Goal: Task Accomplishment & Management: Use online tool/utility

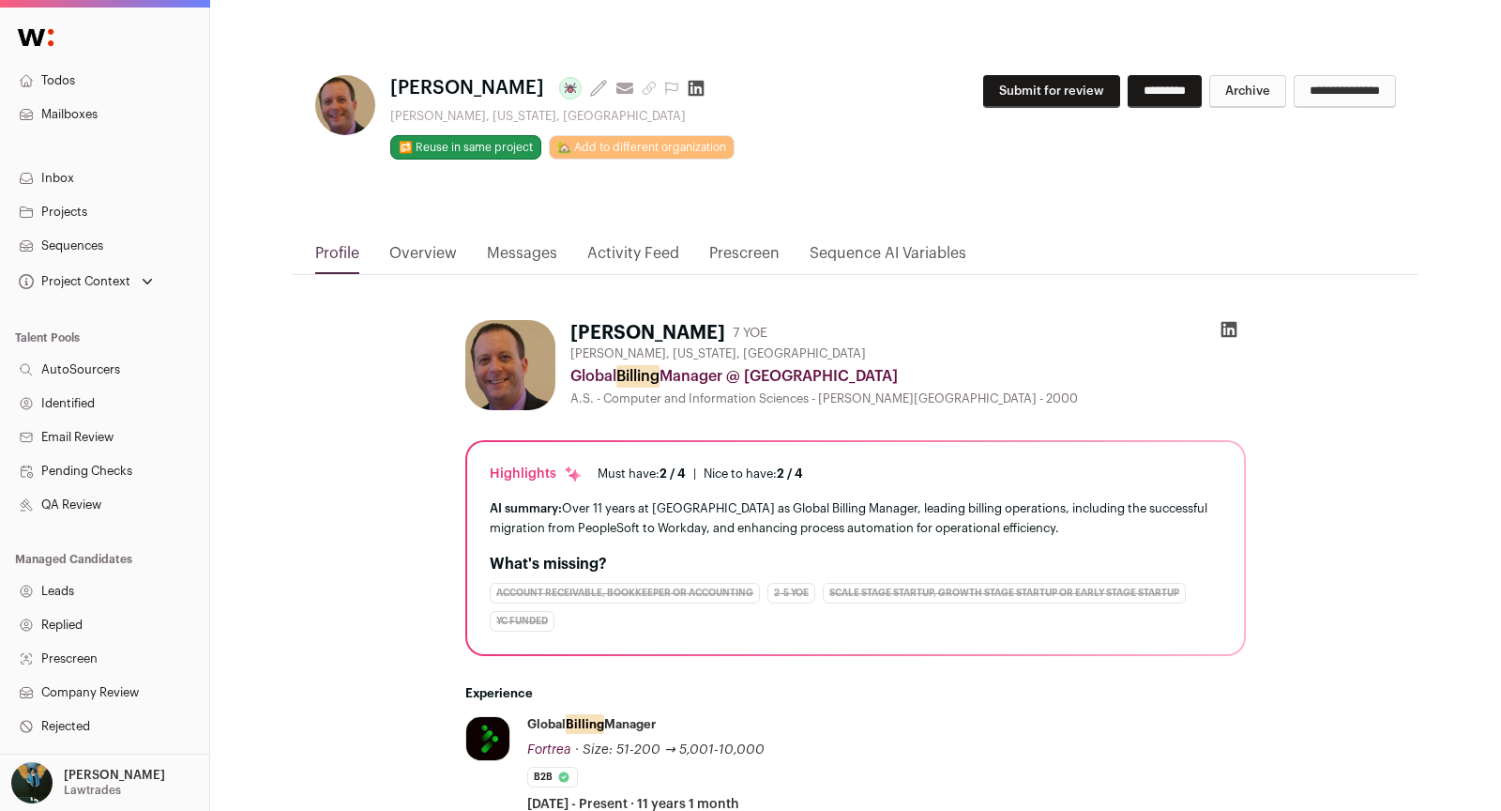
click at [993, 81] on button "Submit for review" at bounding box center [1051, 91] width 137 height 33
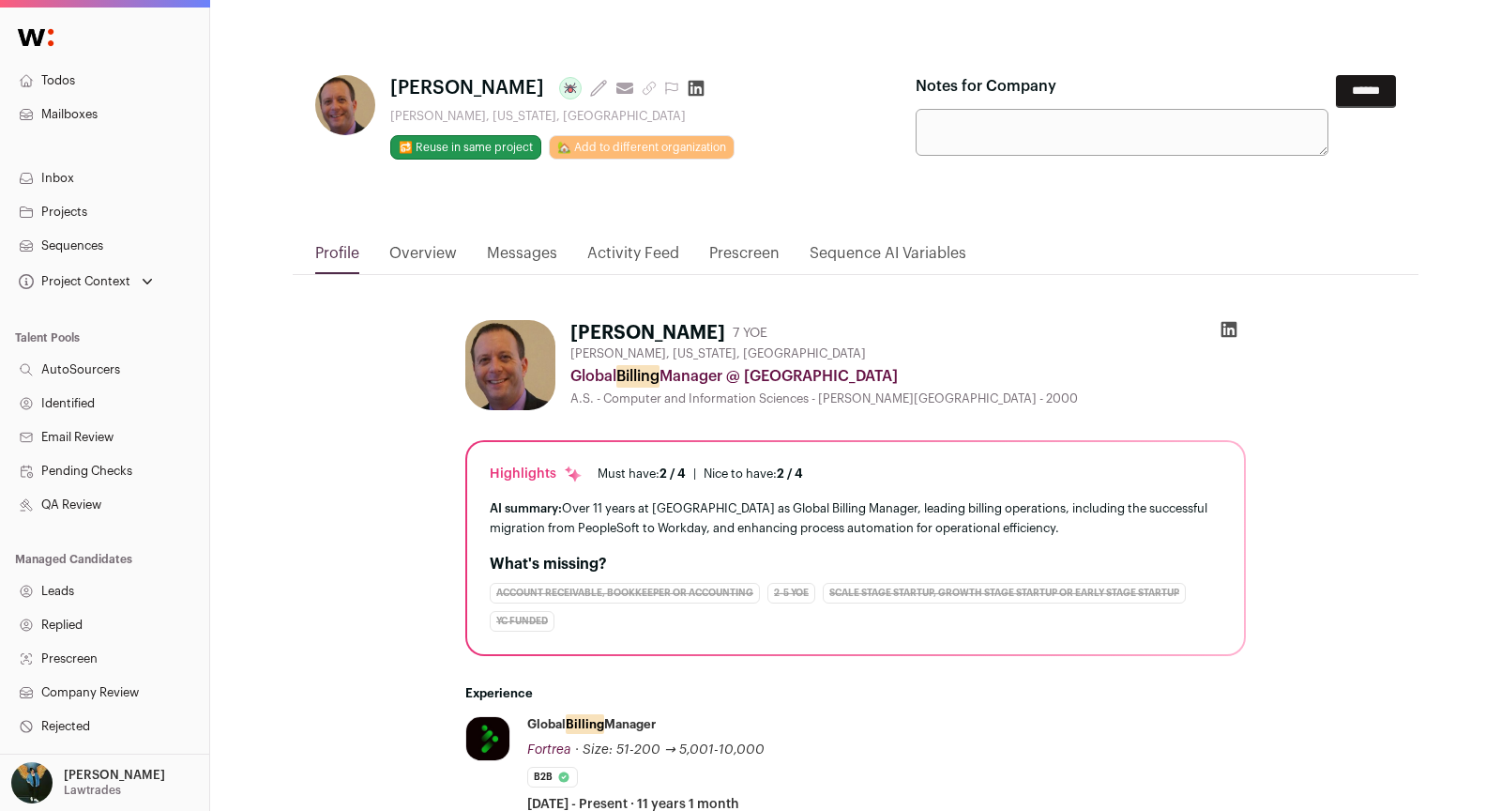
click at [1320, 106] on form "Notes for Company ******" at bounding box center [1156, 115] width 480 height 81
click at [1353, 92] on input "******" at bounding box center [1366, 91] width 60 height 33
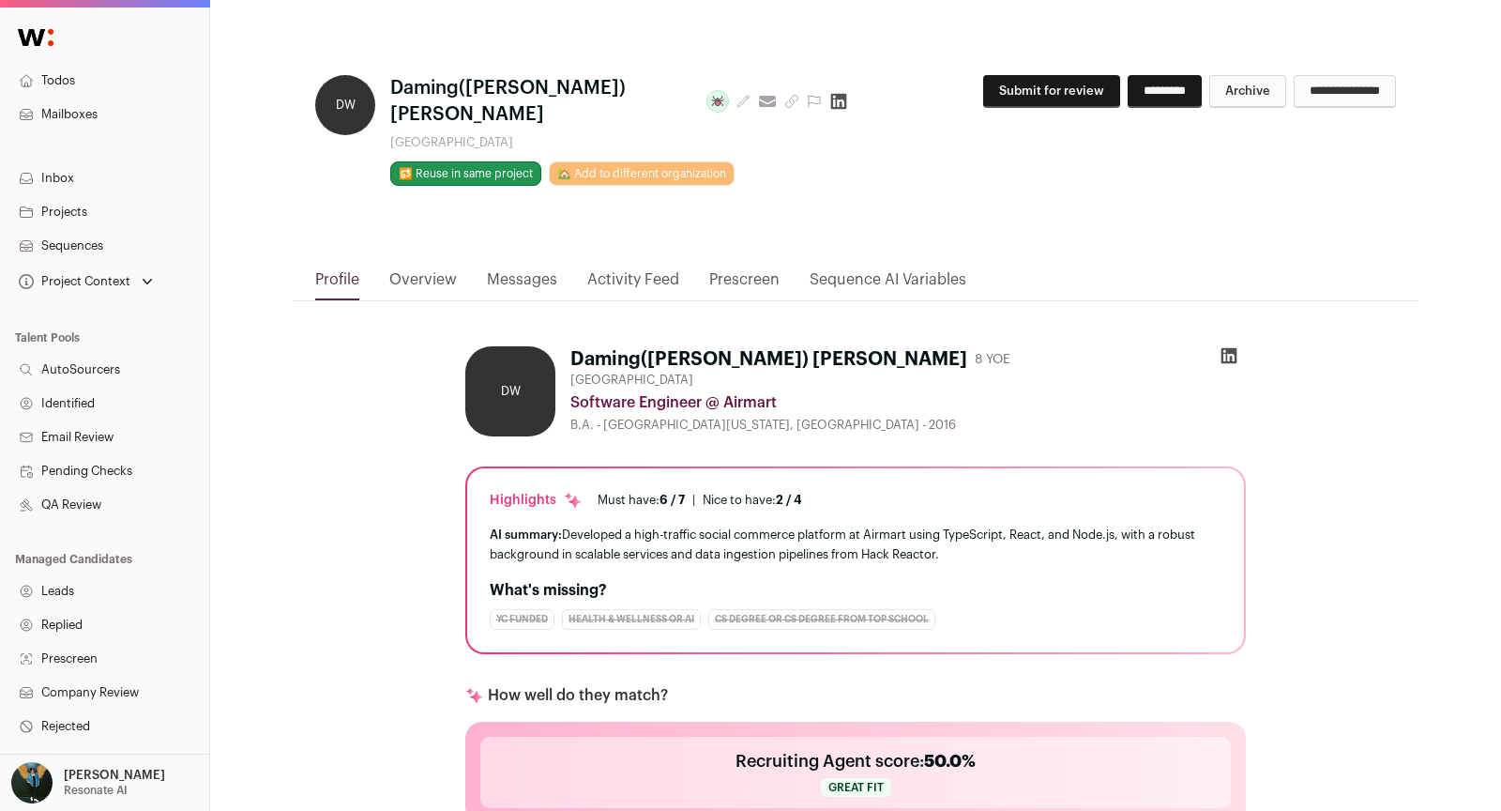
click at [995, 84] on button "Submit for review" at bounding box center [1051, 91] width 137 height 33
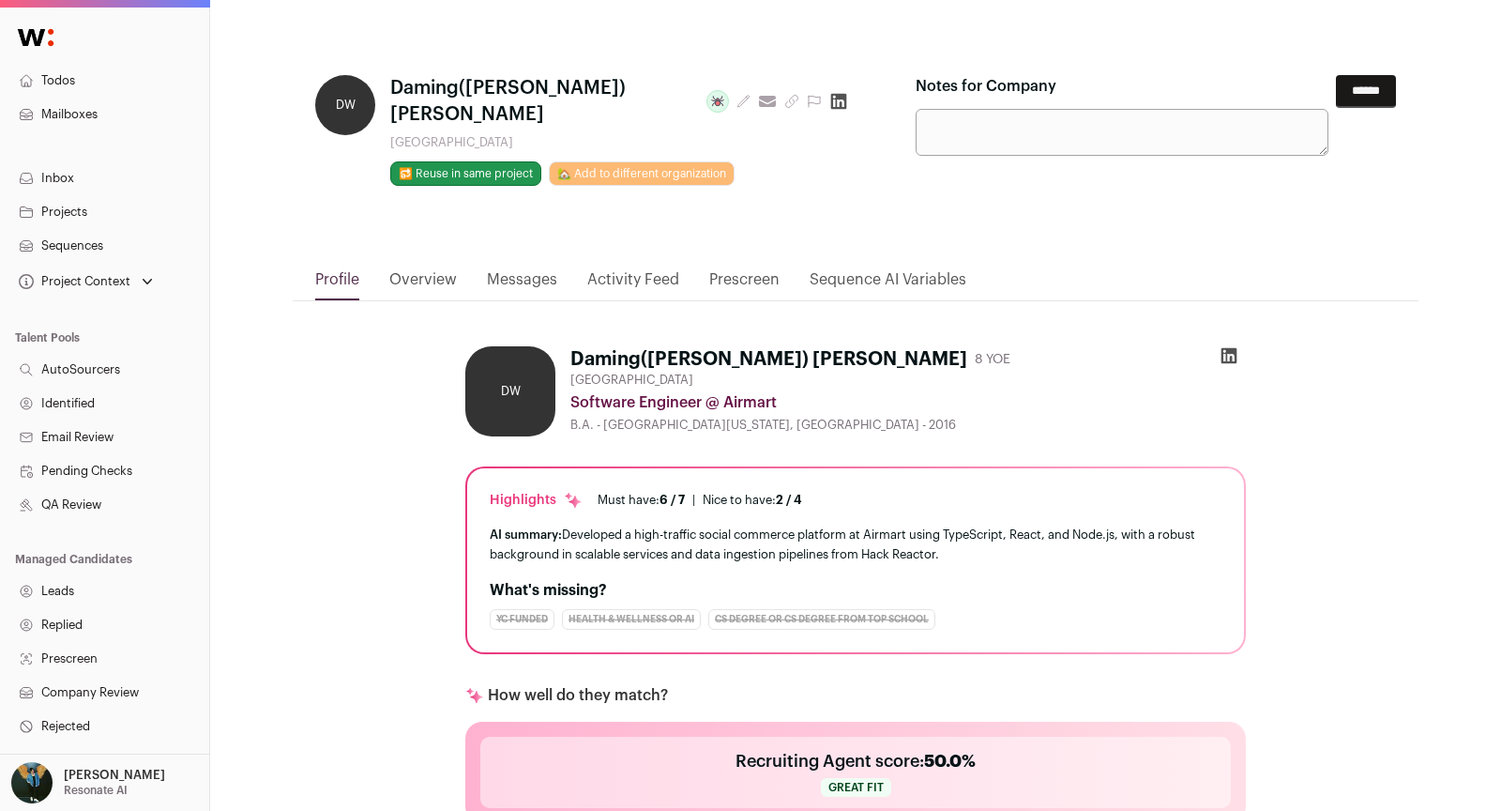
click at [1344, 81] on input "******" at bounding box center [1366, 91] width 60 height 33
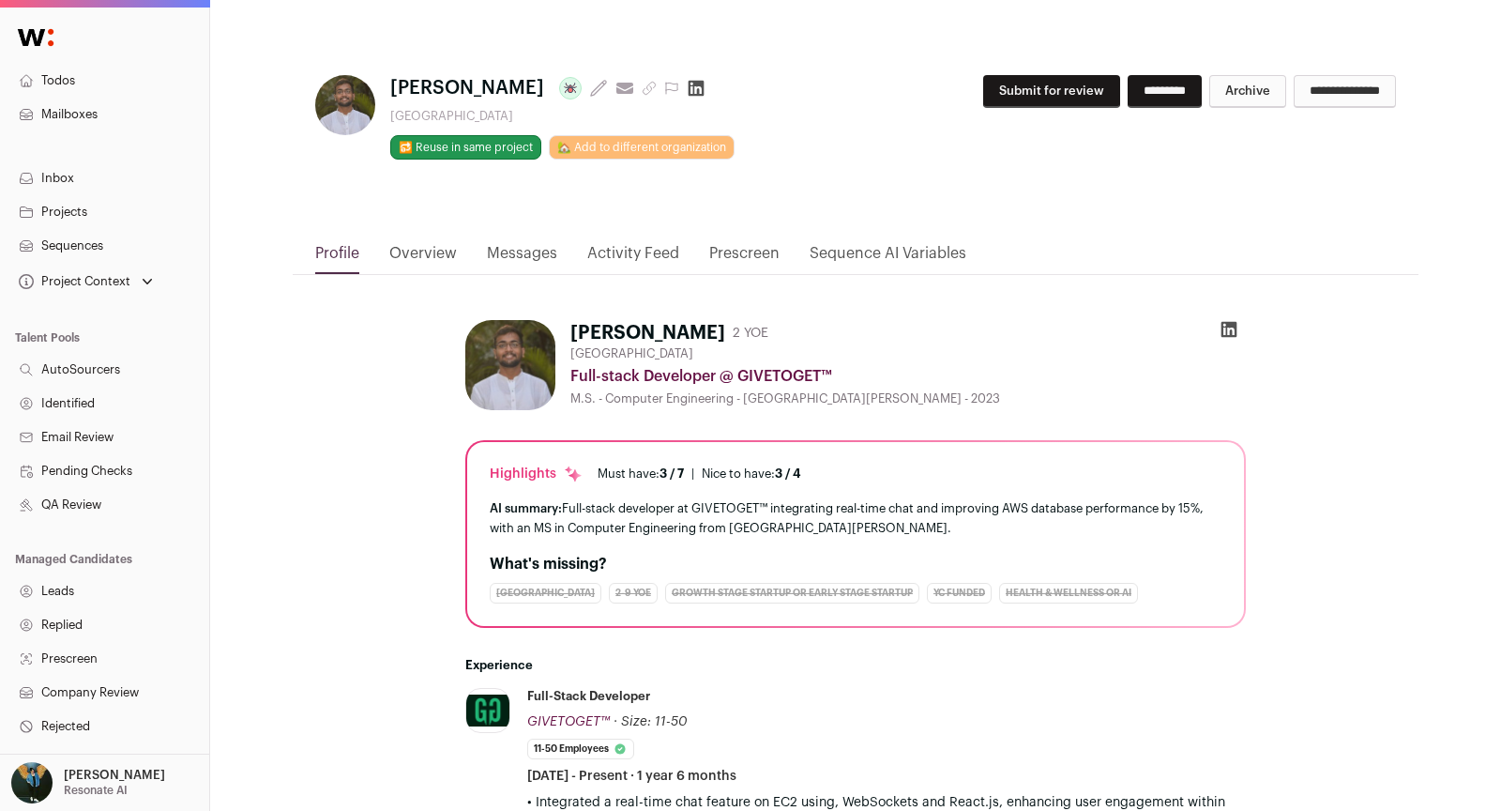
click at [985, 94] on button "Submit for review" at bounding box center [1051, 91] width 137 height 33
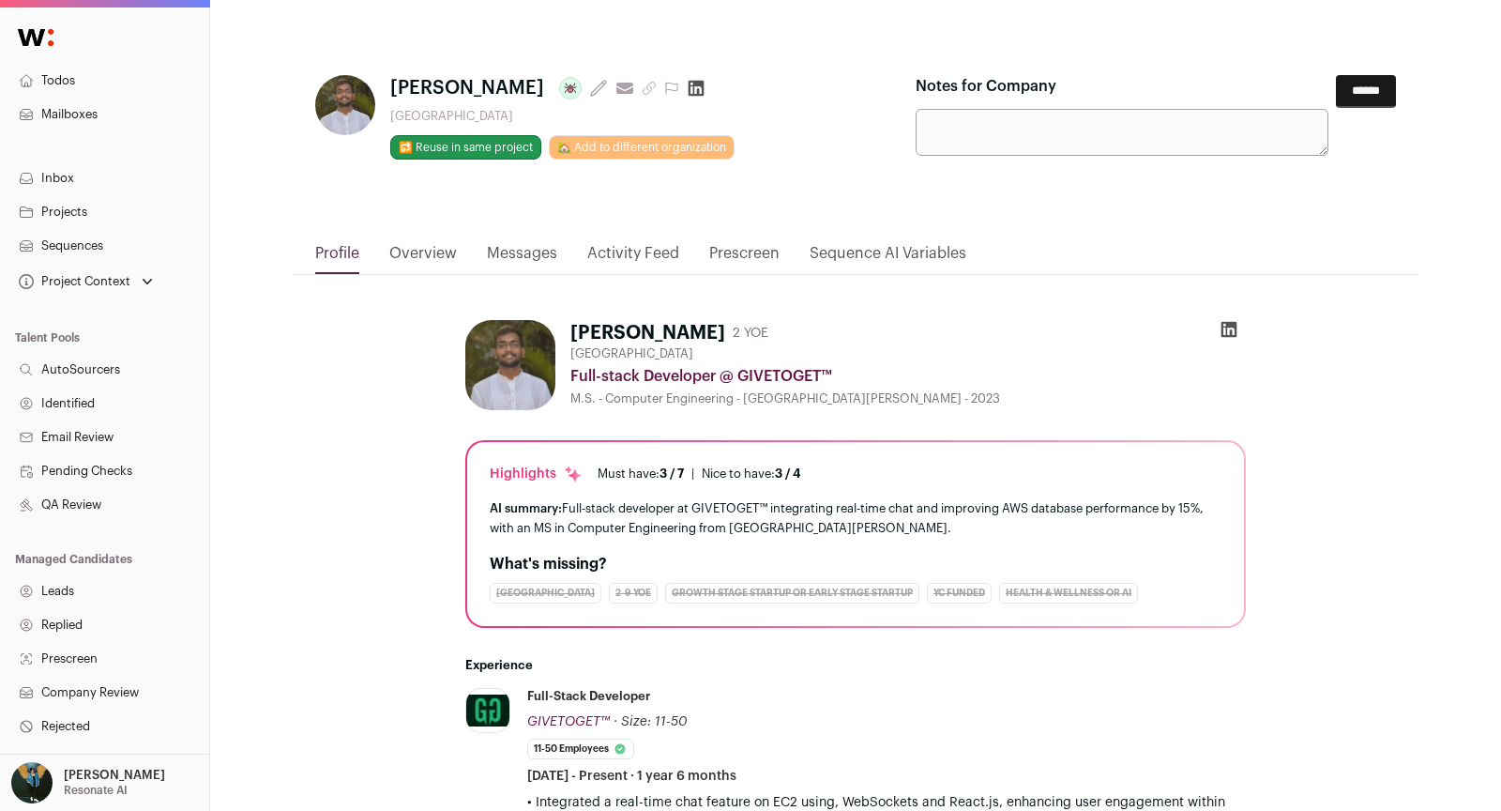
click at [1364, 85] on input "******" at bounding box center [1366, 91] width 60 height 33
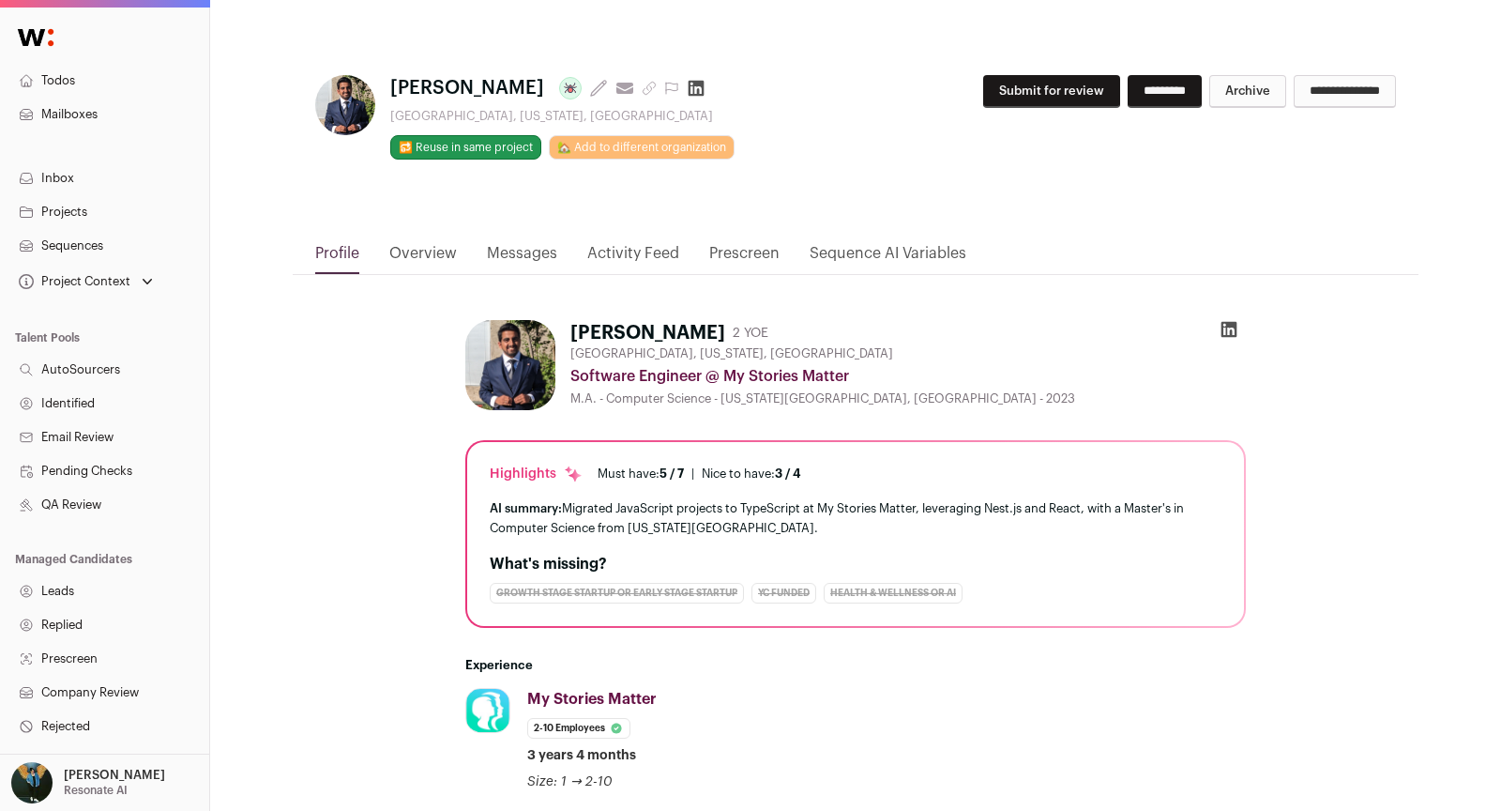
click at [1023, 89] on button "Submit for review" at bounding box center [1051, 91] width 137 height 33
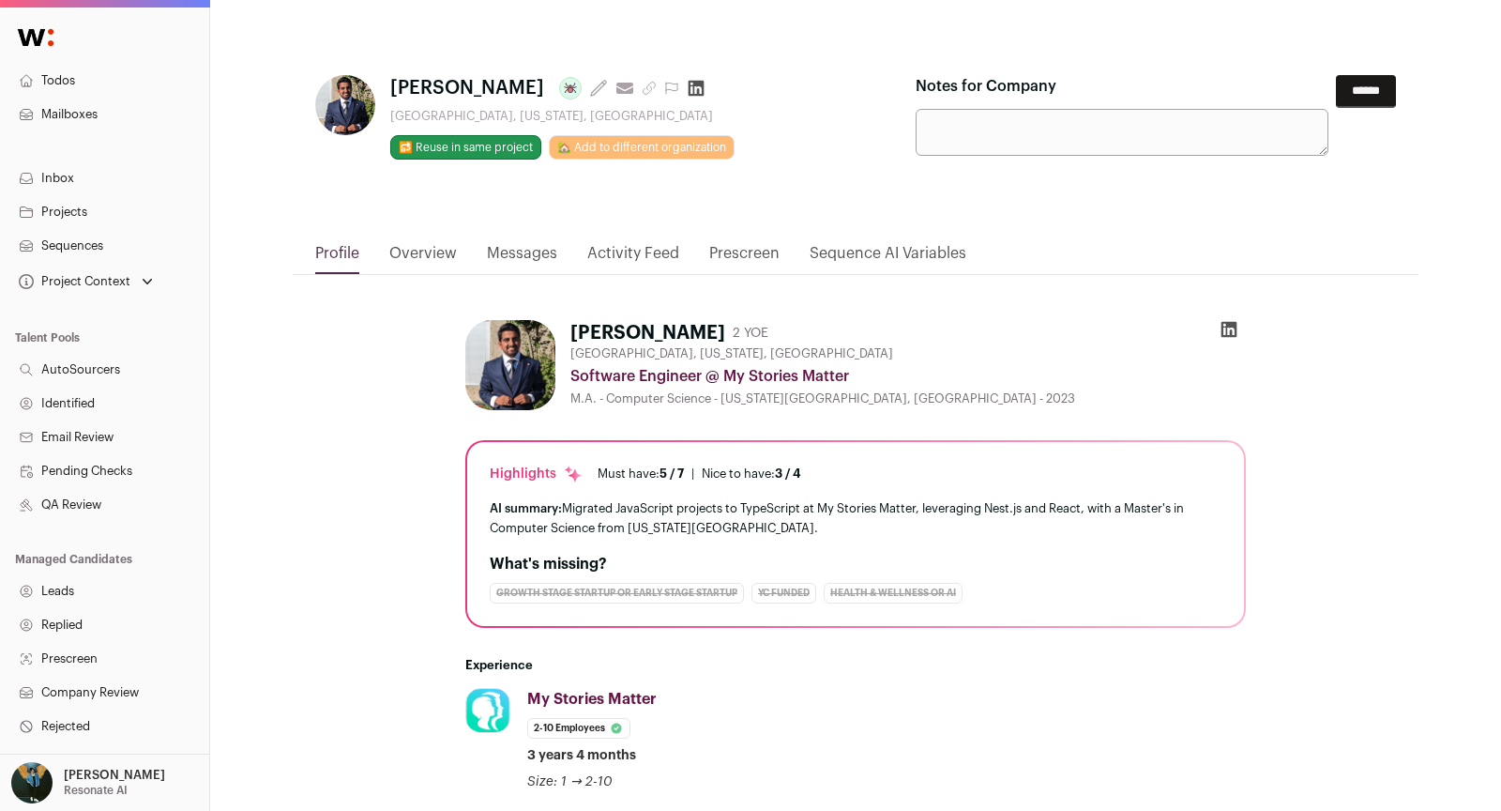
click at [1366, 87] on input "******" at bounding box center [1366, 91] width 60 height 33
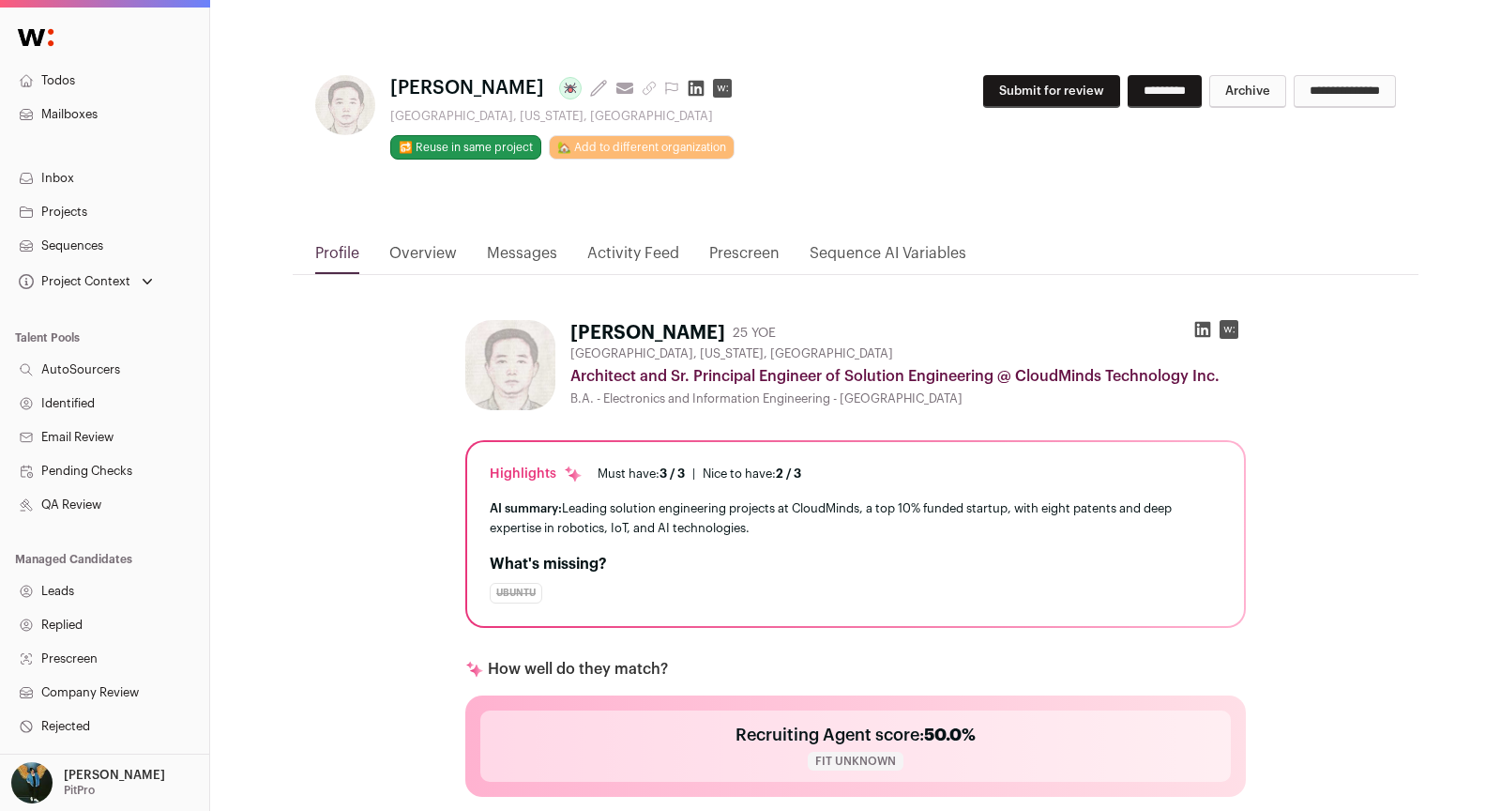
scroll to position [38, 0]
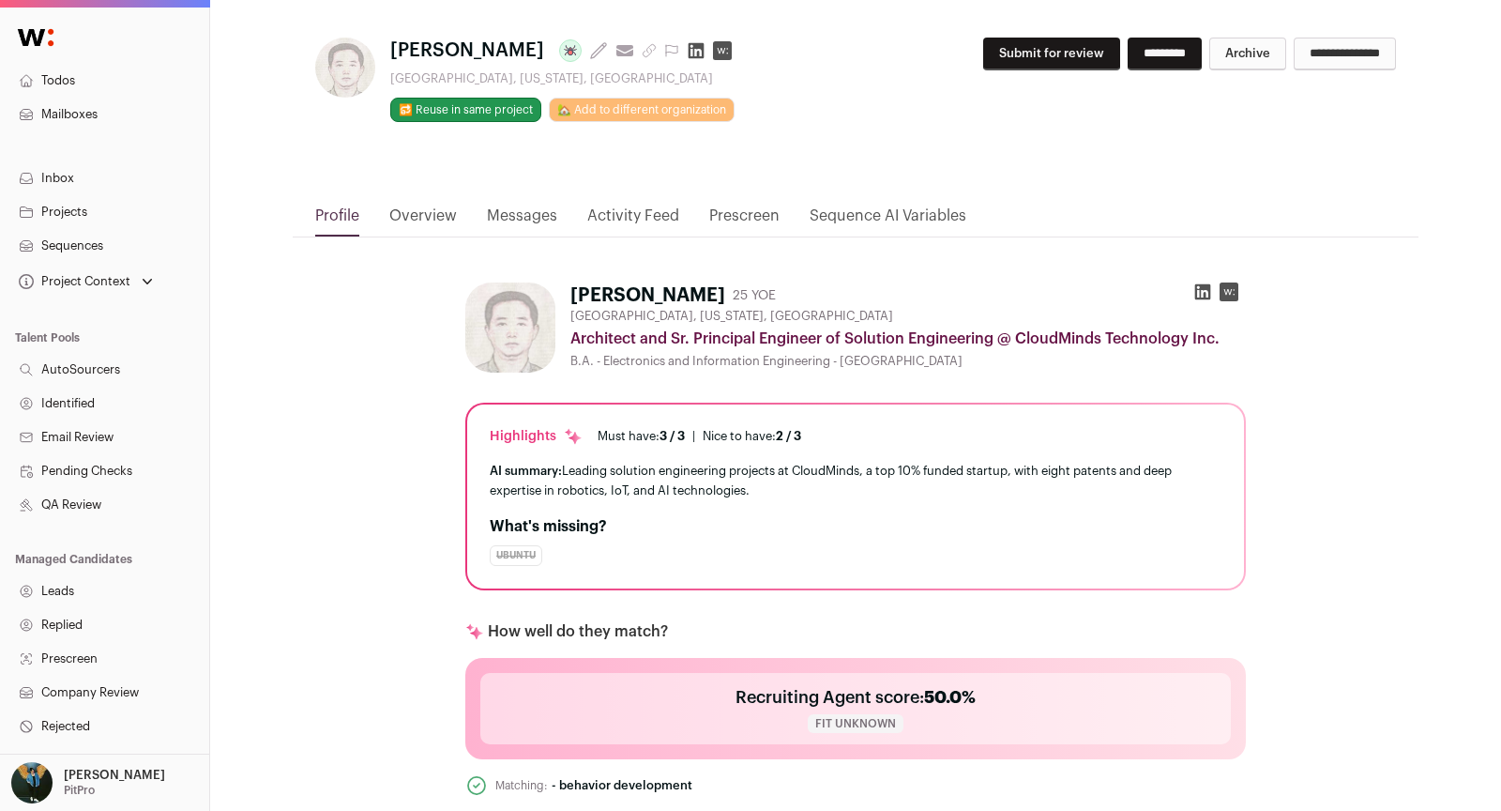
click at [602, 214] on link "Activity Feed" at bounding box center [633, 221] width 92 height 32
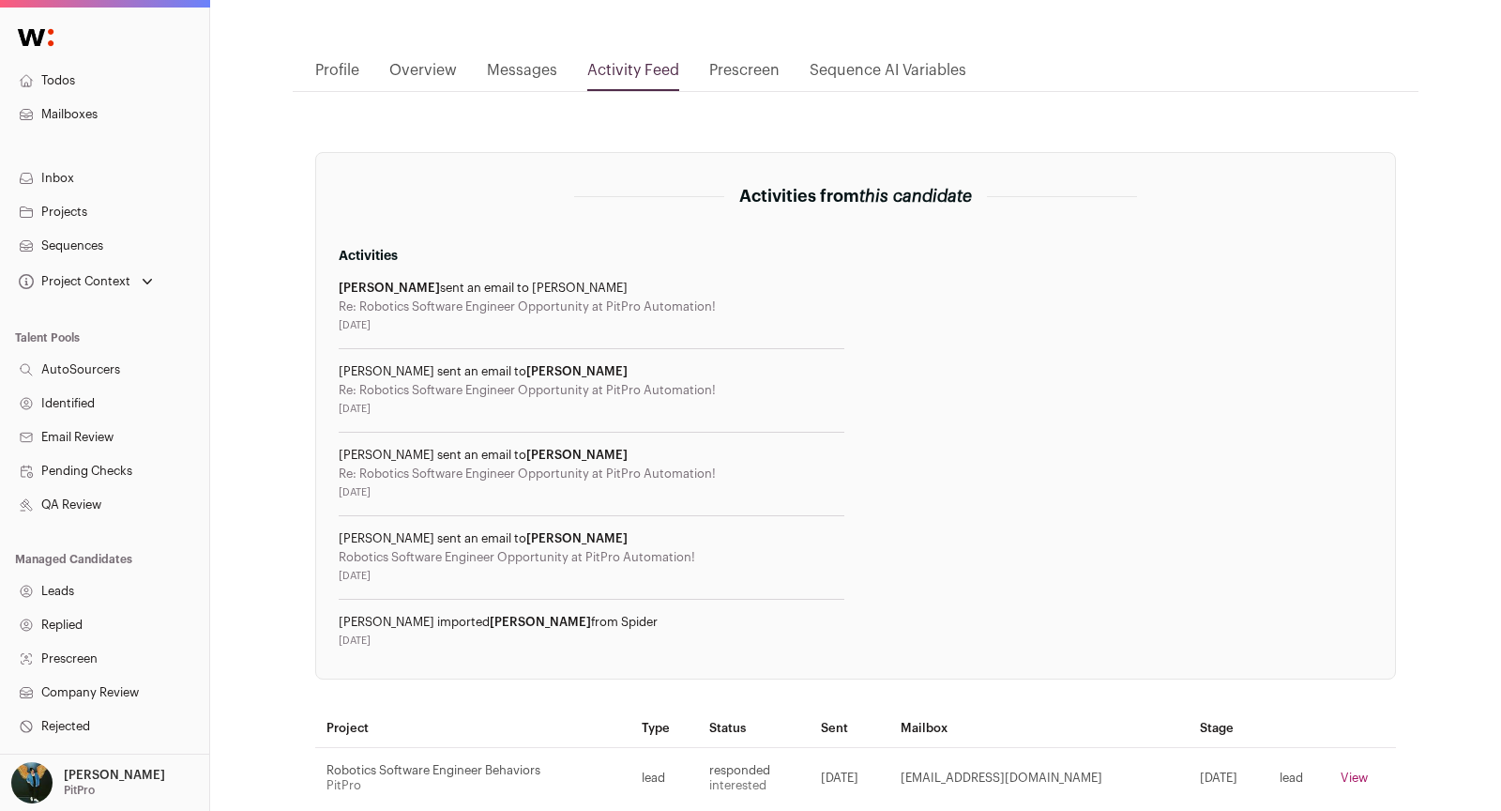
scroll to position [0, 0]
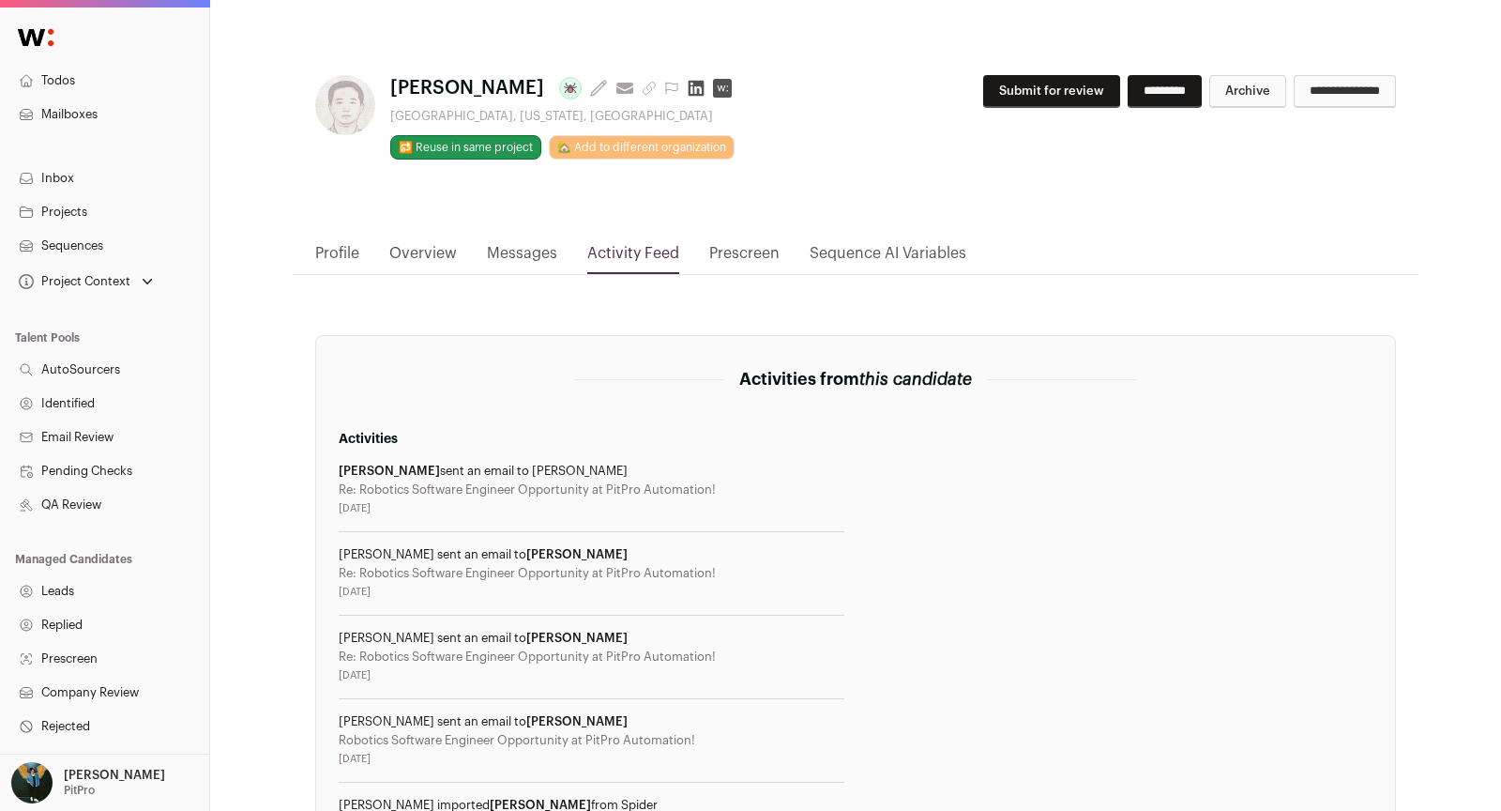
click at [342, 254] on link "Profile" at bounding box center [337, 258] width 44 height 32
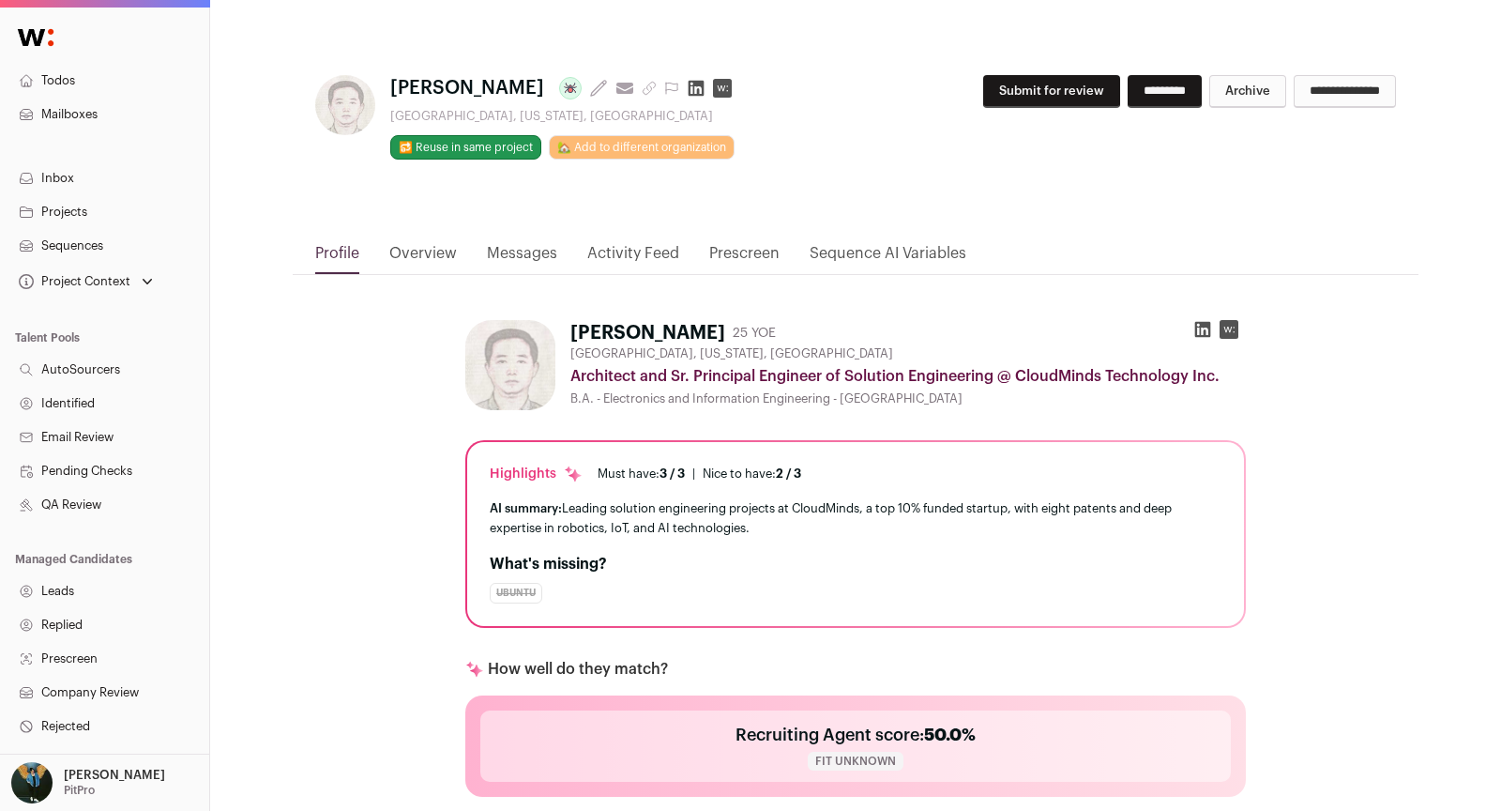
click at [1003, 130] on div "**********" at bounding box center [855, 128] width 1081 height 107
click at [1003, 70] on div "**********" at bounding box center [856, 143] width 1126 height 197
click at [1038, 82] on button "Submit for review" at bounding box center [1051, 91] width 137 height 33
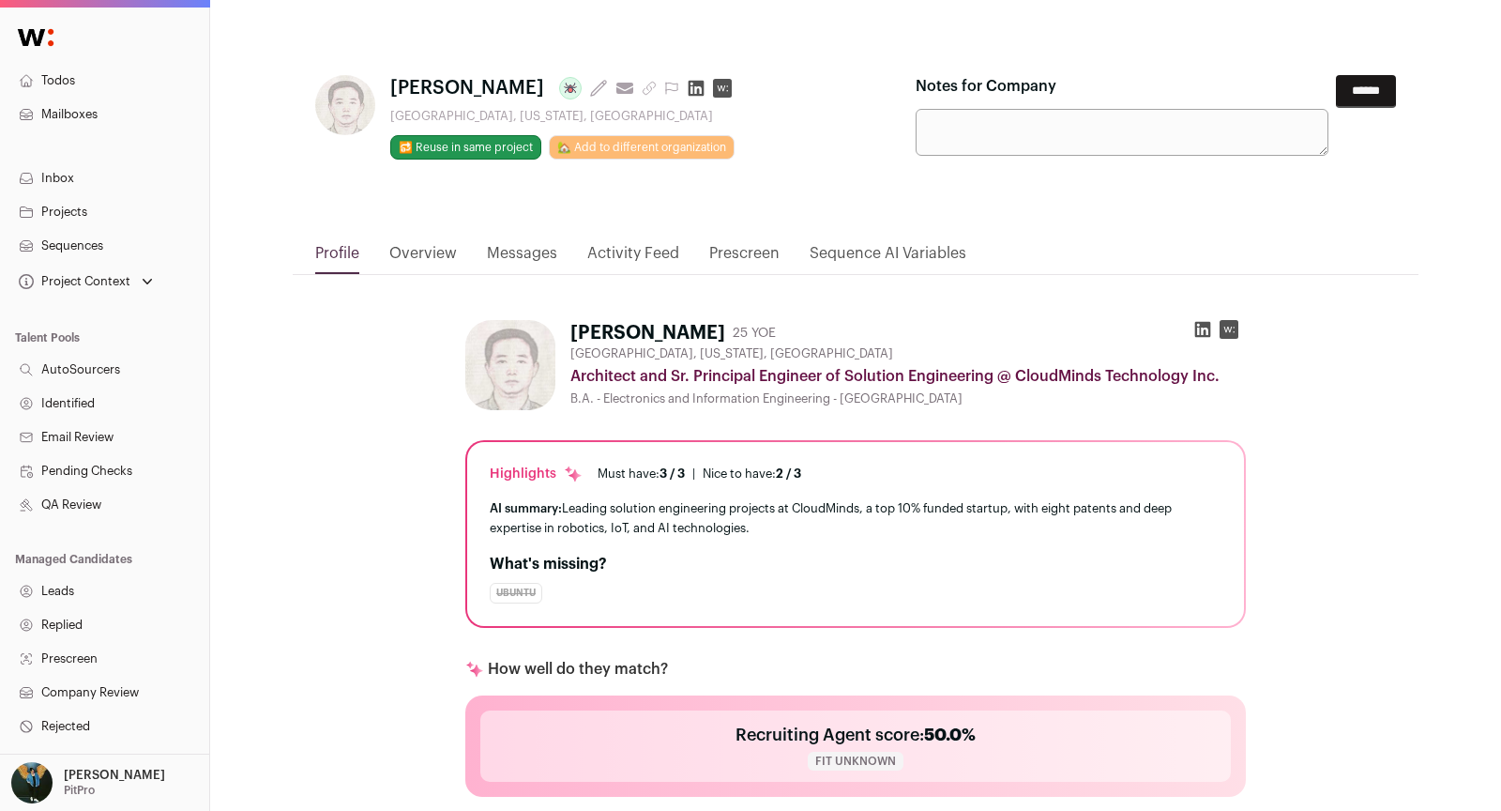
click at [1360, 92] on input "******" at bounding box center [1366, 91] width 60 height 33
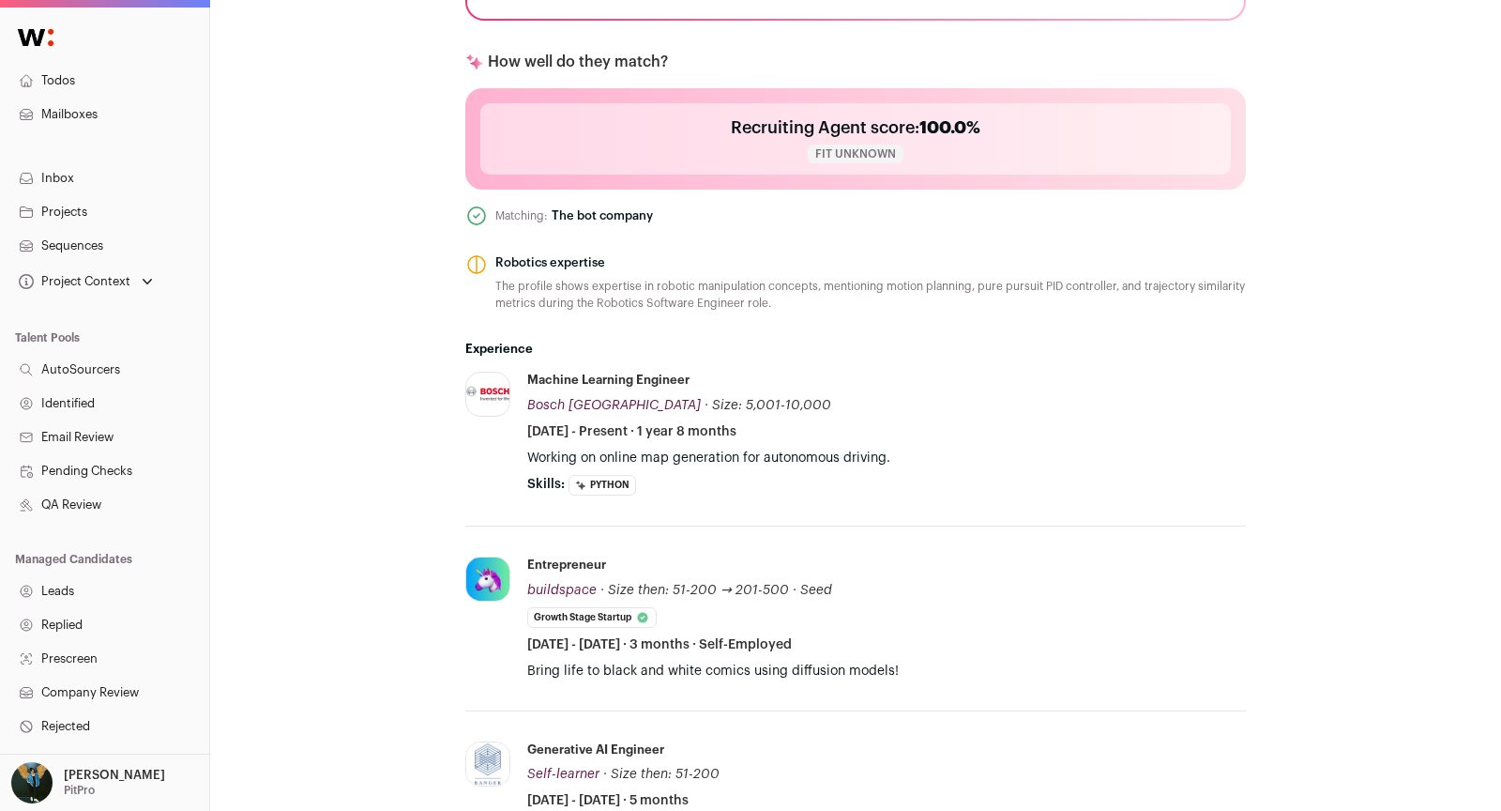
scroll to position [681, 0]
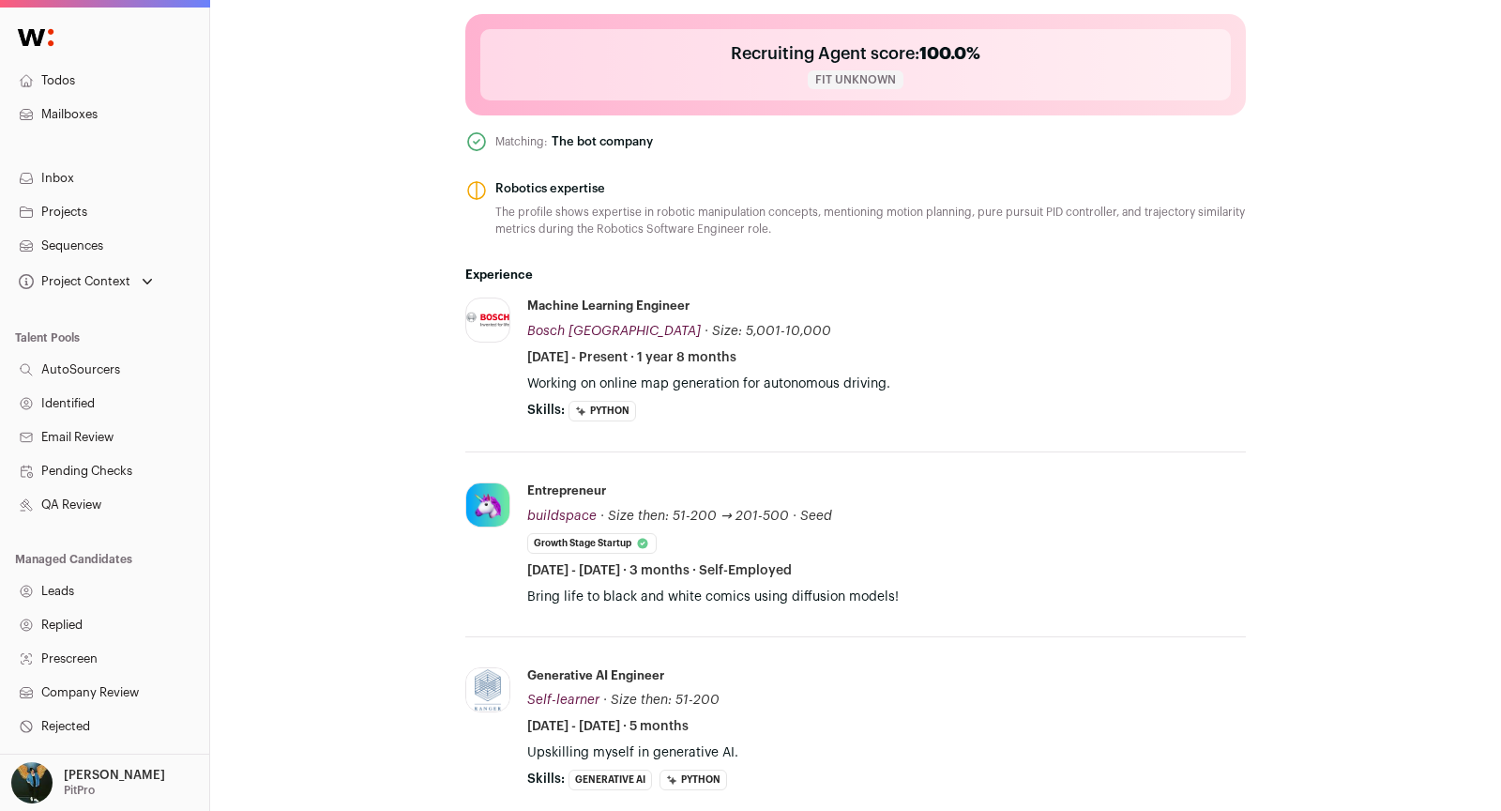
click at [972, 179] on div "Robotics expertise" at bounding box center [870, 188] width 751 height 19
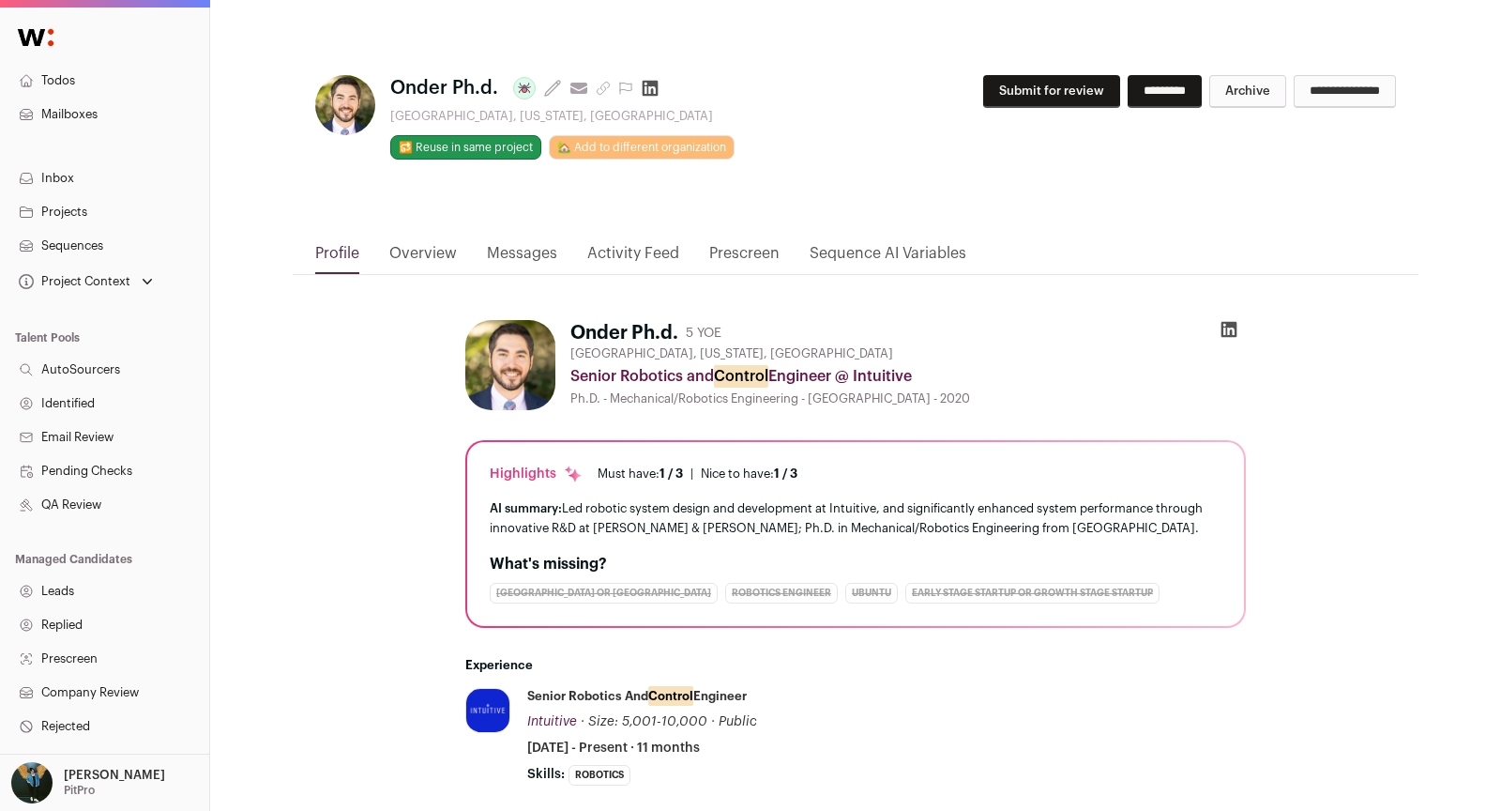
click at [1001, 78] on button "Submit for review" at bounding box center [1051, 91] width 137 height 33
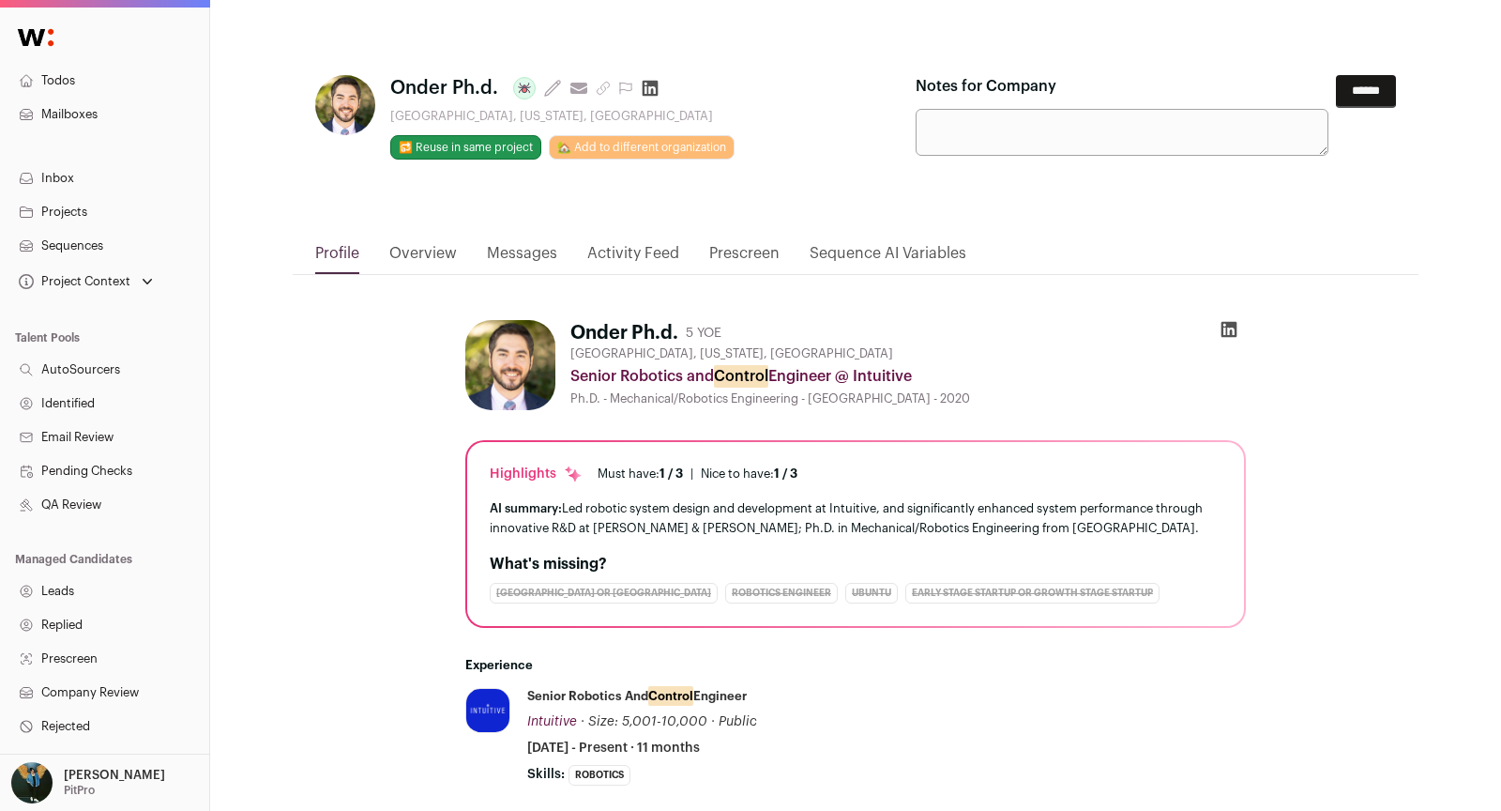
click at [1366, 93] on input "******" at bounding box center [1366, 91] width 60 height 33
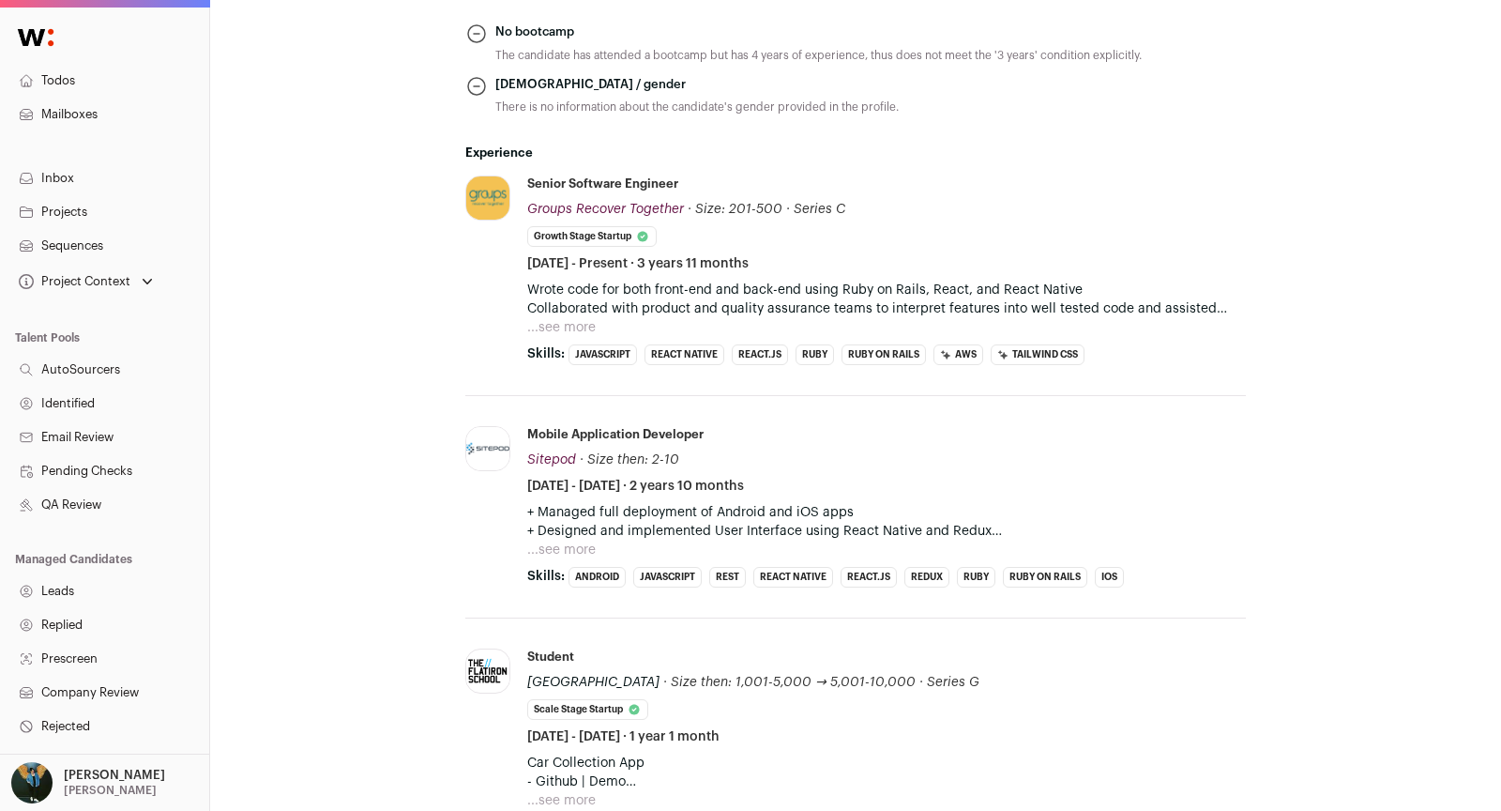
scroll to position [836, 0]
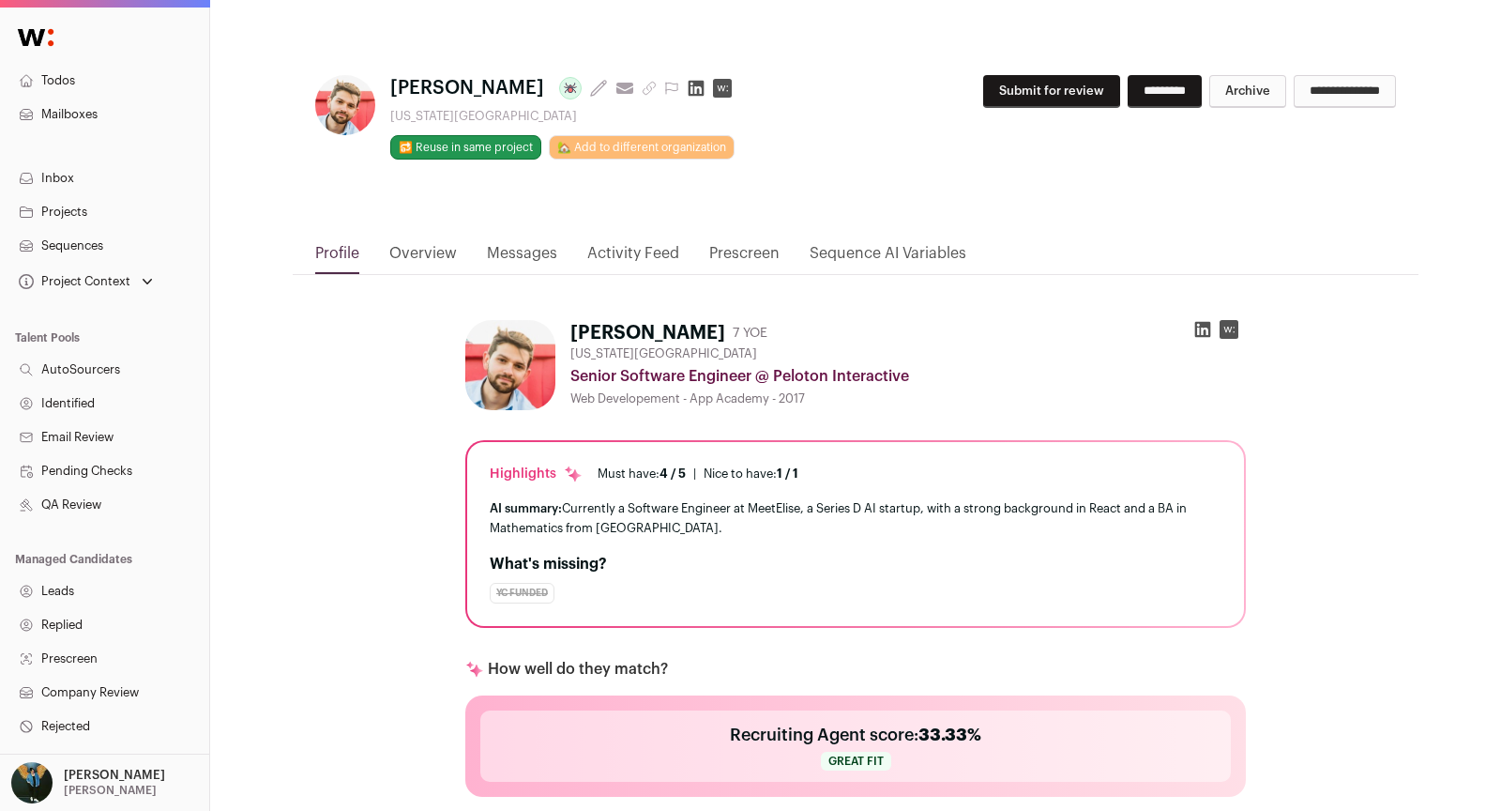
click at [995, 108] on div "**********" at bounding box center [1156, 99] width 480 height 48
click at [983, 101] on button "Submit for review" at bounding box center [1051, 91] width 137 height 33
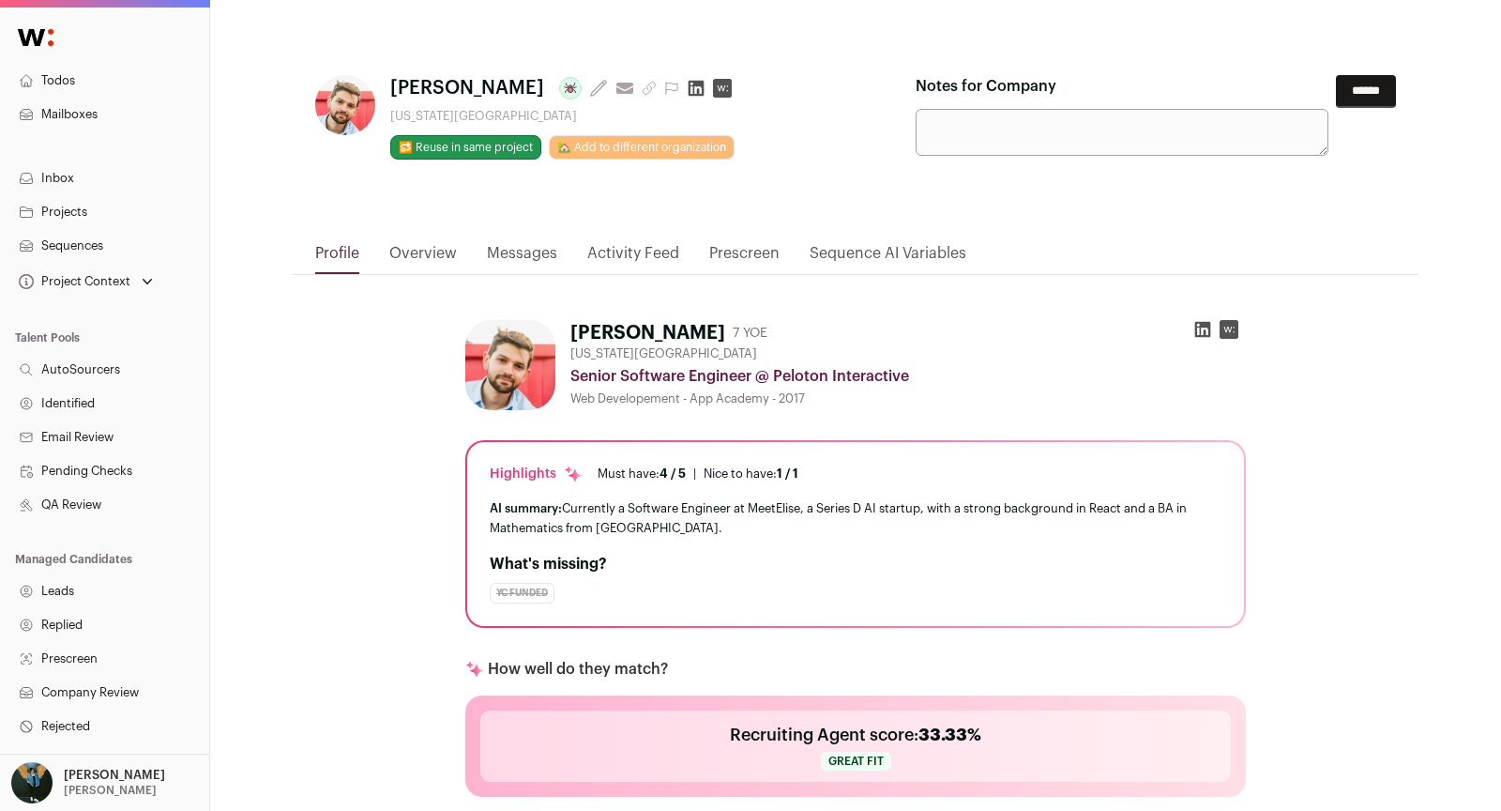
click at [1372, 95] on input "******" at bounding box center [1366, 91] width 60 height 33
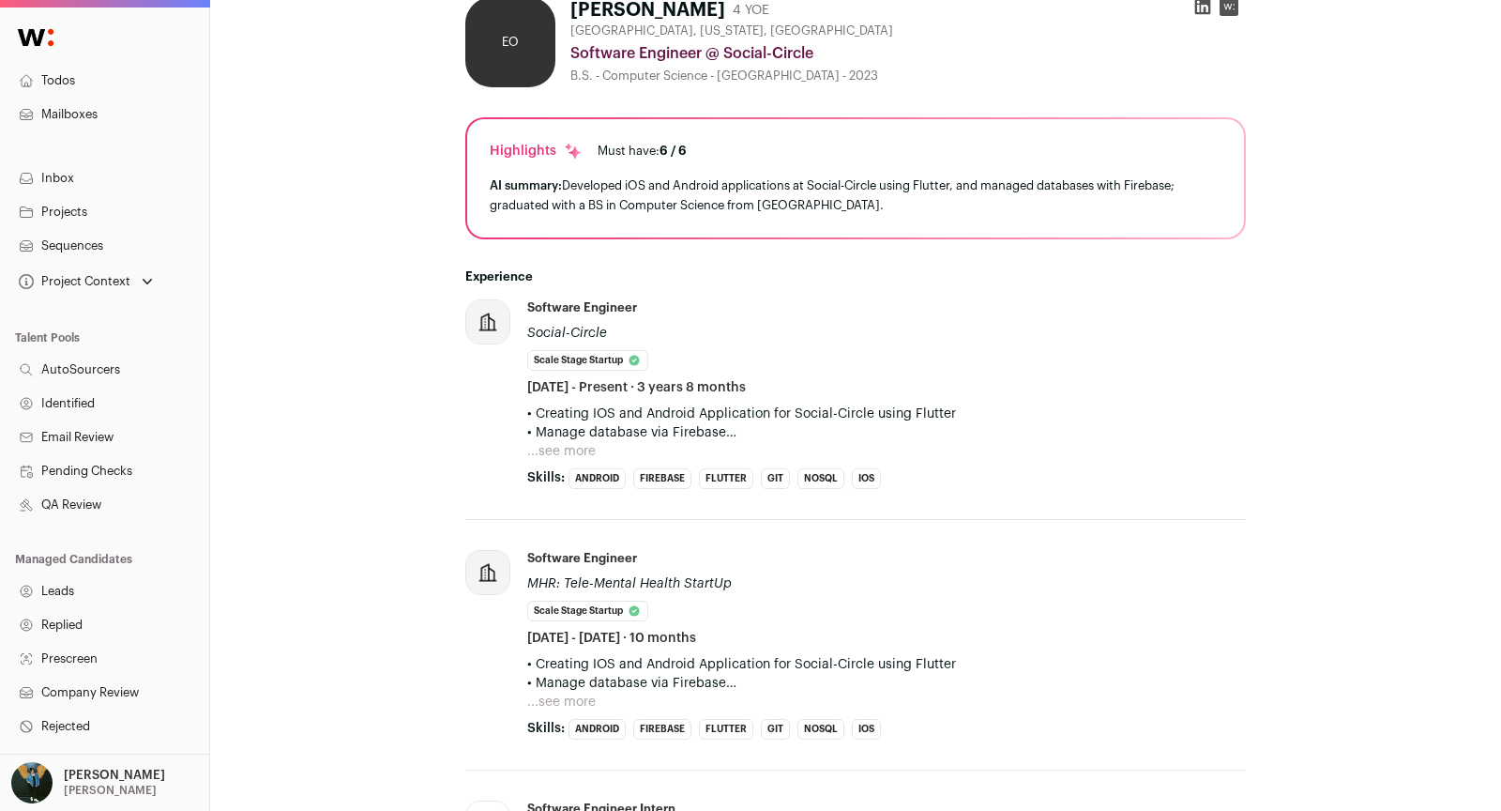
scroll to position [492, 0]
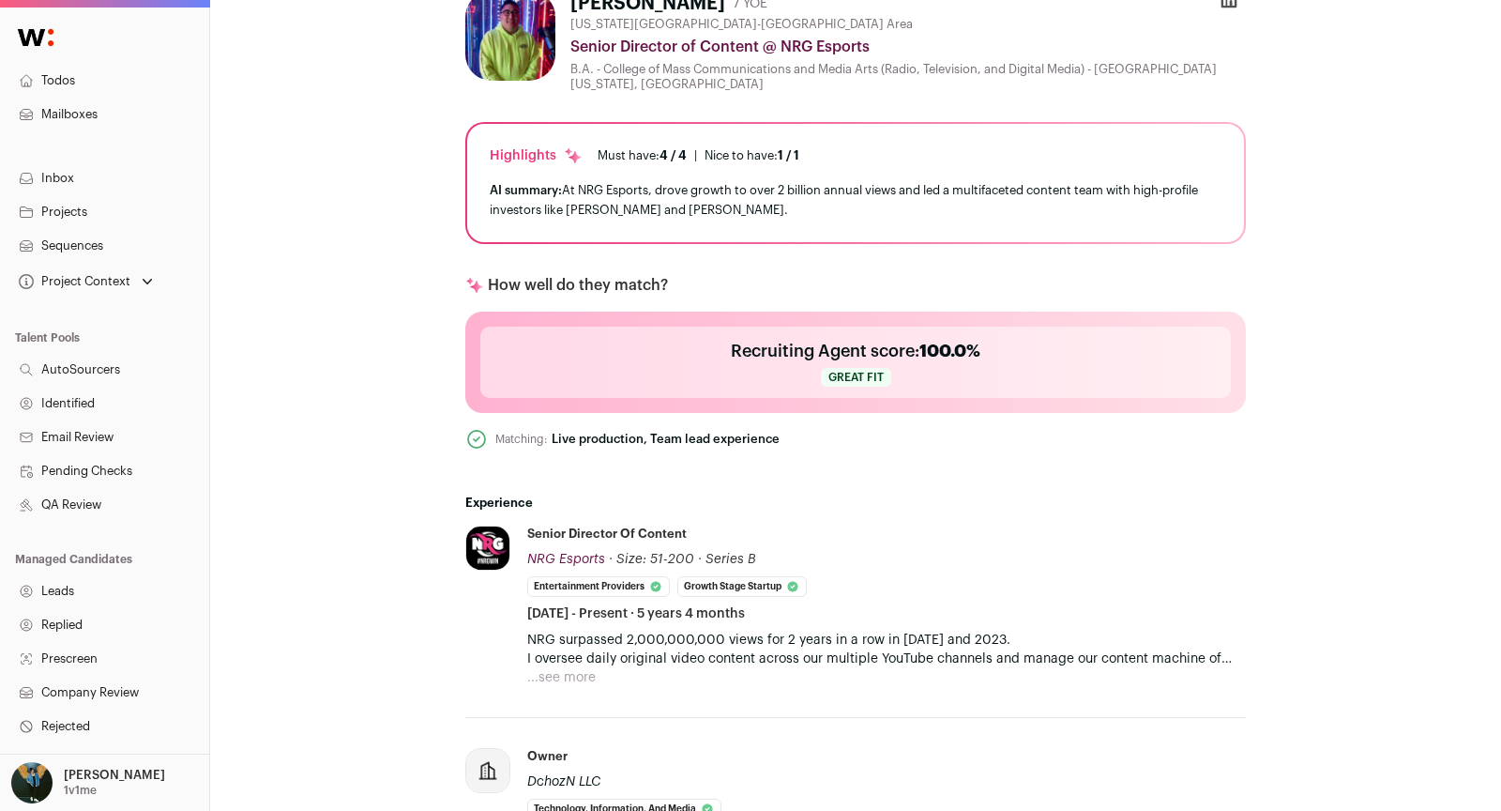
scroll to position [389, 0]
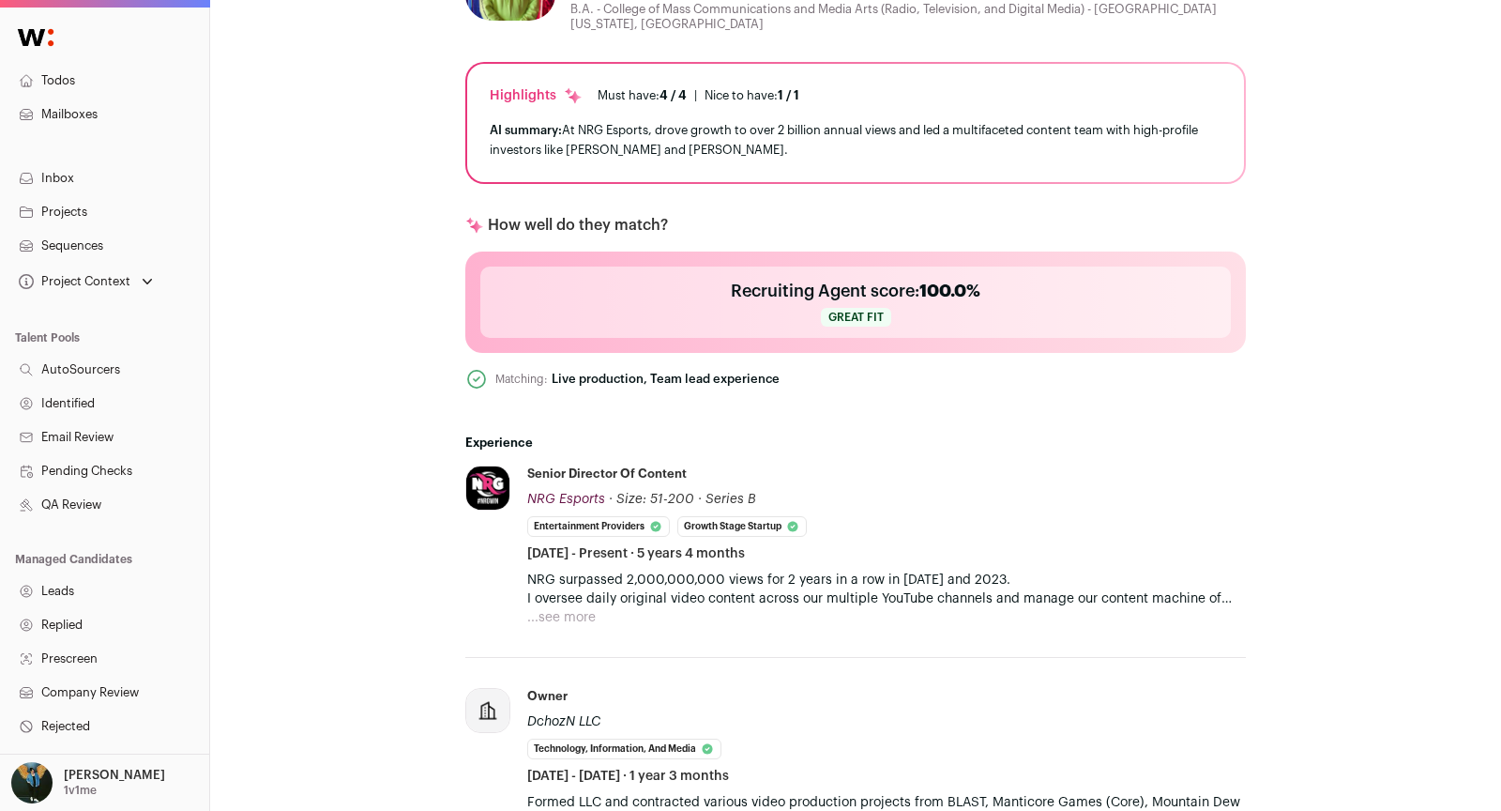
click at [569, 631] on li "NRG Esports nrg.gg Add to company list Public / Private Private Valuation Unkno…" at bounding box center [855, 561] width 781 height 192
click at [569, 624] on li "NRG Esports nrg.gg Add to company list Public / Private Private Valuation Unkno…" at bounding box center [855, 561] width 781 height 192
click at [579, 612] on button "...see more" at bounding box center [561, 617] width 68 height 19
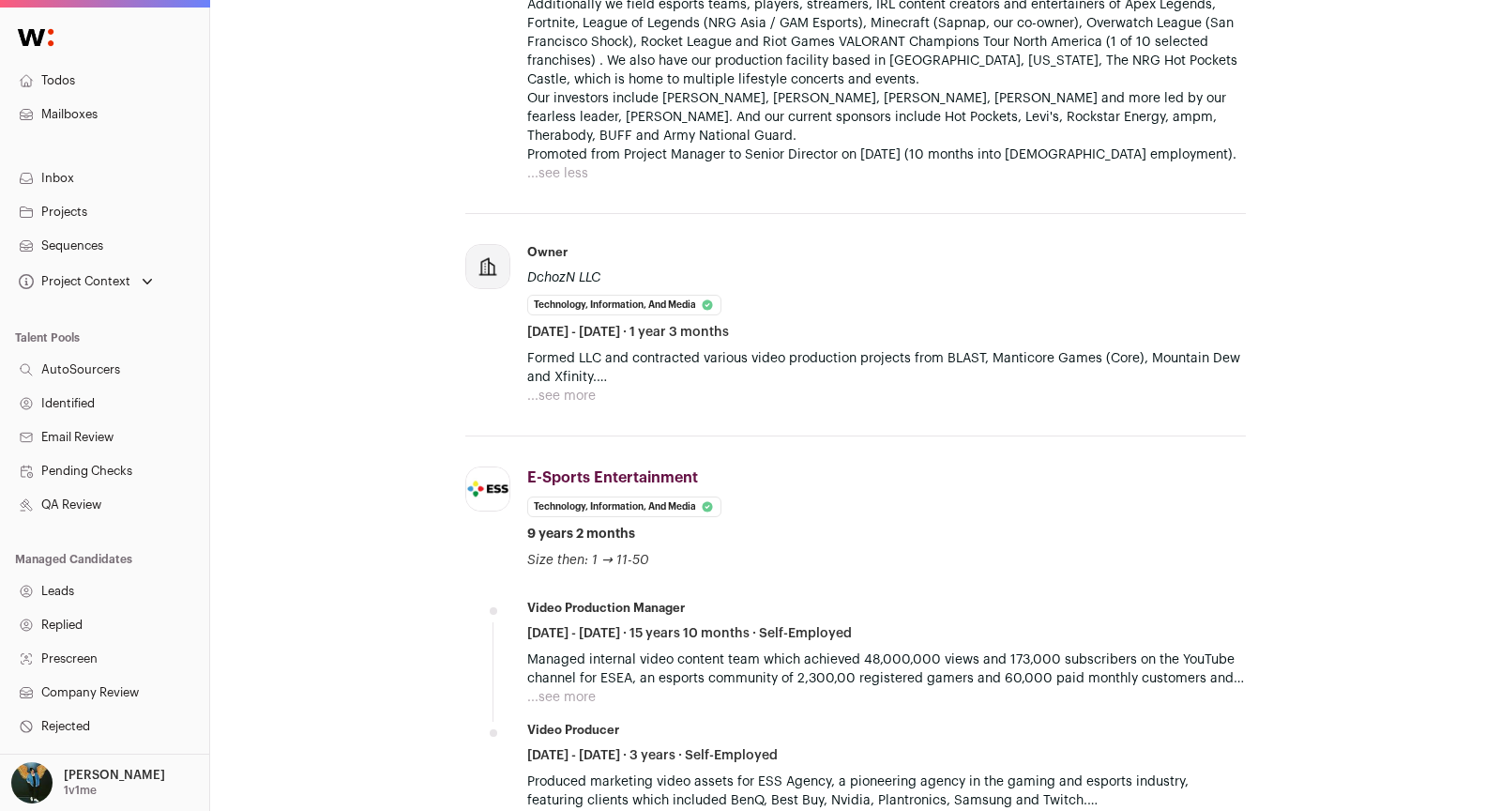
scroll to position [1570, 0]
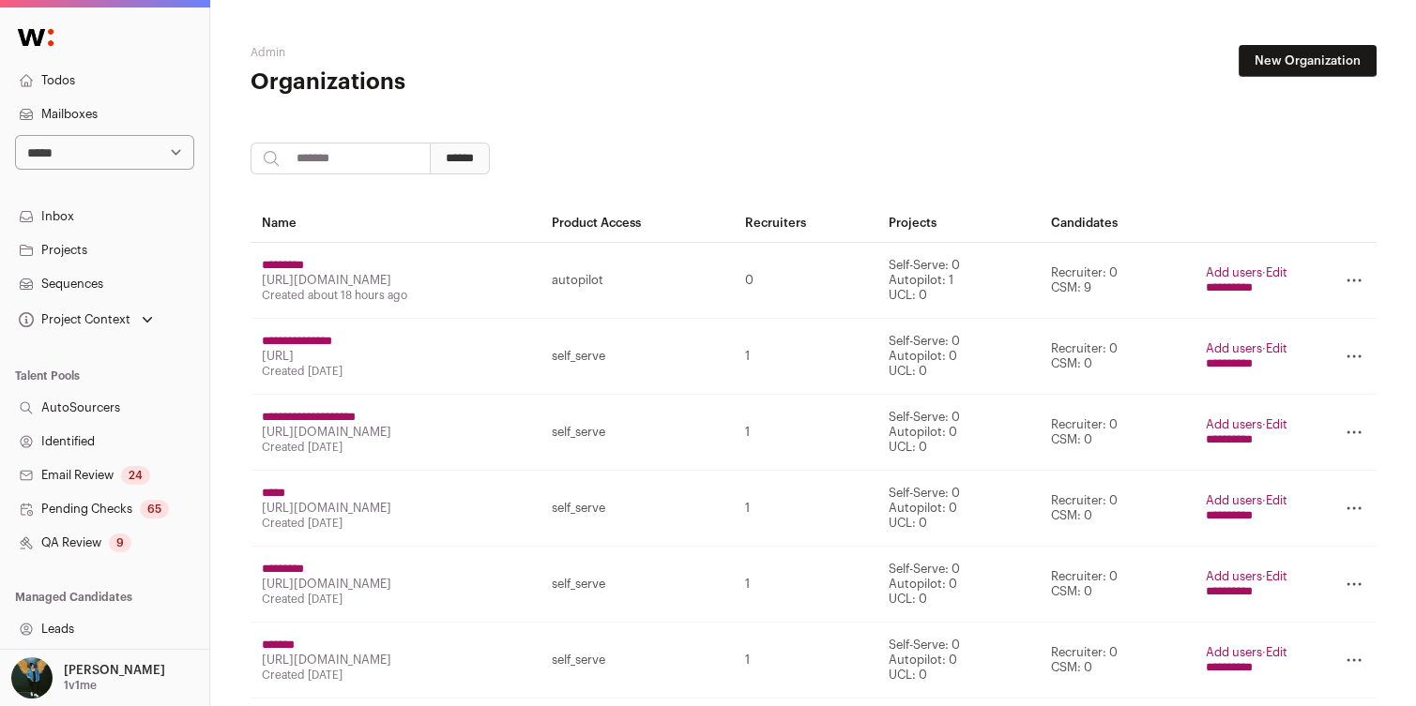
click at [126, 548] on div "9" at bounding box center [120, 543] width 23 height 19
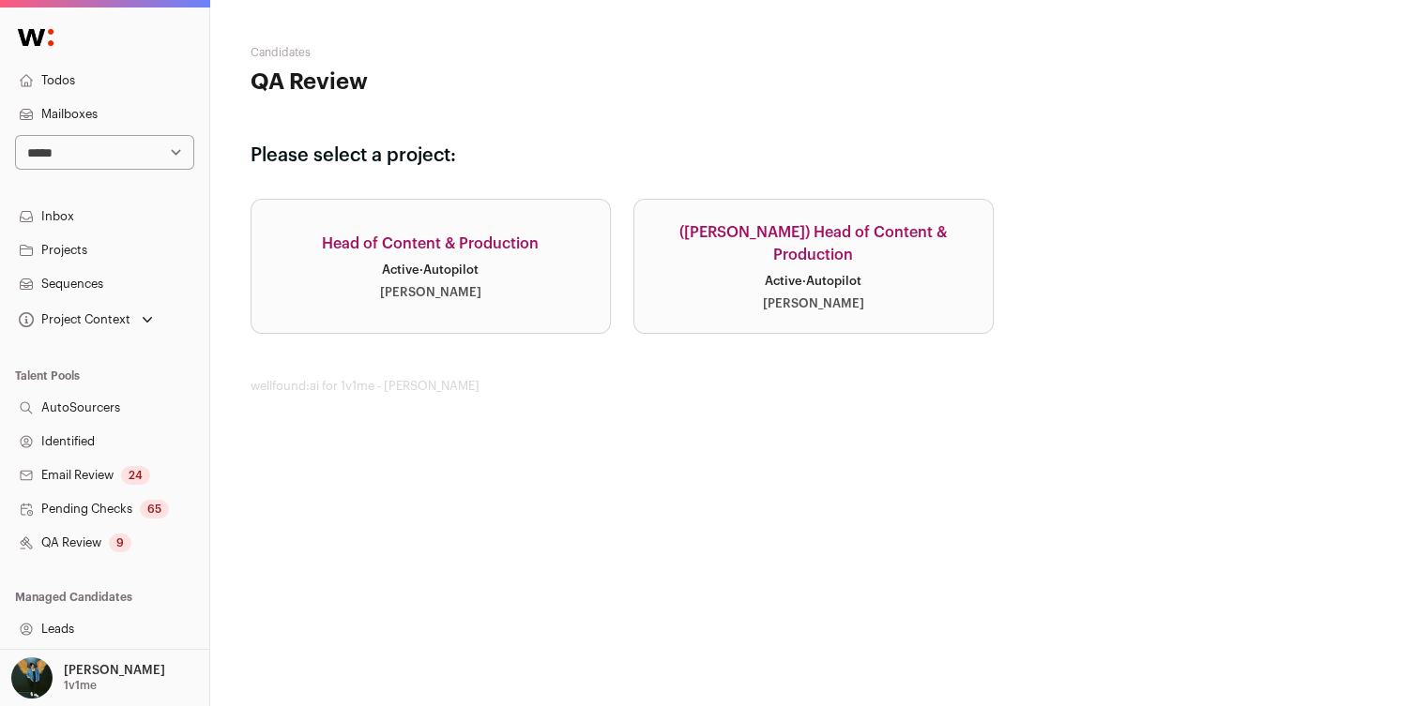
click at [498, 258] on link "Head of Content & Production Active · Autopilot [PERSON_NAME]" at bounding box center [431, 266] width 360 height 135
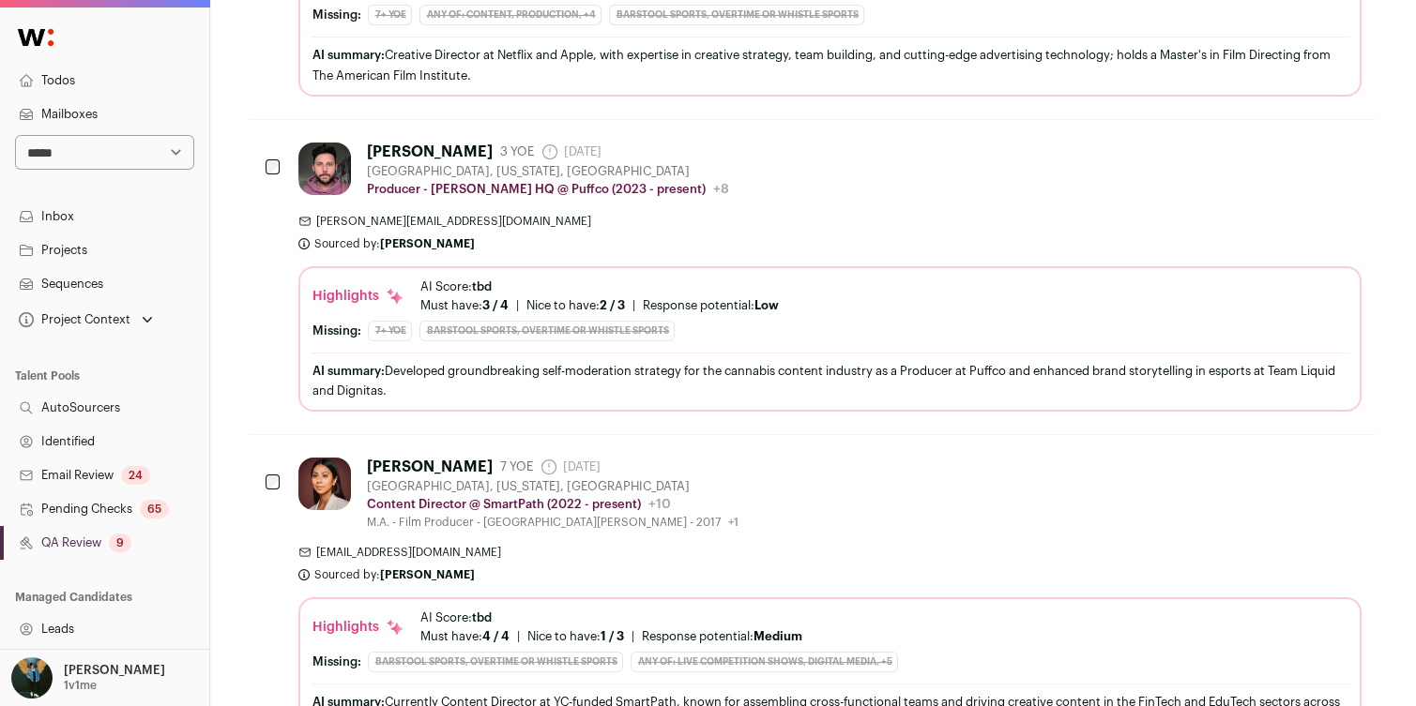
scroll to position [372, 0]
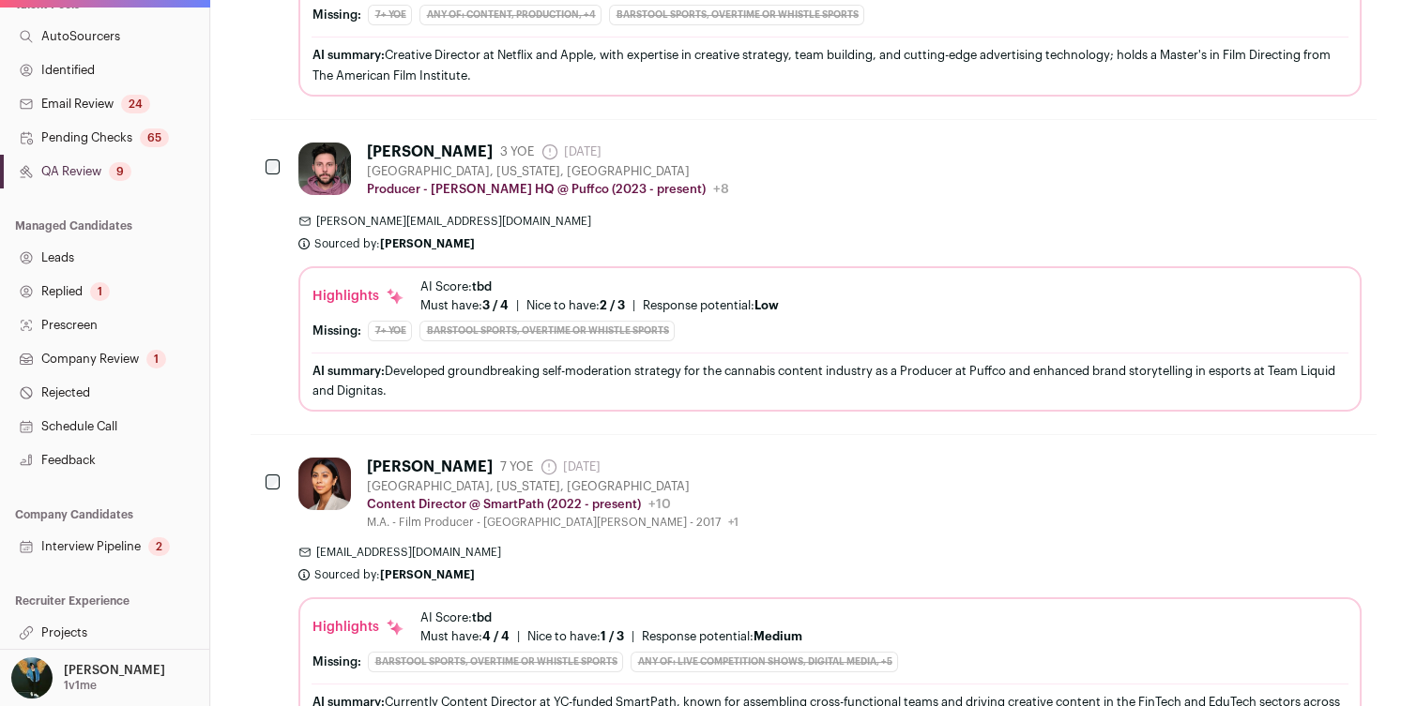
click at [80, 630] on link "Projects" at bounding box center [104, 633] width 209 height 34
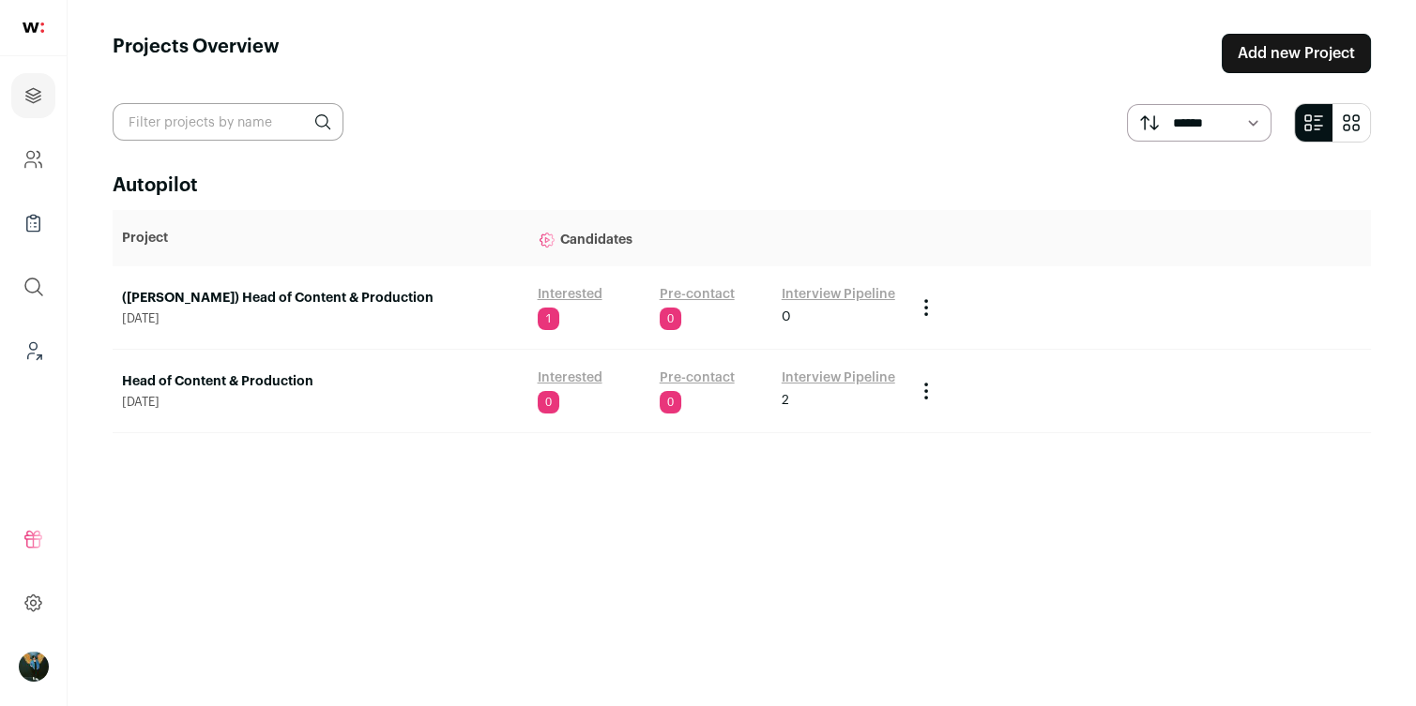
click at [93, 629] on main "Projects Overview Add new Project ****** ******* Autopilot Project Candidates (…" at bounding box center [742, 353] width 1348 height 706
click at [282, 387] on link "Head of Content & Production" at bounding box center [320, 381] width 397 height 19
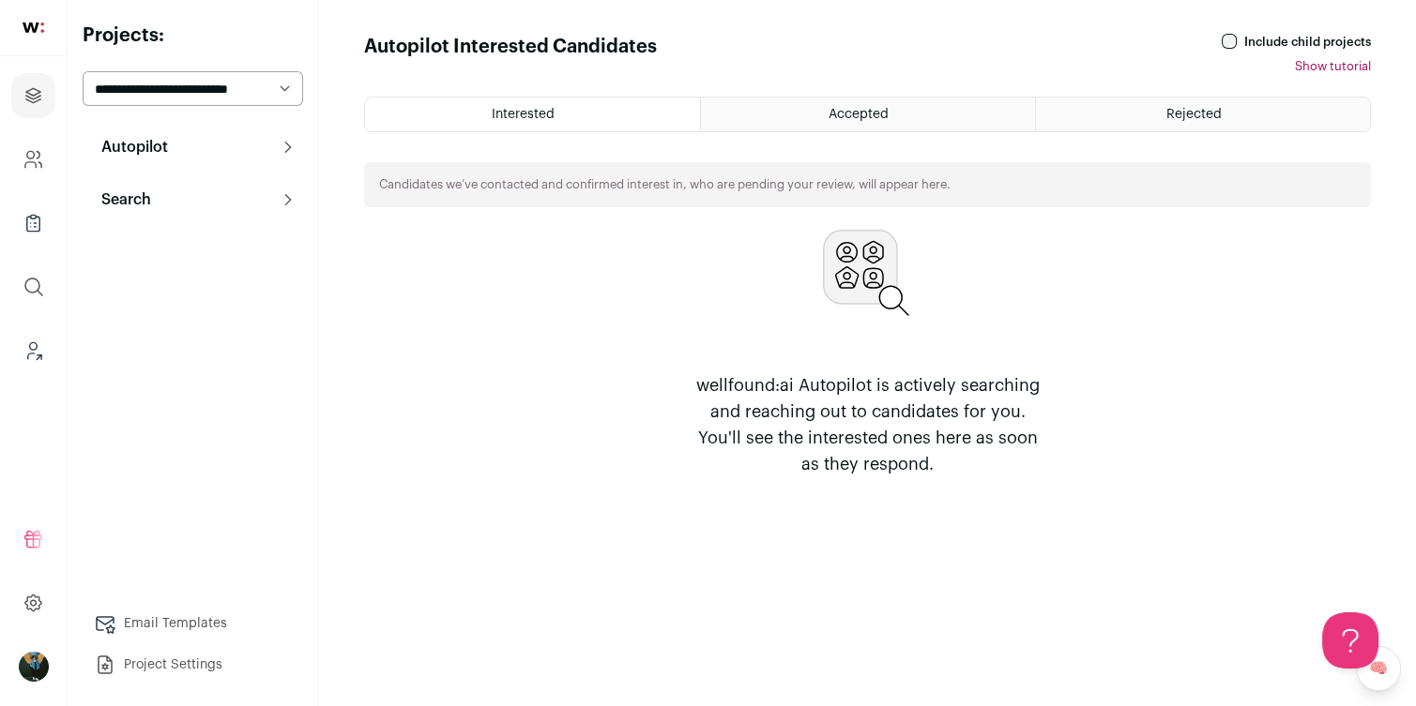
click at [281, 202] on icon at bounding box center [288, 199] width 15 height 15
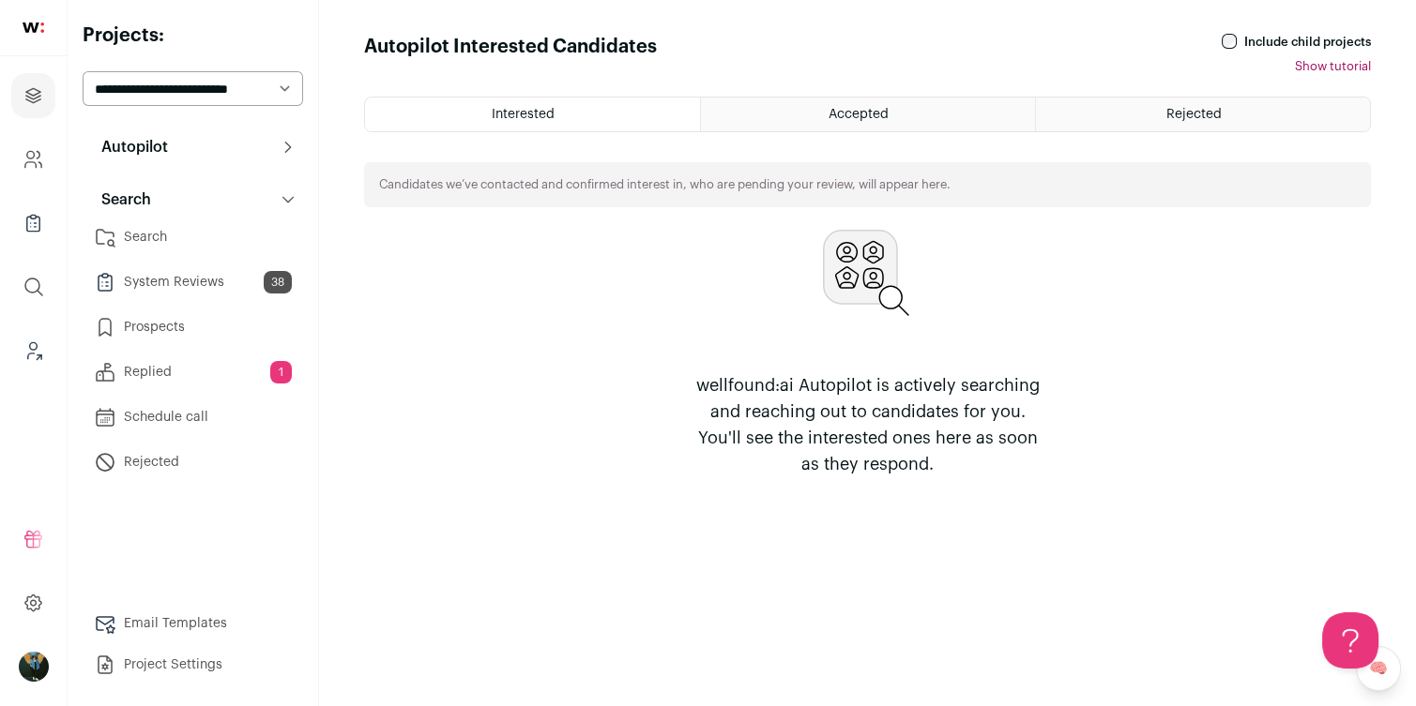
click at [221, 247] on link "Search" at bounding box center [193, 238] width 220 height 38
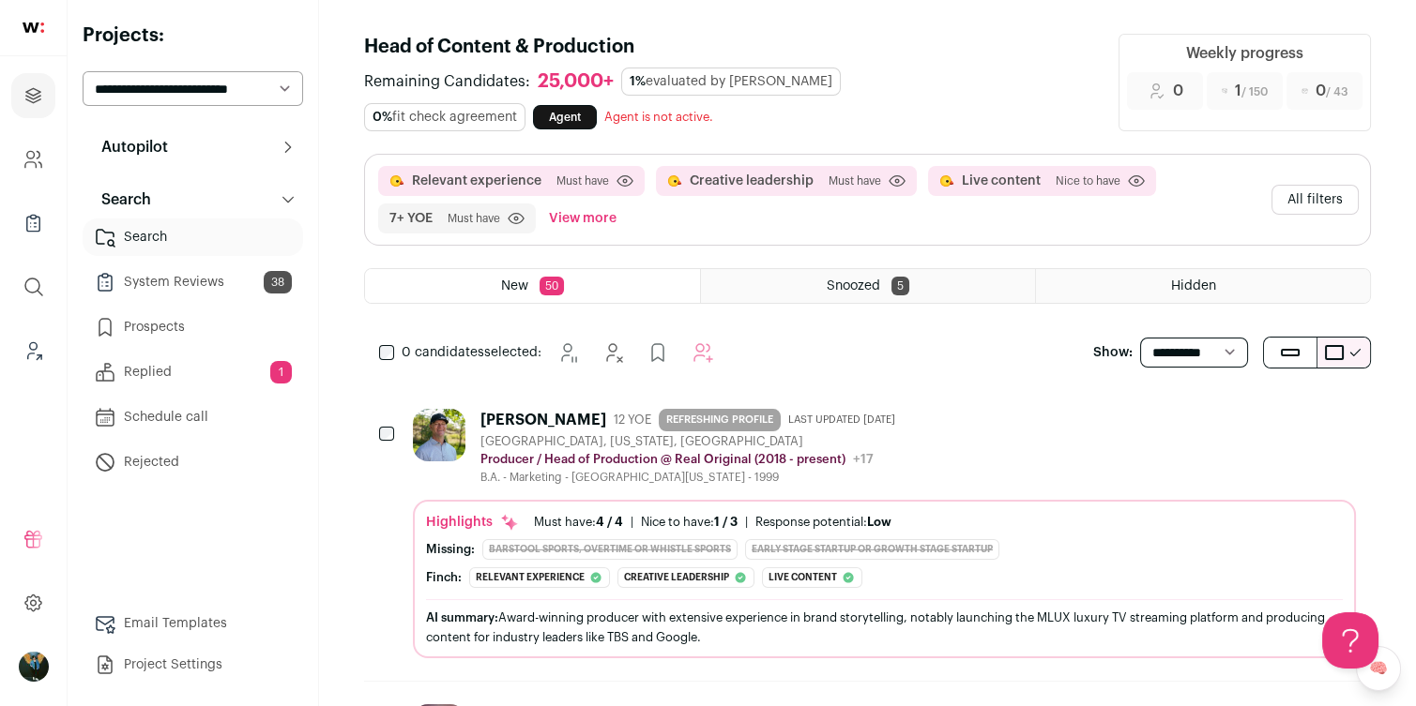
click at [1310, 199] on button "All filters" at bounding box center [1314, 200] width 87 height 30
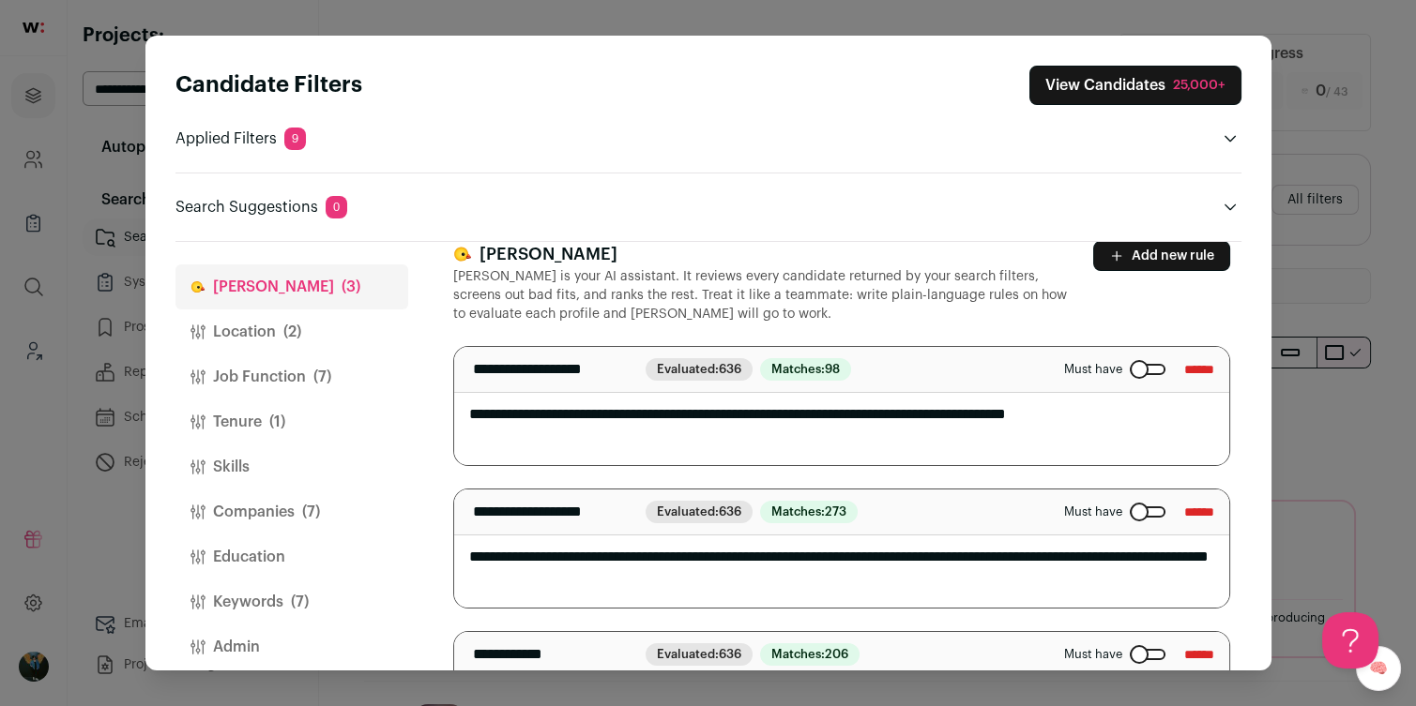
scroll to position [26, 0]
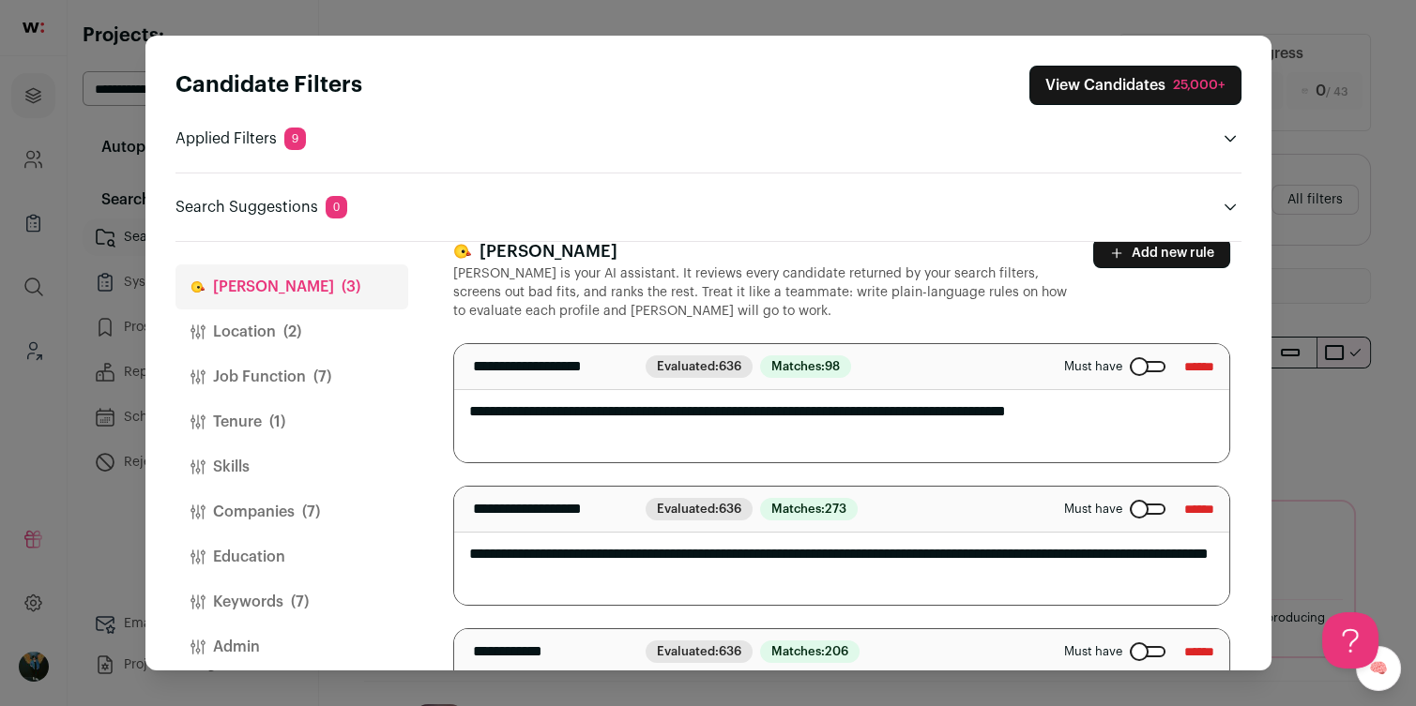
click at [1177, 405] on textarea "**********" at bounding box center [842, 403] width 776 height 118
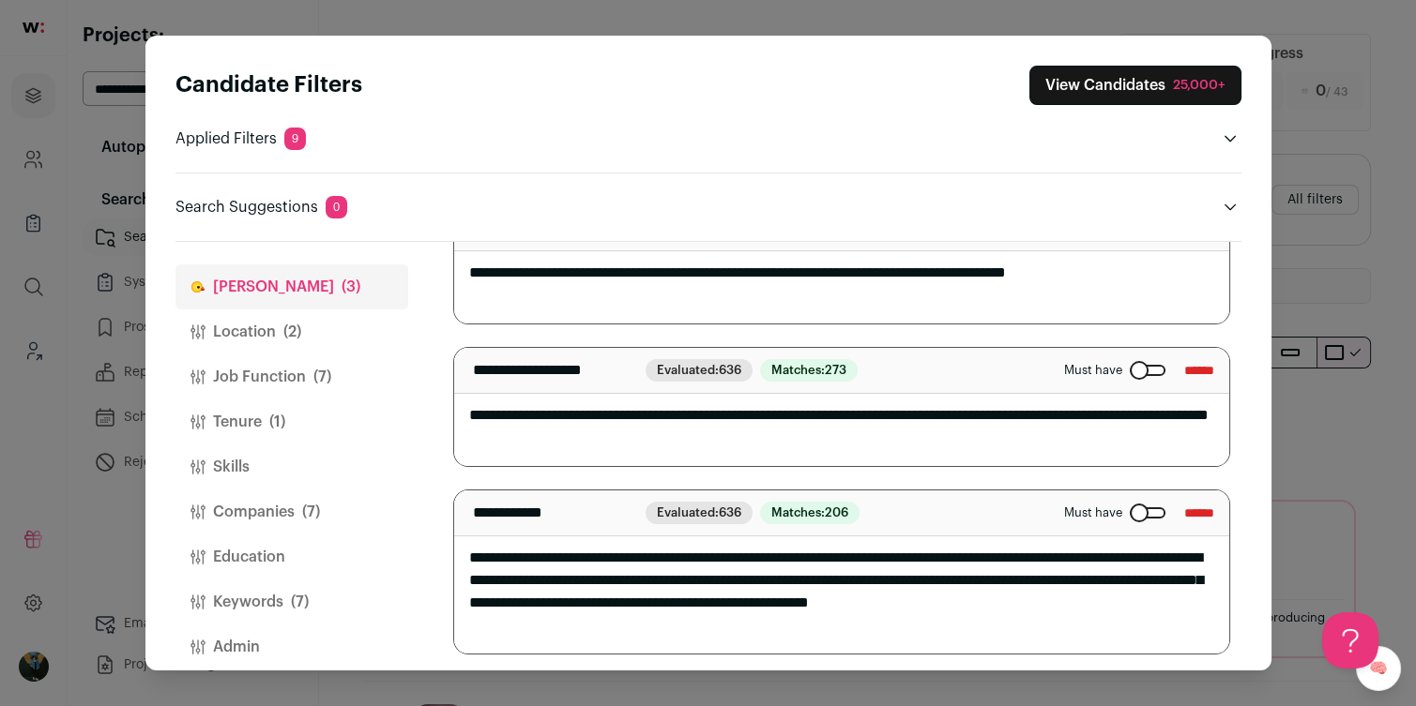
scroll to position [166, 0]
type textarea "**********"
drag, startPoint x: 1050, startPoint y: 550, endPoint x: 356, endPoint y: 548, distance: 694.3
click at [356, 552] on div "Finch (3) Location (2) Job Function (7) Tenure (1) Skills Companies (7) Educati…" at bounding box center [708, 457] width 1066 height 430
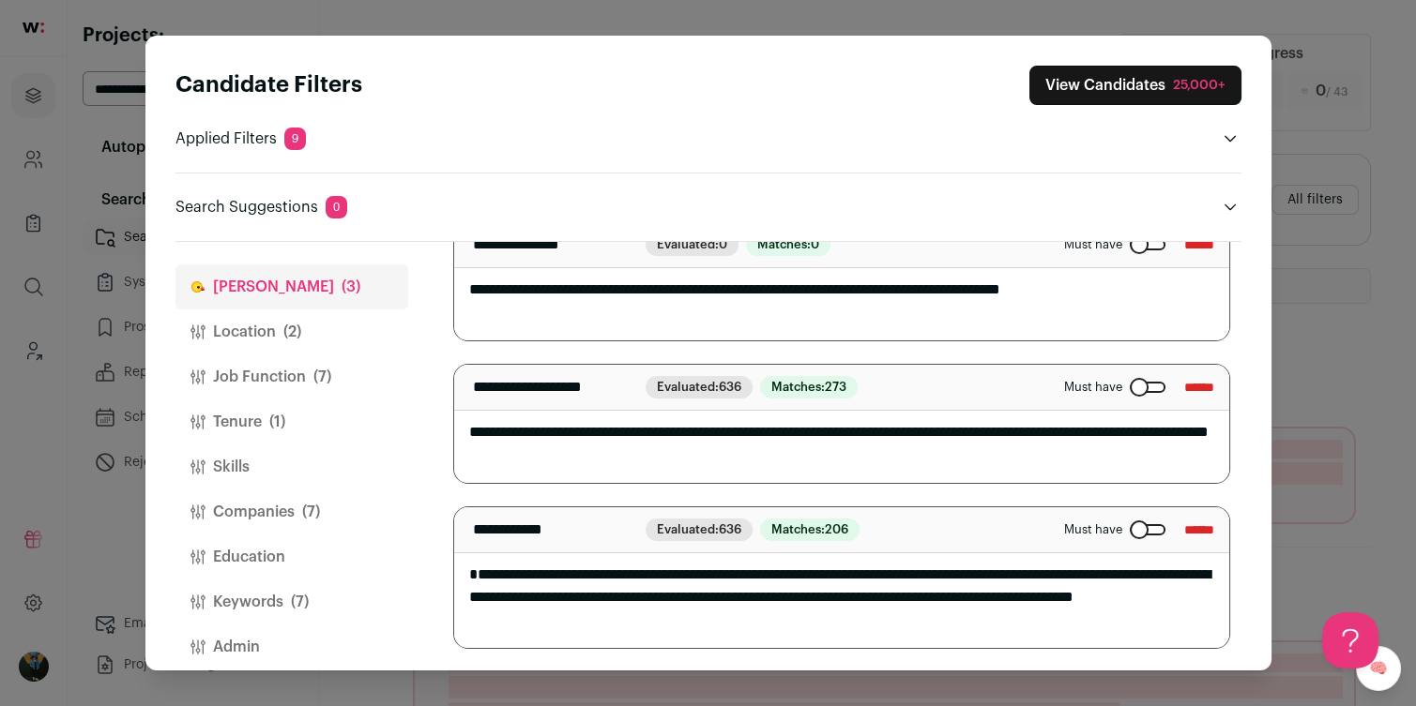
scroll to position [144, 0]
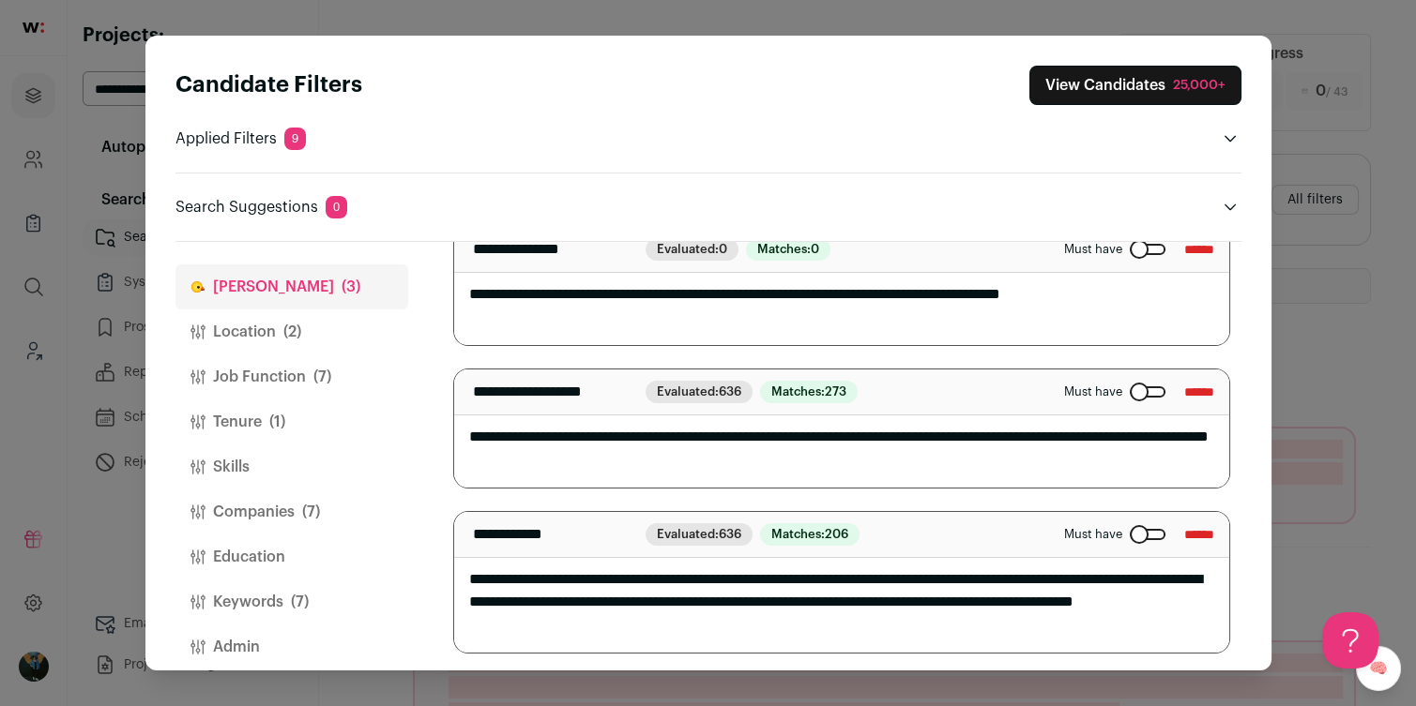
type textarea "**********"
click at [1124, 77] on button "View Candidates 25,000+" at bounding box center [1135, 85] width 212 height 39
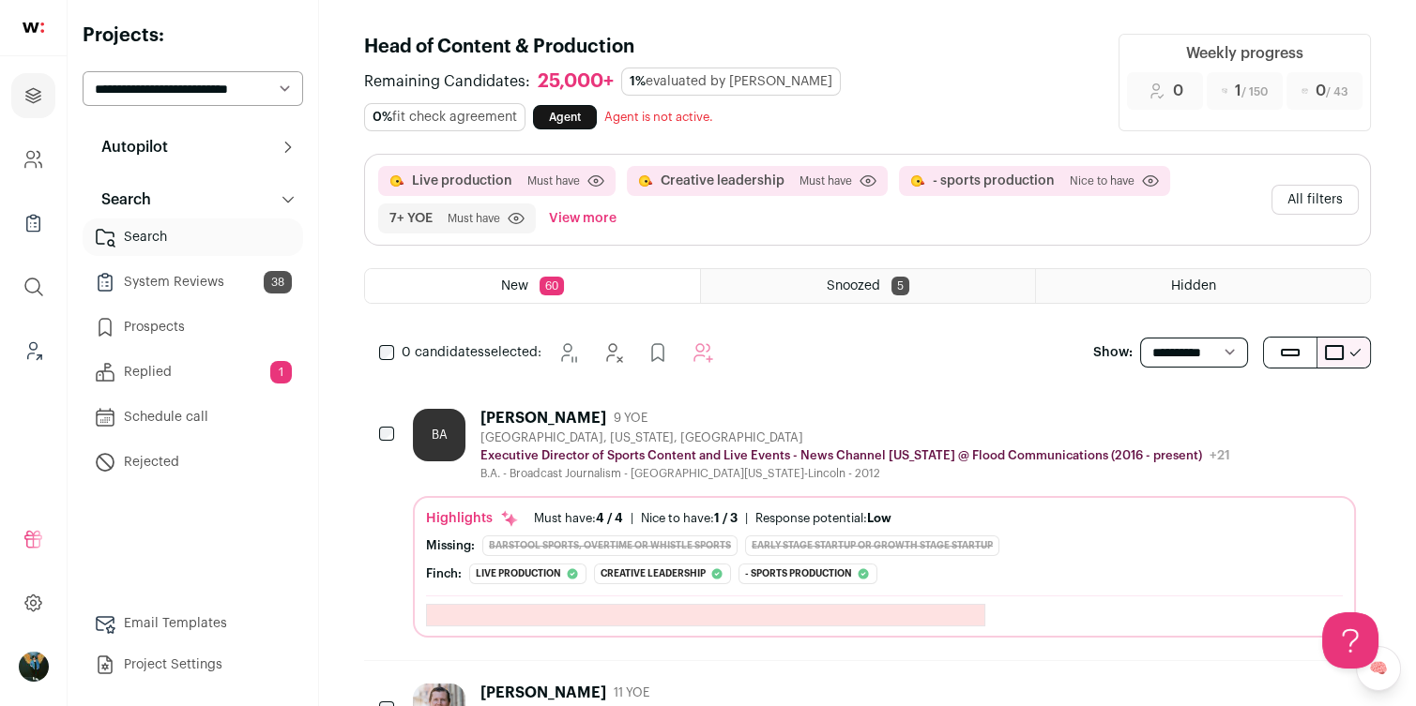
scroll to position [0, 0]
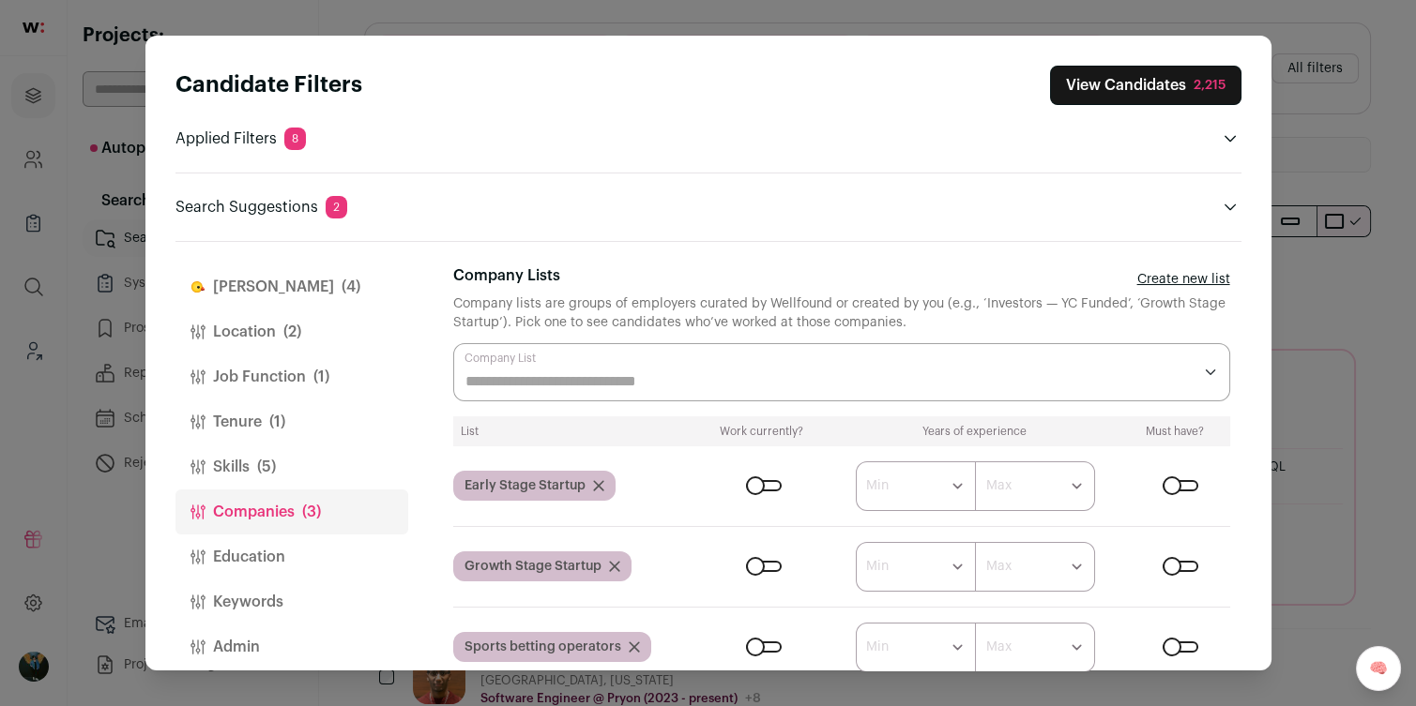
scroll to position [873, 0]
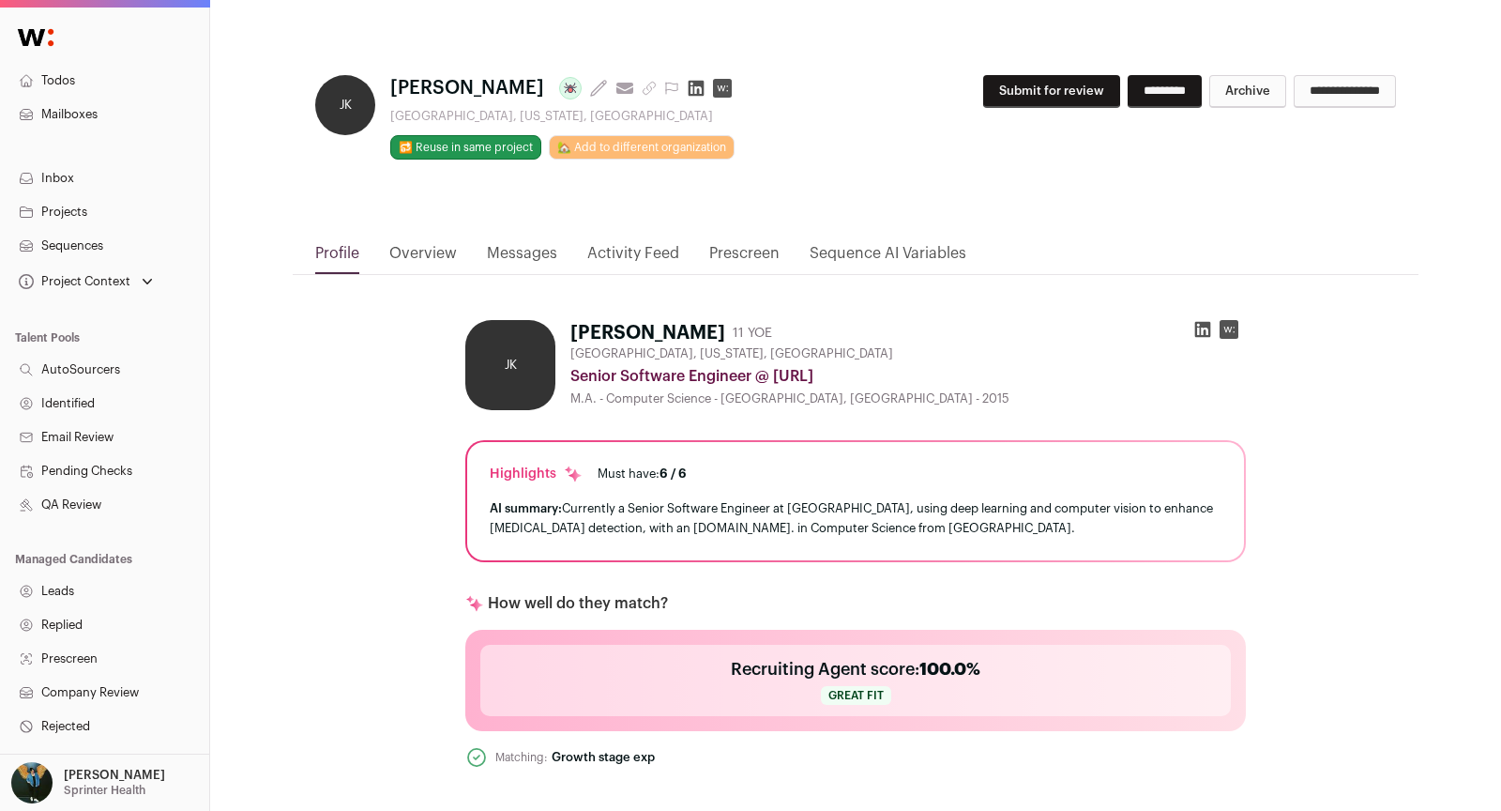
click at [990, 102] on button "Submit for review" at bounding box center [1051, 91] width 137 height 33
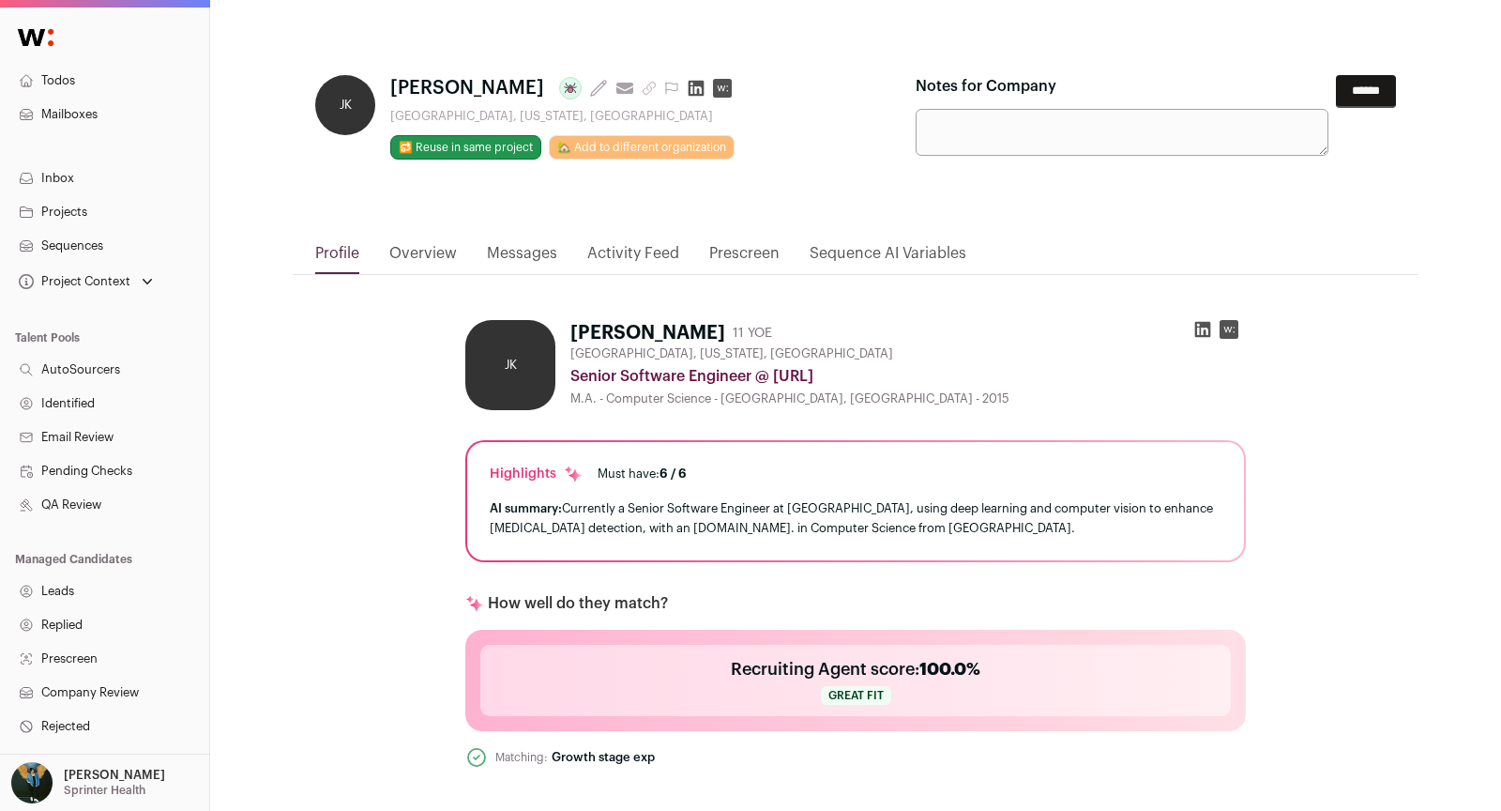
click at [1370, 84] on input "******" at bounding box center [1366, 91] width 60 height 33
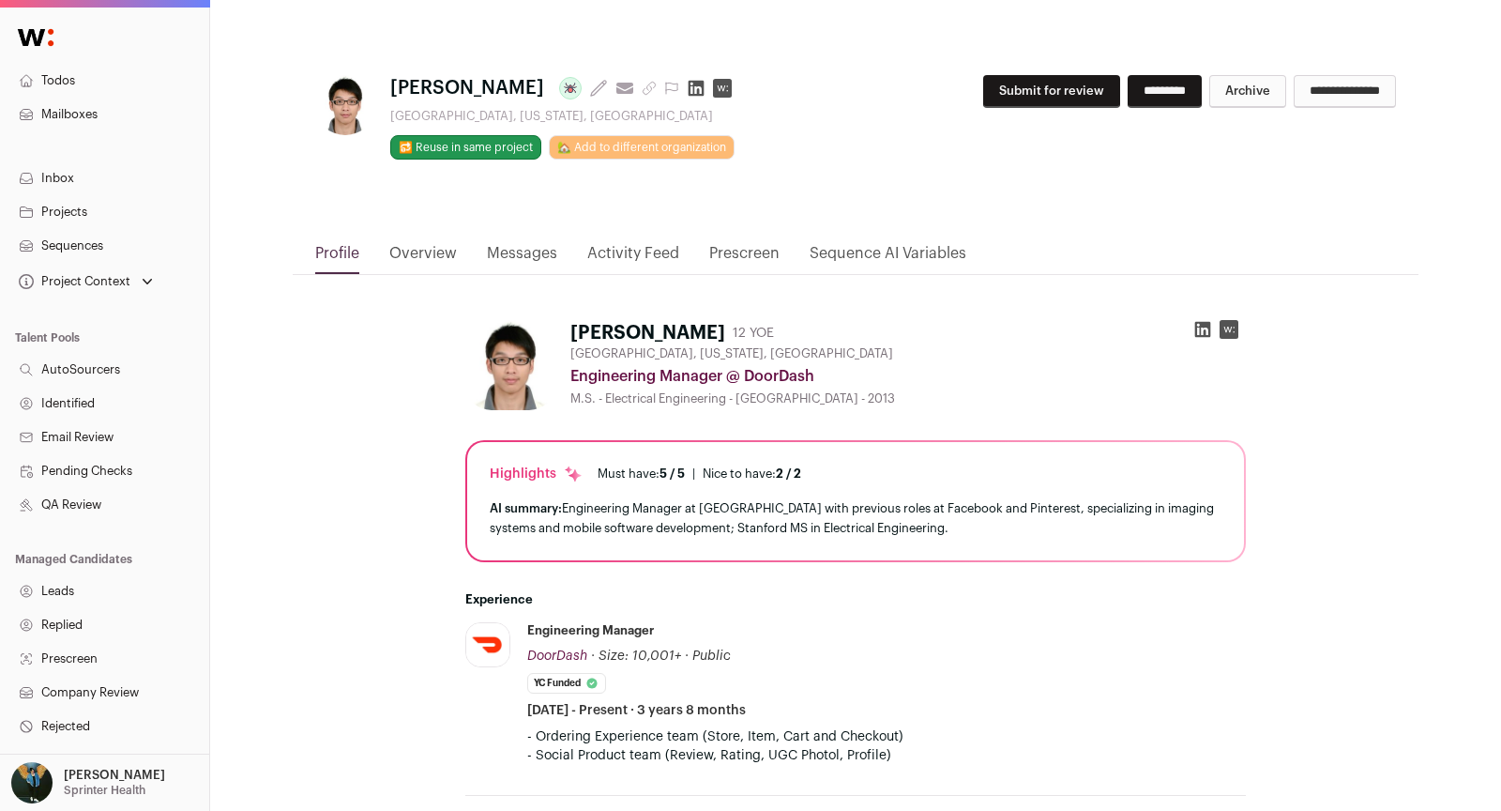
click at [999, 97] on button "Submit for review" at bounding box center [1051, 91] width 137 height 33
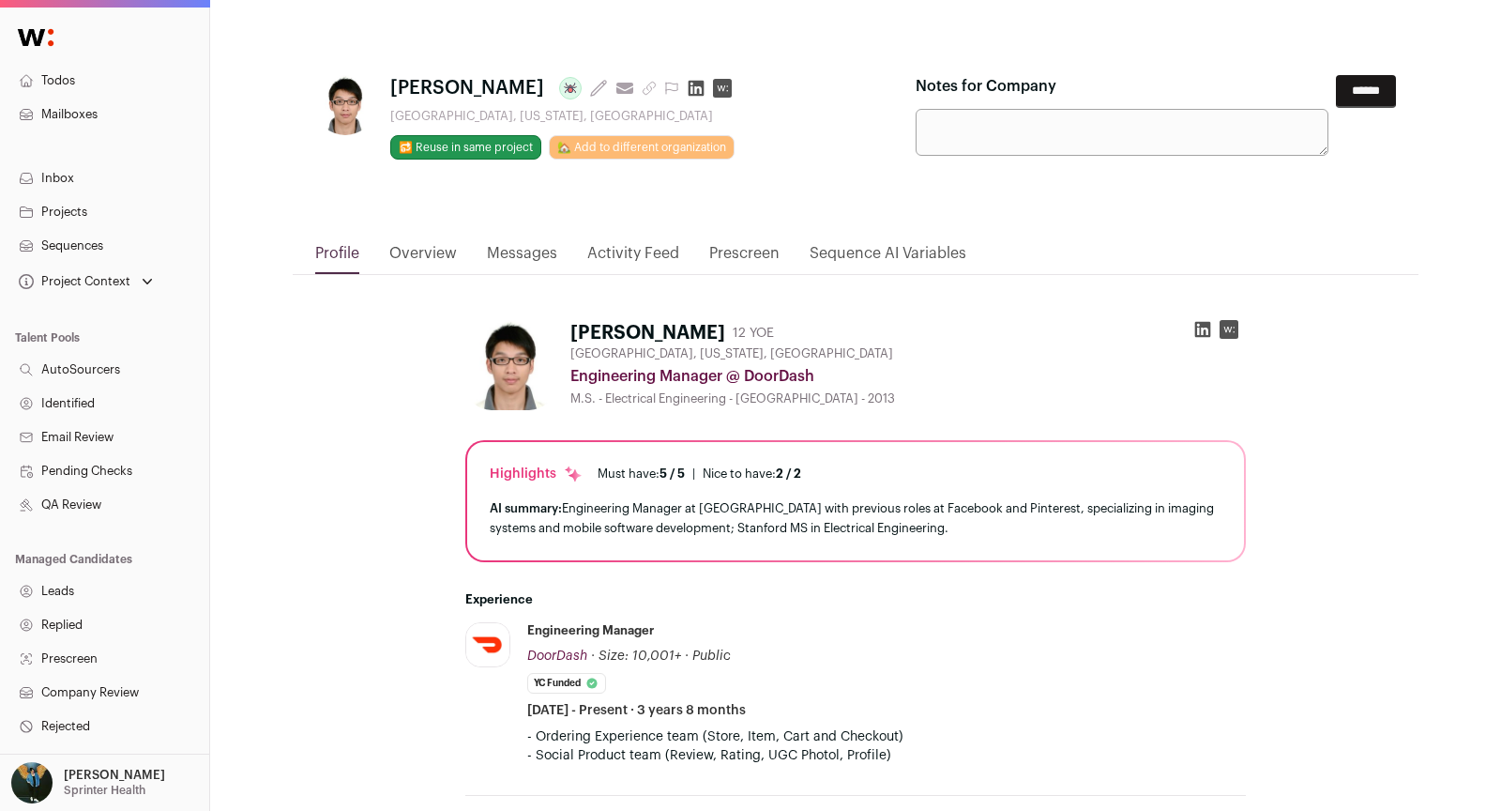
click at [1353, 97] on input "******" at bounding box center [1366, 91] width 60 height 33
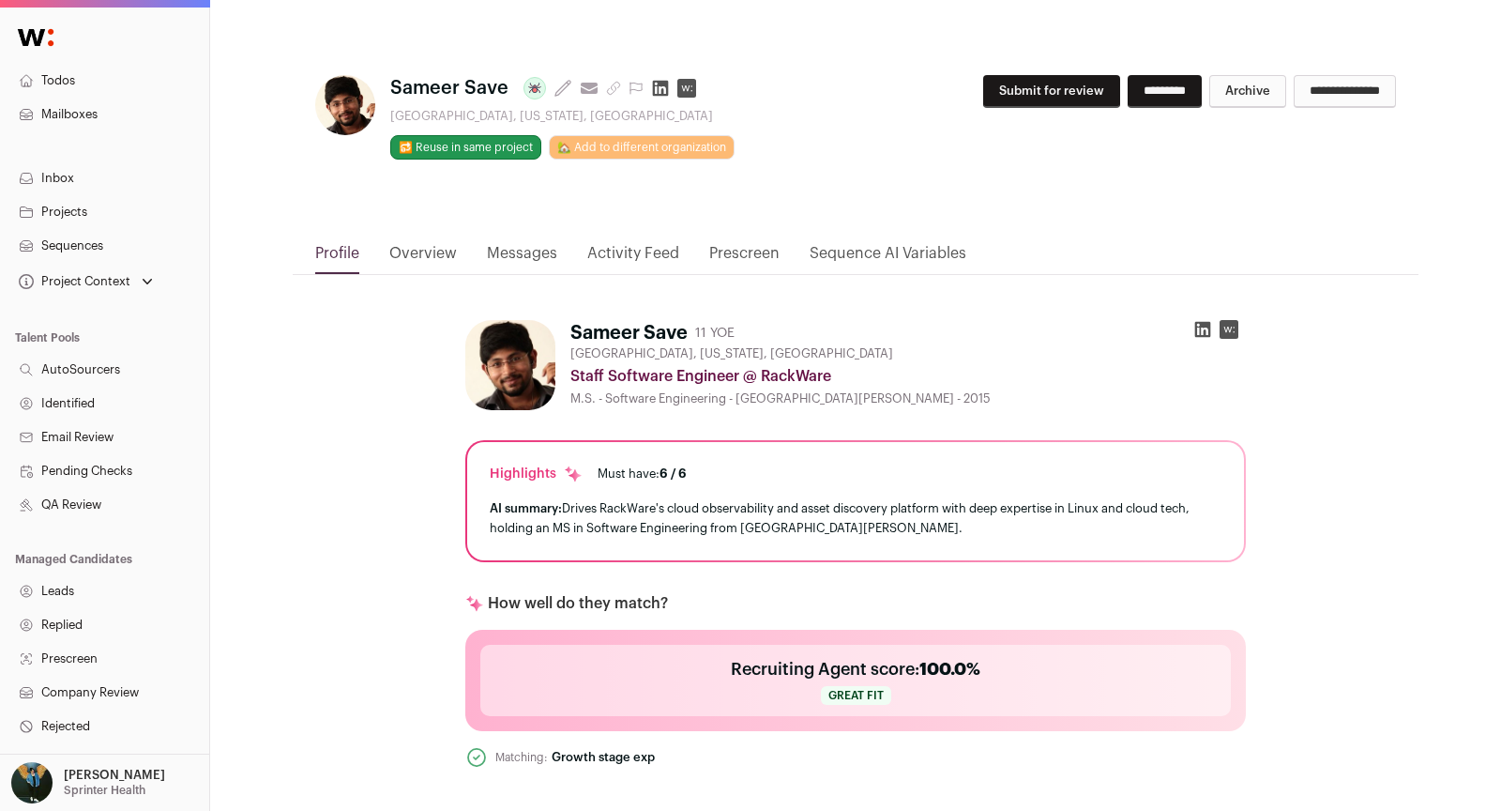
click at [983, 99] on button "Submit for review" at bounding box center [1051, 91] width 137 height 33
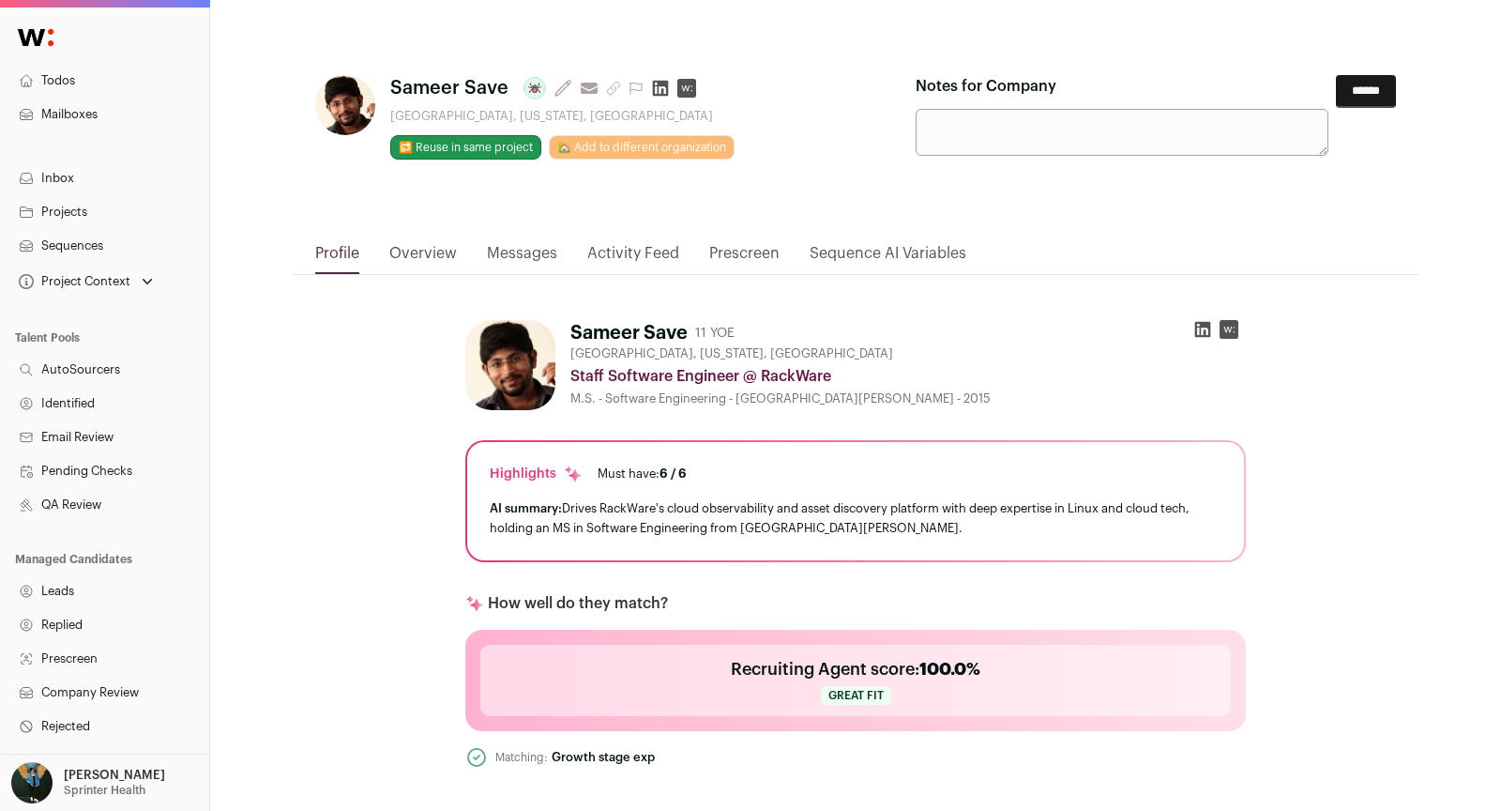
click at [1352, 71] on div "**********" at bounding box center [856, 143] width 1126 height 197
click at [1361, 83] on input "******" at bounding box center [1366, 91] width 60 height 33
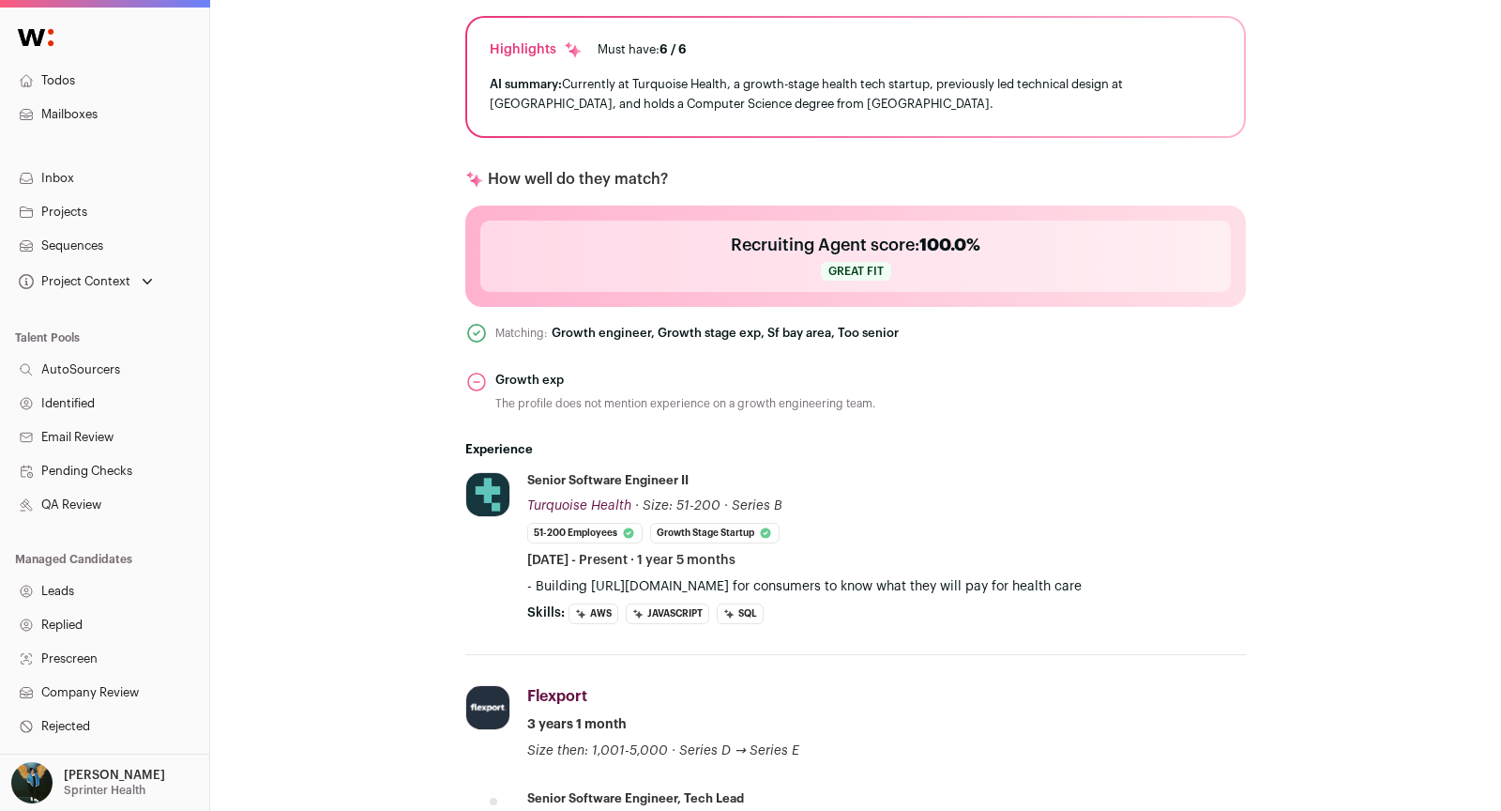
scroll to position [274, 0]
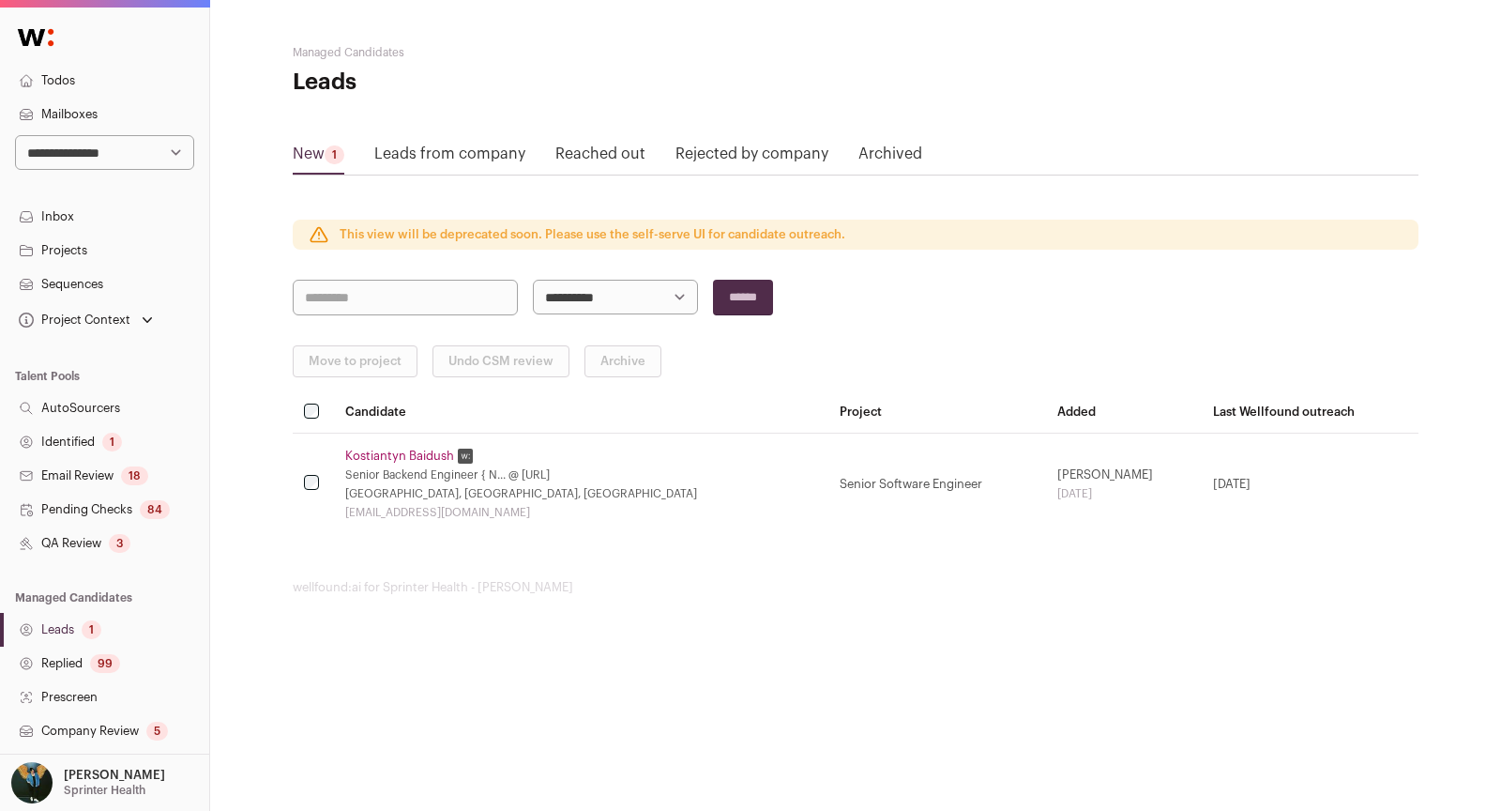
click at [116, 165] on select "**********" at bounding box center [104, 152] width 179 height 35
select select "*****"
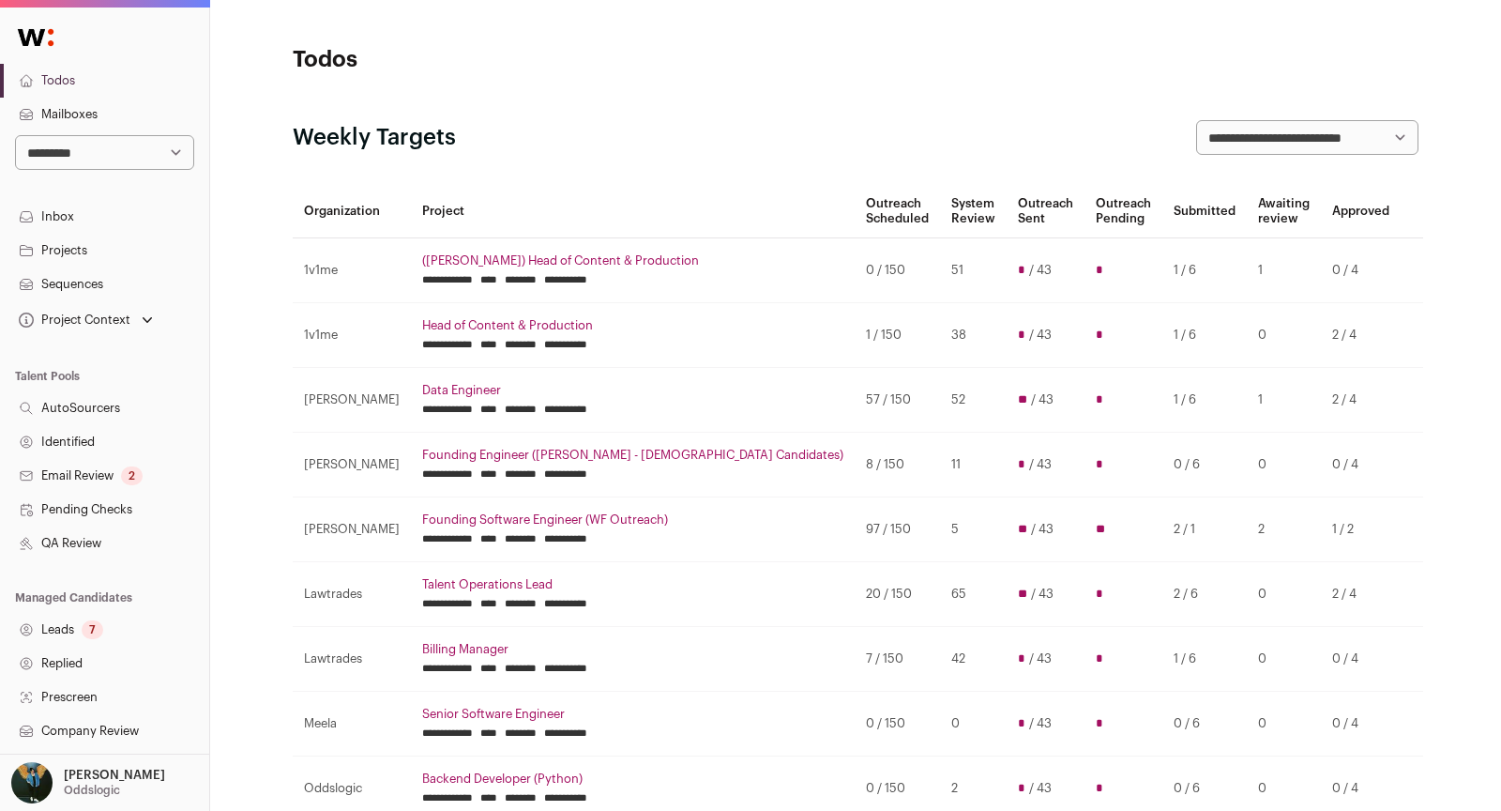
scroll to position [267, 0]
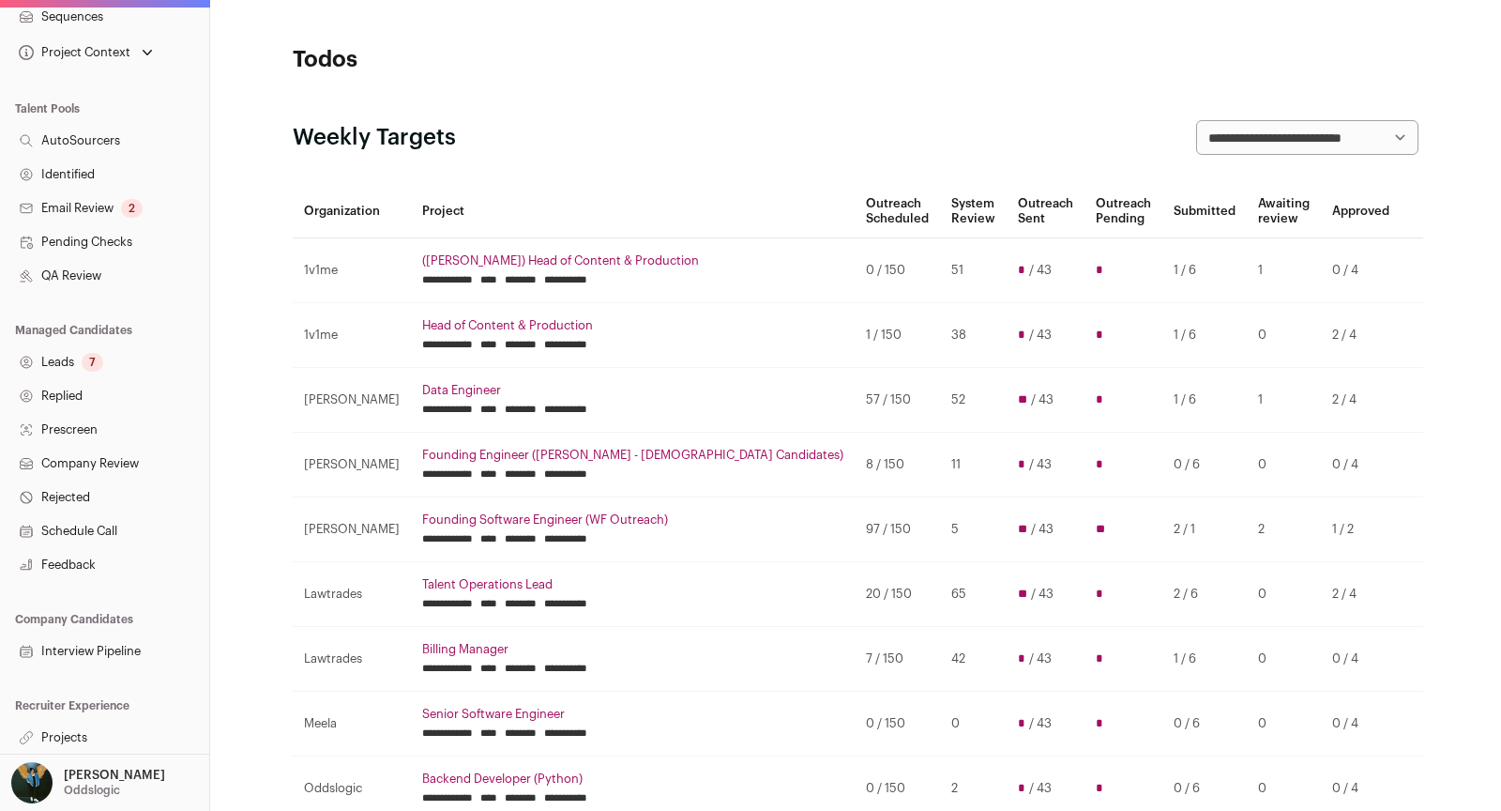
click at [84, 732] on link "Projects" at bounding box center [104, 738] width 209 height 34
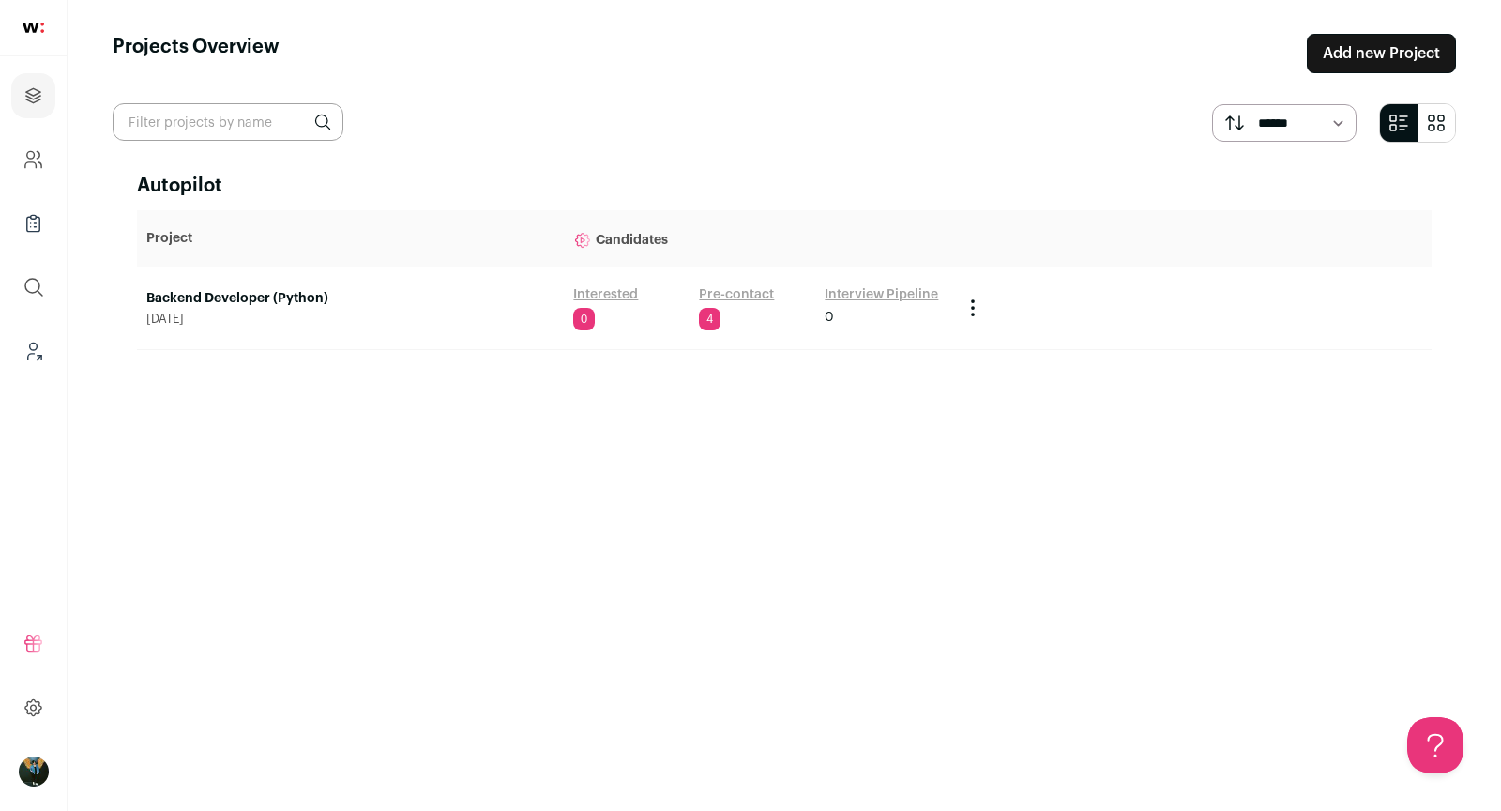
click at [311, 294] on link "Backend Developer (Python)" at bounding box center [350, 298] width 408 height 19
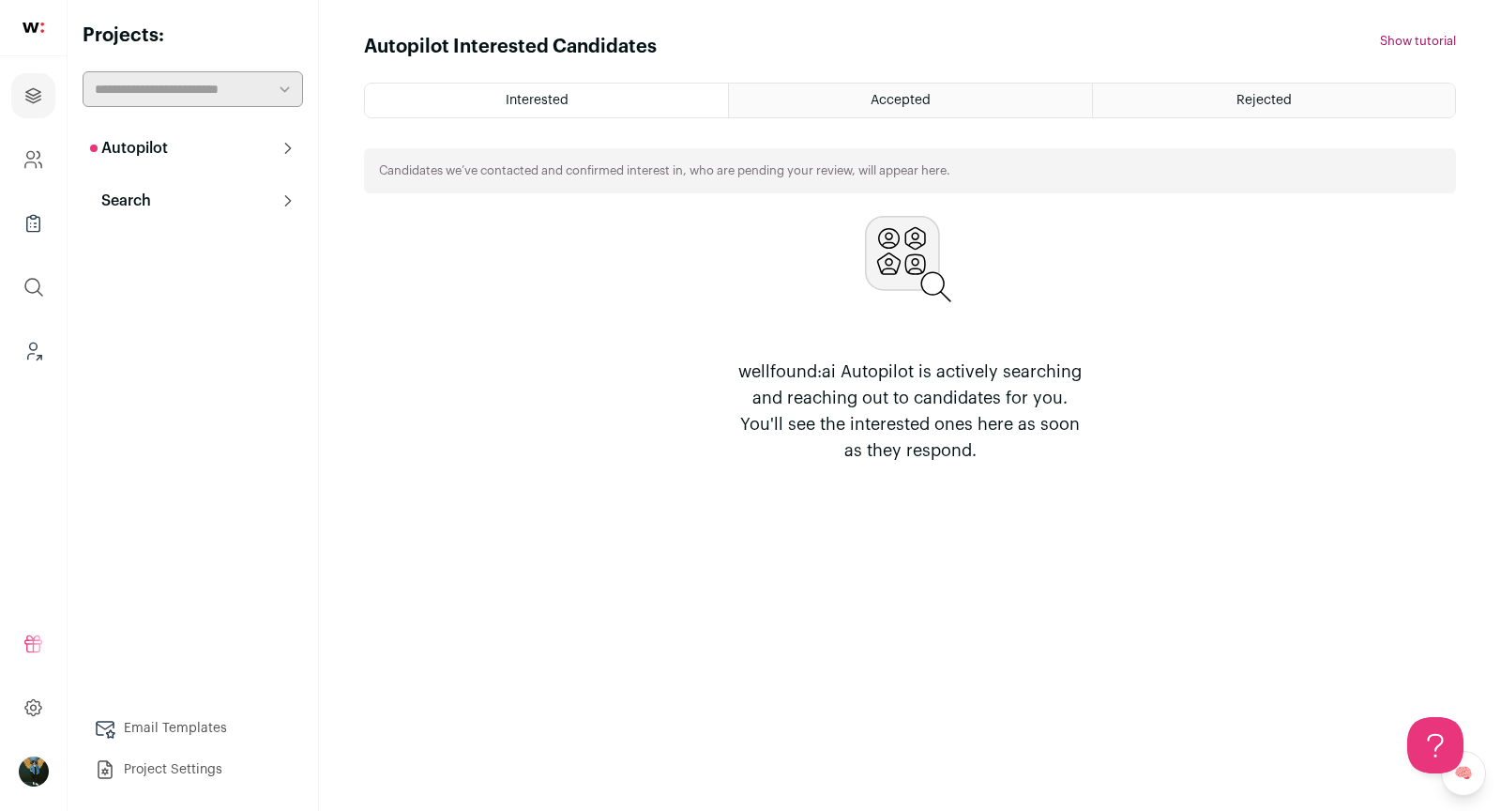
click at [217, 188] on button "Search" at bounding box center [193, 201] width 220 height 38
click at [137, 751] on link "Project Settings" at bounding box center [193, 770] width 220 height 38
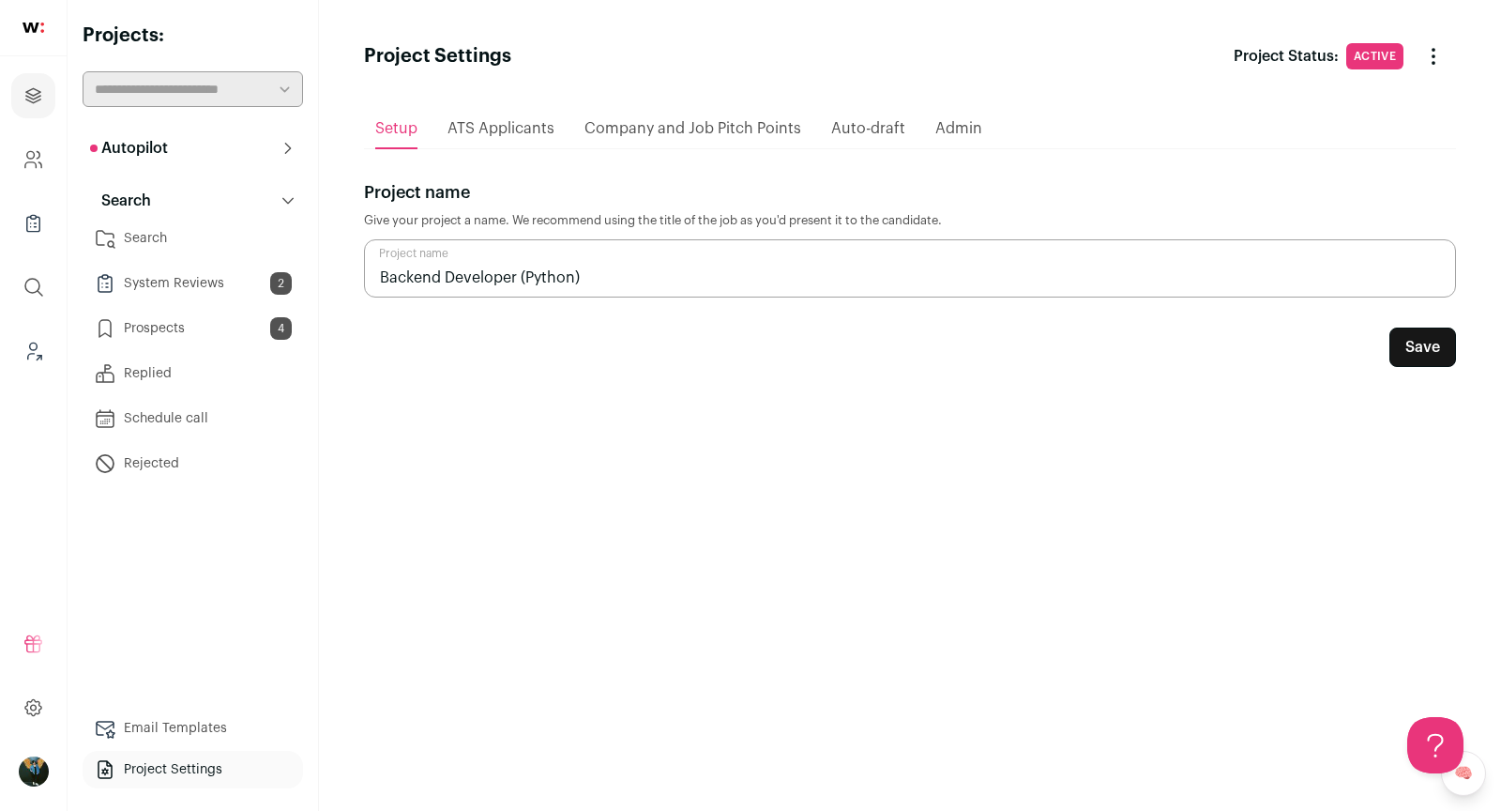
click at [150, 728] on link "Email Templates" at bounding box center [193, 728] width 220 height 38
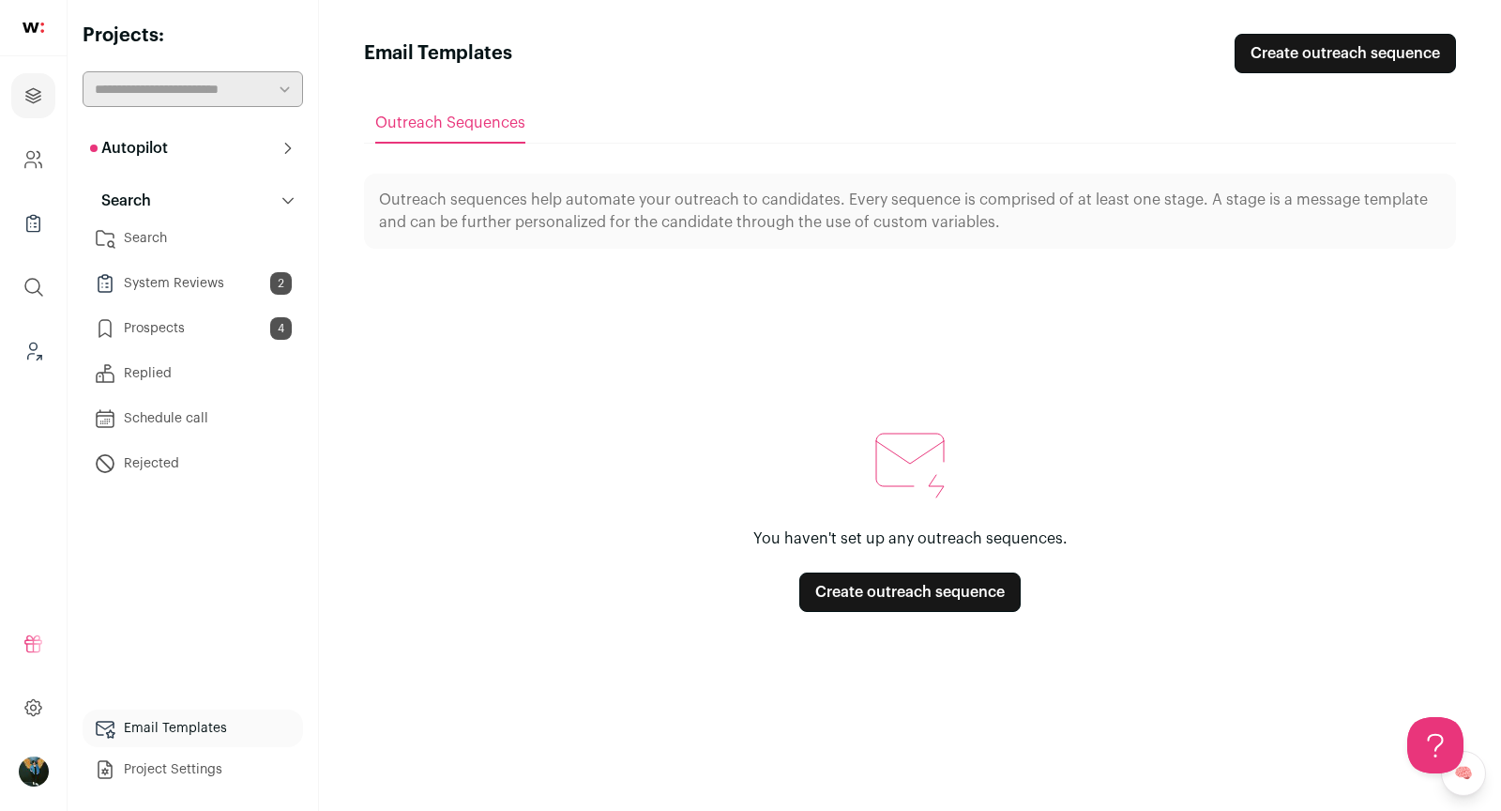
click at [888, 582] on link "Create outreach sequence" at bounding box center [909, 591] width 221 height 39
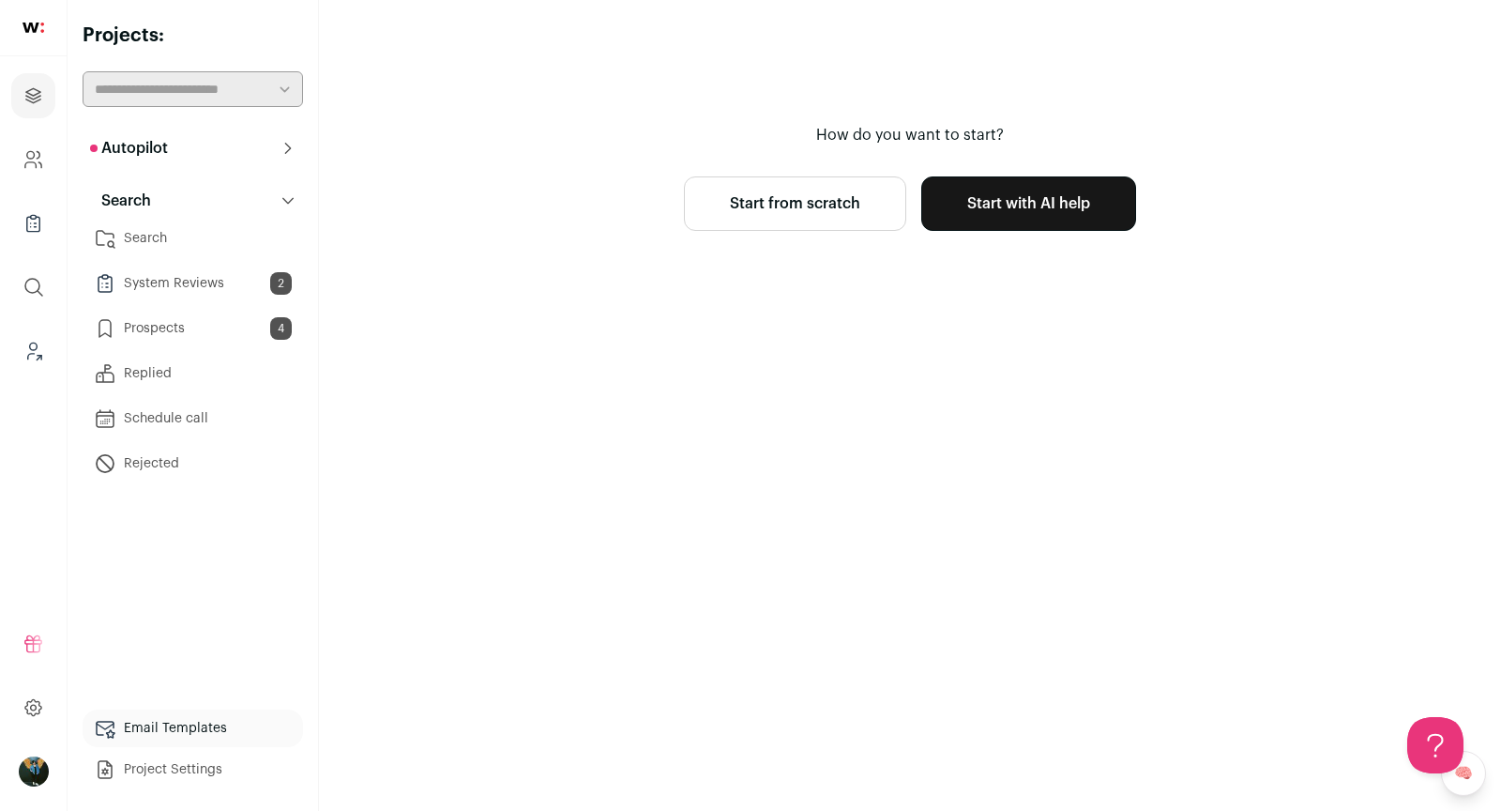
click at [873, 182] on link "Start from scratch" at bounding box center [795, 203] width 222 height 54
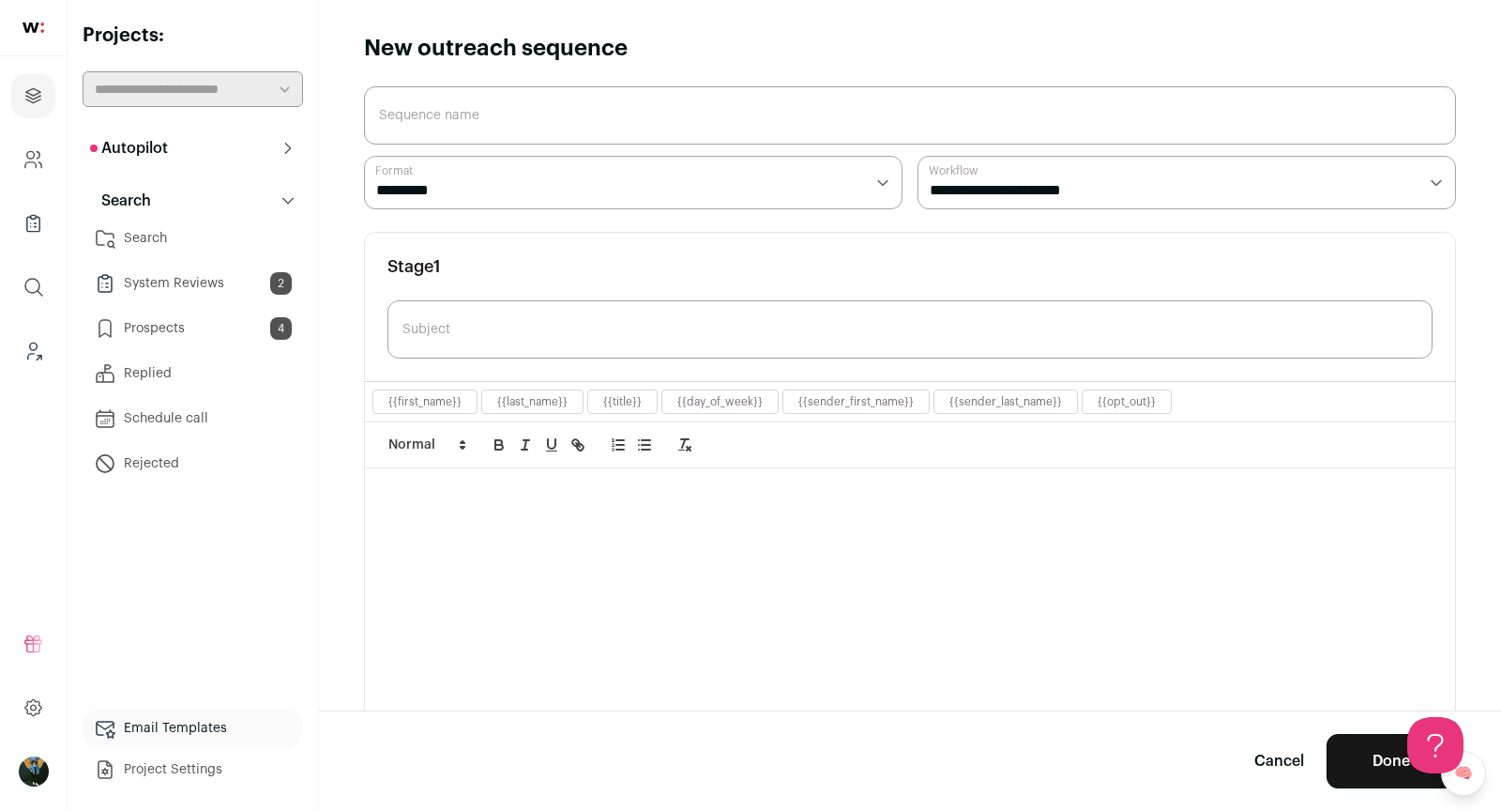
click at [569, 192] on select "******* *********" at bounding box center [633, 182] width 539 height 53
click at [512, 100] on input "Sequence name" at bounding box center [910, 115] width 1092 height 58
type input "V1 Backend Dev"
click at [564, 342] on input "Subject" at bounding box center [909, 329] width 1045 height 58
click at [600, 650] on div at bounding box center [910, 647] width 1090 height 359
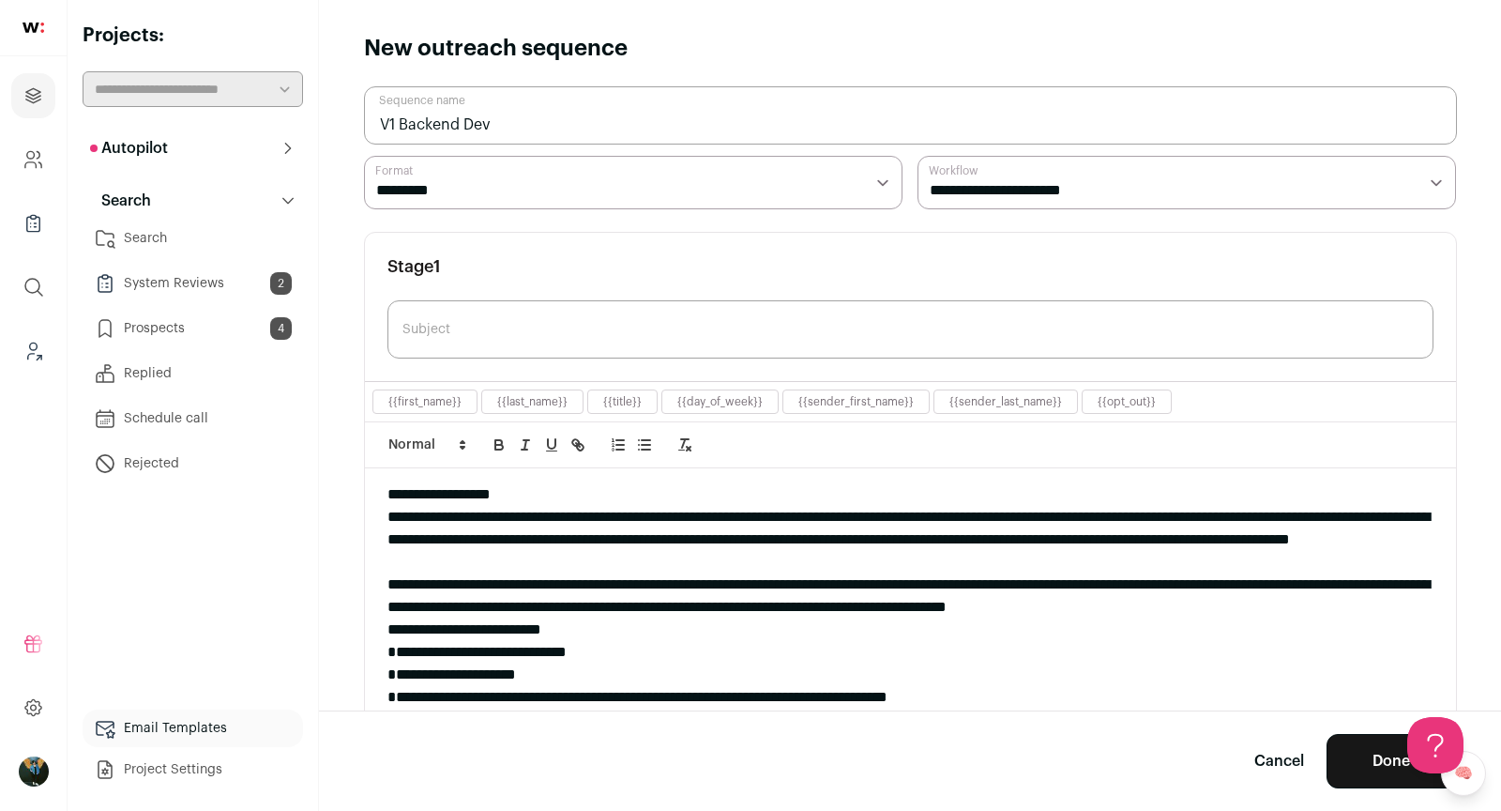
click at [552, 497] on div "**********" at bounding box center [910, 494] width 1046 height 23
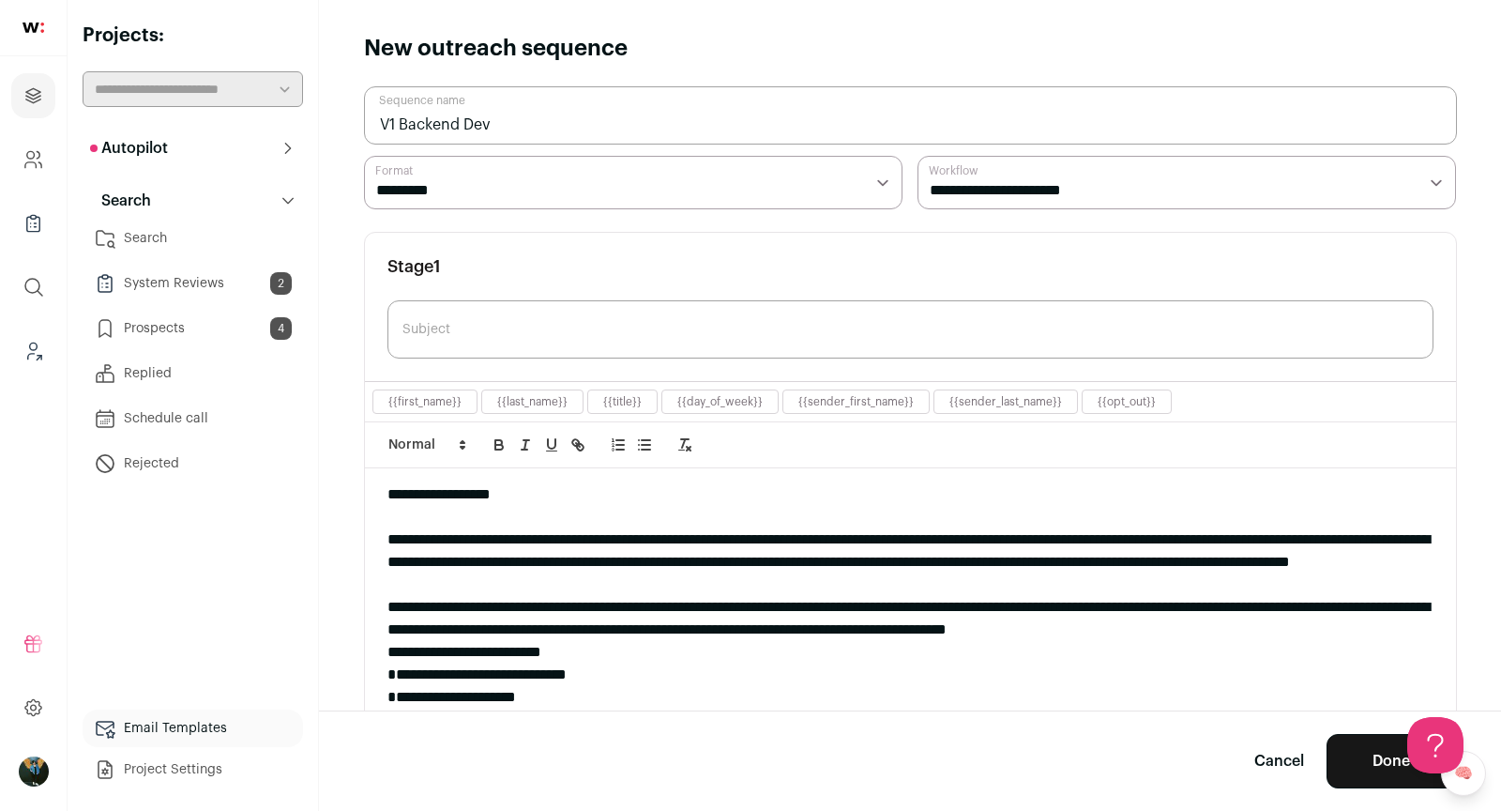
click at [817, 577] on div "**********" at bounding box center [910, 562] width 1046 height 68
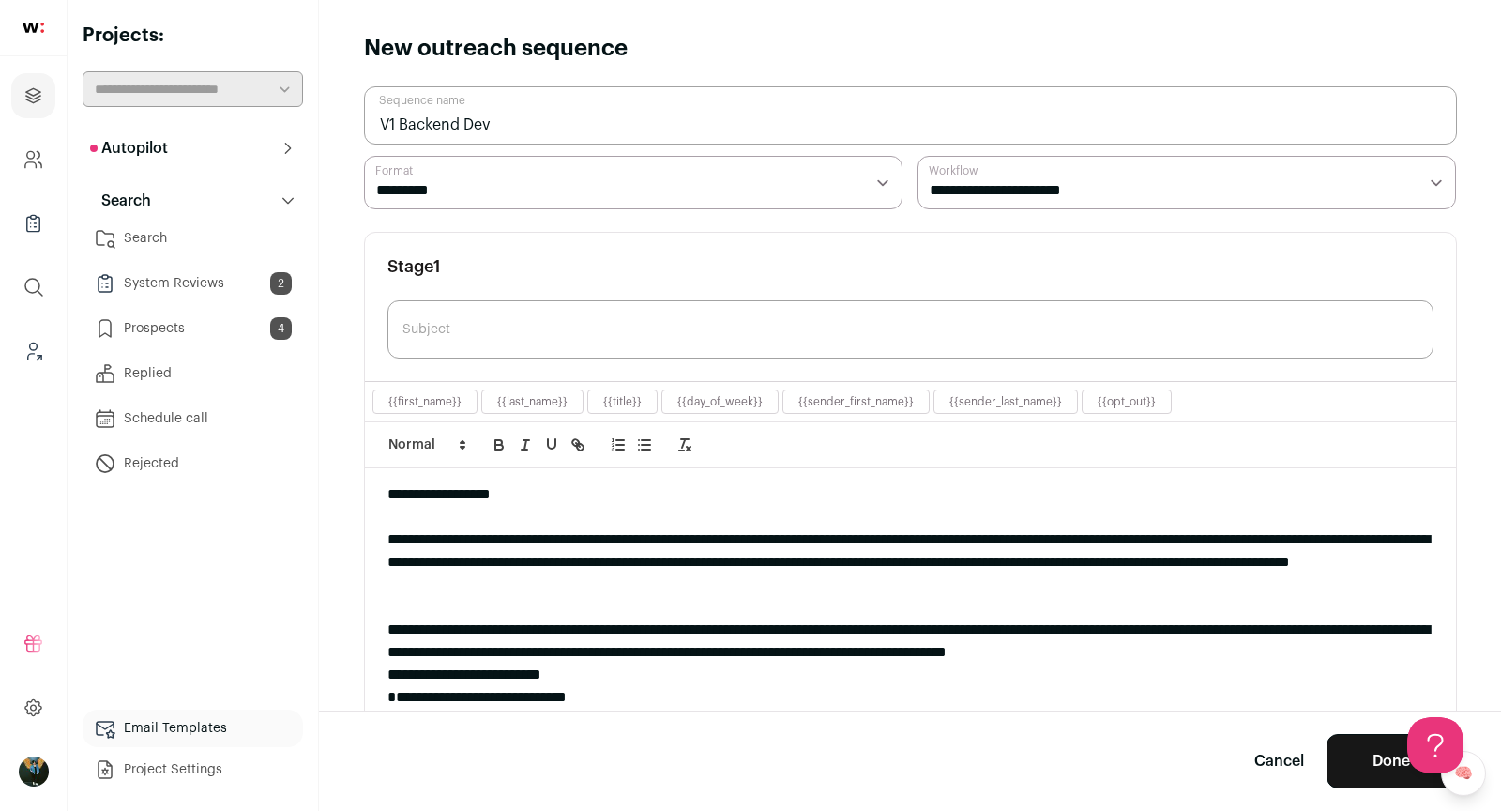
click at [1389, 628] on div "**********" at bounding box center [910, 640] width 1046 height 45
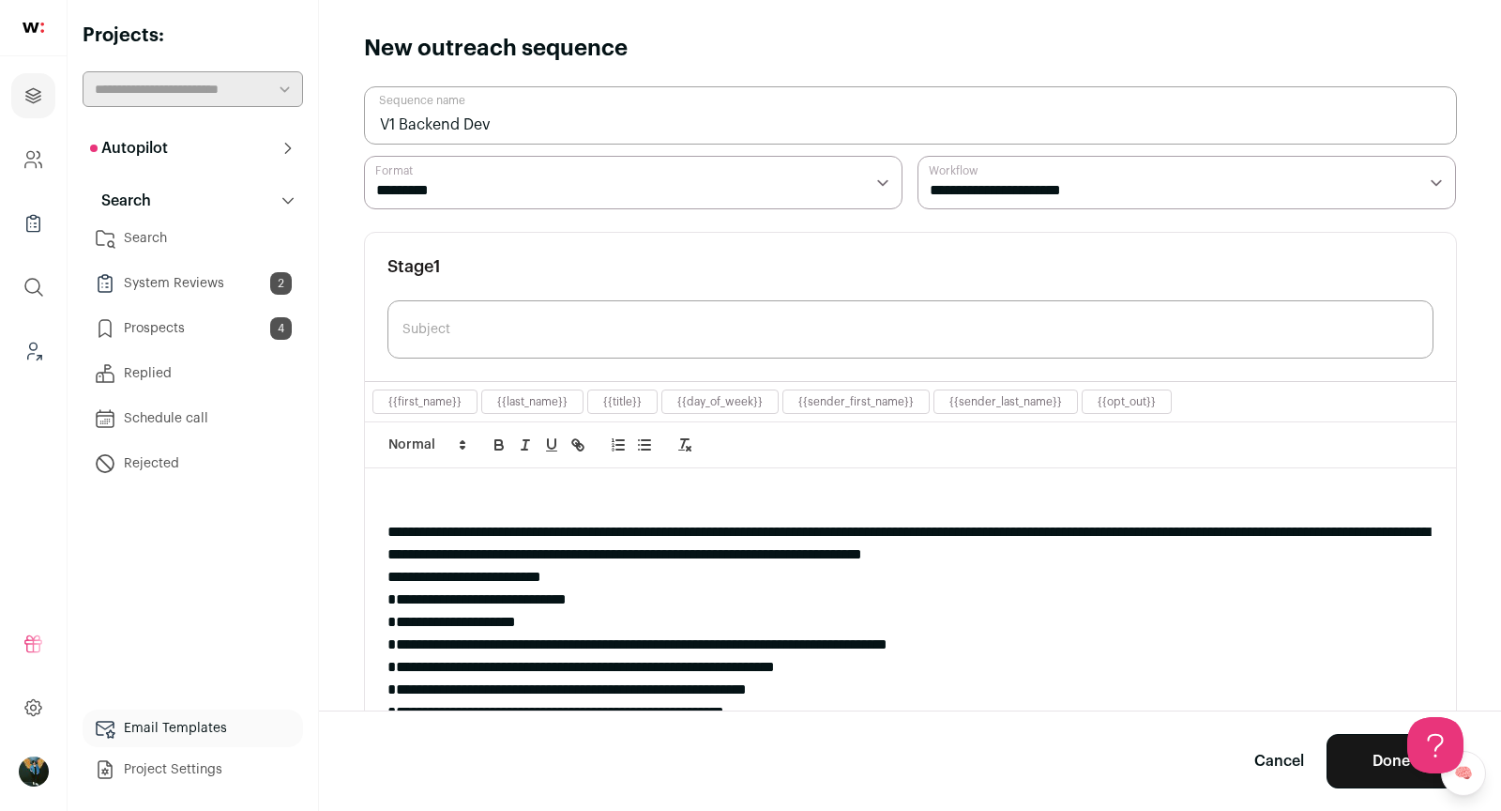
click at [1251, 554] on div "**********" at bounding box center [910, 543] width 1046 height 45
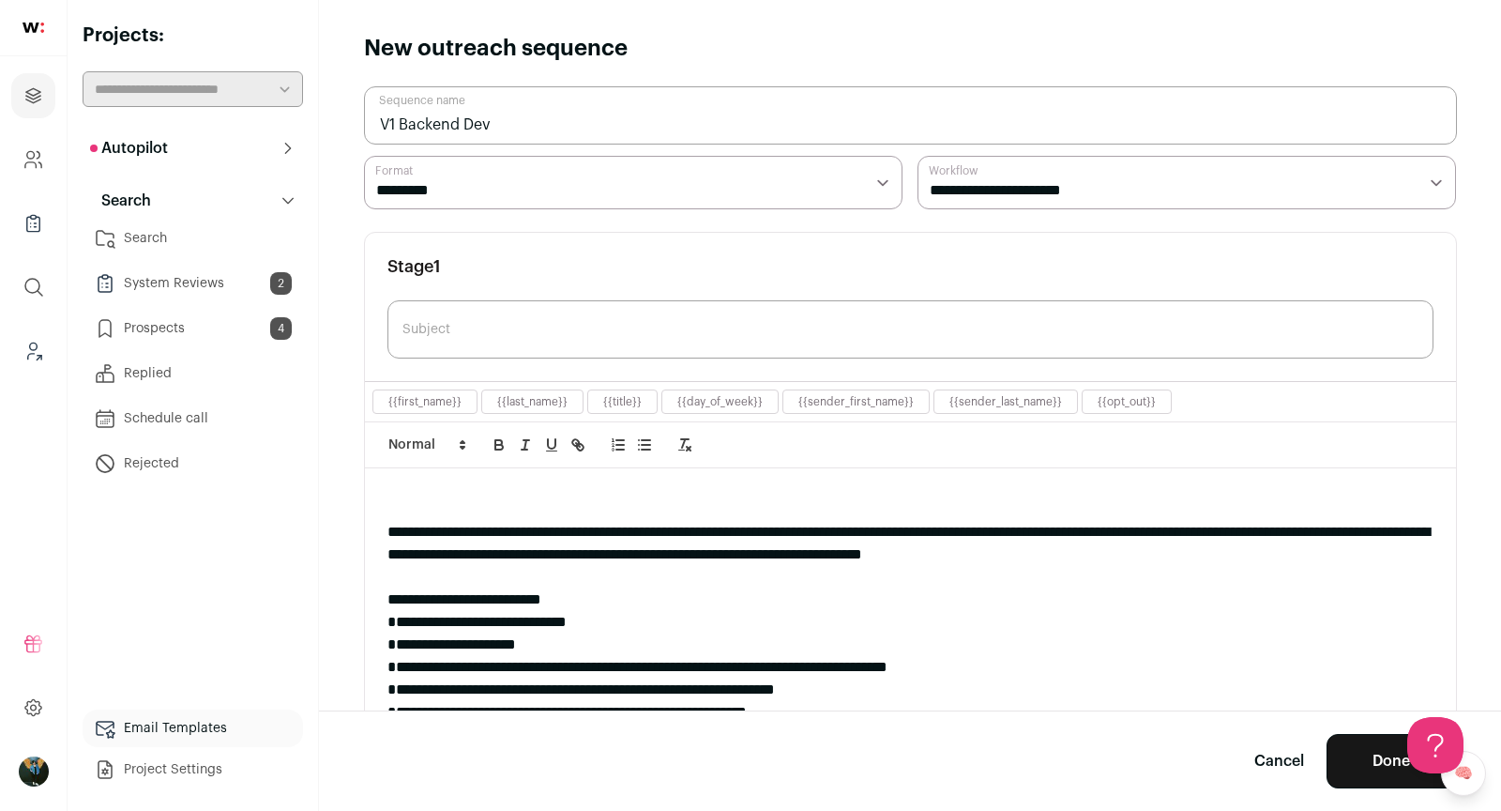
scroll to position [120, 0]
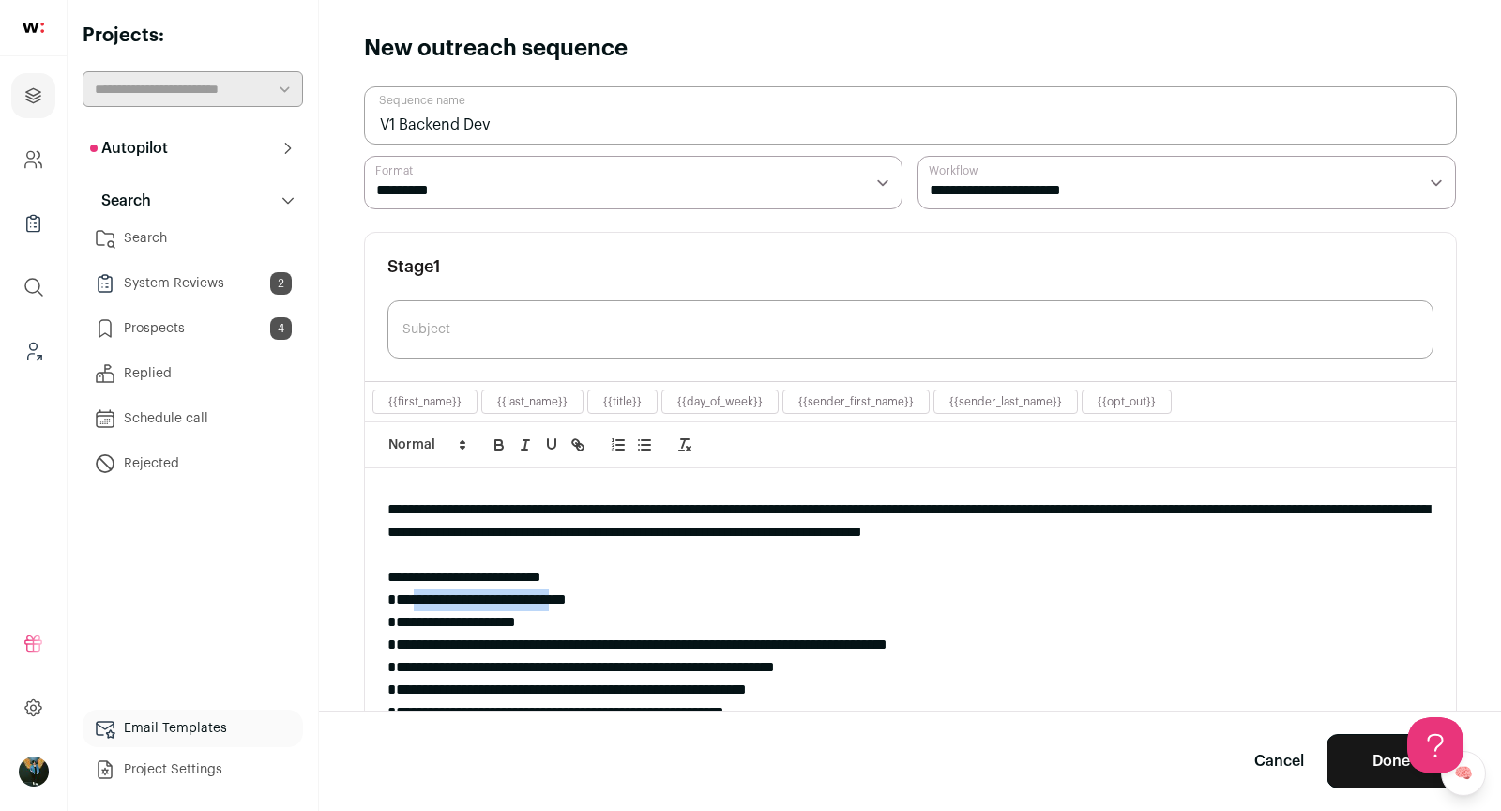
drag, startPoint x: 411, startPoint y: 594, endPoint x: 579, endPoint y: 597, distance: 168.0
click at [579, 597] on div "**********" at bounding box center [910, 599] width 1046 height 23
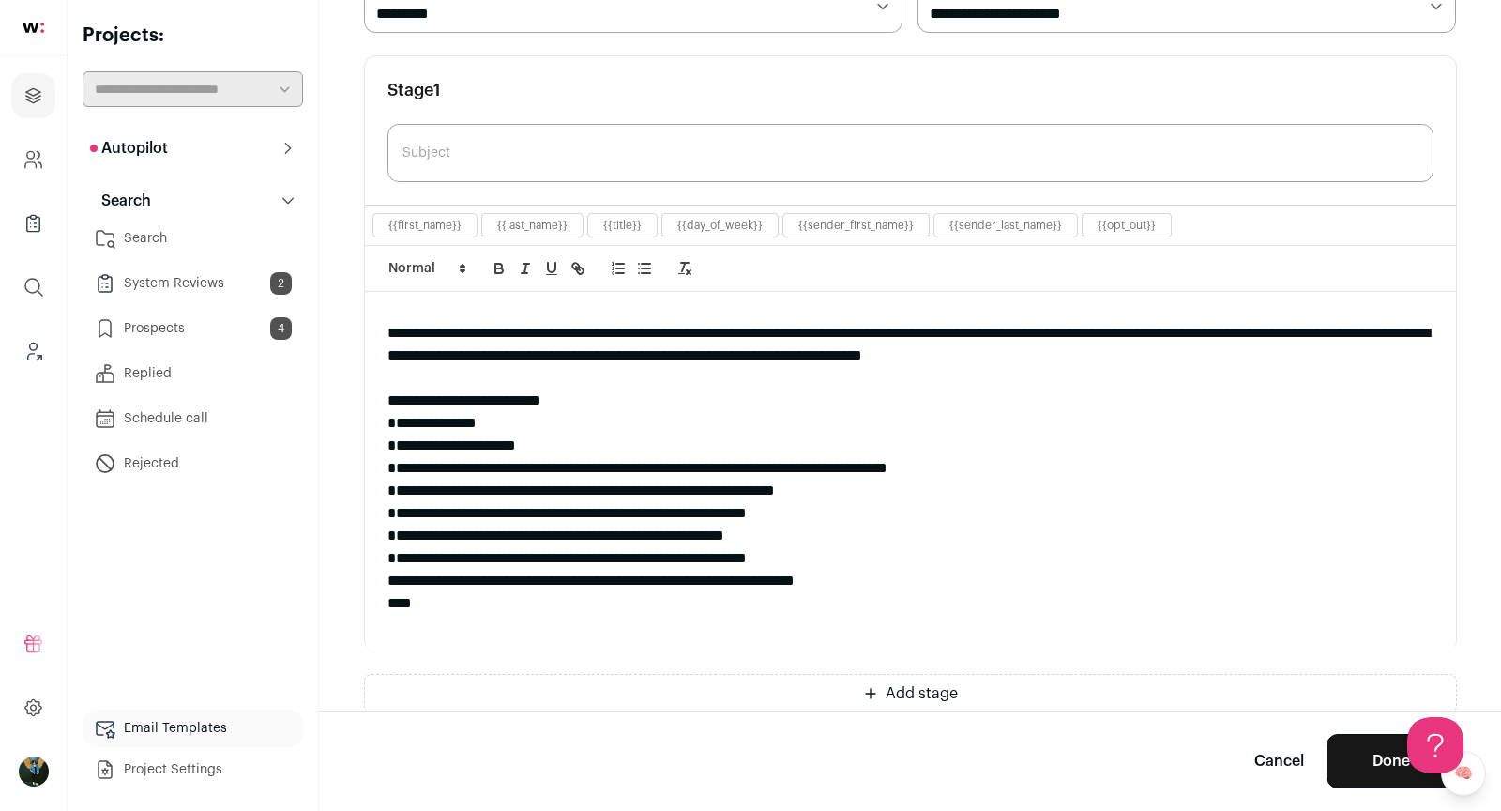
scroll to position [237, 0]
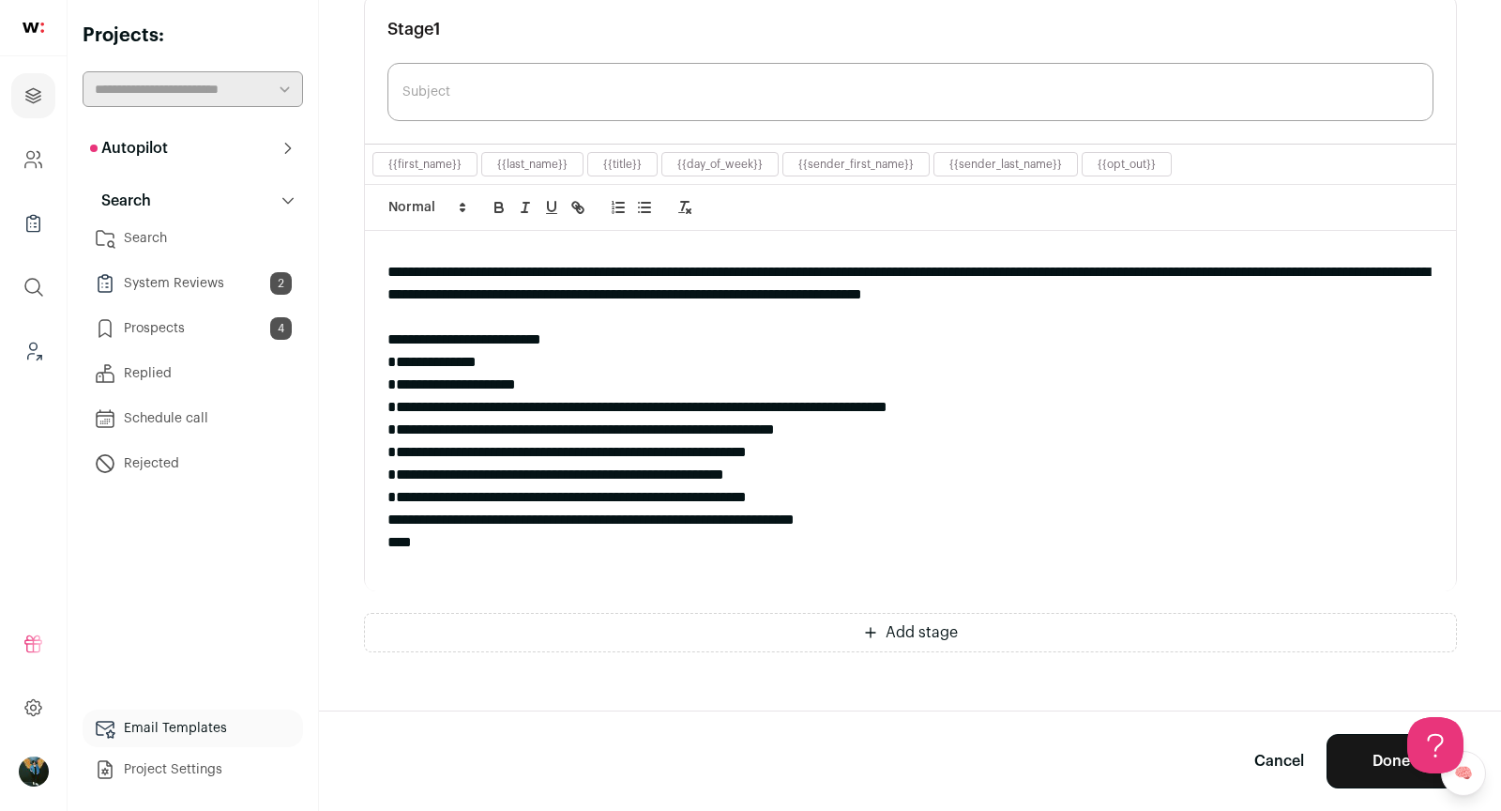
click at [848, 495] on div "**********" at bounding box center [910, 497] width 1046 height 23
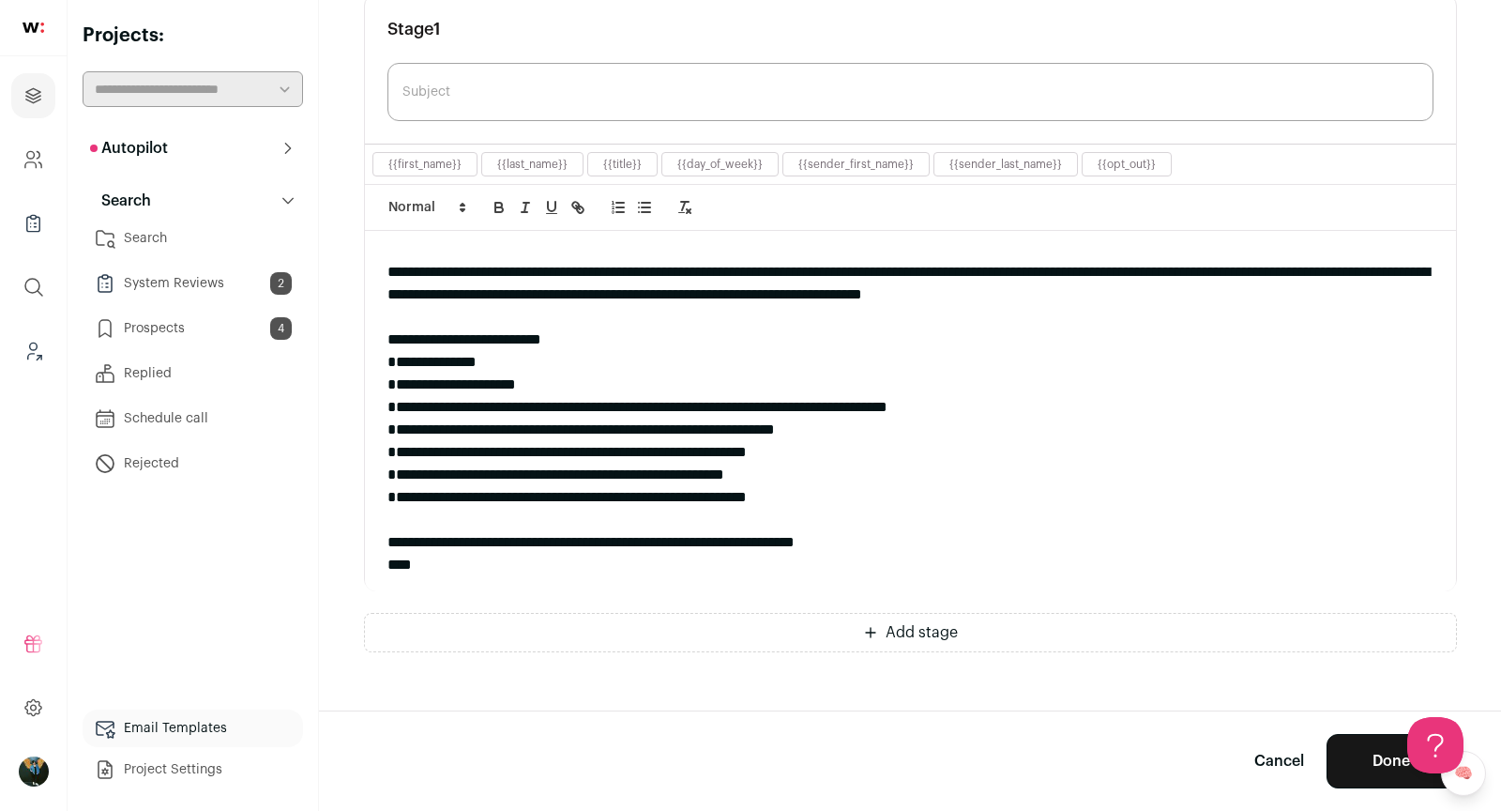
click at [999, 523] on div at bounding box center [910, 520] width 1046 height 23
click at [959, 531] on div "**********" at bounding box center [910, 542] width 1046 height 23
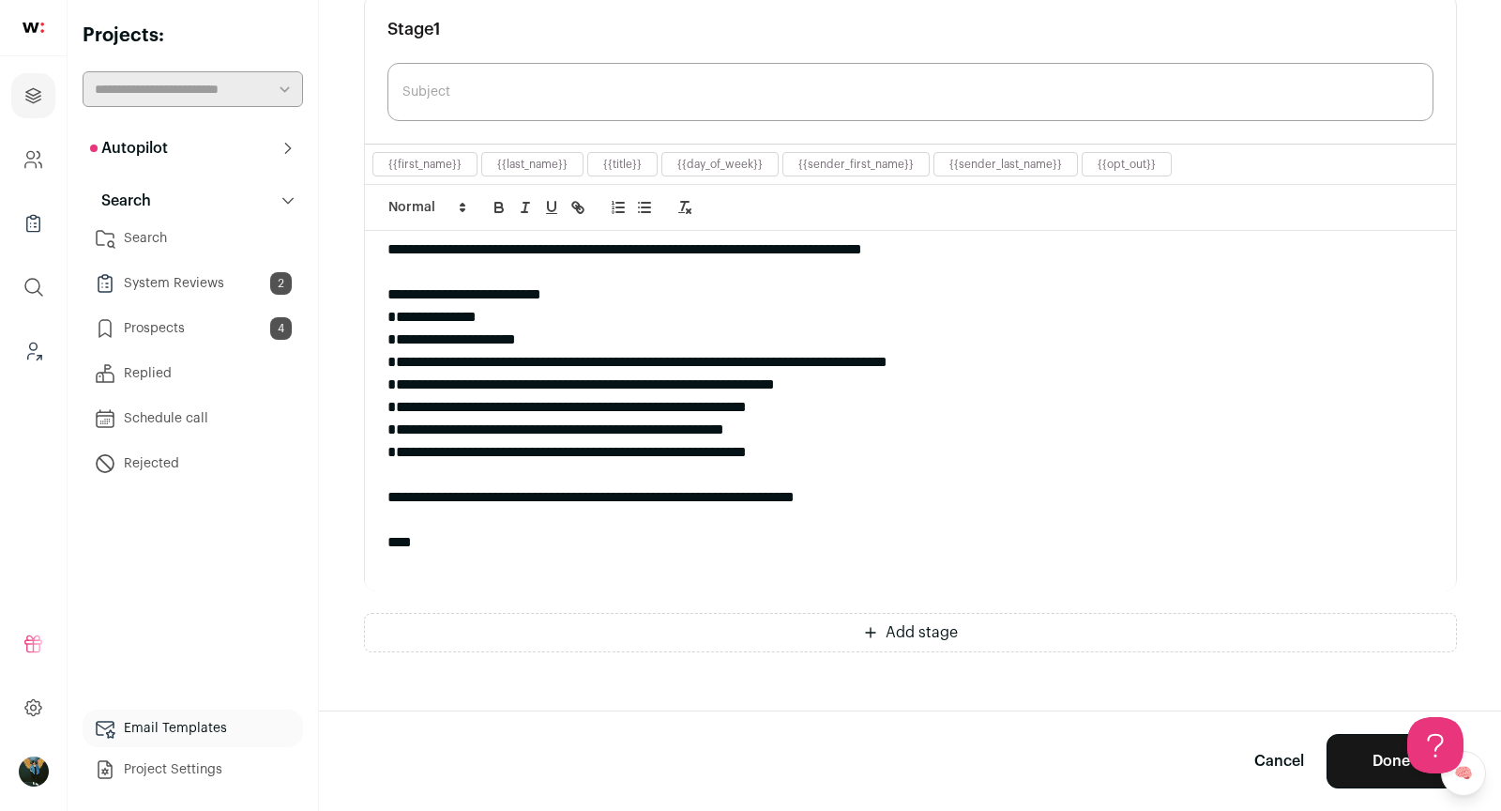
click at [917, 626] on span "Add stage" at bounding box center [922, 632] width 72 height 23
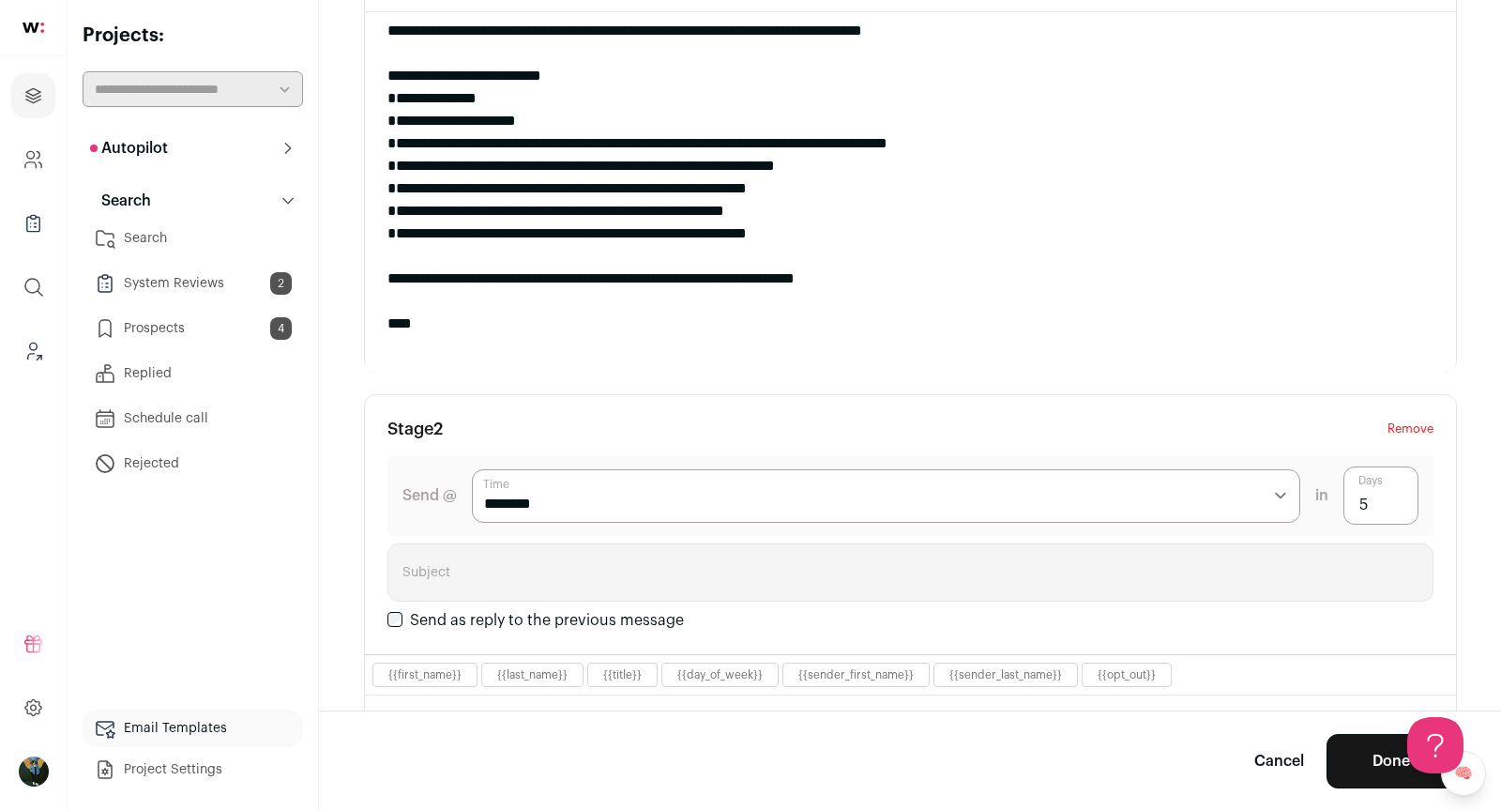
scroll to position [462, 0]
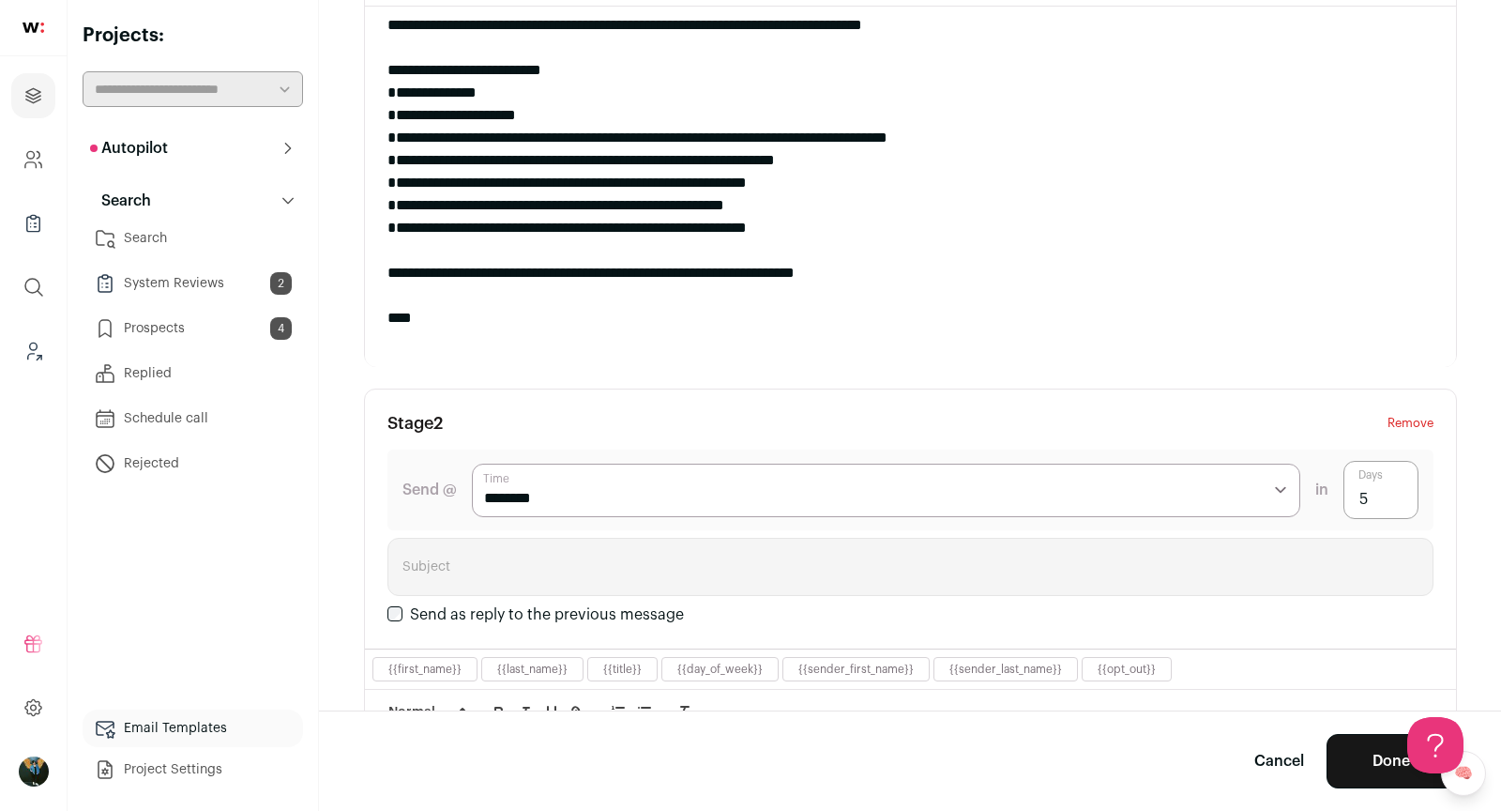
click at [1379, 489] on input "5" at bounding box center [1381, 490] width 75 height 58
click at [1378, 489] on input "5" at bounding box center [1381, 490] width 75 height 58
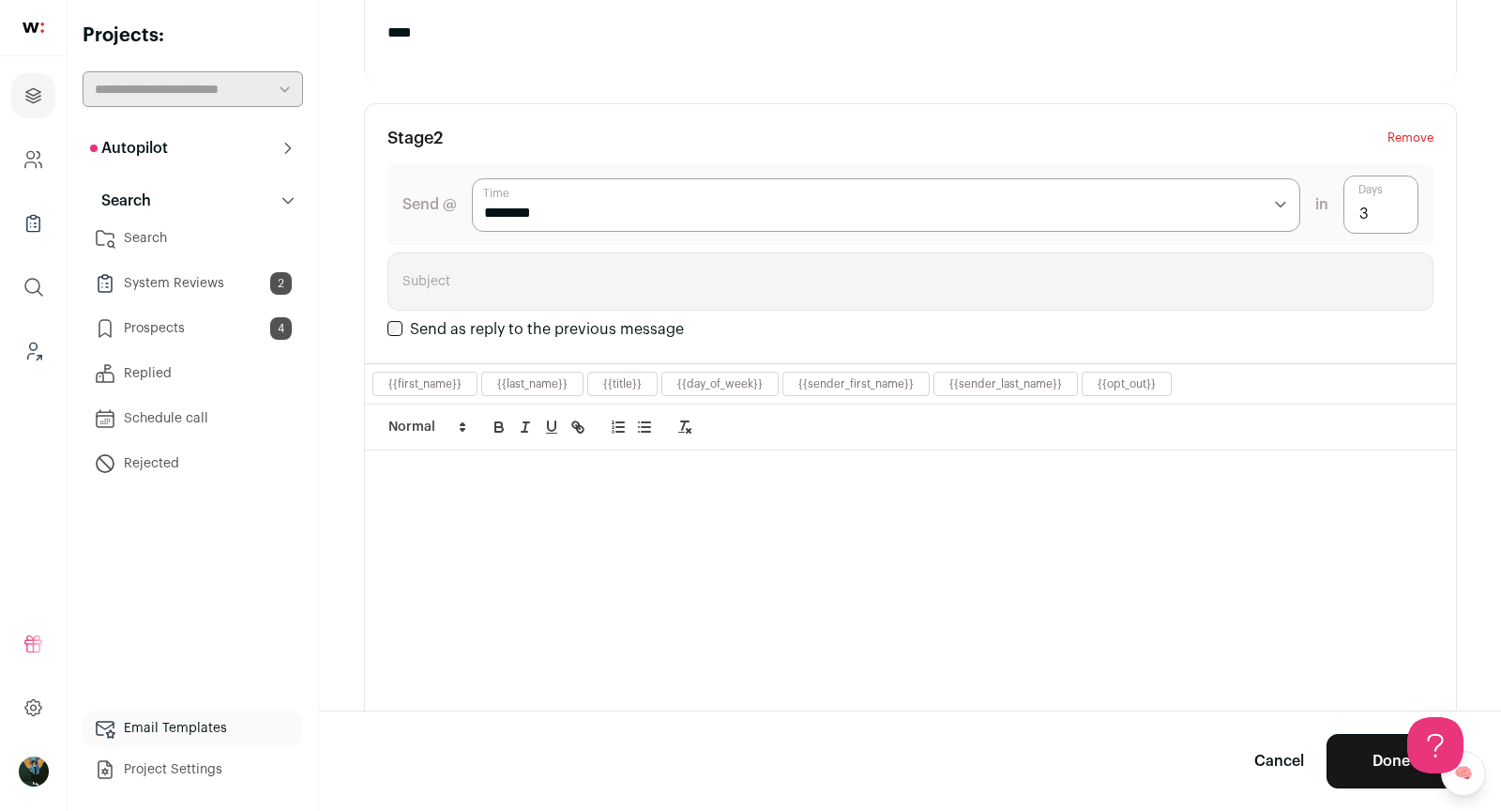
scroll to position [799, 0]
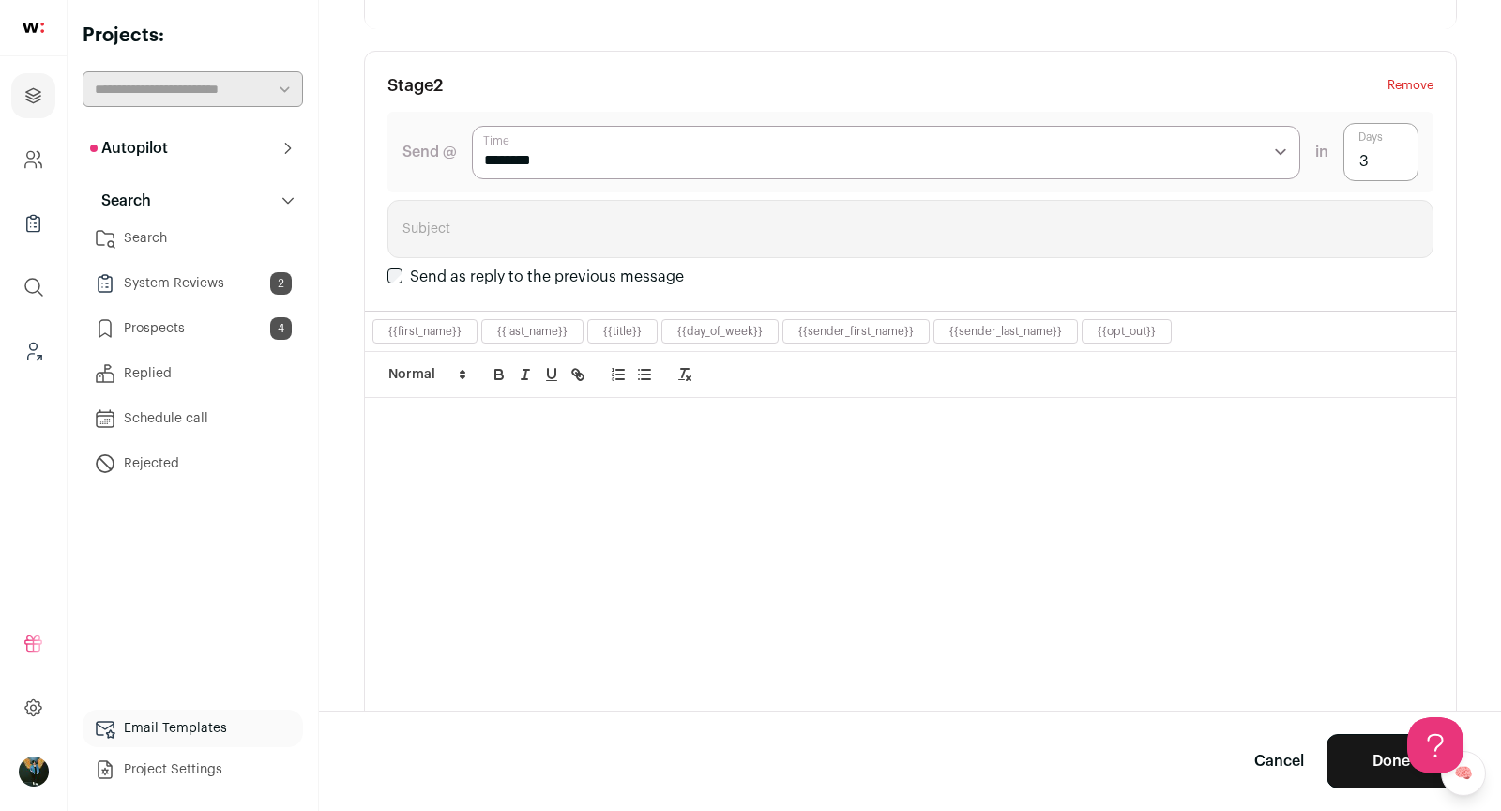
type input "3"
click at [829, 603] on div at bounding box center [910, 577] width 1091 height 359
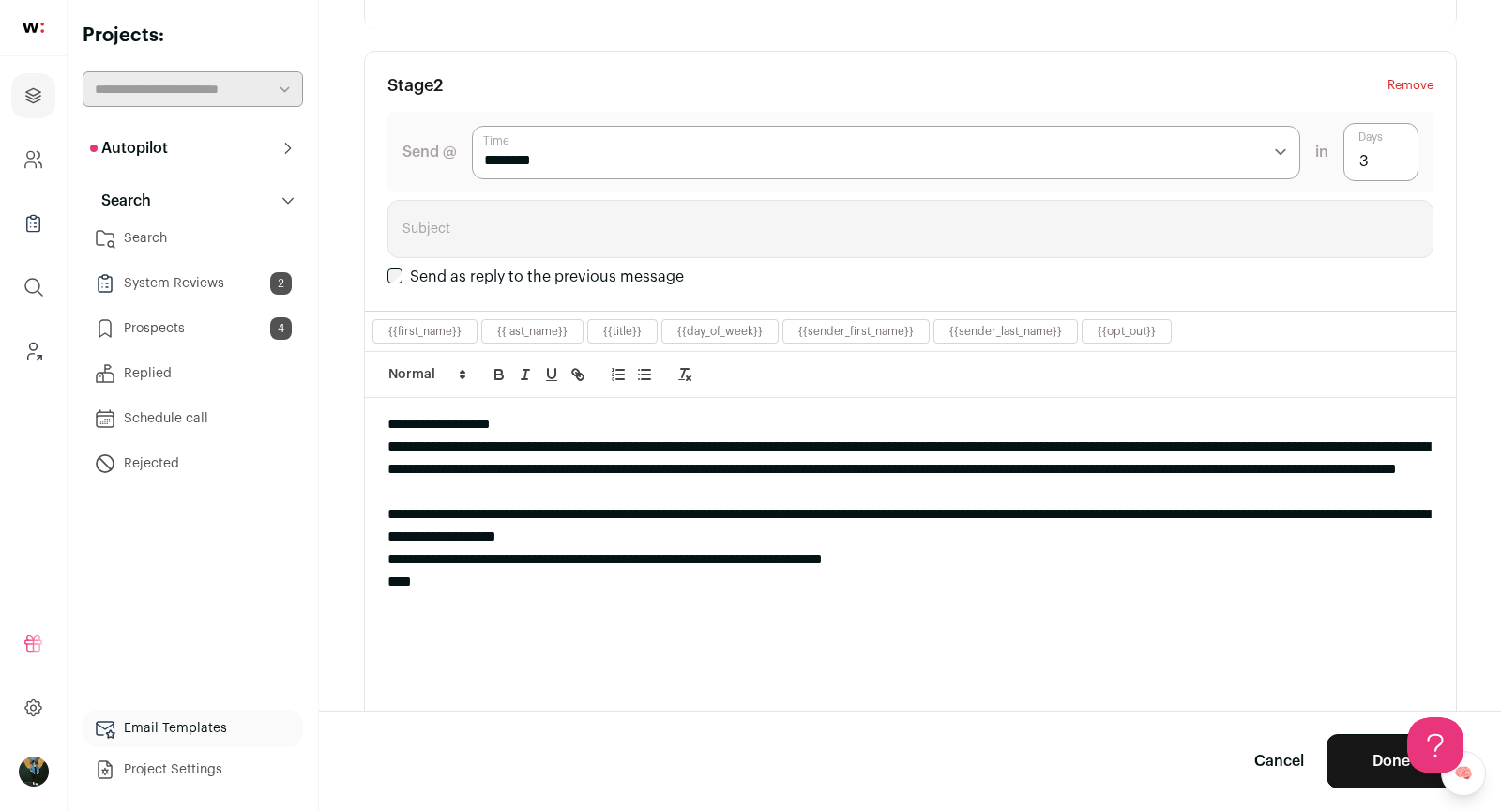
scroll to position [0, 0]
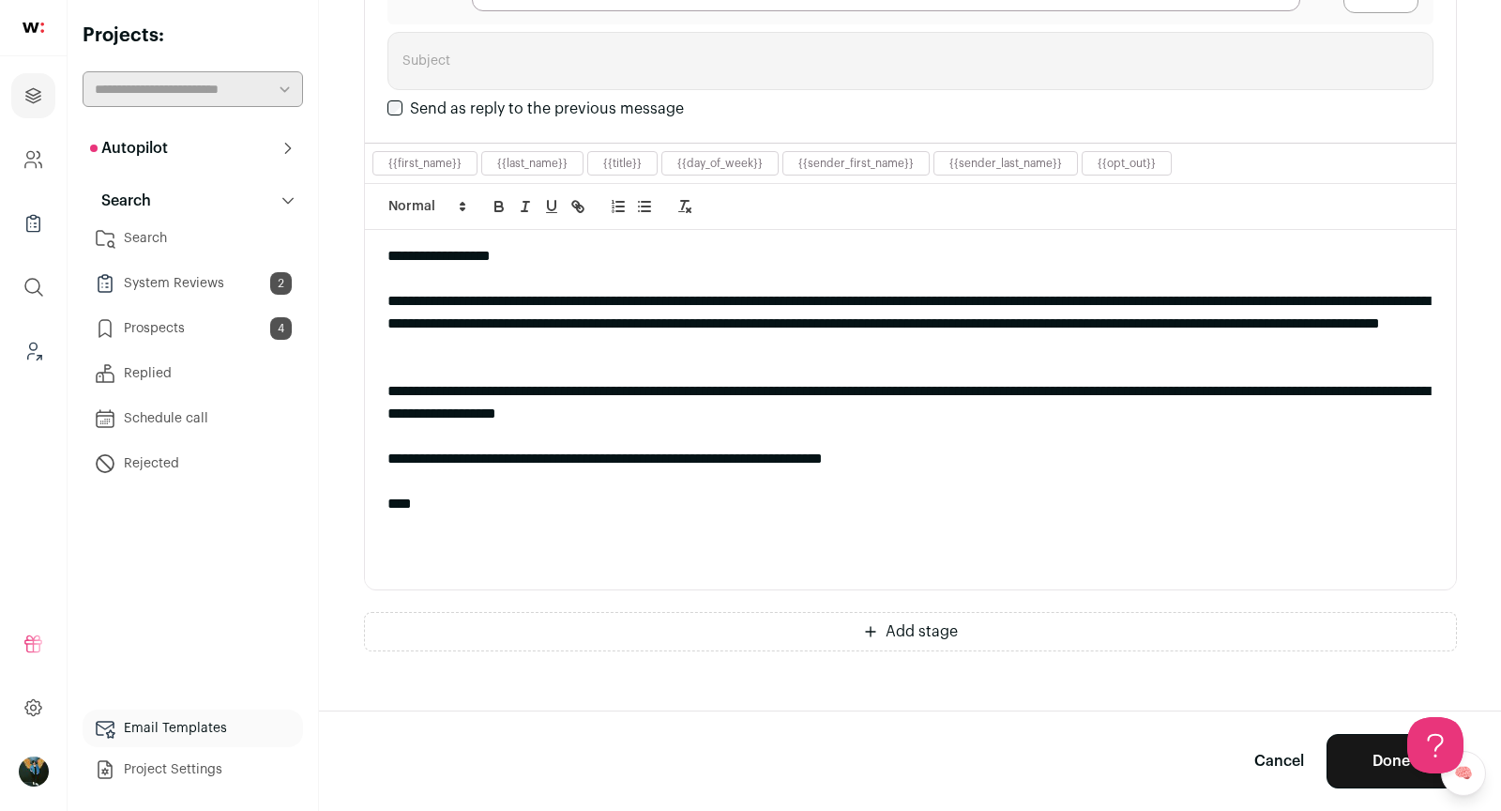
click at [964, 630] on button "Add stage" at bounding box center [910, 631] width 1093 height 39
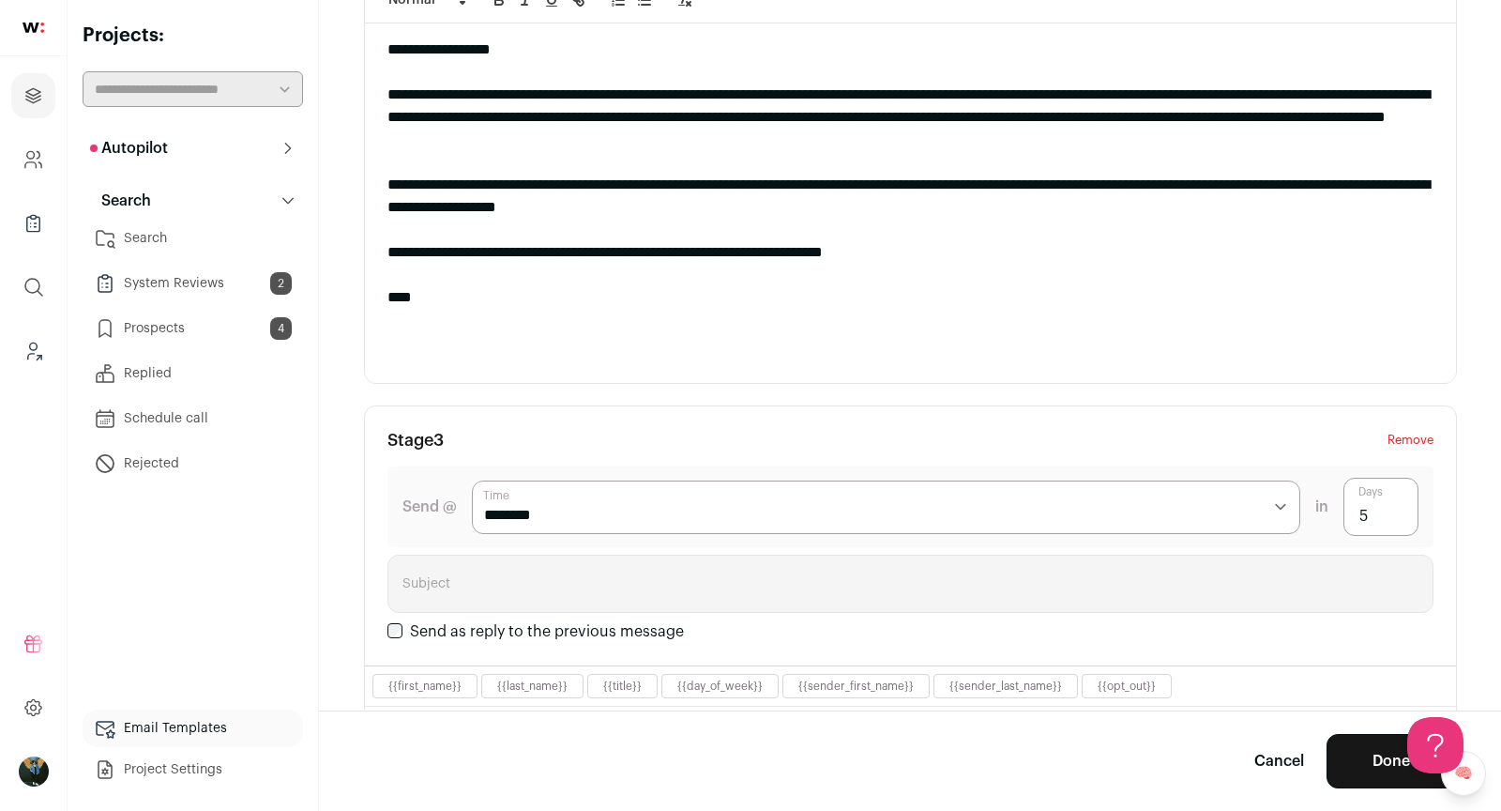
scroll to position [1238, 0]
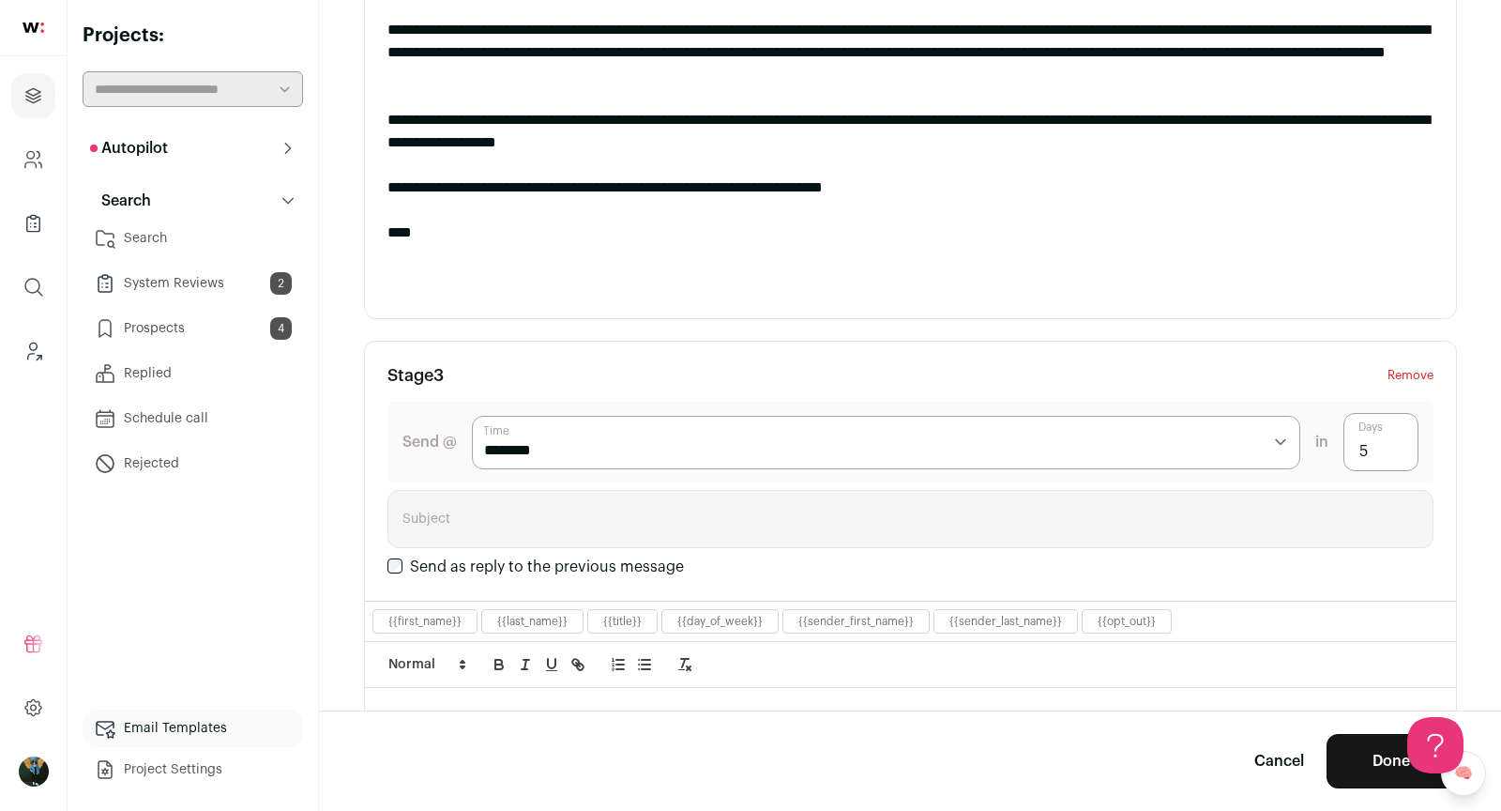
click at [1365, 427] on input "5" at bounding box center [1381, 442] width 75 height 58
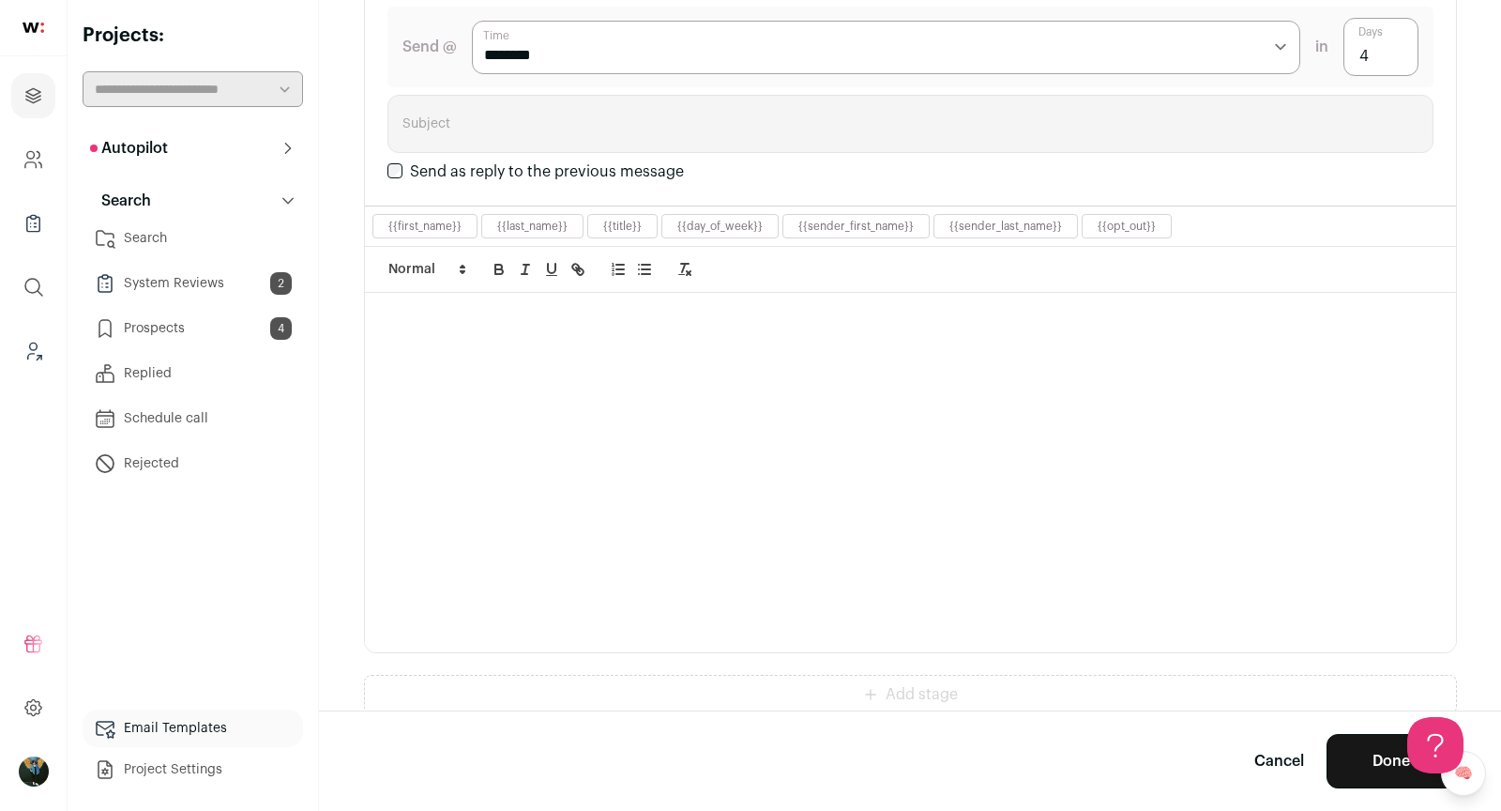
type input "4"
click at [1086, 462] on div at bounding box center [910, 472] width 1091 height 359
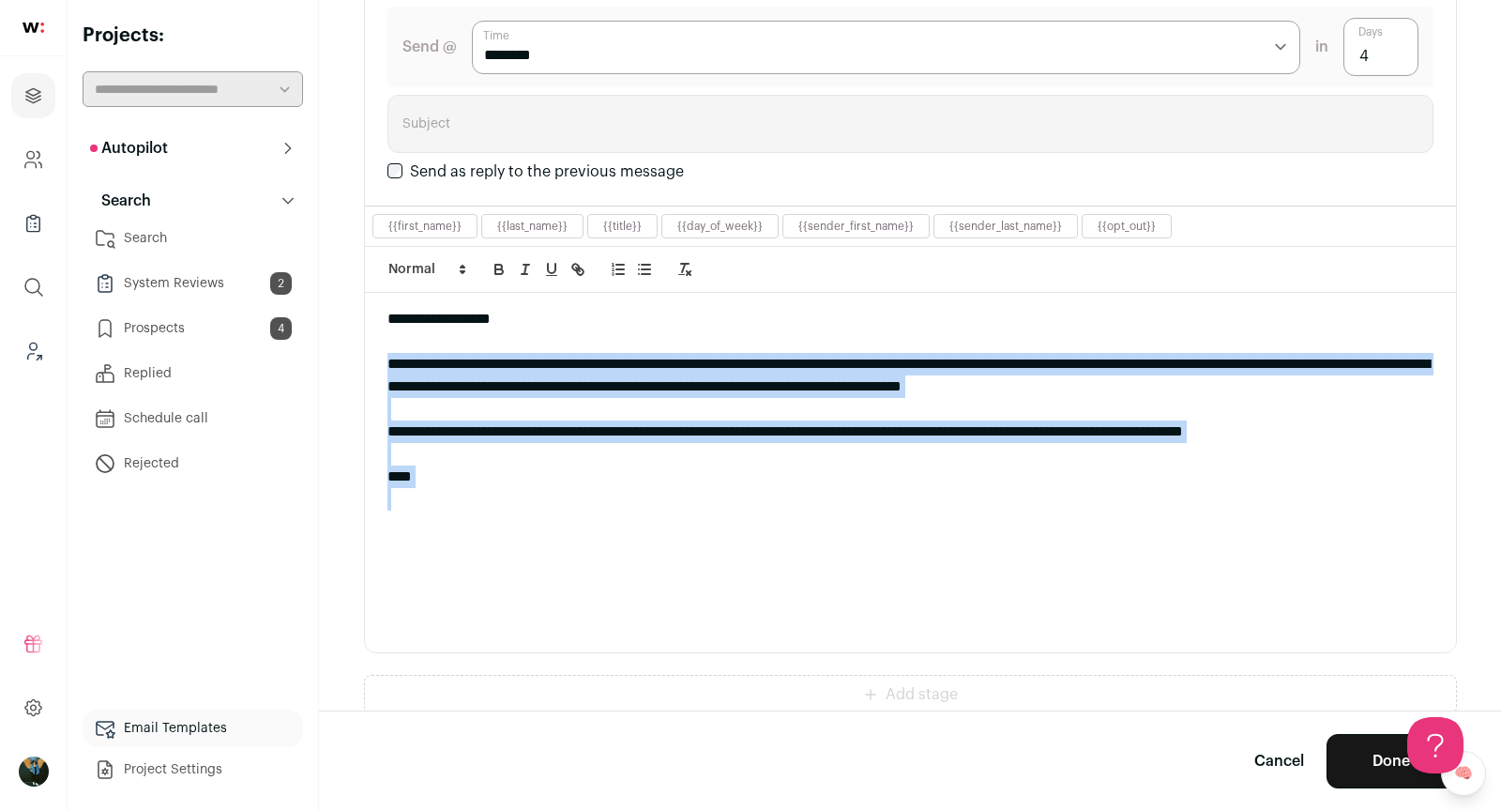
drag, startPoint x: 451, startPoint y: 486, endPoint x: 374, endPoint y: 352, distance: 154.7
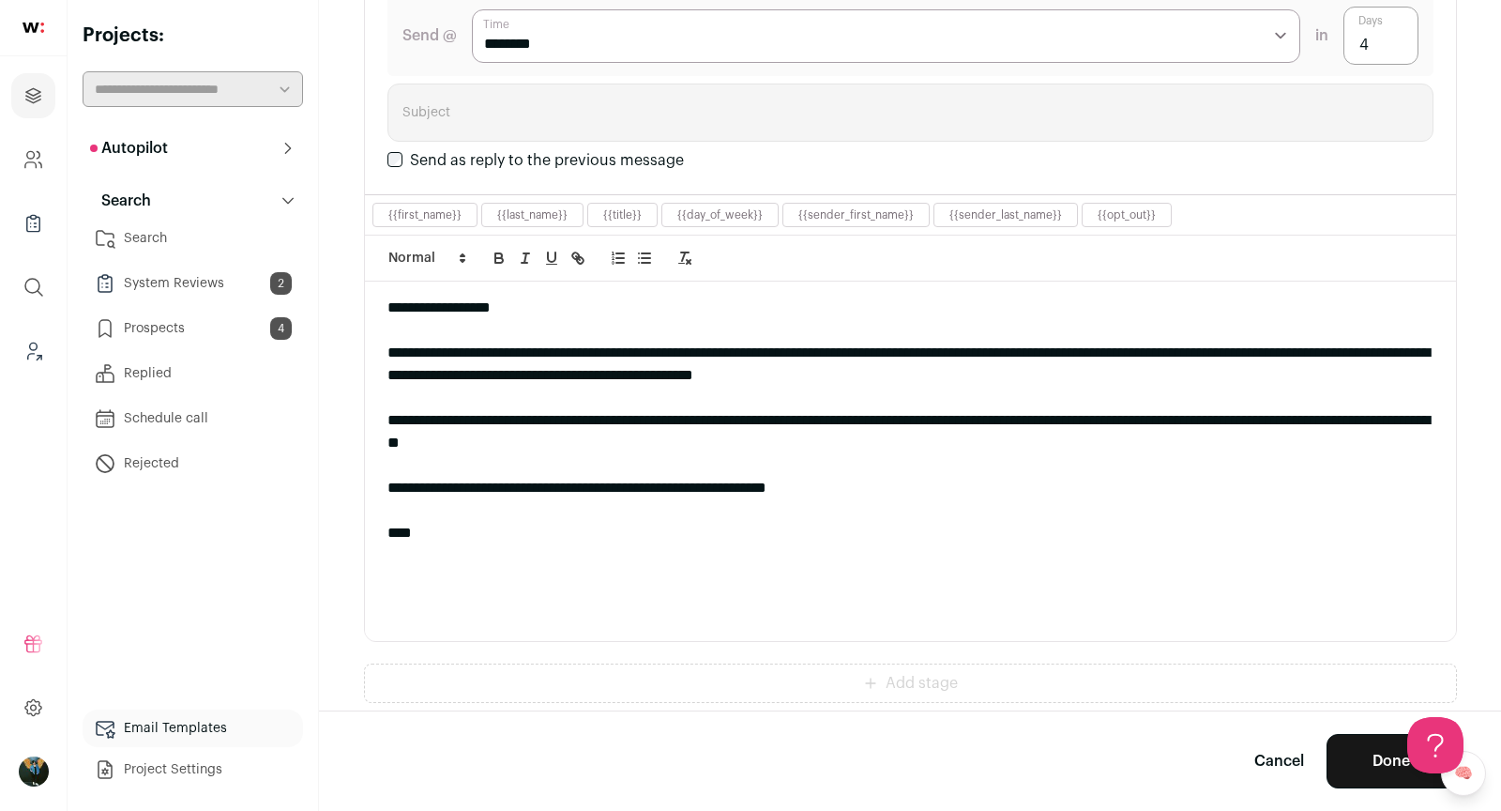
scroll to position [1642, 0]
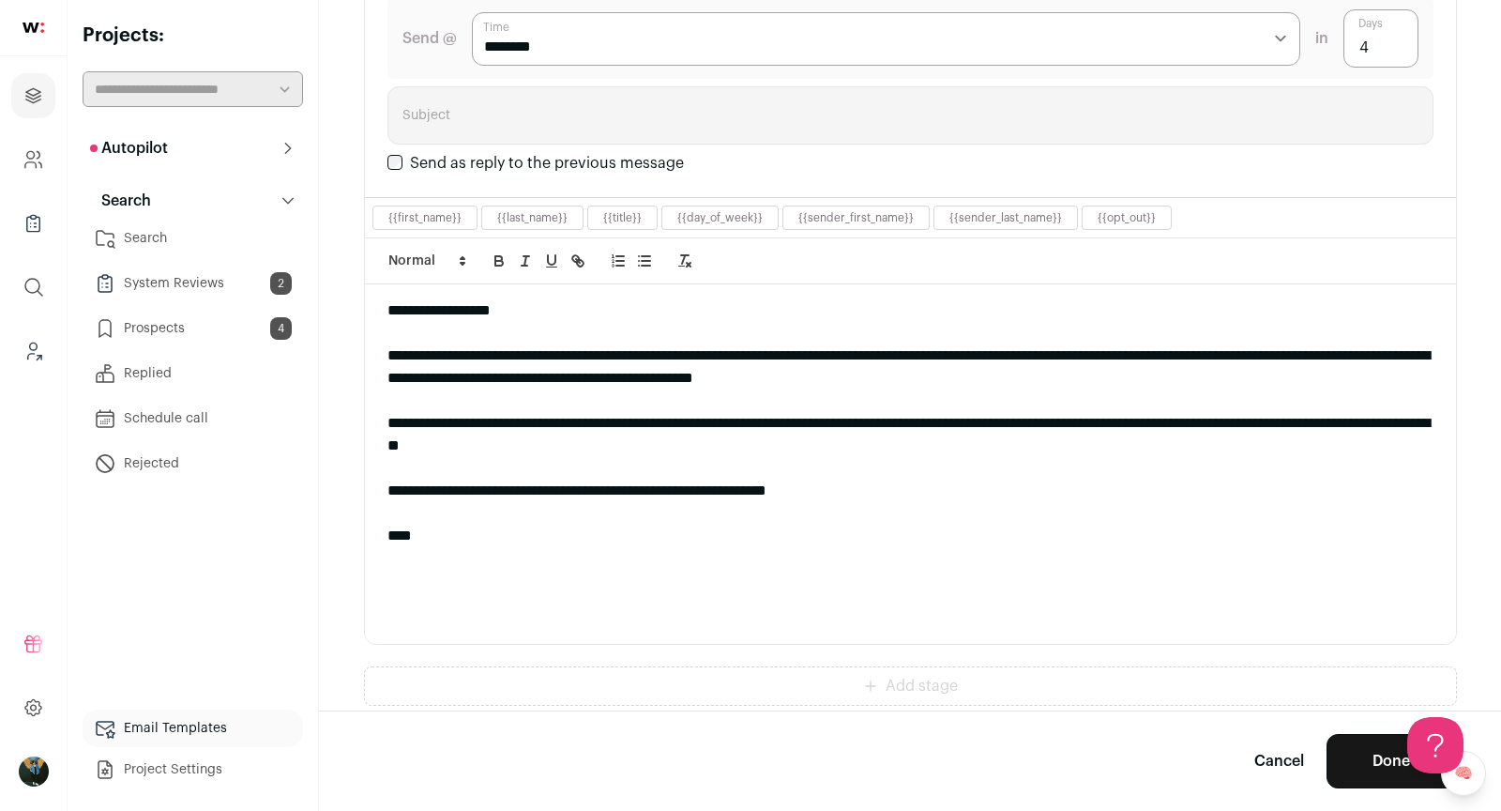
click at [1361, 761] on button "Done" at bounding box center [1391, 761] width 129 height 54
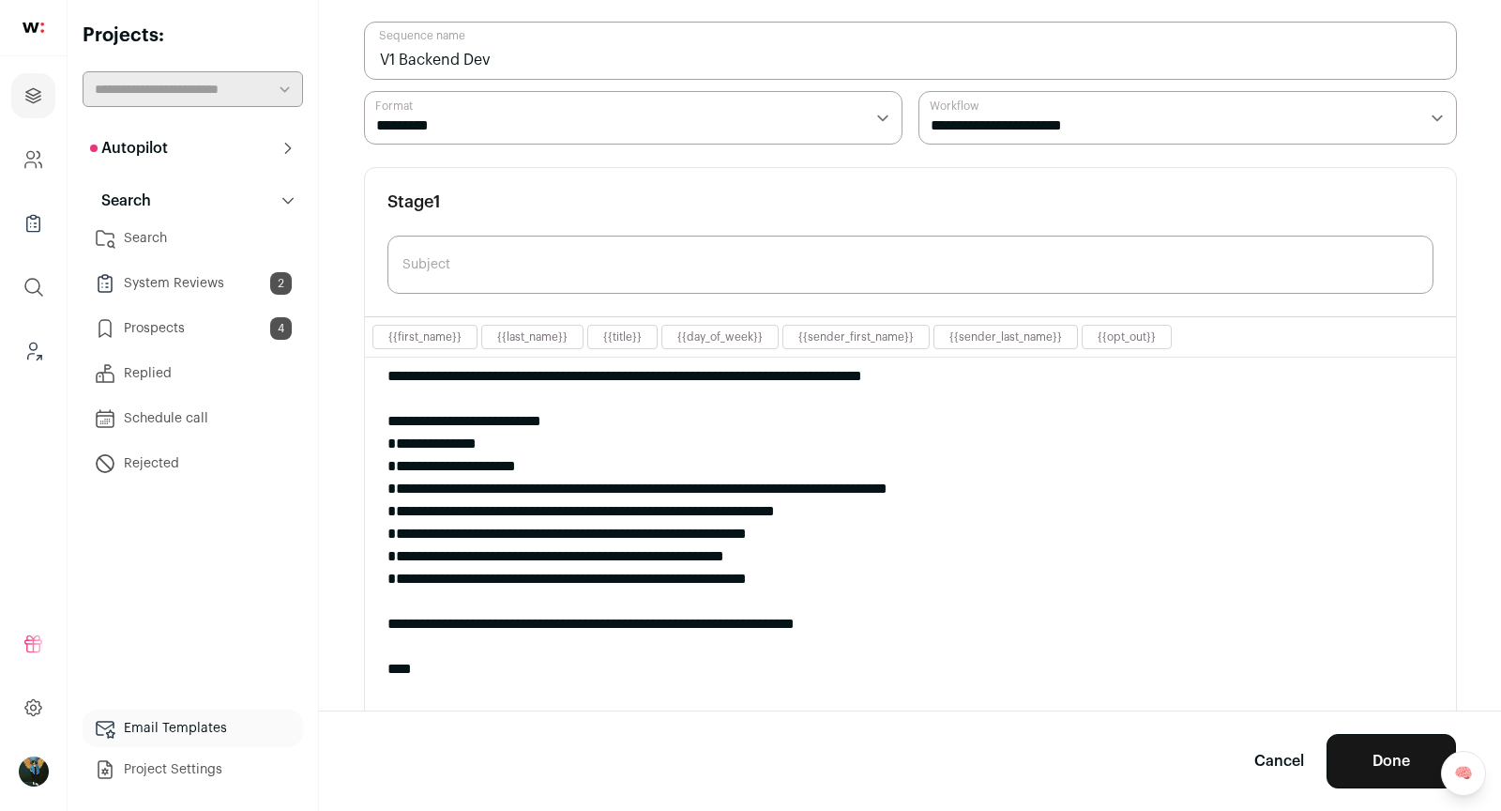
scroll to position [0, 0]
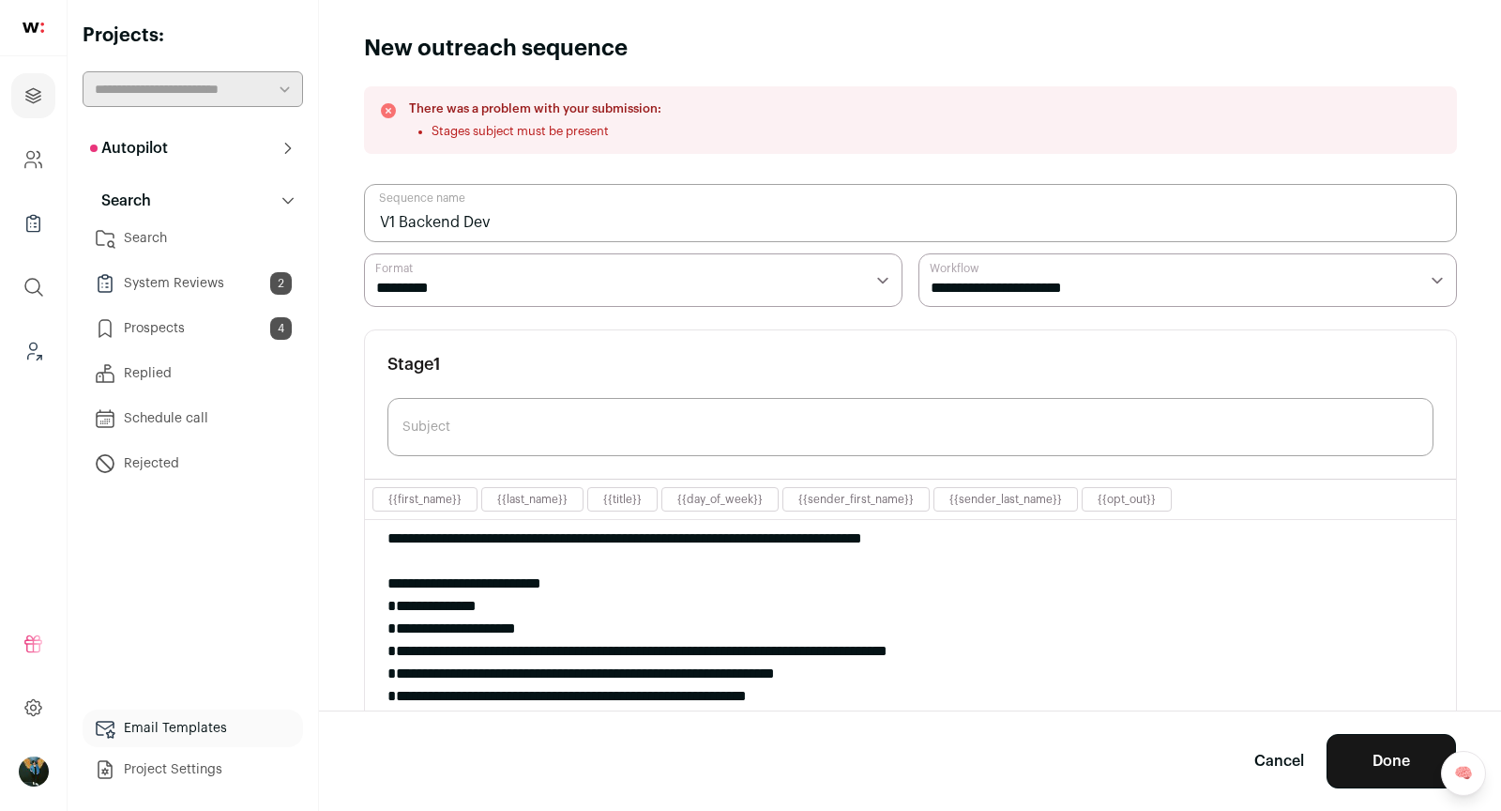
click at [569, 443] on input "Subject" at bounding box center [910, 427] width 1046 height 58
paste input "OddsLogic — Backend Engineer Opening (Sports Data Platform)"
click at [642, 438] on input "OddsLogic — Backend Engineer Opening (Sports Data Platform)" at bounding box center [910, 427] width 1046 height 58
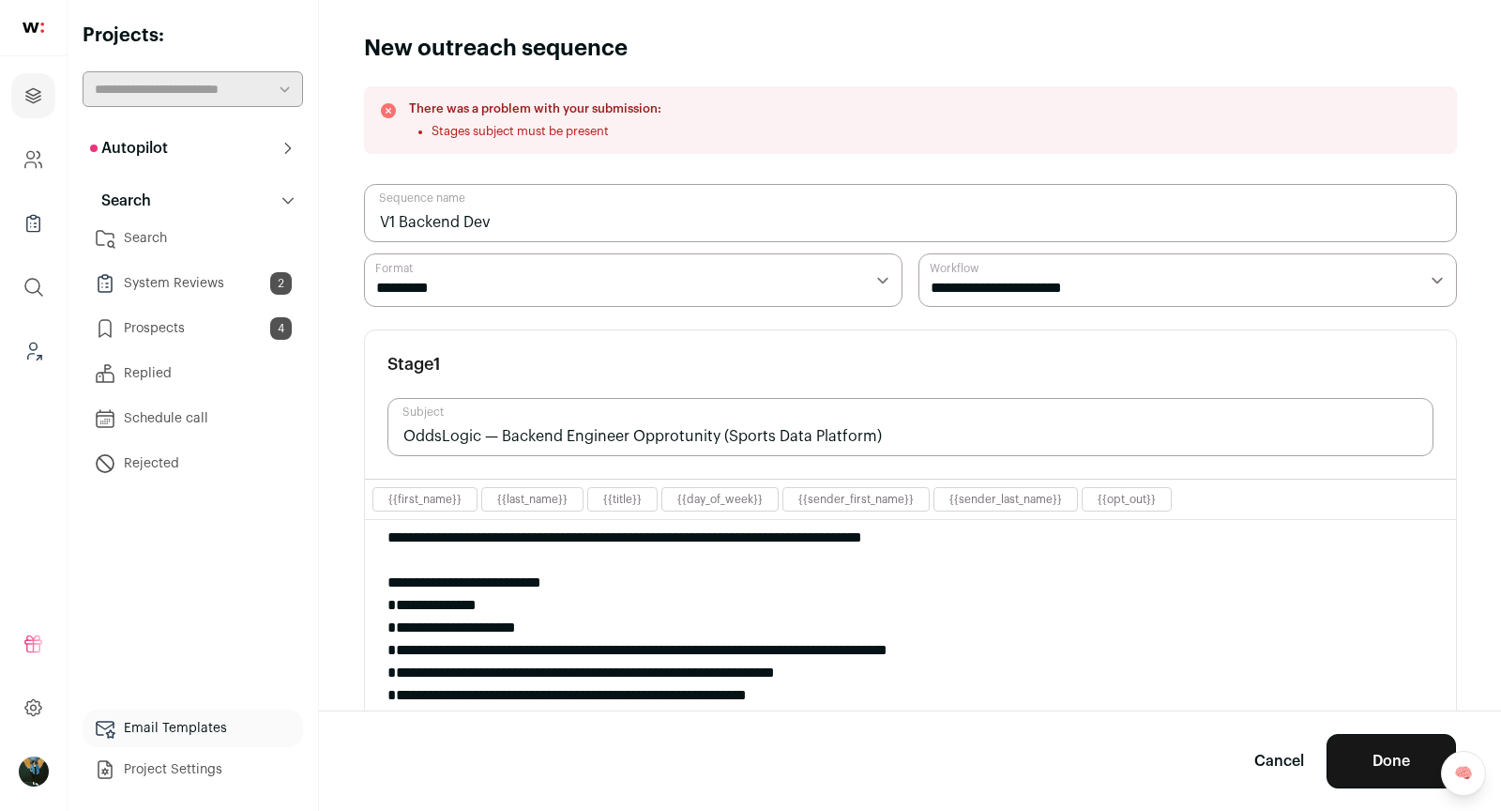
click at [879, 429] on input "OddsLogic — Backend Engineer Opprotunity (Sports Data Platform)" at bounding box center [910, 427] width 1046 height 58
click at [717, 427] on input "OddsLogic — Backend Engineer Opprotunity (Sports Data Platform)" at bounding box center [910, 427] width 1046 height 58
click at [904, 436] on input "OddsLogic — Backend Engineer Opportunity (Sports Data Platform)" at bounding box center [910, 427] width 1046 height 58
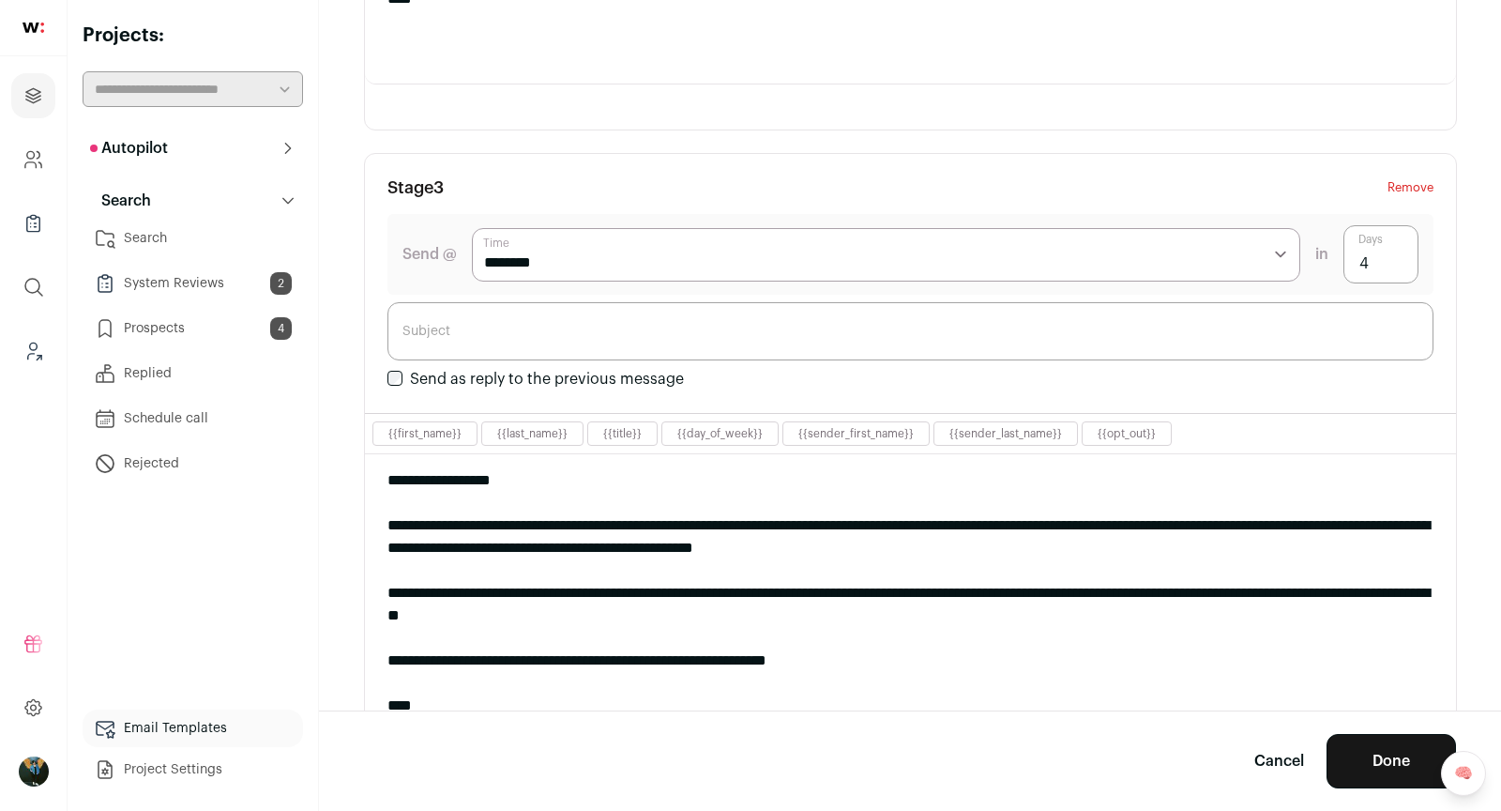
scroll to position [1790, 0]
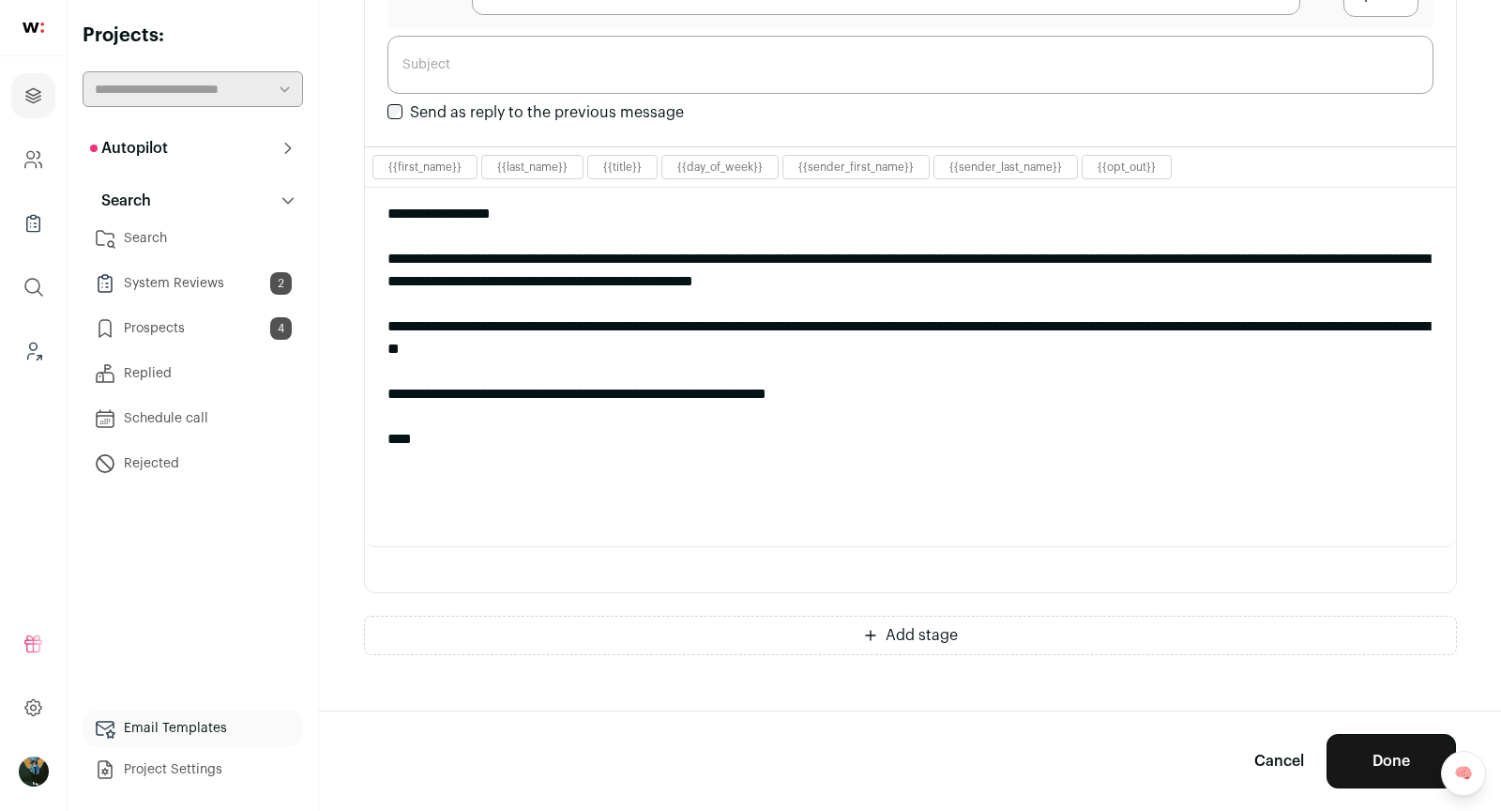
type input "OddsLogic — Backend Engineer Opportunity (Sports Data Platform)"
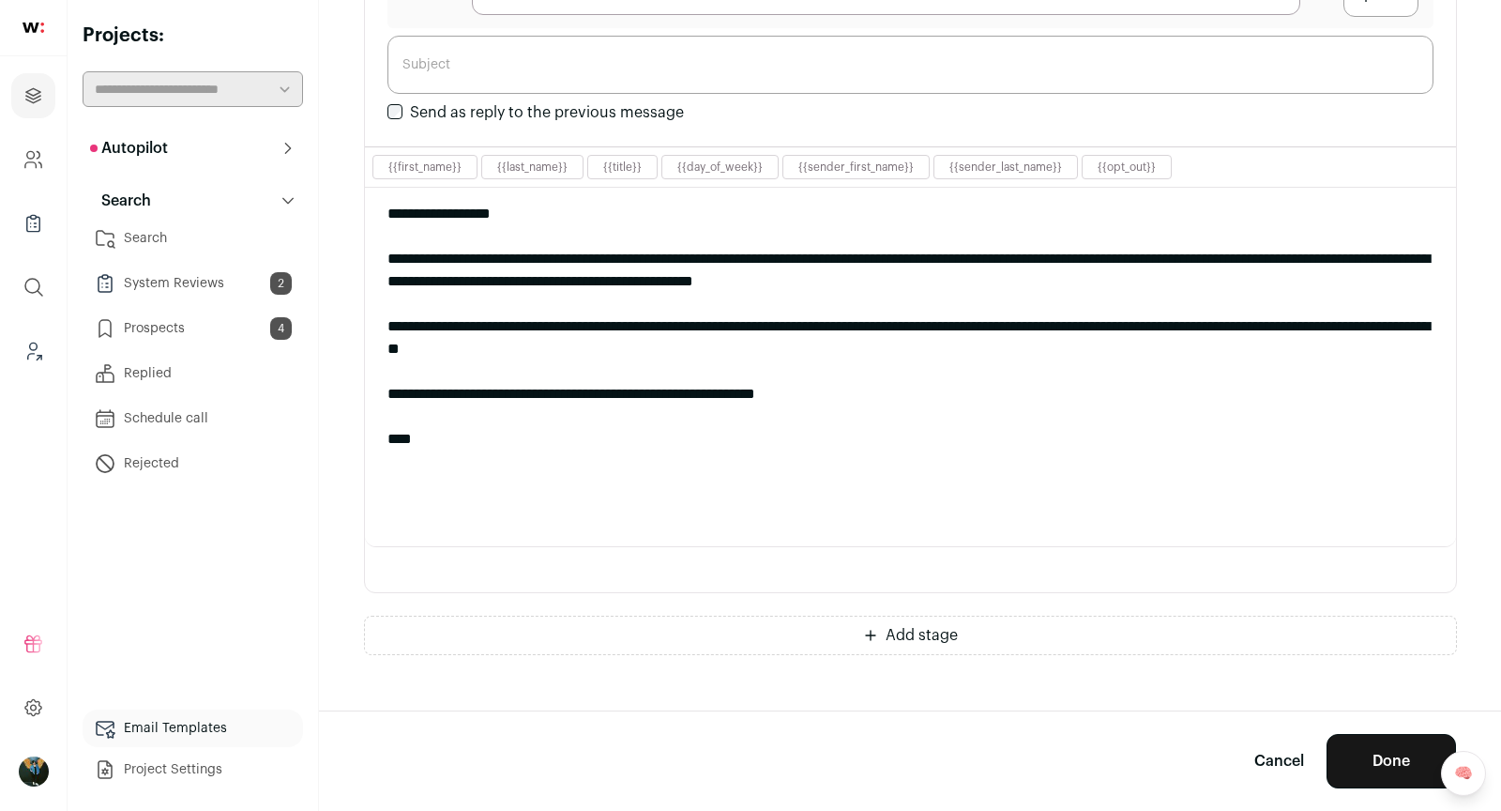
click at [1375, 772] on button "Done" at bounding box center [1391, 761] width 129 height 54
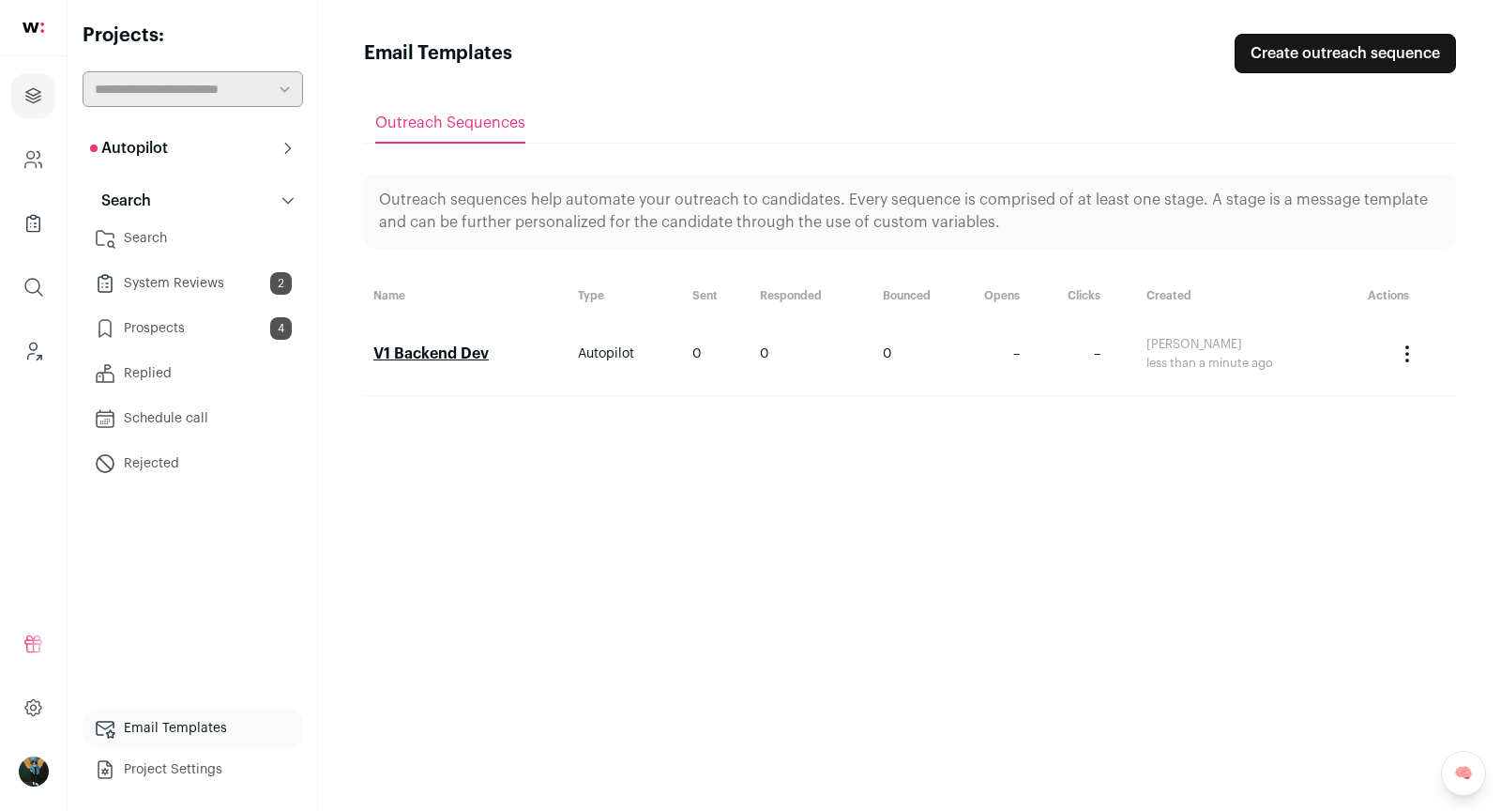
click at [144, 256] on li "Search" at bounding box center [193, 239] width 220 height 38
click at [132, 231] on link "Search" at bounding box center [193, 239] width 220 height 38
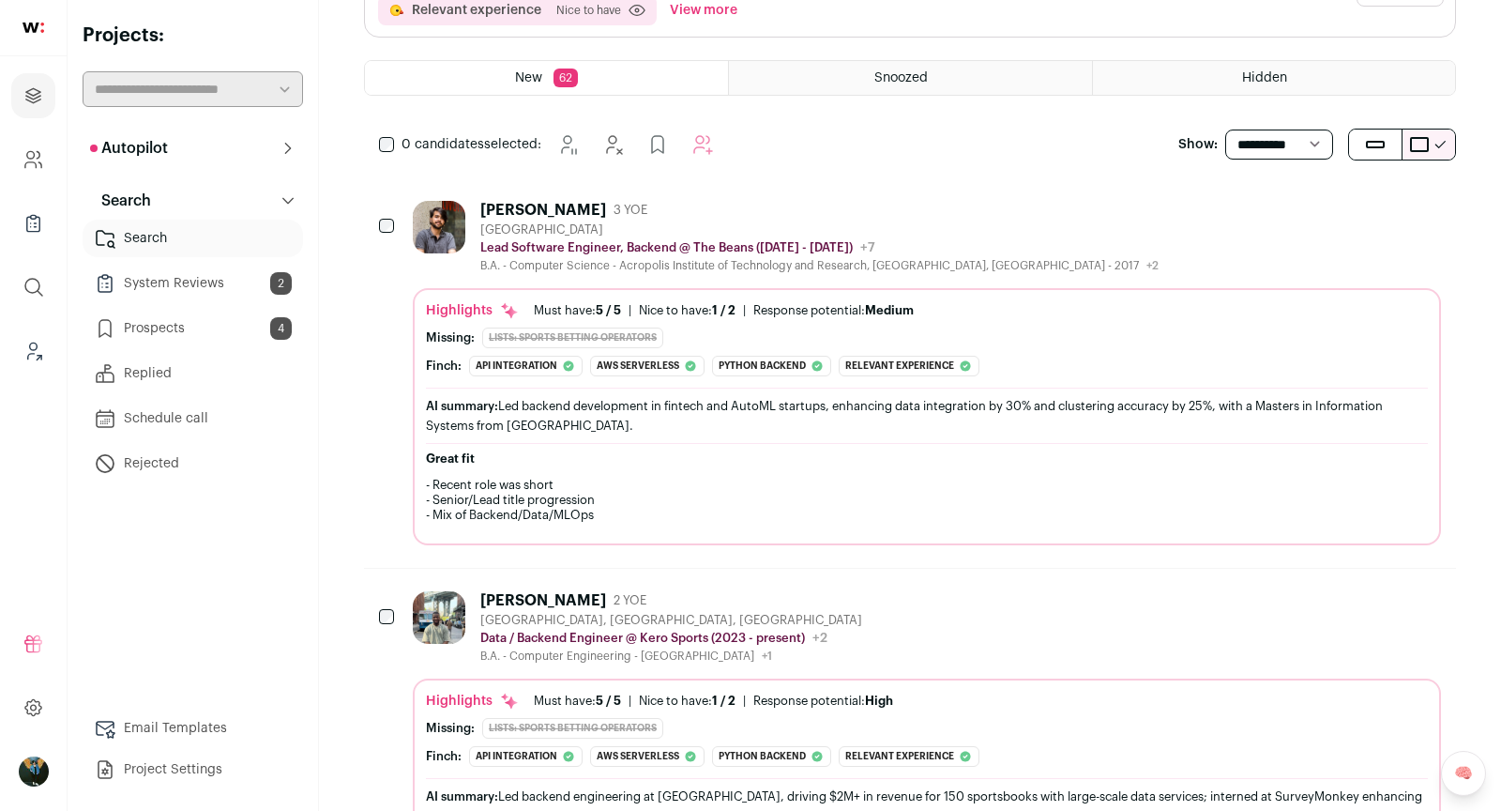
scroll to position [209, 0]
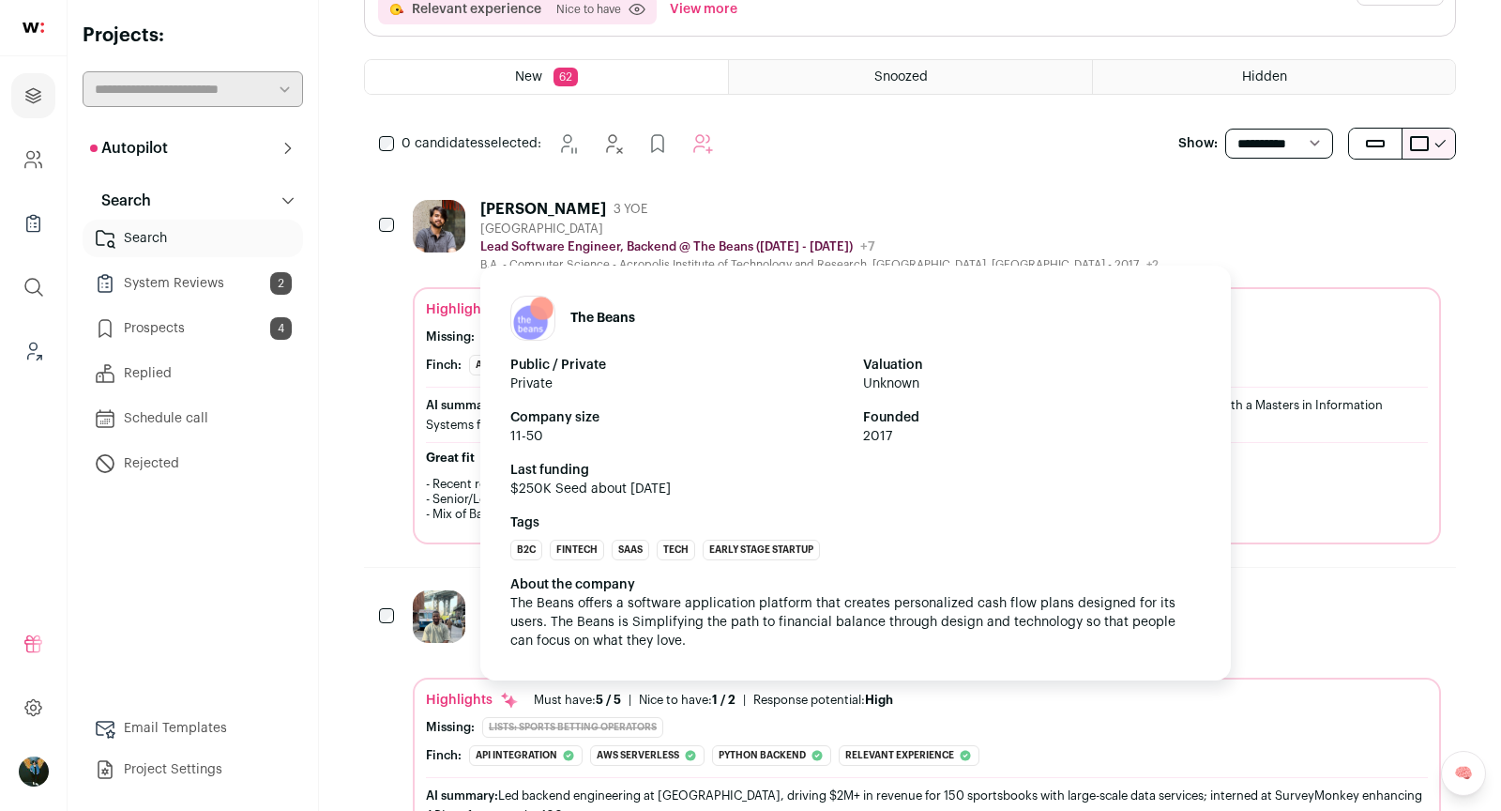
click at [685, 239] on p "Lead Software Engineer, Backend @ The Beans (2023 - 2024)" at bounding box center [666, 246] width 372 height 15
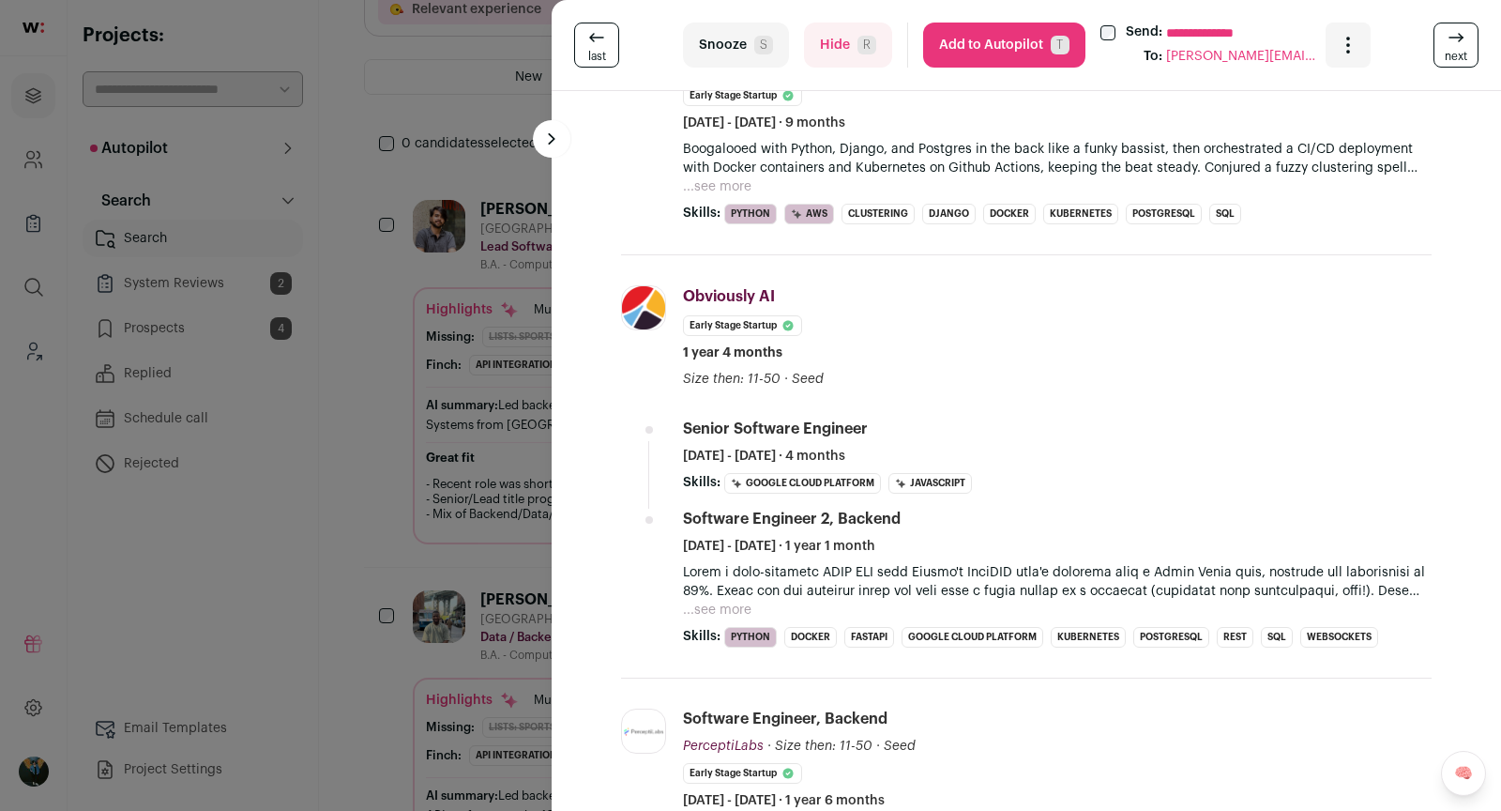
scroll to position [694, 0]
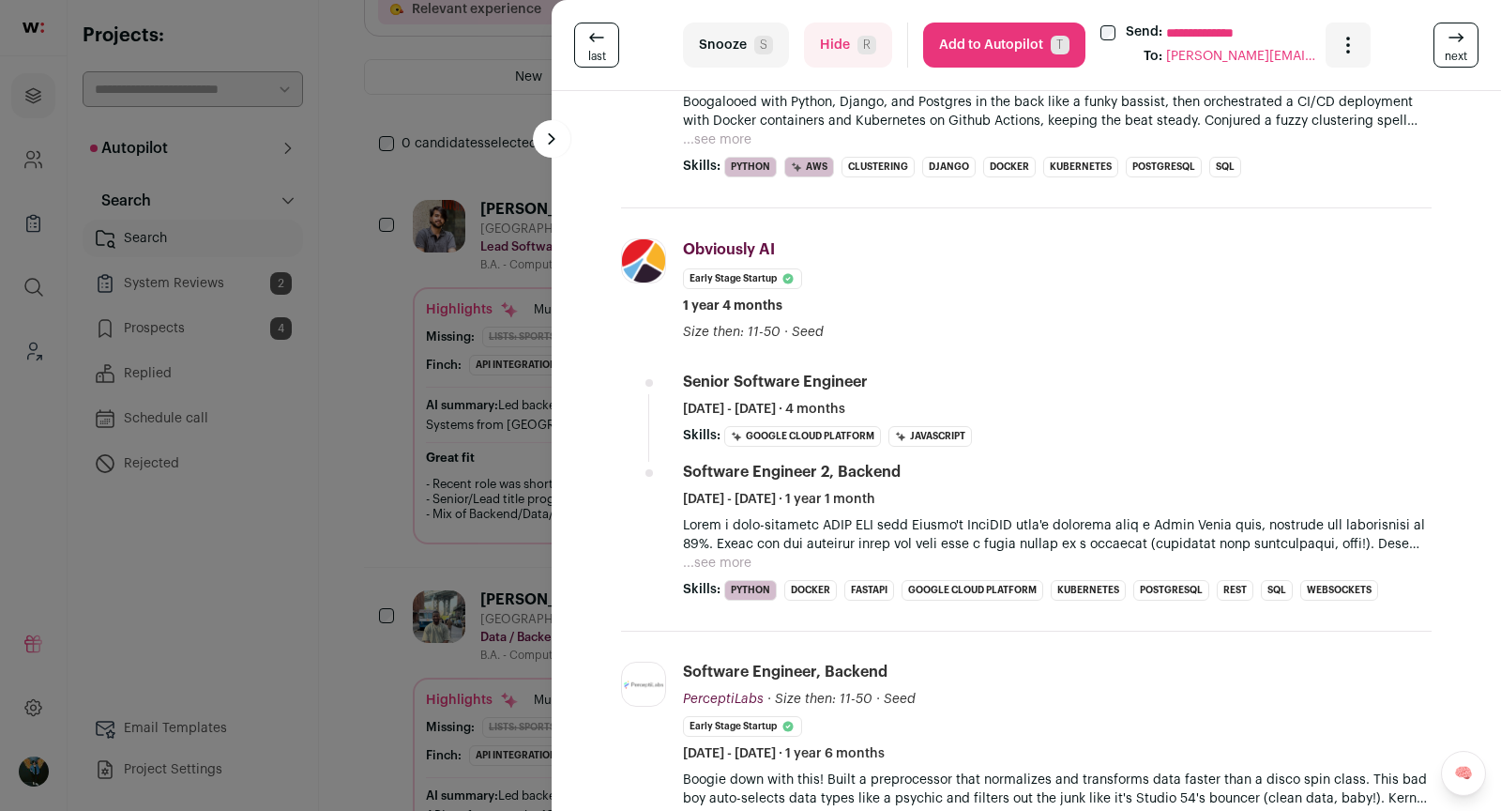
click at [1023, 55] on button "Add to Autopilot T" at bounding box center [1004, 45] width 162 height 45
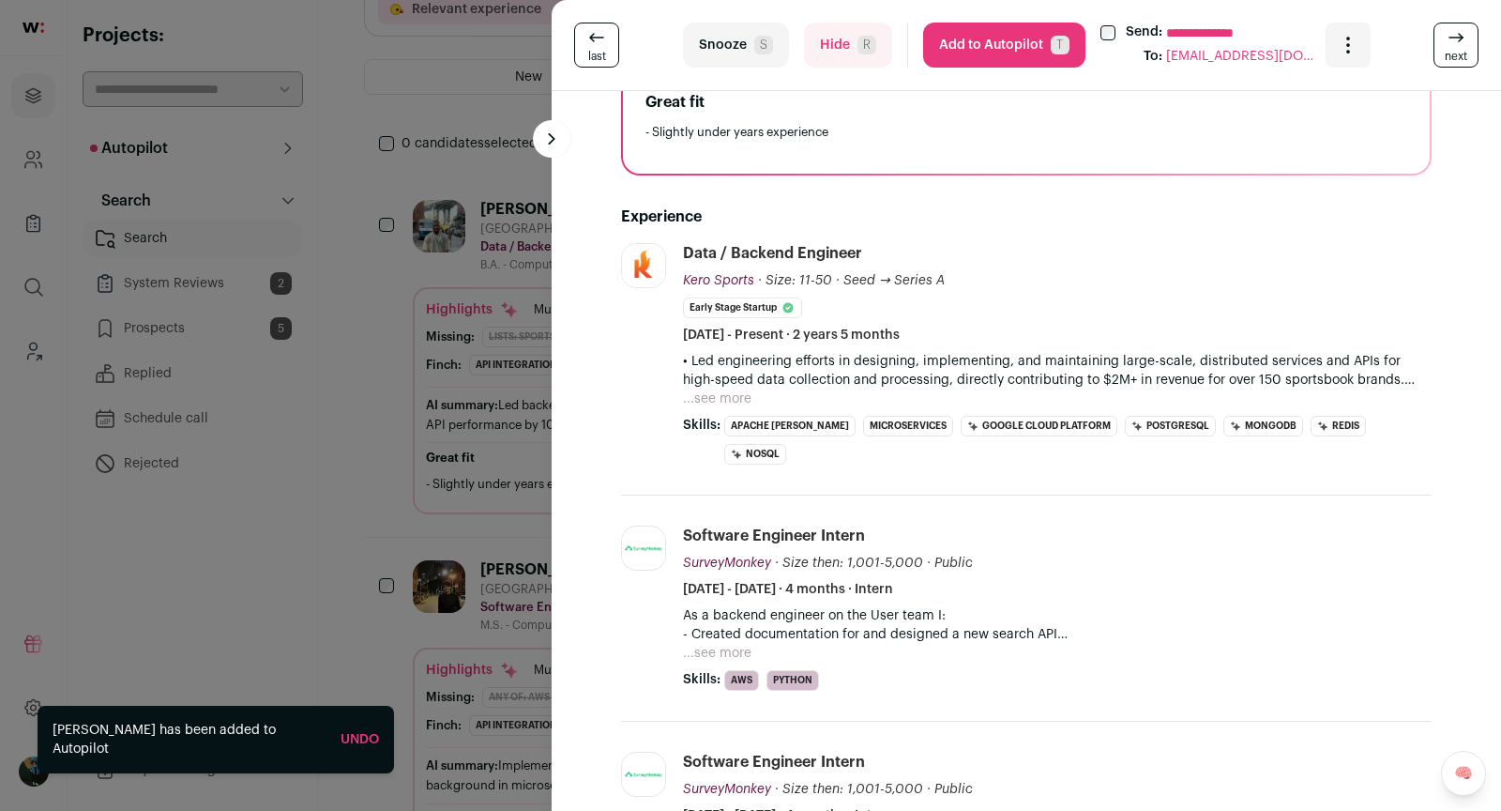
scroll to position [429, 0]
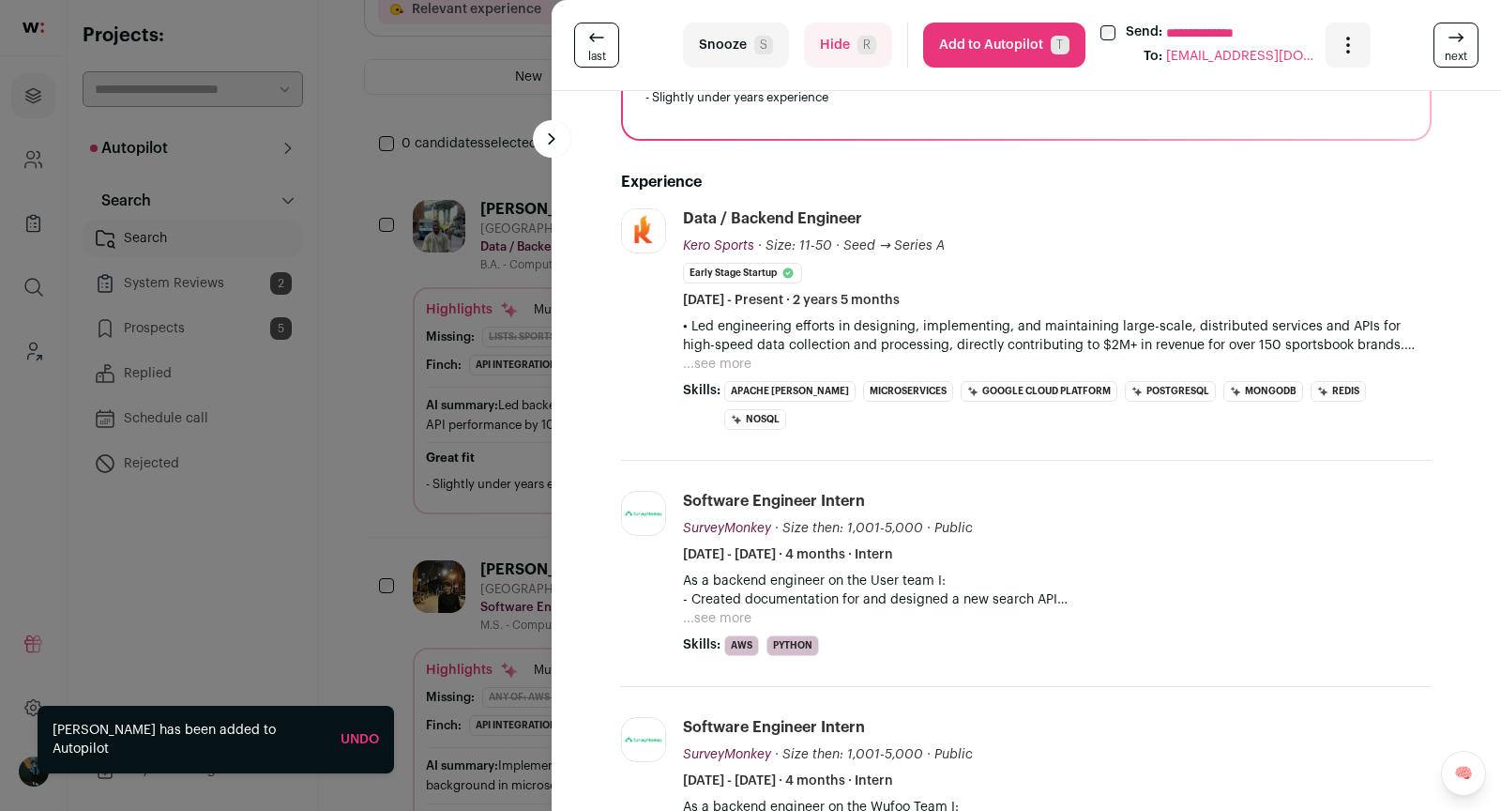
click at [1003, 71] on div "**********" at bounding box center [1026, 45] width 949 height 91
click at [999, 54] on button "Add to Autopilot T" at bounding box center [1004, 45] width 162 height 45
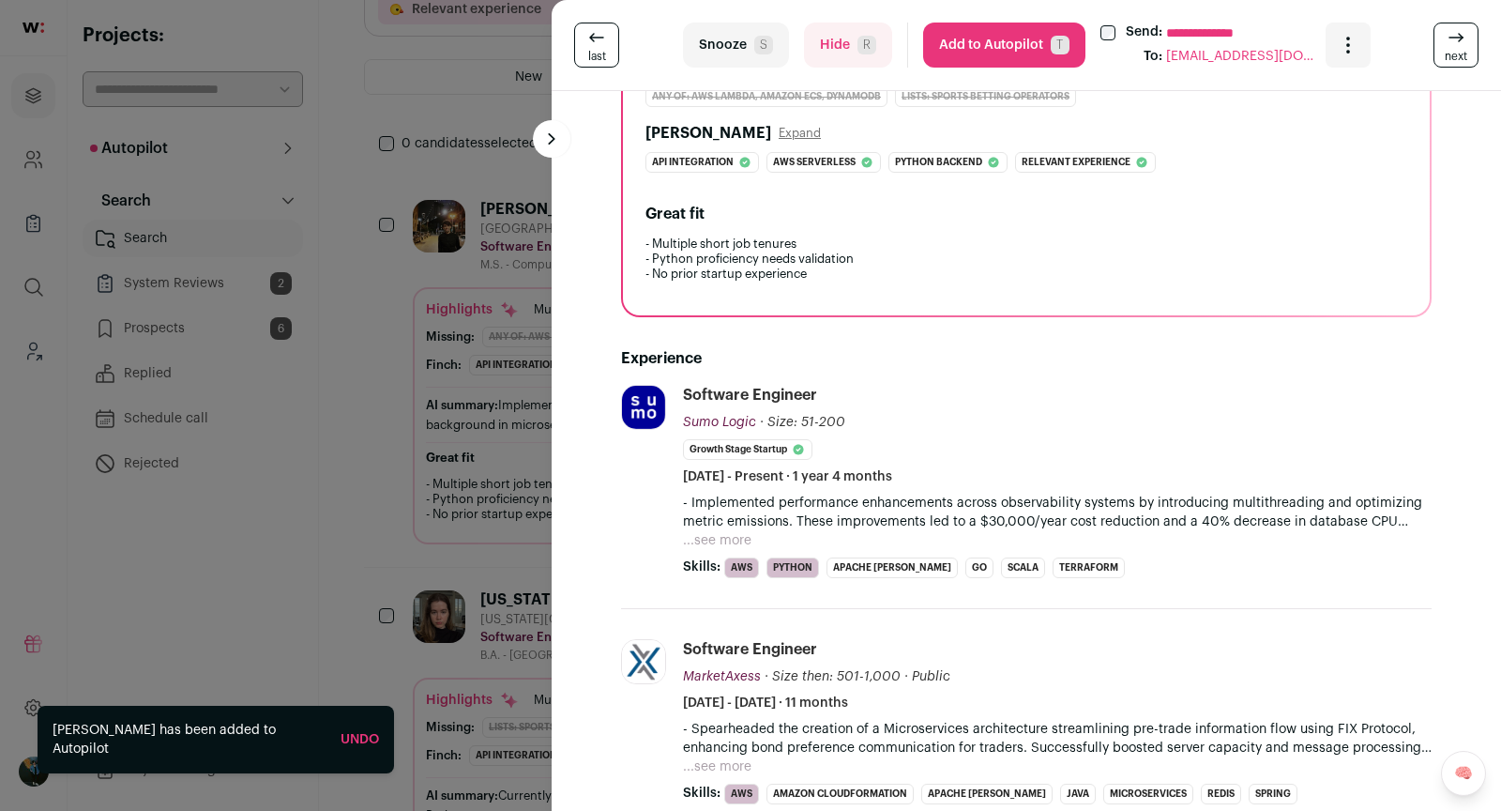
scroll to position [585, 0]
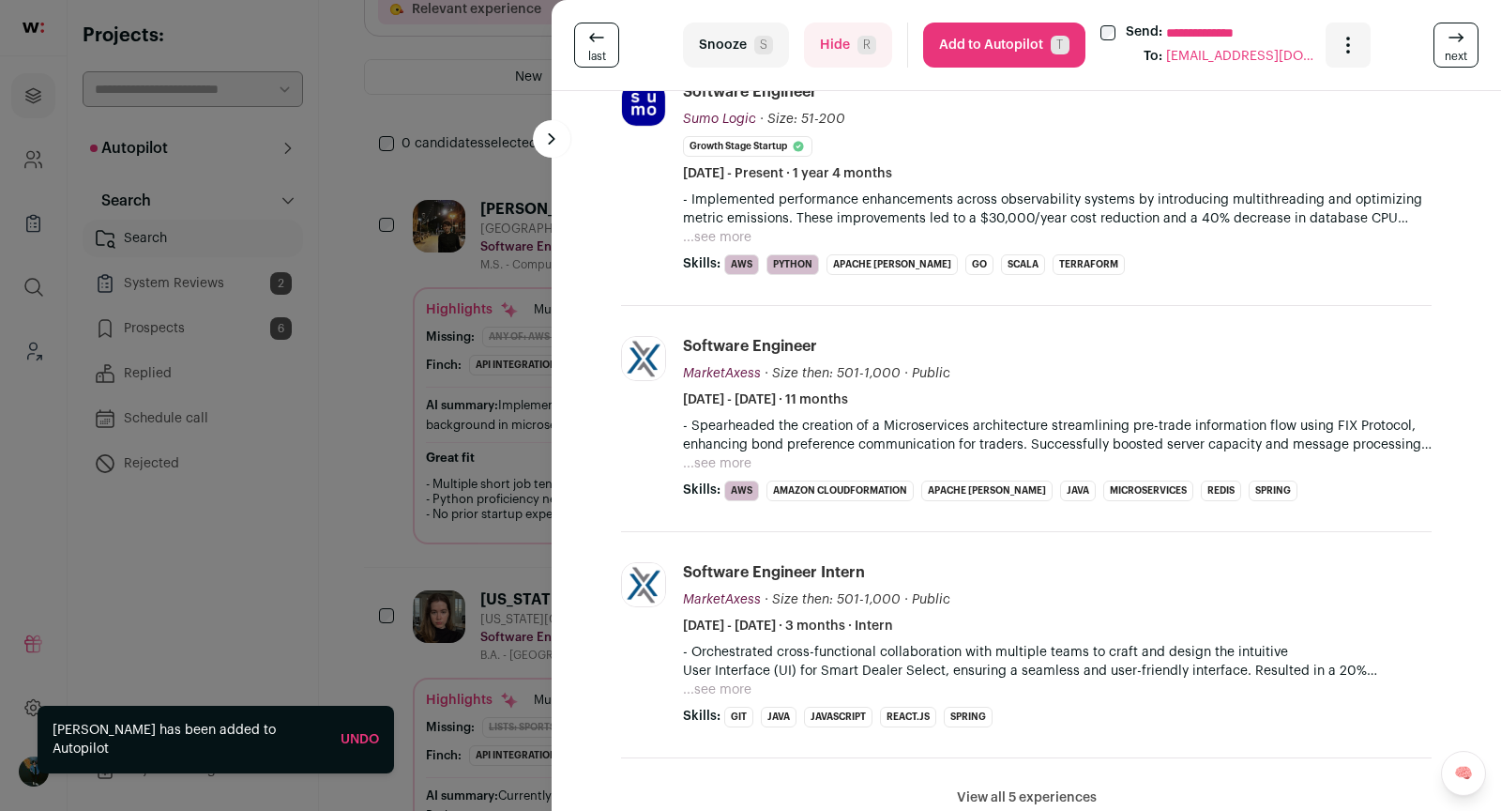
click at [1450, 60] on span "next" at bounding box center [1456, 56] width 23 height 15
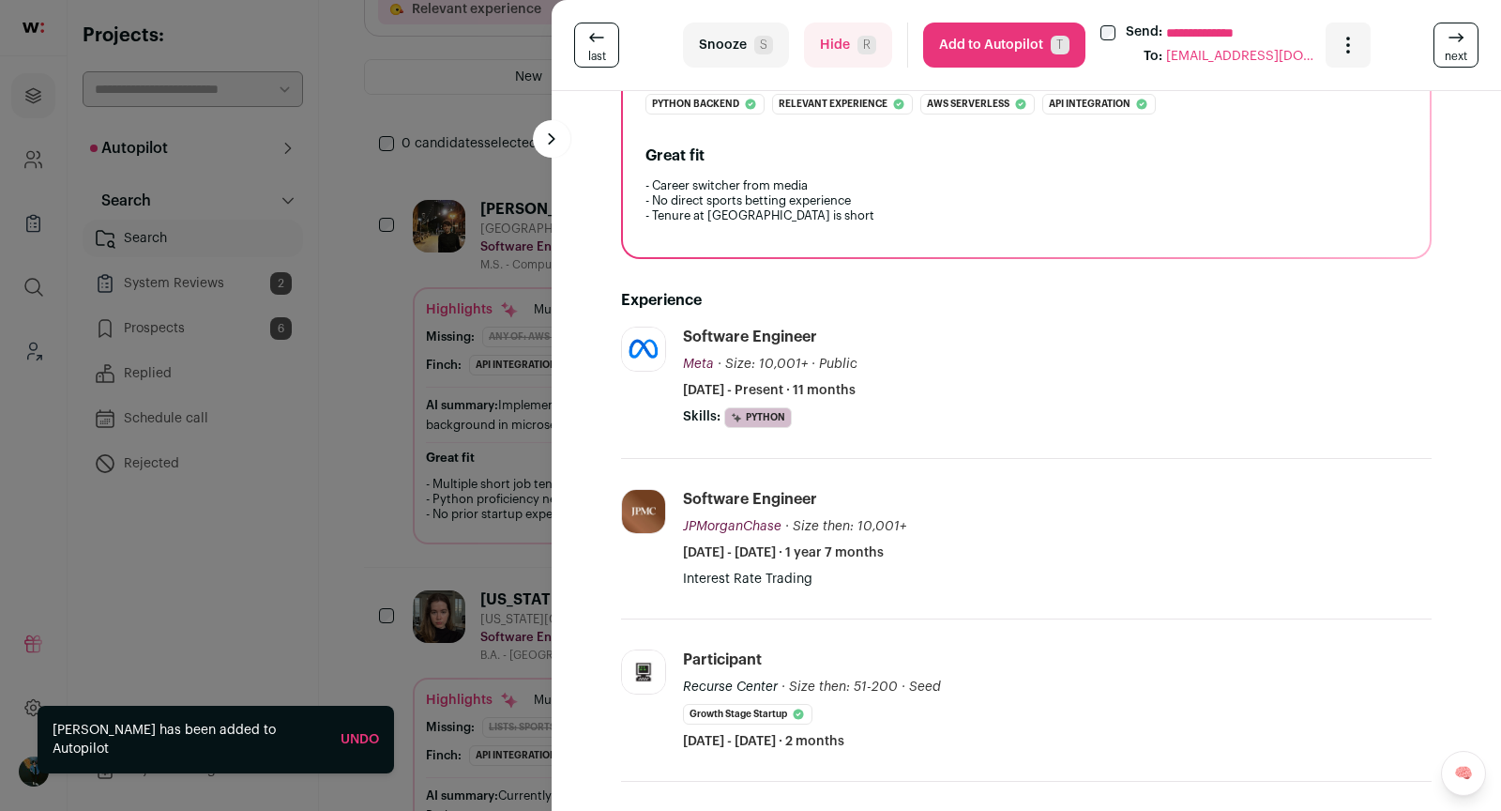
scroll to position [319, 0]
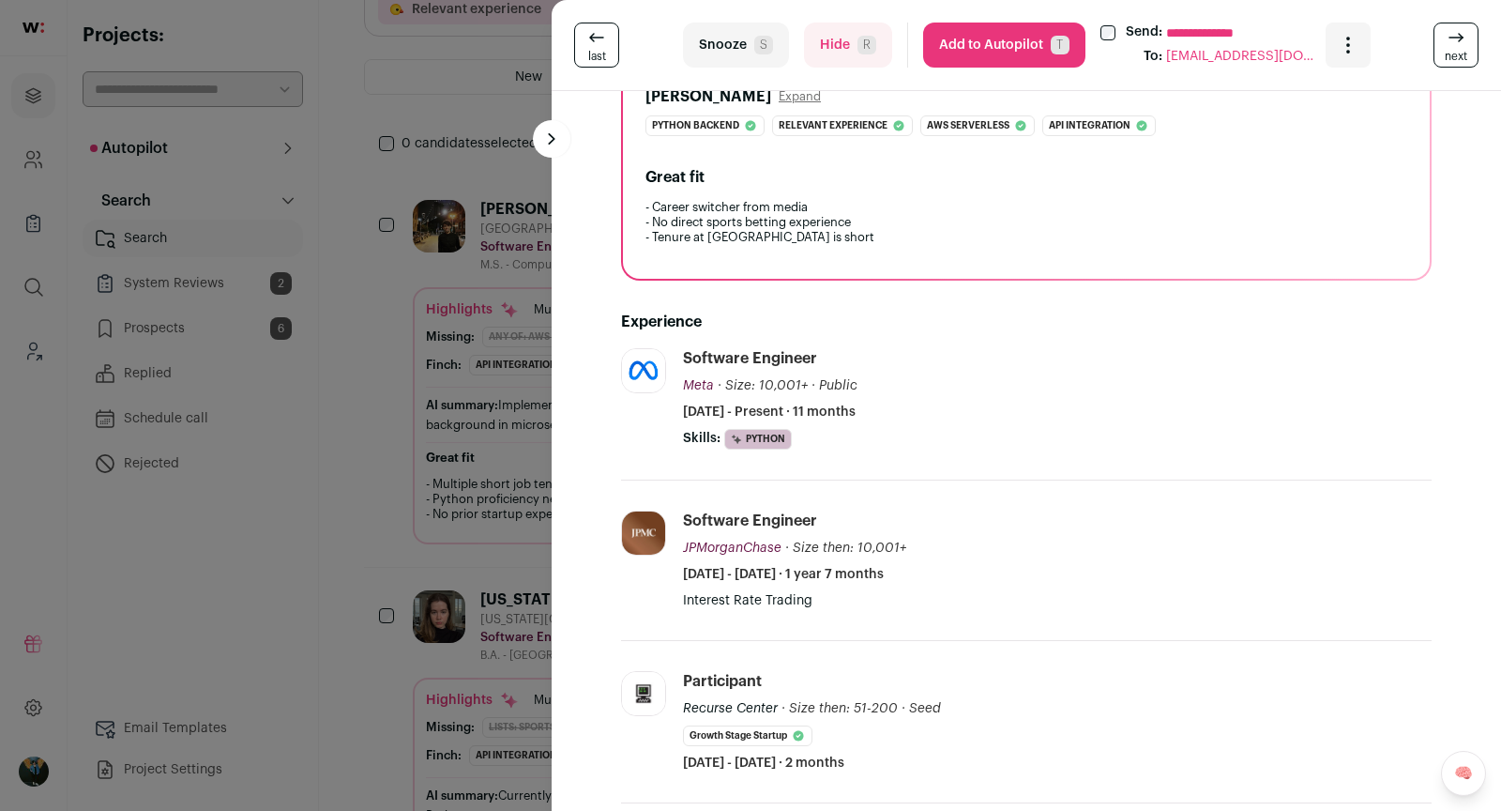
click at [828, 52] on button "Hide R" at bounding box center [848, 45] width 88 height 45
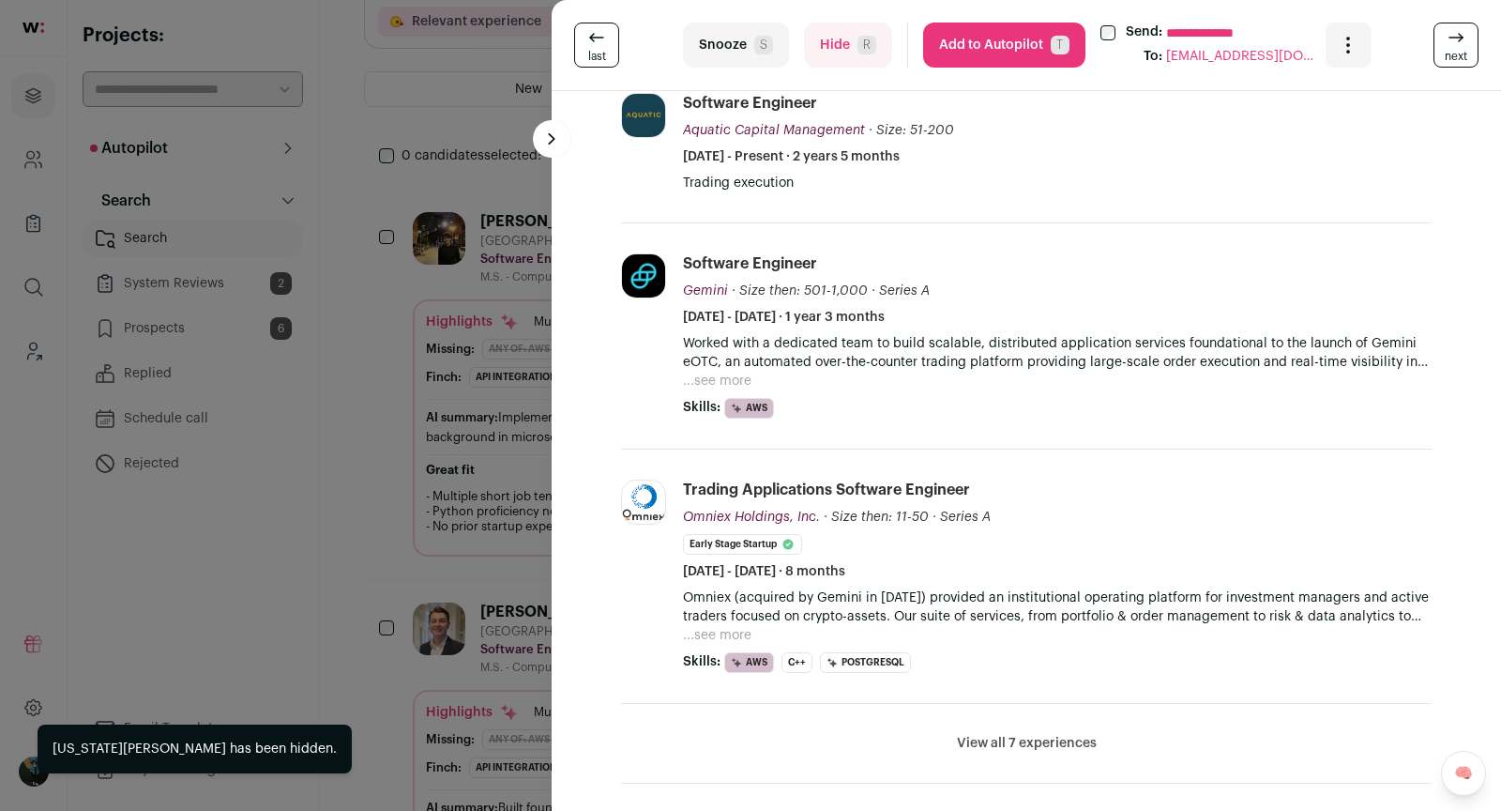
scroll to position [209, 0]
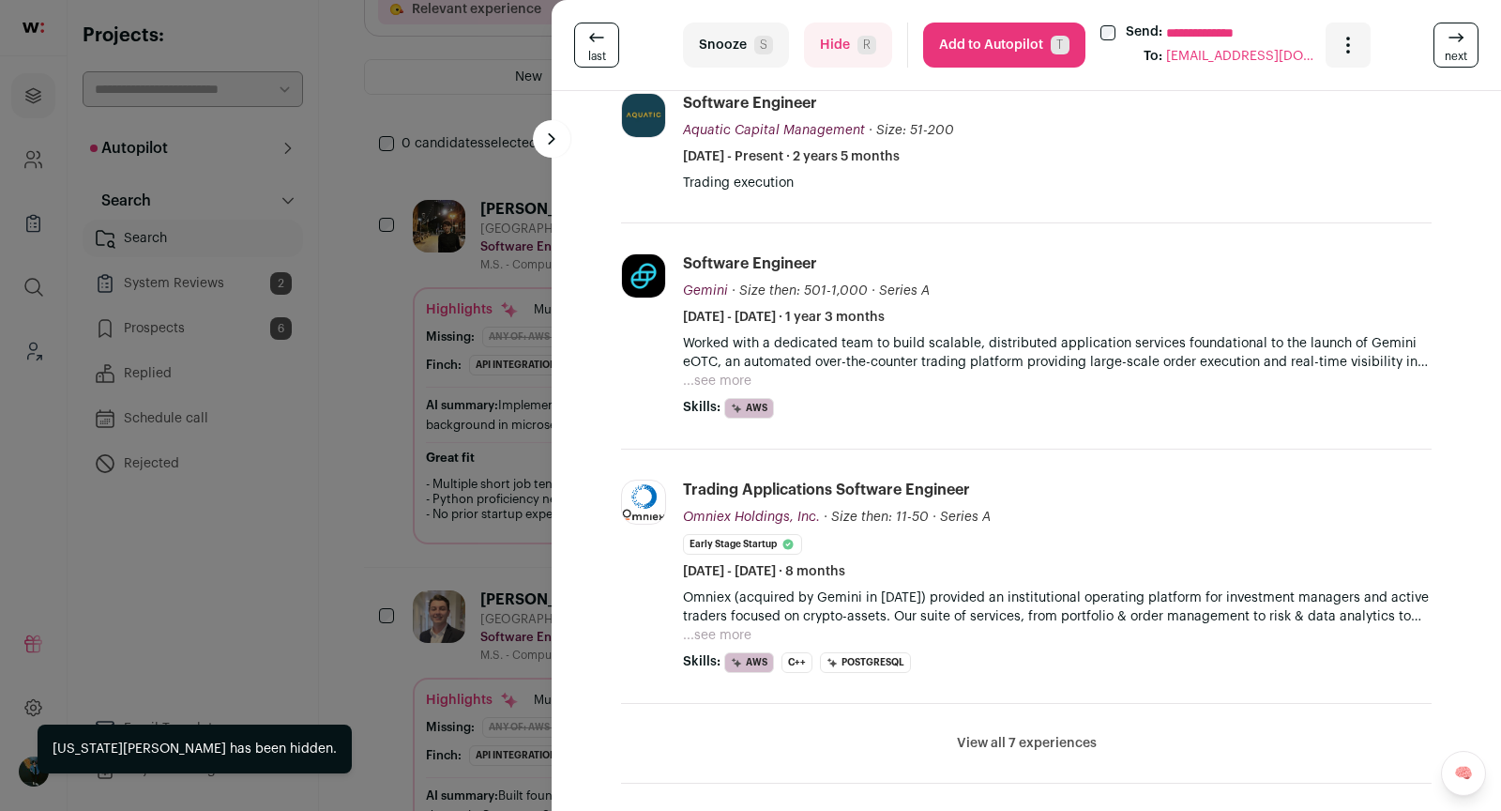
click at [877, 40] on button "Hide R" at bounding box center [848, 45] width 88 height 45
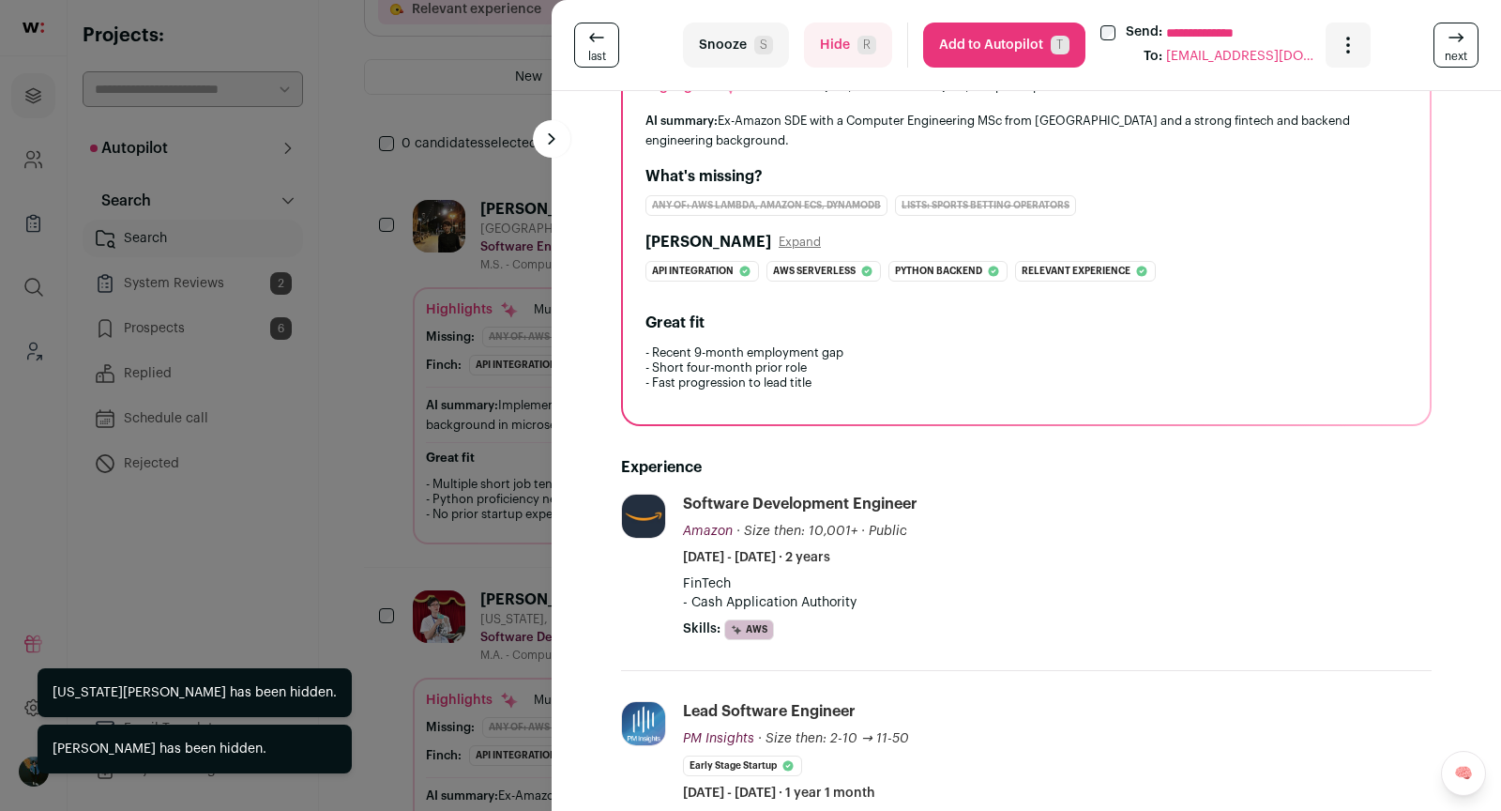
scroll to position [295, 0]
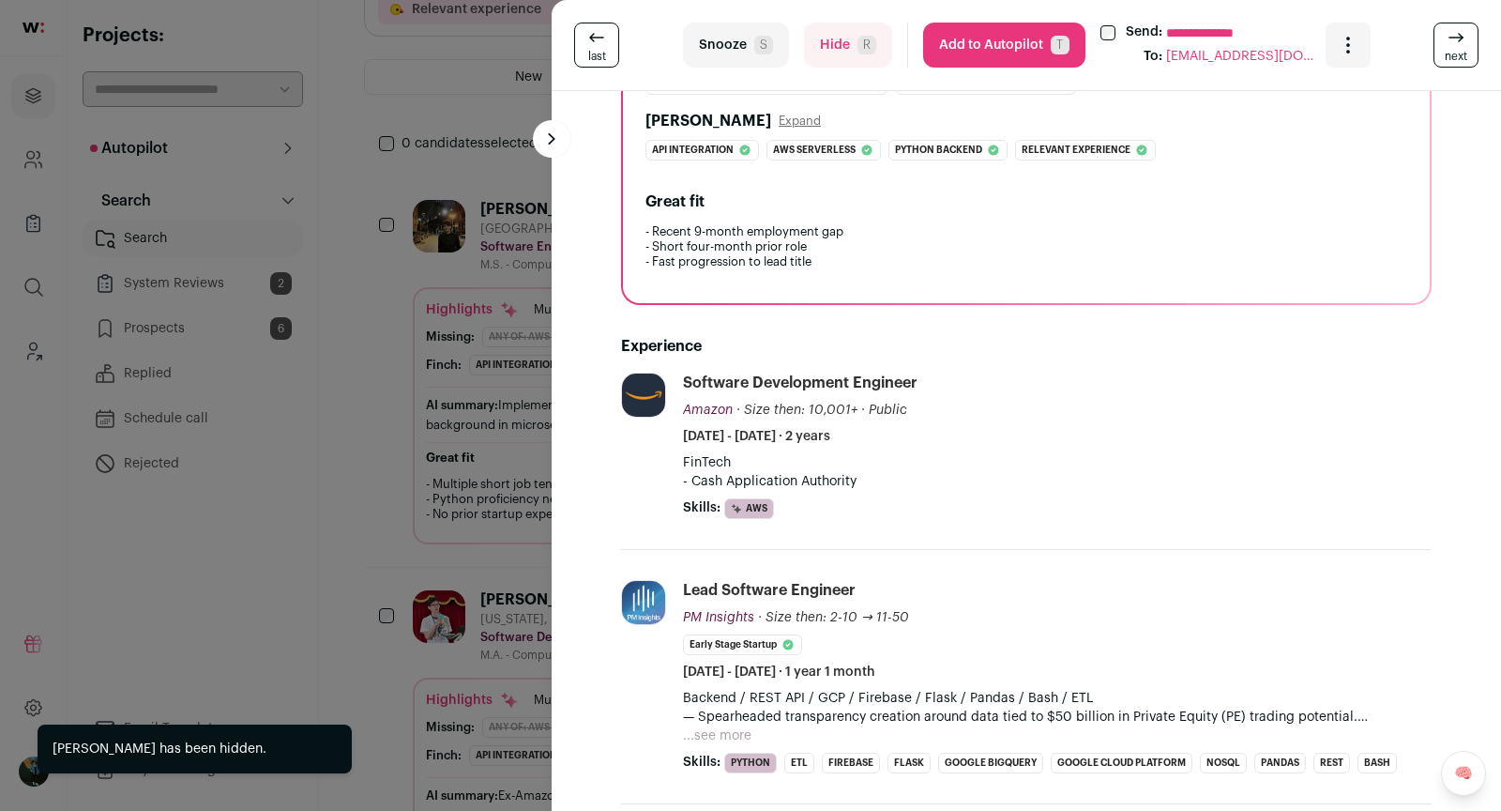
click at [444, 426] on div "**********" at bounding box center [750, 405] width 1501 height 811
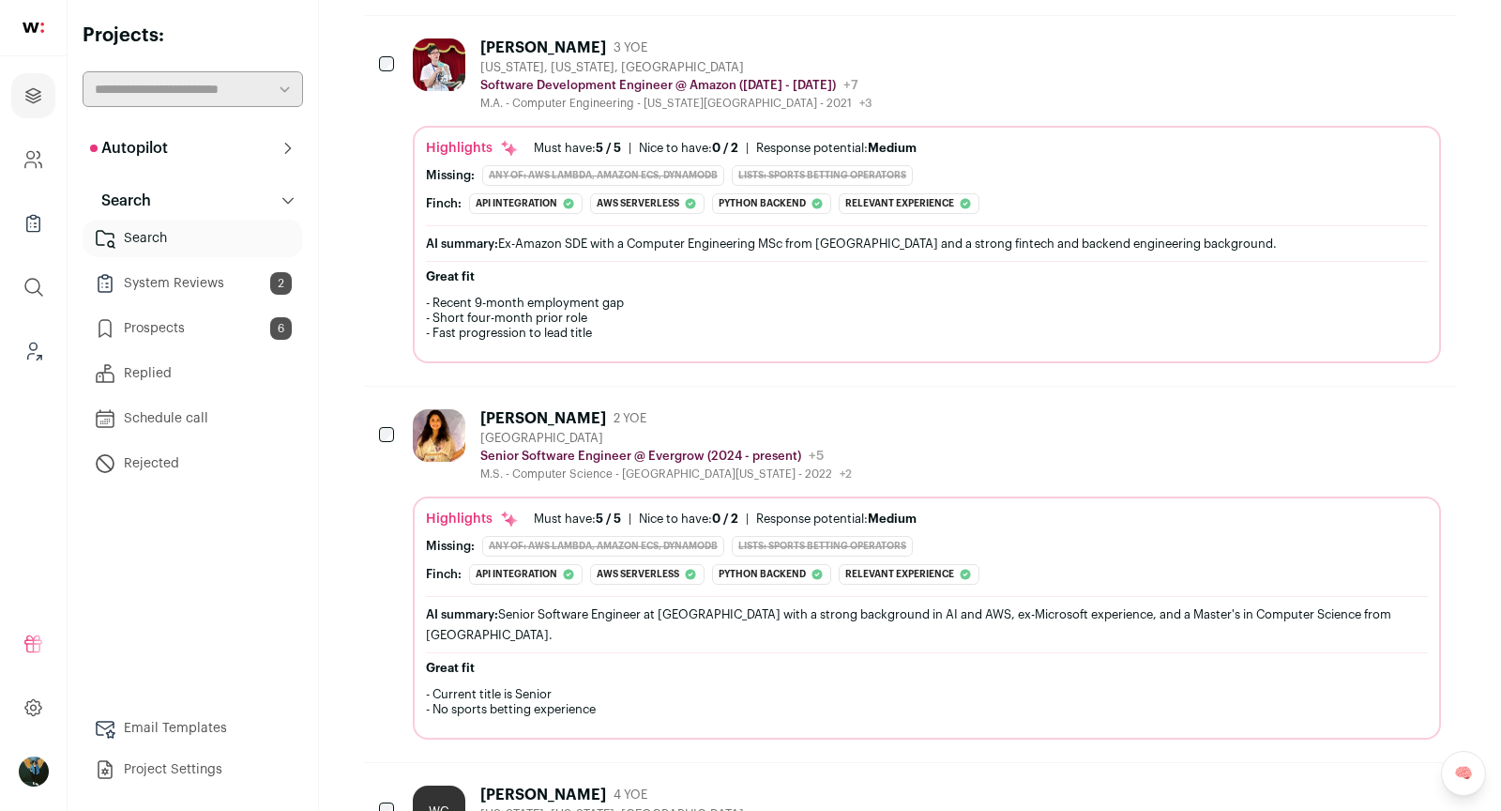
scroll to position [812, 0]
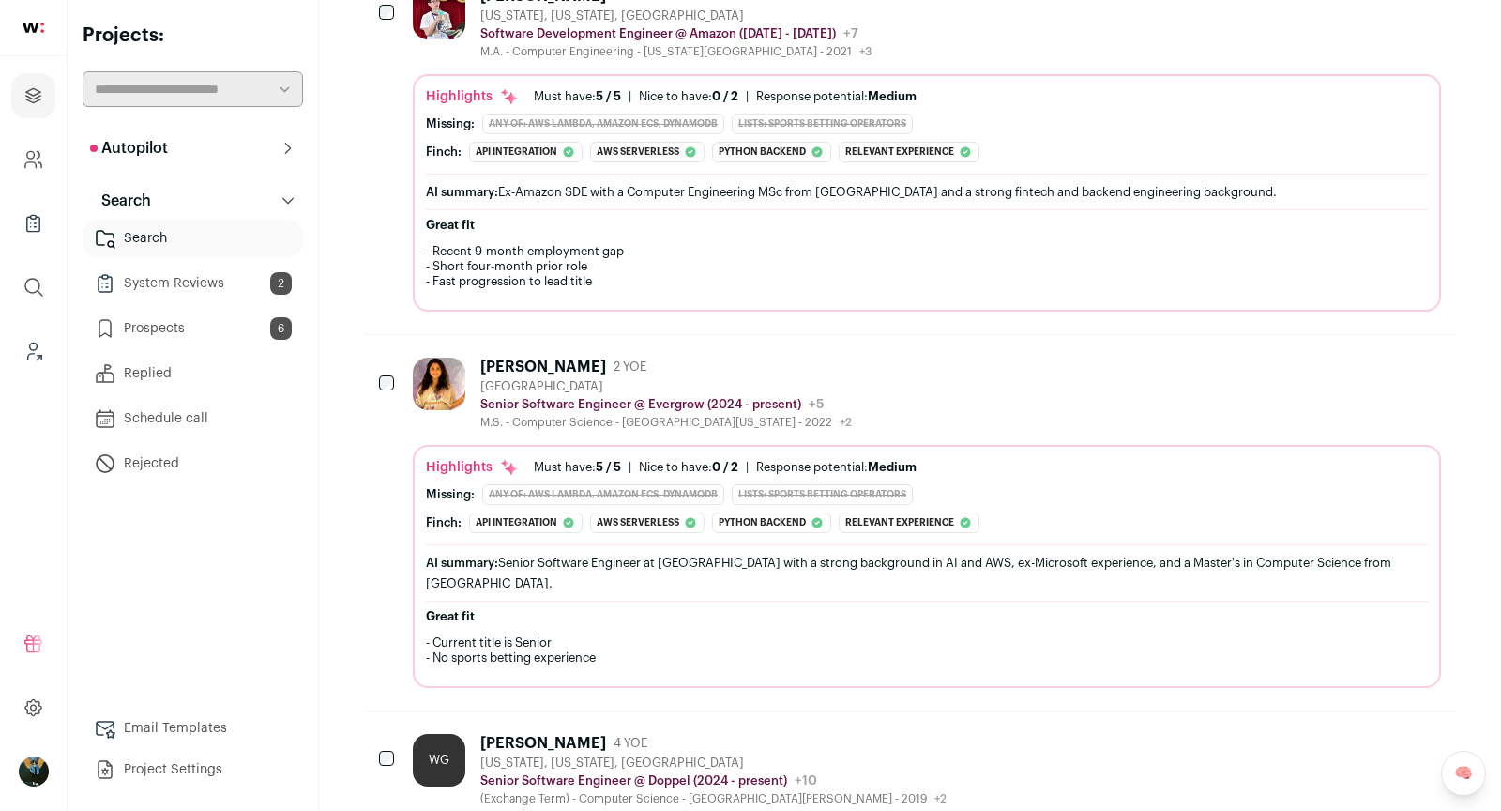
click at [873, 396] on div "Shreenidhi Hegde 2 YOE San Francisco Bay Area Senior Software Engineer @ Evergr…" at bounding box center [927, 393] width 1028 height 72
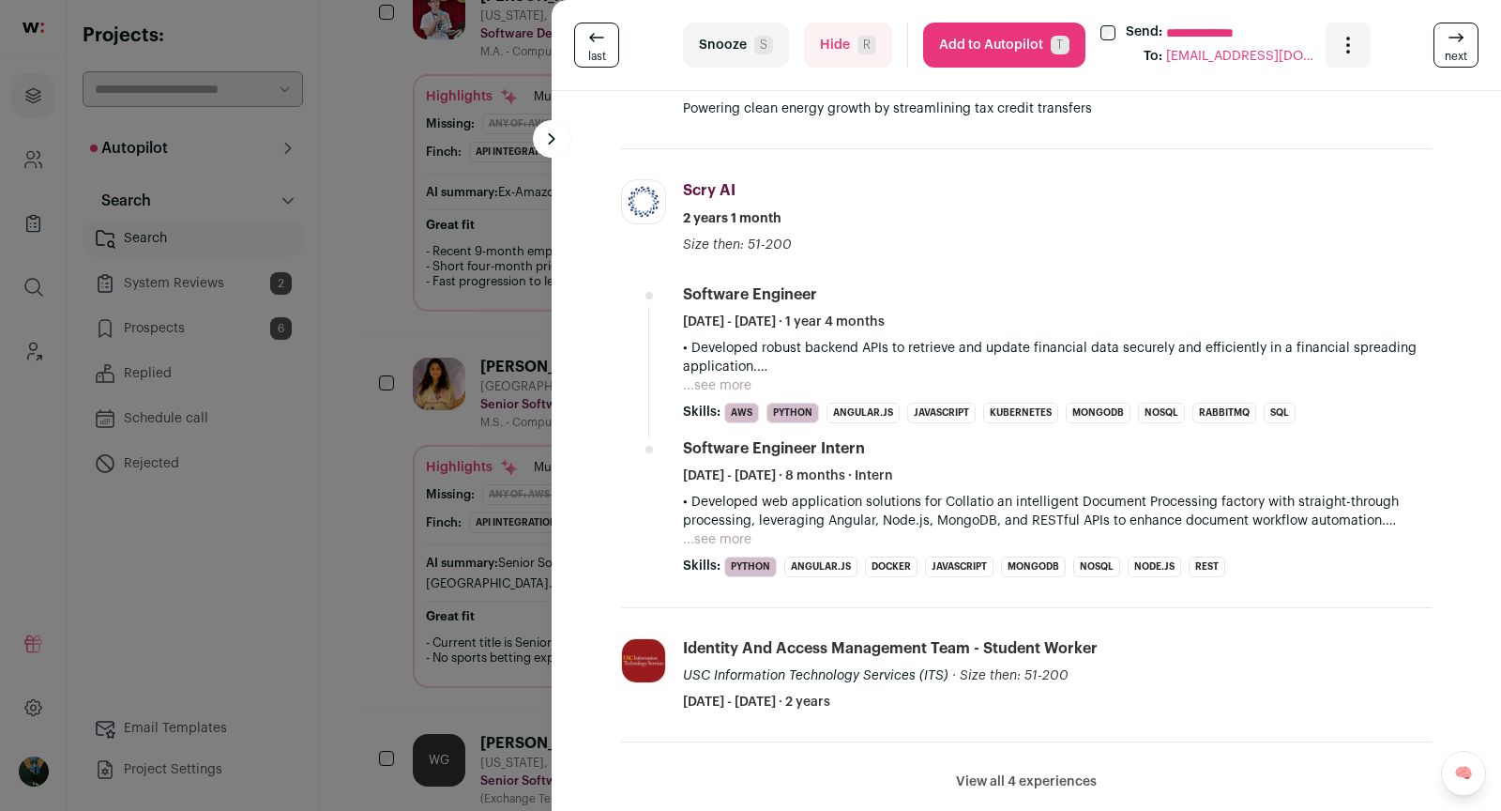
scroll to position [791, 0]
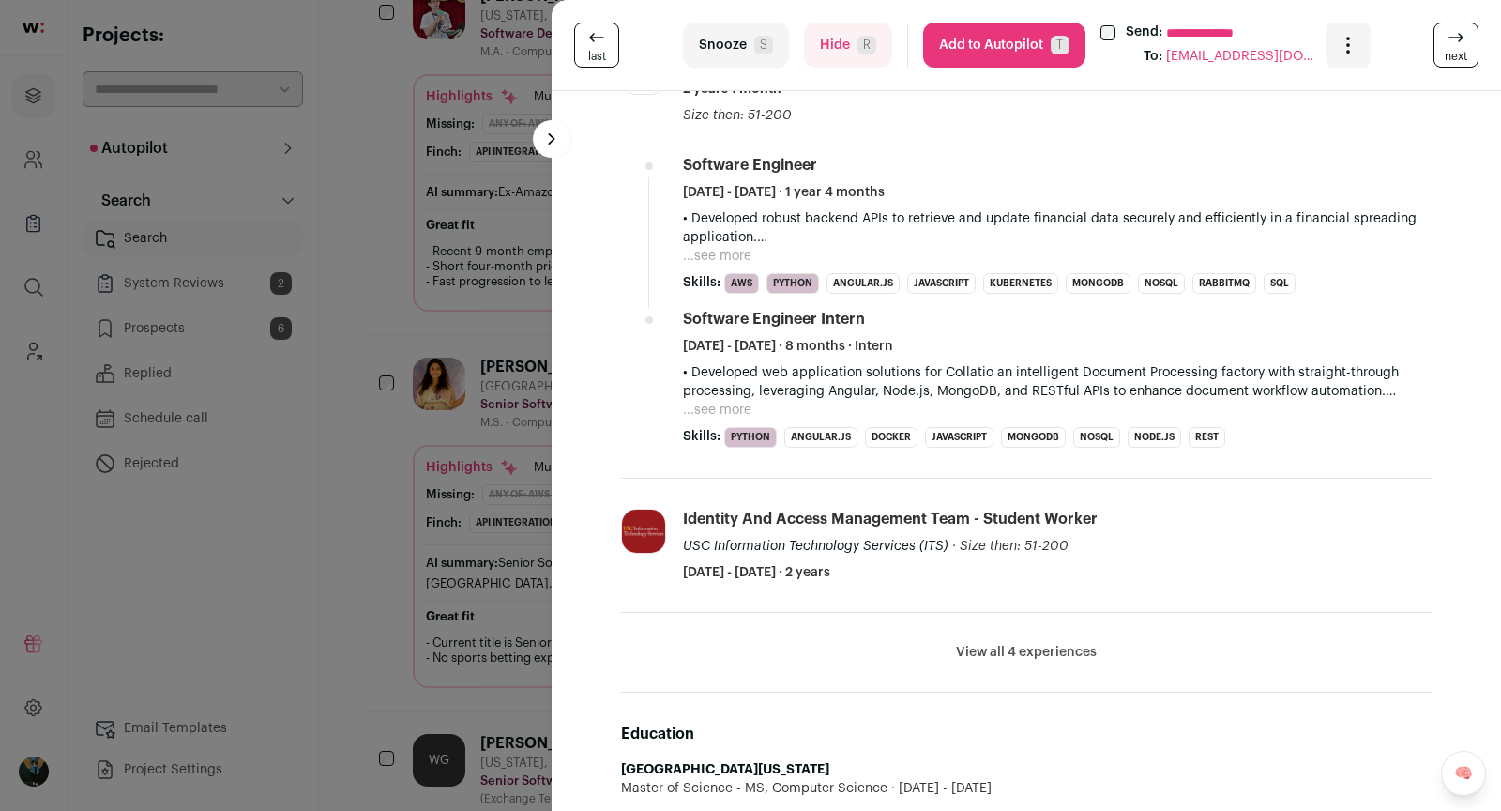
click at [1037, 56] on button "Add to Autopilot T" at bounding box center [1004, 45] width 162 height 45
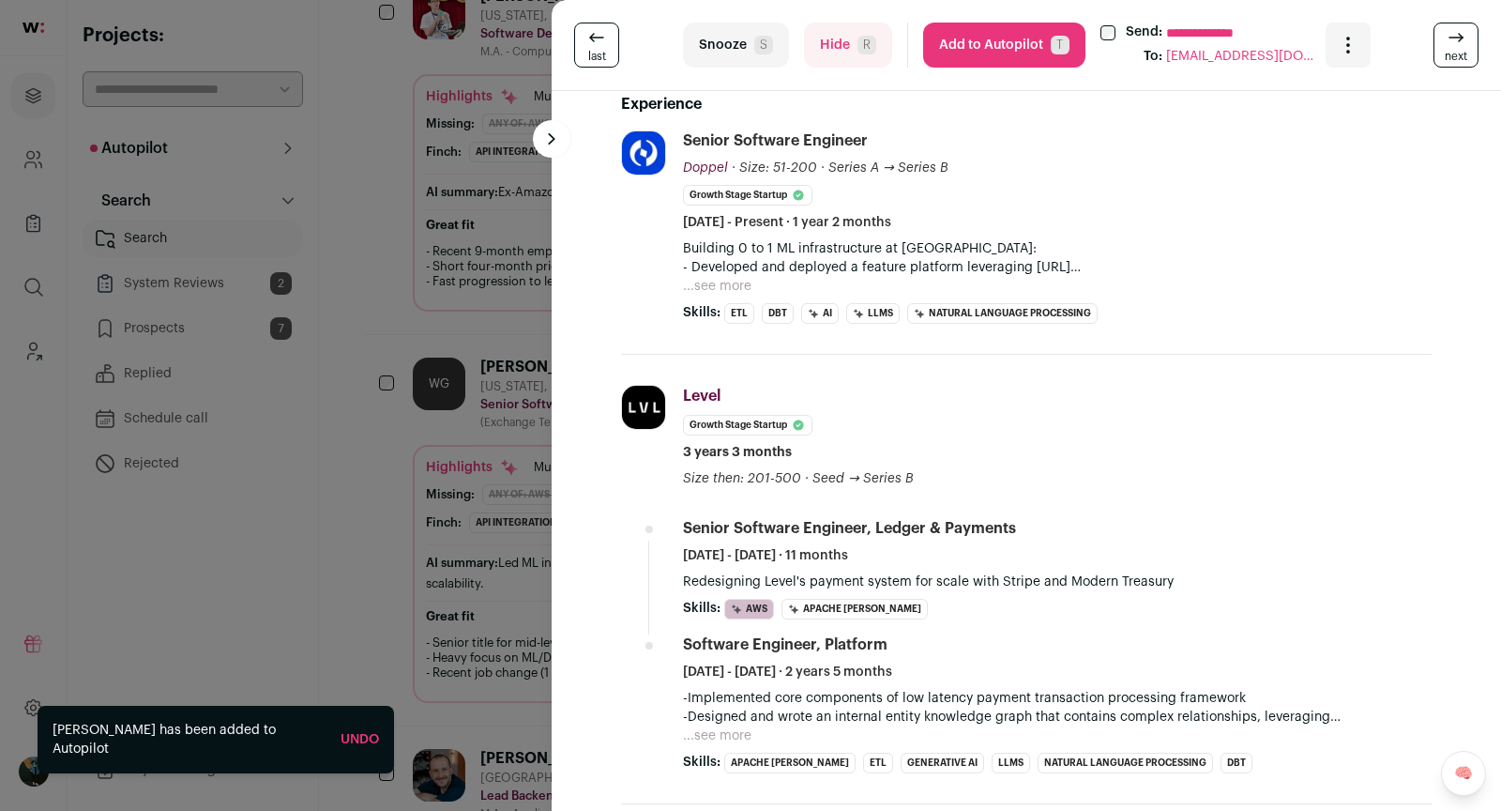
scroll to position [0, 0]
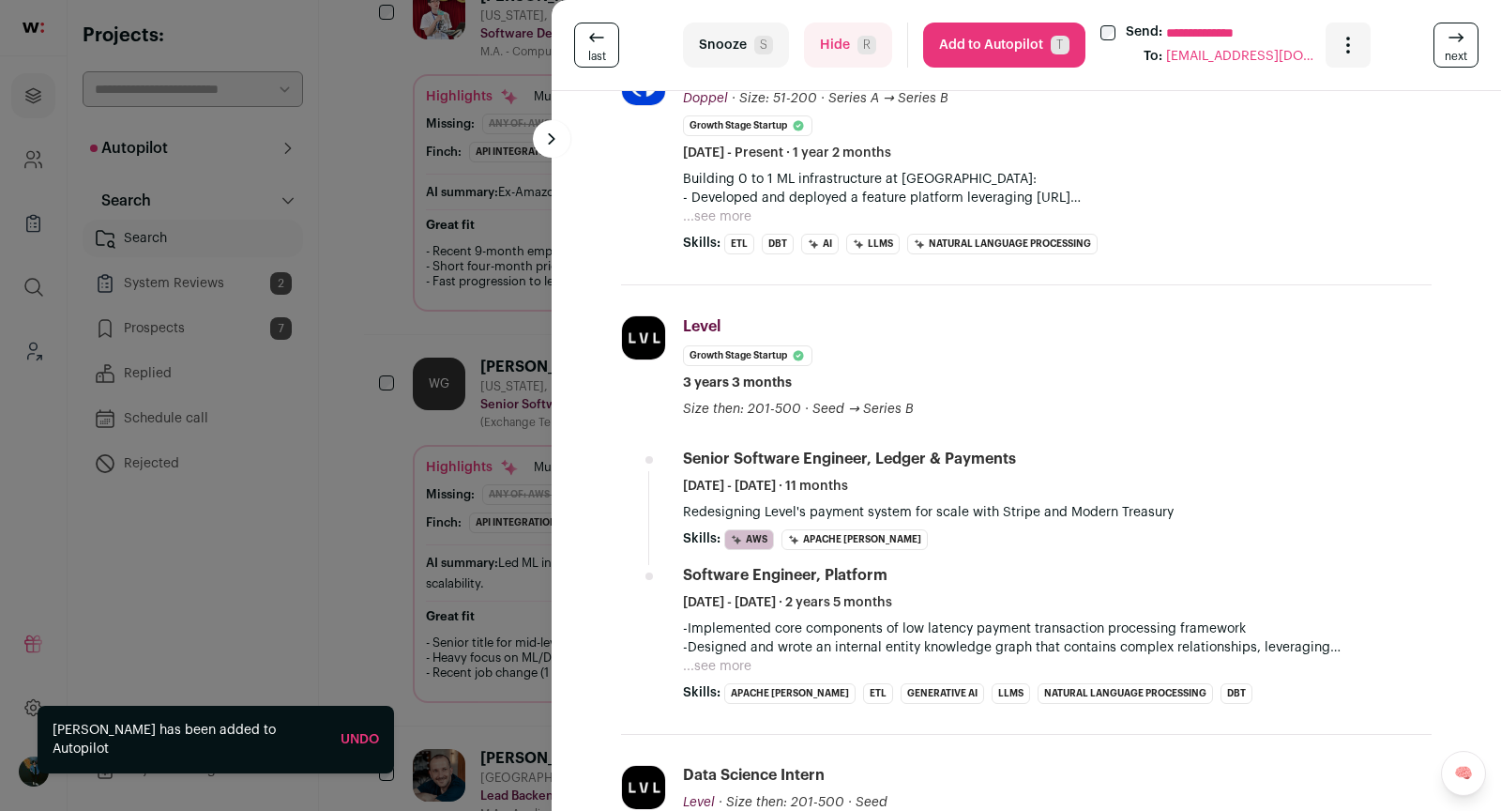
click at [744, 203] on p "- Developed and deployed a feature platform leveraging https://chalk.ai/ (joint…" at bounding box center [1057, 198] width 749 height 19
click at [731, 209] on button "...see more" at bounding box center [717, 216] width 68 height 19
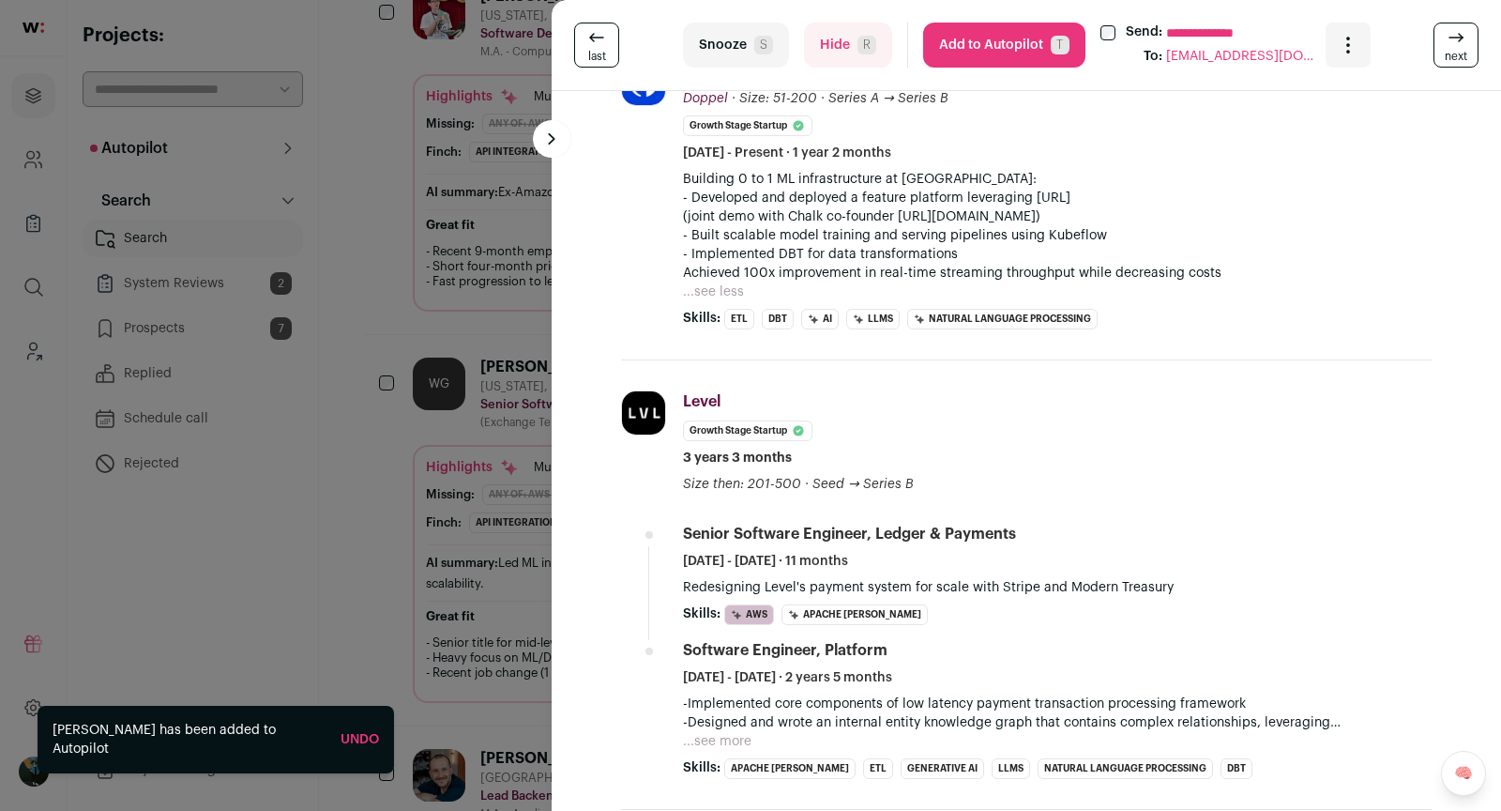
click at [1017, 68] on div "**********" at bounding box center [1026, 45] width 949 height 91
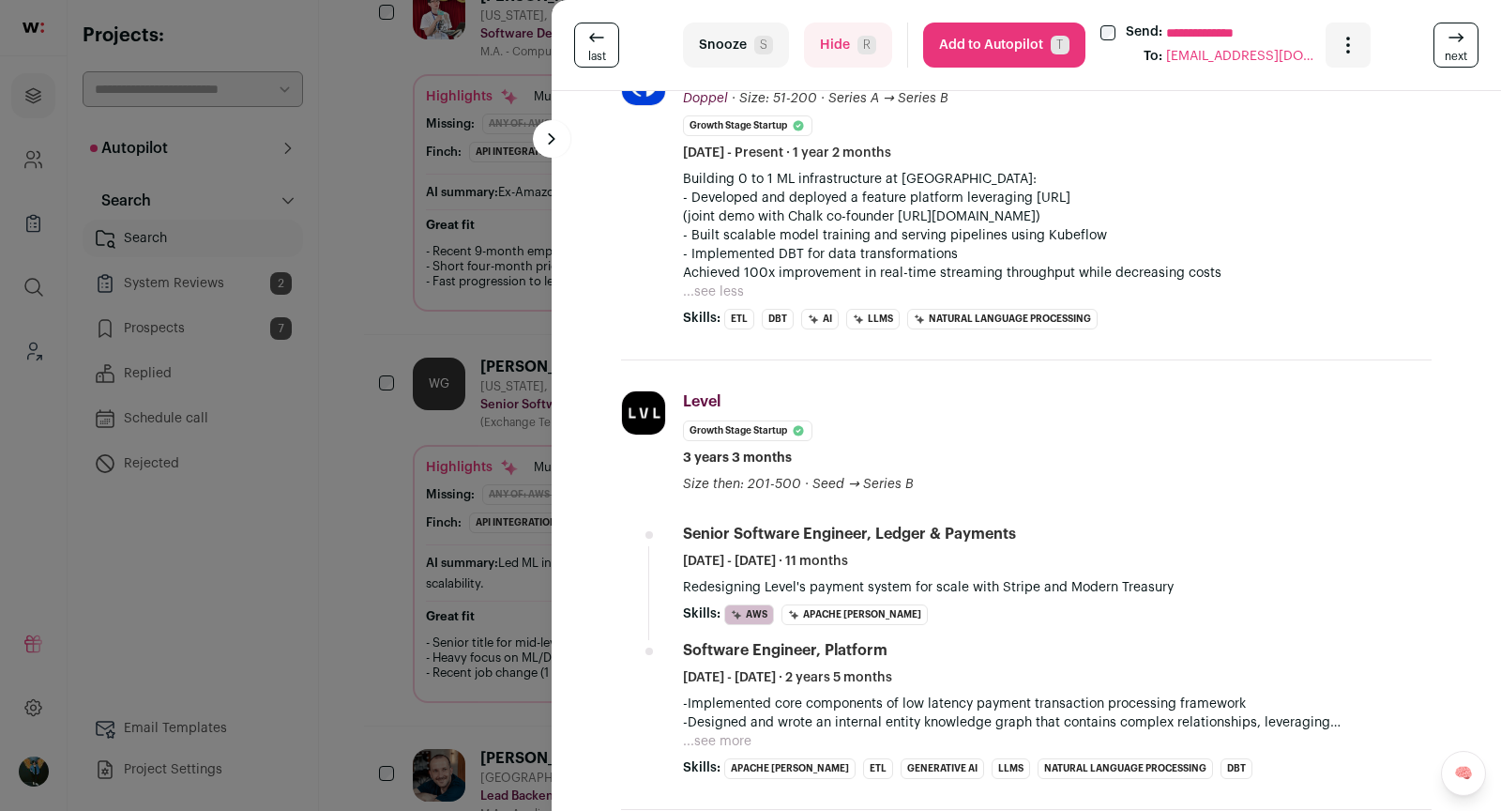
click at [1006, 52] on button "Add to Autopilot T" at bounding box center [1004, 45] width 162 height 45
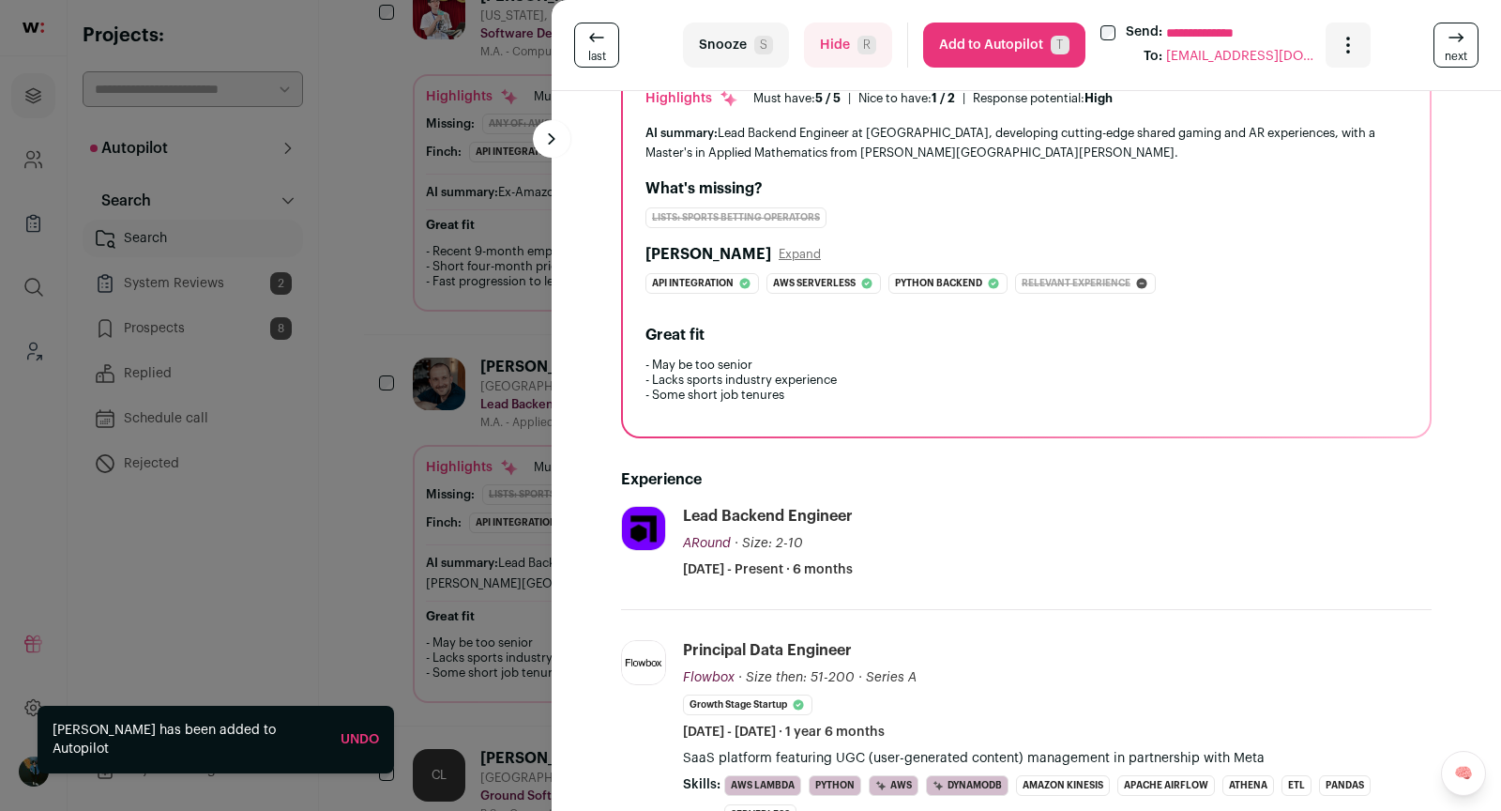
scroll to position [454, 0]
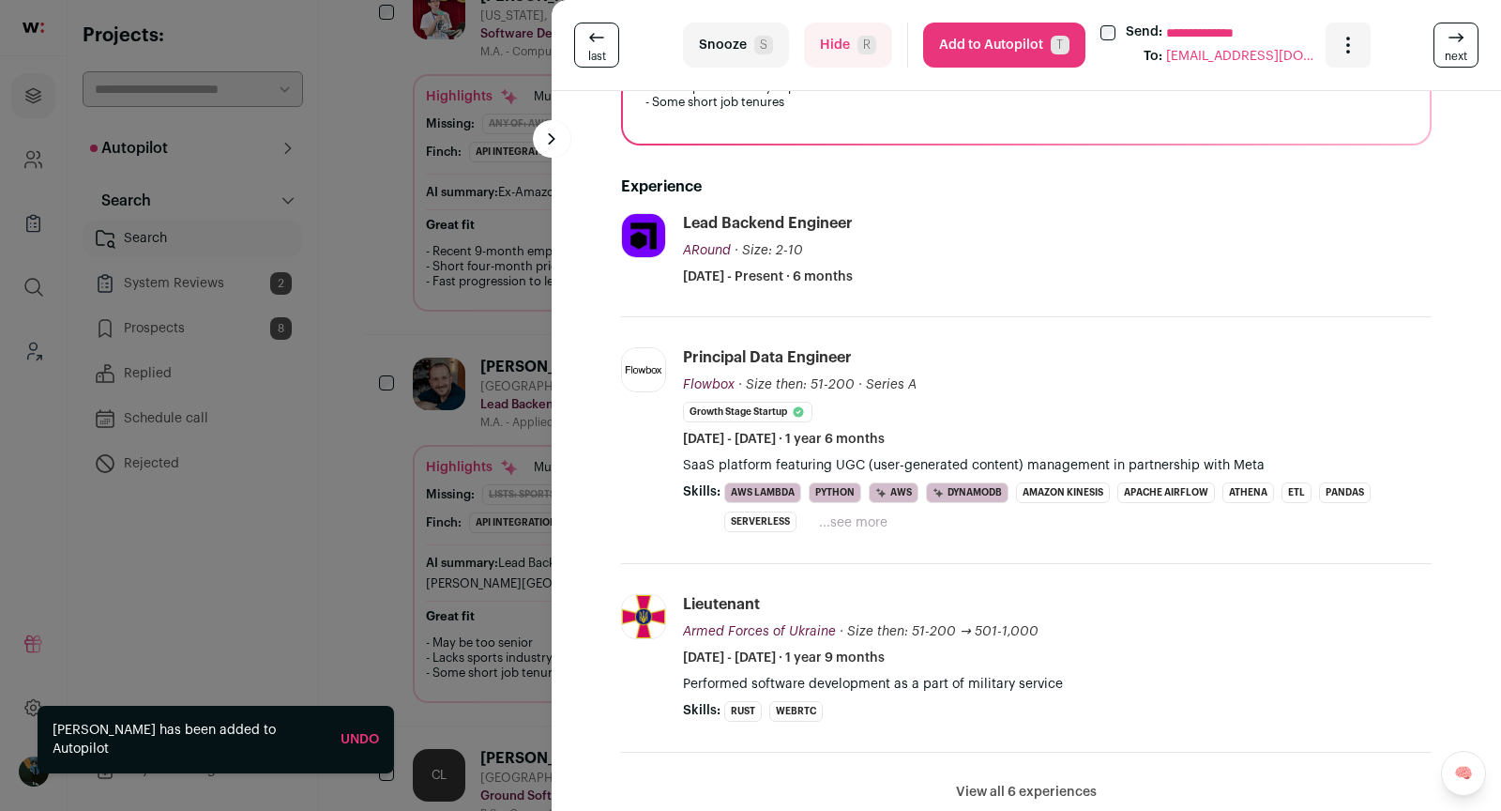
click at [1455, 31] on icon at bounding box center [1456, 37] width 23 height 23
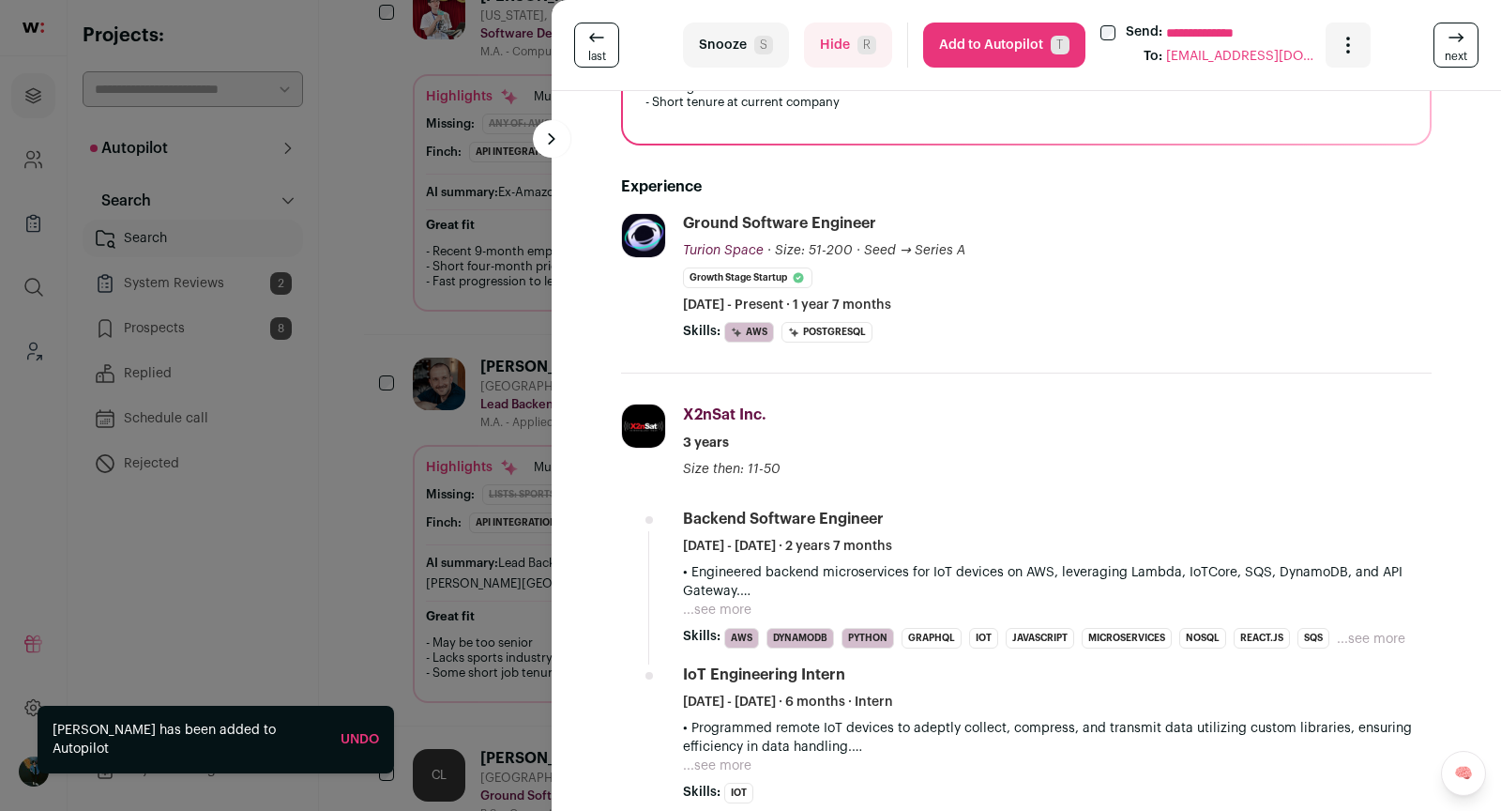
click at [1455, 33] on icon at bounding box center [1456, 37] width 23 height 23
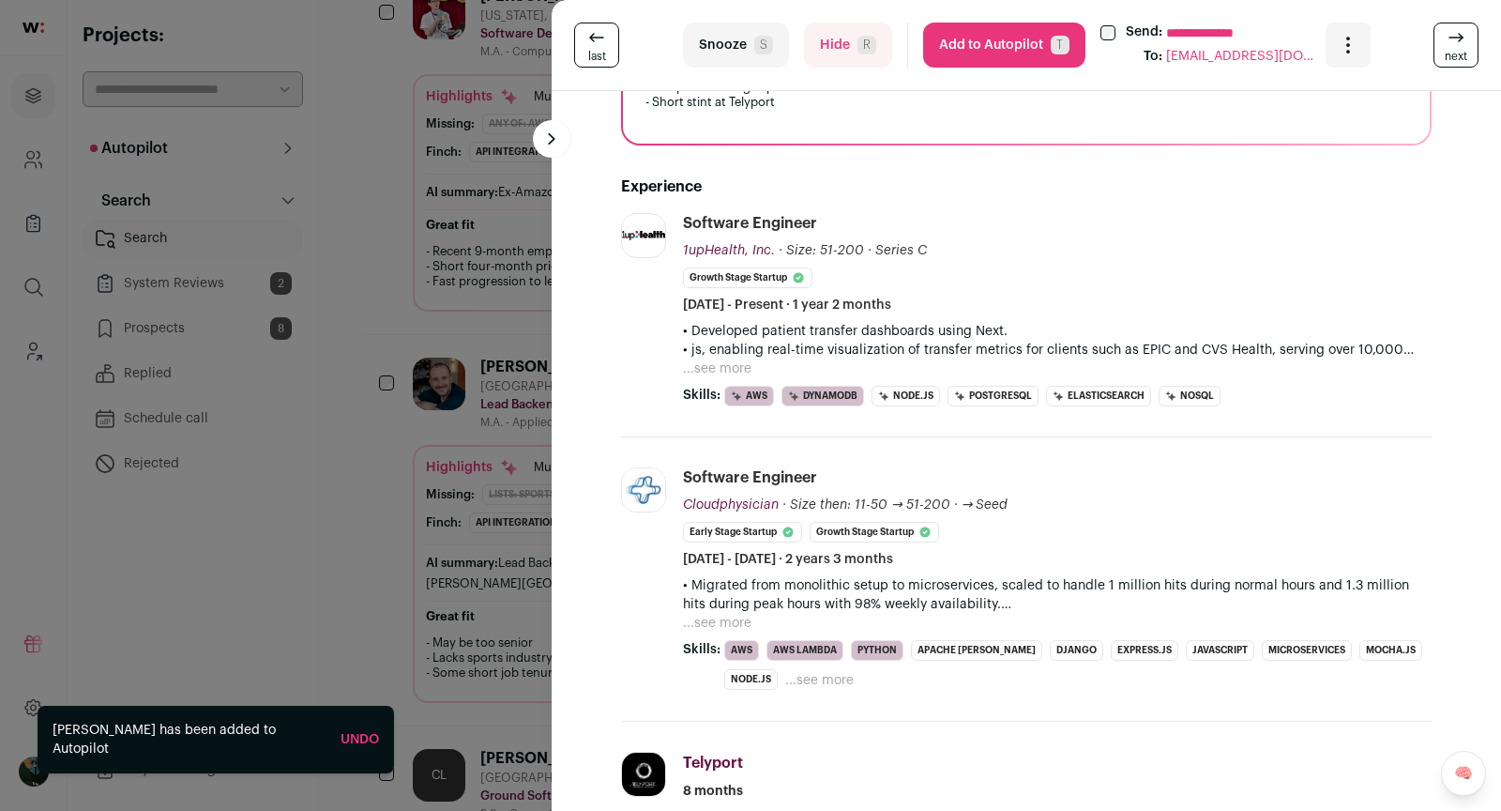
click at [1456, 33] on icon at bounding box center [1456, 37] width 23 height 23
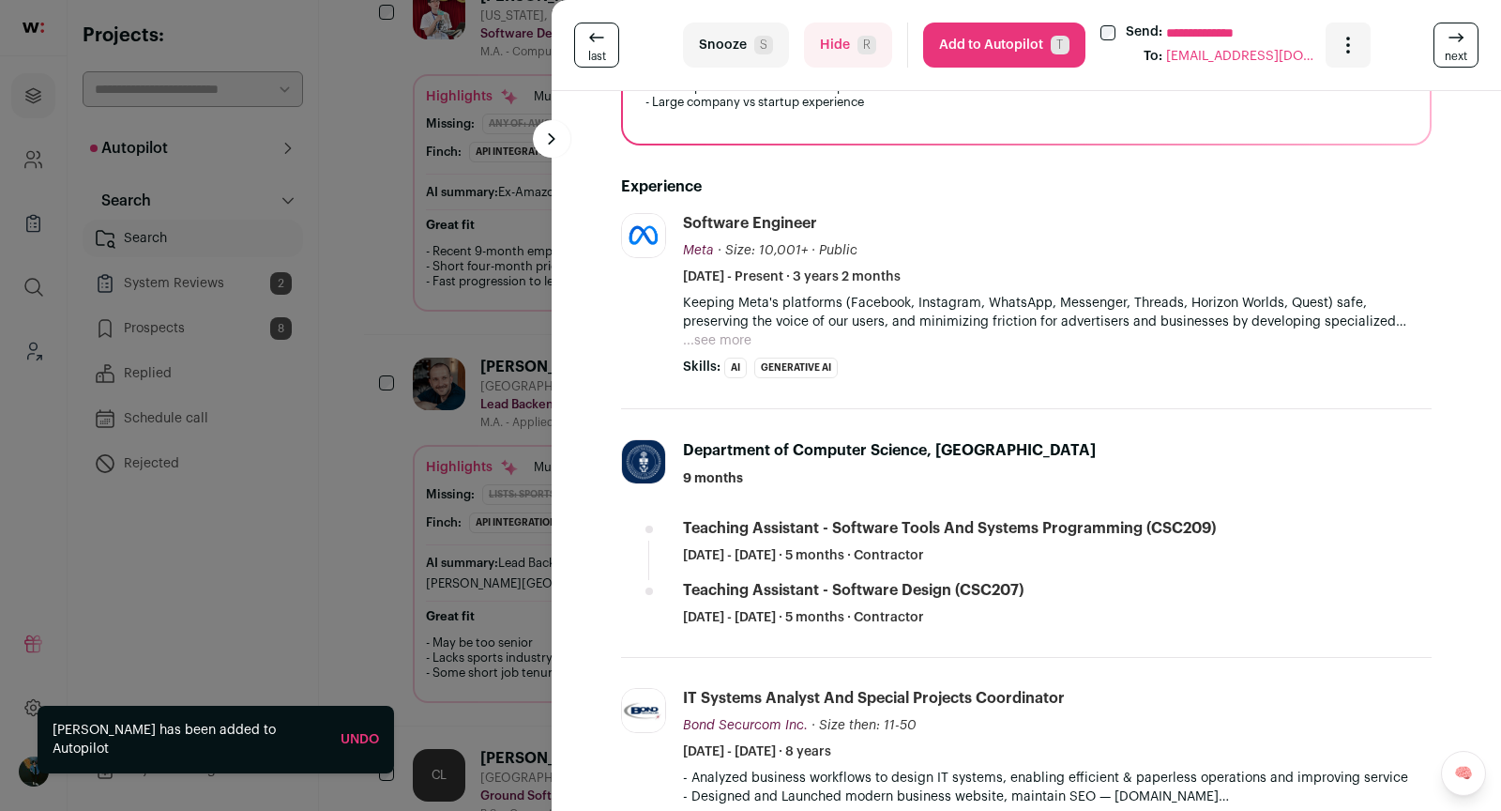
click at [1456, 33] on icon at bounding box center [1456, 37] width 23 height 23
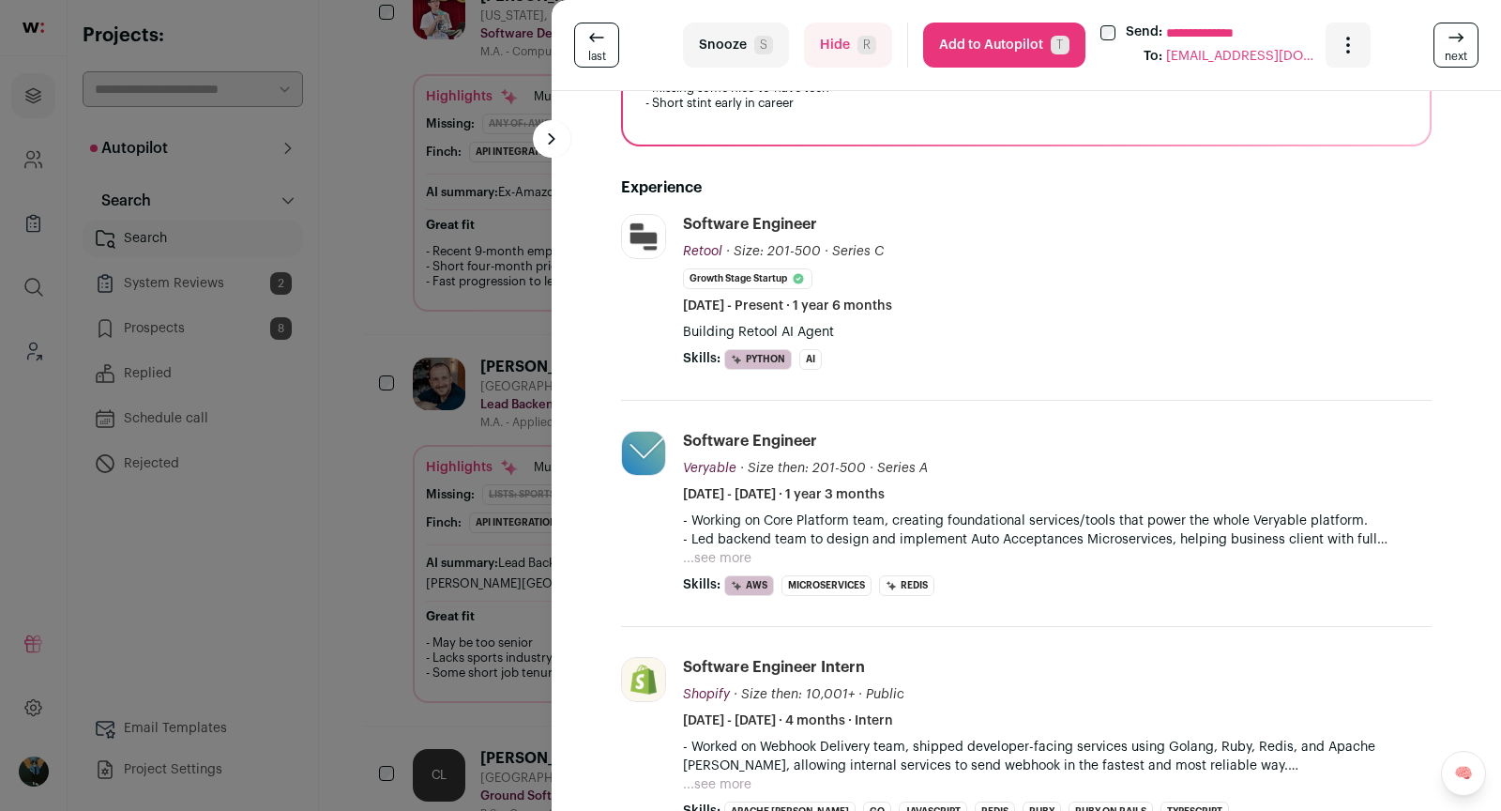
click at [995, 34] on button "Add to Autopilot T" at bounding box center [1004, 45] width 162 height 45
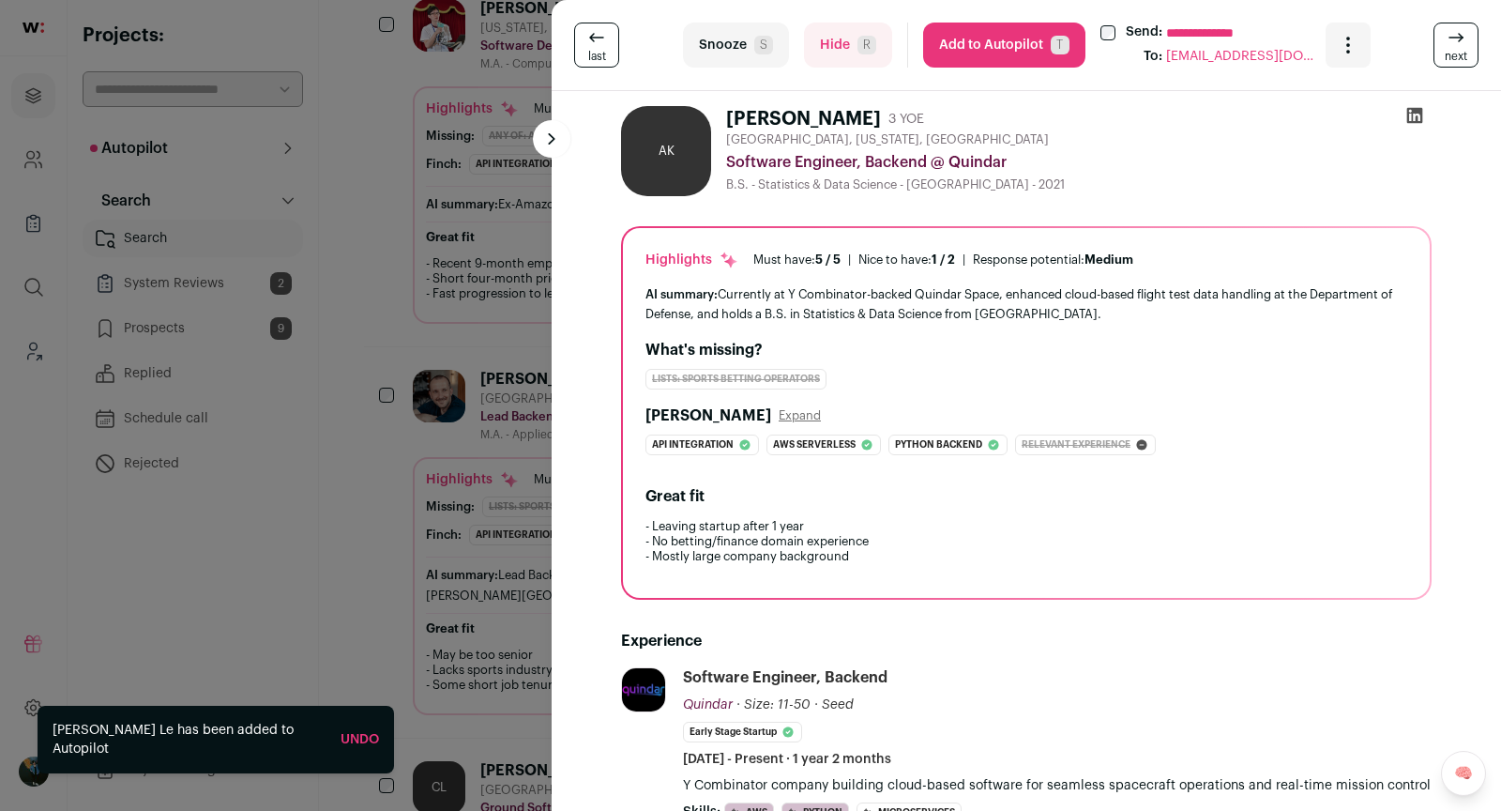
scroll to position [812, 0]
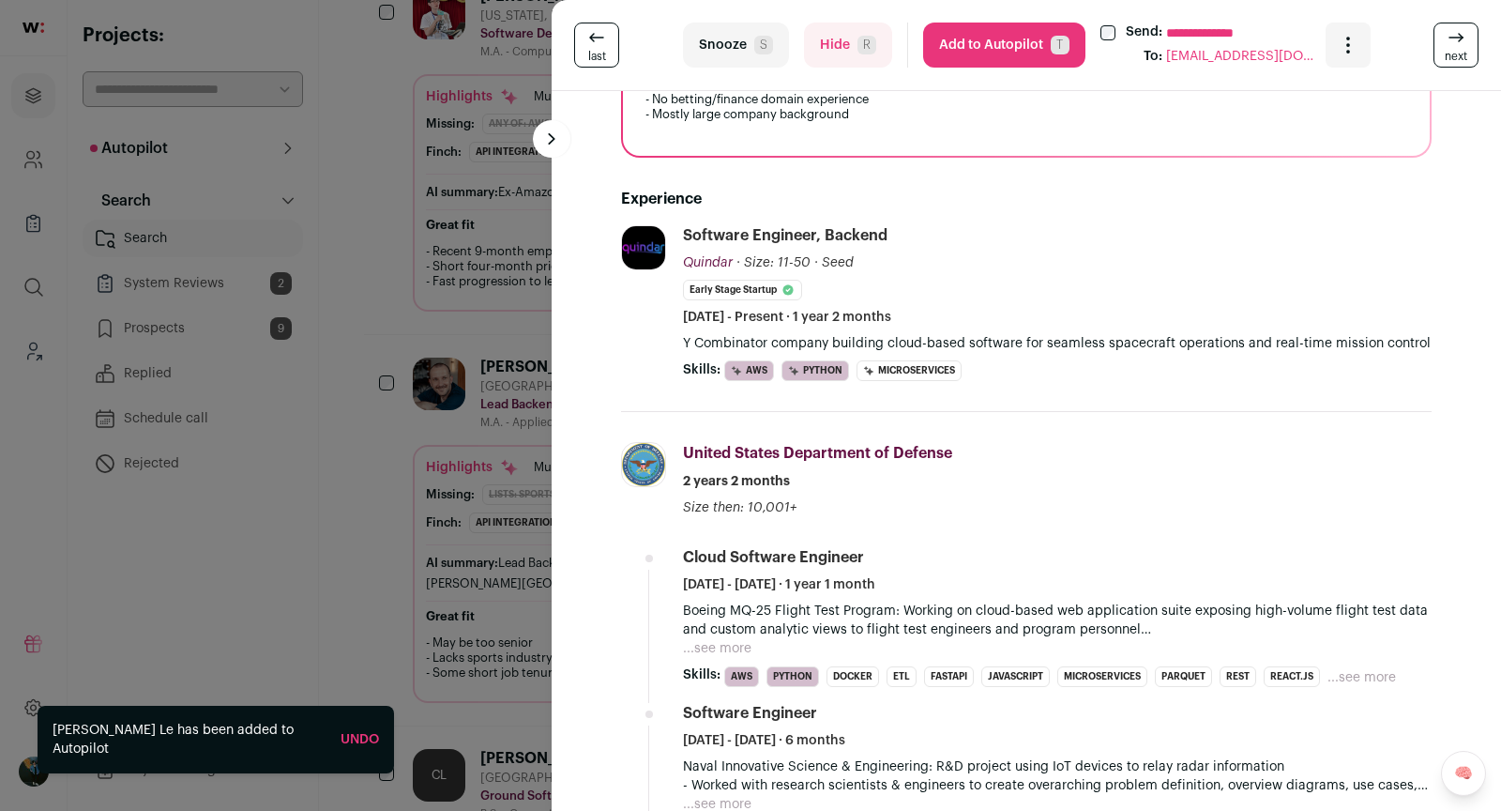
click at [1450, 53] on span "next" at bounding box center [1456, 56] width 23 height 15
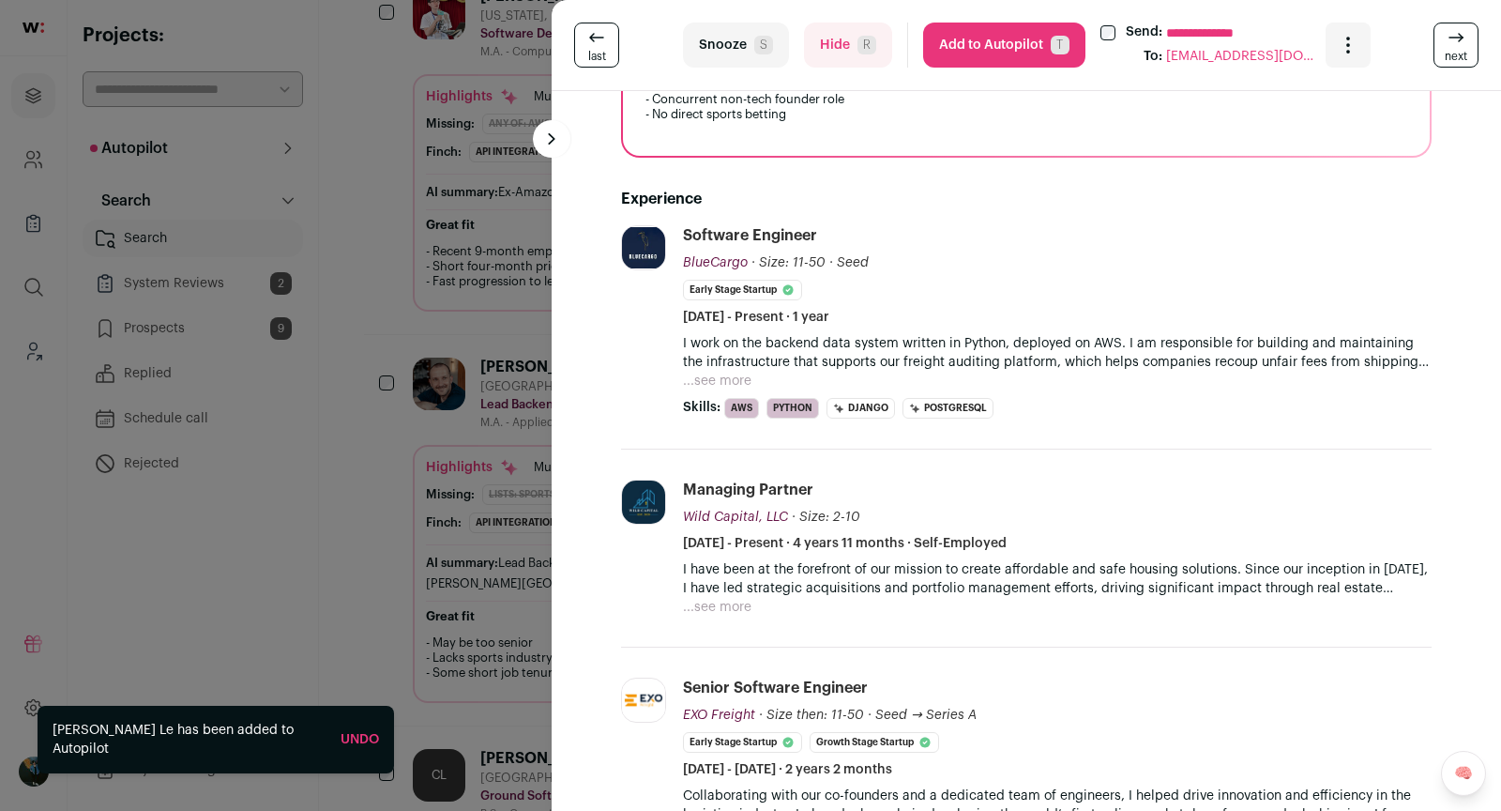
click at [1451, 53] on span "next" at bounding box center [1456, 56] width 23 height 15
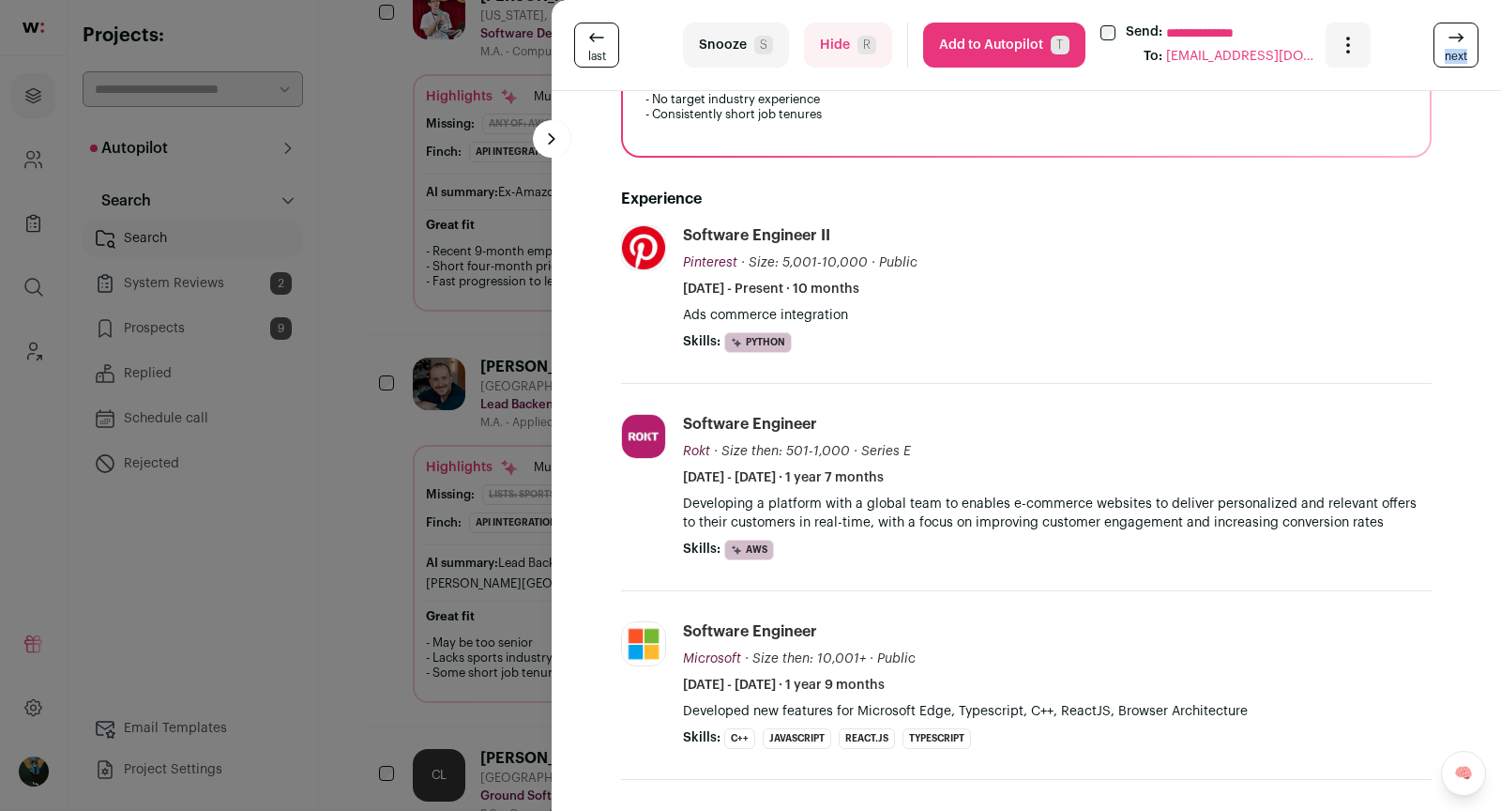
click at [1463, 41] on icon at bounding box center [1456, 37] width 23 height 23
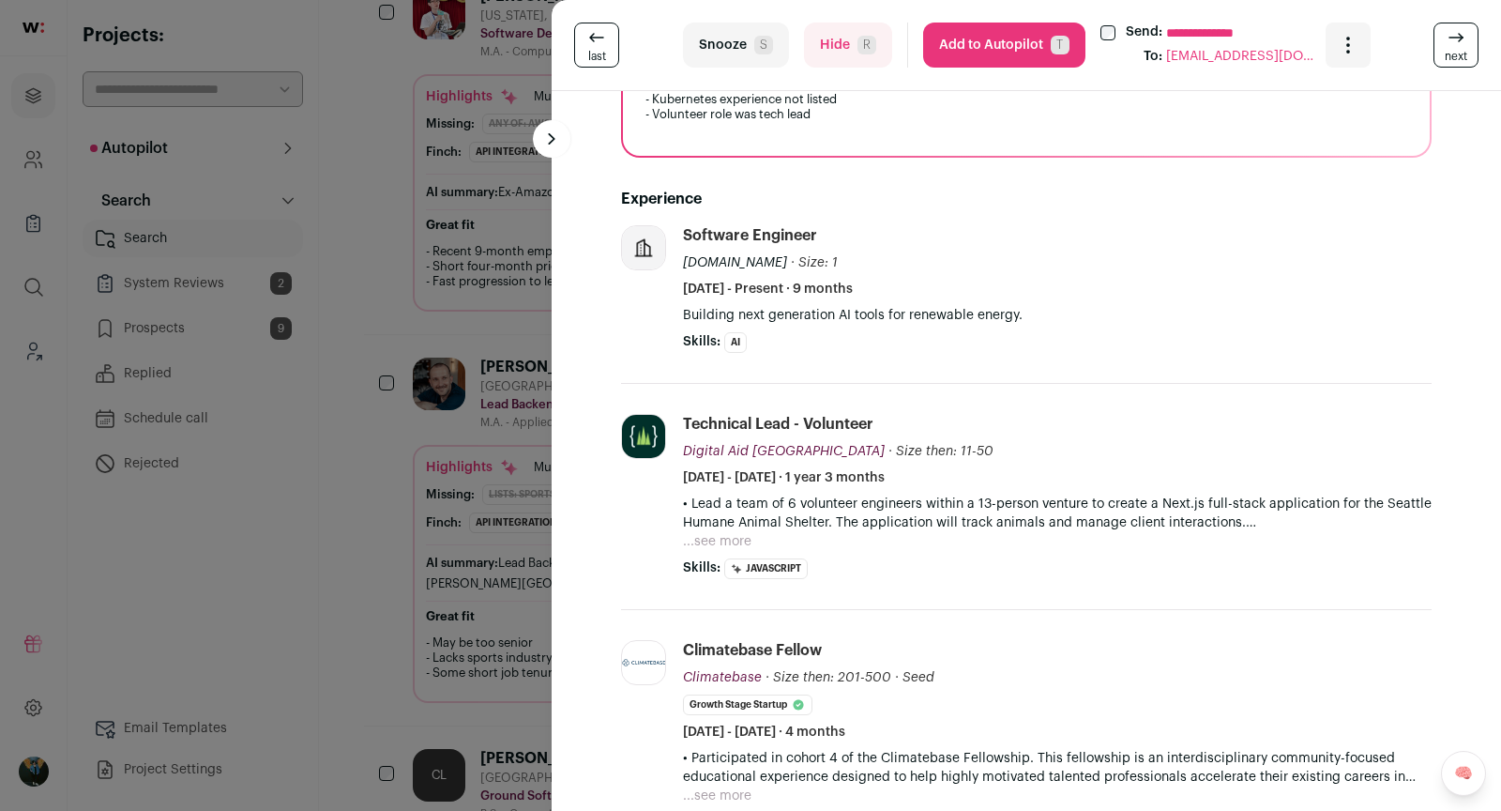
click at [1463, 41] on icon at bounding box center [1456, 37] width 23 height 23
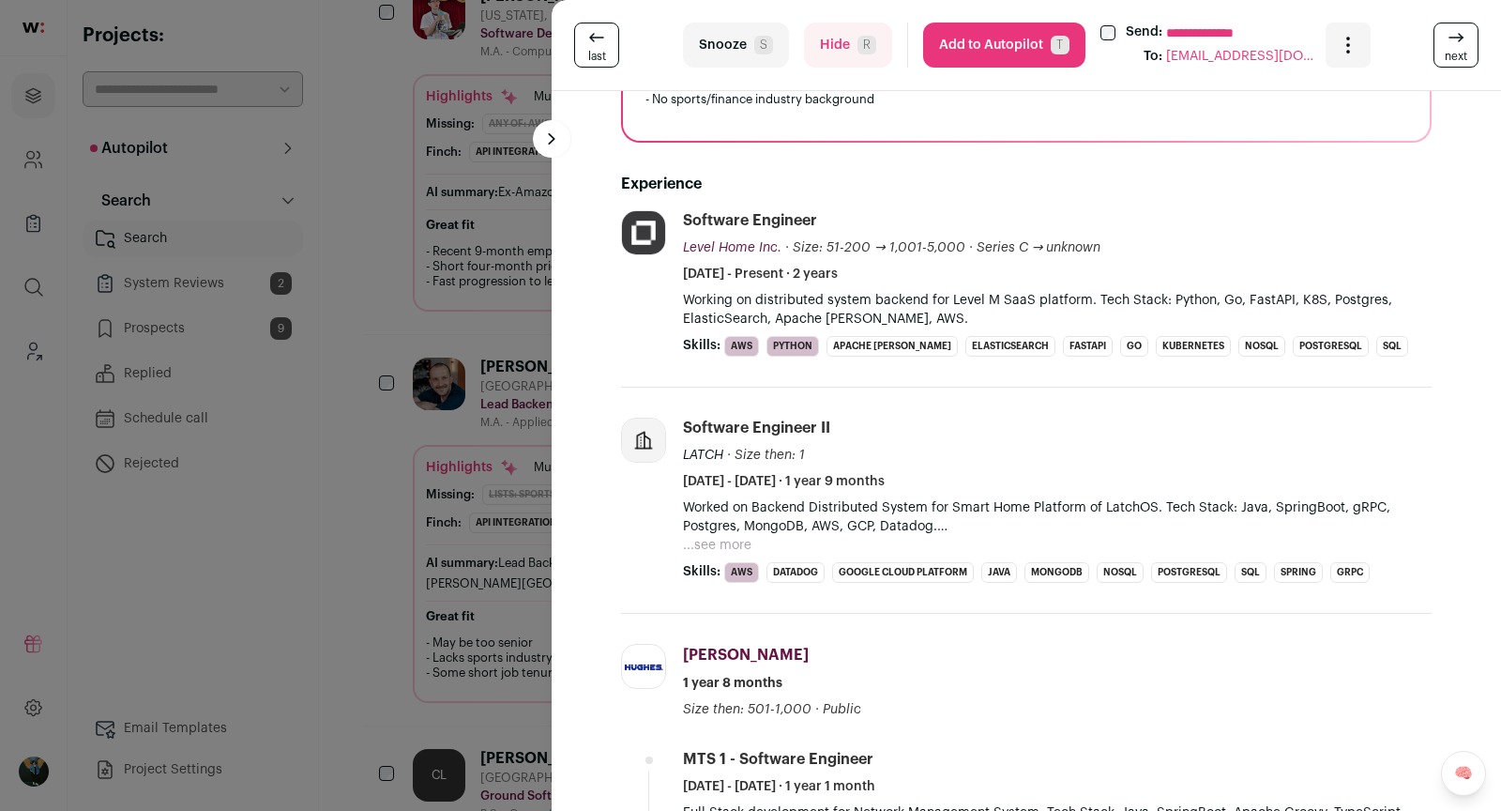
scroll to position [459, 0]
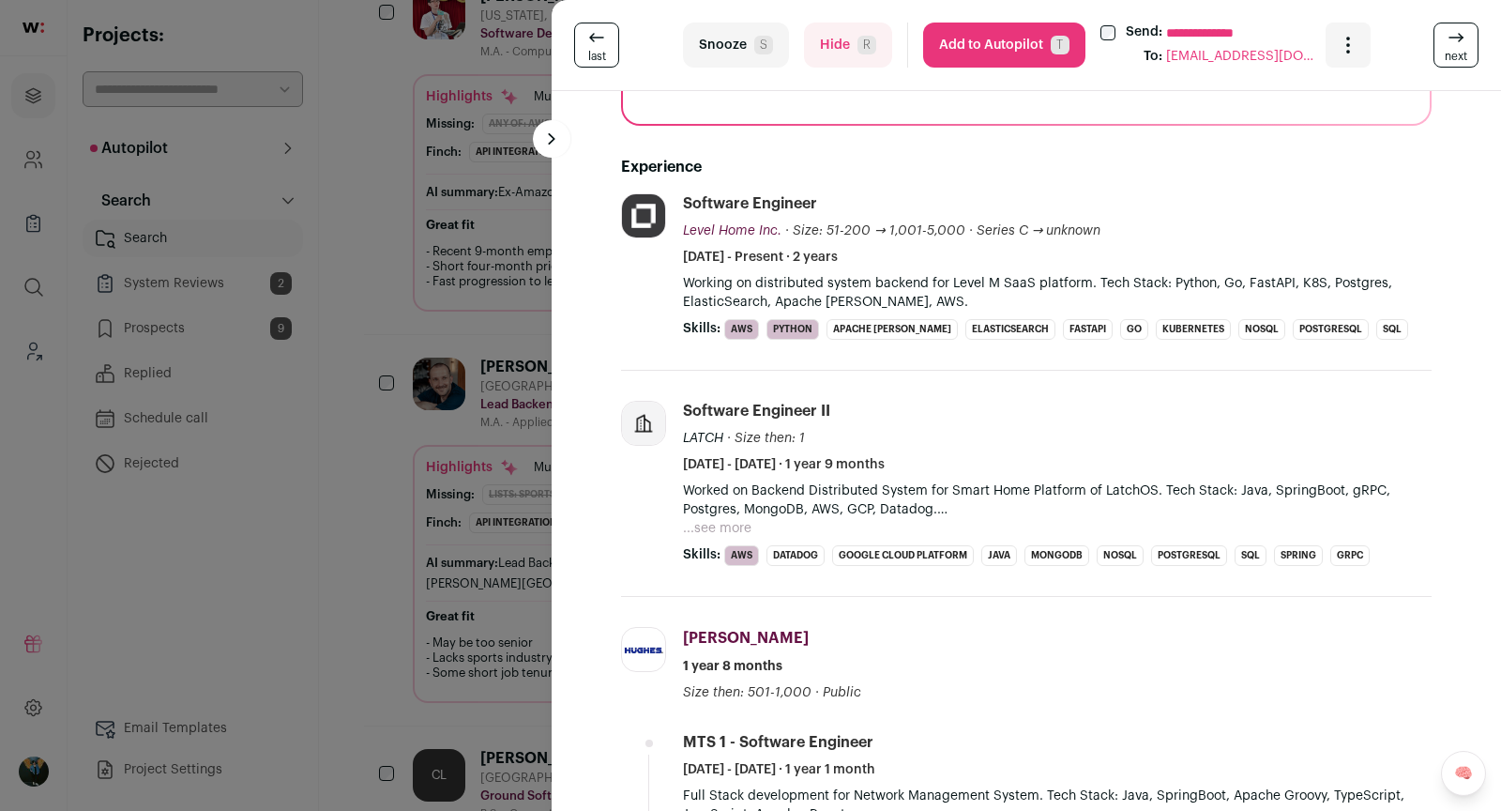
click at [1463, 42] on icon at bounding box center [1456, 37] width 23 height 23
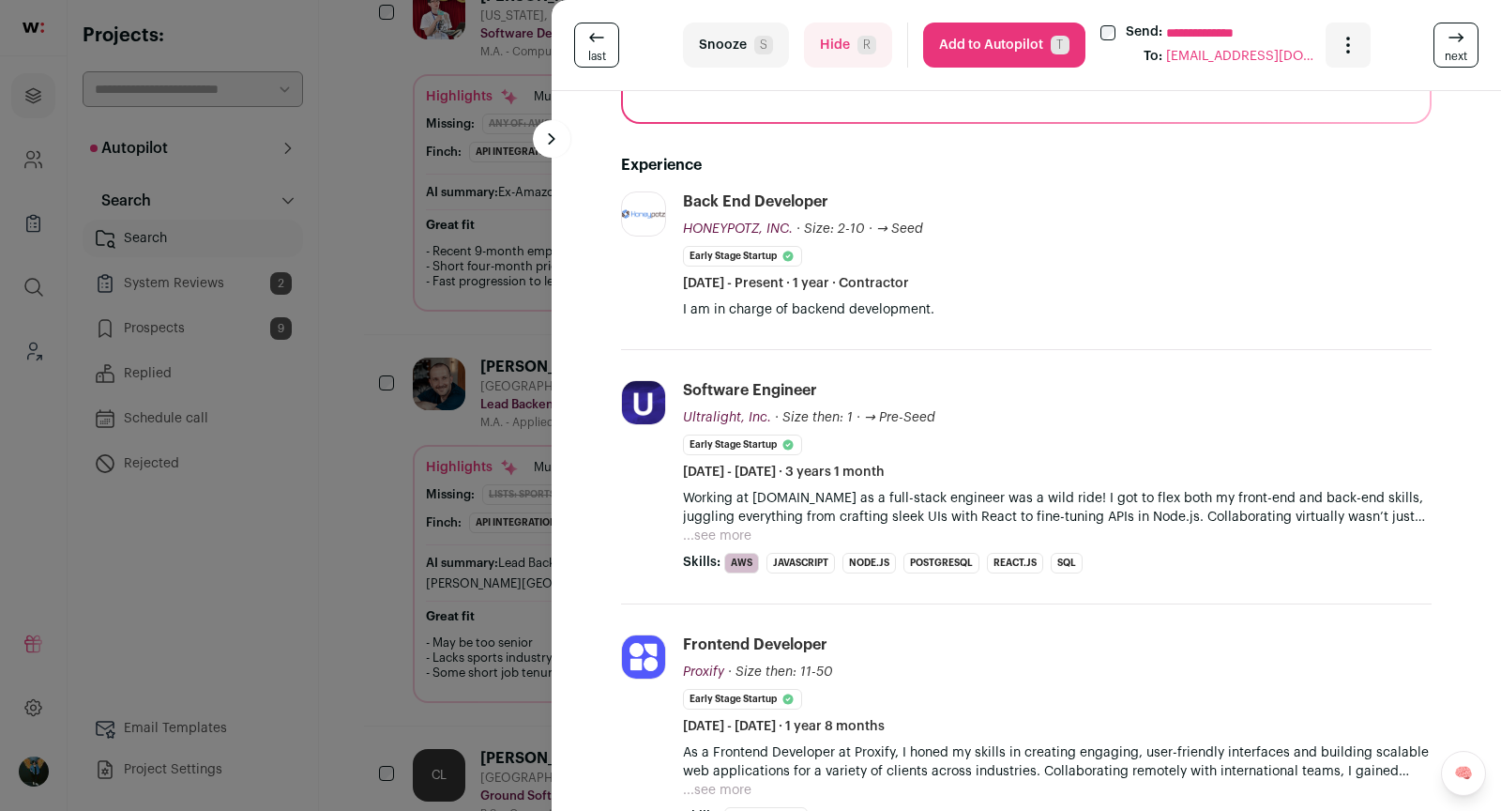
click at [1464, 43] on icon at bounding box center [1456, 37] width 23 height 23
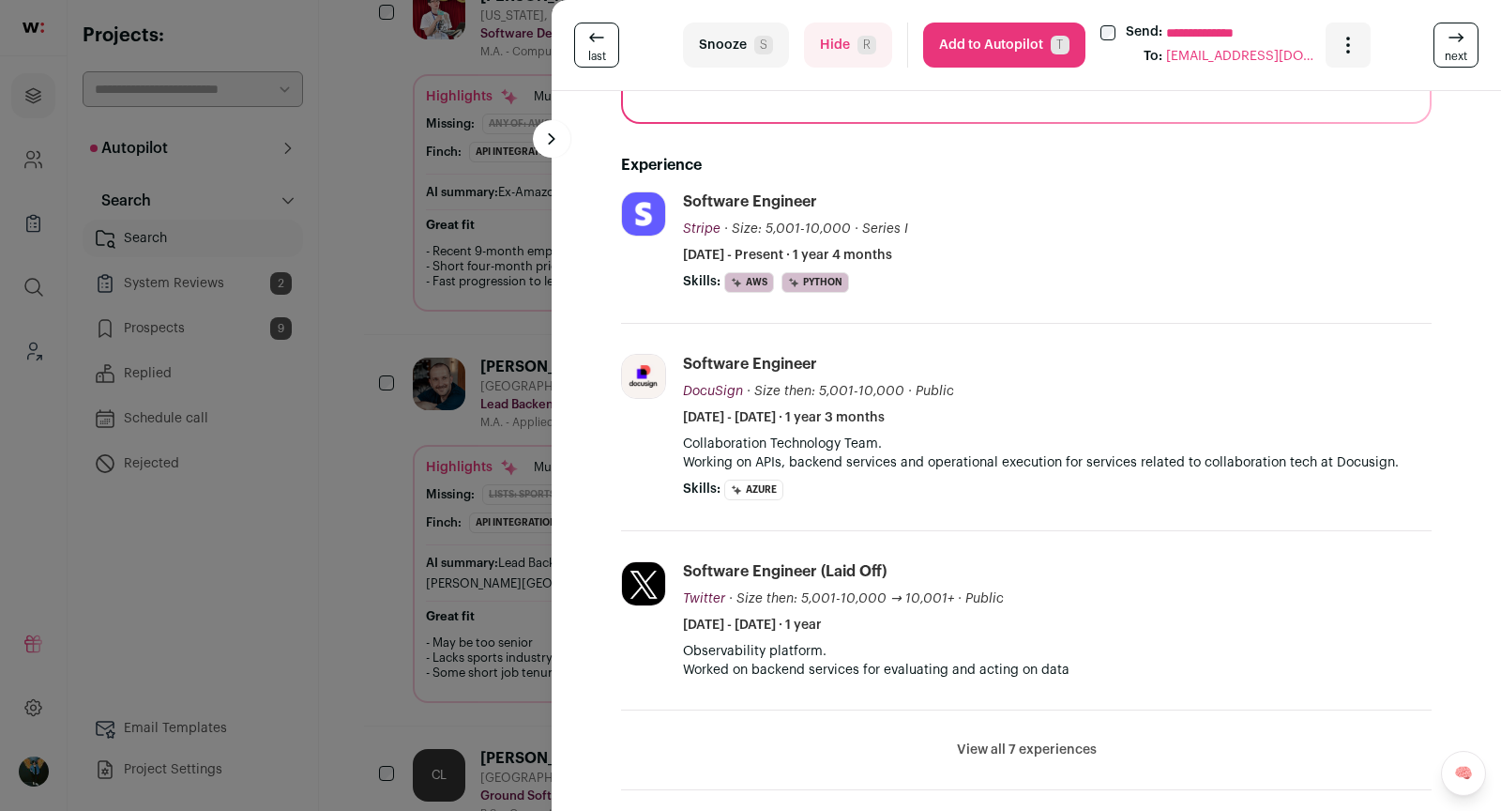
scroll to position [494, 0]
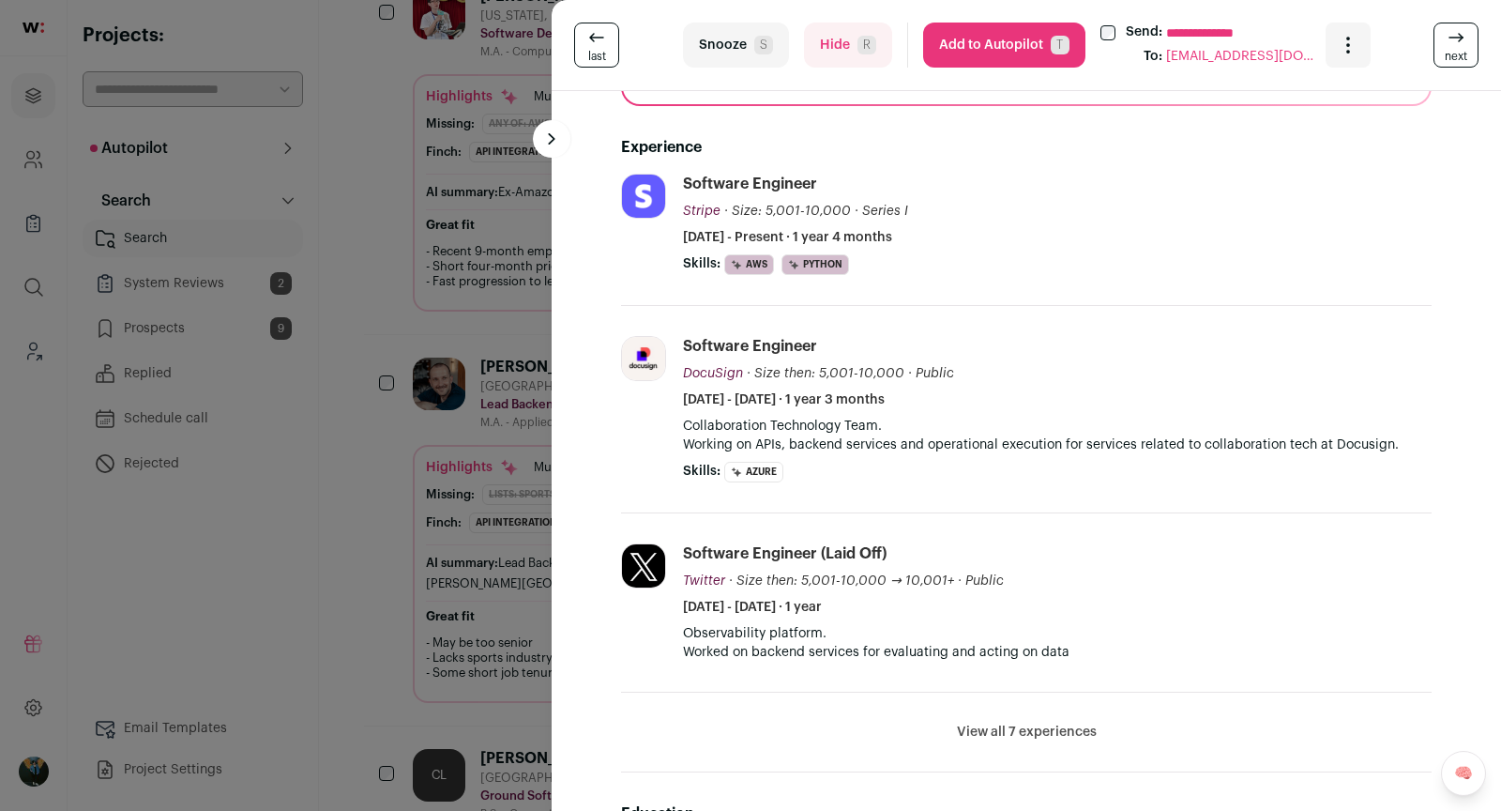
click at [1464, 43] on icon at bounding box center [1456, 37] width 23 height 23
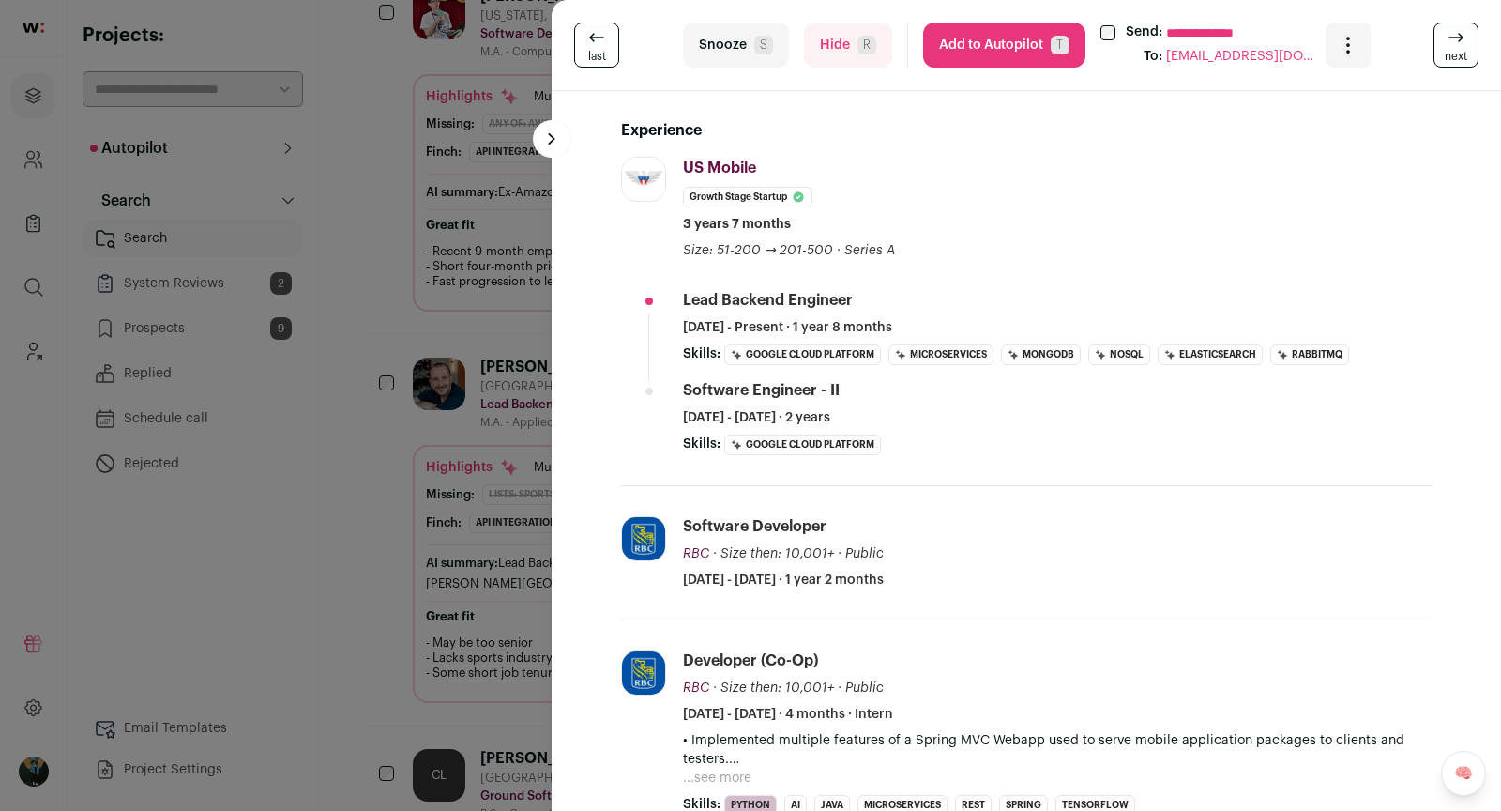
click at [1464, 43] on icon at bounding box center [1456, 37] width 23 height 23
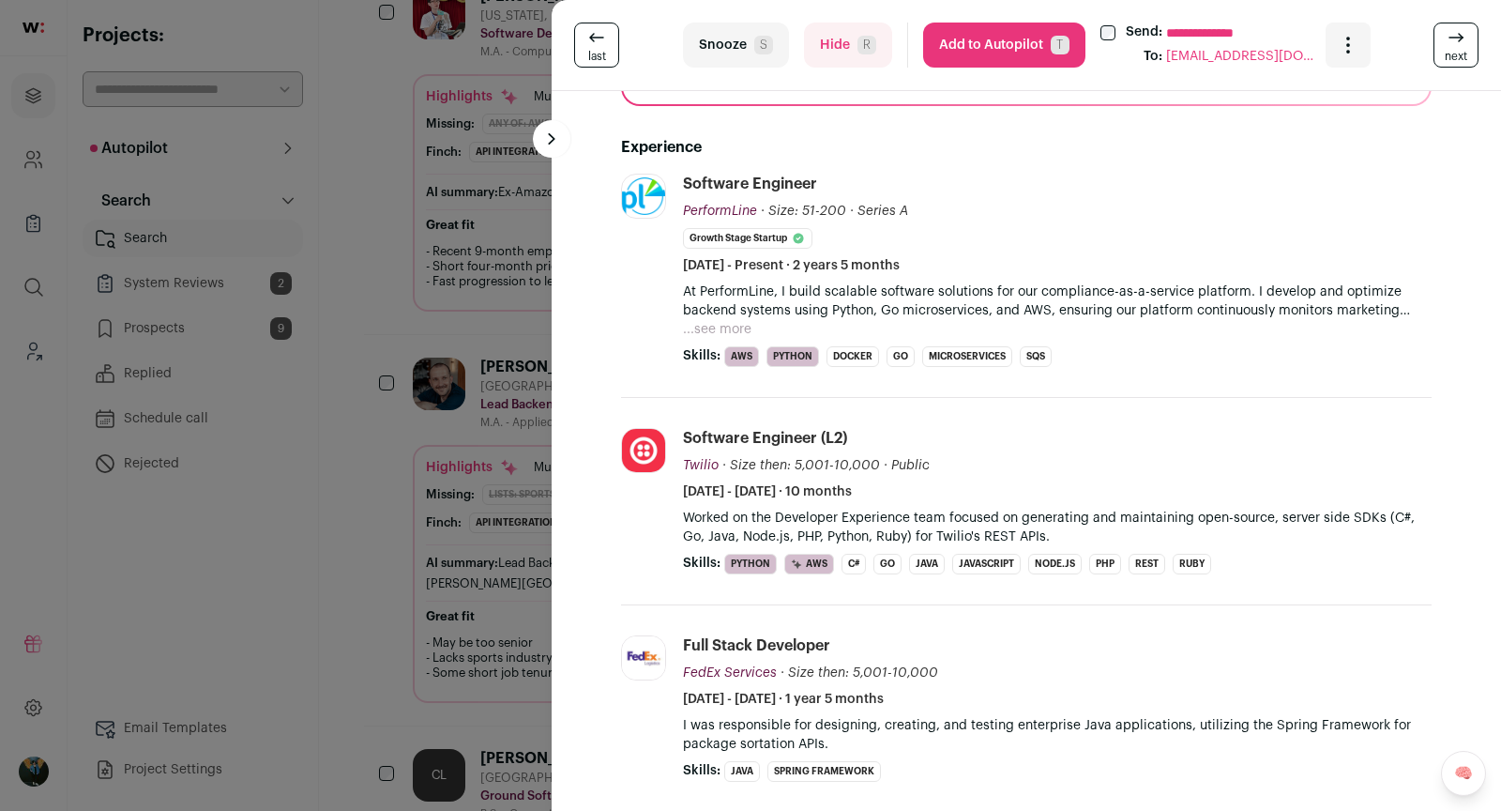
scroll to position [510, 0]
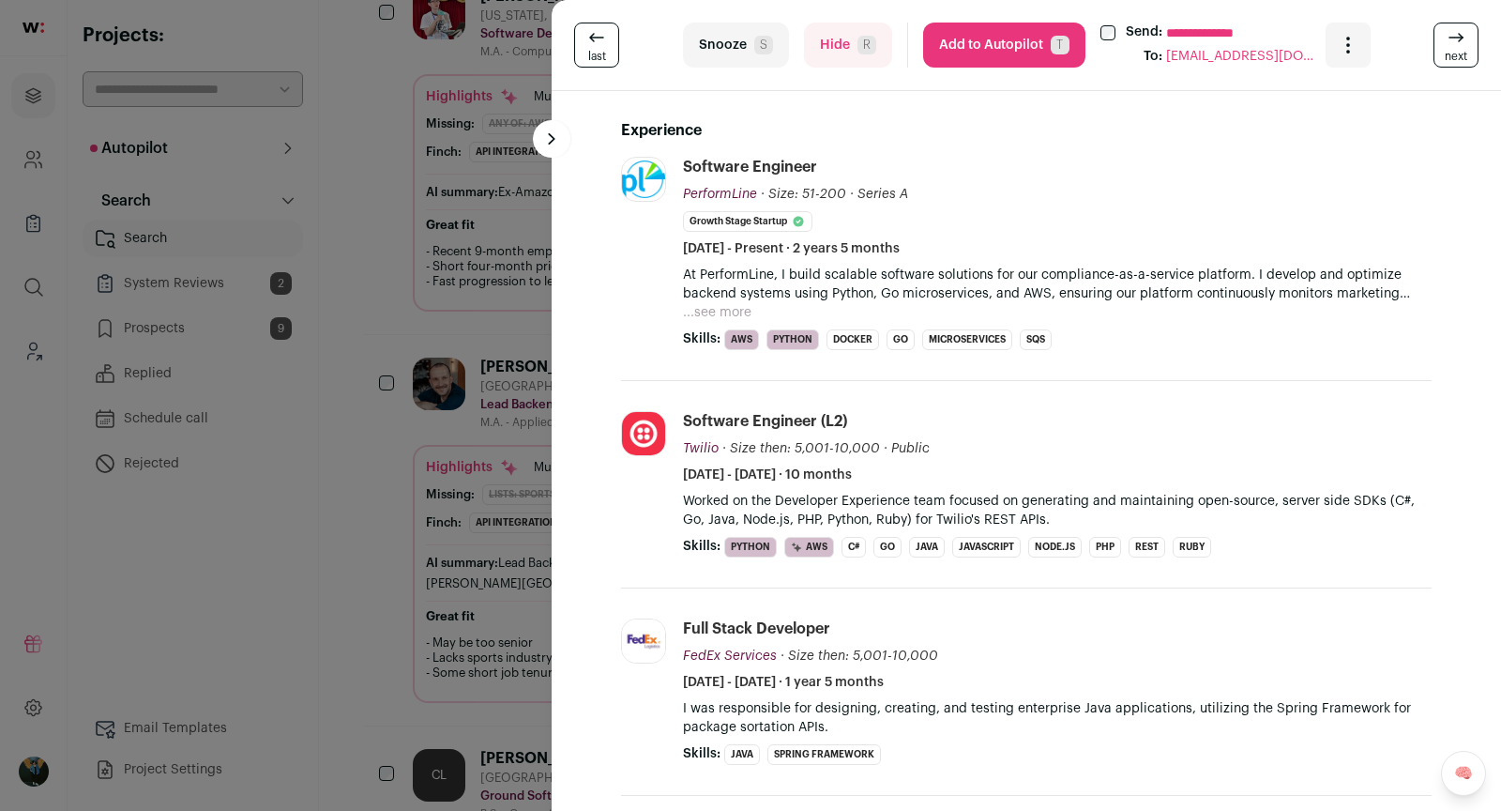
click at [1464, 43] on icon at bounding box center [1456, 37] width 23 height 23
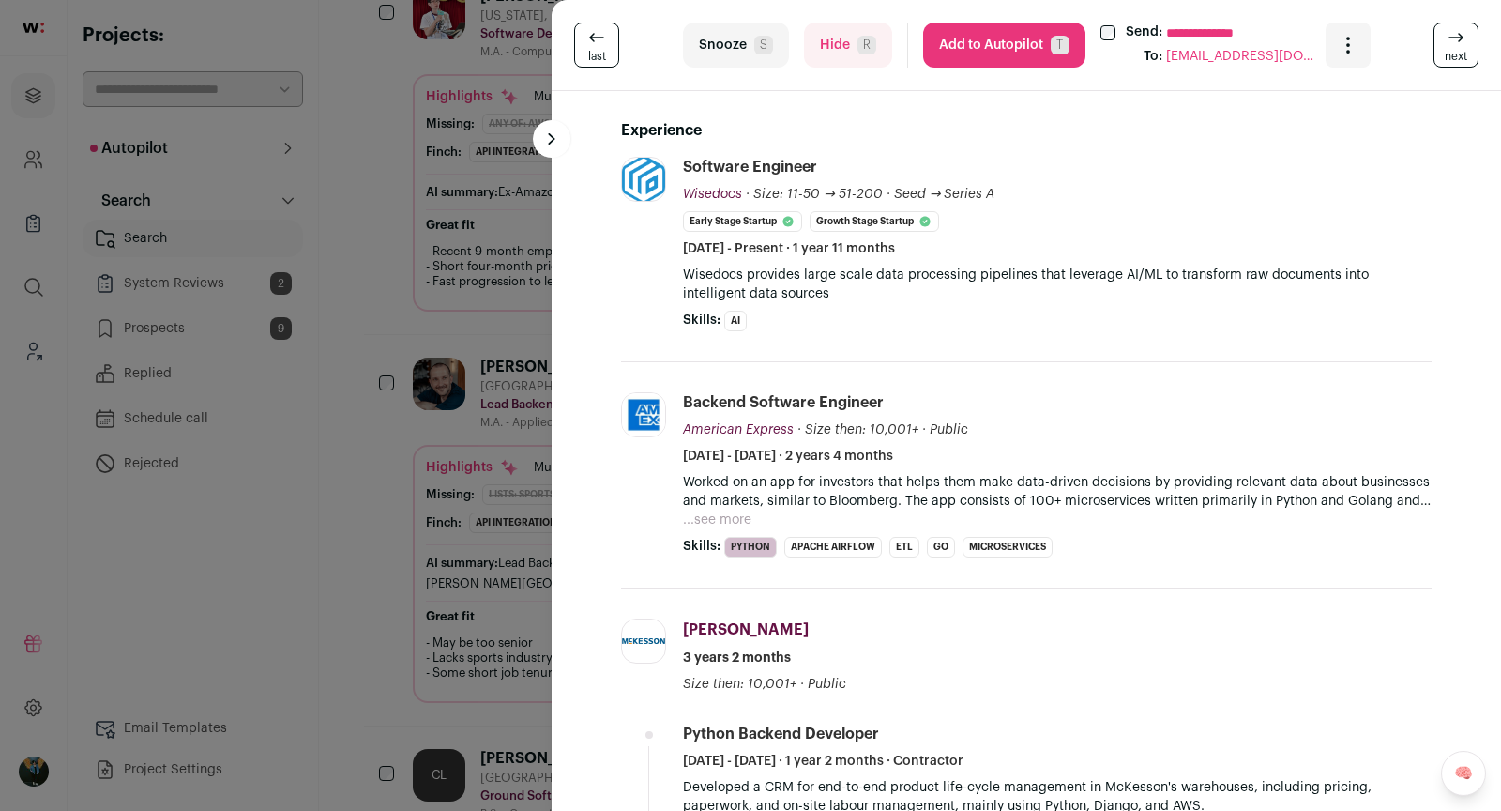
click at [1467, 48] on icon at bounding box center [1456, 37] width 23 height 23
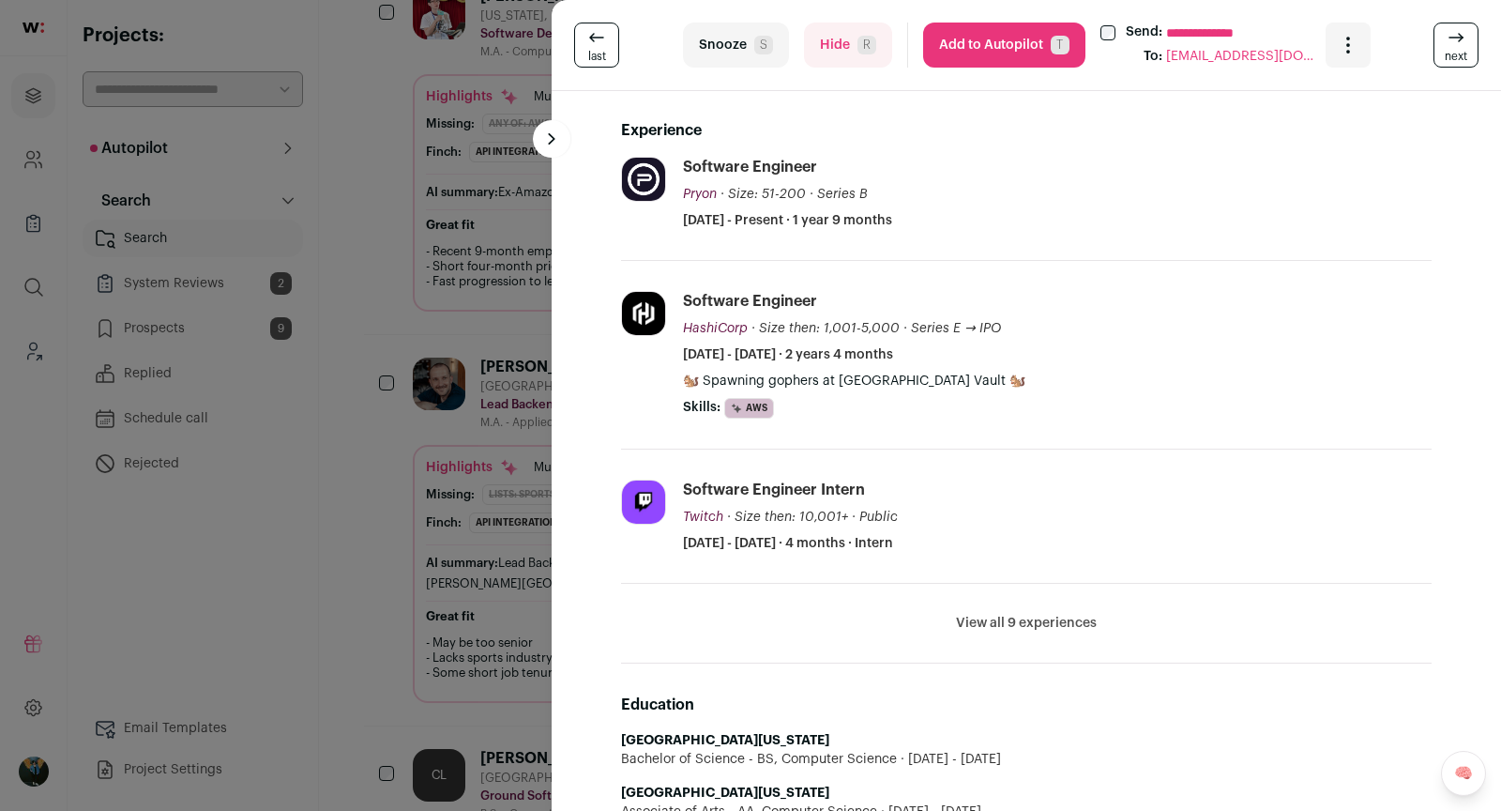
click at [454, 209] on div "**********" at bounding box center [750, 405] width 1501 height 811
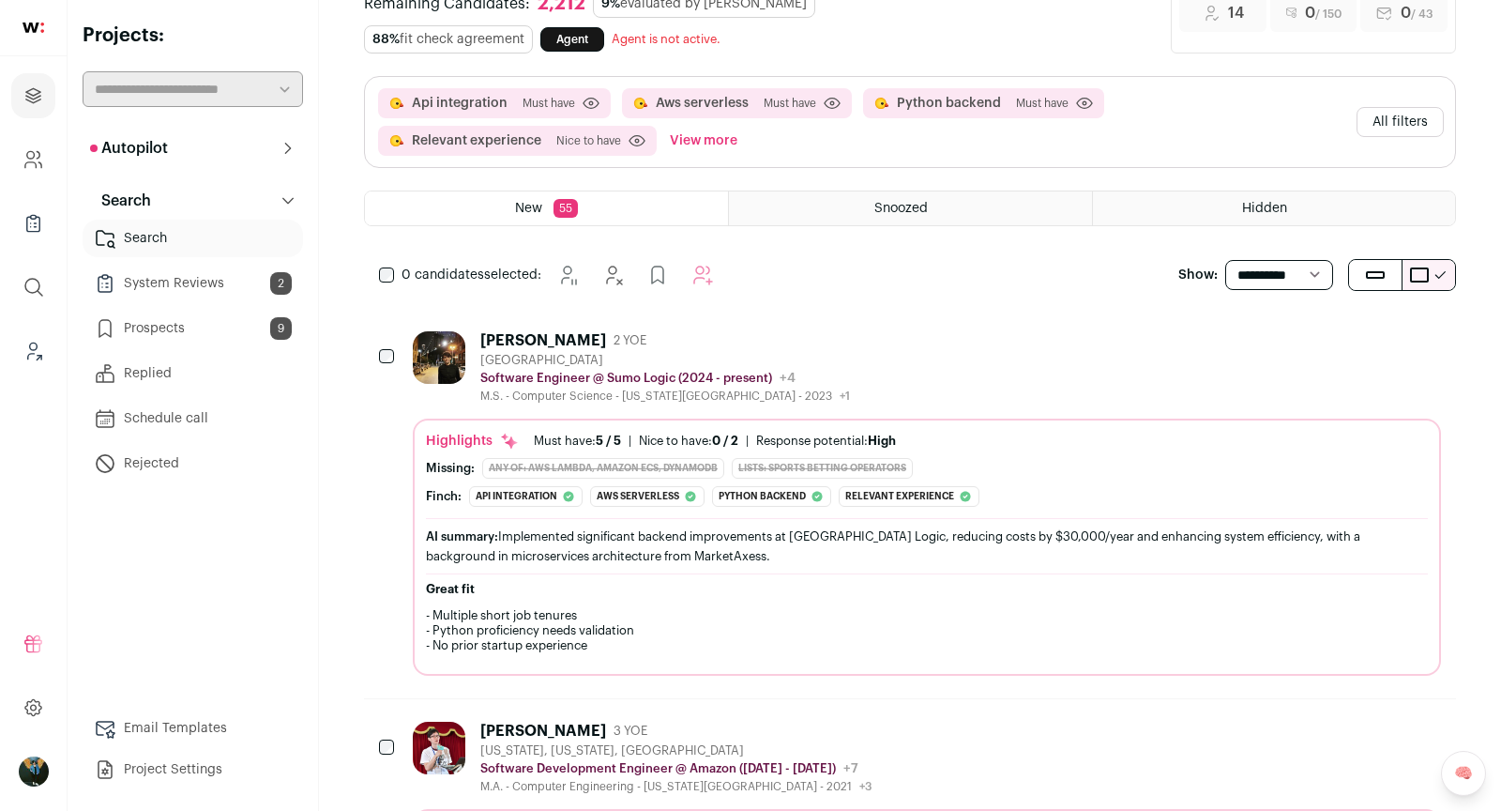
scroll to position [0, 0]
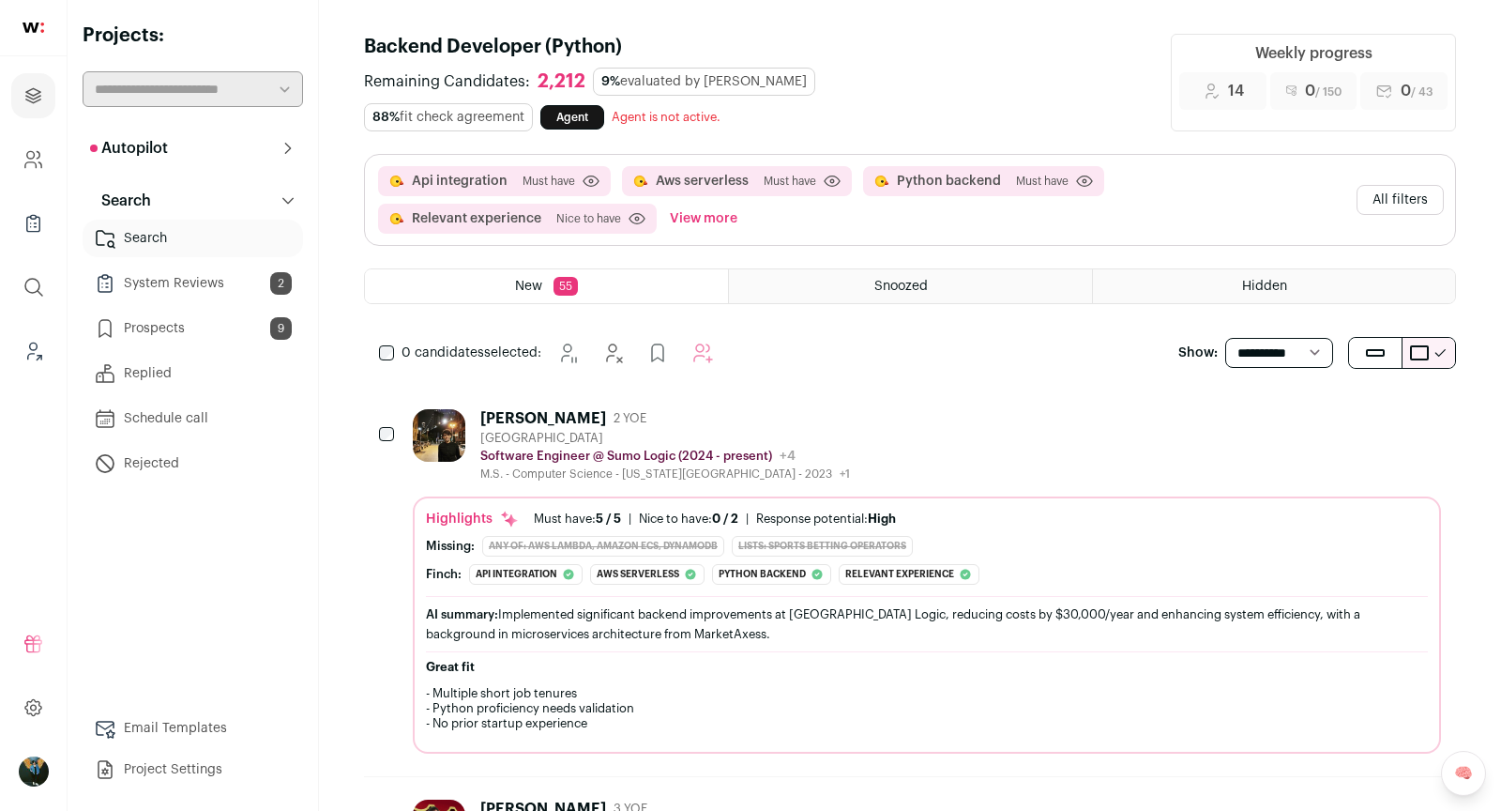
click at [1405, 193] on button "All filters" at bounding box center [1400, 200] width 87 height 30
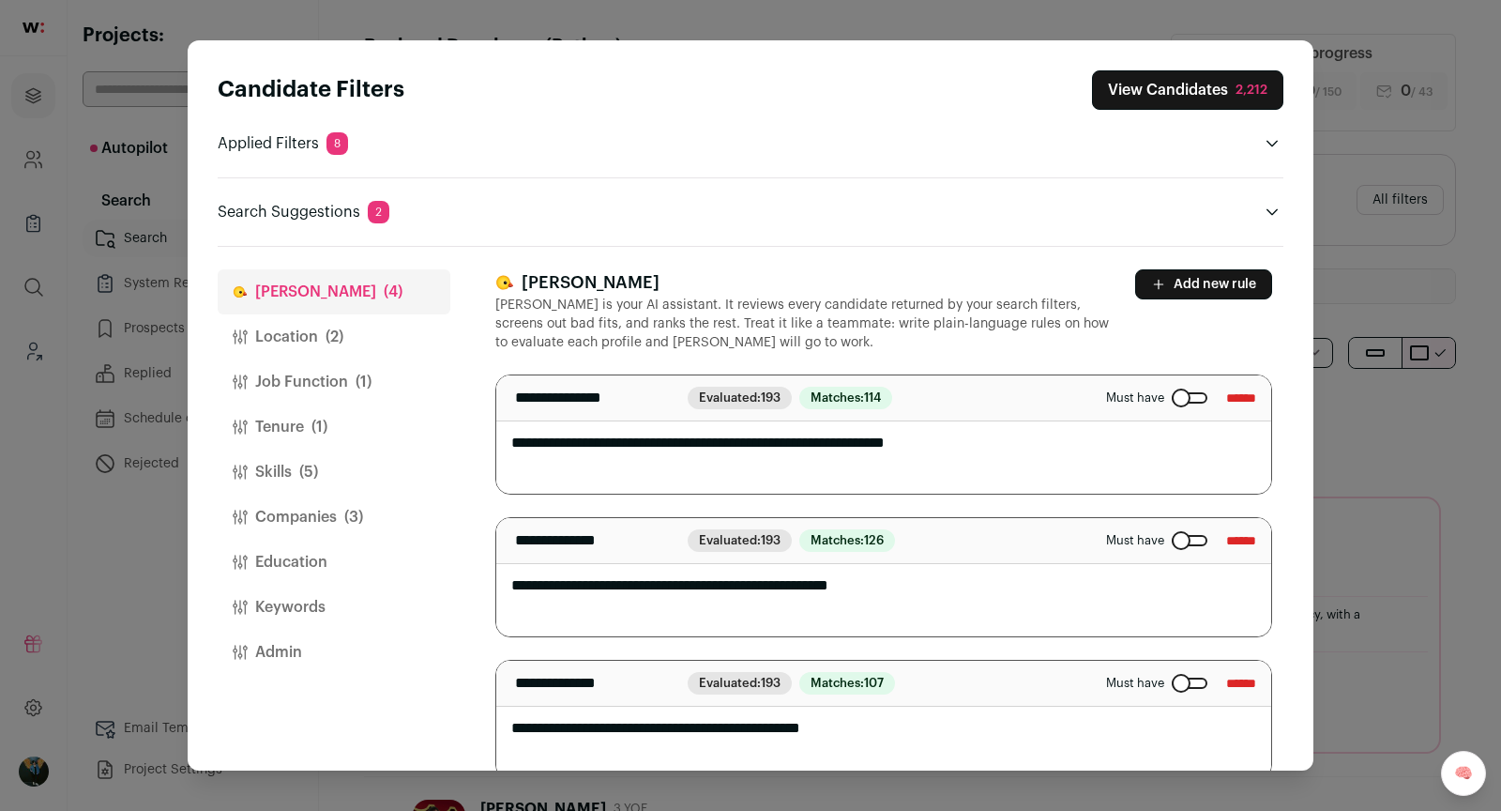
click at [283, 501] on button "Companies (3)" at bounding box center [334, 516] width 233 height 45
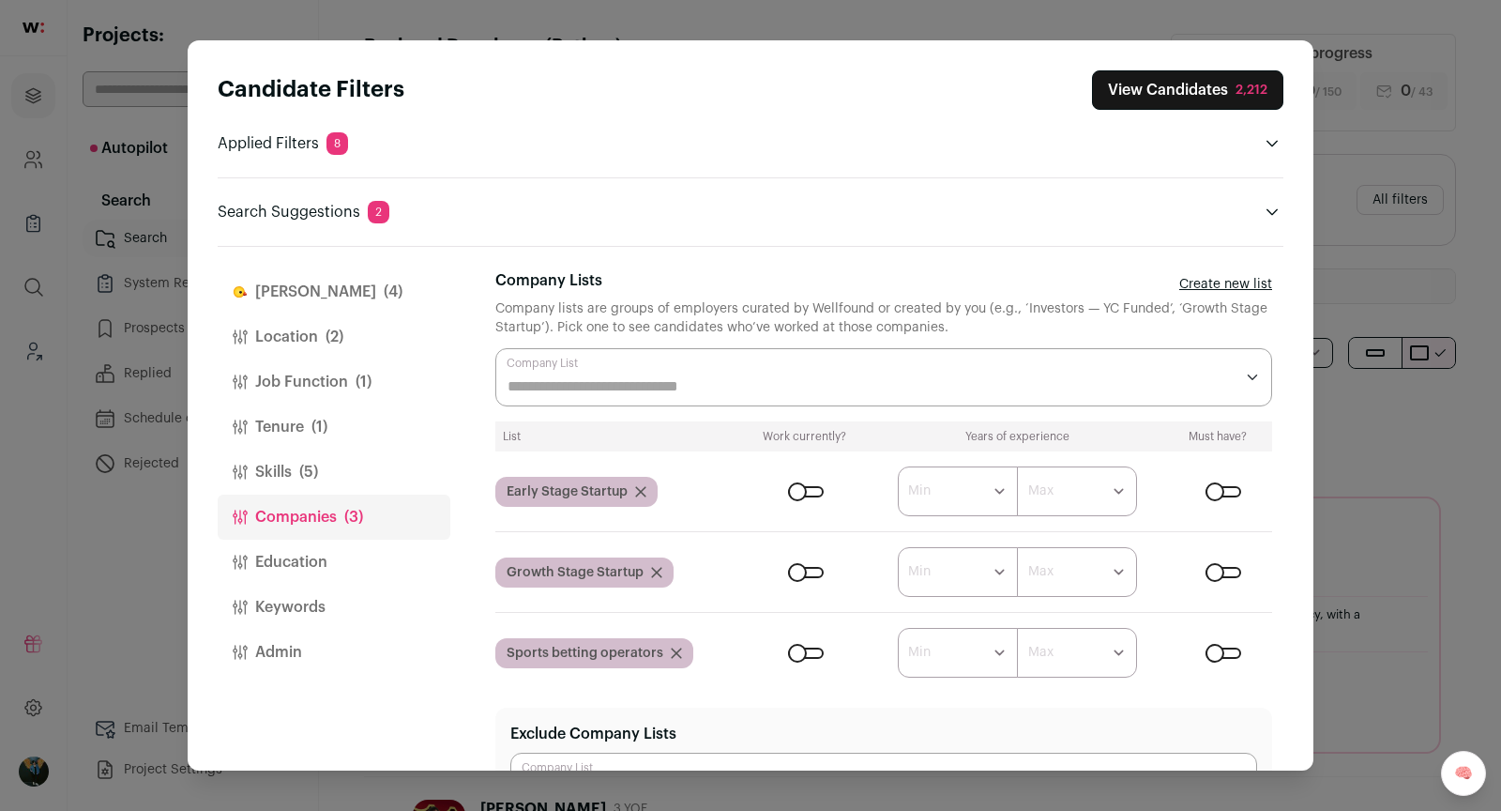
click at [317, 569] on button "Education" at bounding box center [334, 561] width 233 height 45
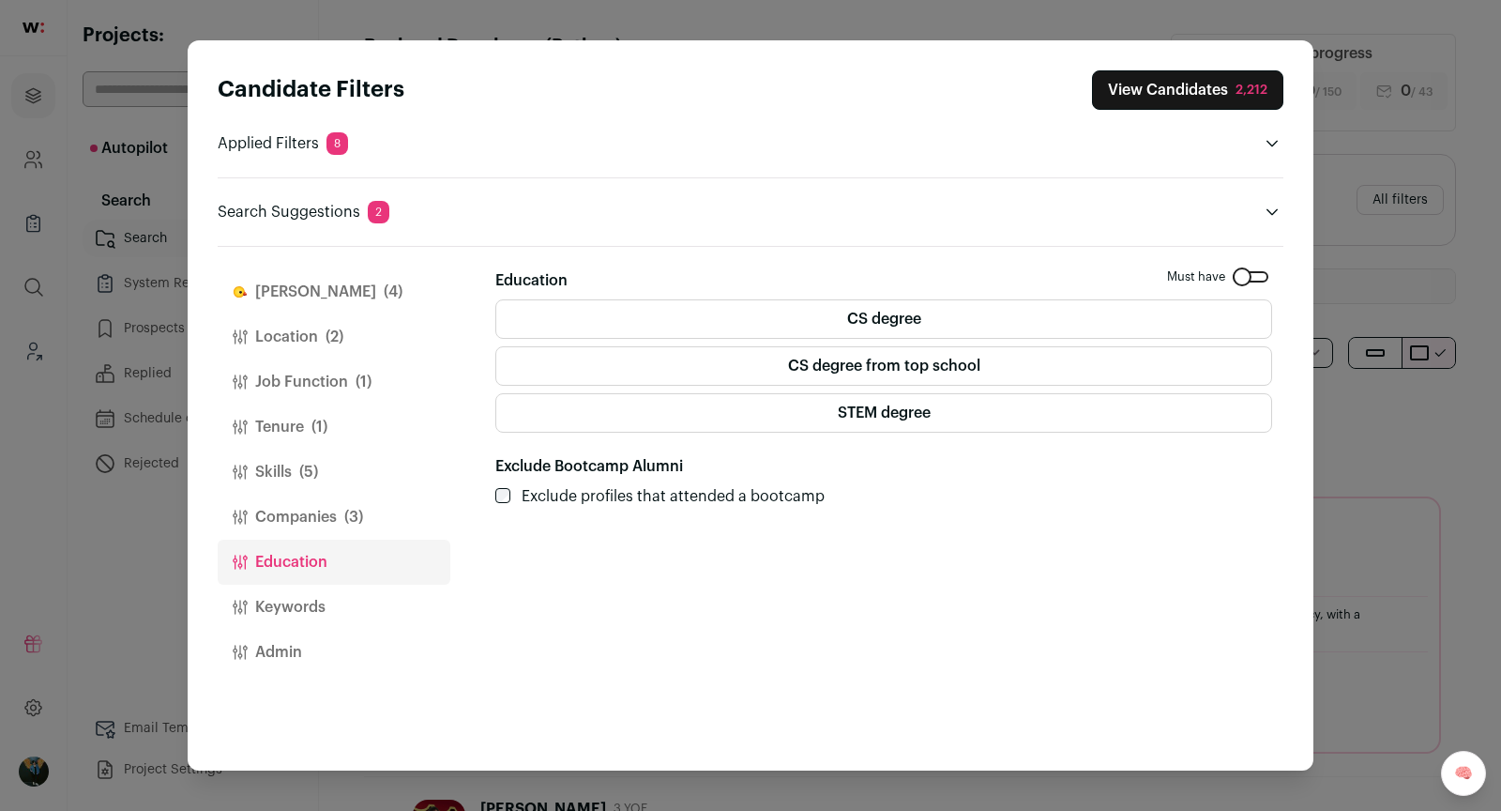
click at [960, 313] on label "CS degree" at bounding box center [883, 318] width 777 height 39
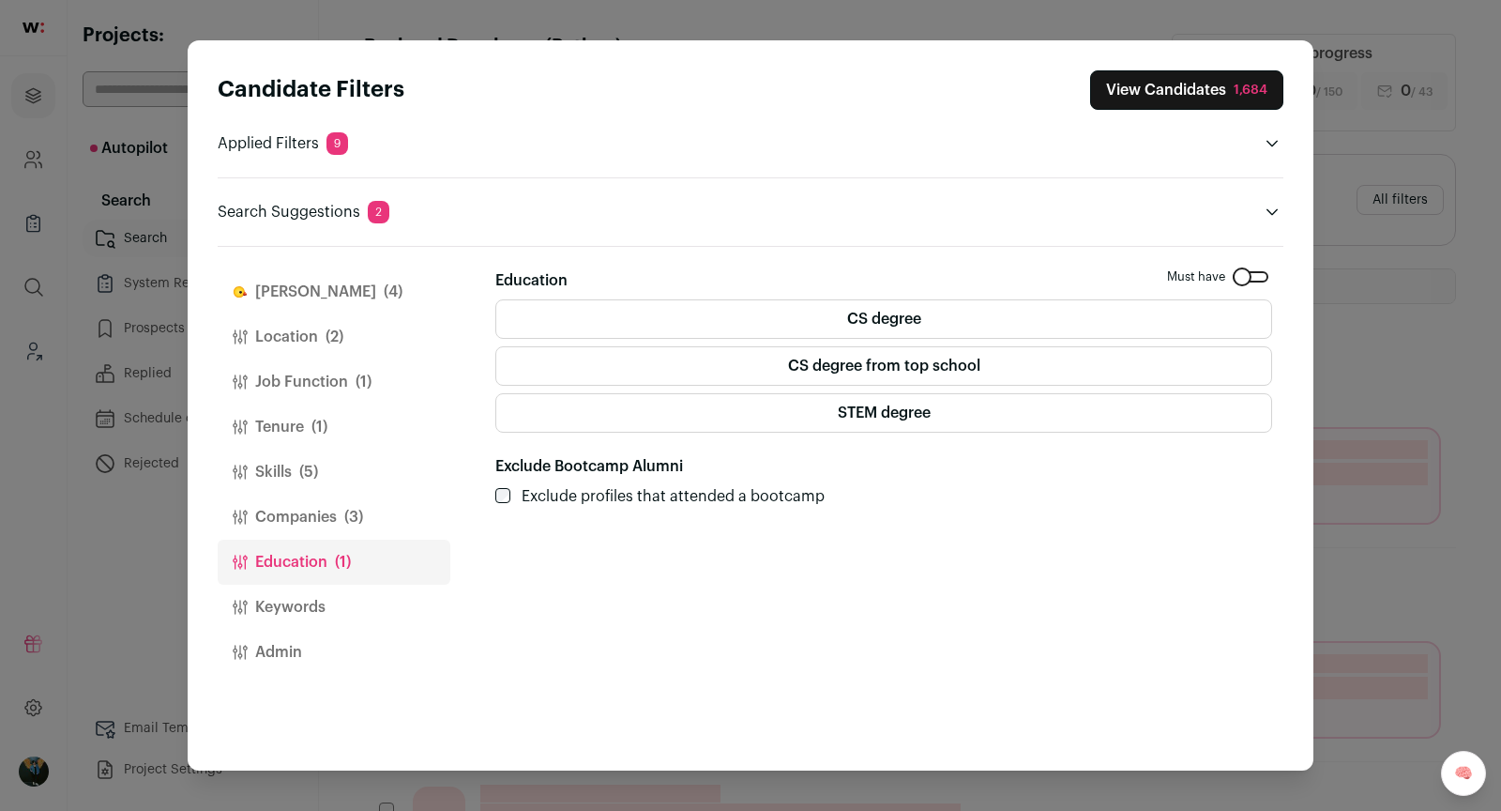
click at [346, 393] on button "Job Function (1)" at bounding box center [334, 381] width 233 height 45
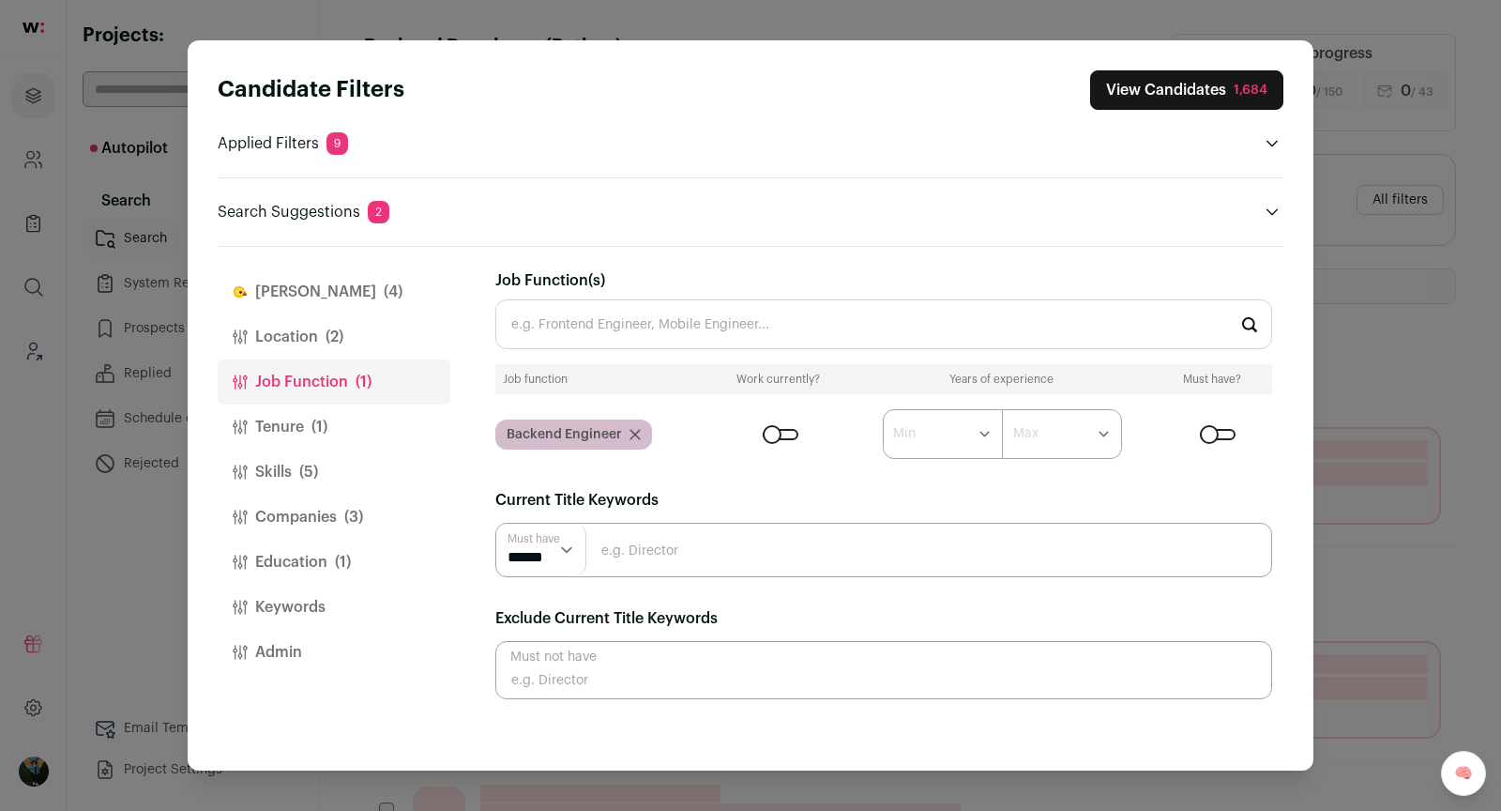
click at [291, 521] on button "Companies (3)" at bounding box center [334, 516] width 233 height 45
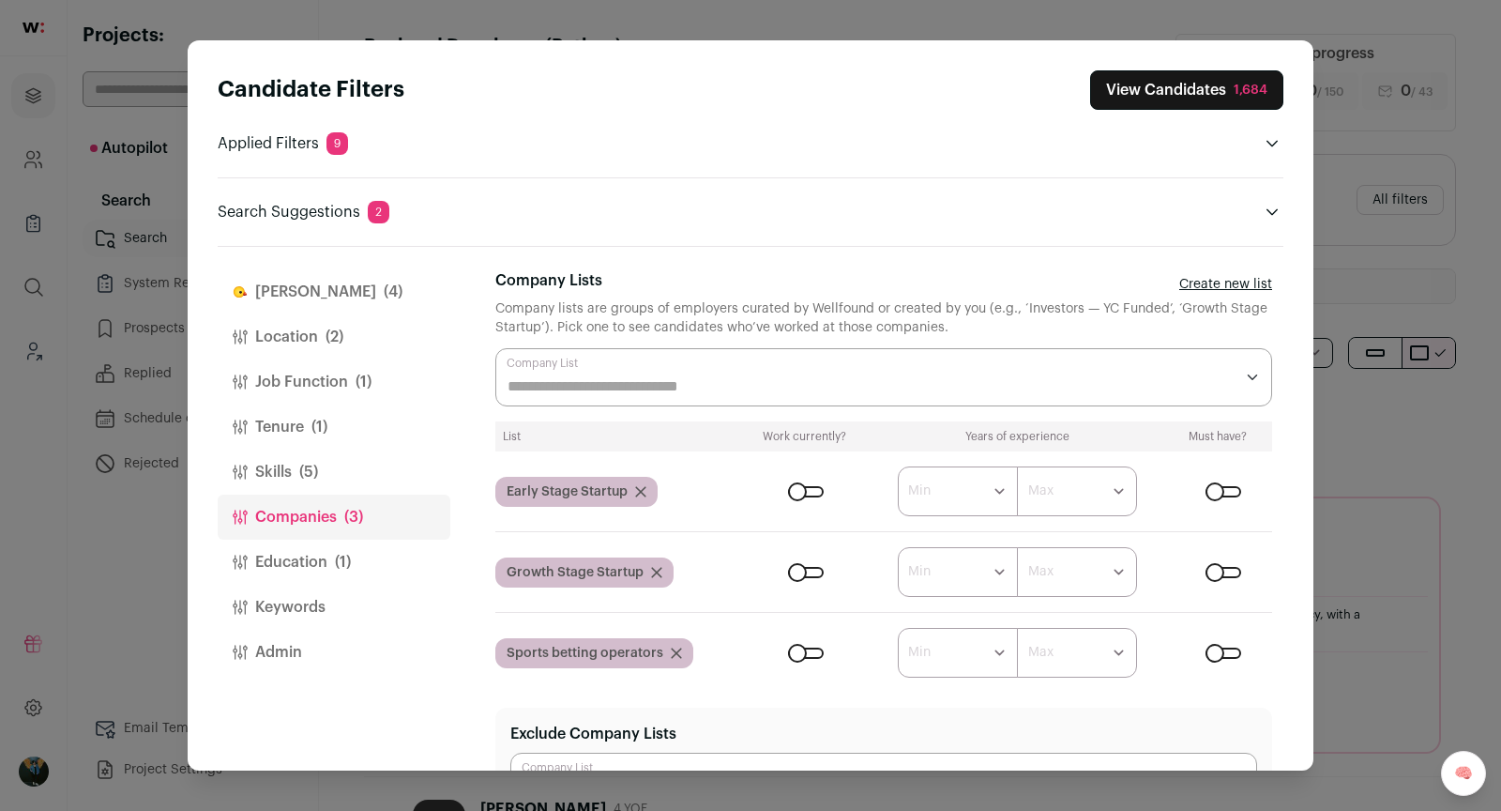
click at [1206, 649] on div "Close modal via background" at bounding box center [1224, 652] width 36 height 11
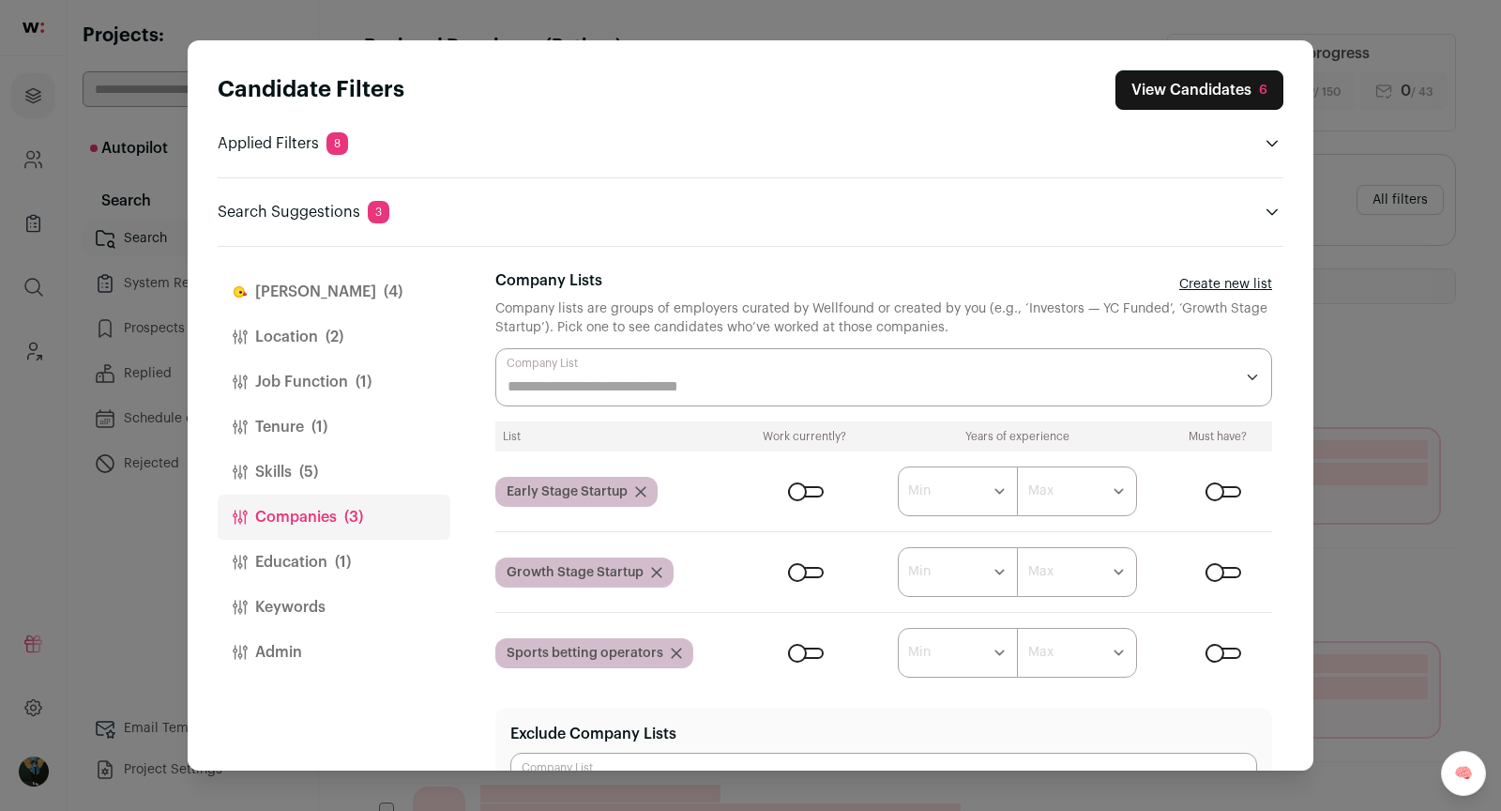
click at [1226, 647] on div "Close modal via background" at bounding box center [1224, 652] width 36 height 11
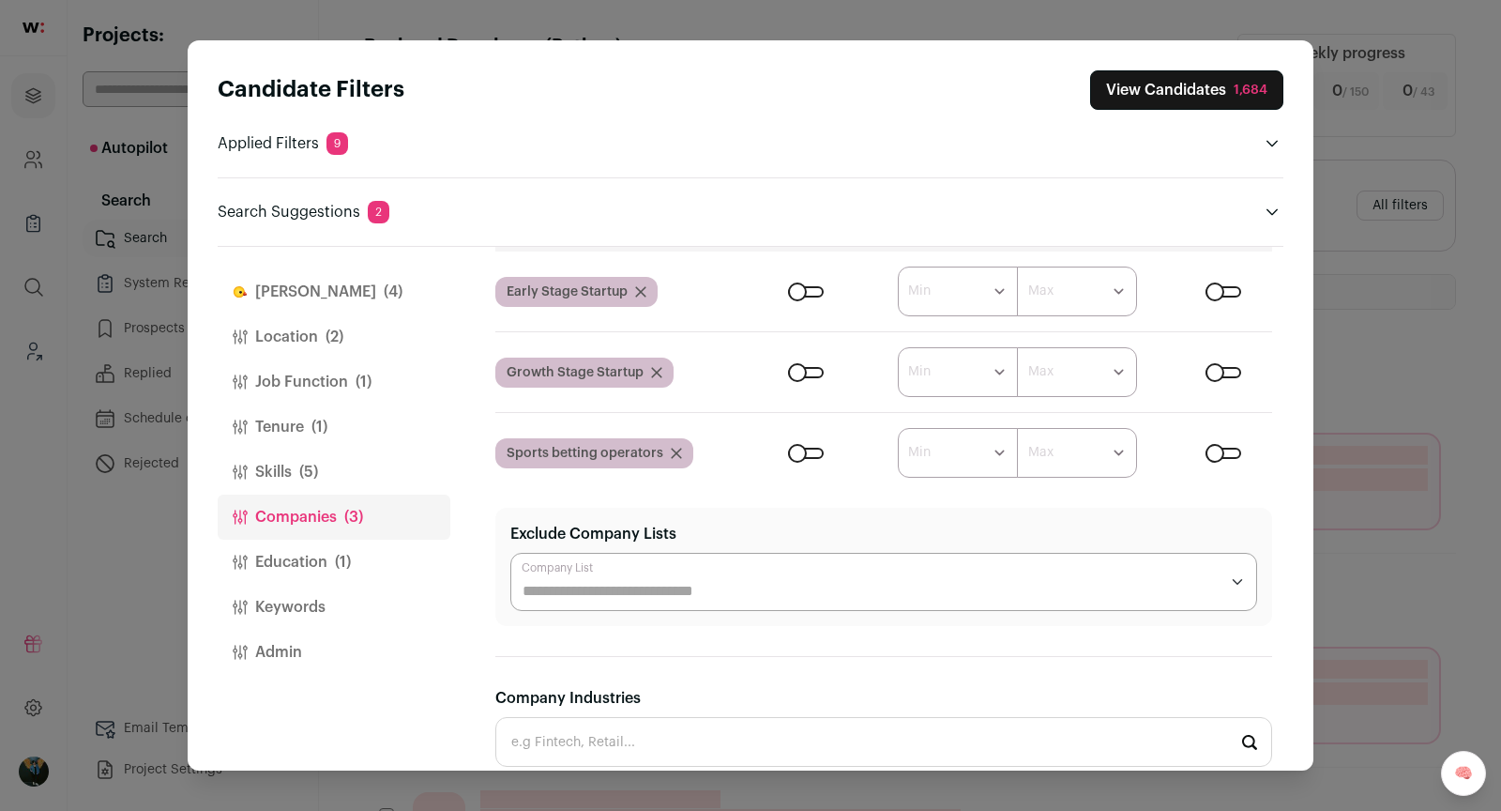
scroll to position [424, 0]
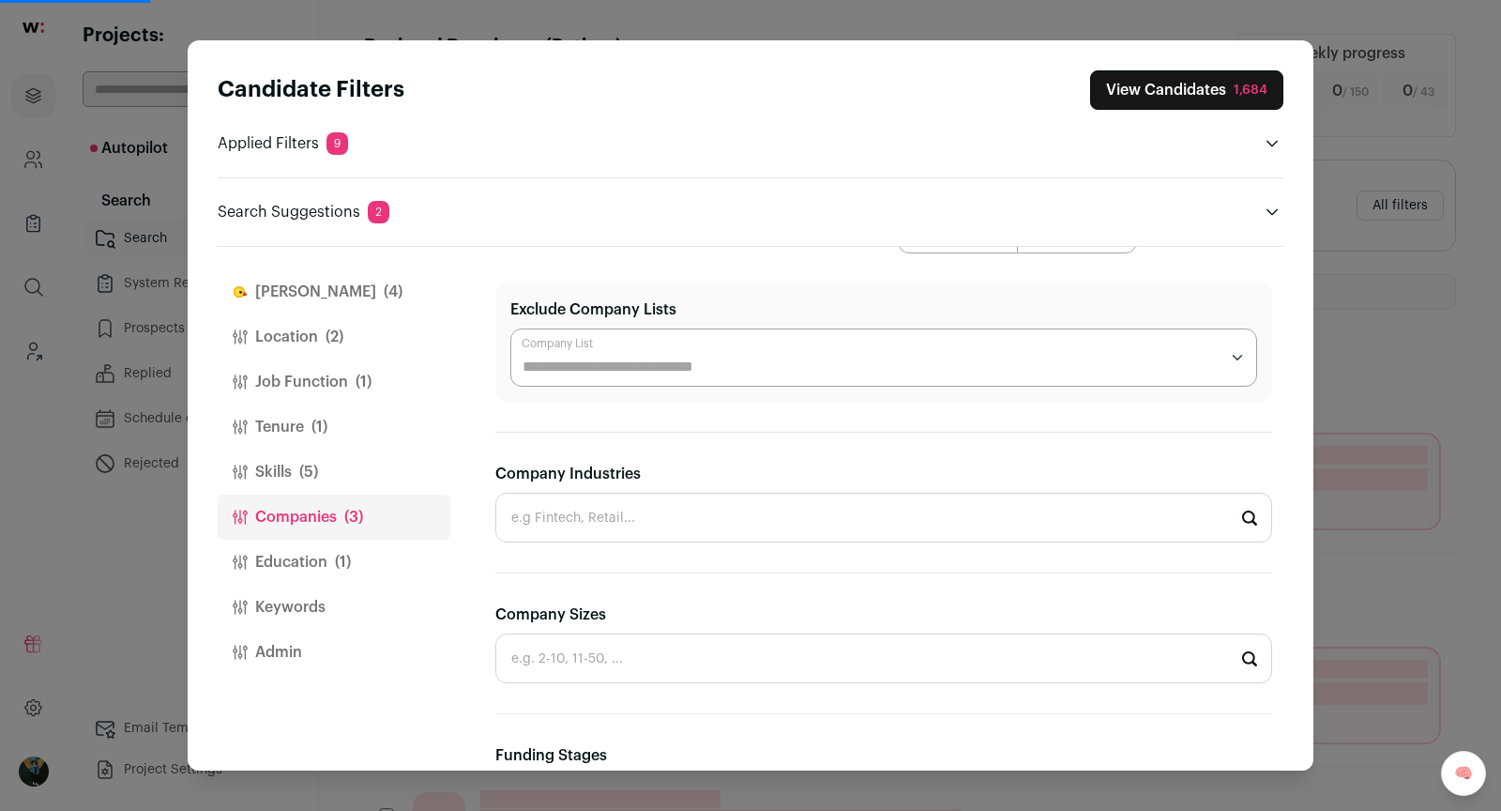
click at [739, 480] on div "Company Industries" at bounding box center [883, 503] width 777 height 80
click at [736, 493] on input "Company Industries" at bounding box center [883, 518] width 777 height 50
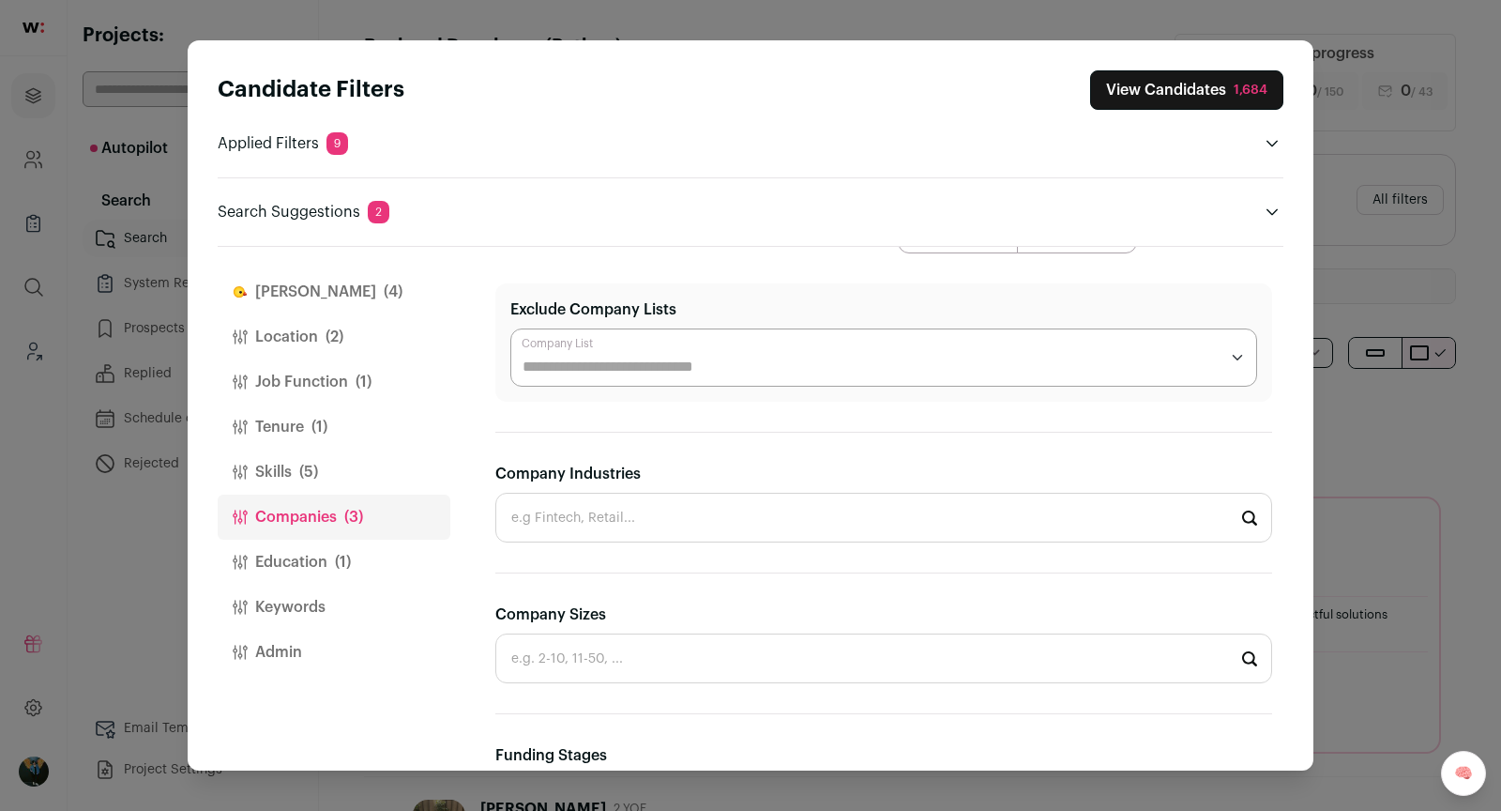
click at [731, 494] on input "Company Industries" at bounding box center [883, 518] width 777 height 50
type input "S"
type input "B"
type input "e-"
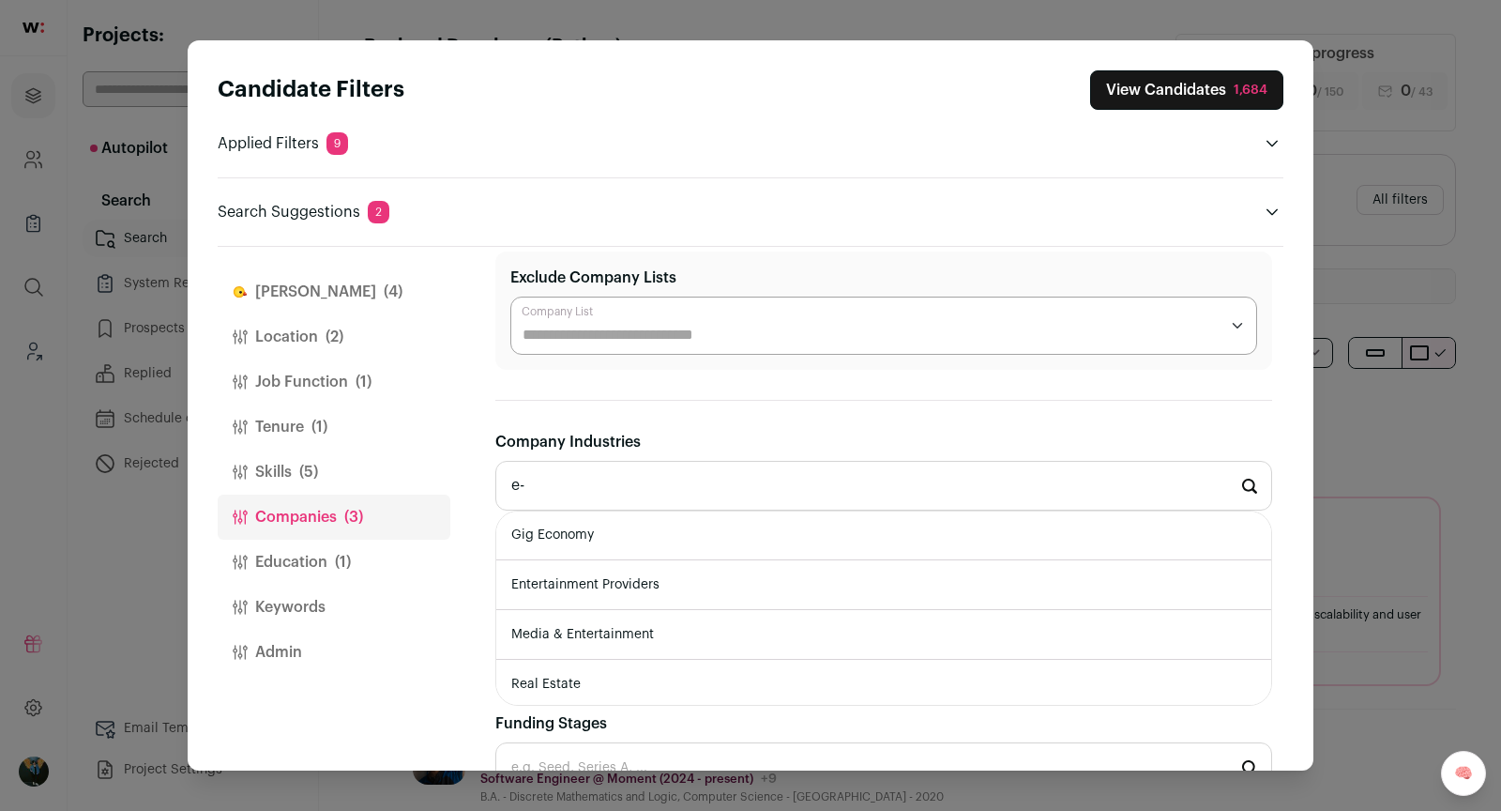
scroll to position [458, 0]
click at [609, 493] on input "e-" at bounding box center [883, 484] width 777 height 50
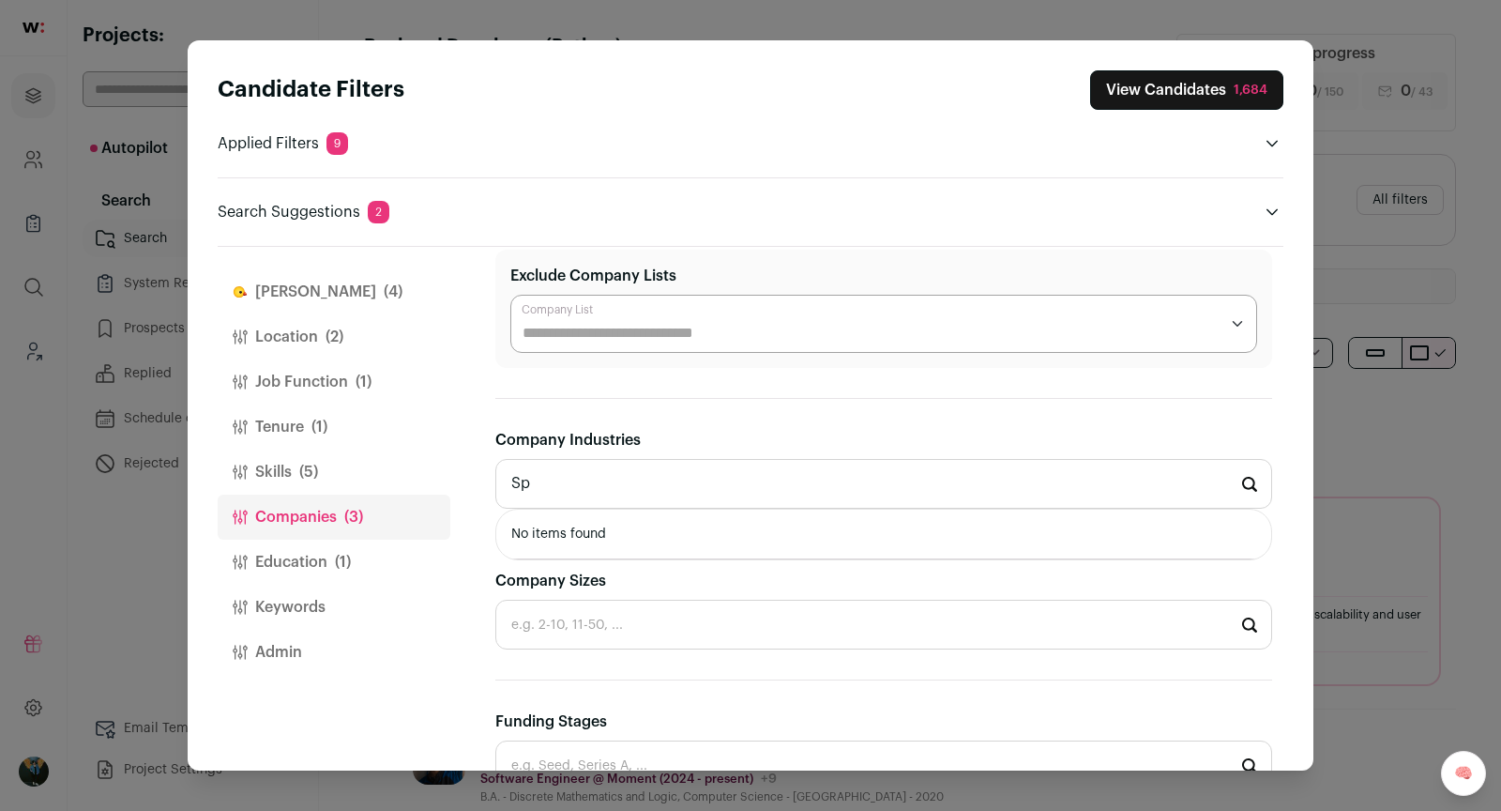
type input "S"
click at [629, 526] on li "Fintech" at bounding box center [883, 534] width 775 height 50
type input "Fintech"
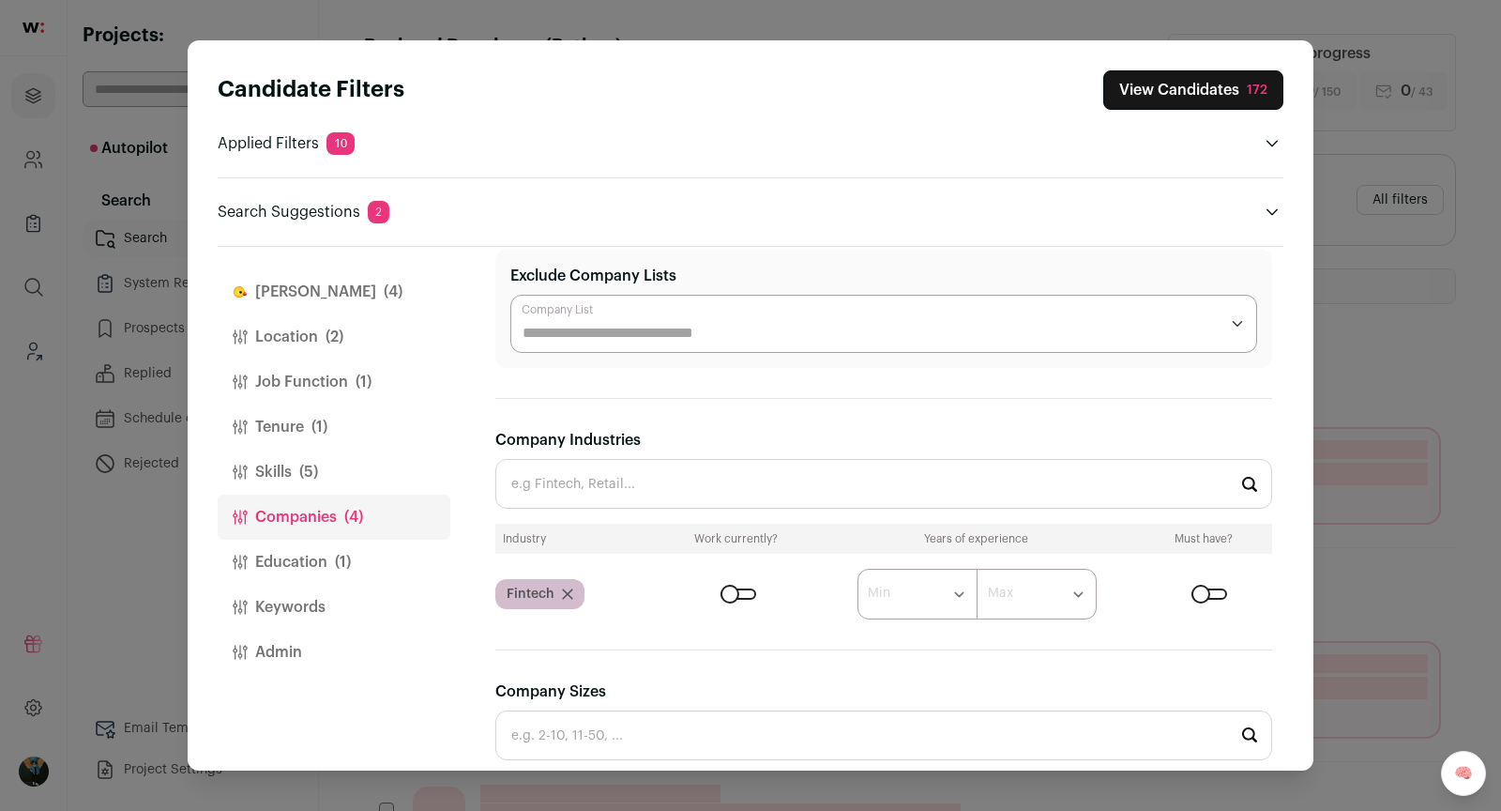
click at [1221, 78] on button "View Candidates 172" at bounding box center [1193, 89] width 180 height 39
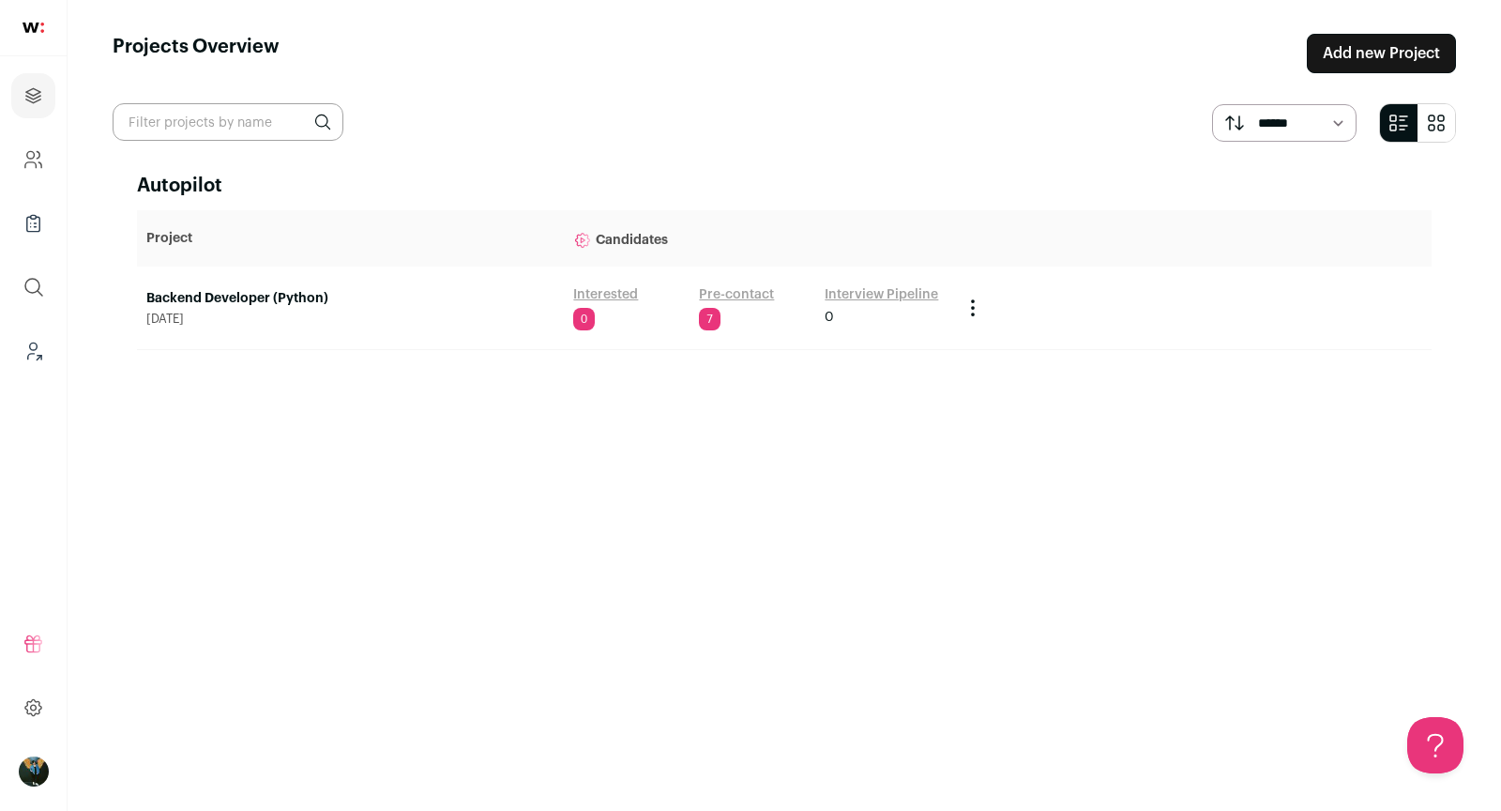
click at [260, 298] on link "Backend Developer (Python)" at bounding box center [350, 298] width 408 height 19
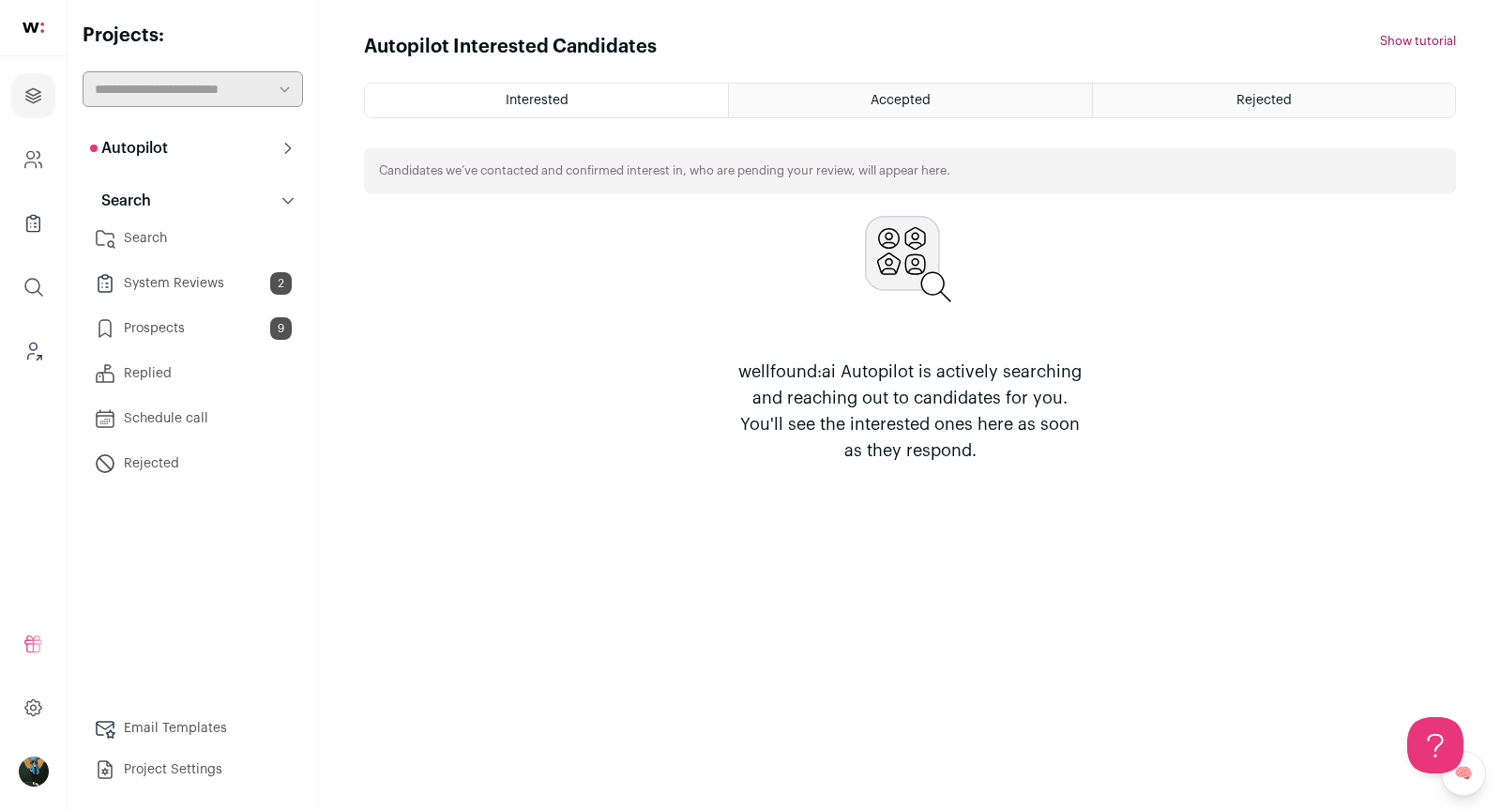
click at [168, 235] on link "Search" at bounding box center [193, 239] width 220 height 38
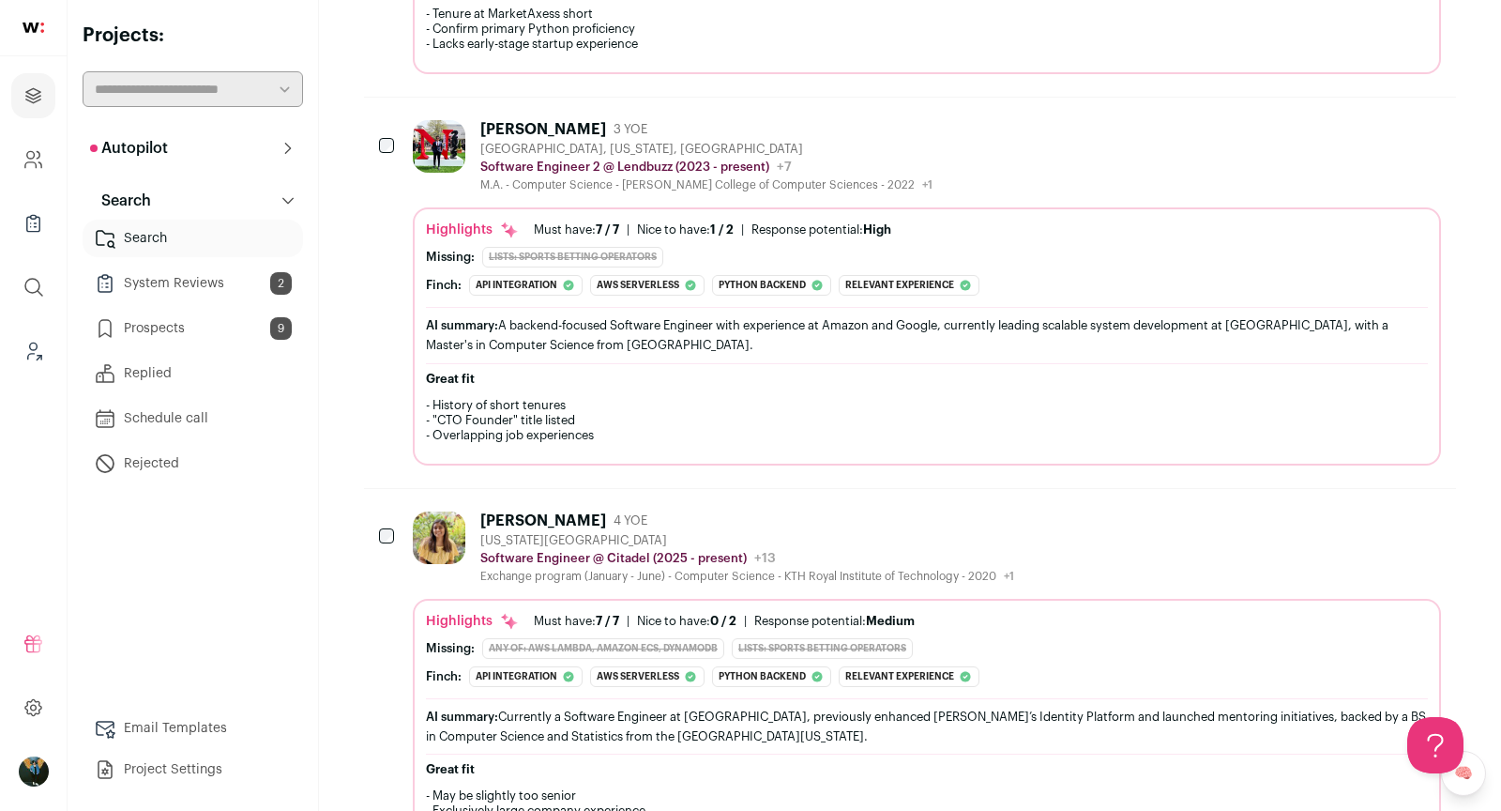
scroll to position [770, 0]
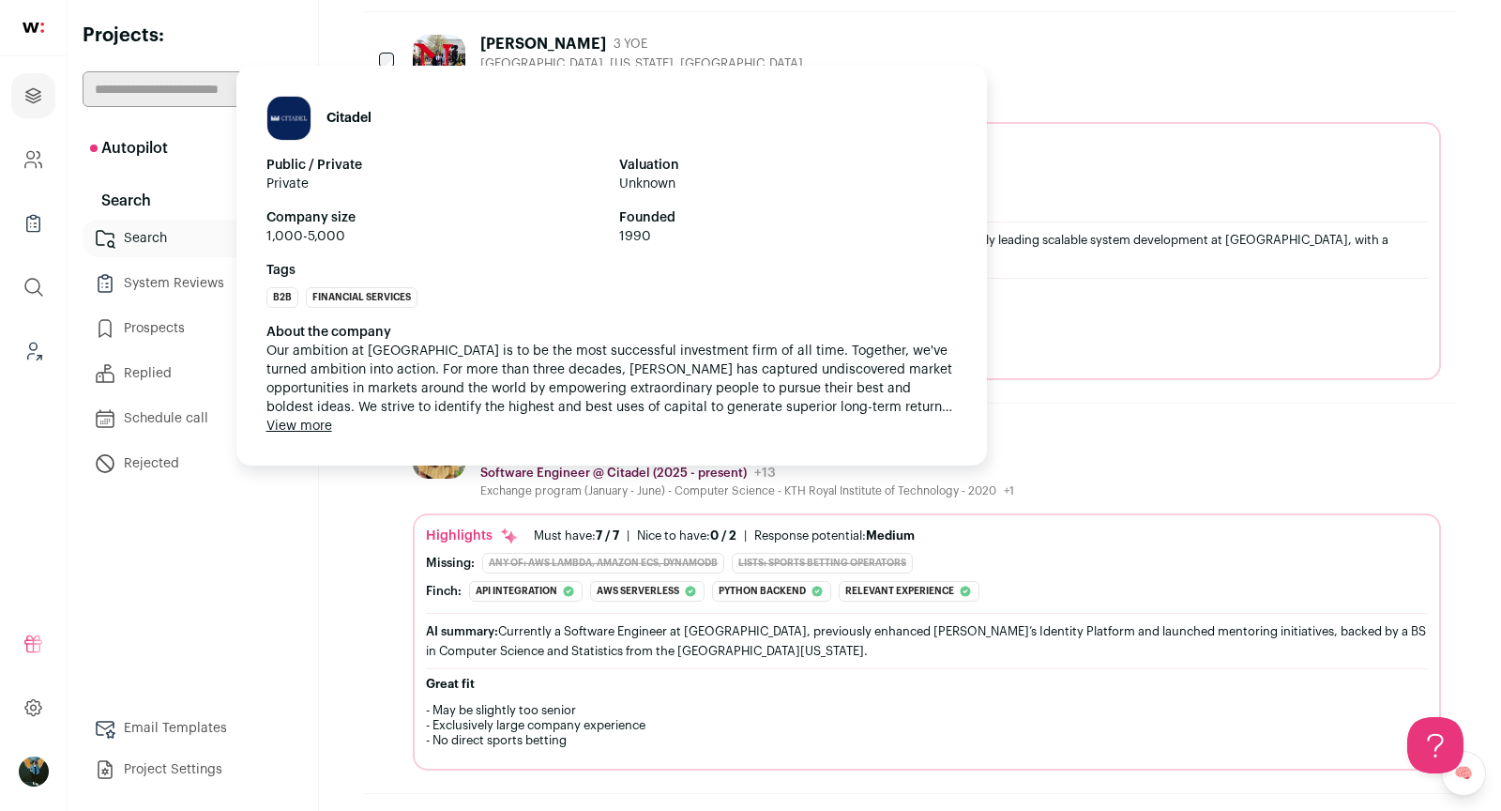
click at [703, 465] on p "Software Engineer @ Citadel (2025 - present)" at bounding box center [613, 472] width 266 height 15
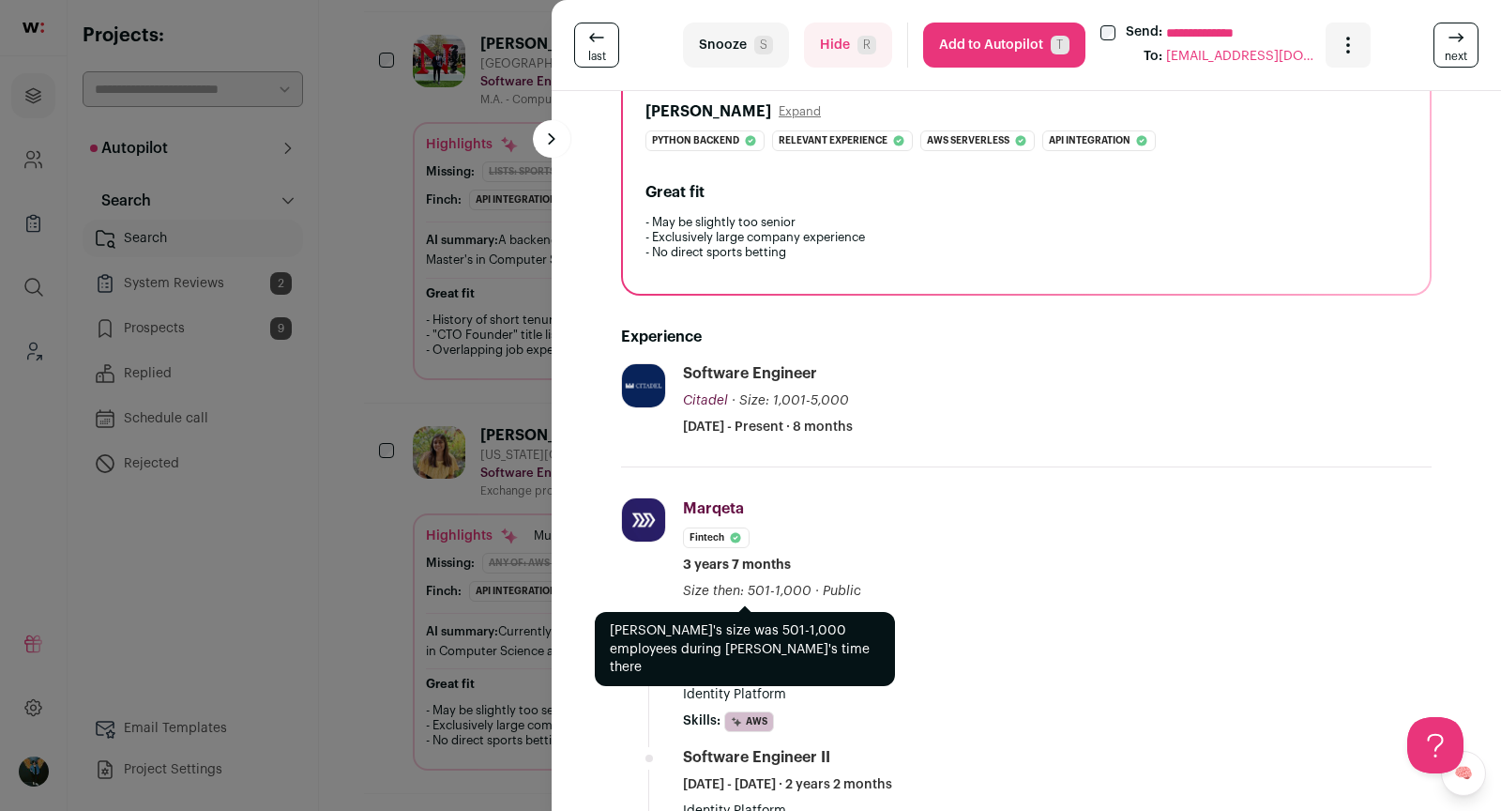
scroll to position [438, 0]
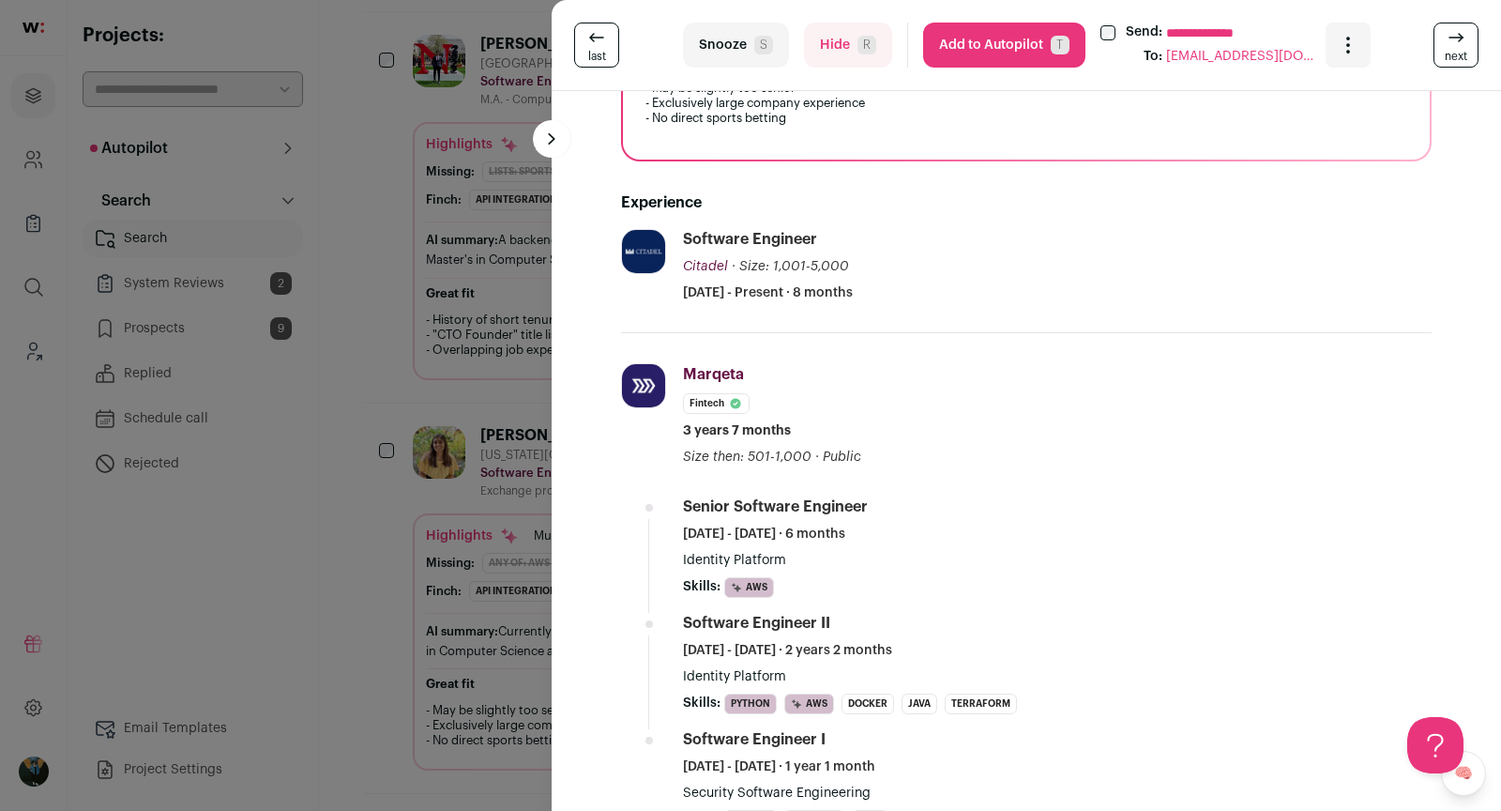
click at [439, 566] on div "**********" at bounding box center [750, 405] width 1501 height 811
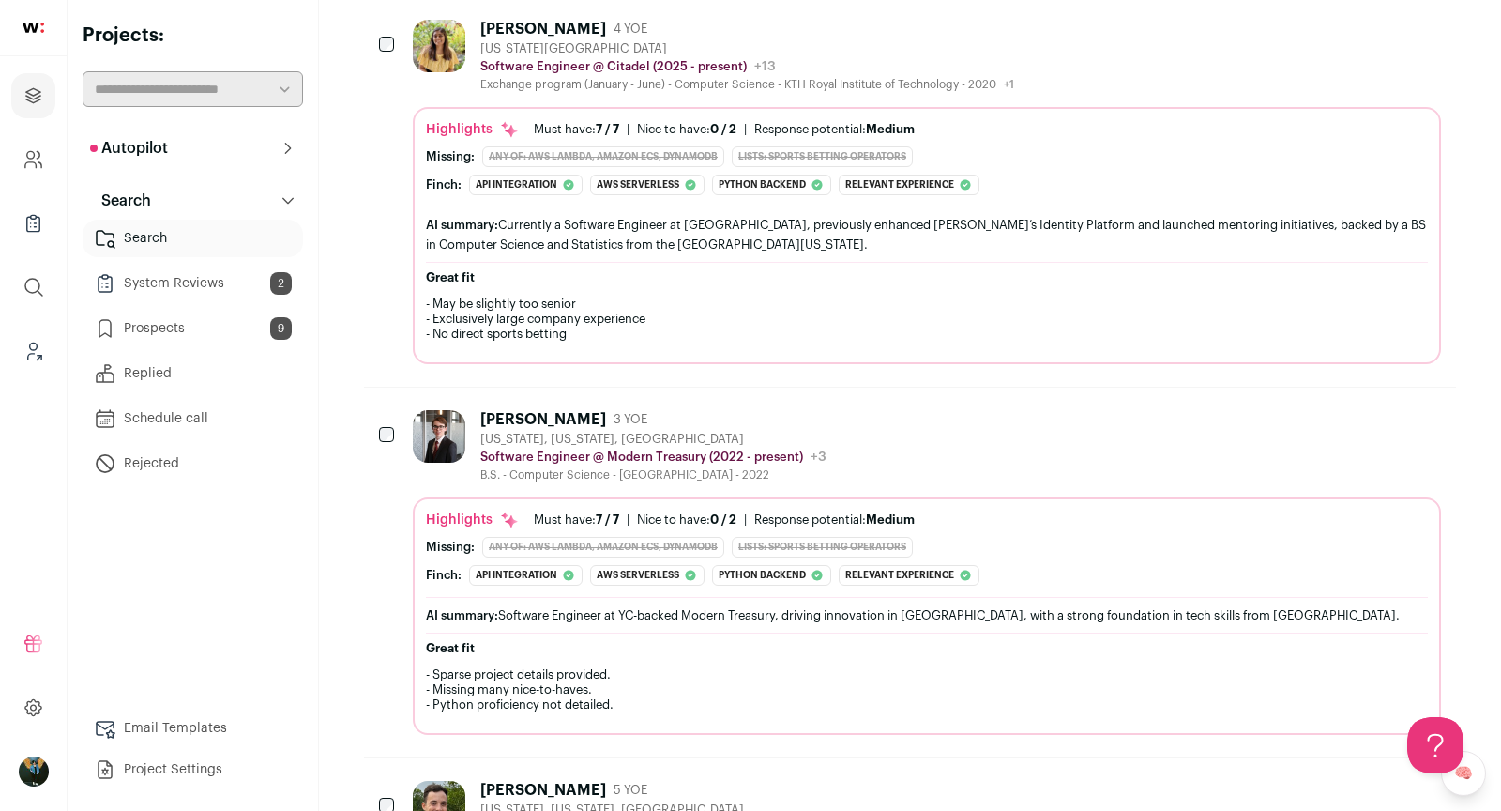
scroll to position [1364, 0]
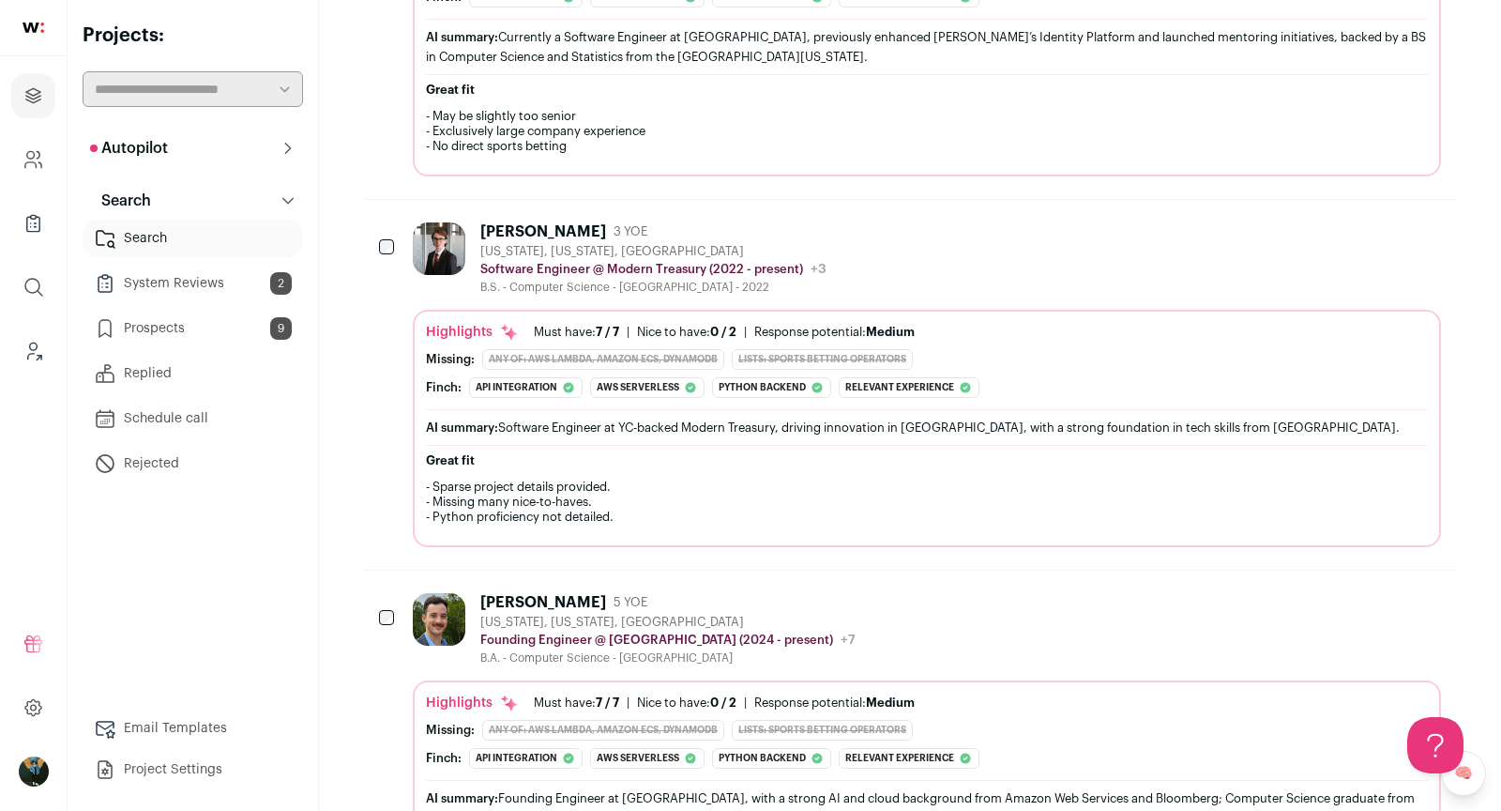
click at [1425, 221] on icon "Add to Prospects" at bounding box center [1425, 231] width 23 height 23
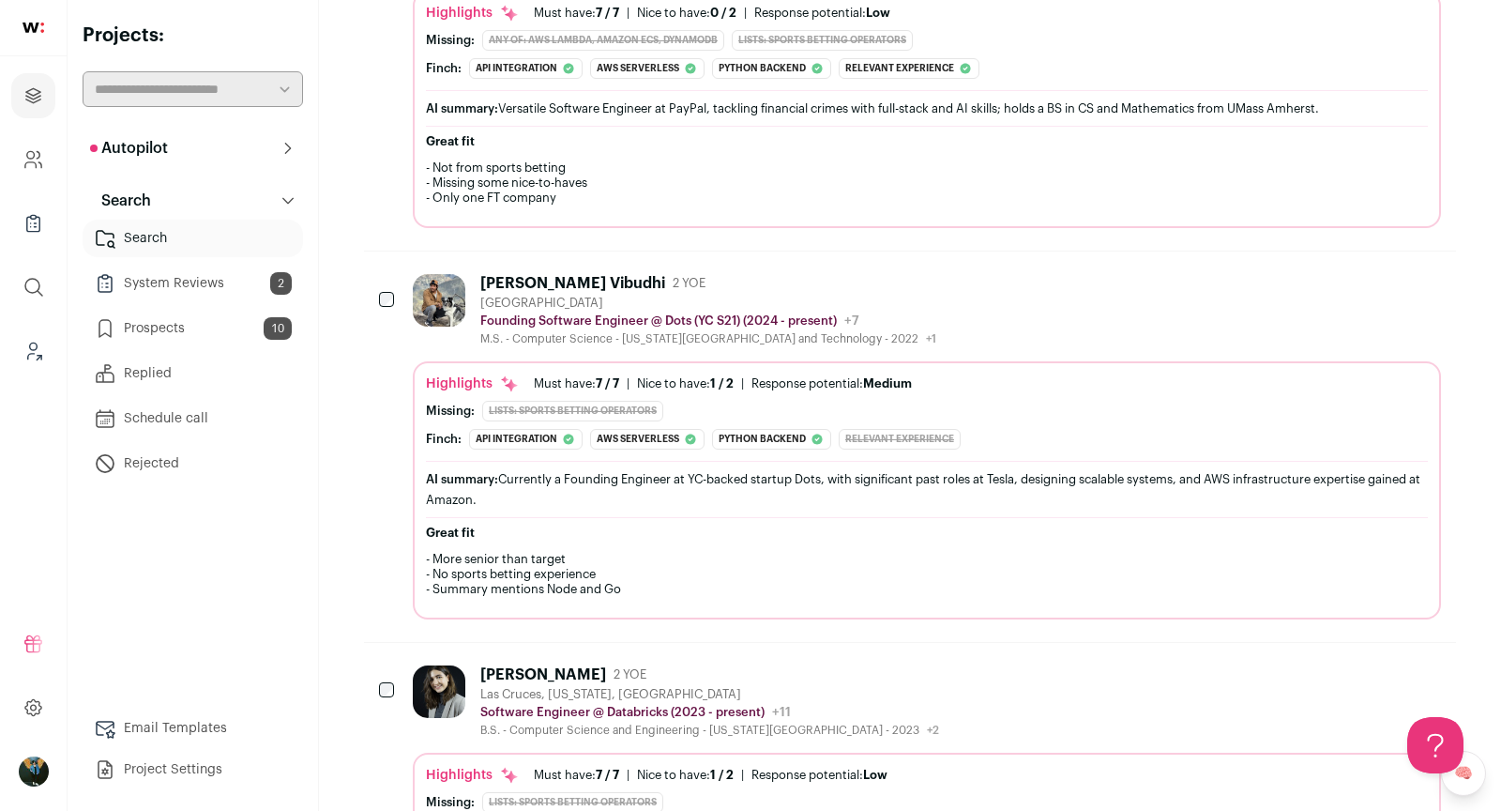
scroll to position [2483, 0]
click at [1043, 311] on div "Sahith Vibudhi 2 YOE San Francisco Bay Area Founding Software Engineer @ Dots (…" at bounding box center [927, 309] width 1028 height 72
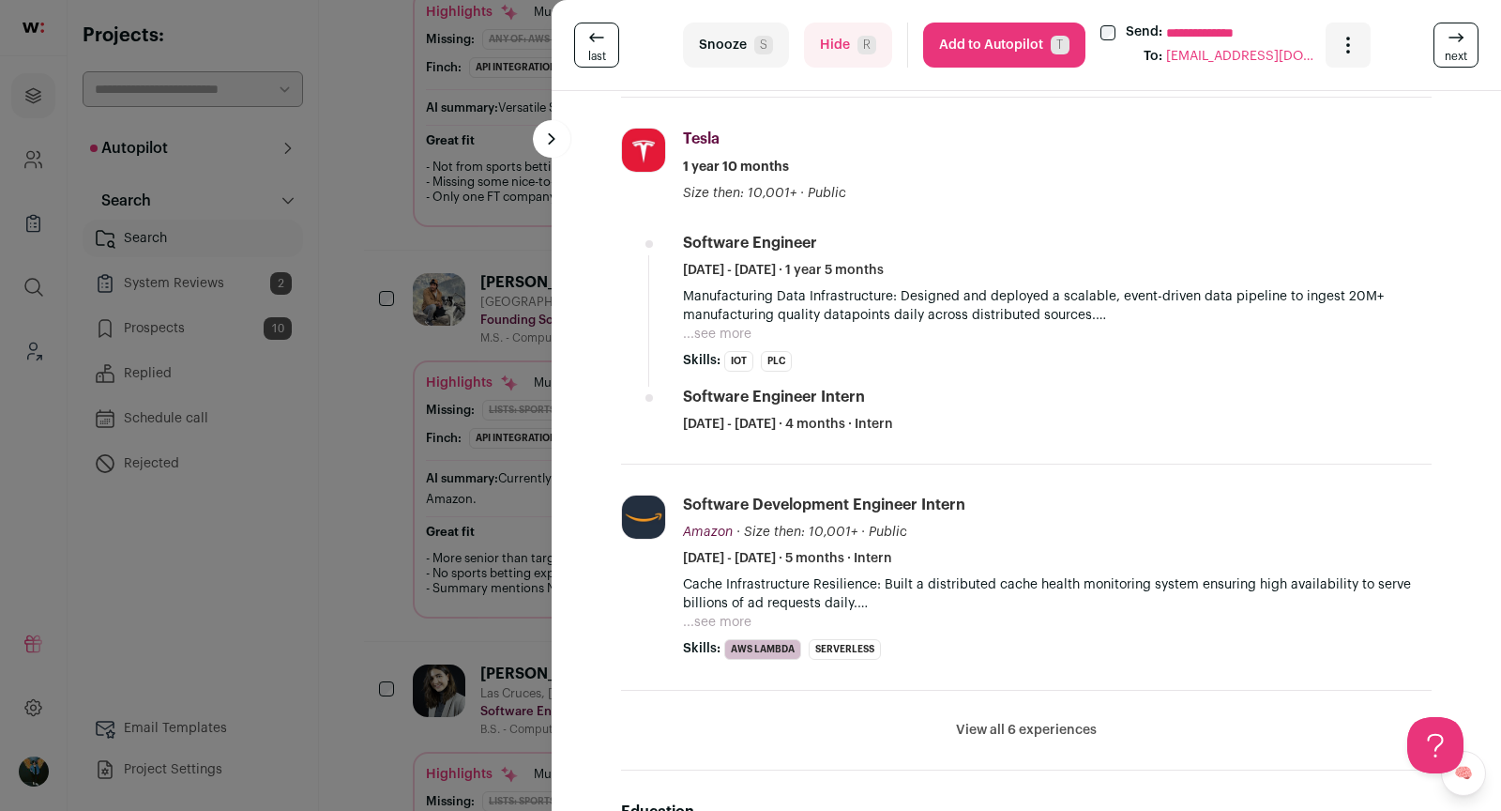
scroll to position [953, 0]
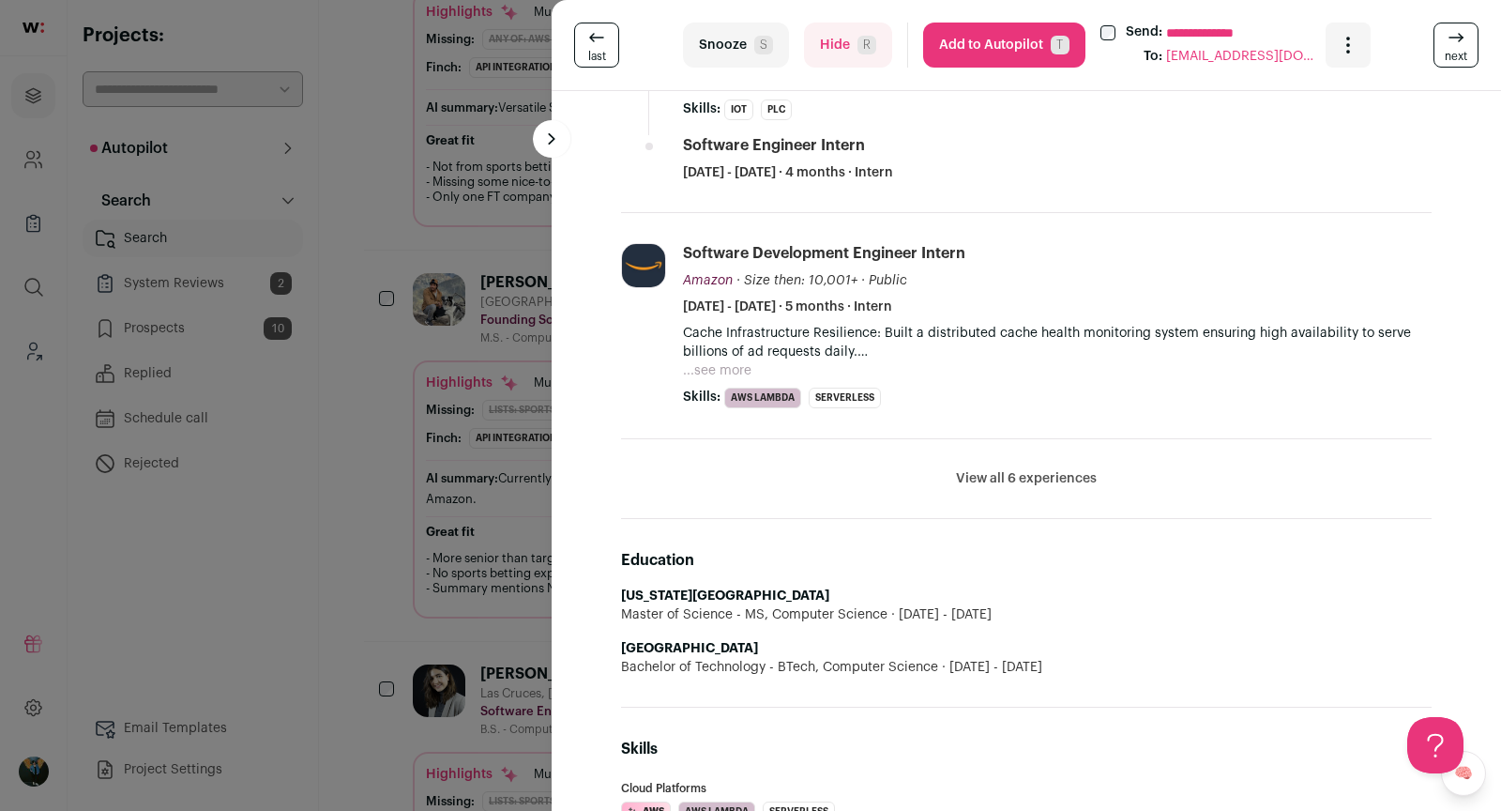
click at [384, 502] on div "**********" at bounding box center [750, 405] width 1501 height 811
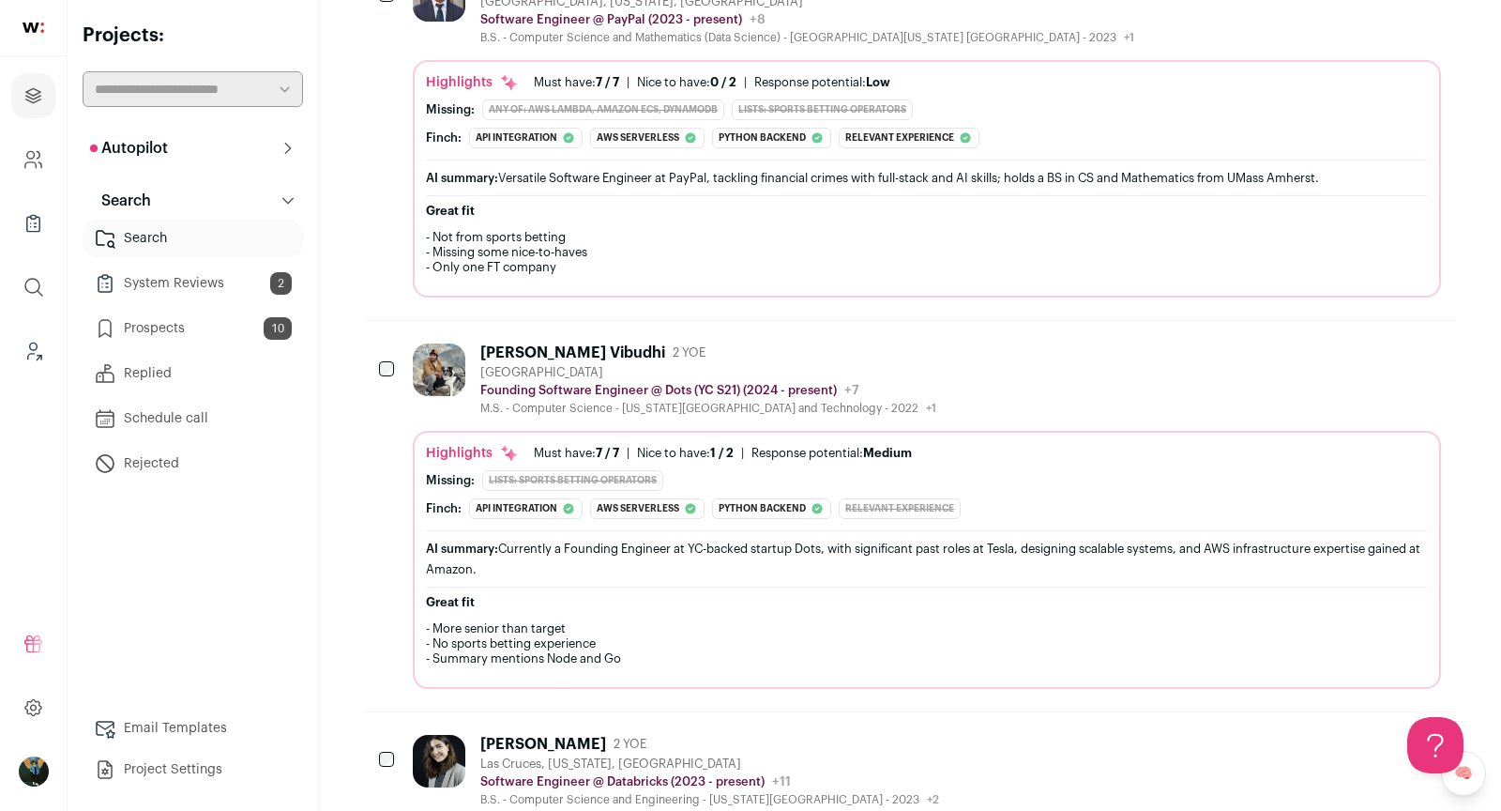
scroll to position [2402, 0]
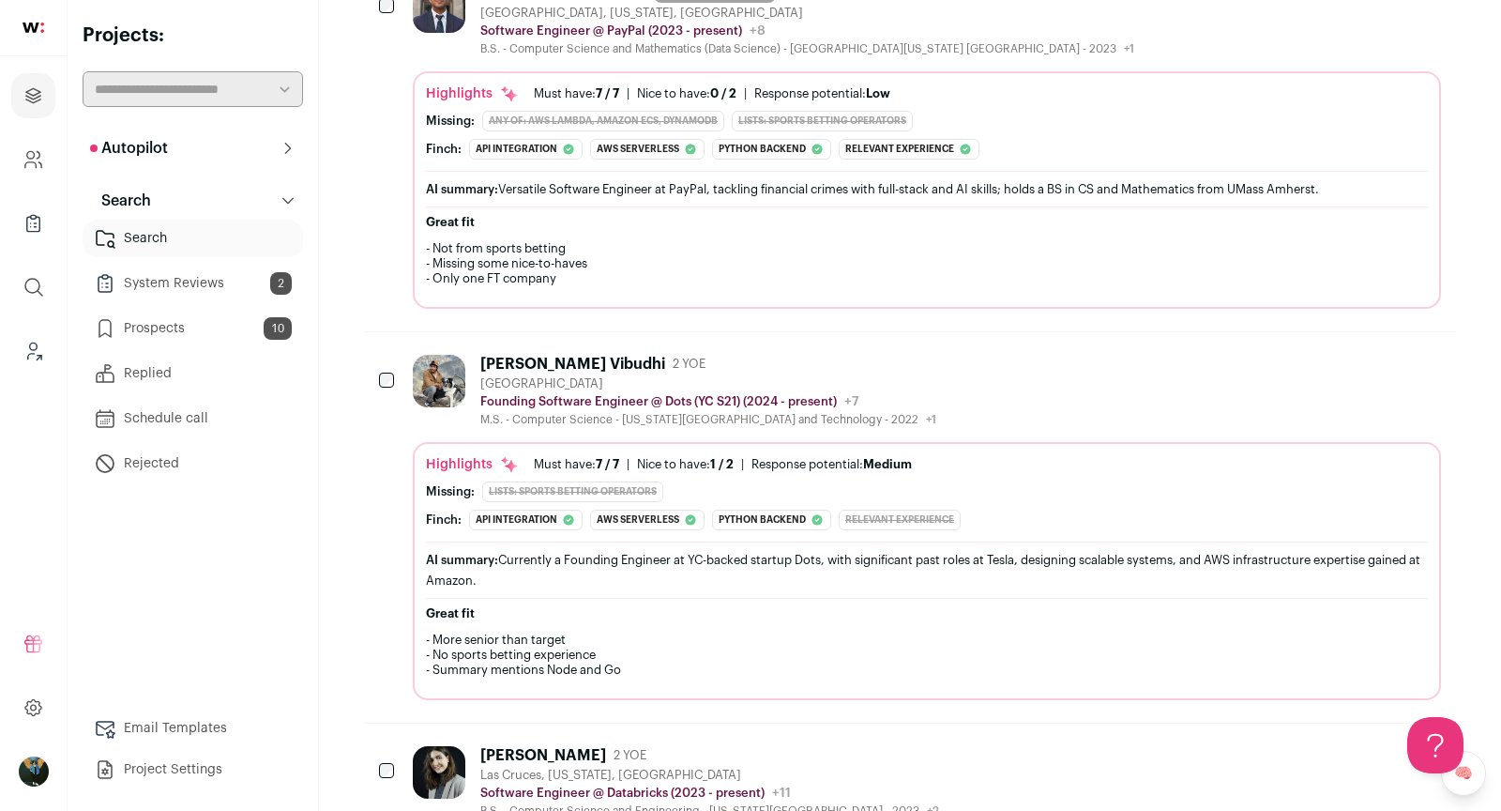
click at [1430, 351] on button "Add to Prospects" at bounding box center [1424, 362] width 39 height 39
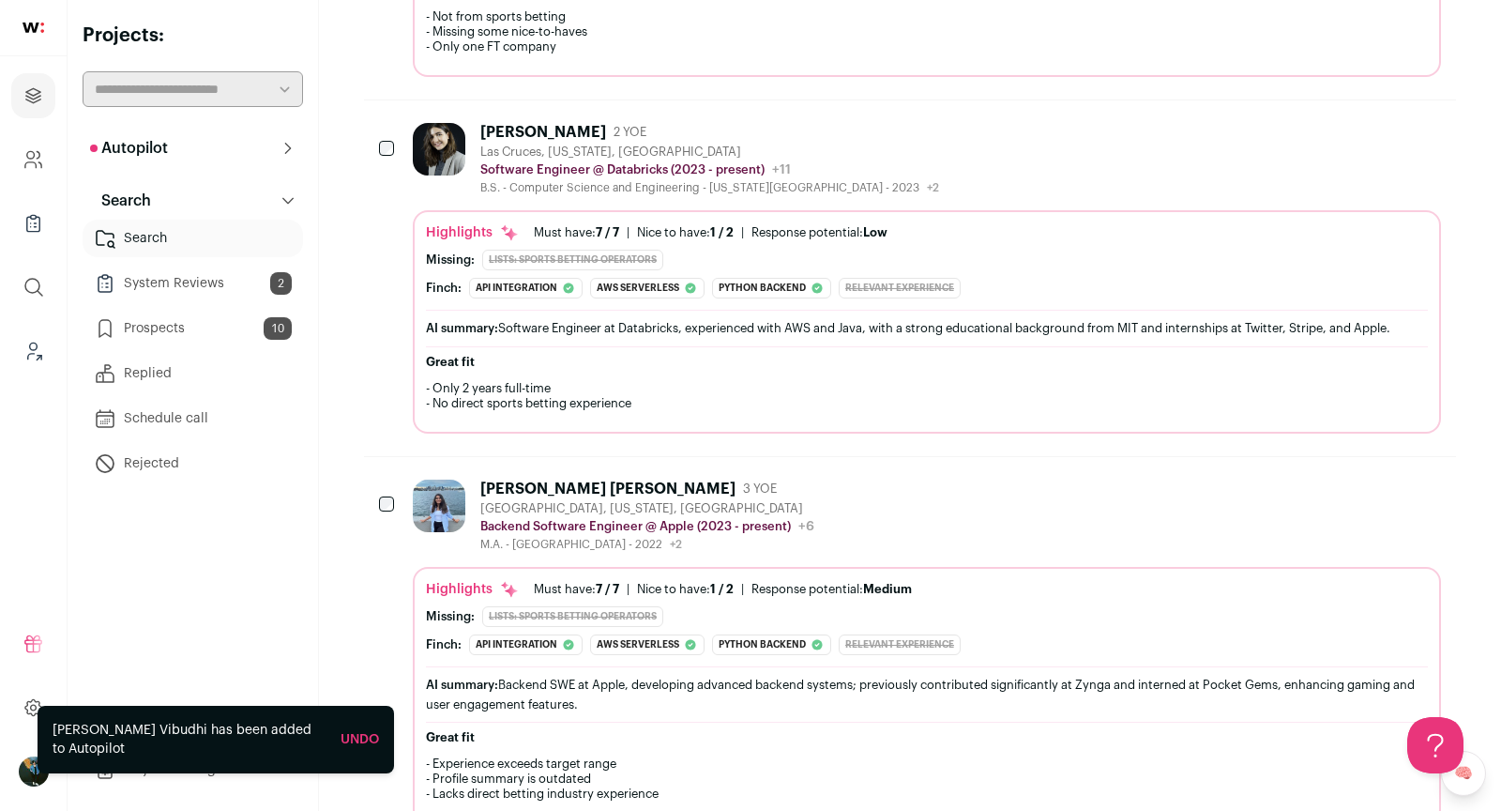
scroll to position [3239, 0]
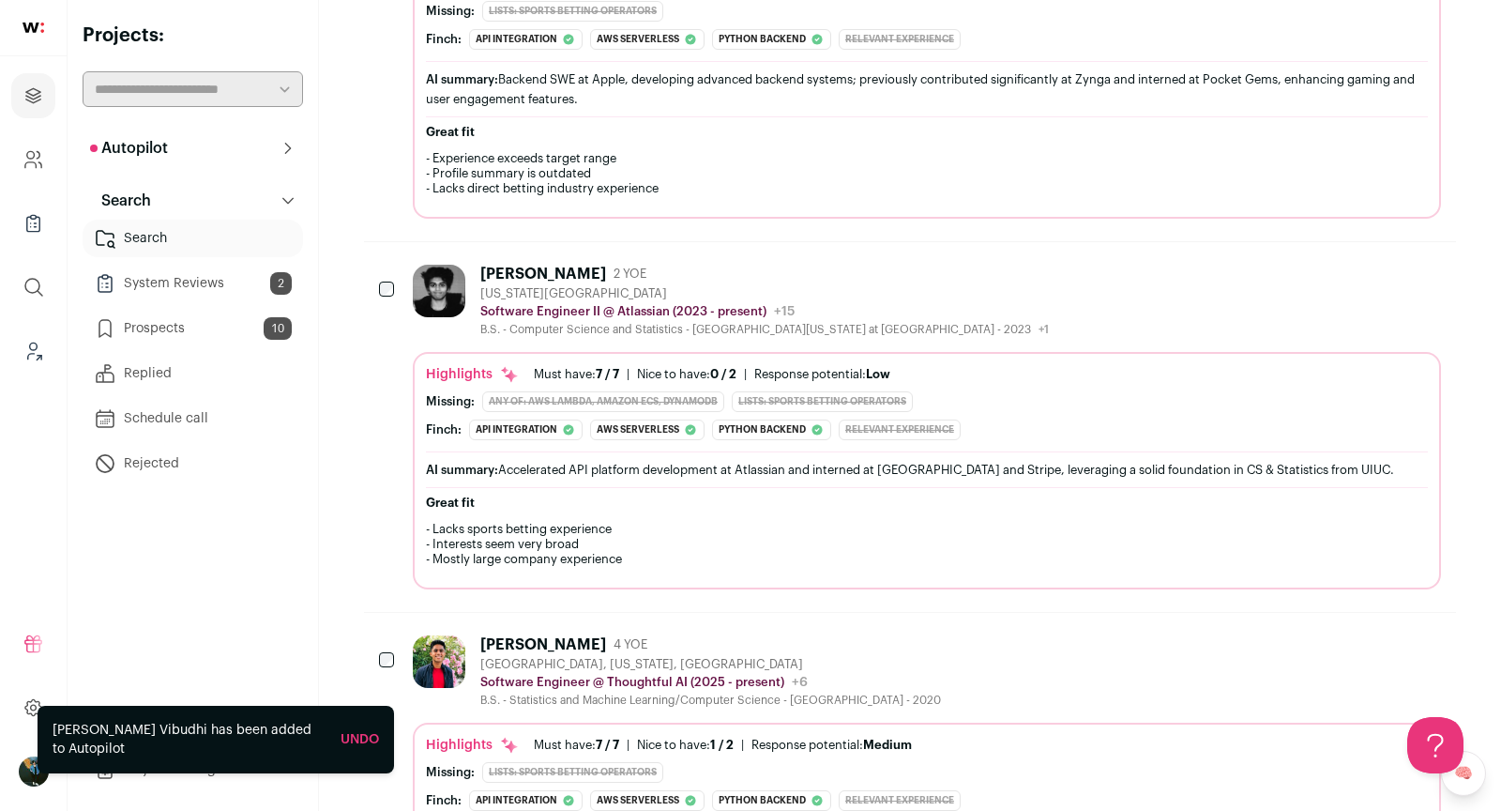
click at [1419, 262] on icon "Add to Prospects" at bounding box center [1425, 273] width 23 height 23
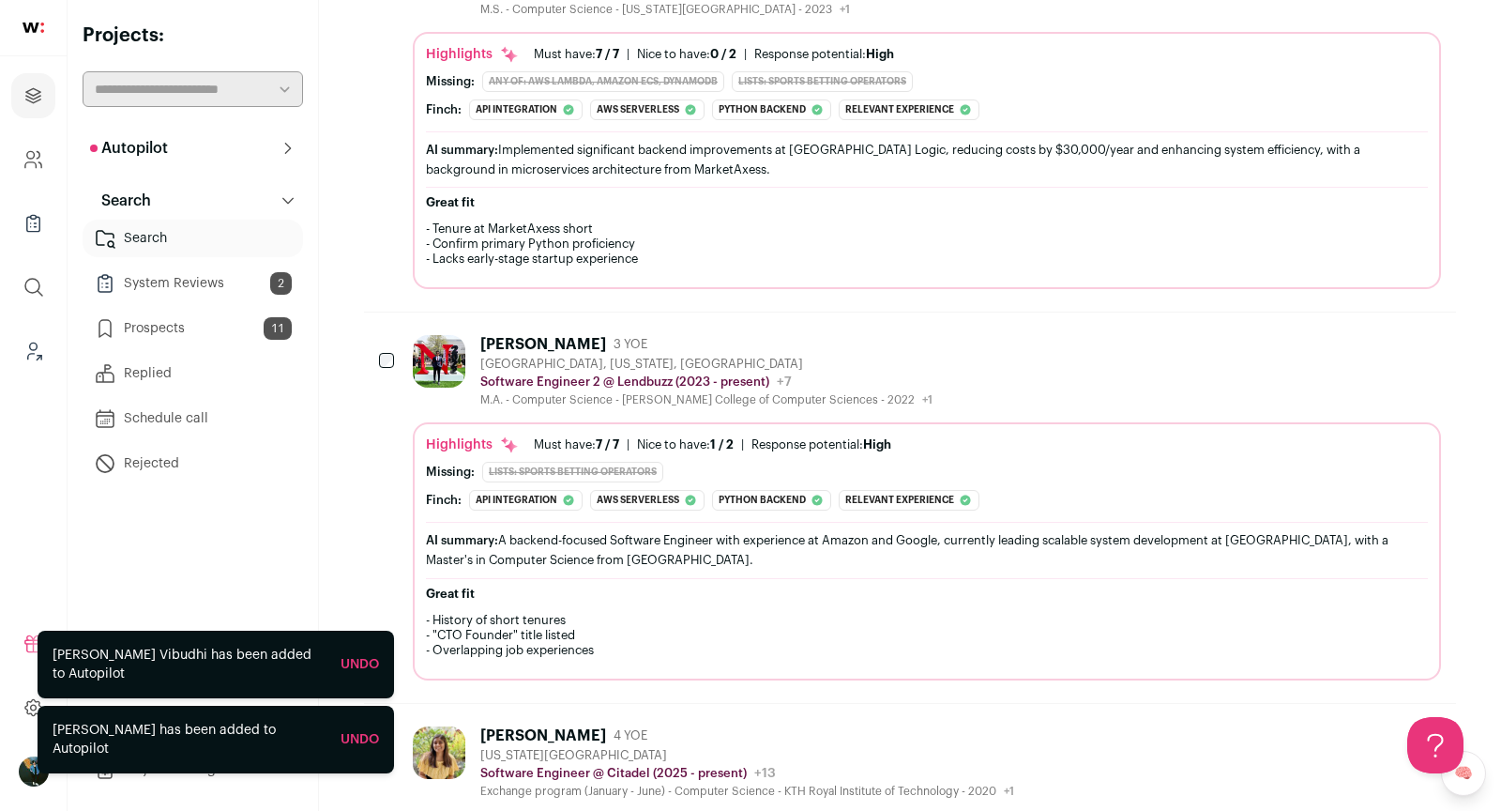
scroll to position [70, 0]
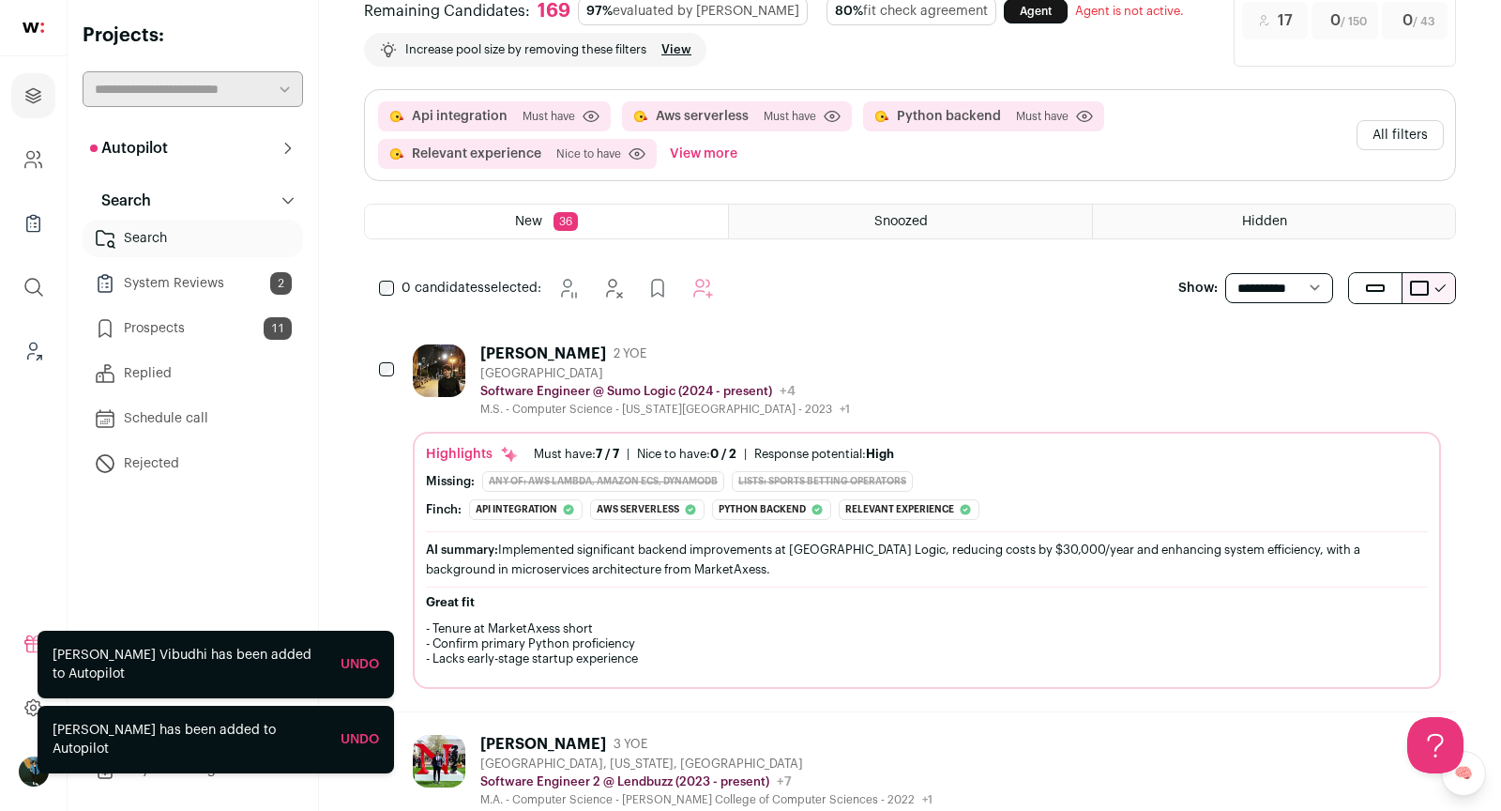
click at [1425, 127] on button "All filters" at bounding box center [1400, 135] width 87 height 30
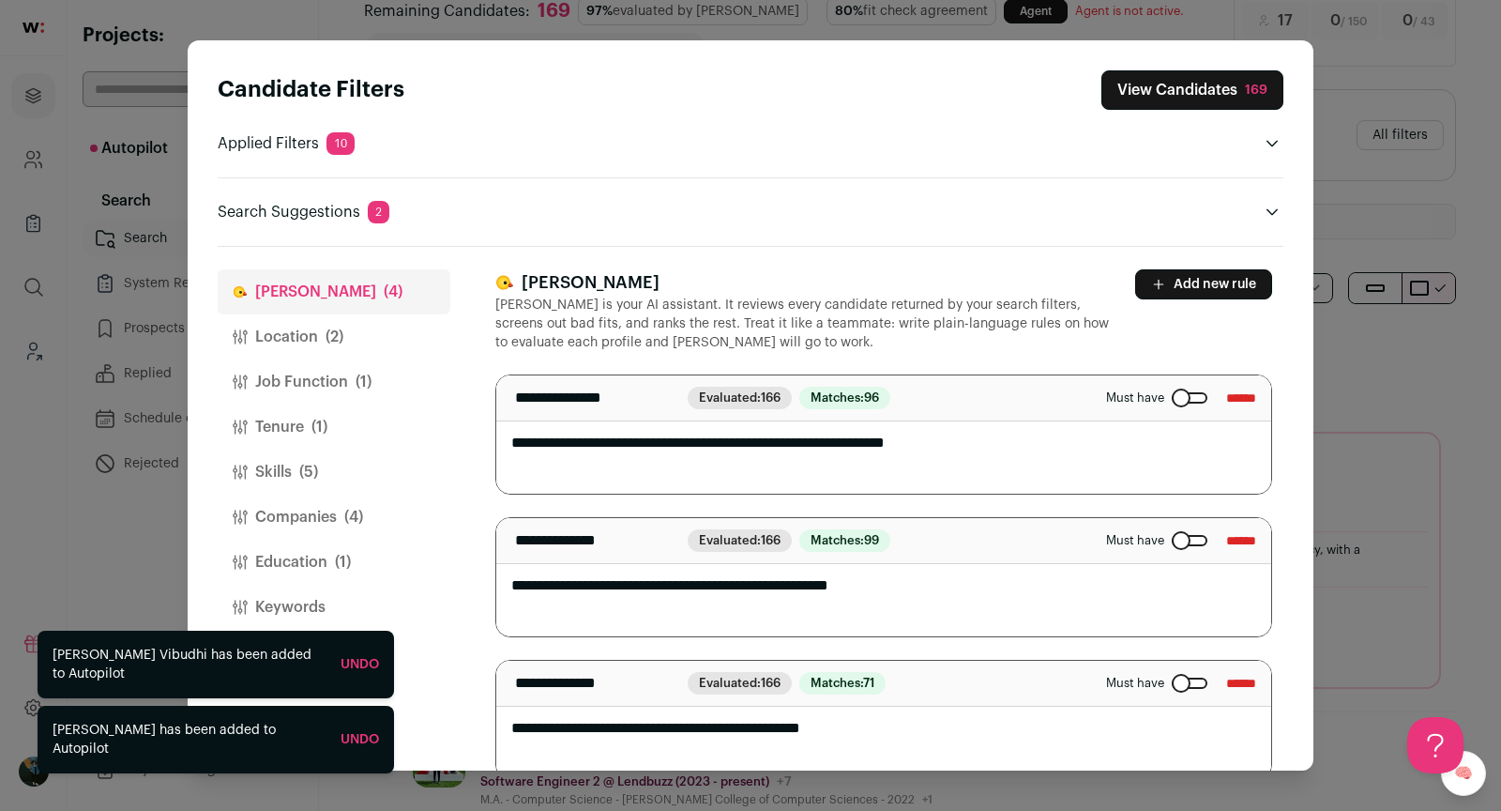
click at [361, 517] on span "(4)" at bounding box center [353, 517] width 19 height 23
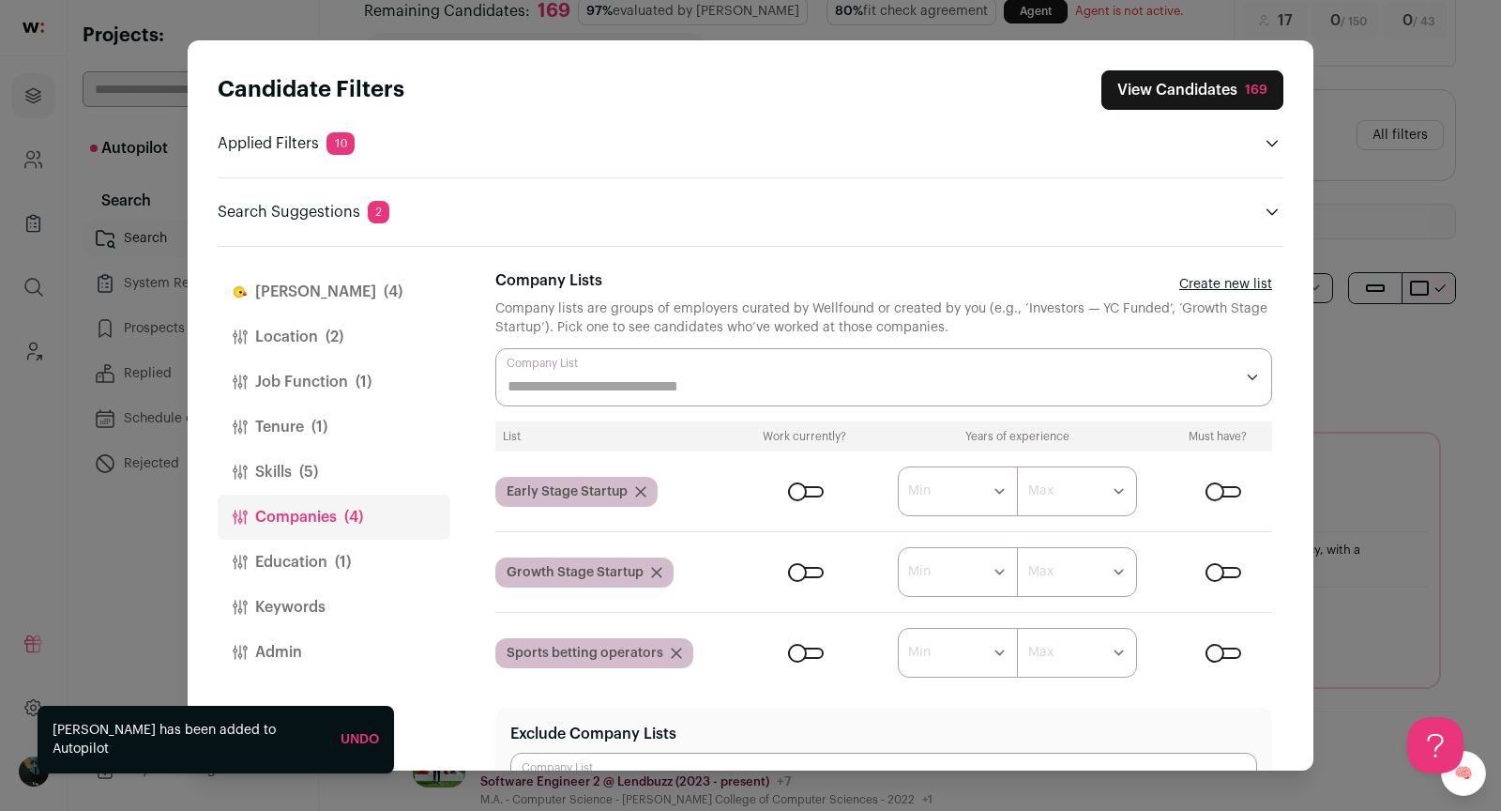
scroll to position [188, 0]
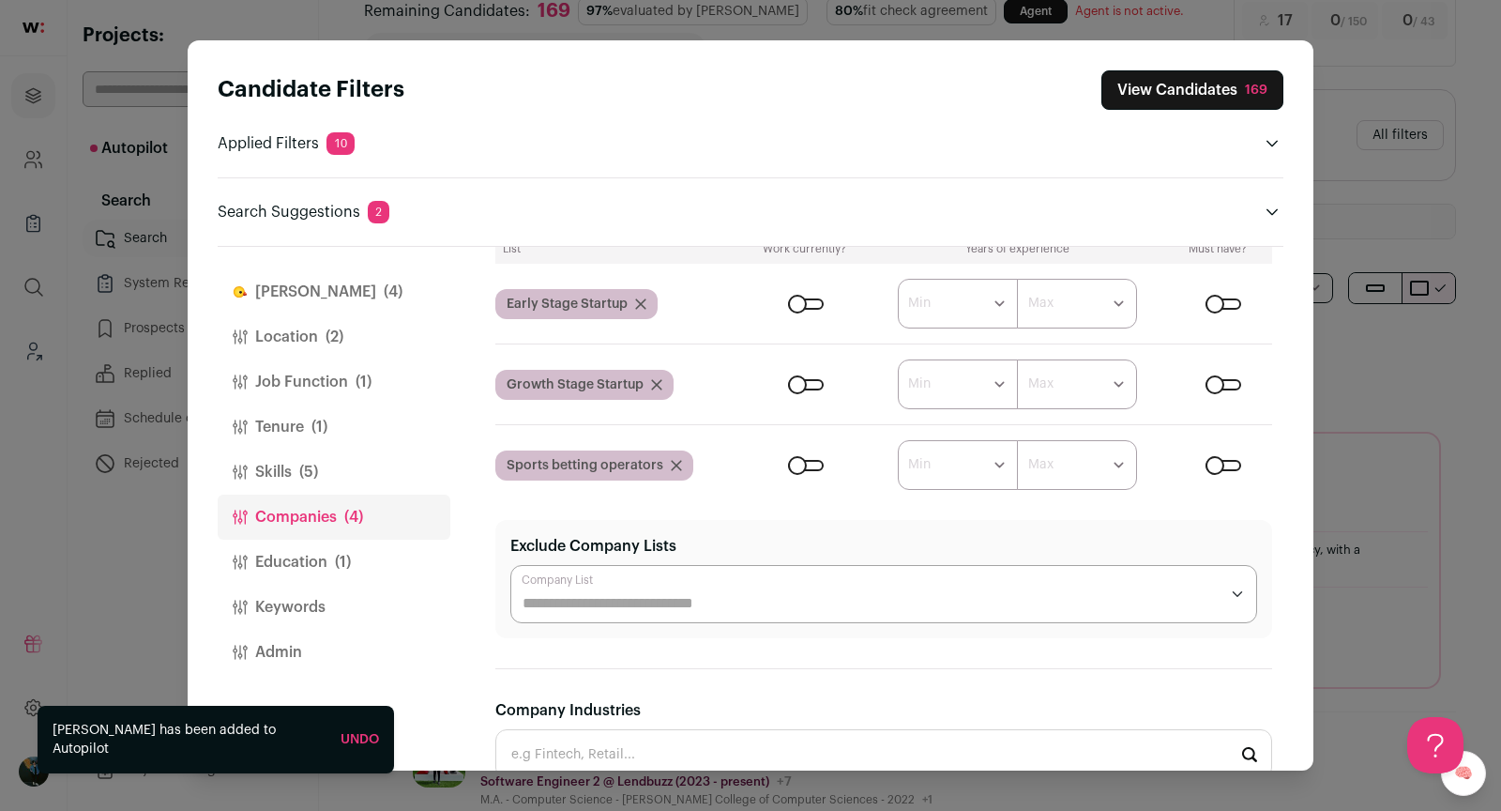
click at [816, 379] on div "Close modal via background" at bounding box center [806, 384] width 36 height 11
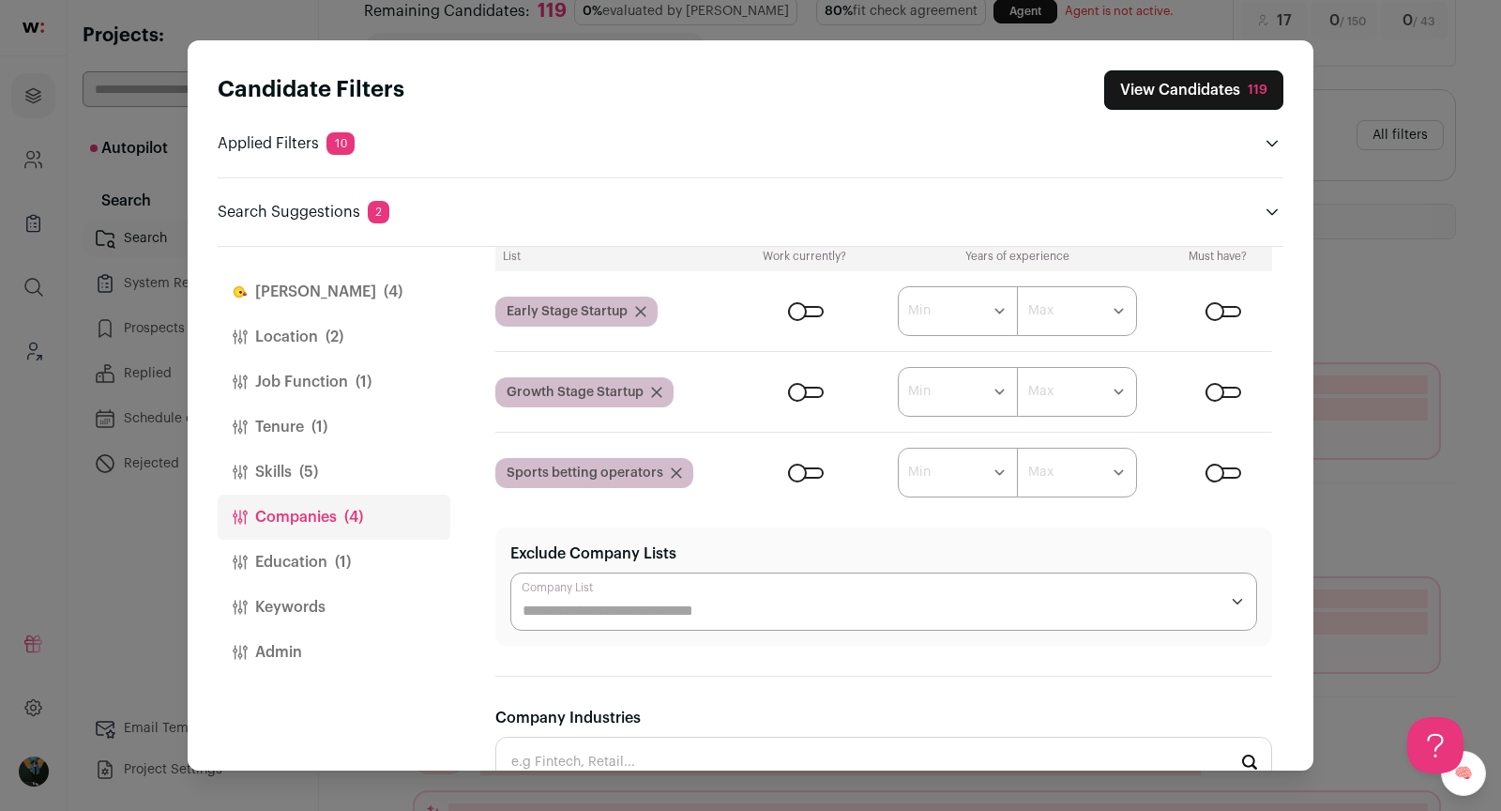
click at [1173, 89] on button "View Candidates 119" at bounding box center [1193, 89] width 179 height 39
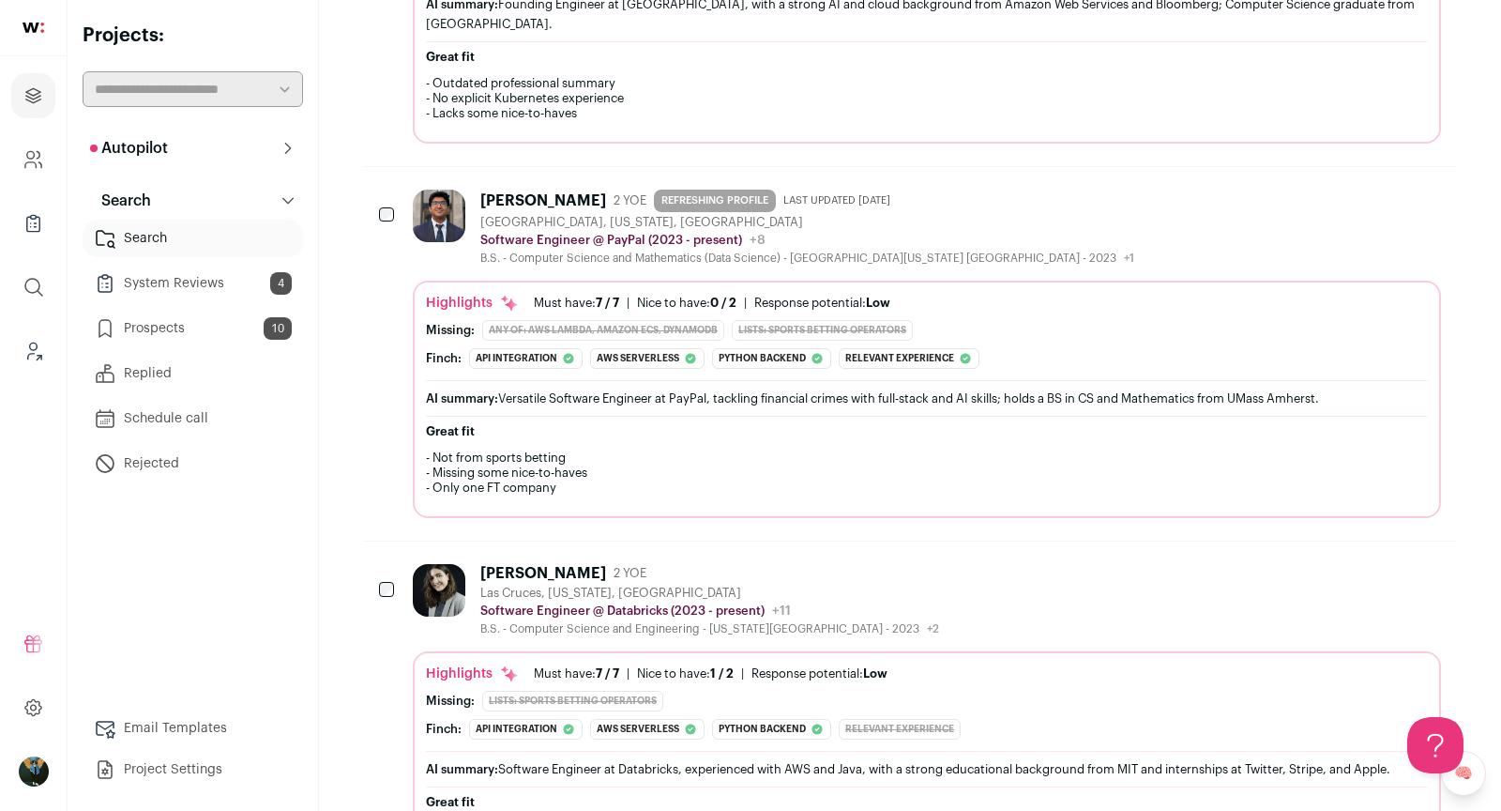
scroll to position [1788, 0]
click at [579, 167] on div "Aditya Maheshwari 2 YOE REFRESHING PROFILE Last updated 6/27/2025 San Jose, Cal…" at bounding box center [910, 352] width 1092 height 373
click at [585, 190] on div "Aditya Maheshwari" at bounding box center [543, 199] width 126 height 19
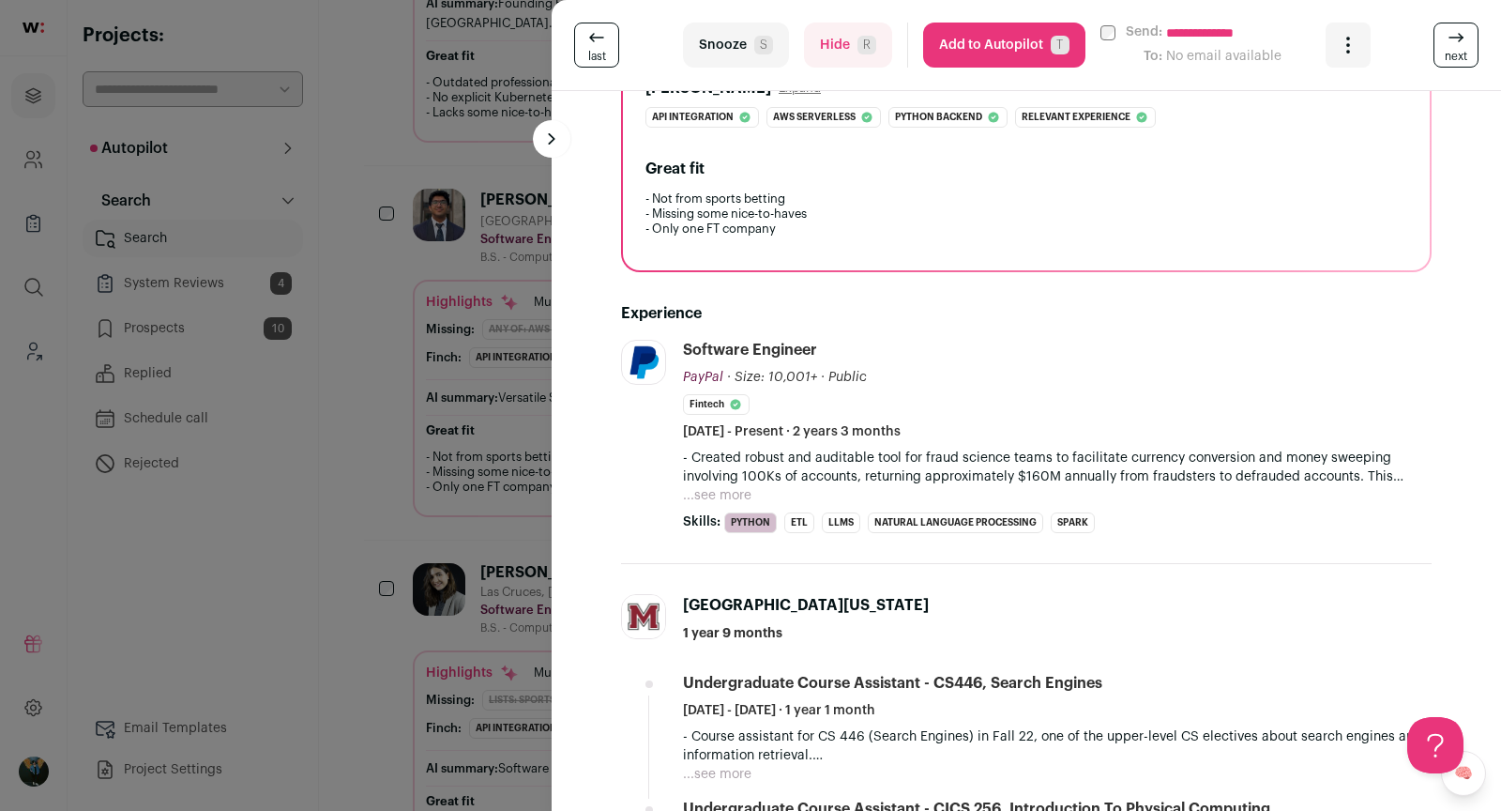
scroll to position [419, 0]
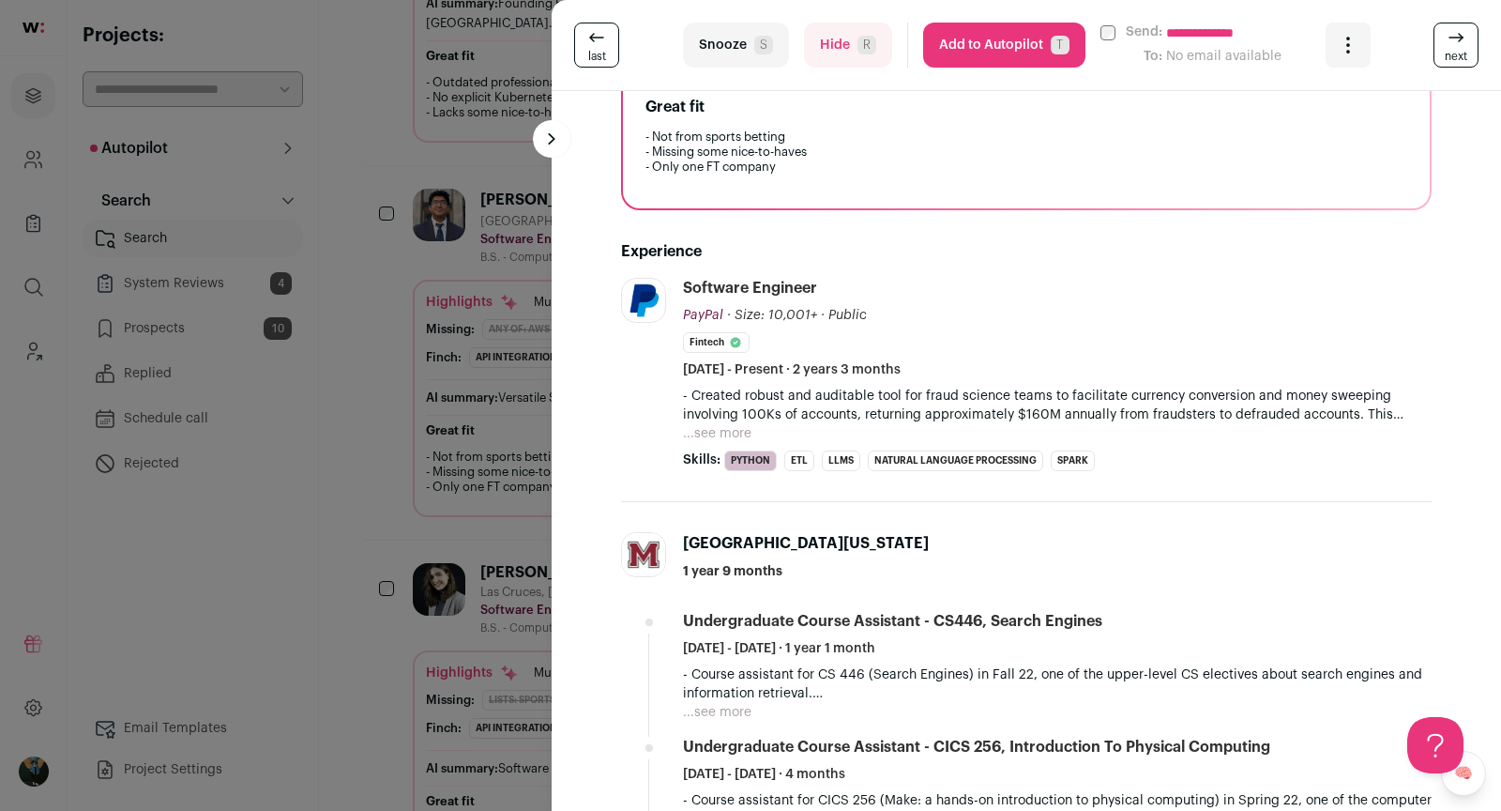
click at [498, 585] on div "**********" at bounding box center [750, 405] width 1501 height 811
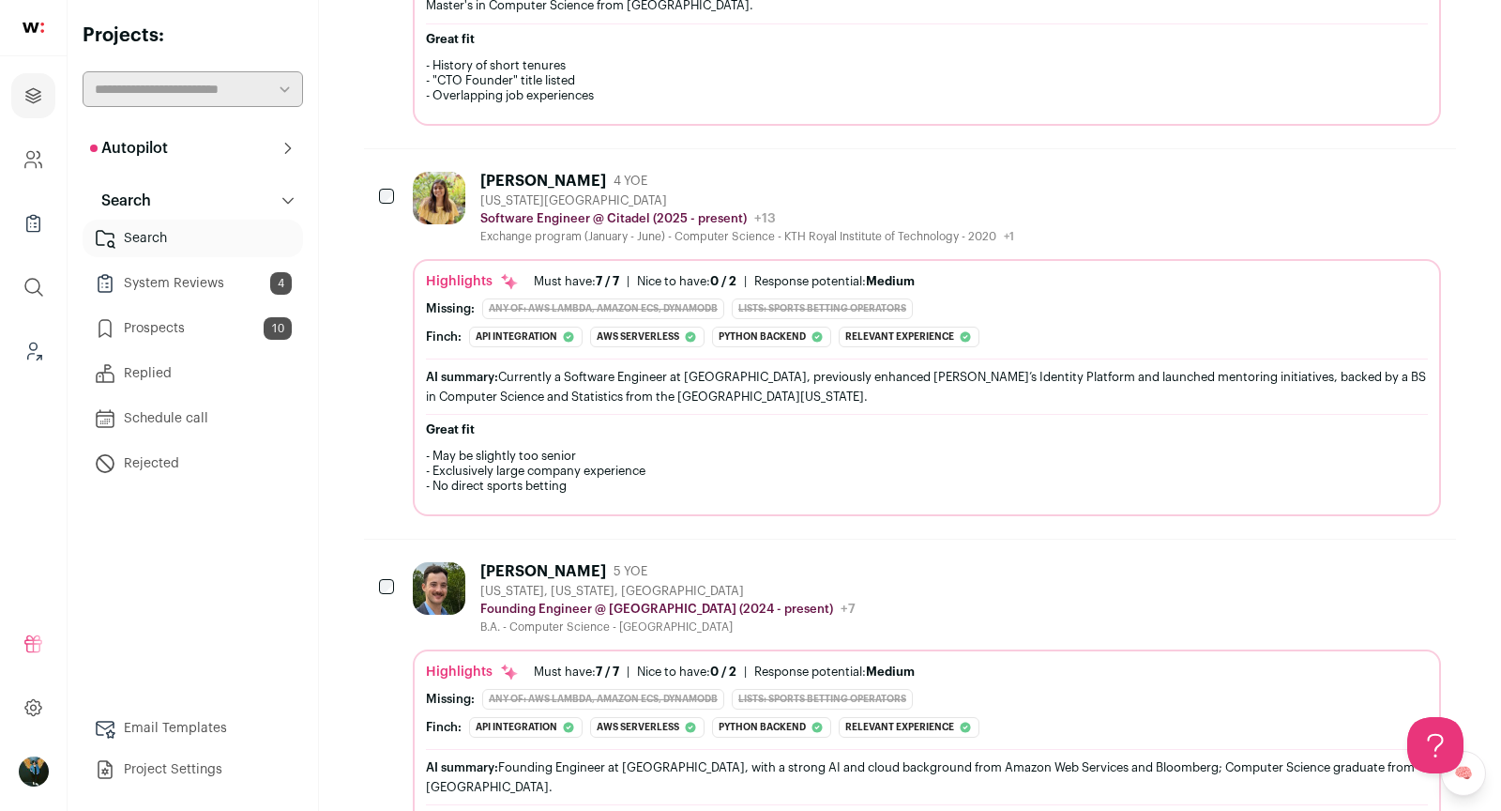
scroll to position [0, 0]
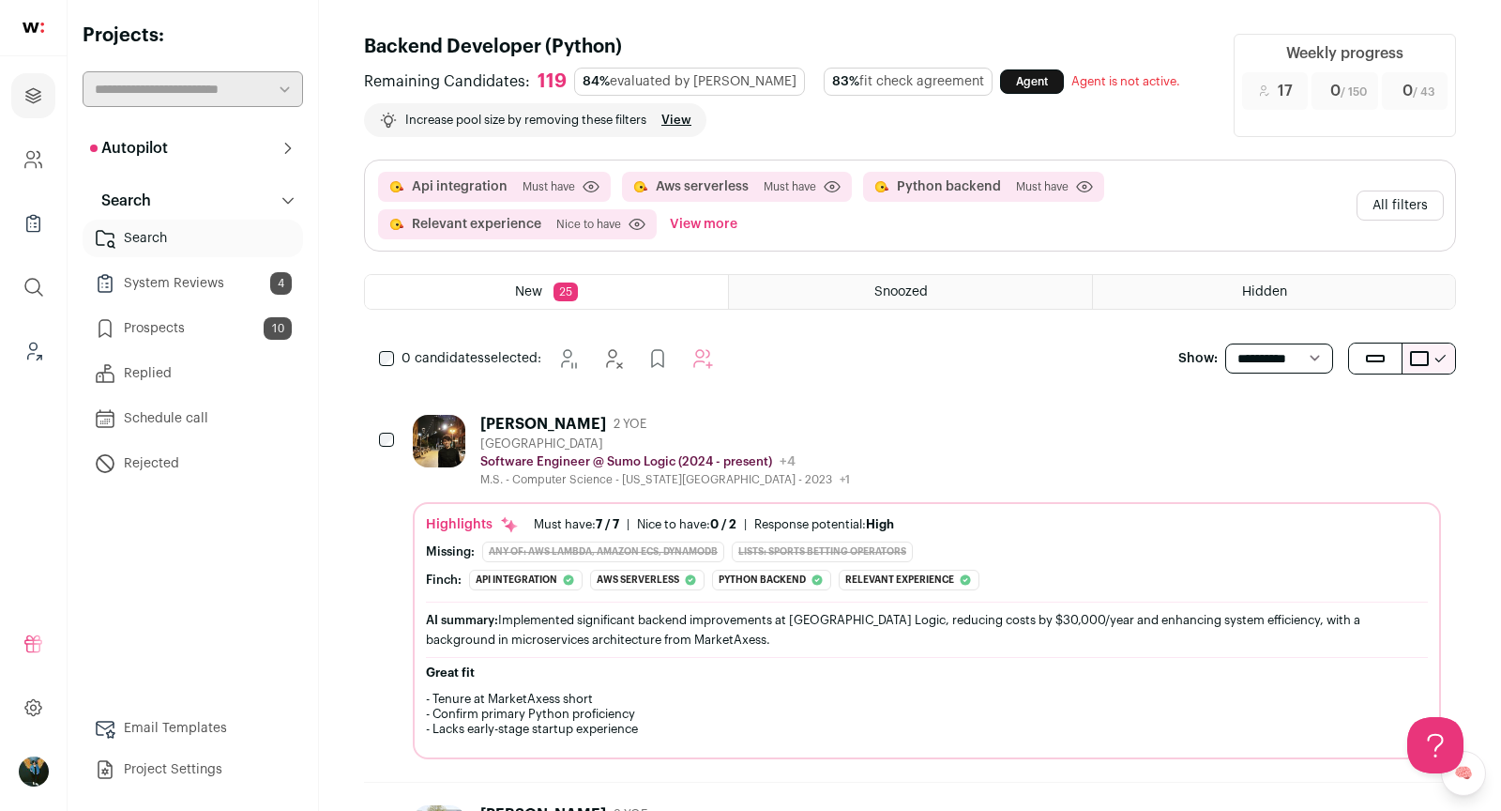
click at [1390, 212] on button "All filters" at bounding box center [1400, 205] width 87 height 30
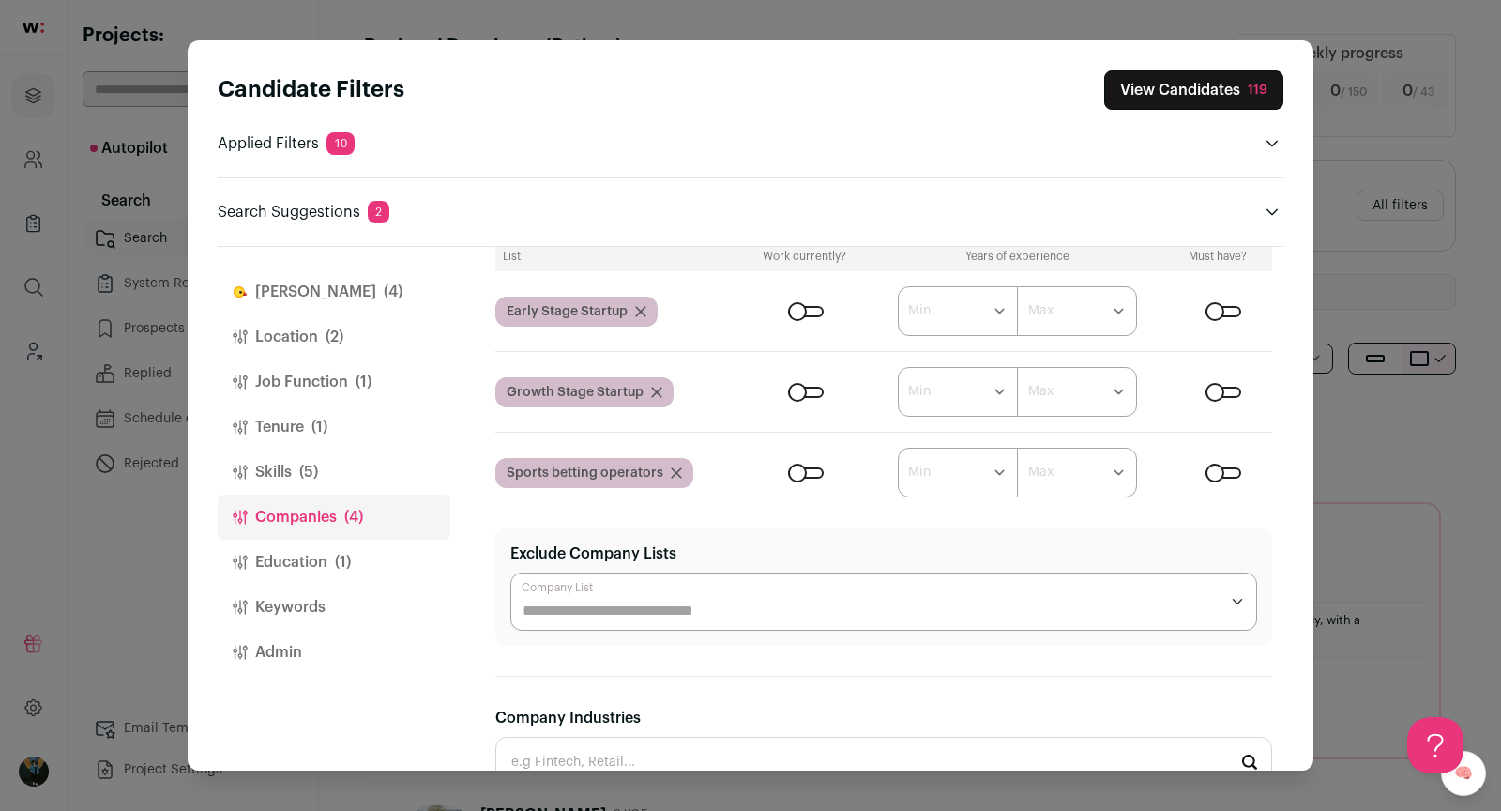
click at [797, 392] on div "Close modal via background" at bounding box center [806, 392] width 36 height 11
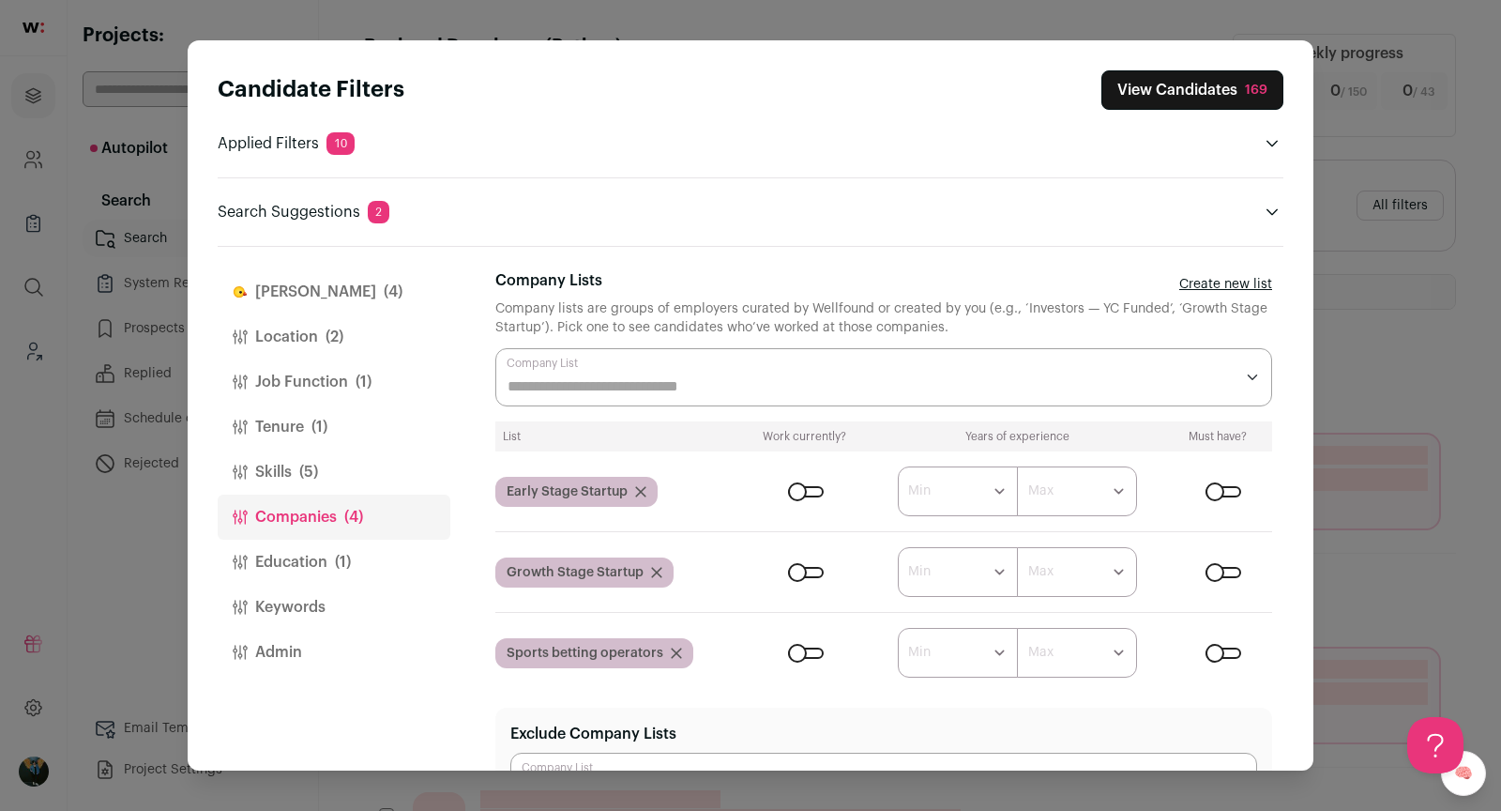
click at [789, 369] on div "Close modal via background" at bounding box center [883, 377] width 777 height 58
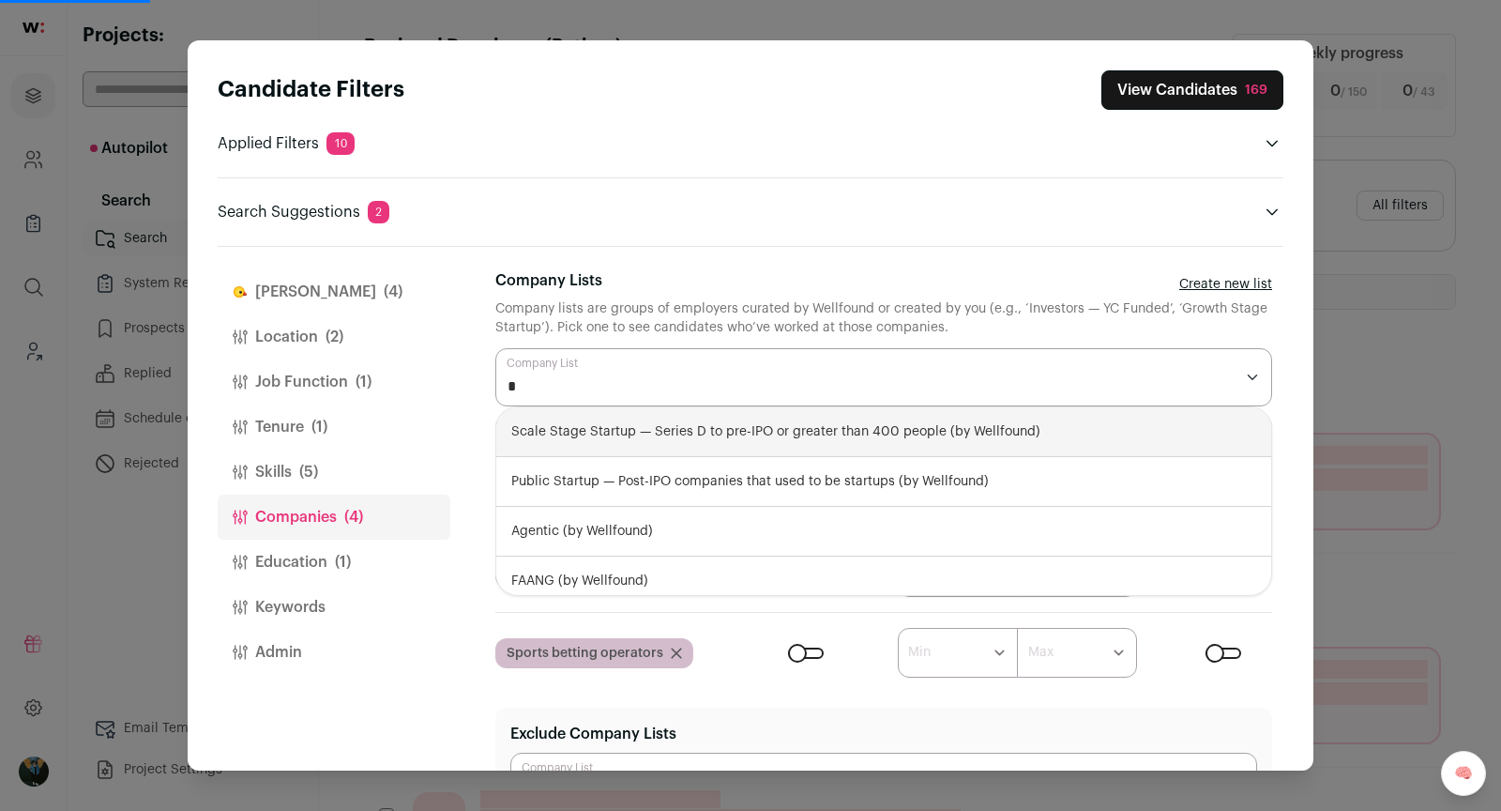
type input "**"
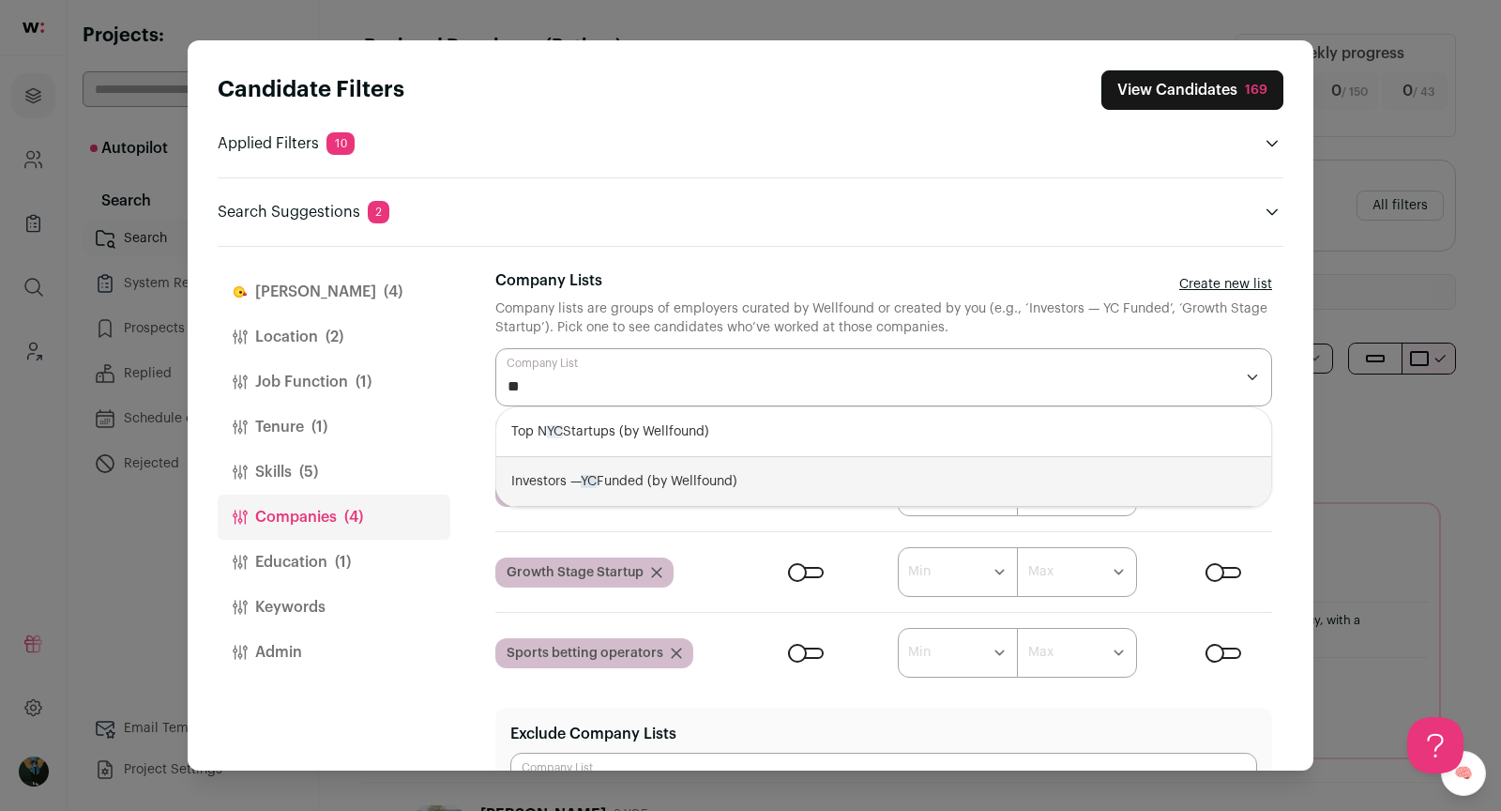
click at [732, 484] on div "Investors — YC Funded (by Wellfound)" at bounding box center [883, 482] width 775 height 50
select select "**********"
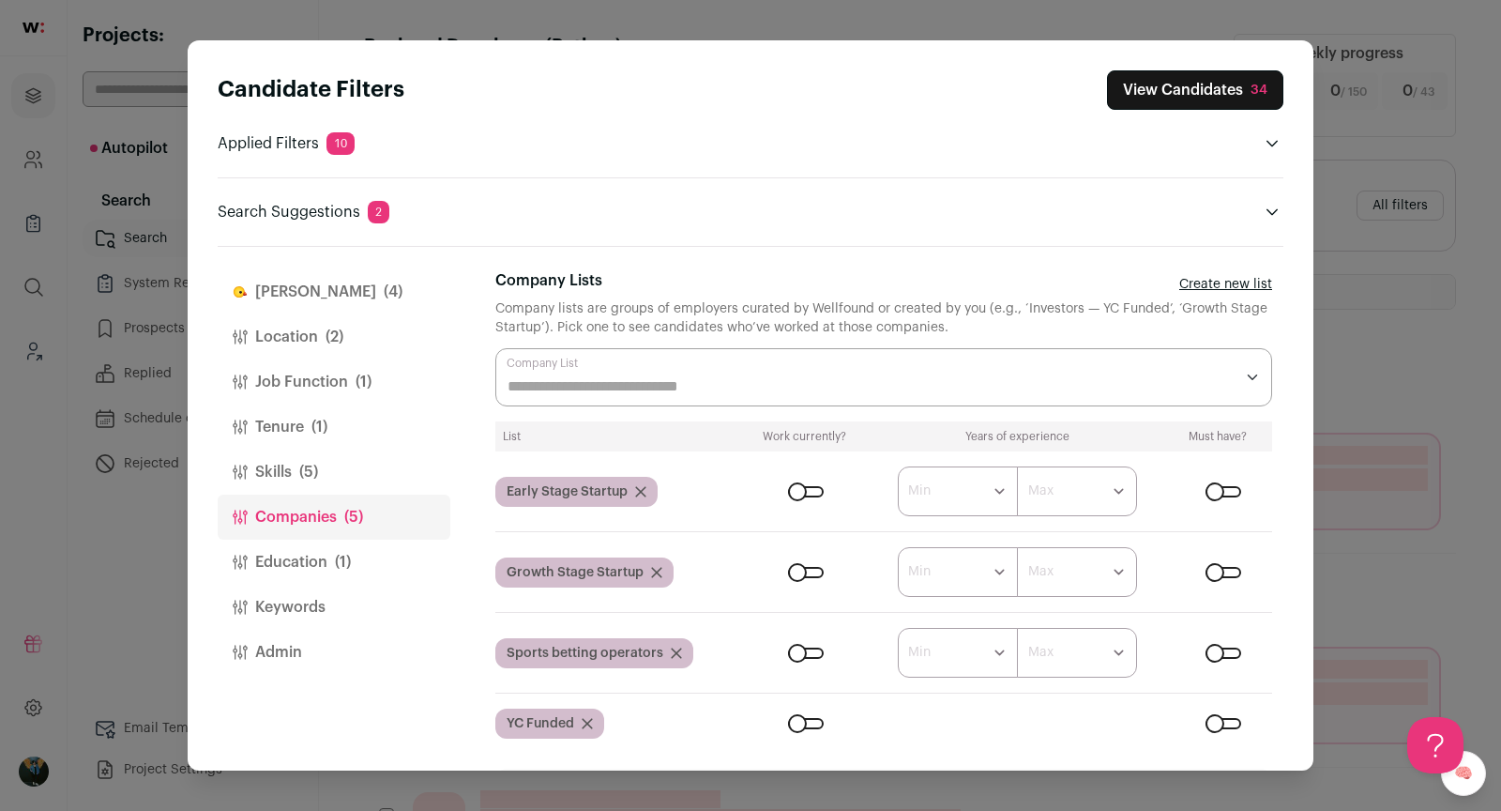
click at [769, 191] on div "Search Suggestions 2 Remove AWS to increase pool size by 16 results ***** Remov…" at bounding box center [751, 200] width 1066 height 46
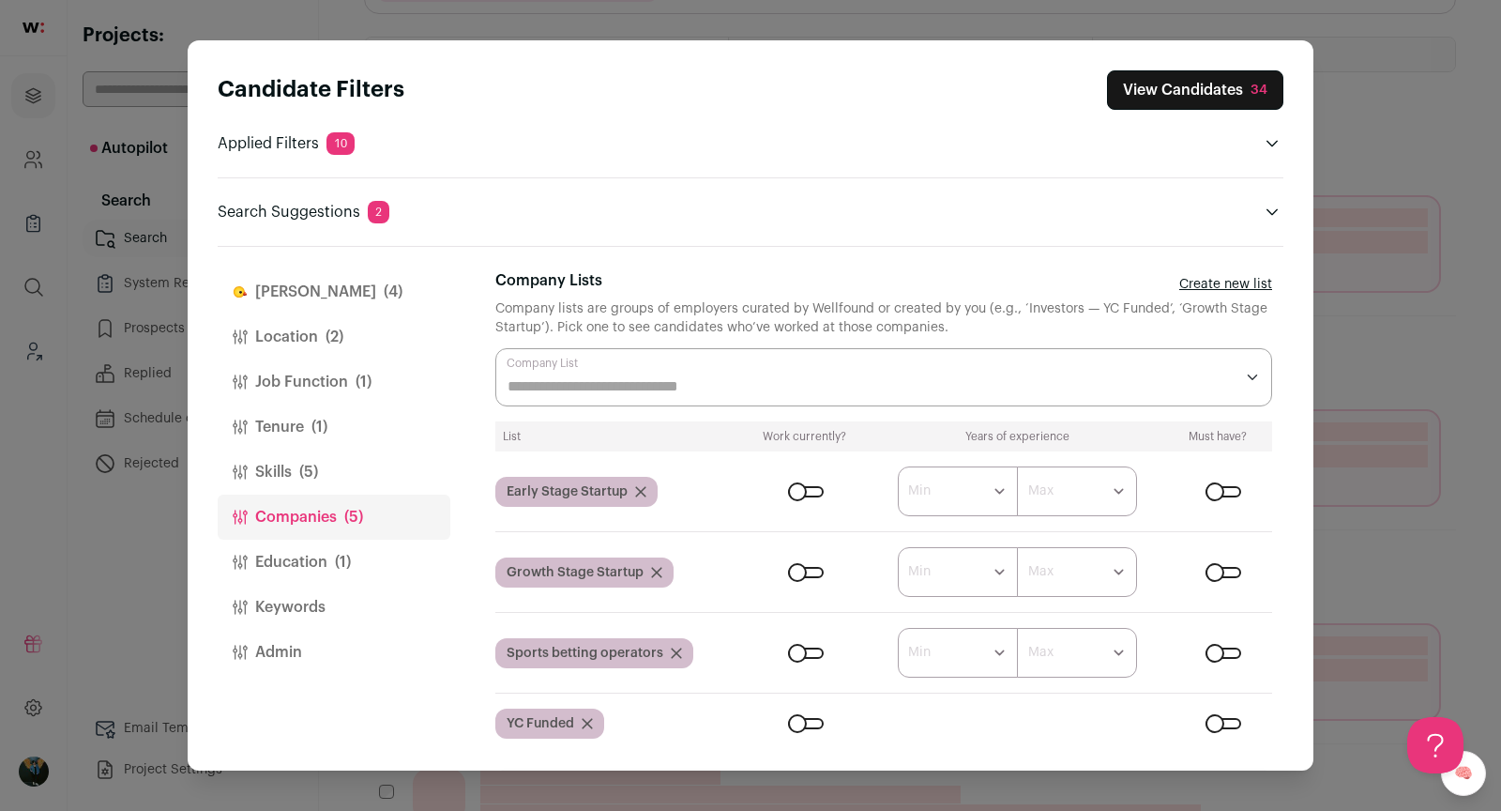
click at [797, 728] on div "Close modal via background" at bounding box center [806, 723] width 36 height 11
click at [1253, 95] on button "View Candidates 13" at bounding box center [1197, 89] width 174 height 39
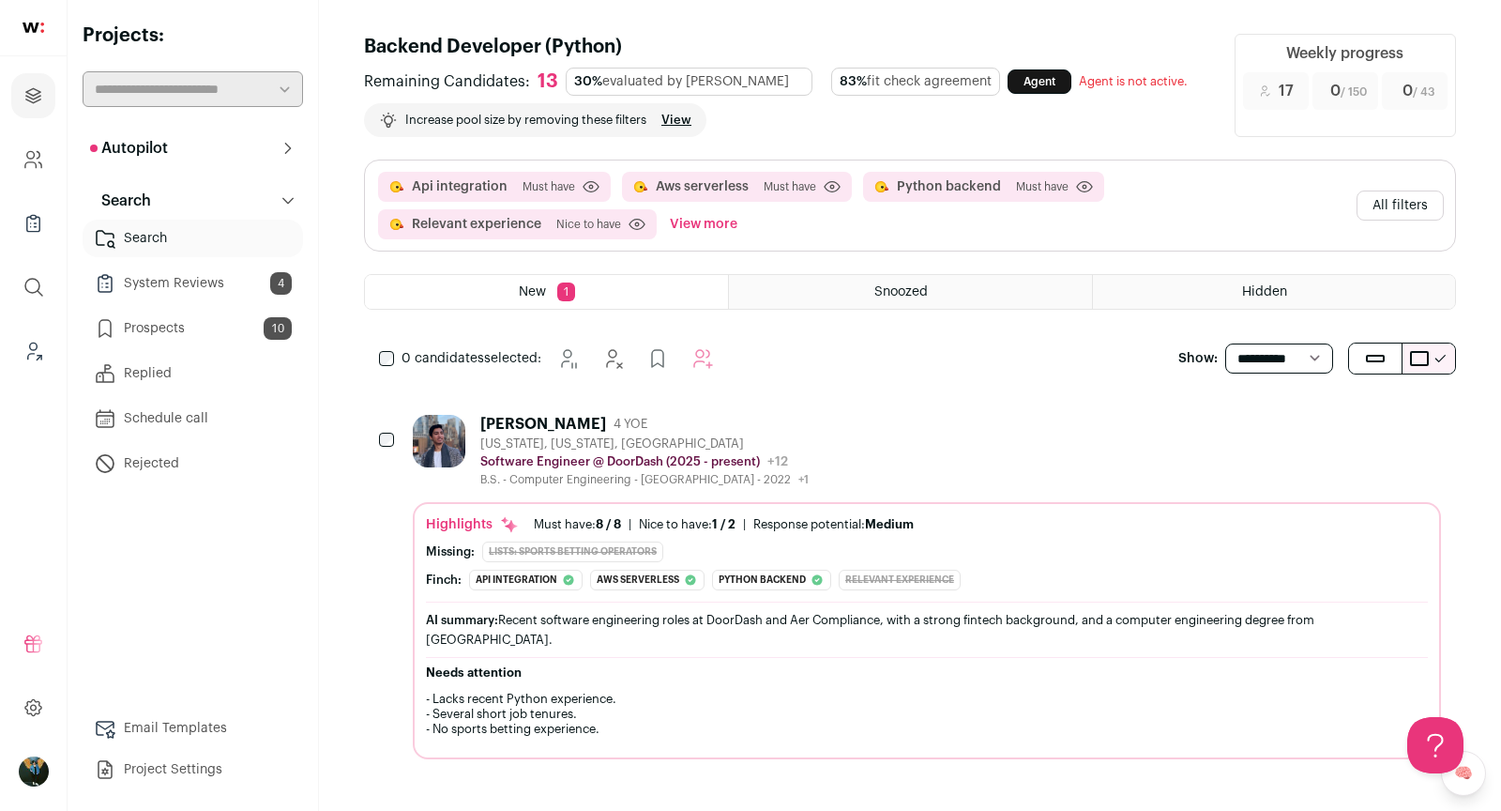
scroll to position [0, 0]
click at [1377, 205] on button "All filters" at bounding box center [1400, 205] width 87 height 30
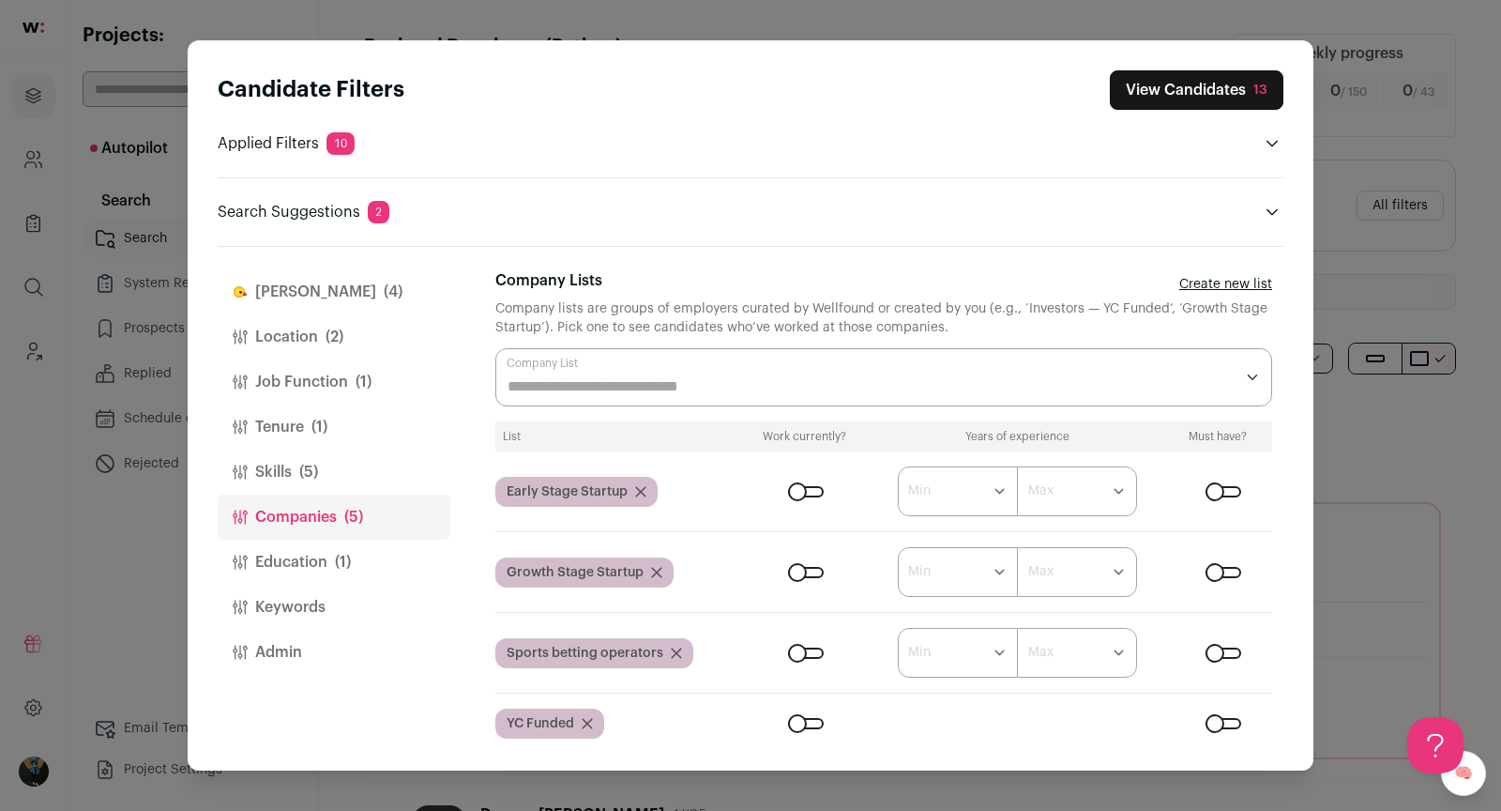
click at [812, 723] on div "Close modal via background" at bounding box center [806, 723] width 36 height 11
click at [129, 505] on div "Candidate Filters View Candidates 42 Applied Filters 10 Api integration, Aws se…" at bounding box center [750, 405] width 1501 height 811
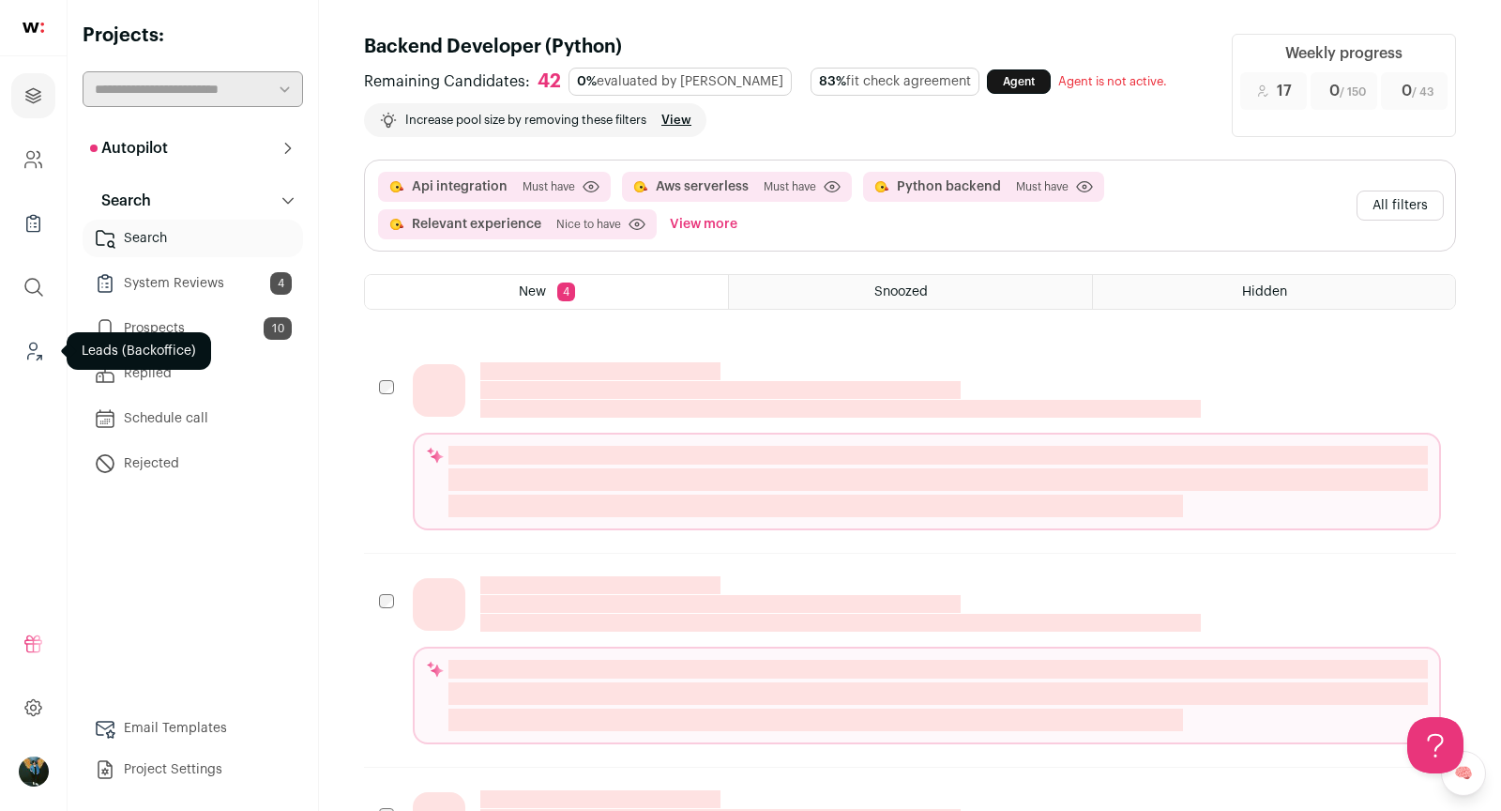
click at [35, 344] on icon "Leads (Backoffice)" at bounding box center [34, 351] width 22 height 23
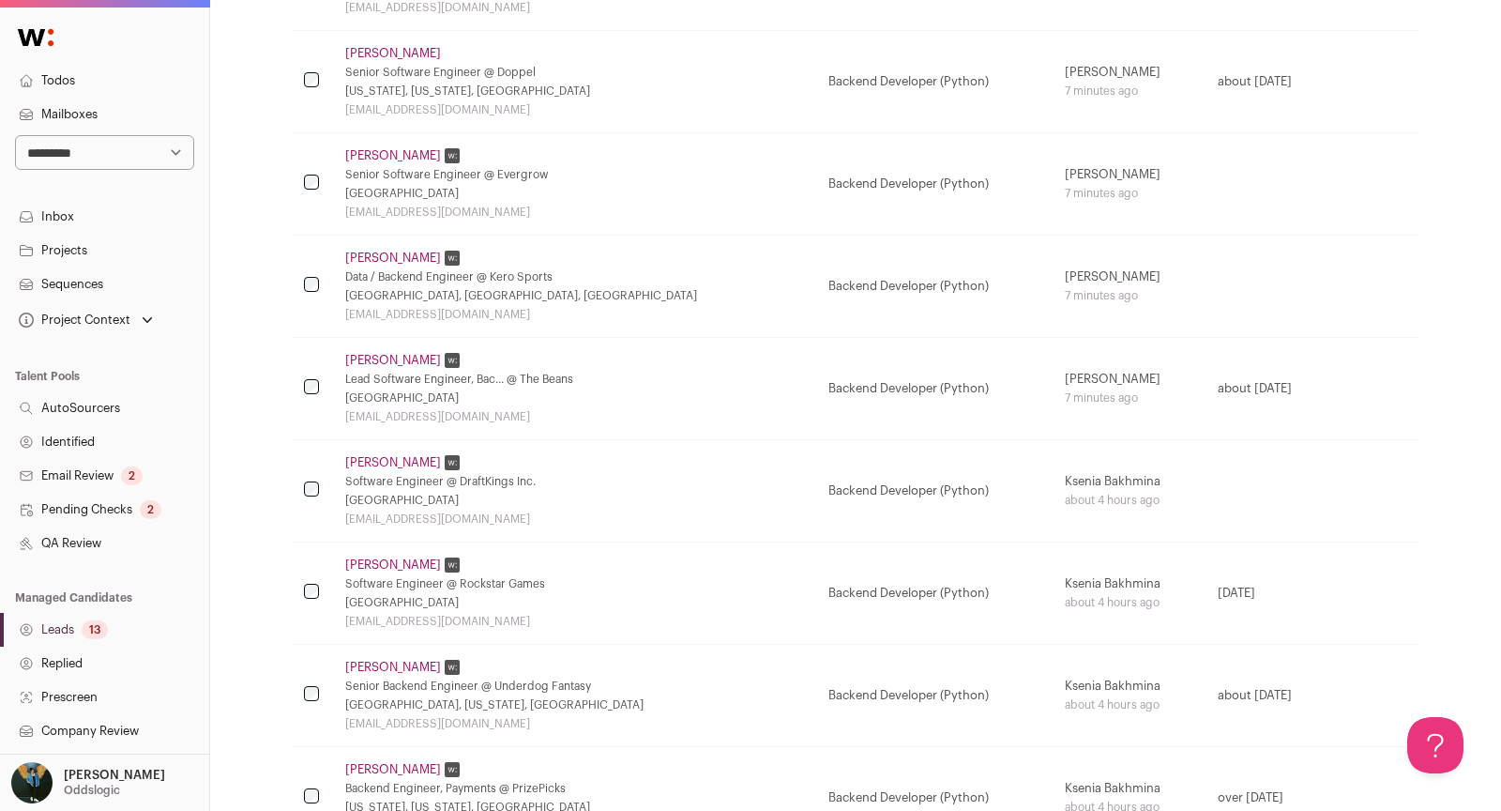
scroll to position [742, 0]
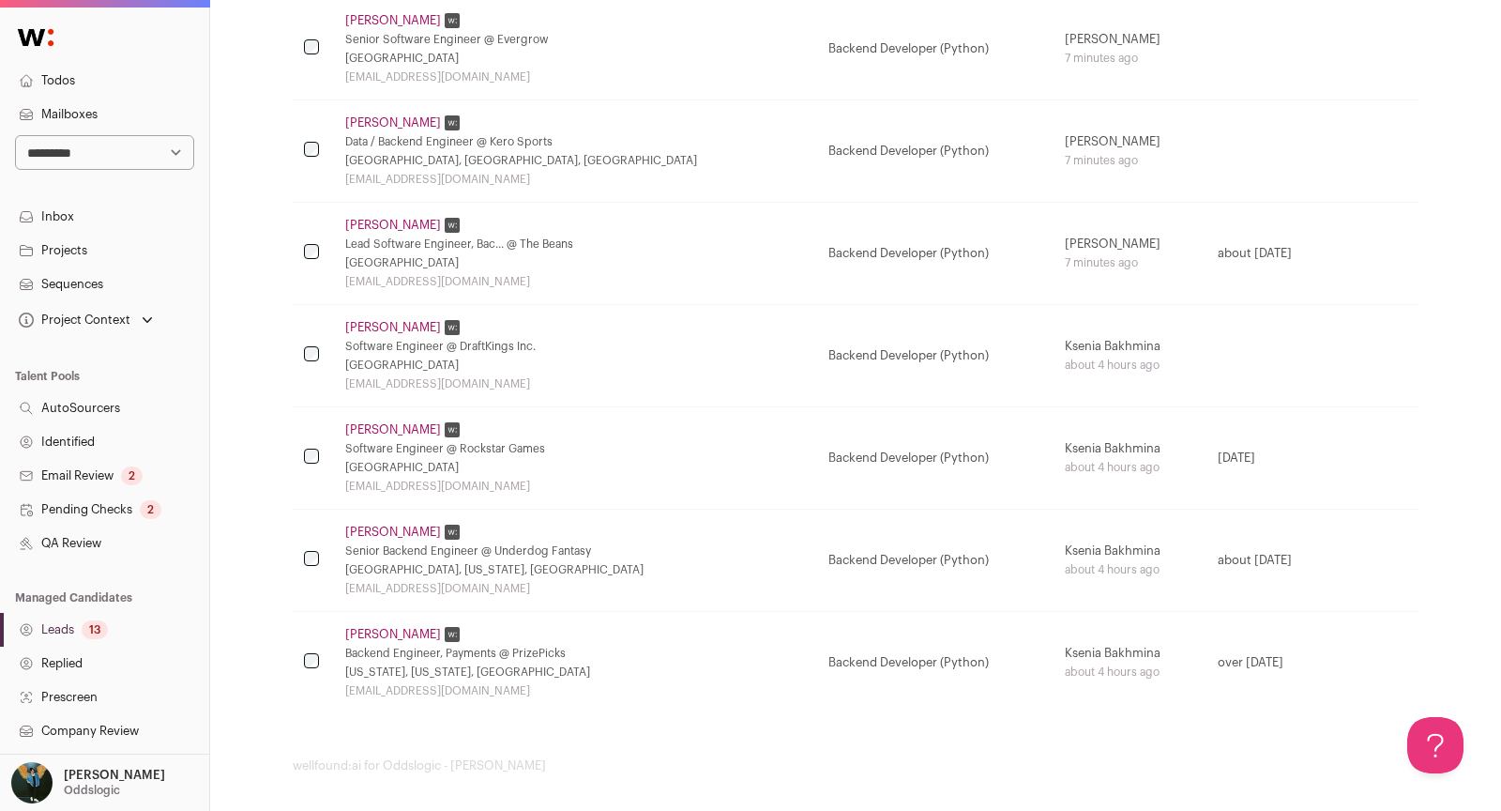
click at [156, 515] on div "2" at bounding box center [151, 509] width 22 height 19
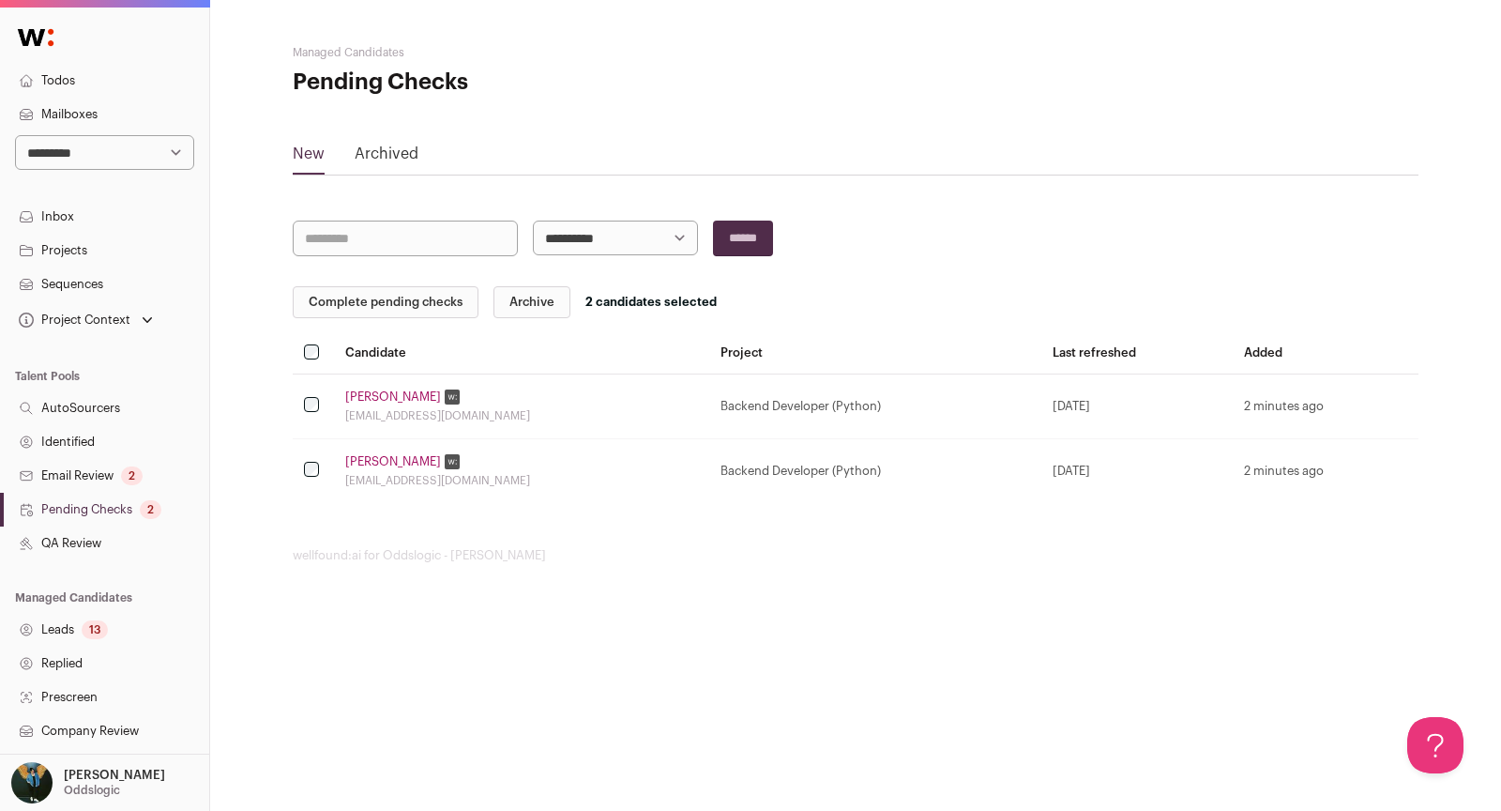
click at [443, 302] on button "Complete pending checks" at bounding box center [386, 302] width 186 height 32
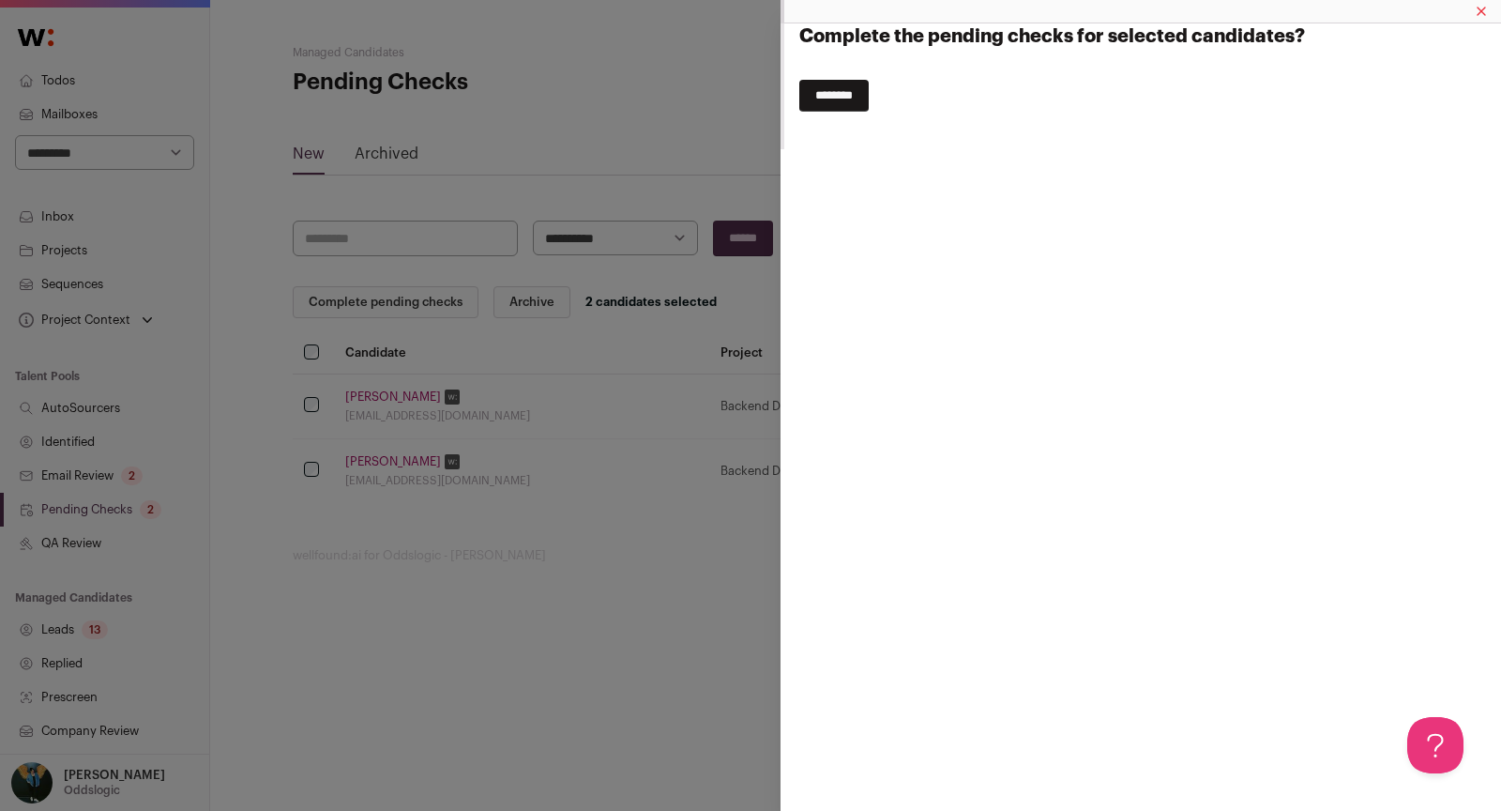
click at [827, 96] on input "********" at bounding box center [833, 96] width 69 height 32
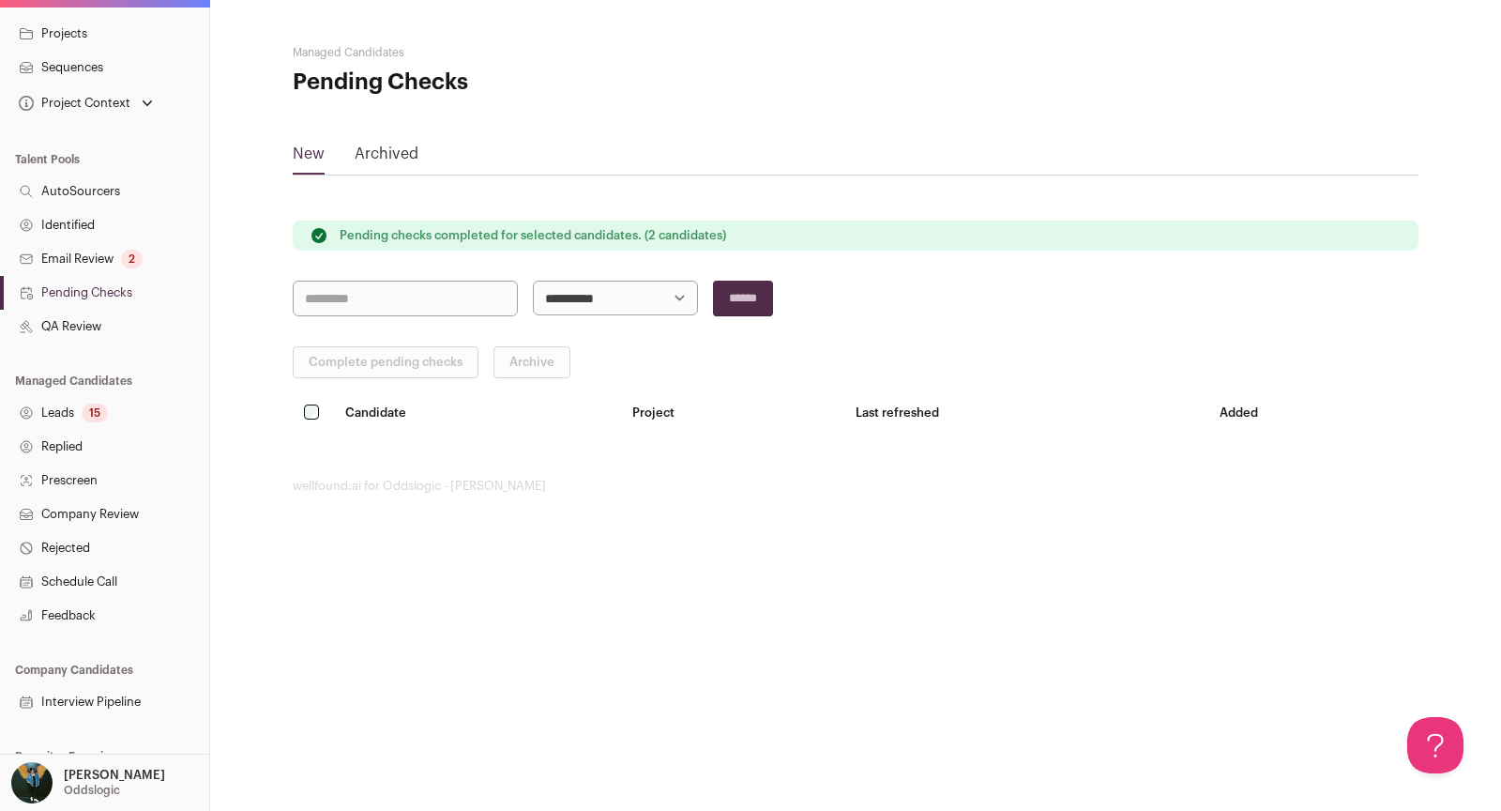
scroll to position [267, 0]
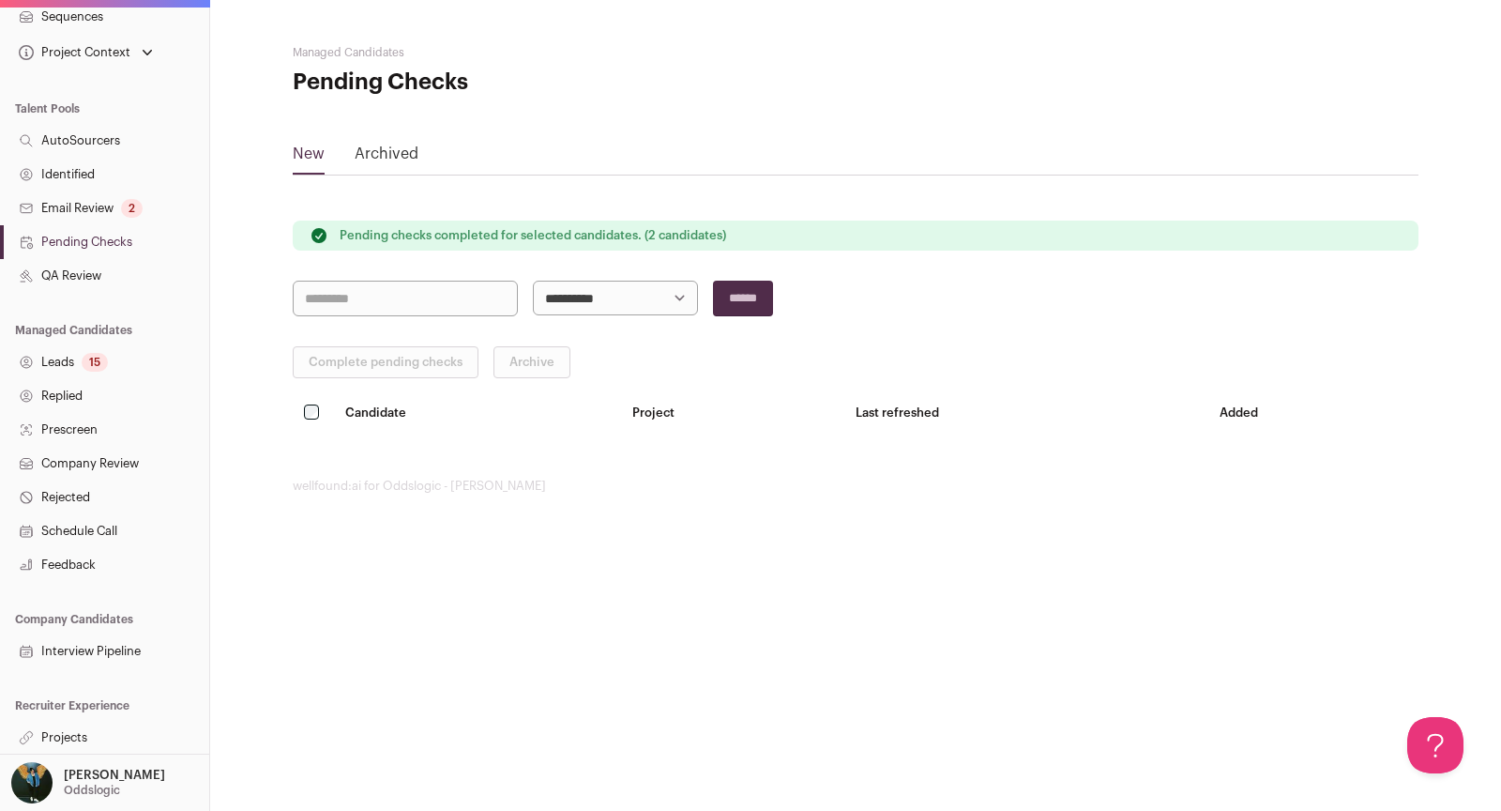
click at [76, 737] on link "Projects" at bounding box center [104, 738] width 209 height 34
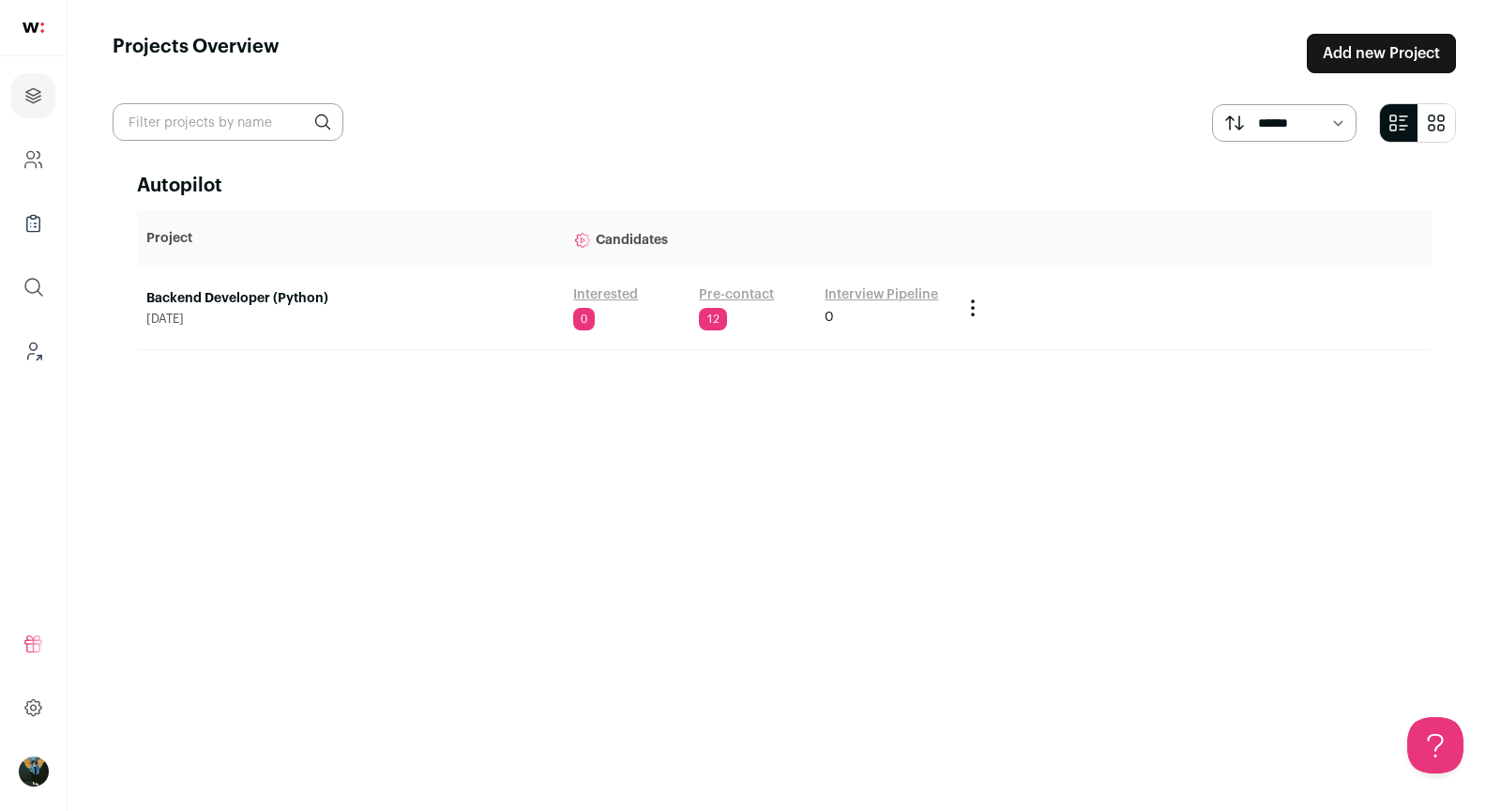
click at [259, 298] on link "Backend Developer (Python)" at bounding box center [350, 298] width 408 height 19
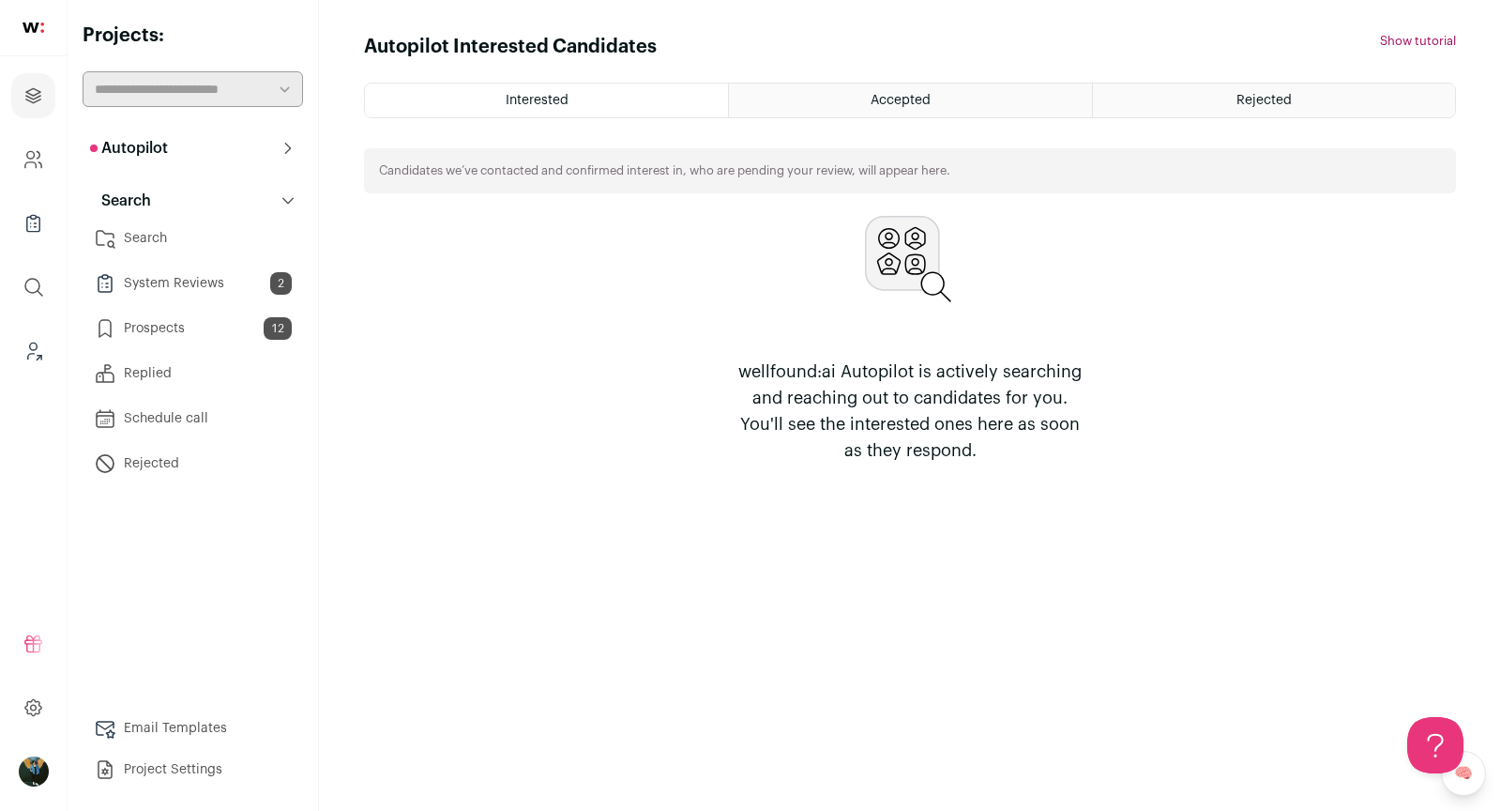
click at [202, 222] on link "Search" at bounding box center [193, 239] width 220 height 38
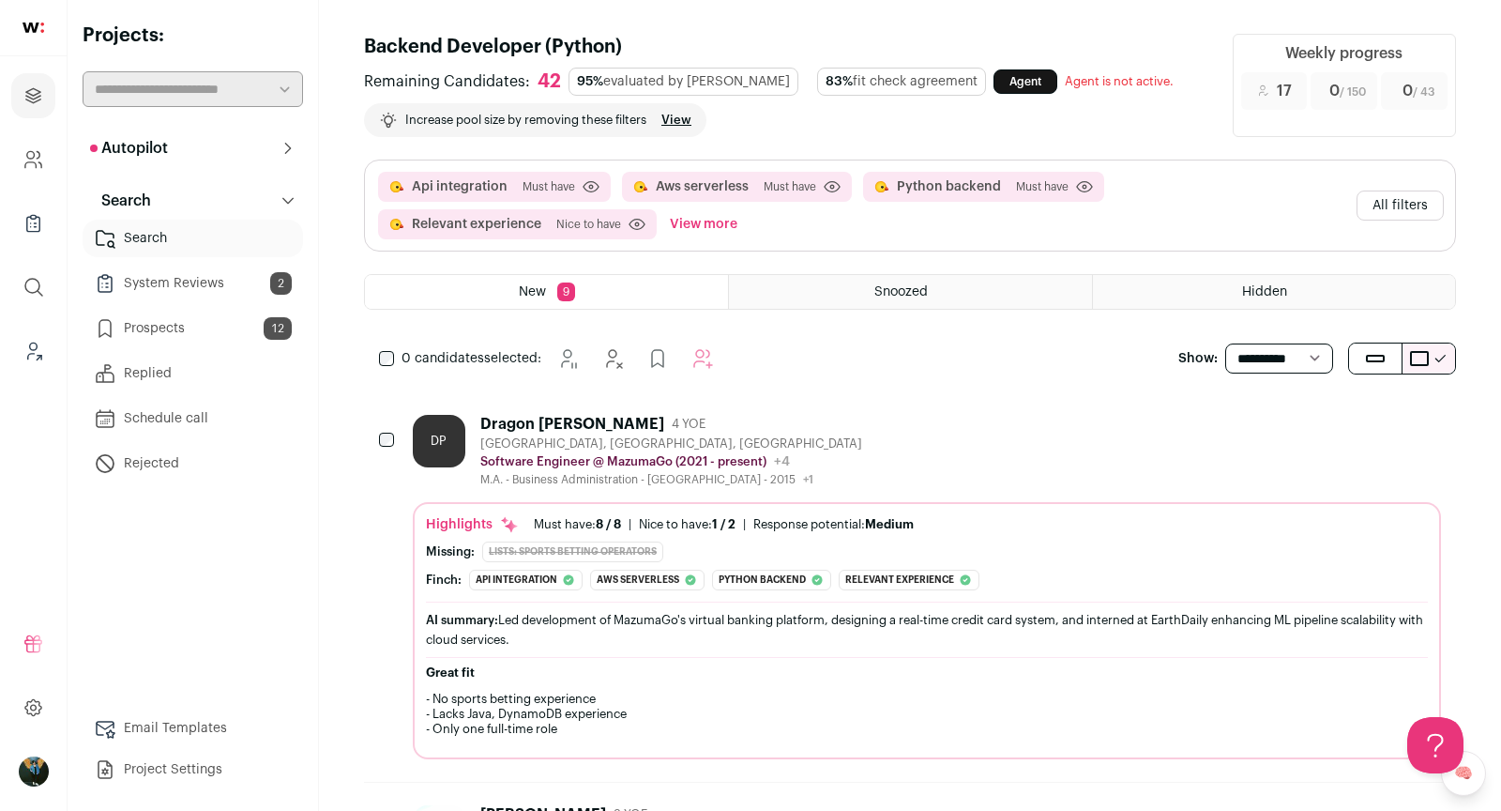
click at [239, 150] on button "Autopilot" at bounding box center [193, 148] width 220 height 38
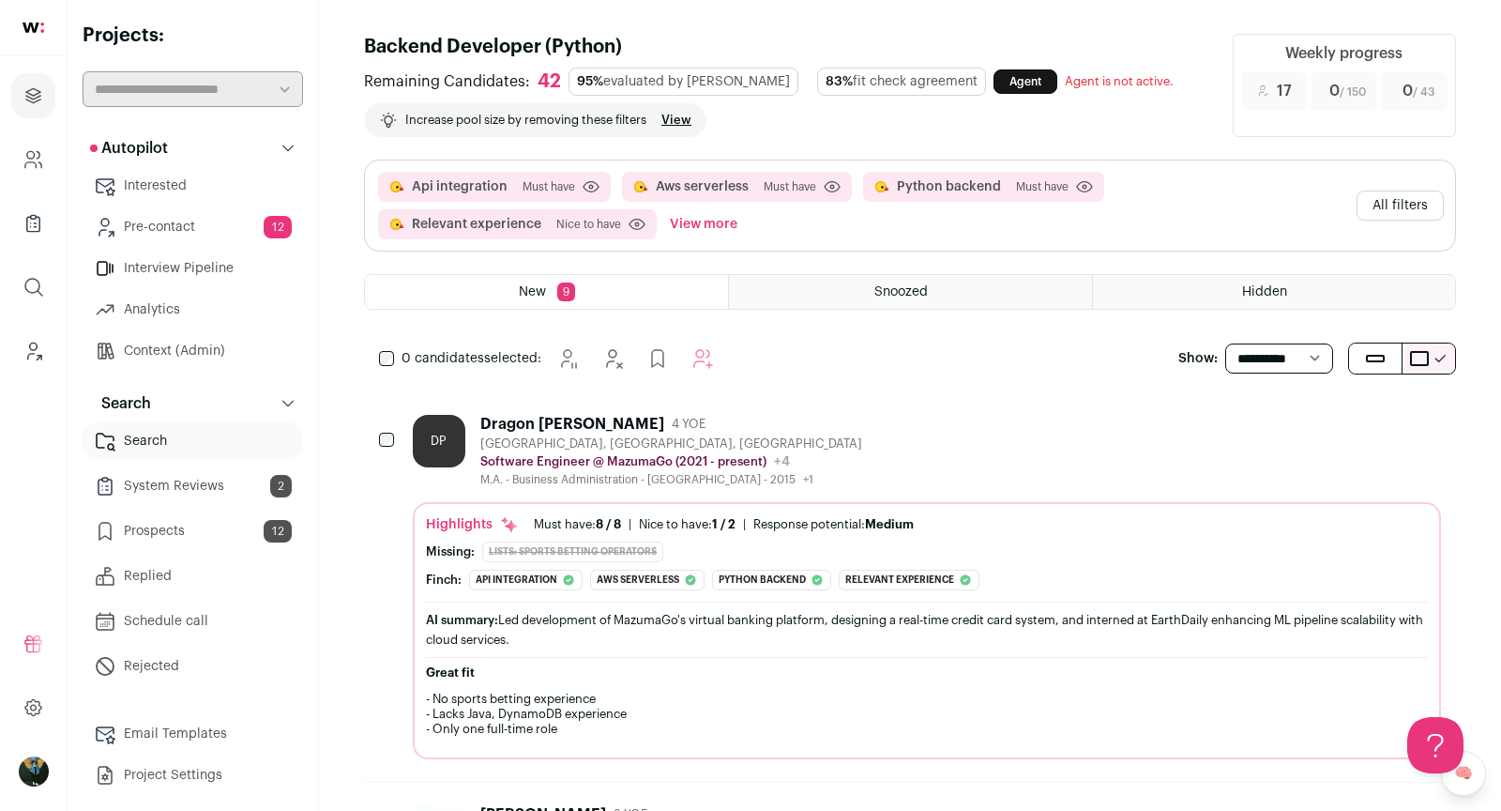
click at [193, 231] on link "Pre-contact 12" at bounding box center [193, 227] width 220 height 38
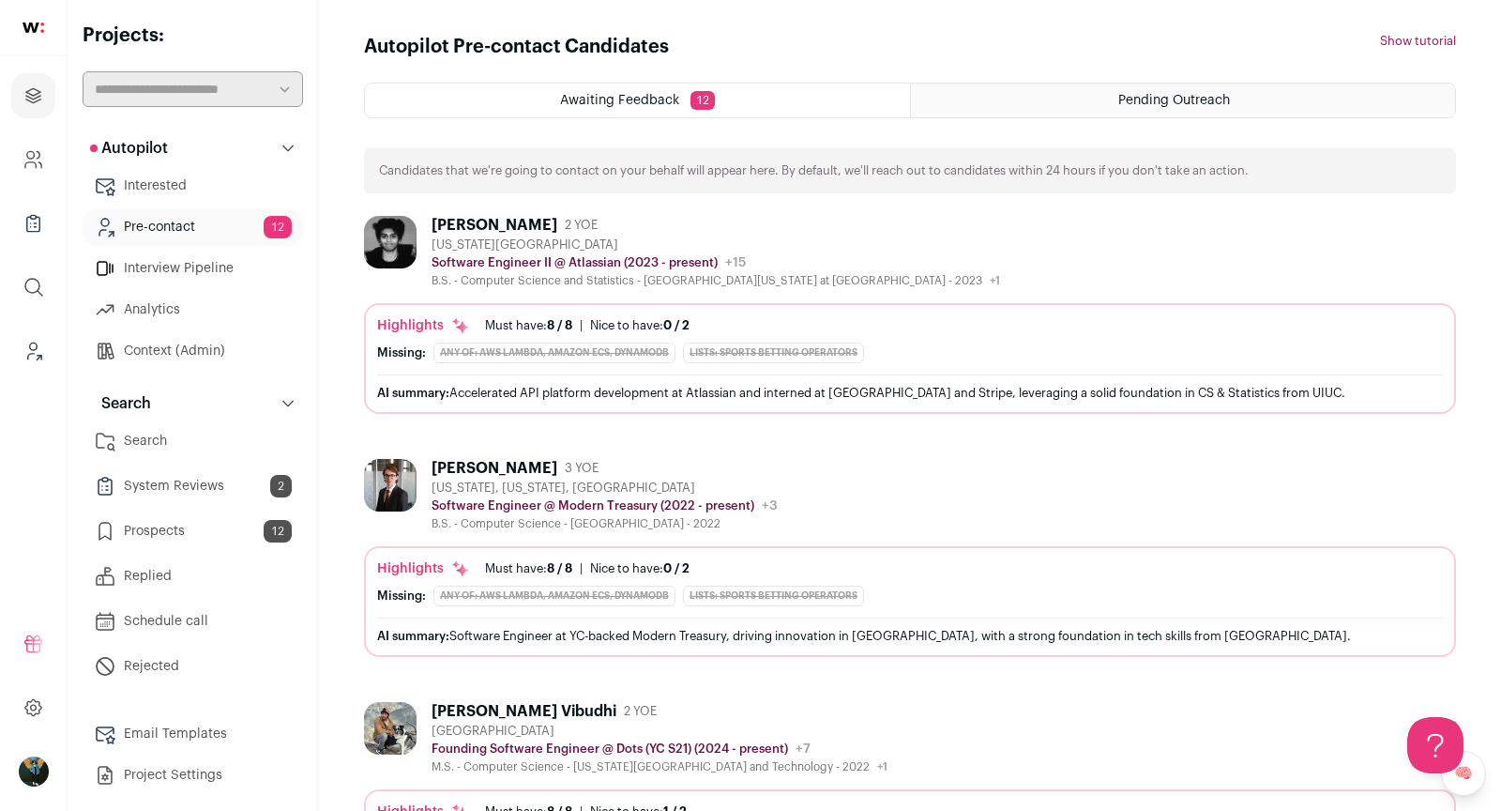
scroll to position [4, 0]
click at [198, 729] on link "Email Templates" at bounding box center [193, 730] width 220 height 38
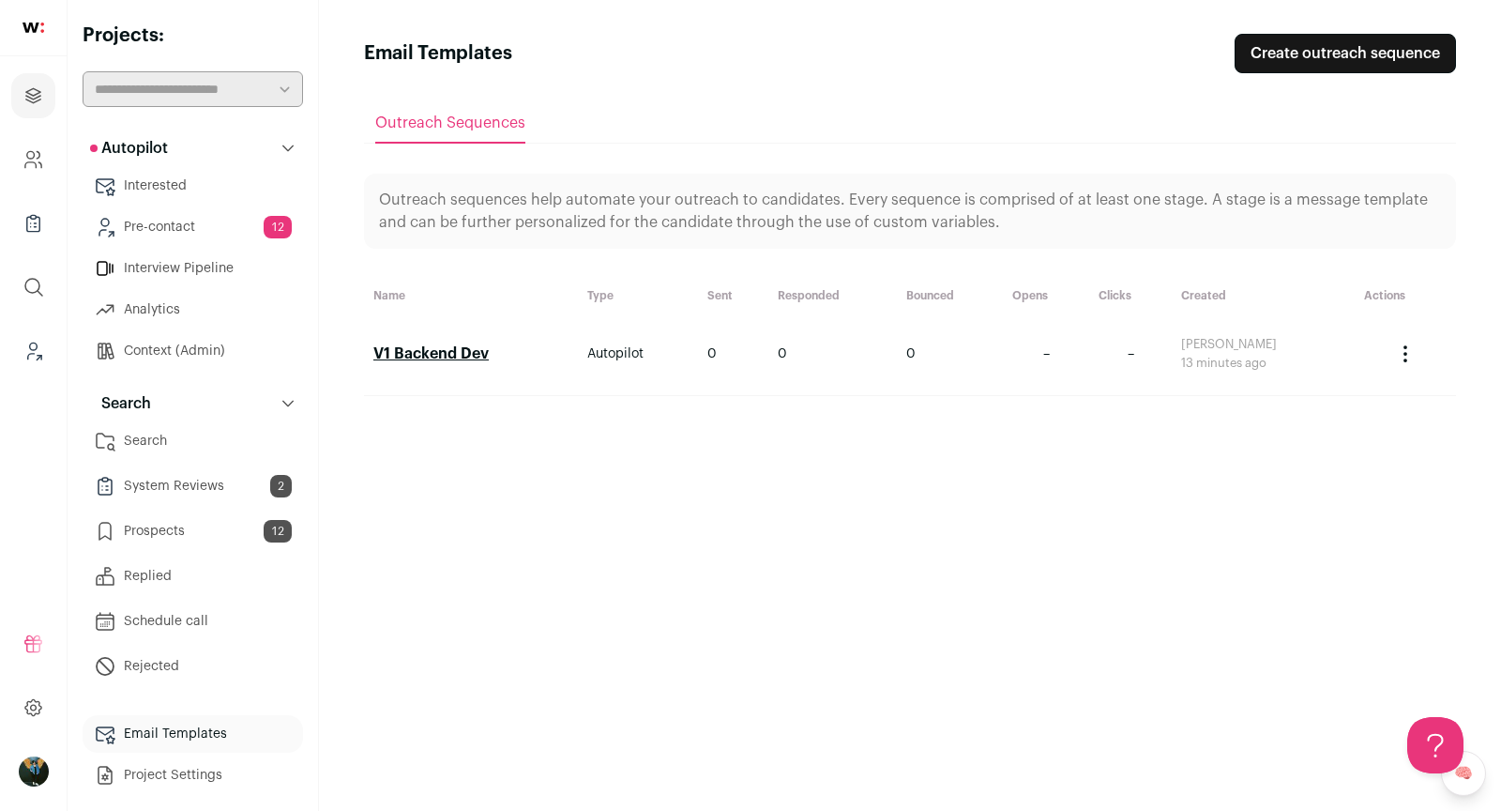
click at [474, 351] on link "V1 Backend Dev" at bounding box center [430, 353] width 115 height 15
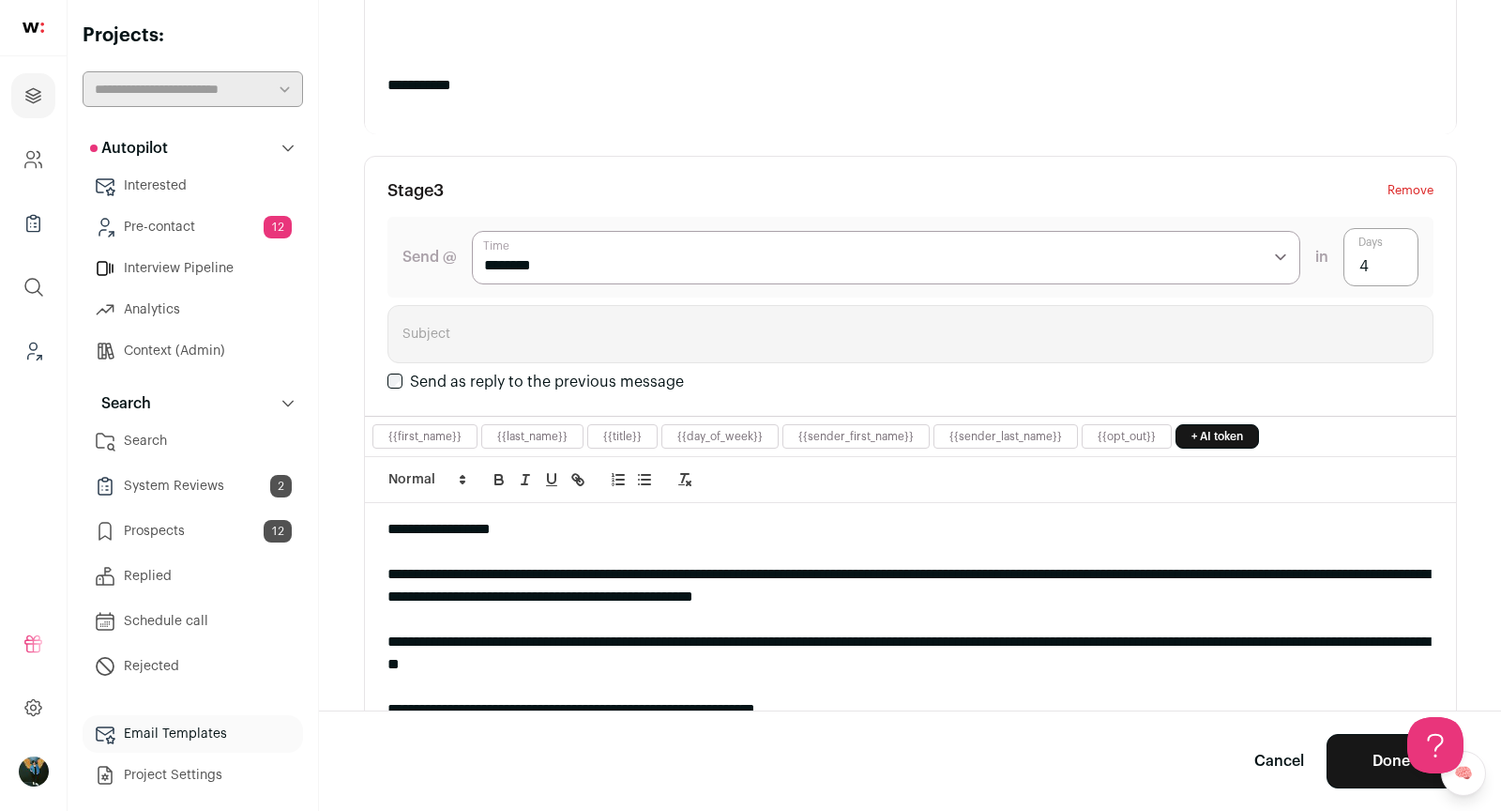
scroll to position [1693, 0]
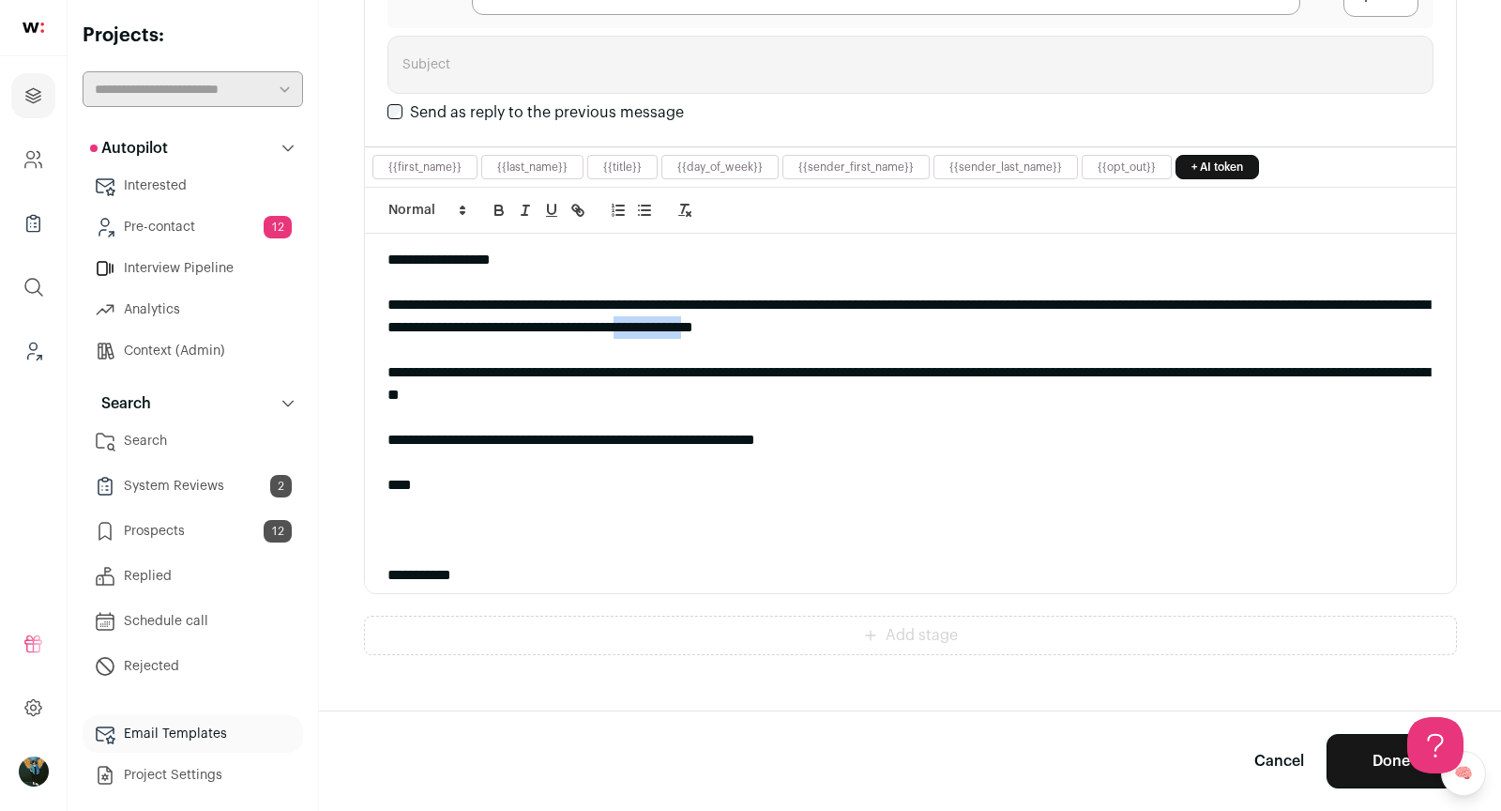
drag, startPoint x: 983, startPoint y: 313, endPoint x: 1065, endPoint y: 308, distance: 81.8
click at [1065, 308] on div "**********" at bounding box center [910, 316] width 1046 height 45
click at [579, 187] on div at bounding box center [910, 210] width 1091 height 47
click at [579, 202] on icon "button" at bounding box center [577, 210] width 17 height 17
paste input "**********"
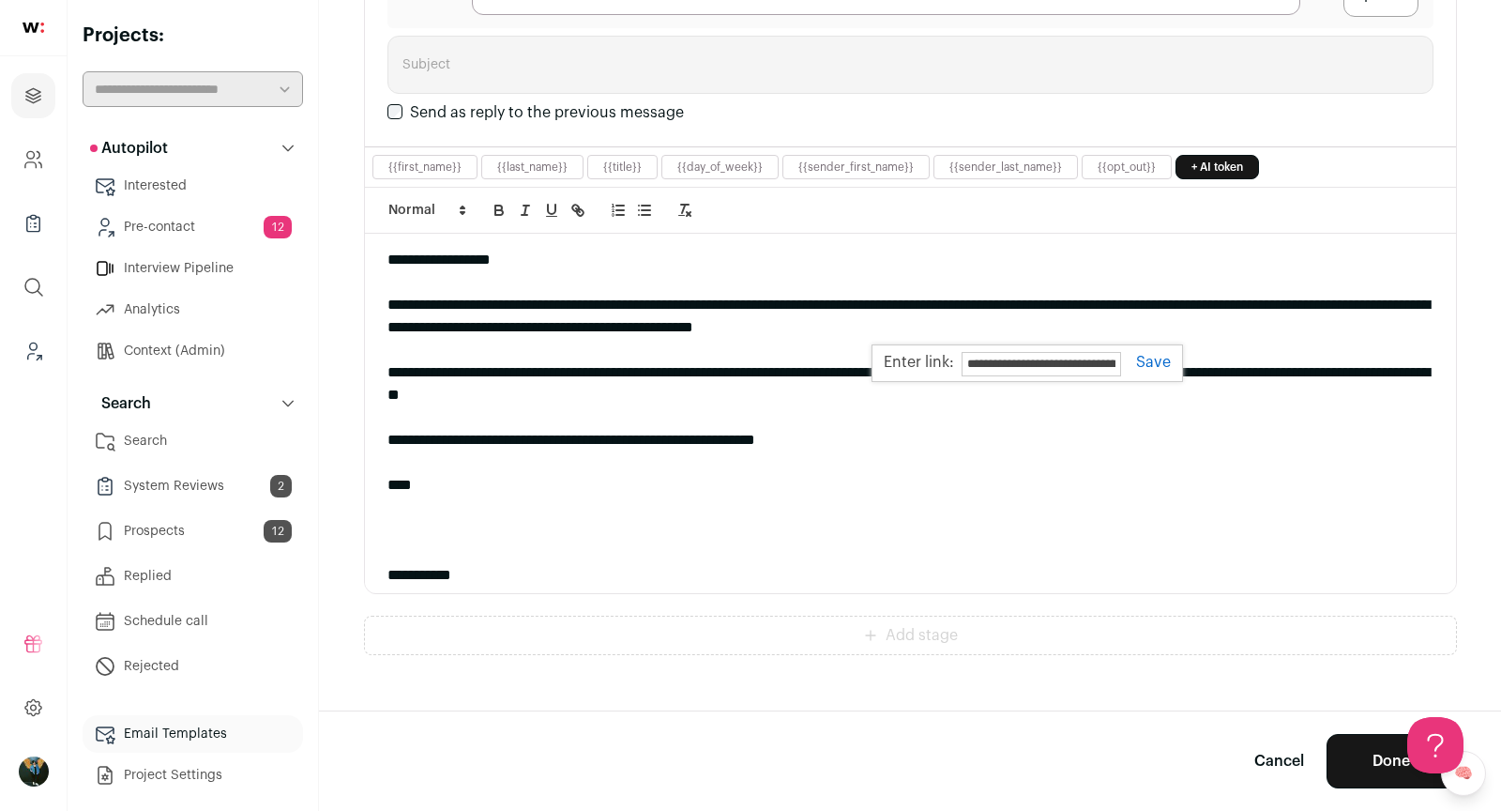
scroll to position [0, 1280]
type input "**********"
click at [1147, 355] on link at bounding box center [1146, 362] width 50 height 15
click at [1082, 303] on div "**********" at bounding box center [910, 316] width 1046 height 45
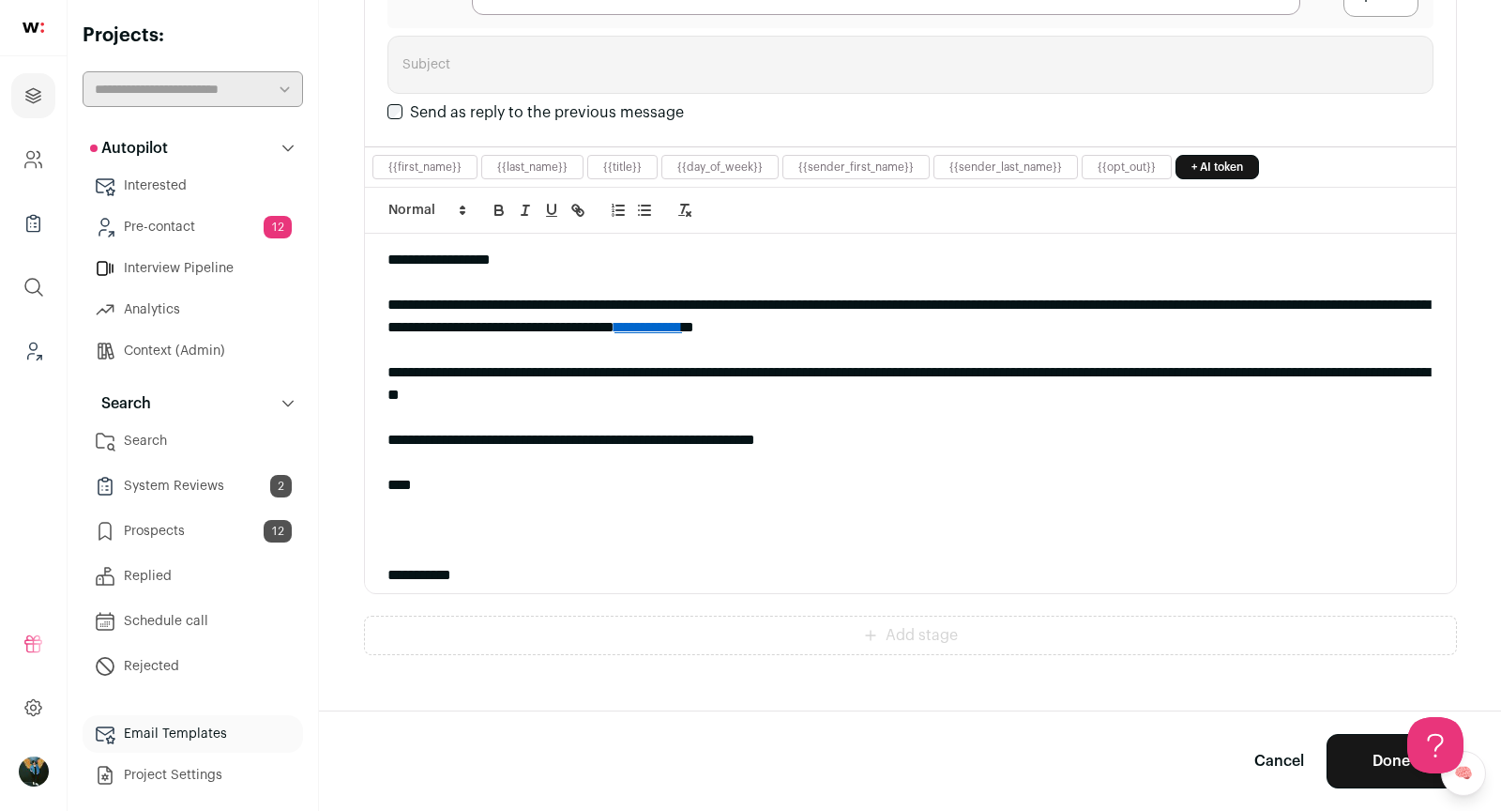
click at [1070, 307] on div "**********" at bounding box center [910, 316] width 1046 height 45
click at [980, 303] on div "**********" at bounding box center [910, 316] width 1046 height 45
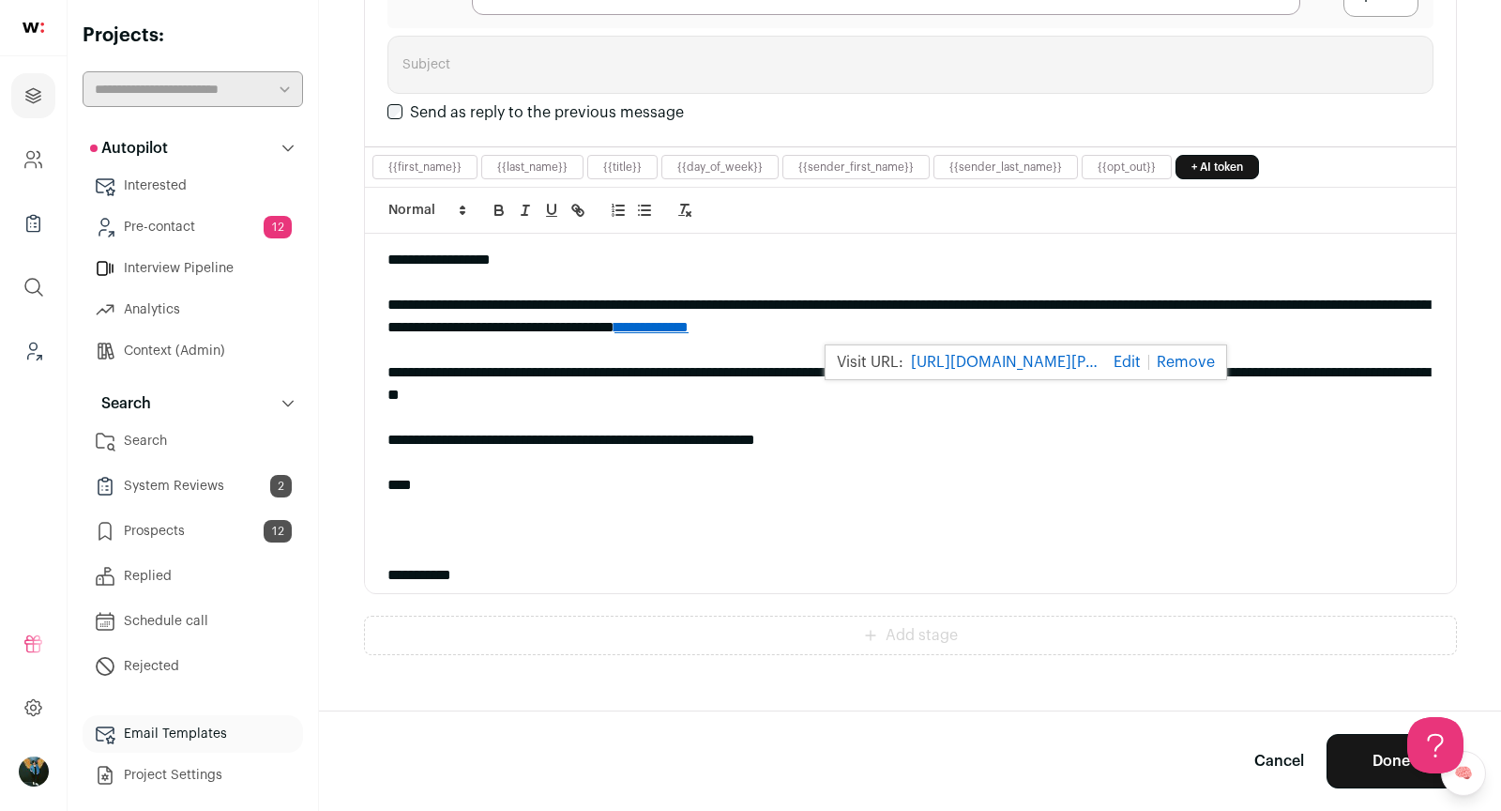
click at [928, 496] on div at bounding box center [910, 507] width 1046 height 23
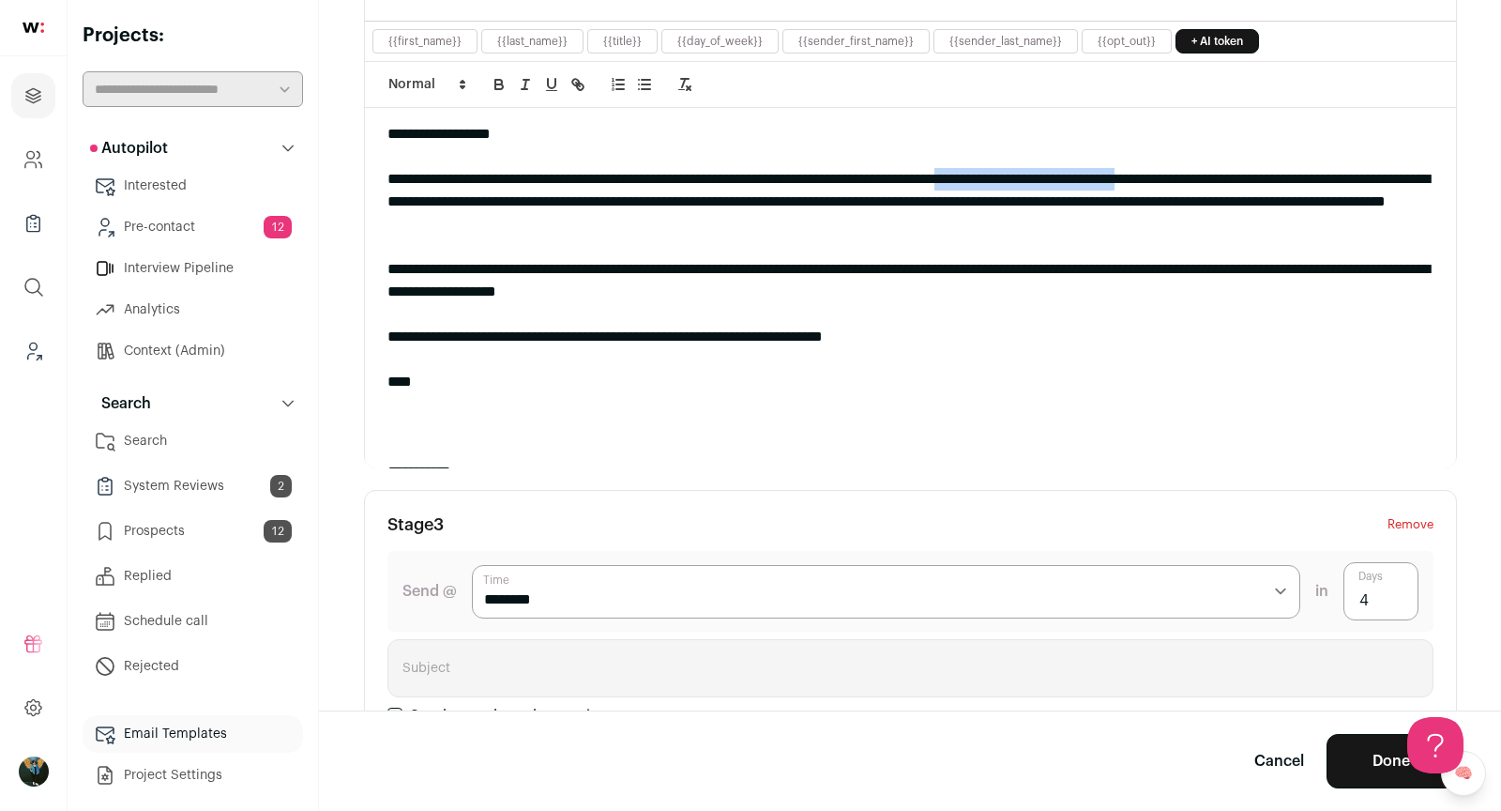
drag, startPoint x: 1078, startPoint y: 168, endPoint x: 1319, endPoint y: 162, distance: 241.2
click at [1319, 168] on div "**********" at bounding box center [910, 202] width 1046 height 68
click at [585, 76] on icon "button" at bounding box center [577, 84] width 17 height 17
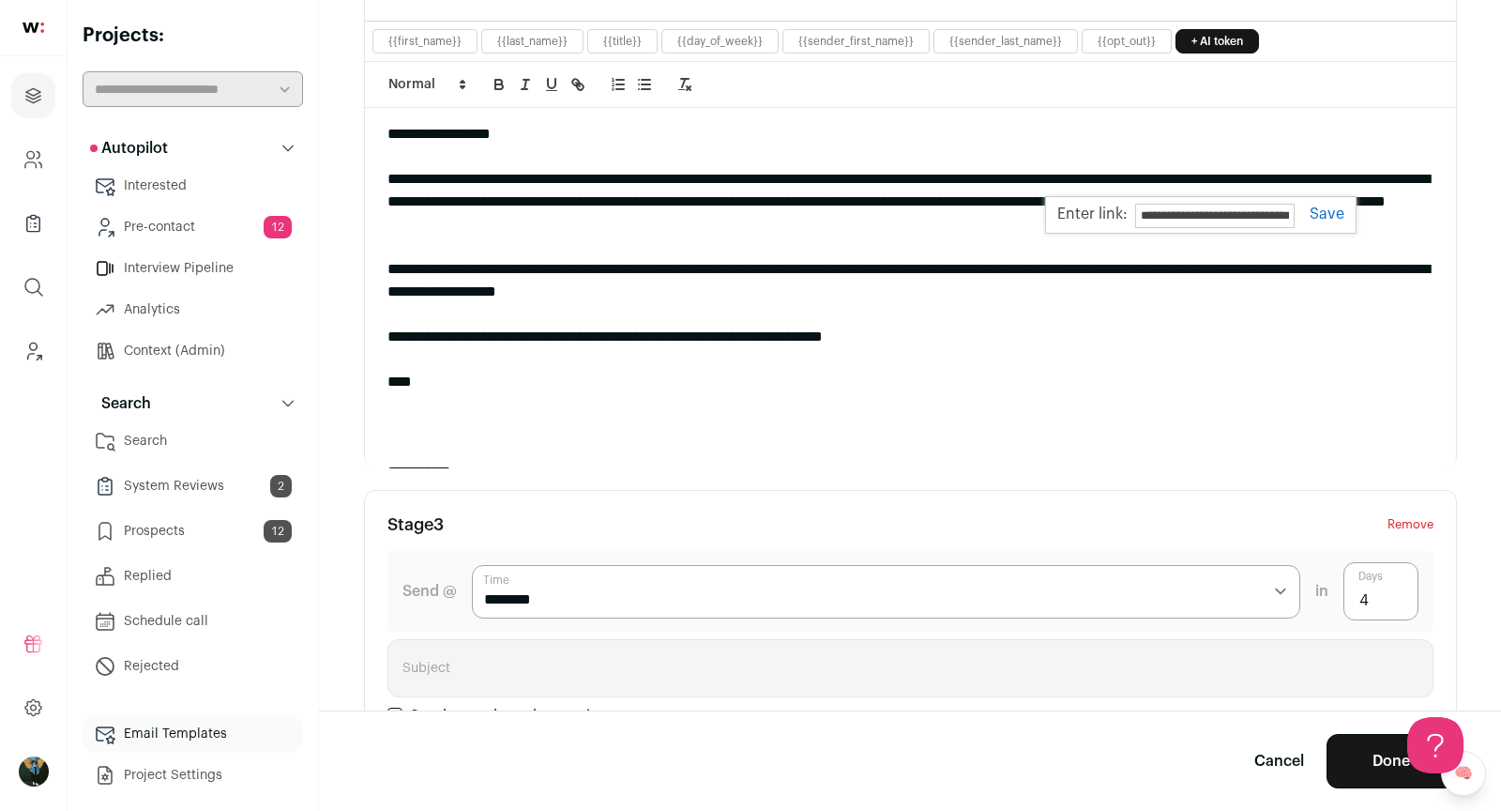
paste input "**********"
type input "**********"
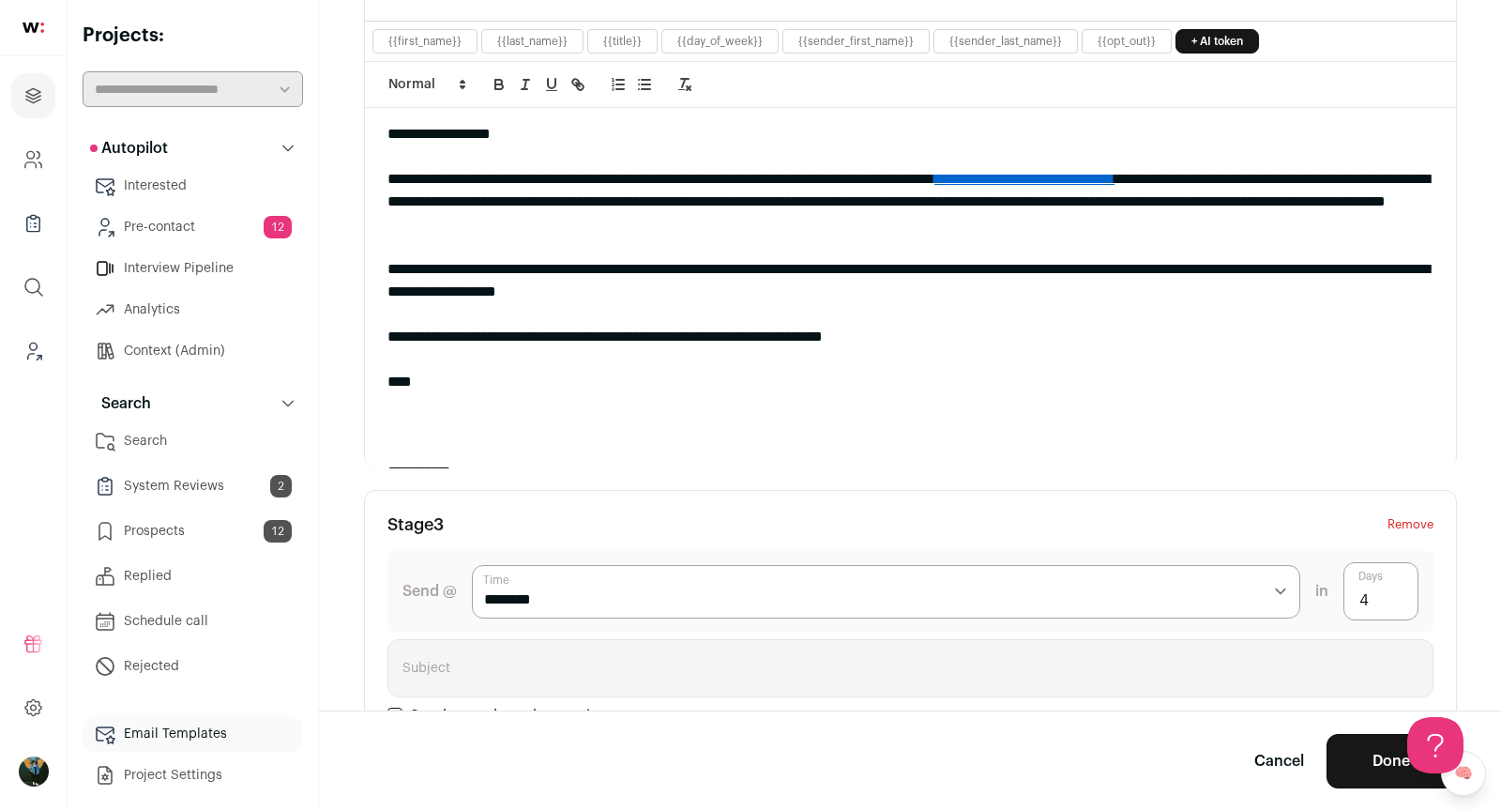
click at [1190, 446] on div at bounding box center [910, 449] width 1046 height 23
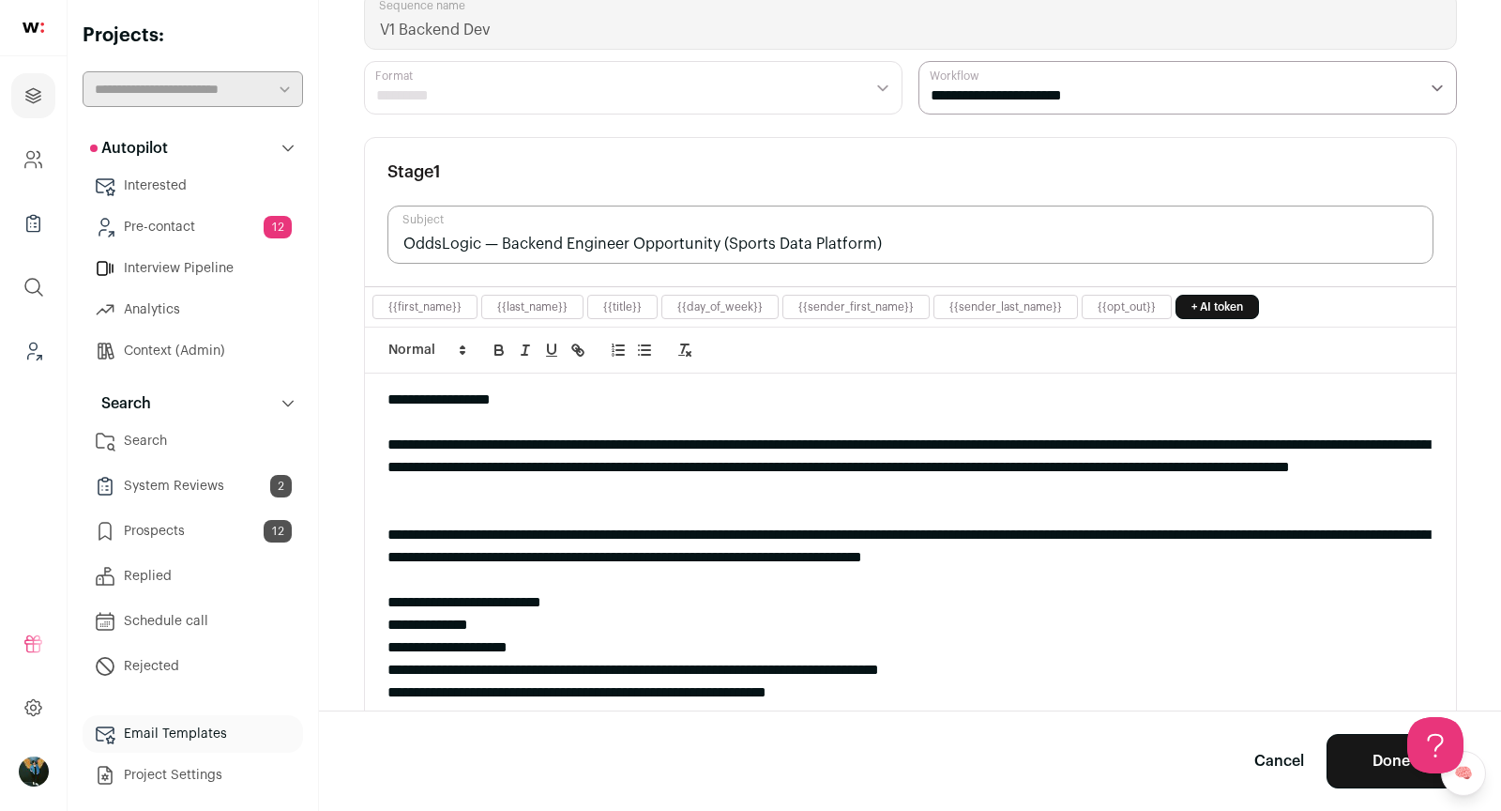
click at [1356, 762] on button "Done" at bounding box center [1391, 761] width 129 height 54
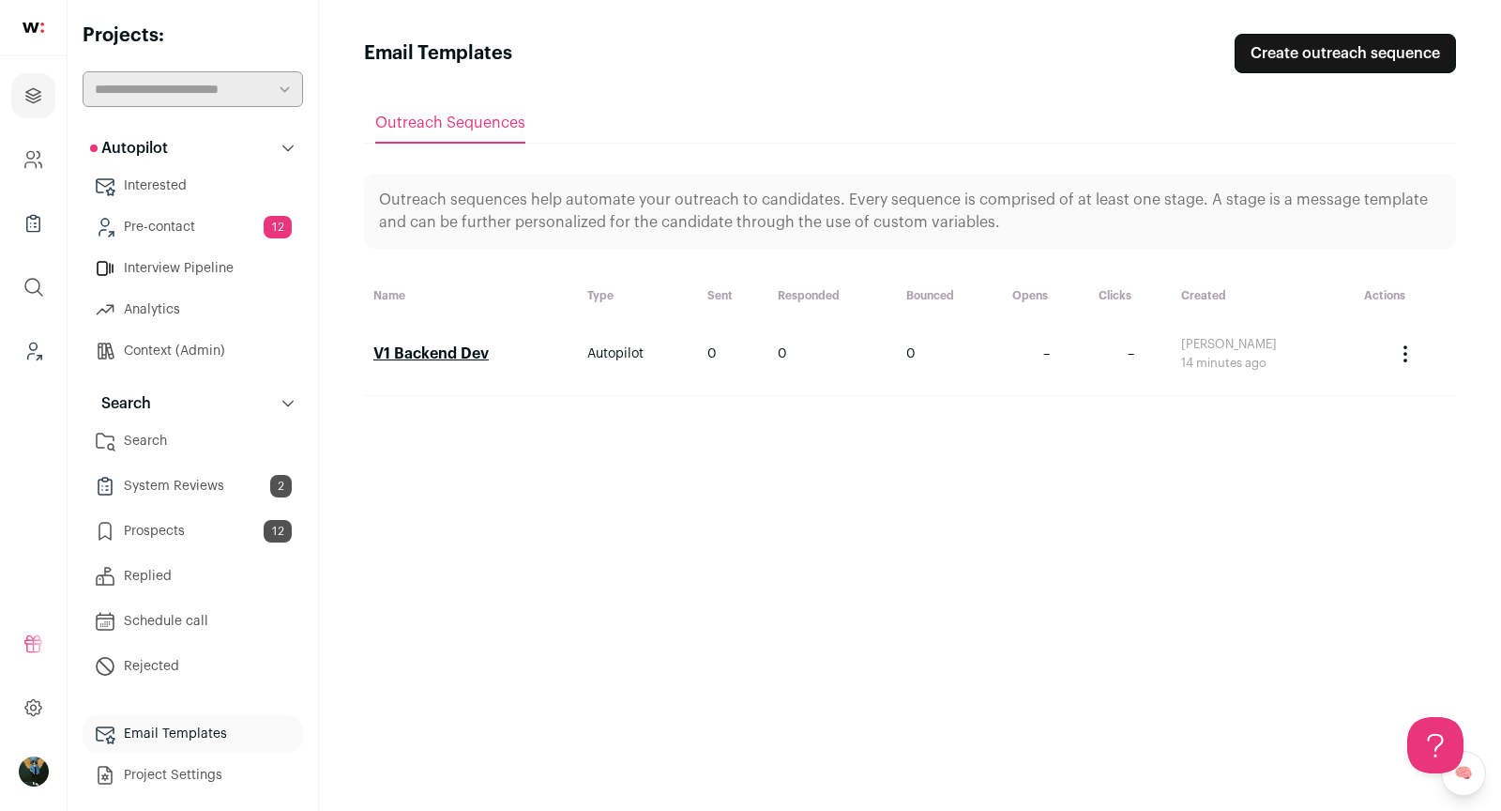
click at [475, 354] on link "V1 Backend Dev" at bounding box center [430, 353] width 115 height 15
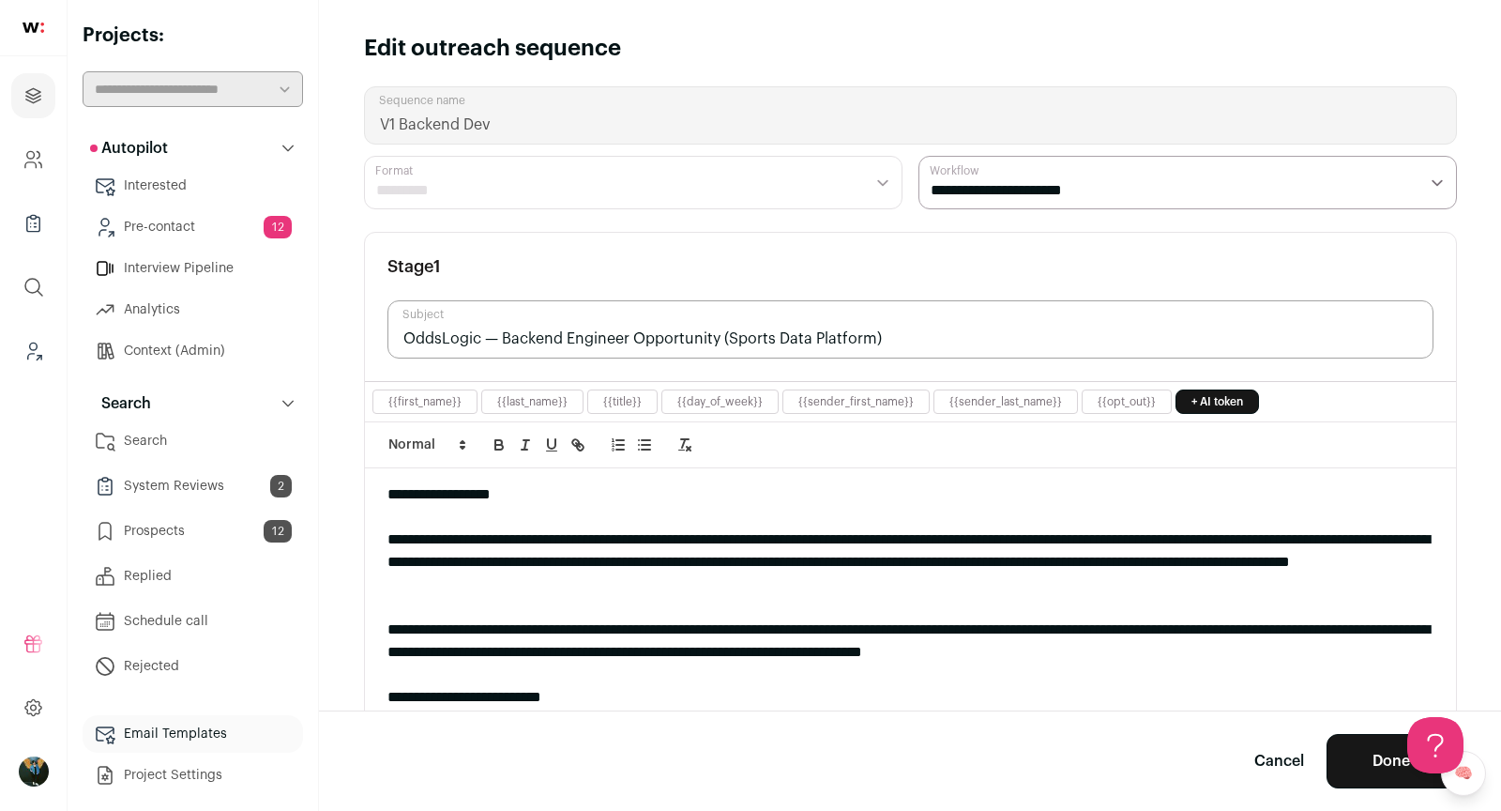
click at [1353, 762] on button "Done" at bounding box center [1391, 761] width 129 height 54
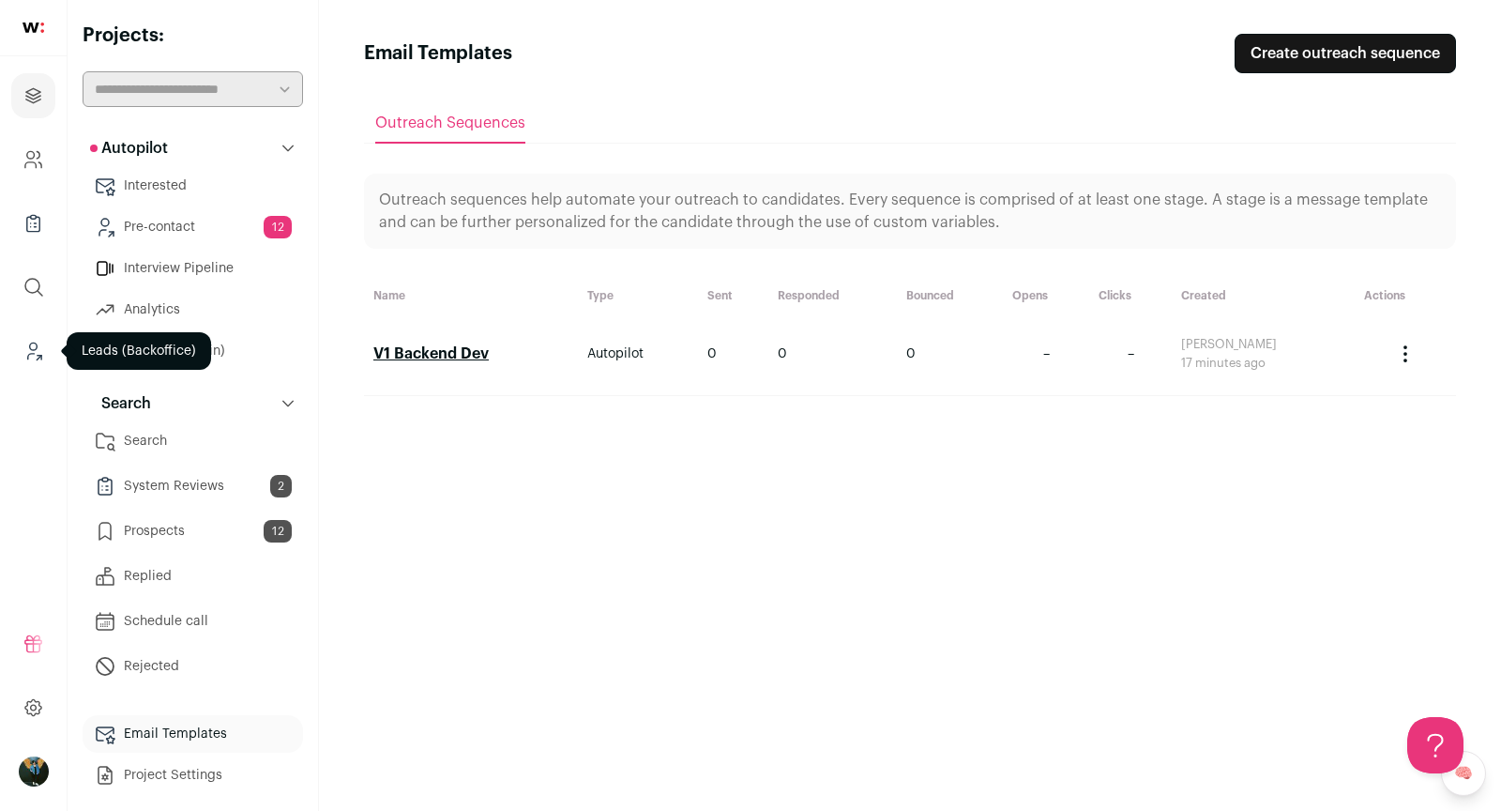
click at [22, 341] on link "Leads (Backoffice)" at bounding box center [33, 350] width 44 height 45
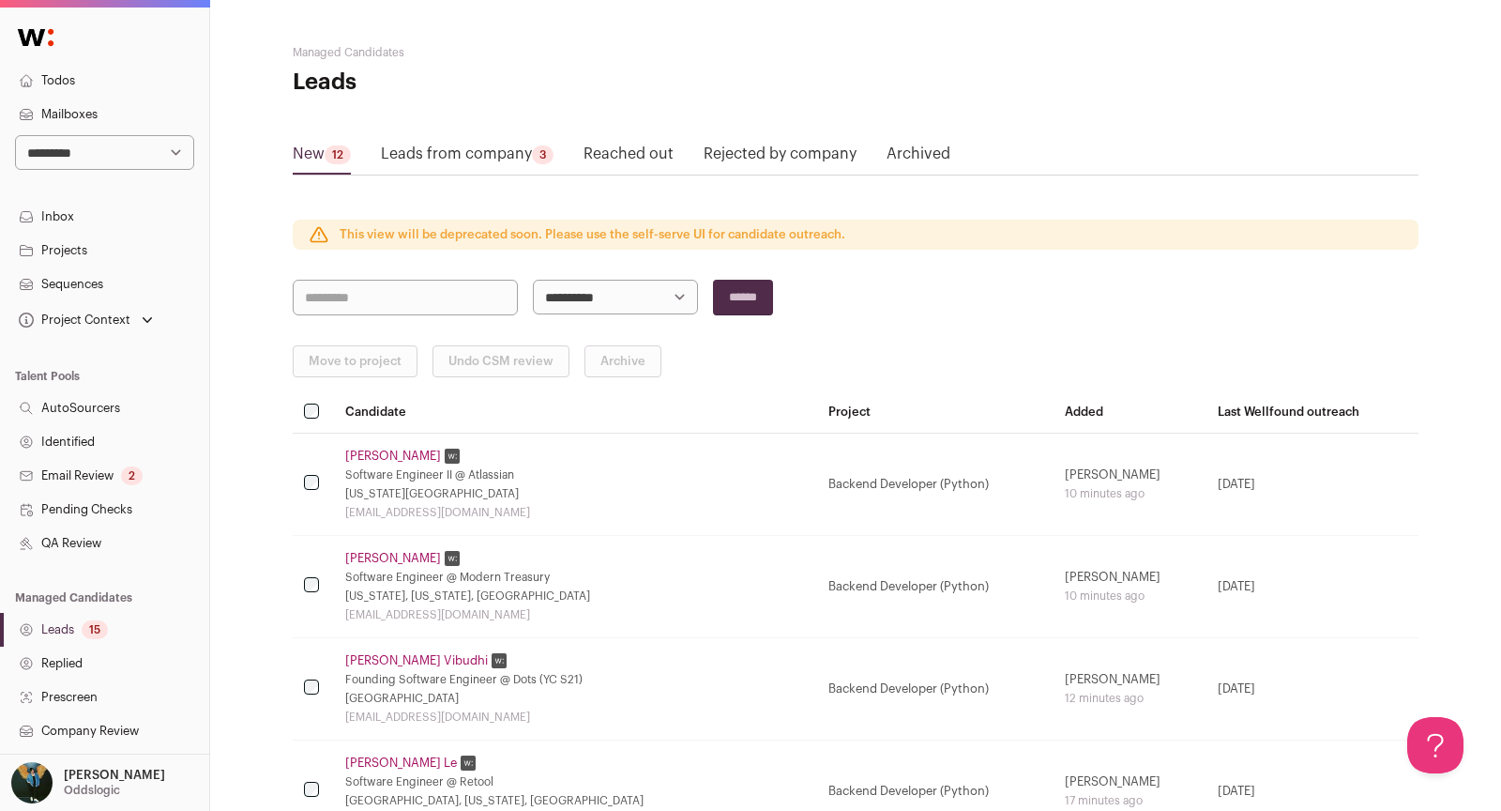
click at [104, 171] on nav "**********" at bounding box center [104, 516] width 209 height 1010
click at [102, 170] on nav "**********" at bounding box center [104, 516] width 209 height 1010
click at [87, 150] on select "**********" at bounding box center [104, 152] width 179 height 35
select select "*****"
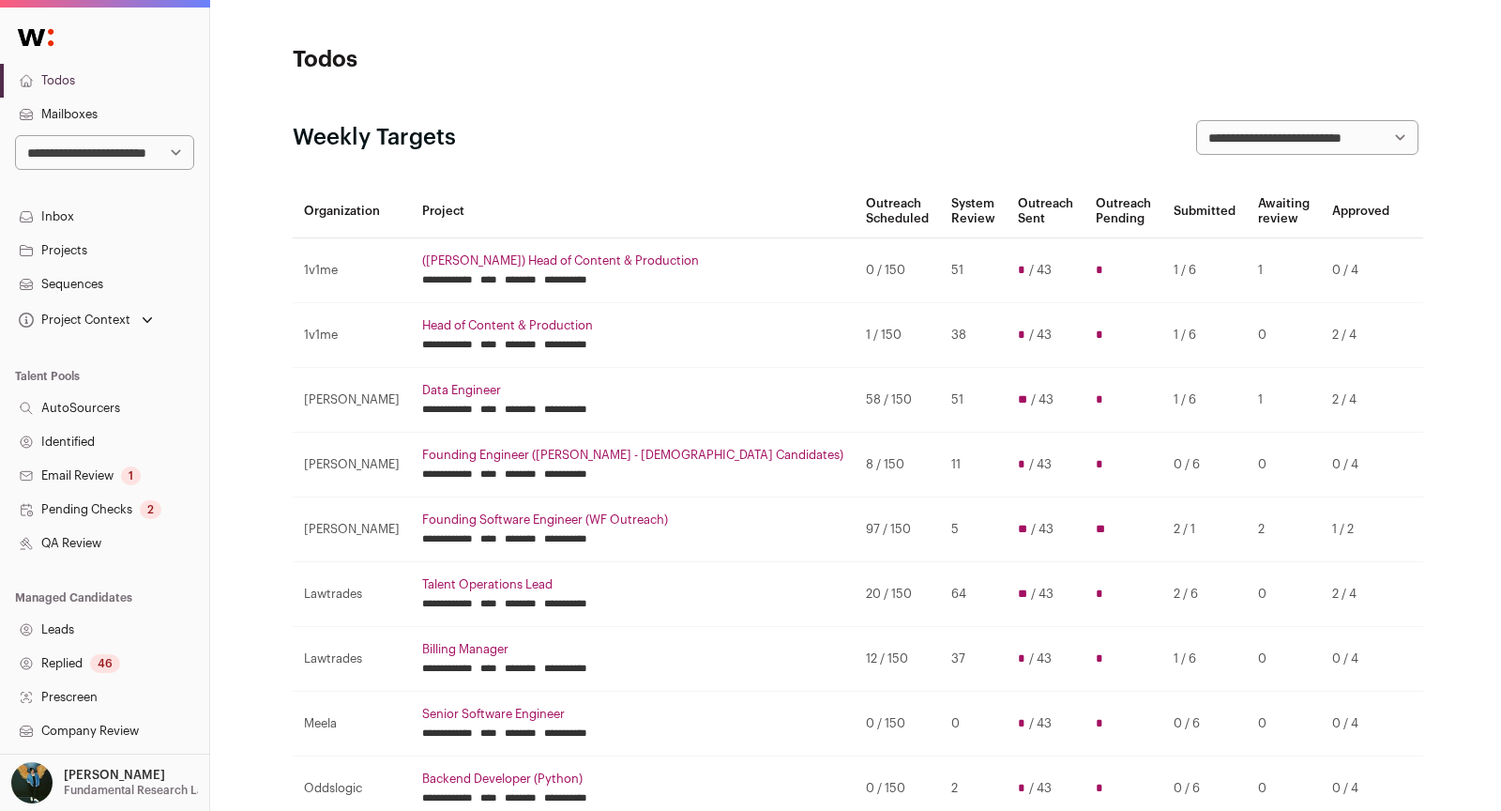
scroll to position [267, 0]
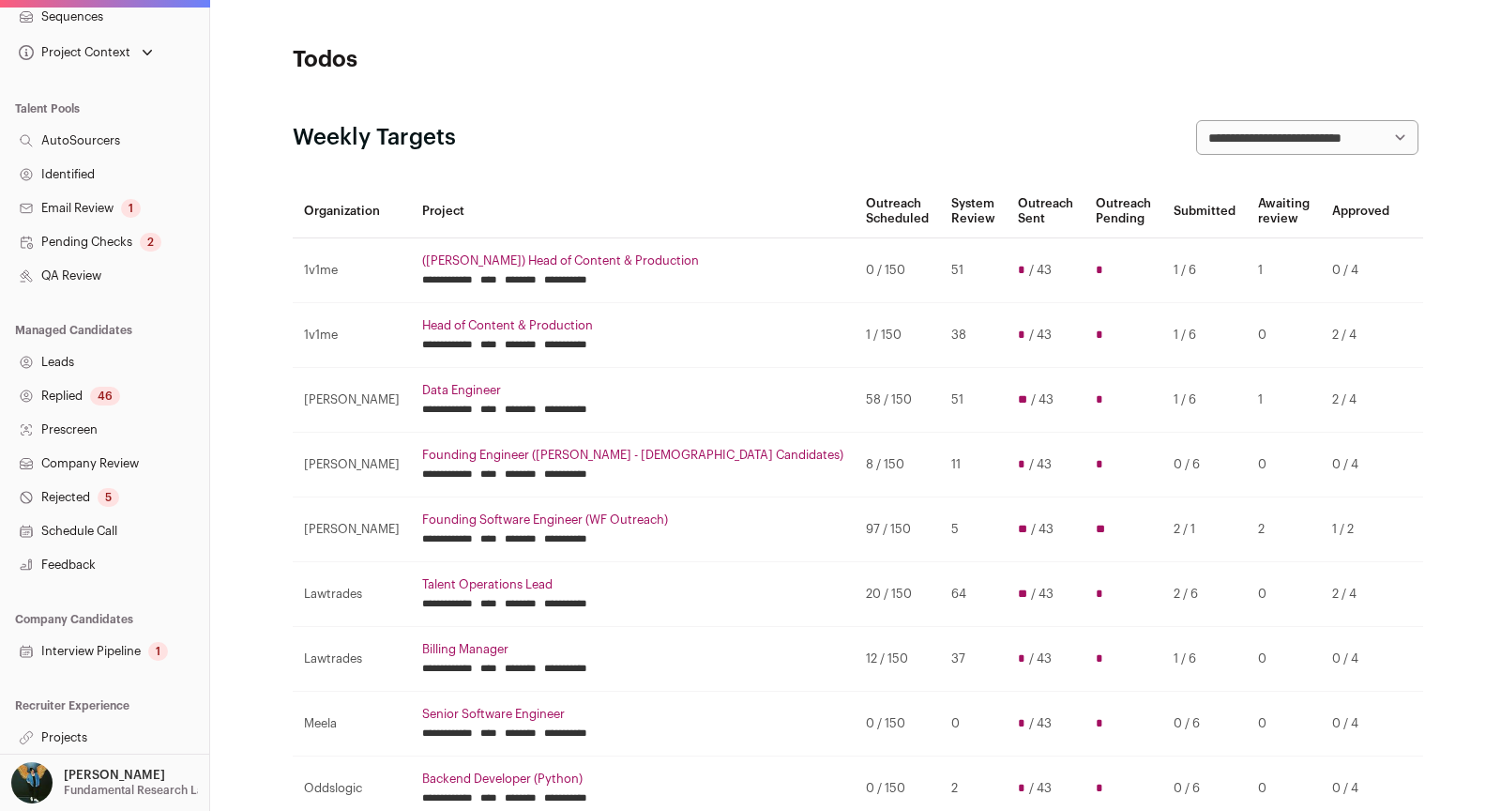
click at [102, 655] on link "Interview Pipeline 1" at bounding box center [104, 651] width 209 height 34
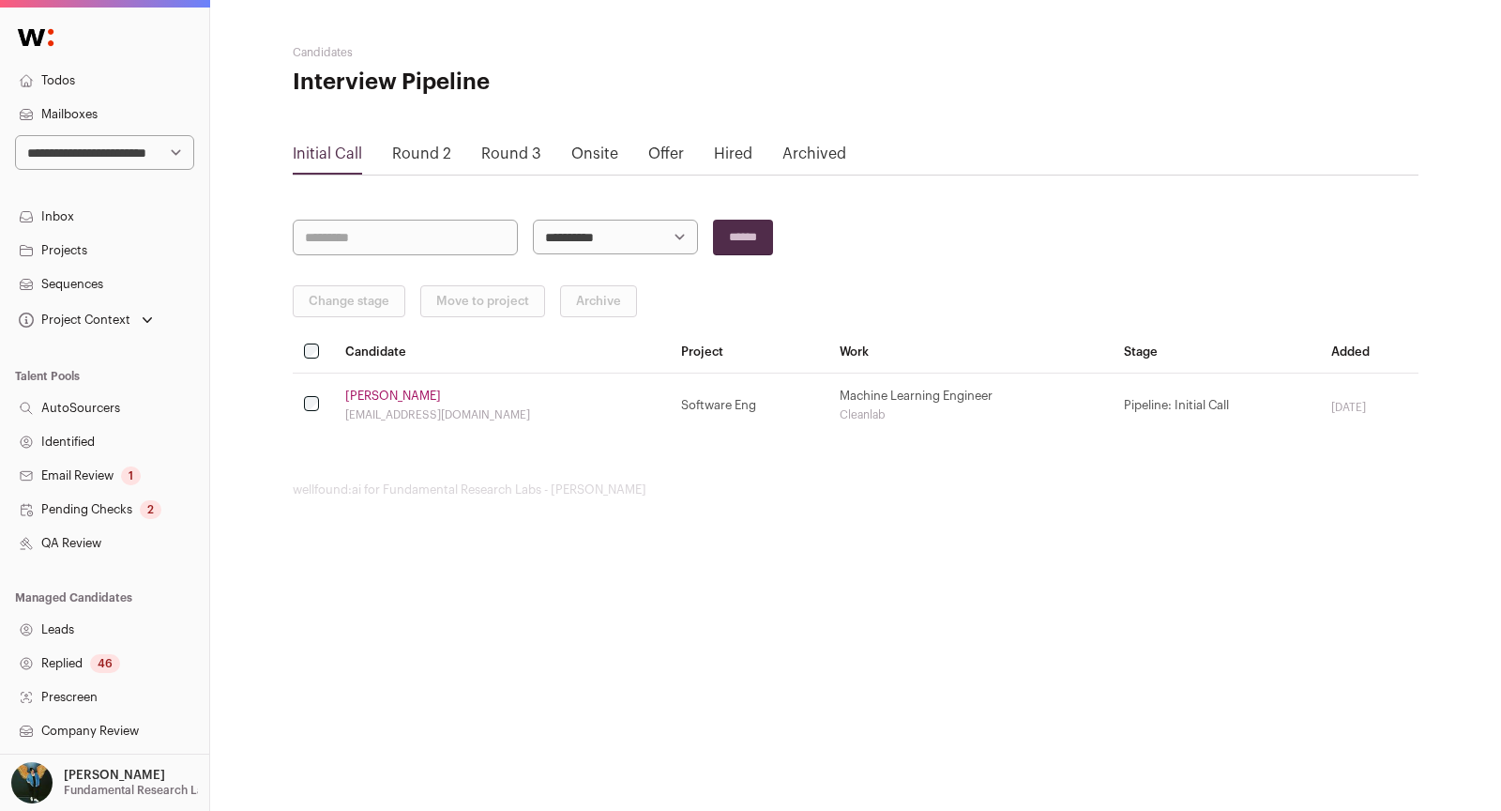
click at [670, 152] on link "Offer" at bounding box center [666, 153] width 36 height 15
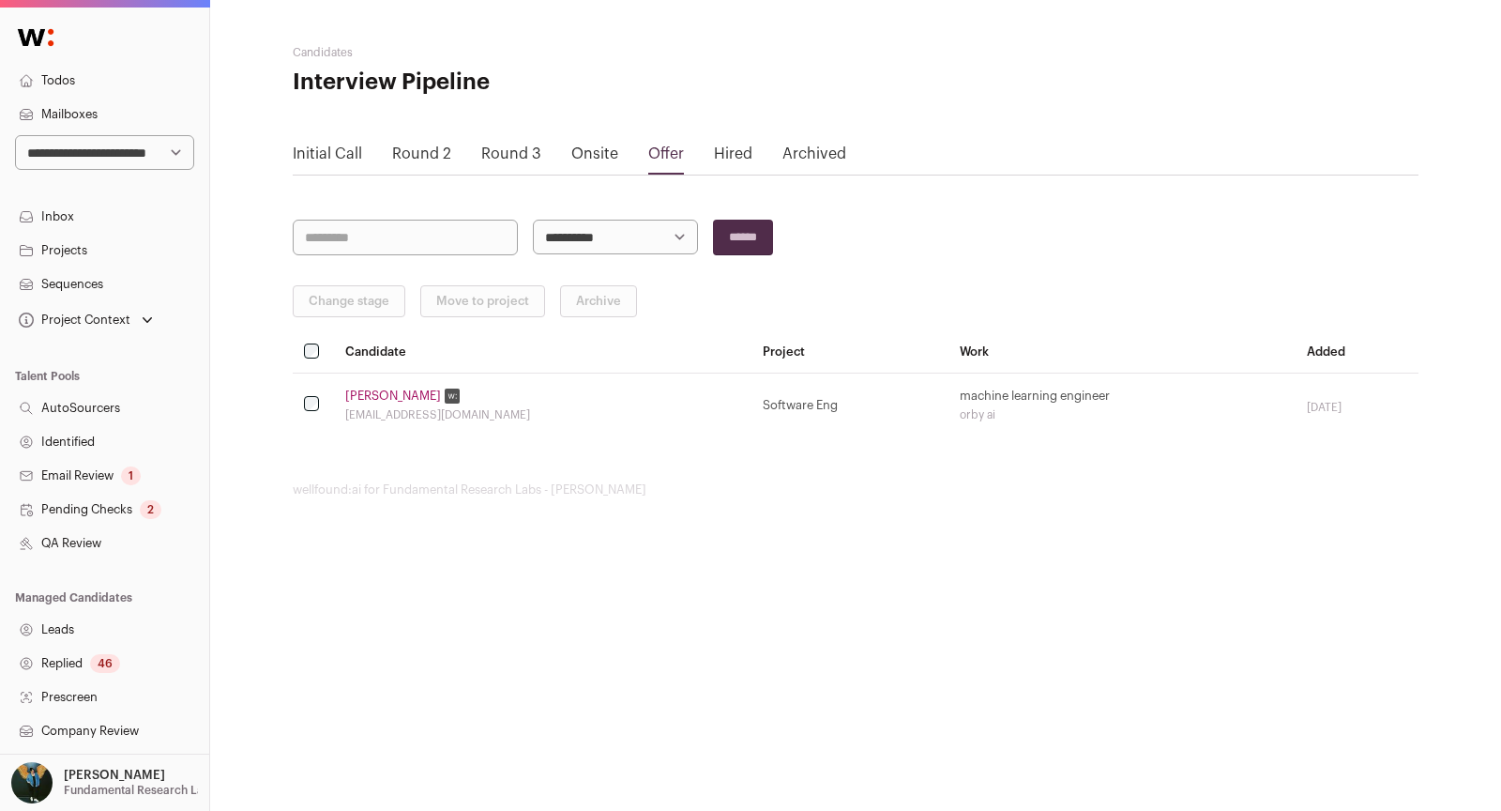
click at [1016, 282] on main "**********" at bounding box center [856, 271] width 1126 height 542
click at [117, 164] on select "**********" at bounding box center [104, 152] width 179 height 35
click at [54, 86] on link "Todos" at bounding box center [104, 81] width 209 height 34
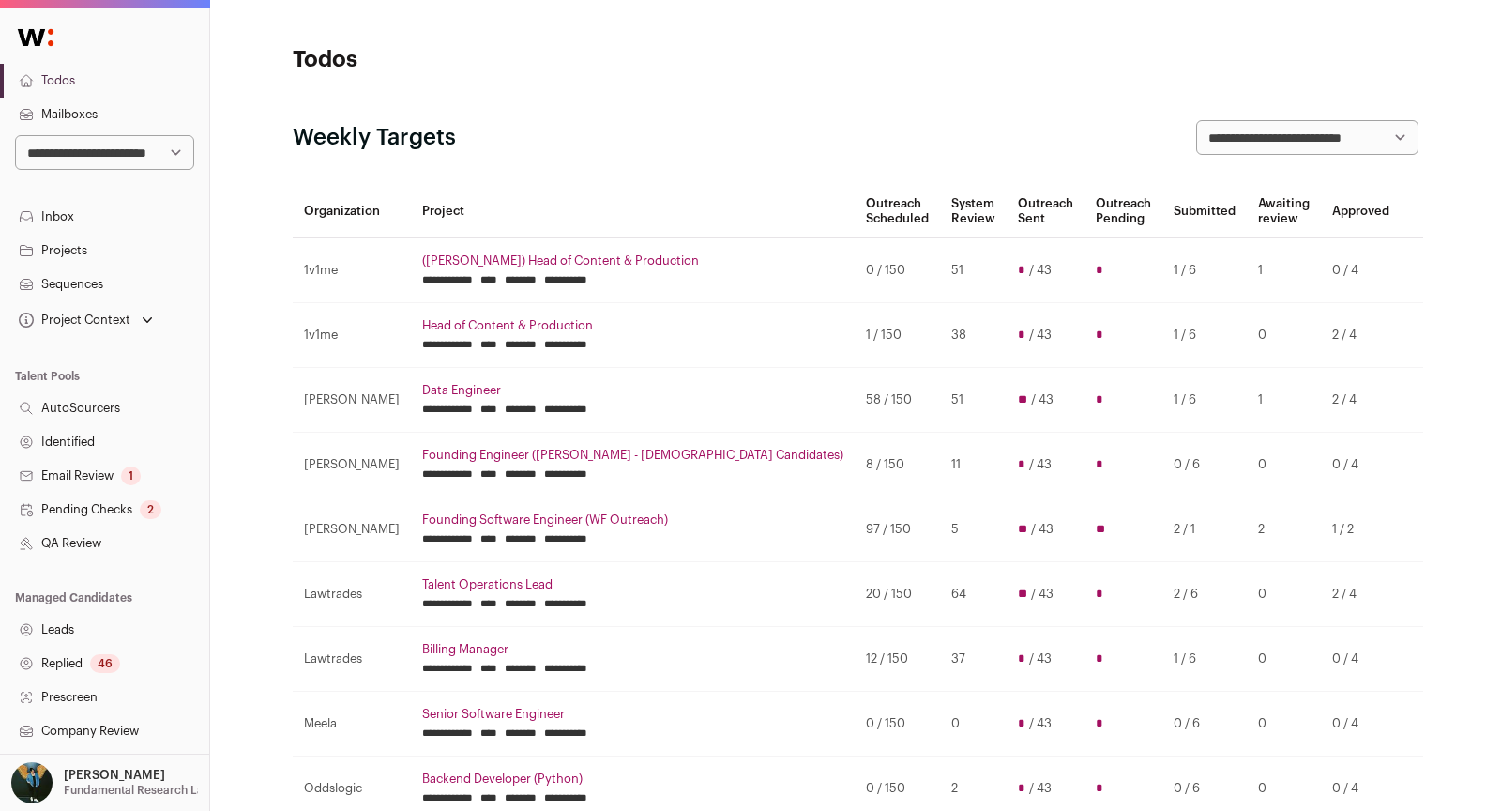
click at [537, 342] on input "********" at bounding box center [521, 344] width 32 height 15
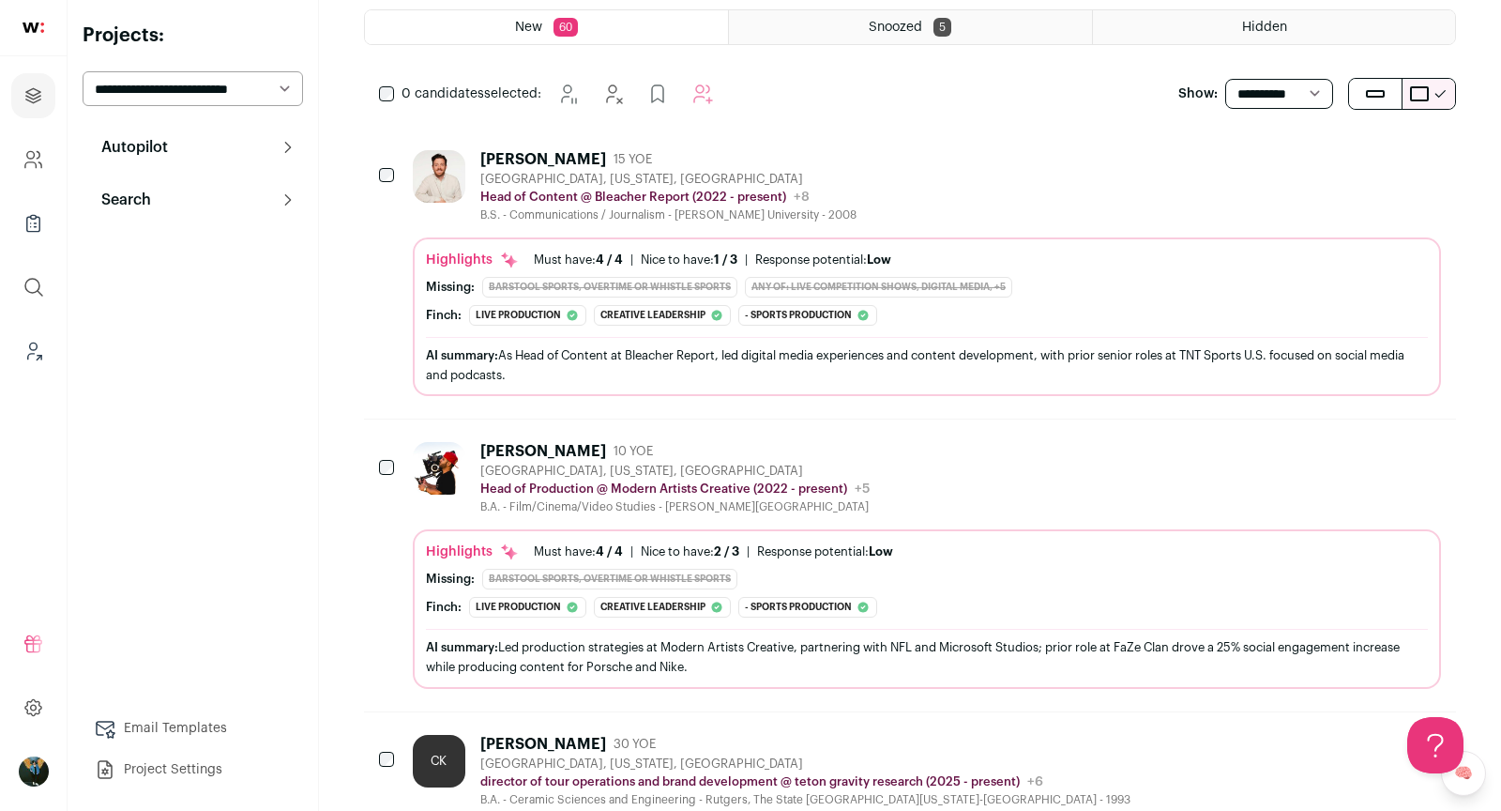
scroll to position [259, 0]
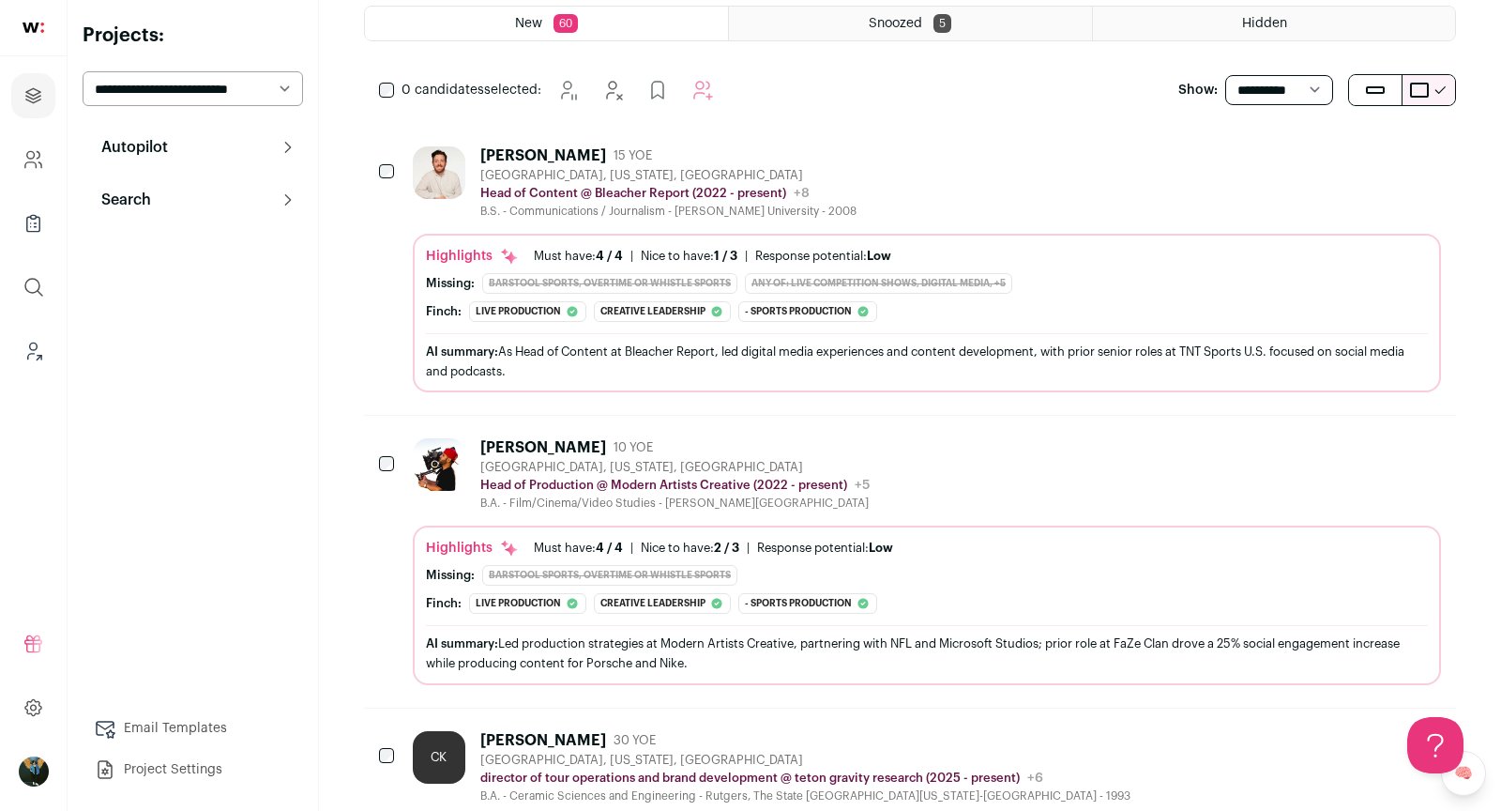
click at [613, 168] on div "[GEOGRAPHIC_DATA], [US_STATE], [GEOGRAPHIC_DATA]" at bounding box center [668, 175] width 376 height 15
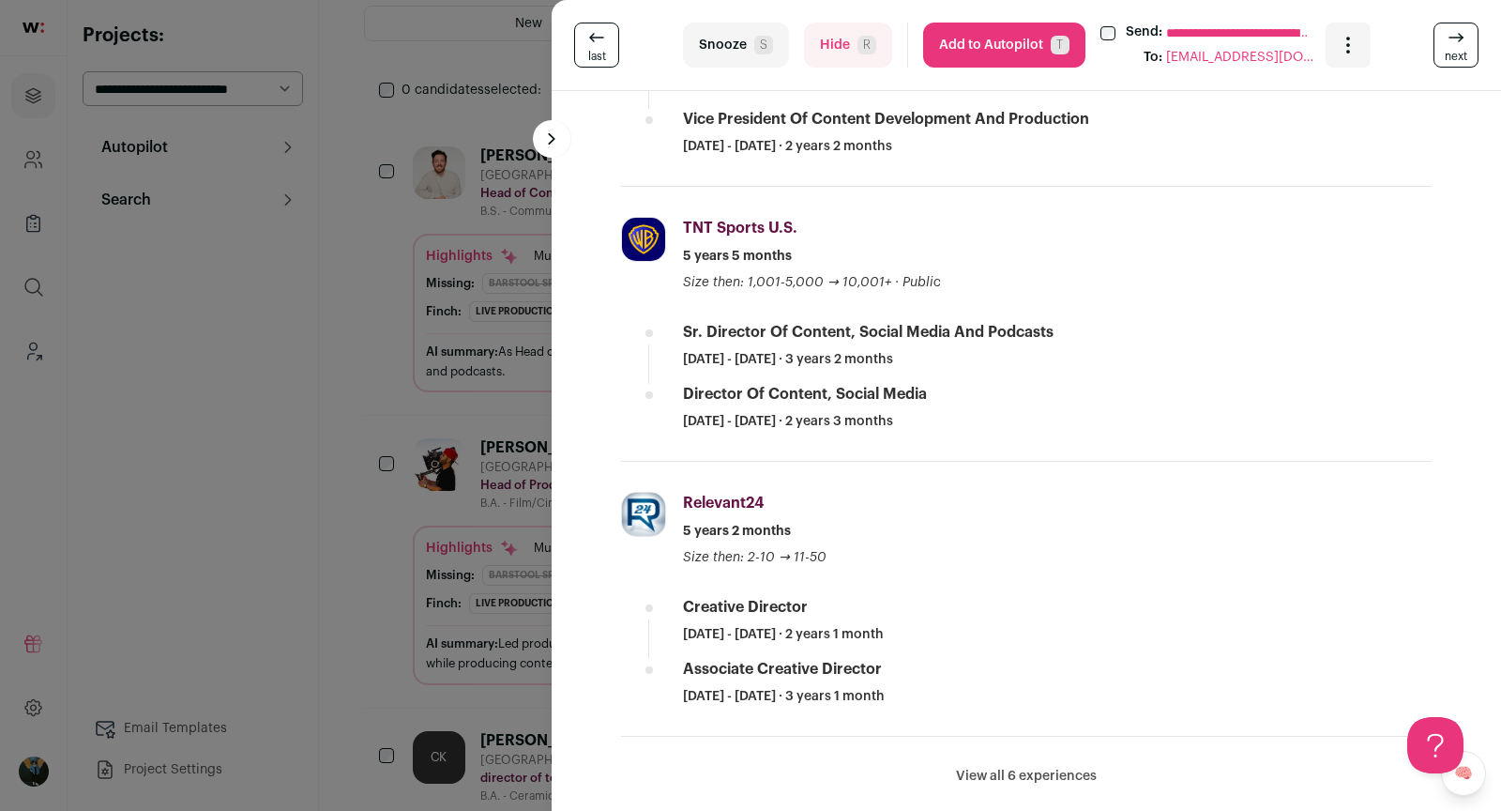
scroll to position [650, 0]
click at [478, 509] on div "**********" at bounding box center [750, 405] width 1501 height 811
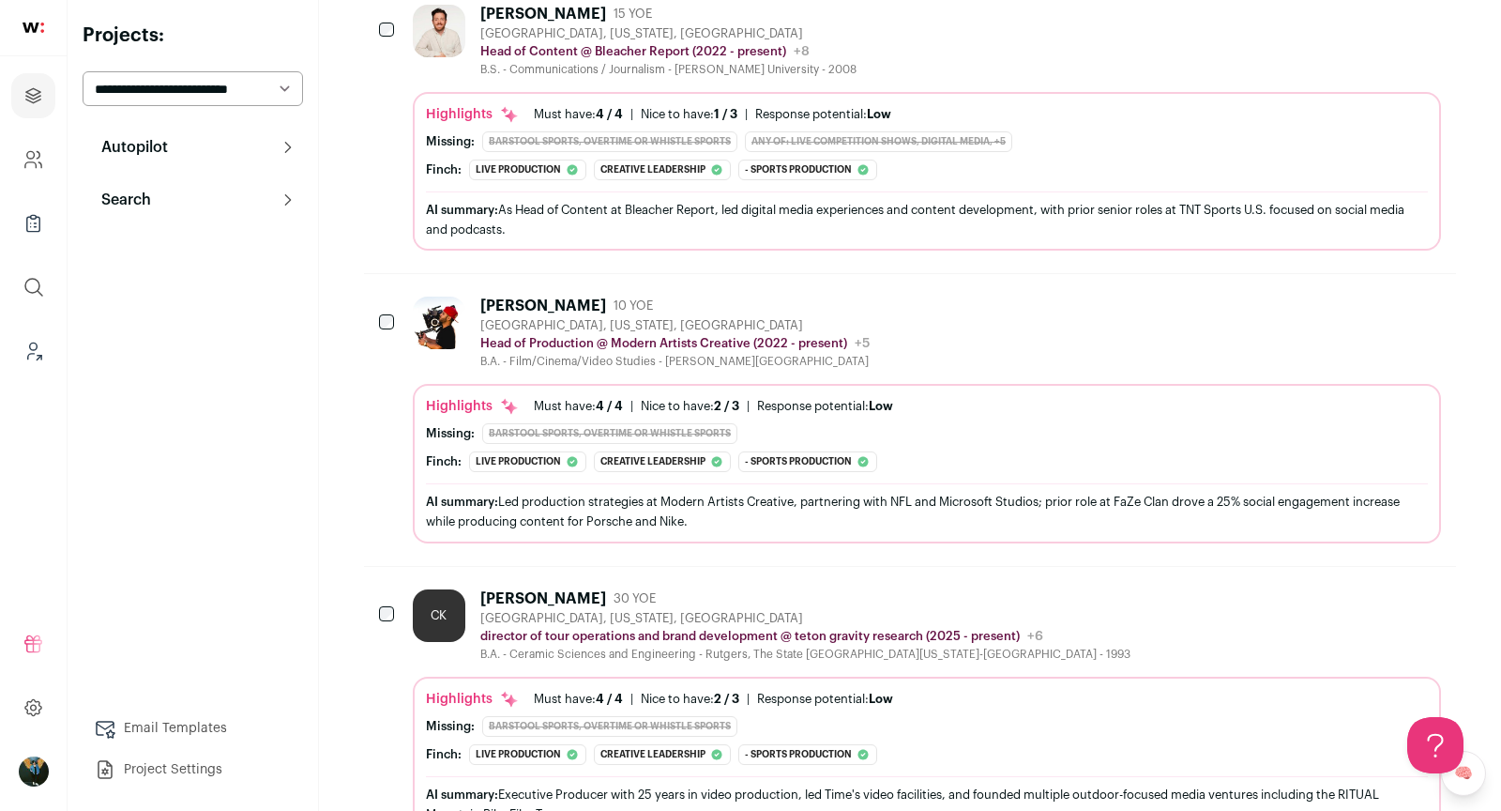
scroll to position [647, 0]
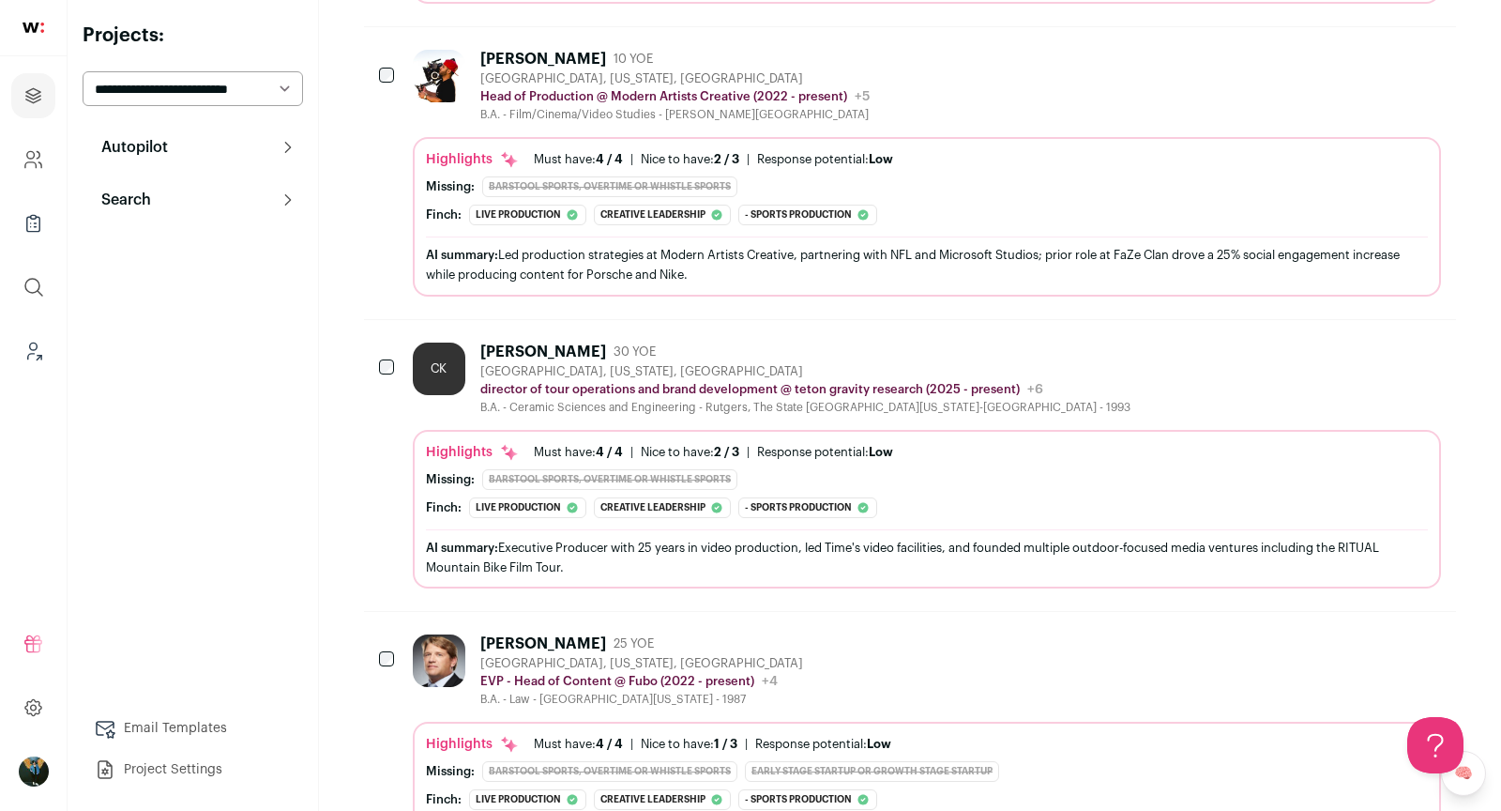
click at [1328, 346] on icon "Hide" at bounding box center [1324, 351] width 23 height 23
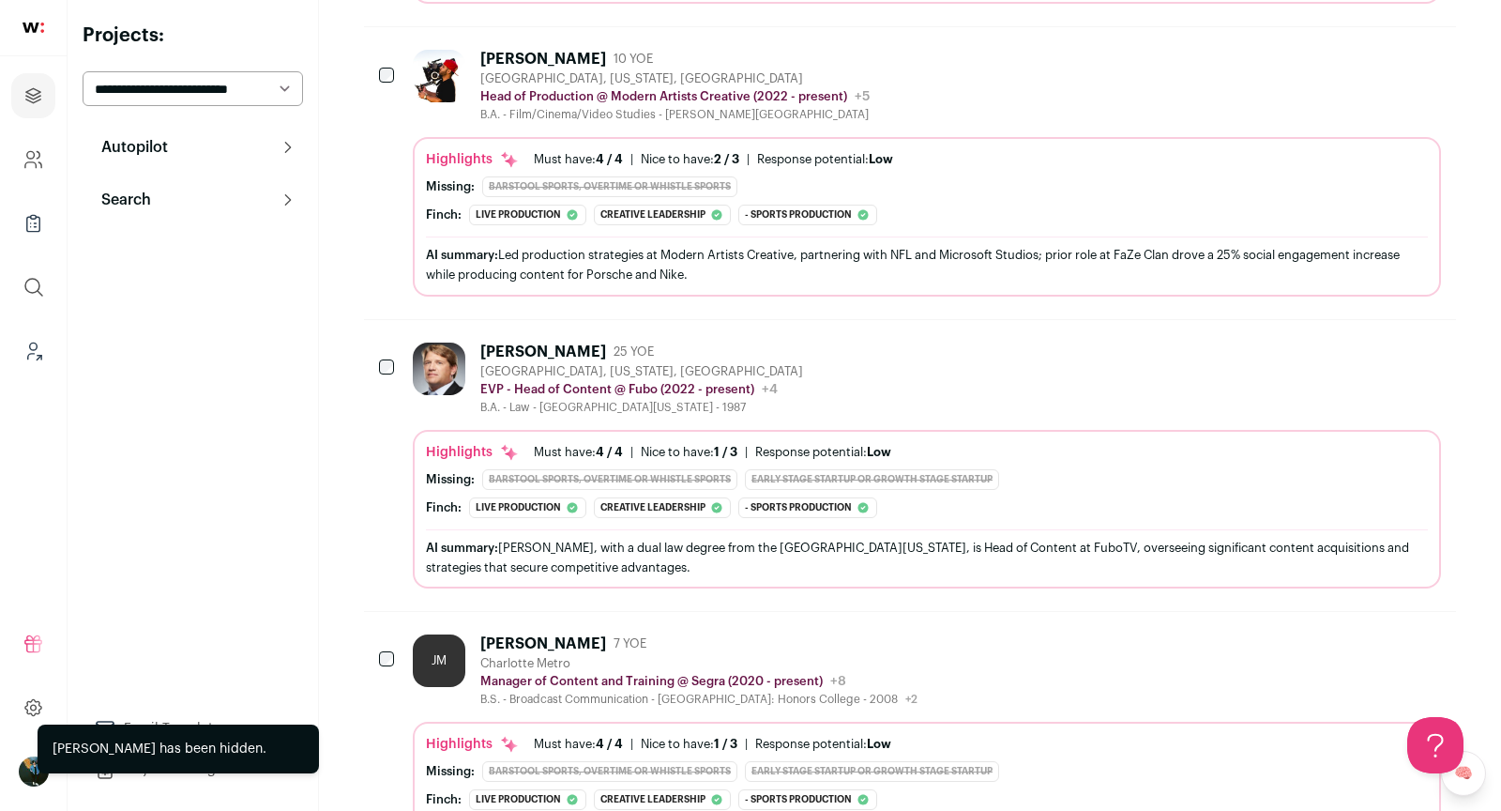
scroll to position [634, 0]
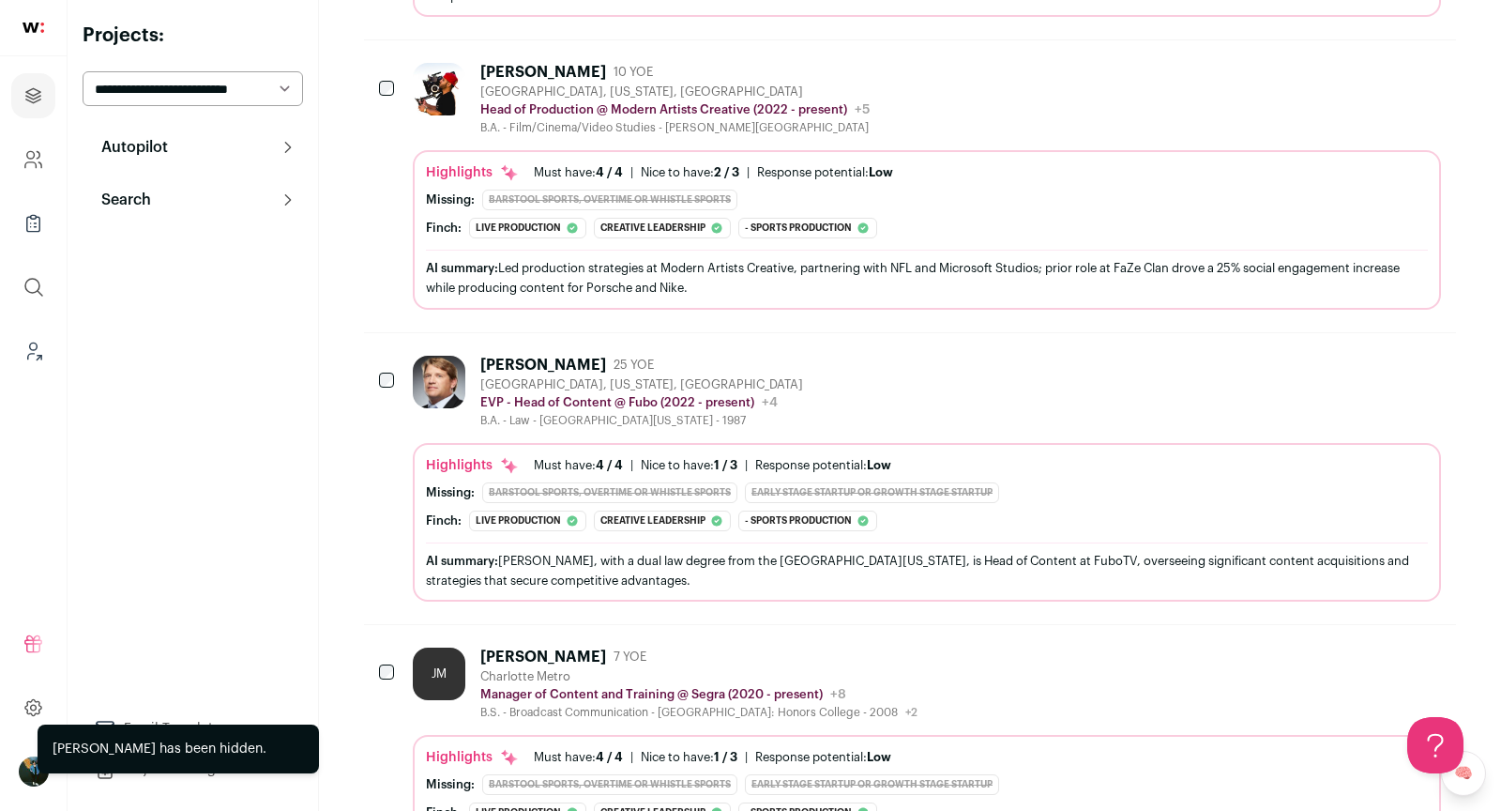
click at [831, 356] on div "Todd Mathers 25 YOE Los Angeles, California, United States EVP - Head of Conten…" at bounding box center [927, 392] width 1028 height 72
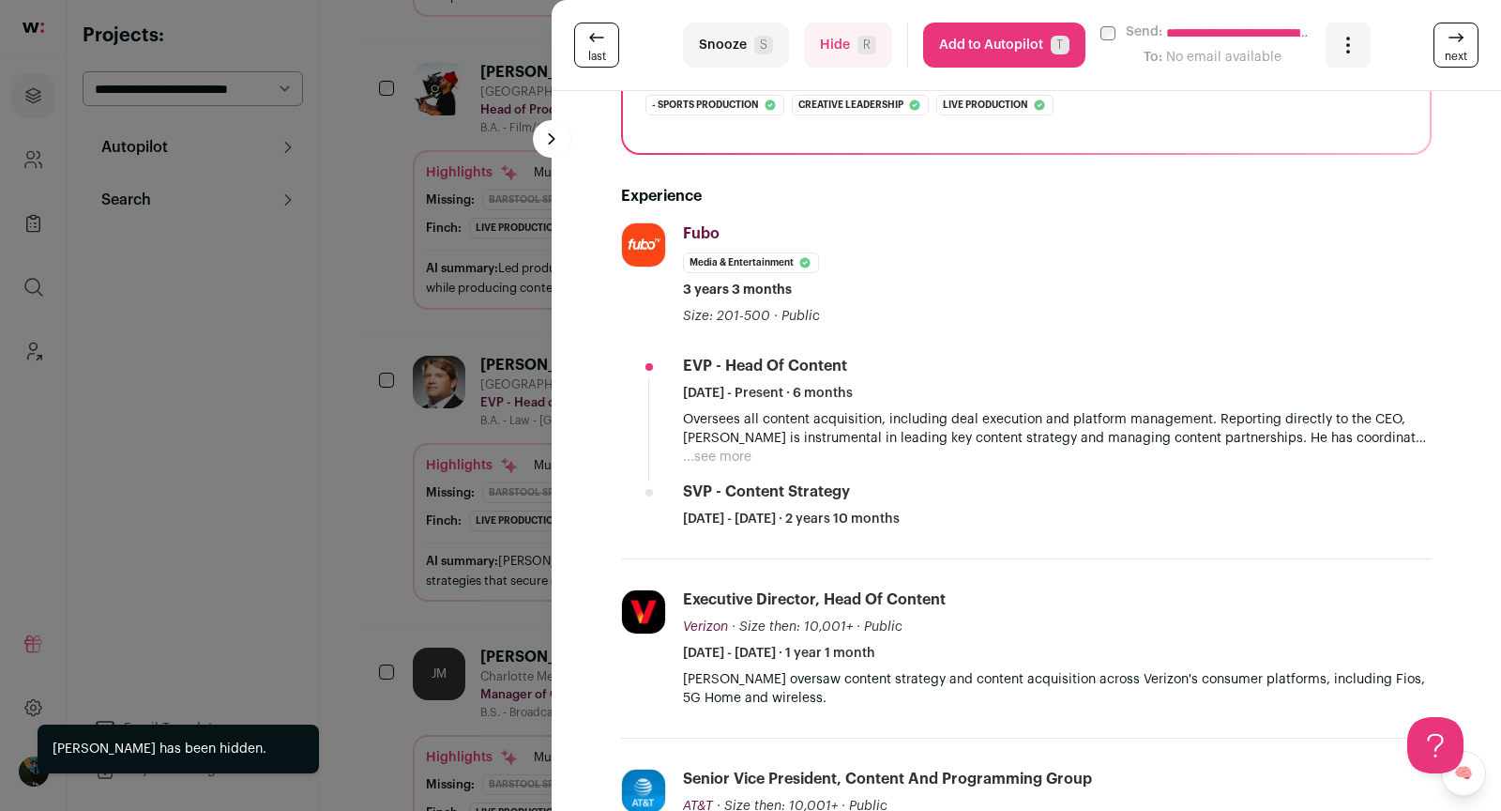
scroll to position [647, 0]
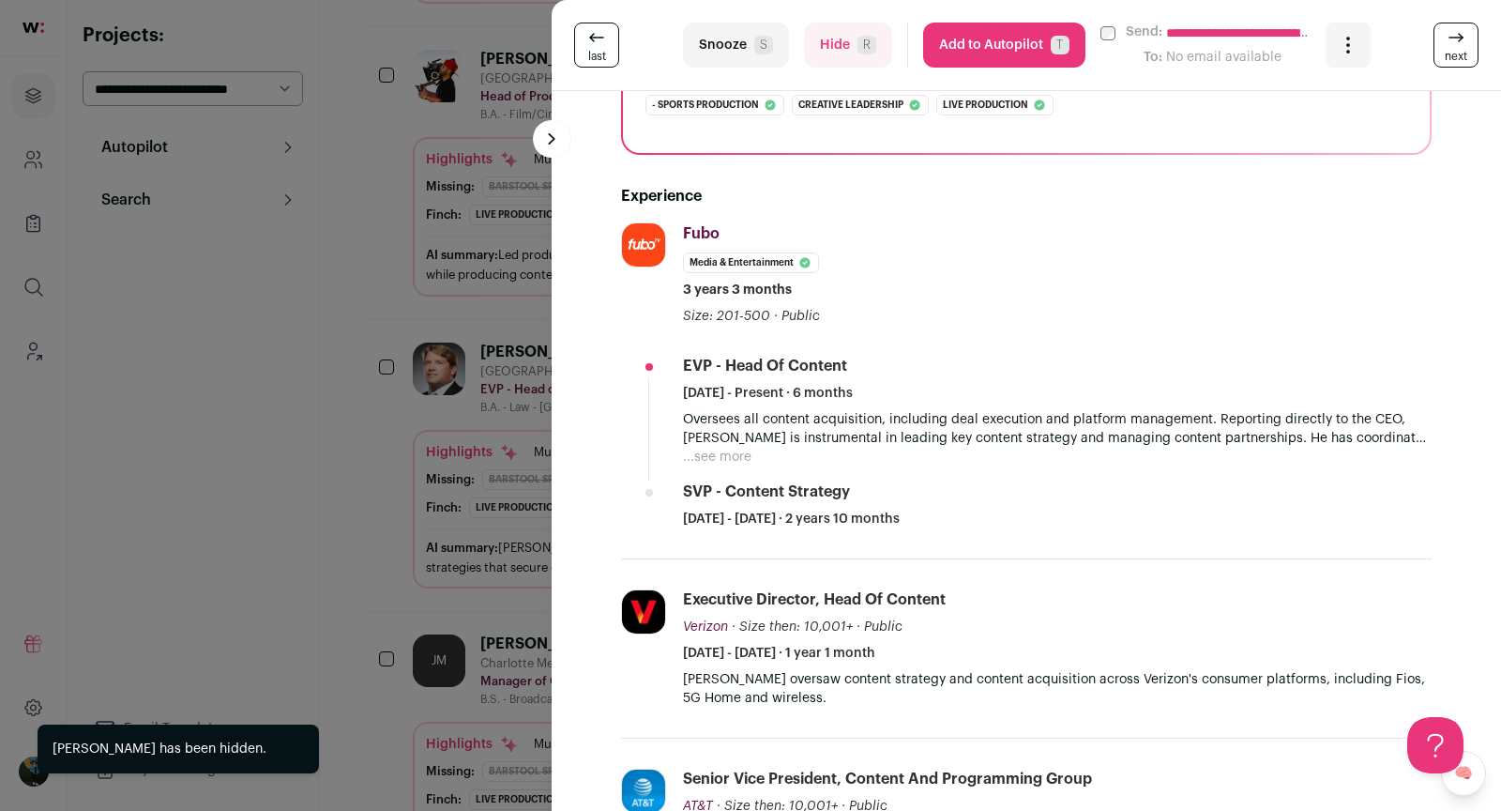
click at [342, 456] on div "**********" at bounding box center [750, 405] width 1501 height 811
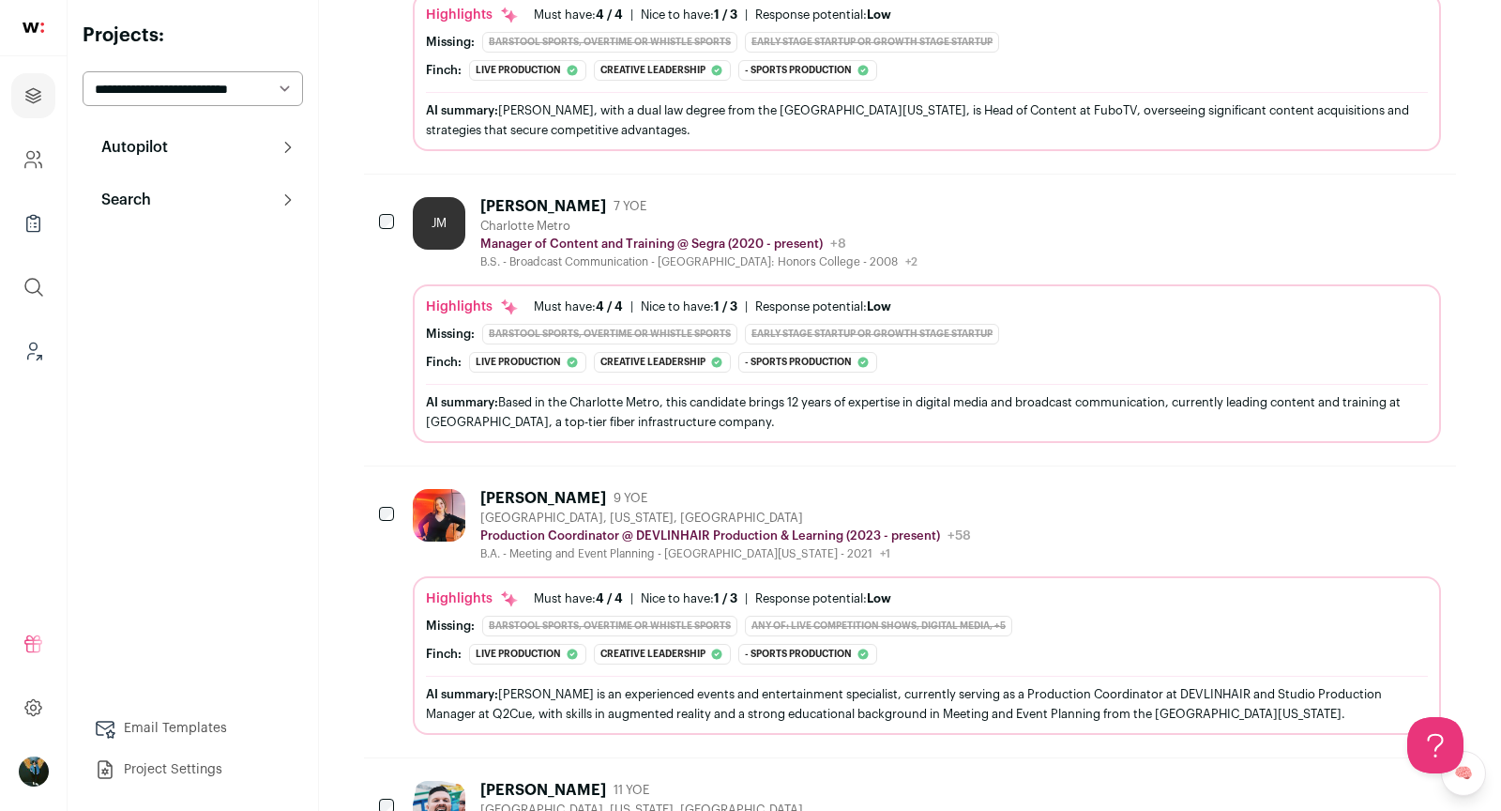
scroll to position [1086, 0]
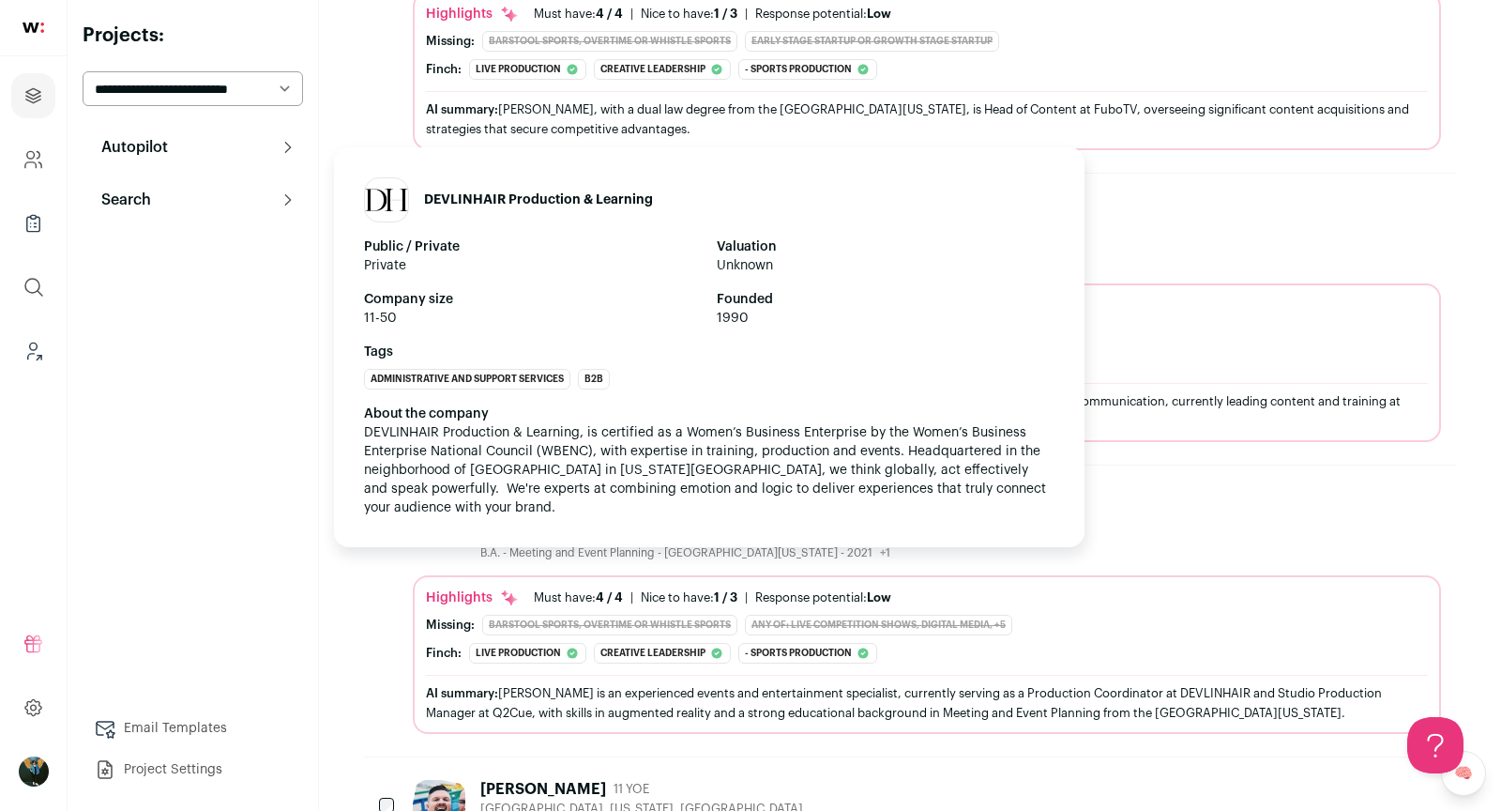
click at [697, 527] on p "Production Coordinator @ DEVLINHAIR Production & Learning (2023 - present)" at bounding box center [710, 534] width 460 height 15
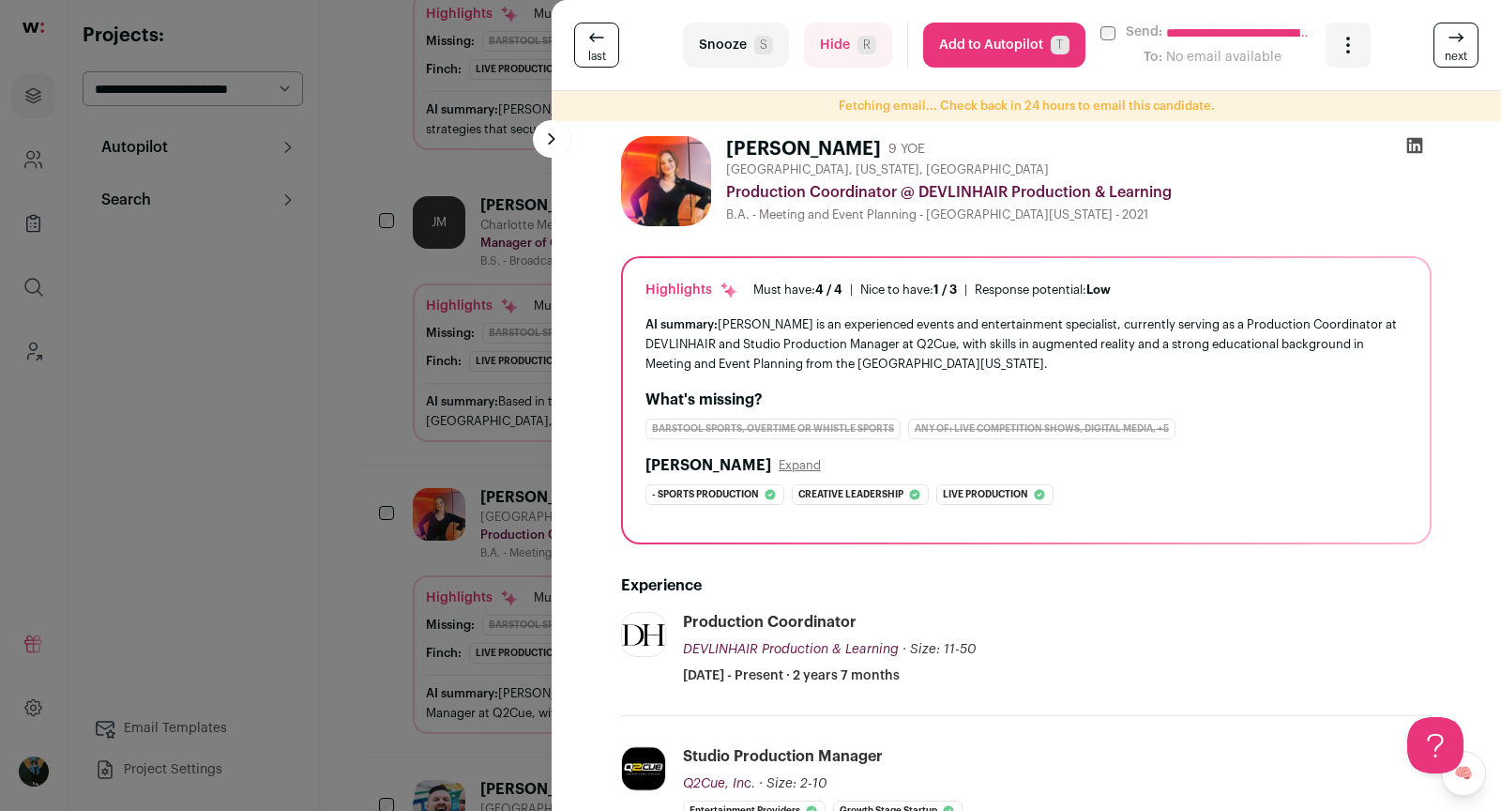
scroll to position [282, 0]
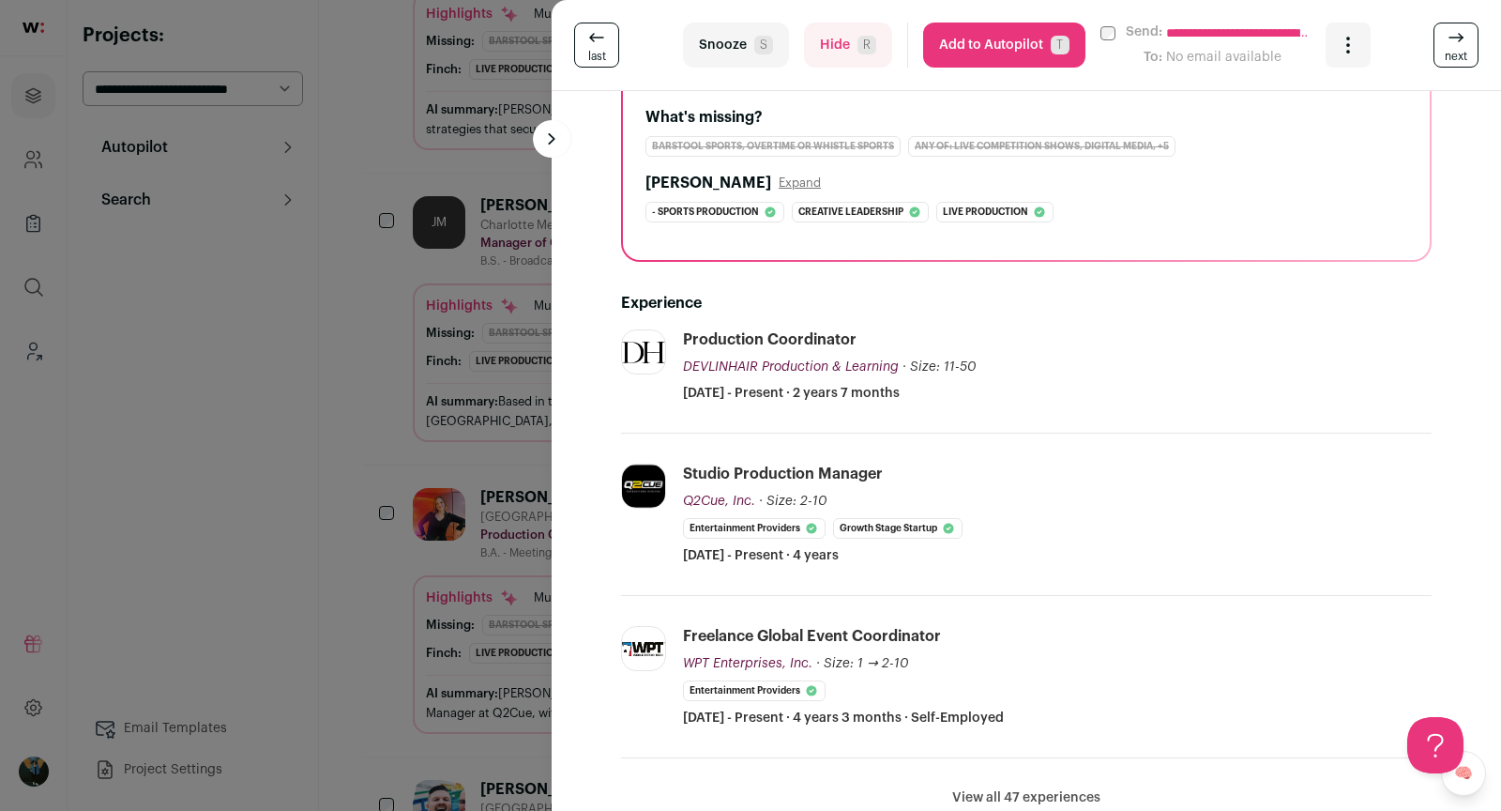
click at [752, 34] on button "Snooze S" at bounding box center [736, 45] width 106 height 45
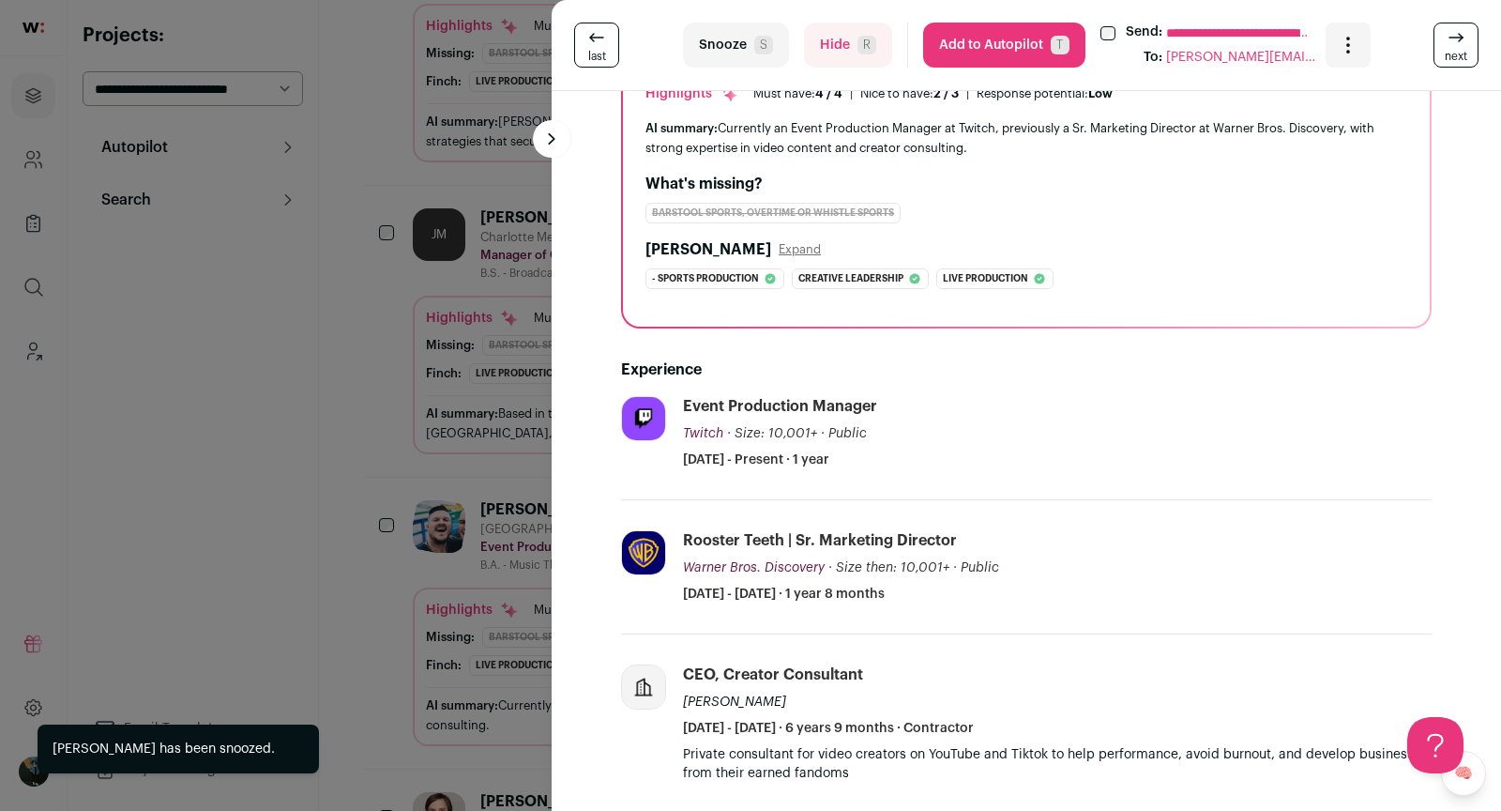
scroll to position [1086, 0]
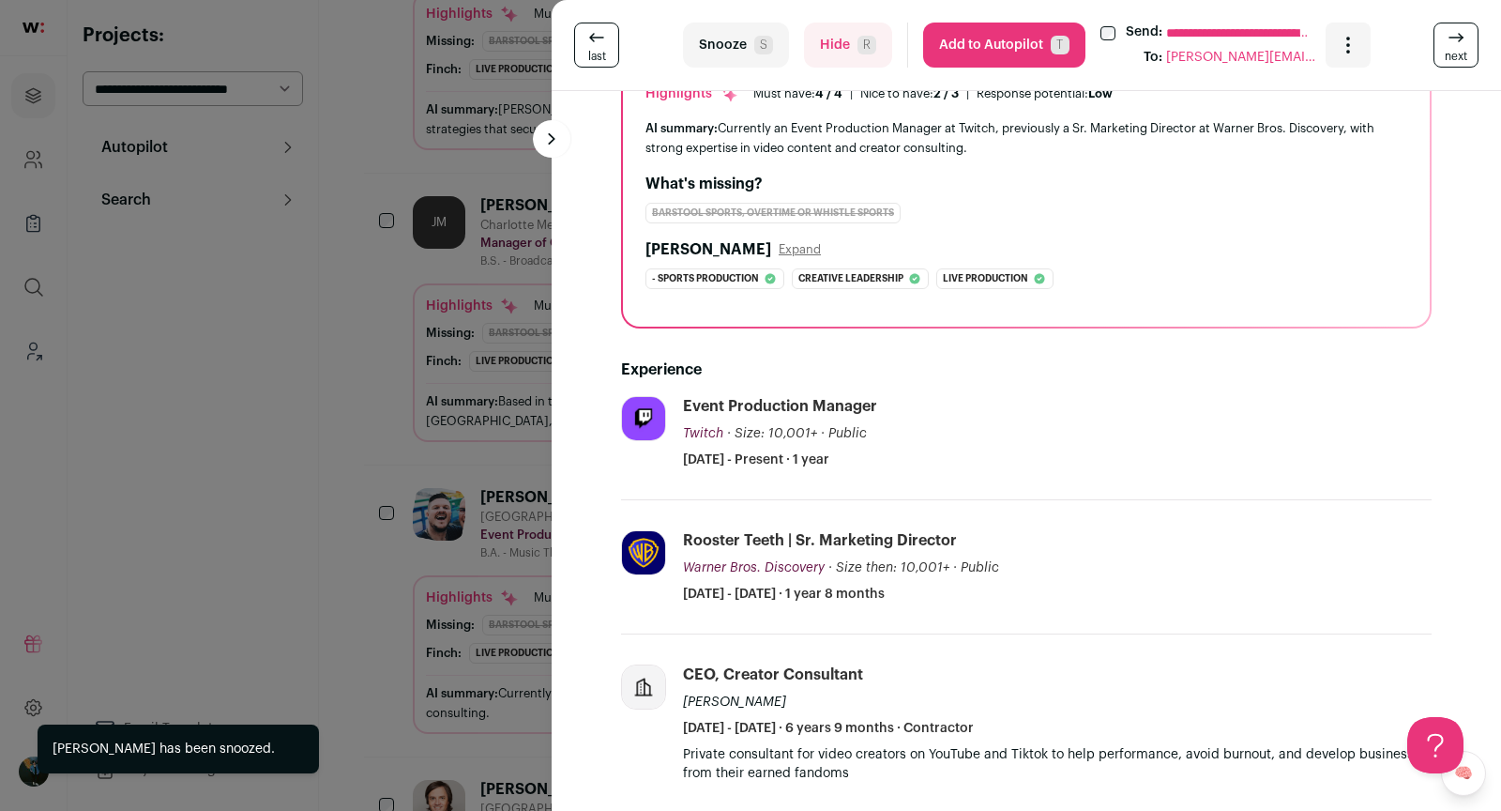
click at [349, 390] on div "**********" at bounding box center [750, 405] width 1501 height 811
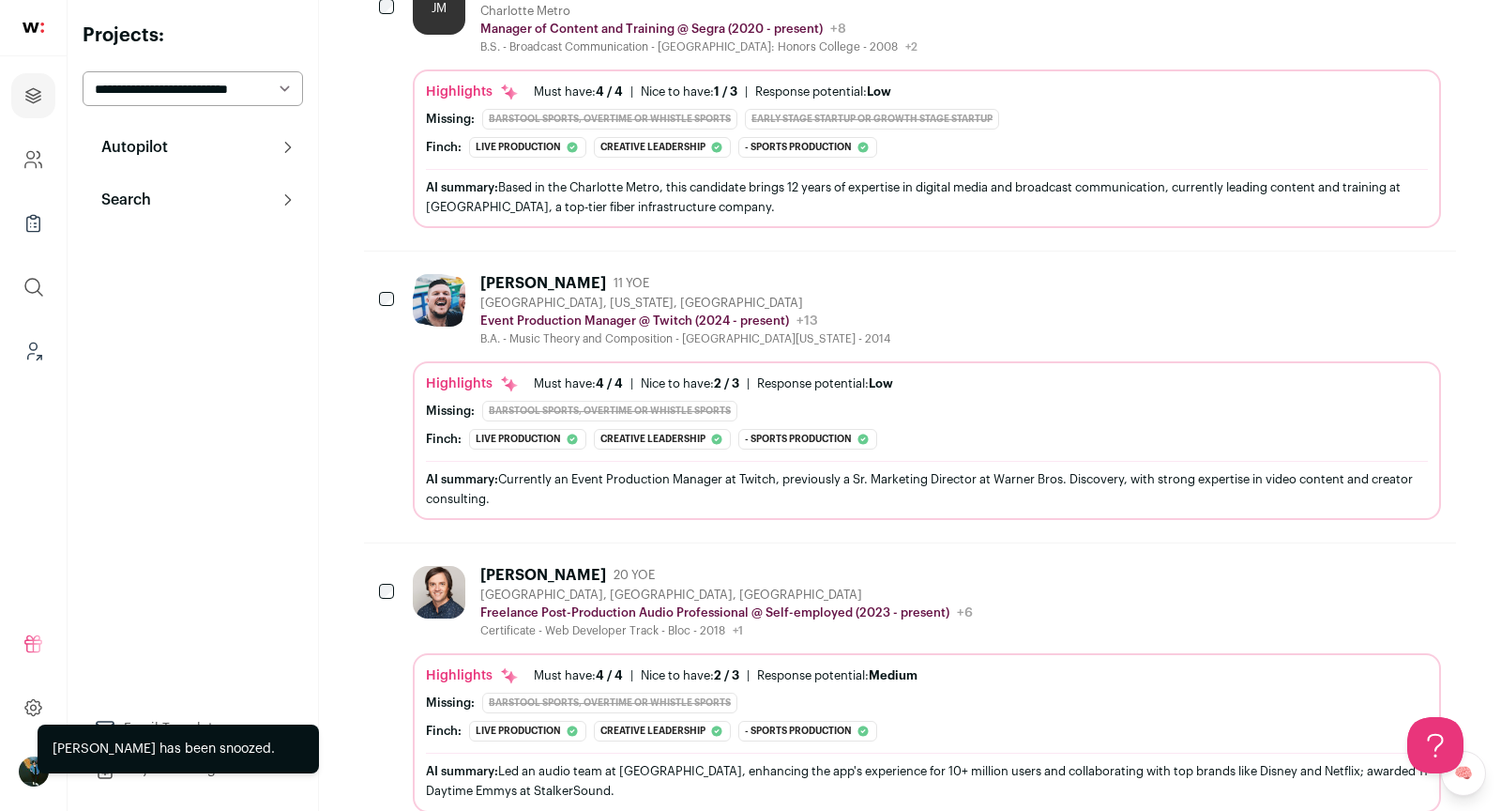
scroll to position [1301, 0]
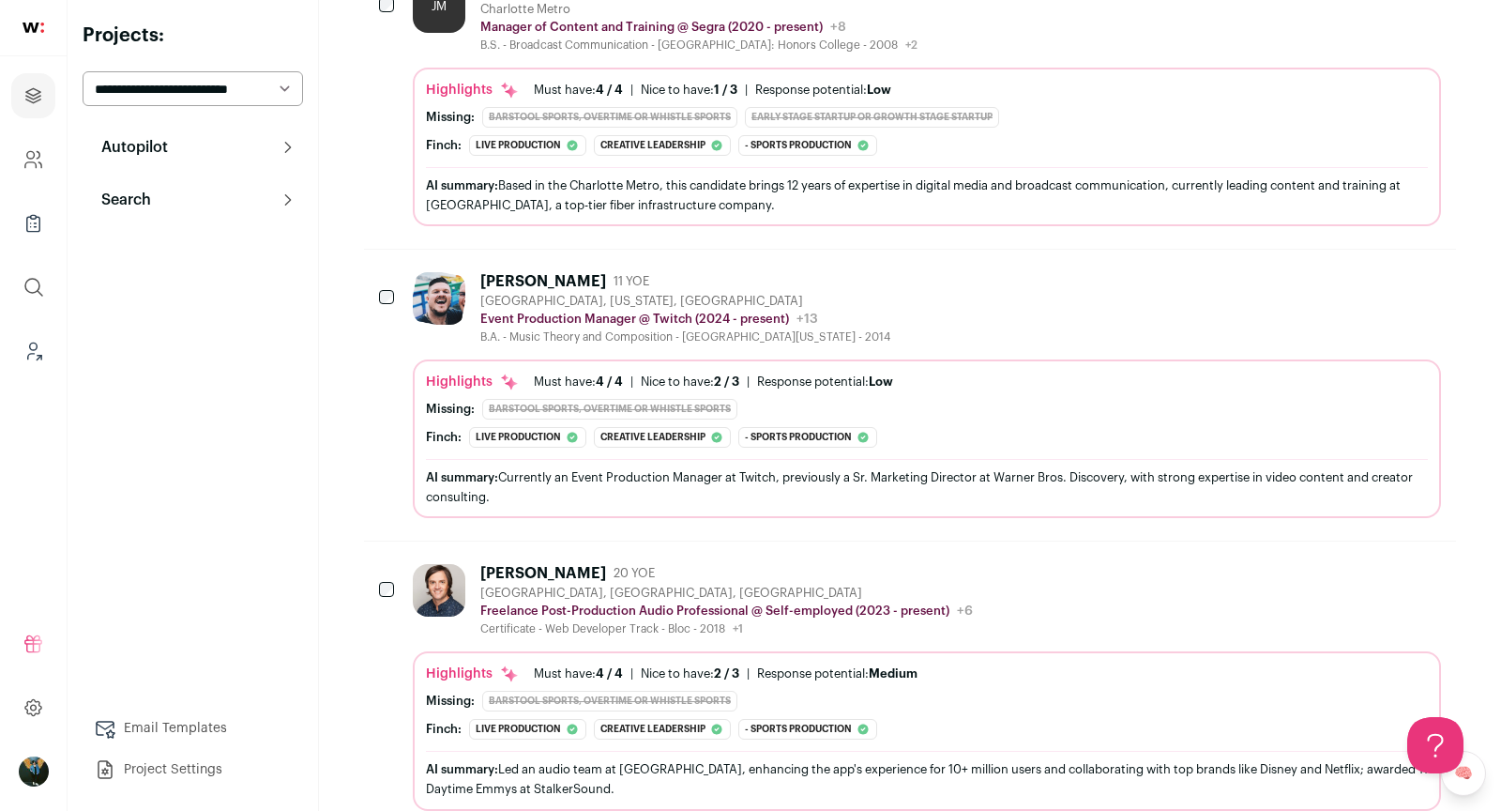
click at [1330, 561] on icon "Hide" at bounding box center [1324, 572] width 23 height 23
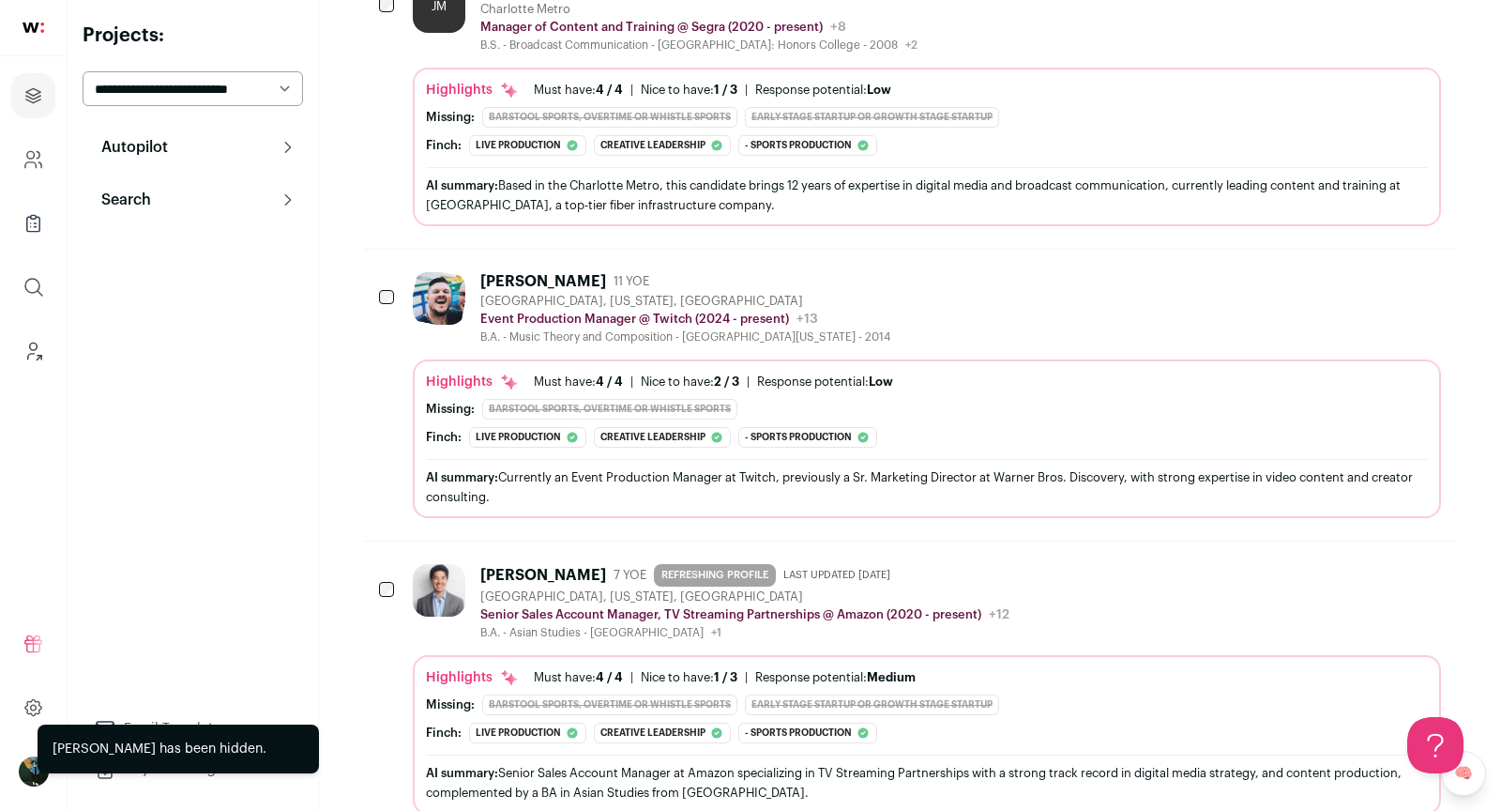
scroll to position [1289, 0]
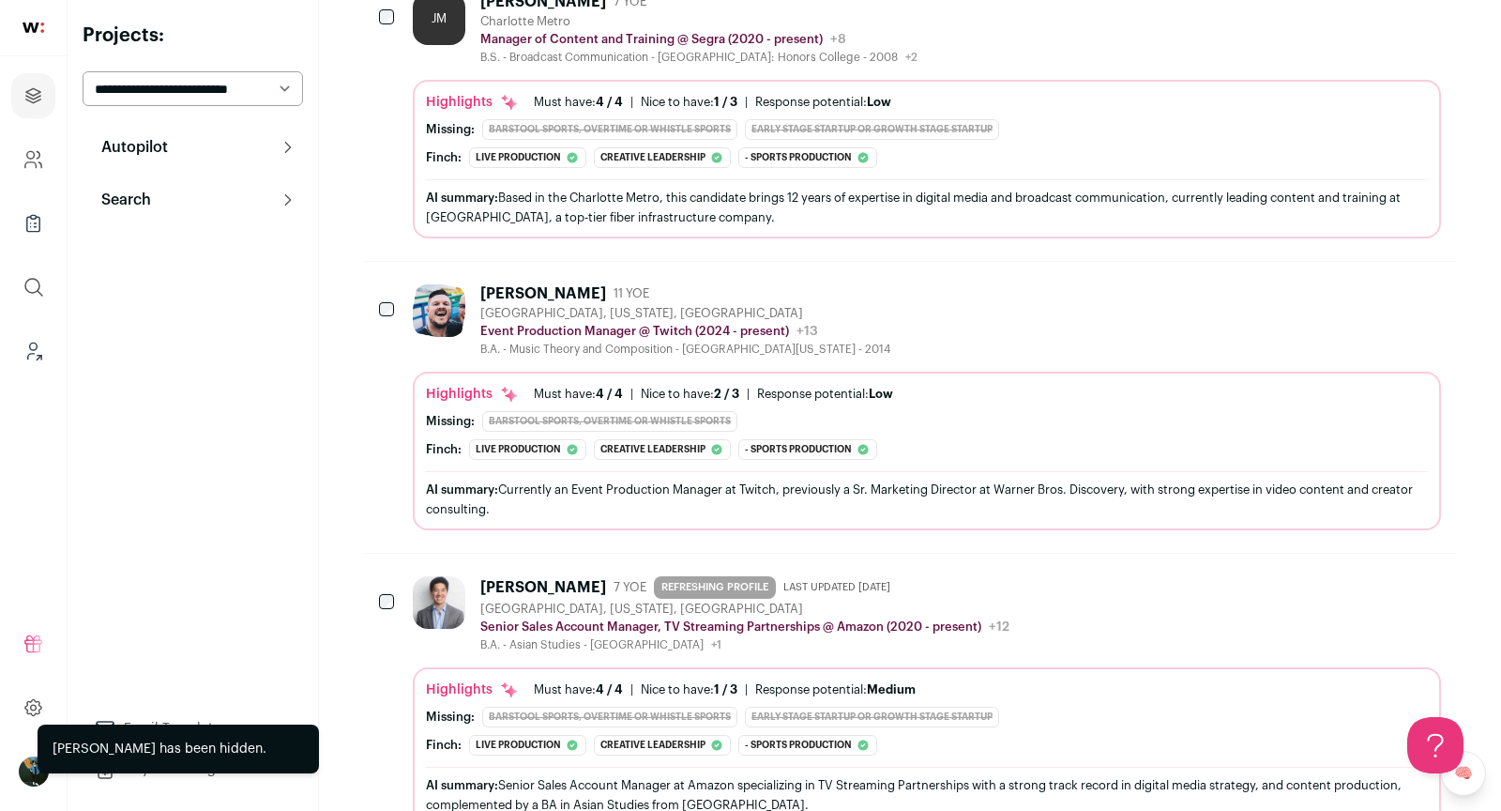
click at [1155, 595] on div "Andy Peng 7 YOE REFRESHING PROFILE Last updated 7/3/2025 los angeles, californi…" at bounding box center [927, 614] width 1028 height 76
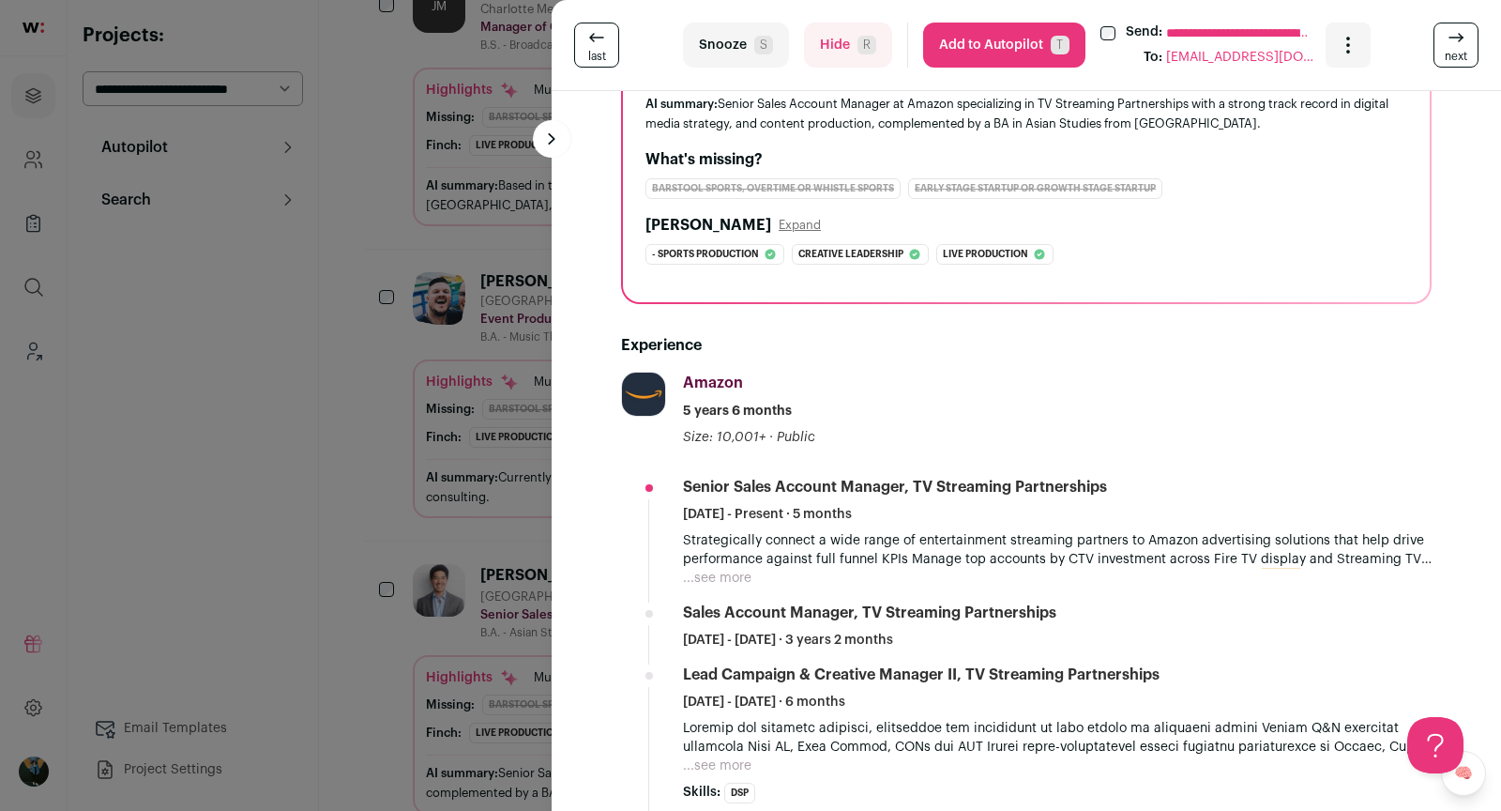
scroll to position [448, 0]
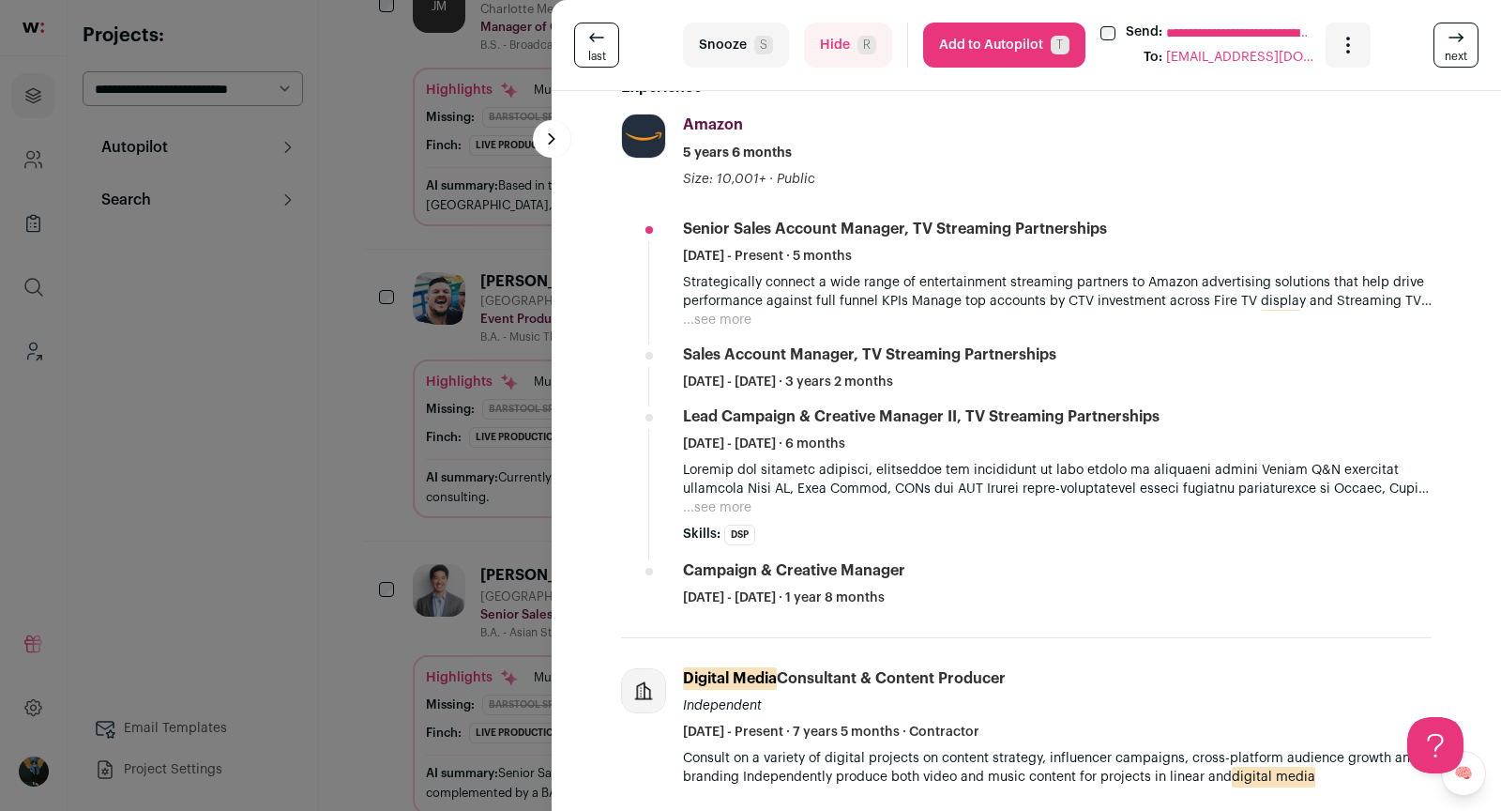
click at [768, 49] on span "S" at bounding box center [763, 45] width 19 height 19
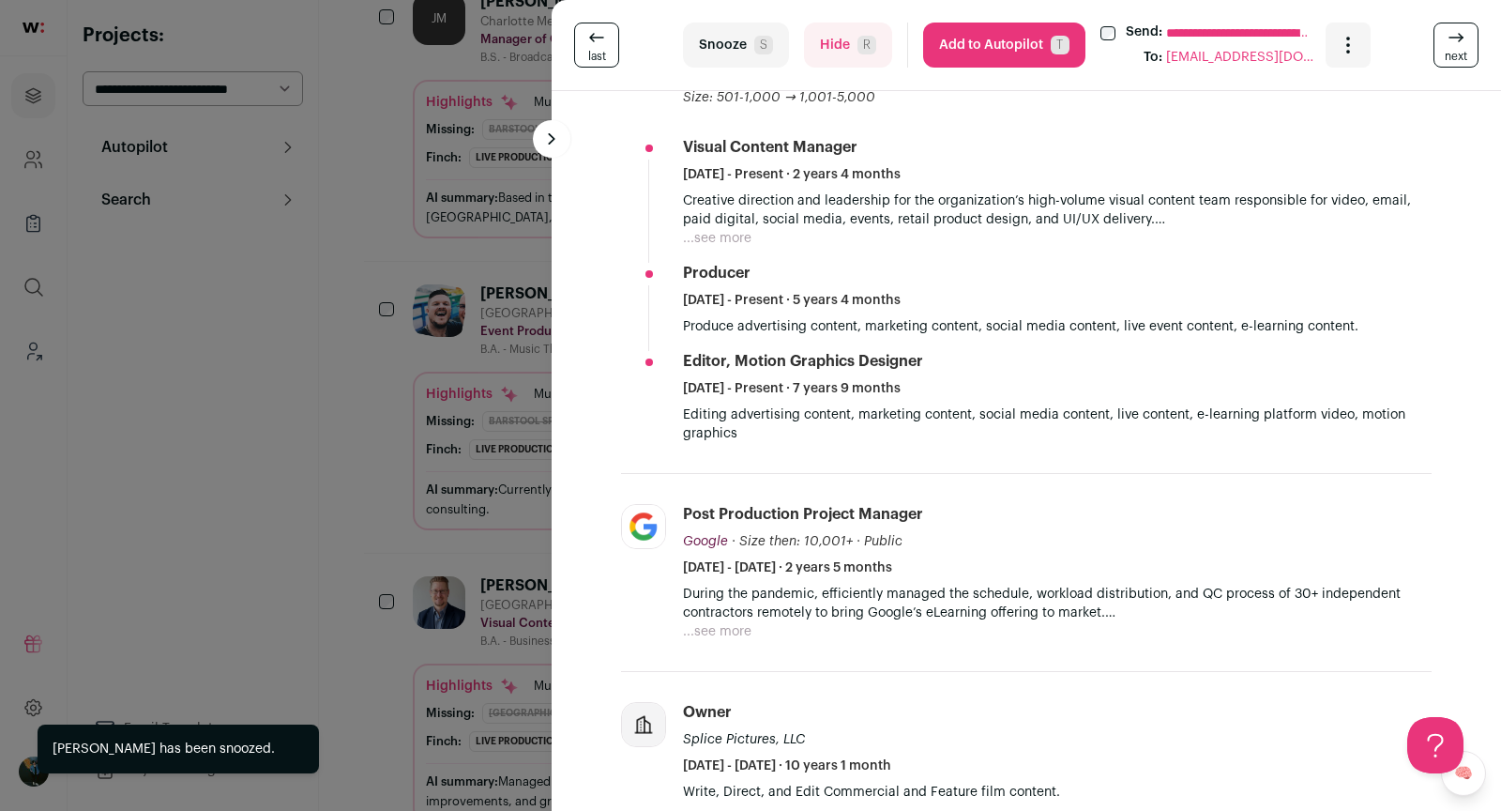
scroll to position [1301, 0]
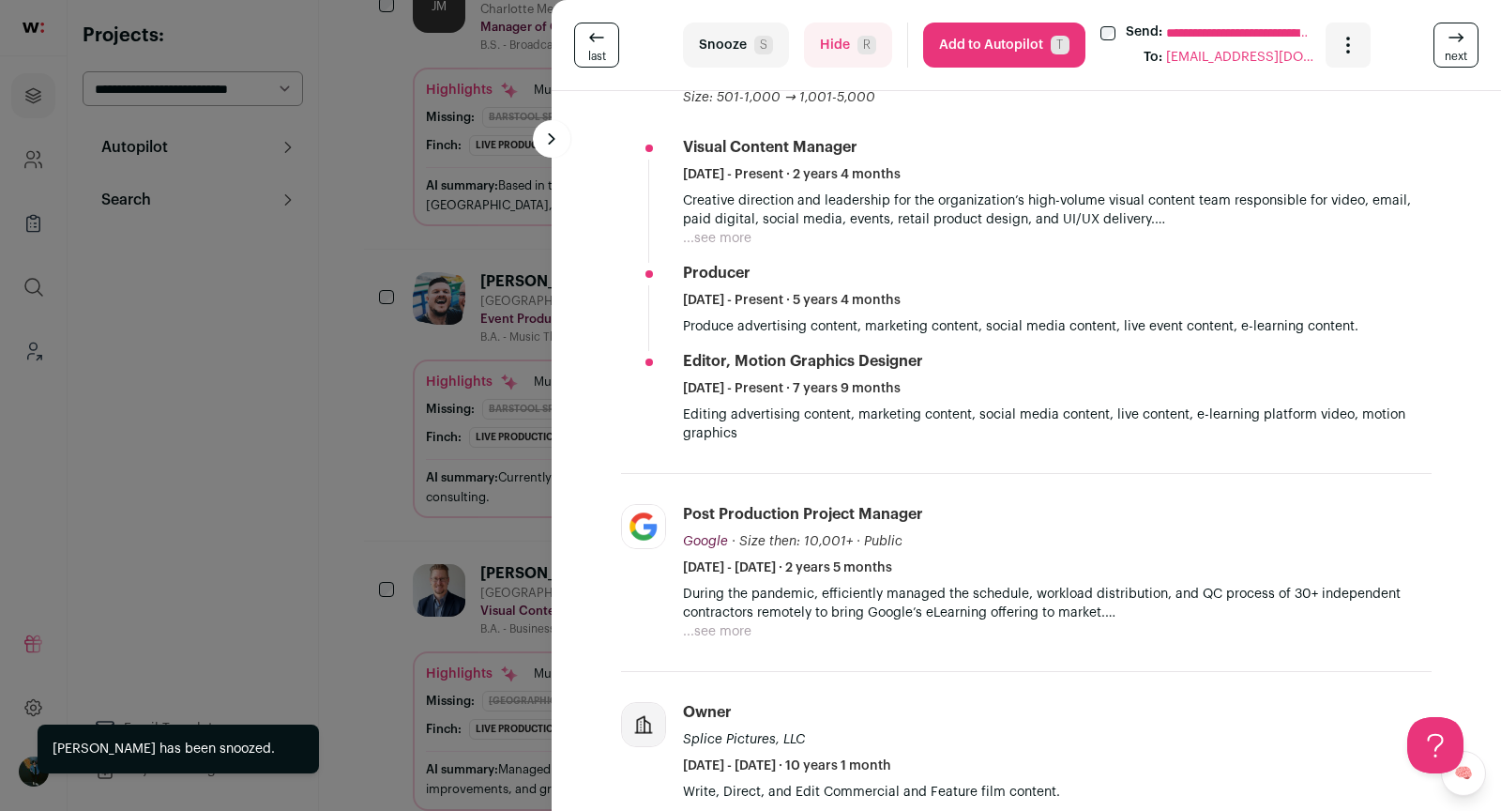
click at [718, 55] on button "Snooze S" at bounding box center [736, 45] width 106 height 45
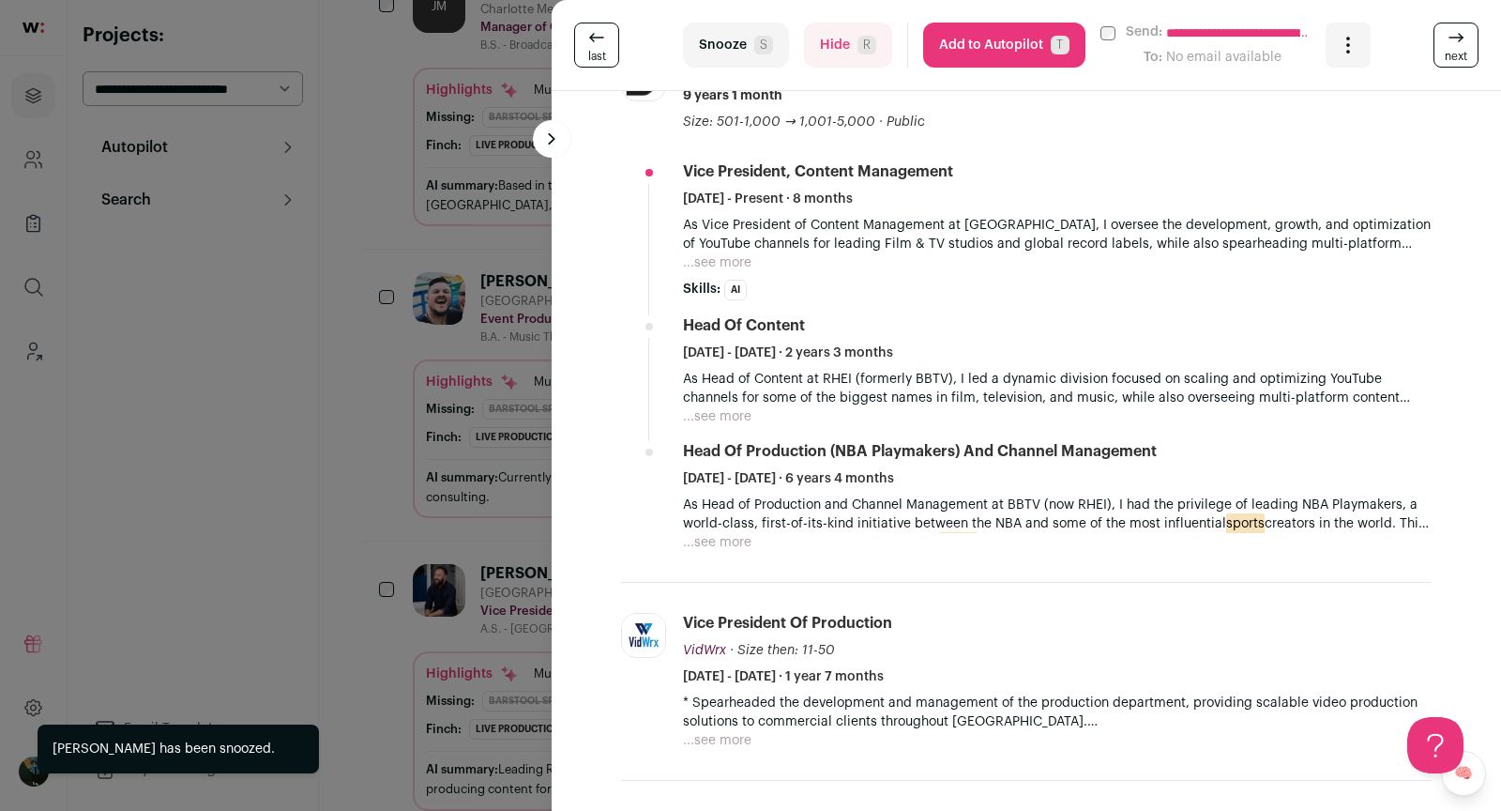
scroll to position [888, 0]
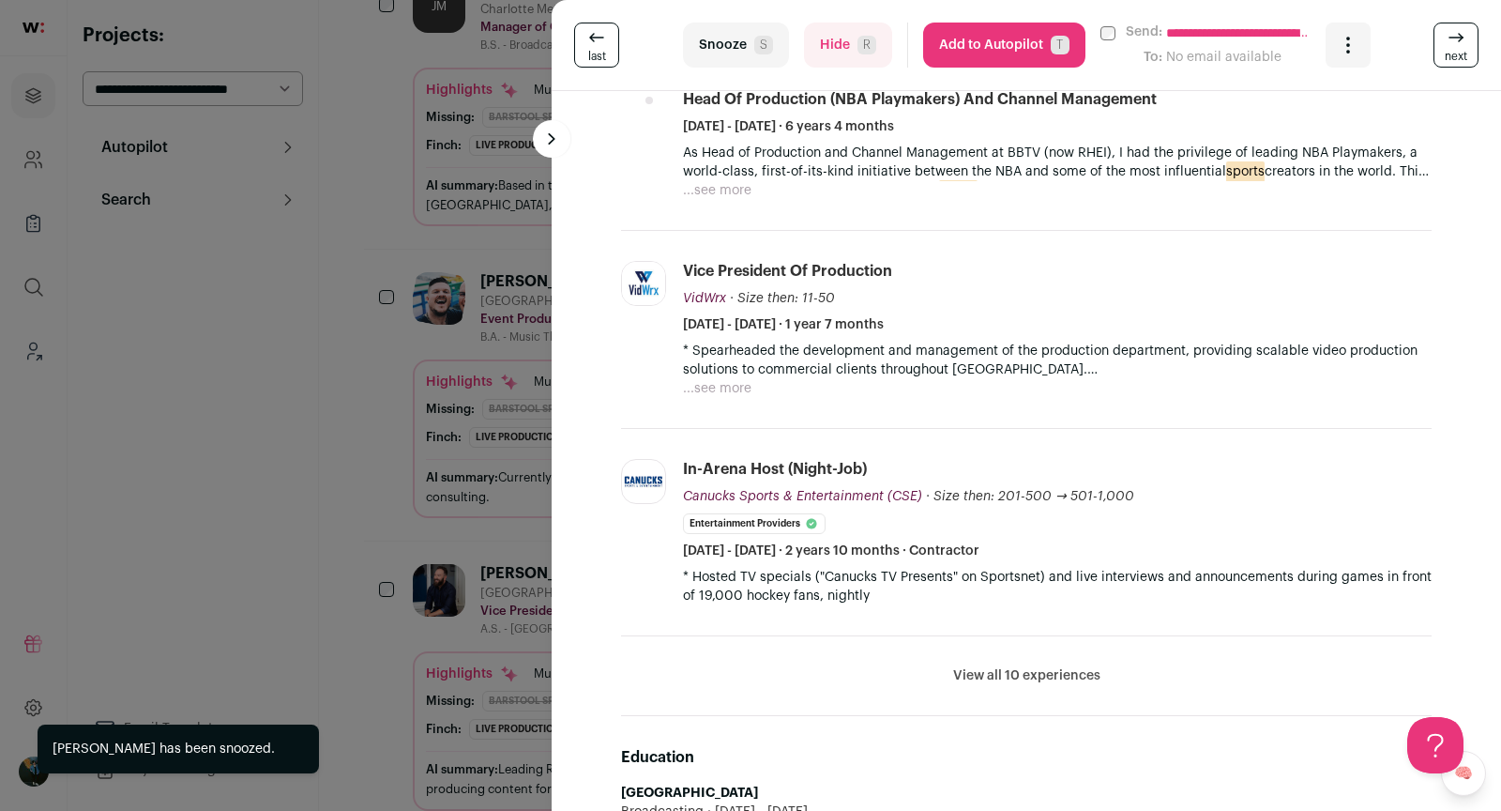
click at [758, 37] on span "S" at bounding box center [763, 45] width 19 height 19
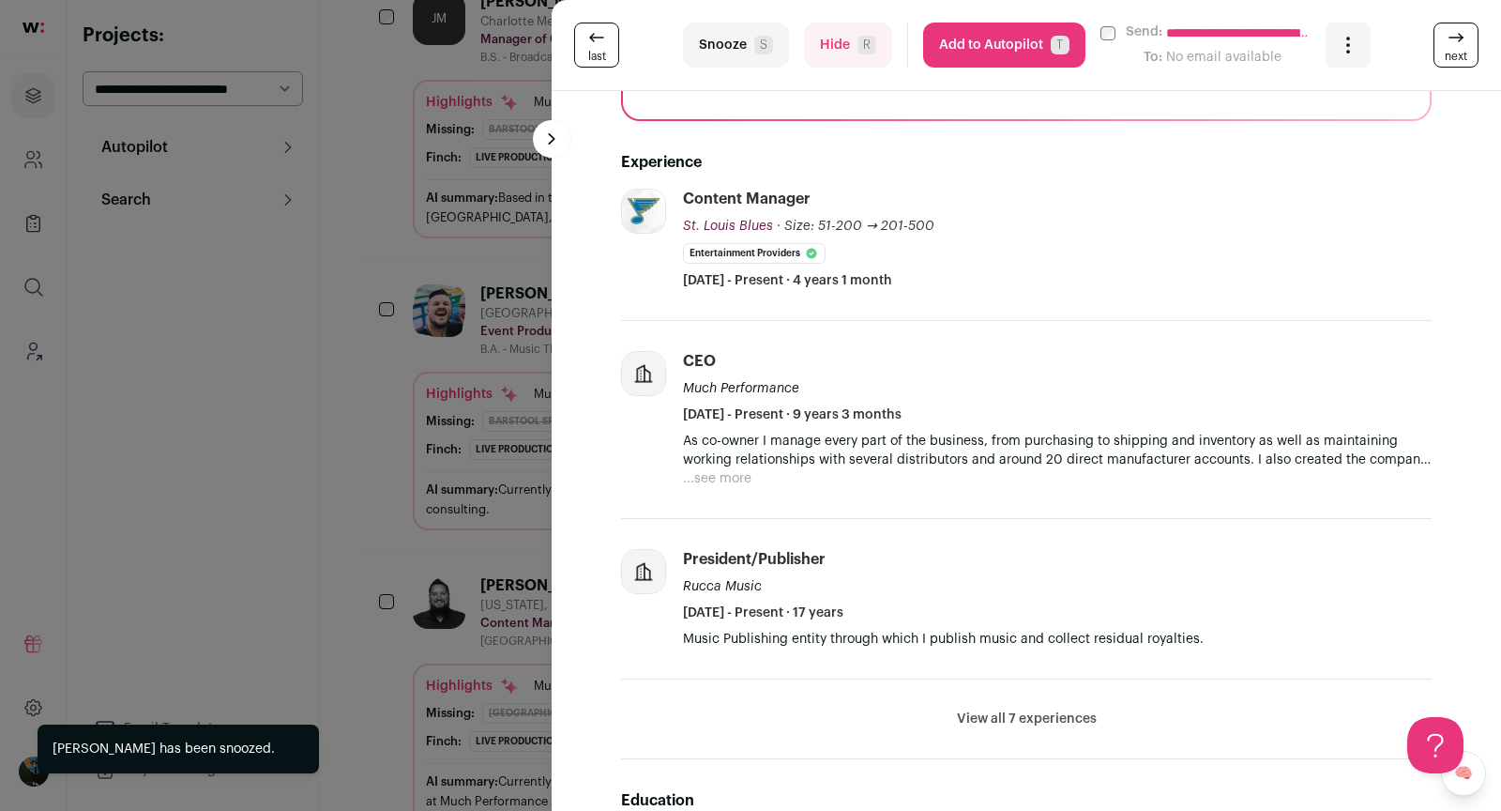
scroll to position [1301, 0]
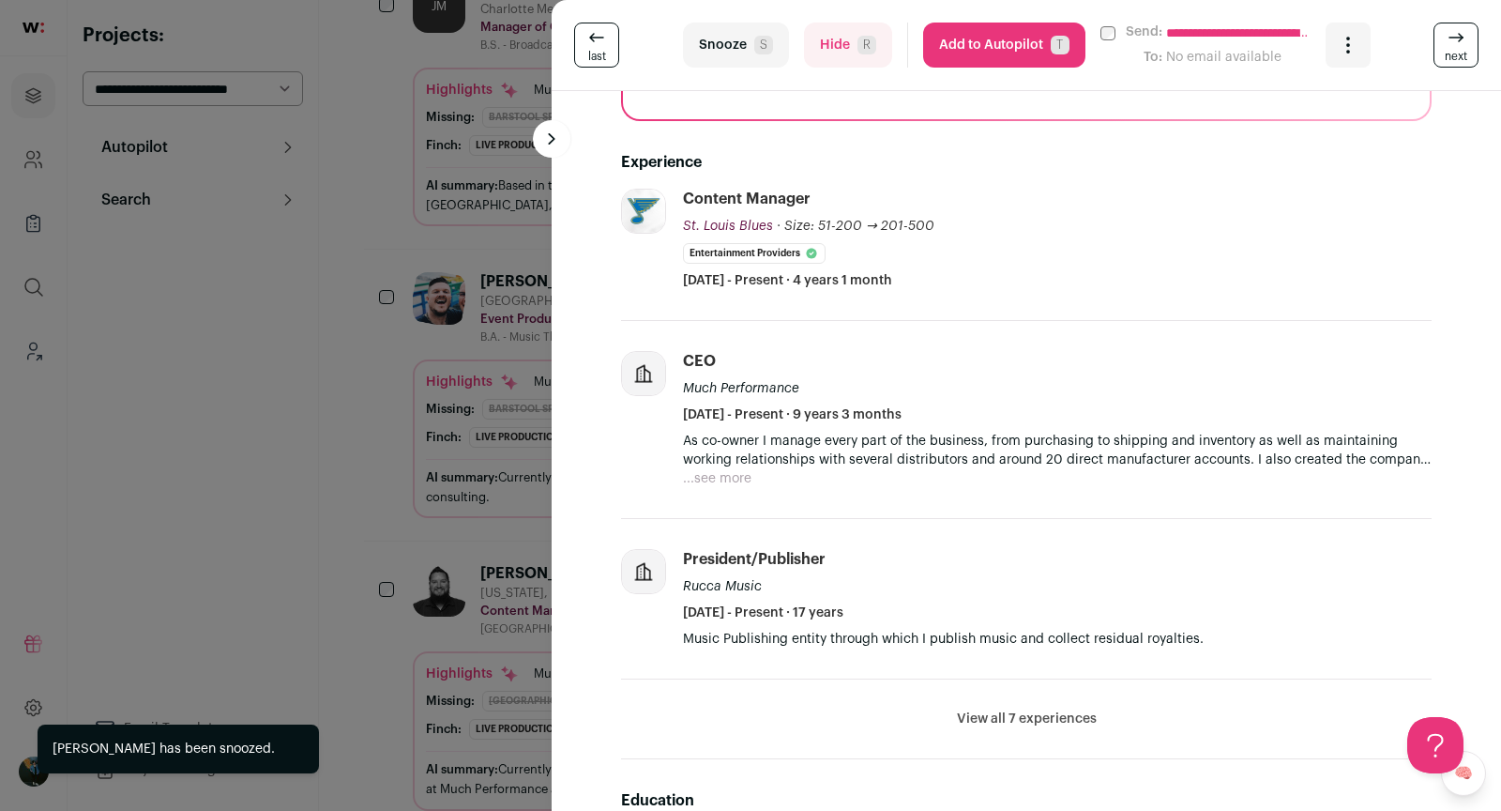
click at [815, 56] on button "Hide R" at bounding box center [848, 45] width 88 height 45
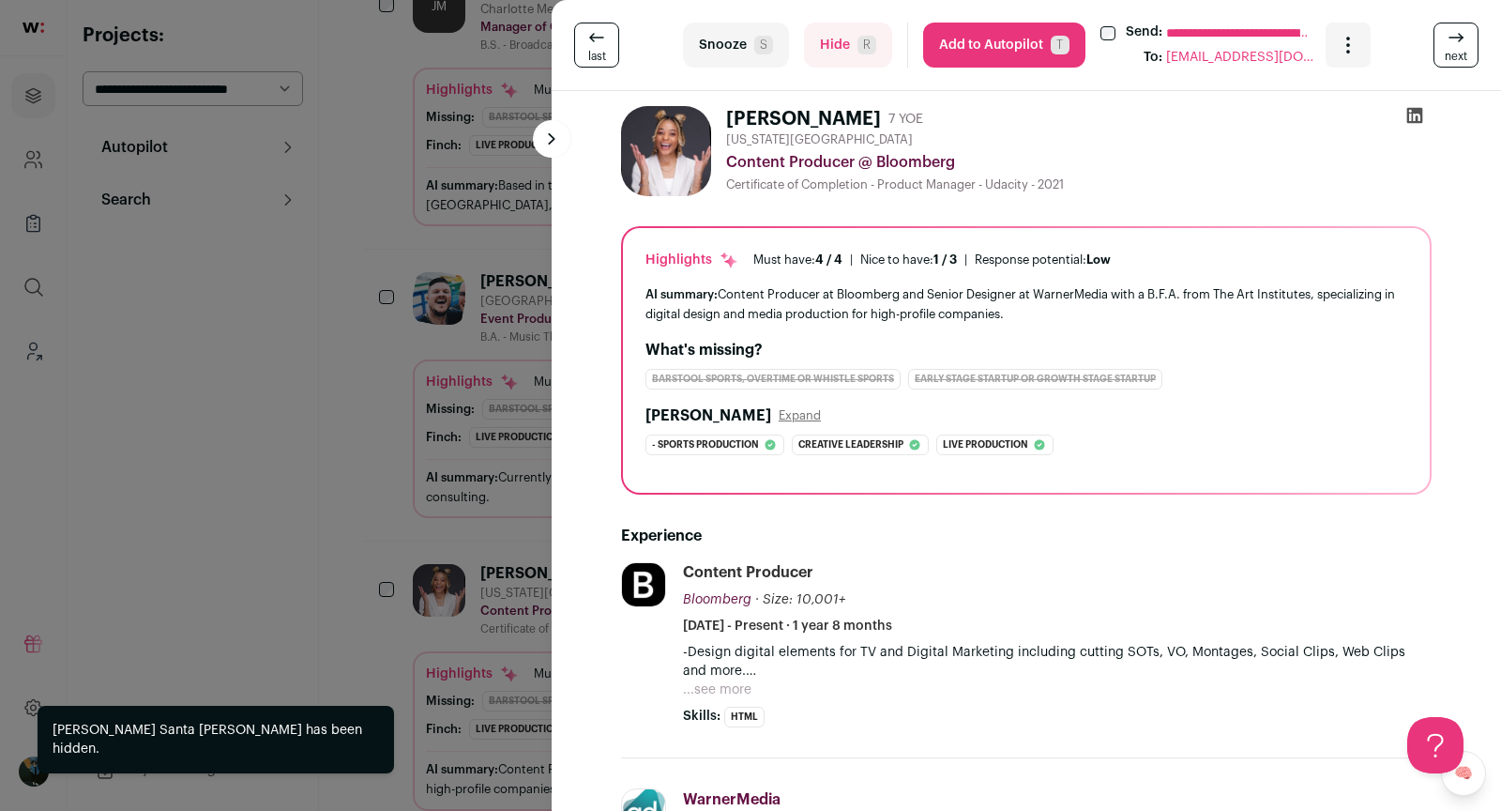
click at [414, 420] on div "**********" at bounding box center [750, 405] width 1501 height 811
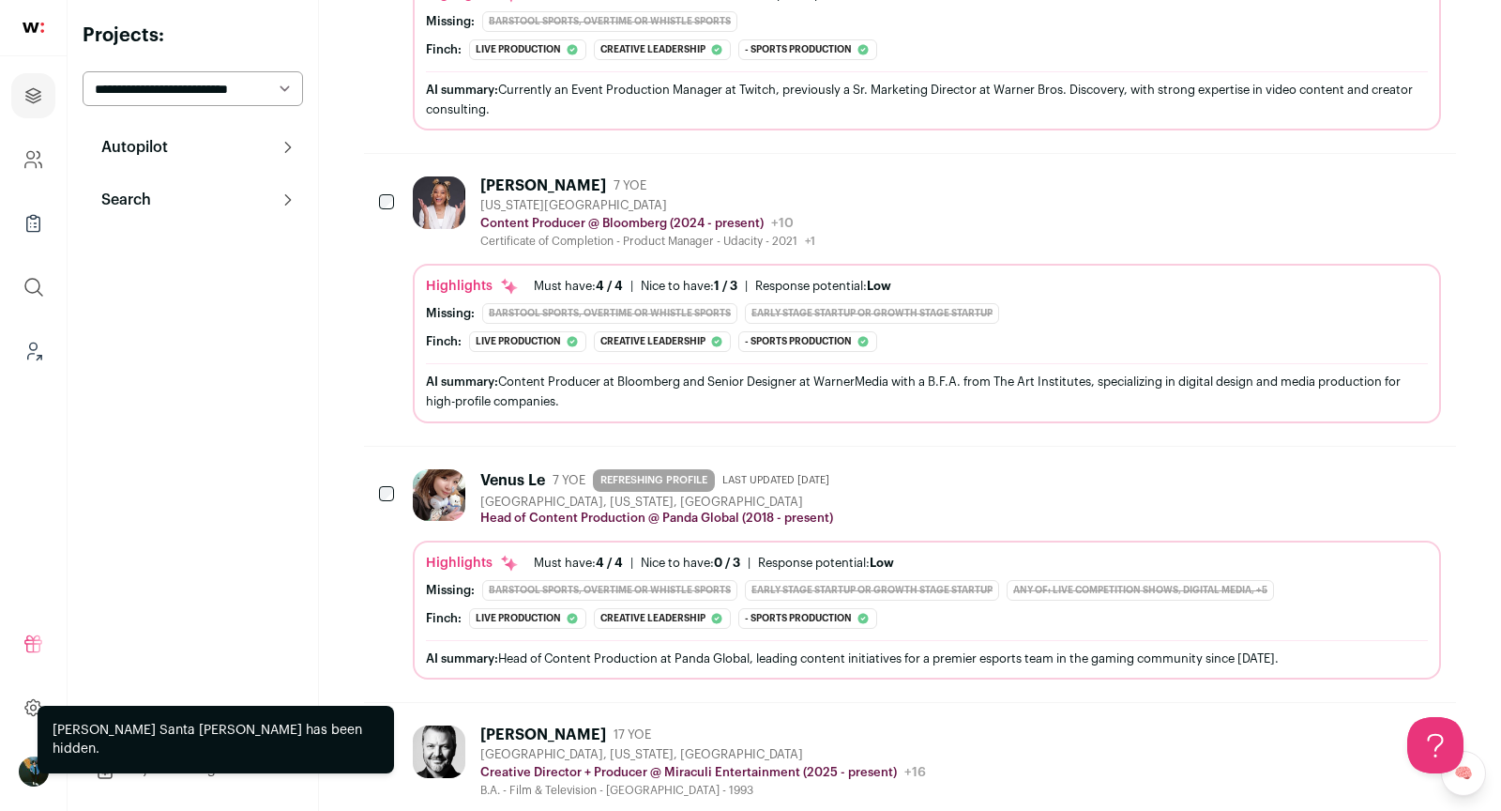
scroll to position [0, 0]
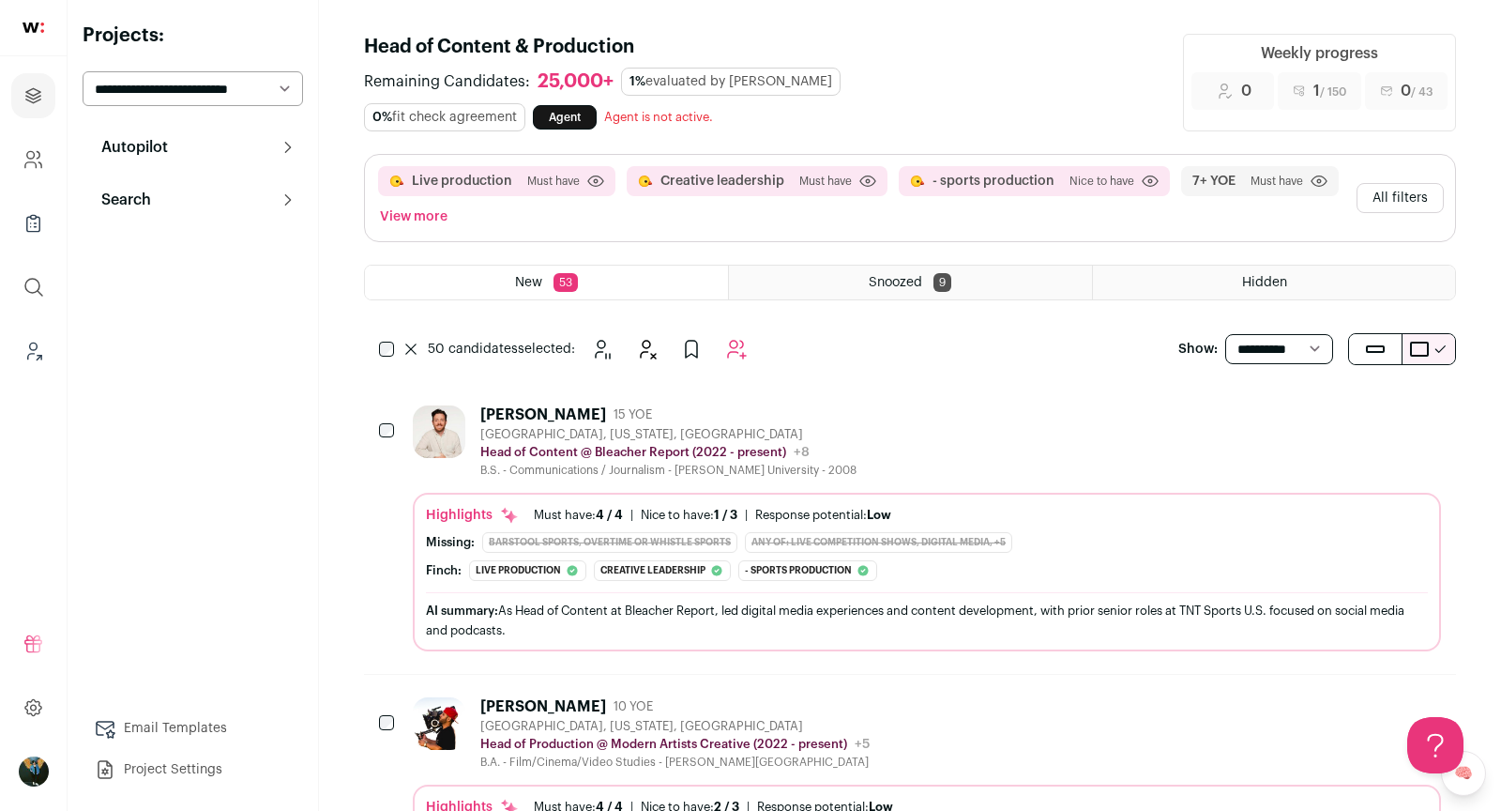
click at [750, 341] on button "Add to Autopilot" at bounding box center [737, 349] width 38 height 38
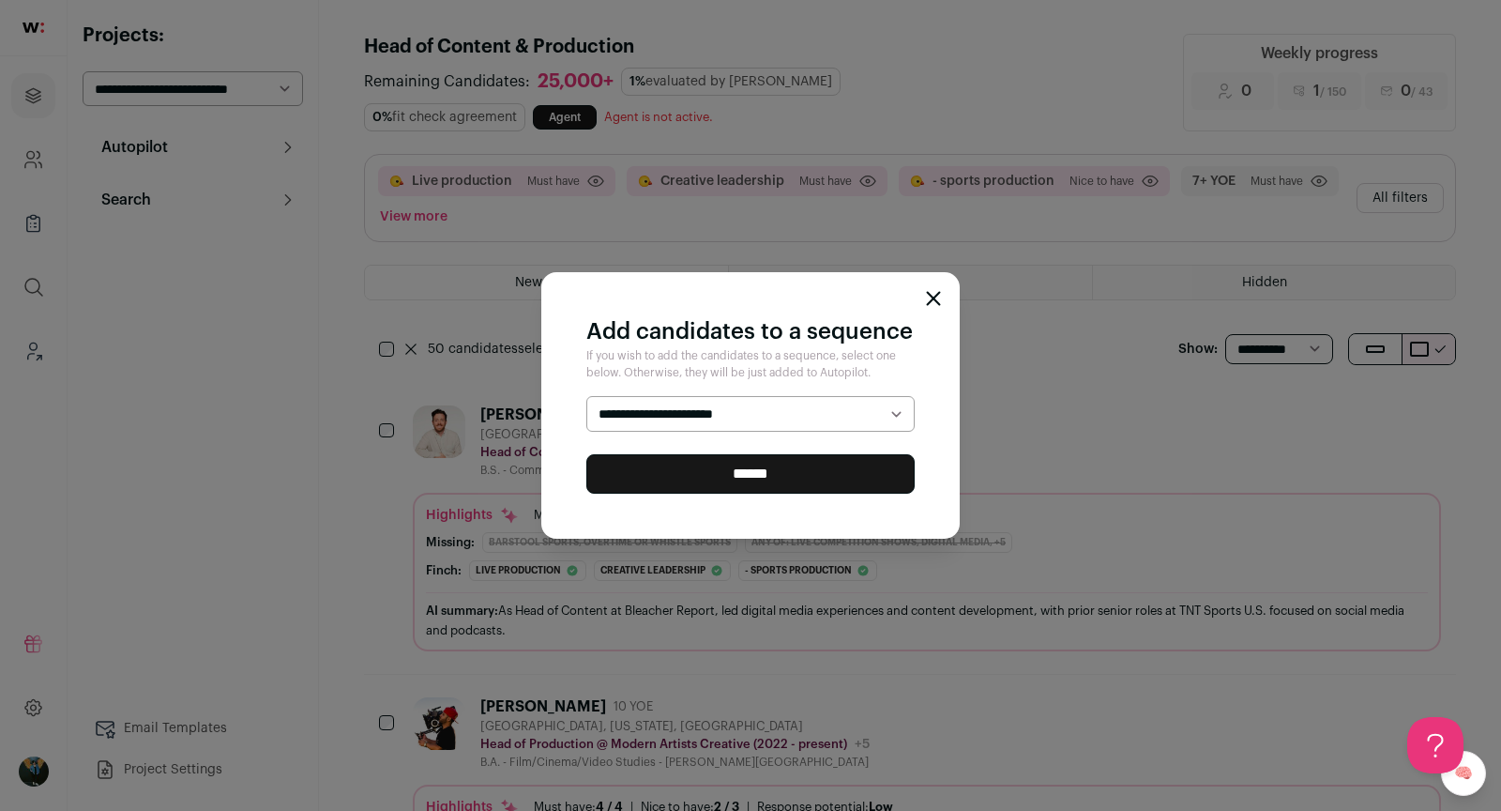
select select "*****"
click at [743, 470] on input "******" at bounding box center [750, 473] width 328 height 39
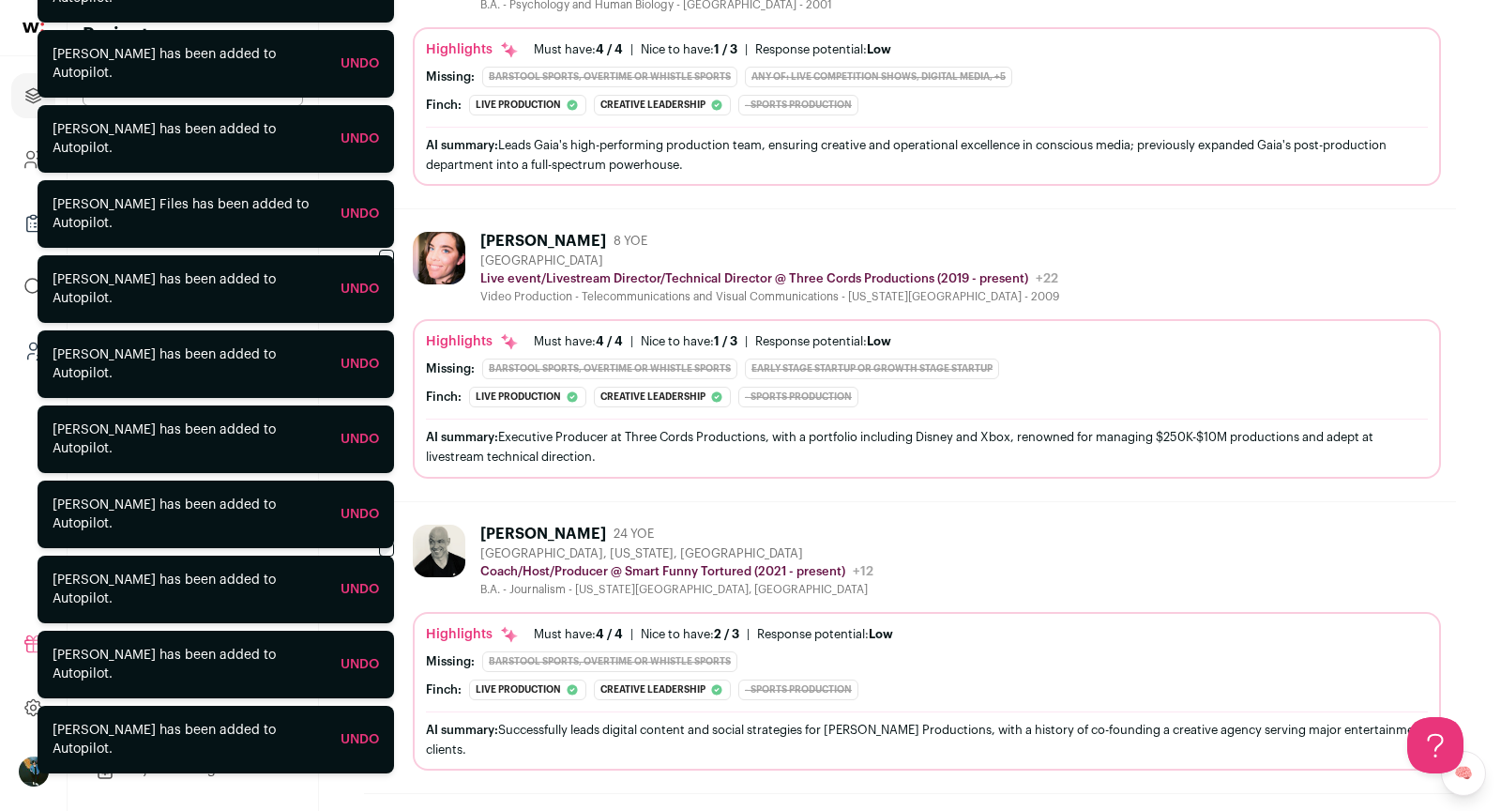
scroll to position [461, 0]
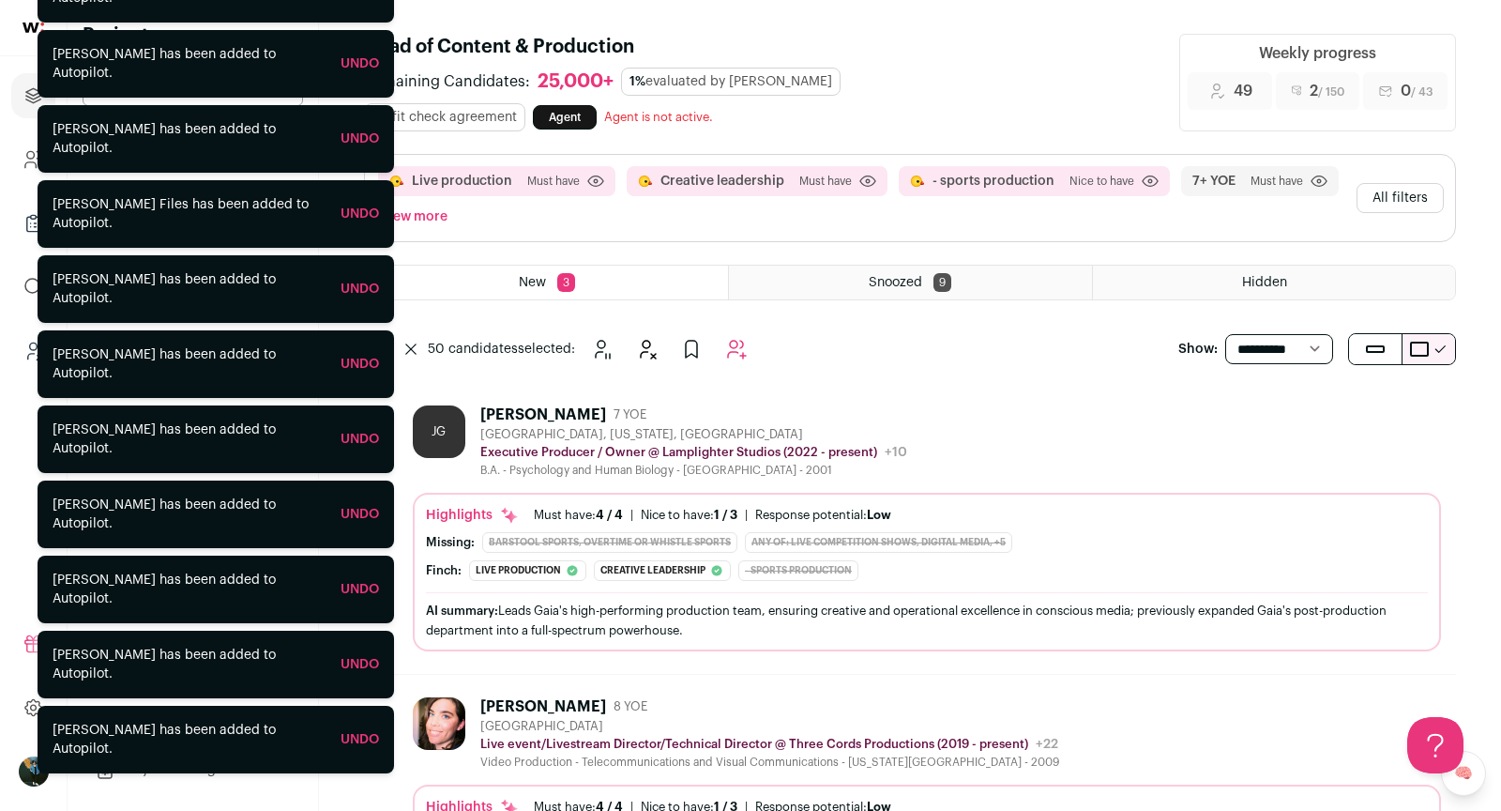
click at [1406, 193] on button "All filters" at bounding box center [1400, 198] width 87 height 30
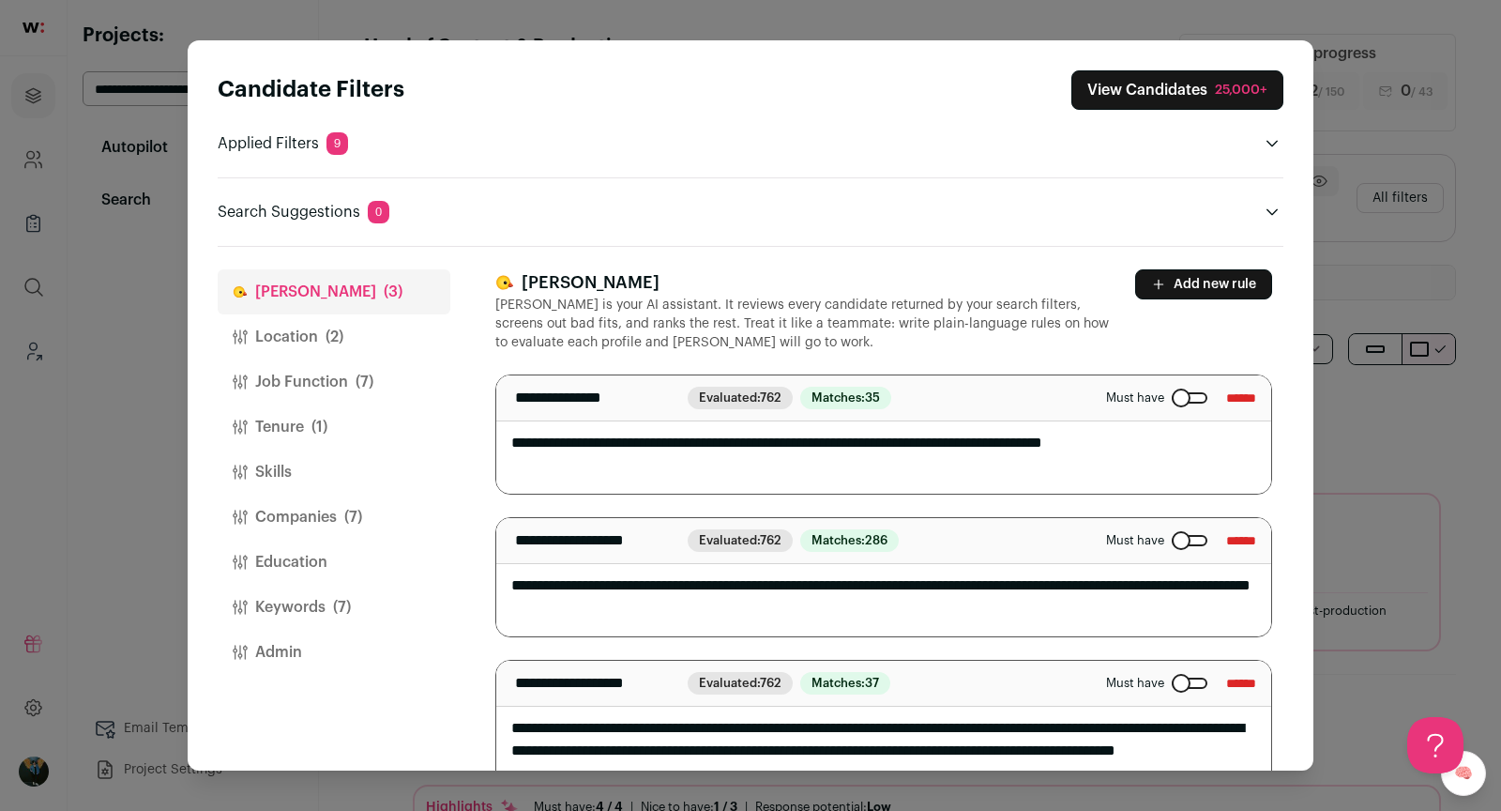
click at [387, 499] on button "Companies (7)" at bounding box center [334, 516] width 233 height 45
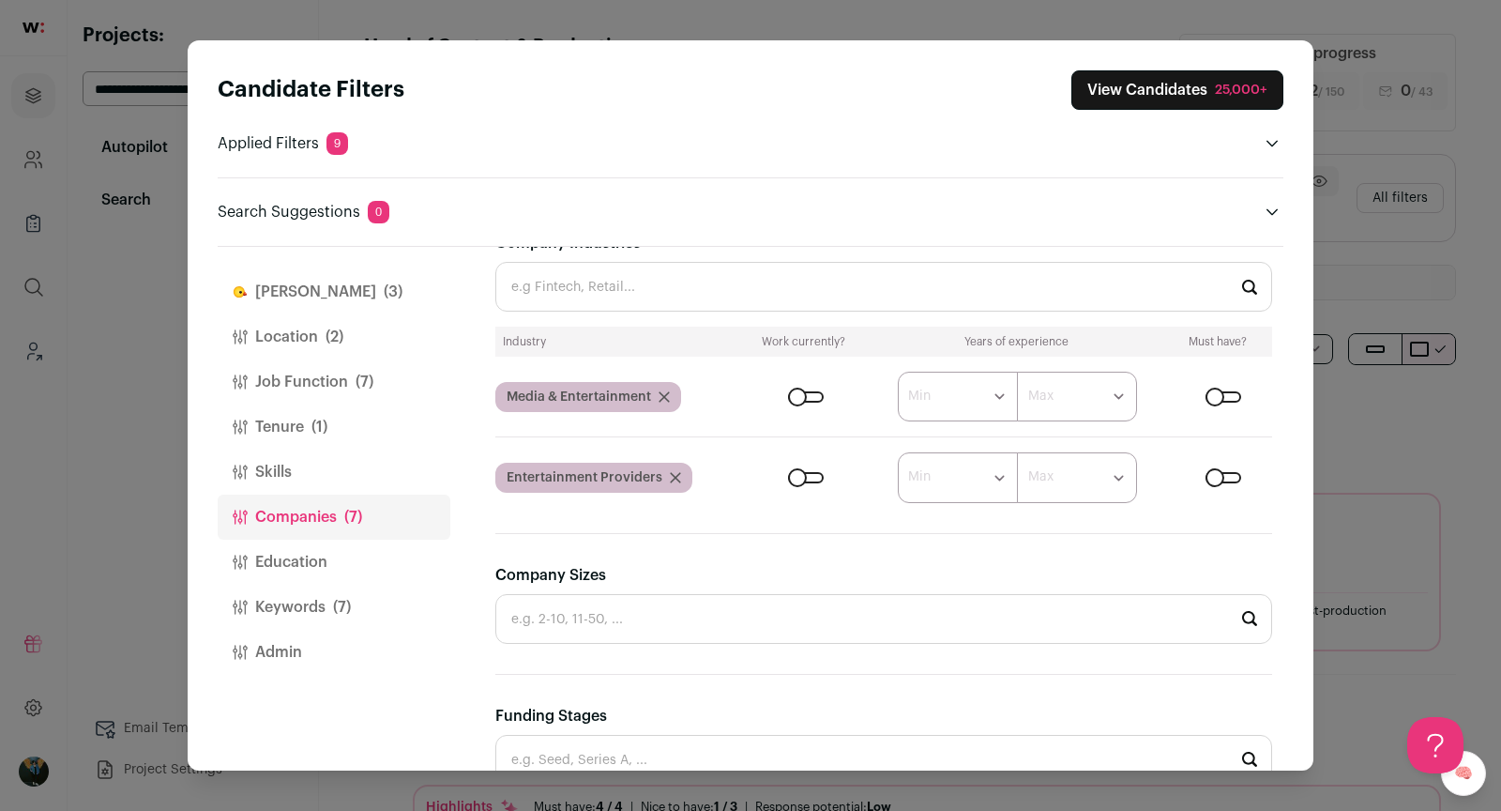
click at [788, 476] on div "Close modal via background" at bounding box center [806, 477] width 36 height 11
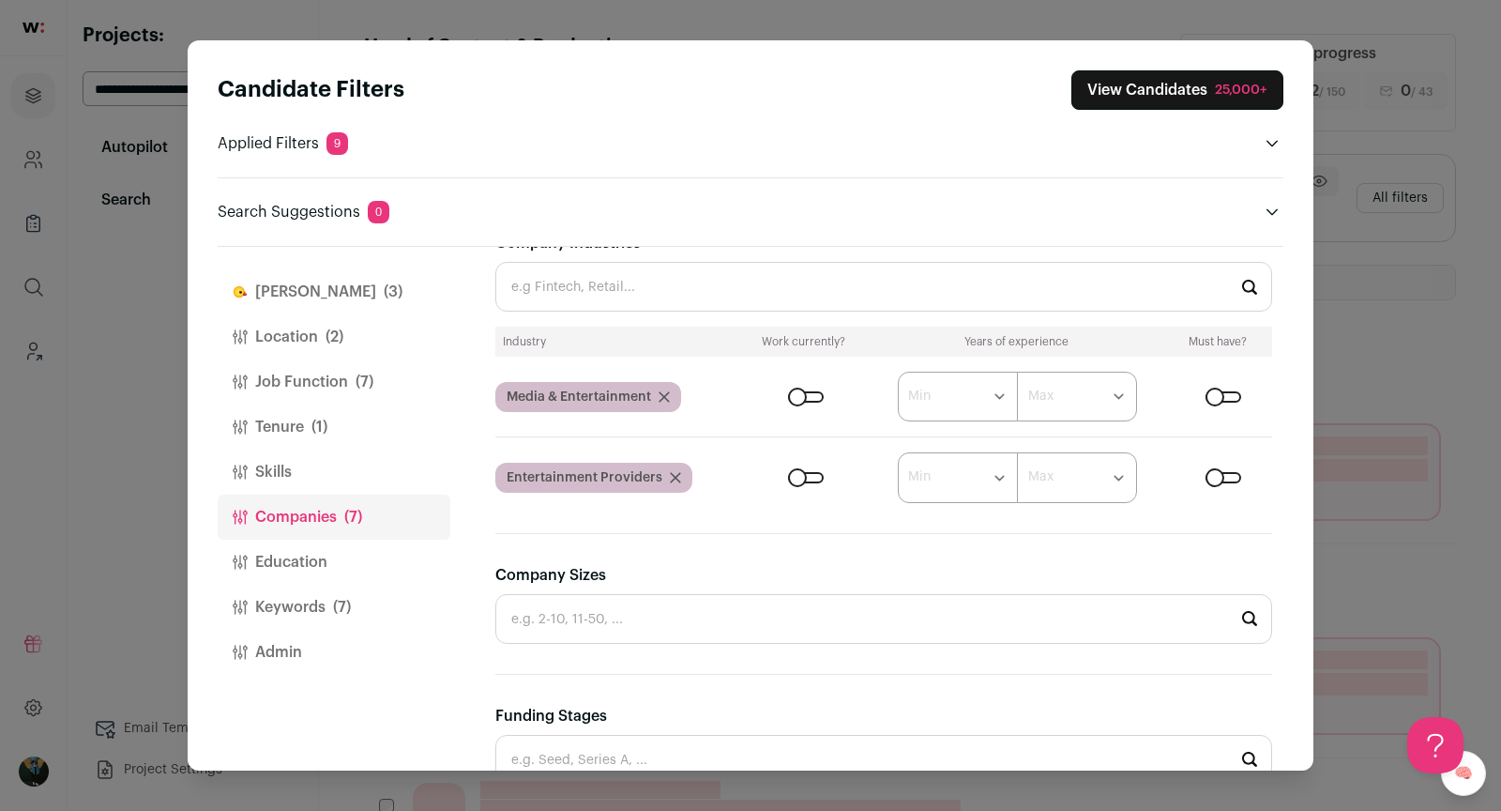
click at [1230, 98] on div "25,000+" at bounding box center [1241, 90] width 53 height 19
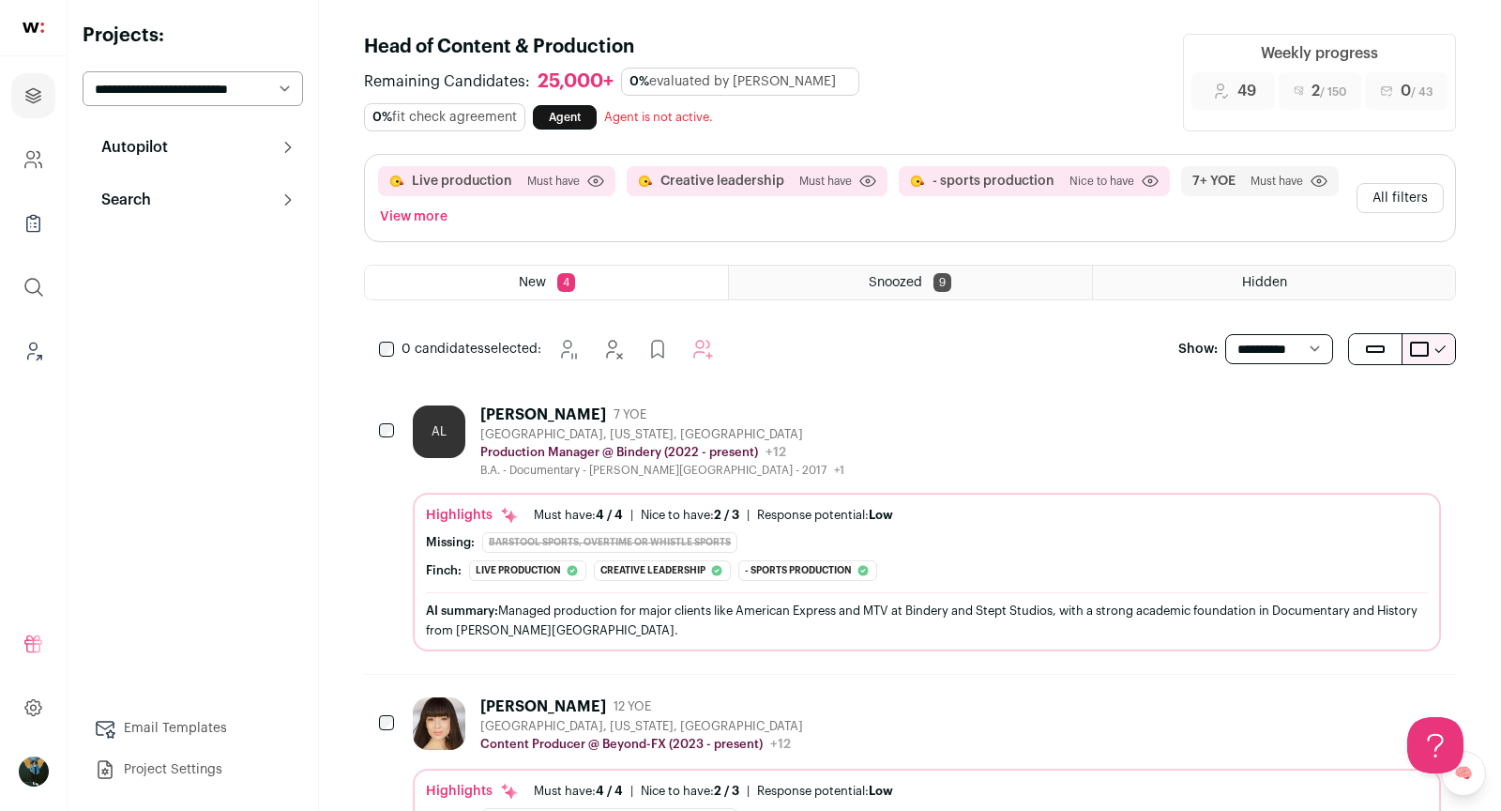
click at [1324, 418] on icon "Hide" at bounding box center [1324, 413] width 23 height 23
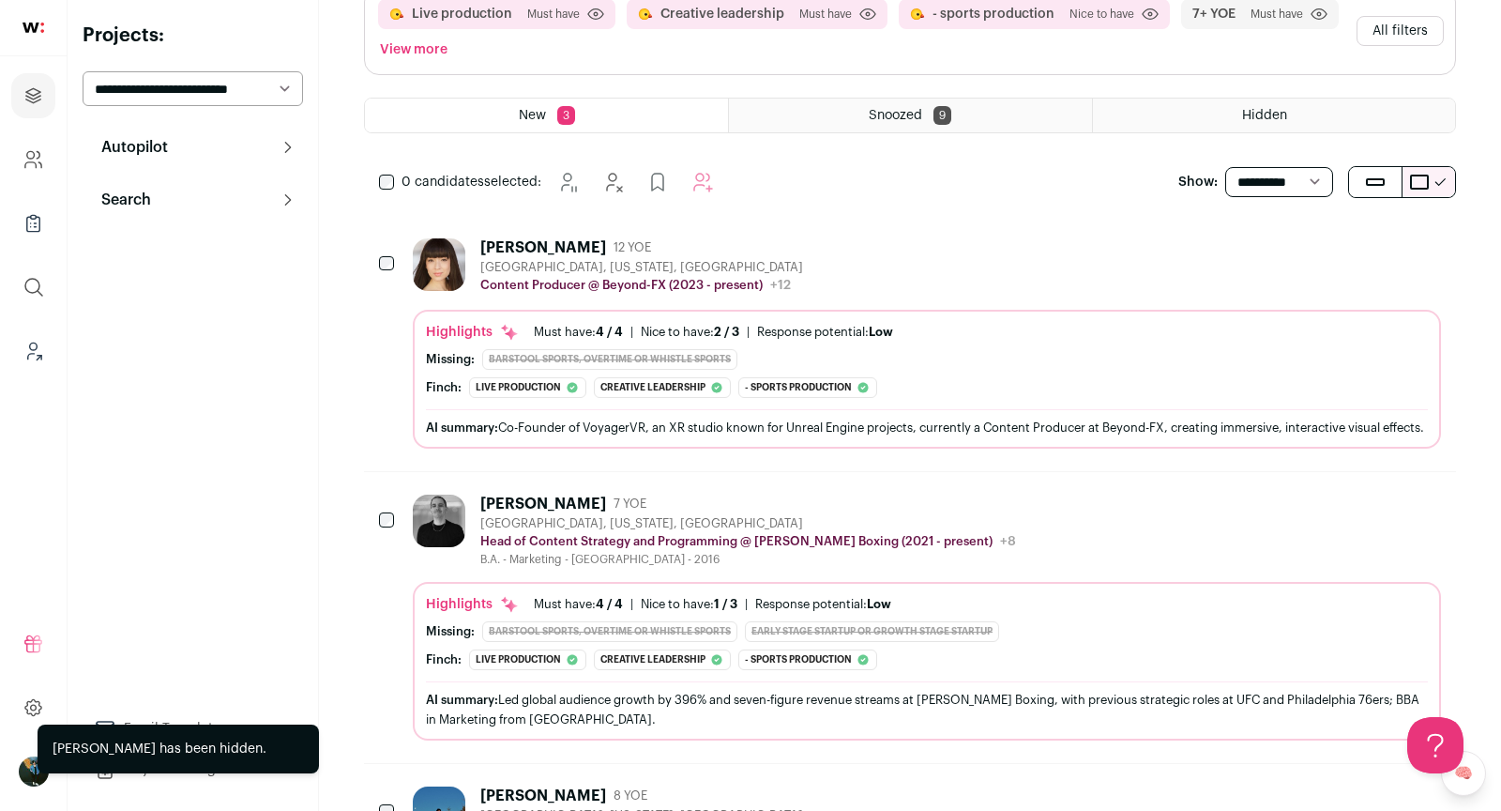
scroll to position [416, 0]
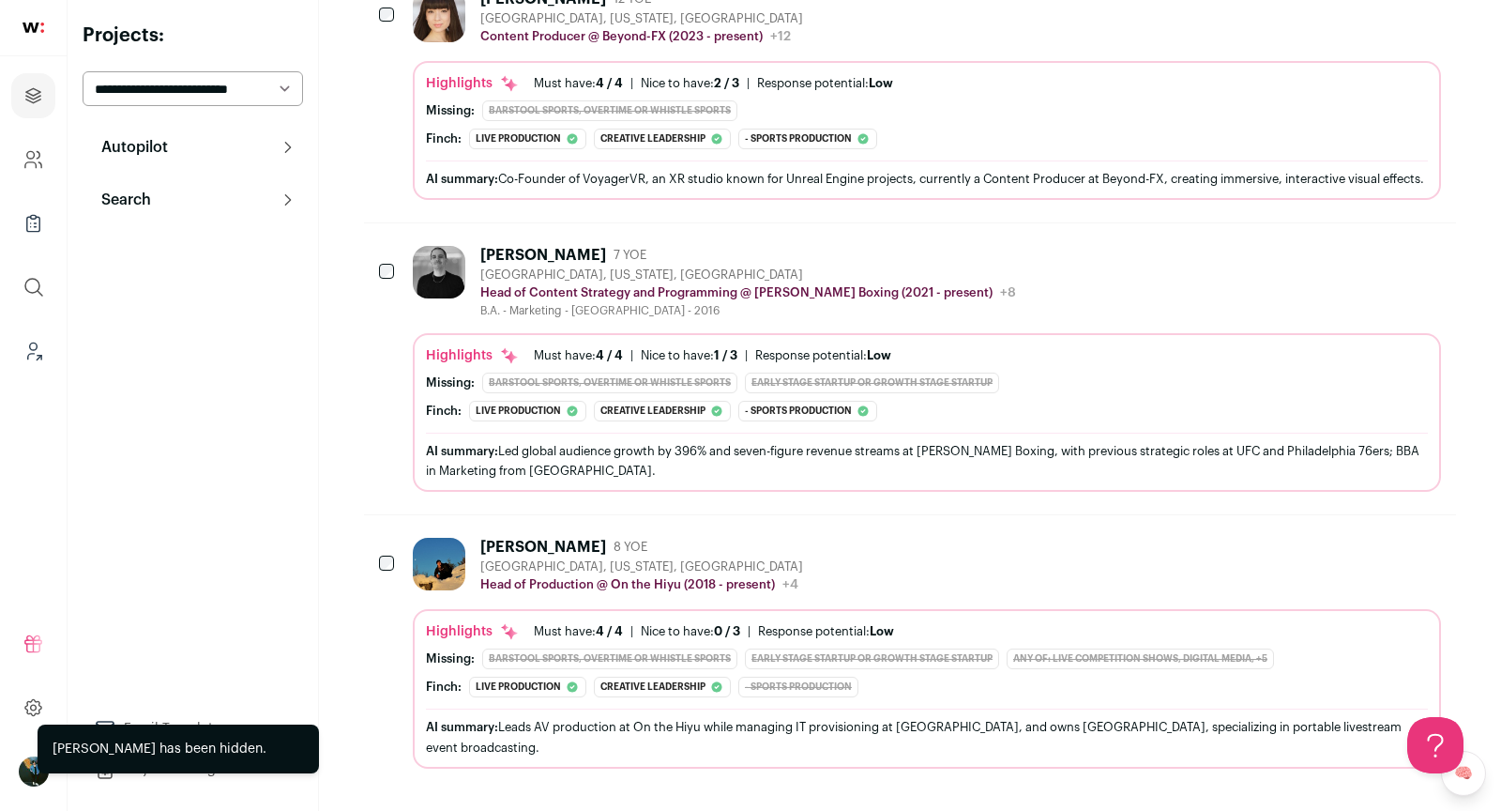
click at [1010, 580] on div "[PERSON_NAME] 8 YOE [GEOGRAPHIC_DATA], [US_STATE], [GEOGRAPHIC_DATA] Head of Pr…" at bounding box center [927, 566] width 1028 height 56
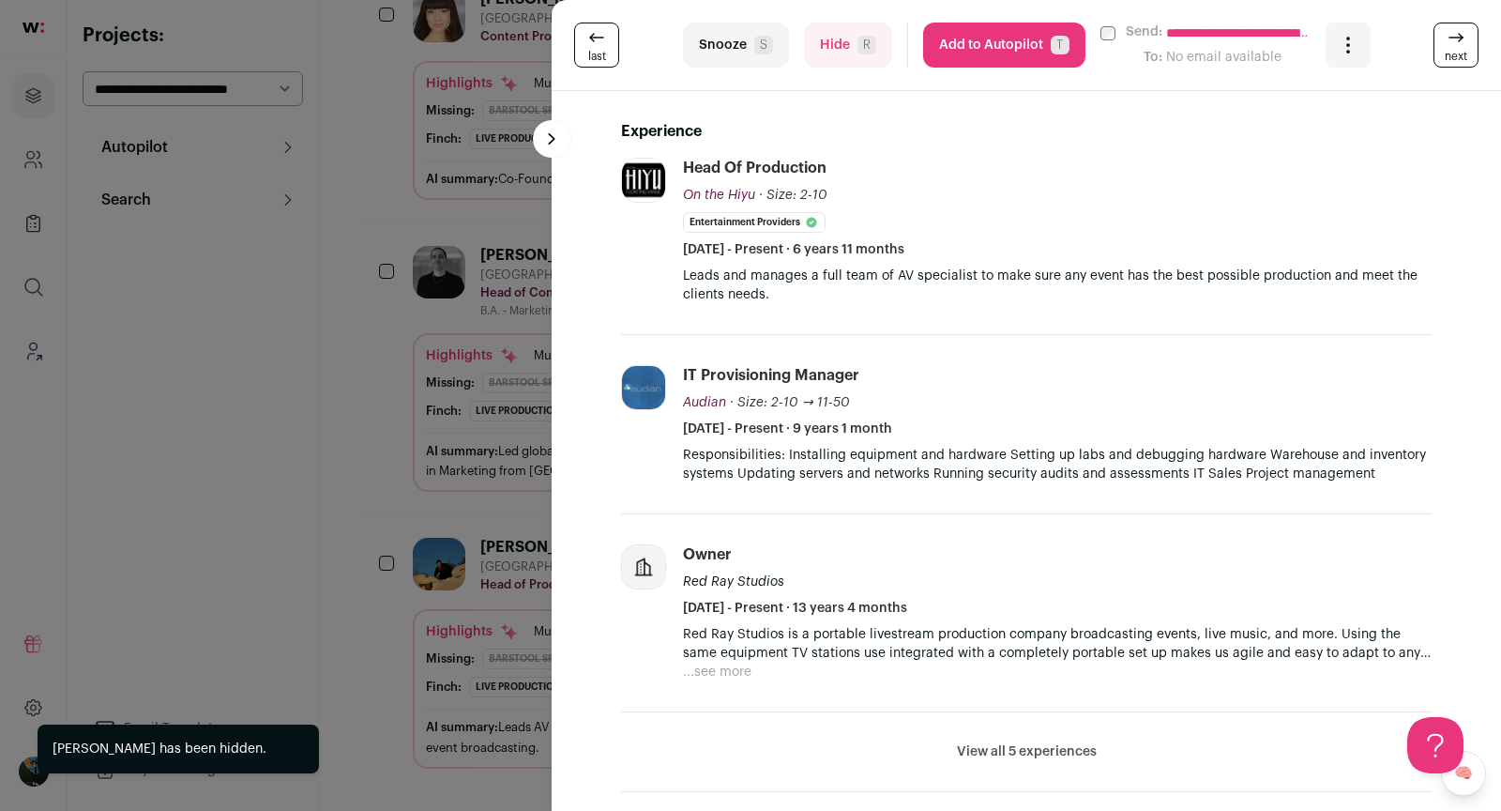
scroll to position [0, 0]
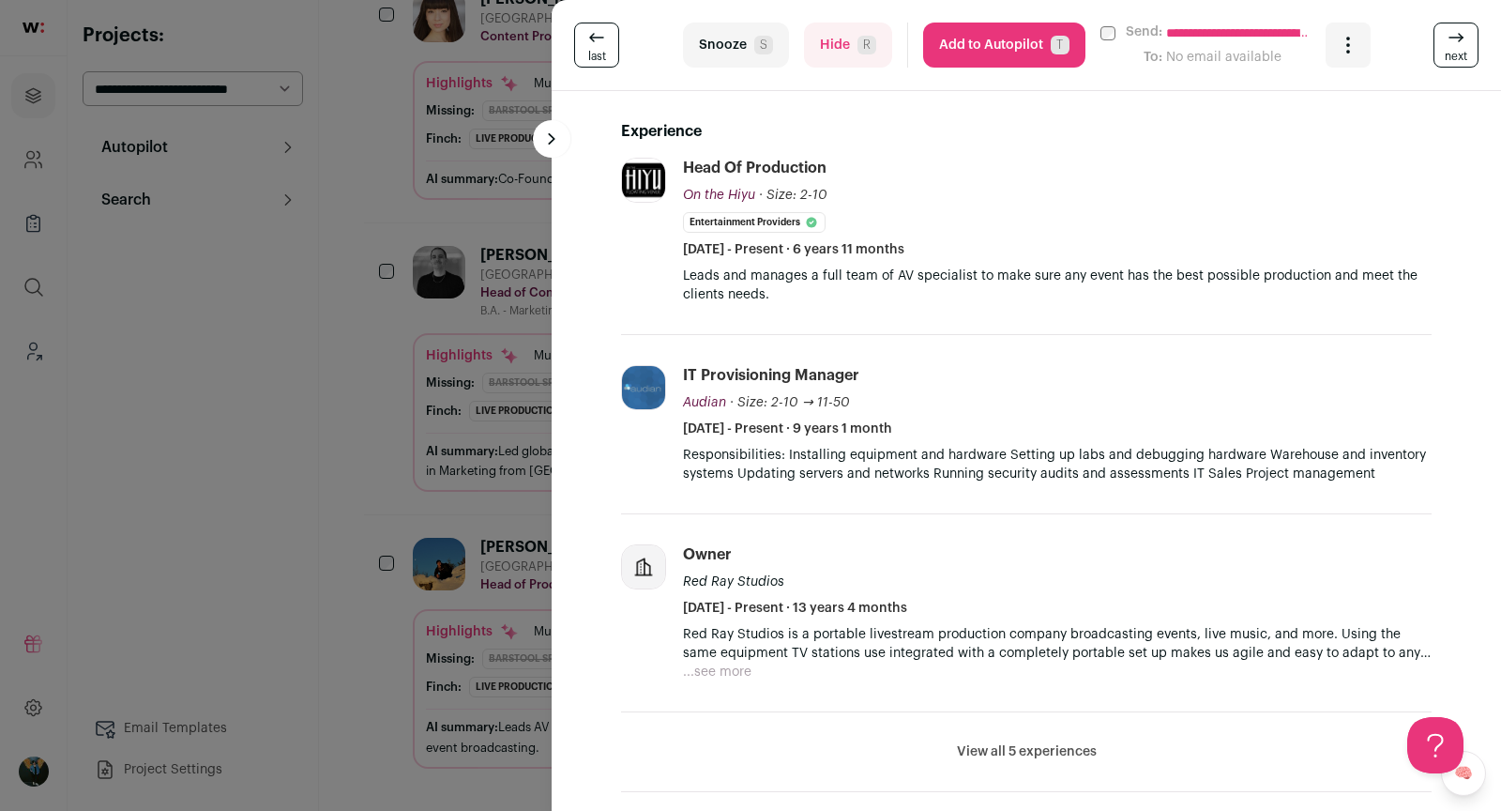
click at [419, 400] on div "**********" at bounding box center [750, 405] width 1501 height 811
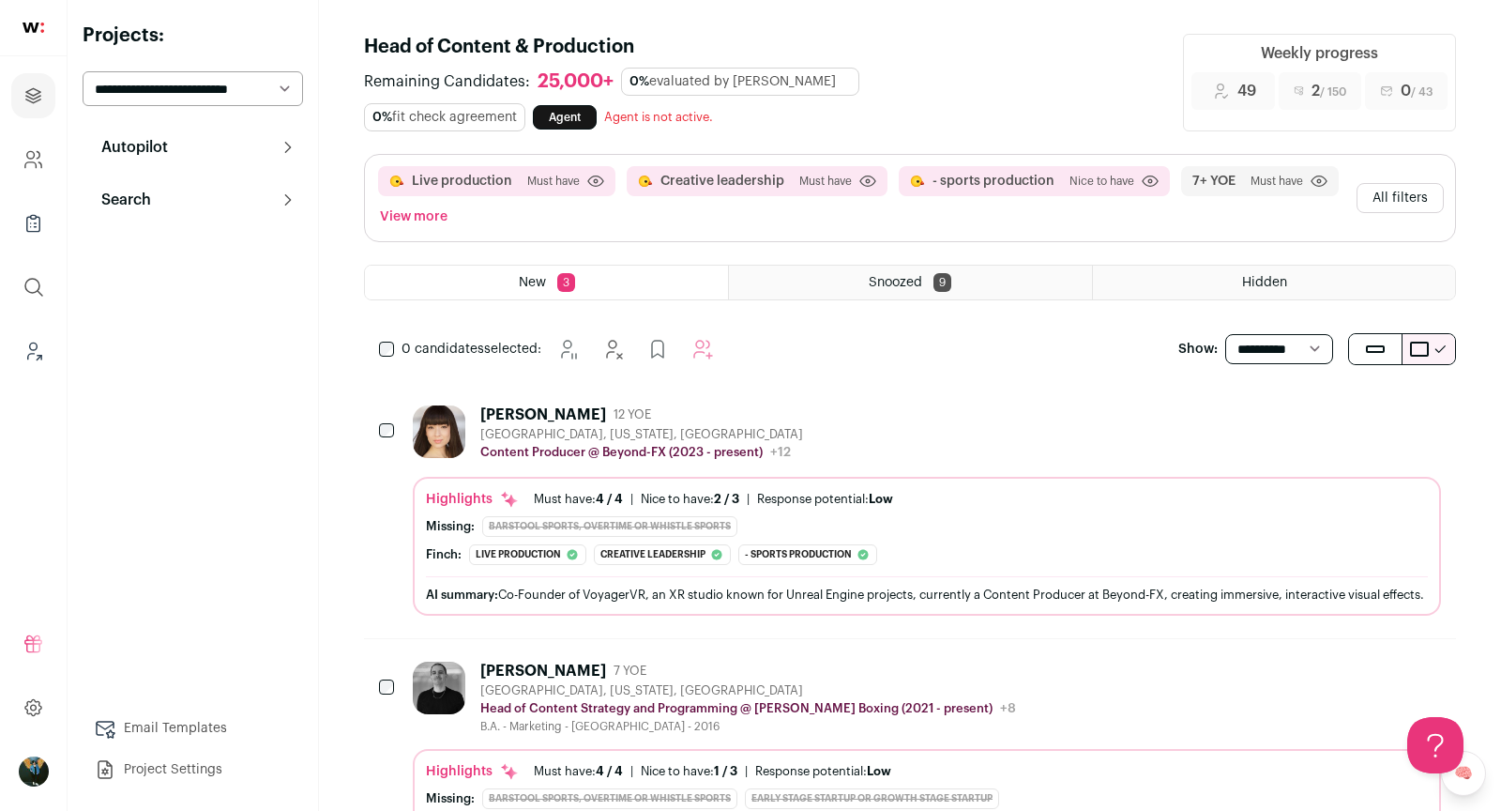
click at [1417, 189] on button "All filters" at bounding box center [1400, 198] width 87 height 30
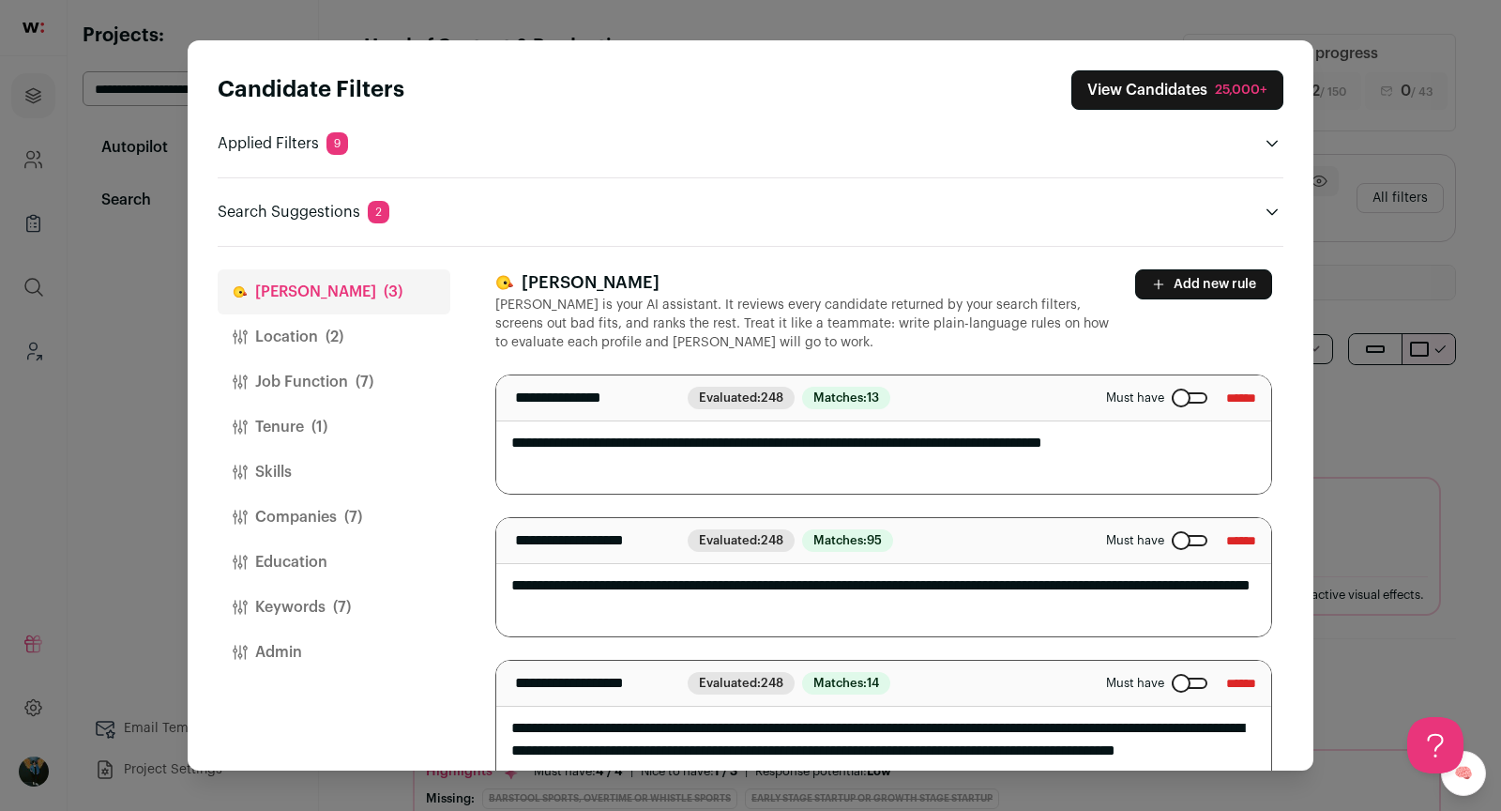
click at [356, 376] on span "(7)" at bounding box center [365, 382] width 18 height 23
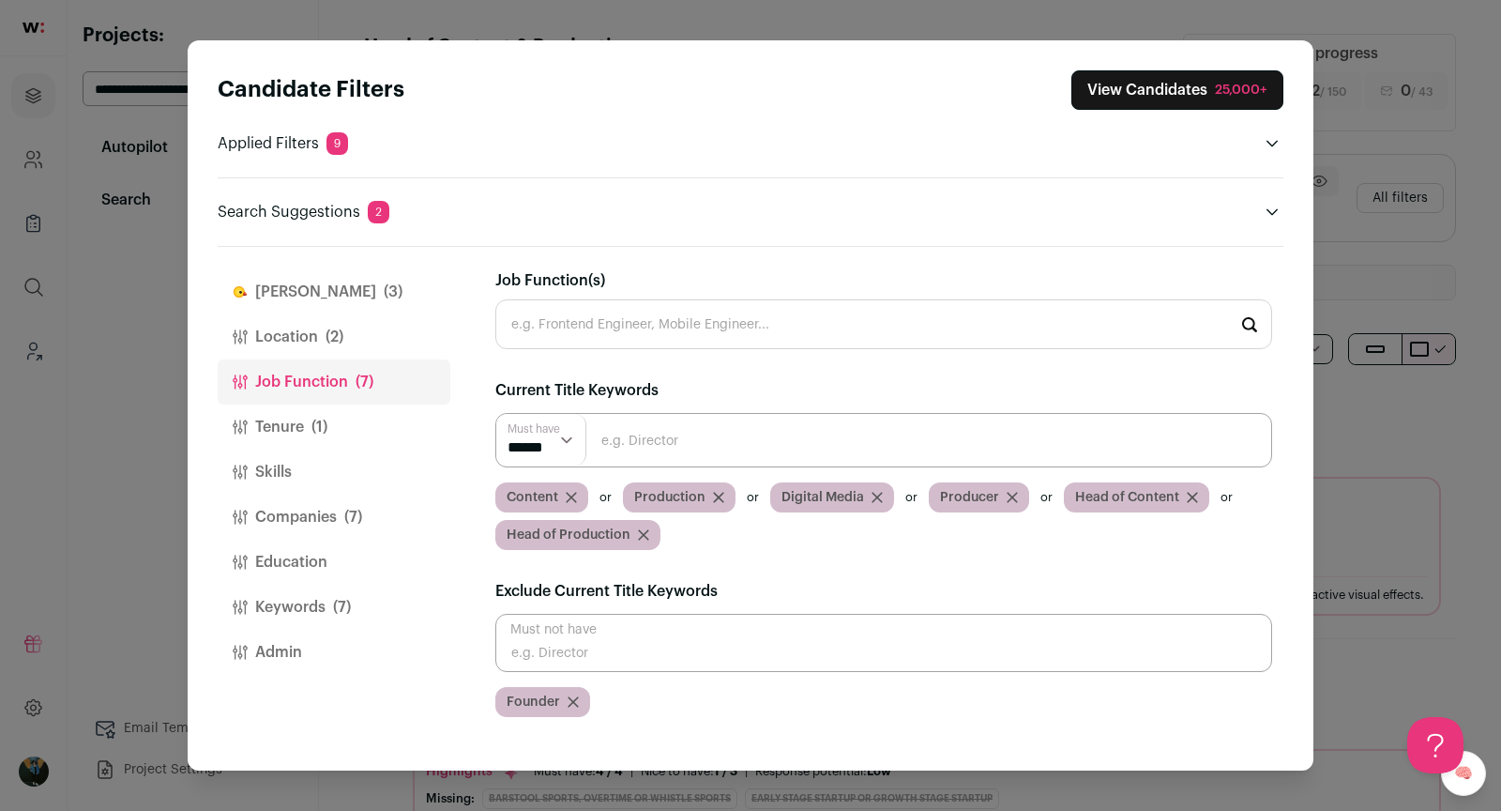
click at [267, 603] on button "Keywords (7)" at bounding box center [334, 607] width 233 height 45
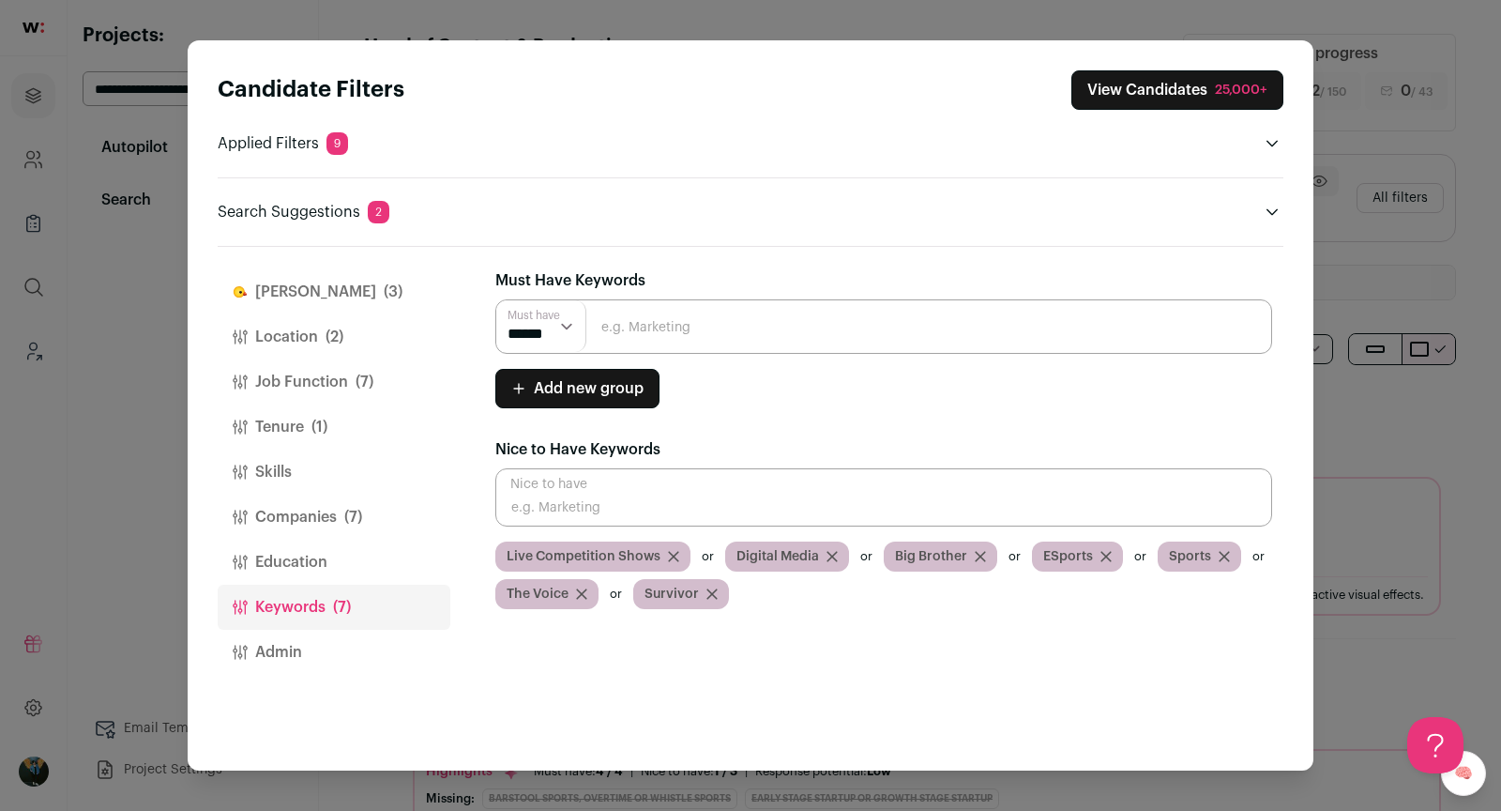
click at [319, 518] on button "Companies (7)" at bounding box center [334, 516] width 233 height 45
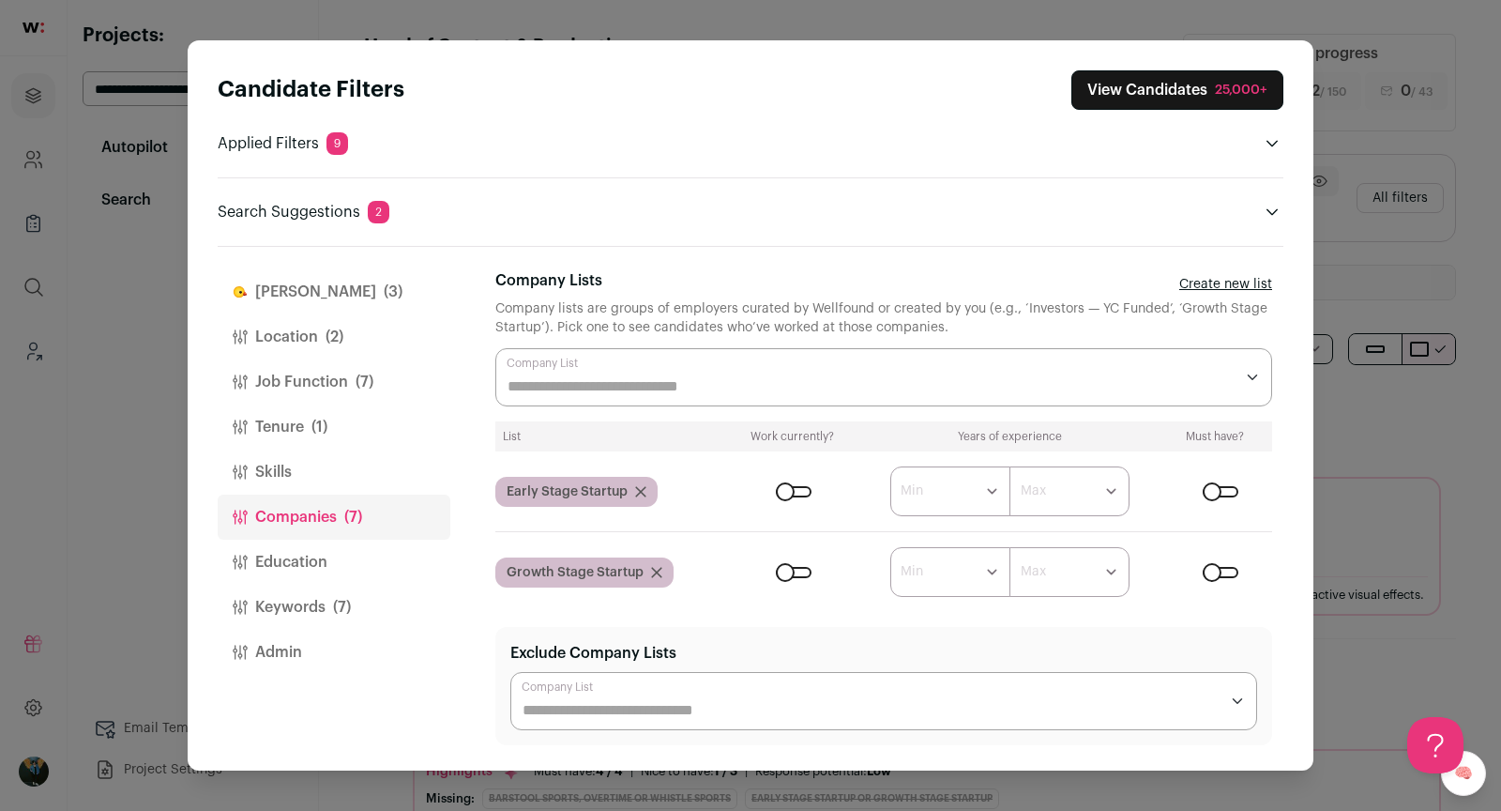
click at [302, 600] on button "Keywords (7)" at bounding box center [334, 607] width 233 height 45
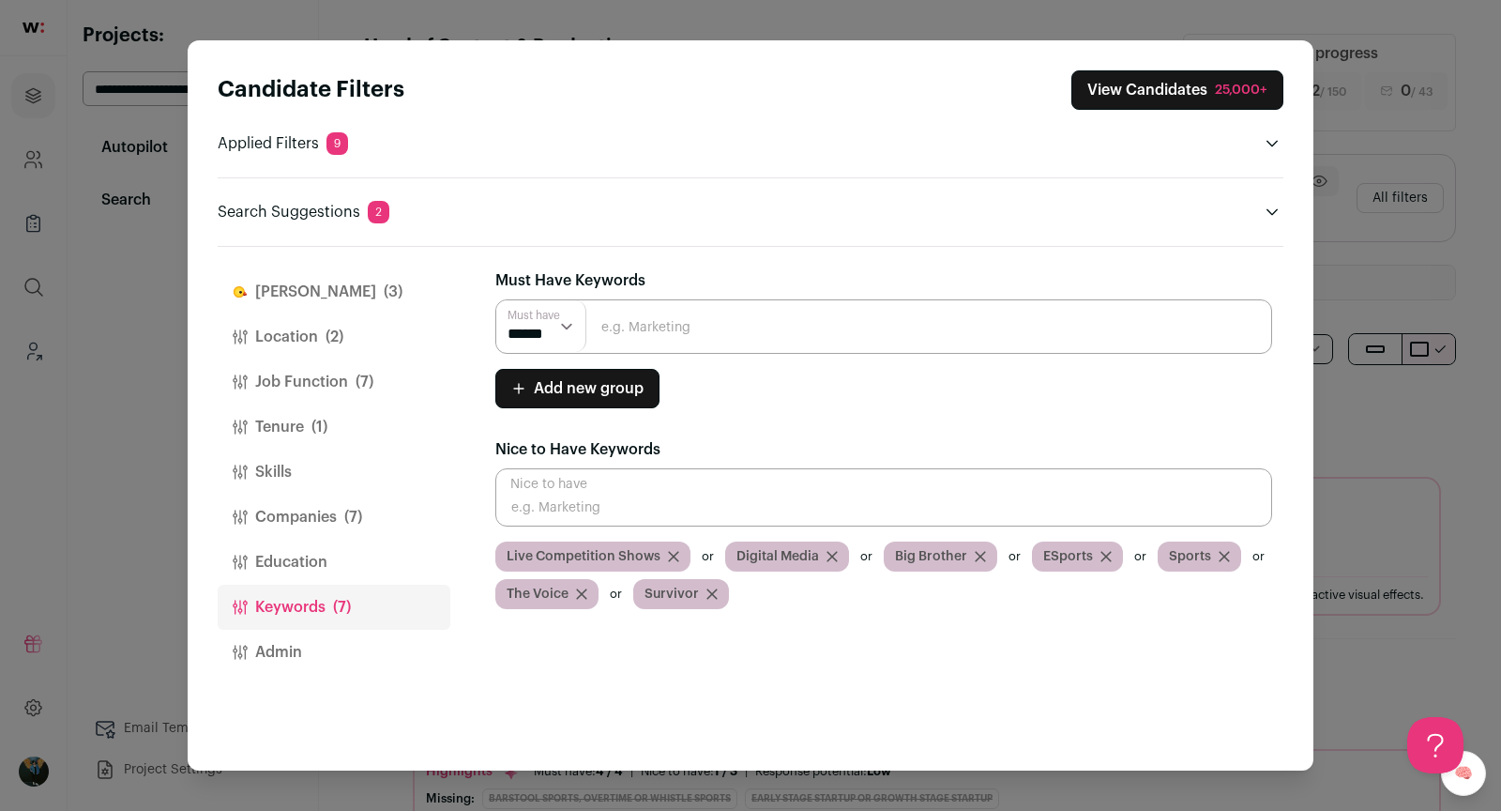
click at [299, 293] on button "[PERSON_NAME] (3)" at bounding box center [334, 291] width 233 height 45
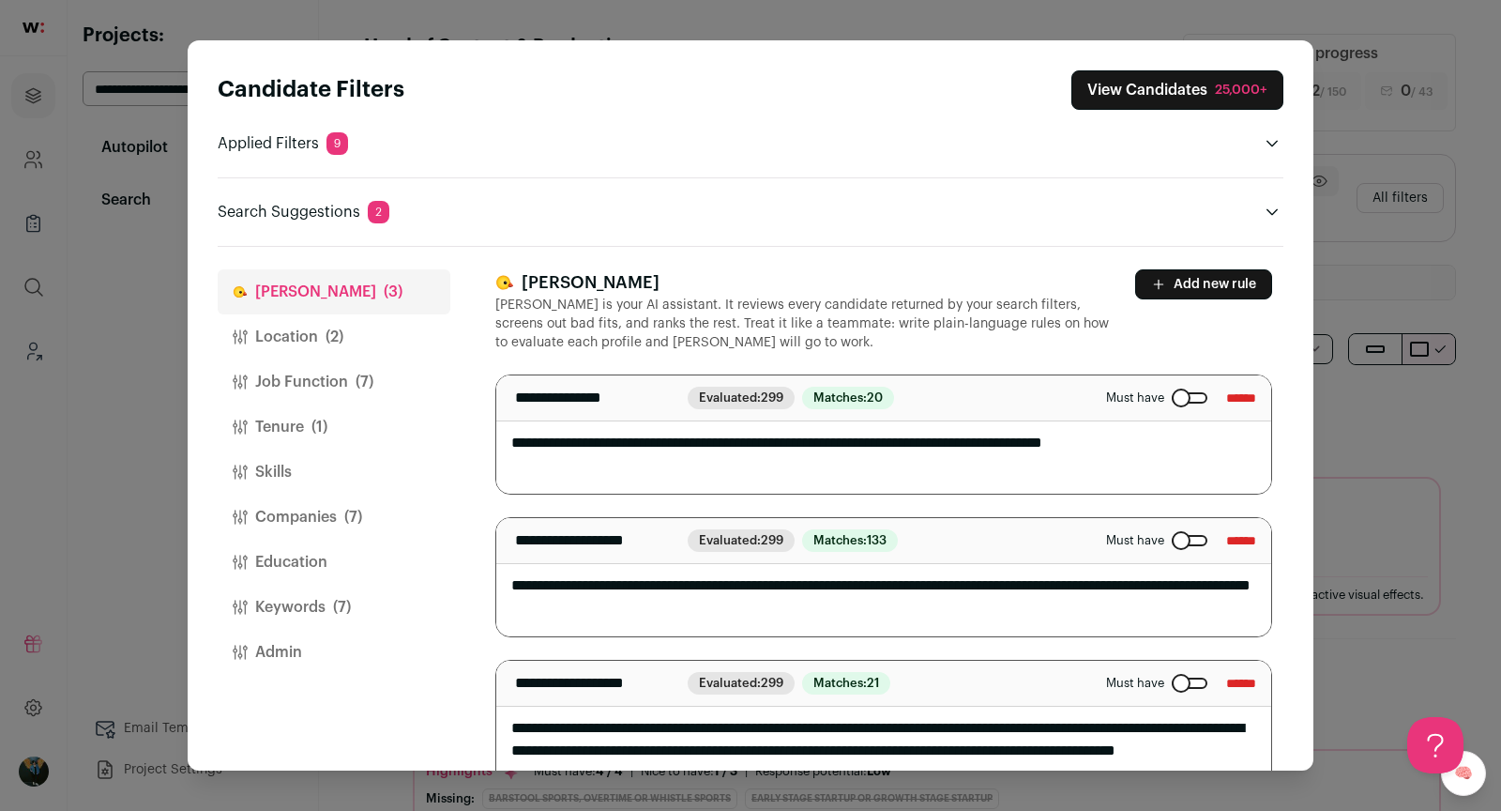
click at [1367, 136] on div "Candidate Filters View Candidates 25,000+ Applied Filters 9 Live production, Cr…" at bounding box center [750, 405] width 1501 height 811
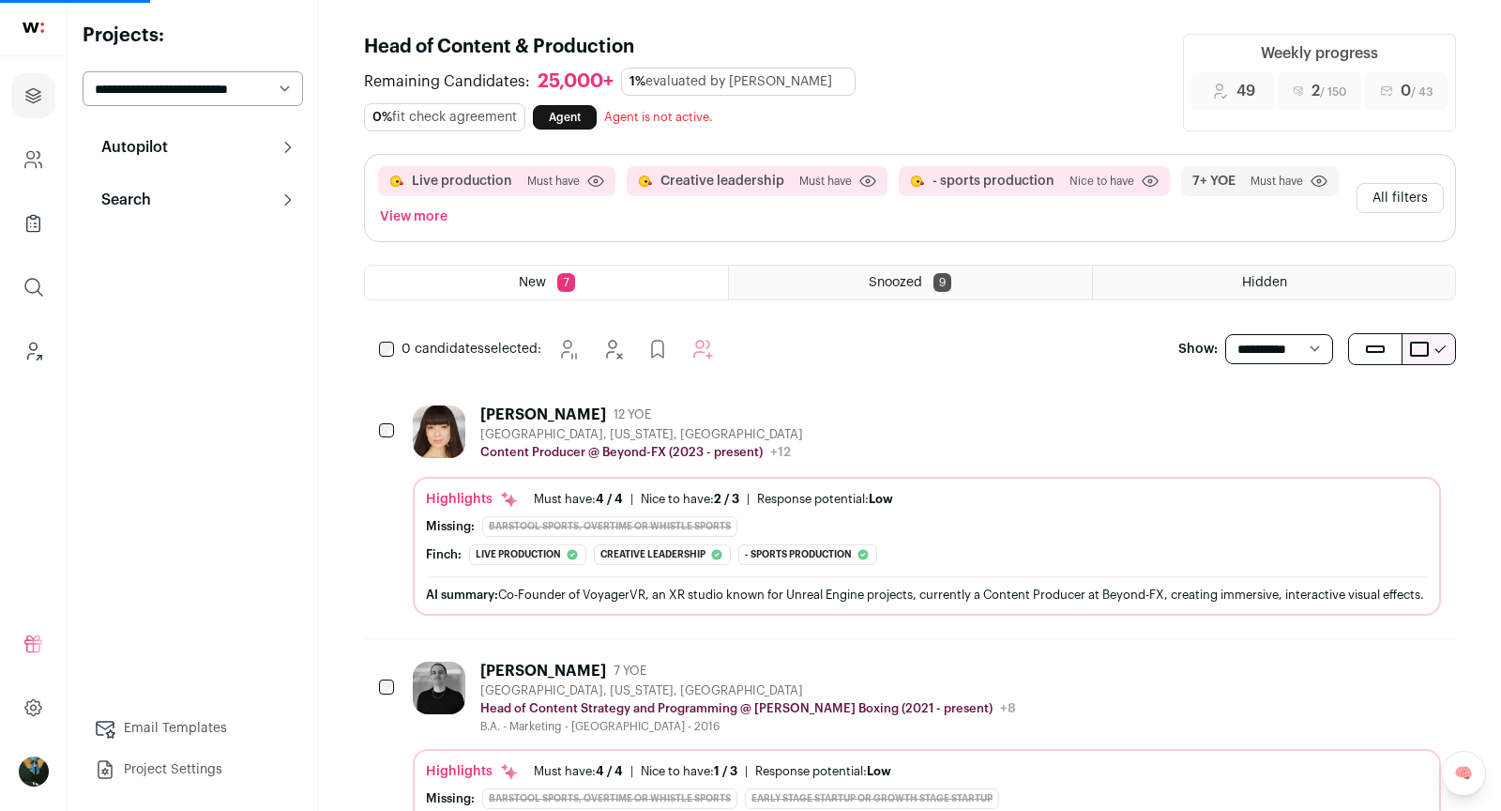
click at [229, 96] on select "**********" at bounding box center [193, 88] width 220 height 35
select select "*****"
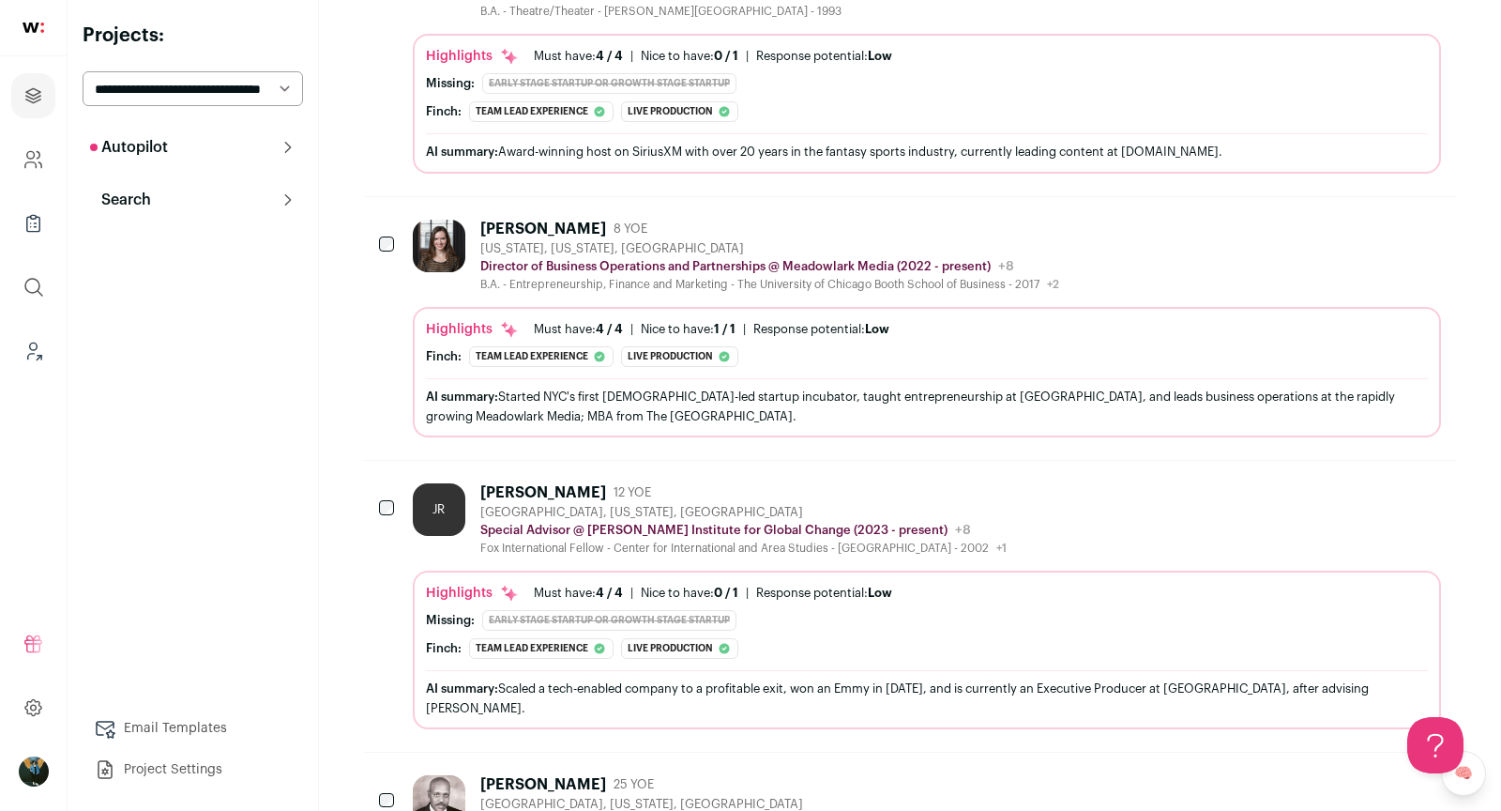
scroll to position [979, 0]
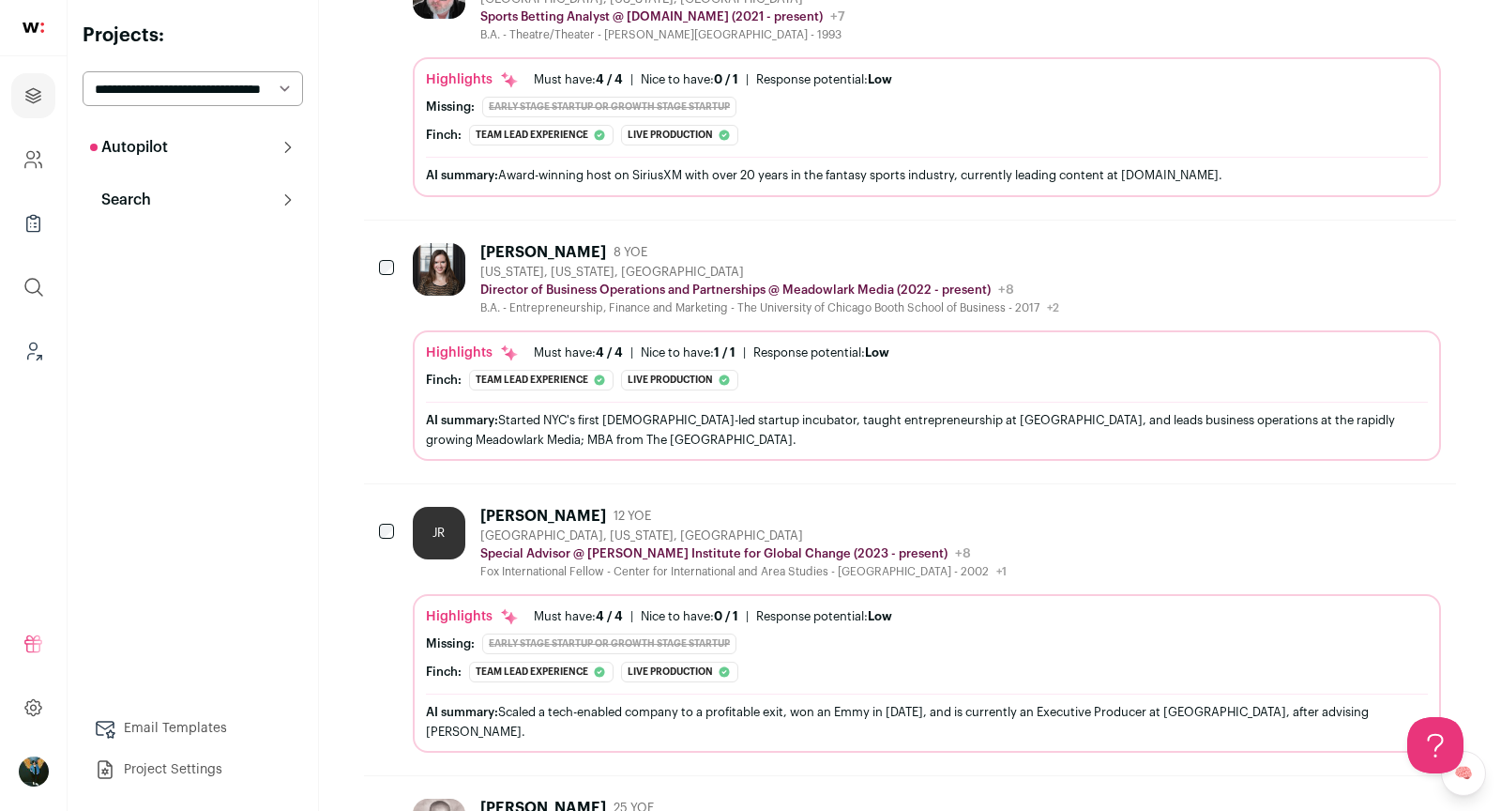
click at [1315, 240] on icon "Hide" at bounding box center [1324, 251] width 23 height 23
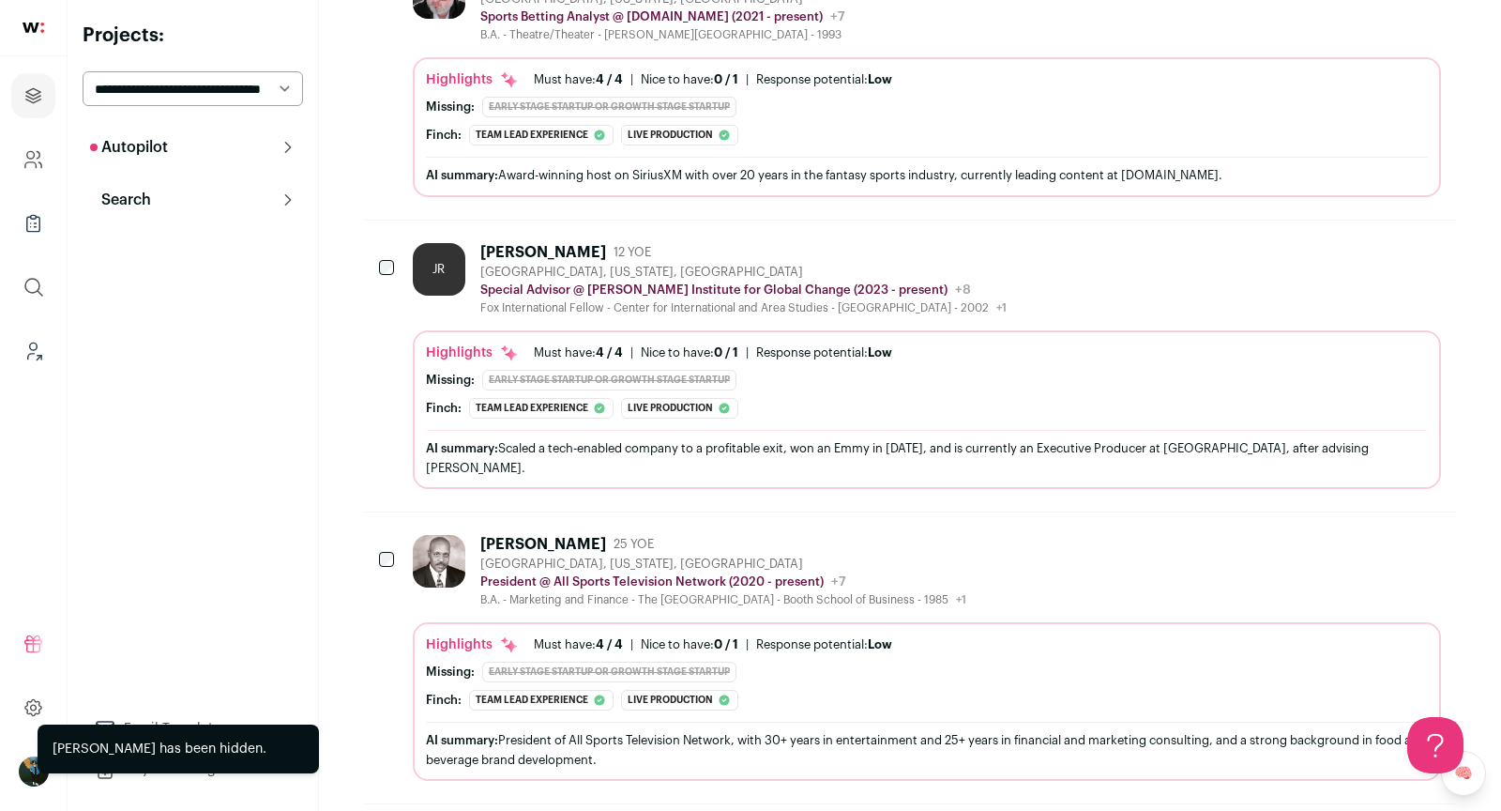
click at [1315, 240] on icon "Hide" at bounding box center [1324, 251] width 23 height 23
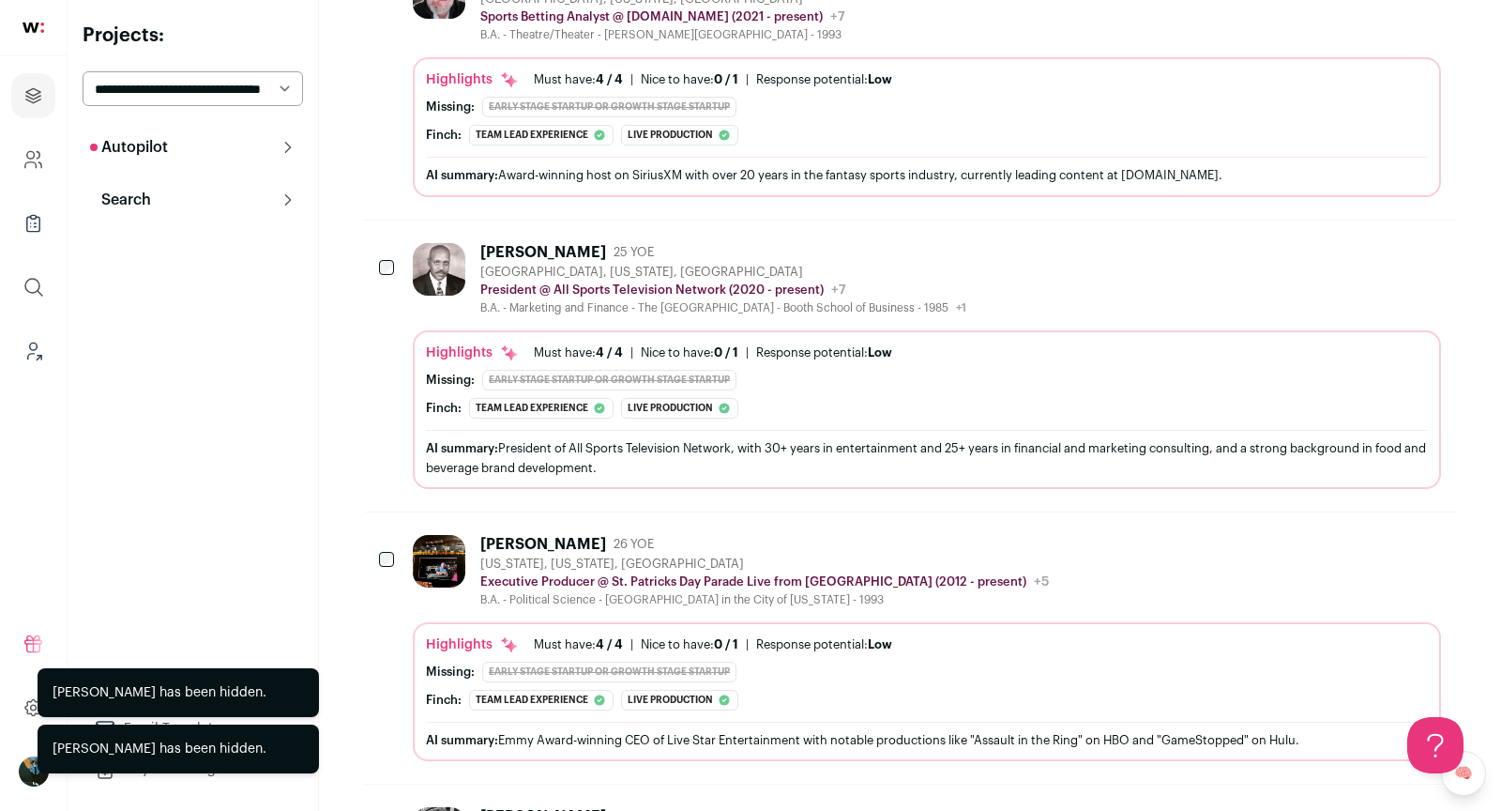
click at [1315, 240] on icon "Hide" at bounding box center [1324, 251] width 23 height 23
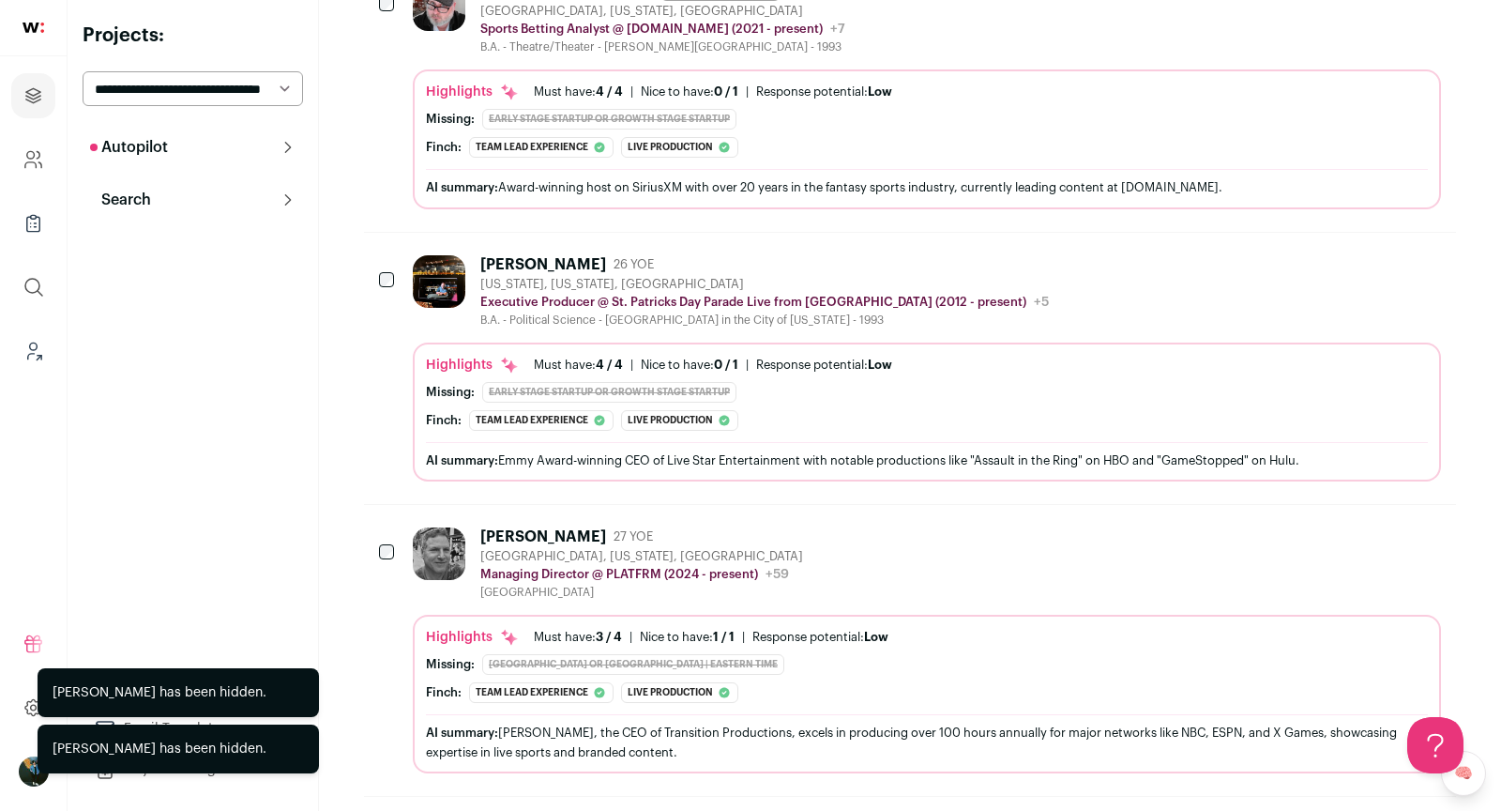
scroll to position [979, 0]
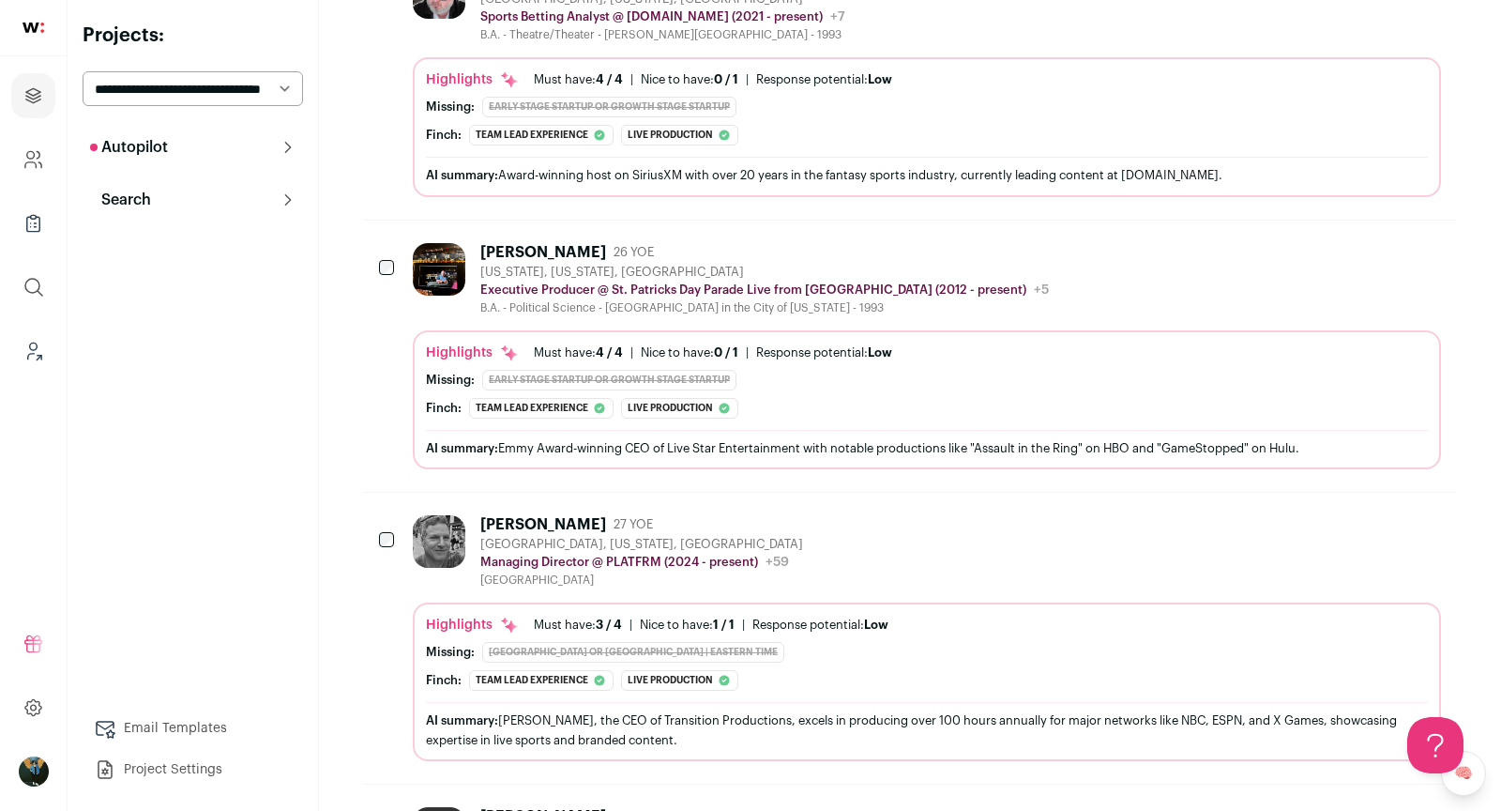
click at [1315, 240] on icon "Hide" at bounding box center [1324, 251] width 23 height 23
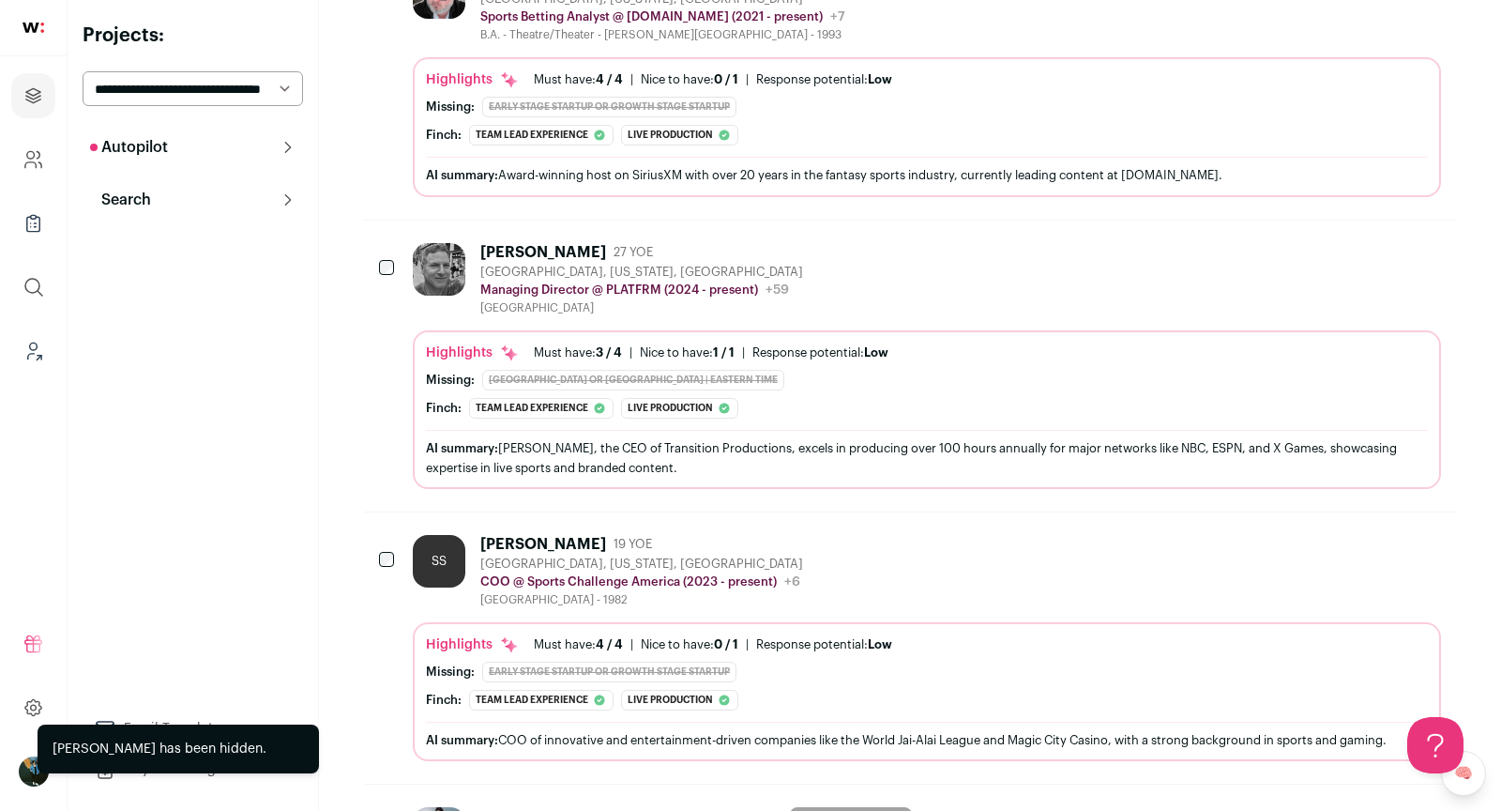
click at [1311, 524] on button "Hide" at bounding box center [1323, 543] width 39 height 39
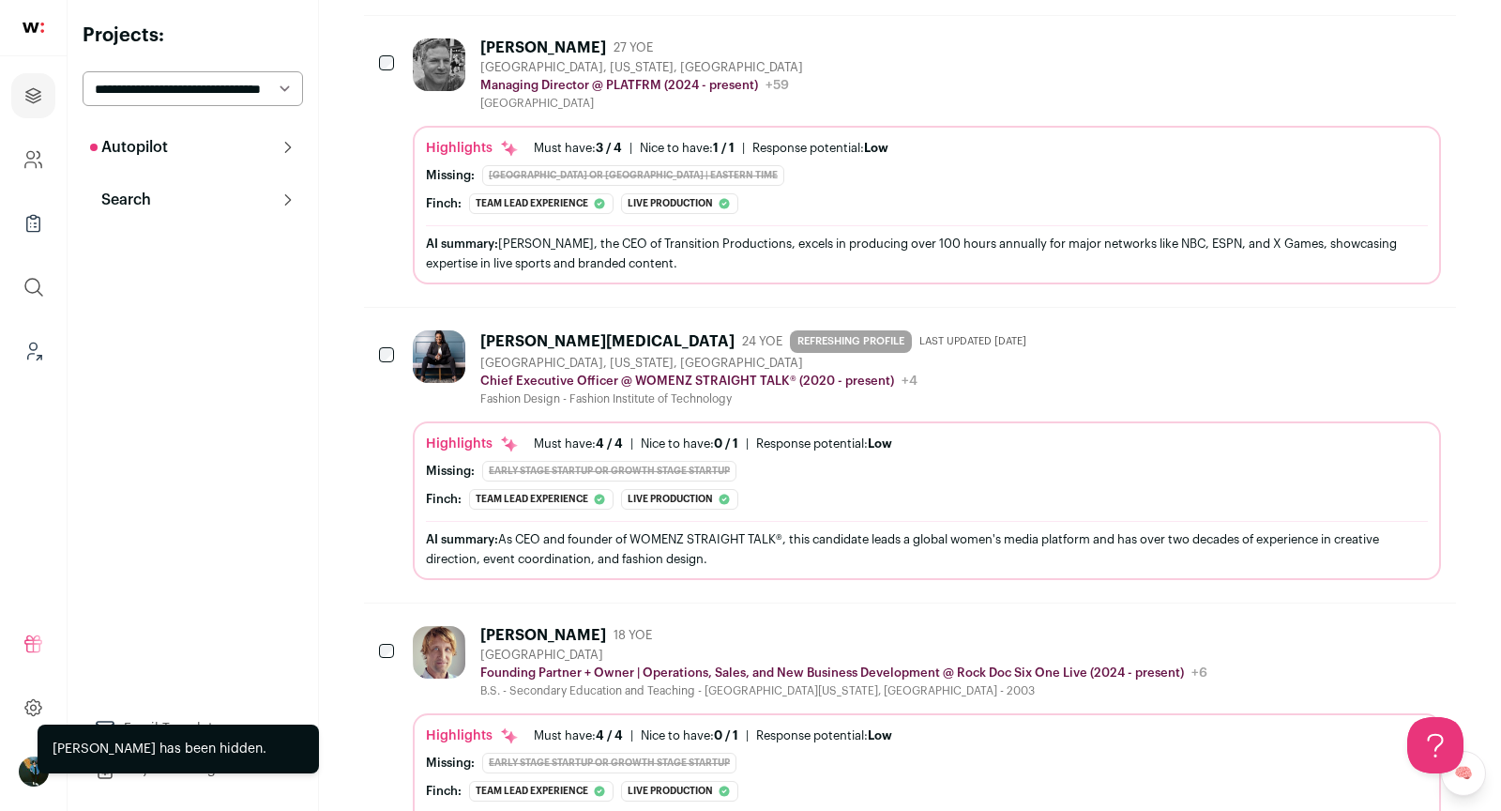
scroll to position [1194, 0]
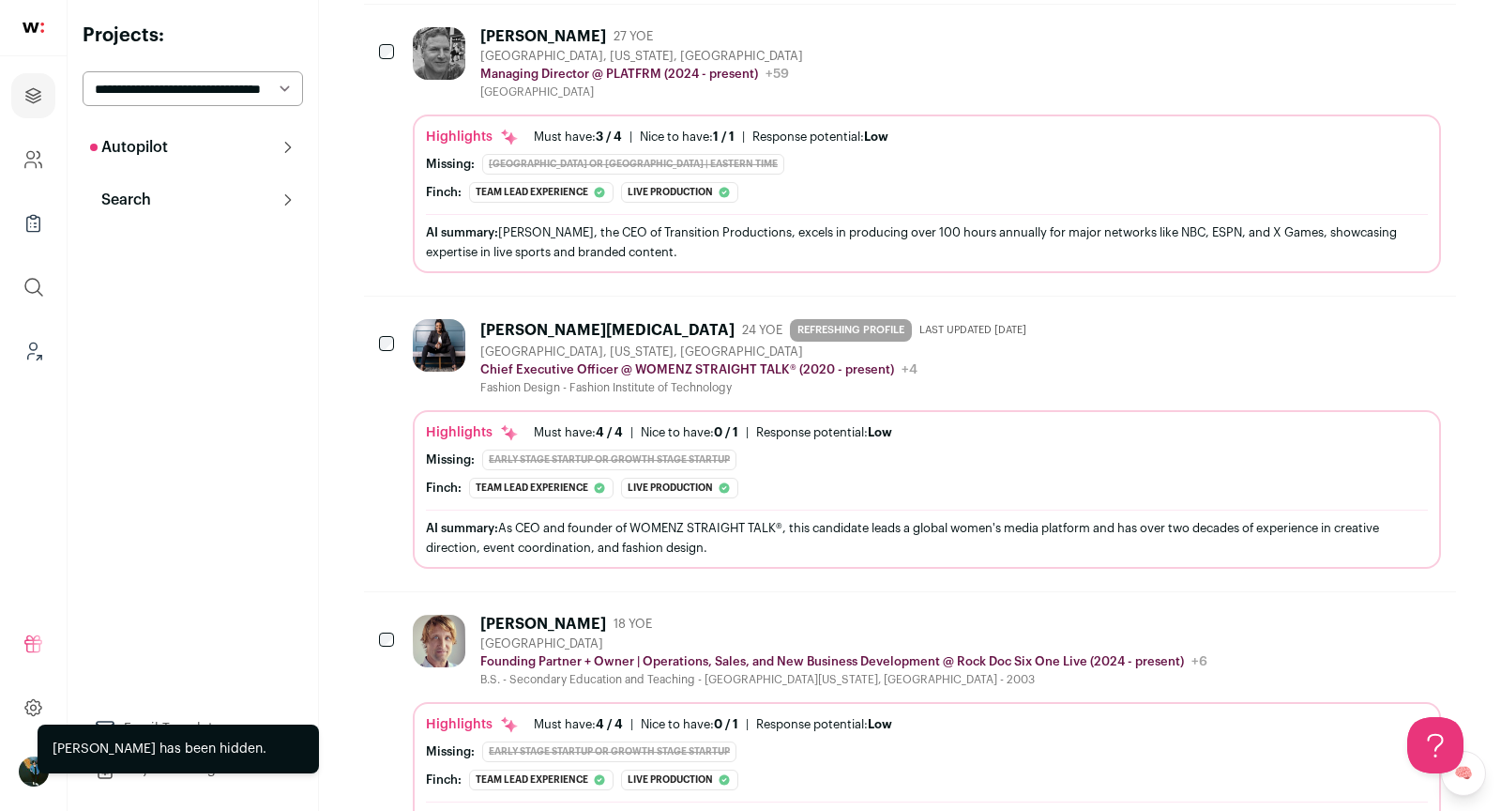
click at [1323, 321] on button "Hide" at bounding box center [1323, 327] width 39 height 39
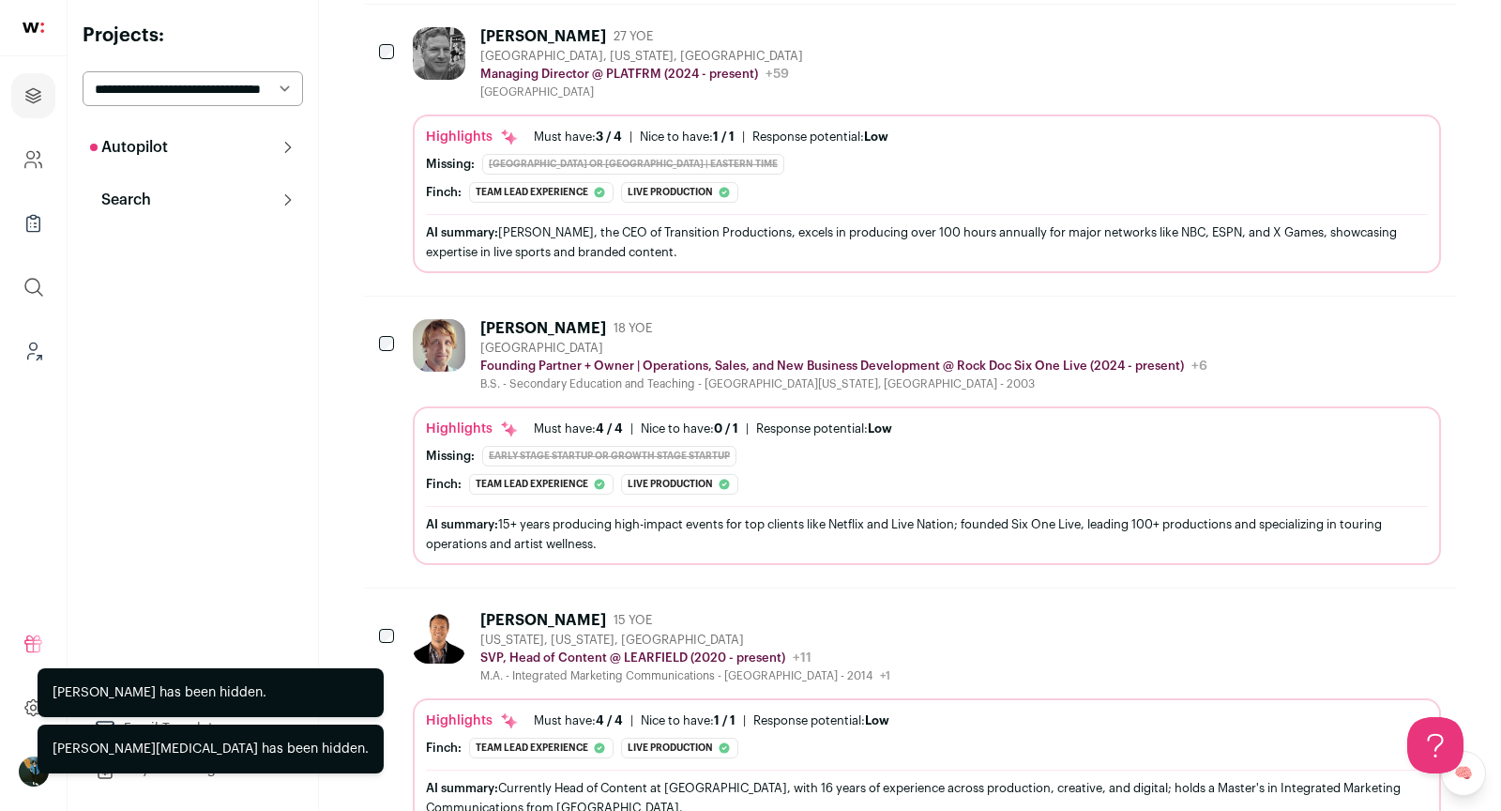
click at [1324, 324] on button "Hide" at bounding box center [1323, 327] width 39 height 39
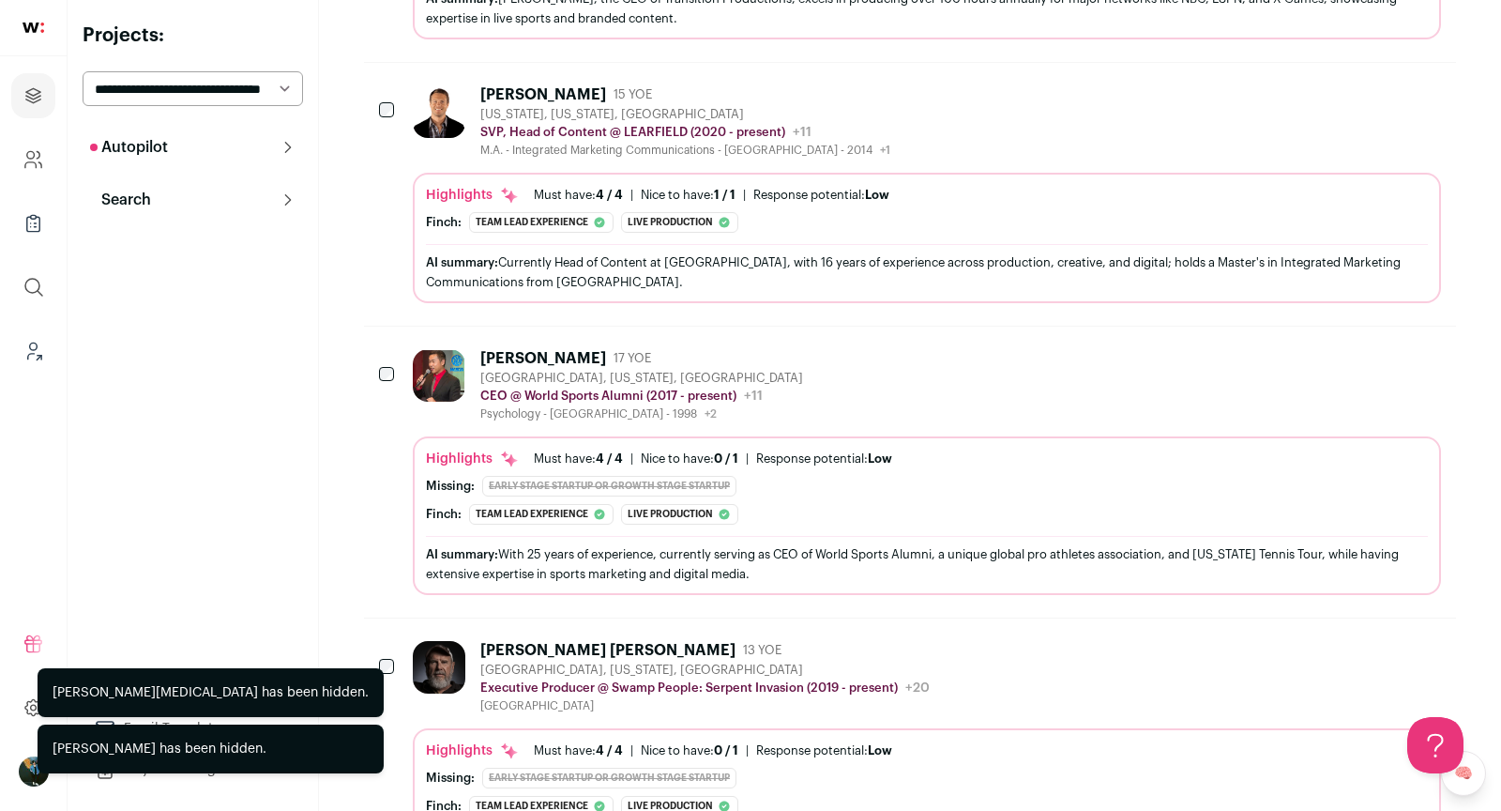
scroll to position [1431, 0]
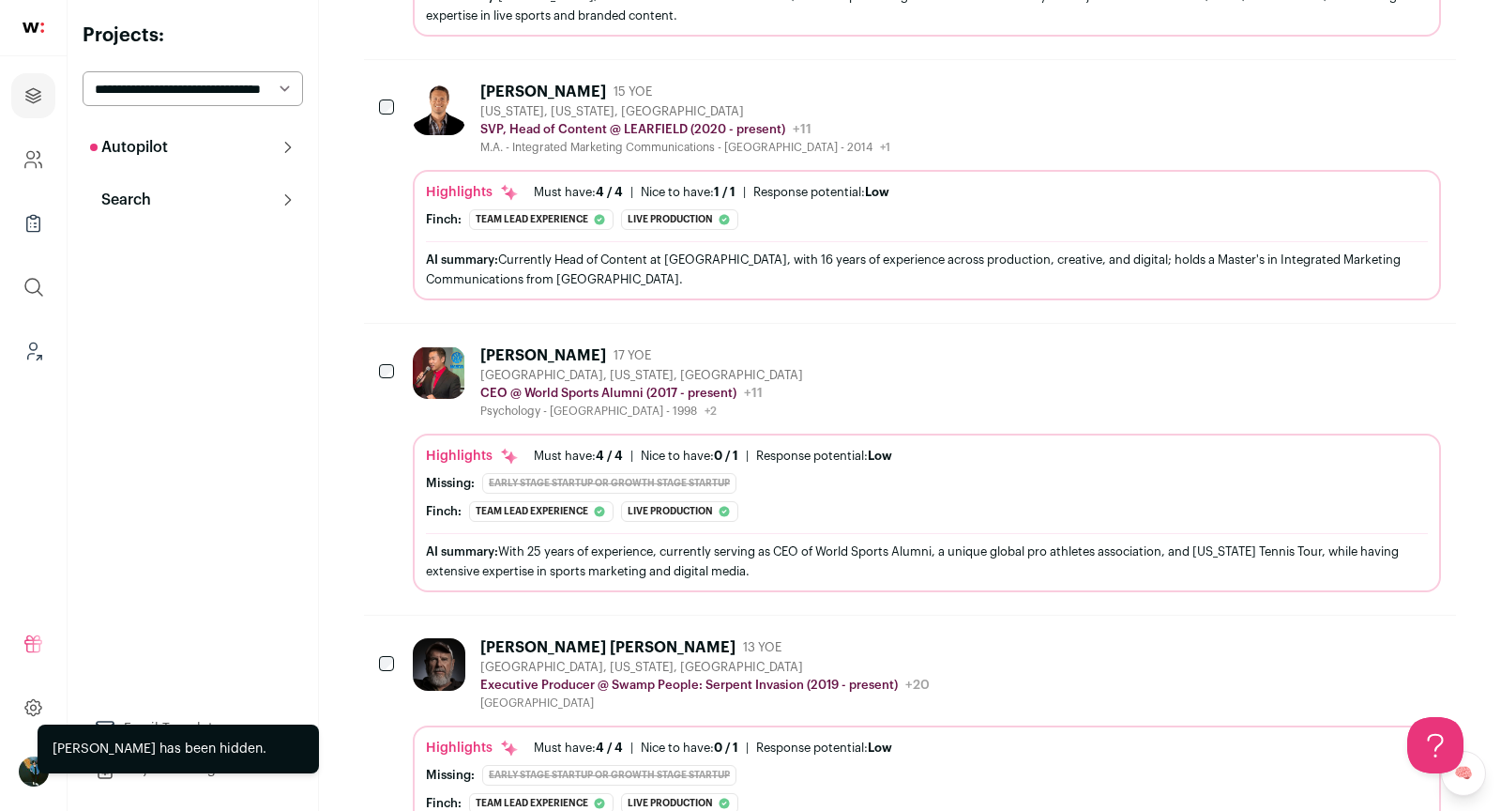
click at [920, 372] on div "[PERSON_NAME] 17 YOE [GEOGRAPHIC_DATA], [US_STATE], [GEOGRAPHIC_DATA] CEO @ Wor…" at bounding box center [927, 382] width 1028 height 72
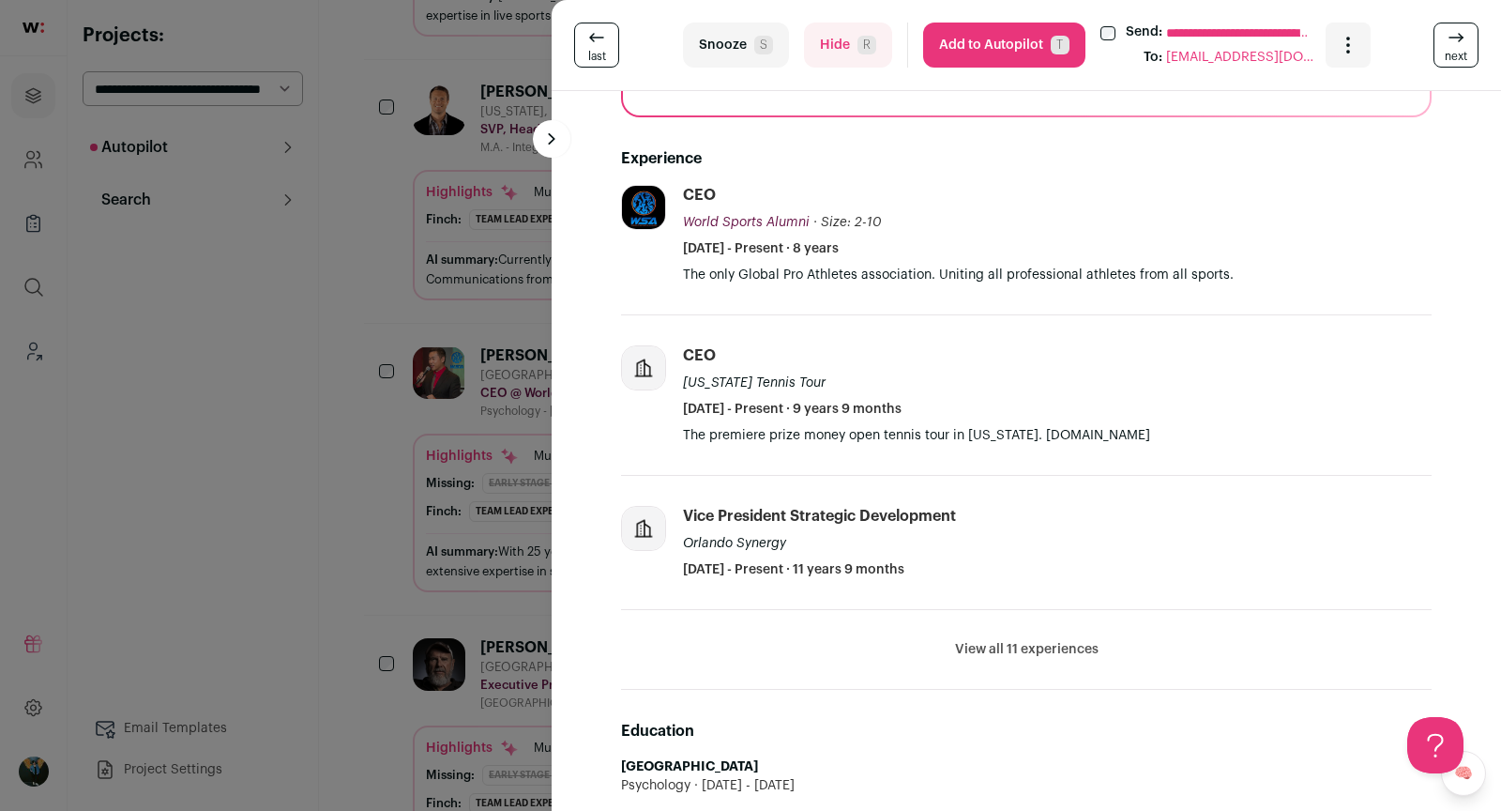
scroll to position [524, 0]
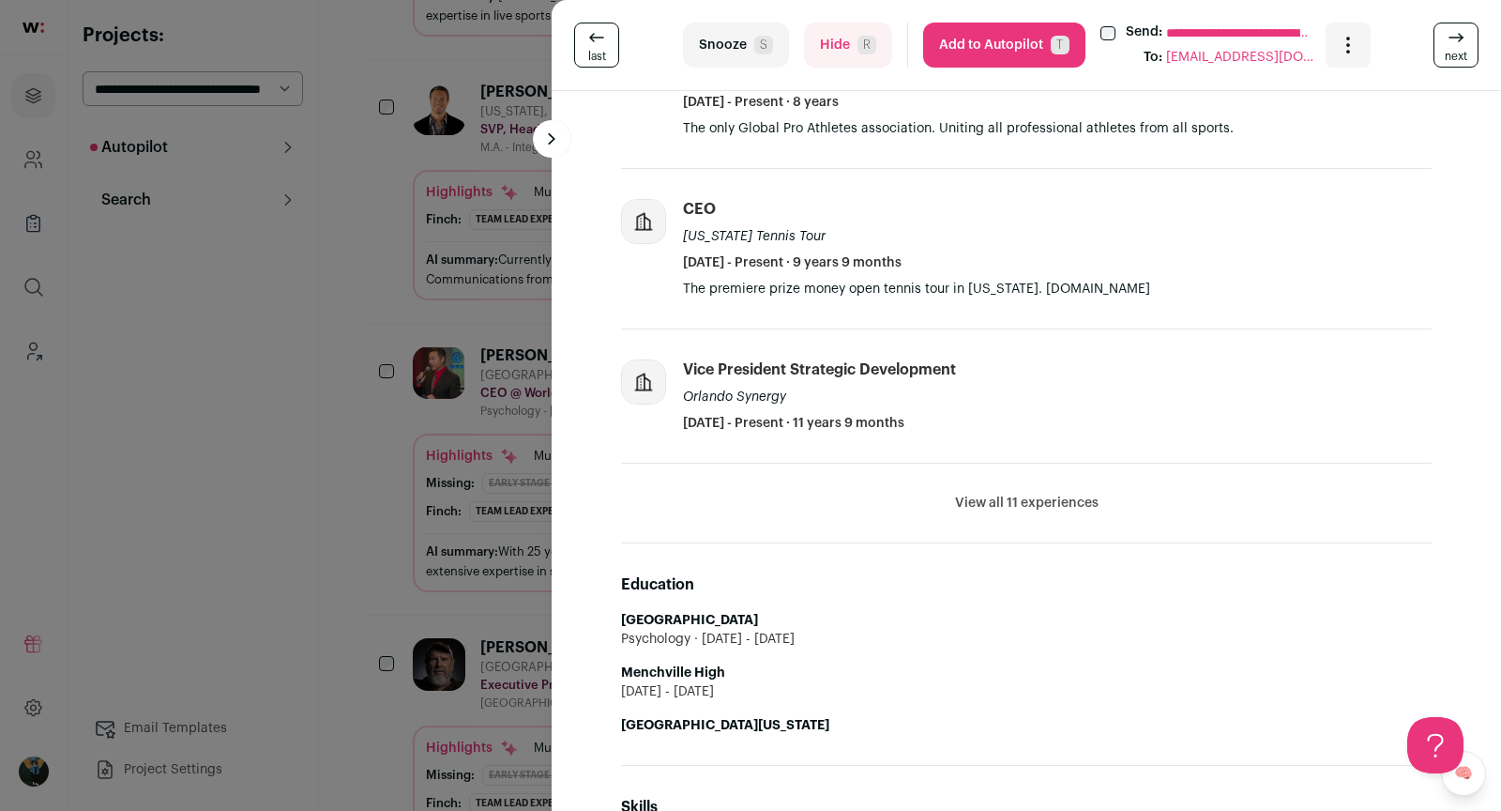
click at [761, 68] on div "**********" at bounding box center [1026, 45] width 949 height 91
click at [838, 50] on button "Hide R" at bounding box center [848, 45] width 88 height 45
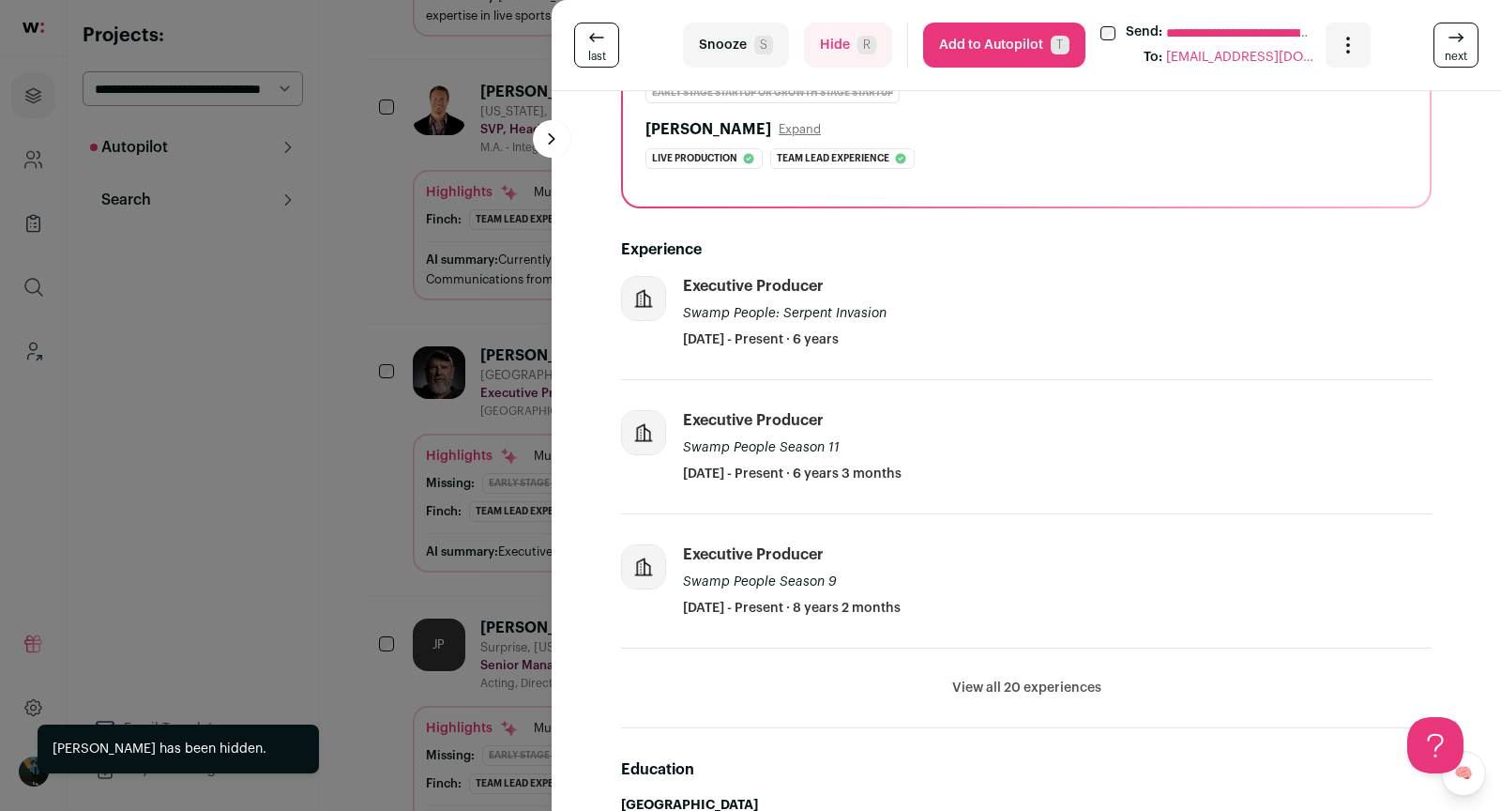
scroll to position [289, 0]
click at [453, 447] on div "**********" at bounding box center [750, 405] width 1501 height 811
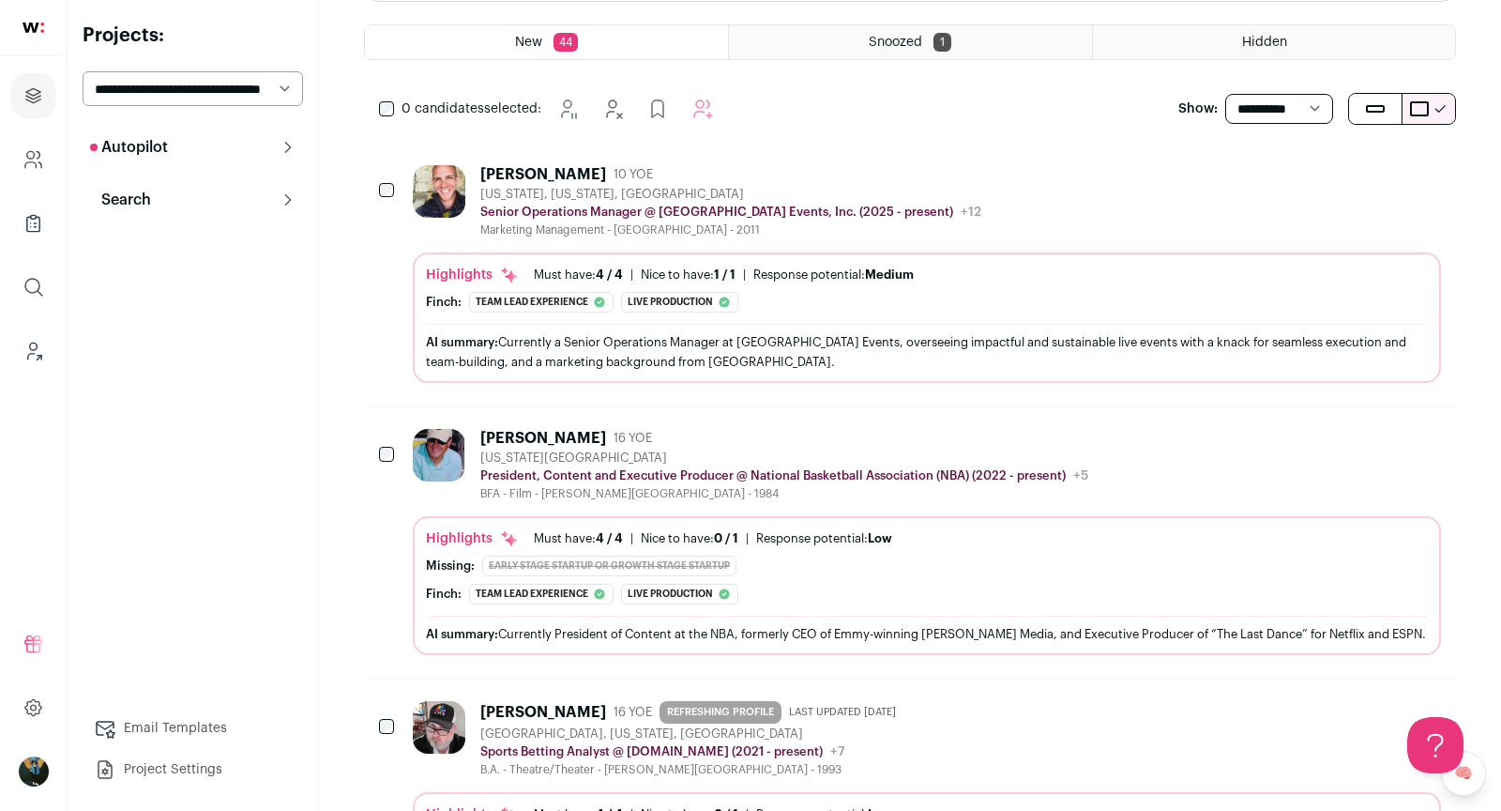
scroll to position [0, 0]
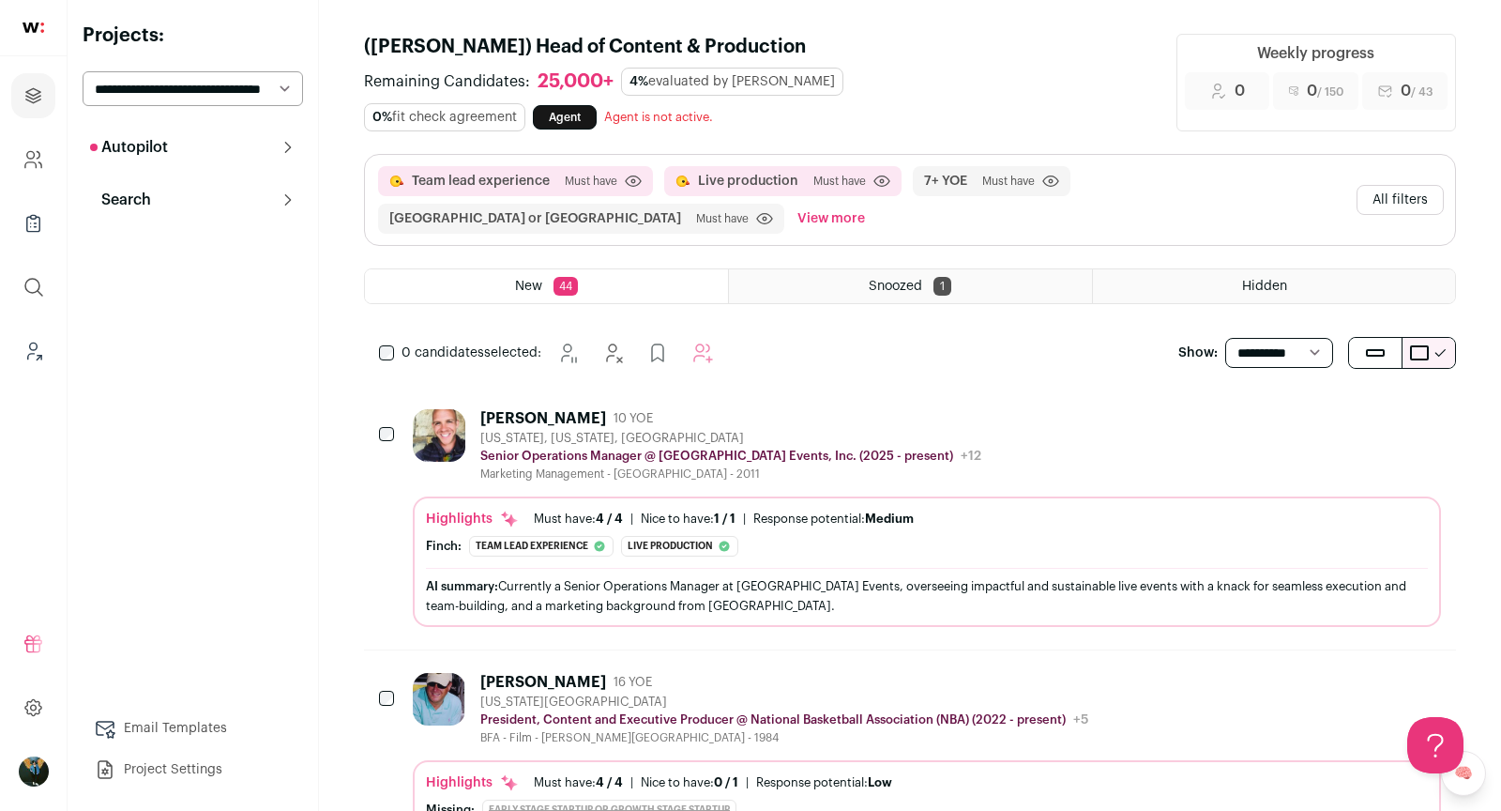
click at [1412, 198] on button "All filters" at bounding box center [1400, 200] width 87 height 30
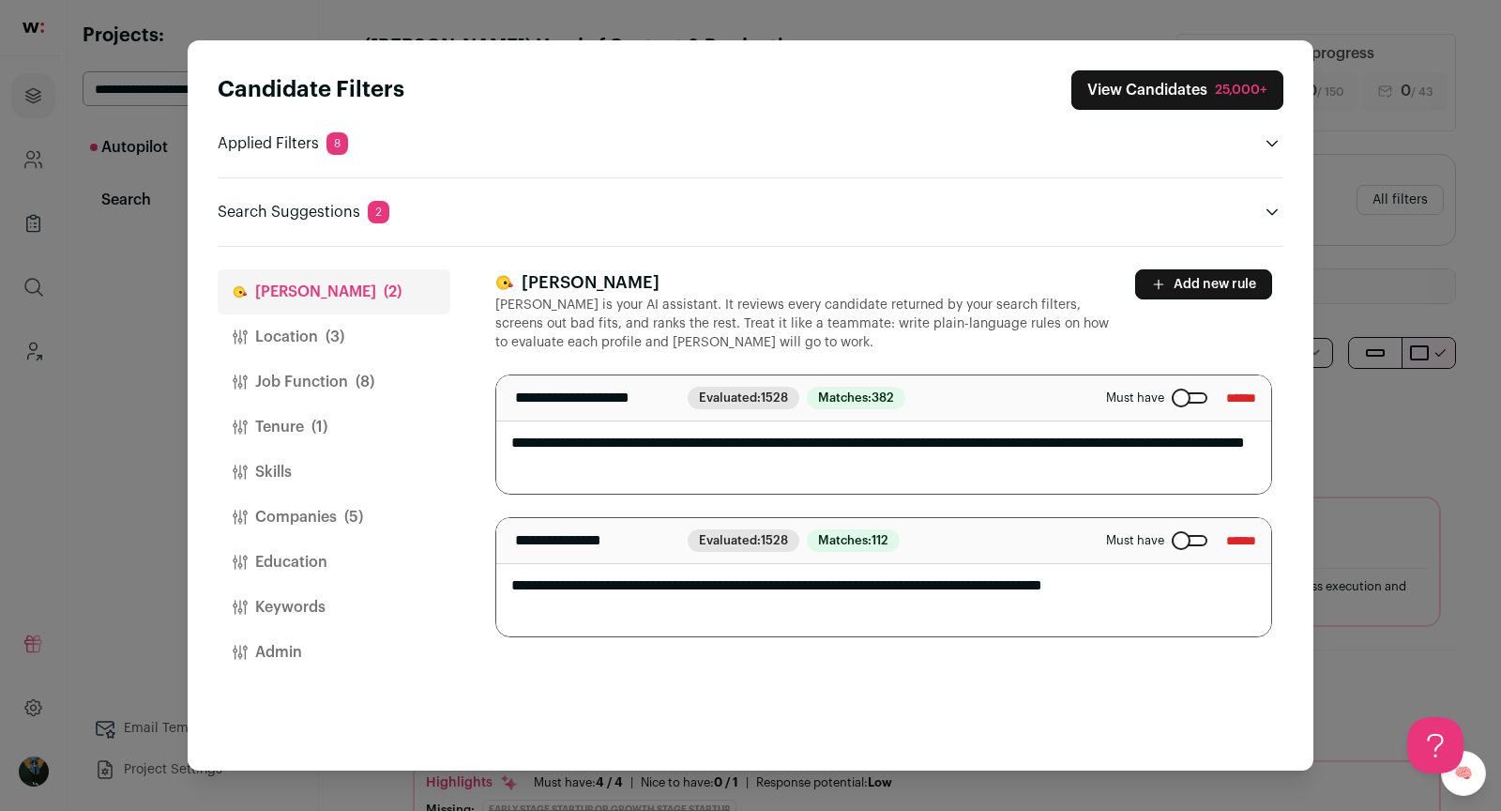
click at [285, 503] on button "Companies (5)" at bounding box center [334, 516] width 233 height 45
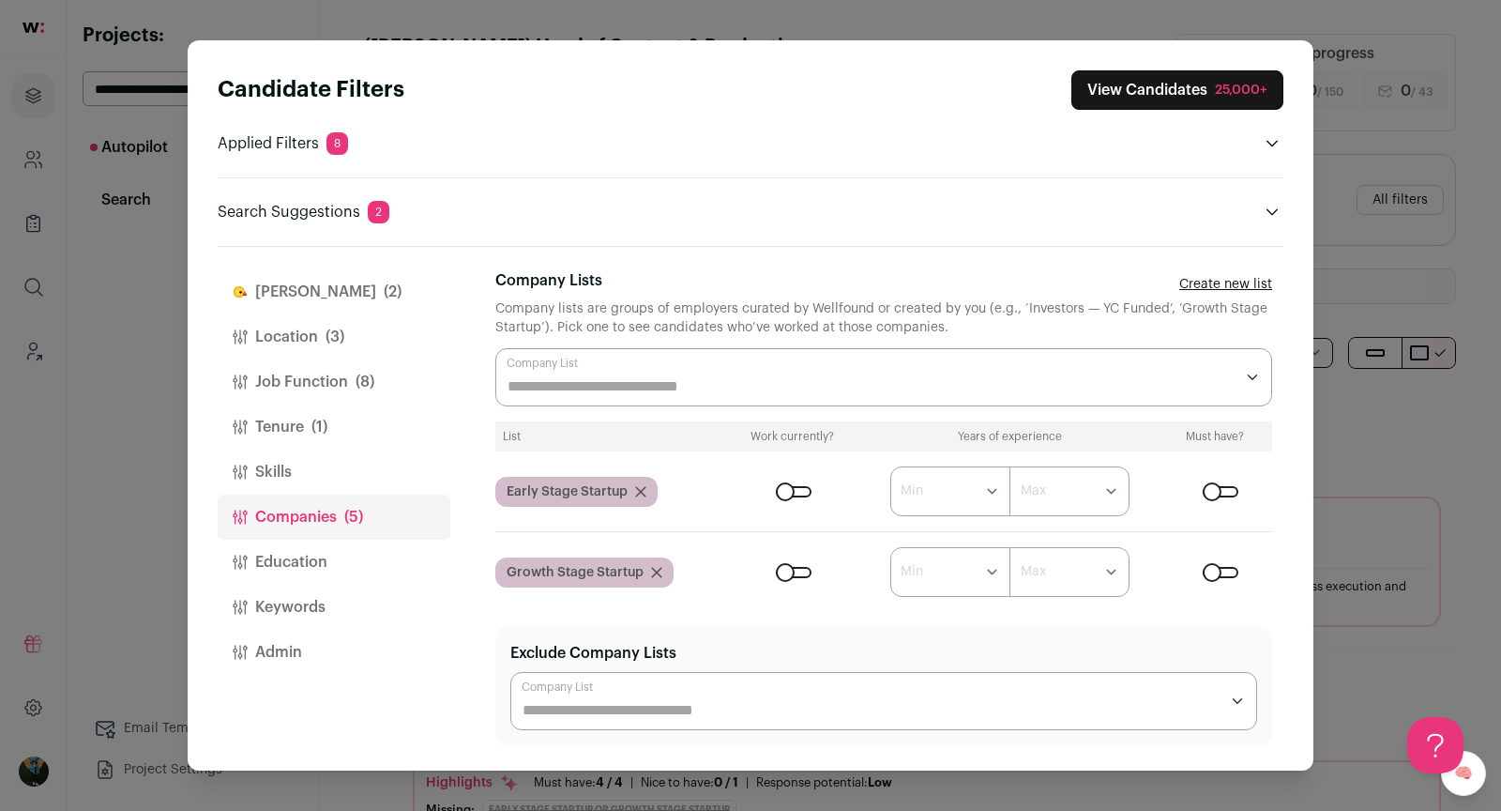
click at [598, 372] on div "Close modal via background" at bounding box center [883, 377] width 777 height 58
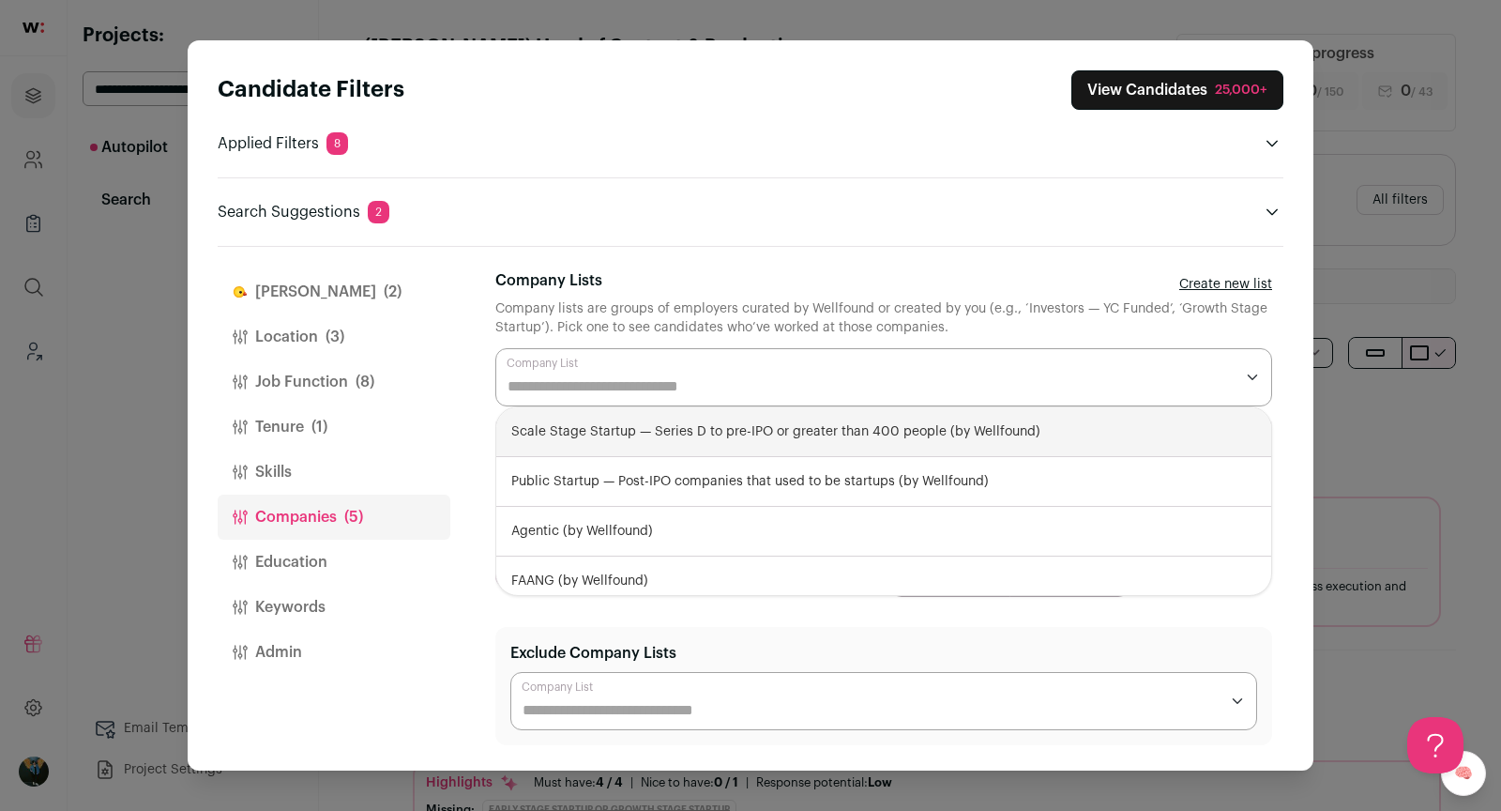
click at [630, 274] on div "Company Lists Create new list" at bounding box center [883, 284] width 777 height 30
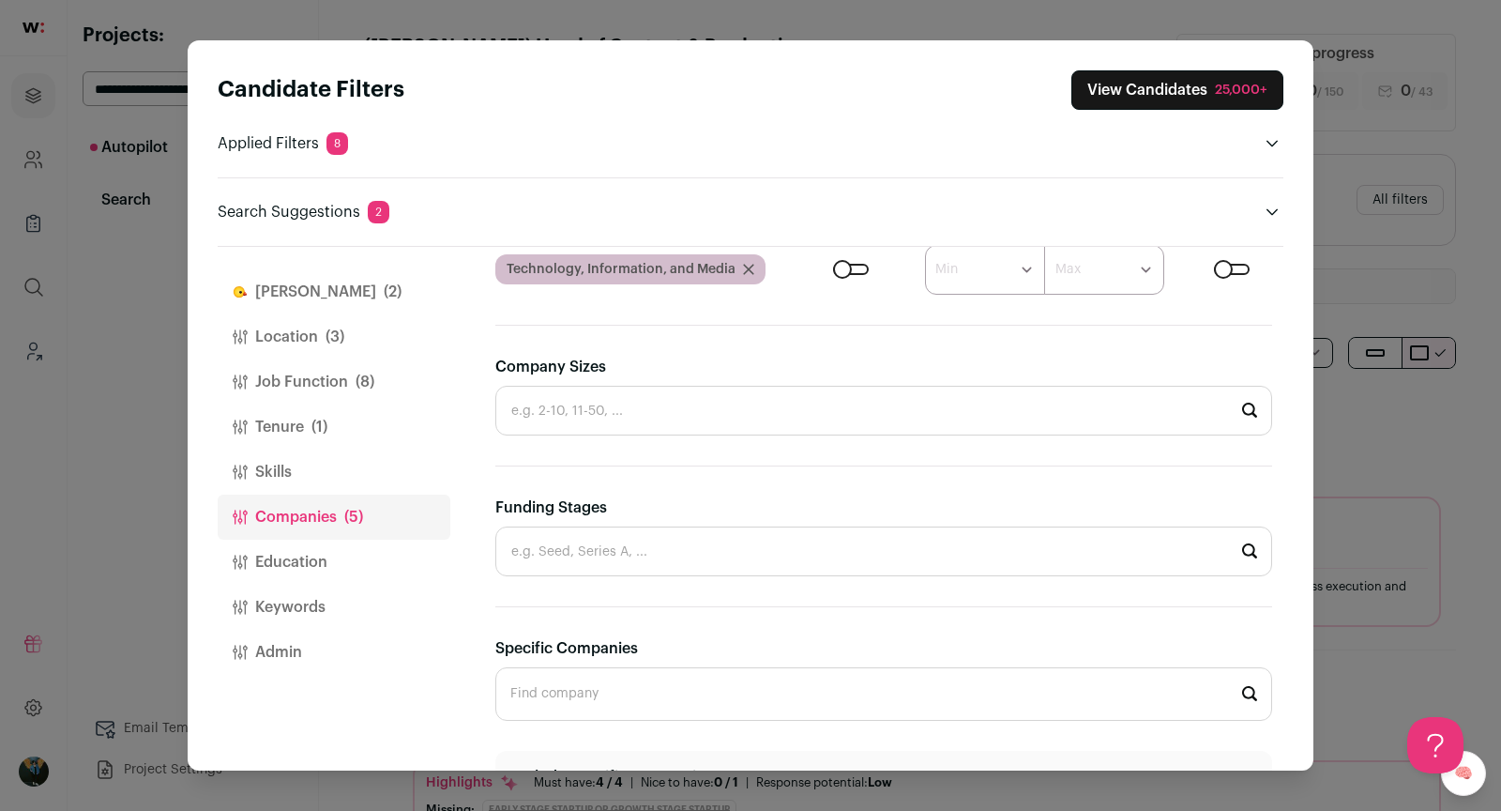
scroll to position [970, 0]
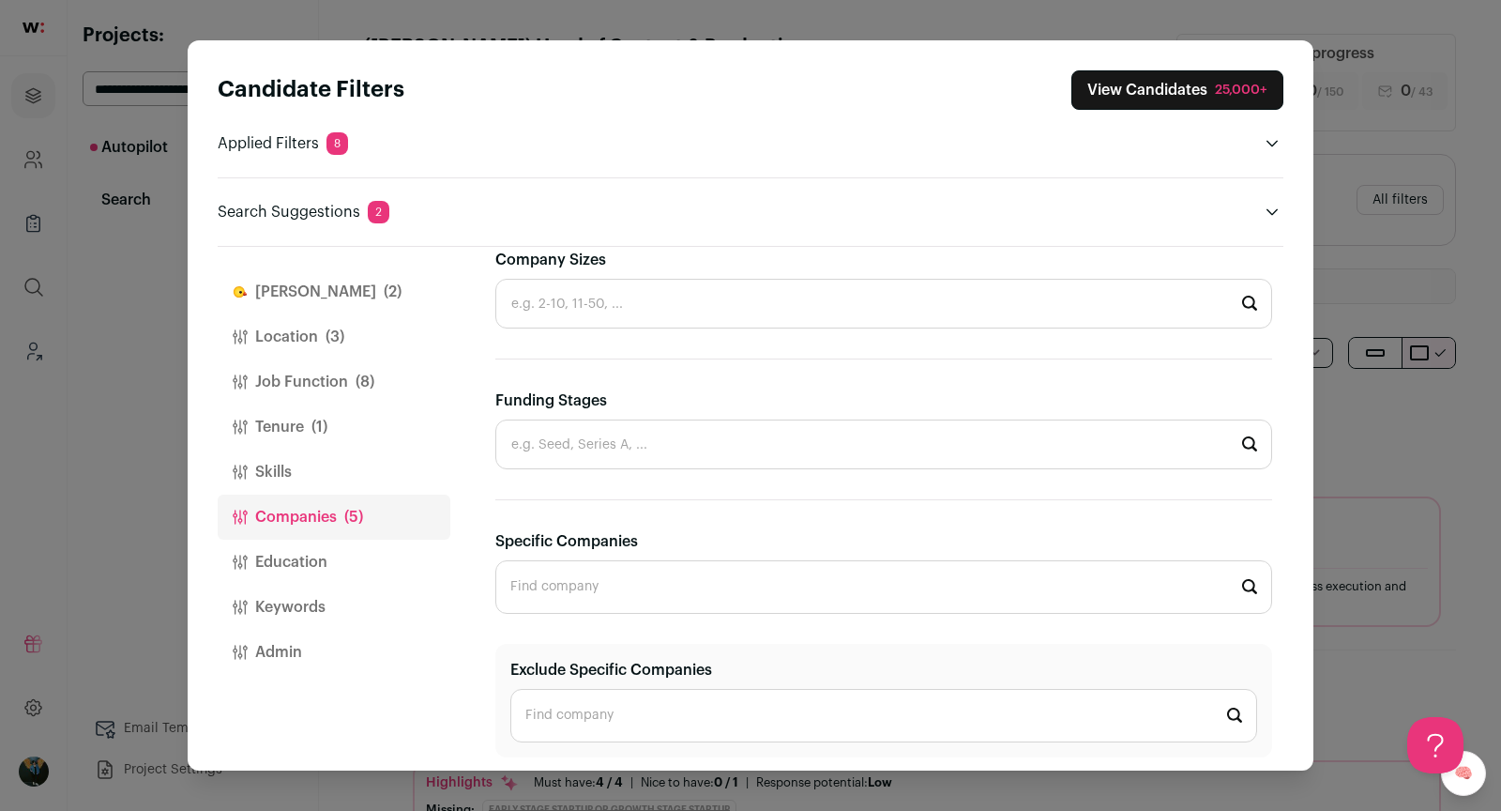
click at [638, 590] on input "Specific Companies" at bounding box center [883, 586] width 777 height 53
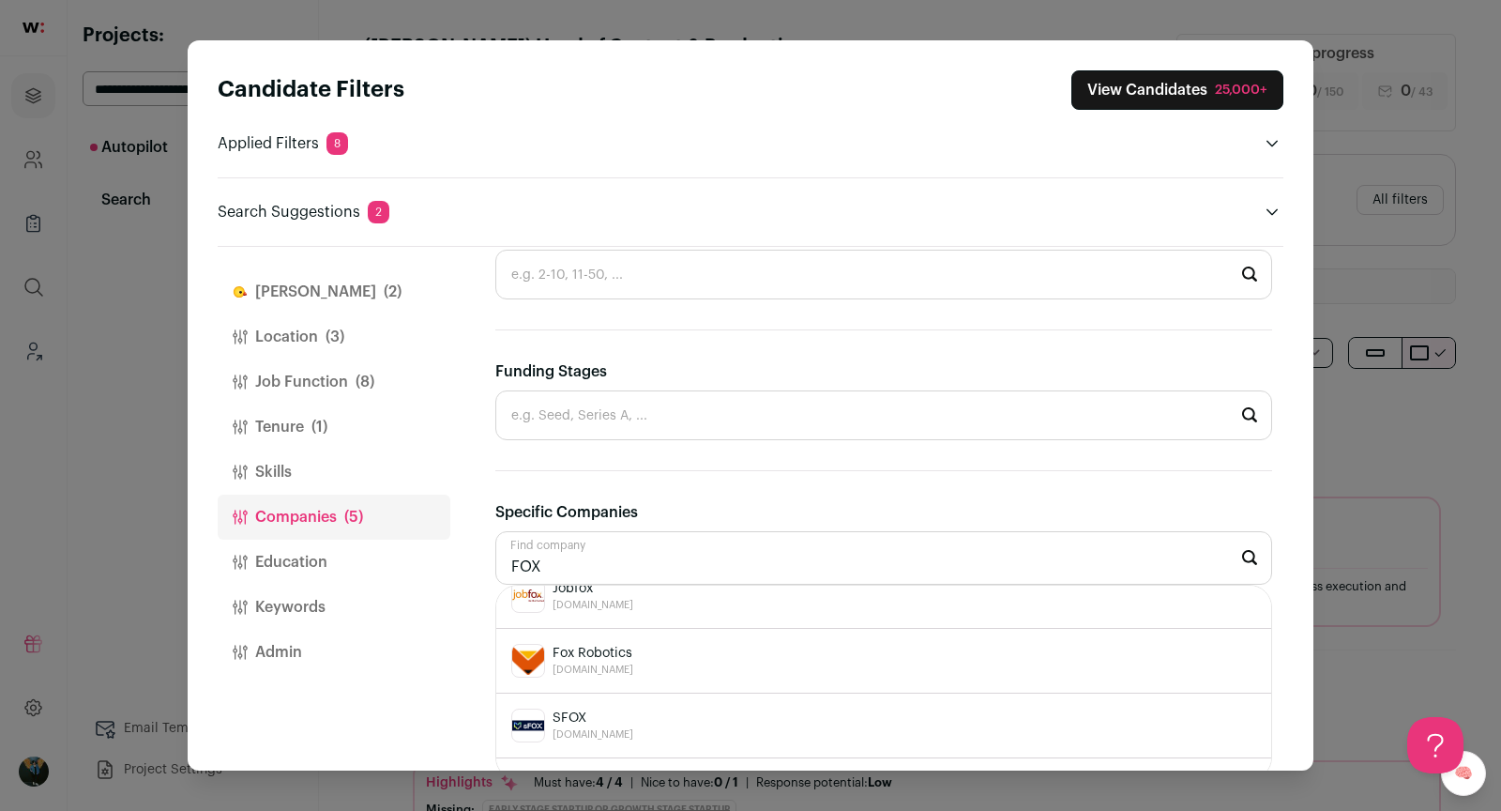
scroll to position [678, 0]
type input "F"
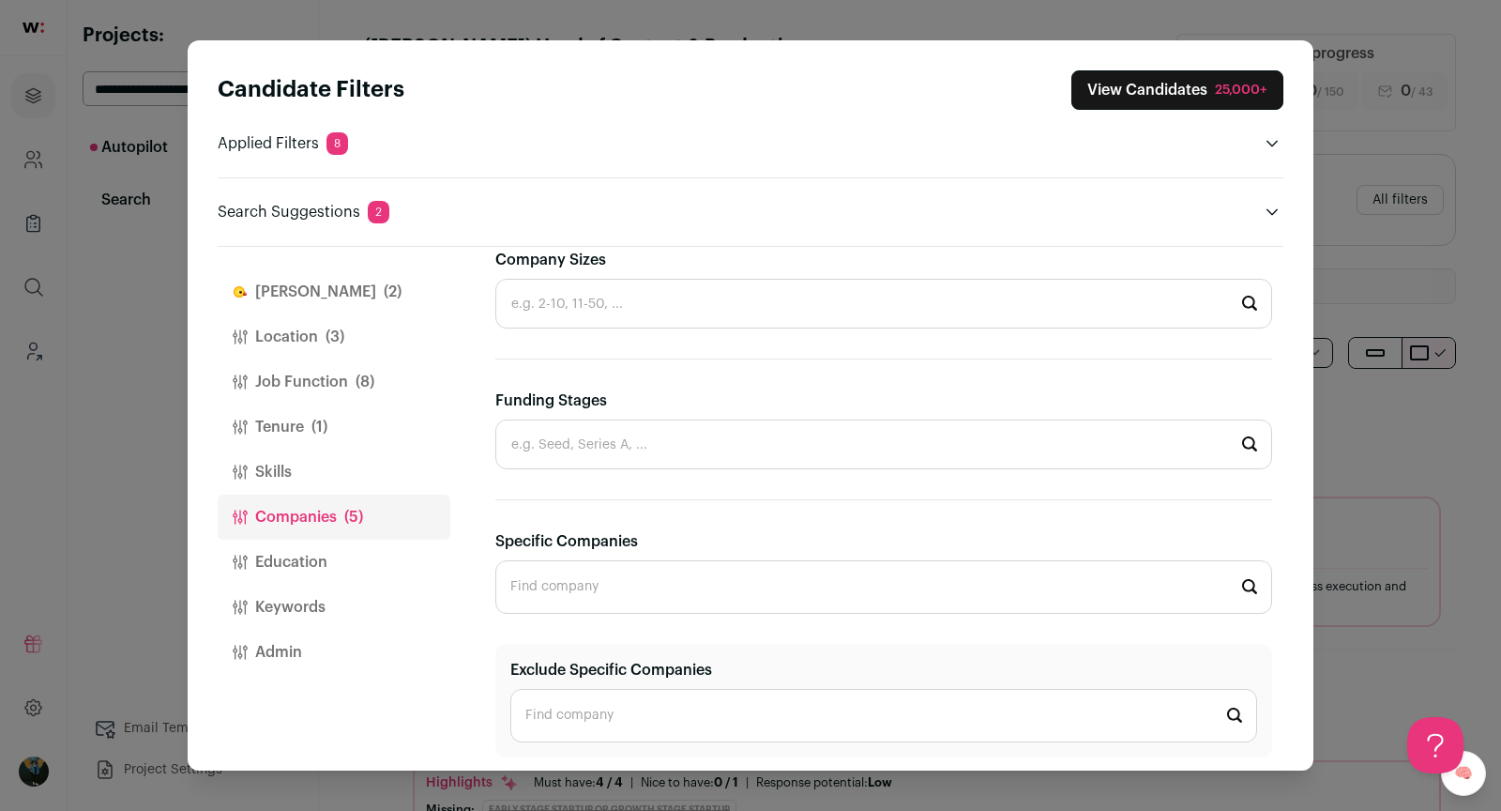
paste input "ESPN"
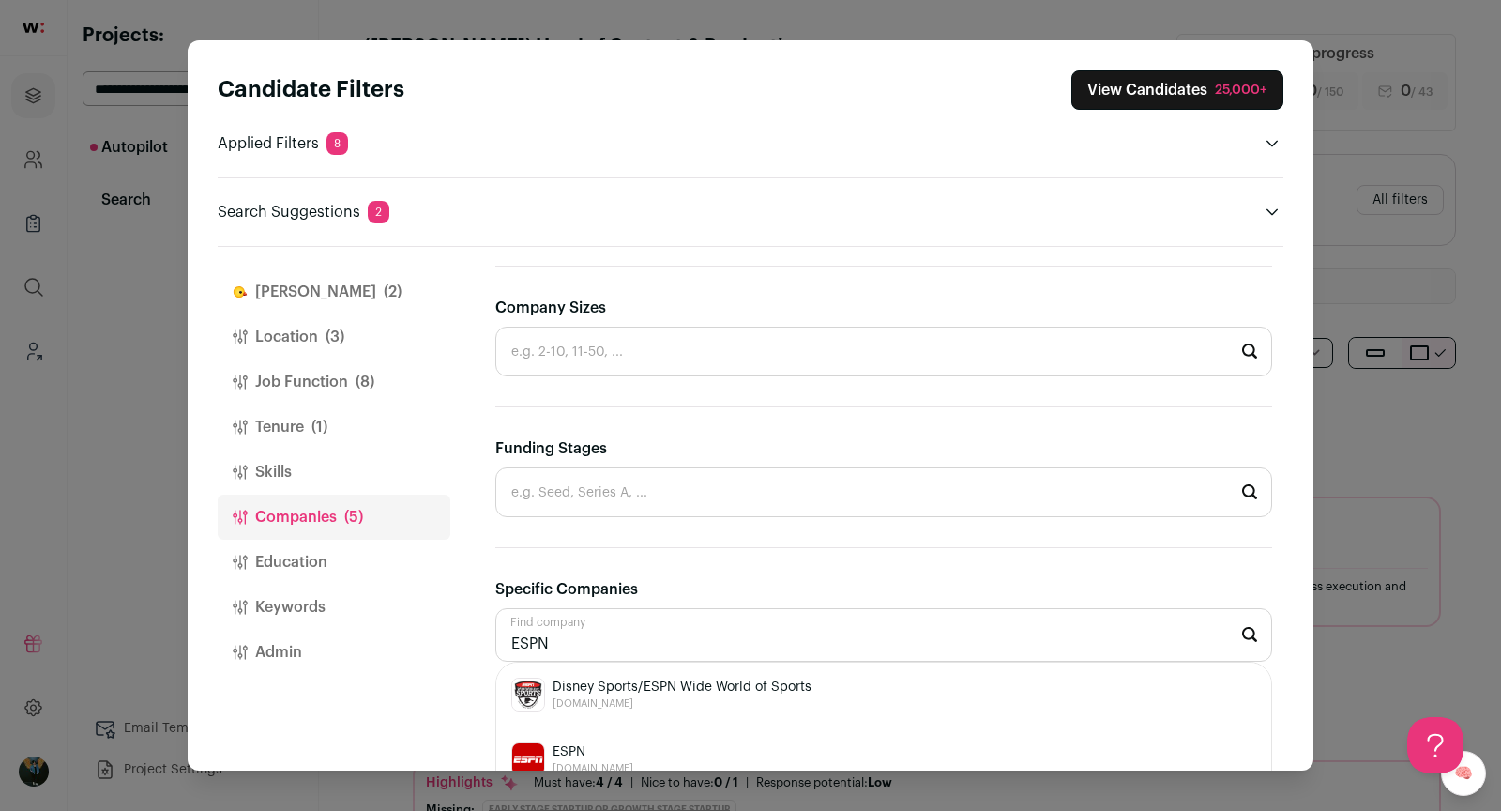
scroll to position [914, 0]
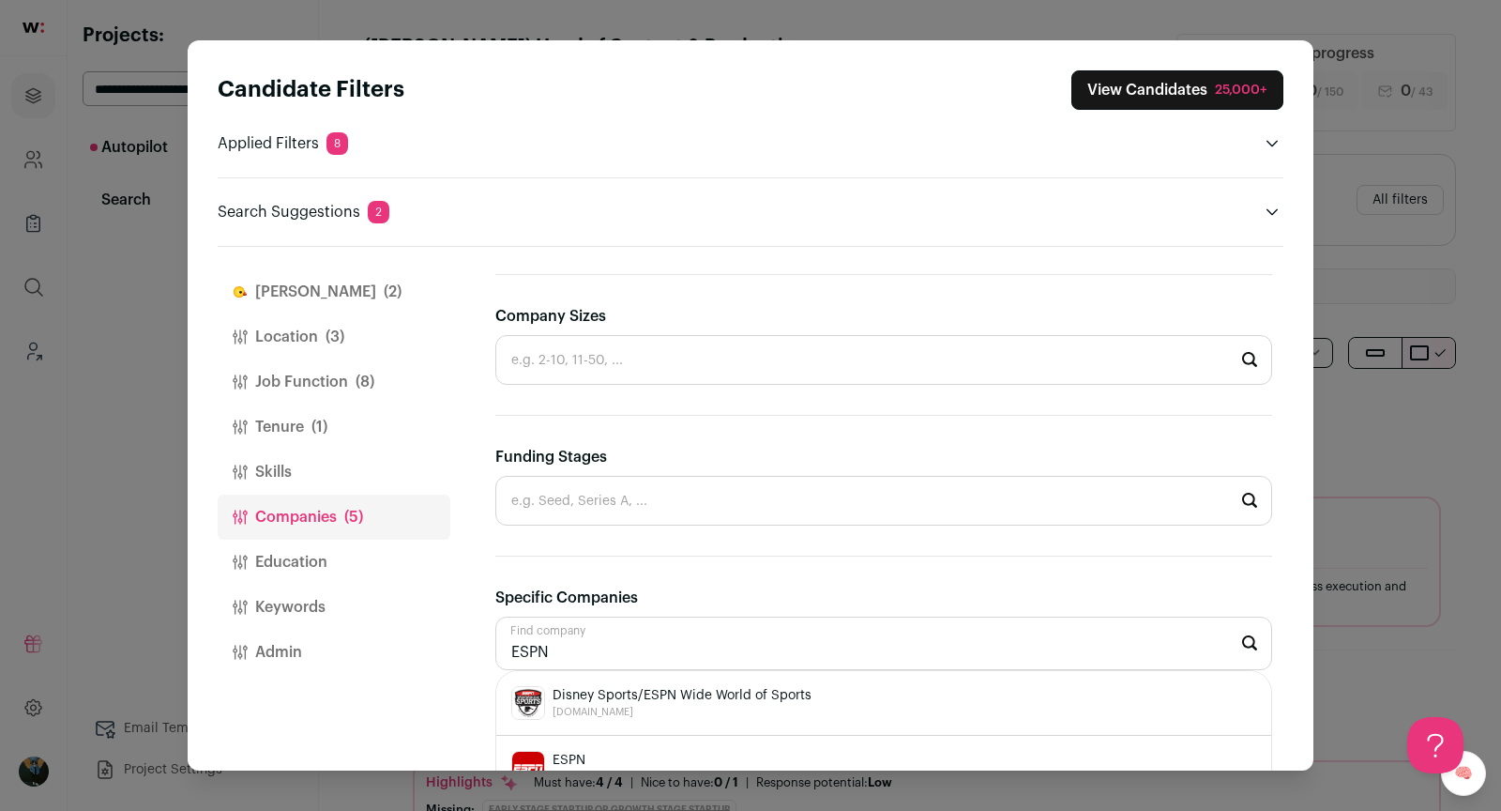
click at [651, 736] on li "ESPN espn.com" at bounding box center [883, 768] width 775 height 65
type input "ESPN espn.com"
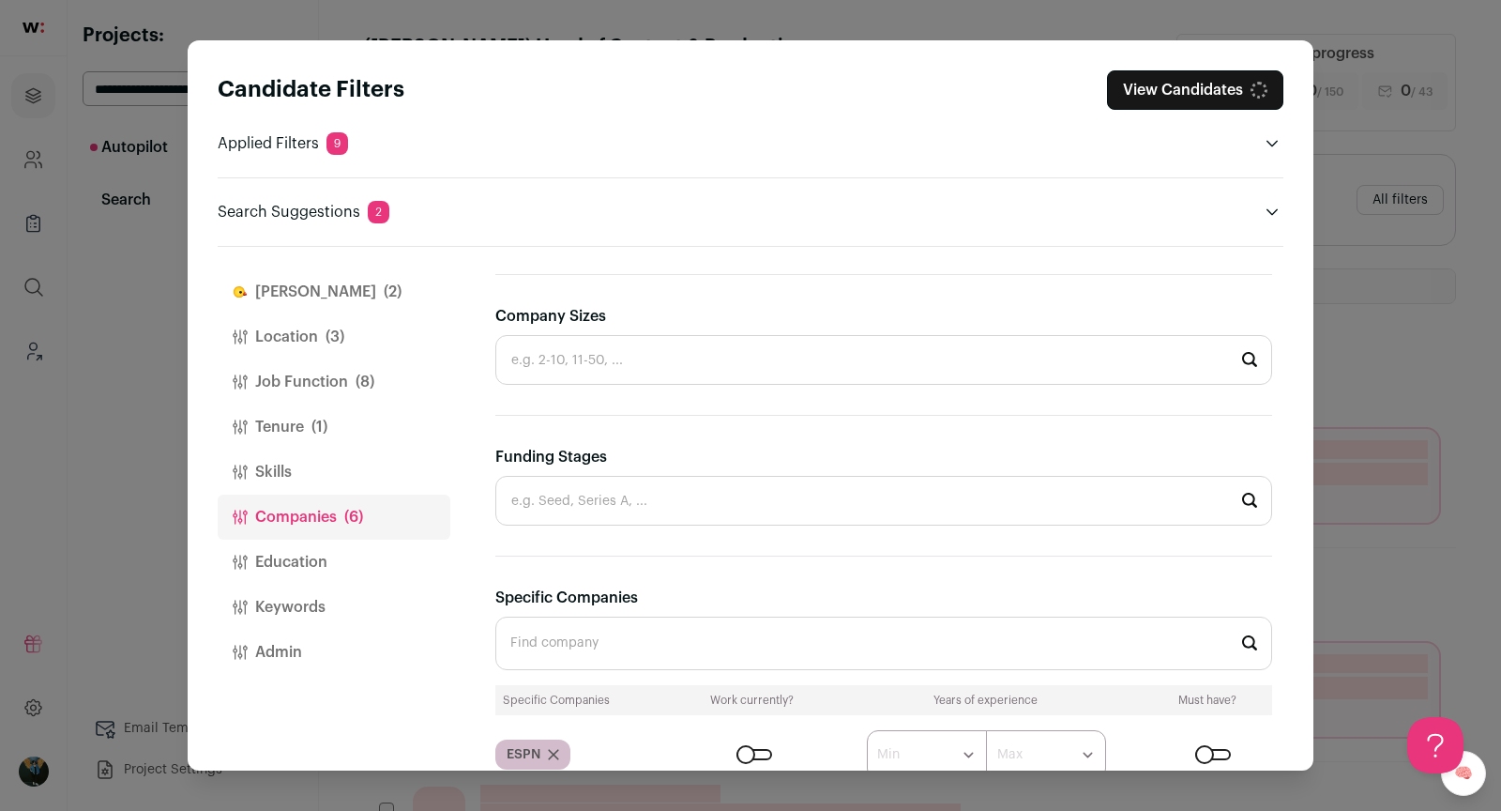
click at [654, 641] on input "Specific Companies" at bounding box center [883, 642] width 777 height 53
paste input "DAZN"
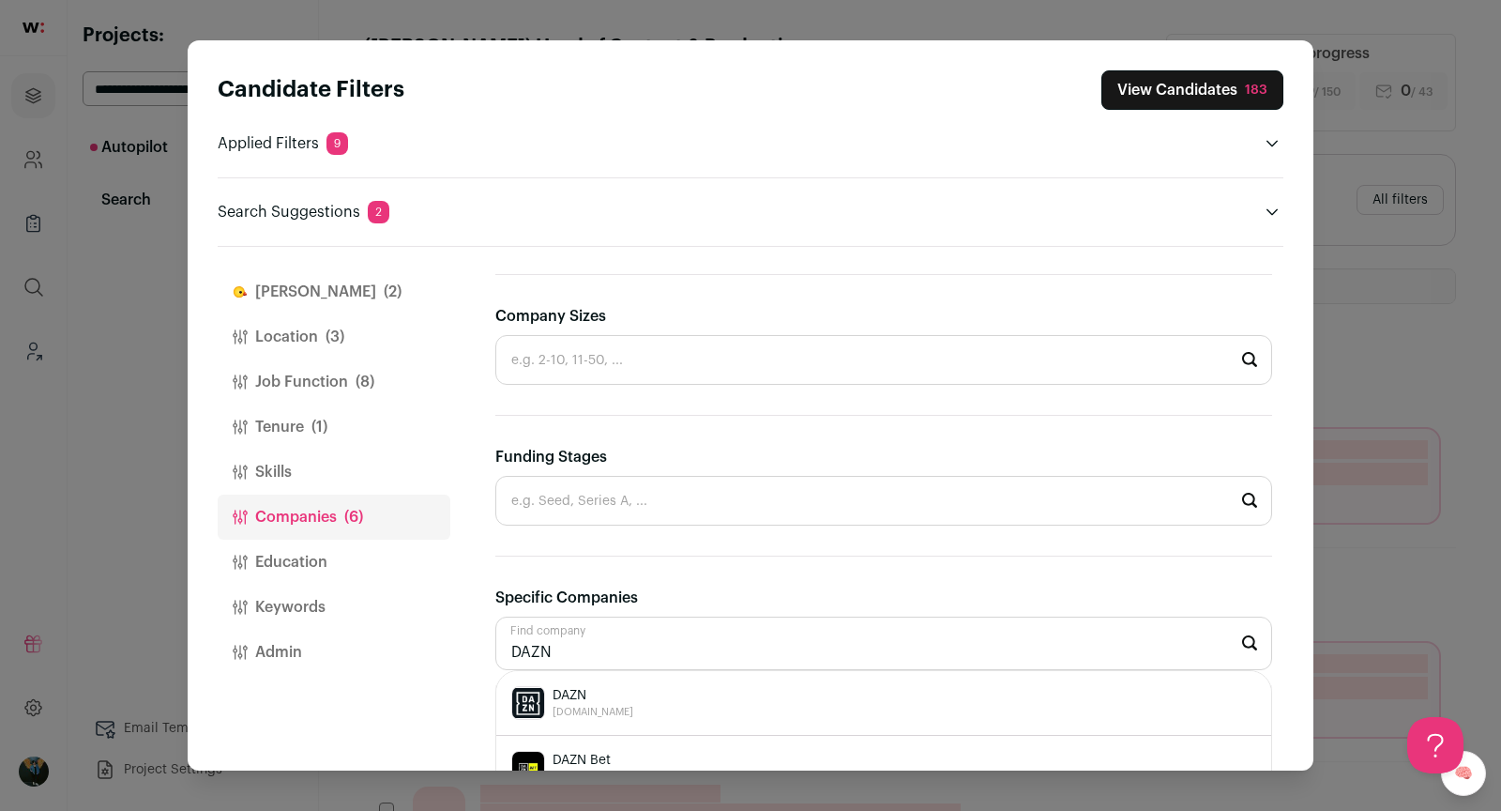
click at [604, 704] on div "DAZN dazn.com" at bounding box center [883, 703] width 745 height 34
type input "DAZN dazn.com"
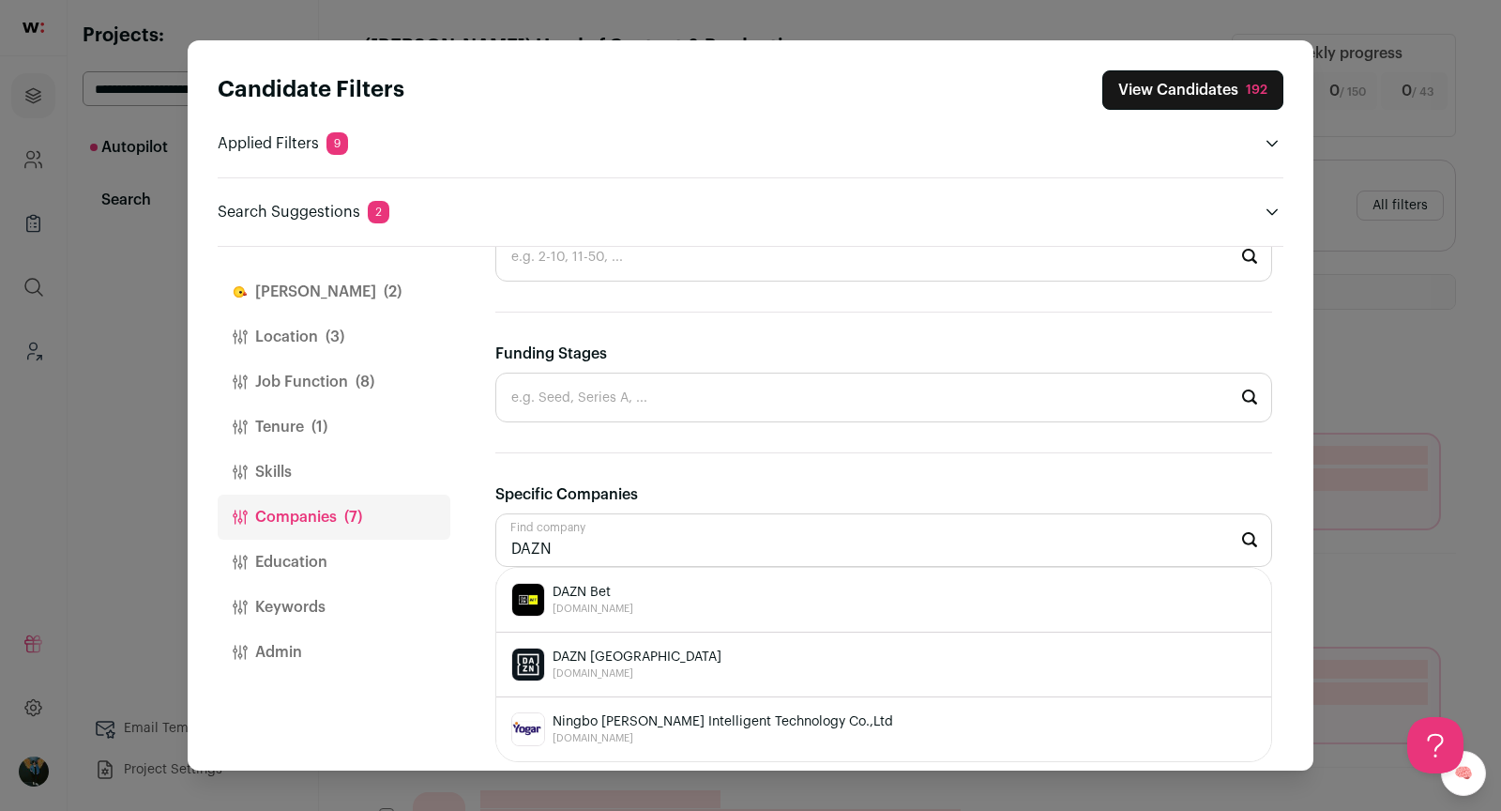
scroll to position [63, 0]
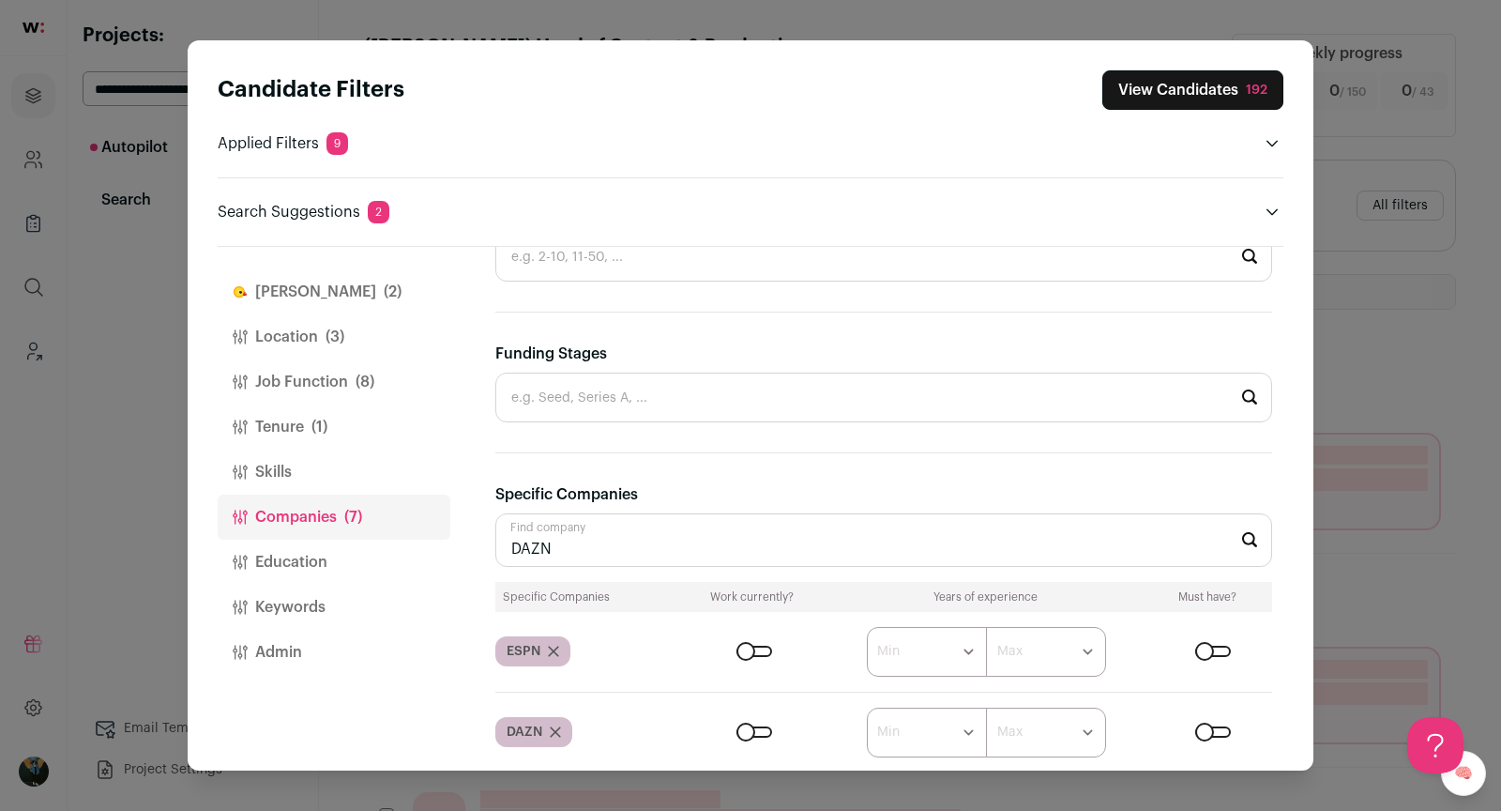
click at [708, 546] on input "DAZN" at bounding box center [883, 539] width 777 height 53
paste input "FOX Sport"
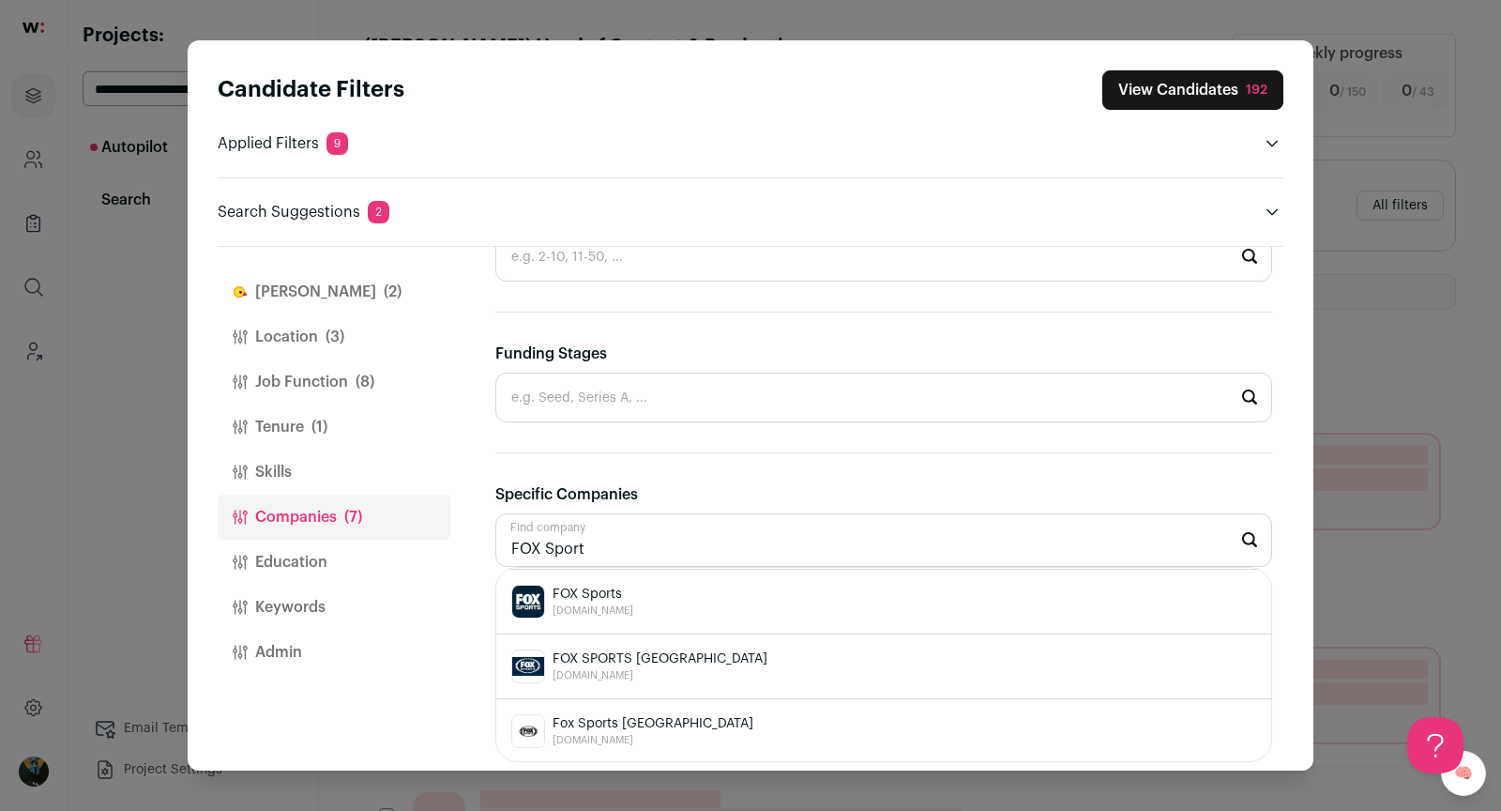
click at [699, 585] on div "FOX Sports foxsports.com" at bounding box center [883, 602] width 745 height 34
type input "FOX Sports foxsports.com"
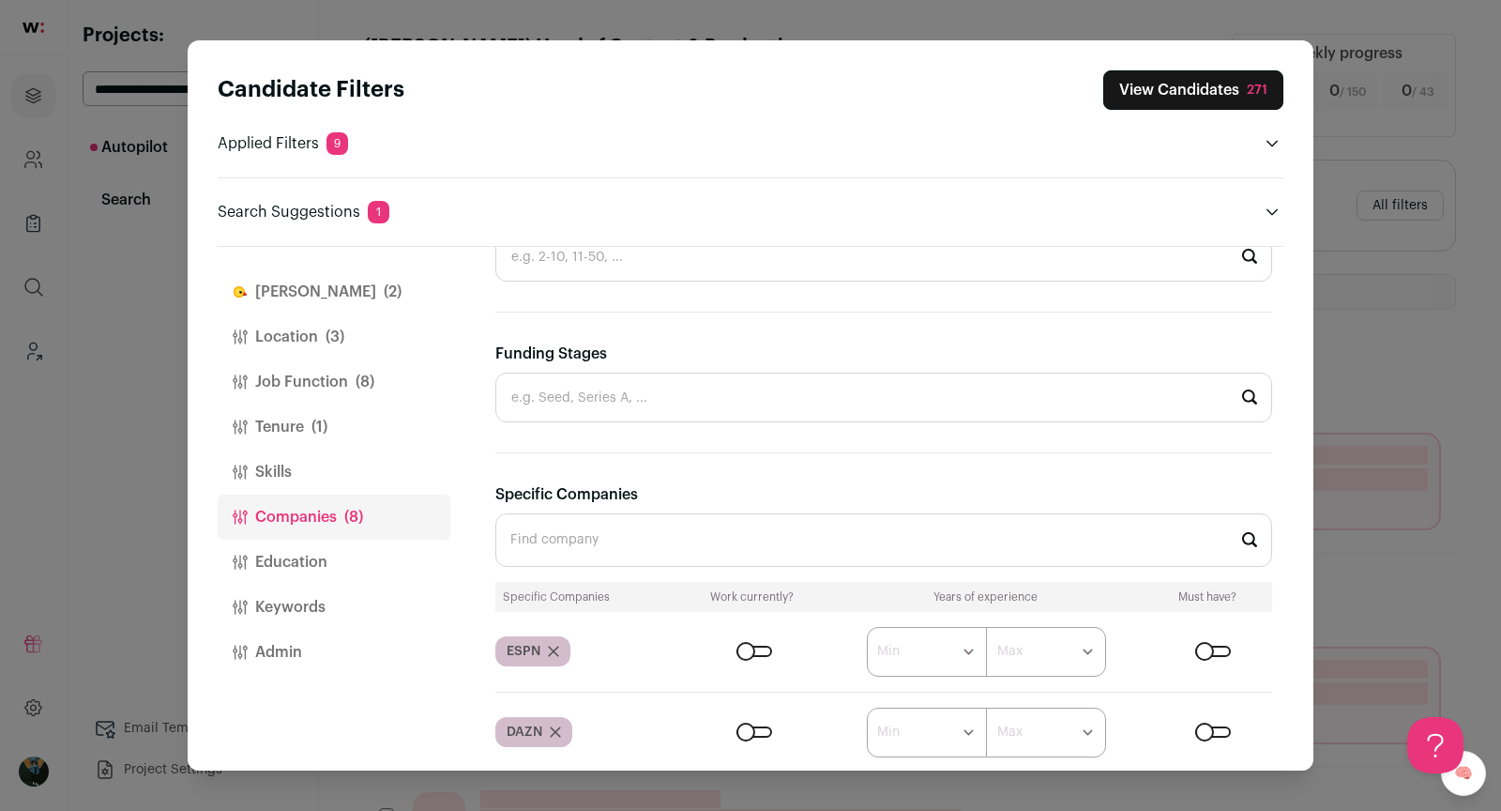
click at [756, 653] on form "****** ******* ******* ******* ******* ******* ******* ******* ******* ********…" at bounding box center [977, 652] width 590 height 50
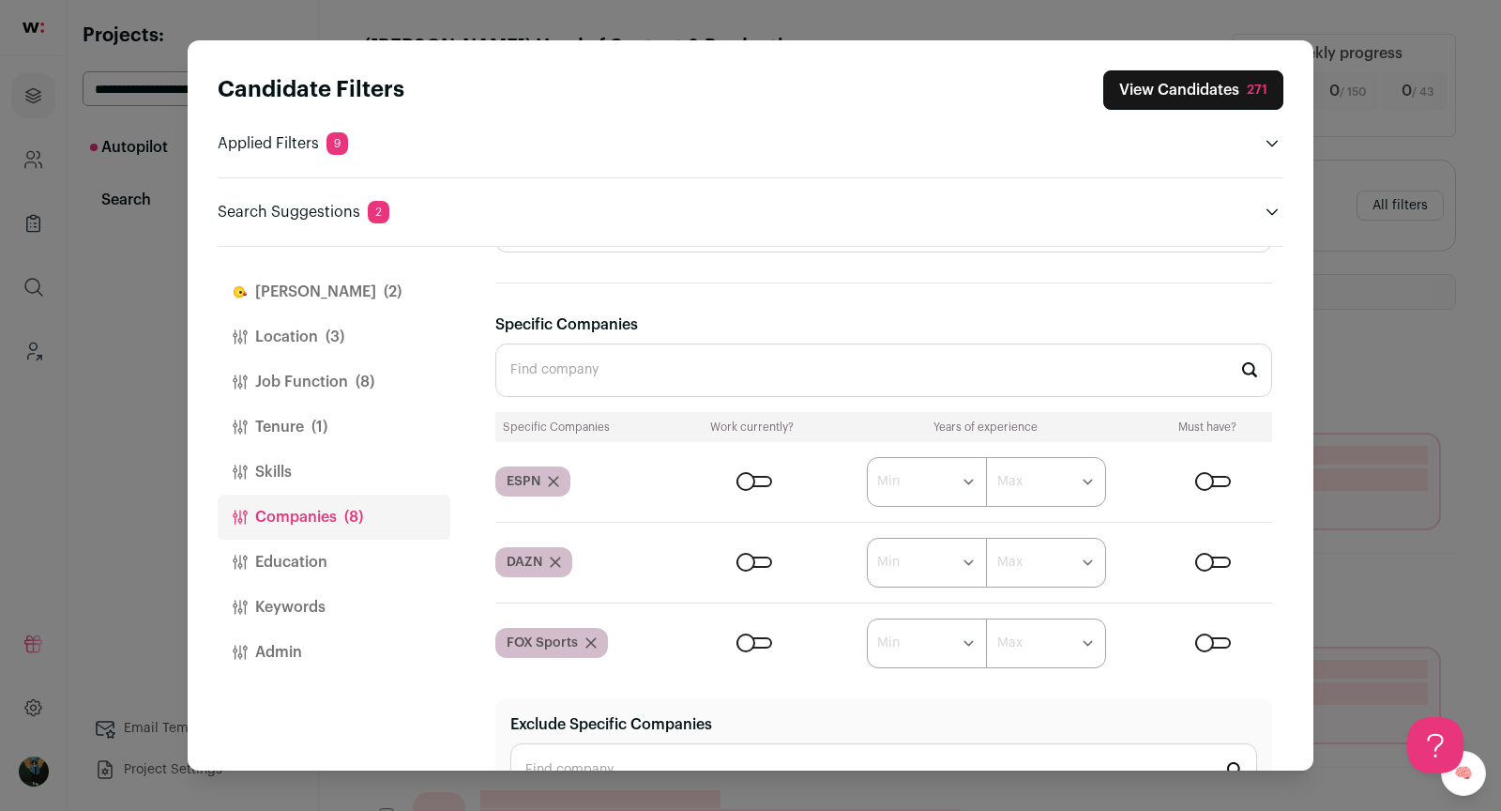
scroll to position [1189, 0]
click at [740, 475] on div "Close modal via background" at bounding box center [755, 479] width 36 height 11
click at [742, 557] on div "Close modal via background" at bounding box center [755, 559] width 36 height 11
click at [745, 616] on form "****** ******* ******* ******* ******* ******* ******* ******* ******* ********…" at bounding box center [977, 641] width 590 height 50
click at [745, 635] on div "Close modal via background" at bounding box center [755, 640] width 36 height 11
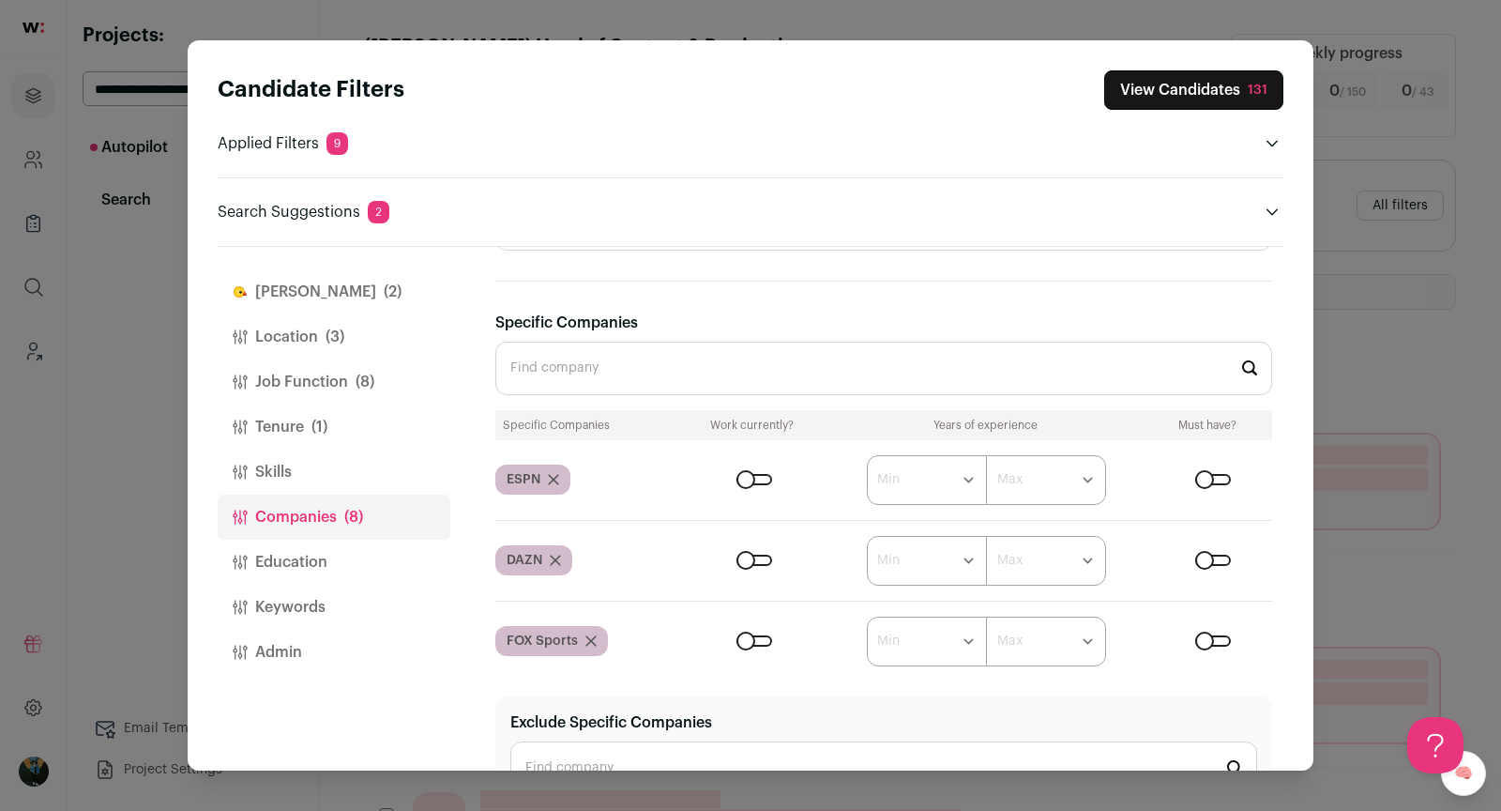
click at [848, 351] on input "Specific Companies" at bounding box center [883, 368] width 777 height 53
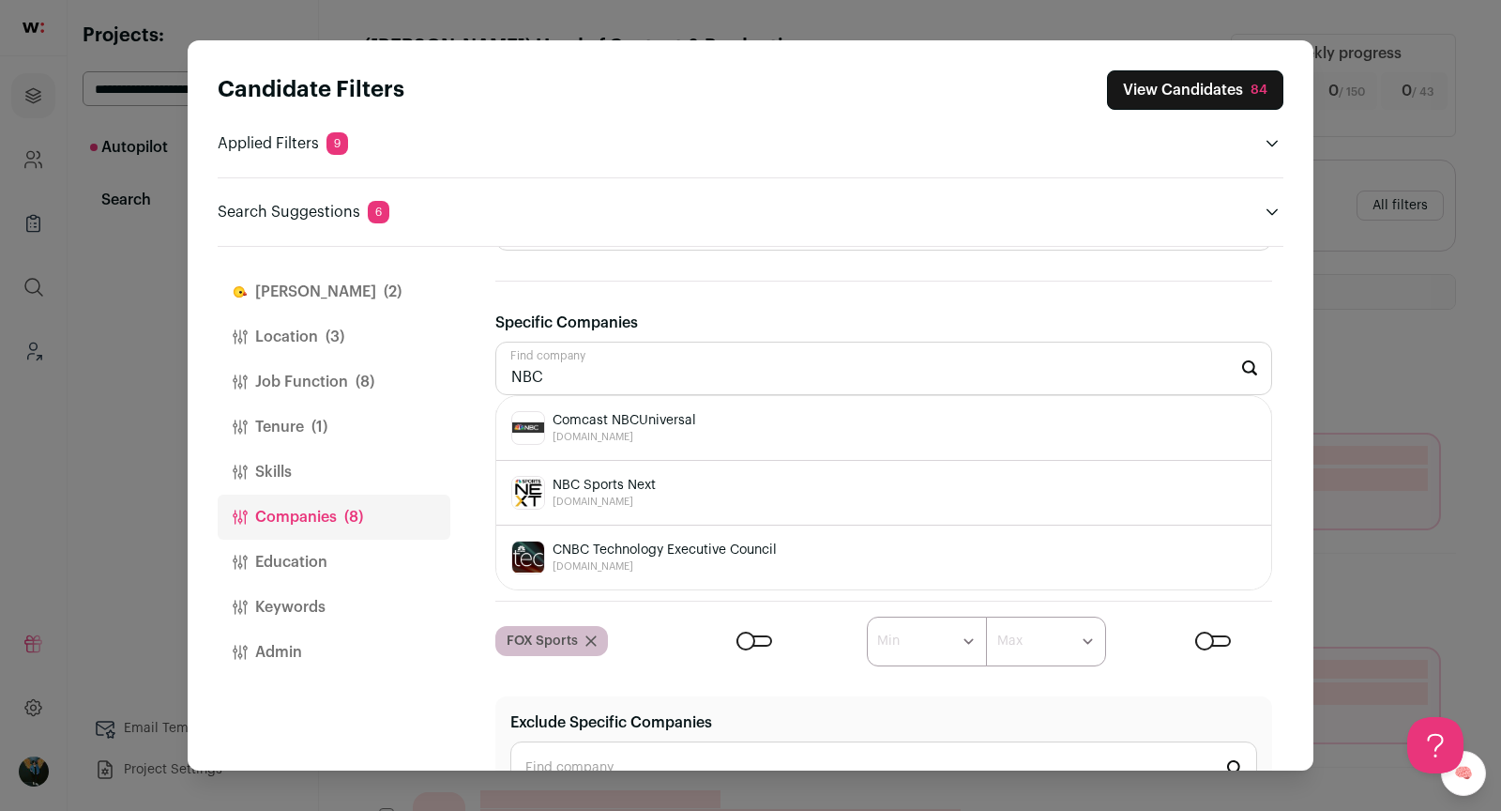
click at [704, 434] on div "Comcast NBCUniversal nbc.com" at bounding box center [883, 428] width 745 height 34
type input "Comcast NBCUniversal nbc.com"
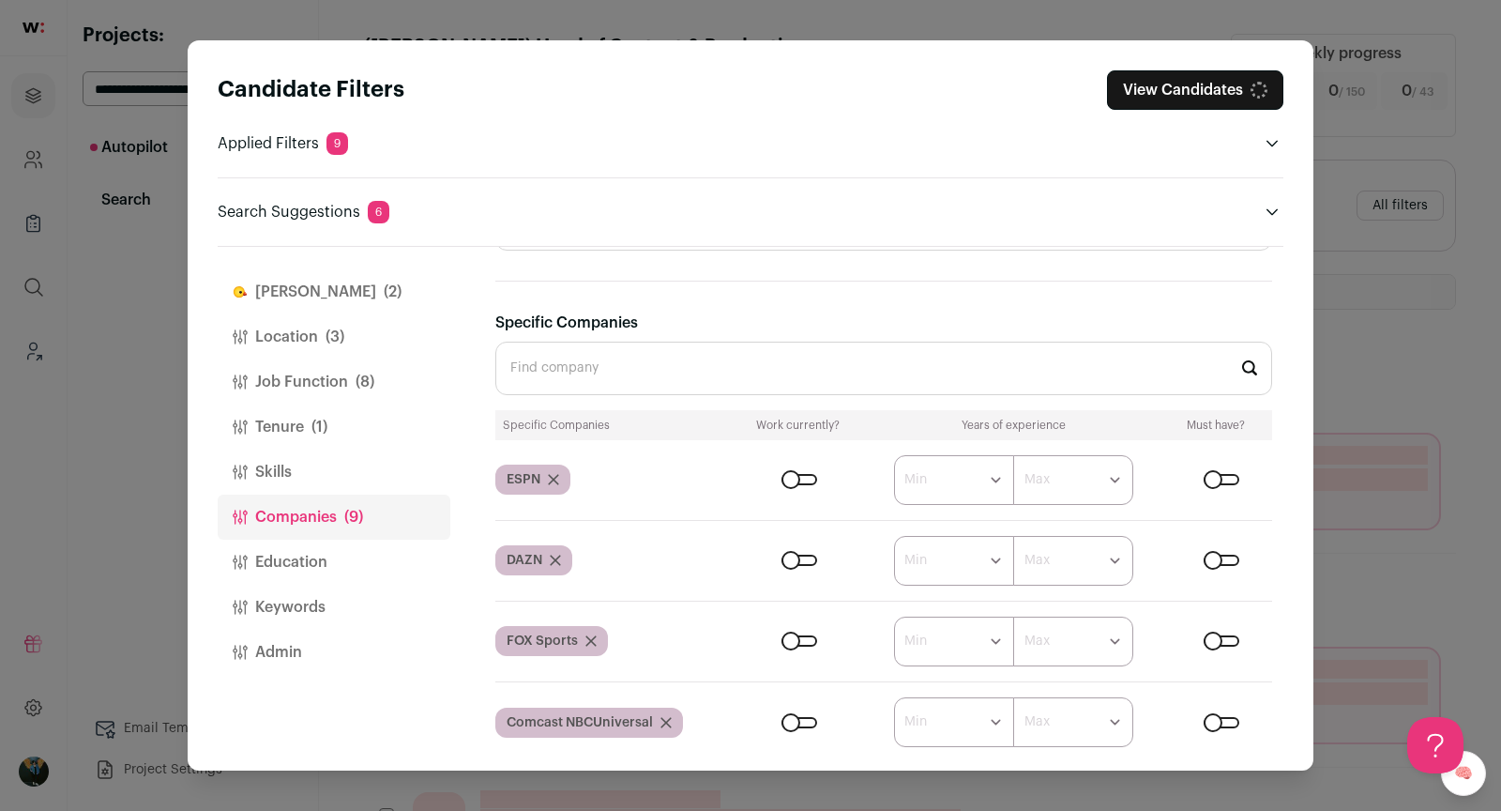
click at [653, 365] on input "Specific Companies" at bounding box center [883, 368] width 777 height 53
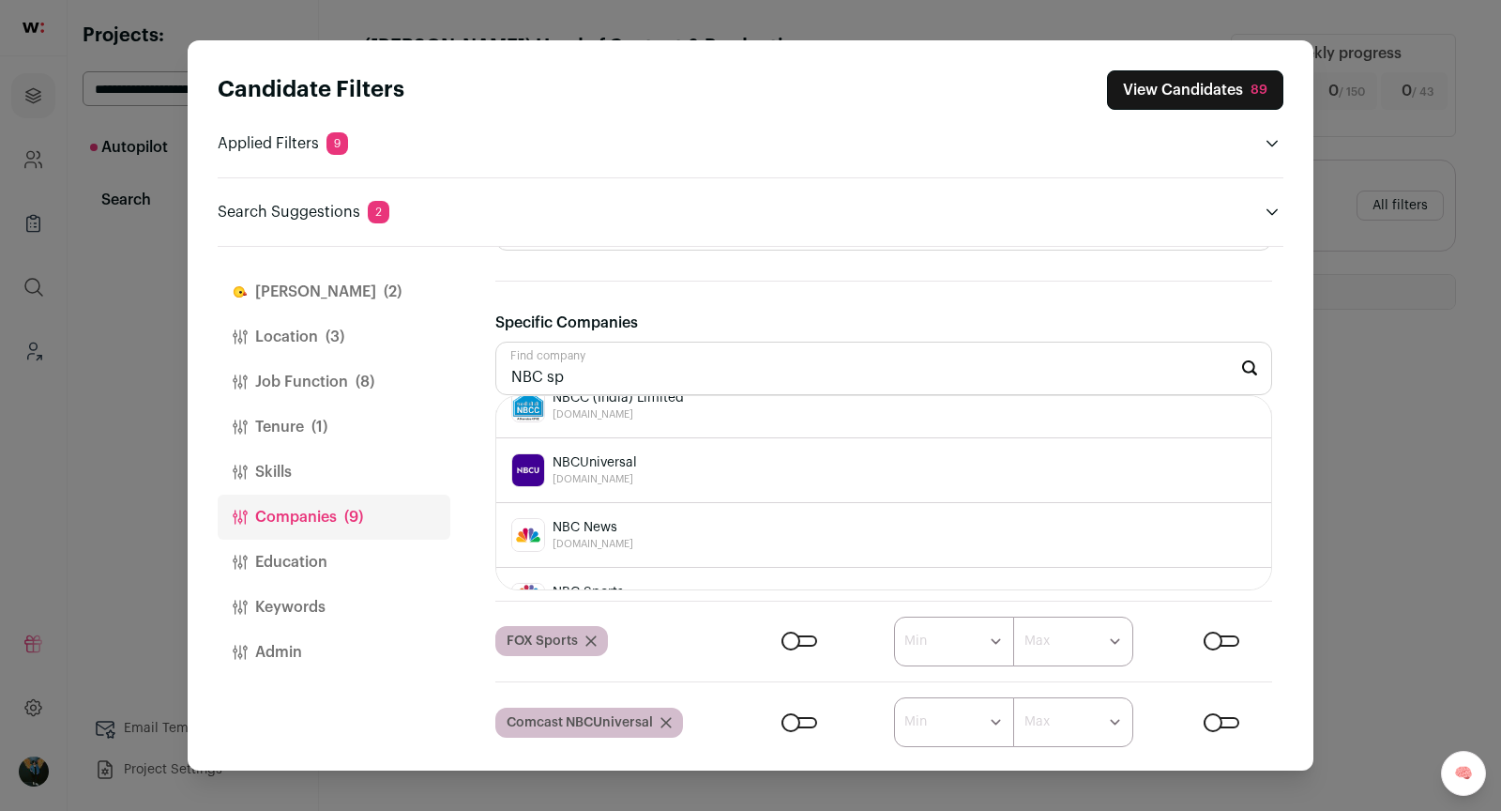
scroll to position [414, 0]
drag, startPoint x: 659, startPoint y: 422, endPoint x: 450, endPoint y: 537, distance: 237.7
click at [450, 397] on div "Finch (2) Location (3) Job Function (8) Tenure (1) Skills Companies (9) Educati…" at bounding box center [751, 509] width 1066 height 524
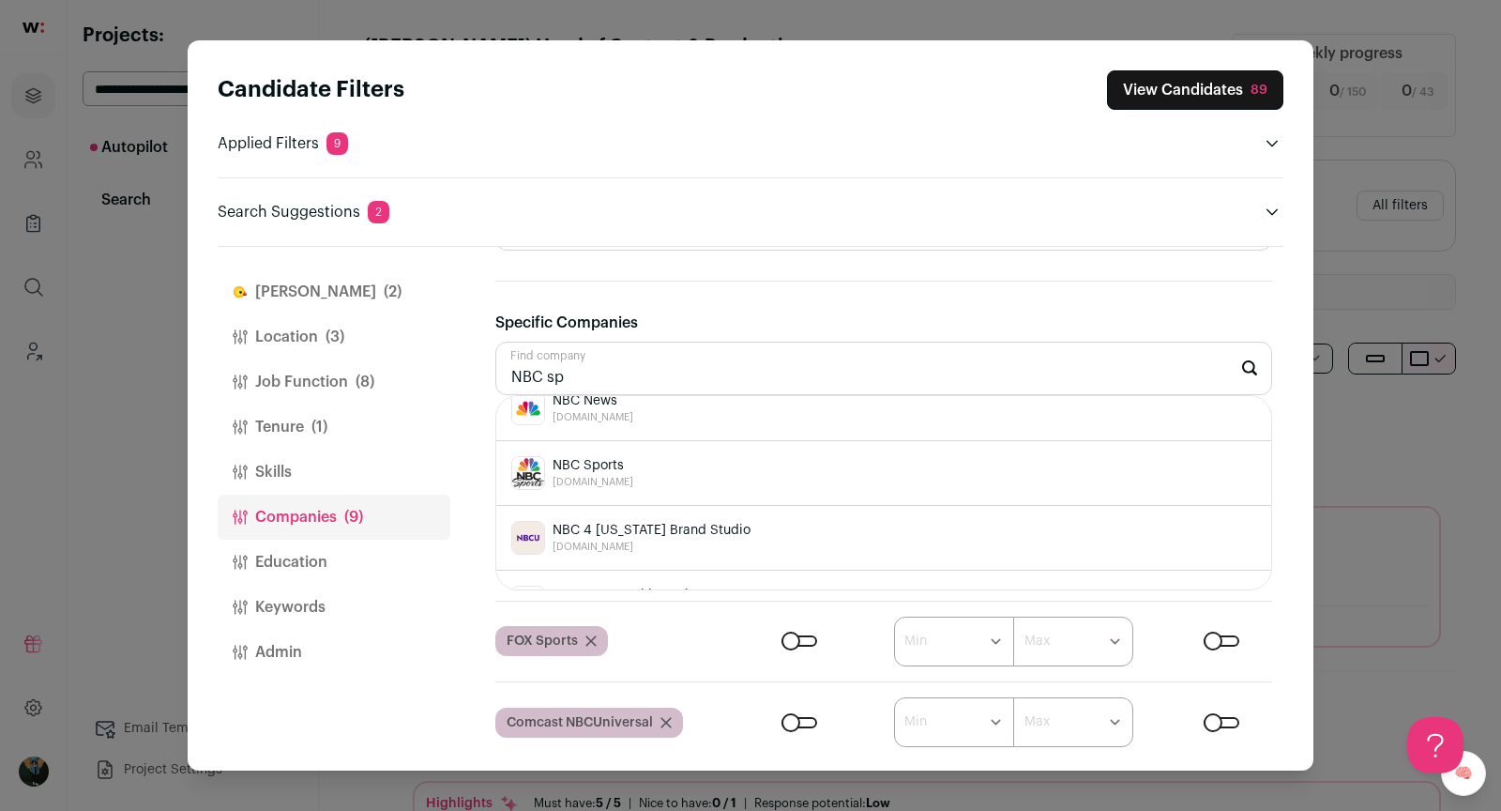
scroll to position [528, 0]
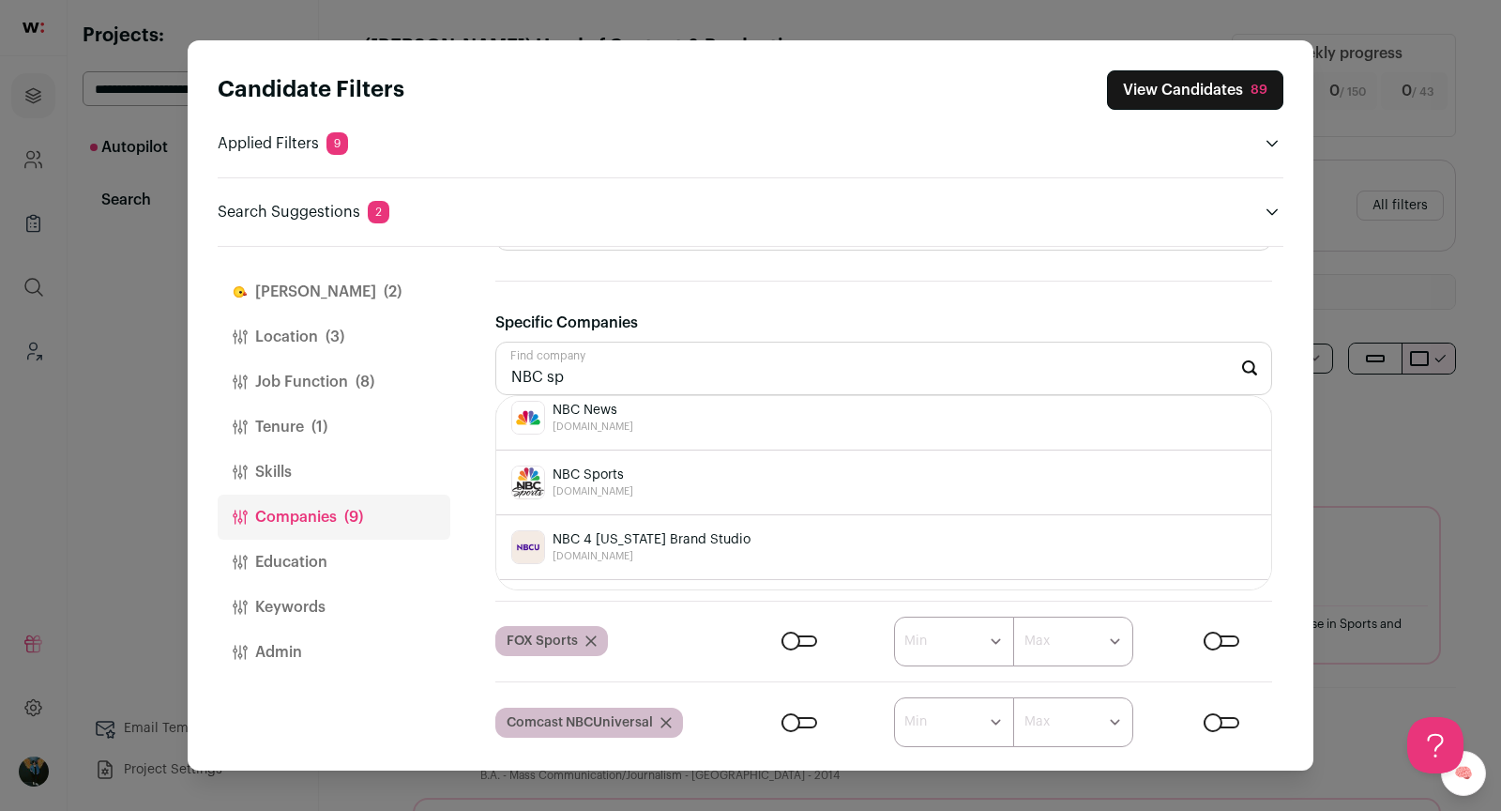
click at [591, 467] on span "NBC Sports" at bounding box center [593, 474] width 81 height 19
type input "NBC Sports nbcsports.com"
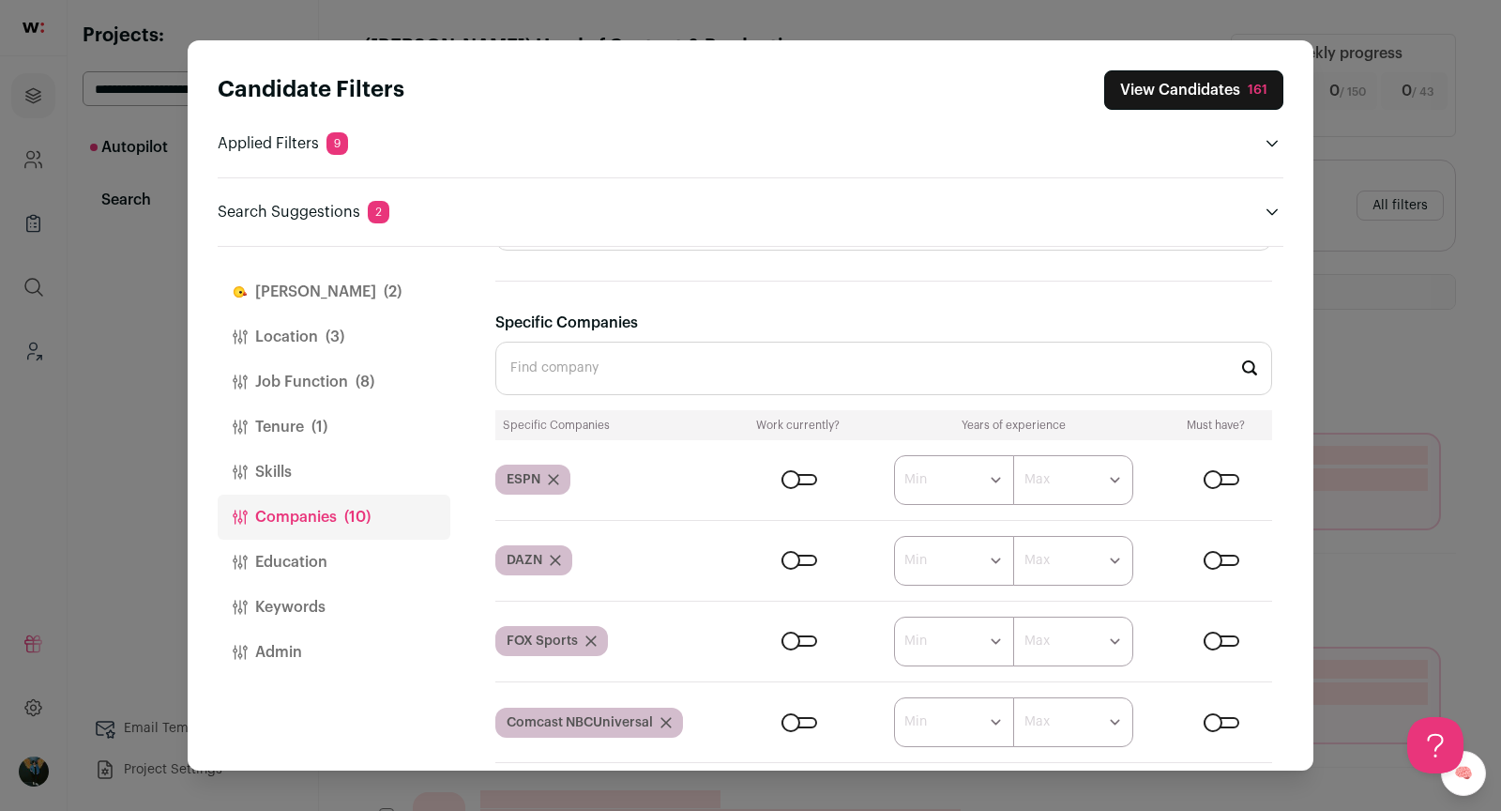
click at [797, 717] on div "Close modal via background" at bounding box center [800, 722] width 36 height 11
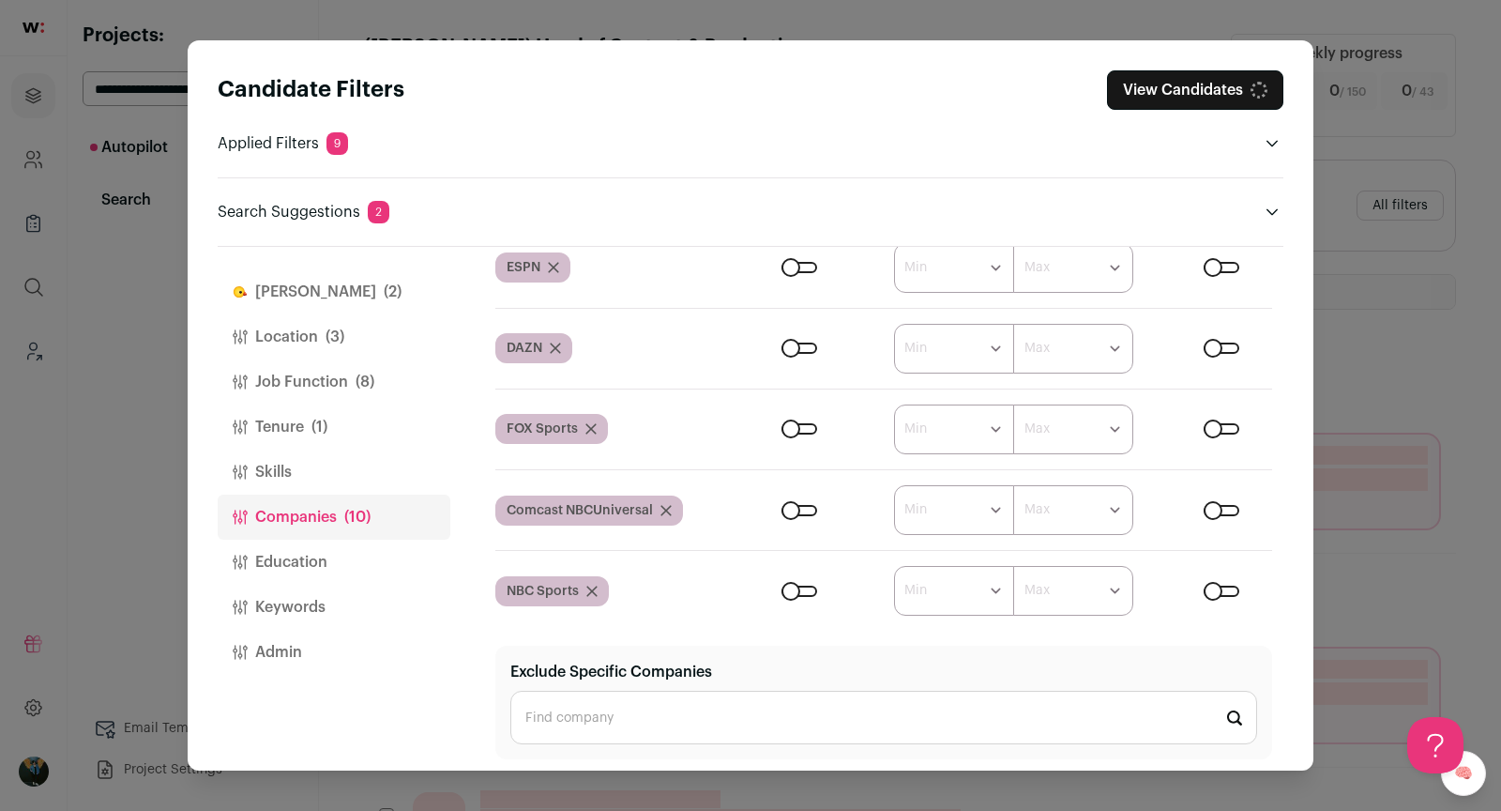
click at [799, 566] on form "****** ******* ******* ******* ******* ******* ******* ******* ******* ********…" at bounding box center [1005, 591] width 536 height 50
click at [792, 585] on div "Close modal via background" at bounding box center [800, 590] width 36 height 11
click at [1201, 85] on button "View Candidates 110" at bounding box center [1193, 89] width 180 height 39
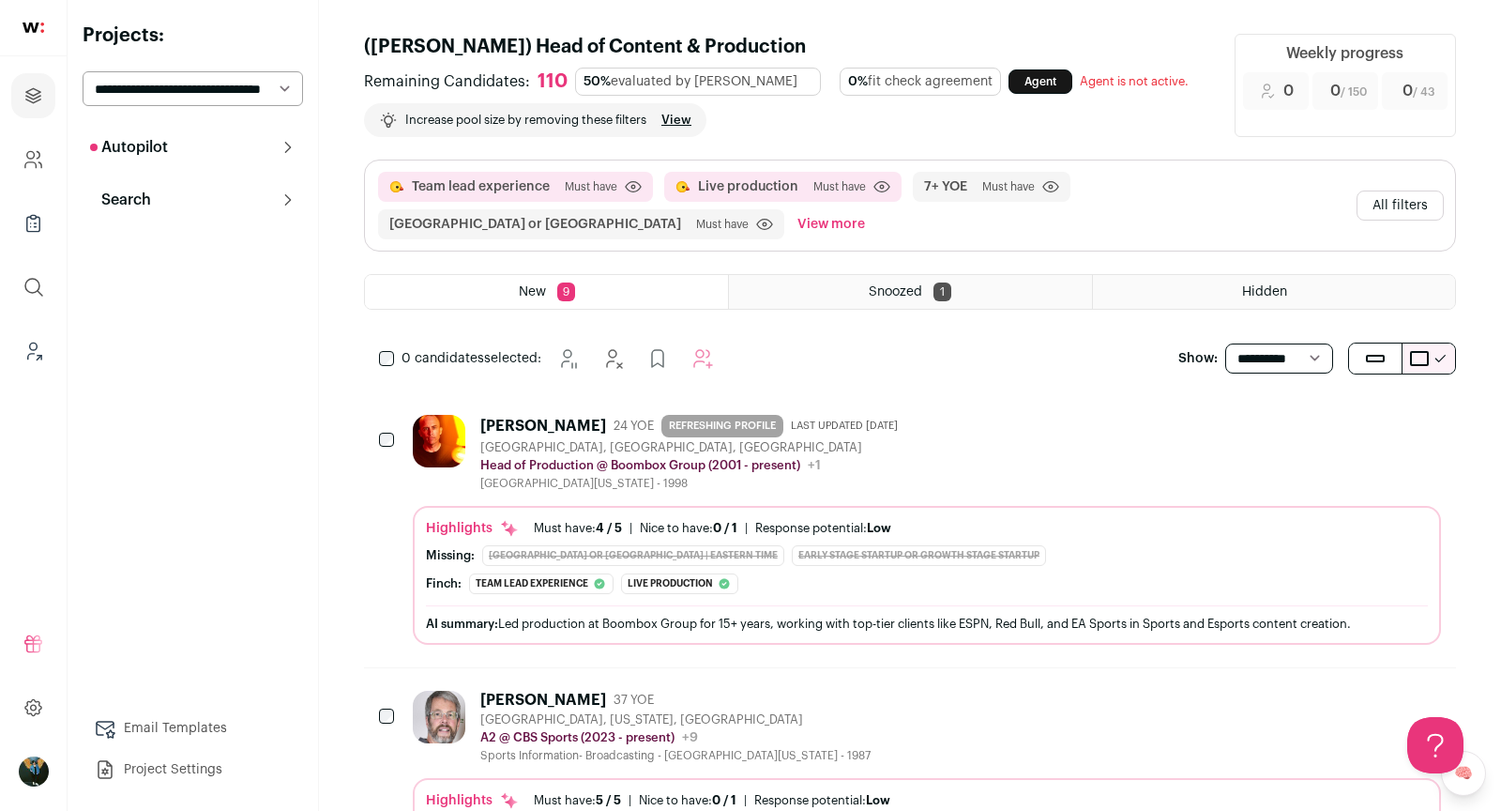
scroll to position [0, 0]
click at [812, 463] on span "+1" at bounding box center [814, 465] width 13 height 13
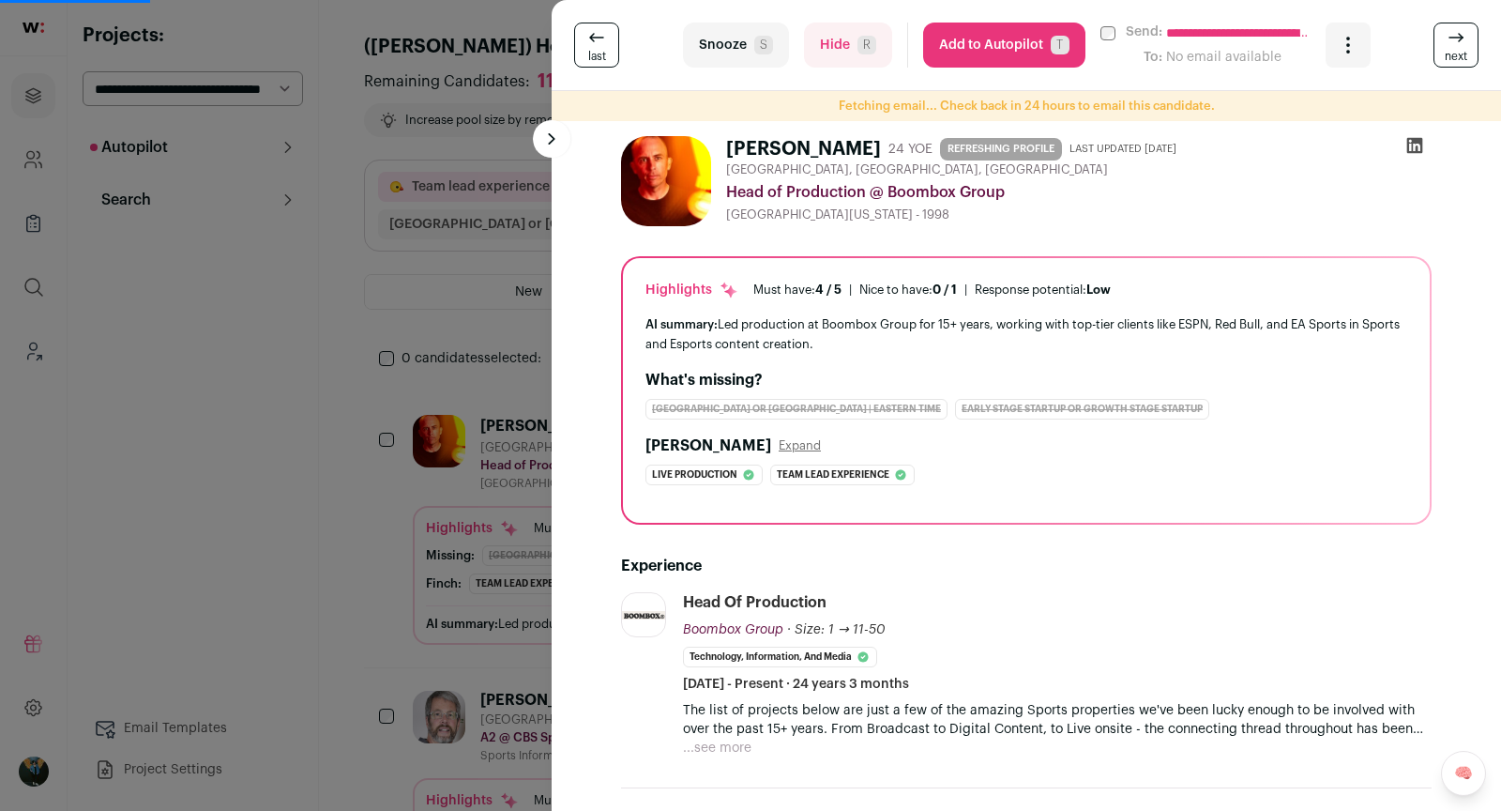
click at [475, 340] on div "**********" at bounding box center [750, 405] width 1501 height 811
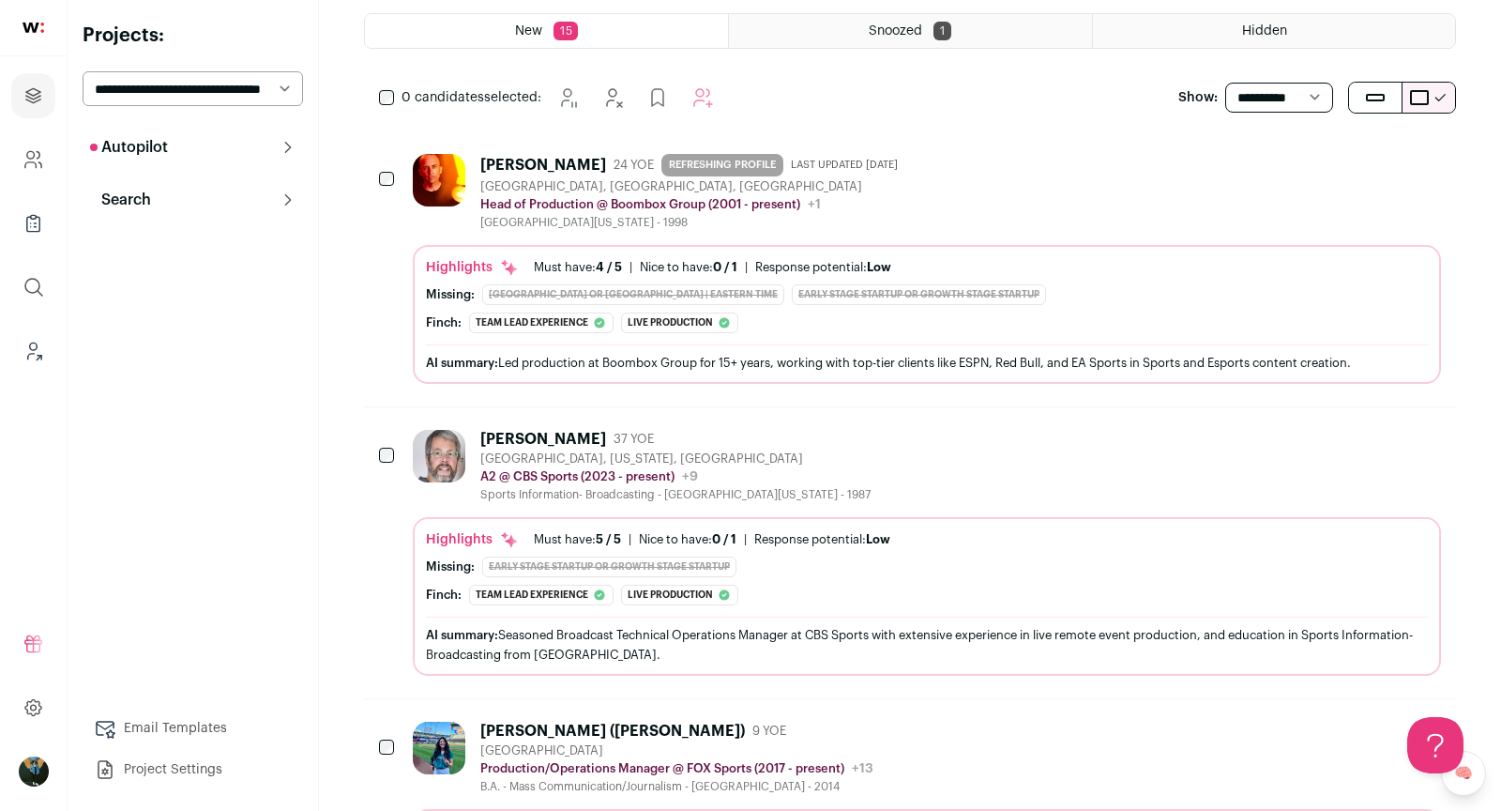
scroll to position [266, 0]
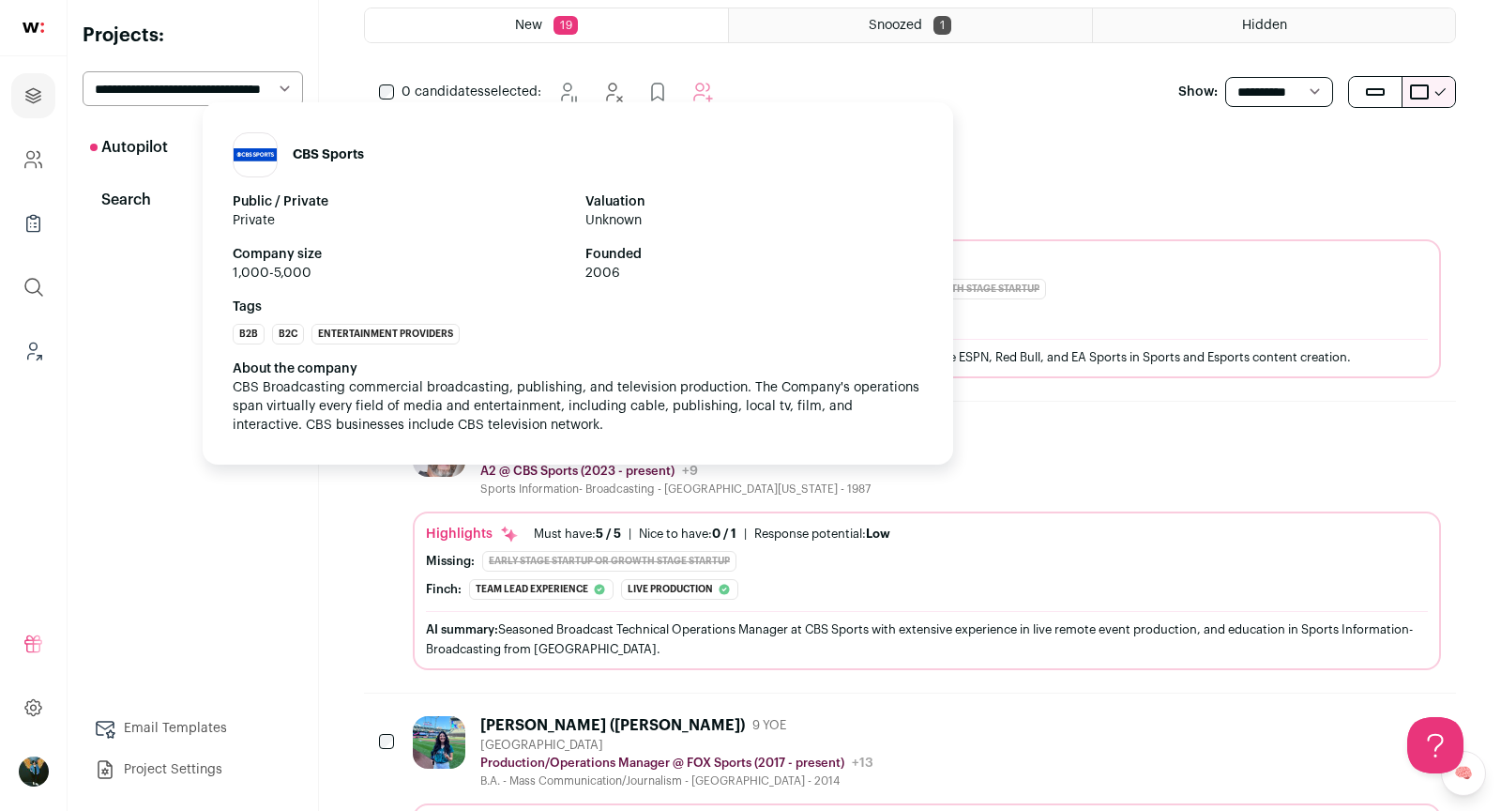
click at [572, 450] on div "CBS Sports Public / Private Private Valuation Unknown Company size 1,000-5,000 …" at bounding box center [578, 283] width 751 height 362
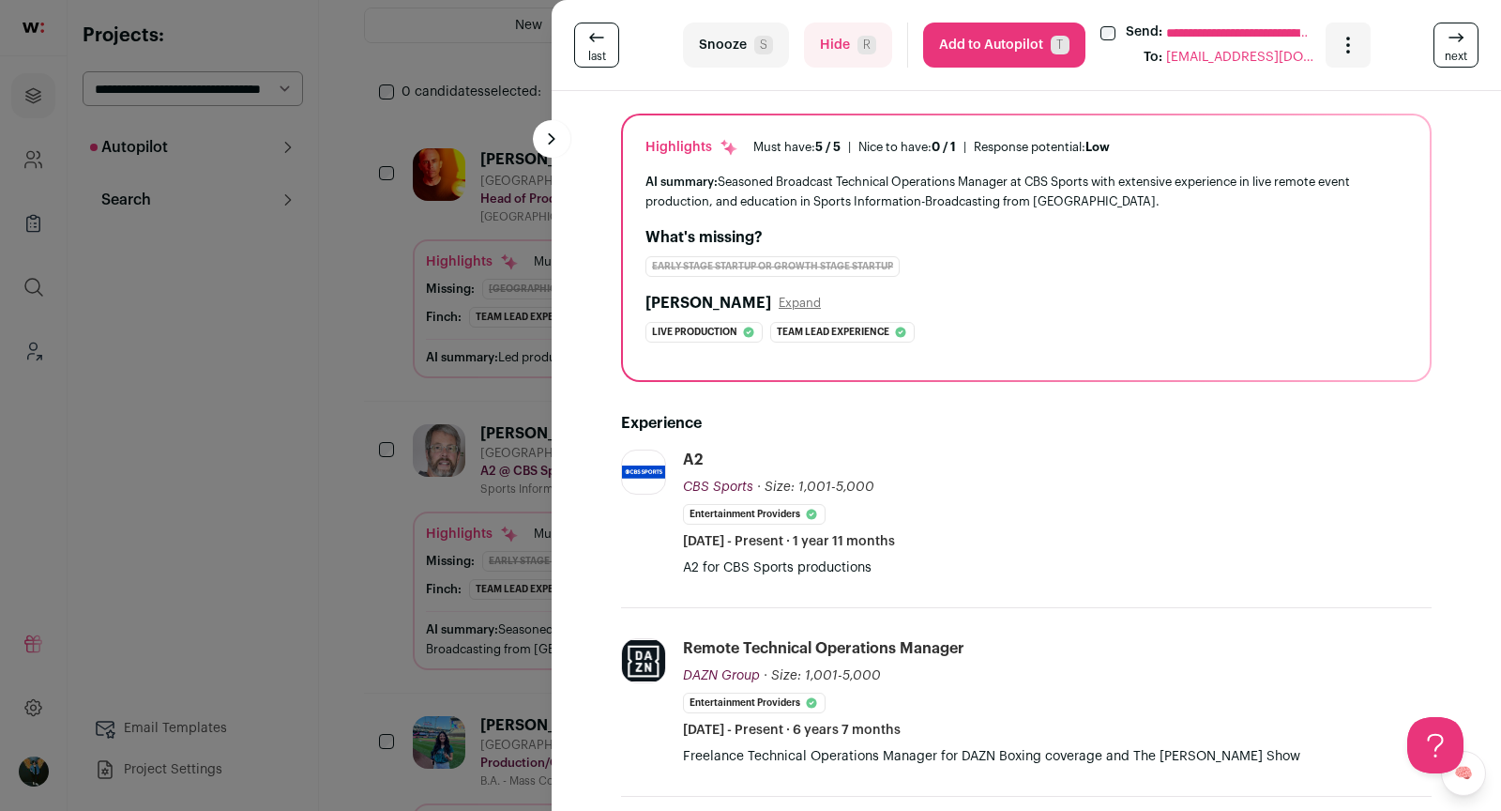
scroll to position [331, 0]
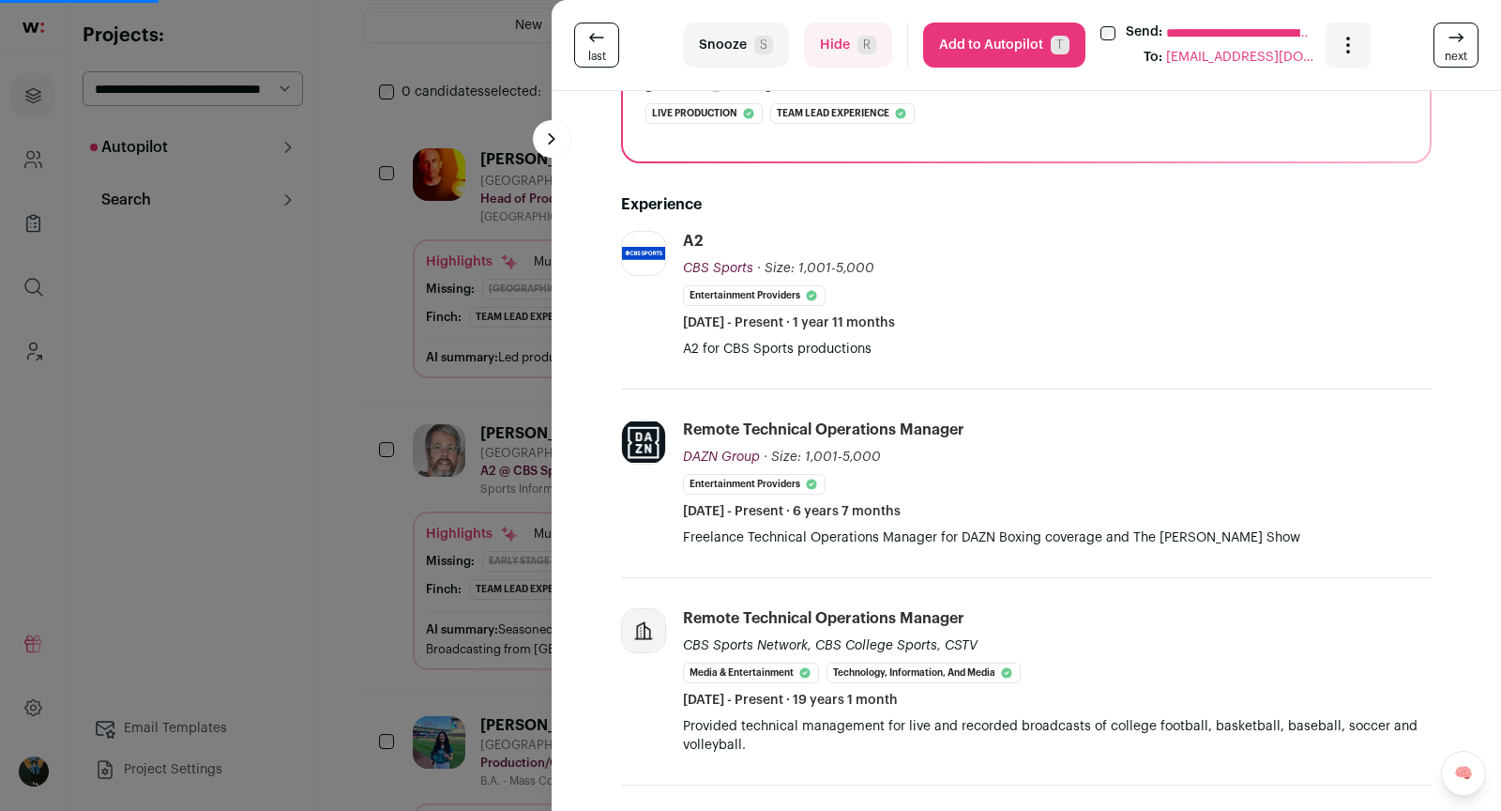
click at [343, 571] on div "**********" at bounding box center [750, 405] width 1501 height 811
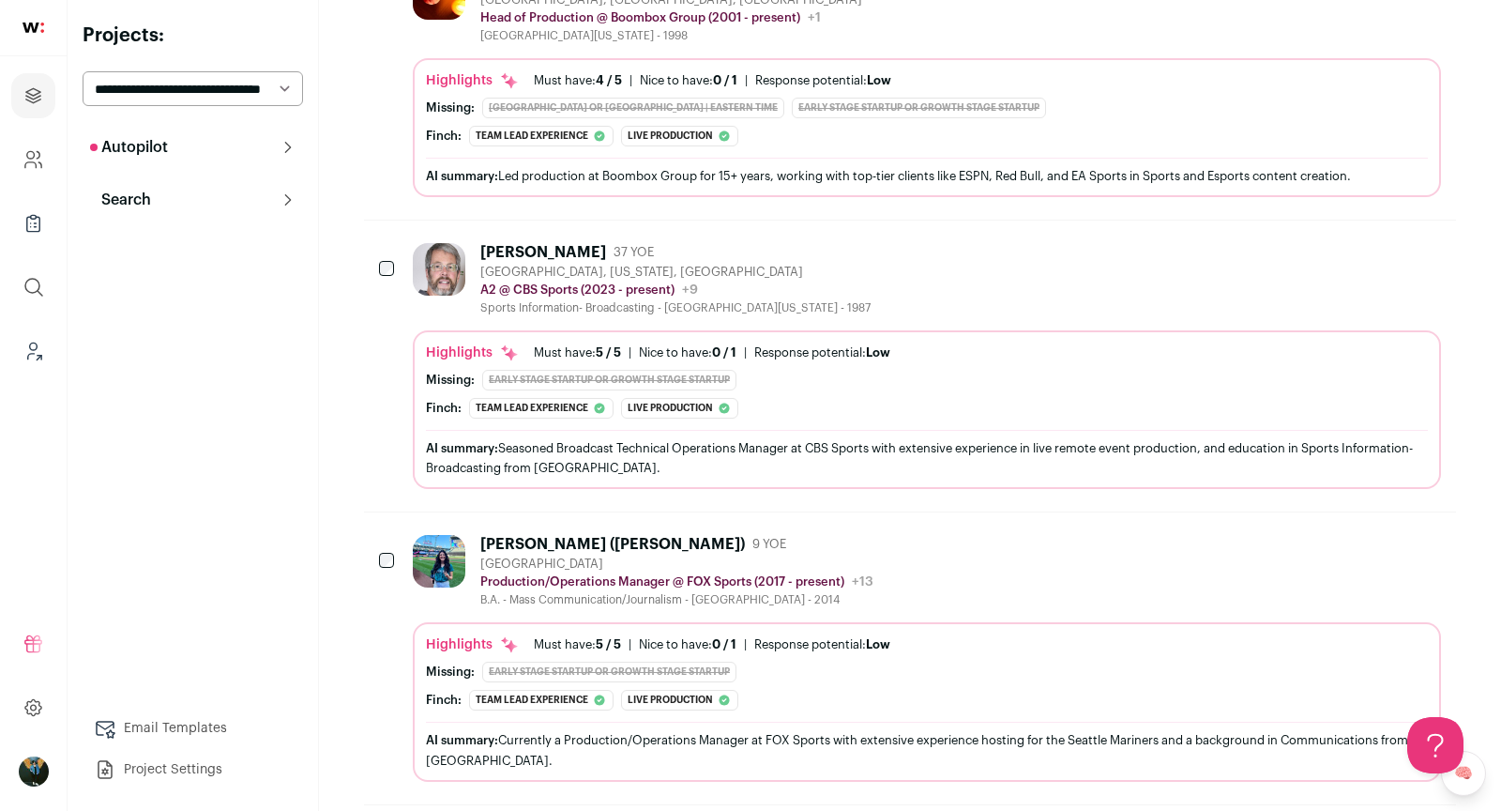
scroll to position [451, 0]
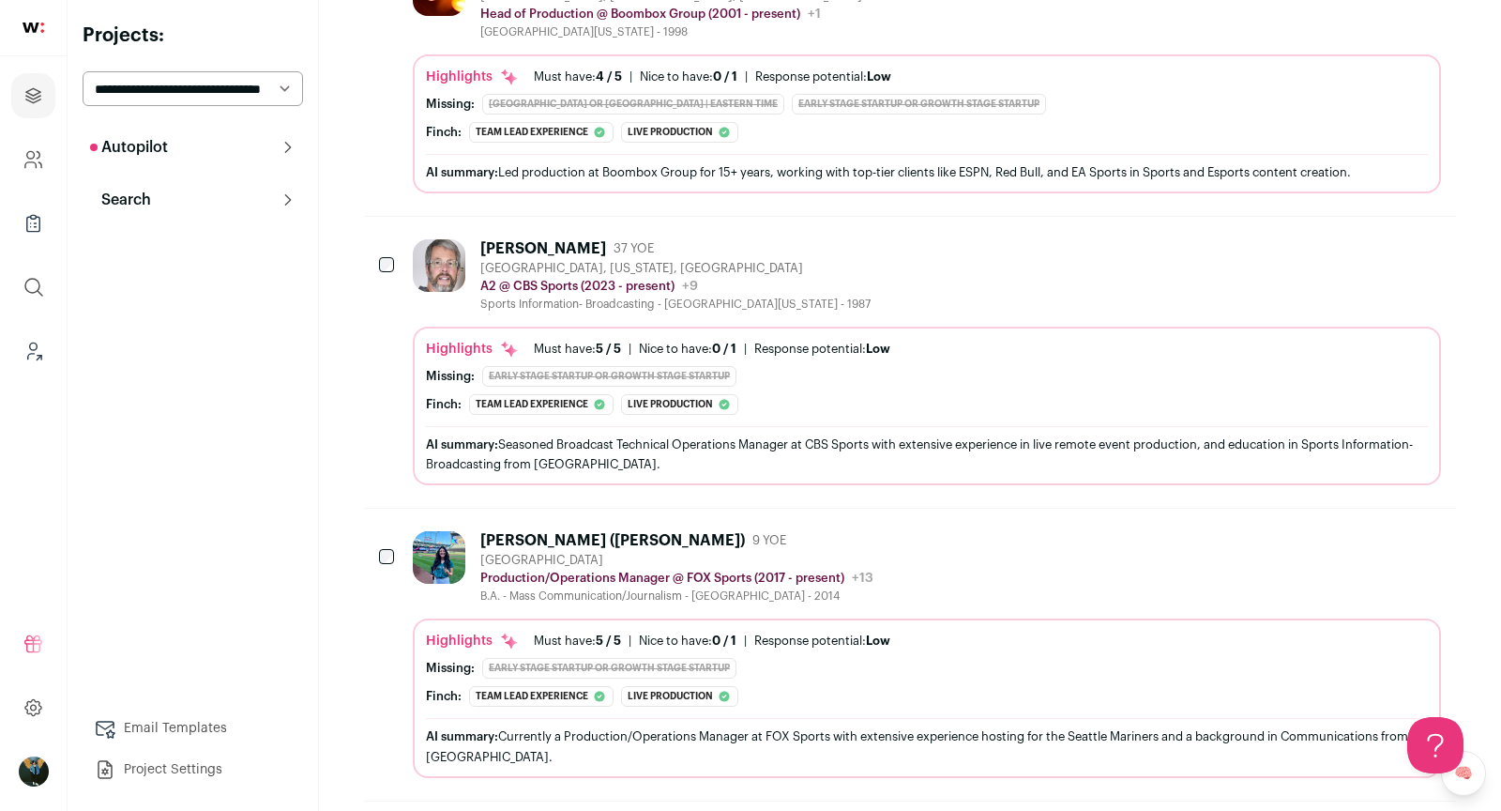
click at [625, 588] on div "B.A. - Mass Communication/Journalism - Boise State University - 2014" at bounding box center [676, 595] width 393 height 15
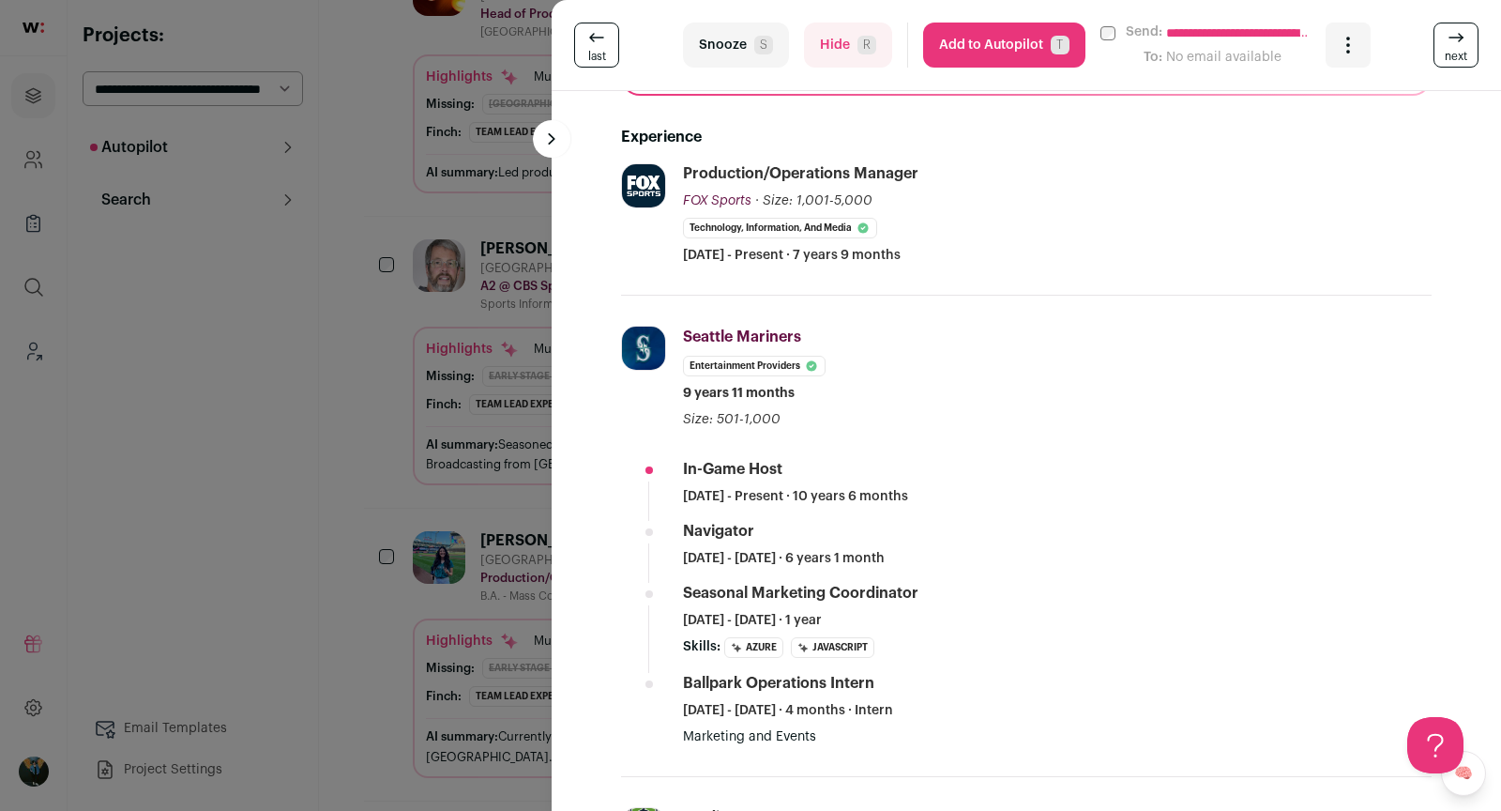
scroll to position [437, 0]
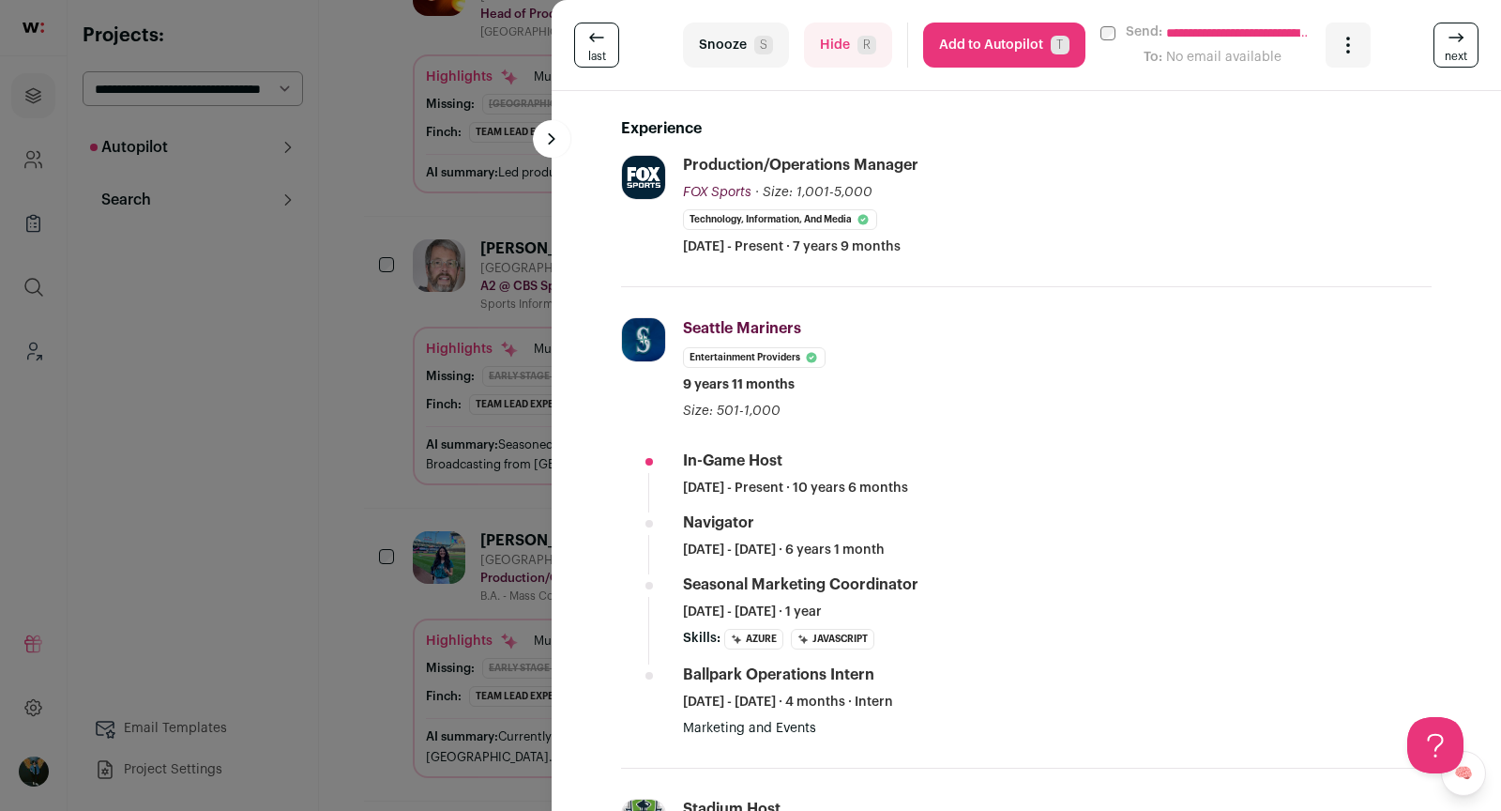
click at [393, 481] on div "**********" at bounding box center [750, 405] width 1501 height 811
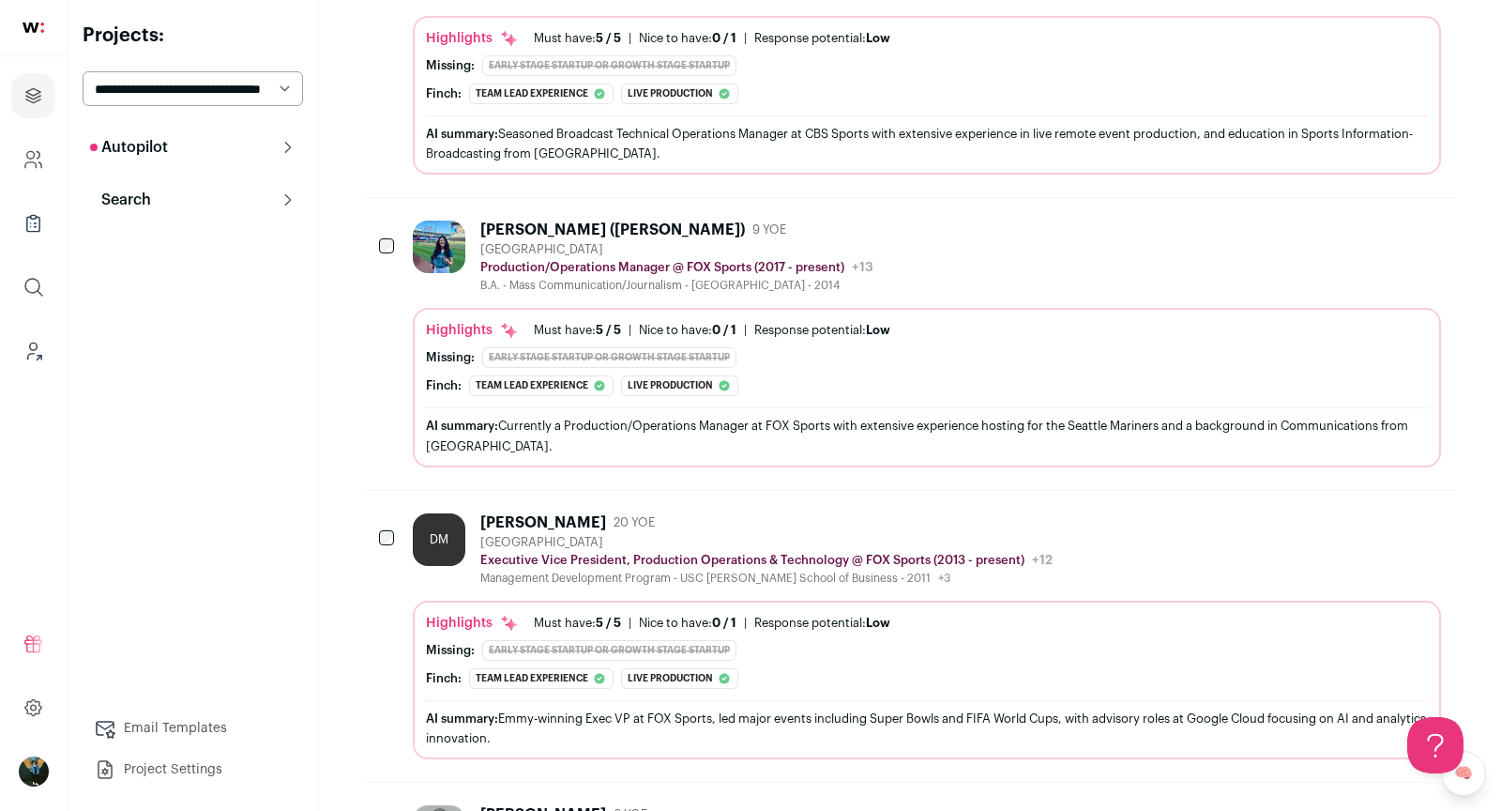
scroll to position [773, 0]
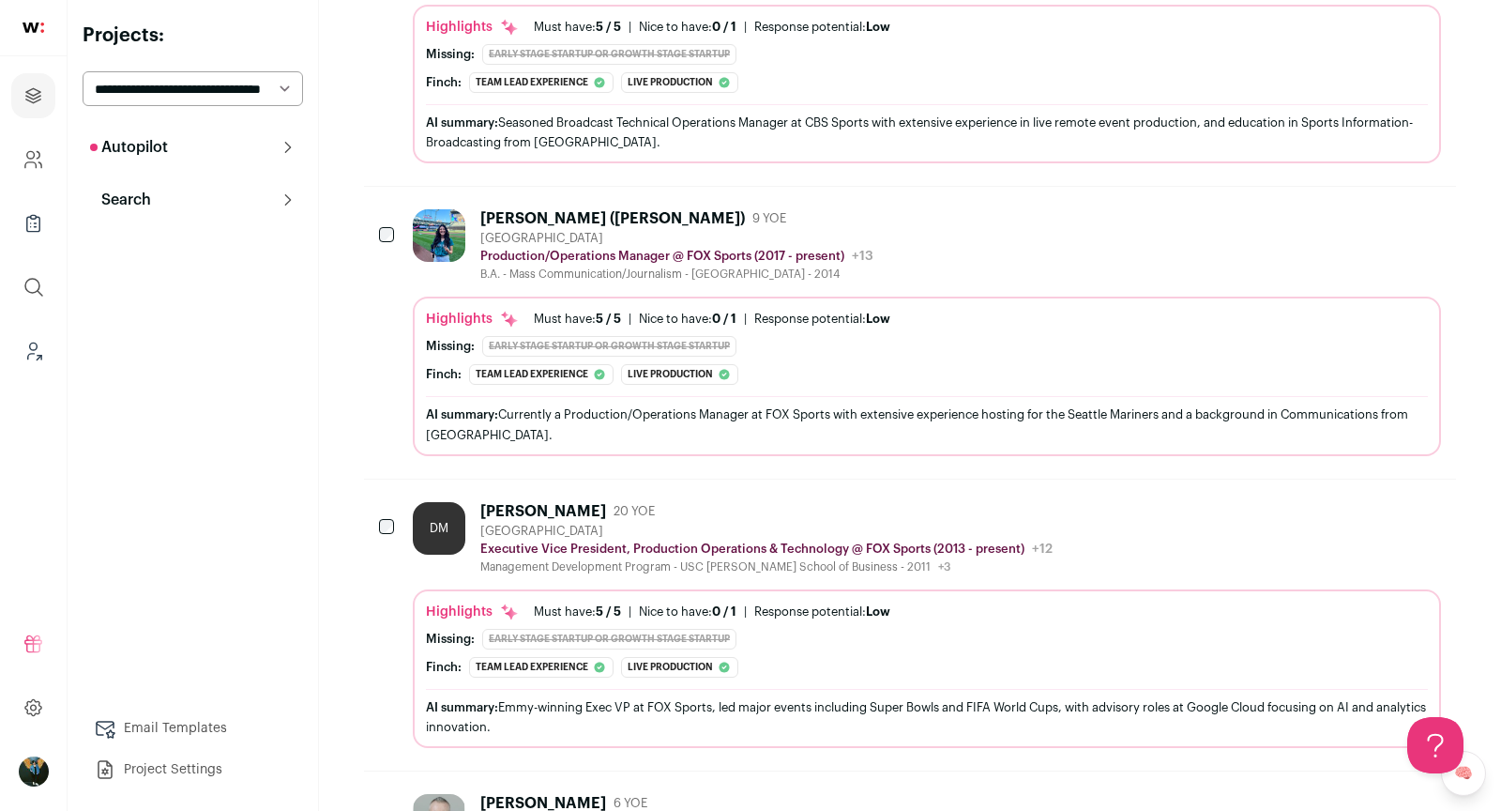
click at [1319, 491] on button "Hide" at bounding box center [1323, 510] width 39 height 39
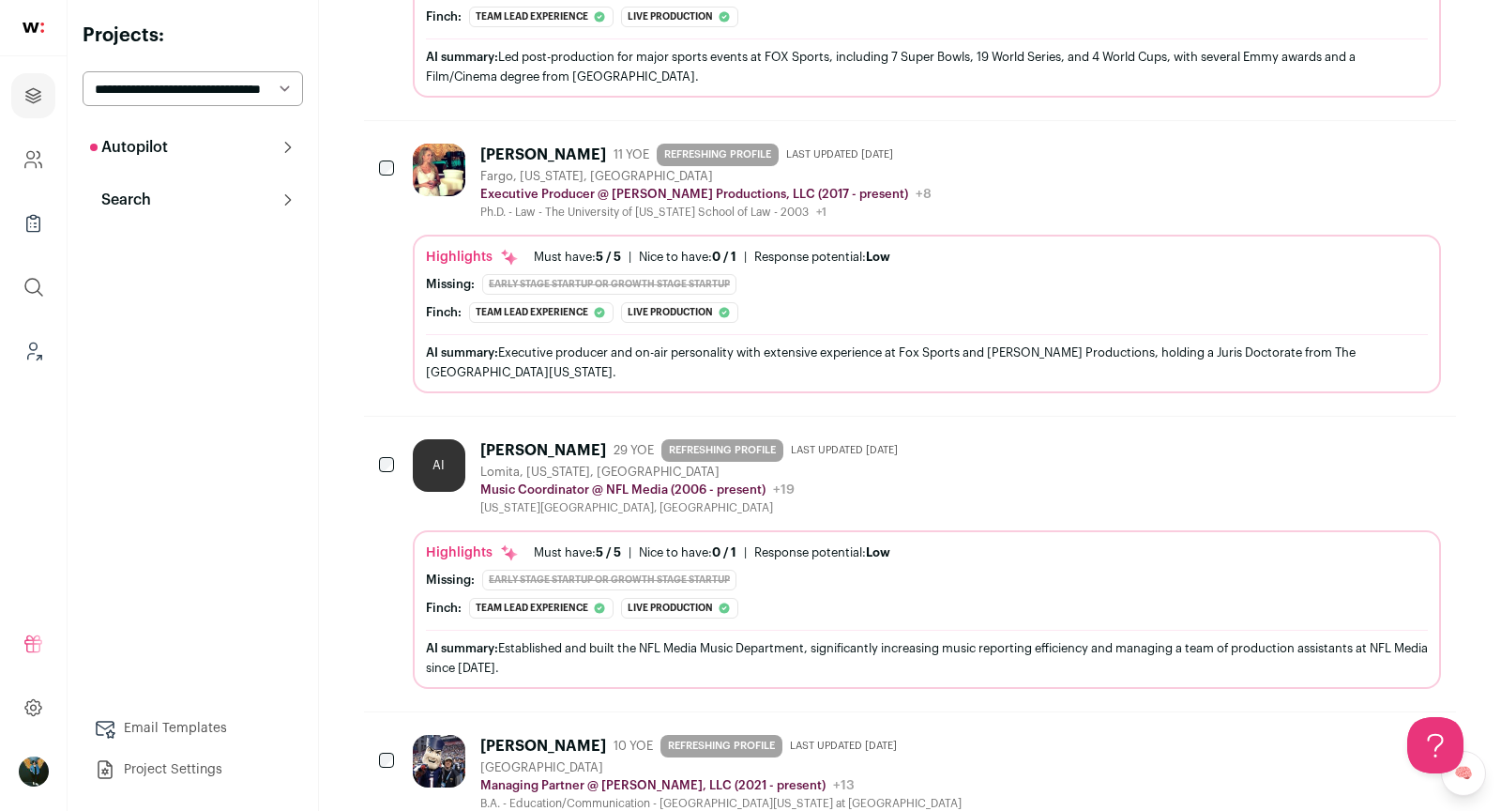
scroll to position [1349, 0]
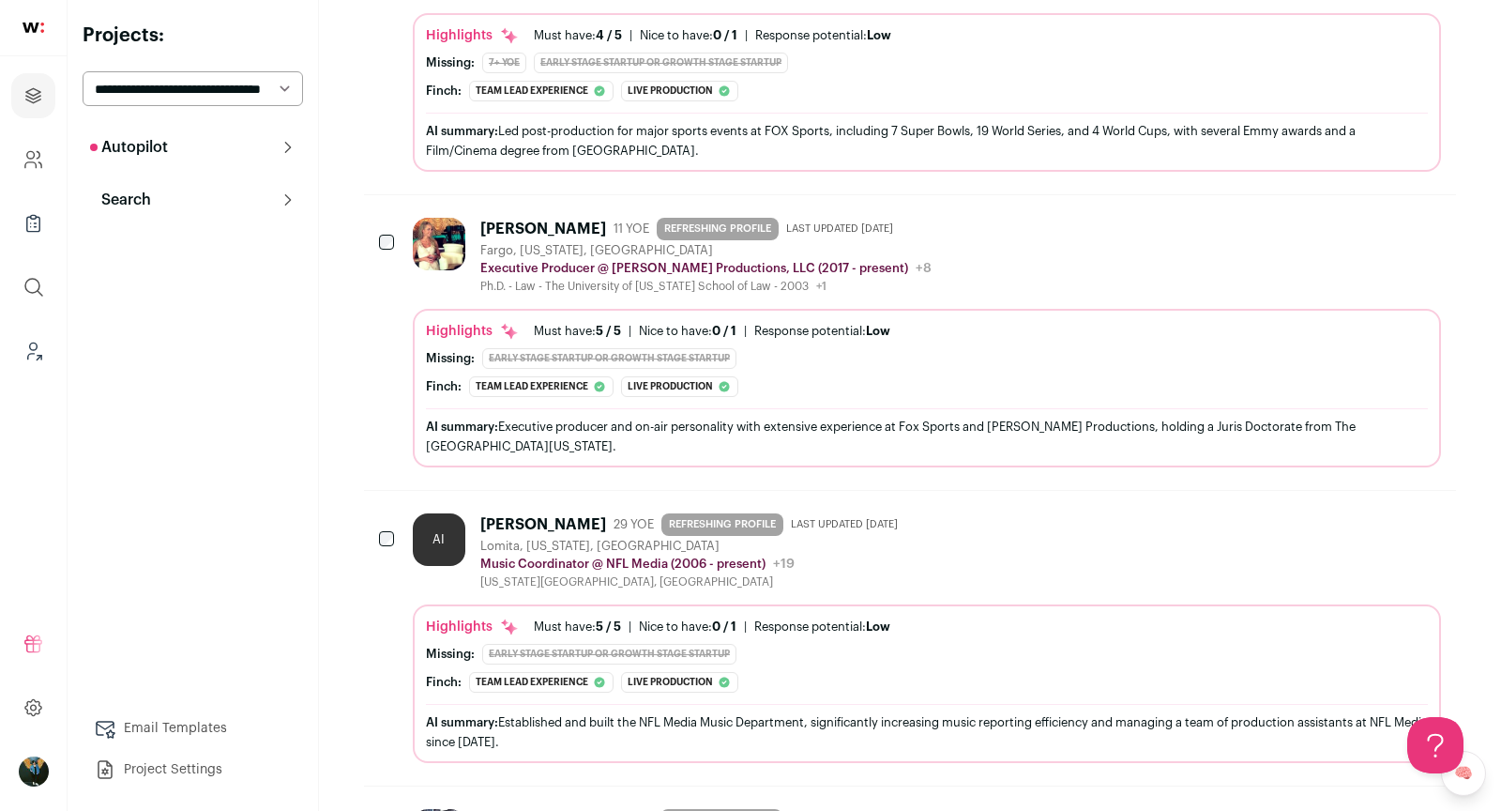
click at [681, 243] on div "Fargo, North Dakota, United States" at bounding box center [705, 250] width 451 height 15
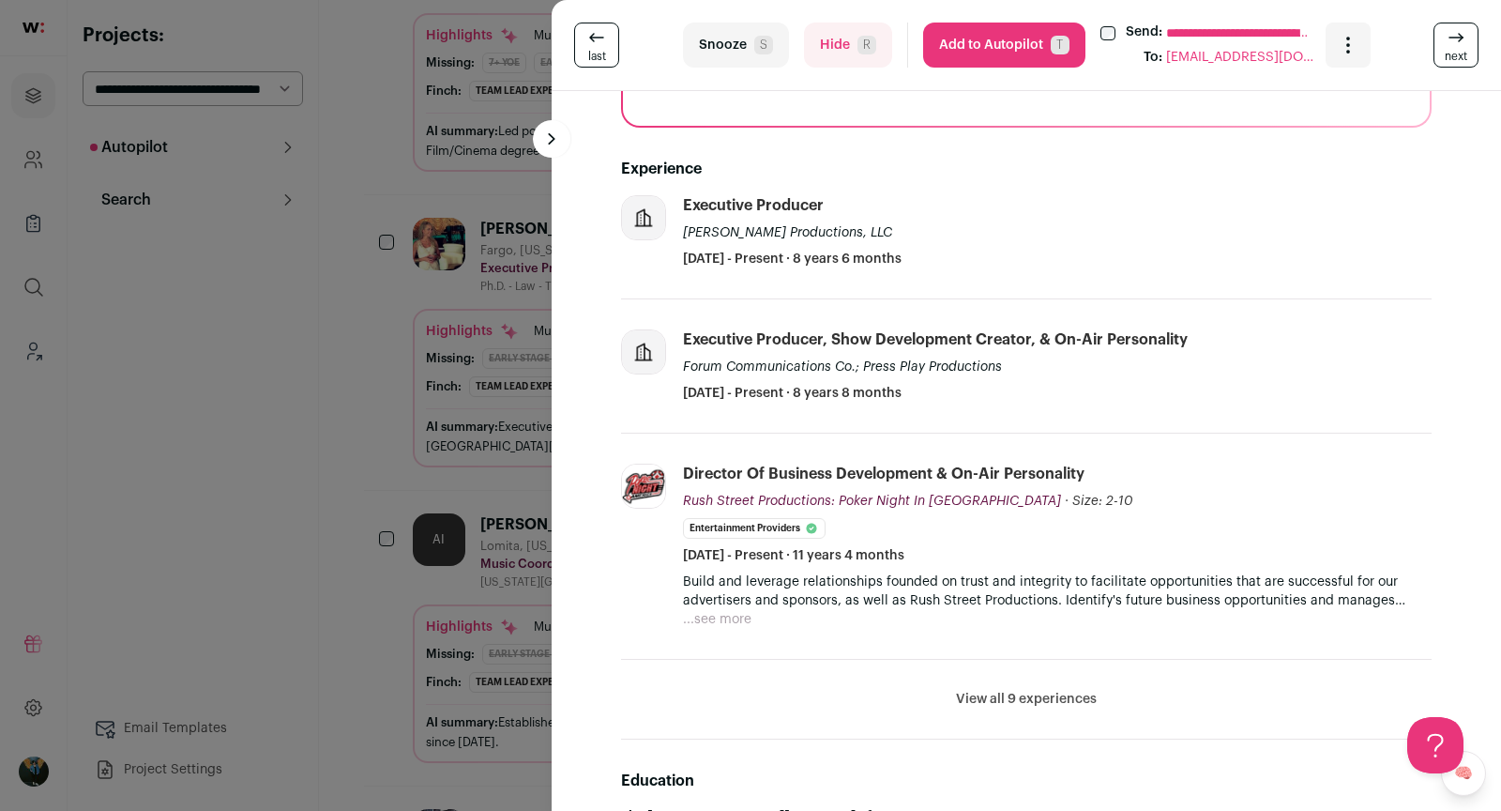
scroll to position [489, 0]
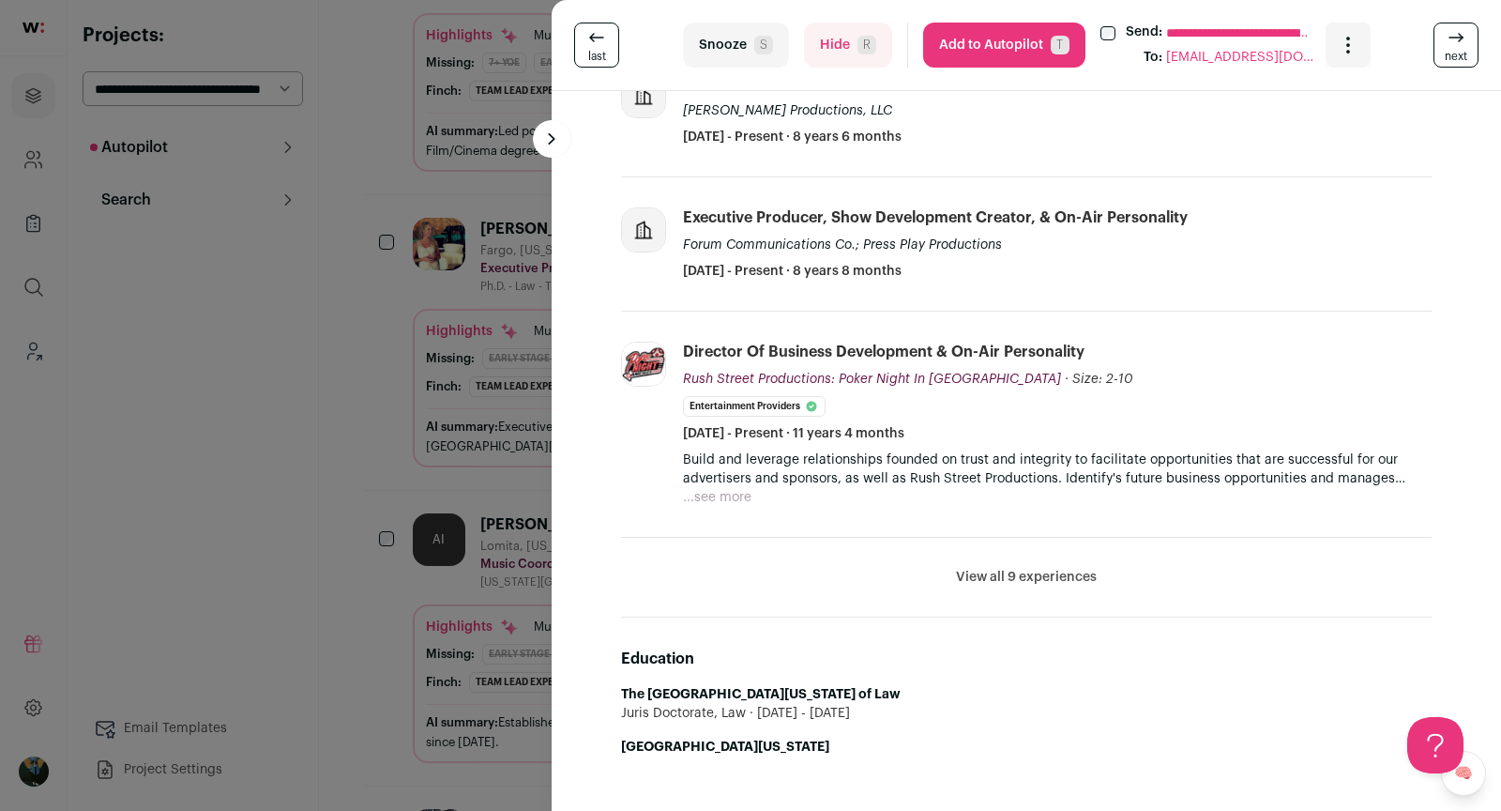
click at [403, 351] on div "**********" at bounding box center [750, 405] width 1501 height 811
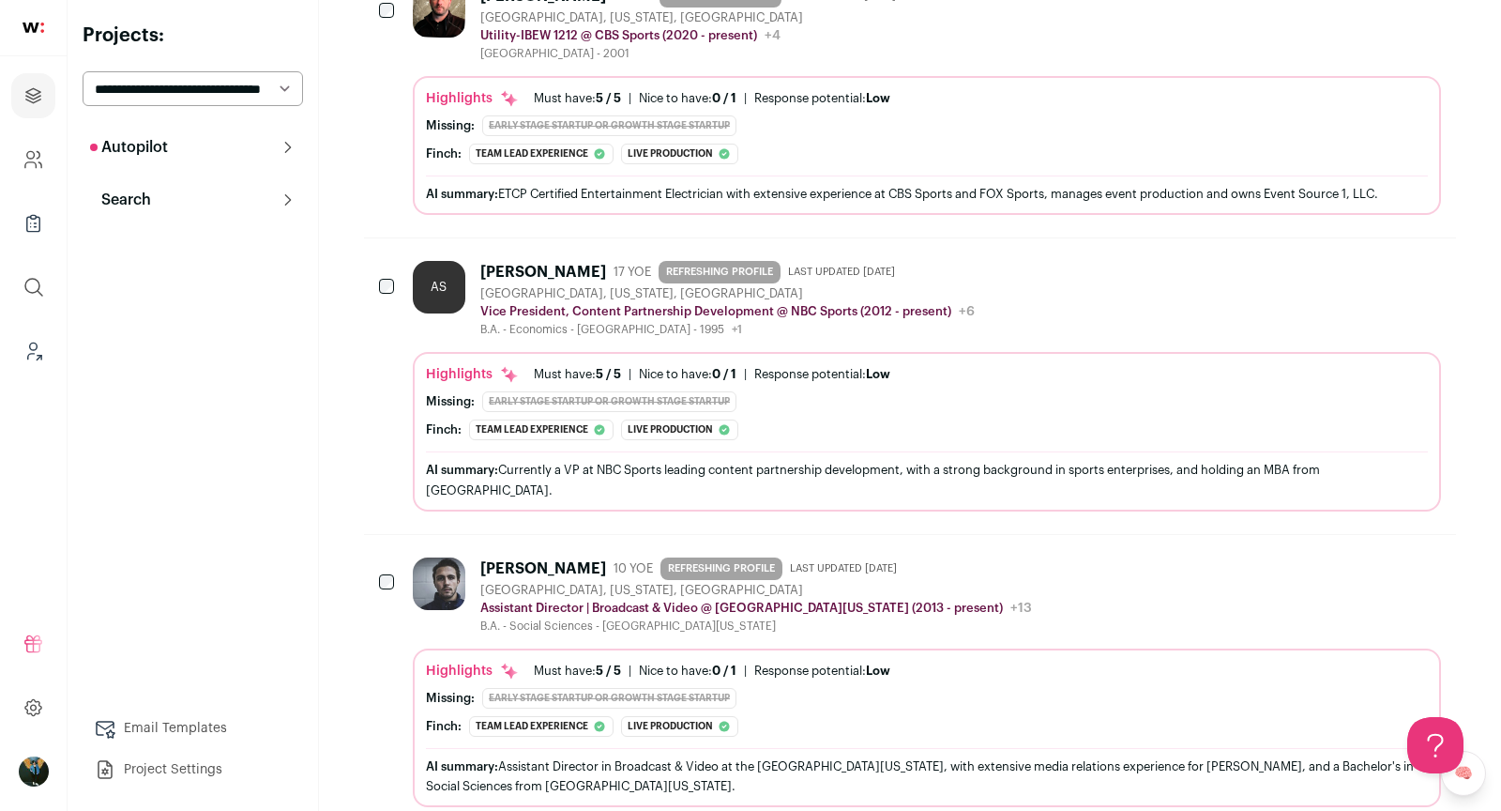
scroll to position [4694, 0]
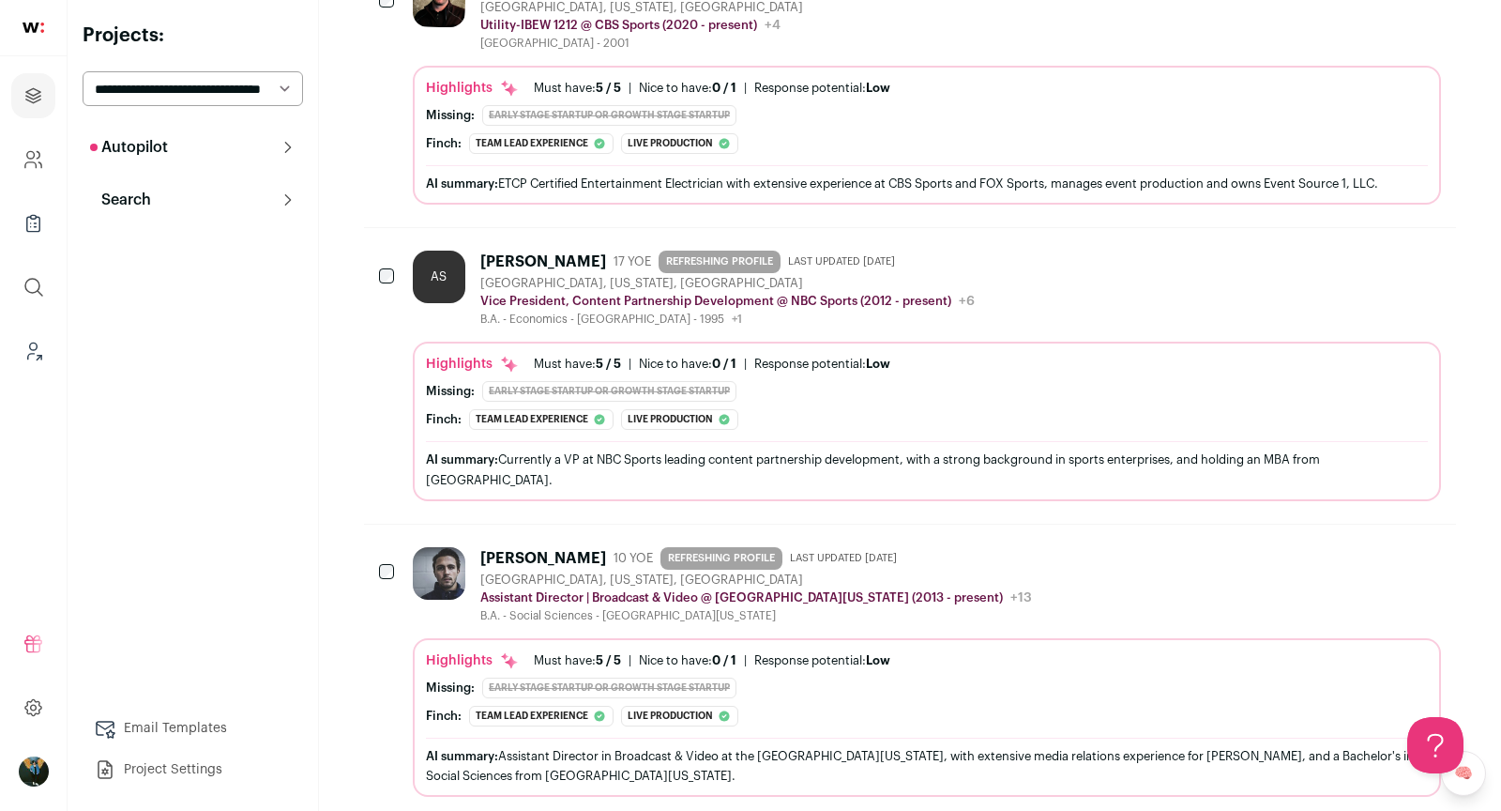
click at [380, 547] on div at bounding box center [388, 573] width 19 height 53
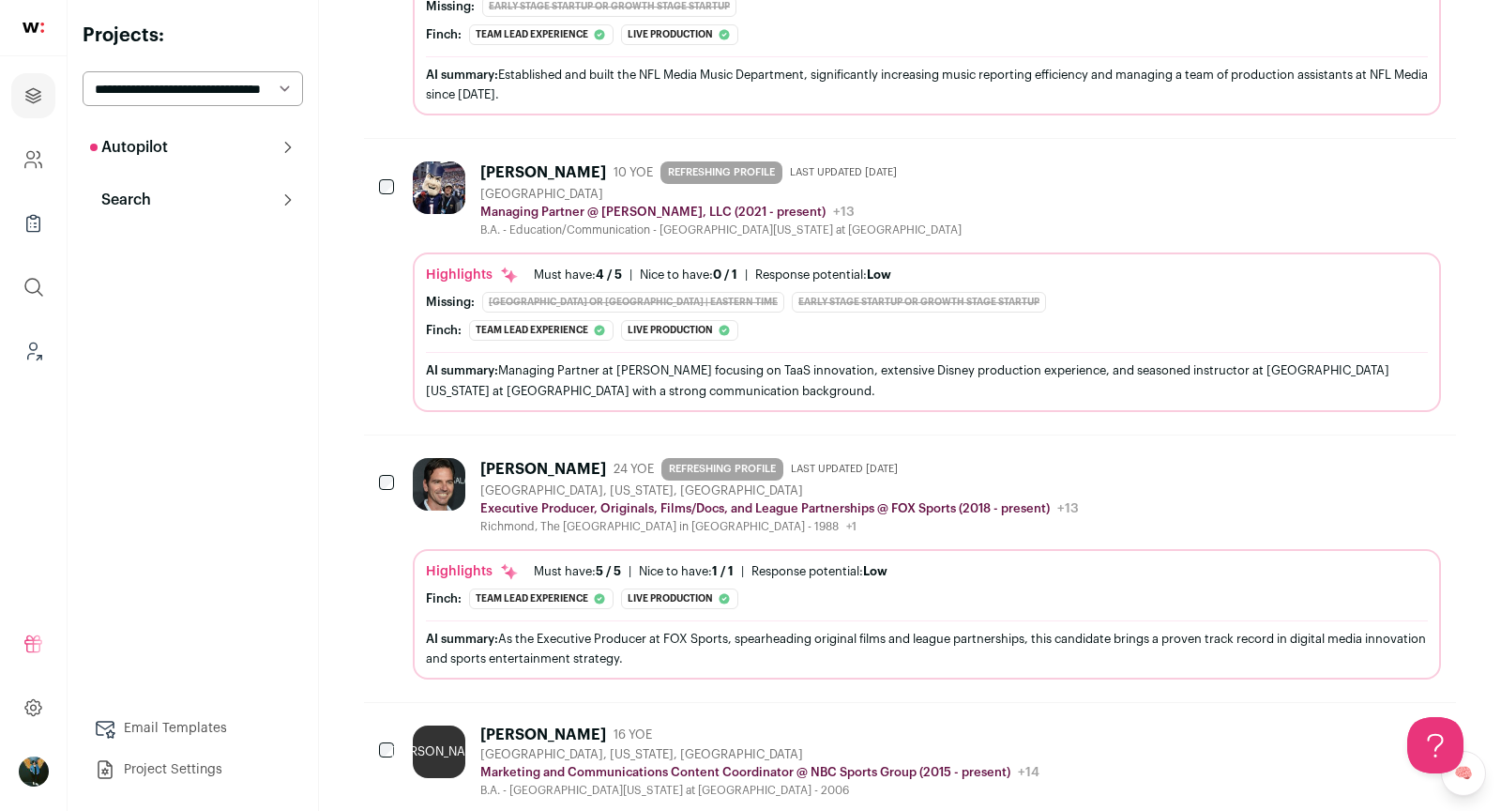
scroll to position [0, 0]
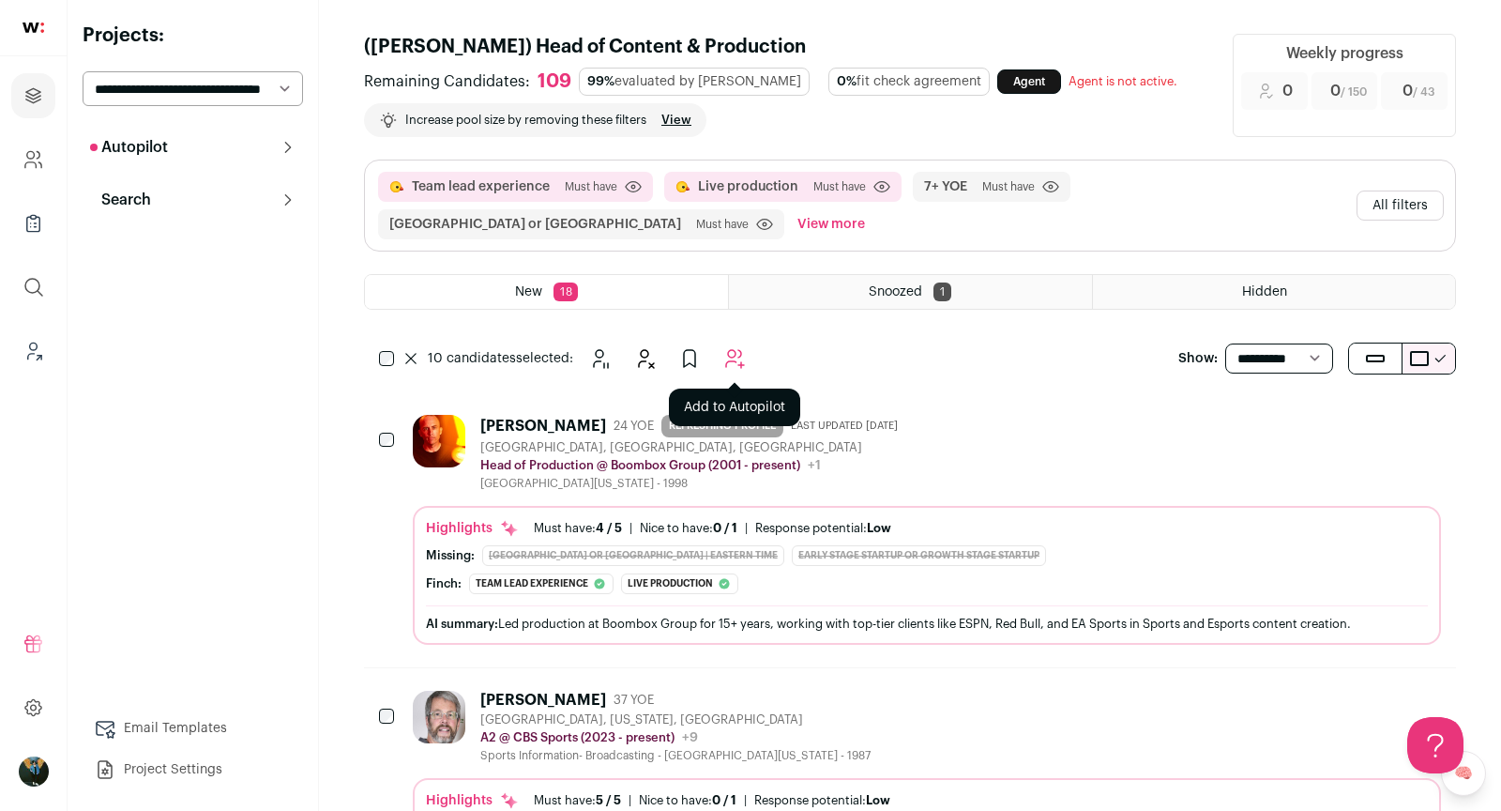
click at [738, 349] on icon "Add to Autopilot" at bounding box center [734, 358] width 23 height 23
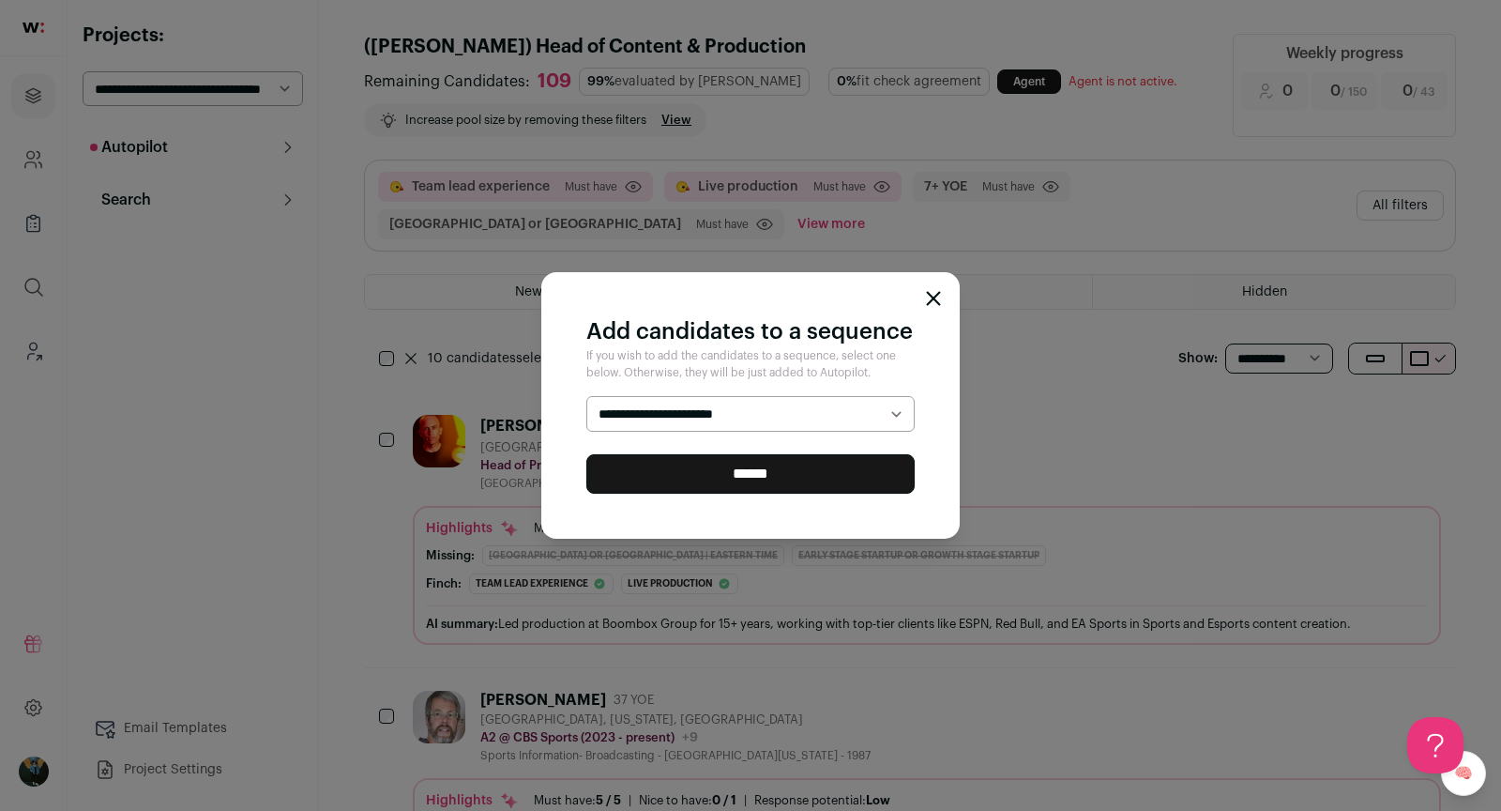
select select "*****"
click at [644, 486] on input "******" at bounding box center [750, 473] width 328 height 39
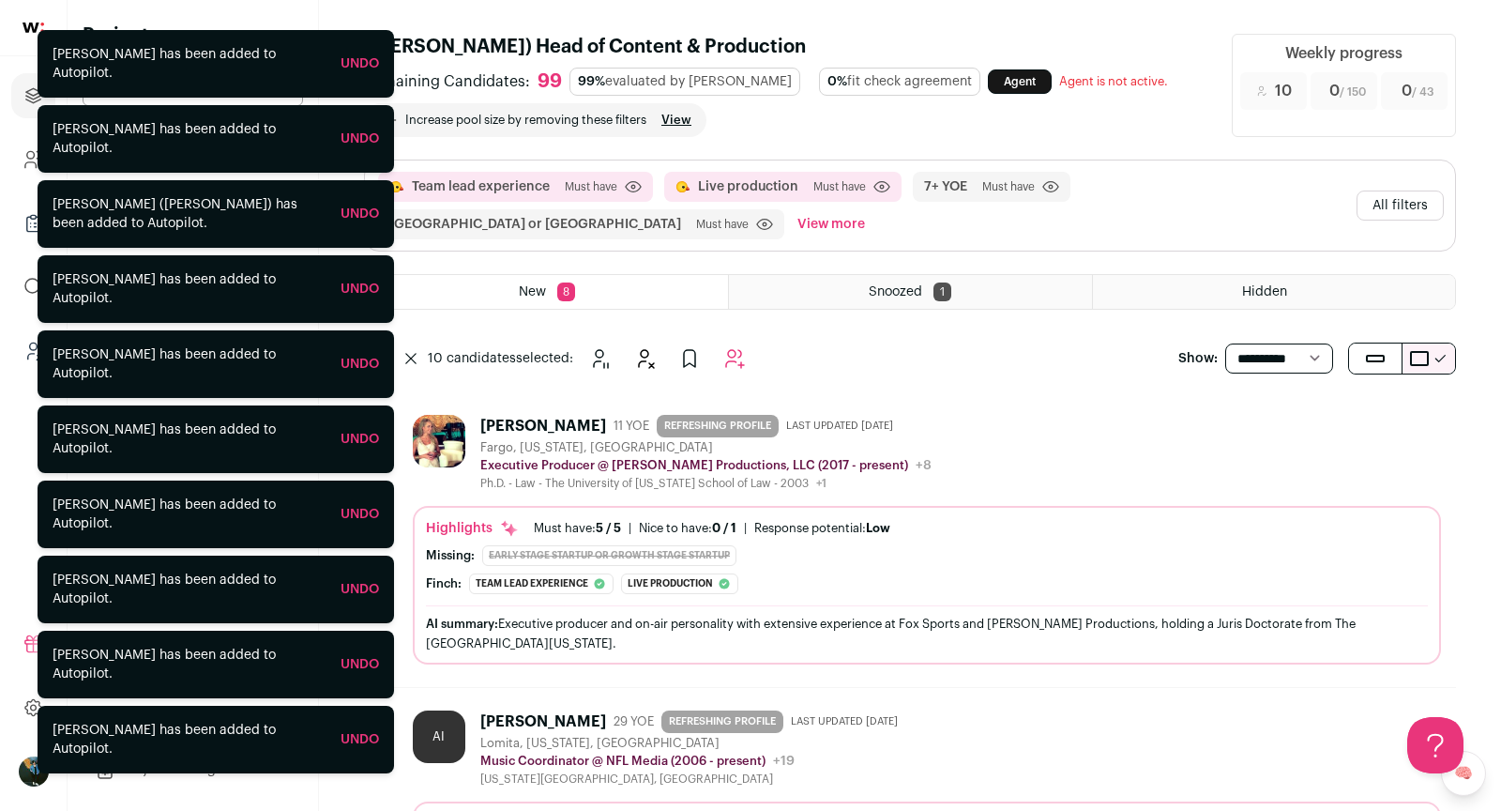
click at [408, 358] on div "10 candidates selected: Snooze" at bounding box center [578, 359] width 352 height 38
click at [413, 345] on div "10 candidates selected: Snooze" at bounding box center [578, 359] width 352 height 38
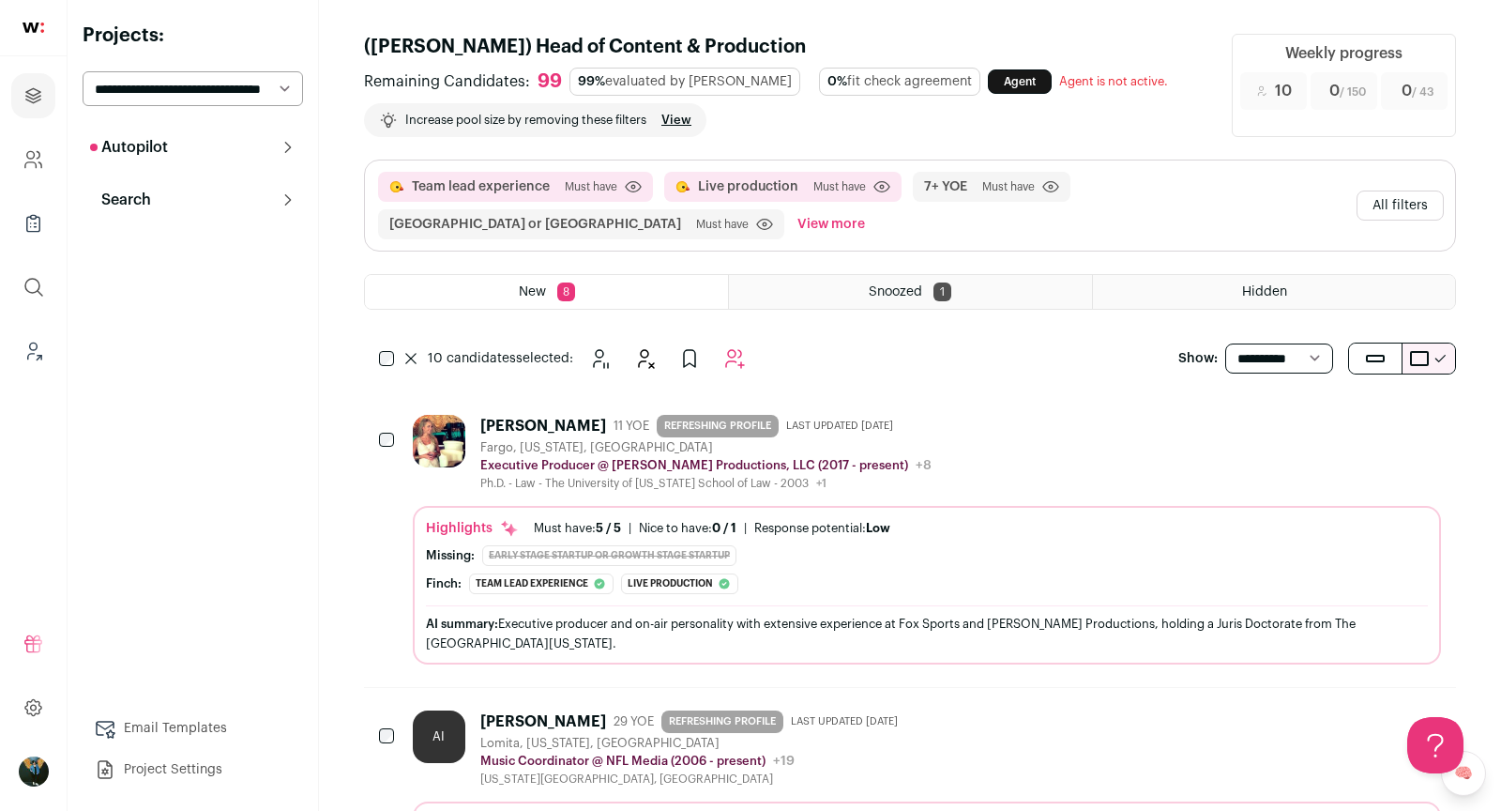
click at [411, 345] on div "10 candidates selected: Snooze" at bounding box center [578, 359] width 352 height 38
click at [407, 353] on icon at bounding box center [410, 358] width 11 height 11
click at [1326, 418] on icon "Hide" at bounding box center [1324, 423] width 23 height 23
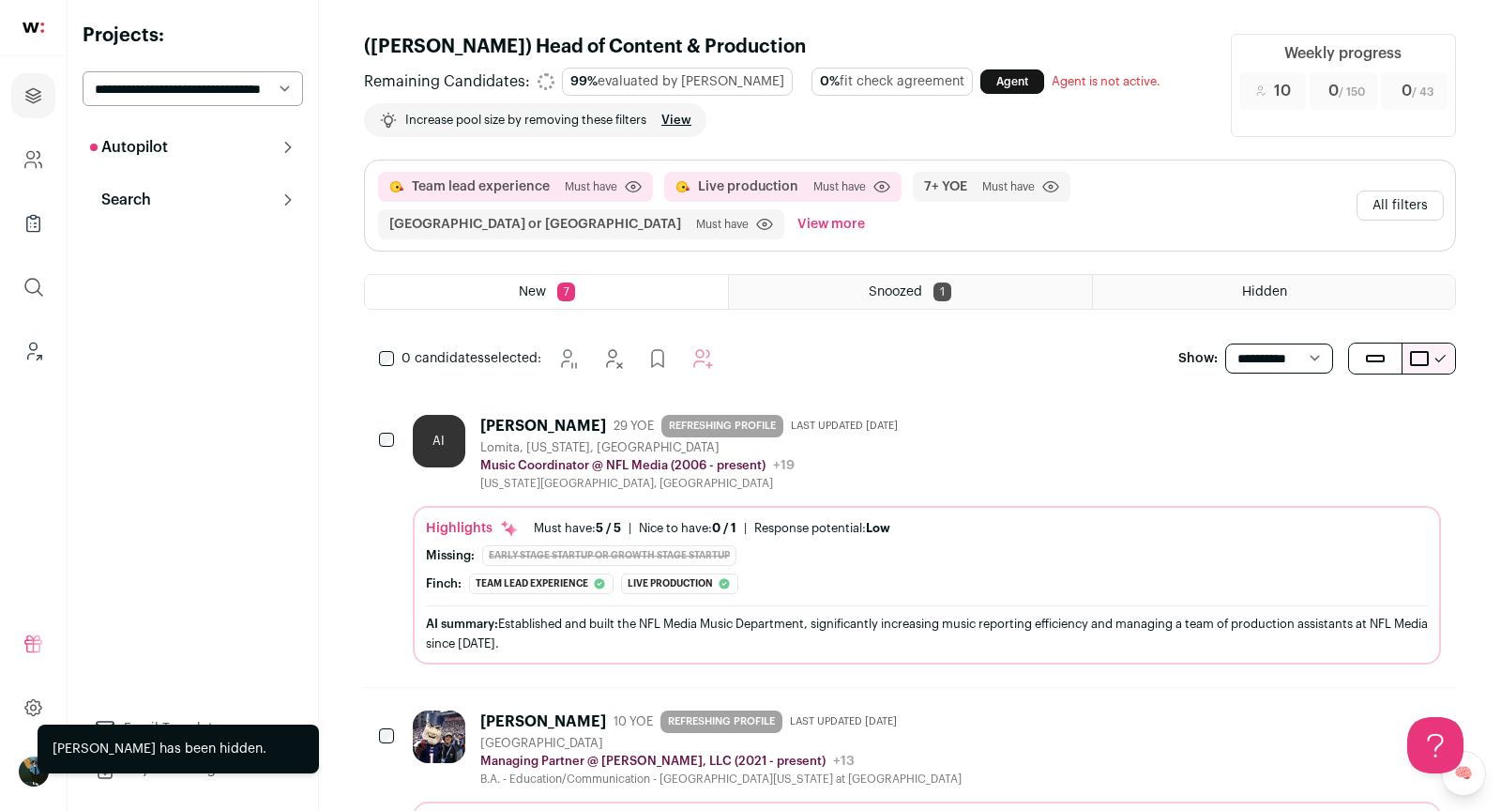
click at [1326, 418] on icon "Hide" at bounding box center [1324, 423] width 23 height 23
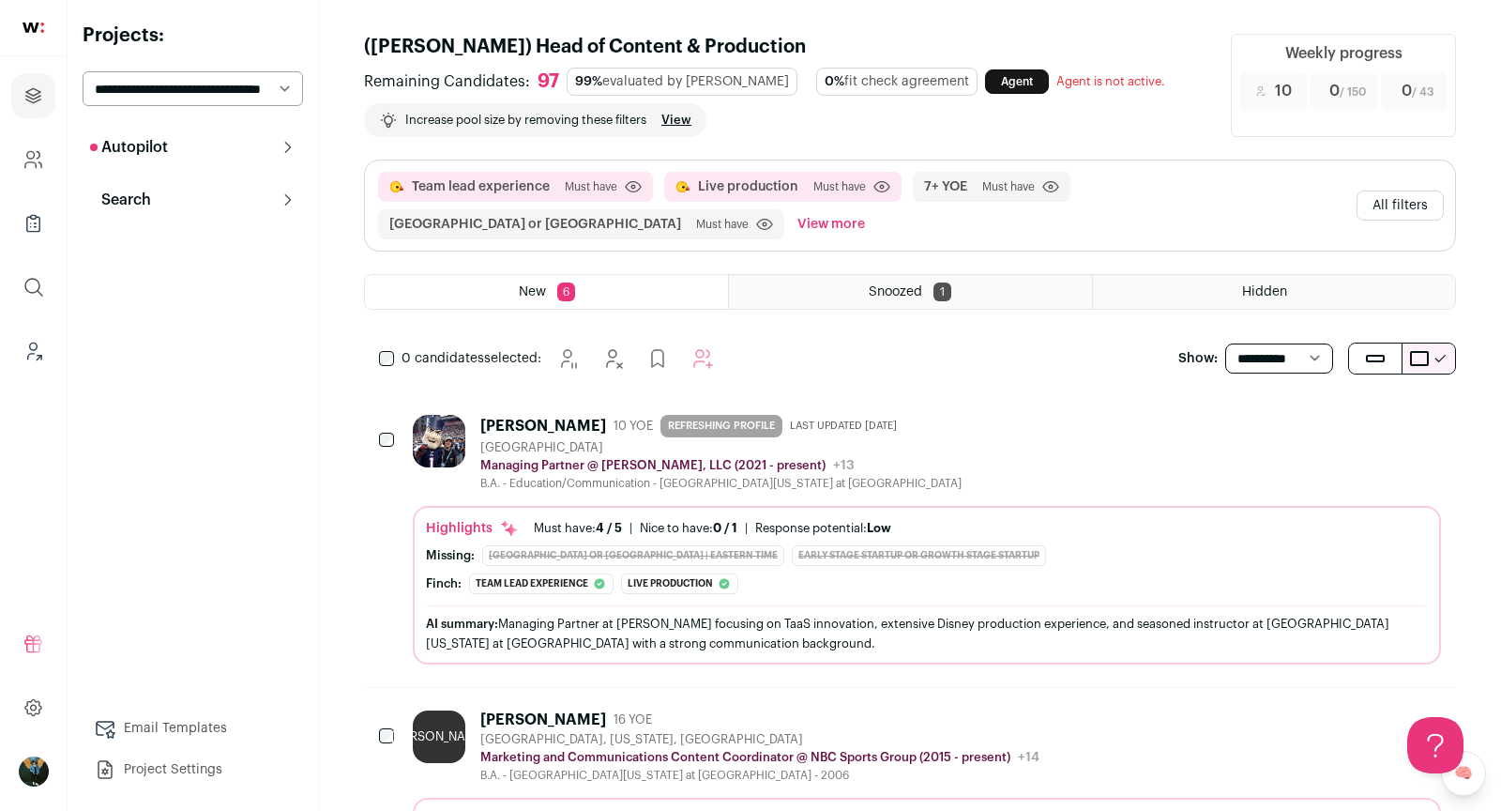
click at [1395, 206] on button "All filters" at bounding box center [1400, 205] width 87 height 30
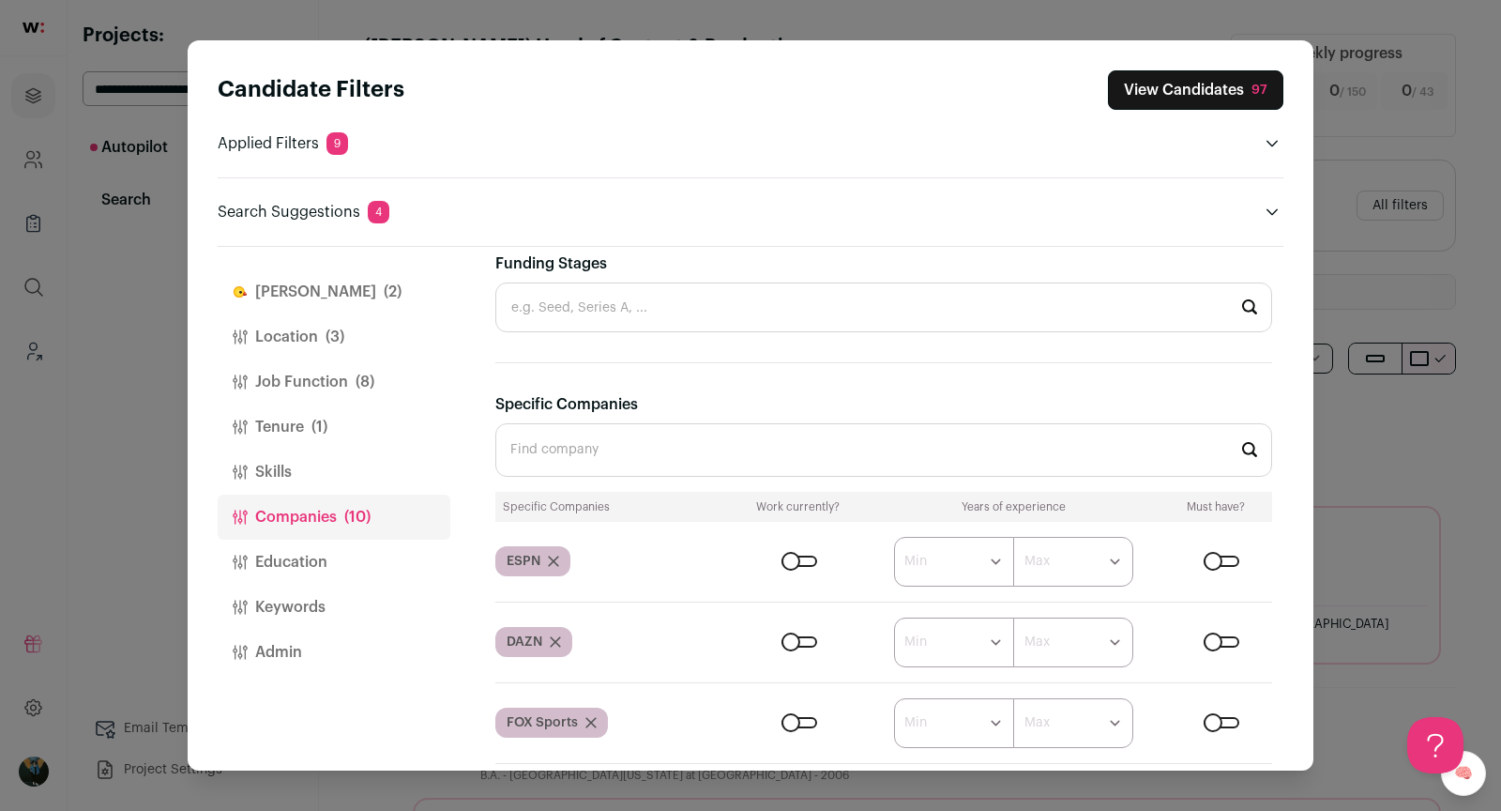
scroll to position [1076, 0]
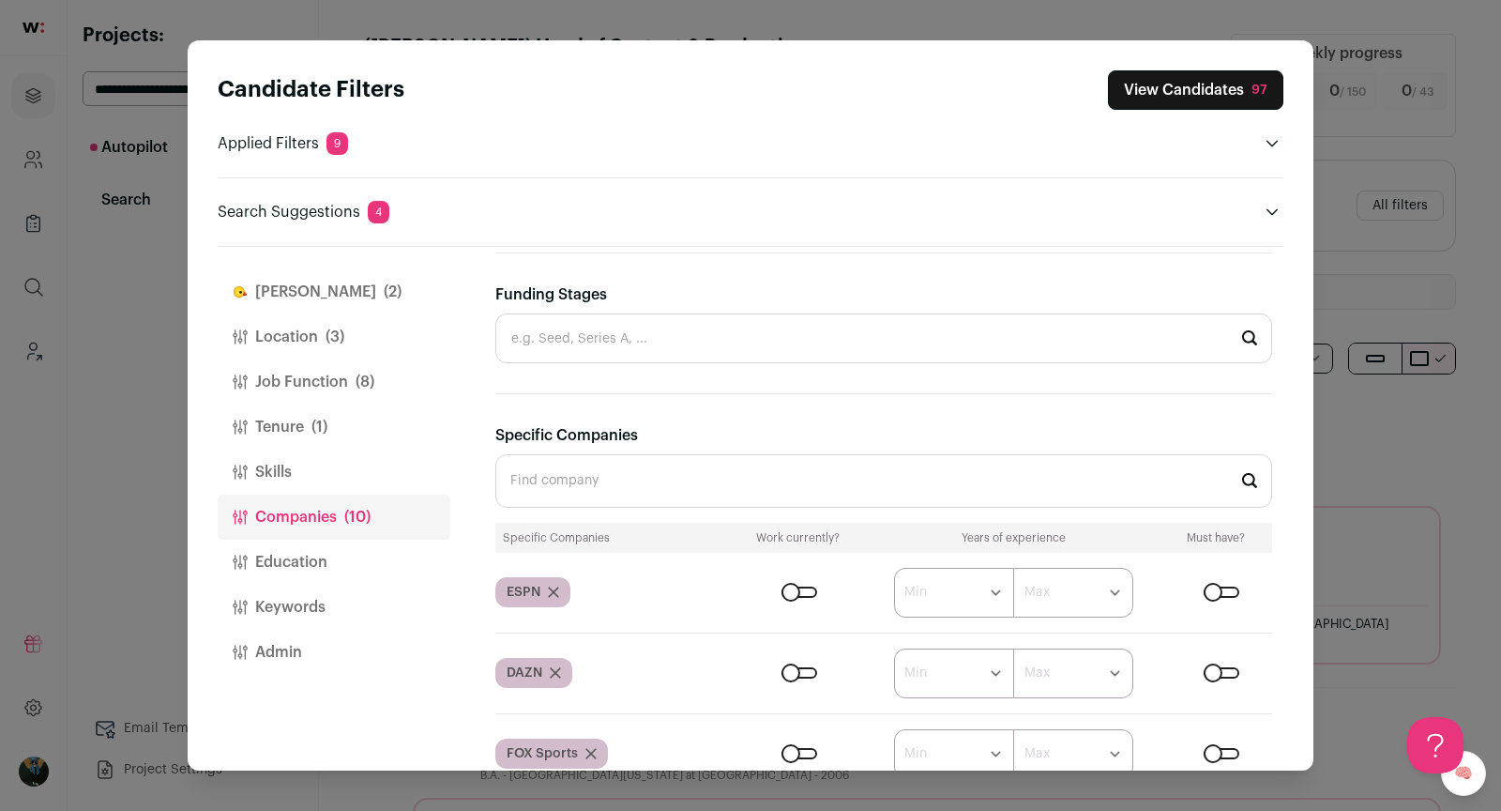
click at [600, 456] on input "Specific Companies" at bounding box center [883, 480] width 777 height 53
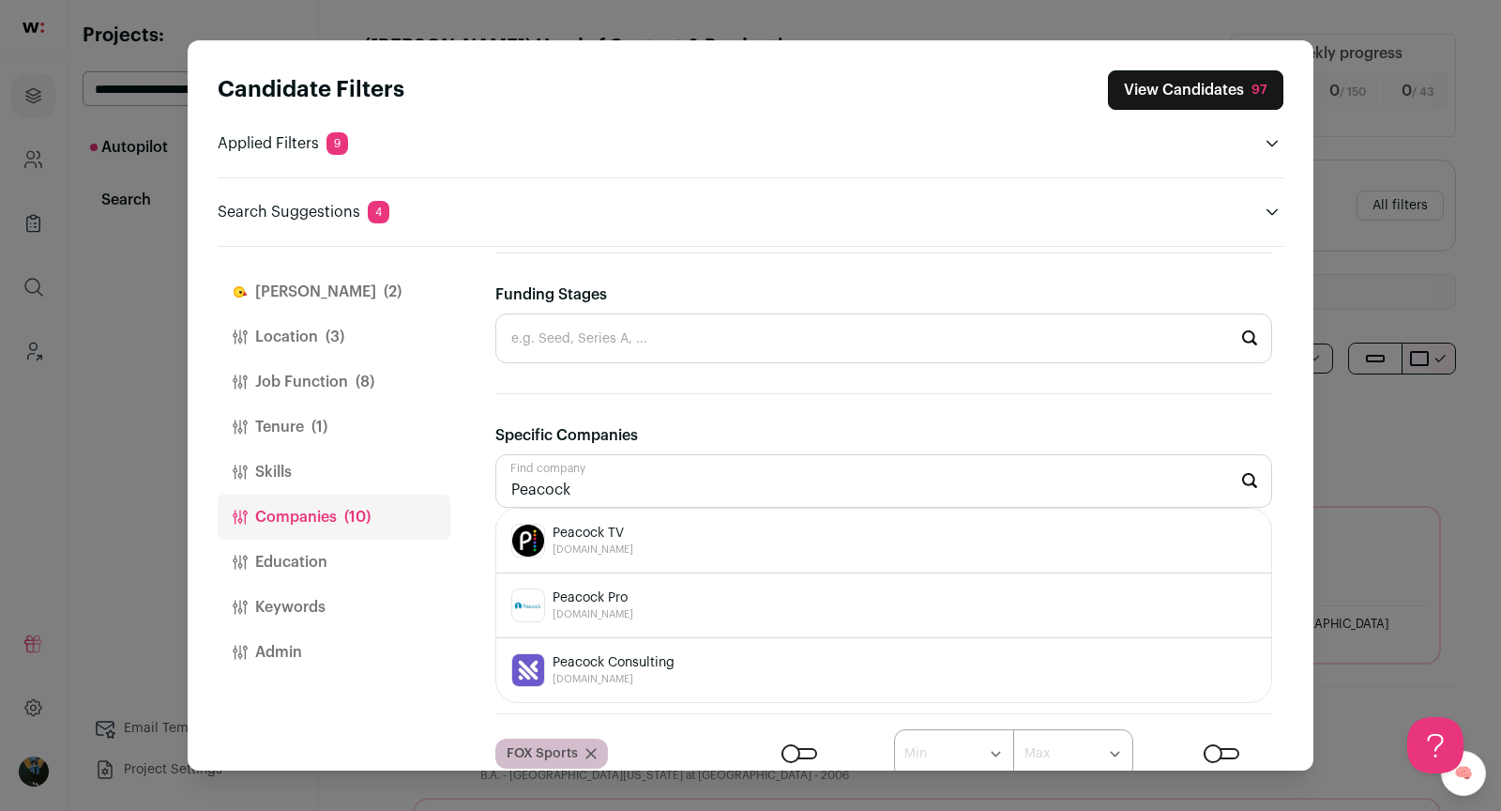
click at [585, 542] on span "peacocktv.com" at bounding box center [593, 549] width 81 height 15
type input "Peacock TV peacocktv.com"
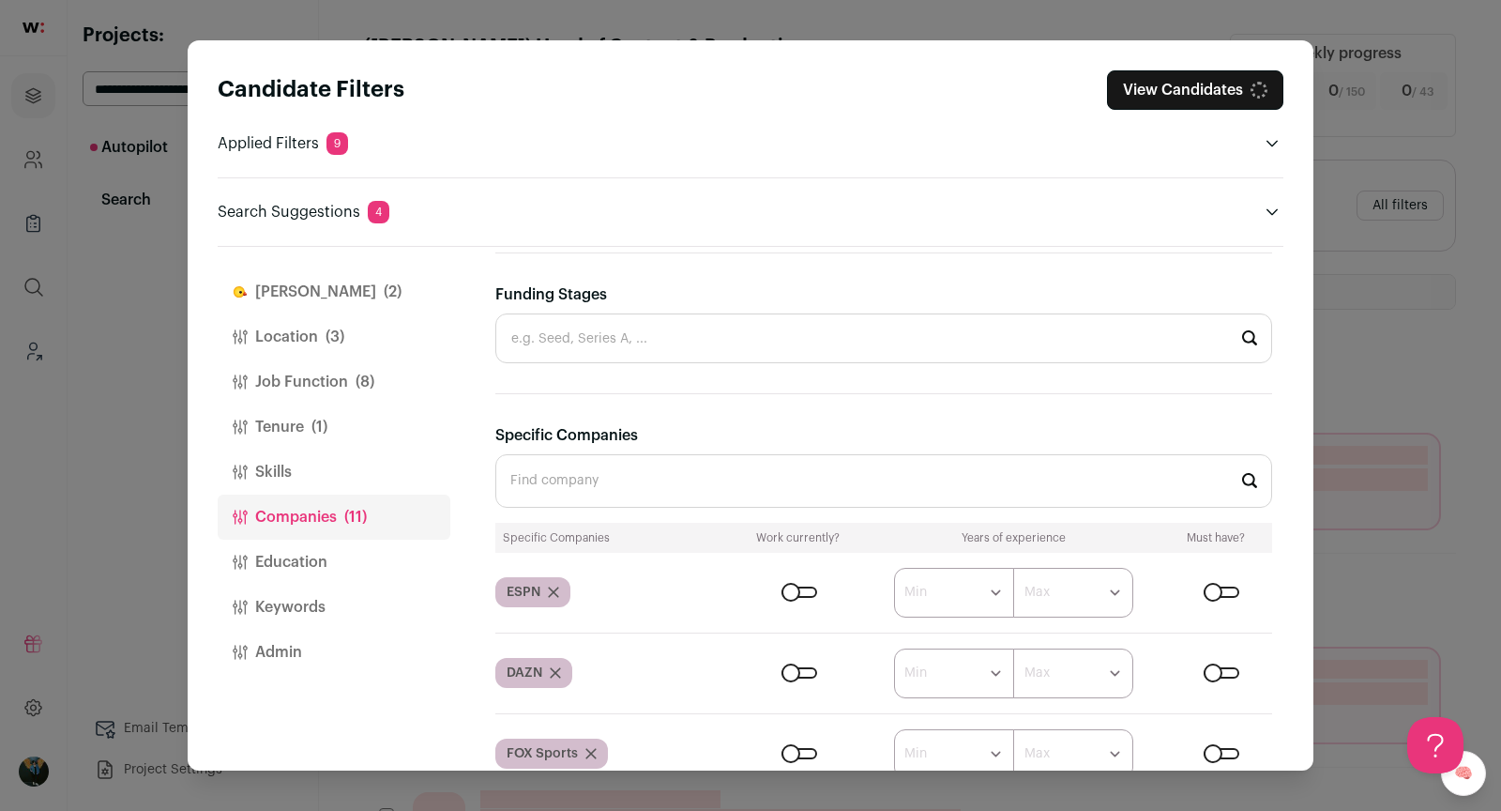
click at [615, 475] on input "Specific Companies" at bounding box center [883, 480] width 777 height 53
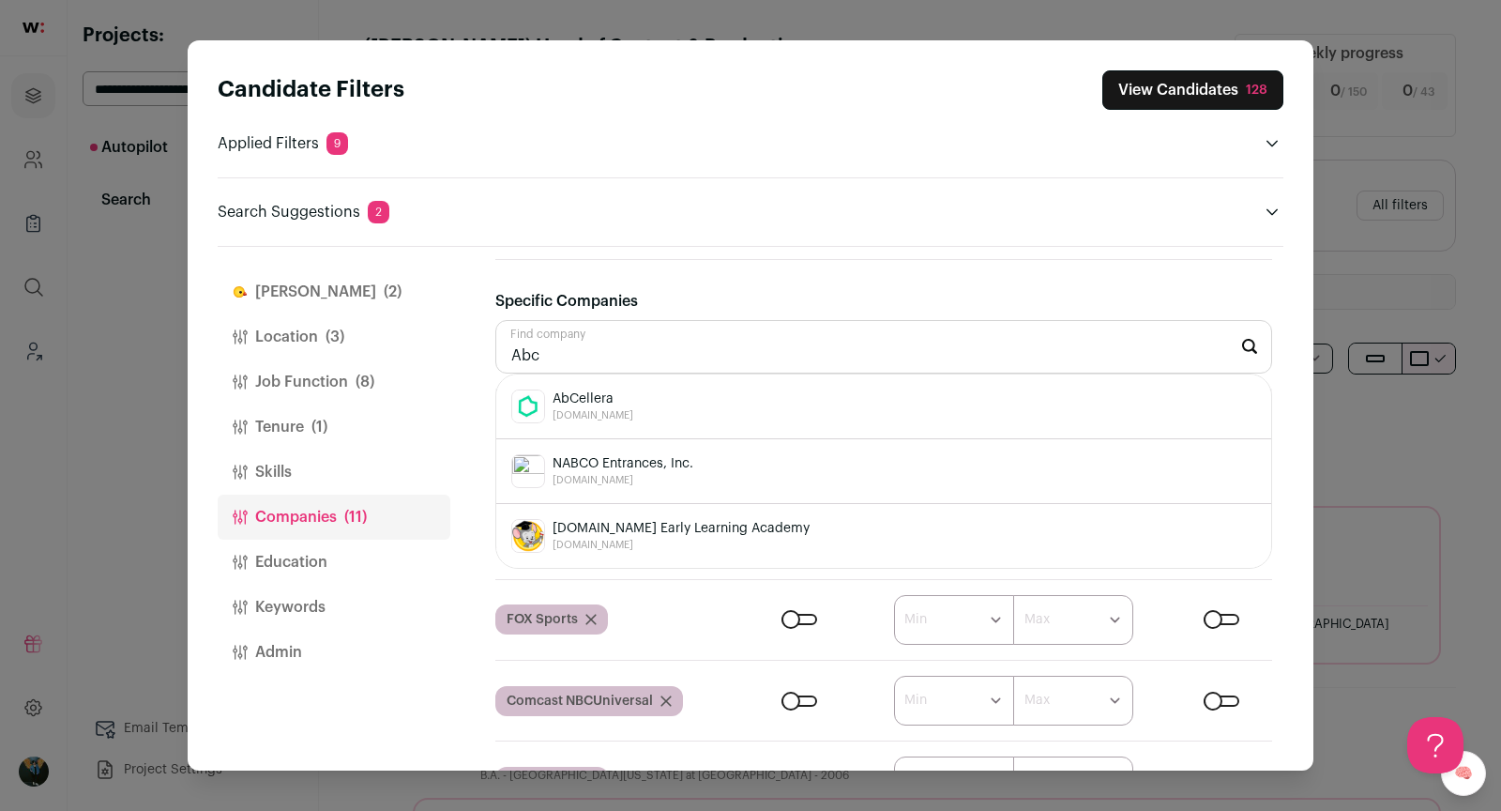
scroll to position [1135, 0]
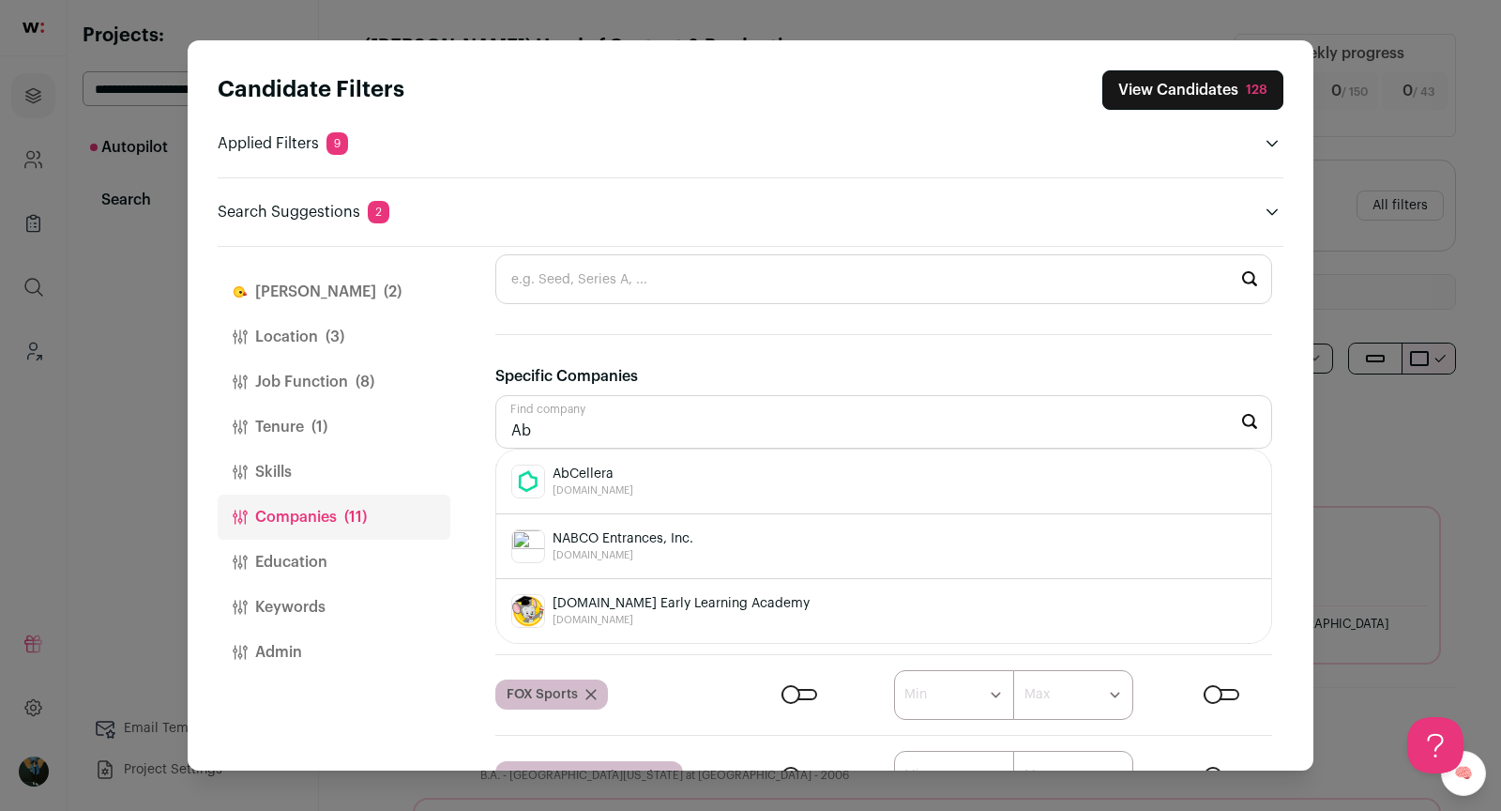
type input "A"
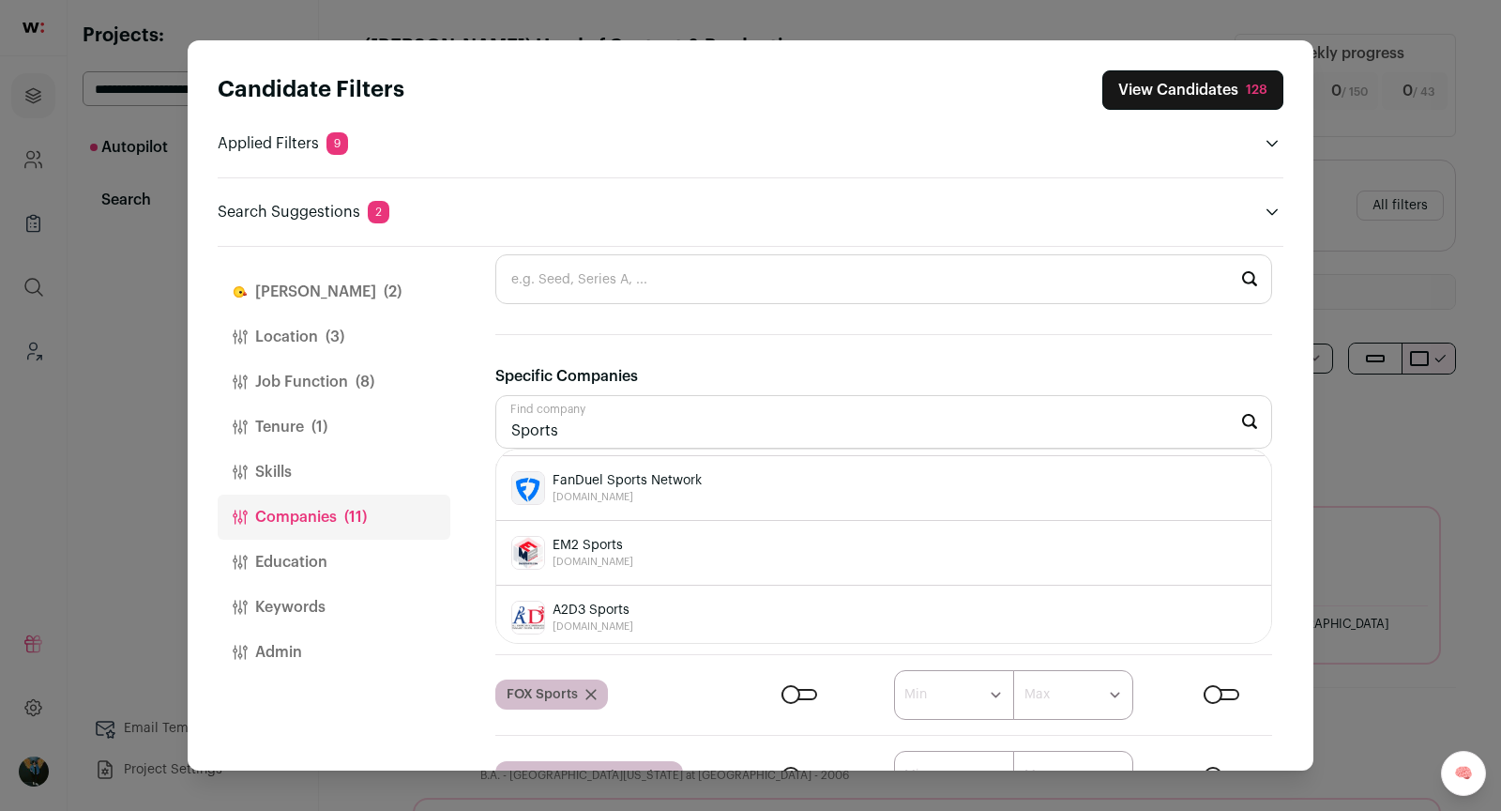
scroll to position [1189, 0]
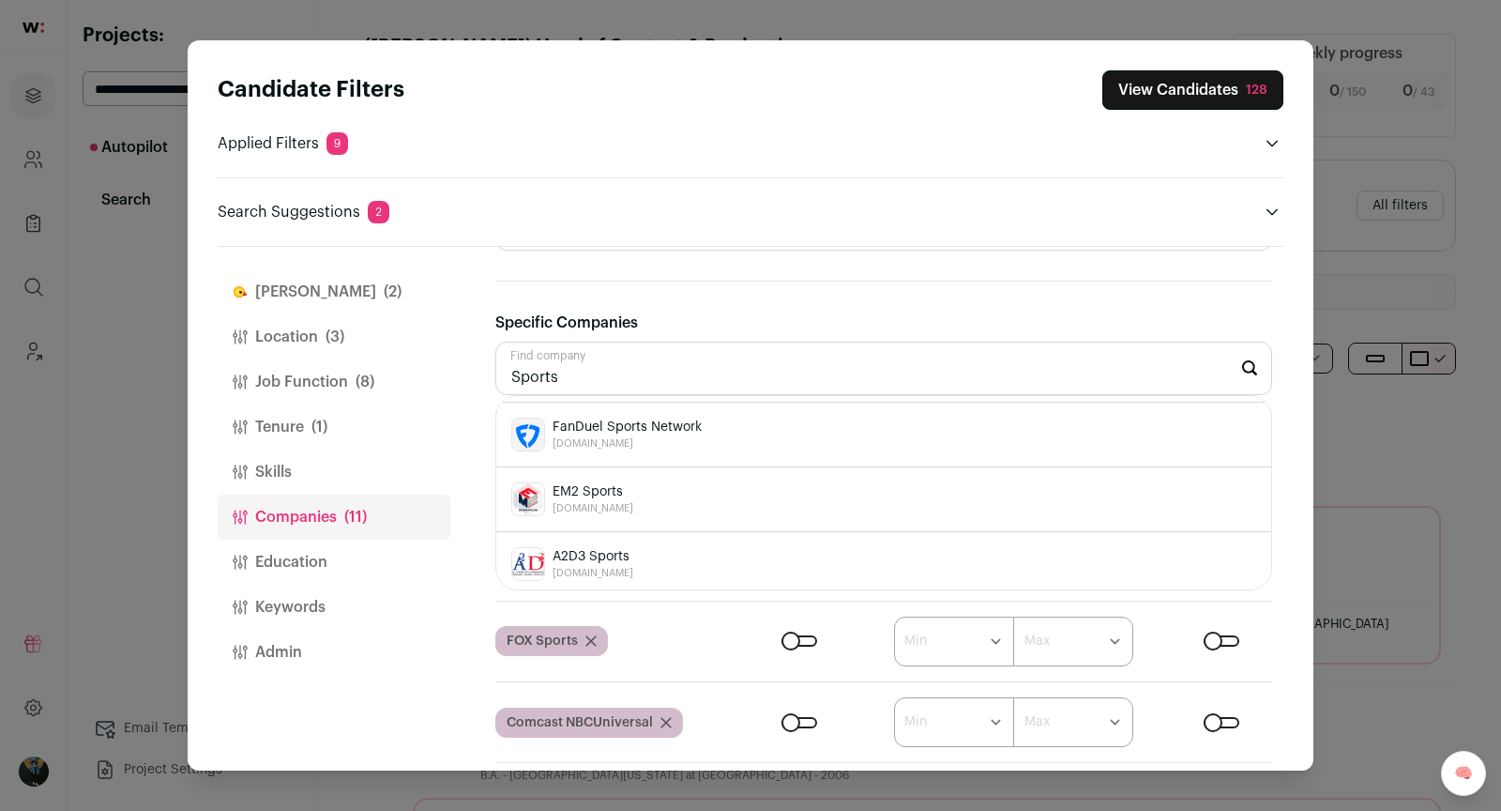
type input "Sports"
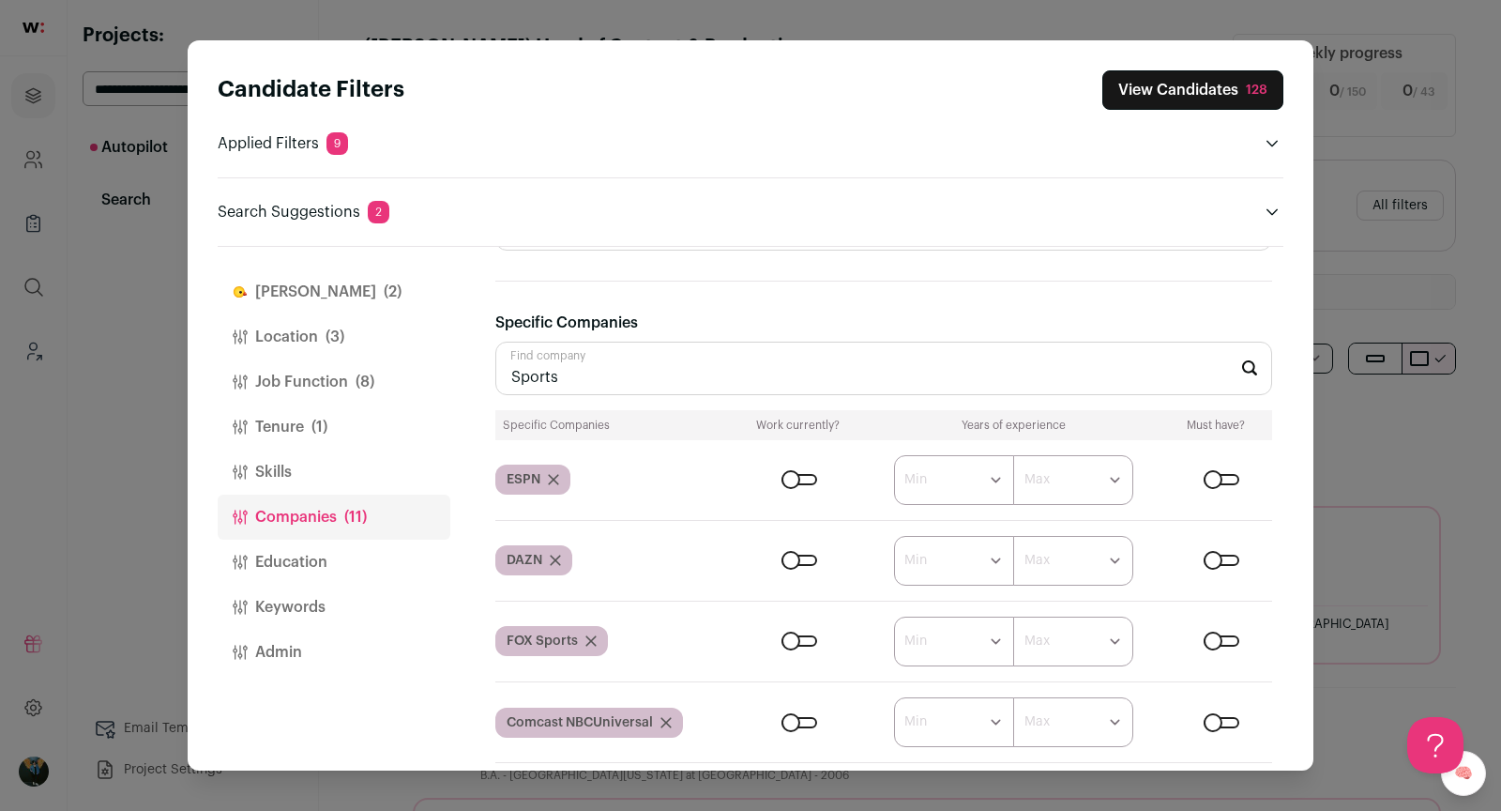
click at [457, 434] on div "Finch (2) Location (3) Job Function (8) Tenure (1) Skills Companies (11) Educat…" at bounding box center [751, 509] width 1066 height 524
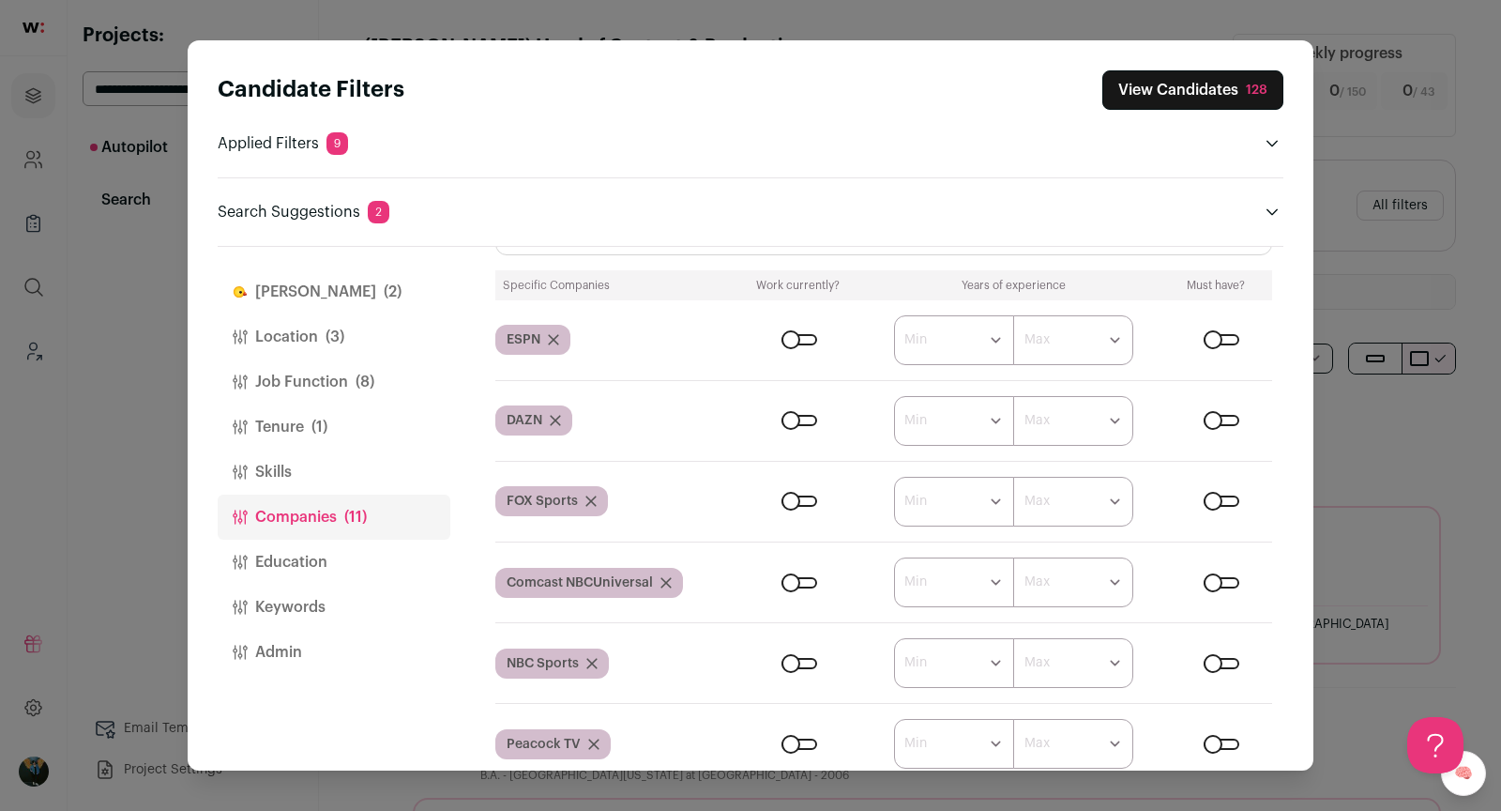
scroll to position [1481, 0]
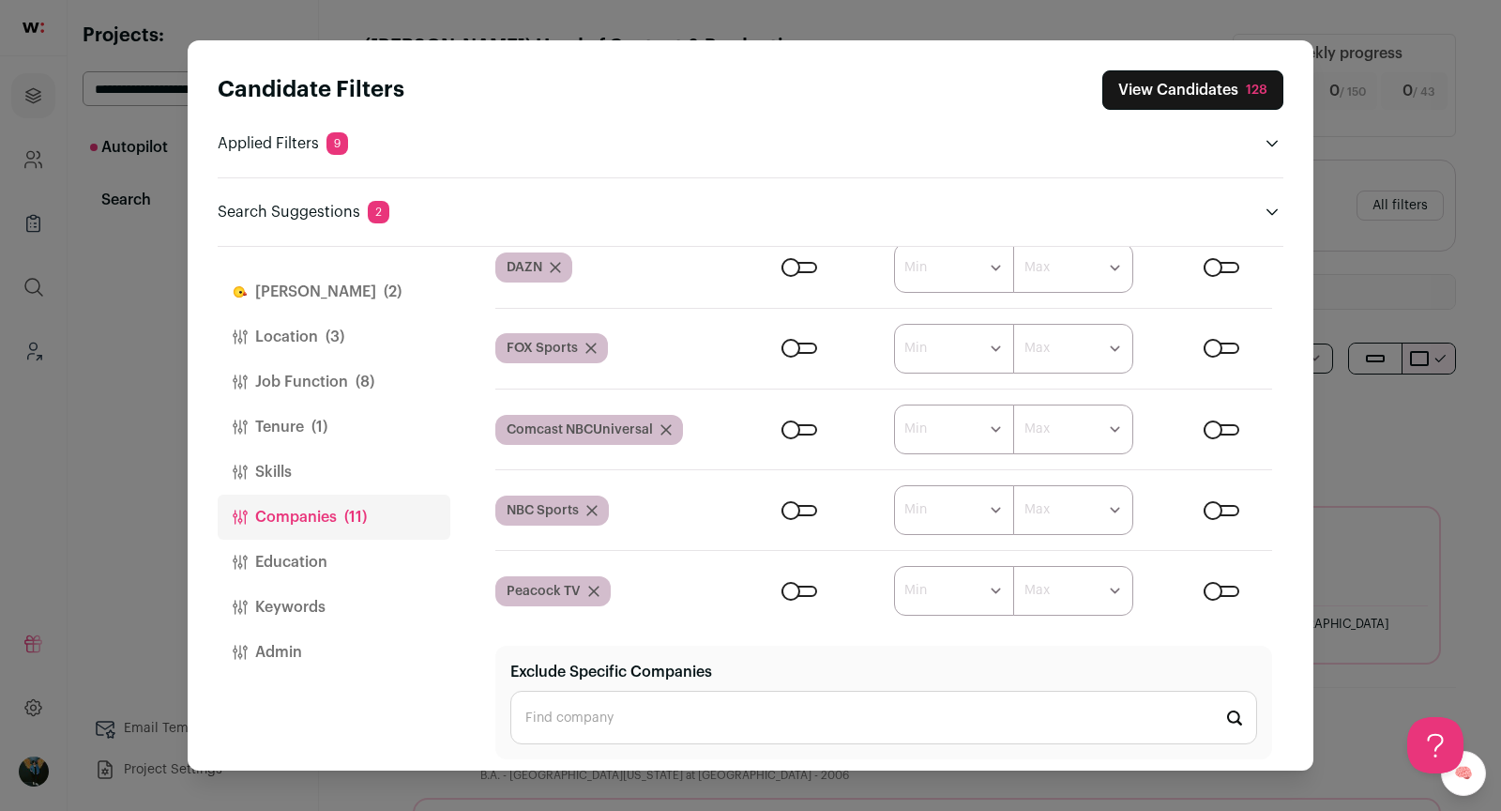
click at [1241, 96] on button "View Candidates 128" at bounding box center [1192, 89] width 181 height 39
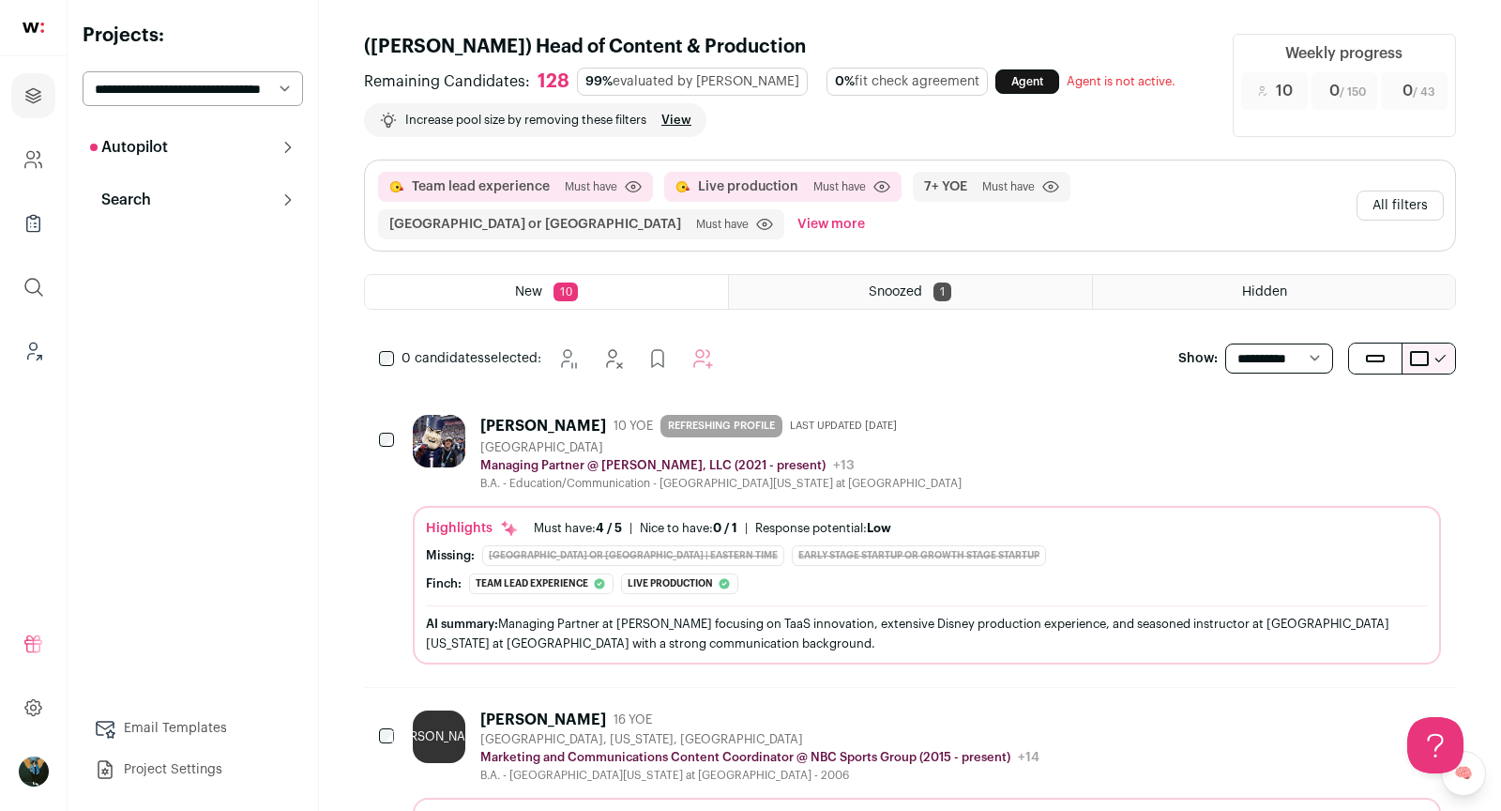
click at [1323, 425] on icon "Hide" at bounding box center [1324, 423] width 23 height 23
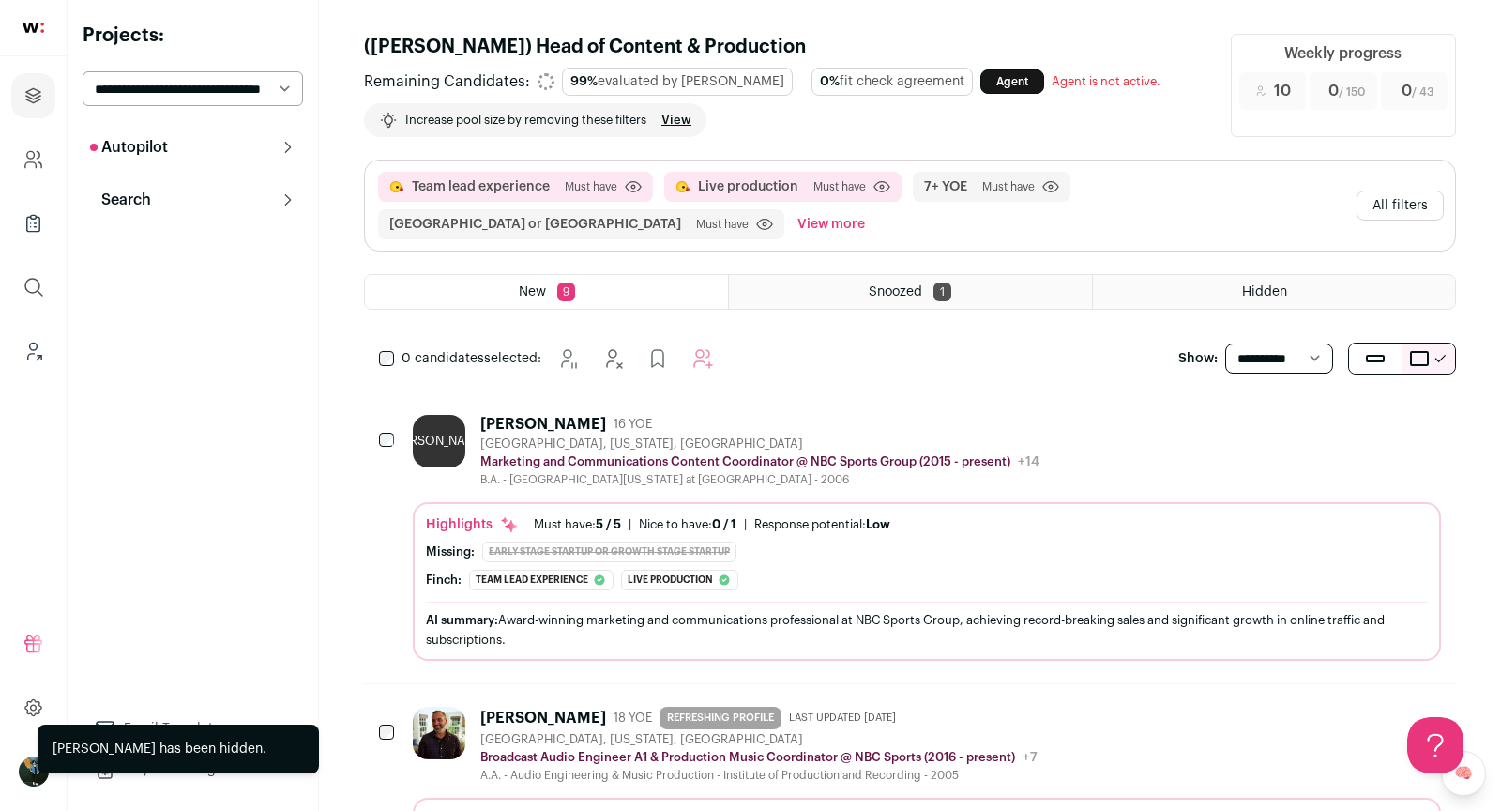
click at [1323, 425] on icon "Hide" at bounding box center [1324, 423] width 23 height 23
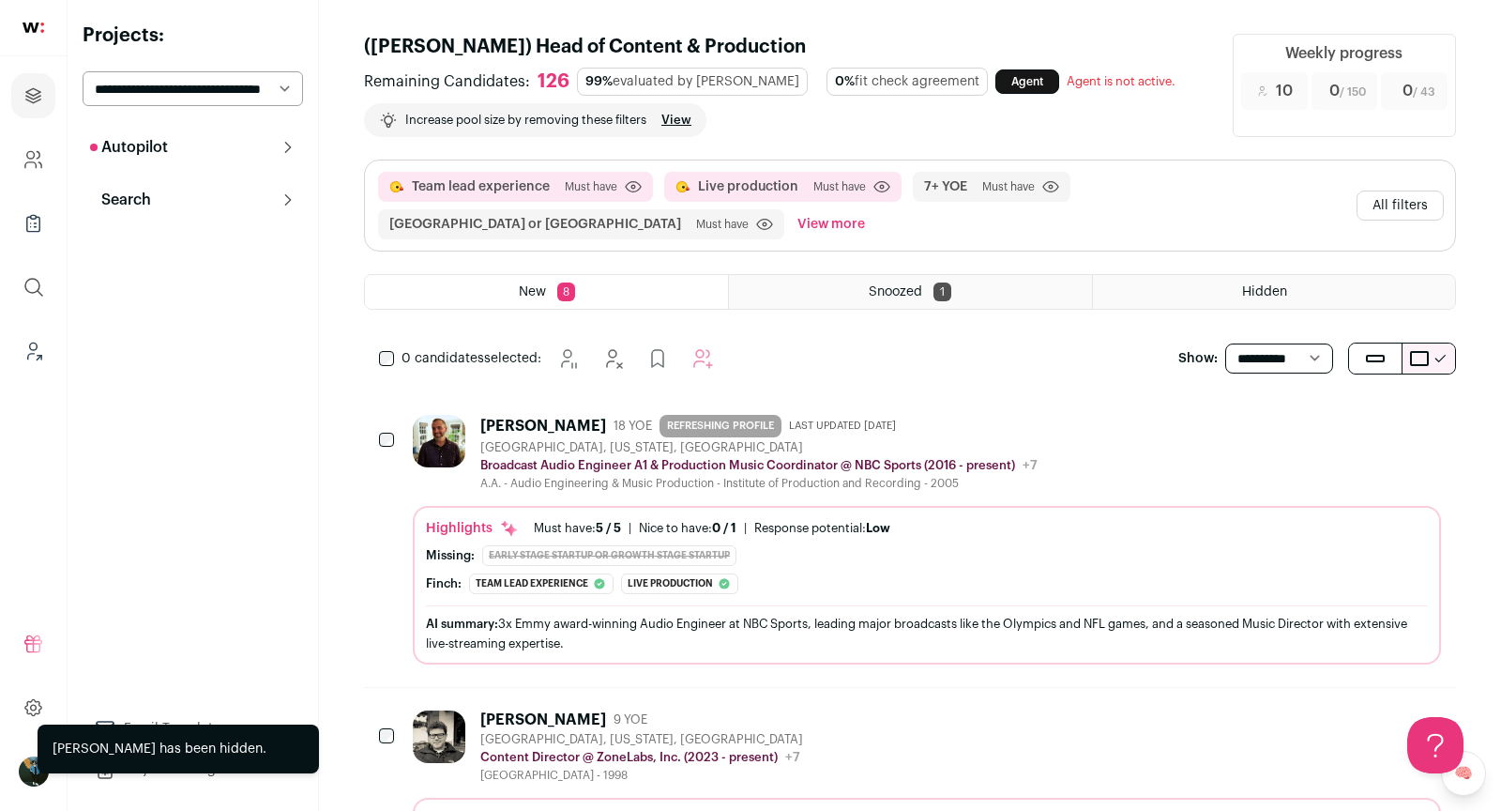
click at [1322, 427] on icon "Hide" at bounding box center [1324, 423] width 23 height 23
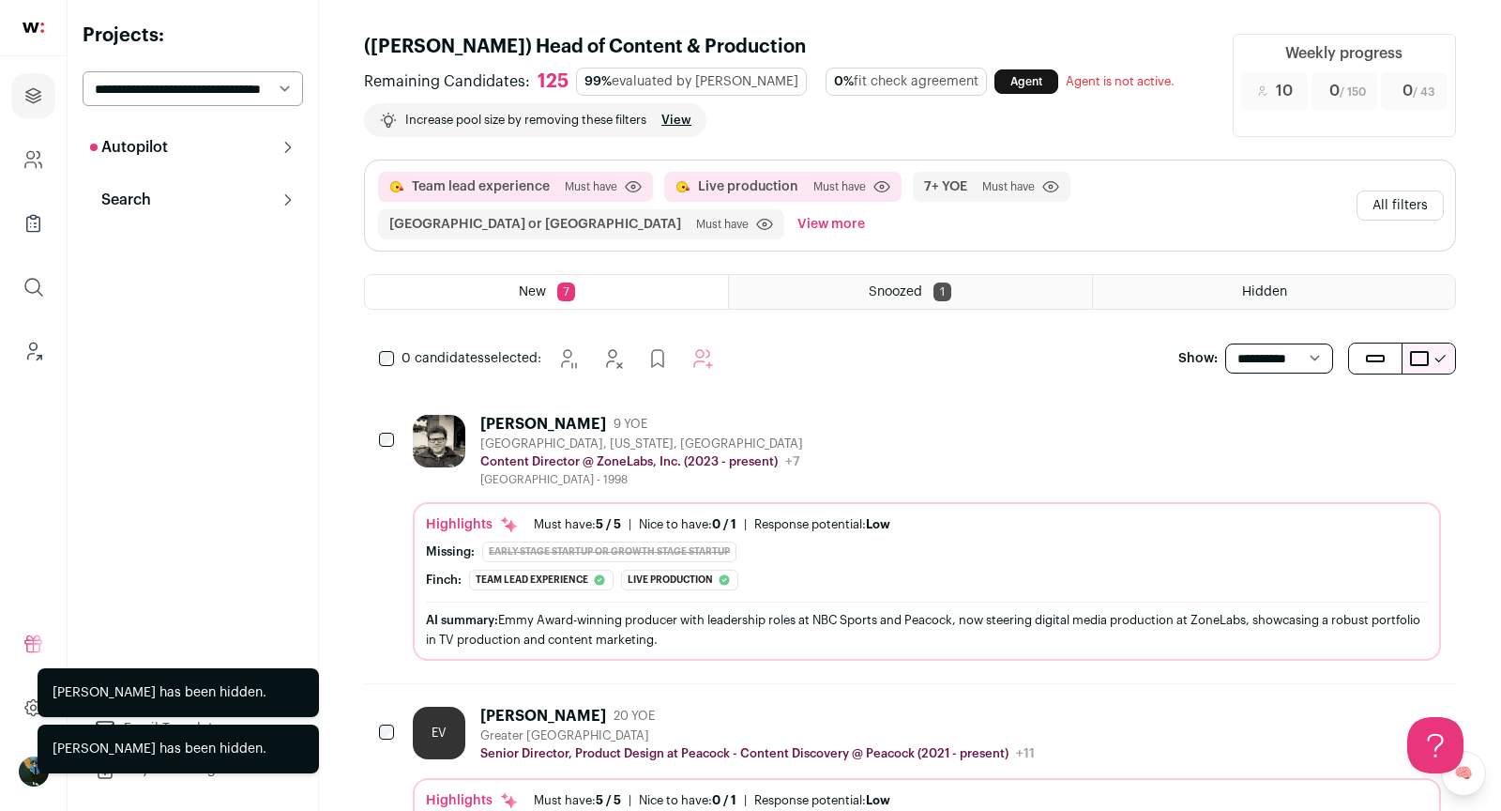
click at [1322, 427] on icon "Hide" at bounding box center [1324, 423] width 23 height 23
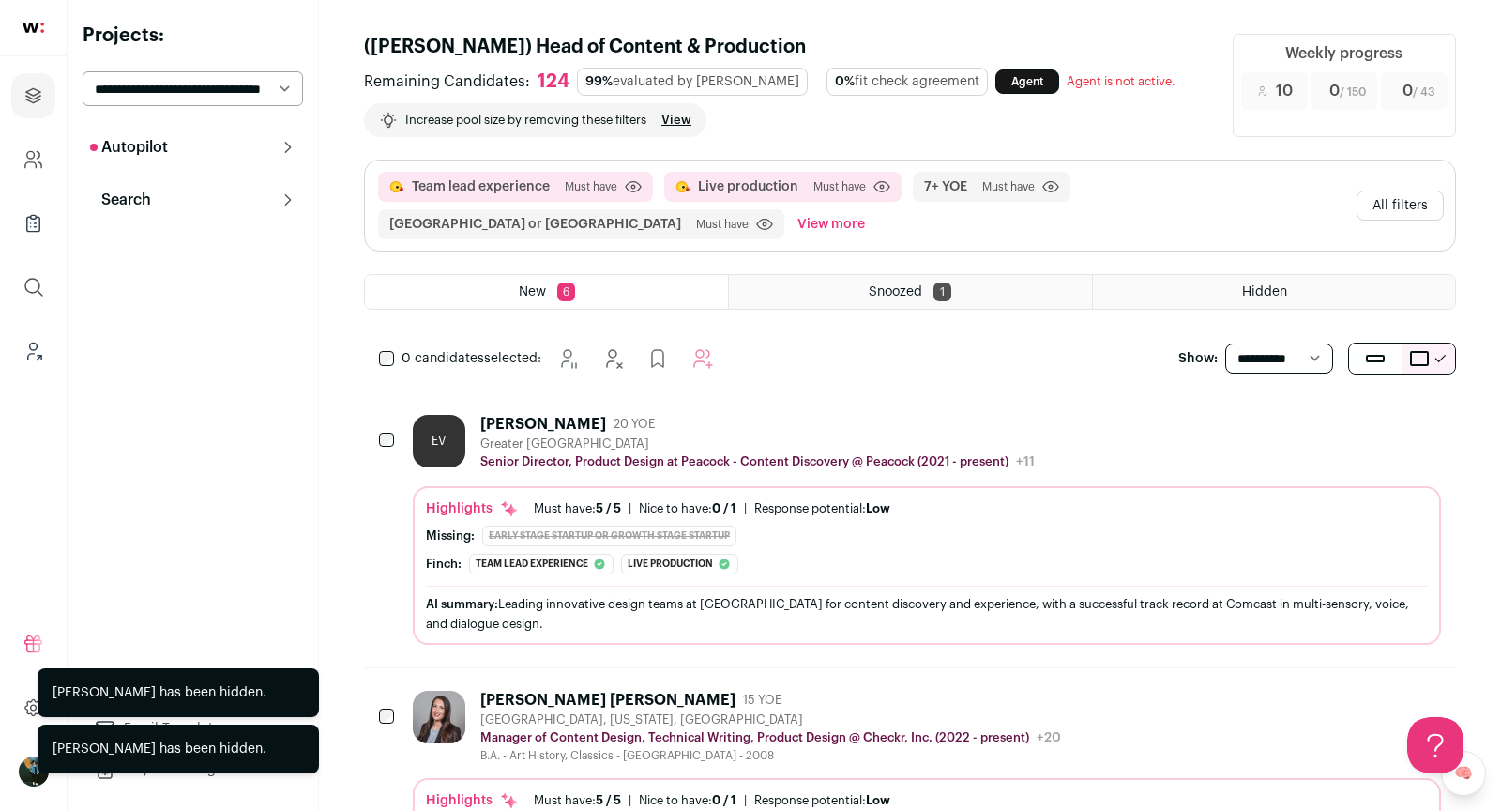
click at [1317, 436] on div "EV Elijah Vargas 20 YOE Greater Philadelphia Senior Director, Product Design at…" at bounding box center [927, 443] width 1028 height 56
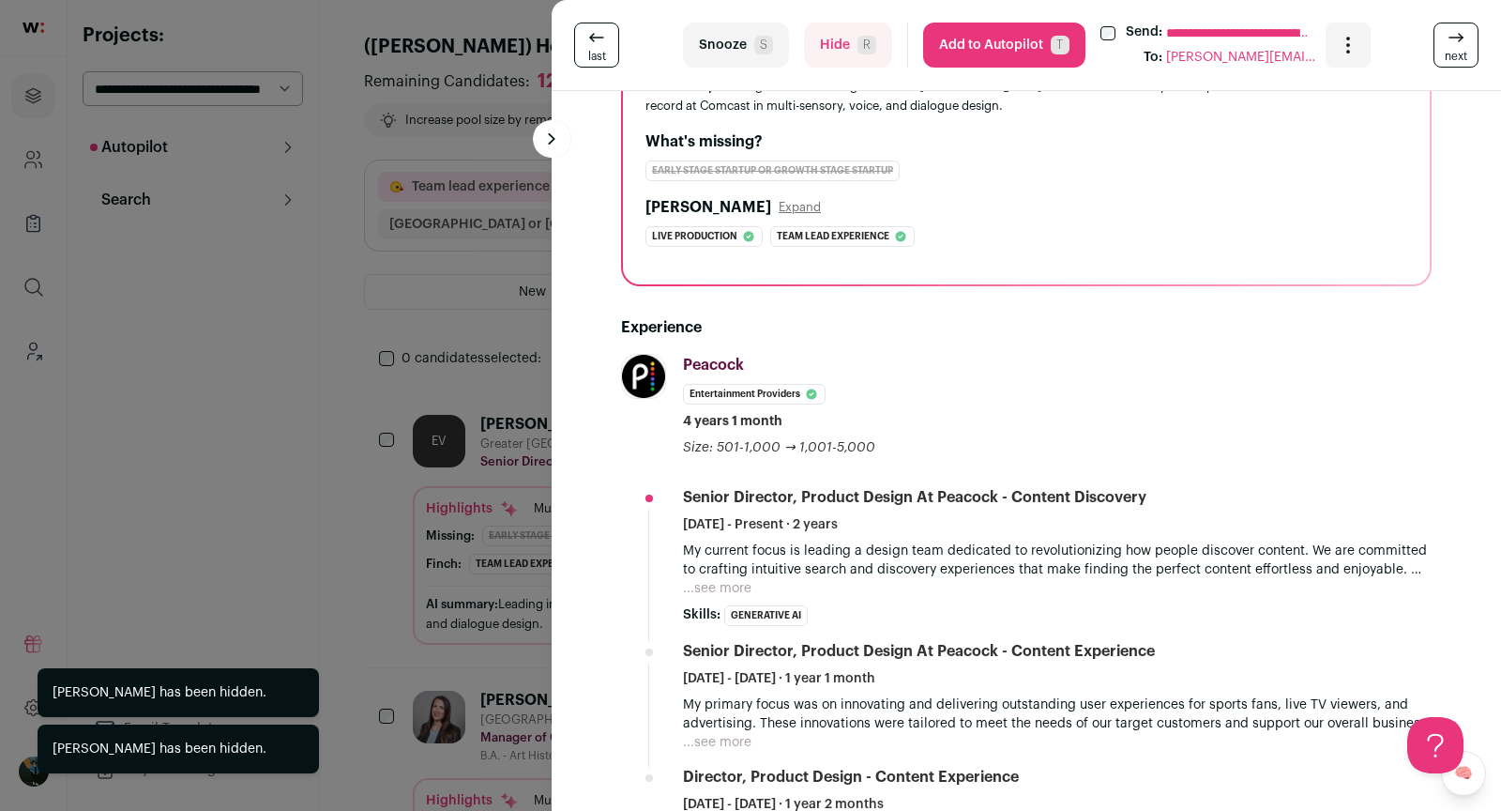
scroll to position [267, 0]
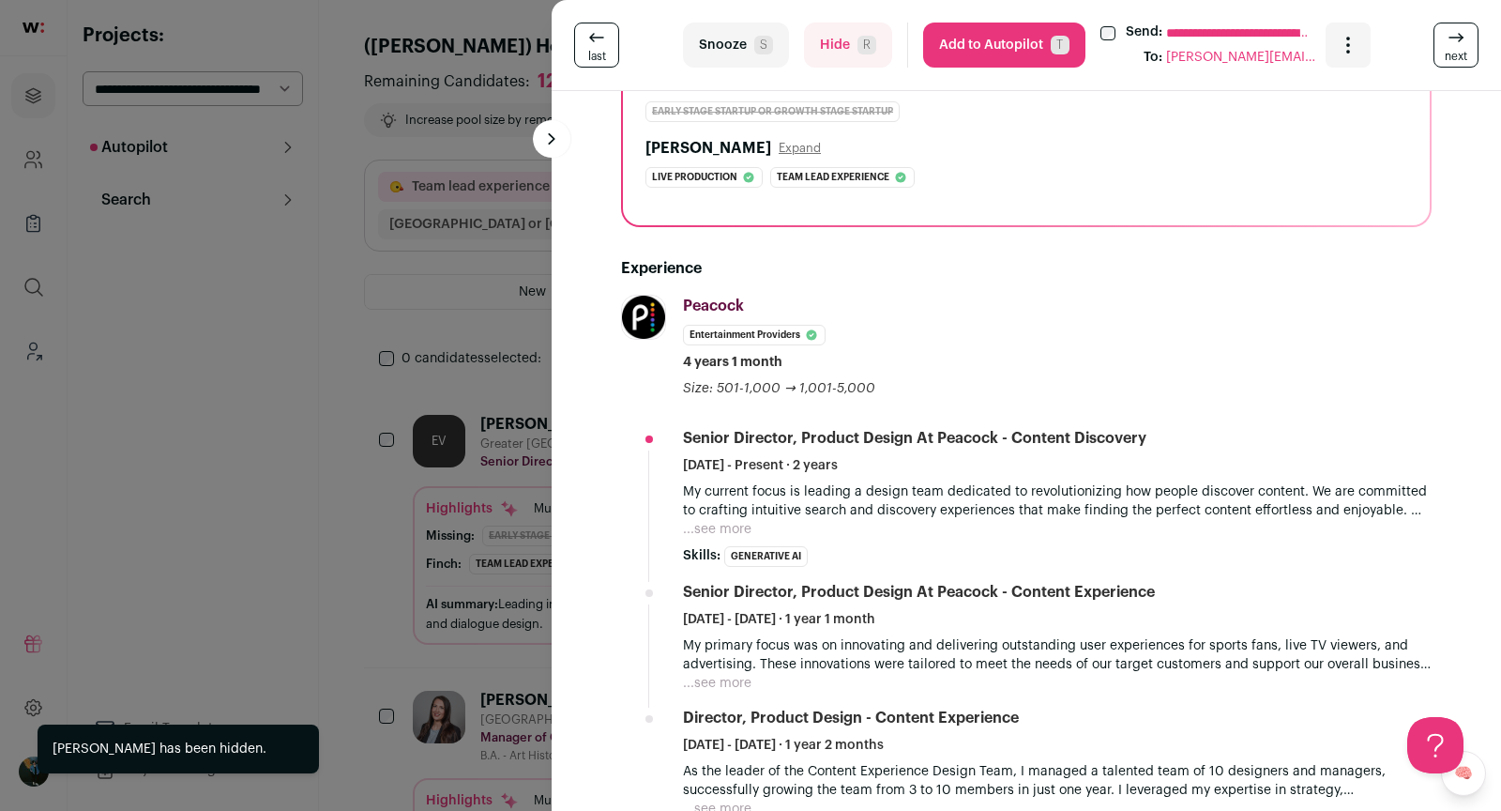
click at [342, 533] on div "**********" at bounding box center [750, 405] width 1501 height 811
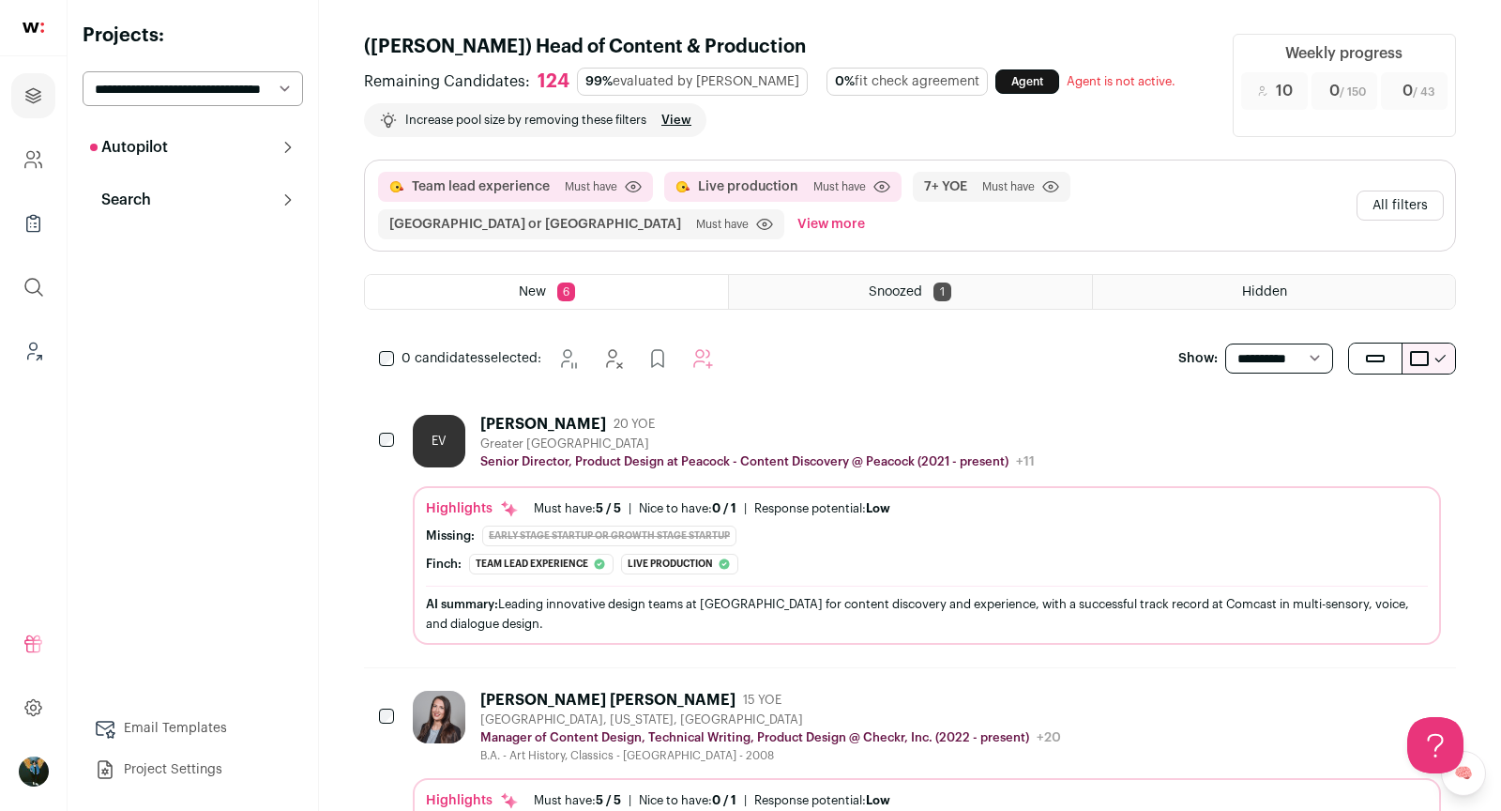
click at [1323, 431] on button "Hide" at bounding box center [1323, 422] width 39 height 39
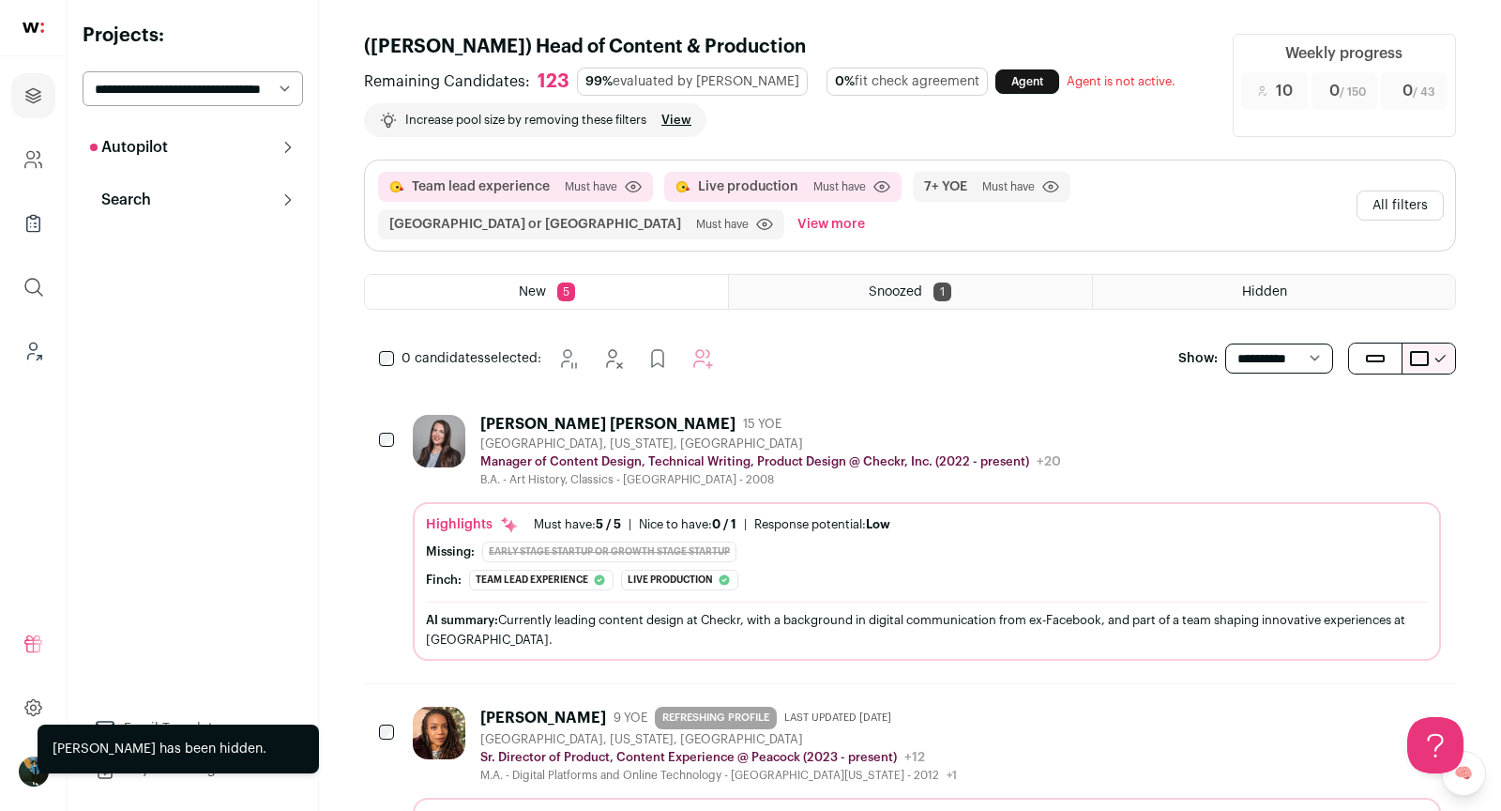
click at [1324, 431] on button "Hide" at bounding box center [1323, 422] width 39 height 39
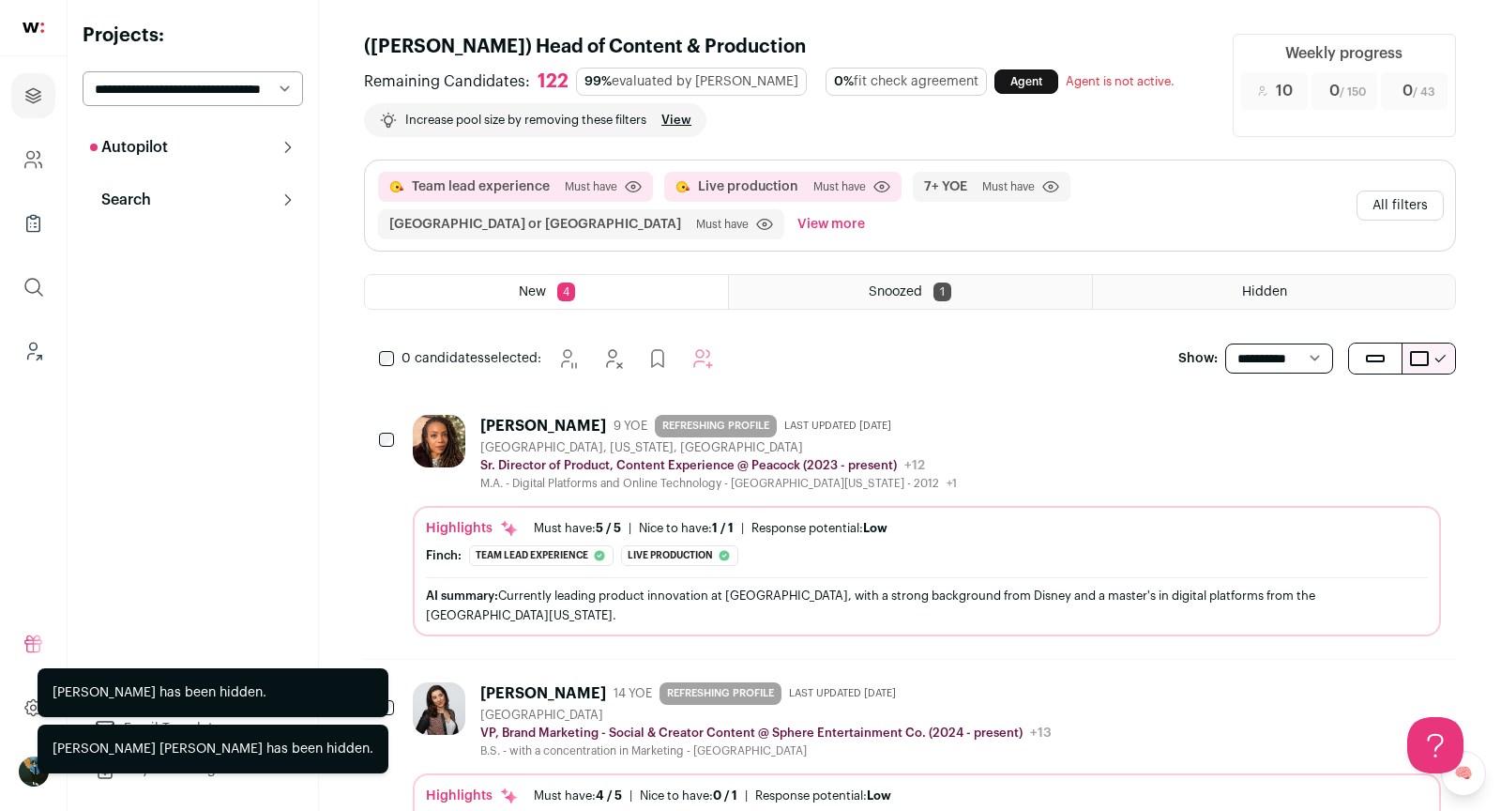
click at [935, 444] on div "[GEOGRAPHIC_DATA], [US_STATE], [GEOGRAPHIC_DATA]" at bounding box center [718, 447] width 477 height 15
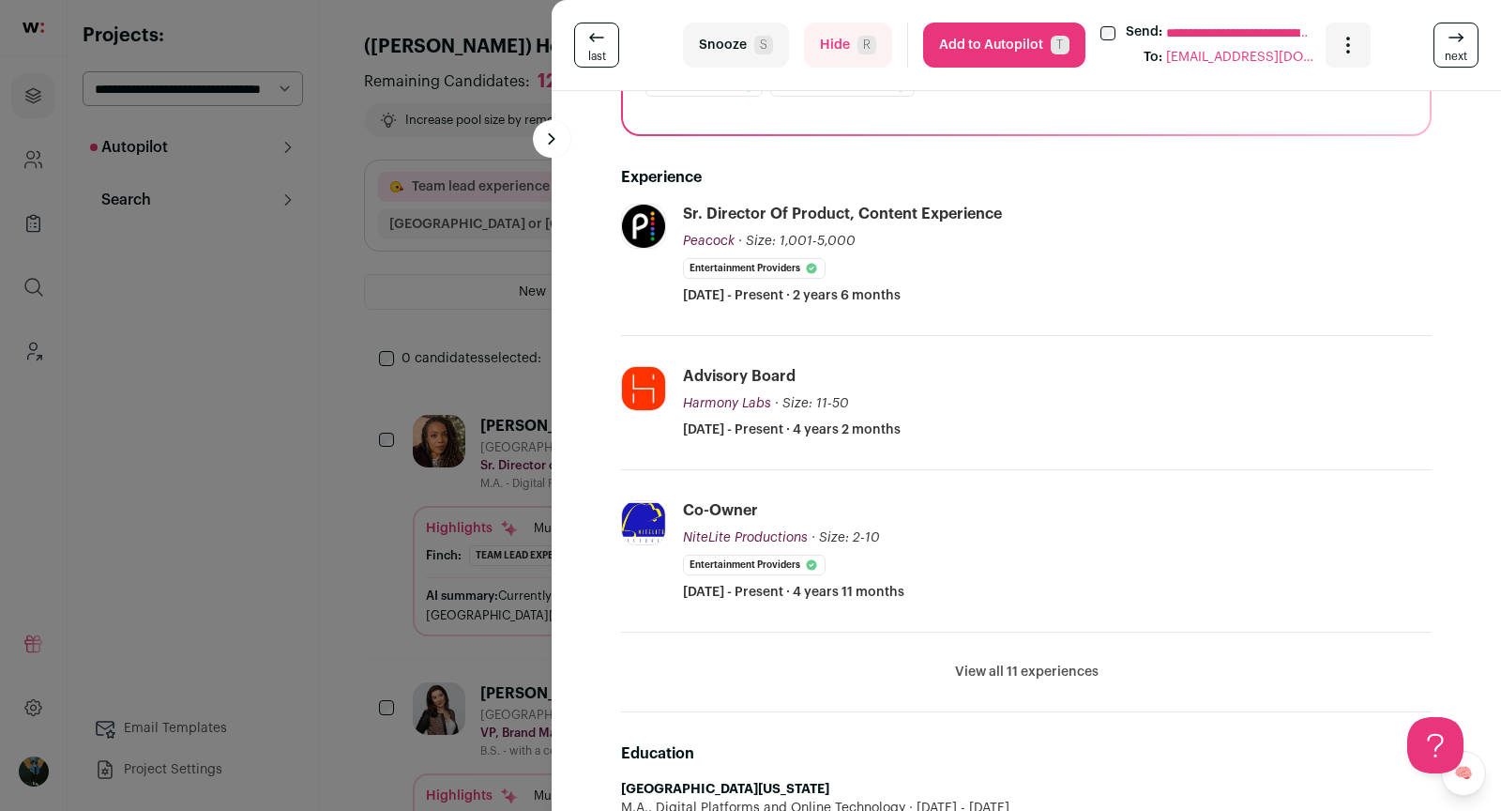
scroll to position [507, 0]
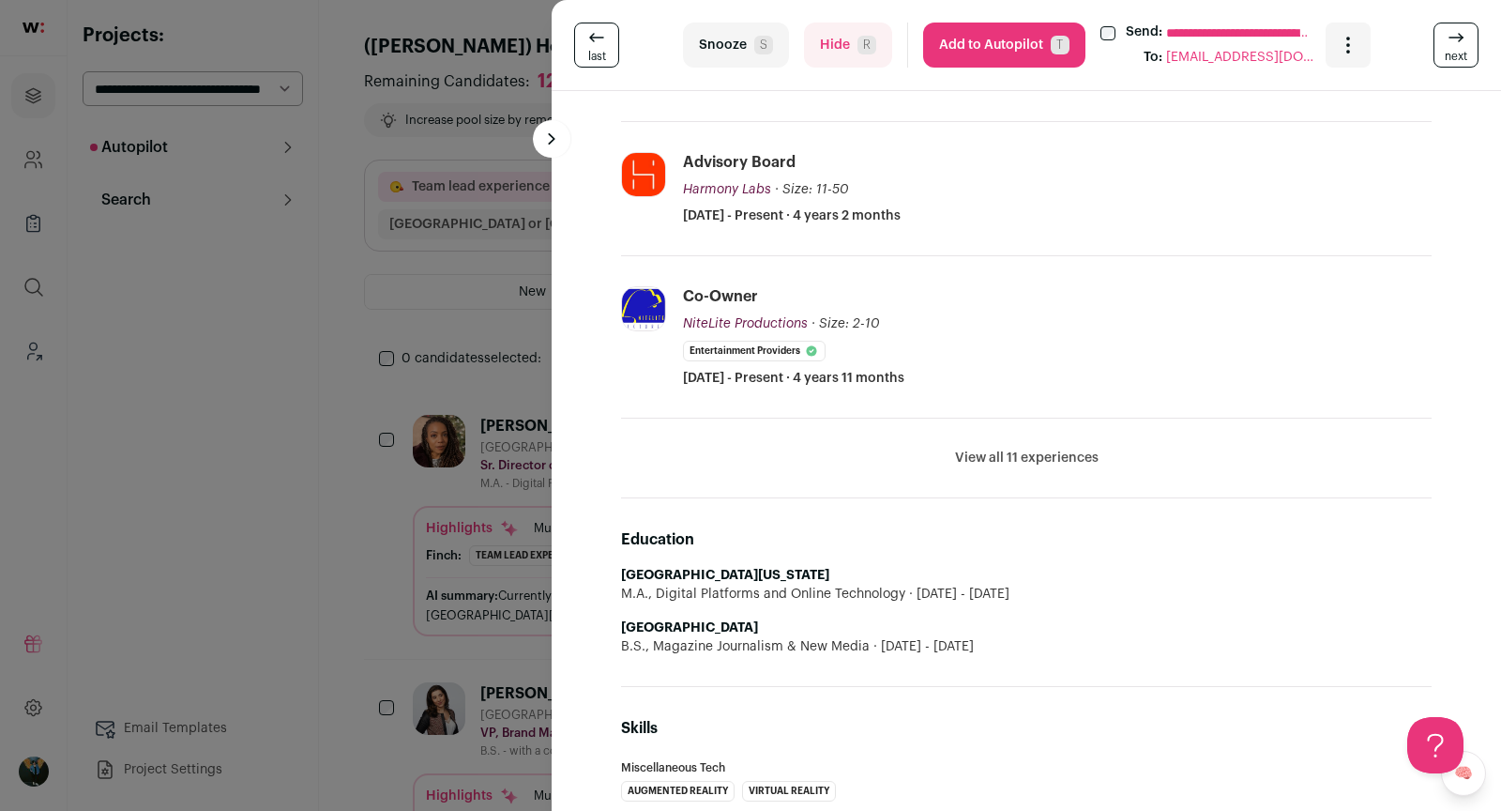
click at [438, 610] on div "**********" at bounding box center [750, 405] width 1501 height 811
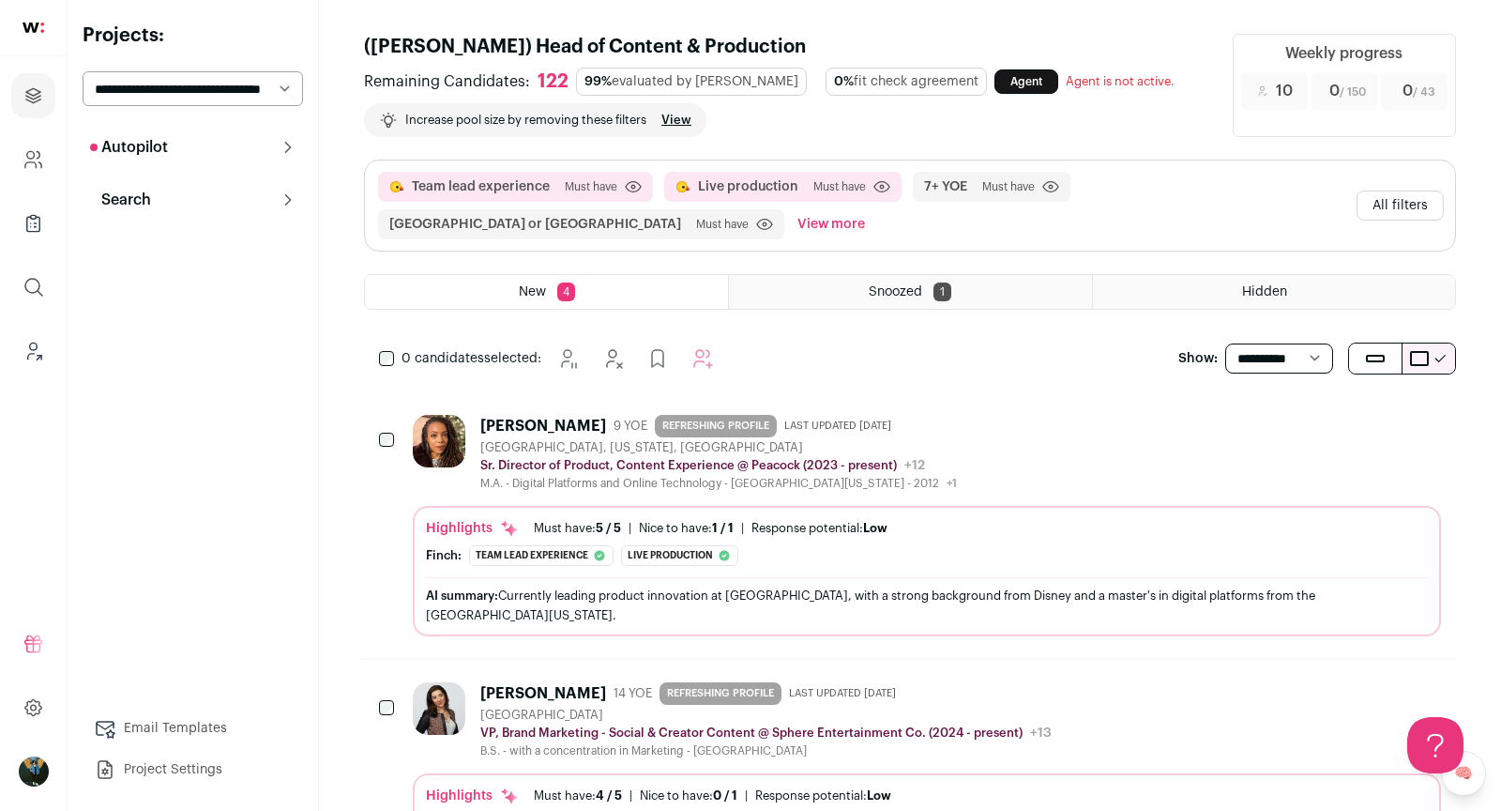
click at [1329, 415] on icon "Hide" at bounding box center [1325, 424] width 15 height 18
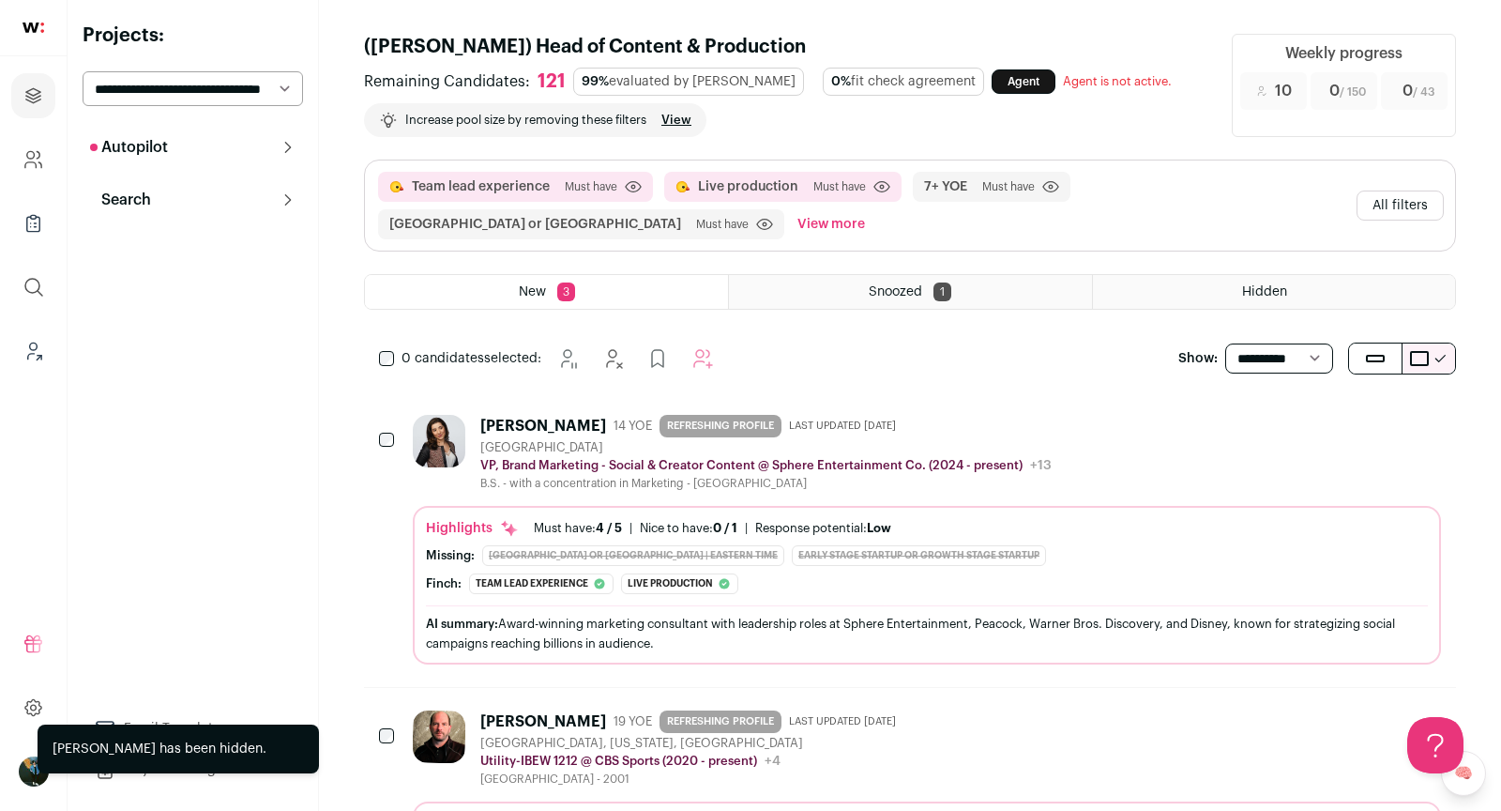
click at [1330, 412] on icon "Hide" at bounding box center [1324, 423] width 23 height 23
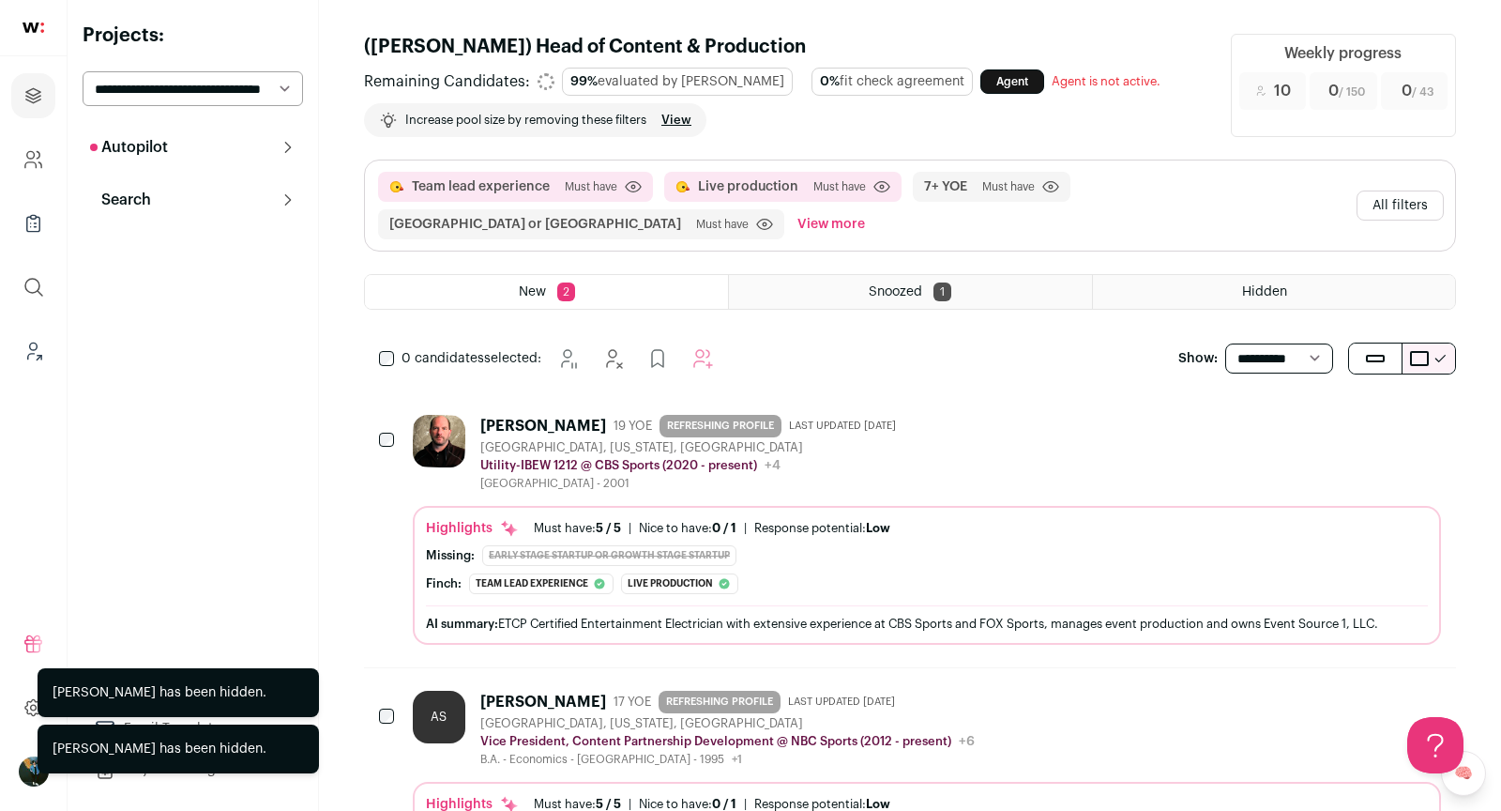
click at [1333, 414] on icon "Hide" at bounding box center [1324, 423] width 23 height 23
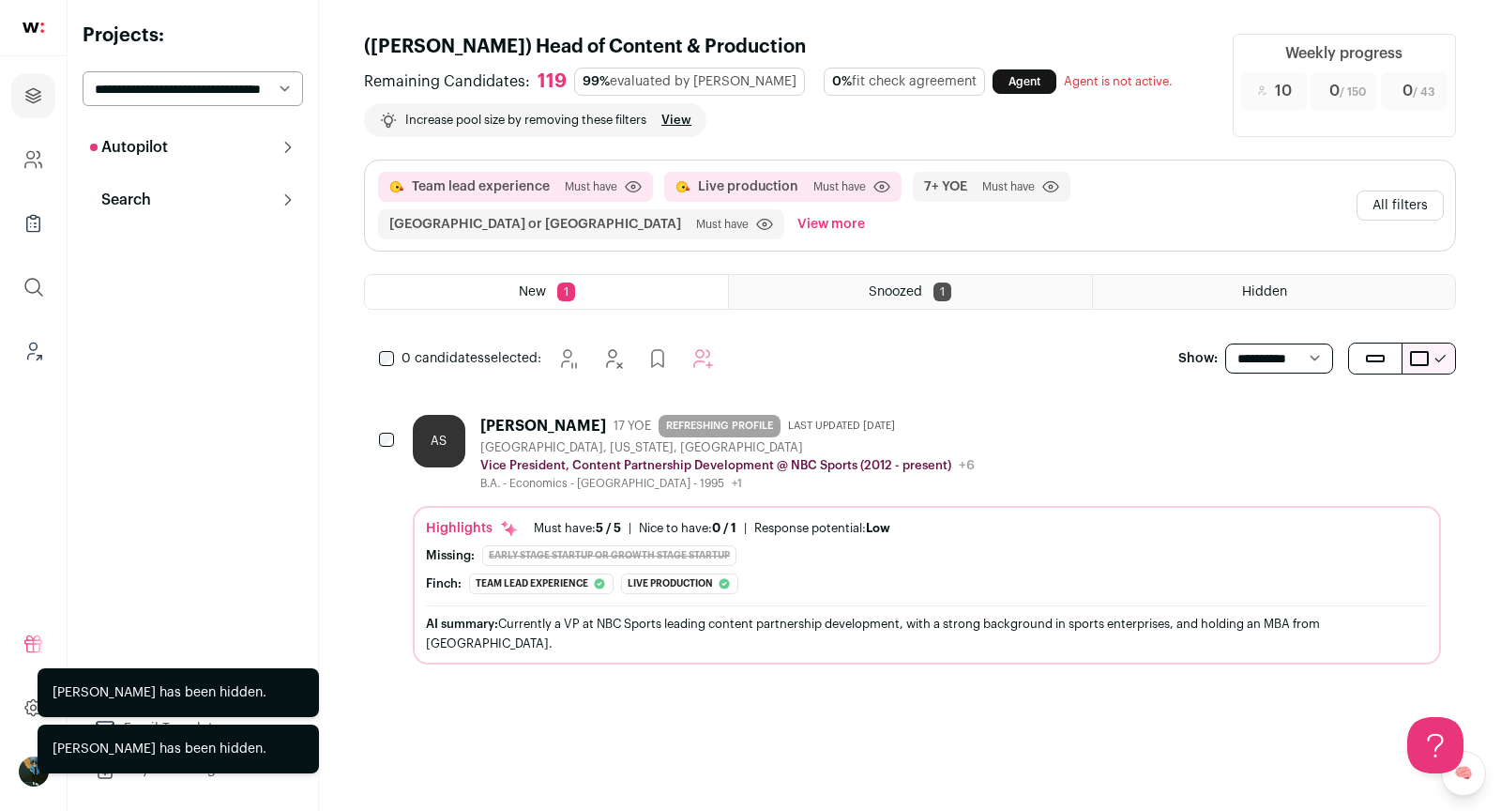
click at [1107, 439] on div "AS Aileen Sokol 17 YOE REFRESHING PROFILE Last updated 6/20/2025 Milford, Conne…" at bounding box center [927, 453] width 1028 height 76
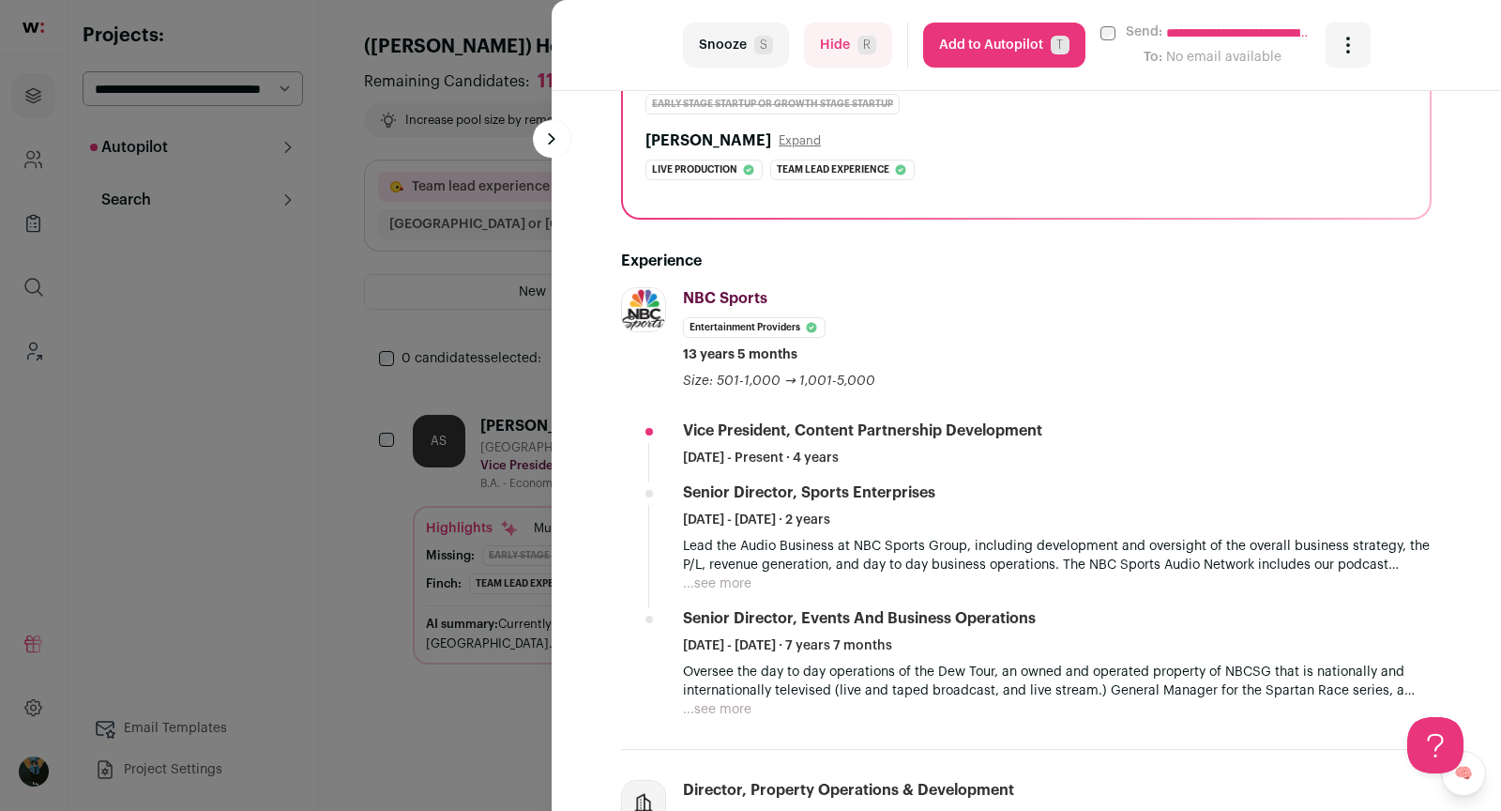
scroll to position [735, 0]
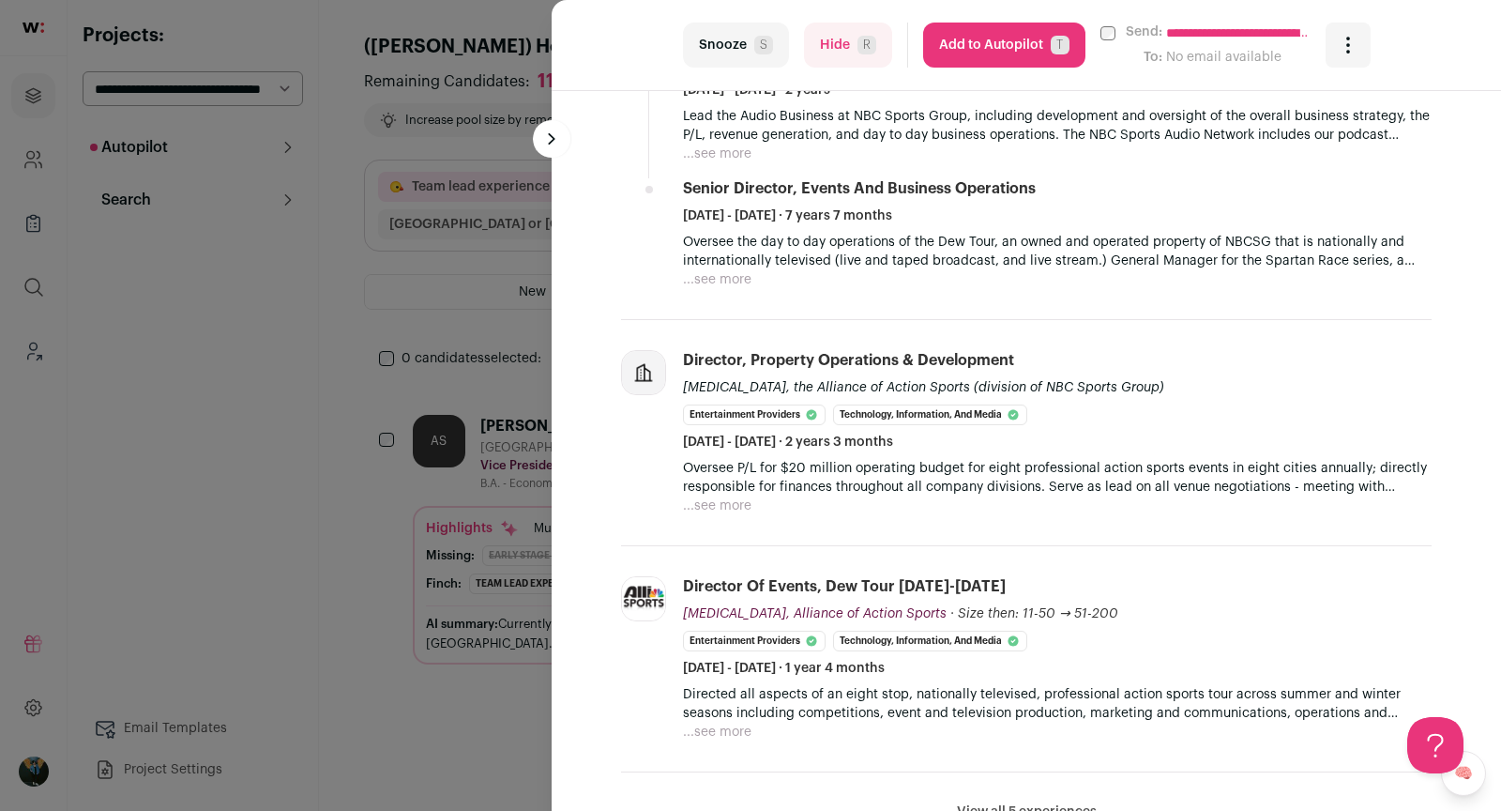
click at [822, 51] on button "Hide R" at bounding box center [848, 45] width 88 height 45
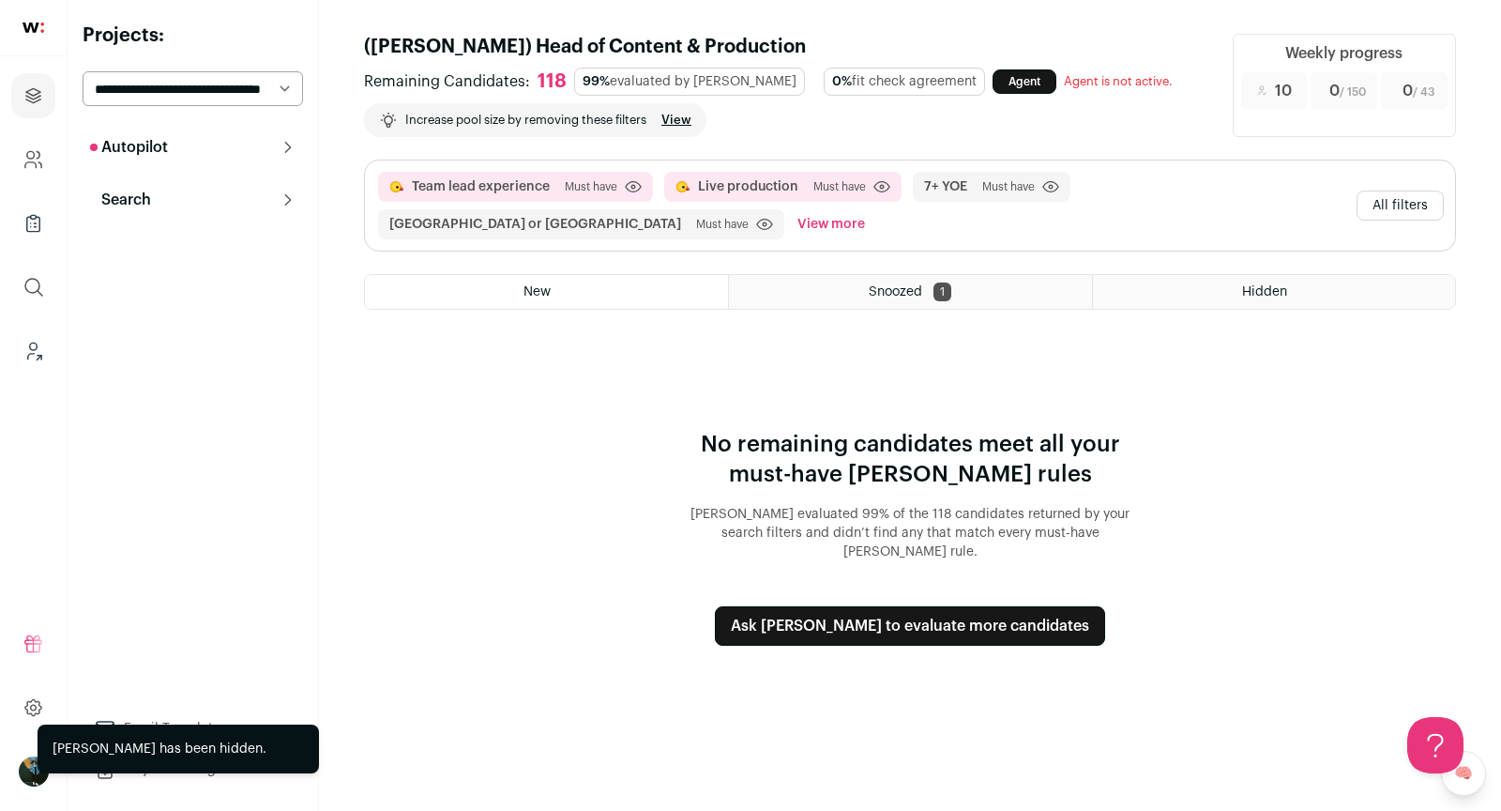
scroll to position [0, 0]
click at [888, 287] on span "Snoozed" at bounding box center [895, 291] width 53 height 13
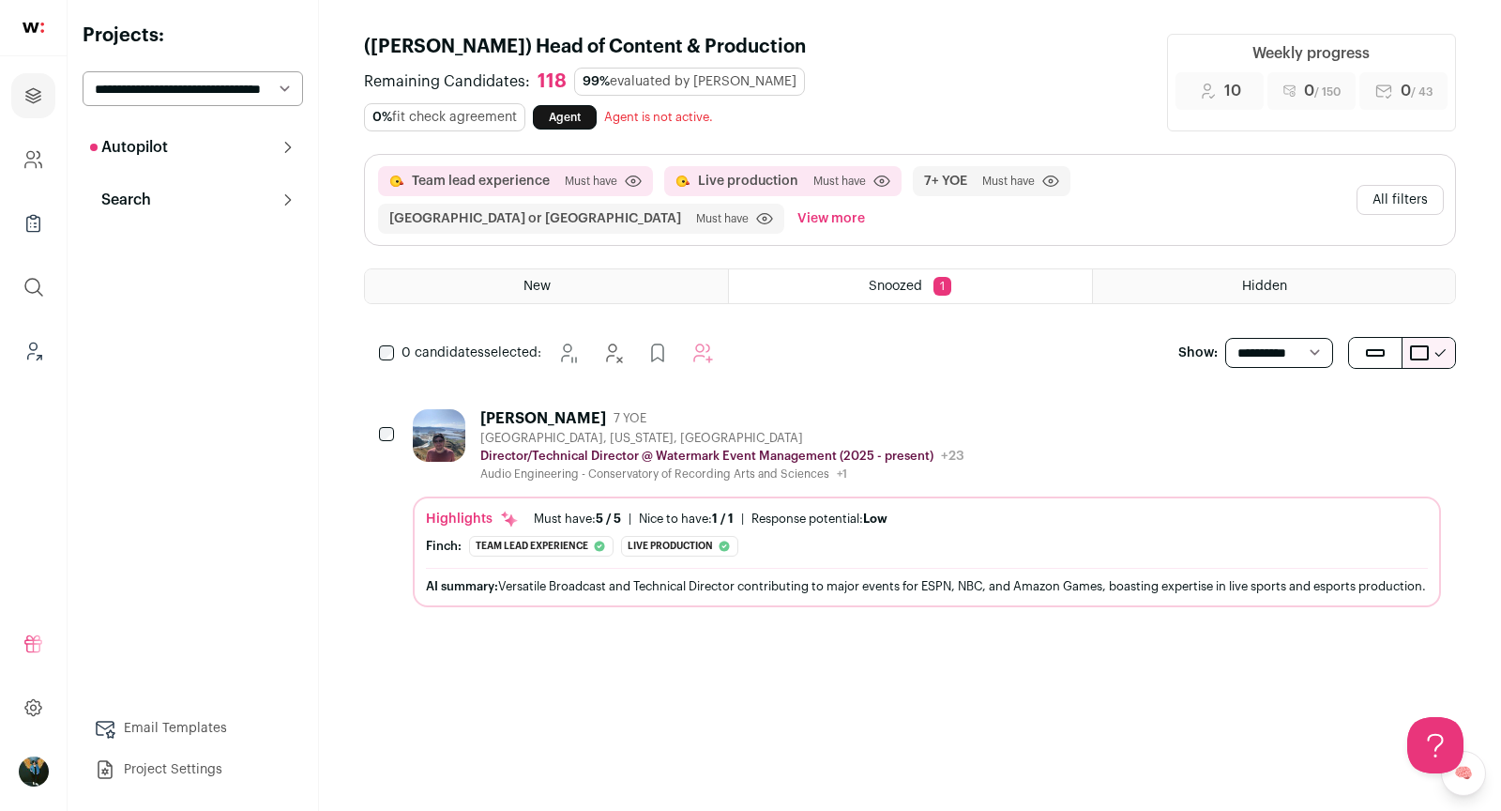
click at [1397, 185] on button "All filters" at bounding box center [1400, 200] width 87 height 30
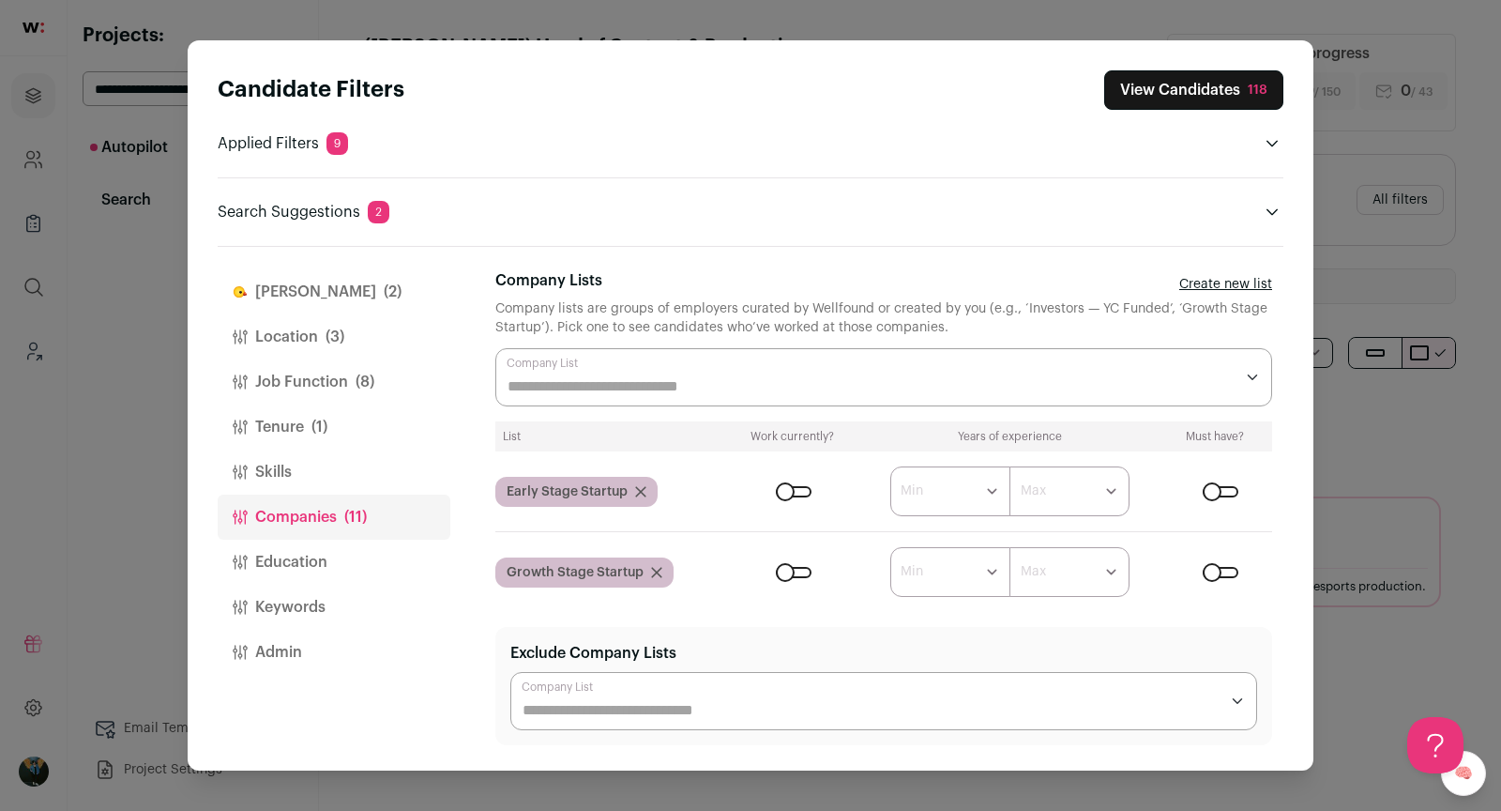
click at [384, 282] on span "(2)" at bounding box center [393, 292] width 18 height 23
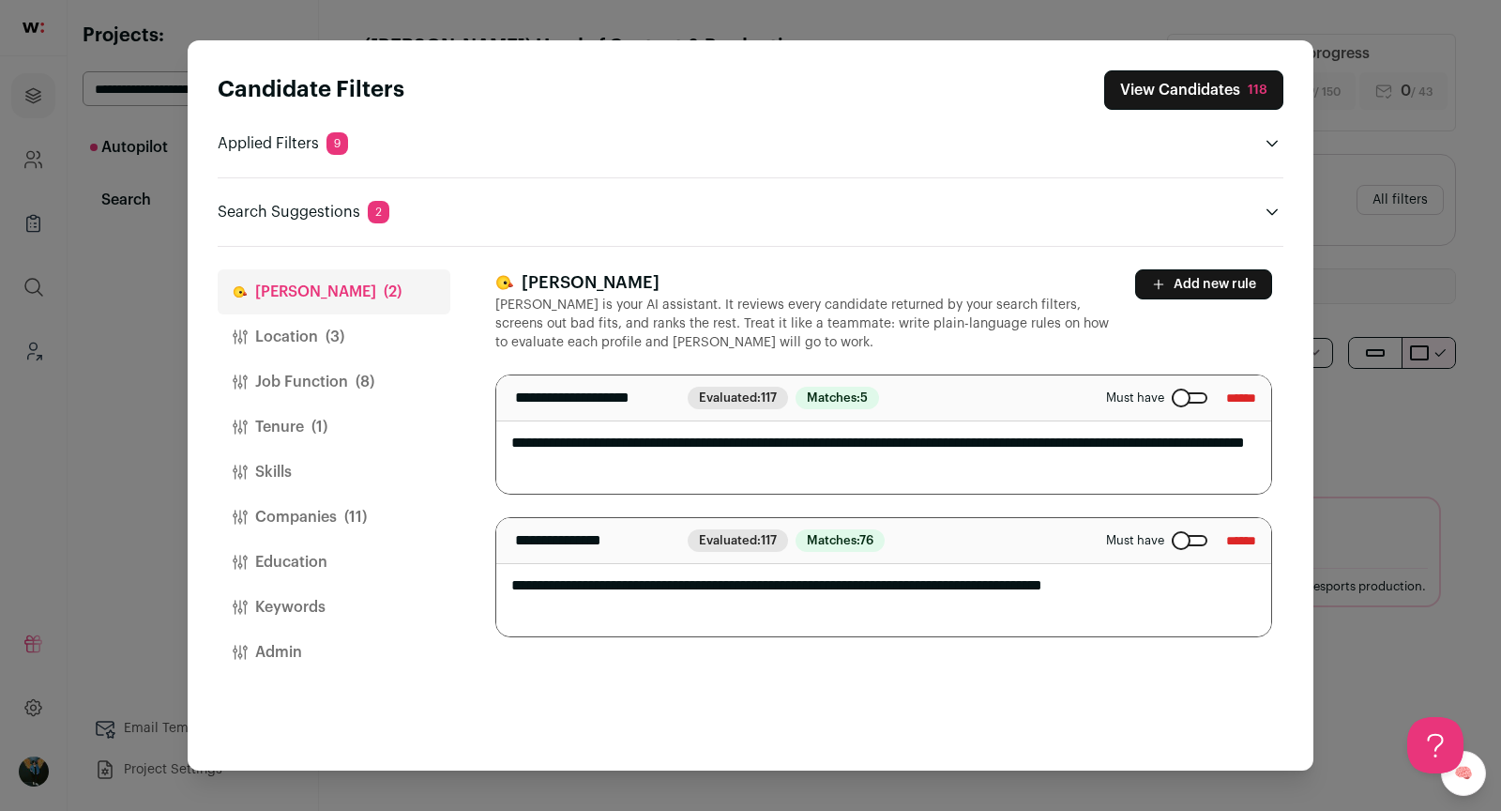
click at [1234, 539] on input "******" at bounding box center [1241, 540] width 30 height 30
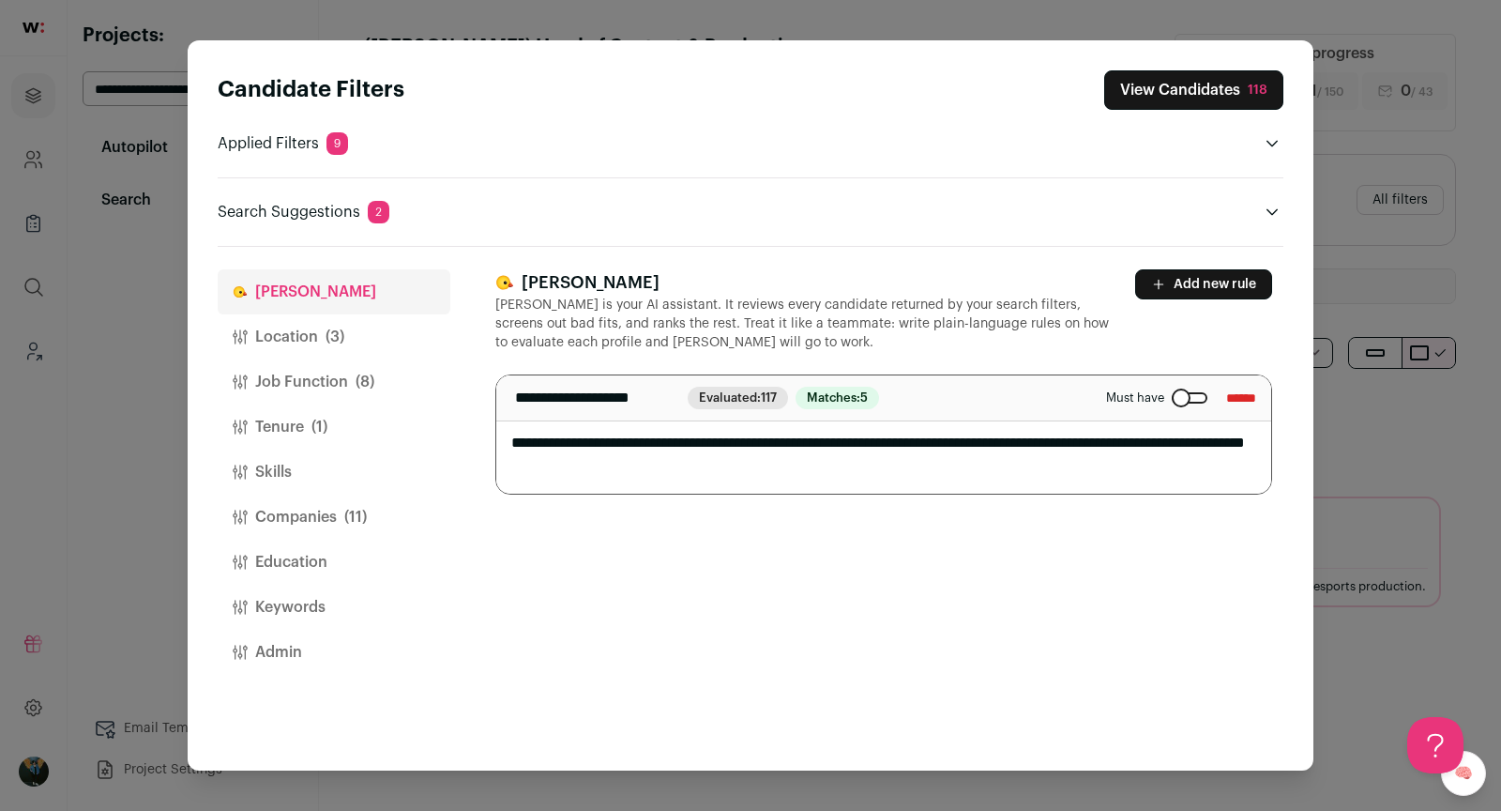
click at [1209, 97] on button "View Candidates 118" at bounding box center [1193, 89] width 179 height 39
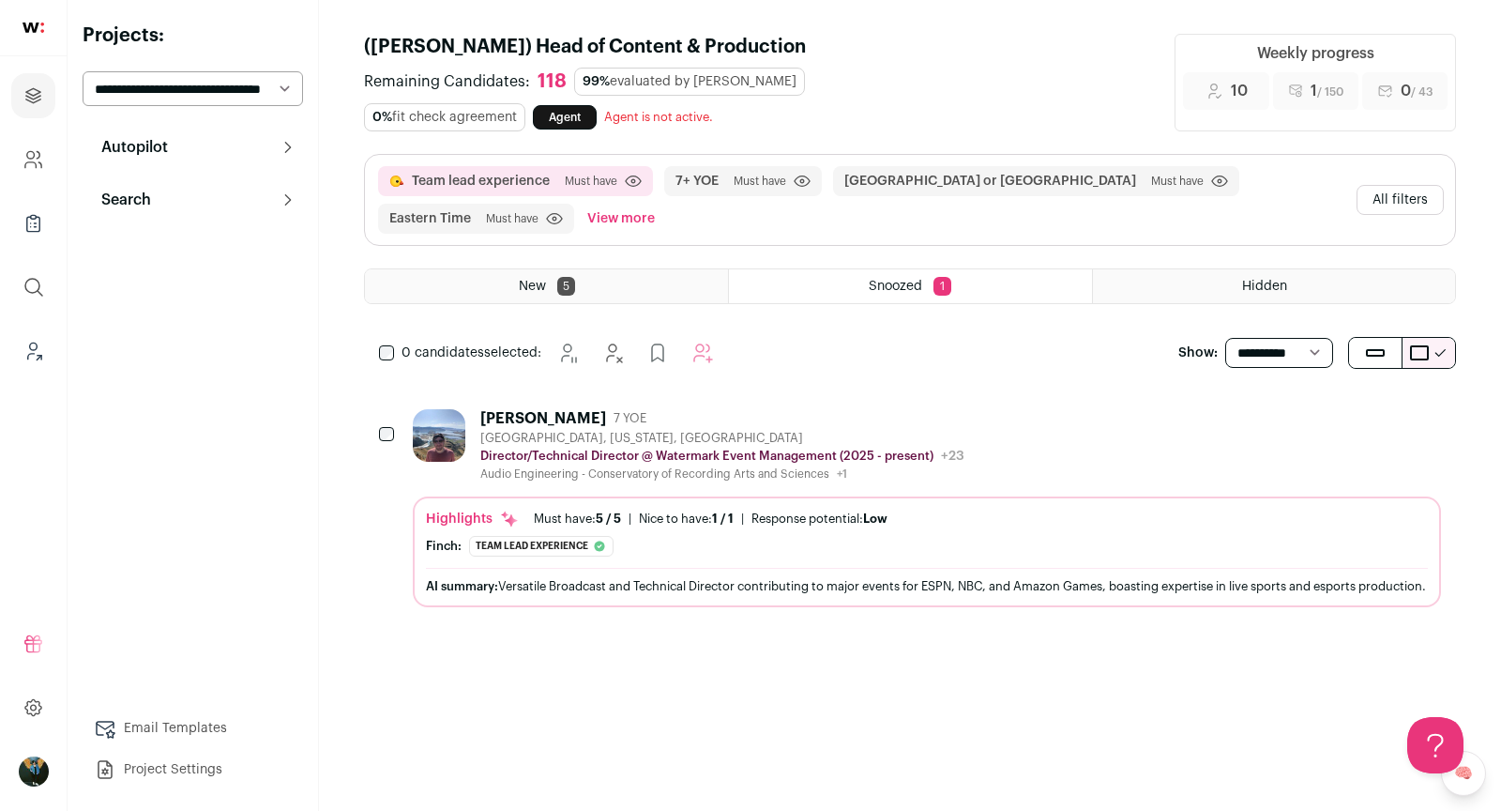
click at [1329, 406] on icon "Hide" at bounding box center [1324, 417] width 23 height 23
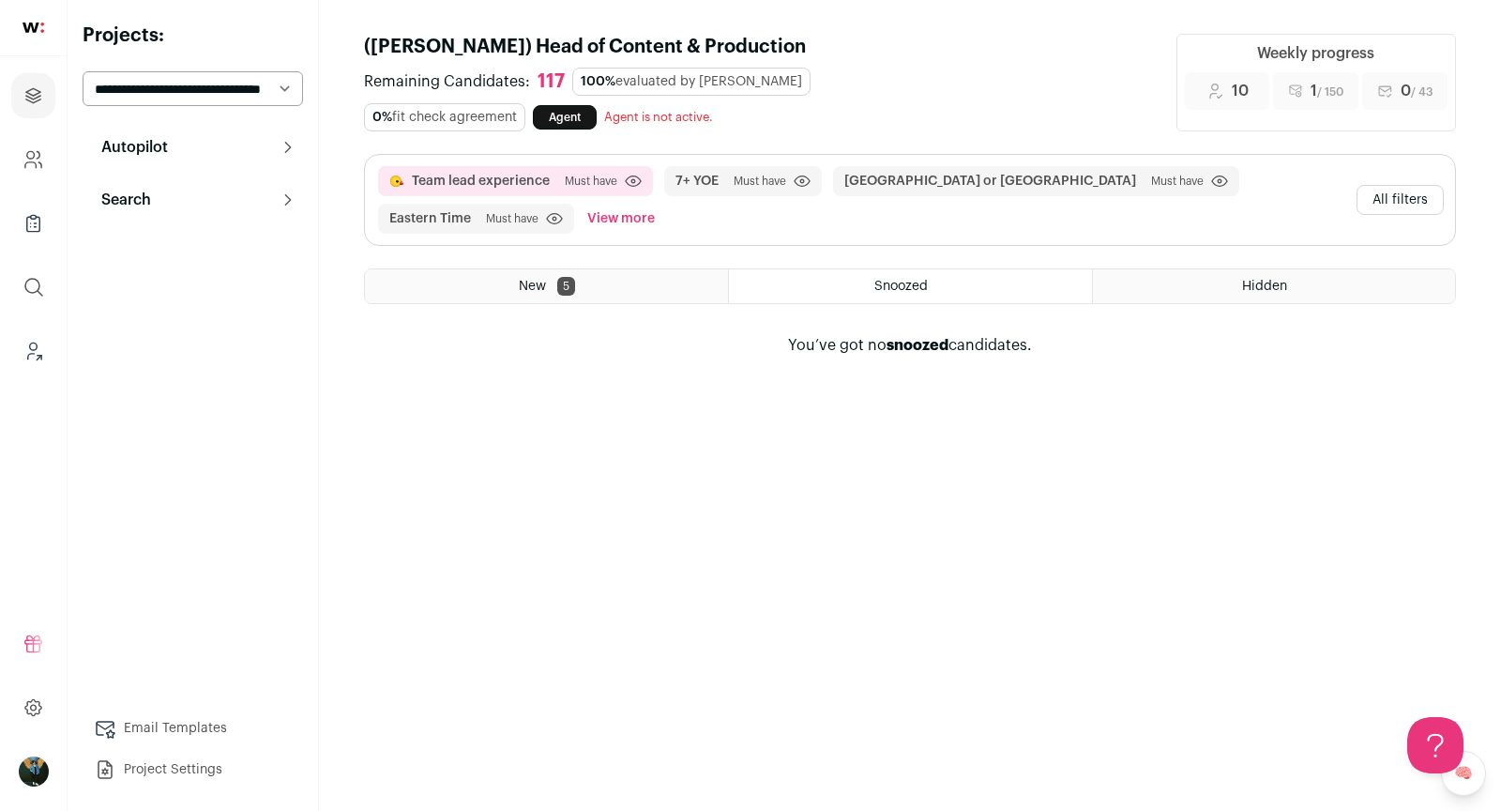
click at [647, 269] on div "New 5" at bounding box center [546, 286] width 363 height 34
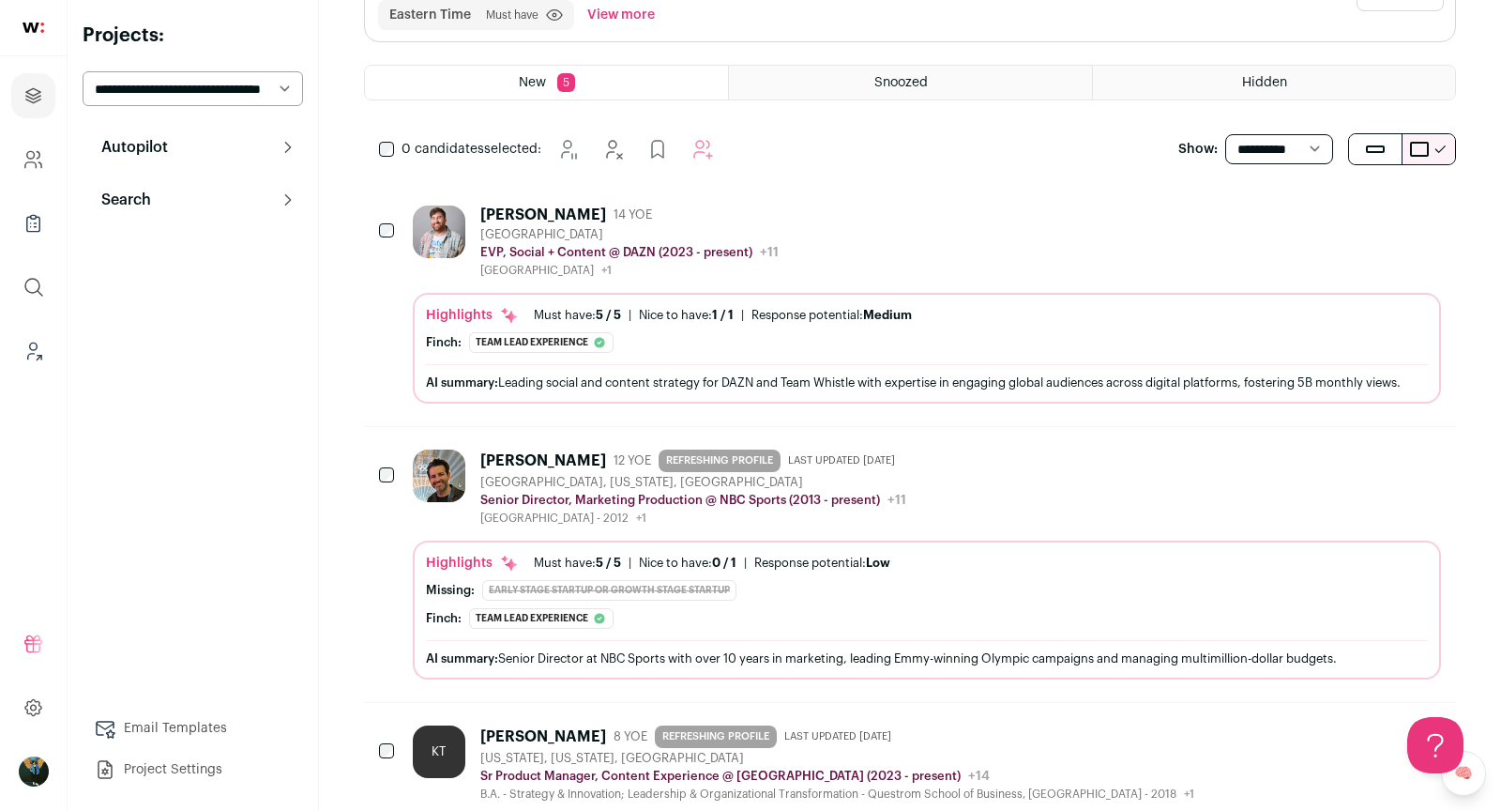
scroll to position [204, 0]
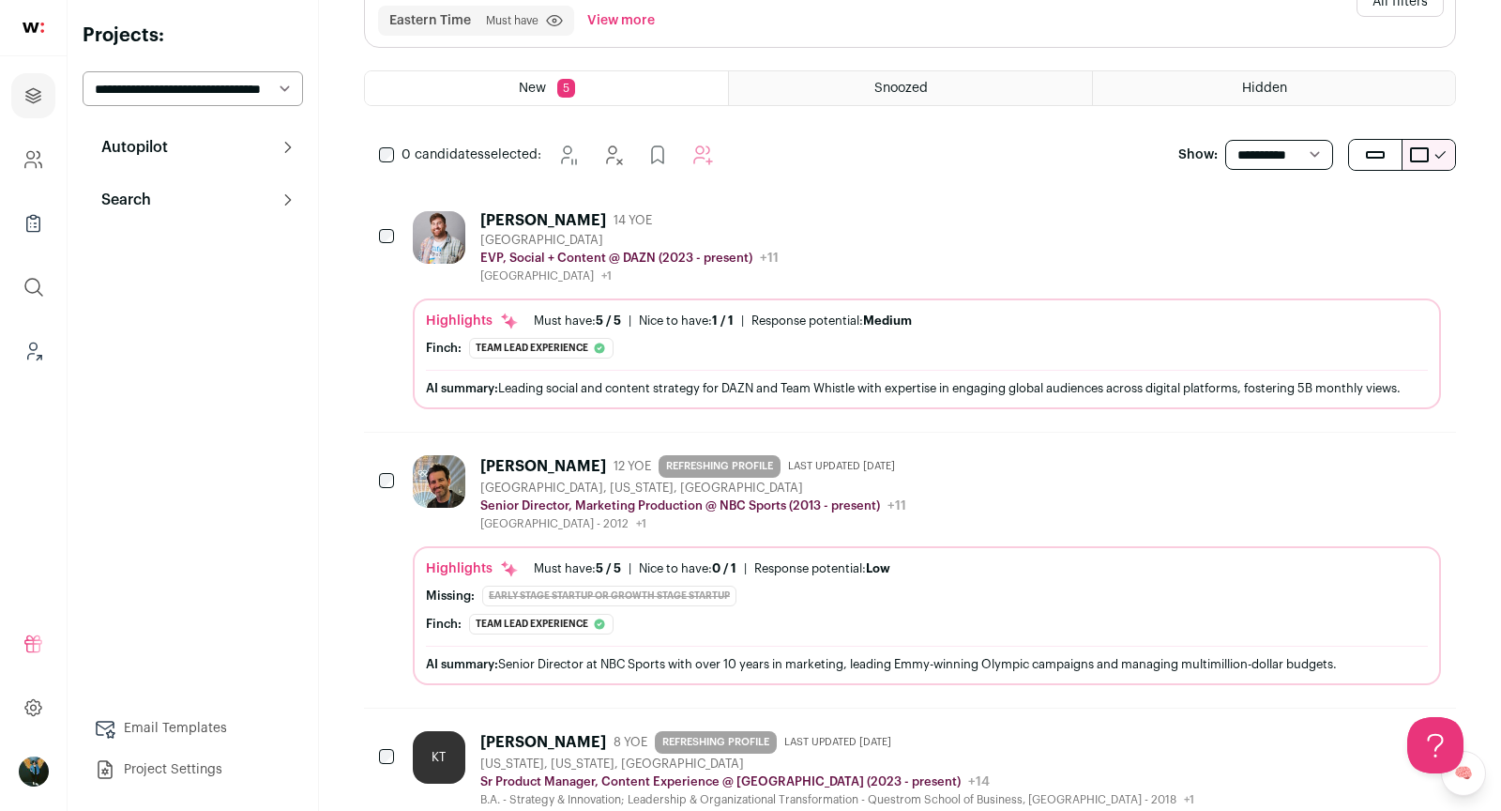
click at [388, 139] on div "0 candidates selected: [GEOGRAPHIC_DATA] Hide Add to Prospects Add to Autopilot" at bounding box center [550, 155] width 372 height 38
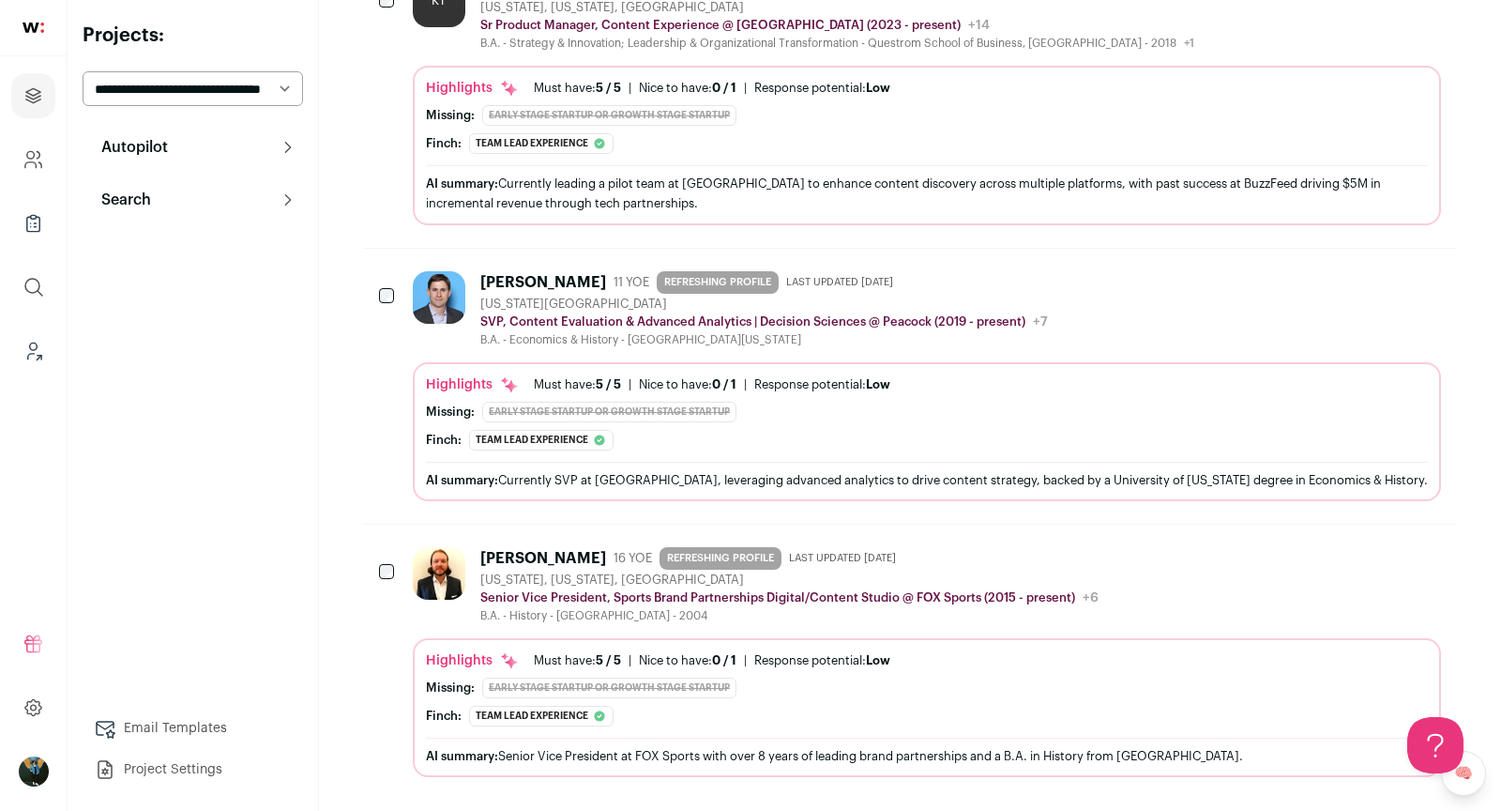
scroll to position [0, 0]
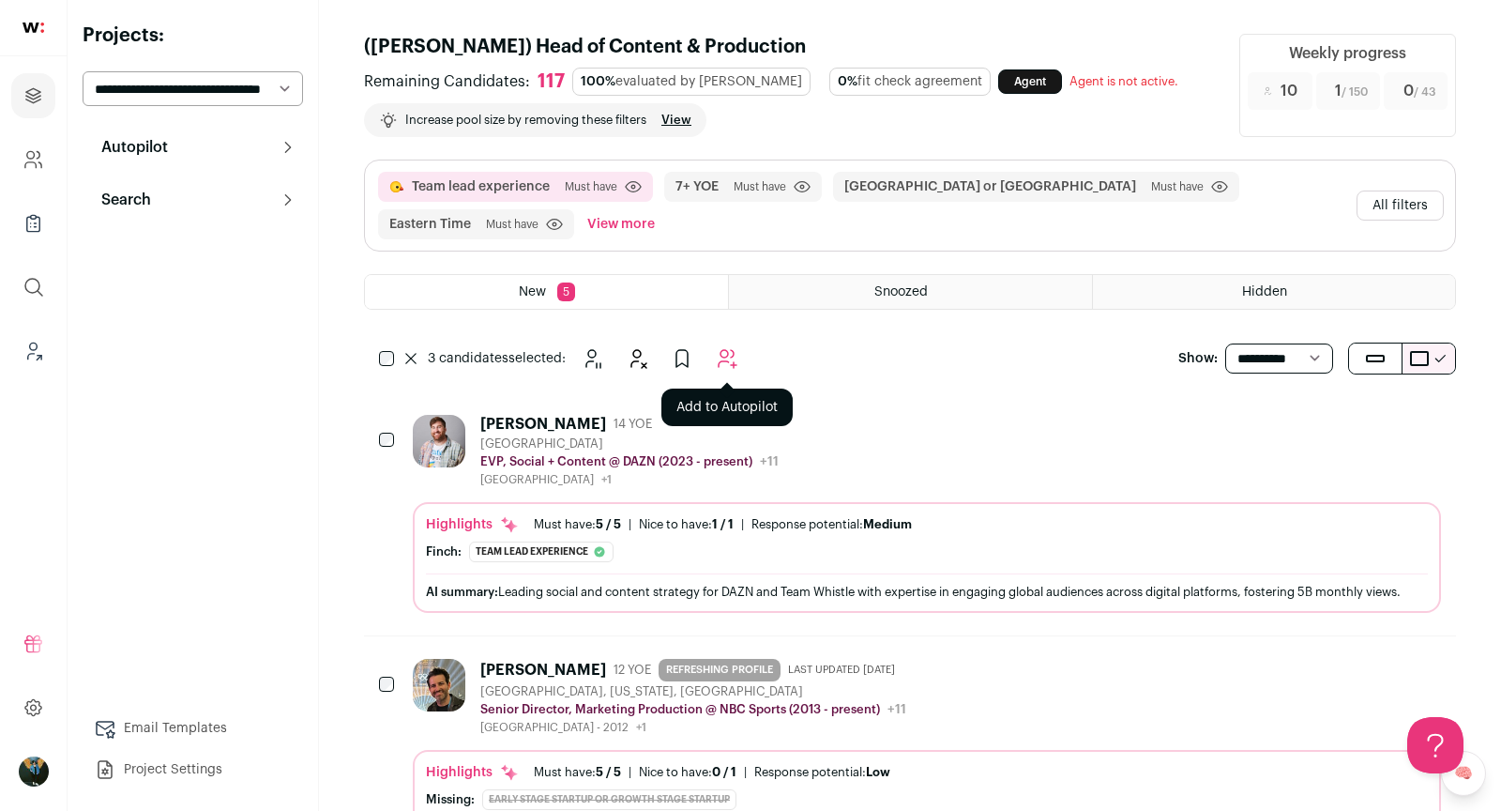
click at [729, 356] on icon "Add to Autopilot" at bounding box center [728, 359] width 18 height 18
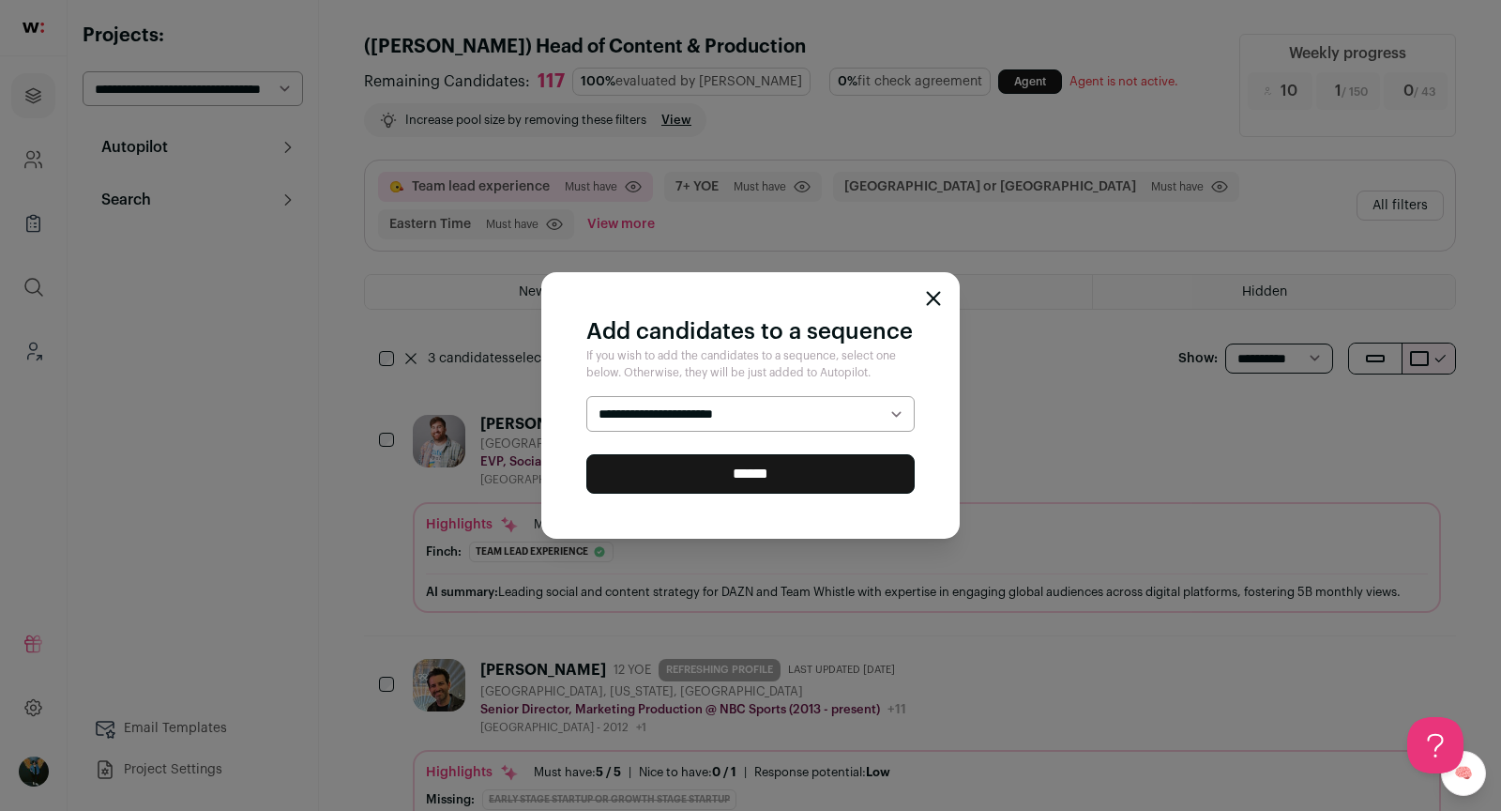
select select "*****"
click at [719, 474] on input "******" at bounding box center [750, 473] width 328 height 39
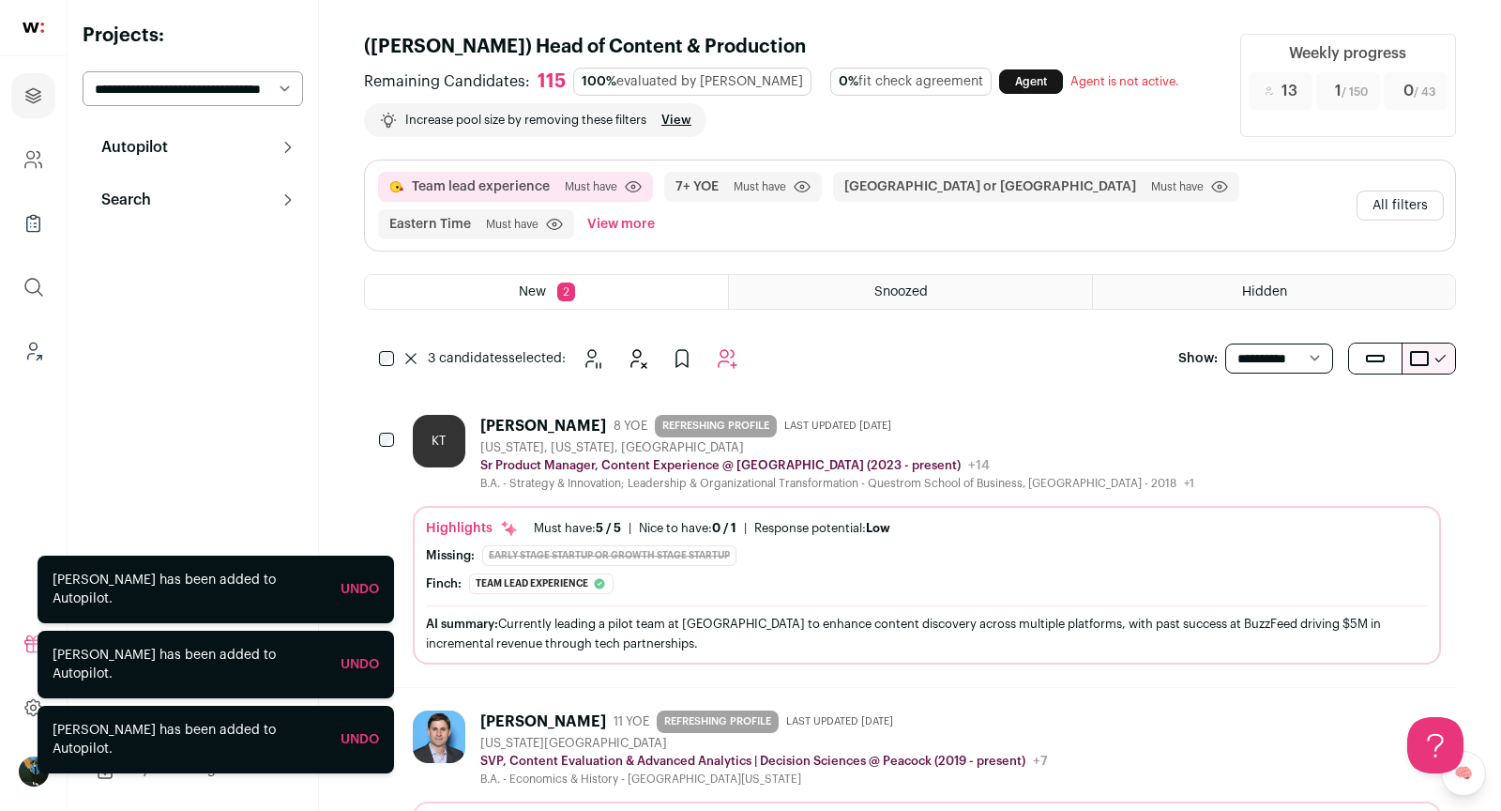
click at [412, 361] on div "3 candidates selected: [GEOGRAPHIC_DATA] Hide Add to Prospects Add to Autopilot" at bounding box center [574, 359] width 344 height 38
click at [410, 353] on icon at bounding box center [410, 358] width 11 height 11
click at [625, 354] on button "Hide" at bounding box center [637, 359] width 38 height 38
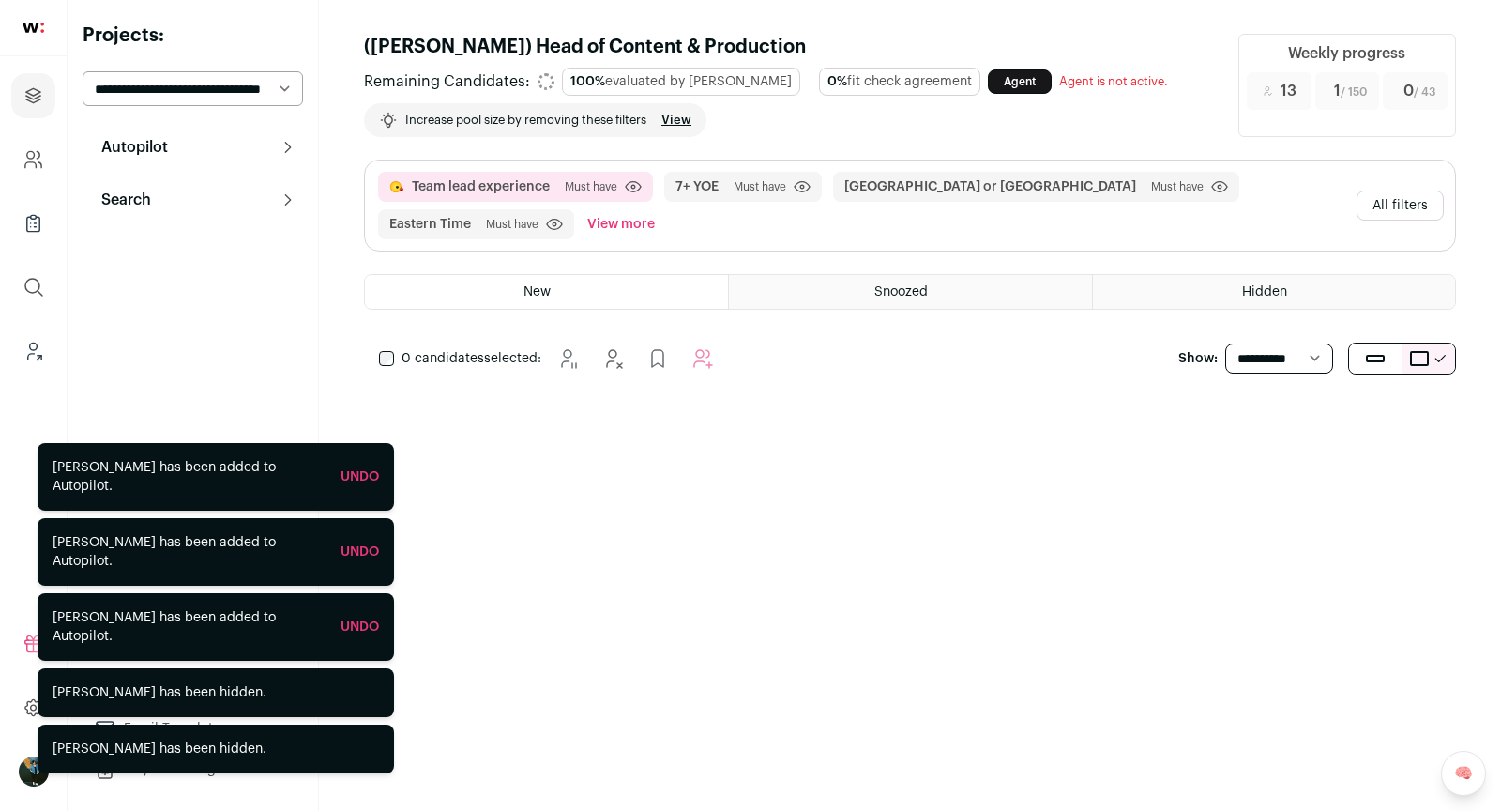
click at [1391, 197] on button "All filters" at bounding box center [1400, 205] width 87 height 30
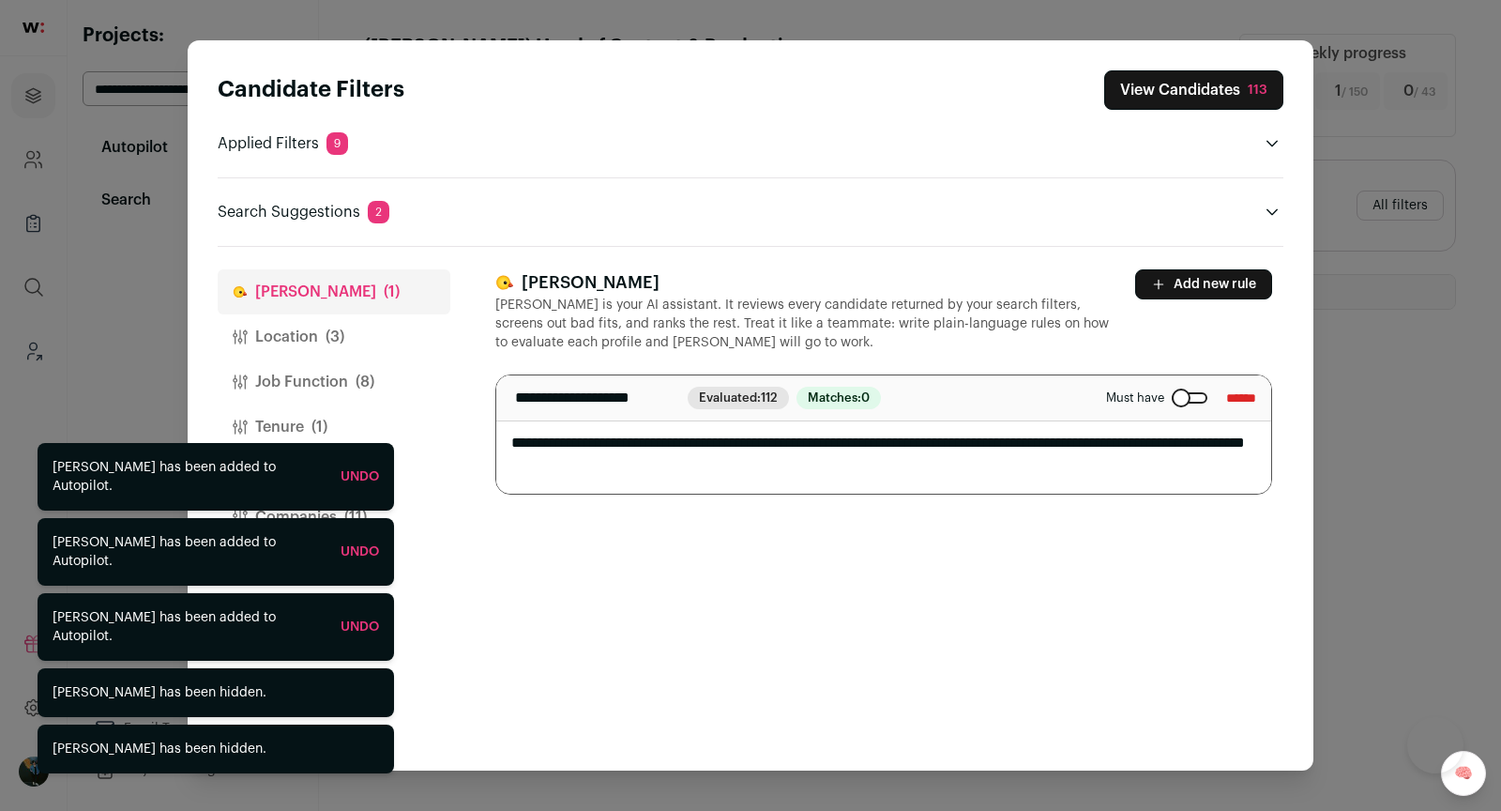
click at [338, 376] on button "Job Function (8)" at bounding box center [334, 381] width 233 height 45
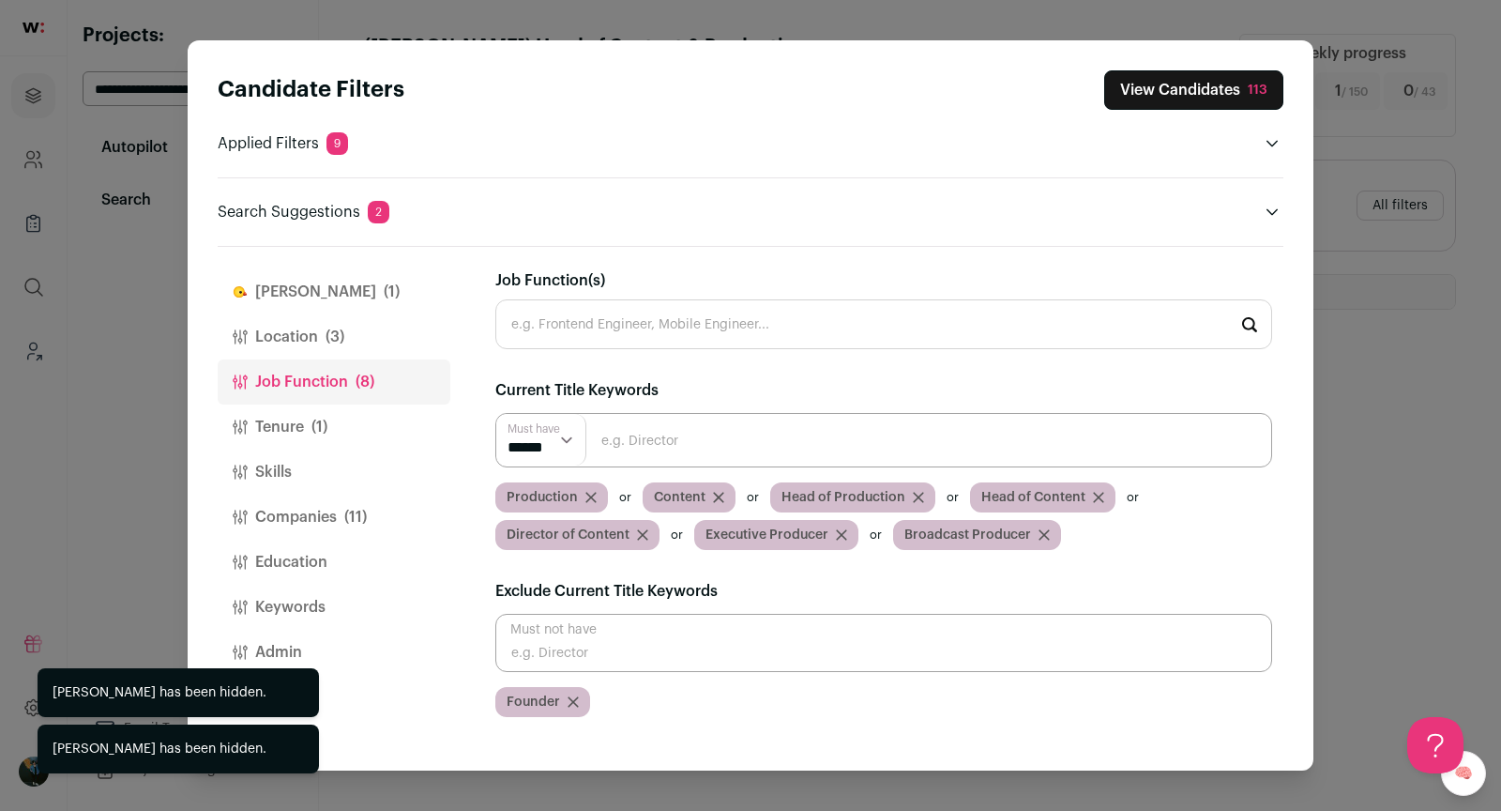
click at [317, 510] on button "Companies (11)" at bounding box center [334, 516] width 233 height 45
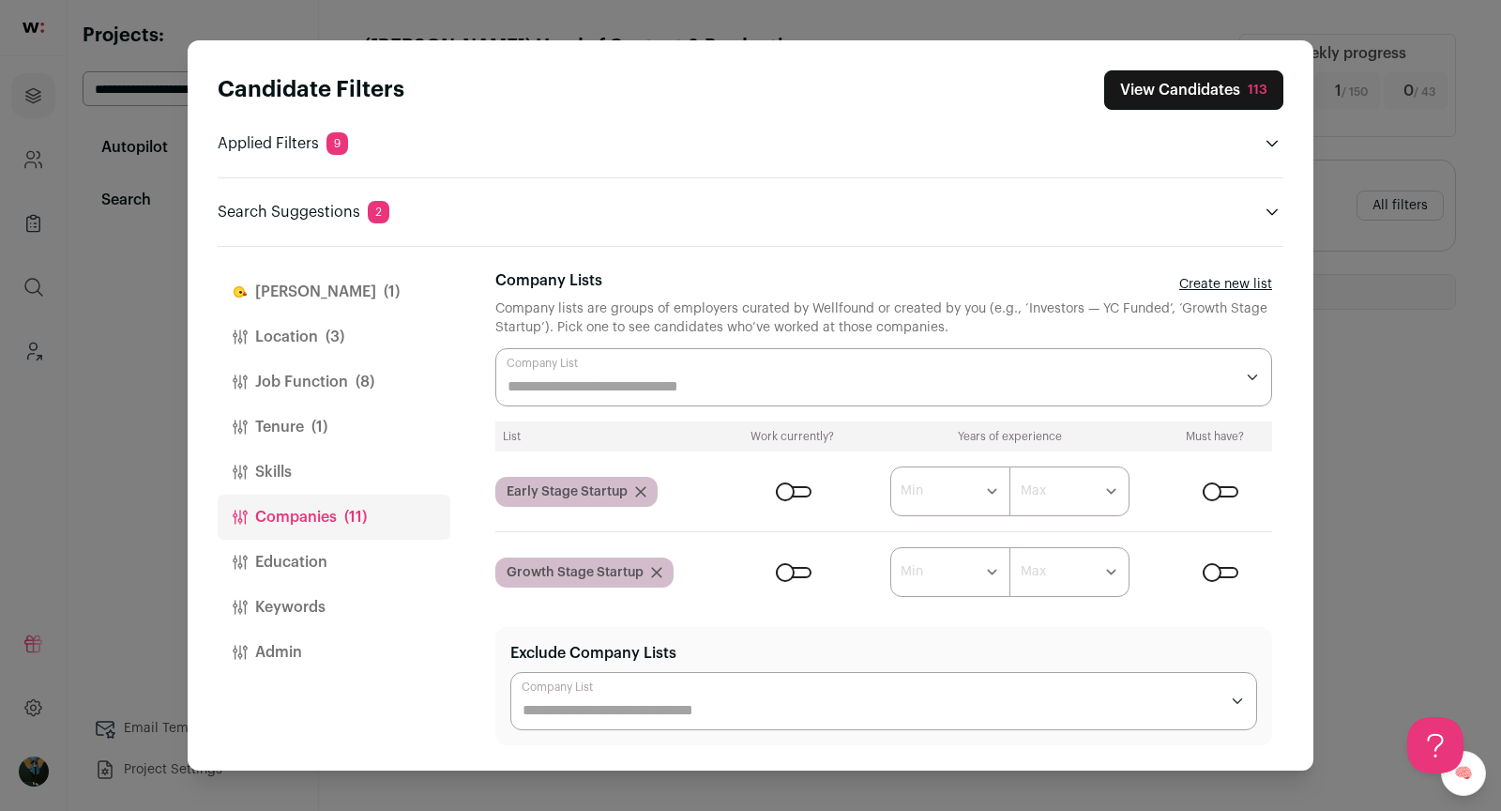
click at [1258, 215] on header "Search Suggestions 2" at bounding box center [751, 212] width 1066 height 23
click at [1276, 211] on icon "Close modal via background" at bounding box center [1272, 212] width 15 height 15
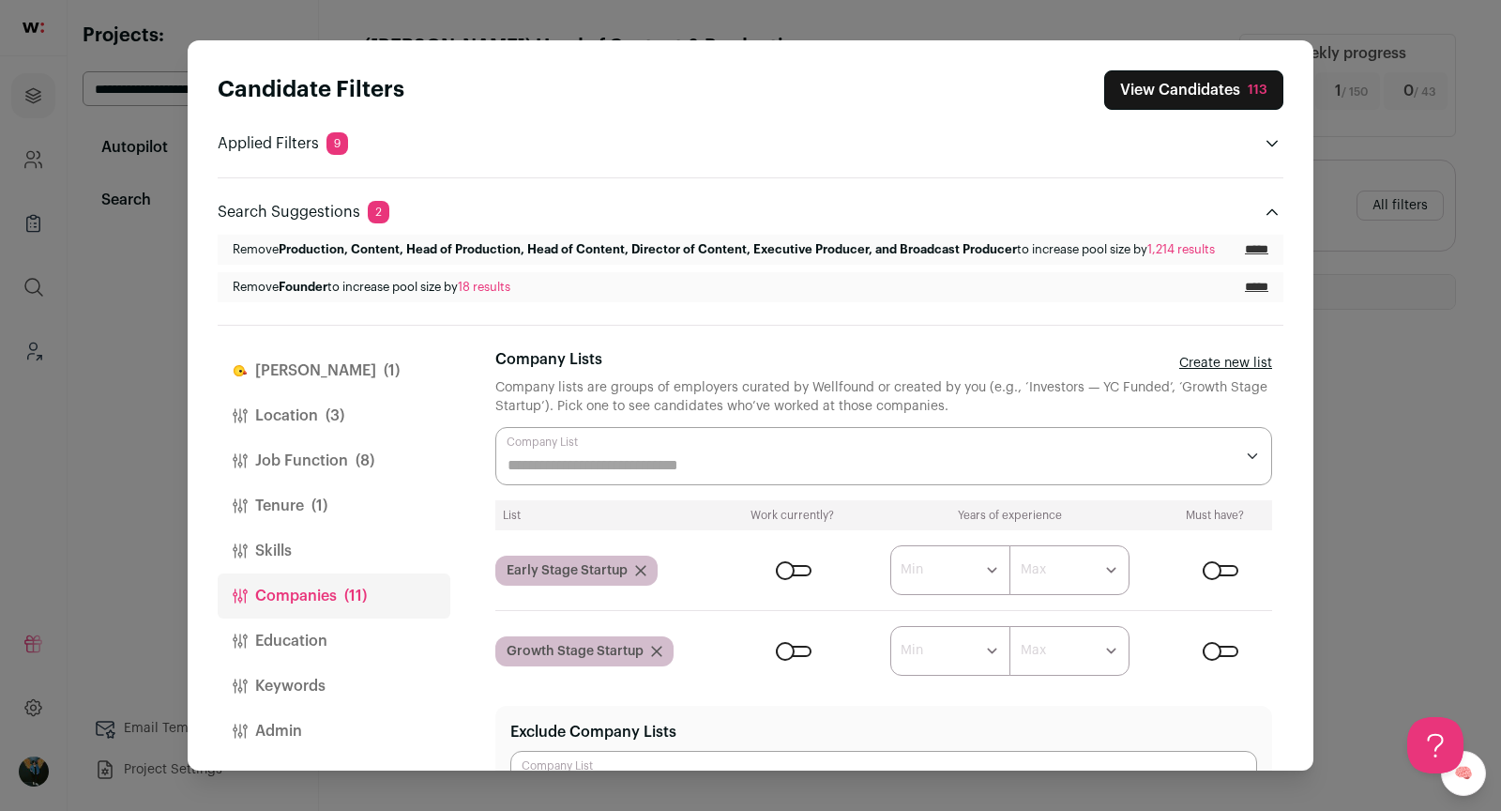
click at [311, 475] on button "Job Function (8)" at bounding box center [334, 460] width 233 height 45
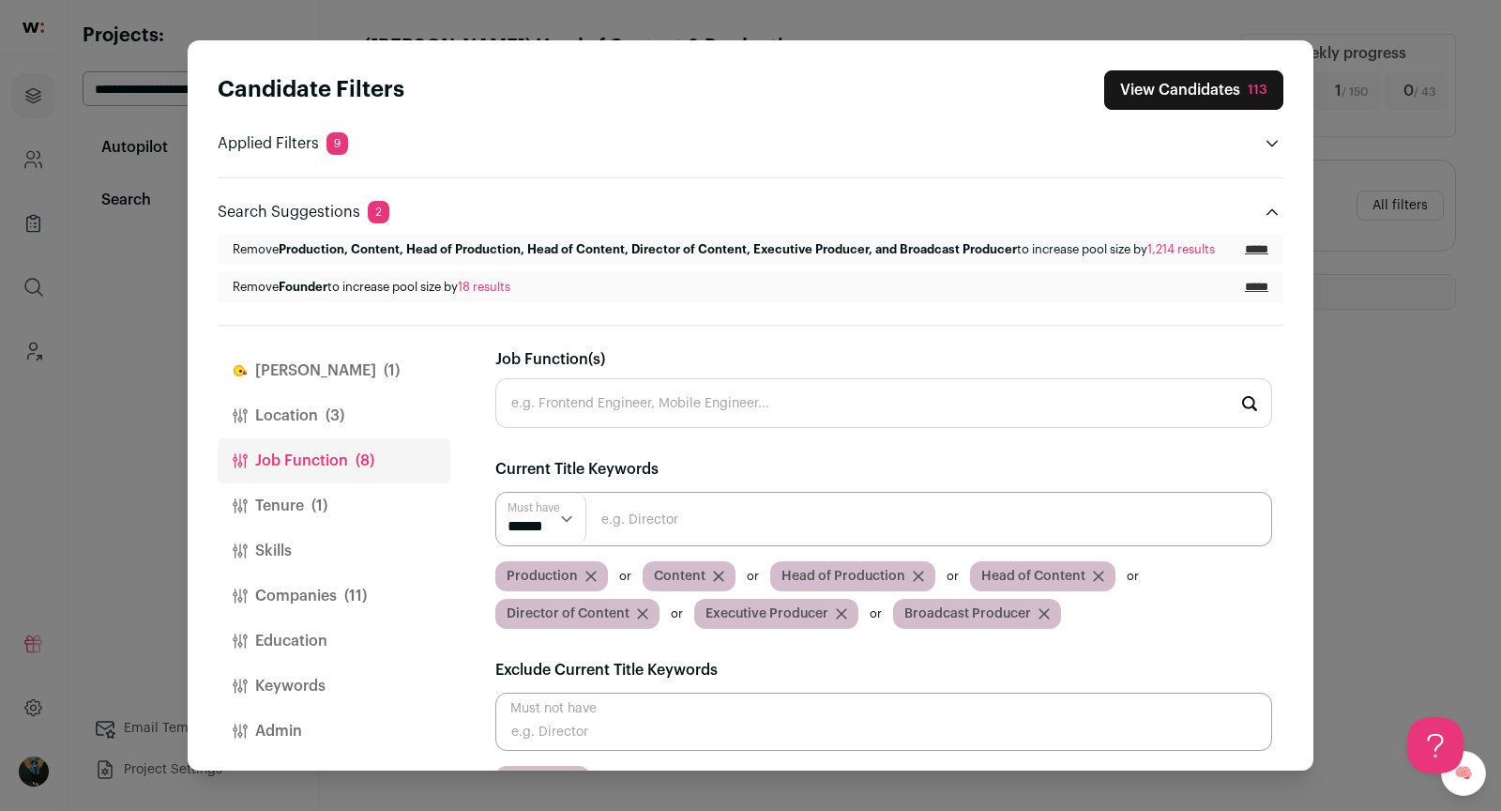
click at [615, 524] on input "Close modal via background" at bounding box center [883, 519] width 777 height 54
type input "Producer"
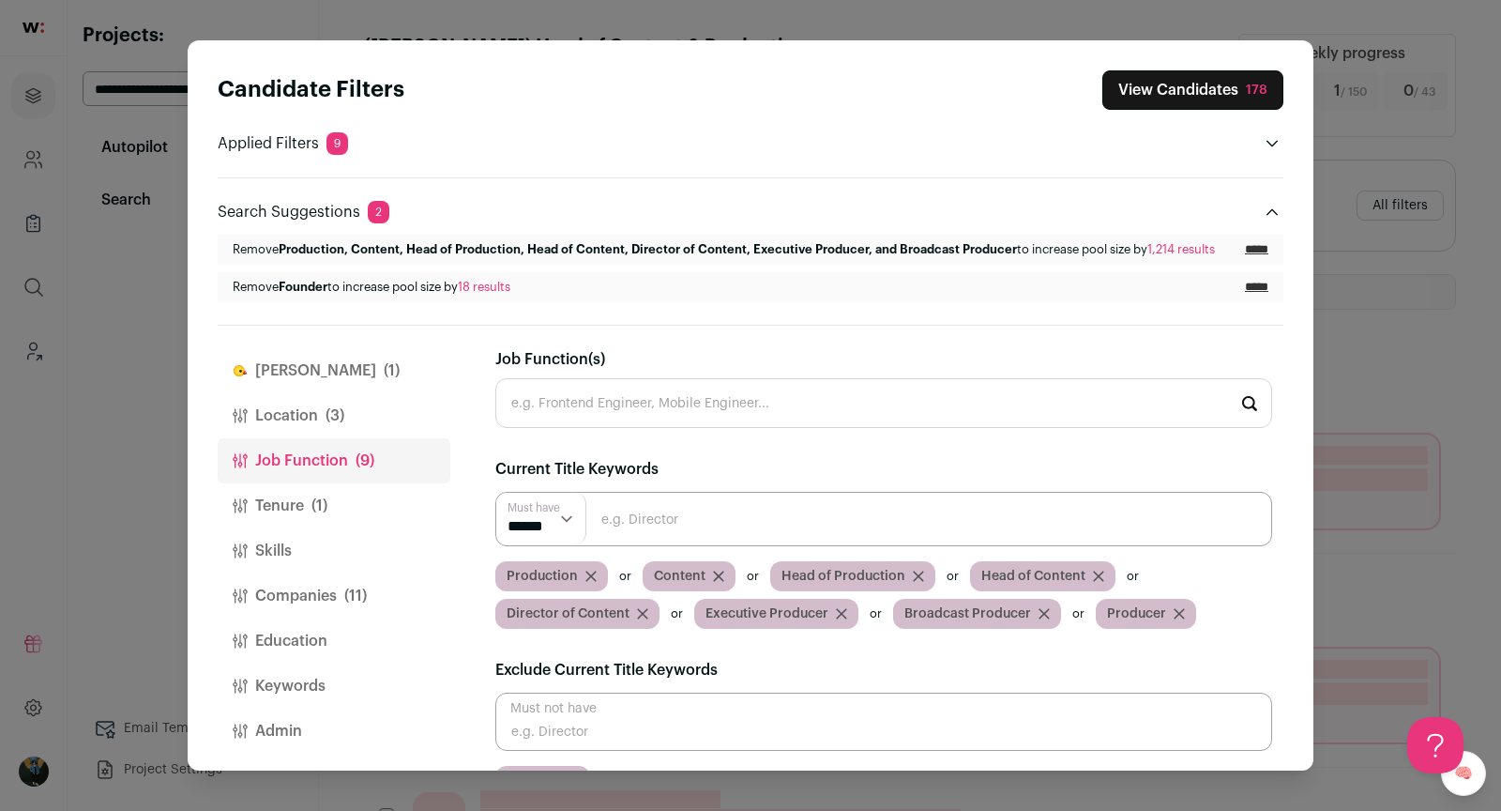
click at [1238, 88] on button "View Candidates 178" at bounding box center [1192, 89] width 181 height 39
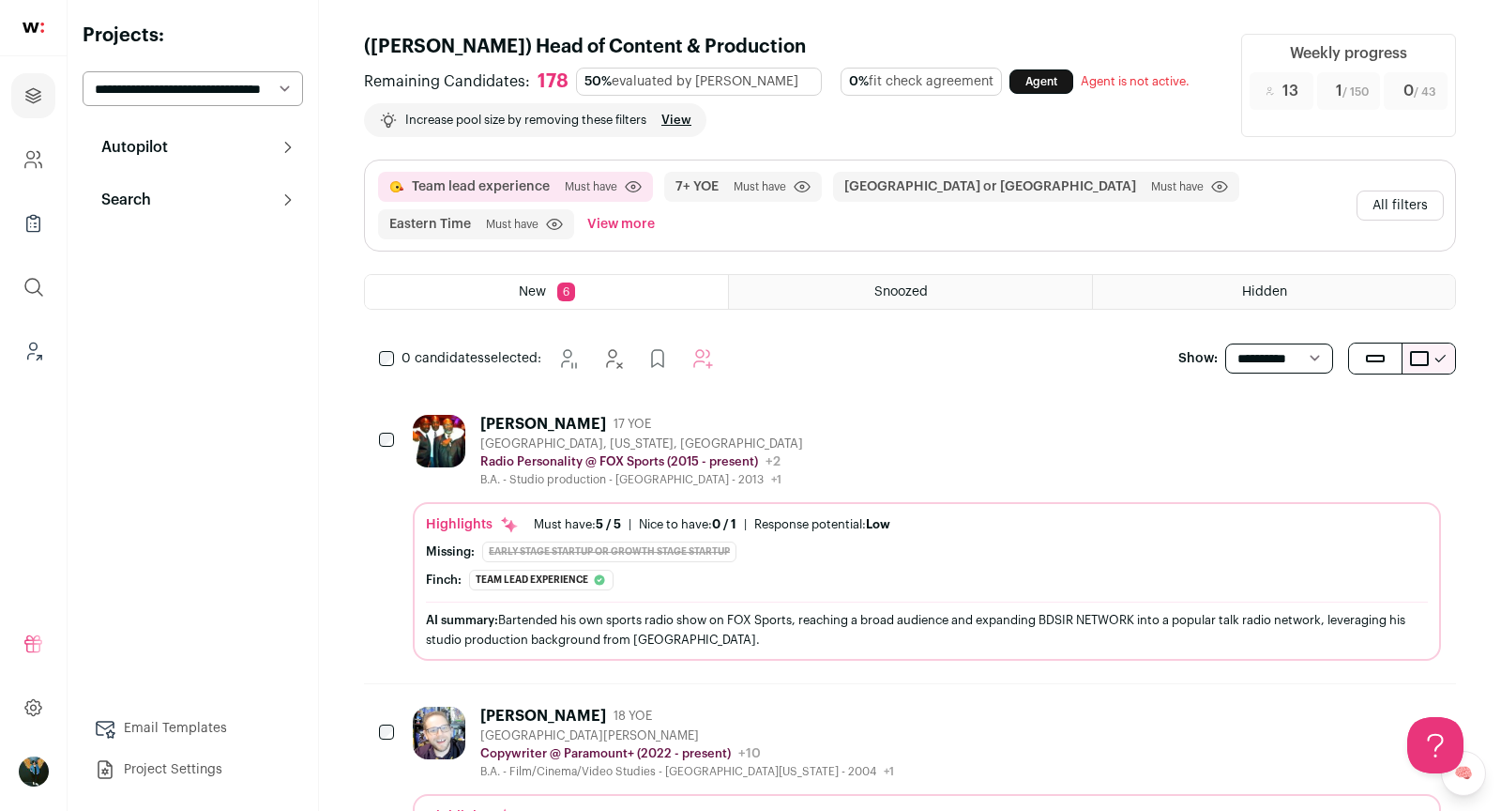
click at [1330, 421] on icon "Hide" at bounding box center [1325, 424] width 15 height 18
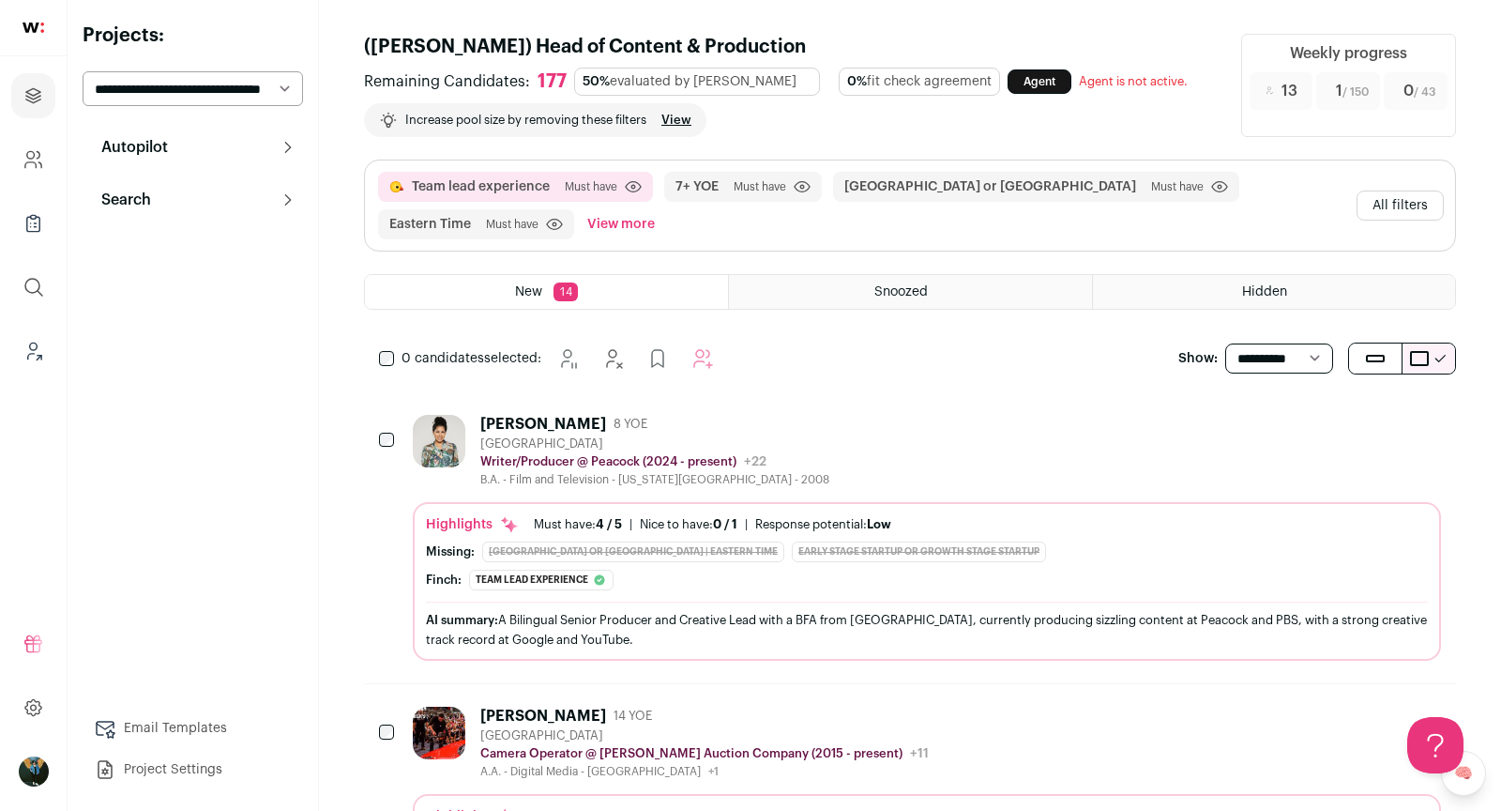
click at [1331, 422] on icon "Hide" at bounding box center [1325, 424] width 15 height 18
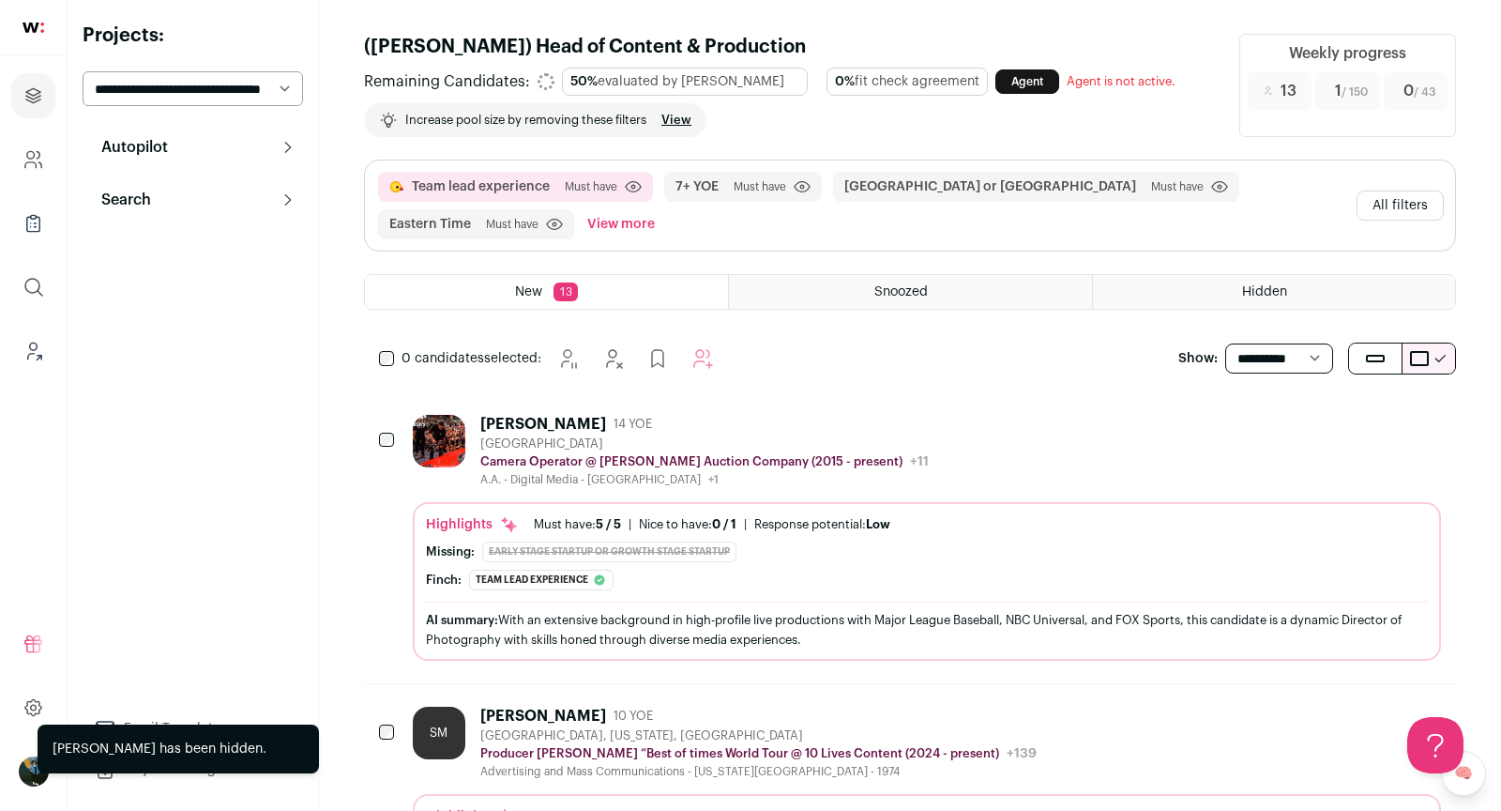
click at [1331, 422] on icon "Hide" at bounding box center [1325, 424] width 15 height 18
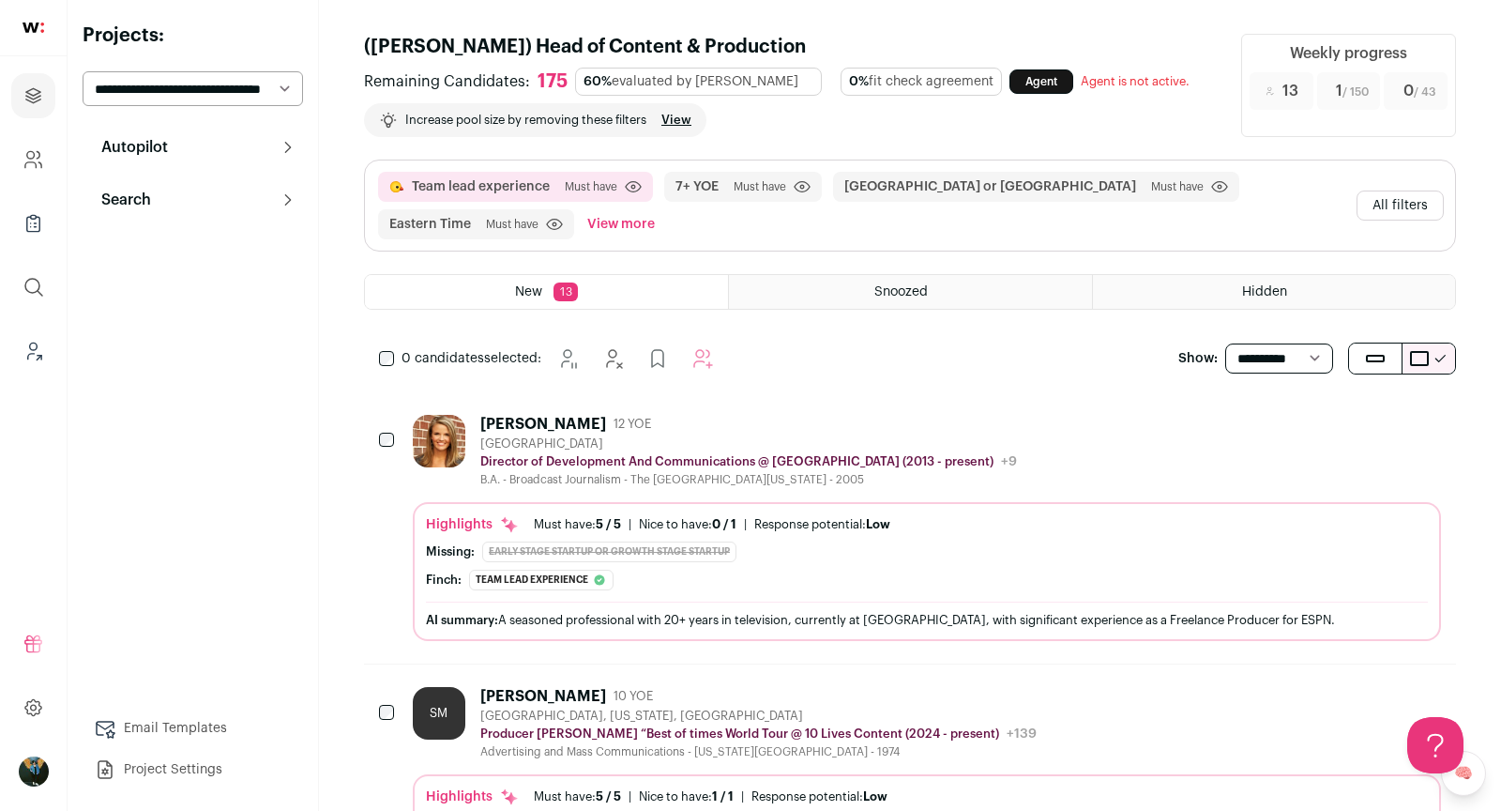
click at [1320, 428] on button "Hide" at bounding box center [1323, 422] width 39 height 39
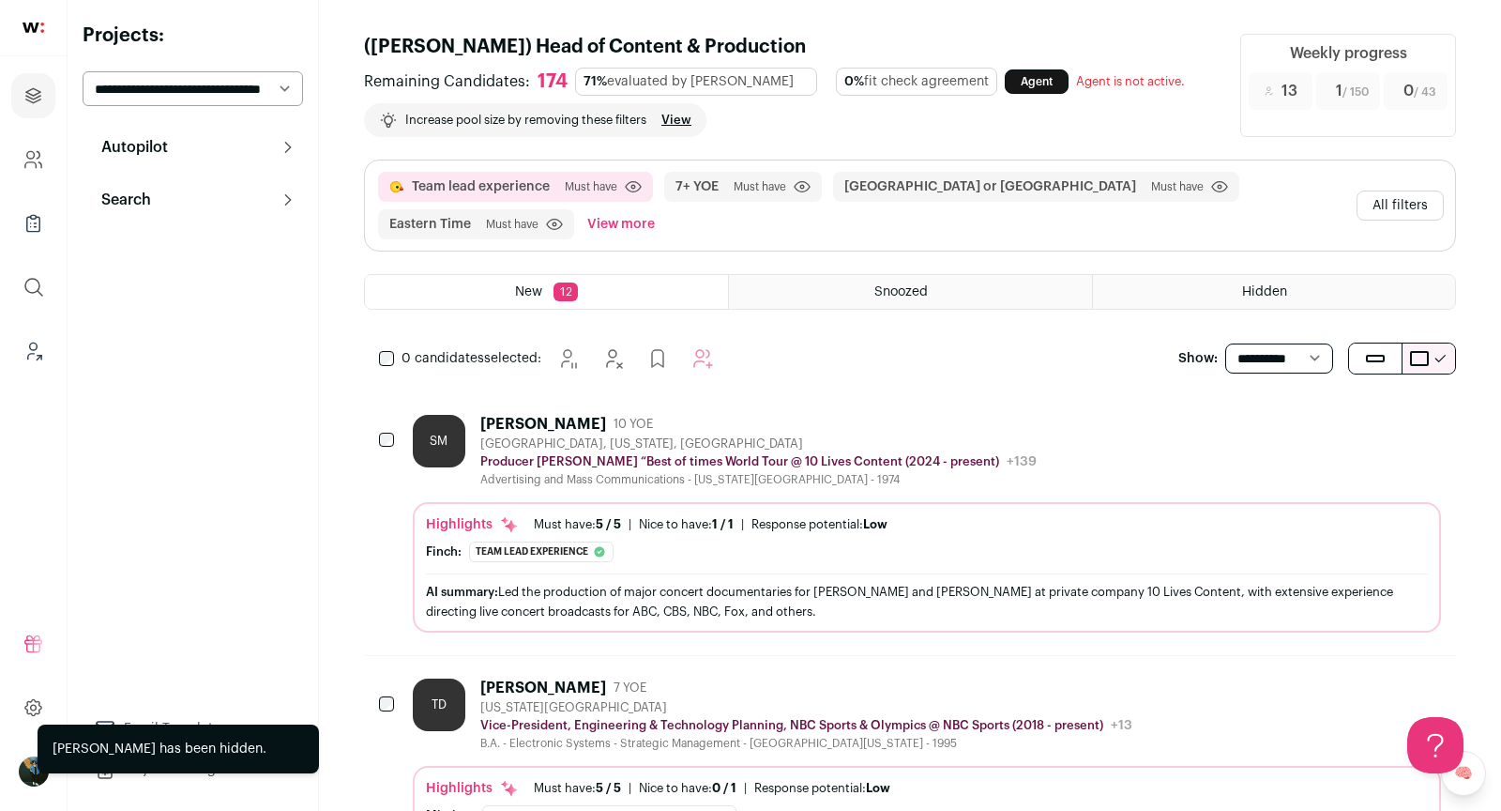
click at [1320, 428] on button "Hide" at bounding box center [1323, 422] width 39 height 39
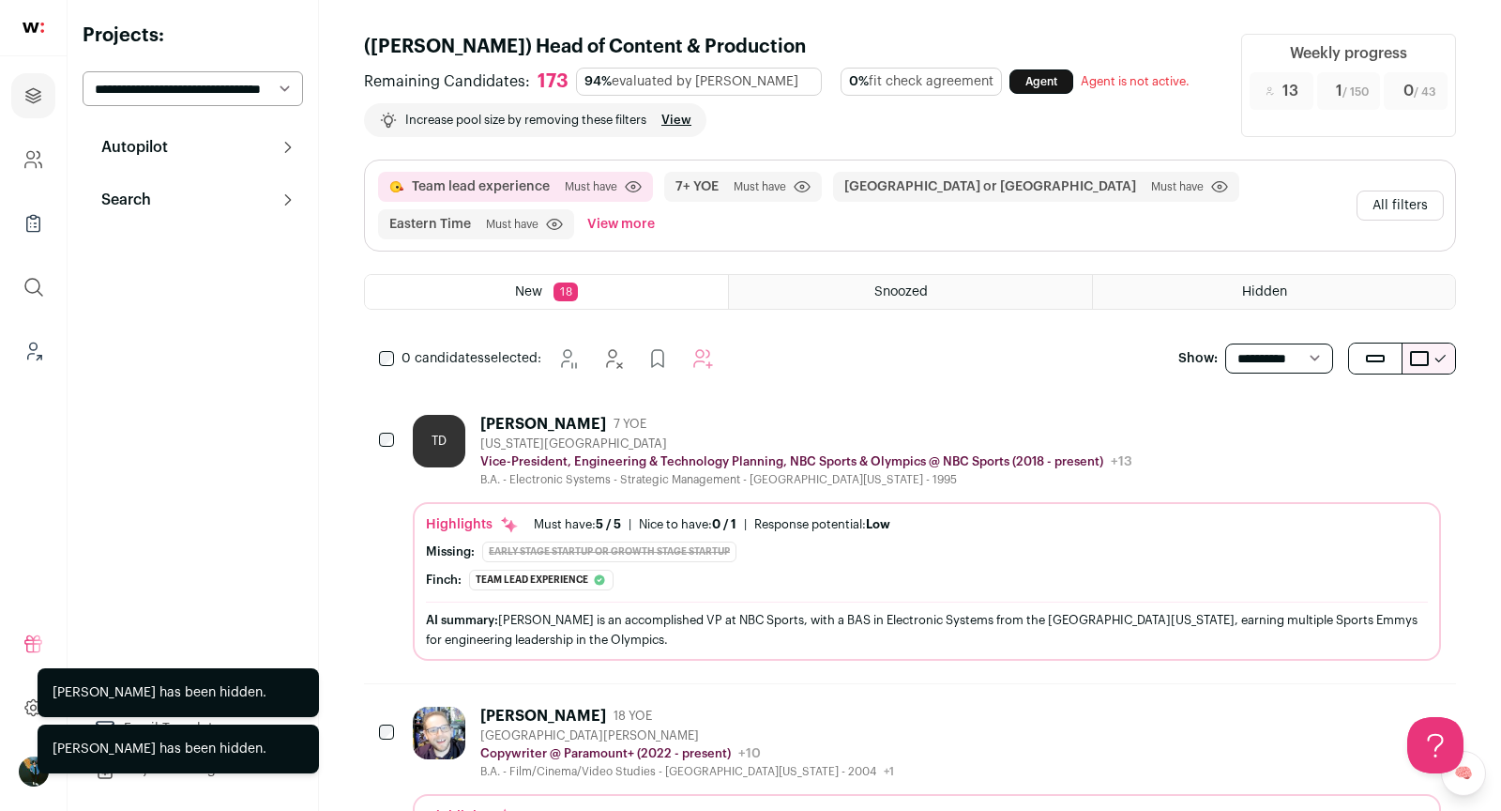
click at [1320, 428] on button "Hide" at bounding box center [1323, 422] width 39 height 39
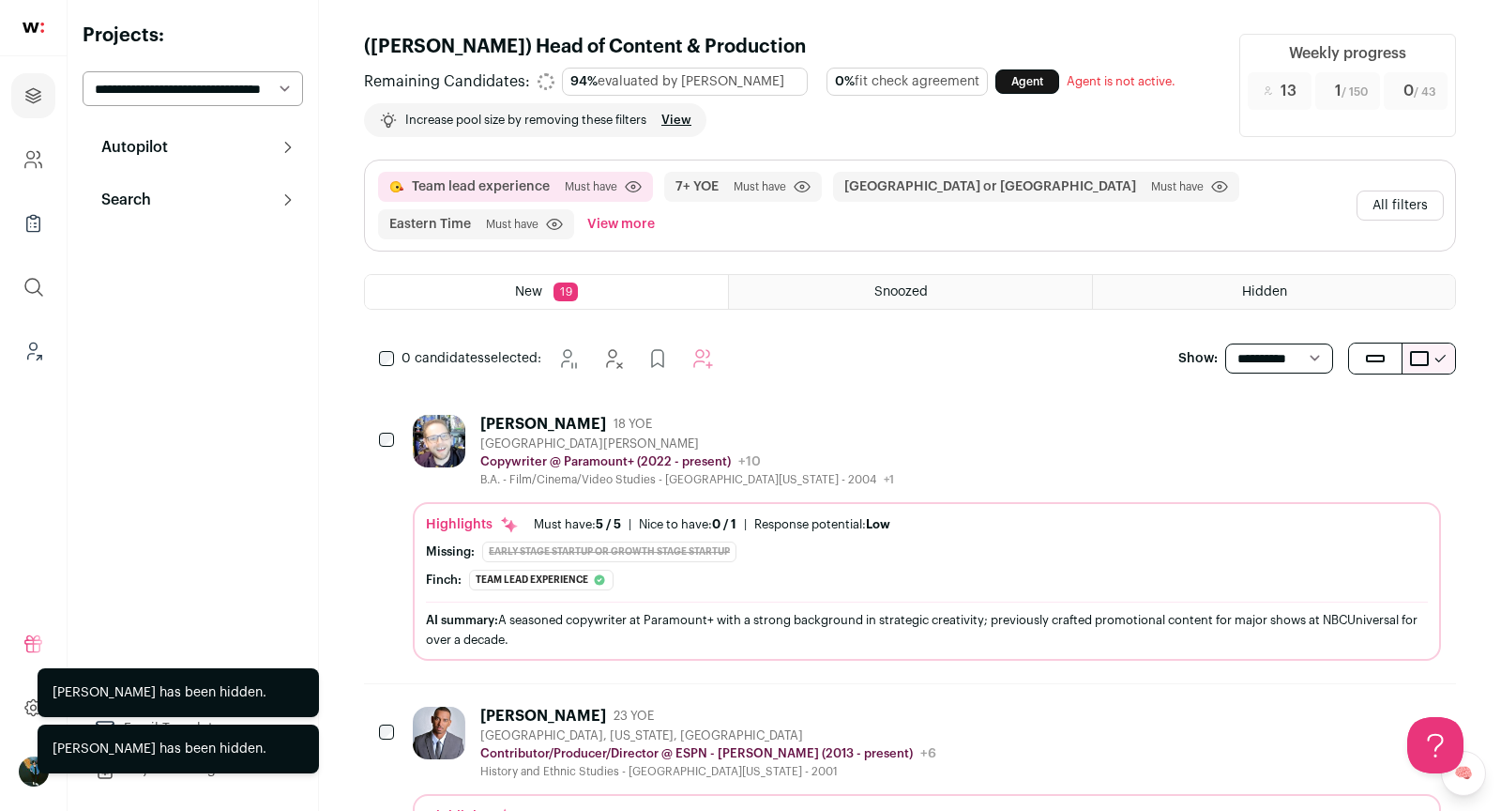
click at [1320, 428] on button "Hide" at bounding box center [1323, 422] width 39 height 39
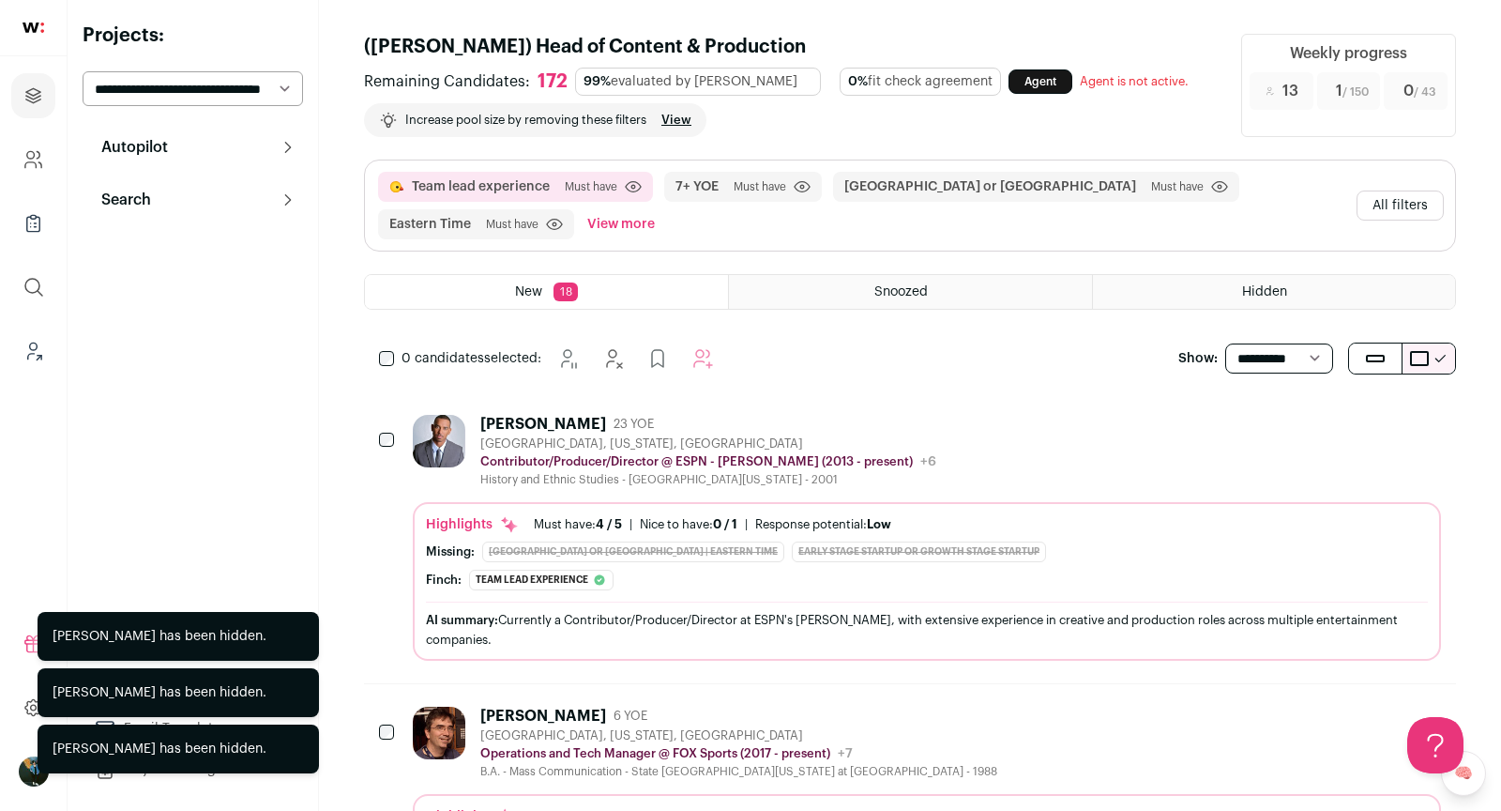
click at [1320, 428] on button "Hide" at bounding box center [1323, 422] width 39 height 39
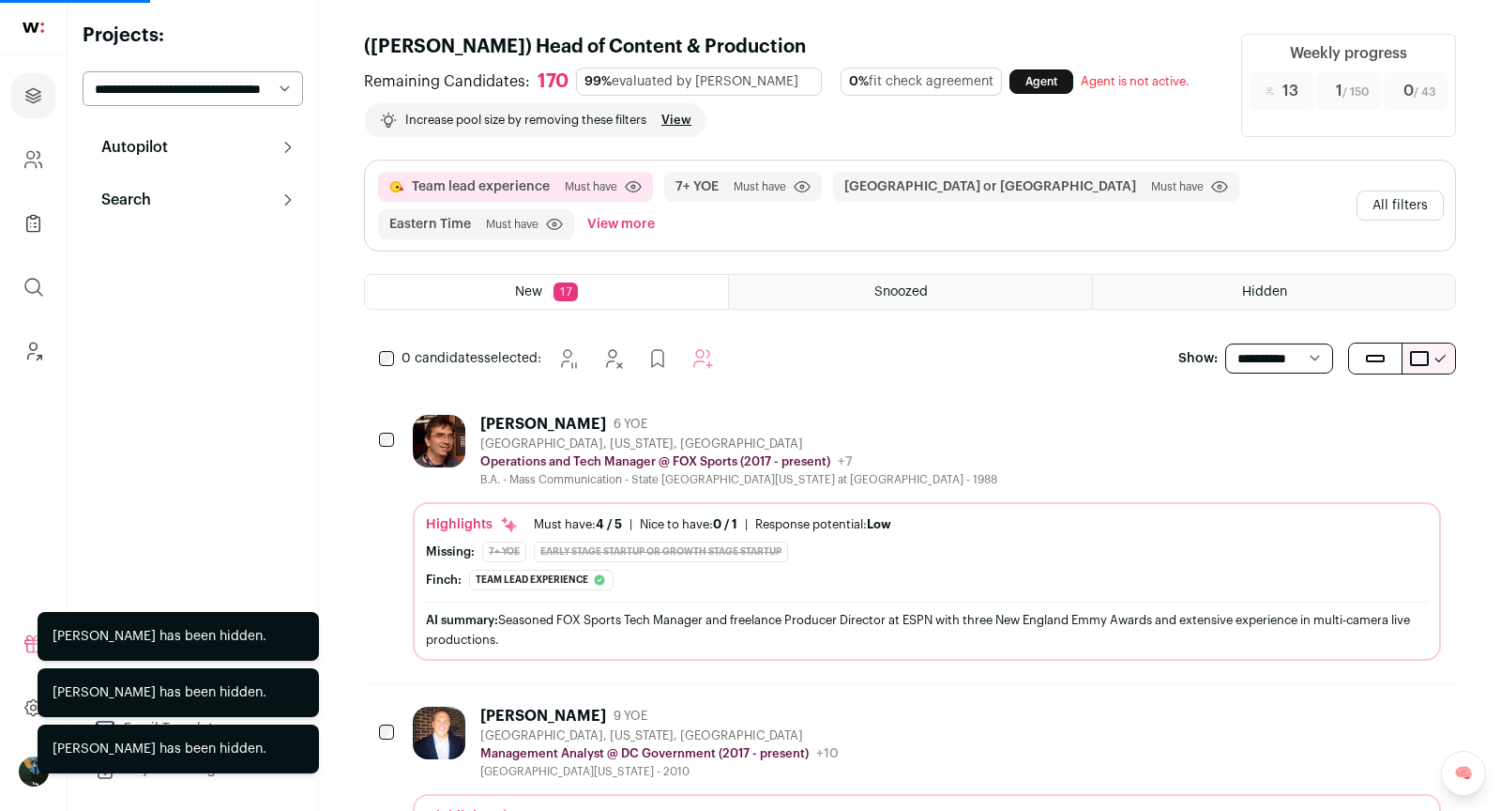
click at [1320, 428] on button "Hide" at bounding box center [1323, 422] width 39 height 39
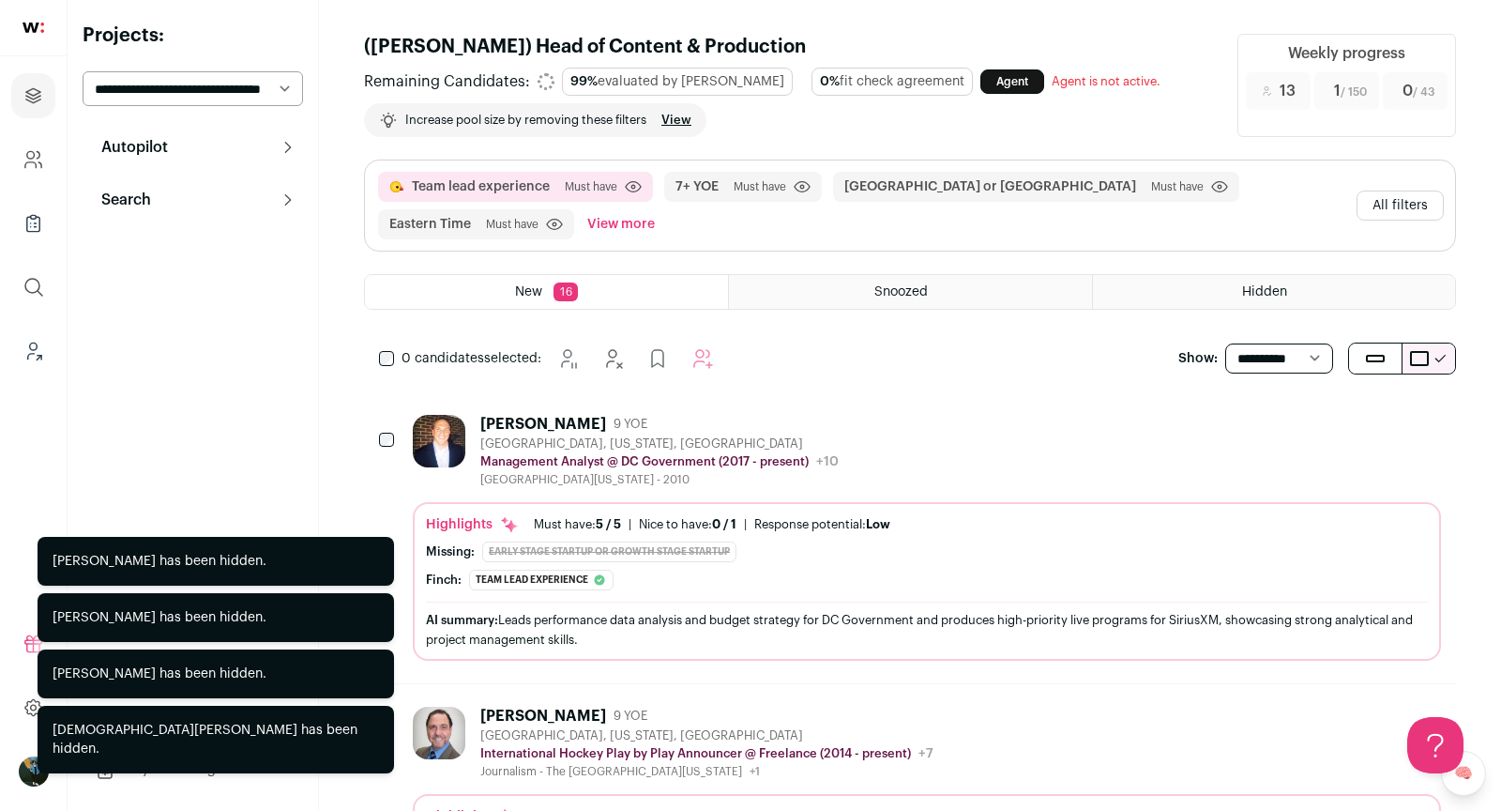
click at [1320, 428] on button "Hide" at bounding box center [1323, 422] width 39 height 39
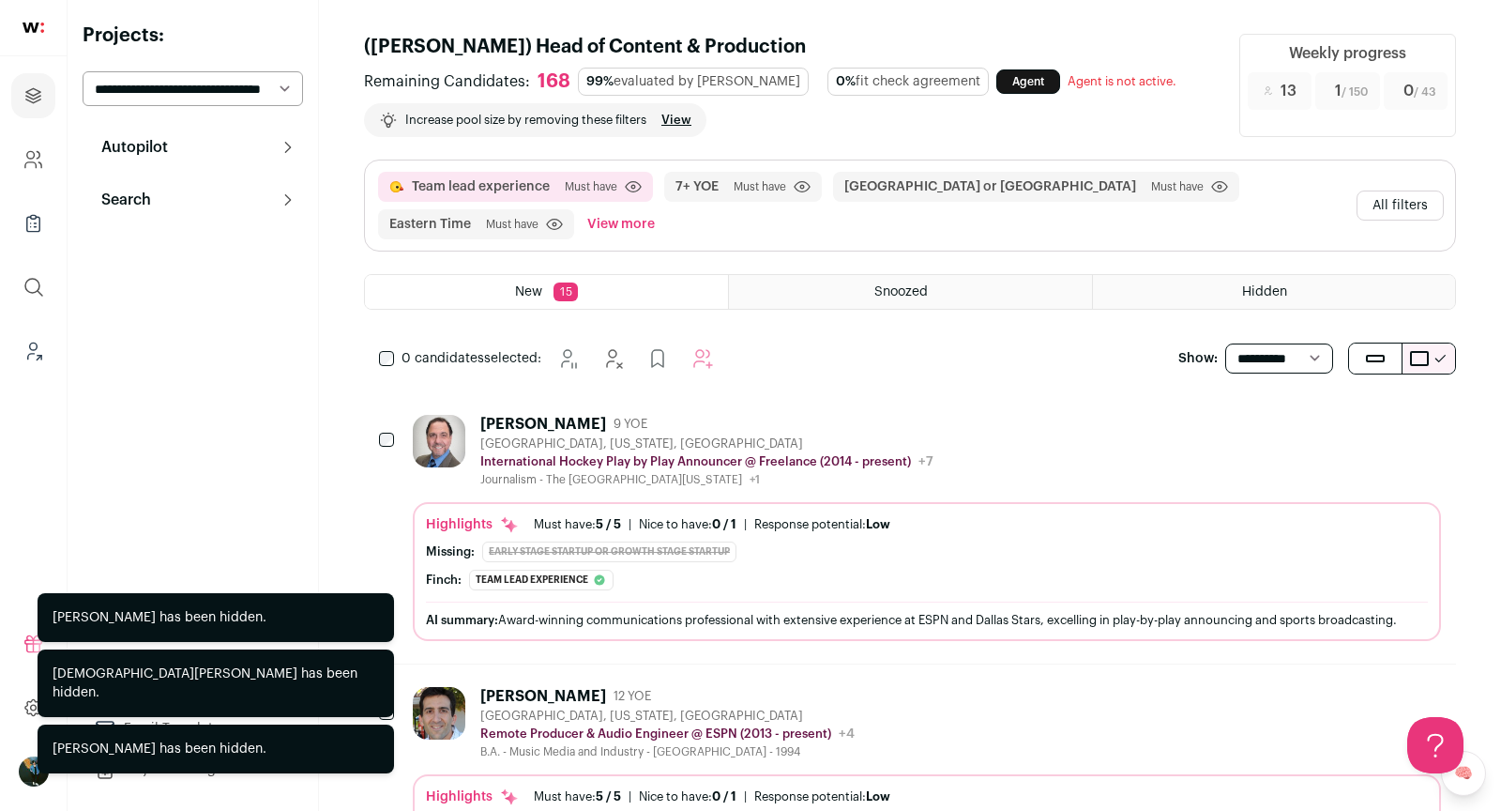
click at [1320, 428] on button "Hide" at bounding box center [1323, 422] width 39 height 39
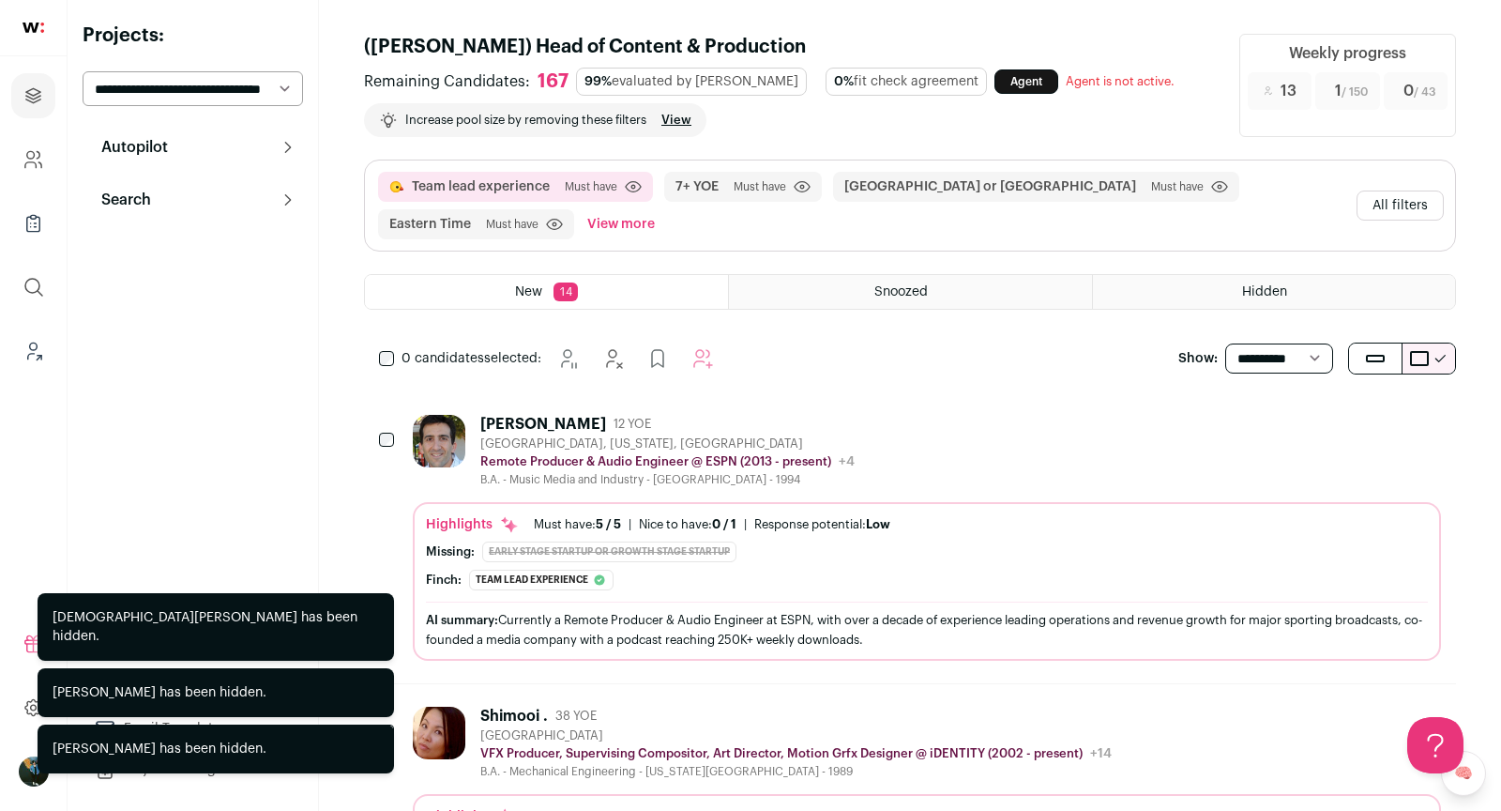
click at [1321, 428] on button "Hide" at bounding box center [1323, 422] width 39 height 39
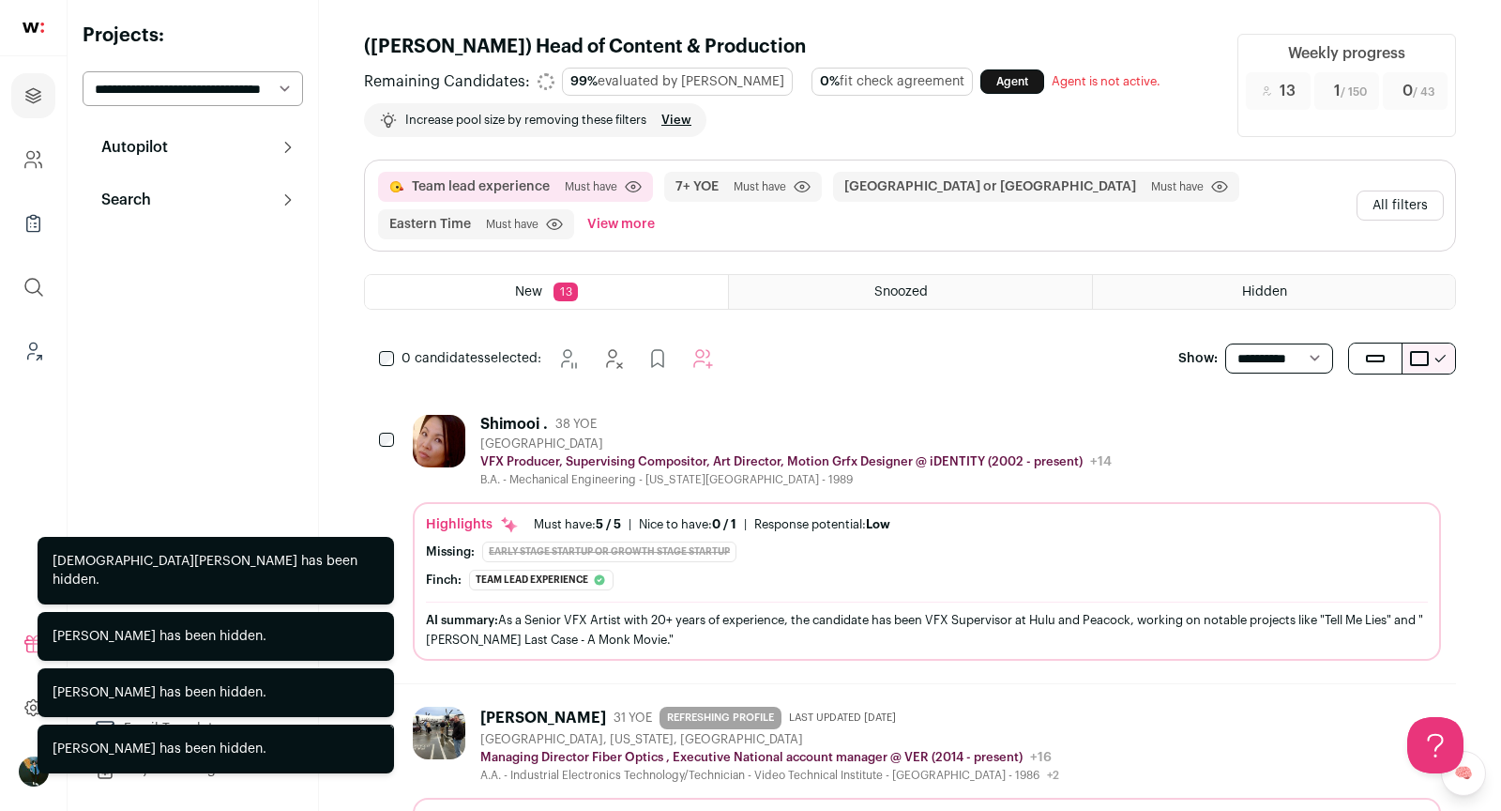
click at [1321, 428] on button "Hide" at bounding box center [1323, 422] width 39 height 39
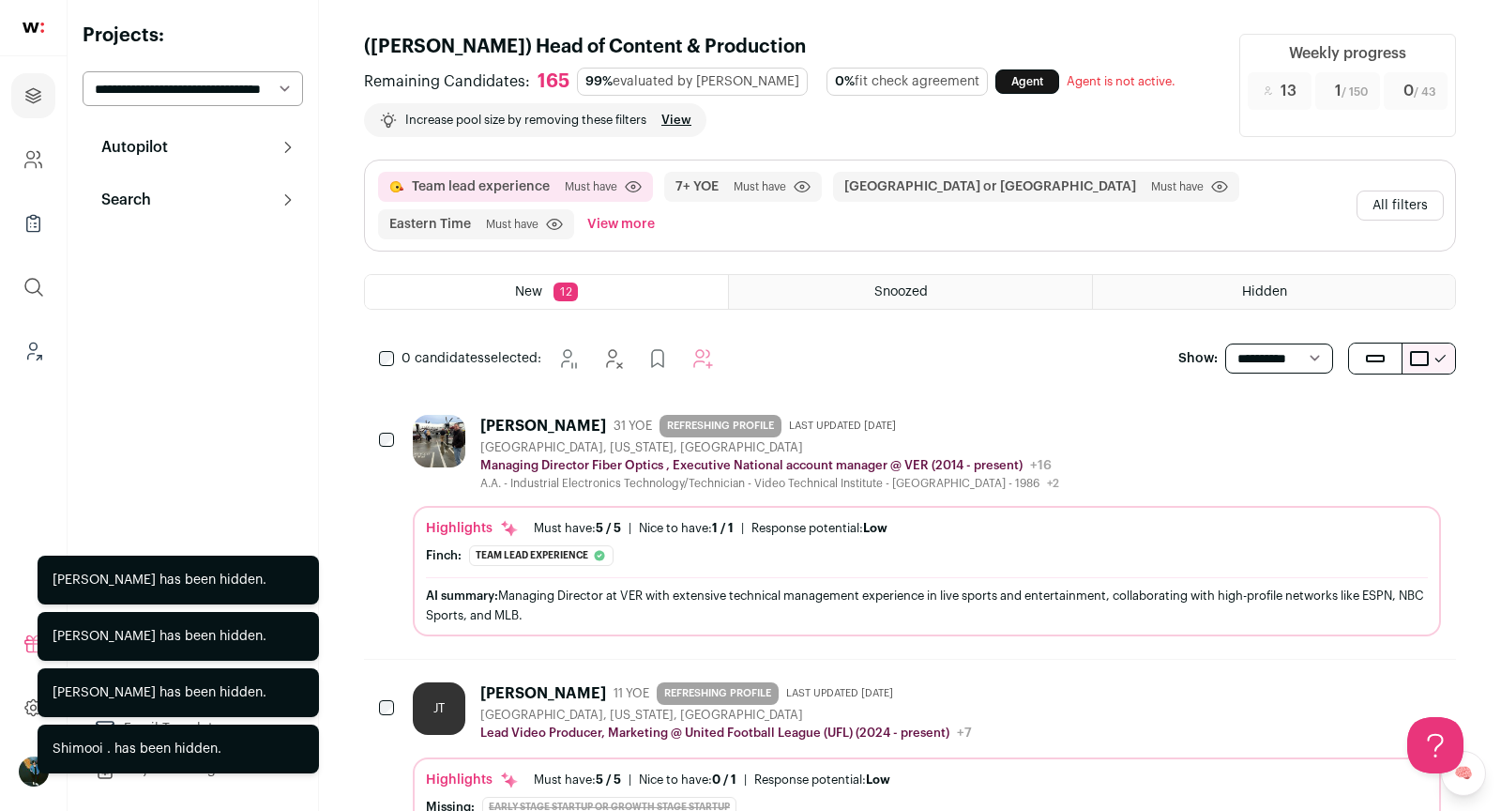
click at [1321, 428] on button "Hide" at bounding box center [1323, 422] width 39 height 39
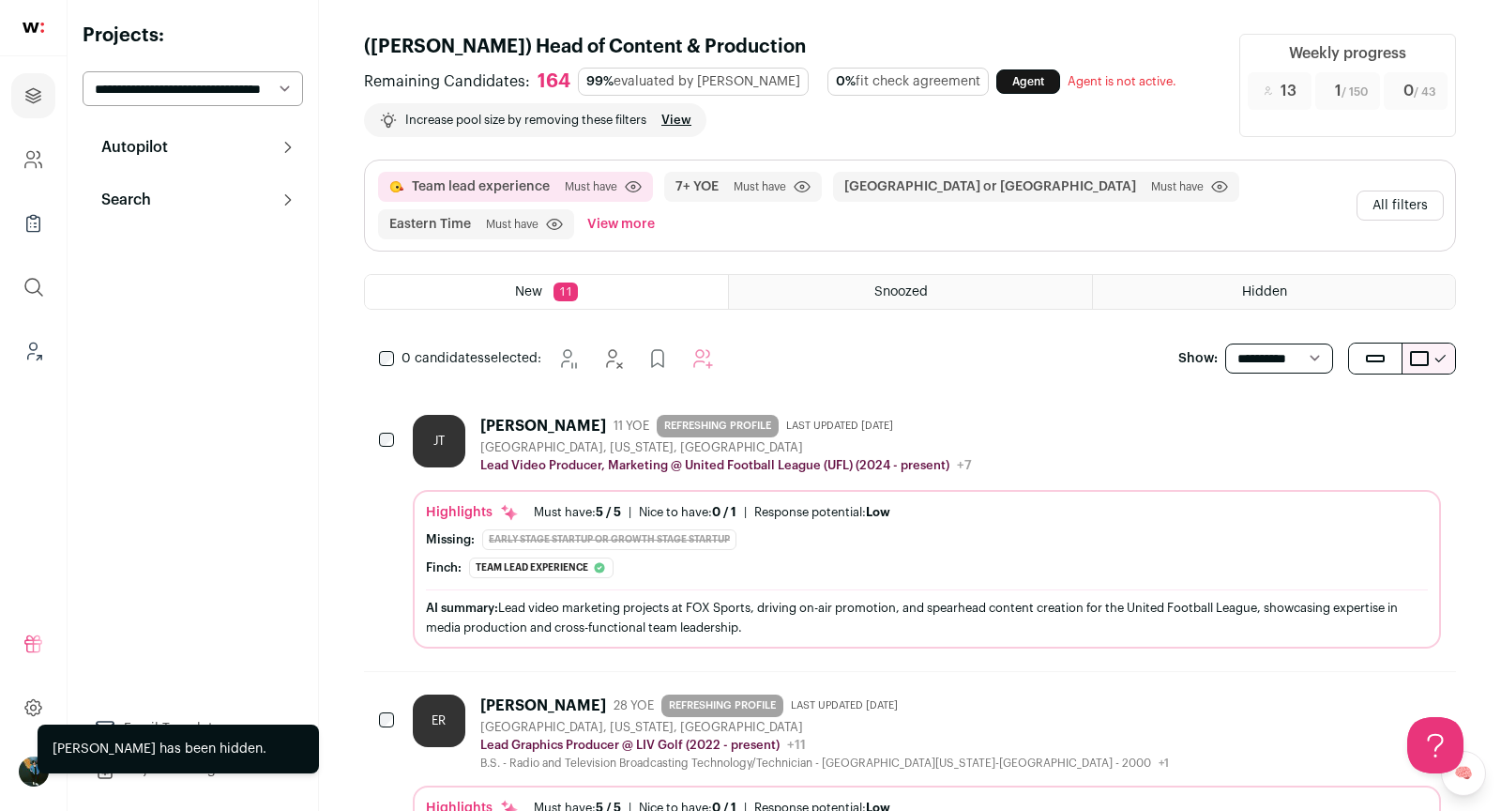
click at [1321, 428] on button "Hide" at bounding box center [1323, 422] width 39 height 39
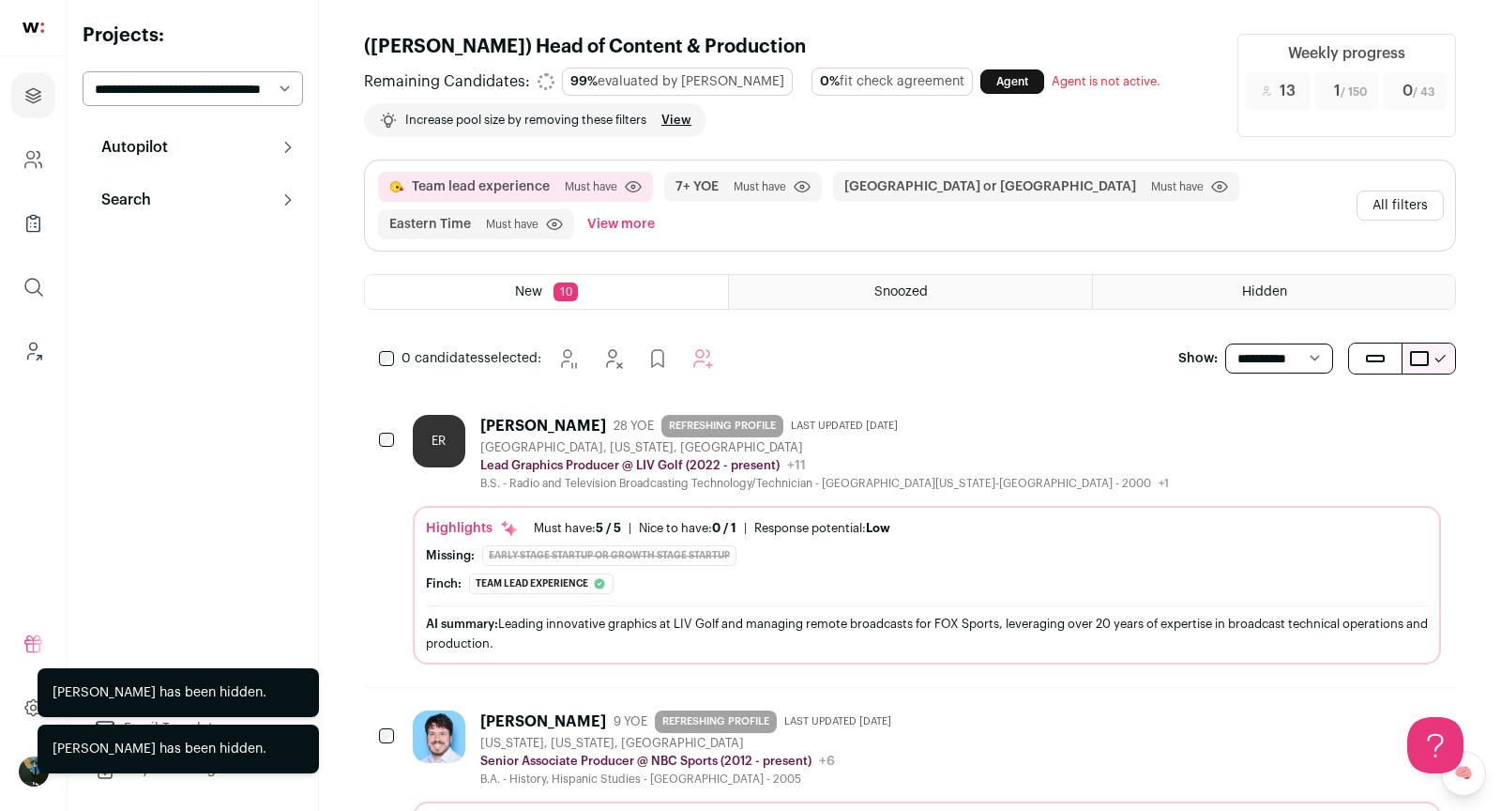
click at [1321, 428] on button "Hide" at bounding box center [1323, 422] width 39 height 39
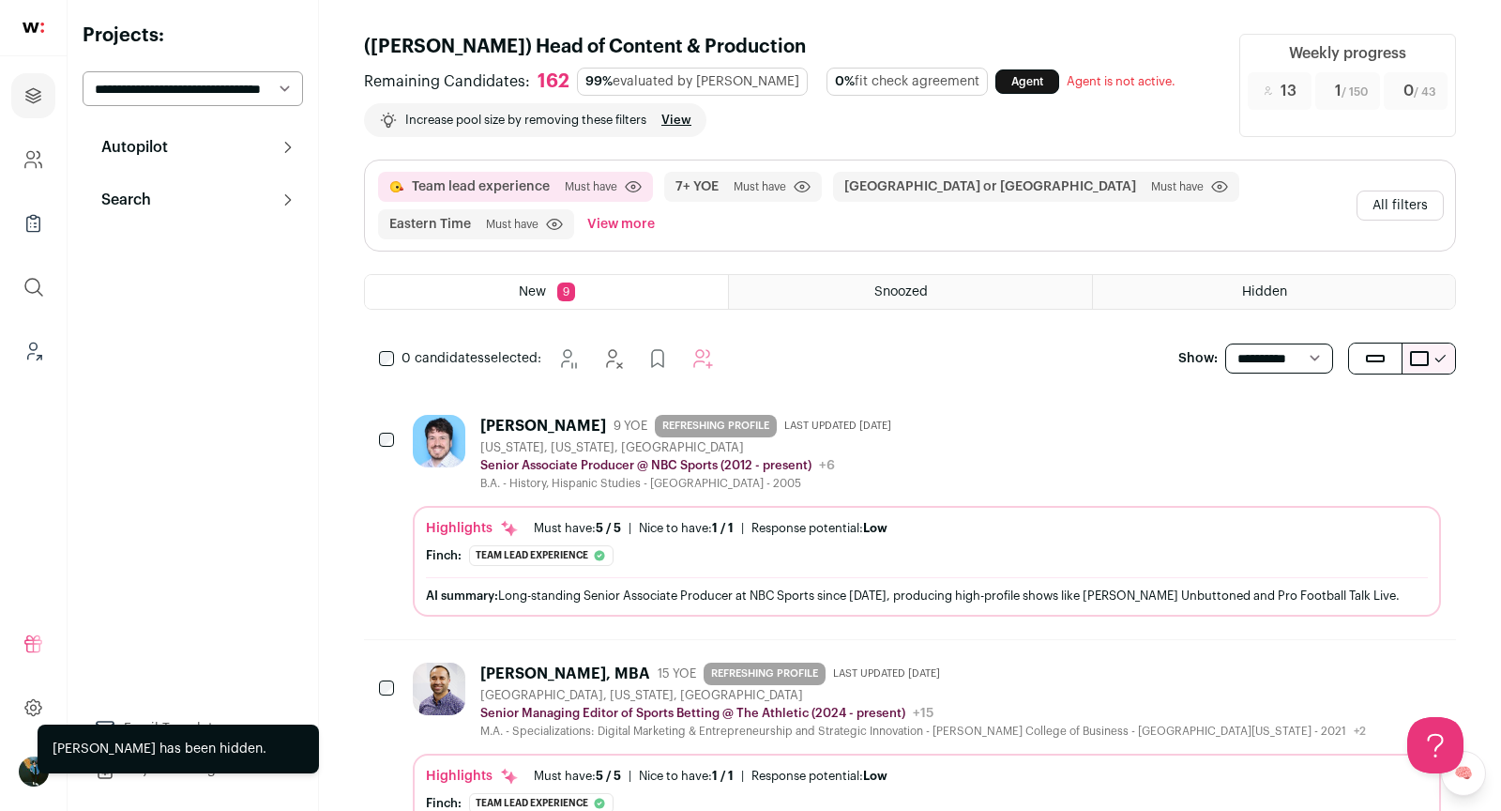
click at [1421, 433] on button "Add to Prospects" at bounding box center [1424, 422] width 39 height 39
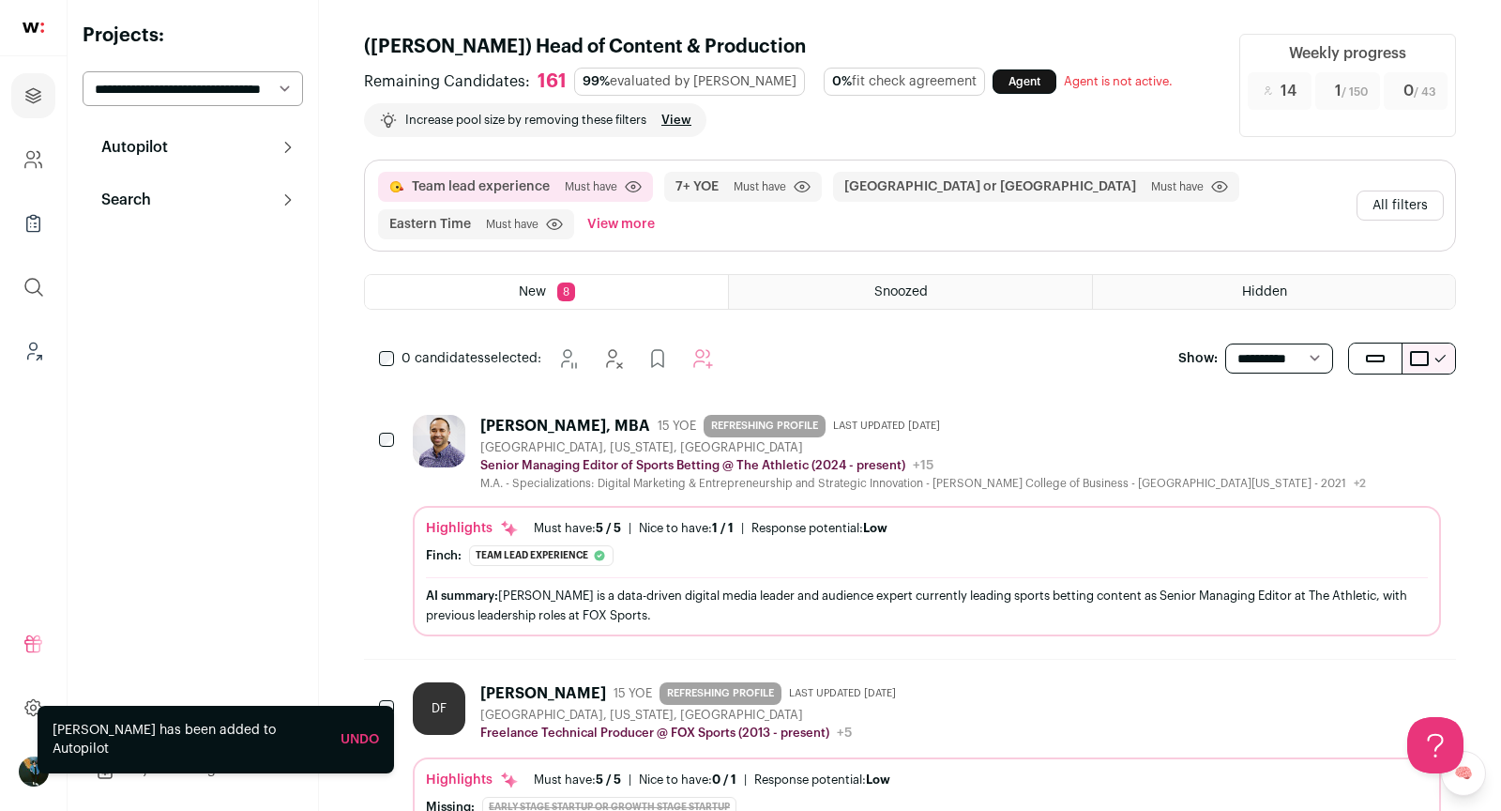
click at [1117, 459] on div "Senior Managing Editor of Sports Betting @ The Athletic (2024 - present) The At…" at bounding box center [923, 465] width 886 height 19
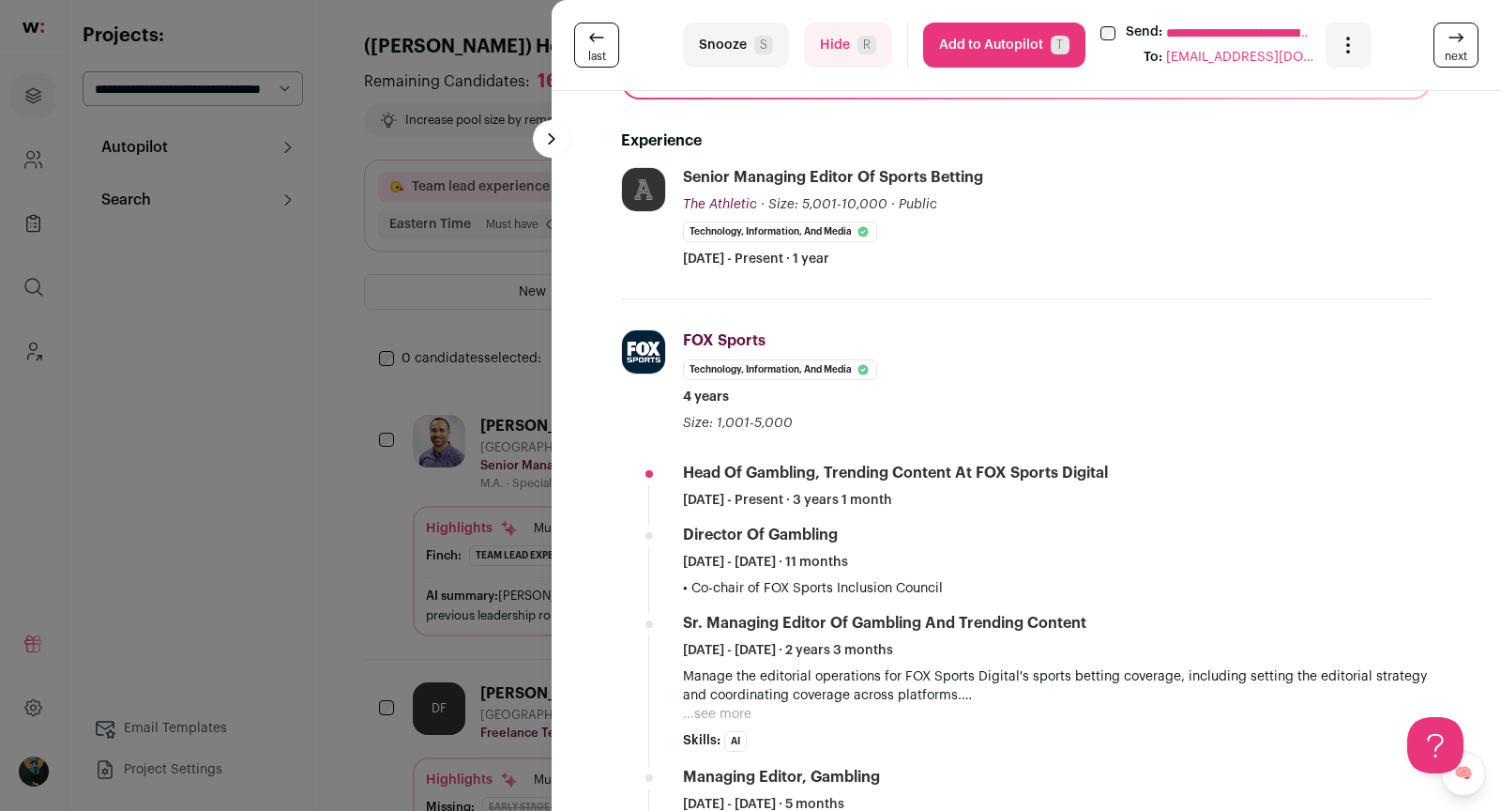
scroll to position [343, 0]
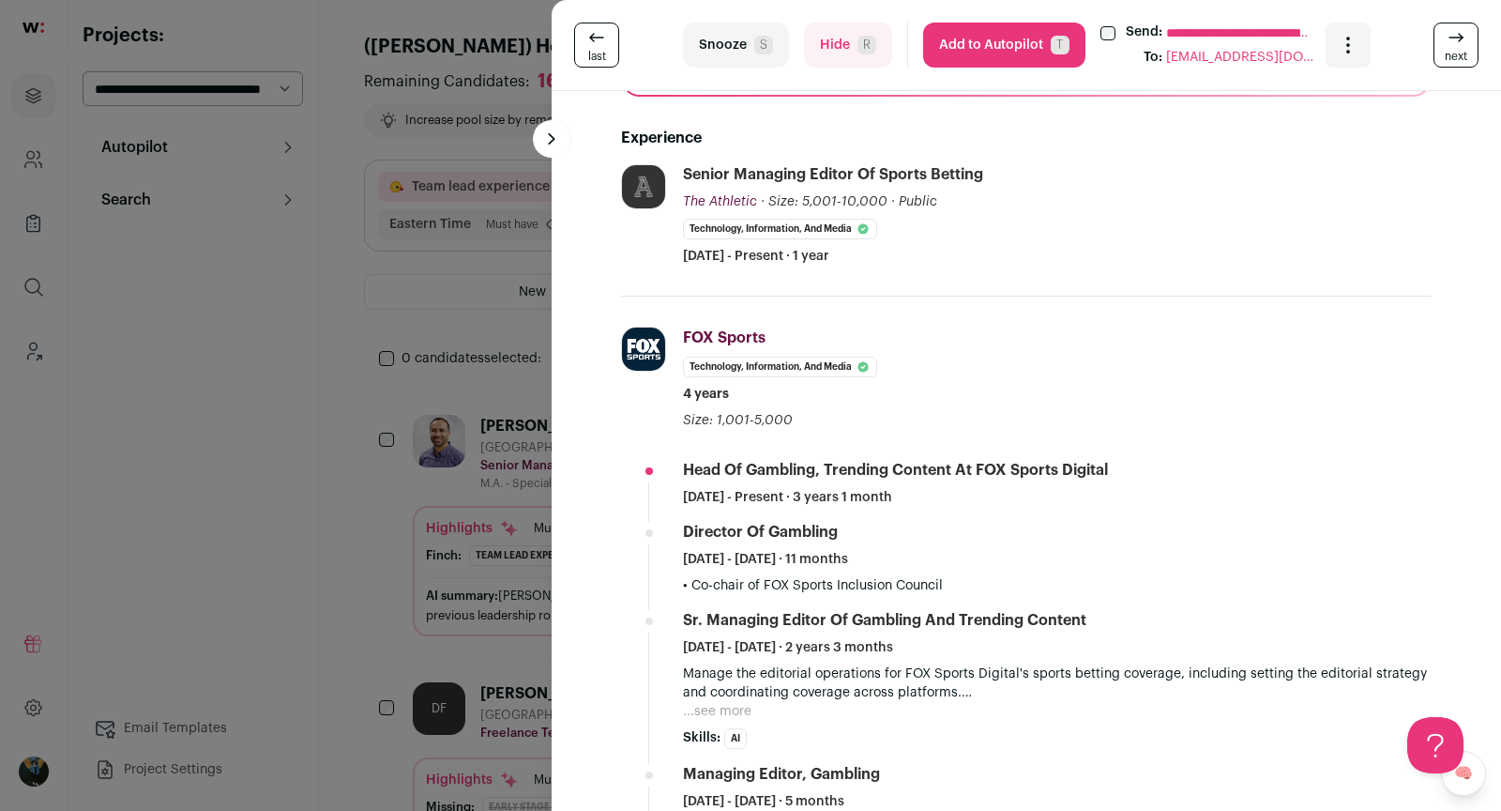
click at [521, 539] on div "**********" at bounding box center [750, 405] width 1501 height 811
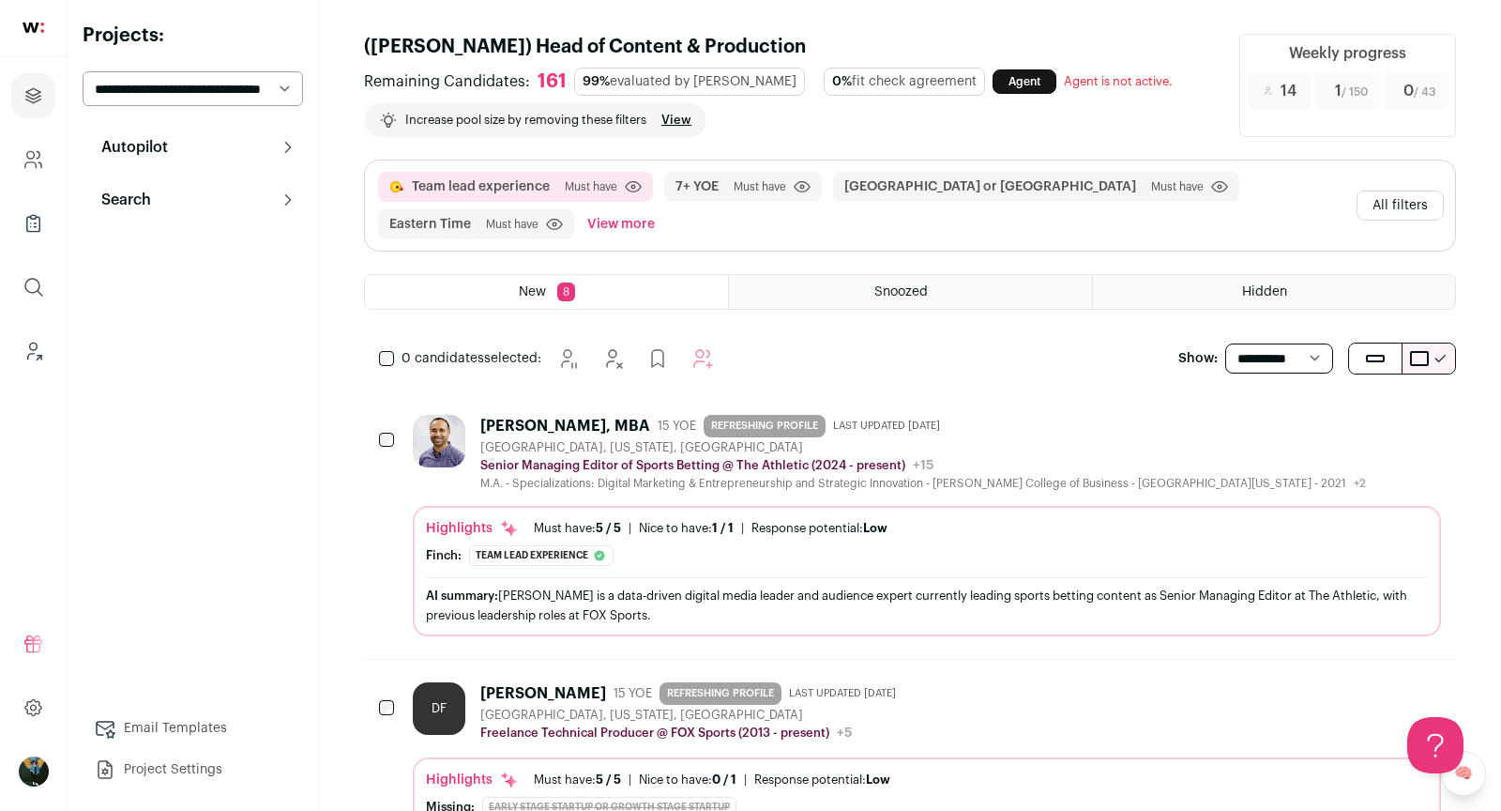
click at [1432, 420] on icon "Add to Prospects" at bounding box center [1426, 424] width 18 height 18
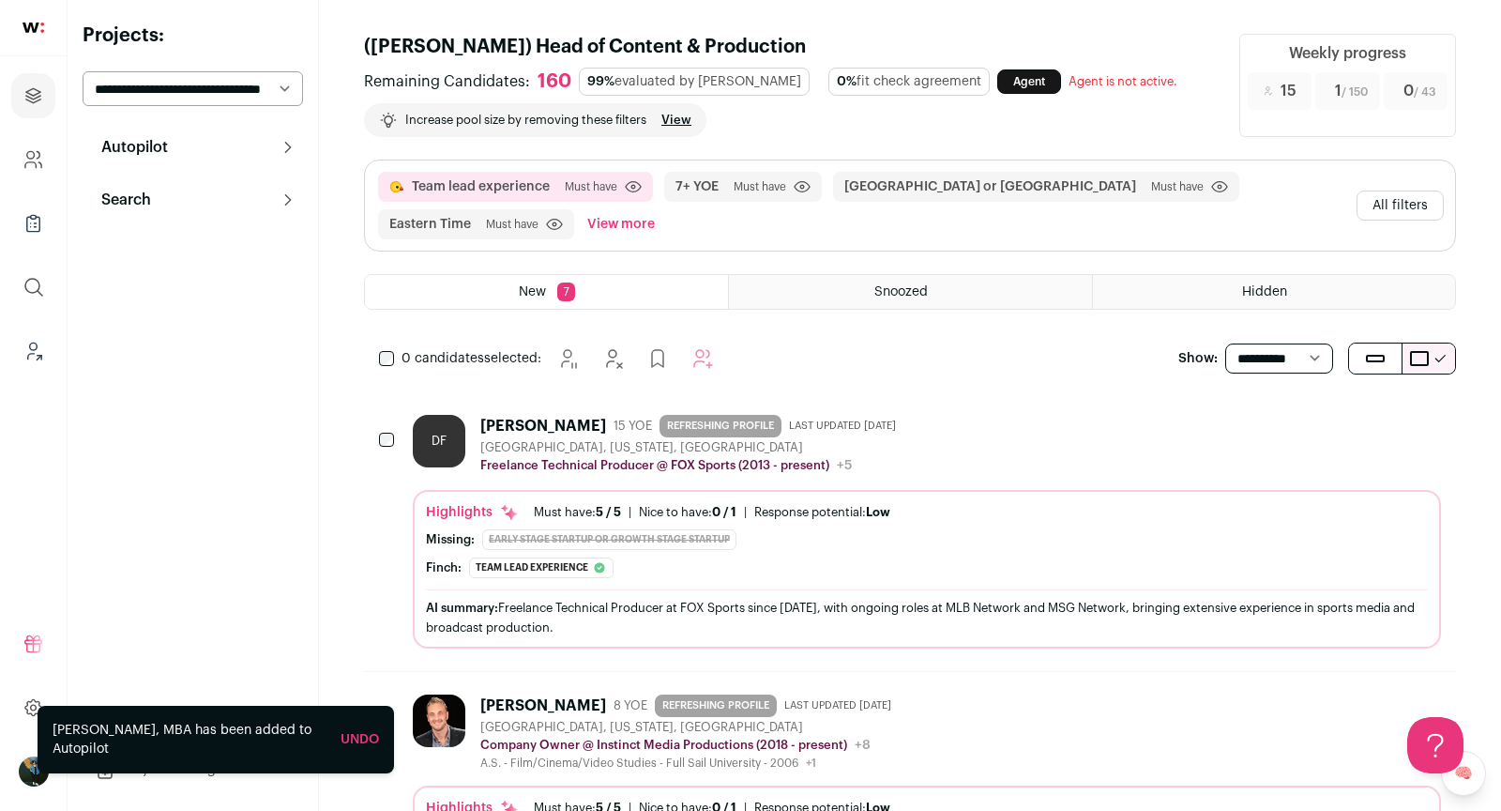
click at [1328, 418] on icon "Hide" at bounding box center [1324, 423] width 23 height 23
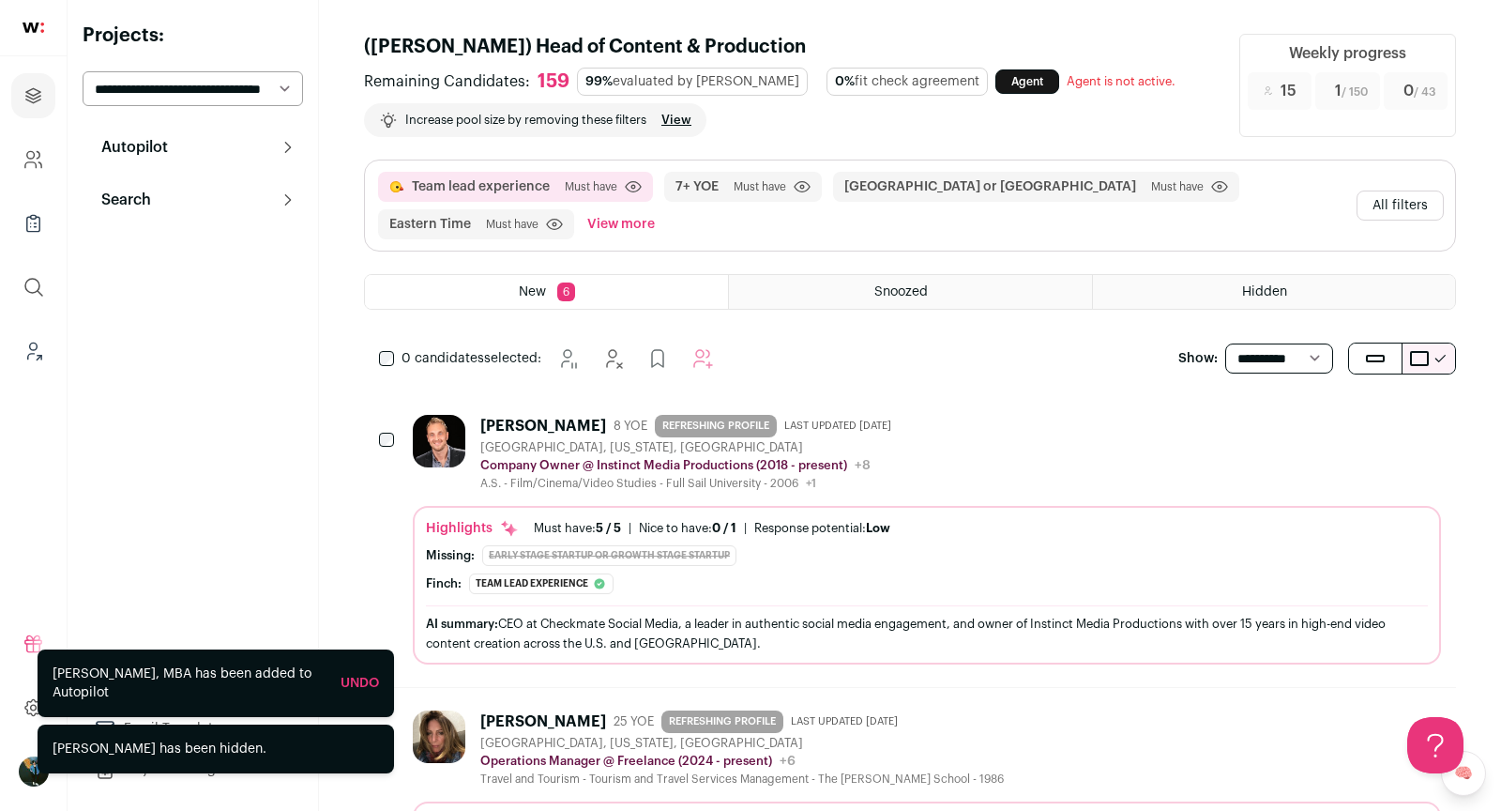
click at [357, 685] on link "Undo" at bounding box center [360, 682] width 38 height 13
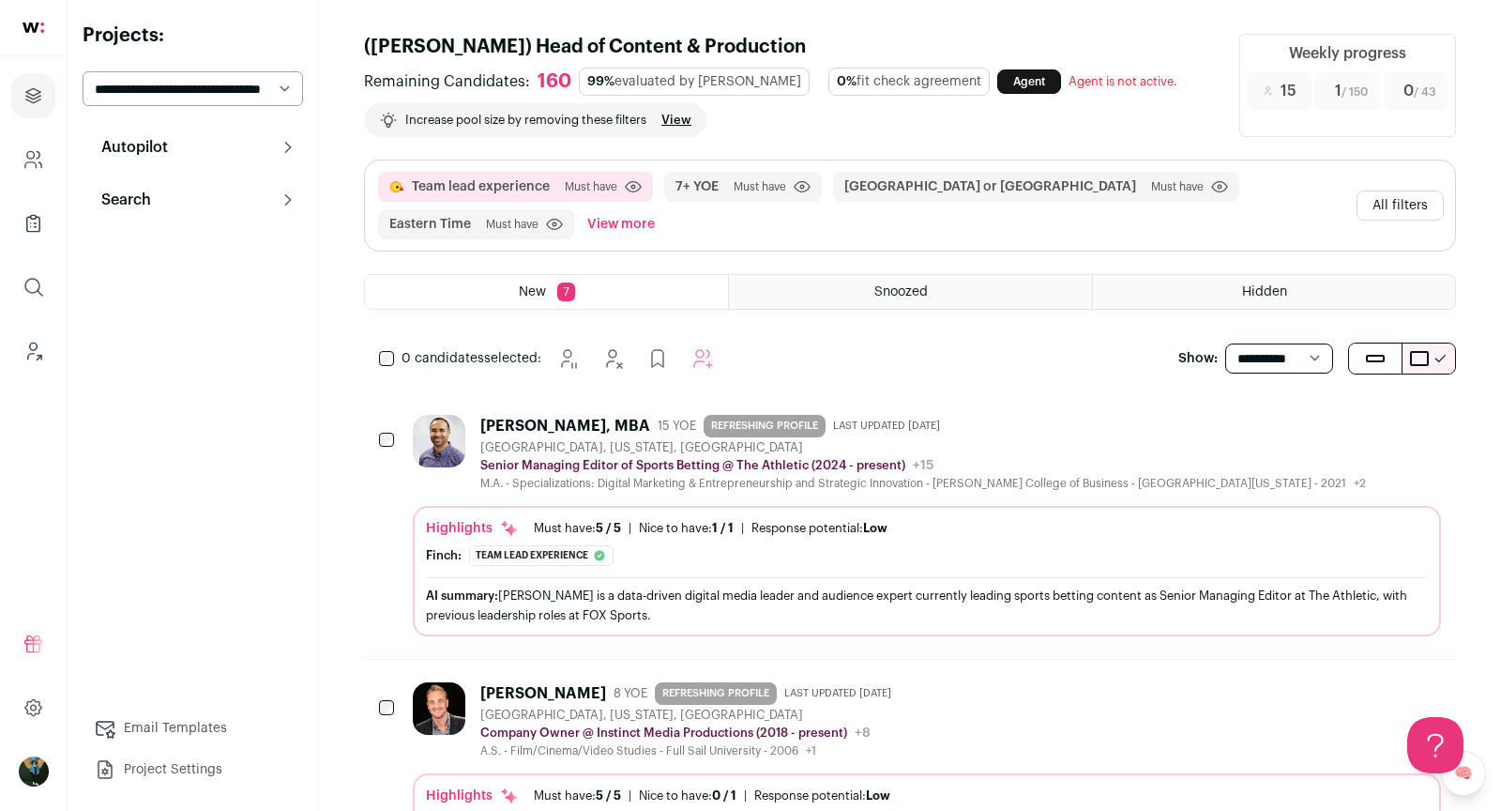
click at [1427, 421] on icon "Add to Prospects" at bounding box center [1425, 423] width 23 height 23
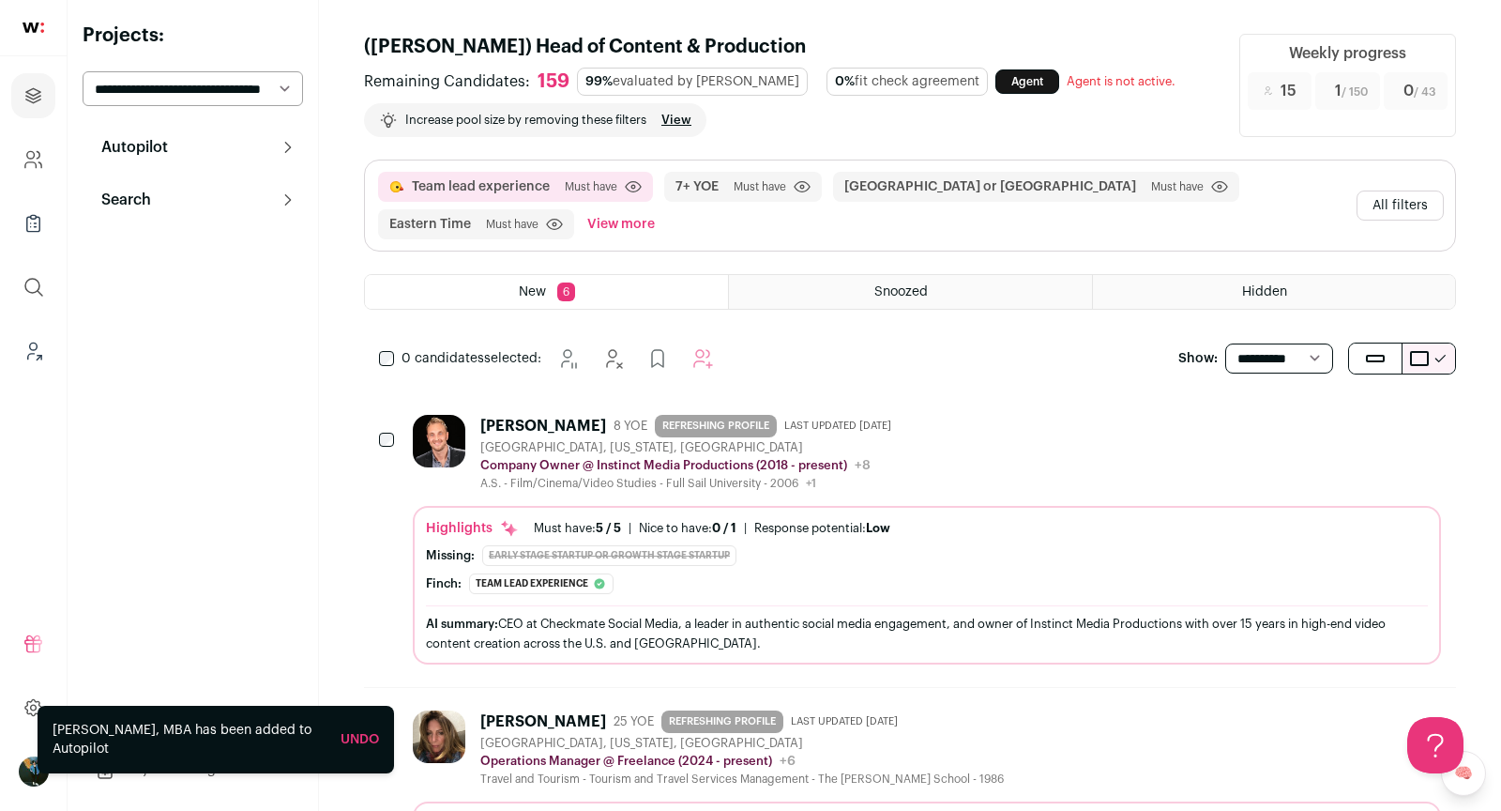
click at [911, 460] on div "James Haydon 8 YOE REFRESHING PROFILE Last updated 6/16/2025 Orlando, Florida, …" at bounding box center [927, 453] width 1028 height 76
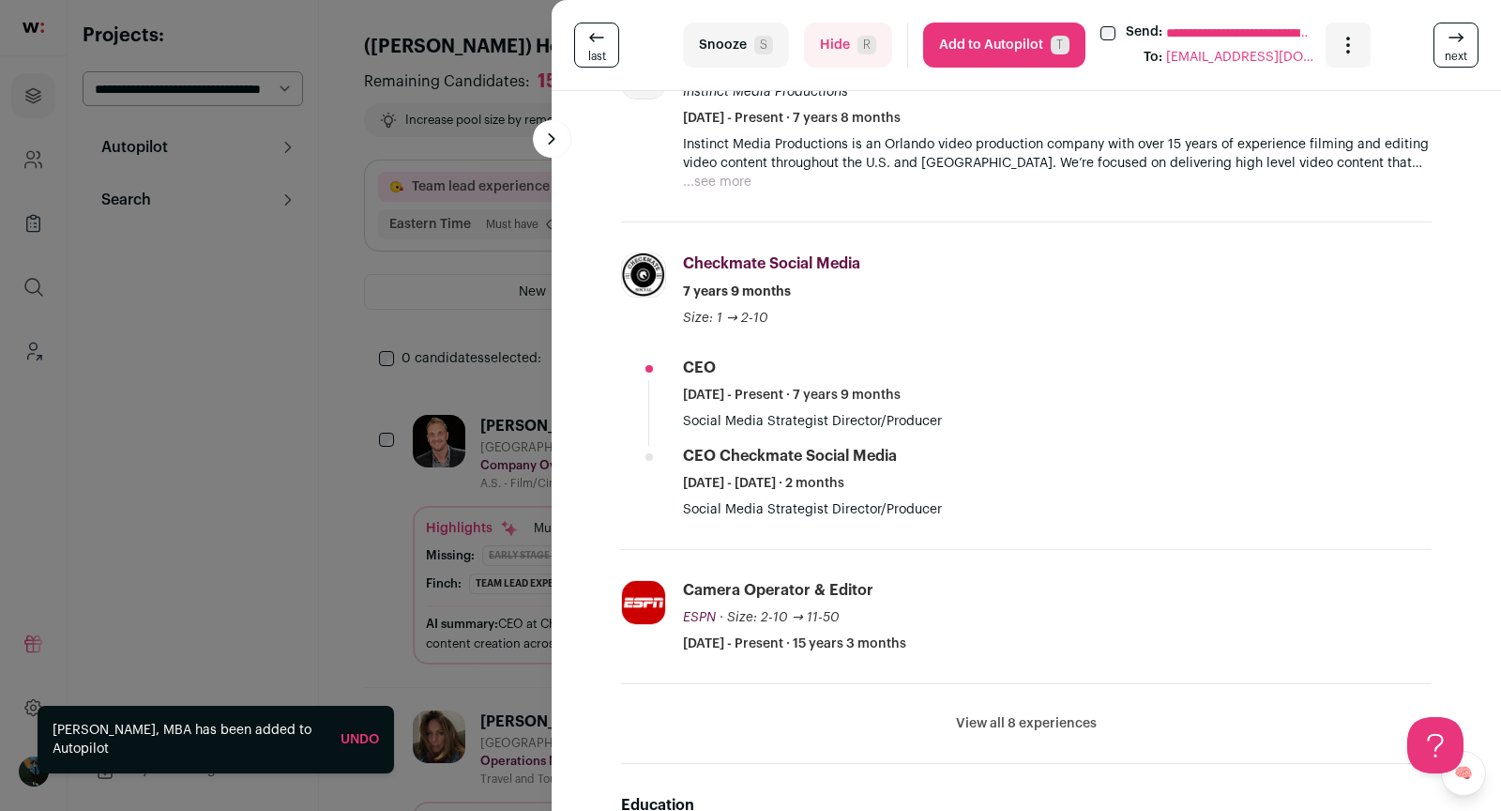
scroll to position [620, 0]
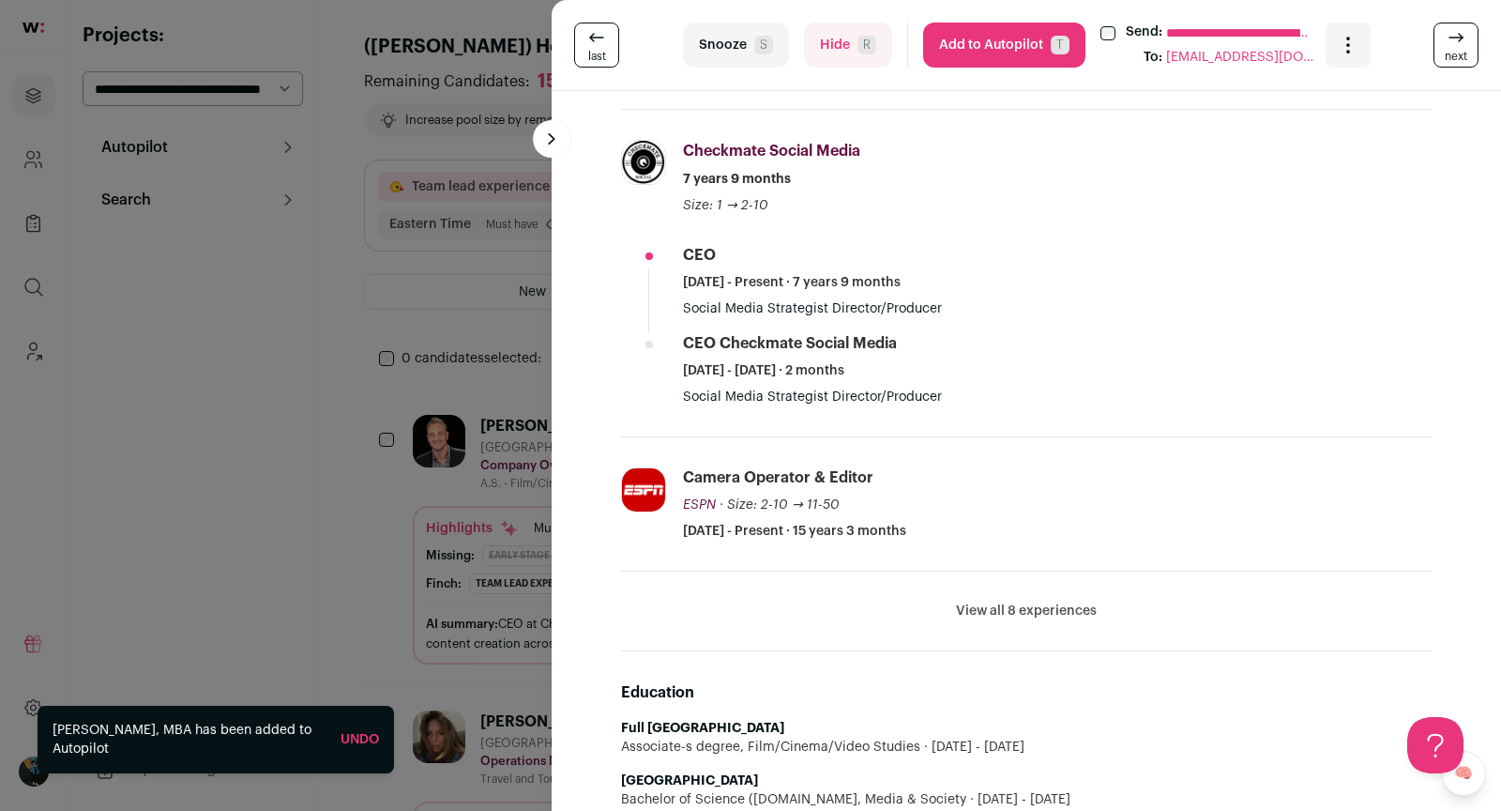
click at [537, 567] on div "**********" at bounding box center [750, 405] width 1501 height 811
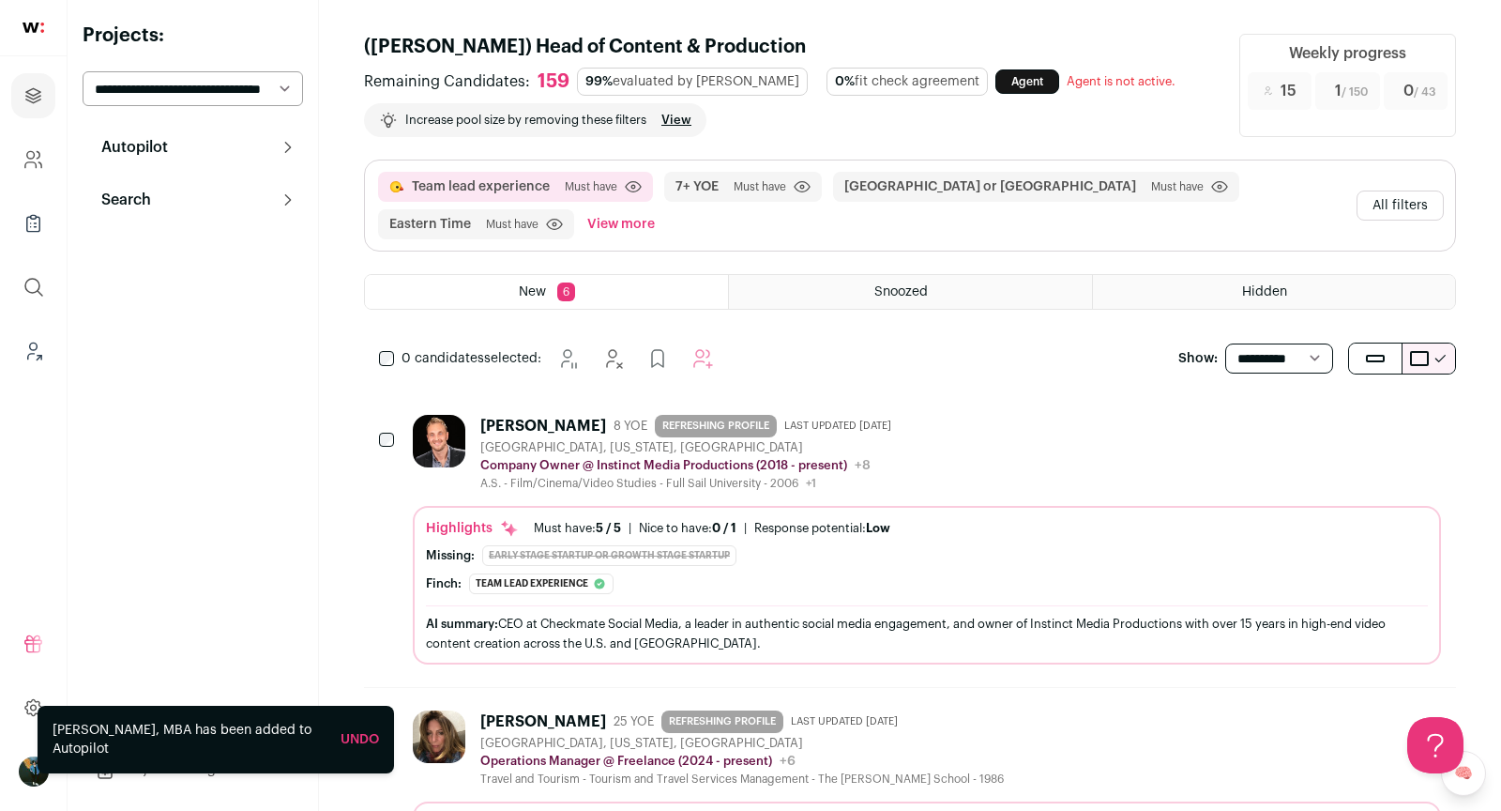
click at [1328, 426] on icon "Hide" at bounding box center [1324, 423] width 23 height 23
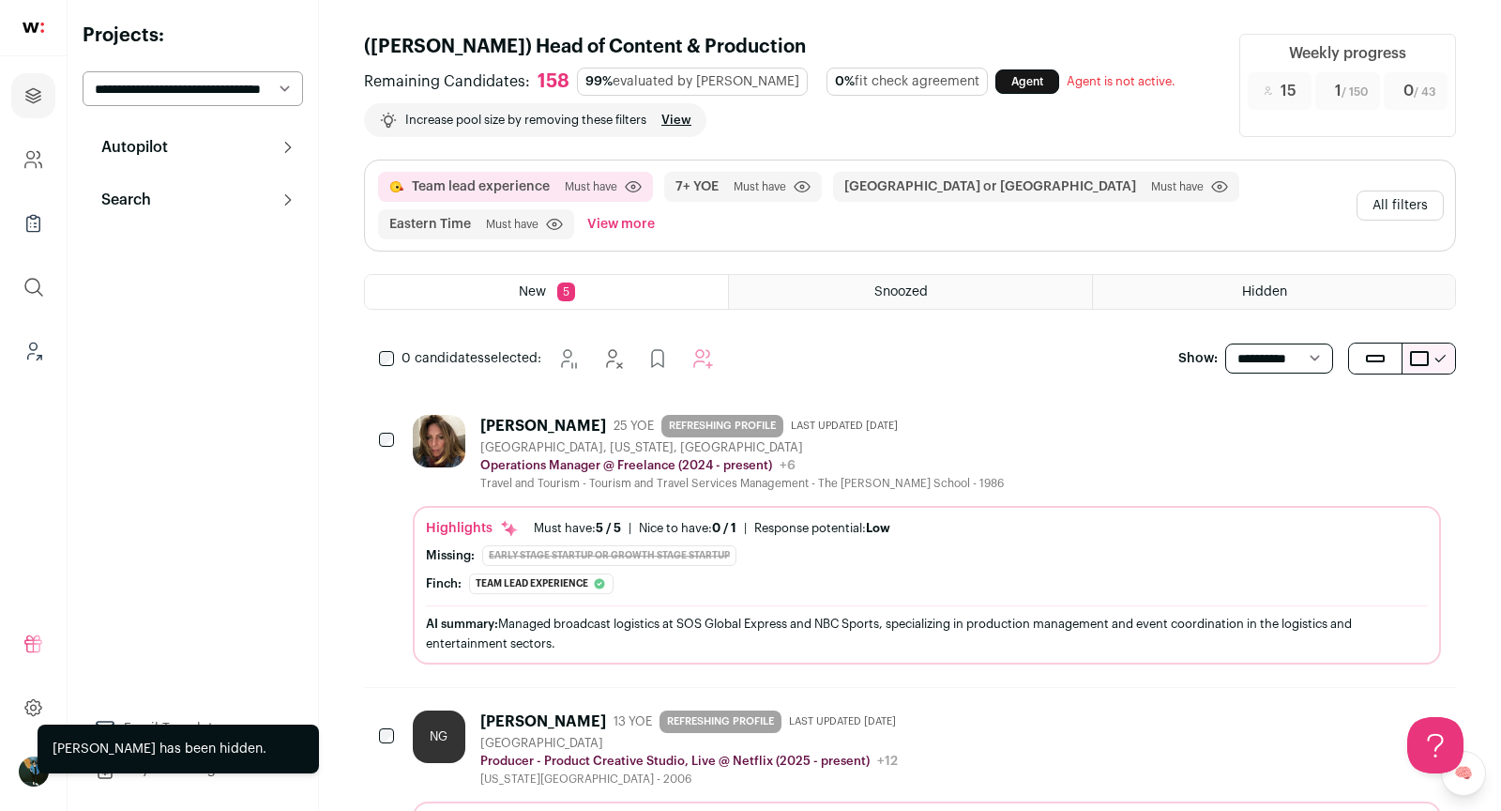
click at [1328, 415] on icon "Hide" at bounding box center [1325, 424] width 15 height 18
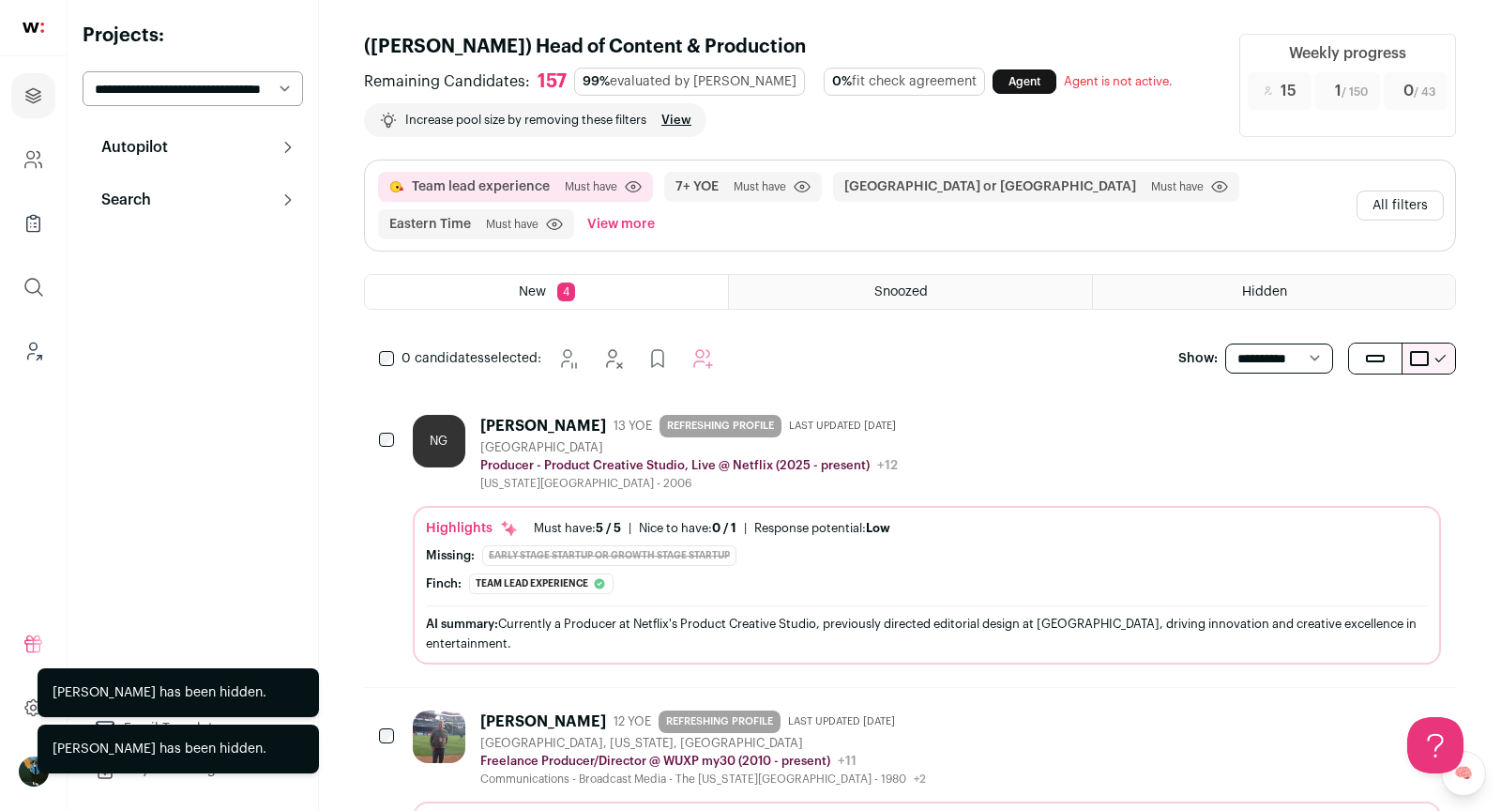
click at [1010, 435] on div "NG Nikki Goodman 13 YOE REFRESHING PROFILE Last updated 7/1/2025 Los Angeles Me…" at bounding box center [927, 453] width 1028 height 76
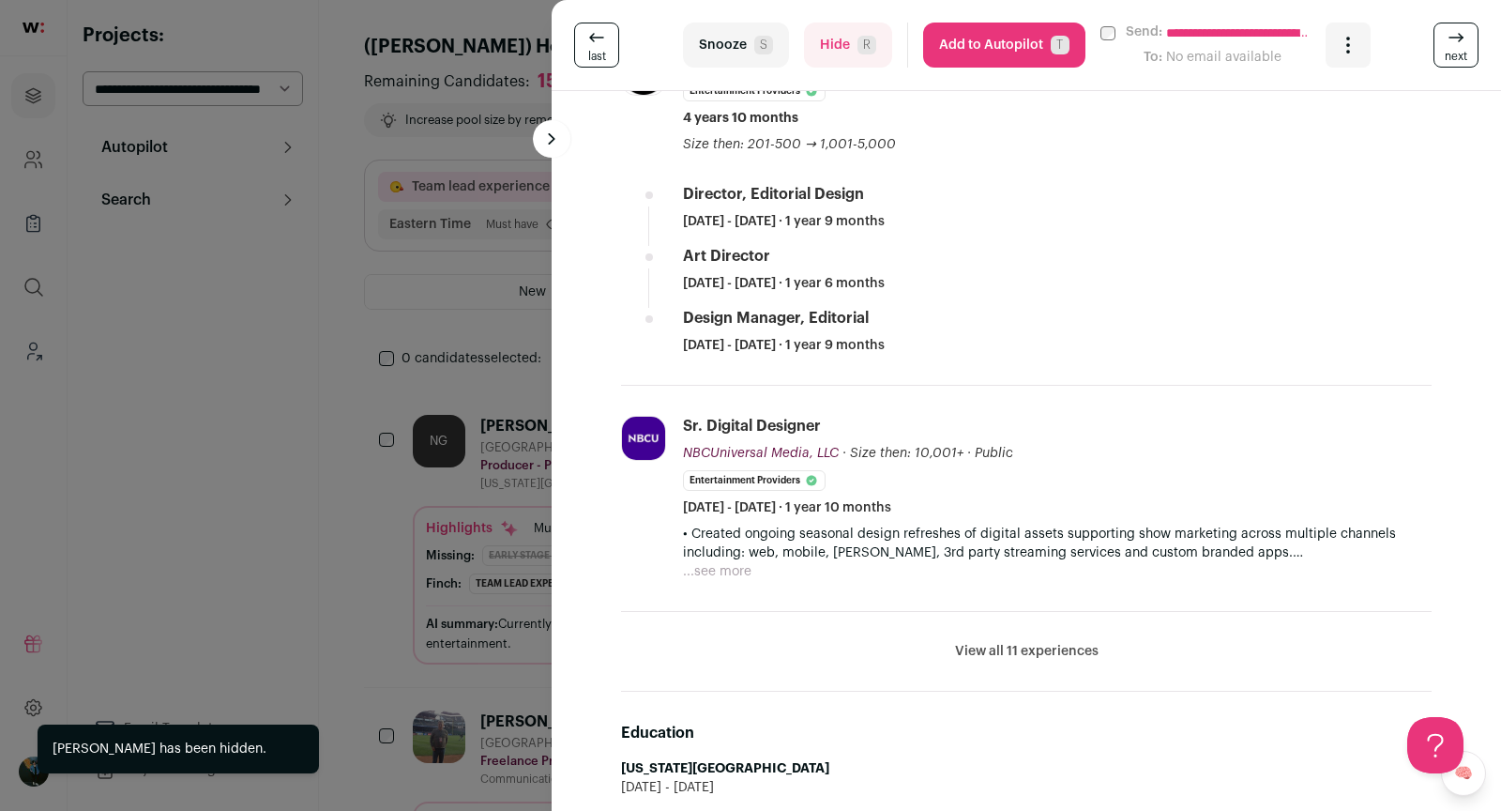
scroll to position [763, 0]
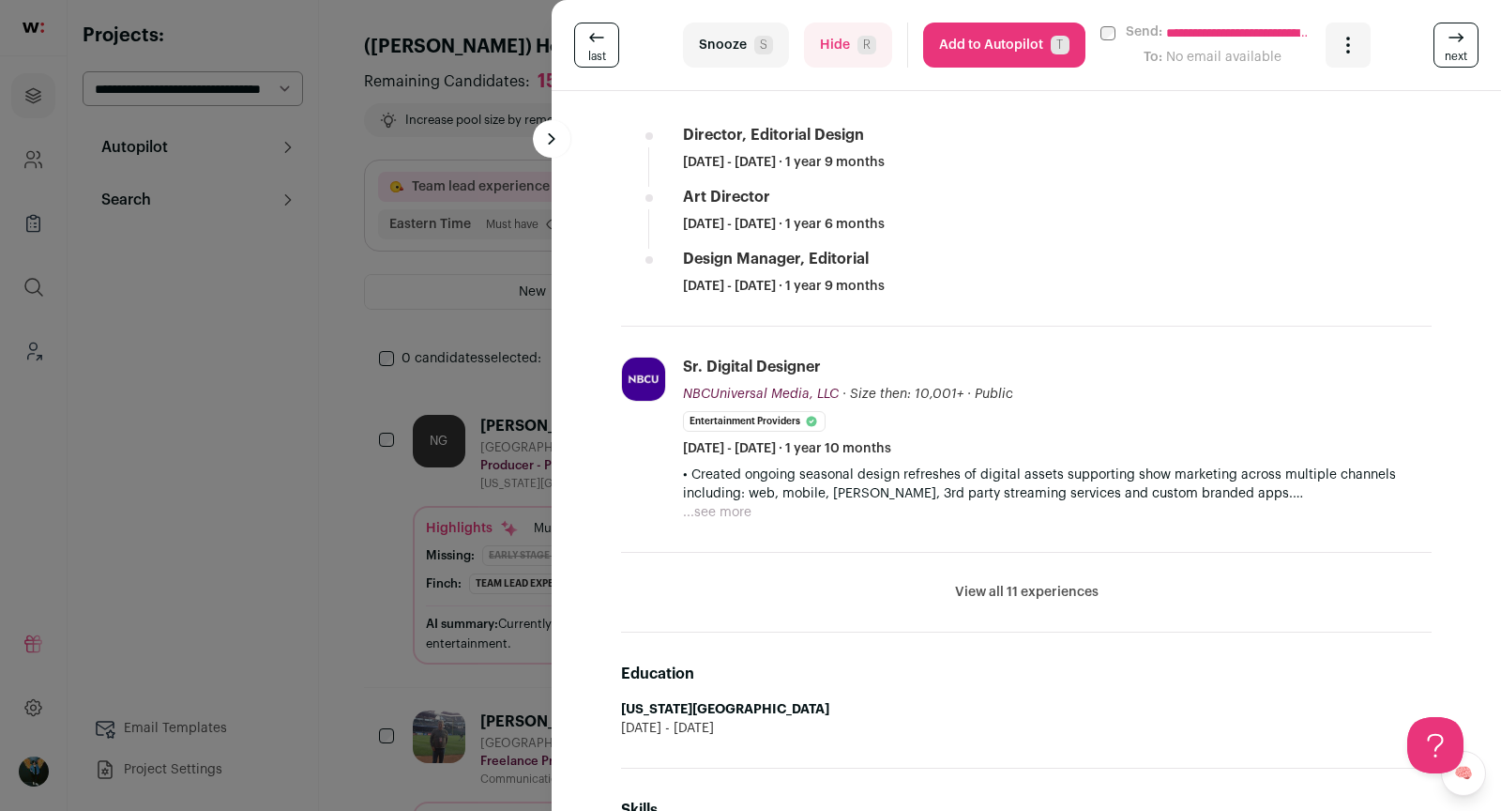
click at [488, 557] on div "**********" at bounding box center [750, 405] width 1501 height 811
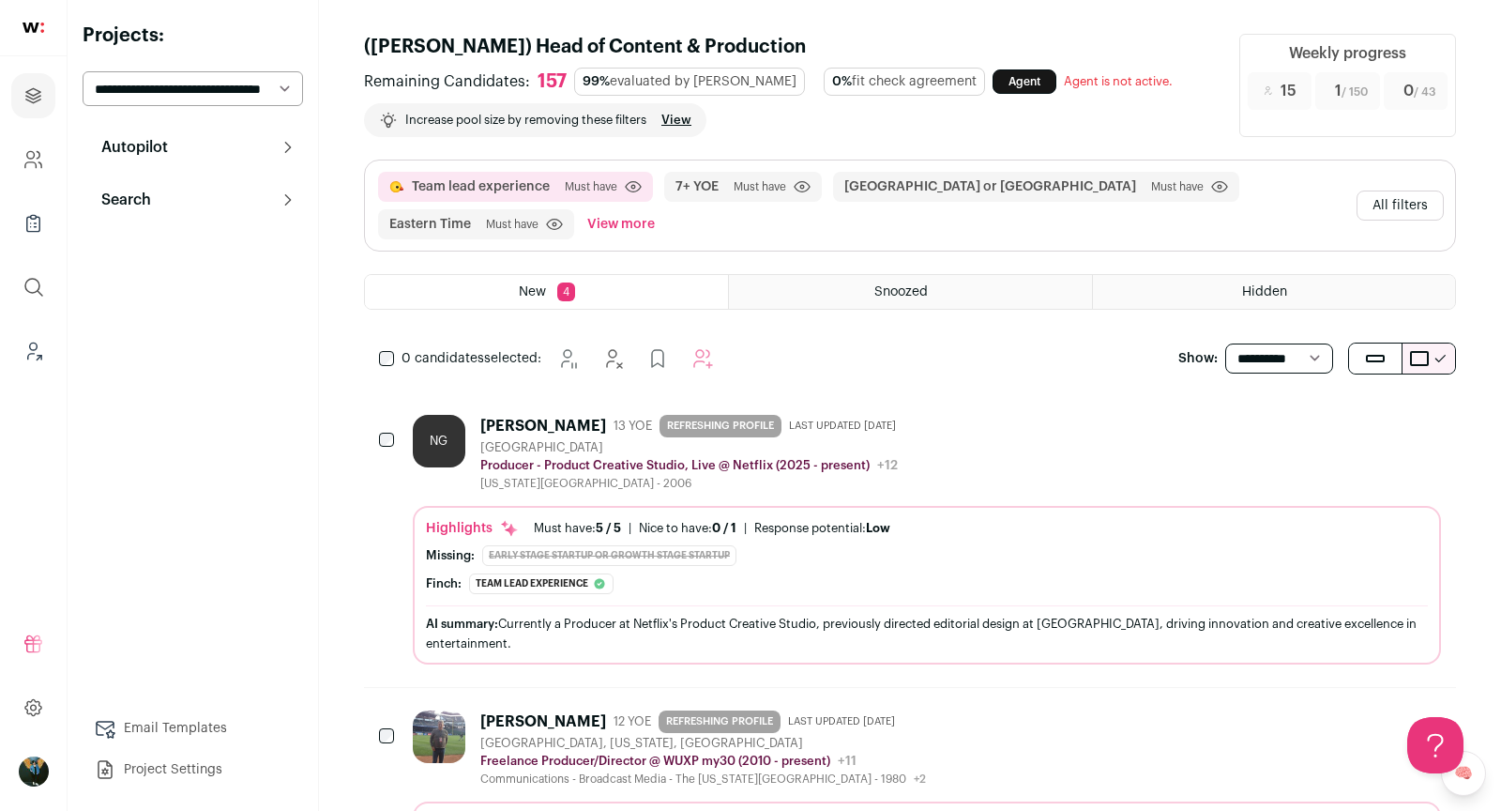
click at [1329, 415] on icon "Hide" at bounding box center [1325, 424] width 15 height 18
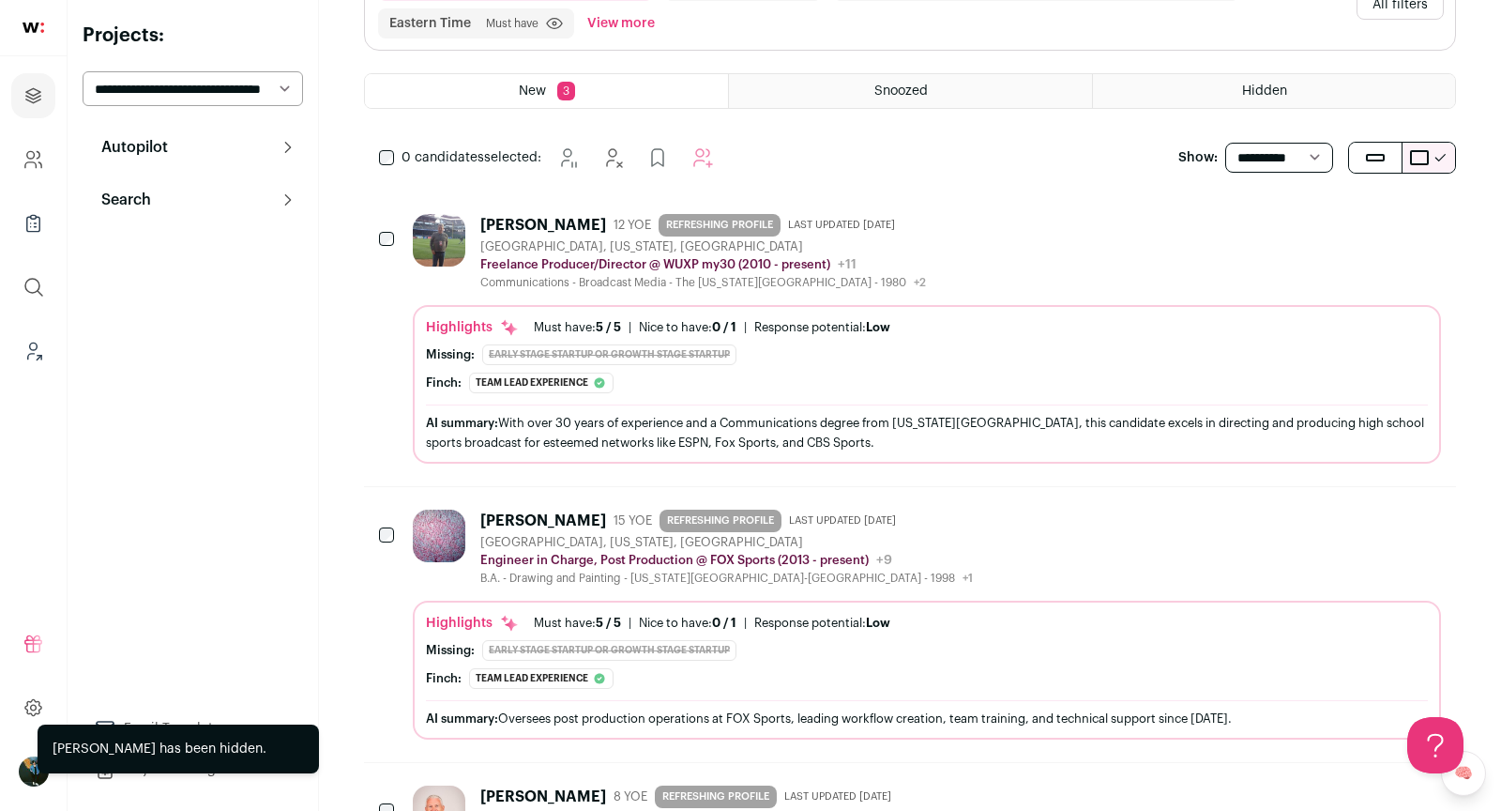
scroll to position [205, 0]
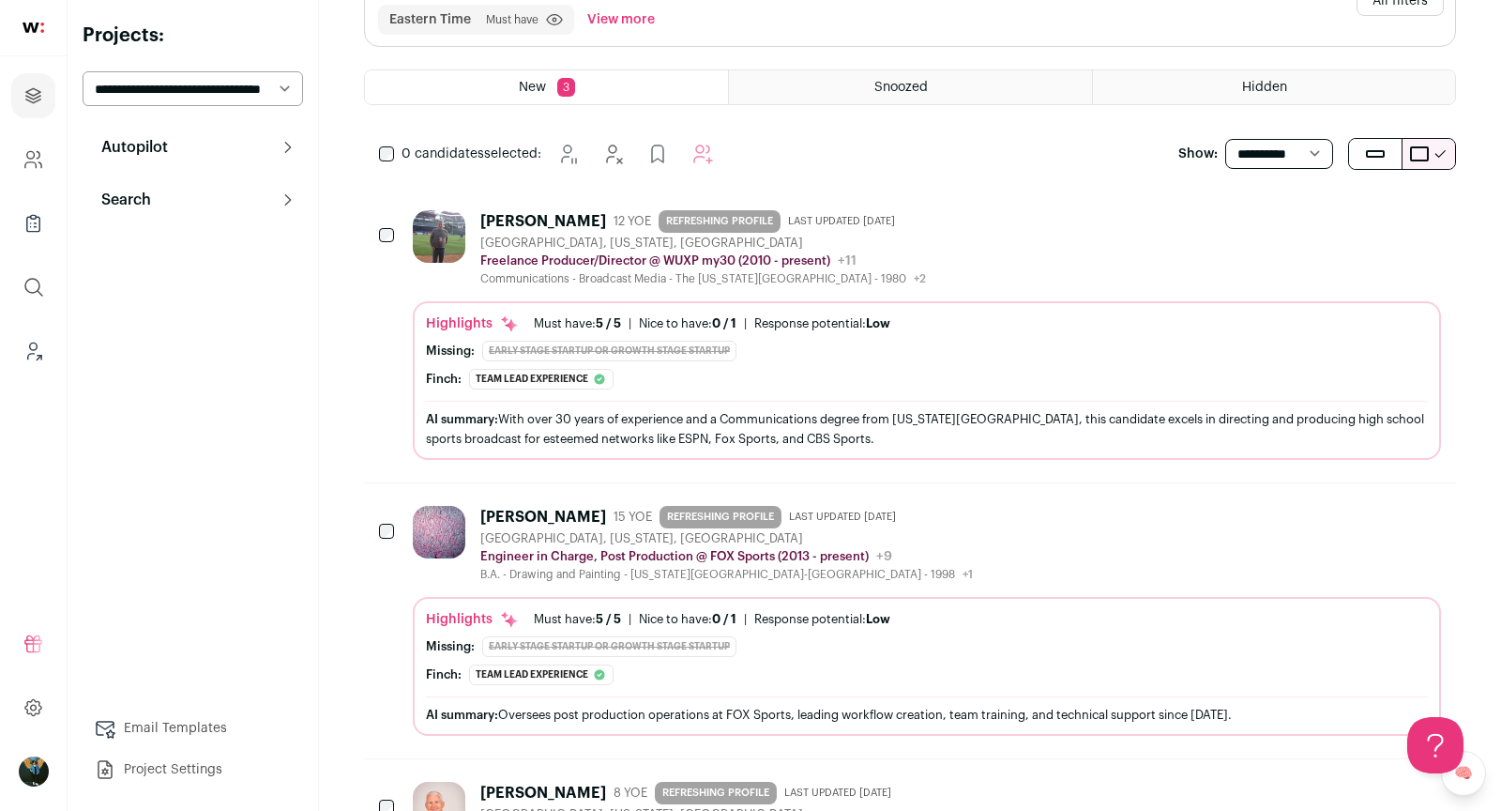
click at [1142, 529] on div "Whan Je 15 YOE REFRESHING PROFILE Last updated 7/27/2025 Los Angeles, Californi…" at bounding box center [927, 544] width 1028 height 76
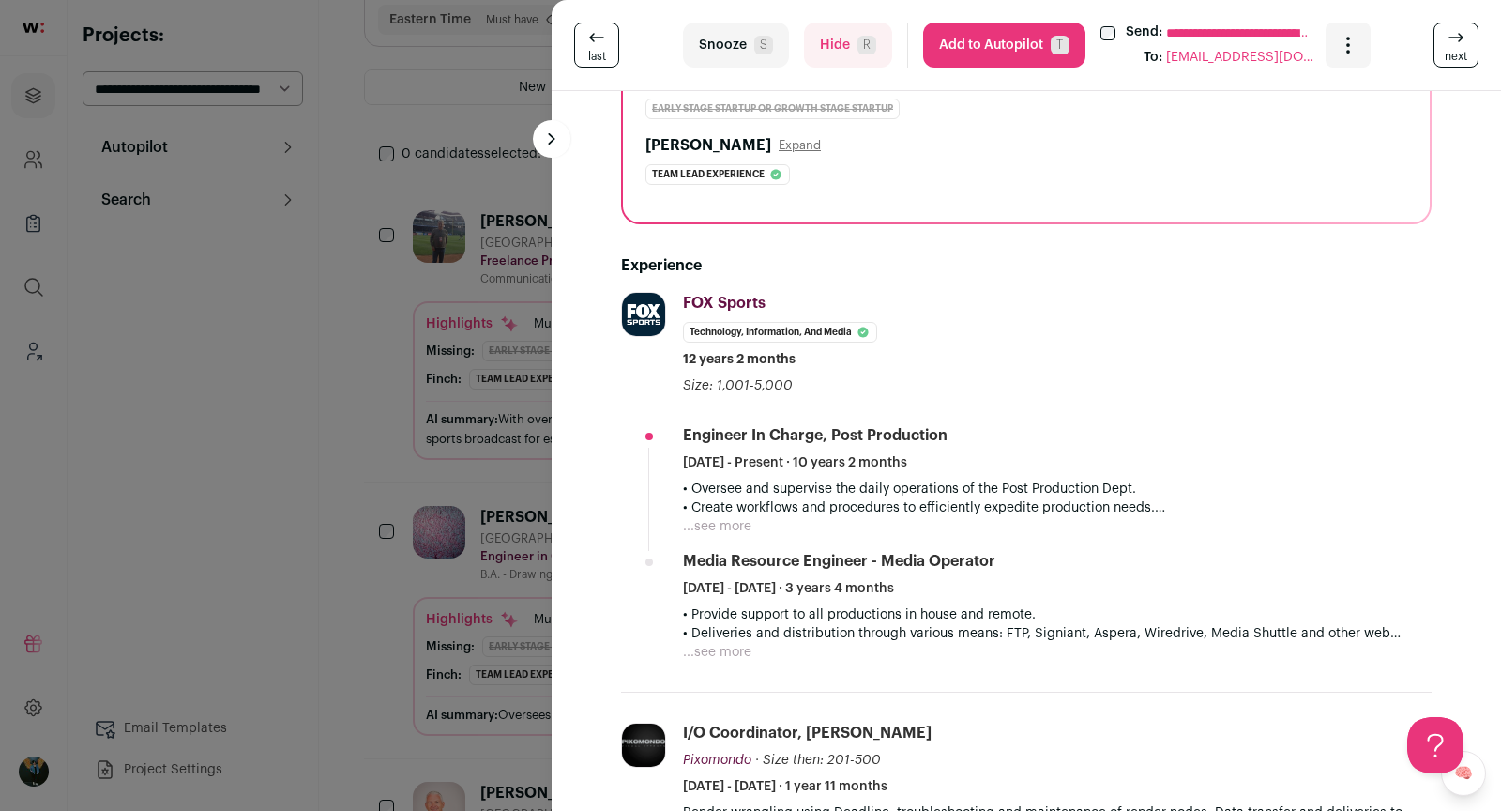
scroll to position [298, 0]
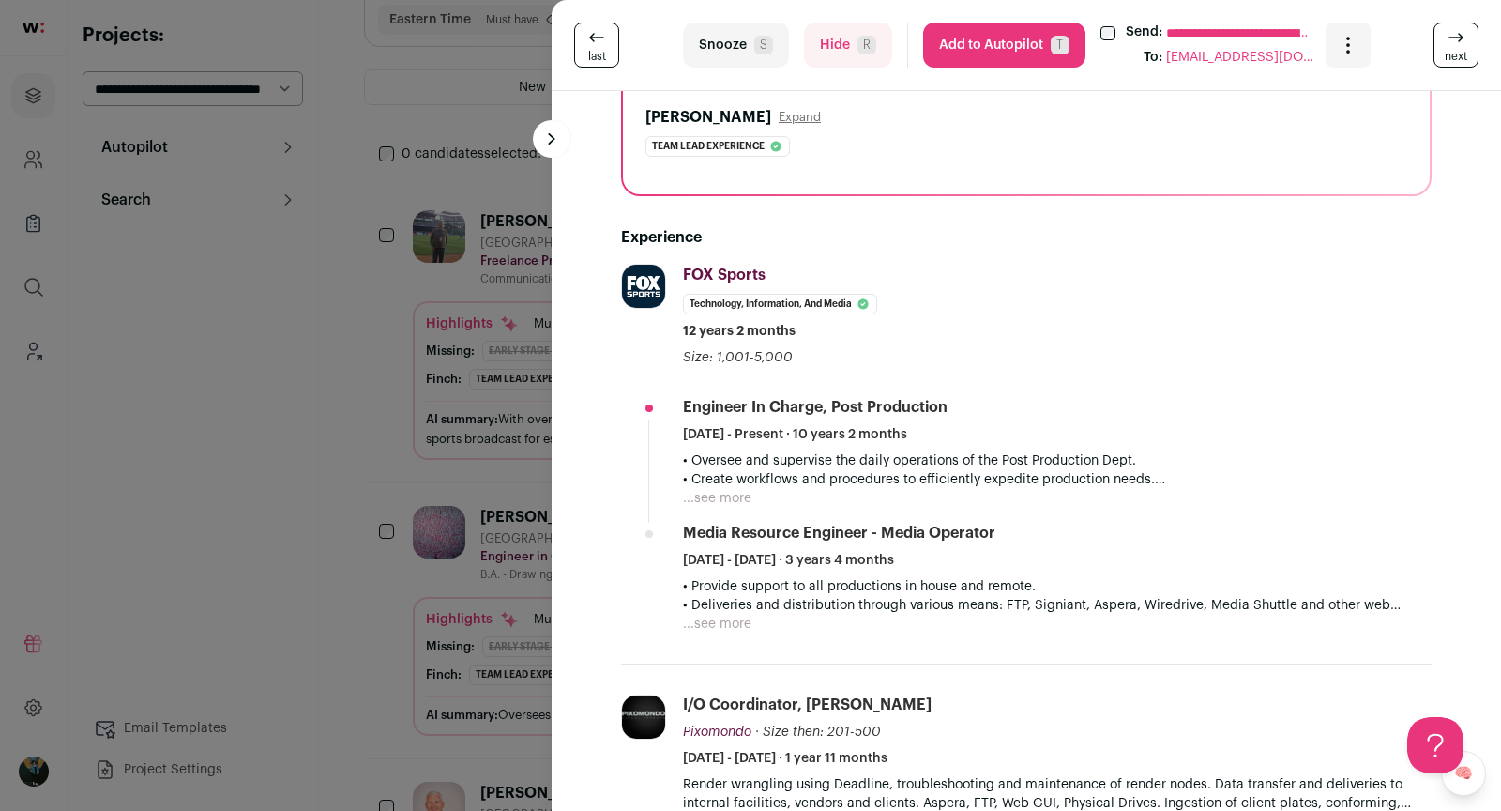
click at [735, 506] on ul "Engineer in Charge, Post Production July 2015 - Present · 10 years 2 months • O…" at bounding box center [1057, 515] width 749 height 236
click at [732, 501] on button "...see more" at bounding box center [717, 498] width 68 height 19
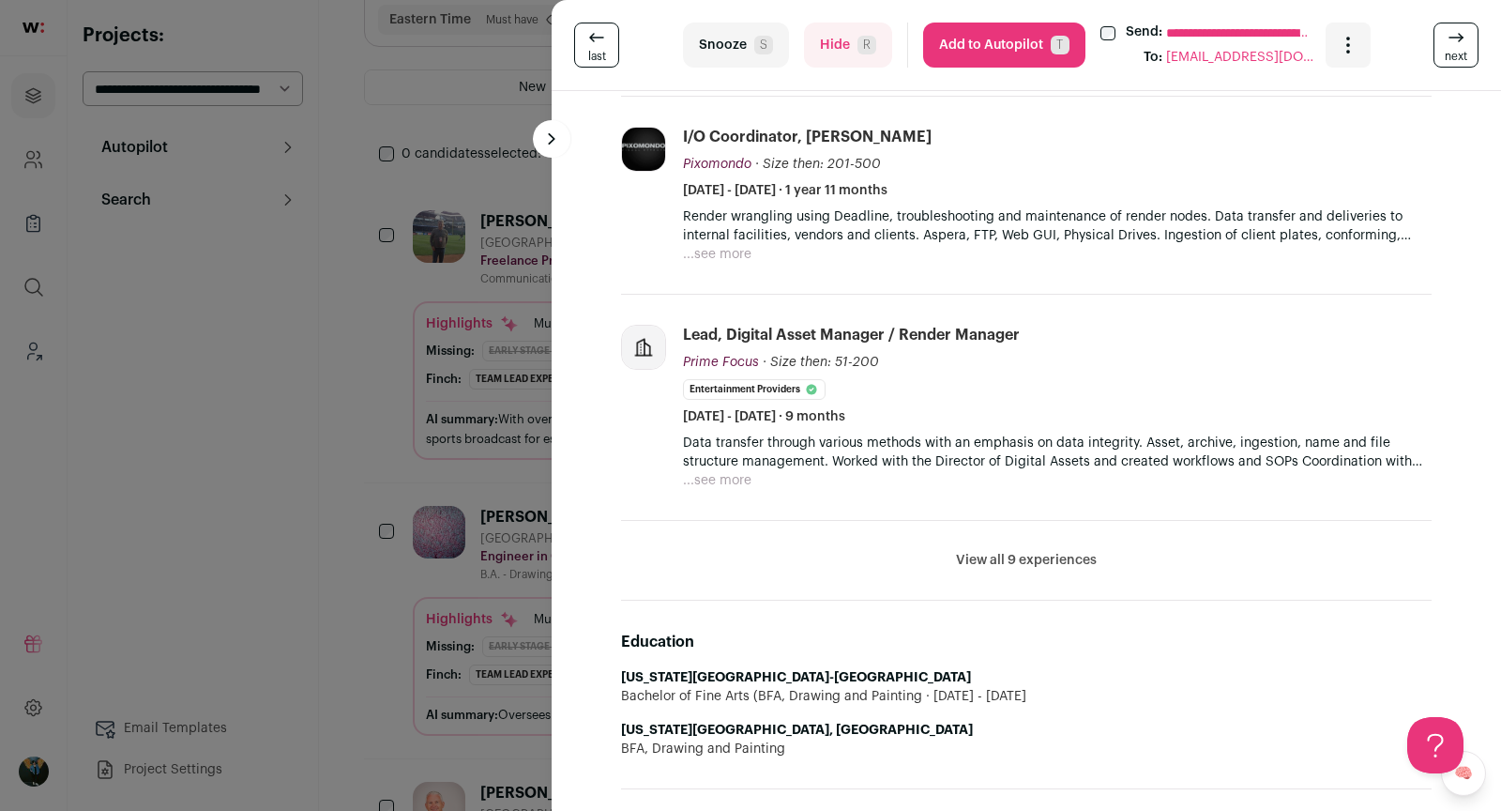
scroll to position [1029, 0]
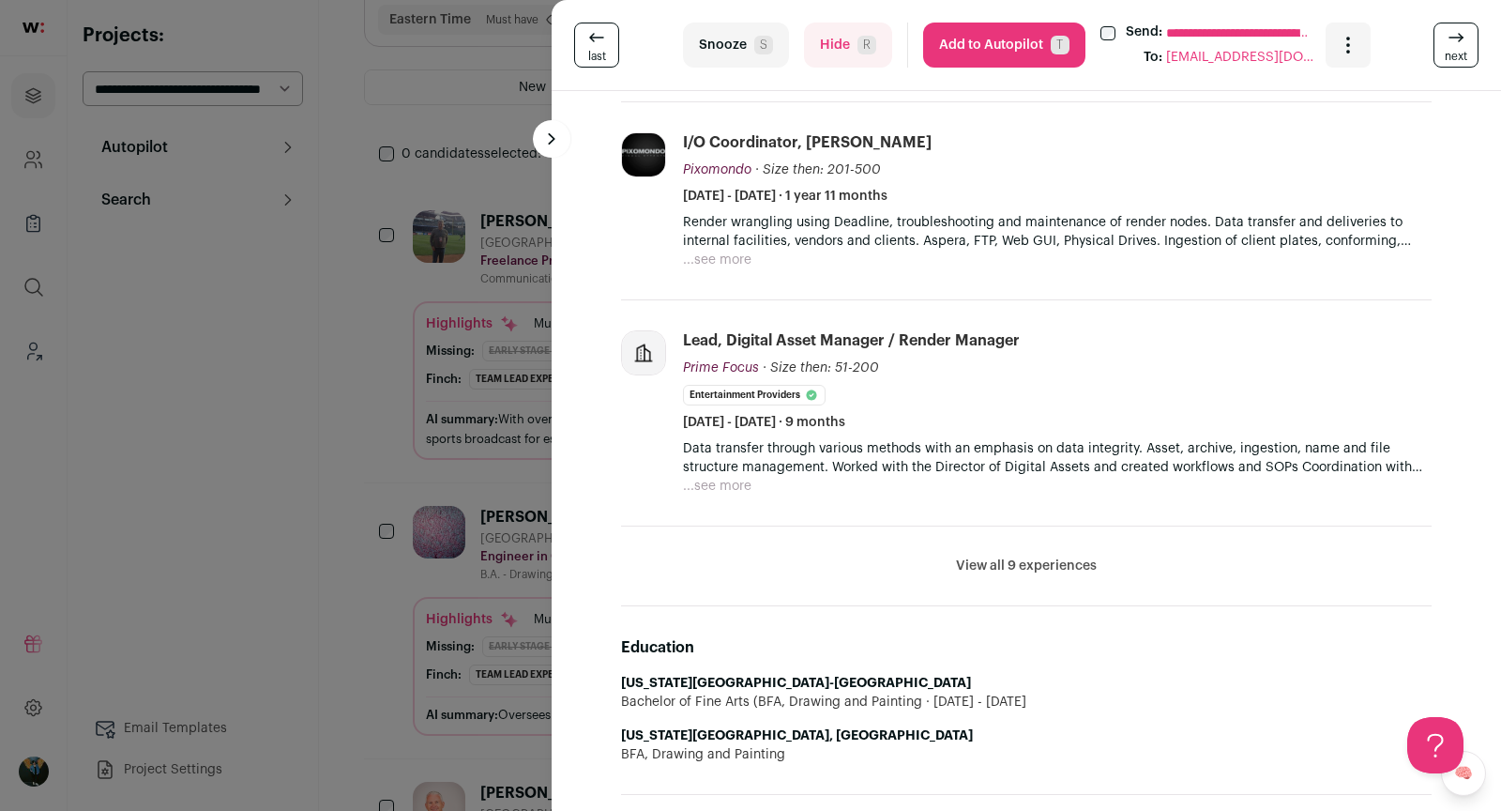
click at [1030, 76] on div "**********" at bounding box center [1026, 45] width 949 height 91
click at [1001, 55] on button "Add to Autopilot T" at bounding box center [1004, 45] width 162 height 45
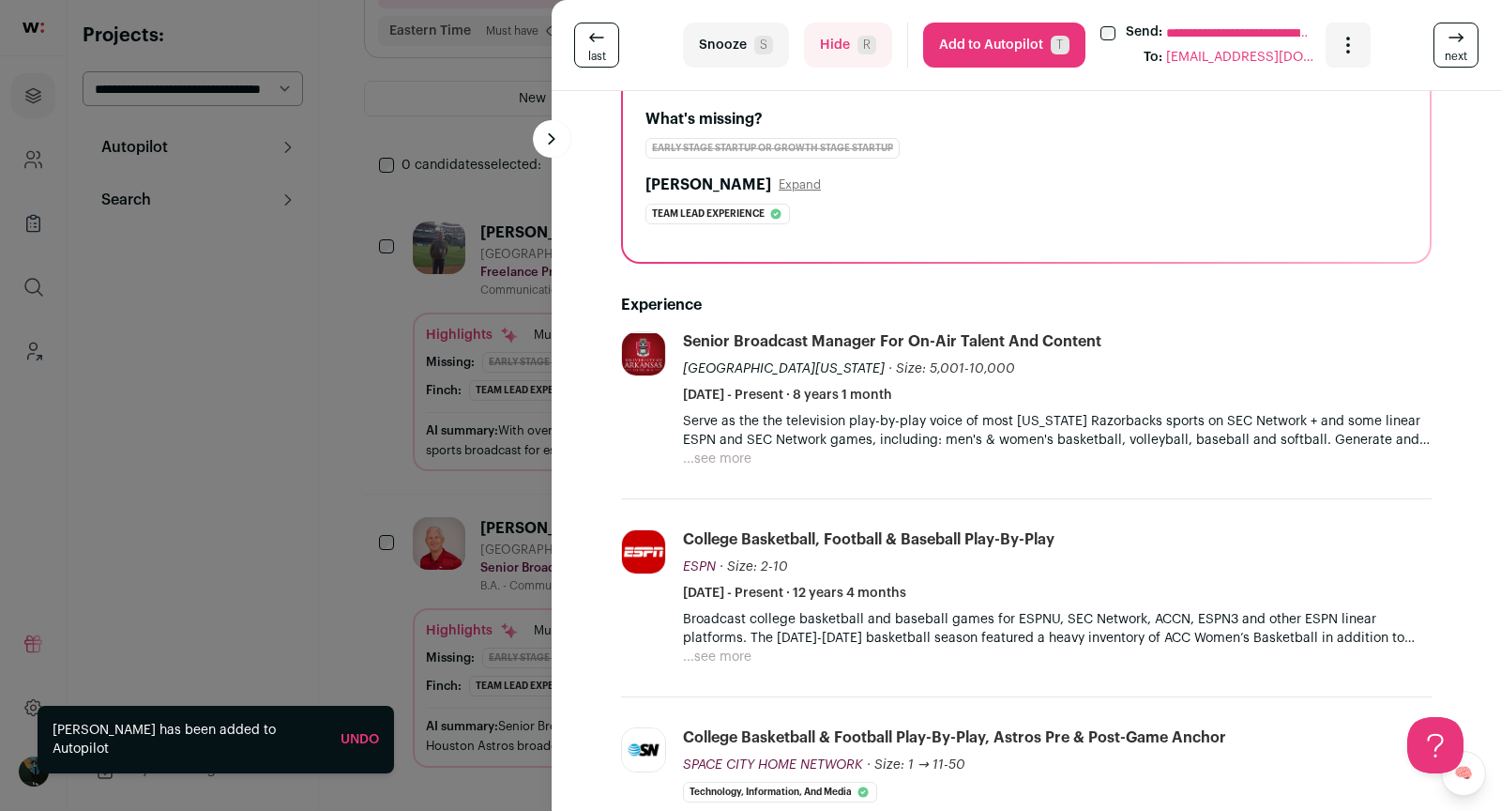
scroll to position [301, 0]
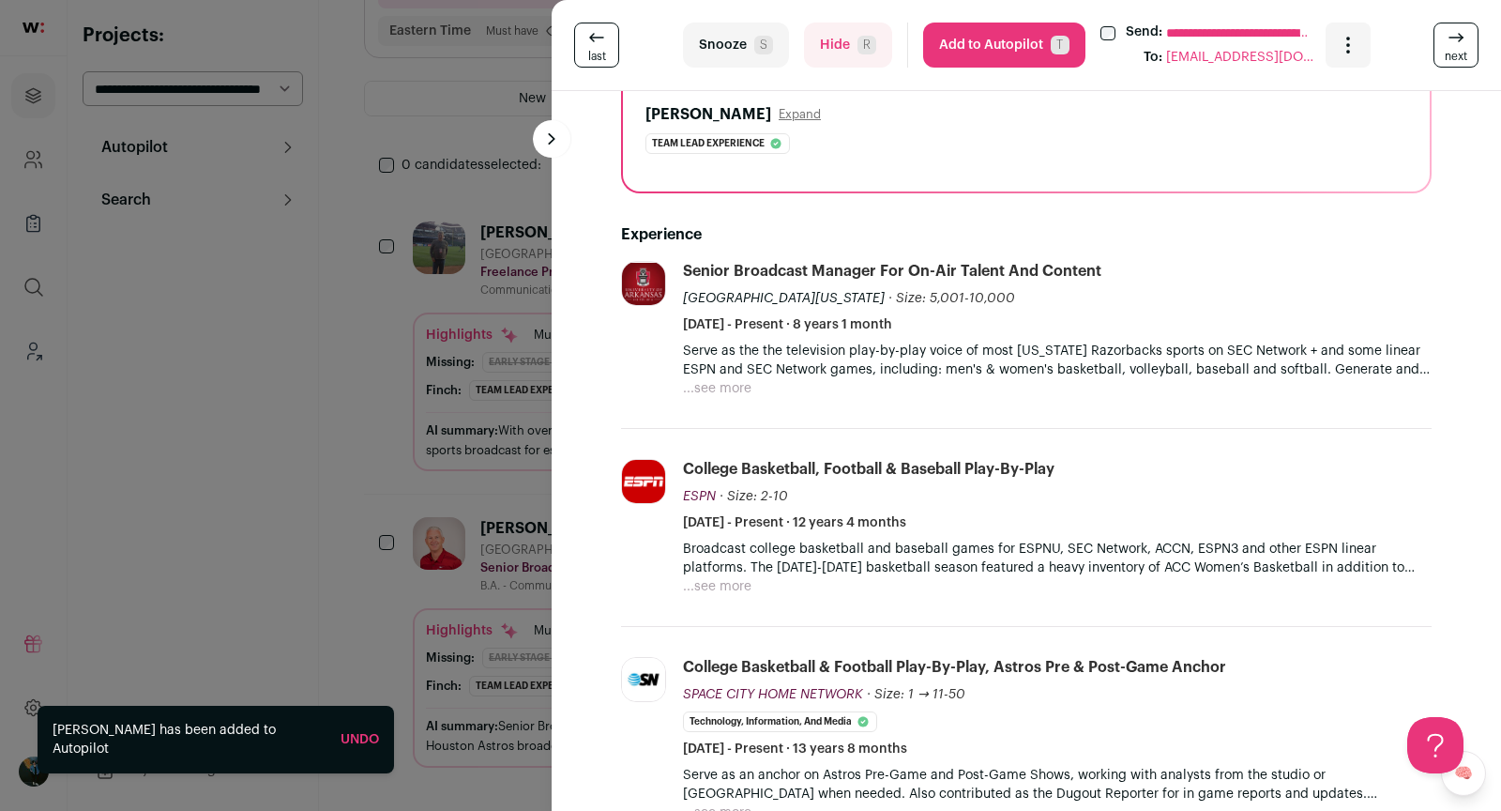
click at [831, 31] on button "Hide R" at bounding box center [848, 45] width 88 height 45
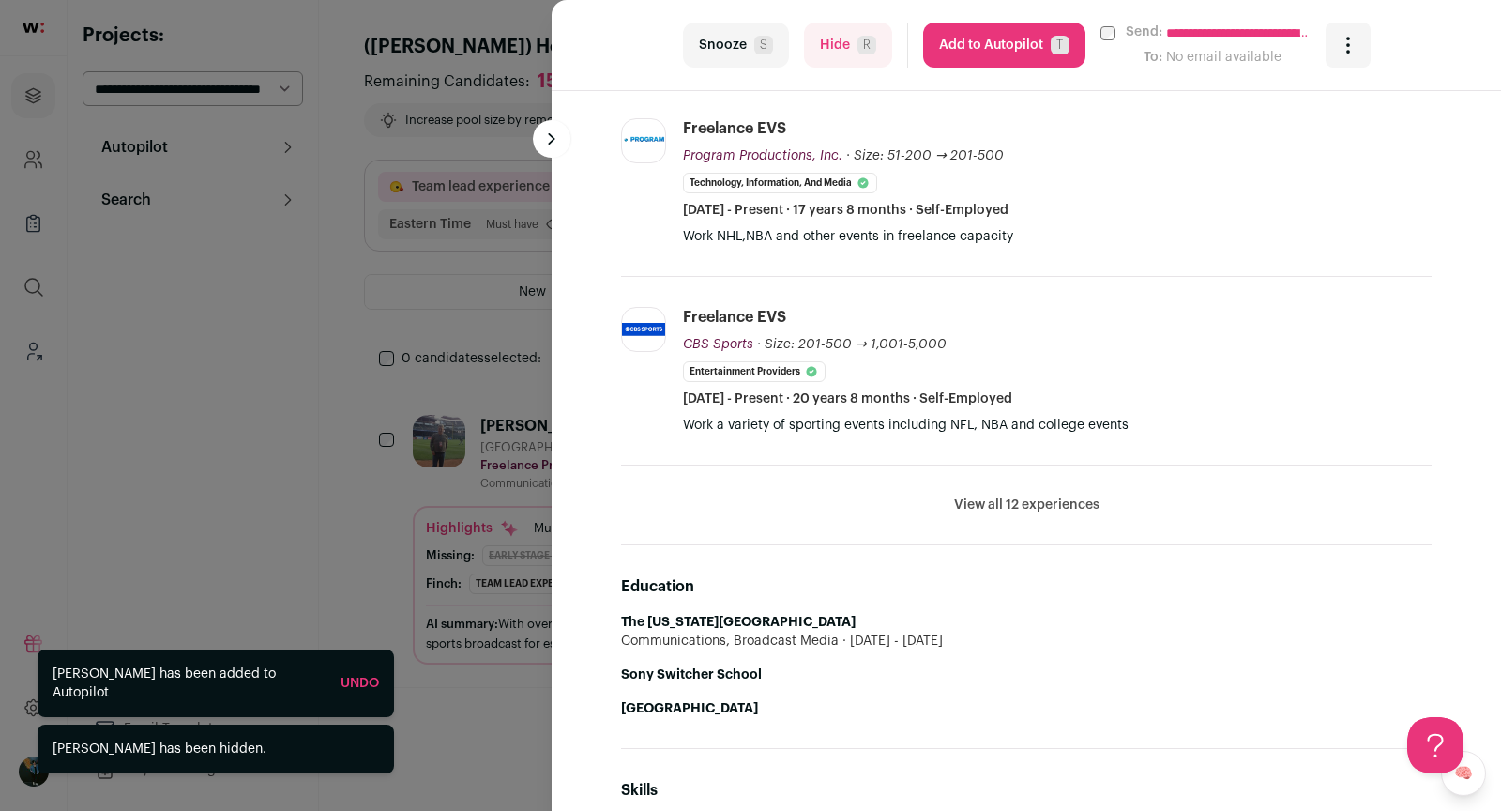
scroll to position [0, 0]
click at [833, 53] on button "Hide R" at bounding box center [848, 45] width 88 height 45
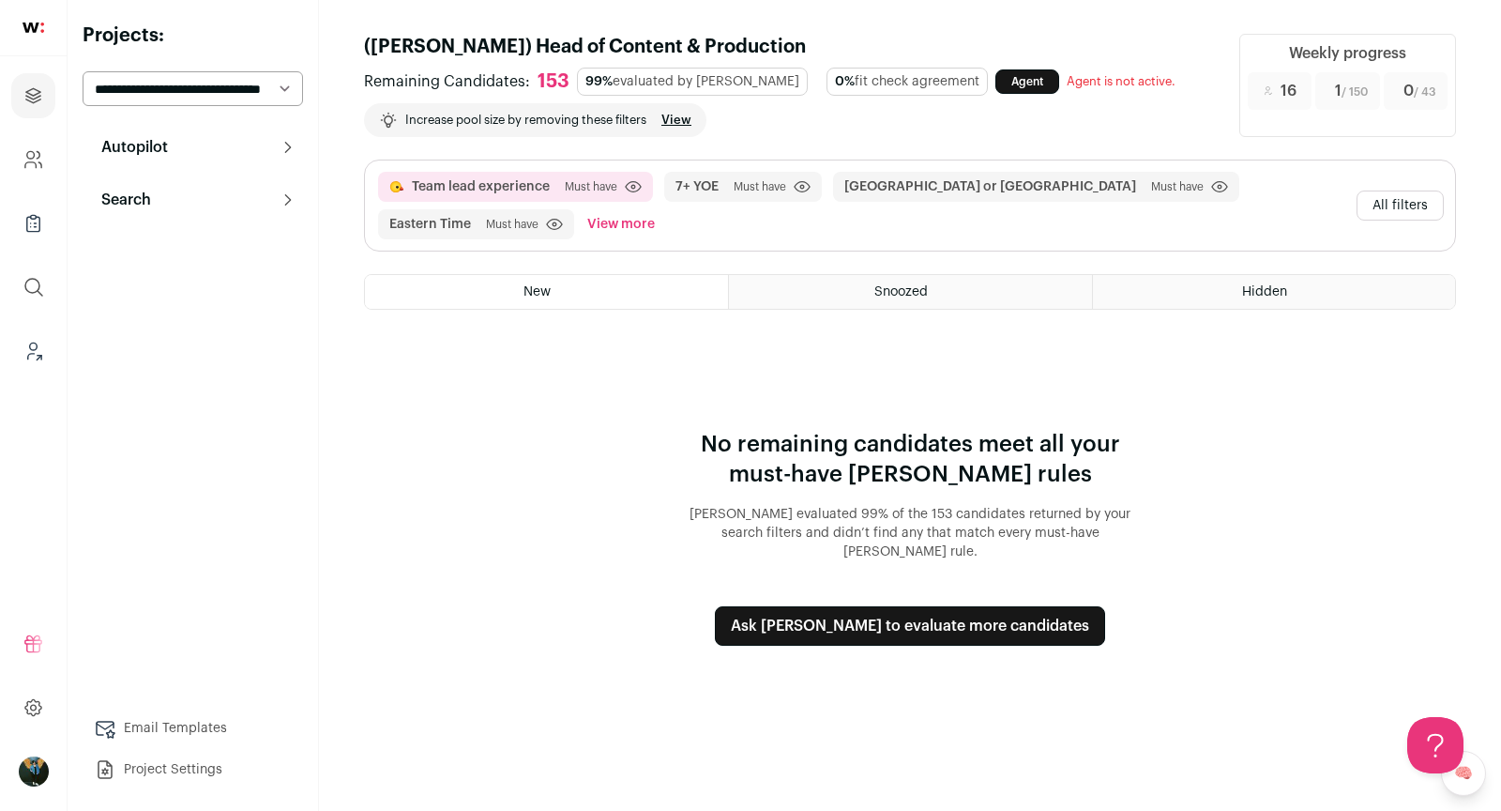
click at [1407, 200] on button "All filters" at bounding box center [1400, 205] width 87 height 30
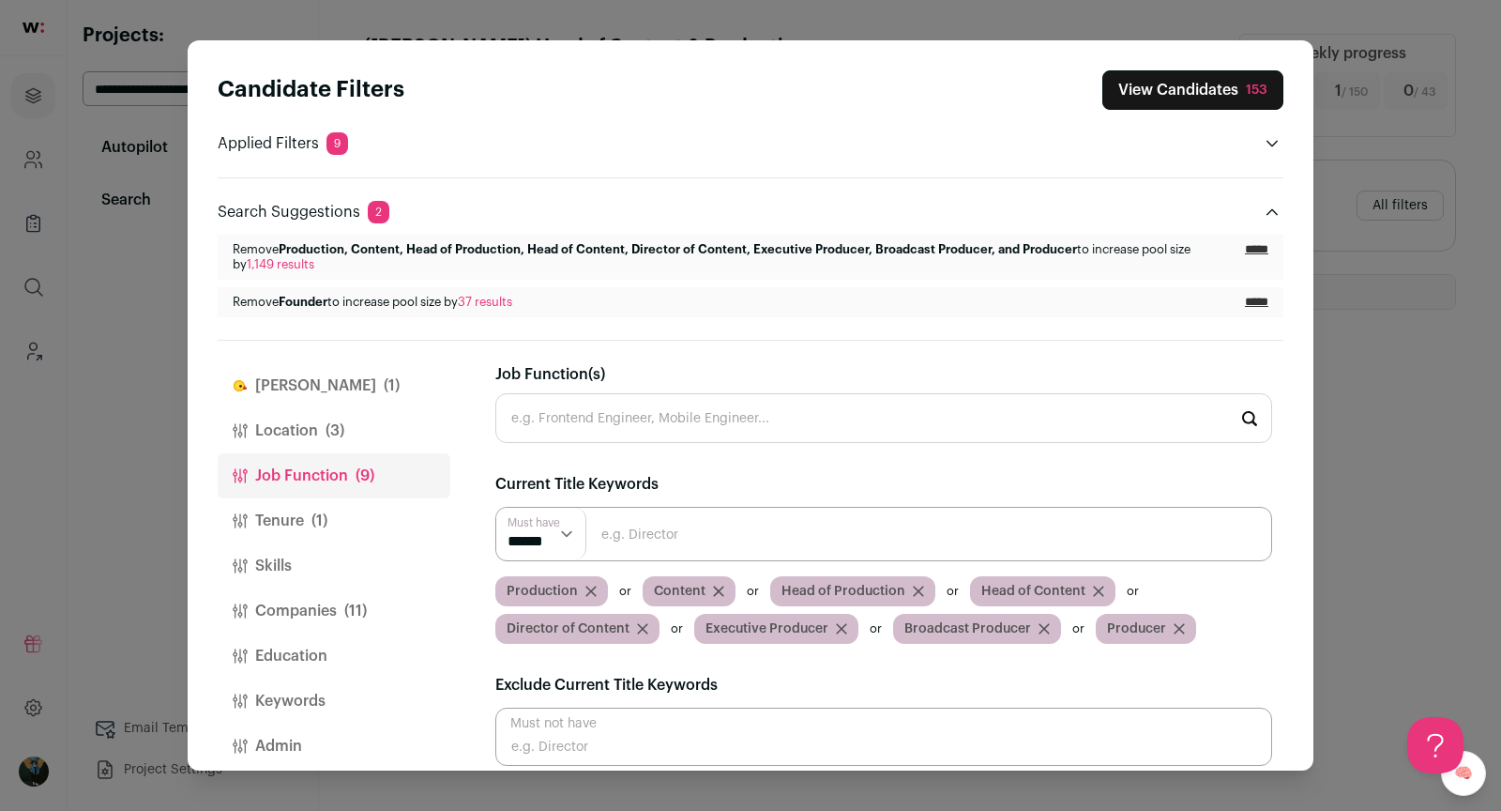
click at [1258, 246] on input "*****" at bounding box center [1256, 249] width 23 height 15
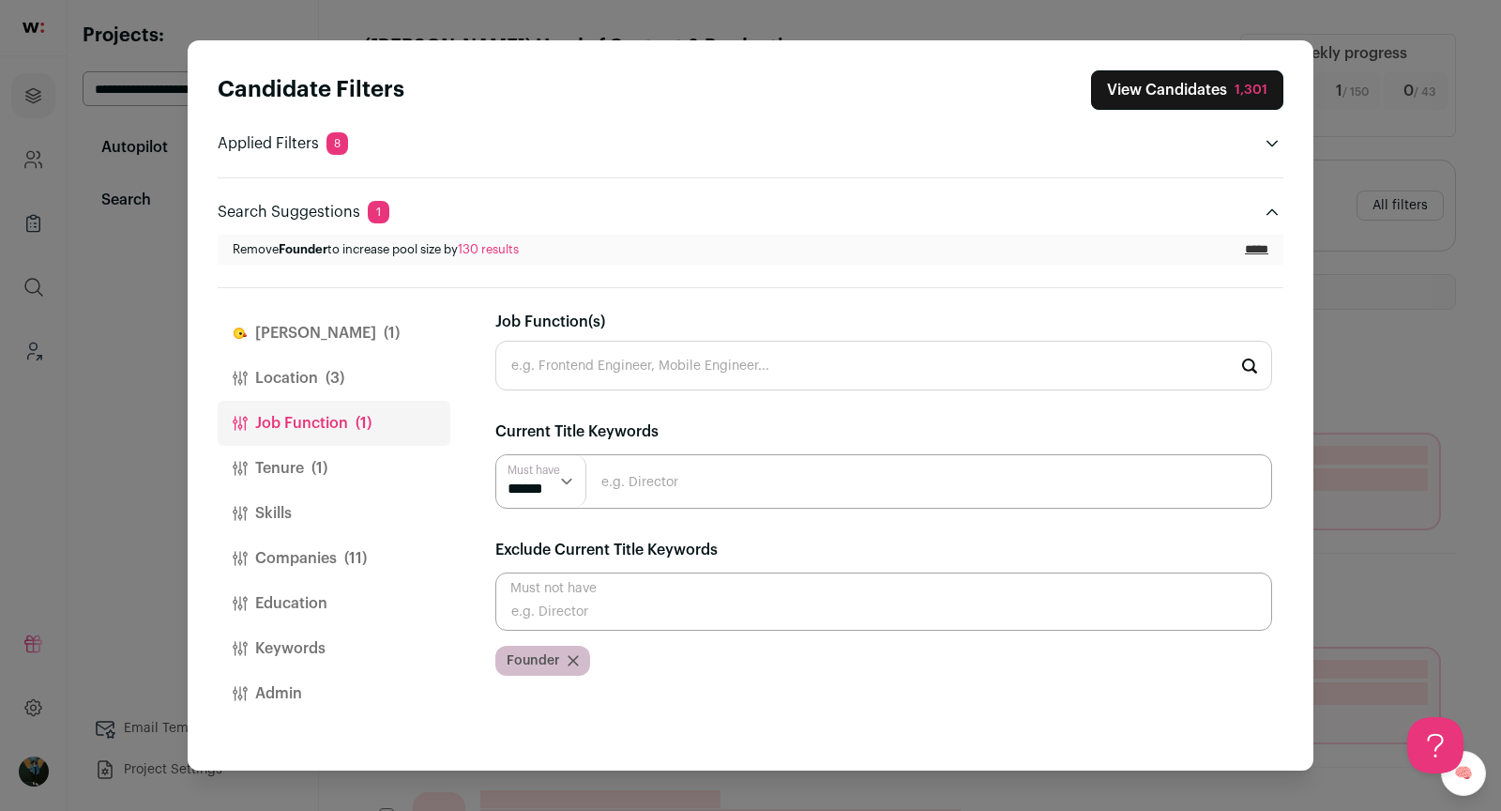
click at [1208, 76] on button "View Candidates 1,301" at bounding box center [1187, 89] width 192 height 39
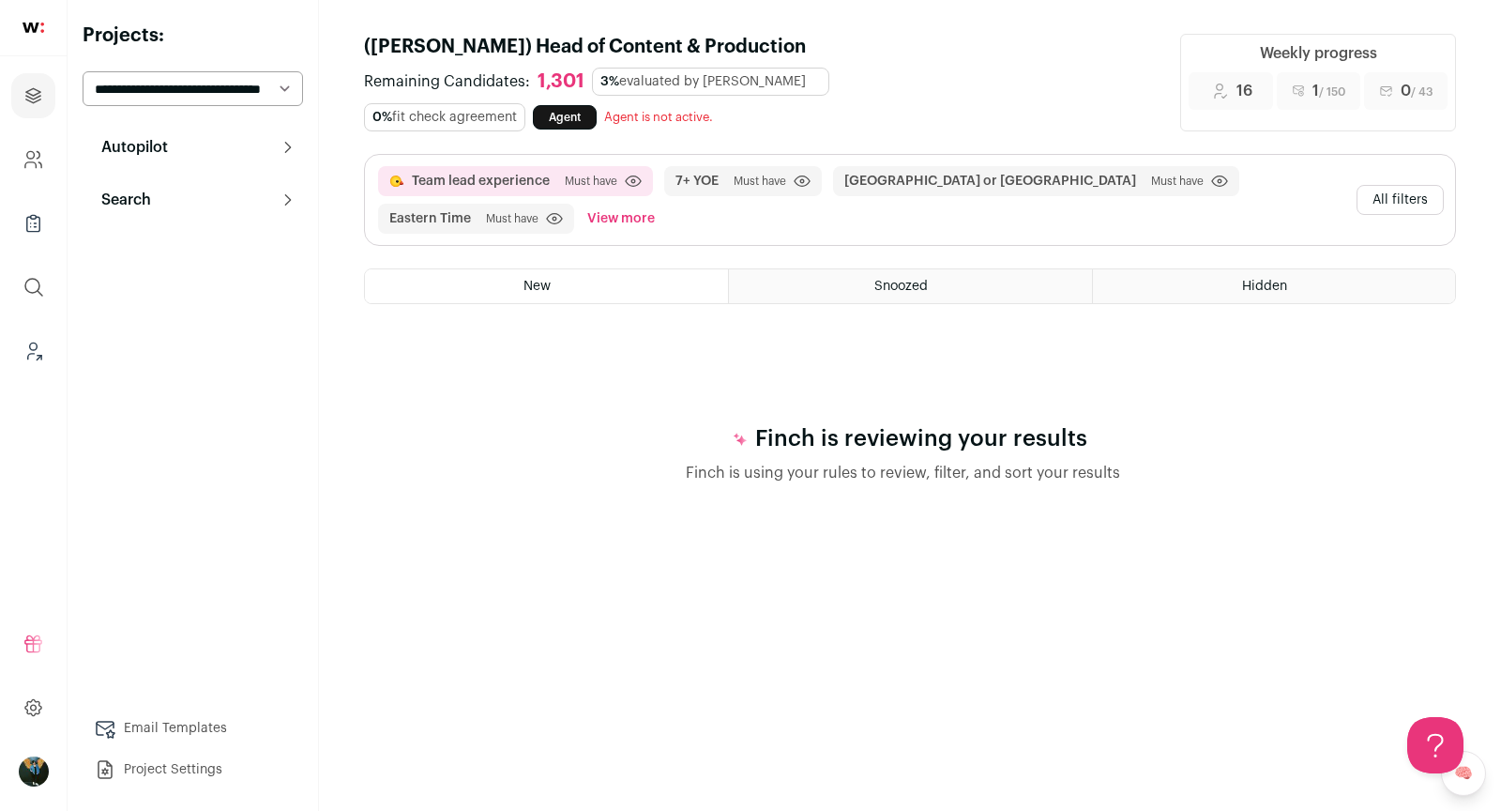
click at [268, 87] on select "**********" at bounding box center [193, 88] width 220 height 35
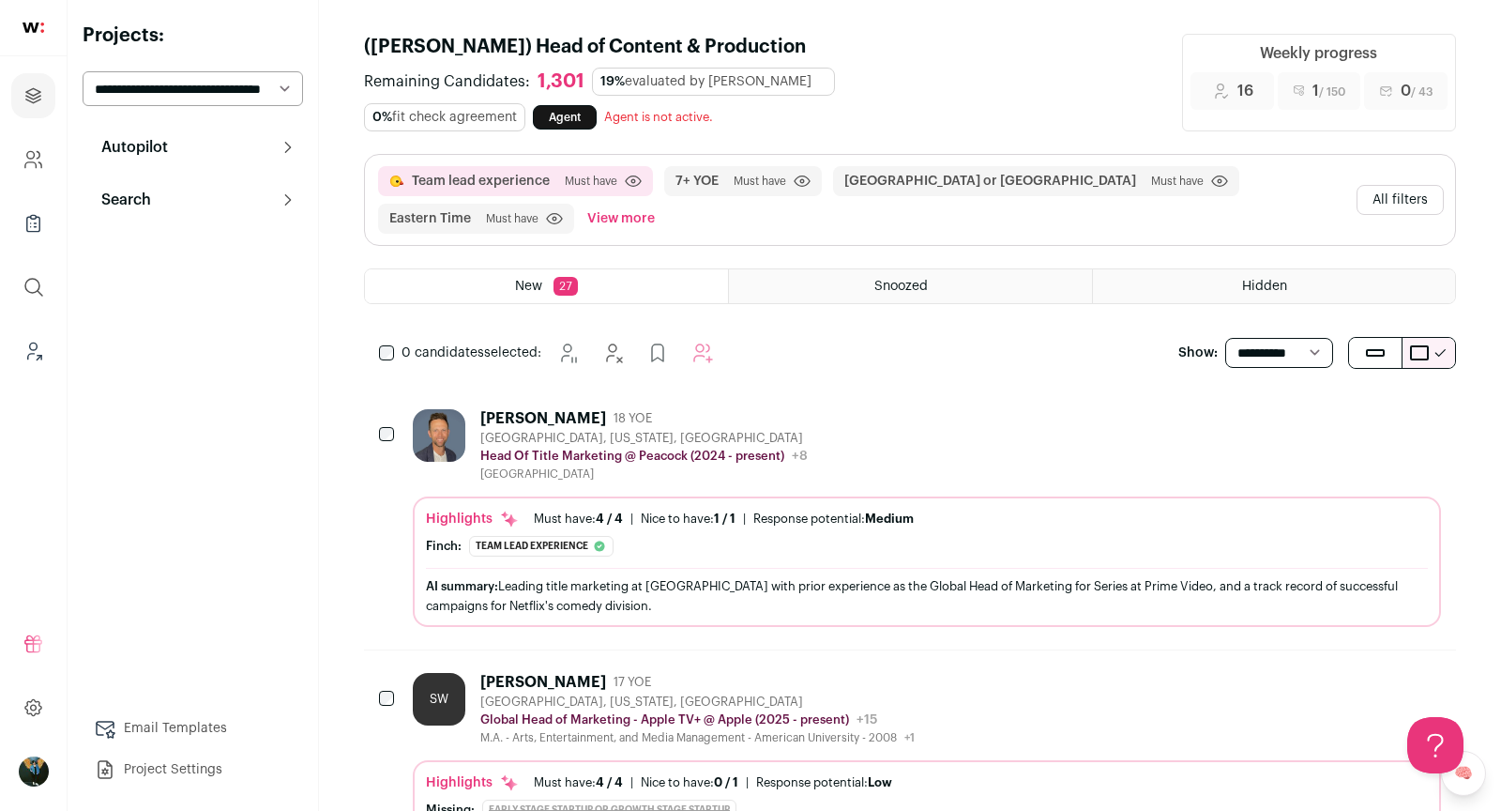
click at [1374, 198] on button "All filters" at bounding box center [1400, 200] width 87 height 30
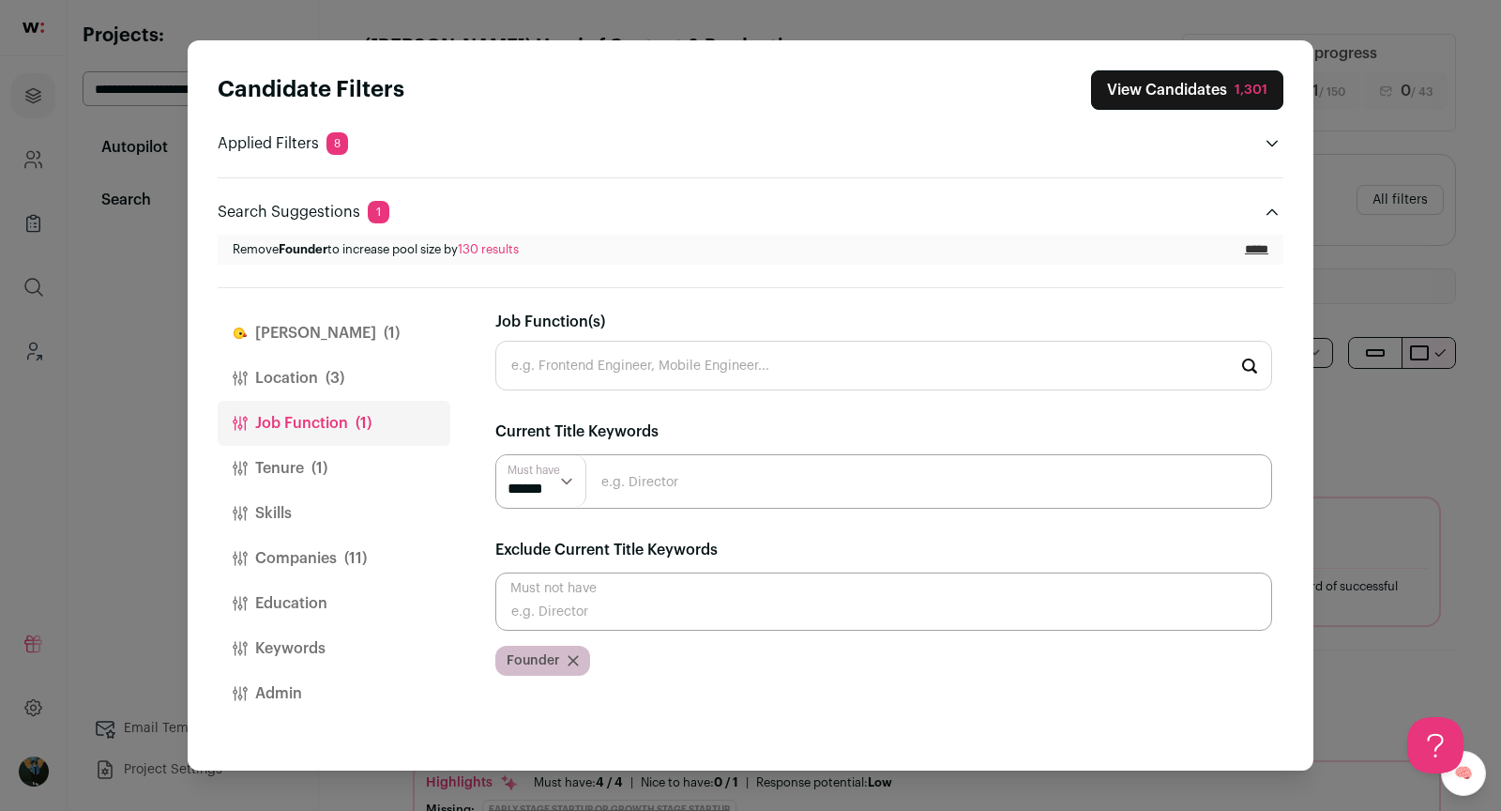
click at [334, 378] on span "(3)" at bounding box center [335, 378] width 19 height 23
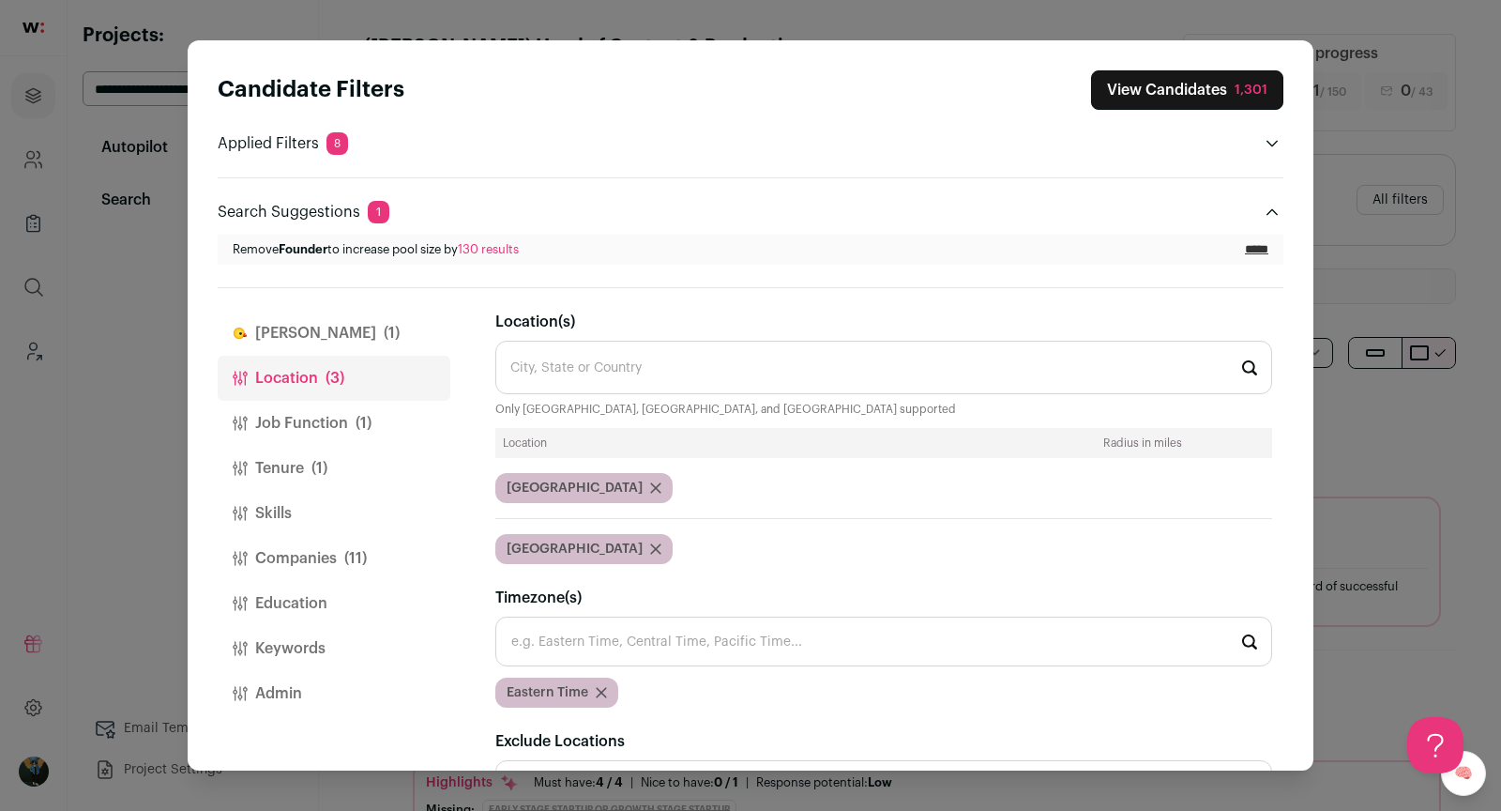
click at [356, 422] on span "(1)" at bounding box center [364, 423] width 16 height 23
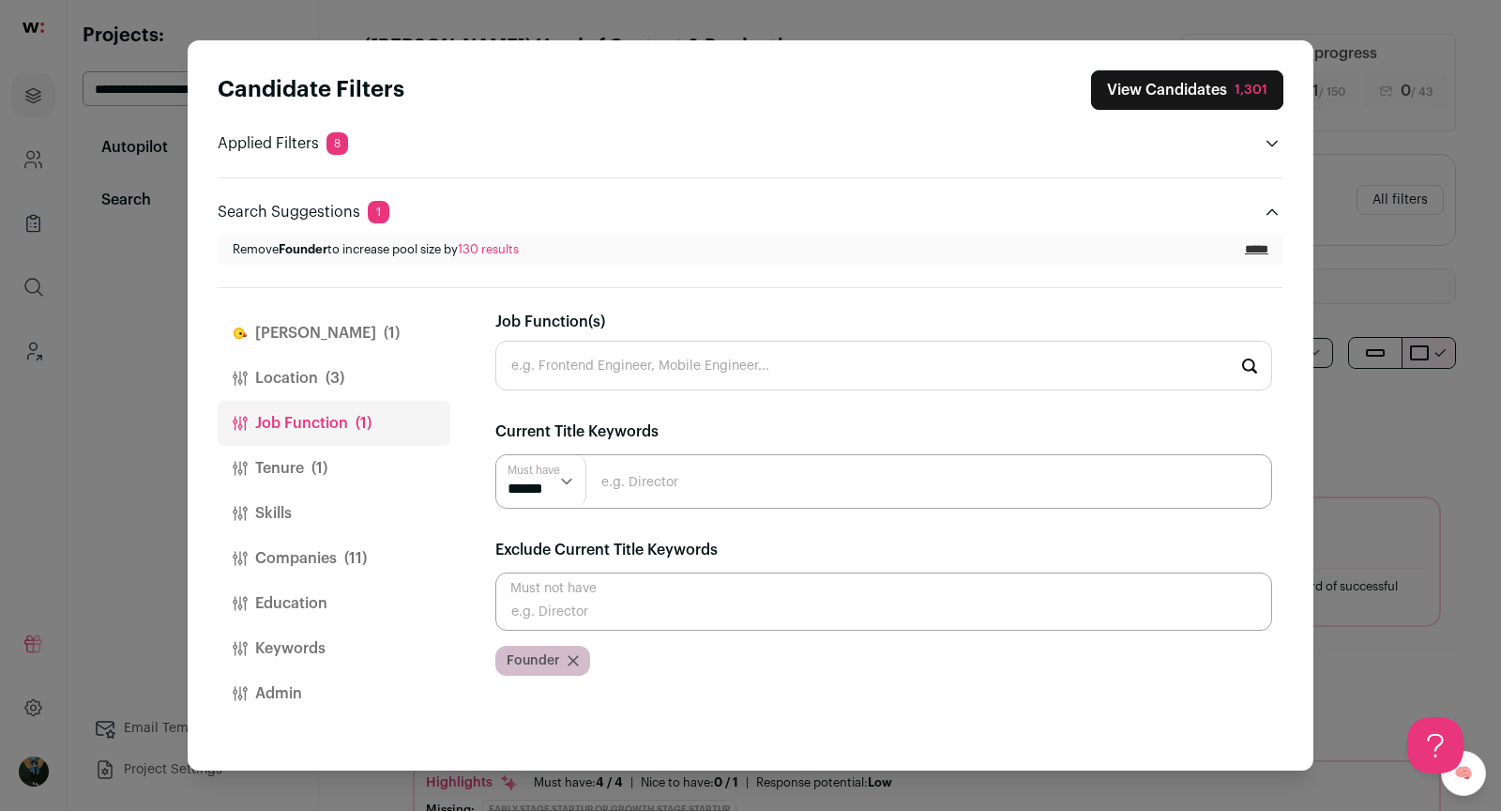
click at [307, 345] on button "Finch (1)" at bounding box center [334, 333] width 233 height 45
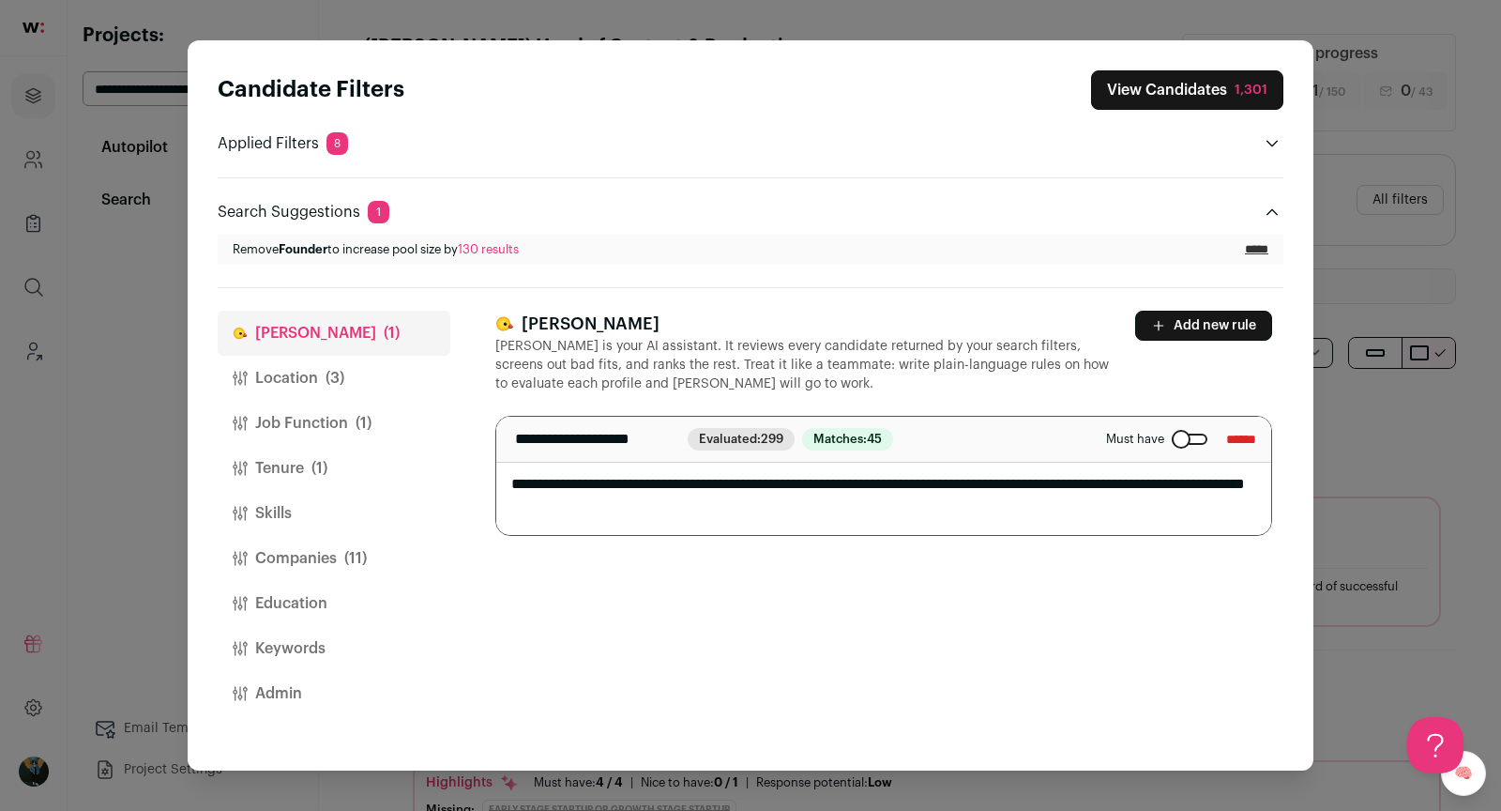
drag, startPoint x: 733, startPoint y: 483, endPoint x: 778, endPoint y: 482, distance: 45.0
click at [778, 482] on textarea "**********" at bounding box center [884, 476] width 776 height 118
click at [727, 481] on textarea "**********" at bounding box center [884, 476] width 776 height 118
drag, startPoint x: 731, startPoint y: 479, endPoint x: 1159, endPoint y: 509, distance: 428.8
click at [1159, 509] on textarea "**********" at bounding box center [884, 476] width 776 height 118
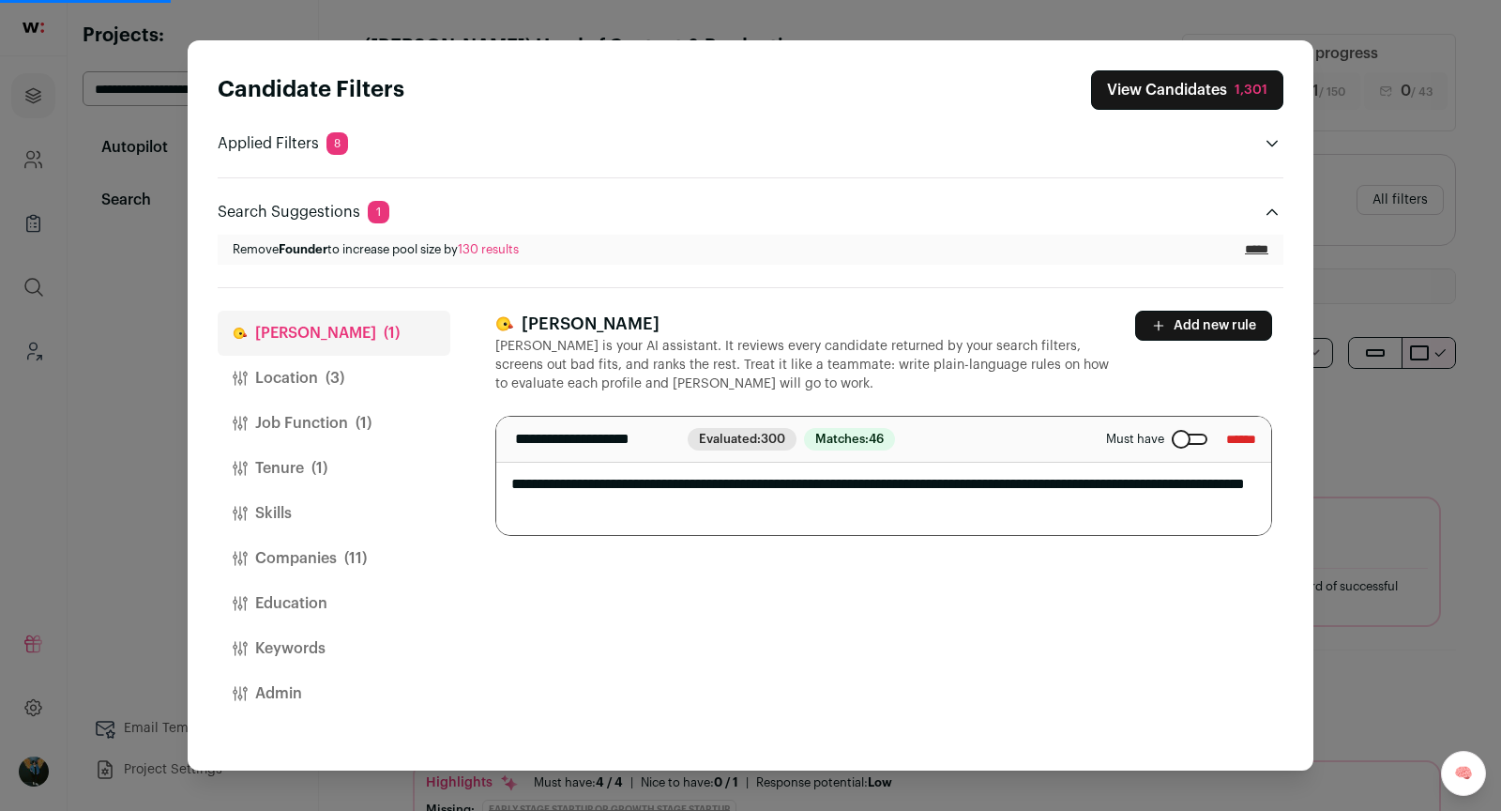
click at [316, 638] on button "Keywords" at bounding box center [334, 648] width 233 height 45
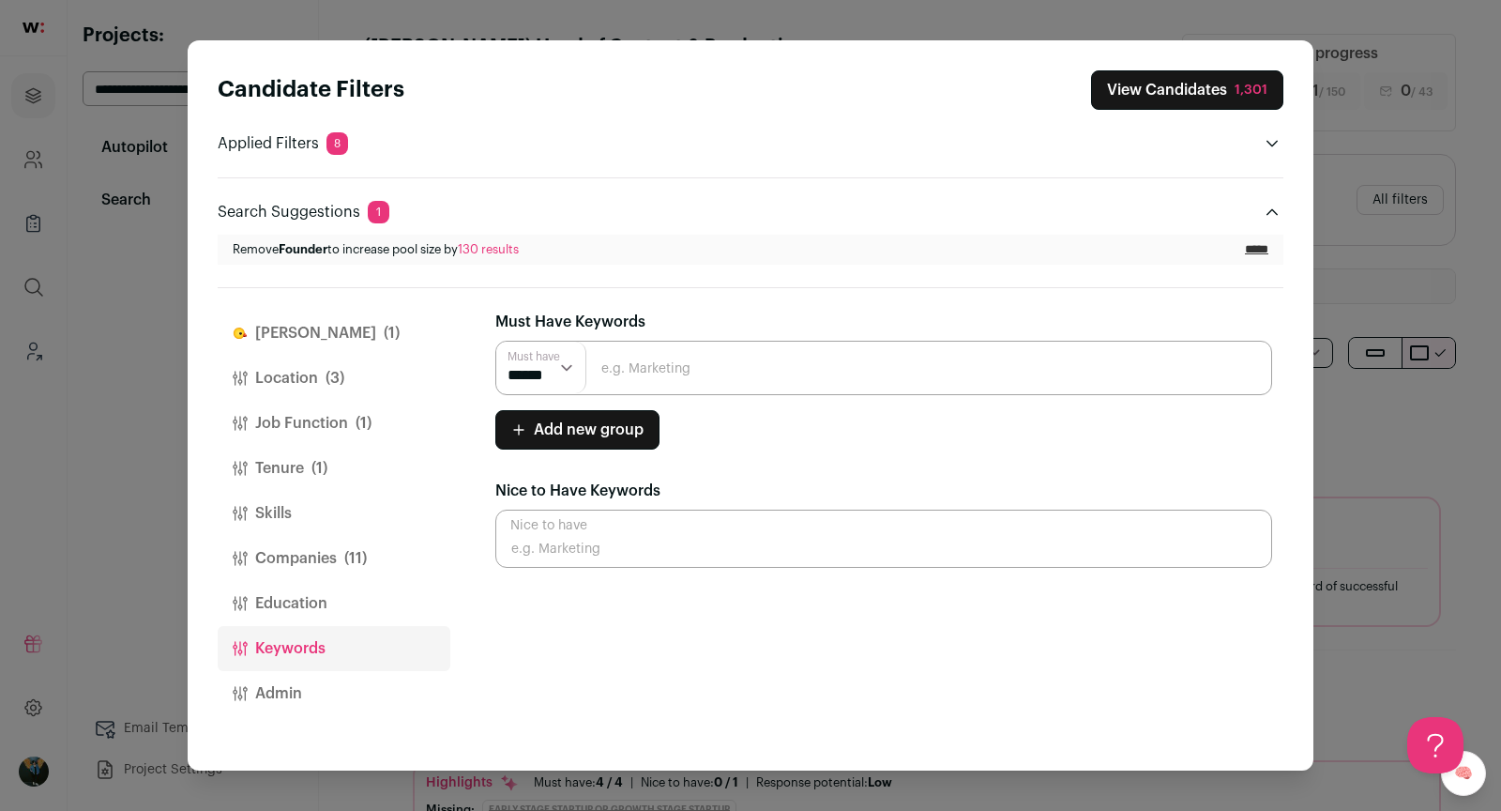
click at [660, 368] on input "Close modal via background" at bounding box center [883, 368] width 777 height 54
paste input "content, production, or creative teams in sports, esports, live competition sho…"
drag, startPoint x: 625, startPoint y: 368, endPoint x: 1371, endPoint y: 400, distance: 746.6
click at [1371, 400] on div "Candidate Filters View Candidates 1,301 Applied Filters 8 Team lead experience …" at bounding box center [750, 405] width 1501 height 811
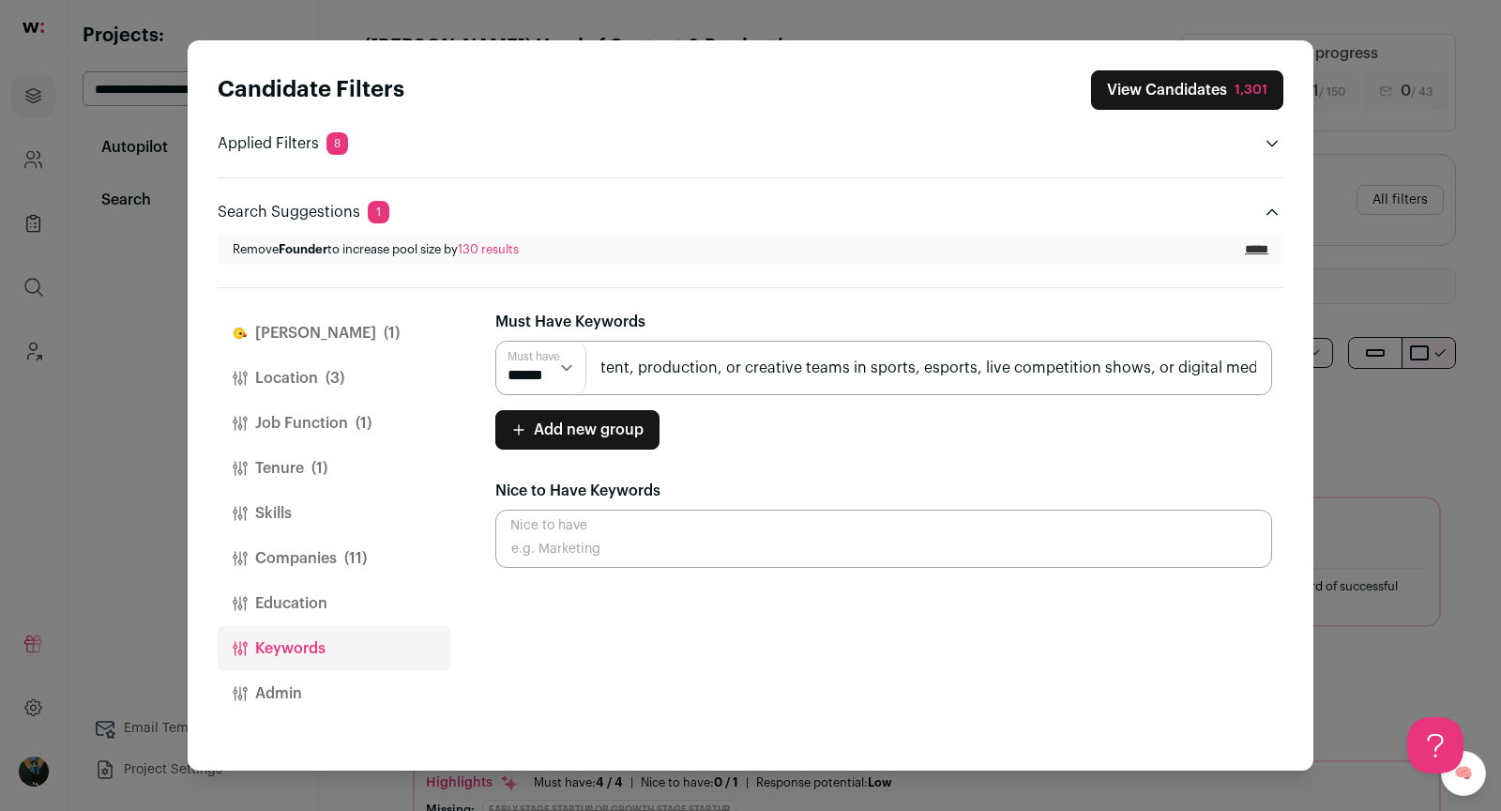
type input "content, production, or creative teams in sports, esports, live competition sho…"
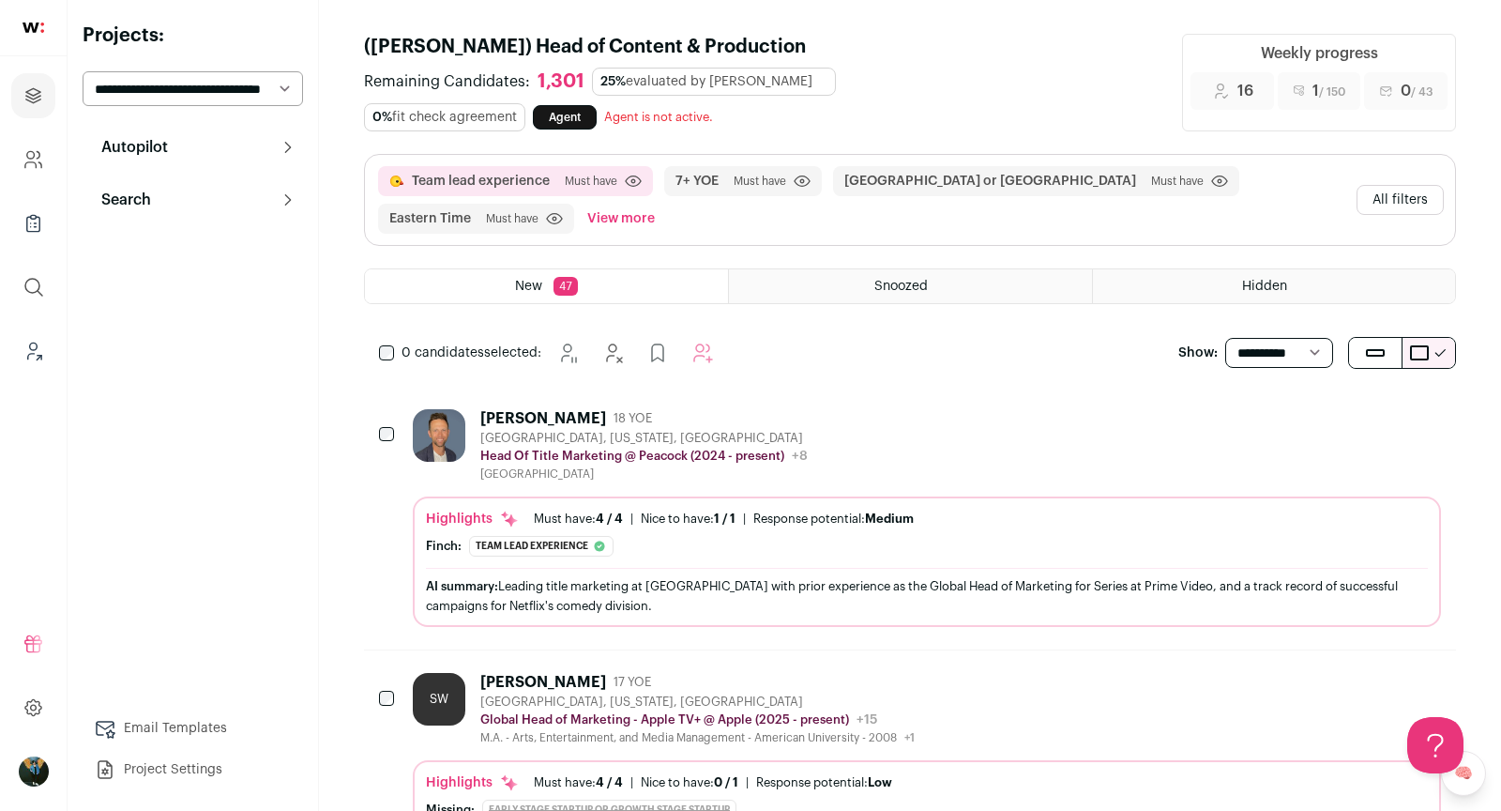
click at [1386, 201] on button "All filters" at bounding box center [1400, 200] width 87 height 30
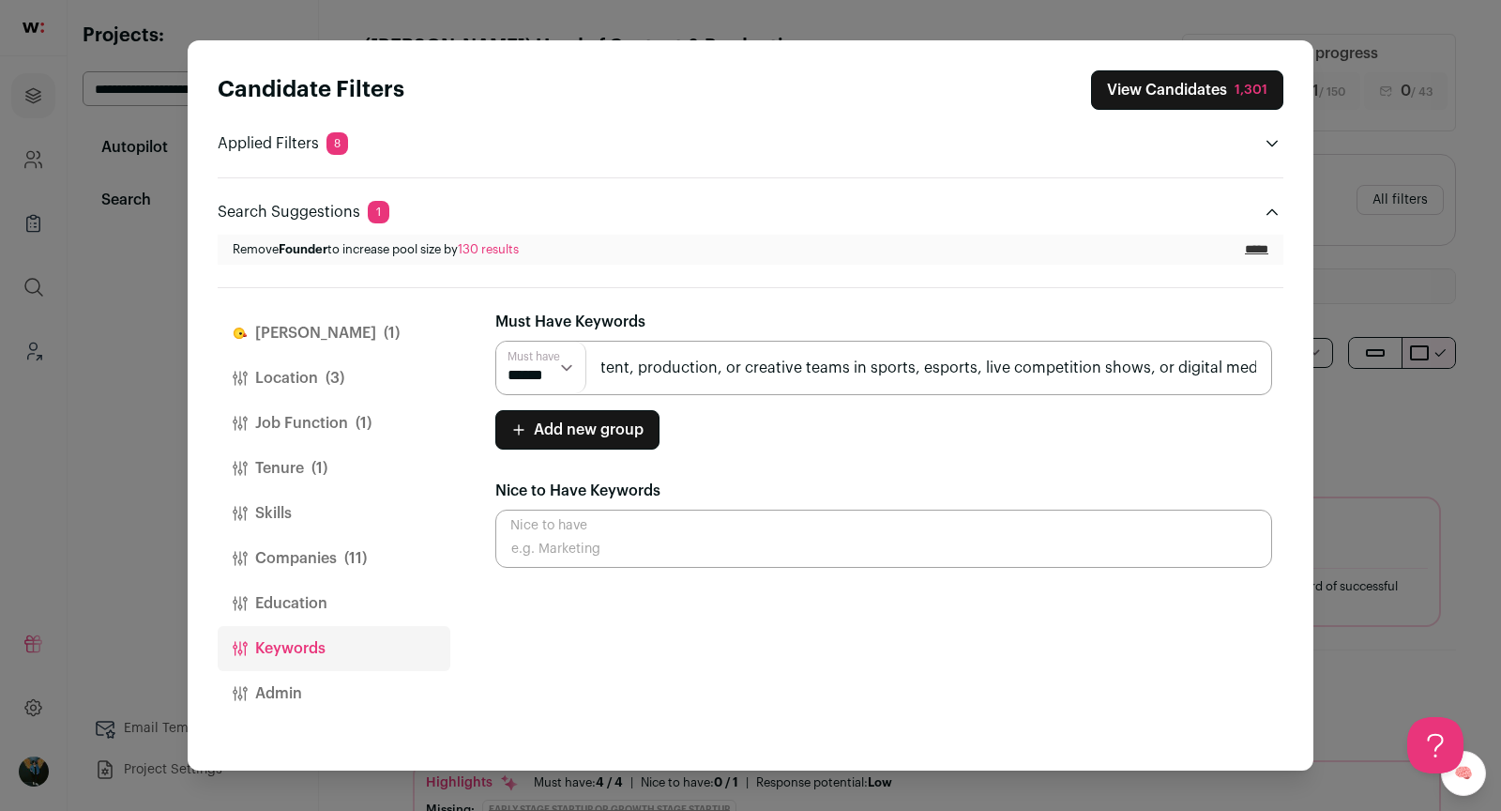
click at [696, 373] on input "content, production, or creative teams in sports, esports, live competition sho…" at bounding box center [883, 368] width 777 height 54
type input "content"
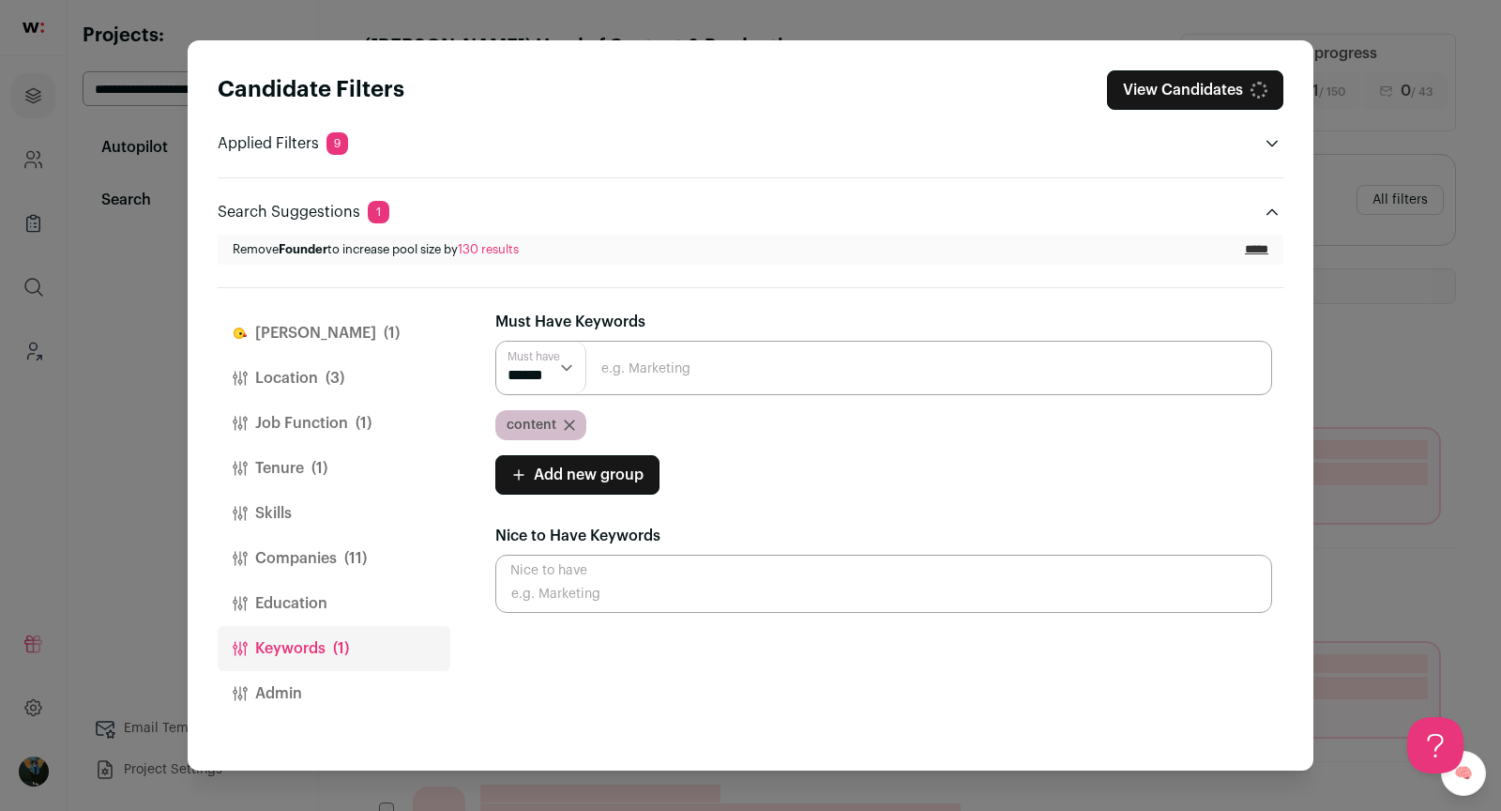
click at [700, 352] on input "Close modal via background" at bounding box center [883, 368] width 777 height 54
type input "production"
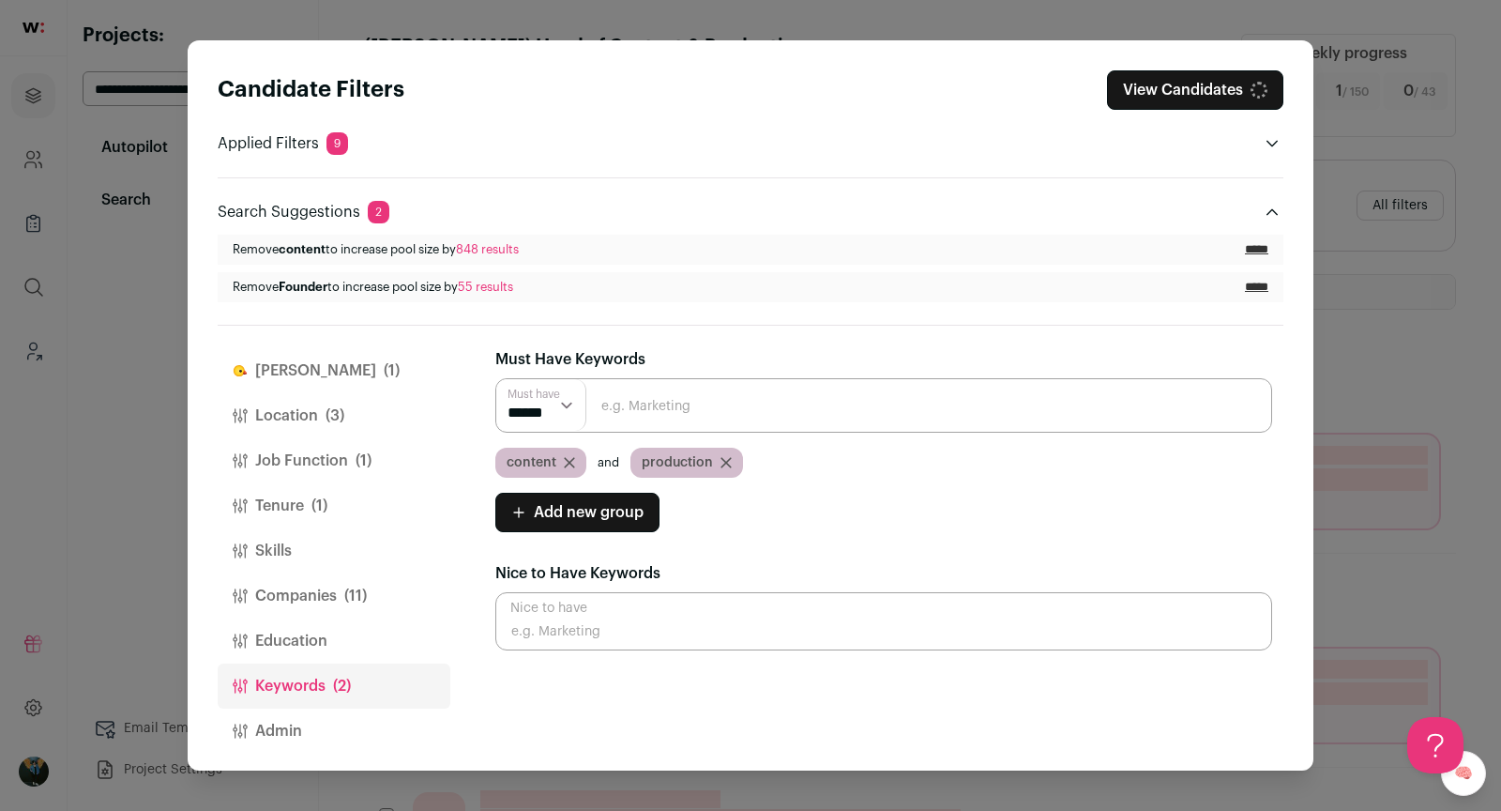
click at [692, 402] on input "Close modal via background" at bounding box center [883, 405] width 777 height 54
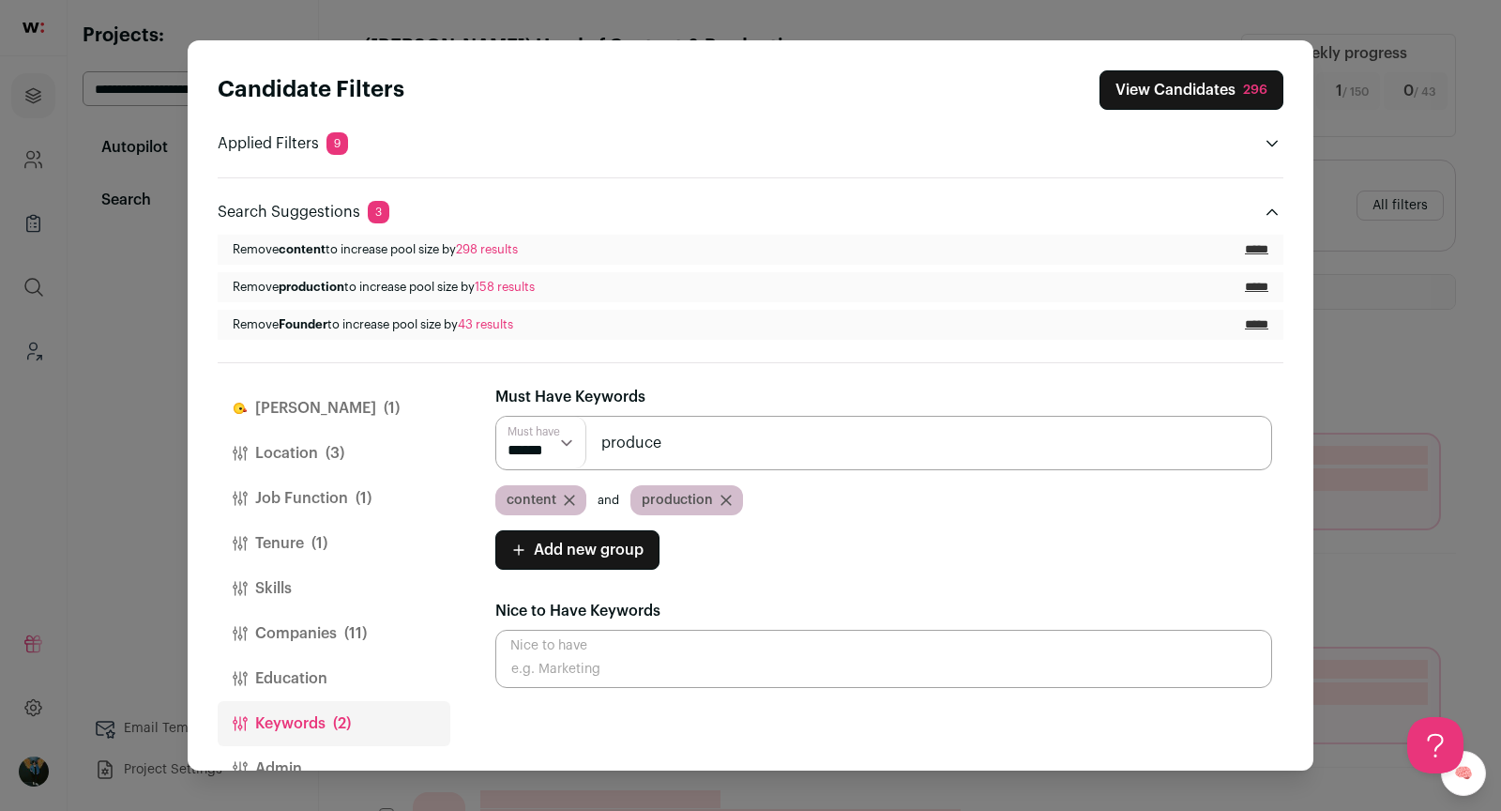
type input "produce"
click at [546, 438] on select "****** ******" at bounding box center [541, 443] width 90 height 52
select select "**"
click at [803, 455] on input "Close modal via background" at bounding box center [883, 443] width 777 height 54
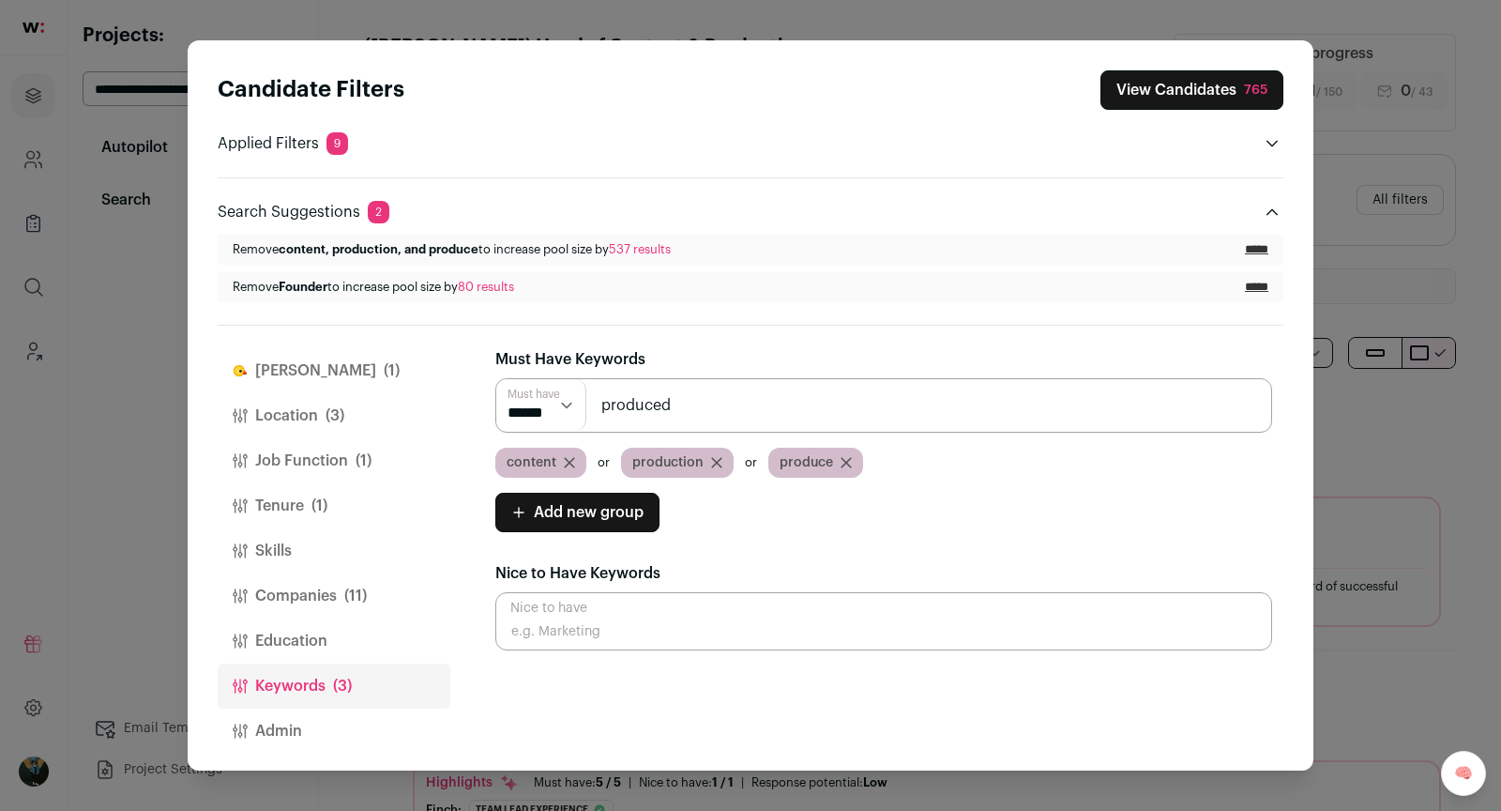
type input "produced"
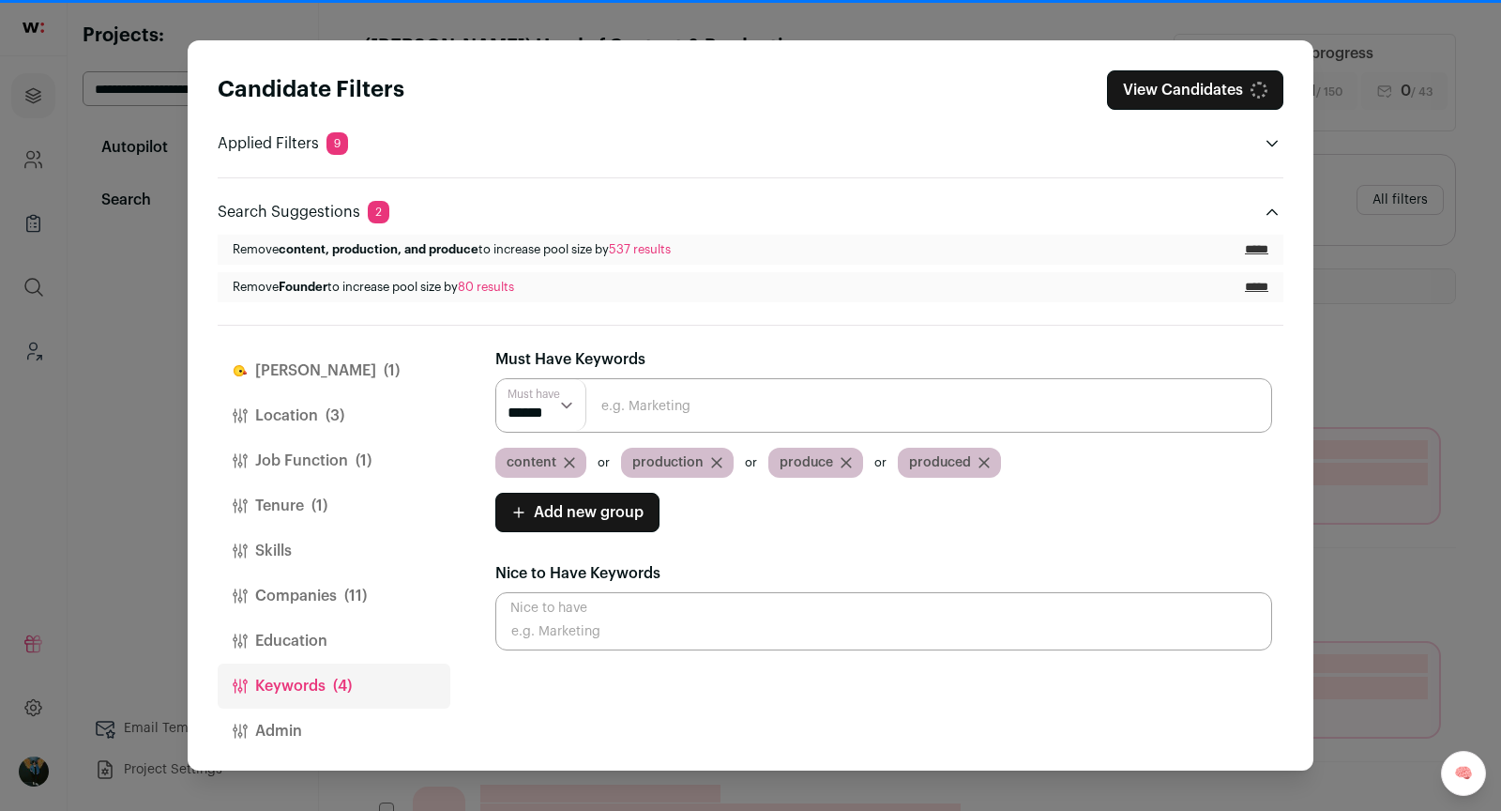
click at [797, 418] on input "Close modal via background" at bounding box center [883, 405] width 777 height 54
paste input "content, production, or creative teams in sports, esports, live competition sho…"
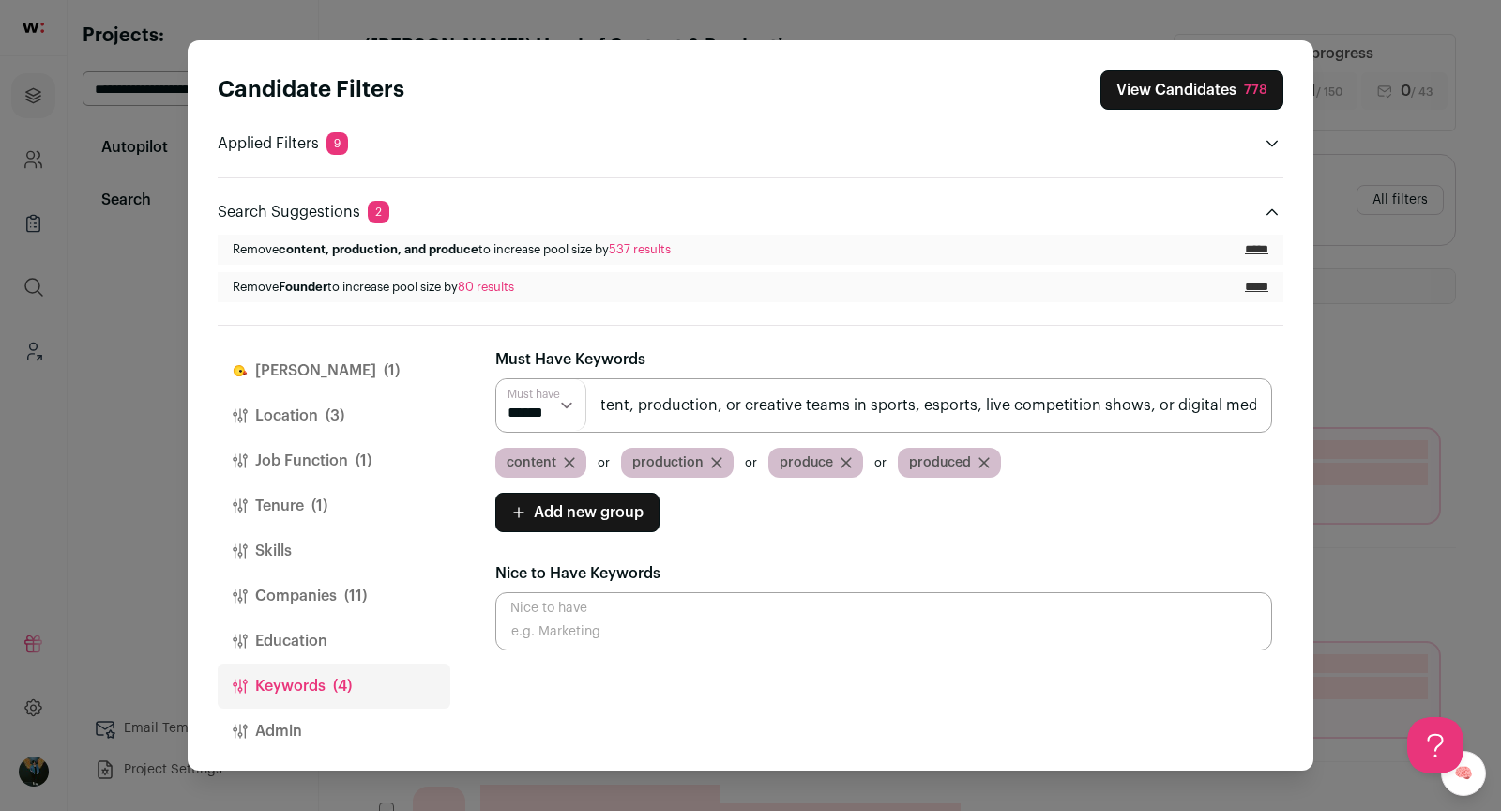
click at [781, 410] on input "content, production, or creative teams in sports, esports, live competition sho…" at bounding box center [883, 405] width 777 height 54
drag, startPoint x: 862, startPoint y: 401, endPoint x: 529, endPoint y: 396, distance: 333.1
click at [529, 396] on div "Must have ****** ****** content, production, or creative teams in sports, espor…" at bounding box center [883, 405] width 777 height 54
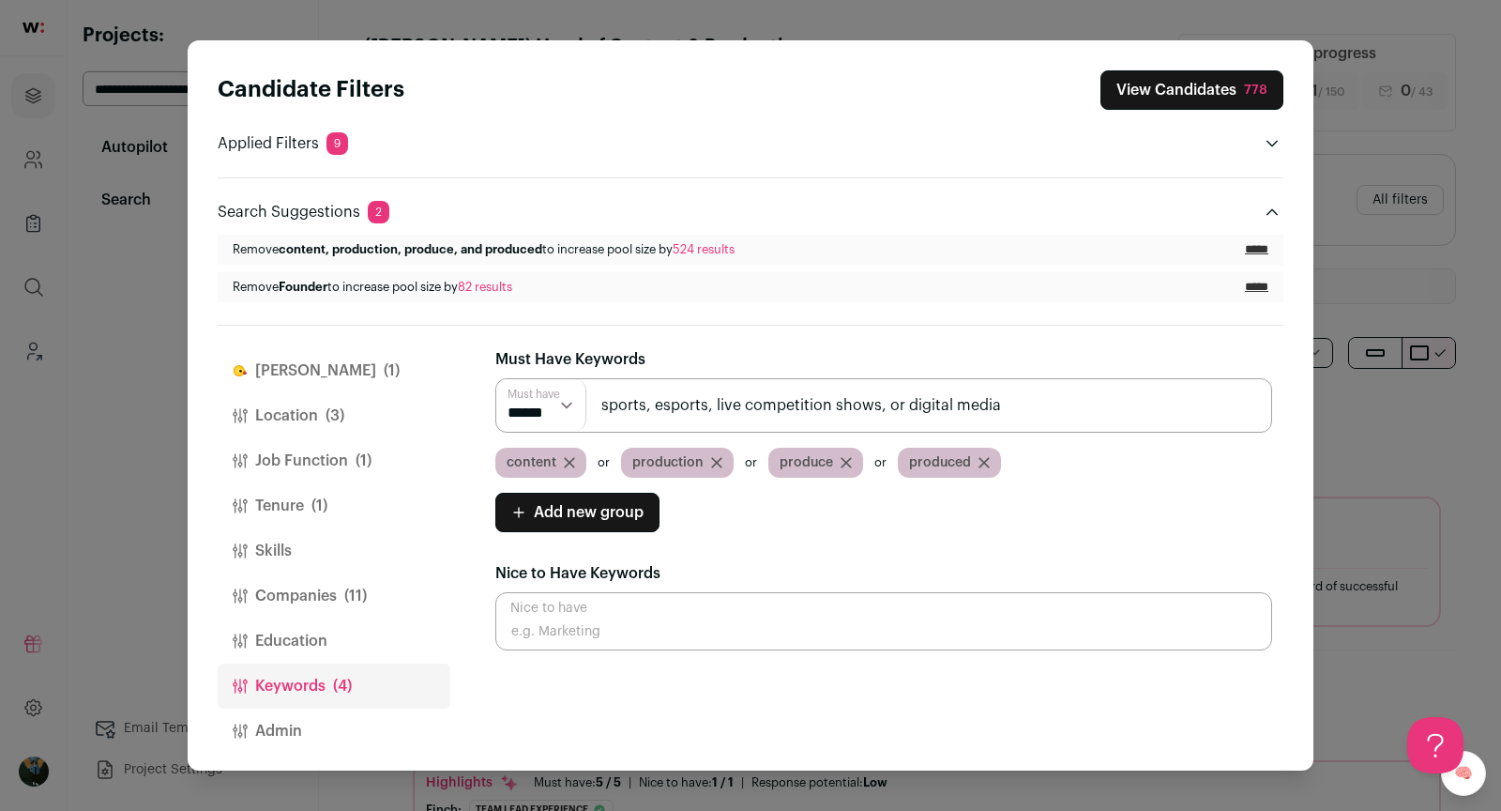
drag, startPoint x: 649, startPoint y: 405, endPoint x: 998, endPoint y: 397, distance: 349.1
click at [998, 396] on input "sports, esports, live competition shows, or digital media" at bounding box center [883, 405] width 777 height 54
type input "sports"
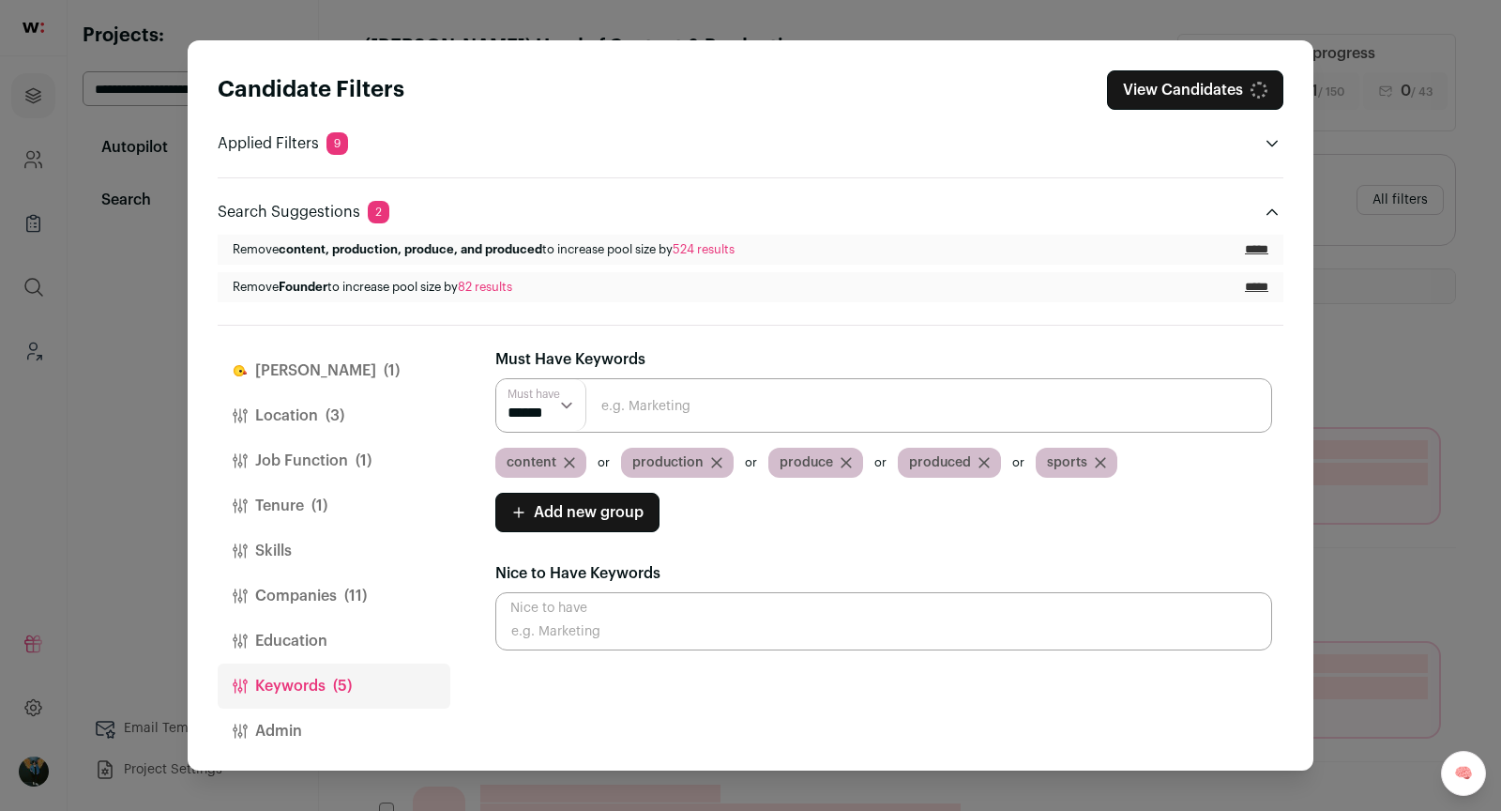
click at [868, 411] on input "Close modal via background" at bounding box center [883, 405] width 777 height 54
paste input "esports, live competition shows, or digital media"
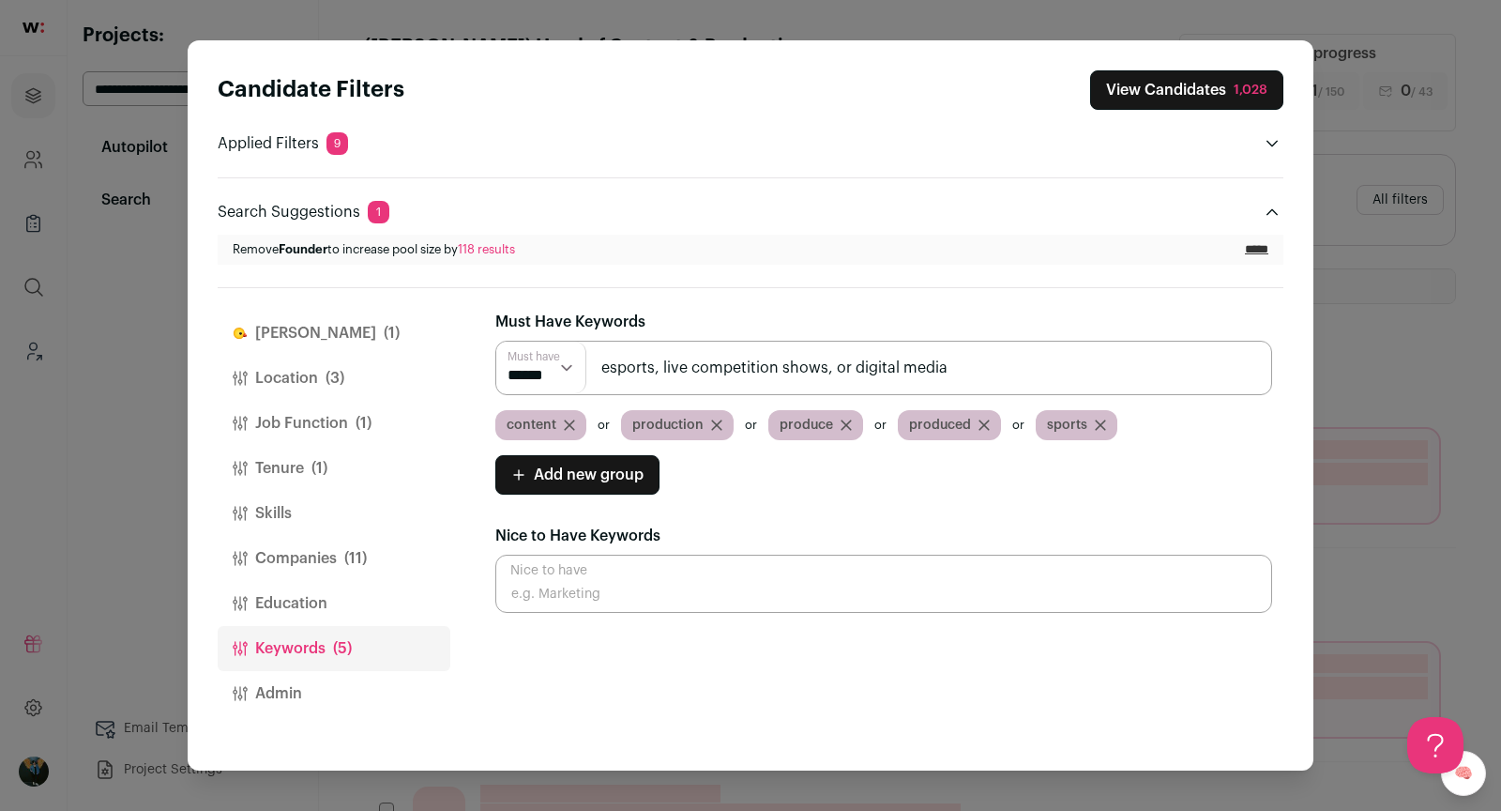
click at [656, 402] on div "Must have ****** ****** esports, live competition shows, or digital media conte…" at bounding box center [883, 390] width 777 height 99
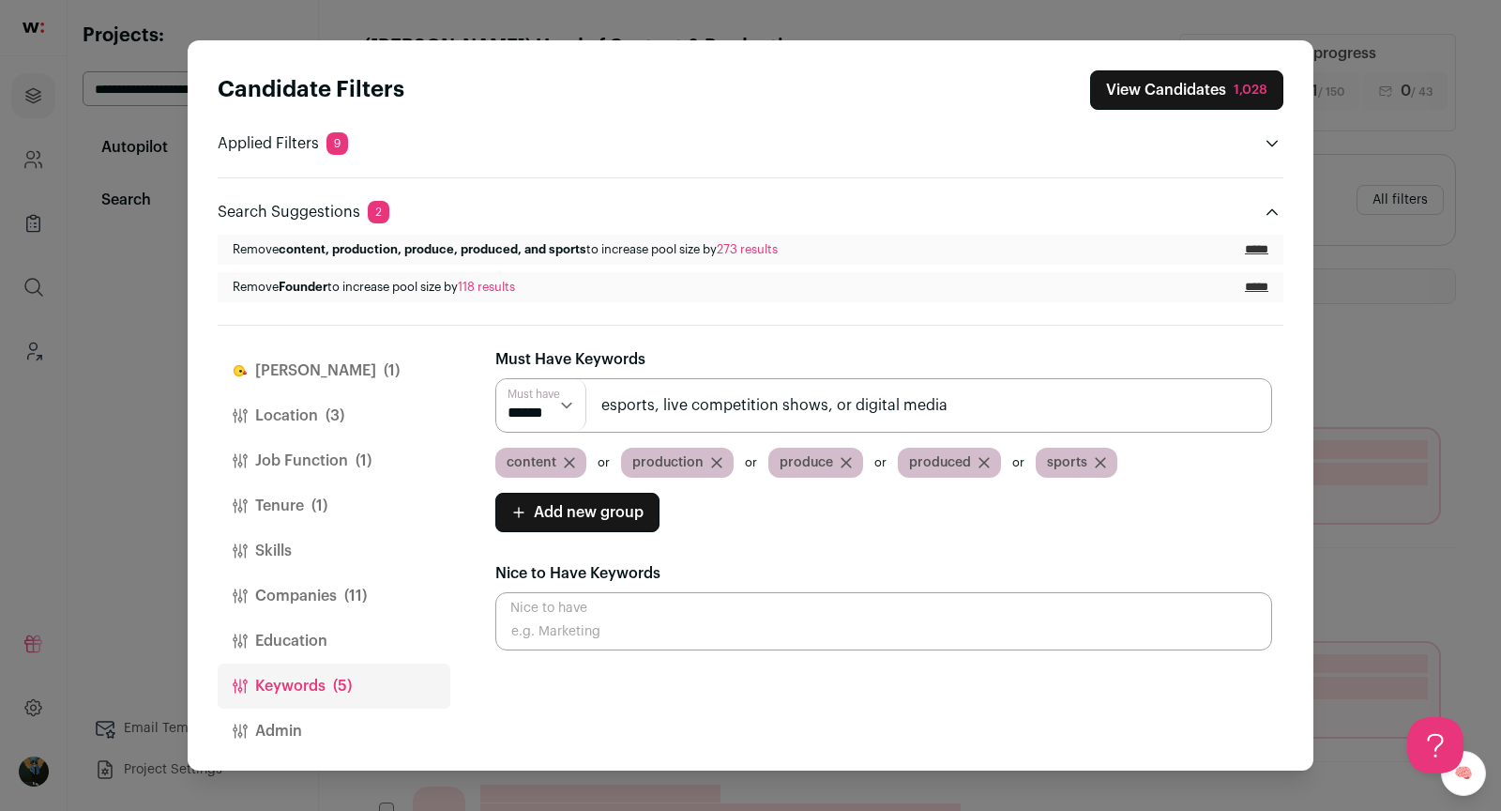
drag, startPoint x: 659, startPoint y: 402, endPoint x: 1059, endPoint y: 395, distance: 400.7
click at [1060, 394] on input "esports, live competition shows, or digital media" at bounding box center [883, 405] width 777 height 54
type input "esports"
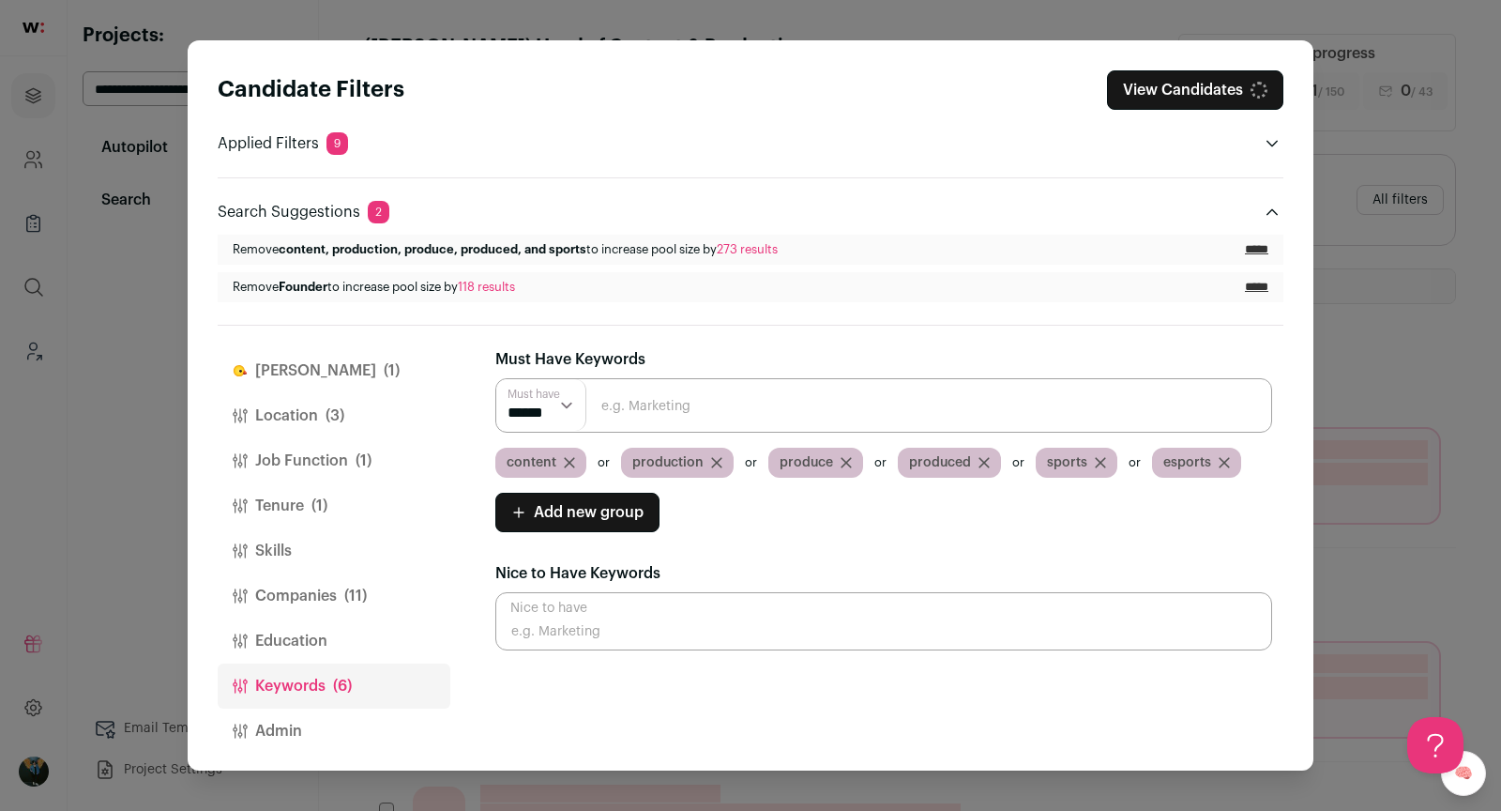
click at [988, 407] on input "Close modal via background" at bounding box center [883, 405] width 777 height 54
paste input ", live competition shows, or digital media"
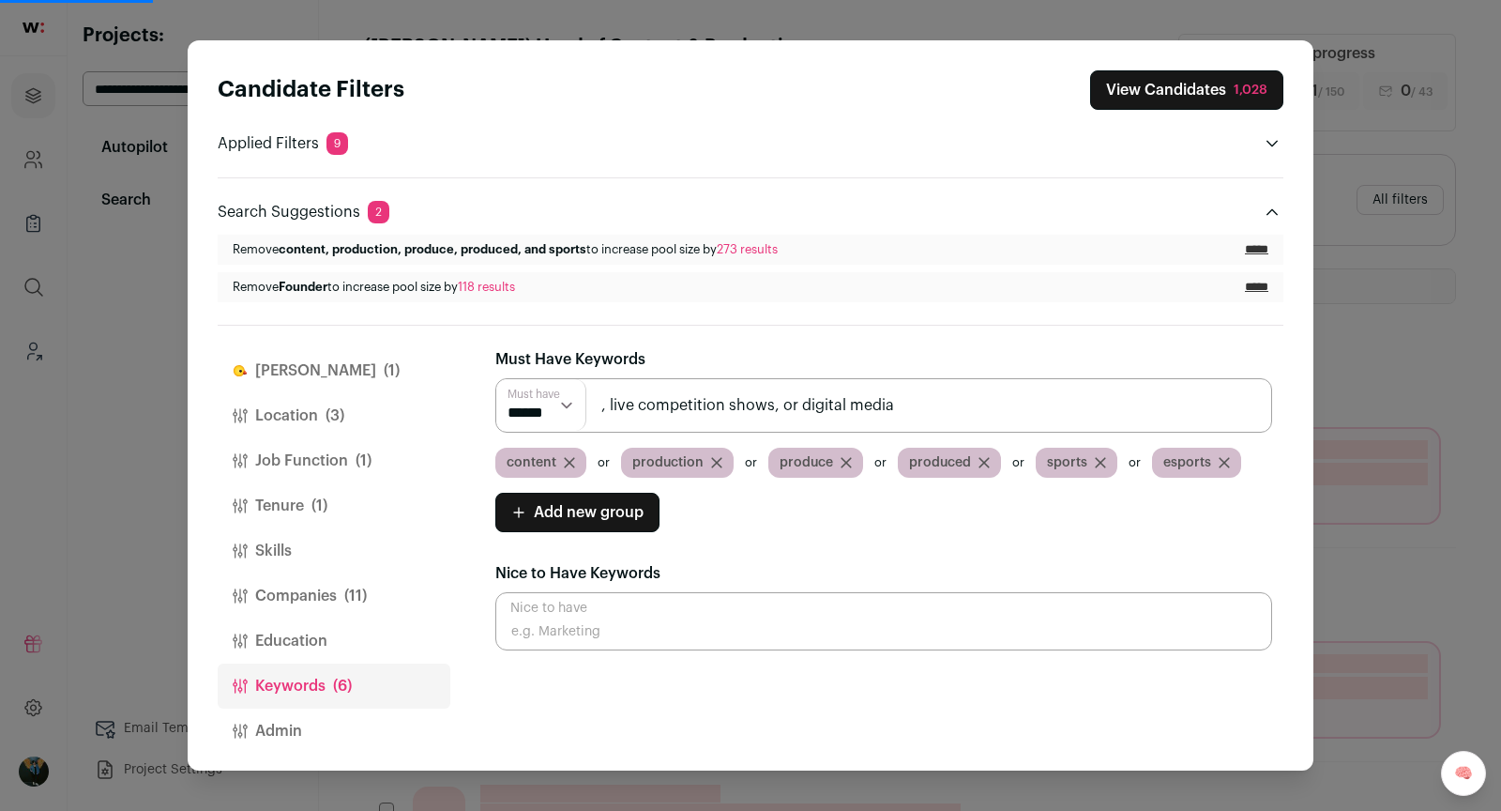
click at [612, 394] on input ", live competition shows, or digital media" at bounding box center [883, 405] width 777 height 54
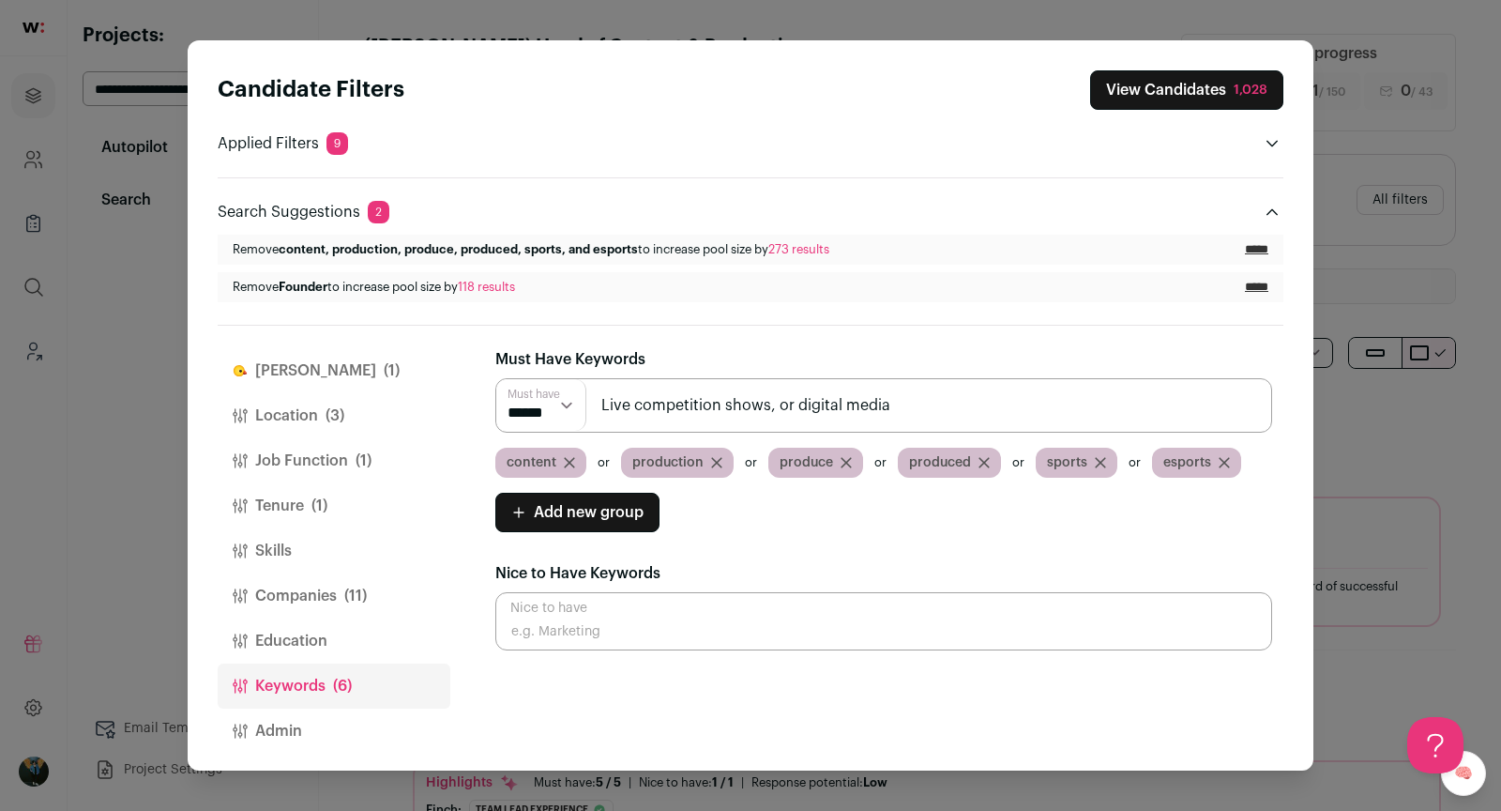
click at [769, 401] on input "Live competition shows, or digital media" at bounding box center [883, 405] width 777 height 54
drag, startPoint x: 767, startPoint y: 401, endPoint x: 991, endPoint y: 399, distance: 224.2
click at [995, 402] on input "Live competition show or digital media" at bounding box center [883, 405] width 777 height 54
type input "Live competition show"
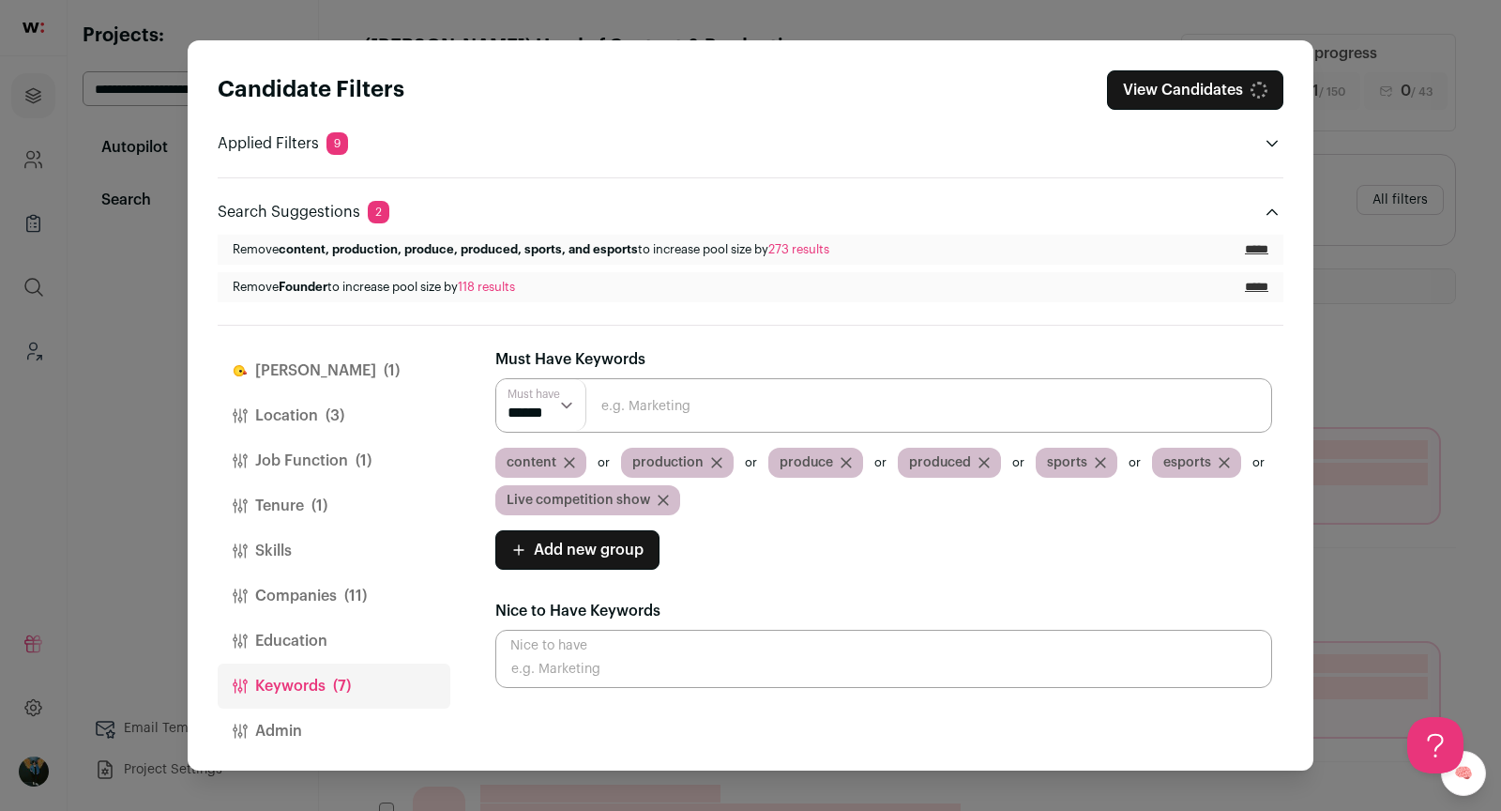
click at [924, 410] on input "Close modal via background" at bounding box center [883, 405] width 777 height 54
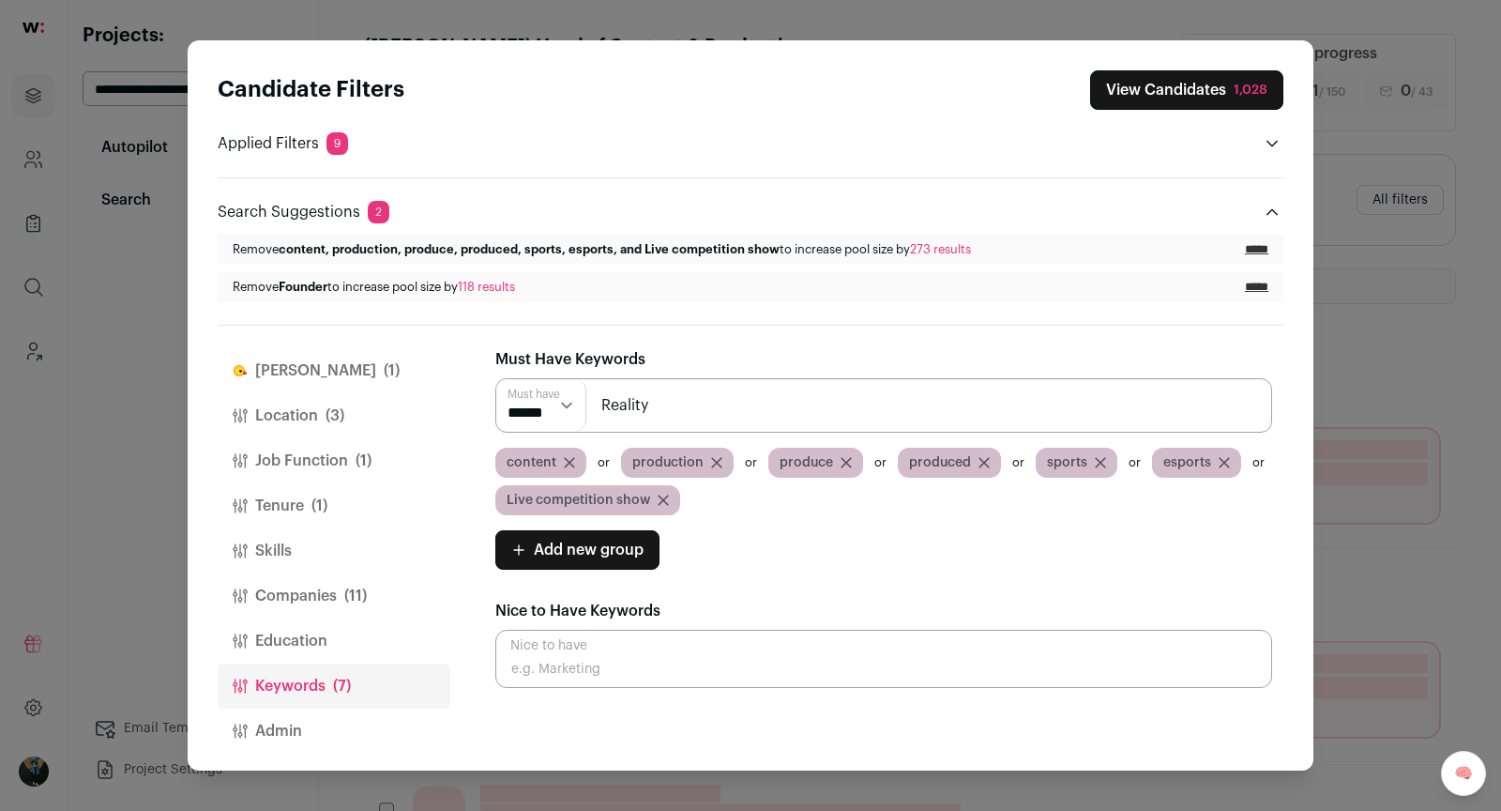
type input "Reality"
click at [841, 398] on input "Close modal via background" at bounding box center [883, 405] width 777 height 54
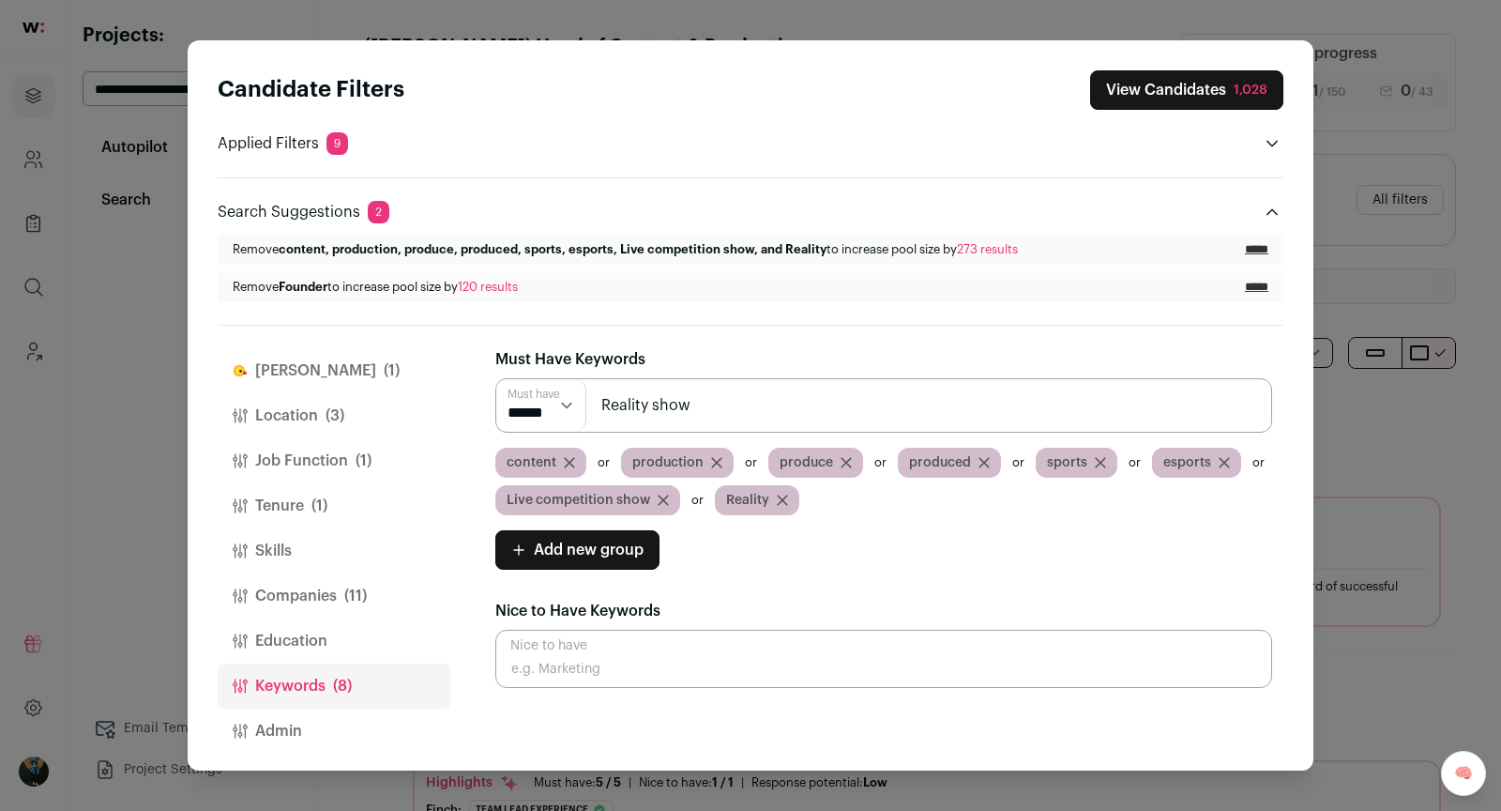
type input "Reality show"
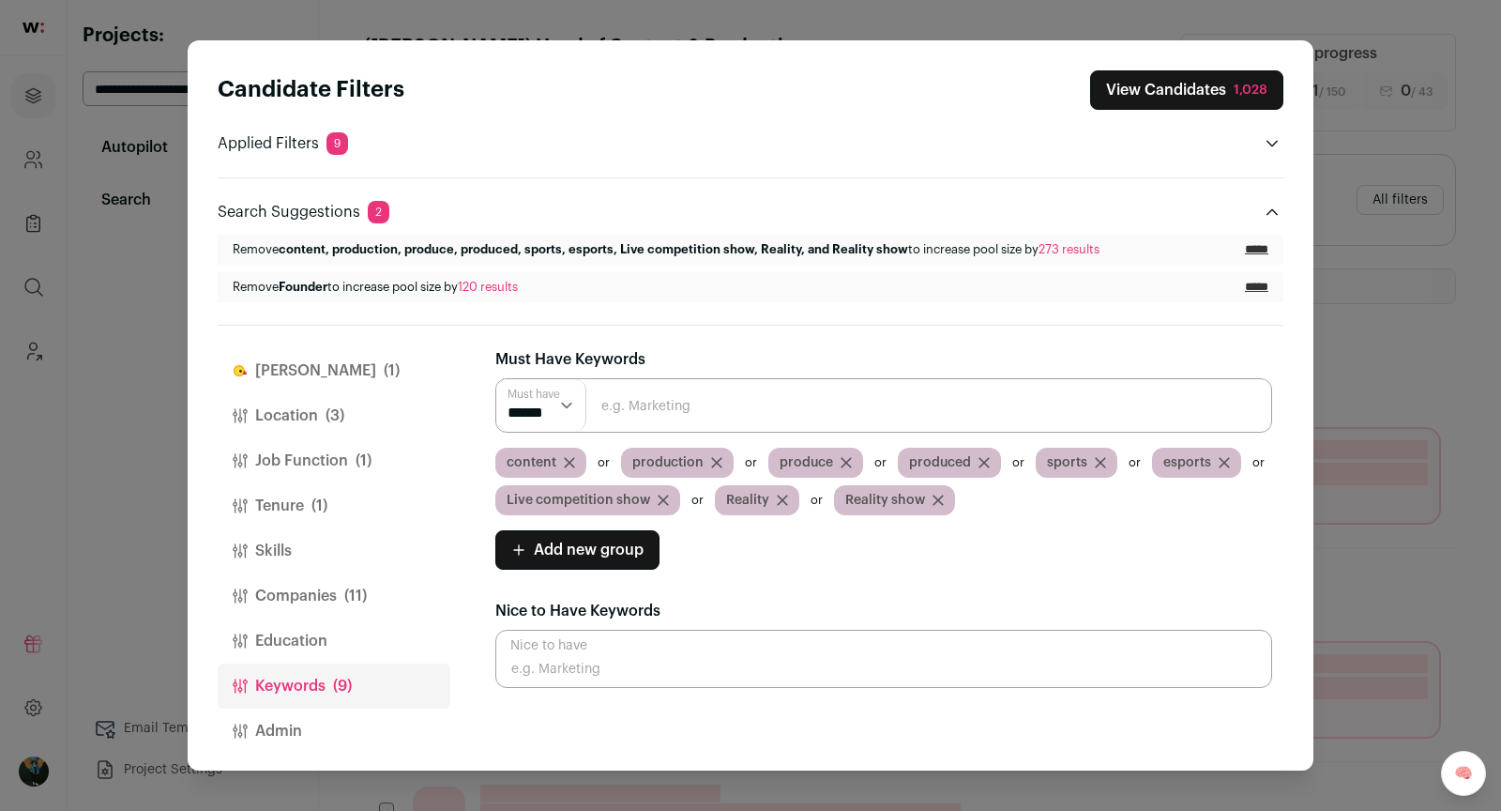
click at [758, 351] on div "Must Have Keywords Must have ****** ****** content production produce produced …" at bounding box center [883, 518] width 777 height 340
click at [676, 372] on div "Must Have Keywords Must have ****** ****** content production produce produced …" at bounding box center [883, 518] width 777 height 340
click at [669, 403] on input "Close modal via background" at bounding box center [883, 405] width 777 height 54
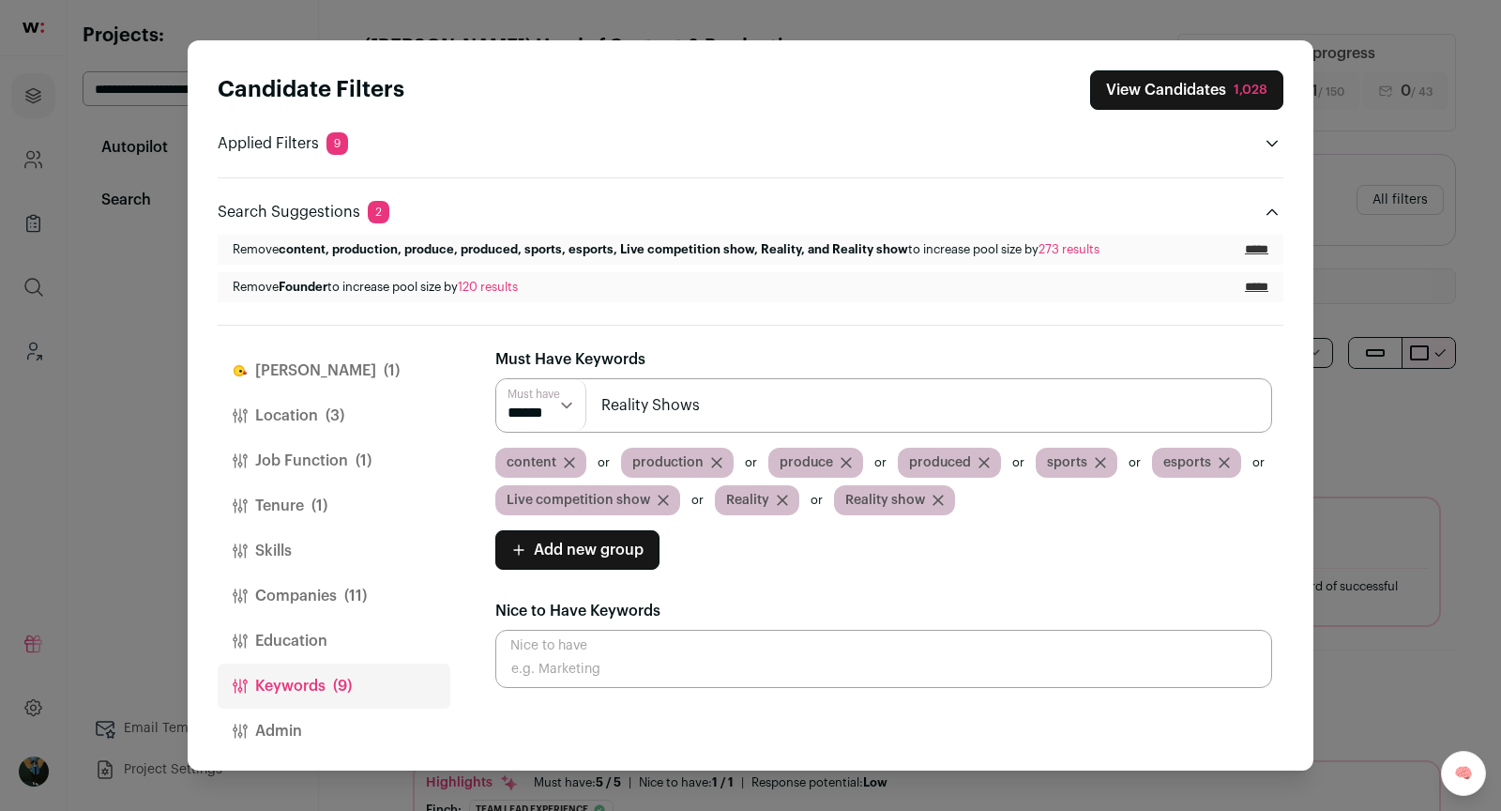
type input "Reality Shows"
click at [898, 417] on input "Reality Shows" at bounding box center [883, 405] width 777 height 54
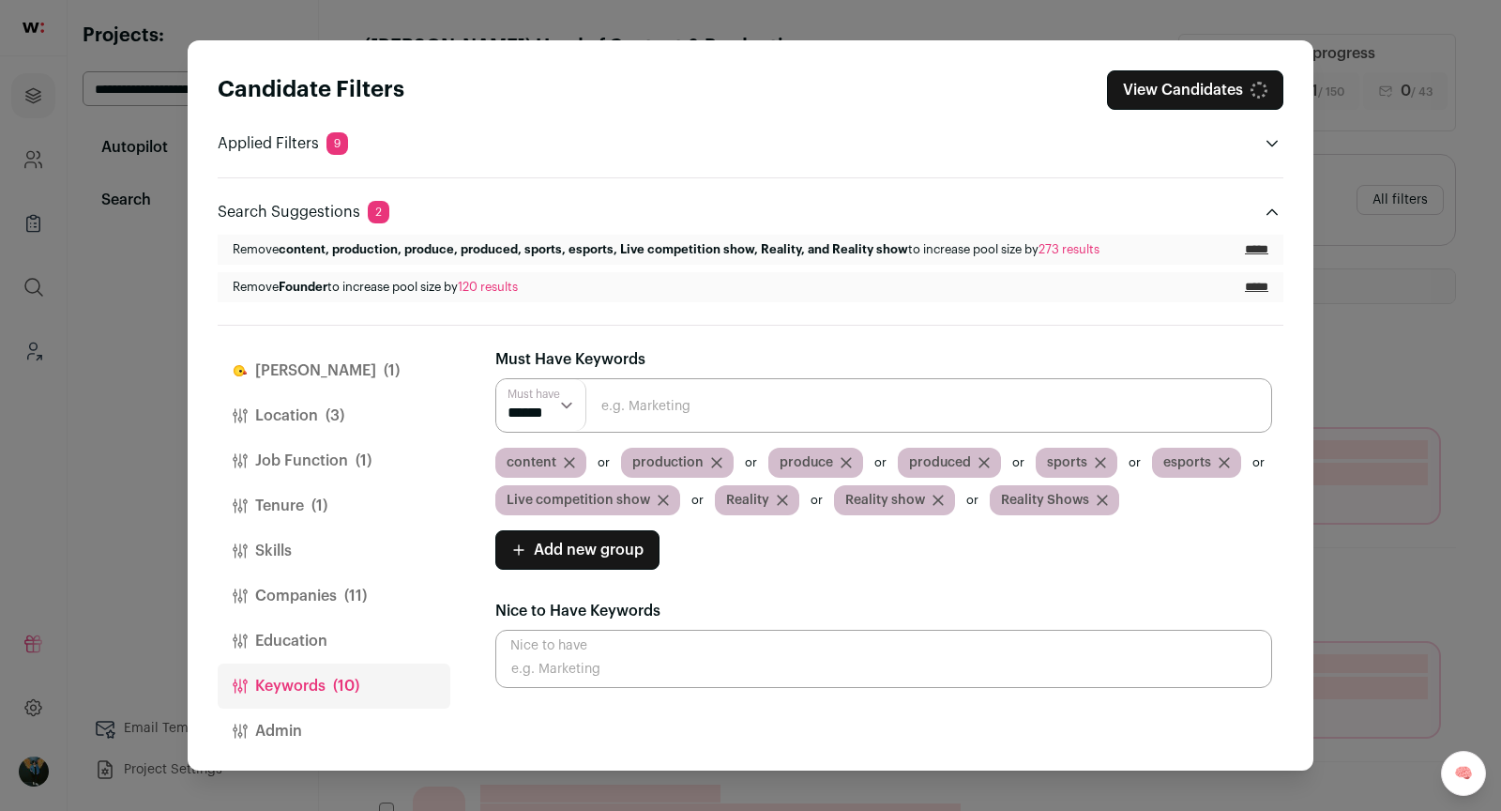
click at [828, 418] on input "Close modal via background" at bounding box center [883, 405] width 777 height 54
type input "s"
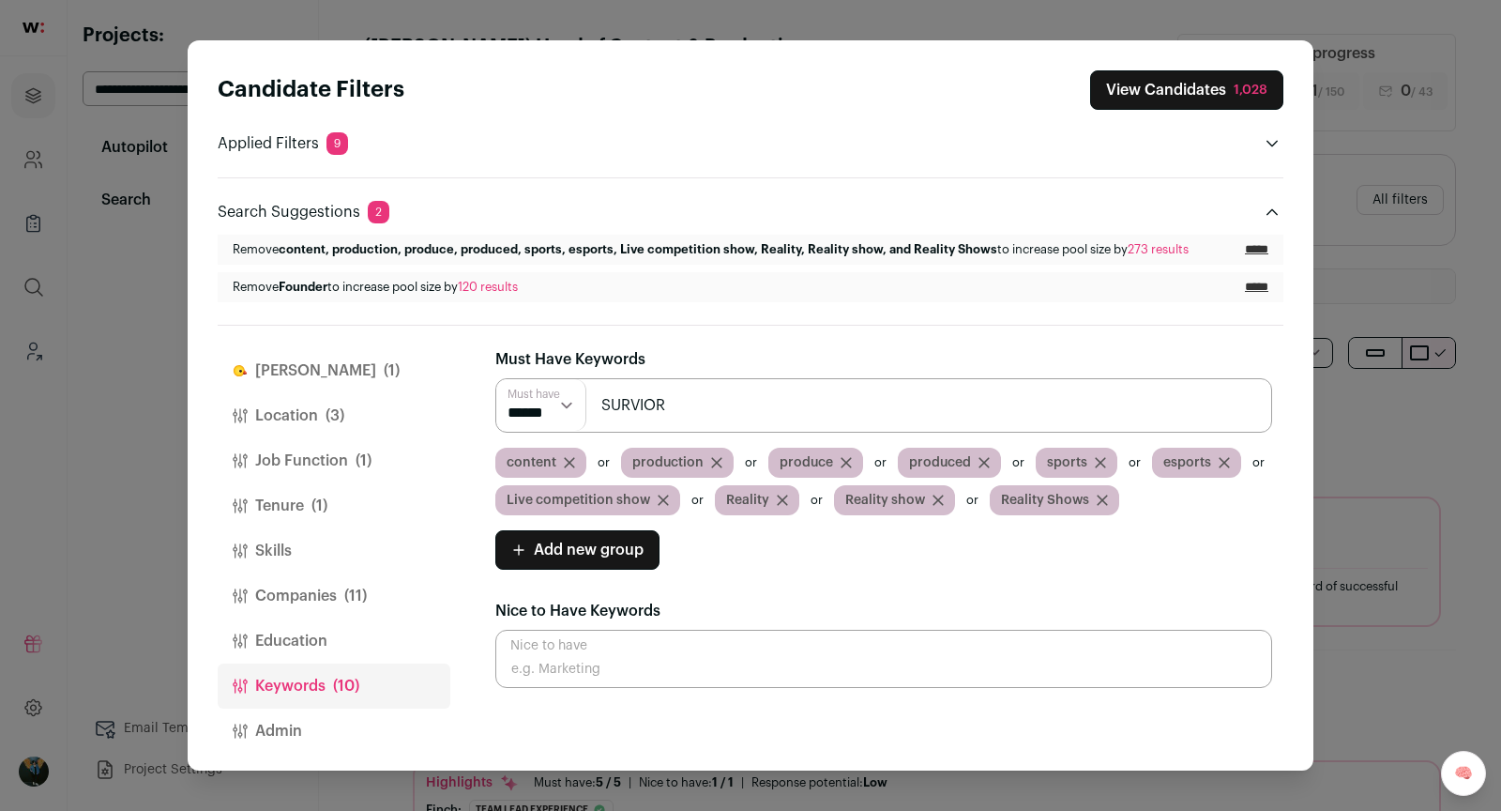
click at [610, 406] on input "SURVIOR" at bounding box center [883, 405] width 777 height 54
click at [699, 400] on input "Survivor" at bounding box center [883, 405] width 777 height 54
type input "Survivor"
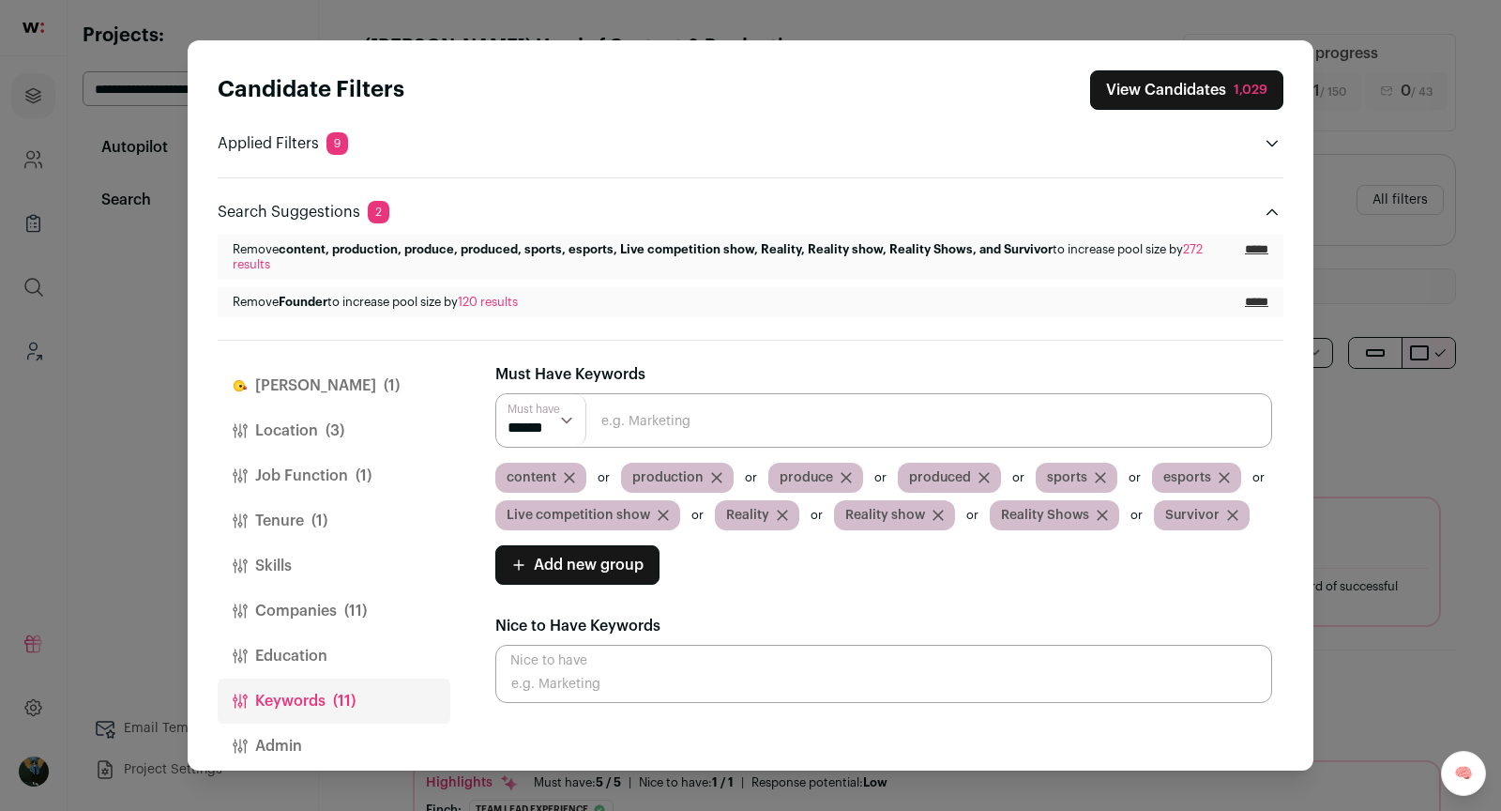
click at [123, 288] on div "Candidate Filters View Candidates 1,029 Applied Filters 9 Team lead experience …" at bounding box center [750, 405] width 1501 height 811
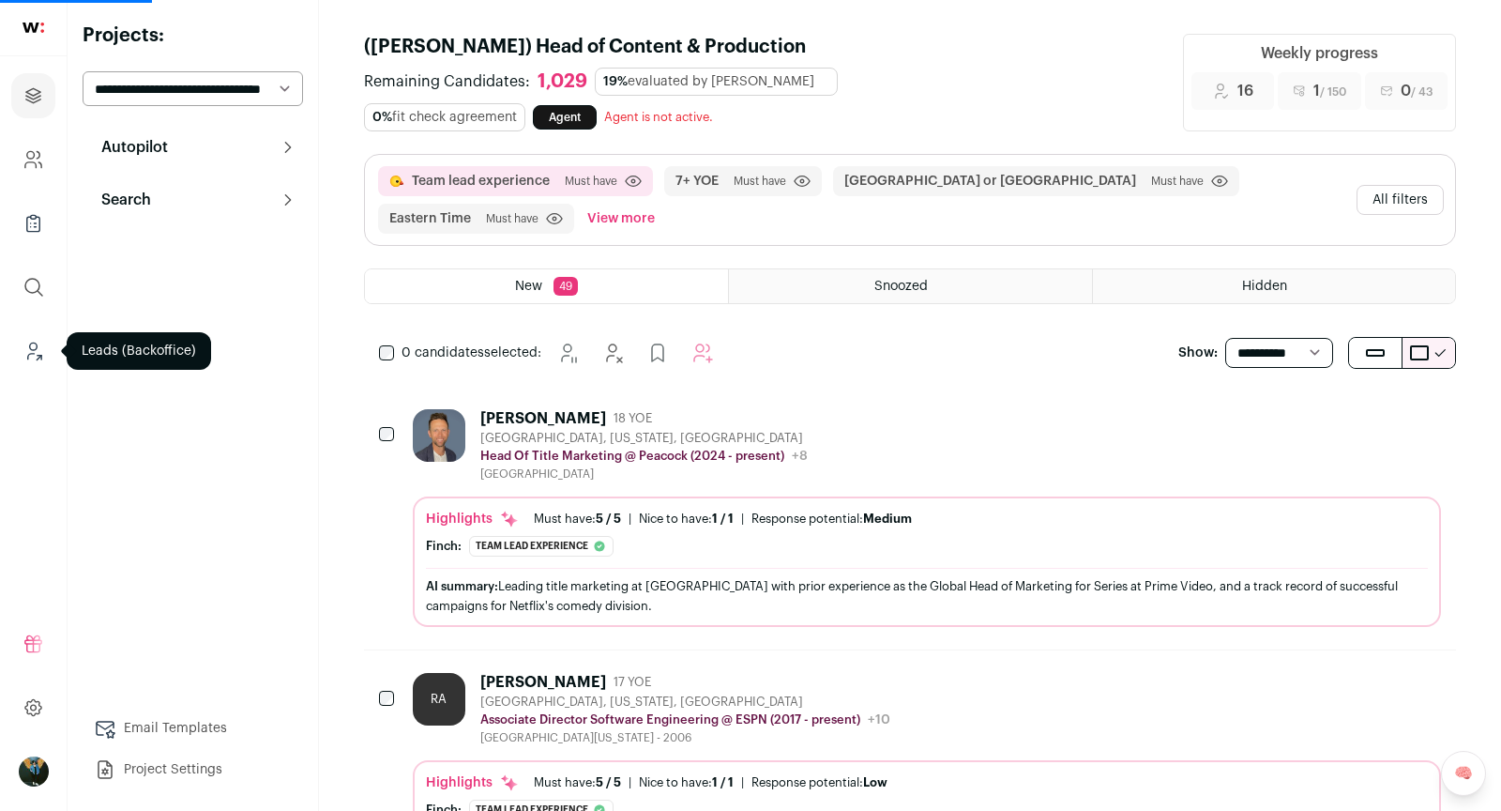
click at [23, 353] on icon "Leads (Backoffice)" at bounding box center [34, 351] width 22 height 23
click at [39, 347] on icon "Leads (Backoffice)" at bounding box center [34, 351] width 22 height 23
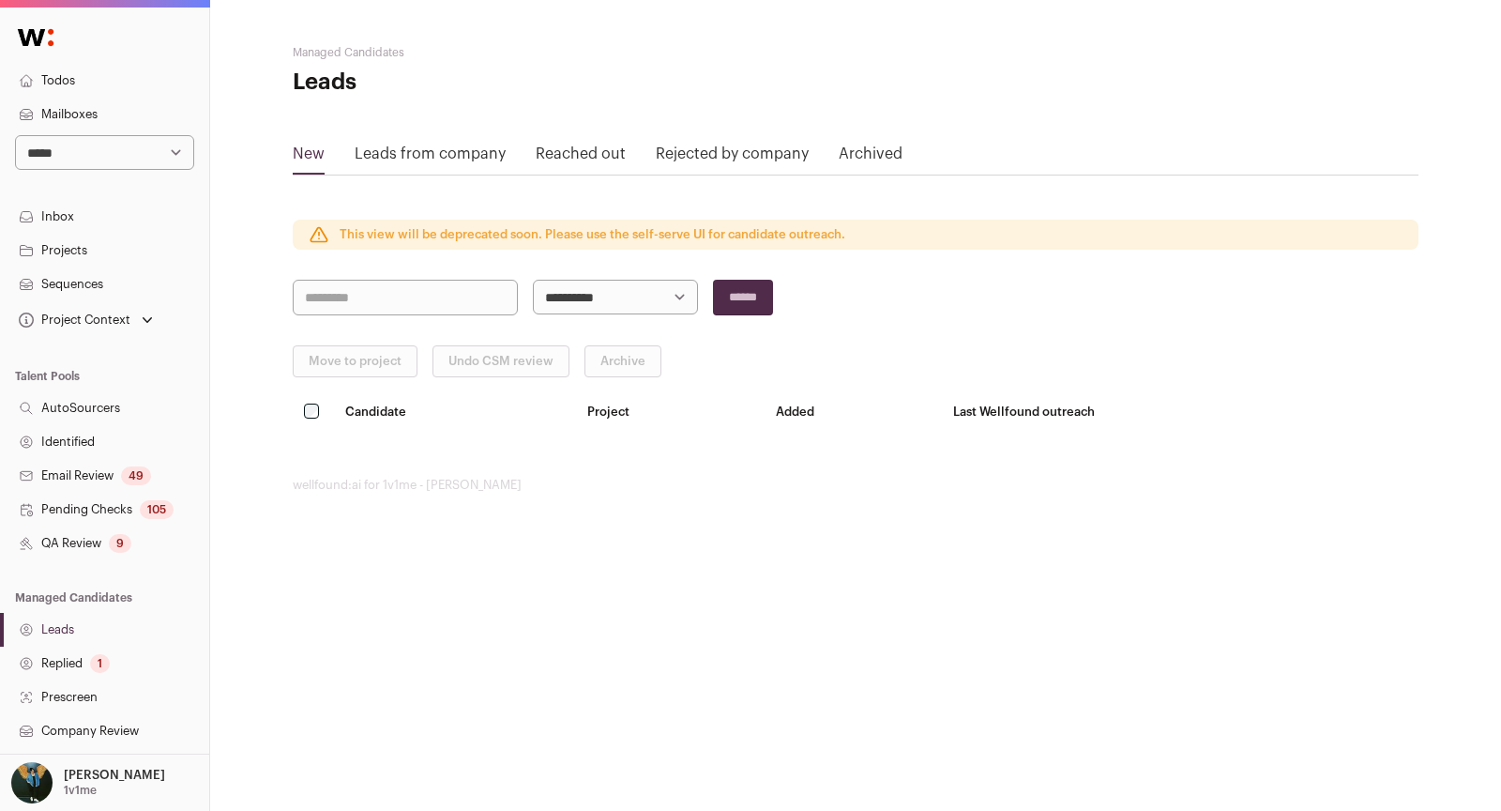
scroll to position [267, 0]
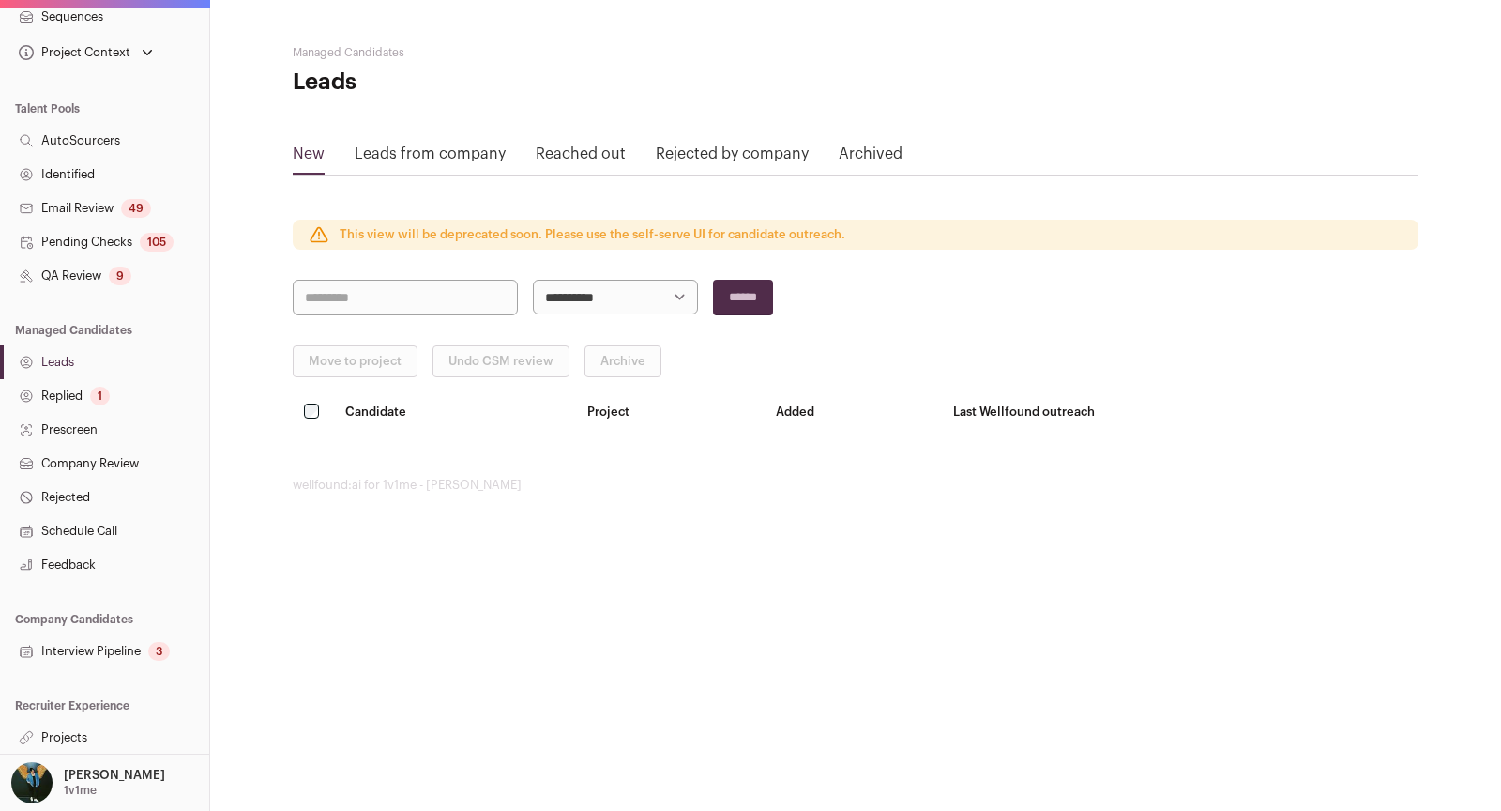
click at [129, 652] on link "Interview Pipeline 3" at bounding box center [104, 651] width 209 height 34
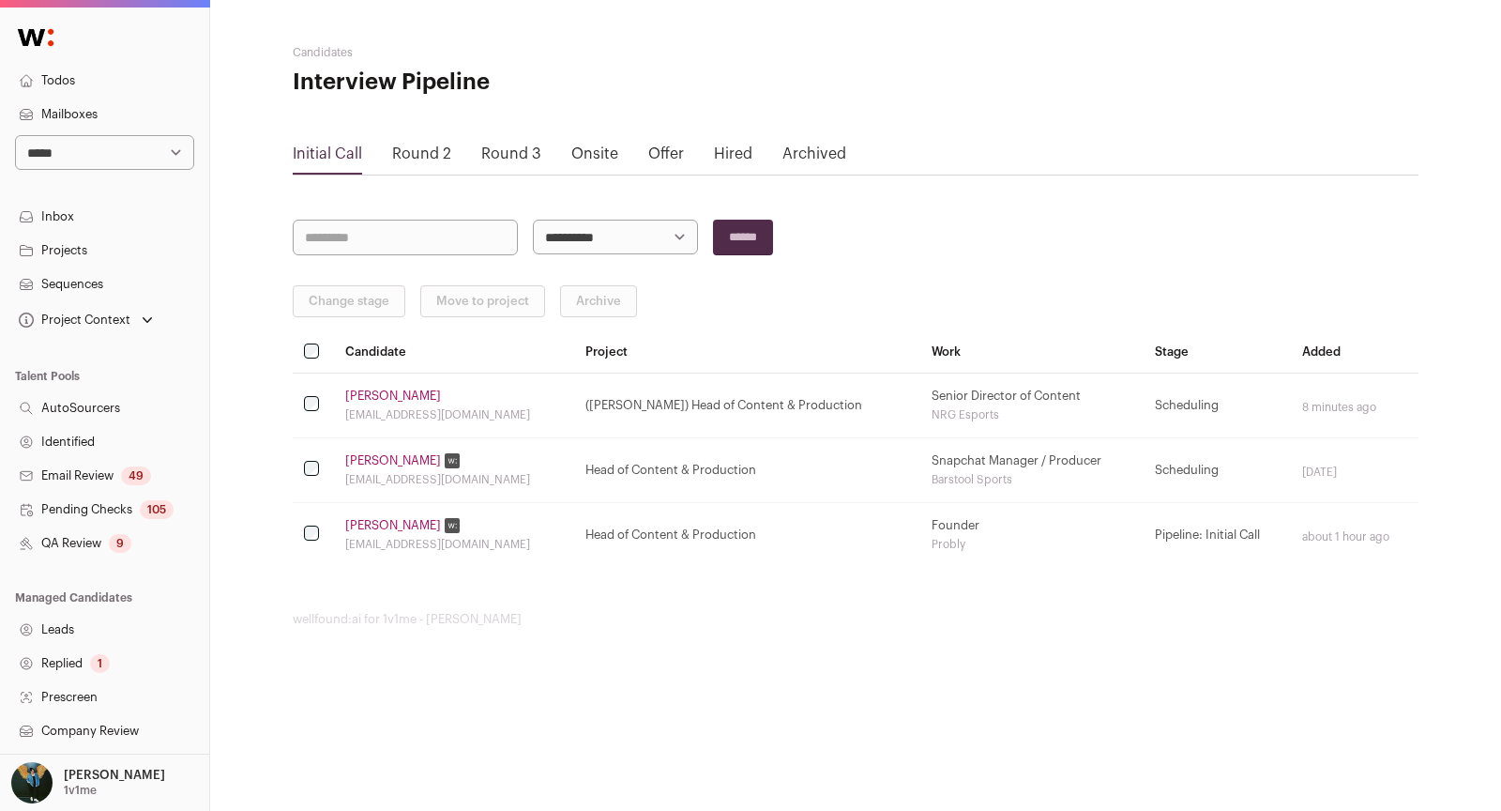
click at [379, 388] on link "David Cho" at bounding box center [393, 395] width 96 height 15
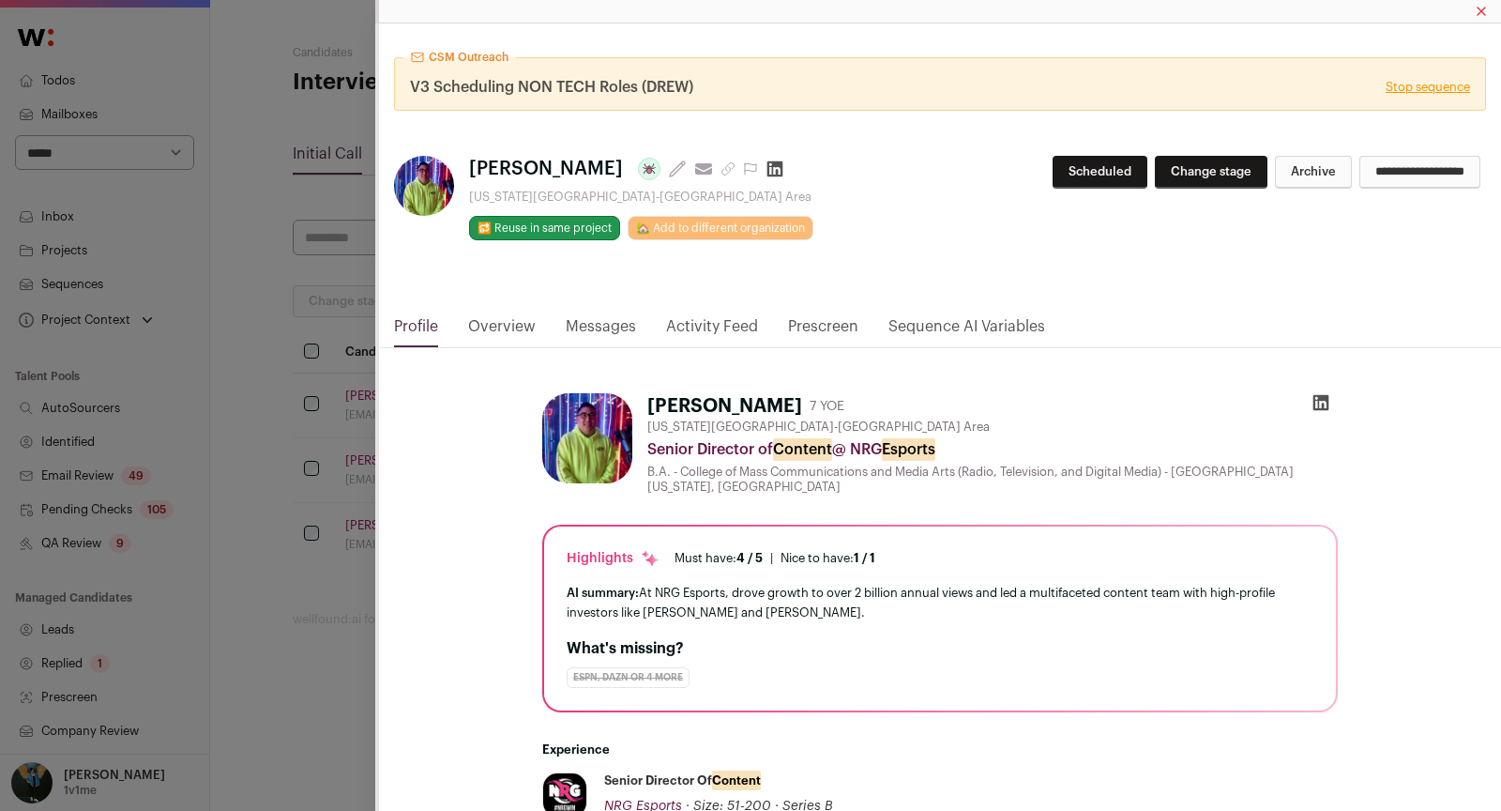
click at [72, 261] on div "CSM Outreach V3 Scheduling NON TECH Roles (DREW) Stop sequence David Cho Last u…" at bounding box center [750, 405] width 1501 height 811
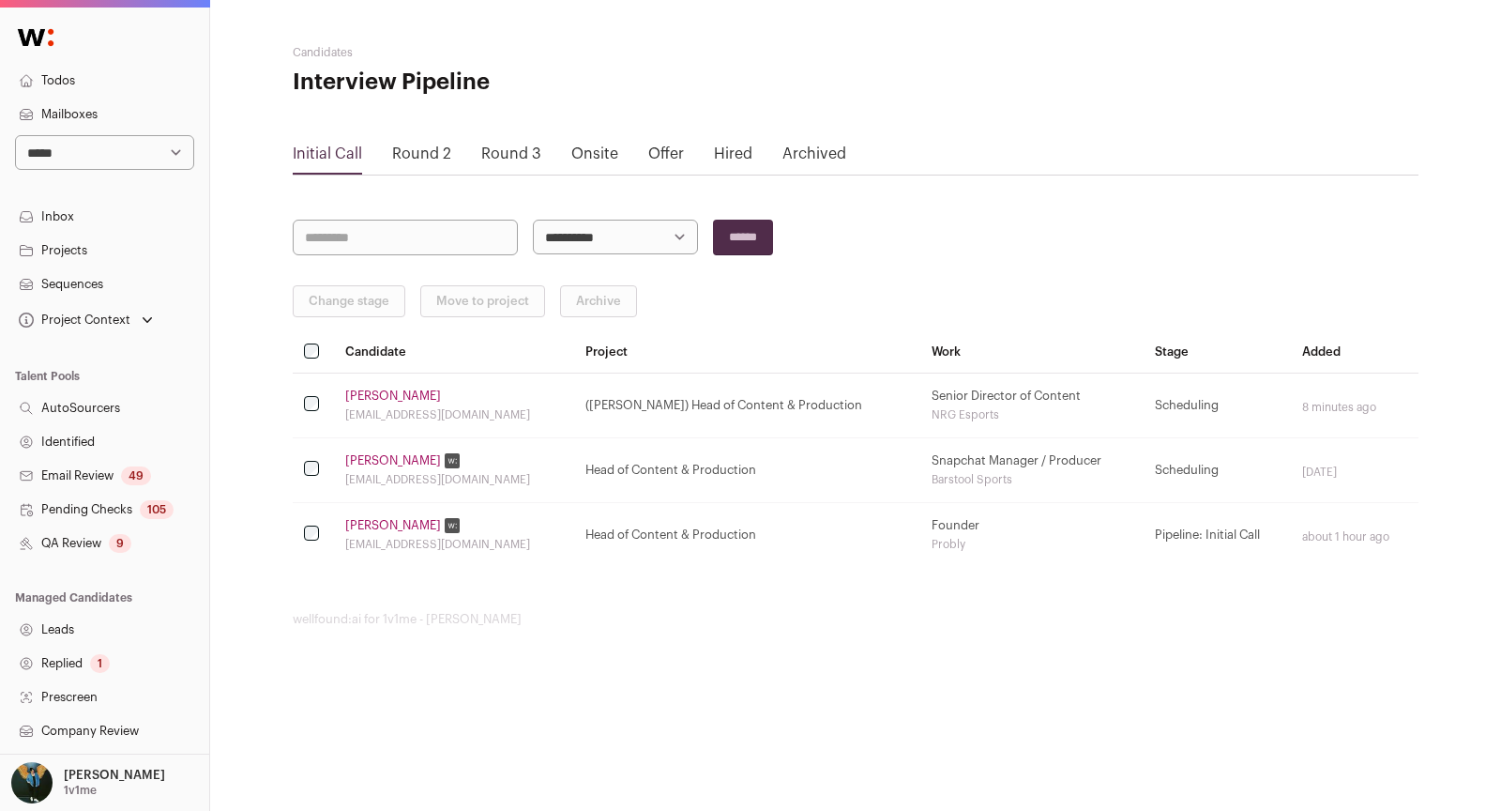
click at [85, 277] on link "Sequences" at bounding box center [104, 284] width 209 height 34
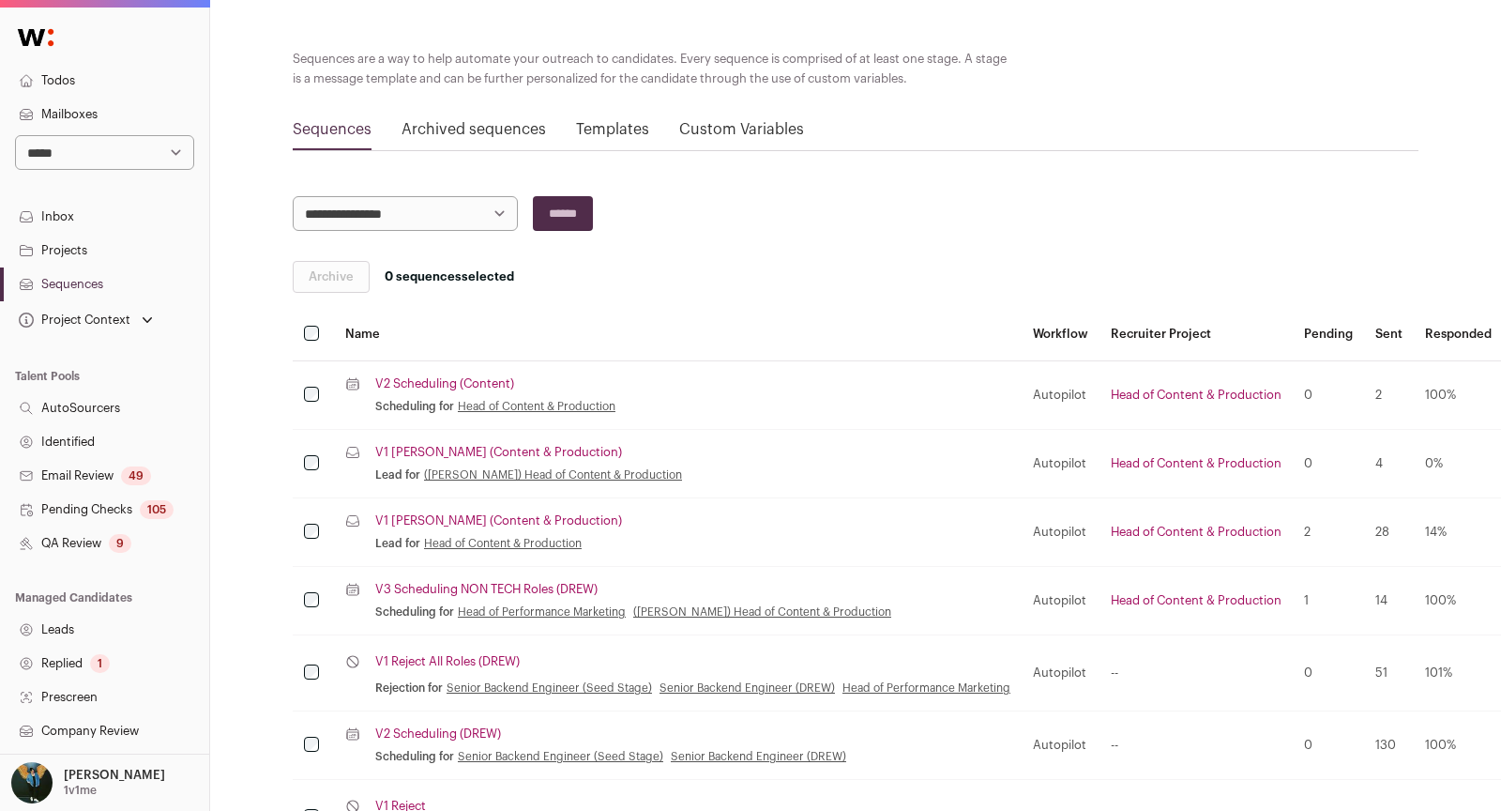
scroll to position [115, 0]
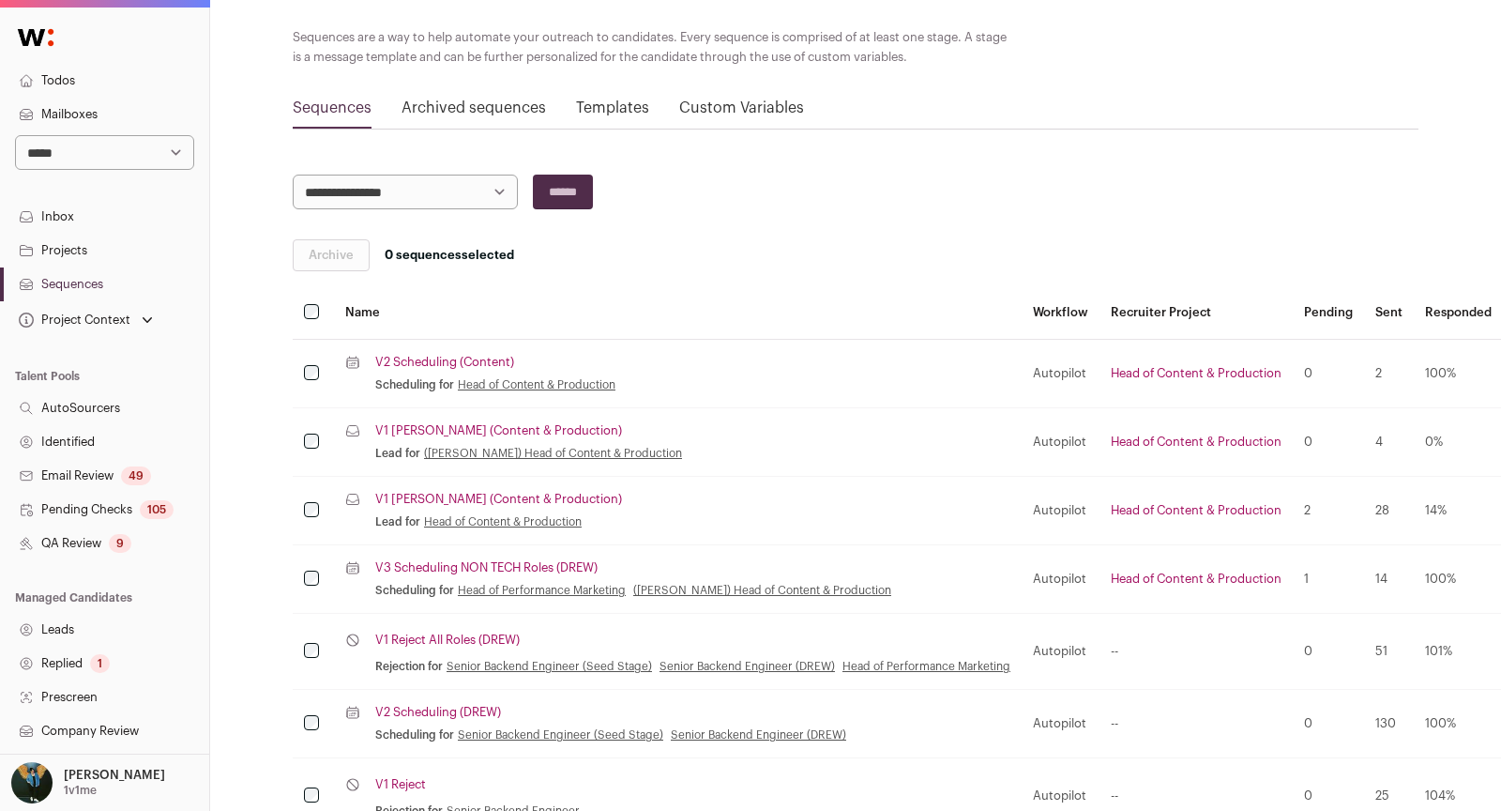
click at [503, 429] on link "V1 Drew (Content & Production)" at bounding box center [498, 430] width 247 height 15
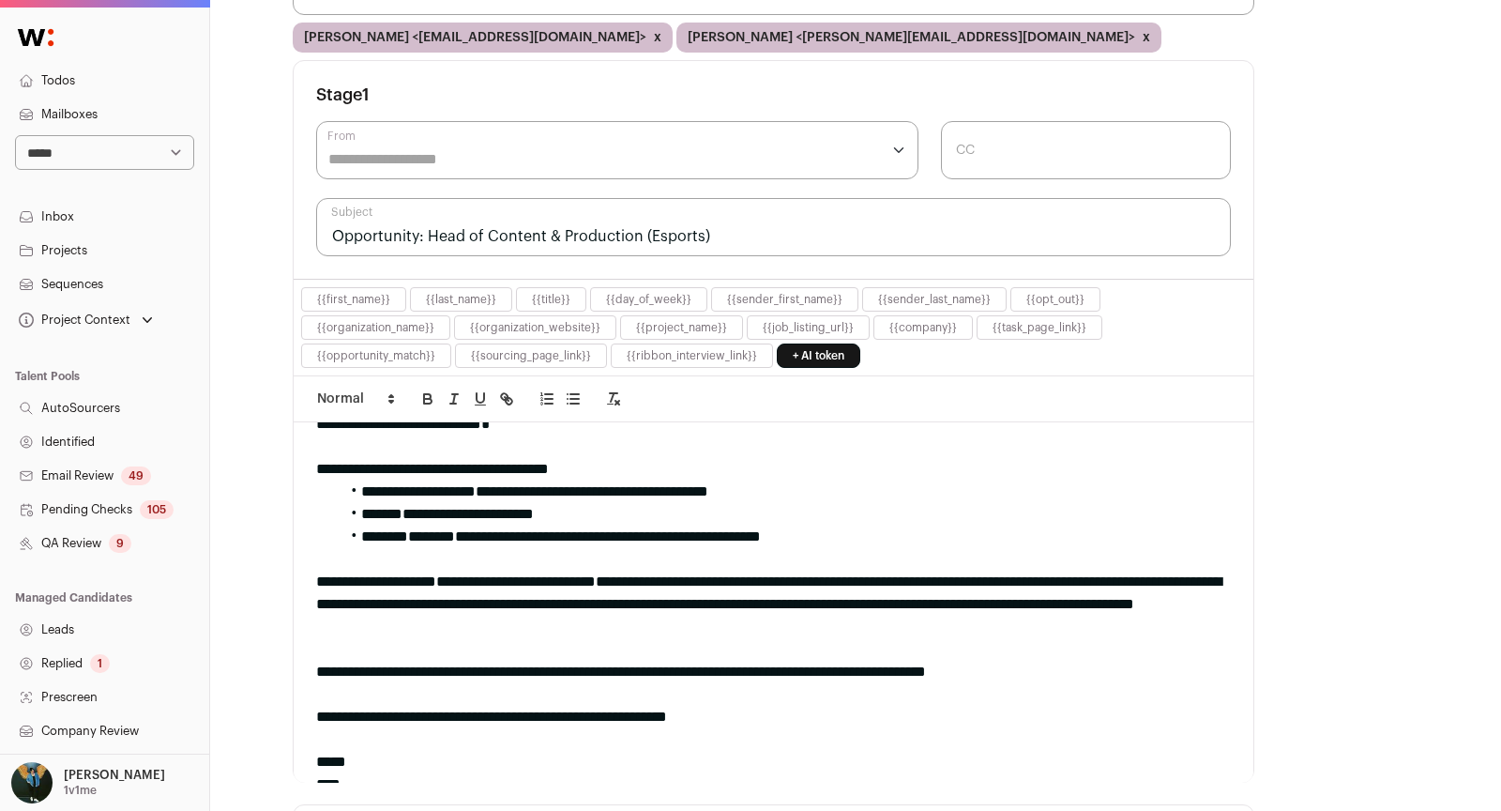
scroll to position [120, 0]
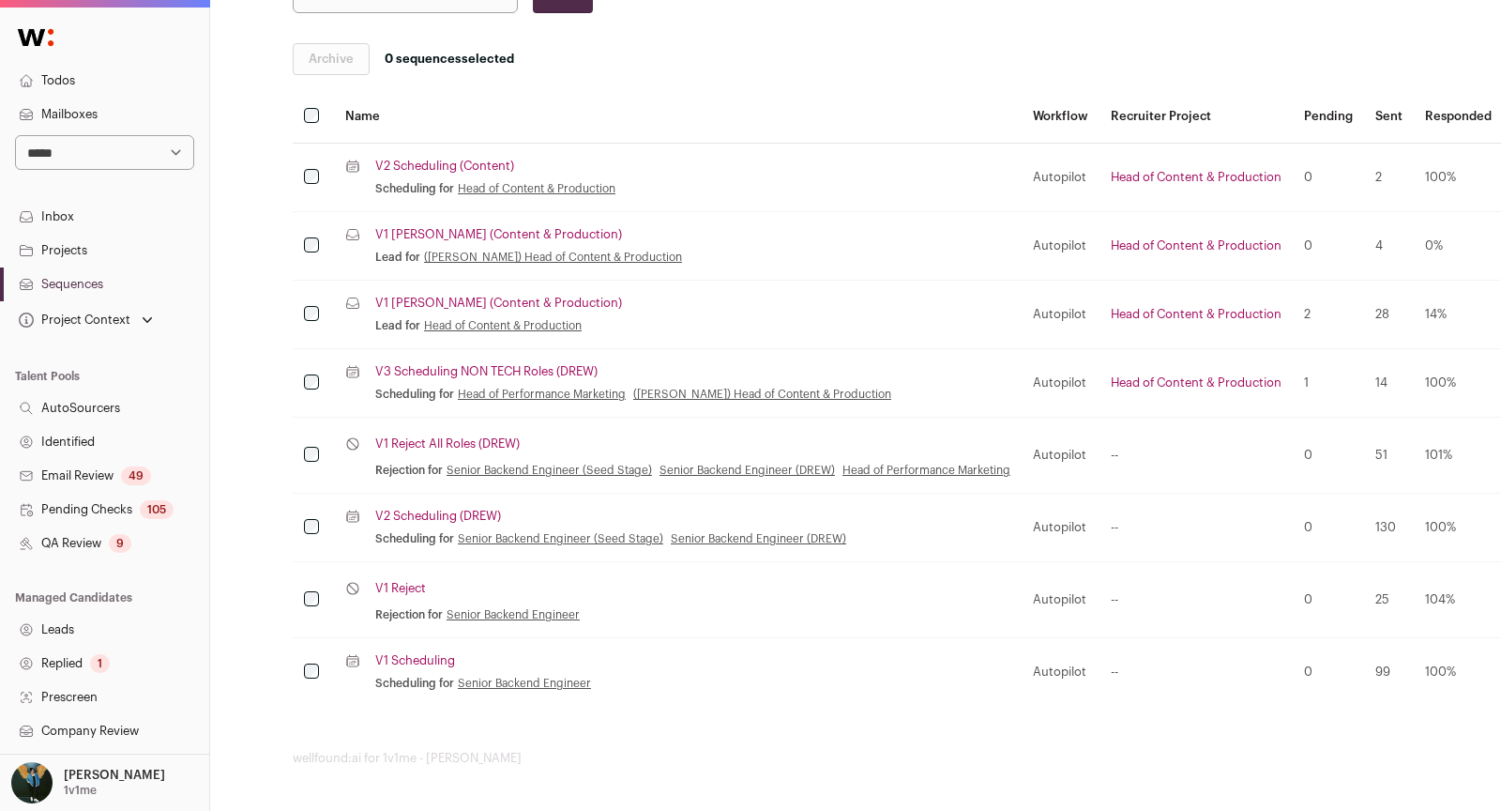
scroll to position [115, 0]
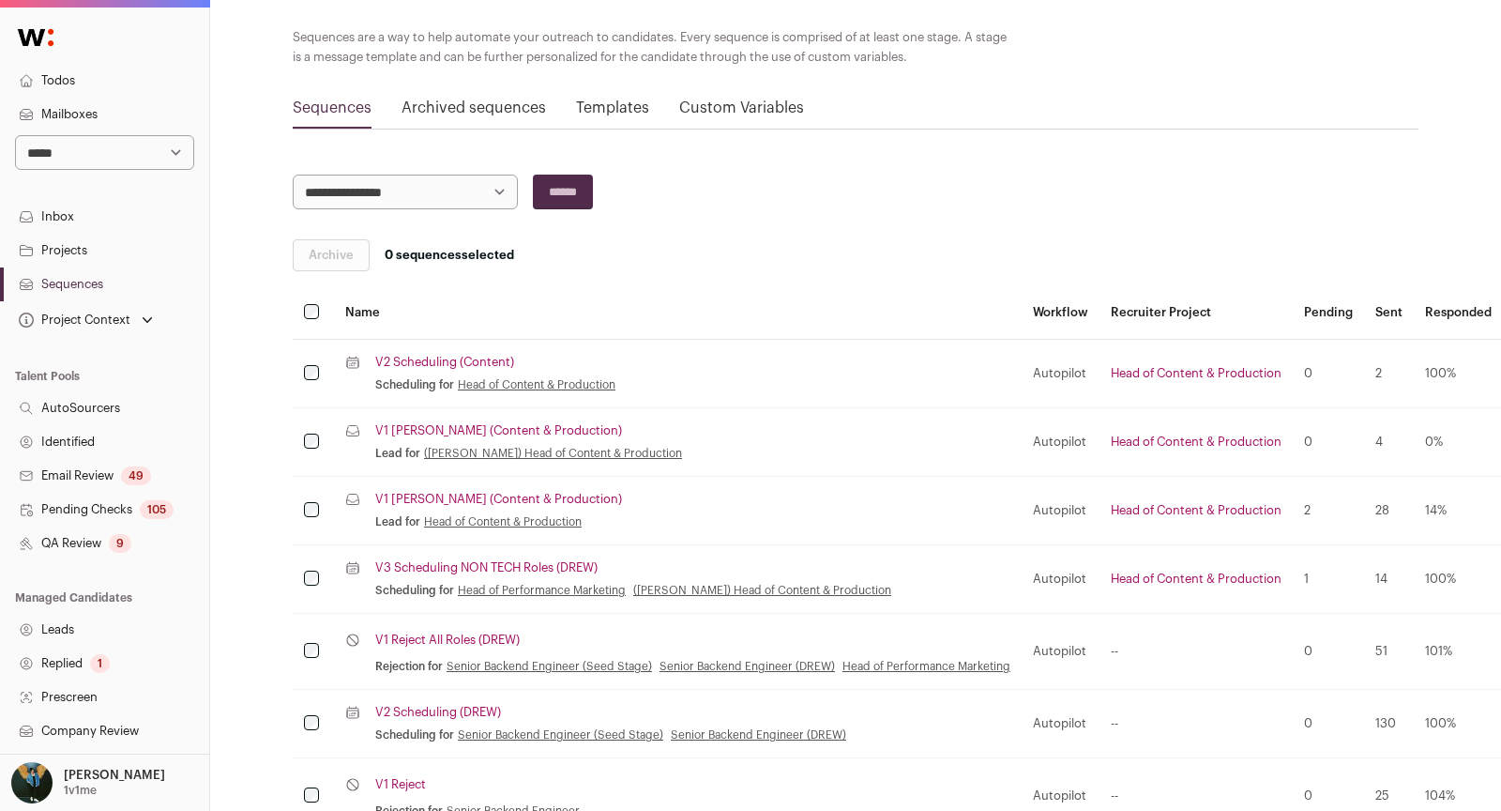
click at [454, 361] on link "V2 Scheduling (Content)" at bounding box center [444, 362] width 139 height 15
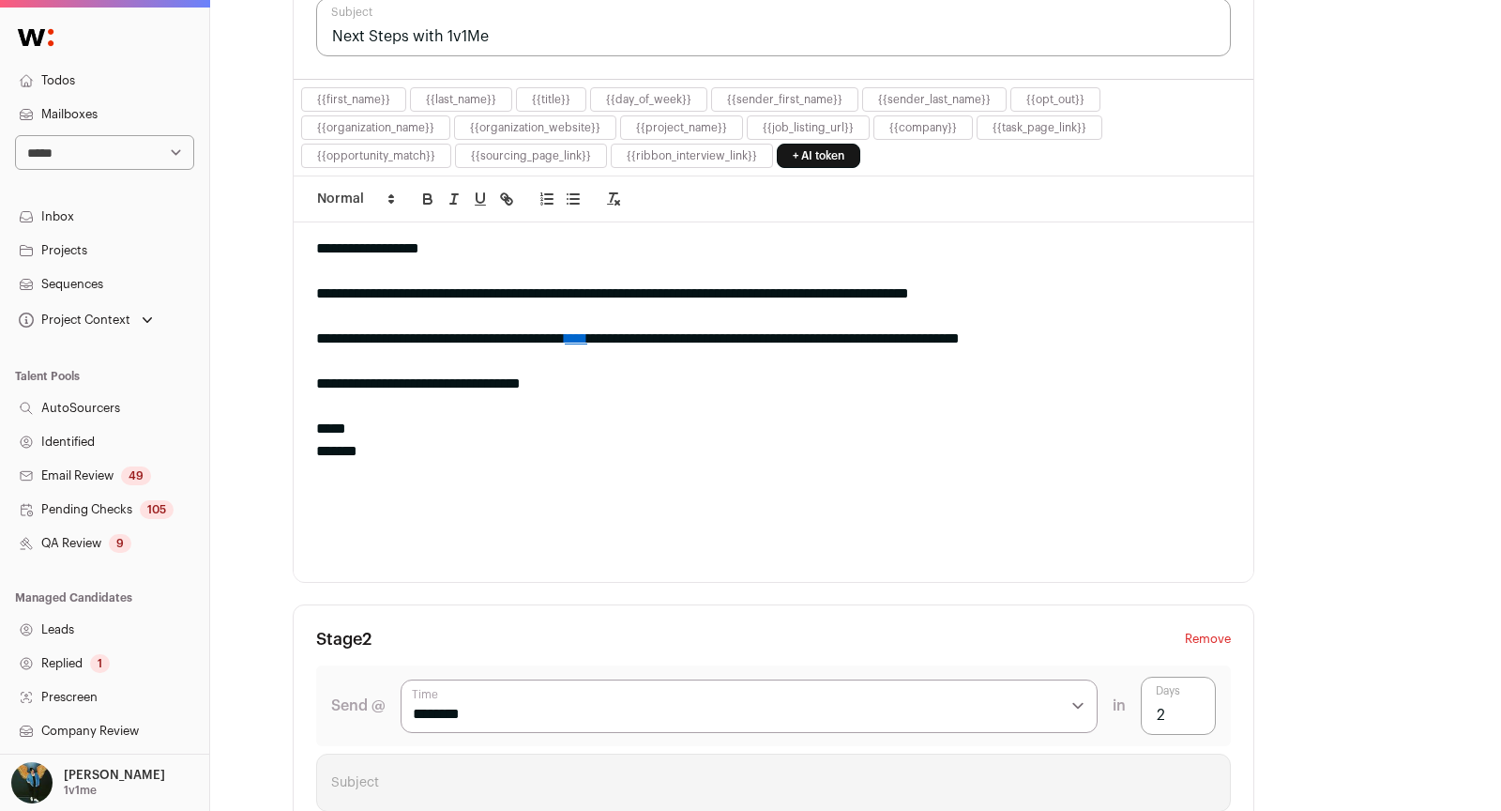
scroll to position [30, 0]
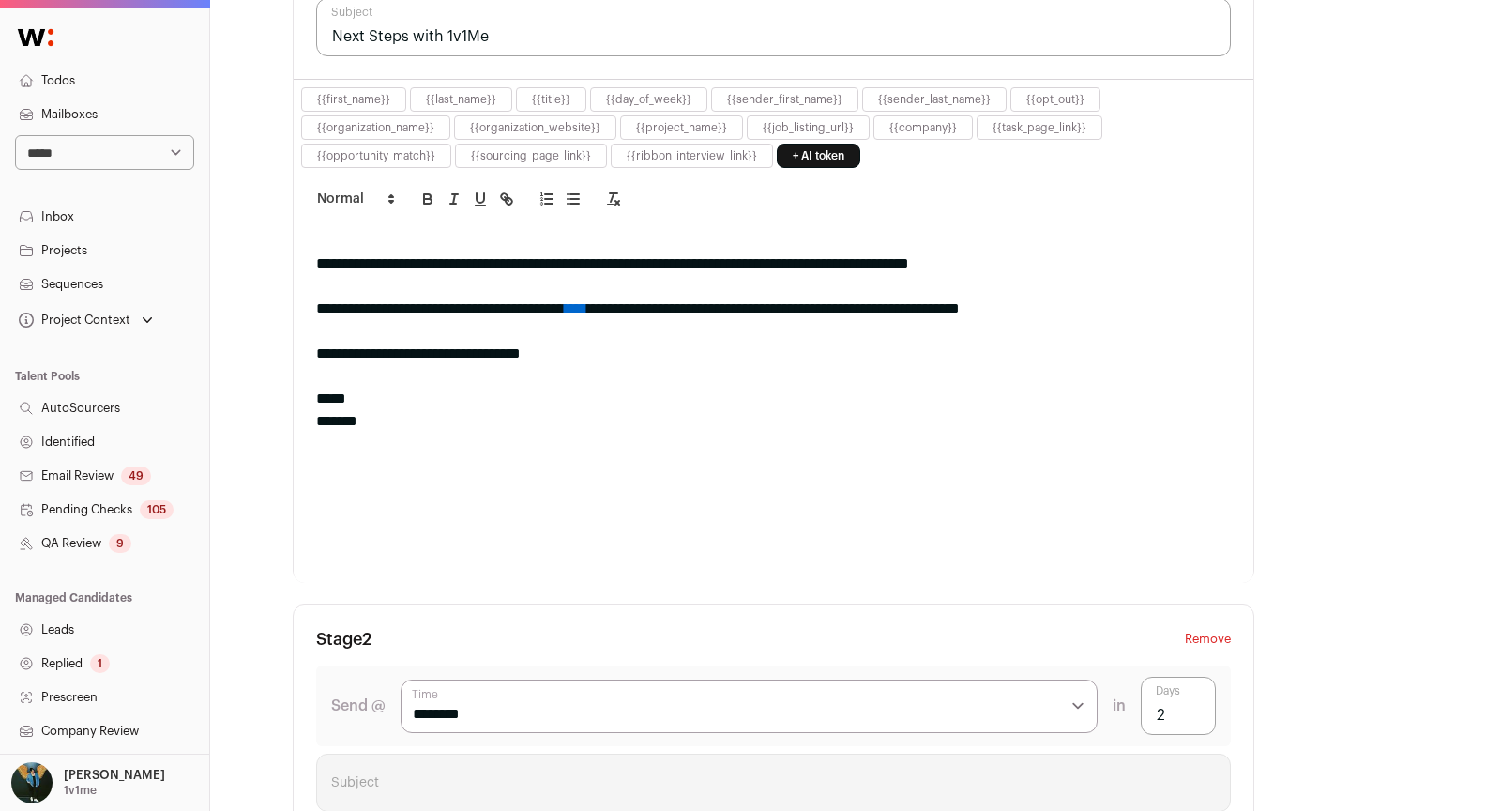
click at [587, 301] on link "****" at bounding box center [576, 308] width 23 height 14
click at [745, 338] on link at bounding box center [736, 342] width 51 height 15
paste input "**********"
type input "**********"
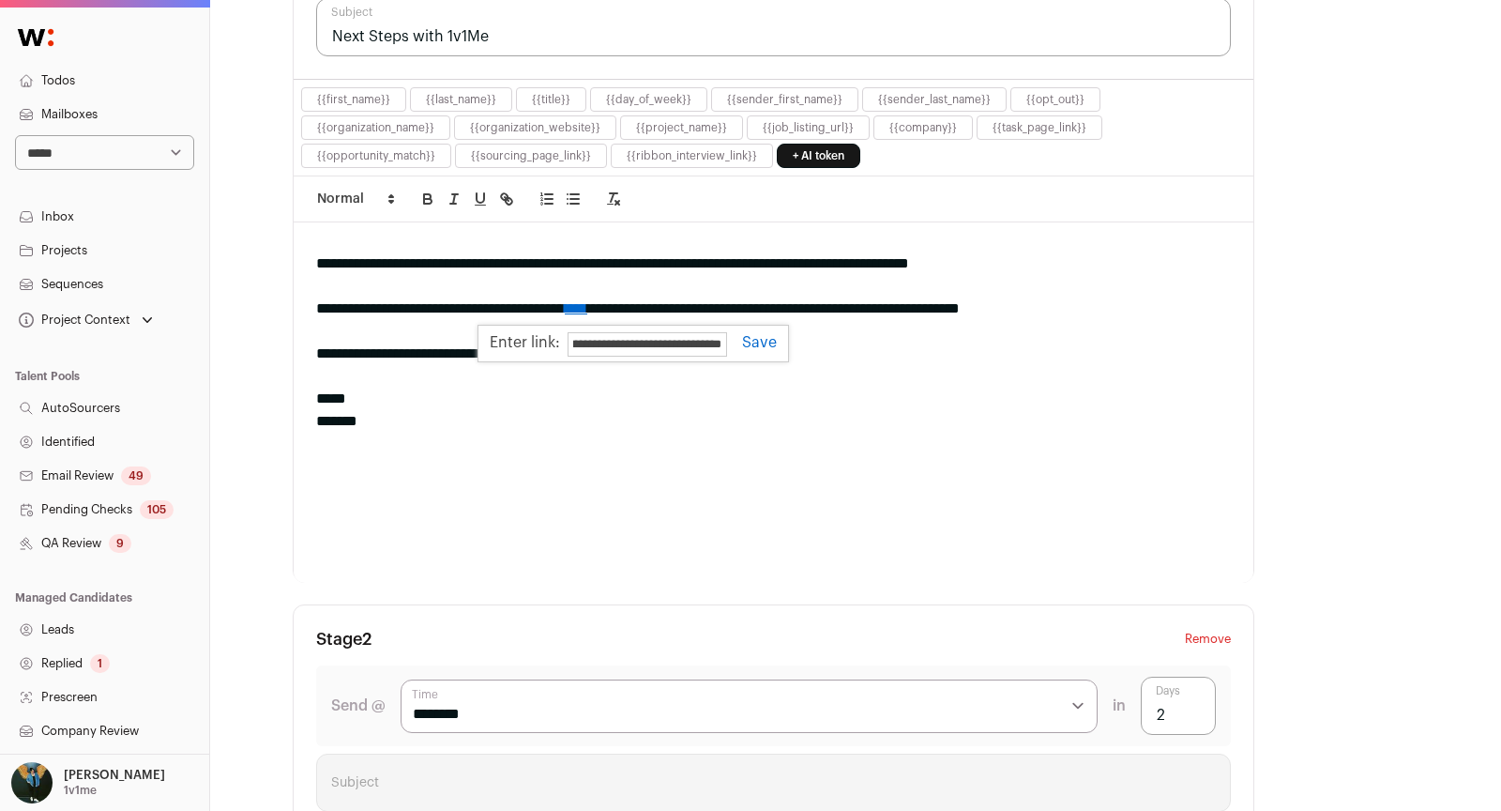
scroll to position [0, 0]
click at [761, 335] on link at bounding box center [752, 342] width 50 height 15
click at [823, 387] on div "*****" at bounding box center [773, 398] width 915 height 23
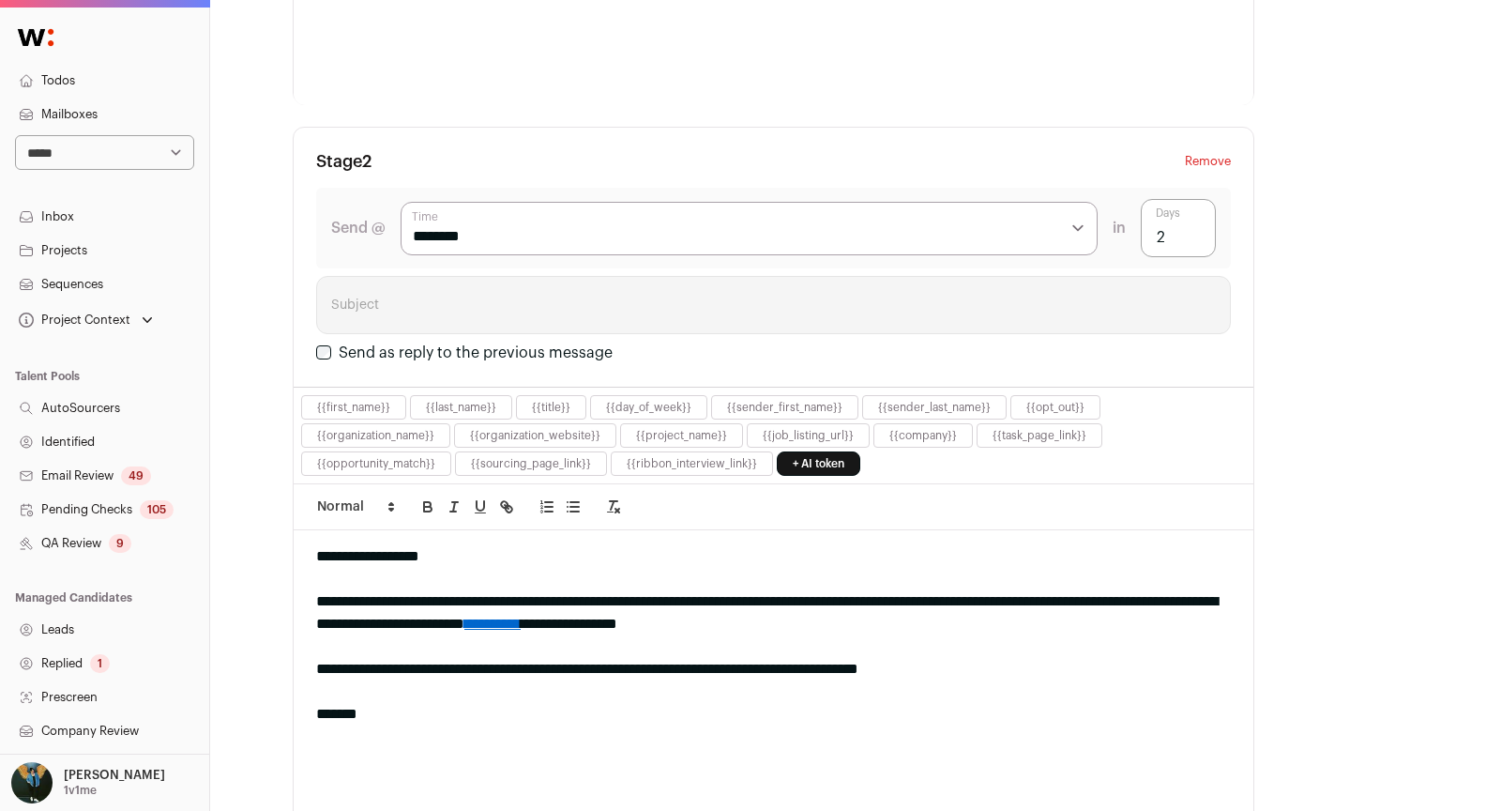
scroll to position [1113, 0]
click at [521, 615] on link "**********" at bounding box center [492, 622] width 56 height 14
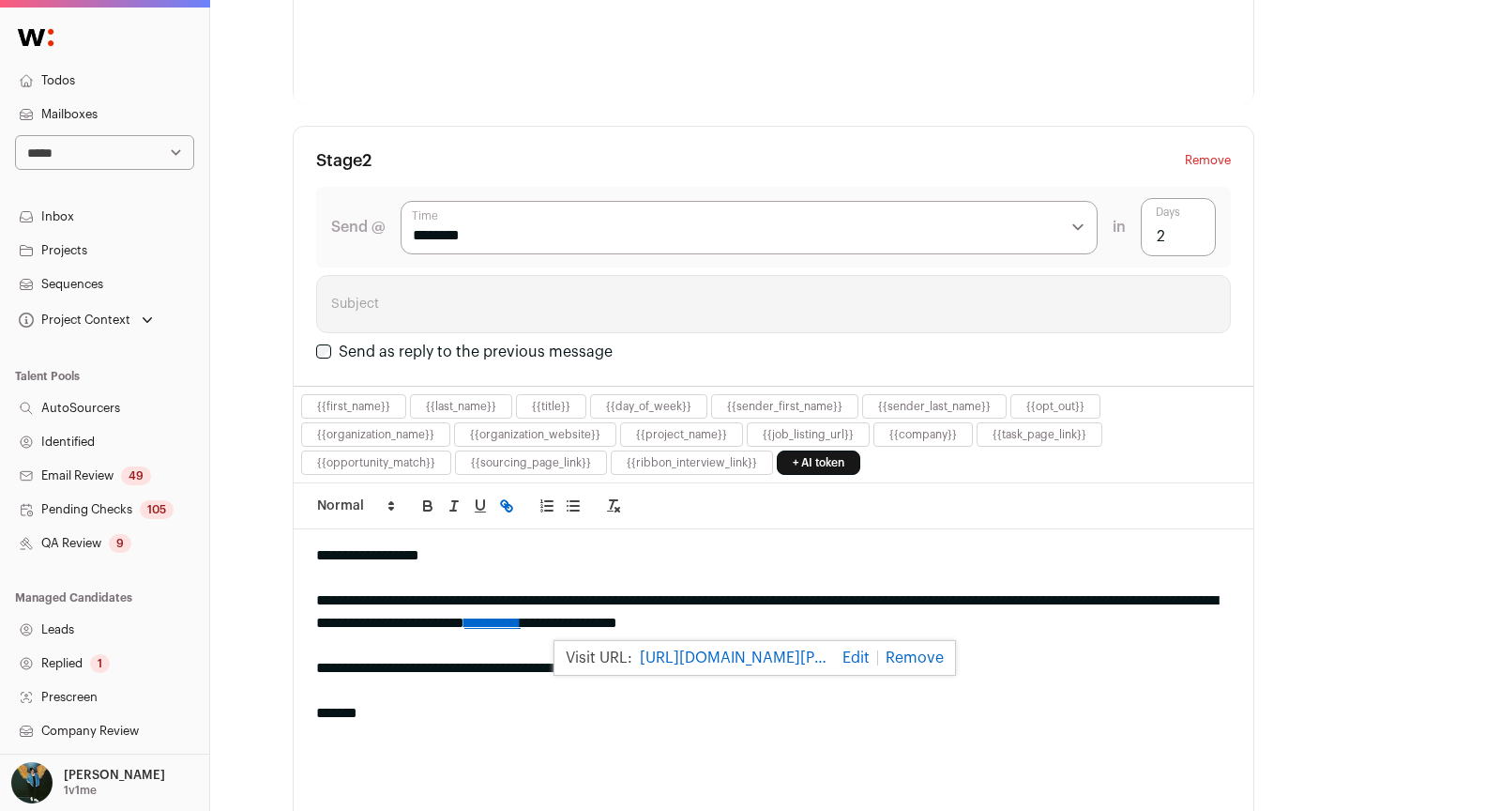
click at [860, 650] on link at bounding box center [853, 657] width 51 height 15
paste input "**********"
type input "**********"
click at [883, 650] on link at bounding box center [879, 657] width 50 height 15
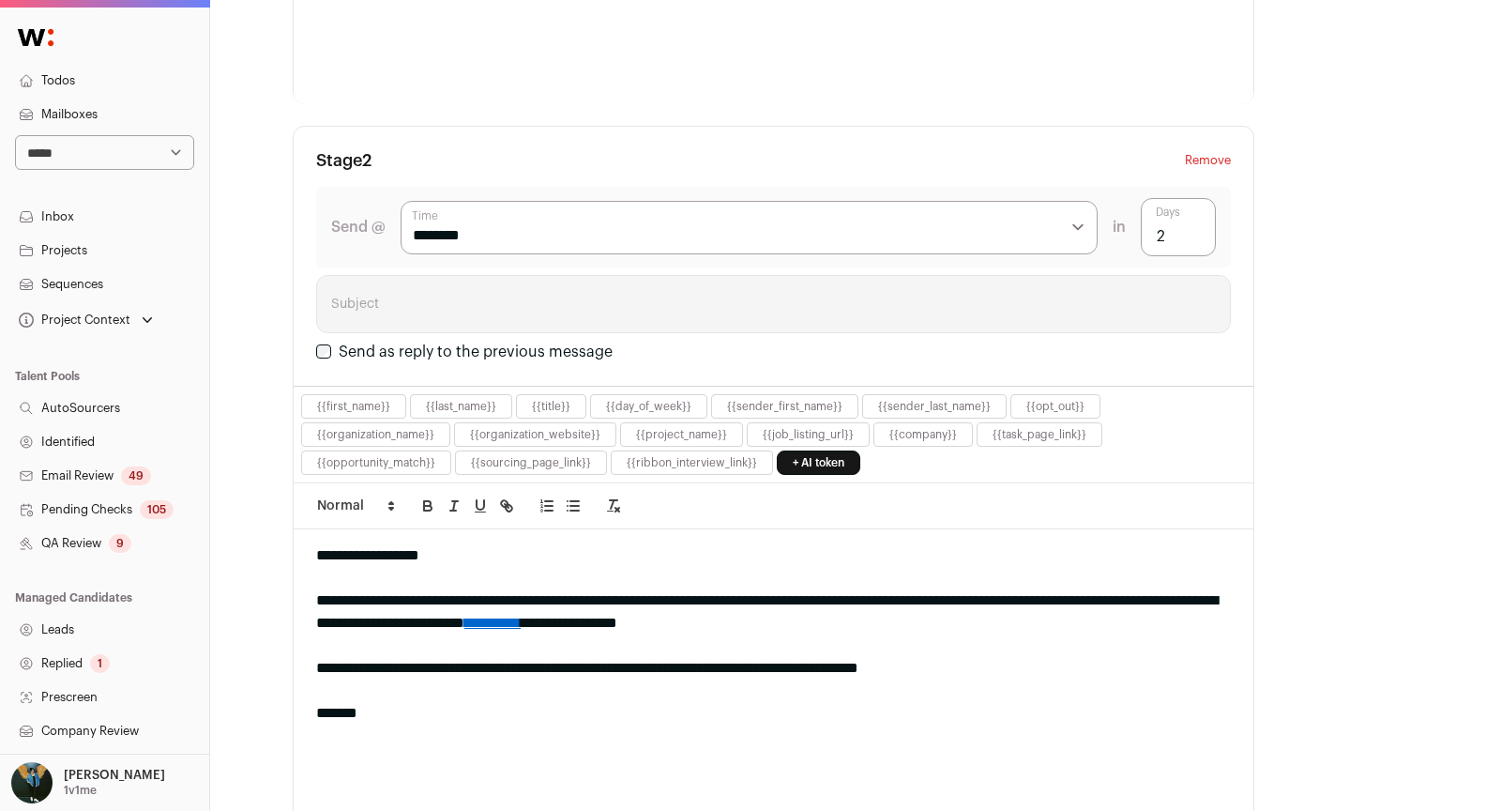
scroll to position [1351, 0]
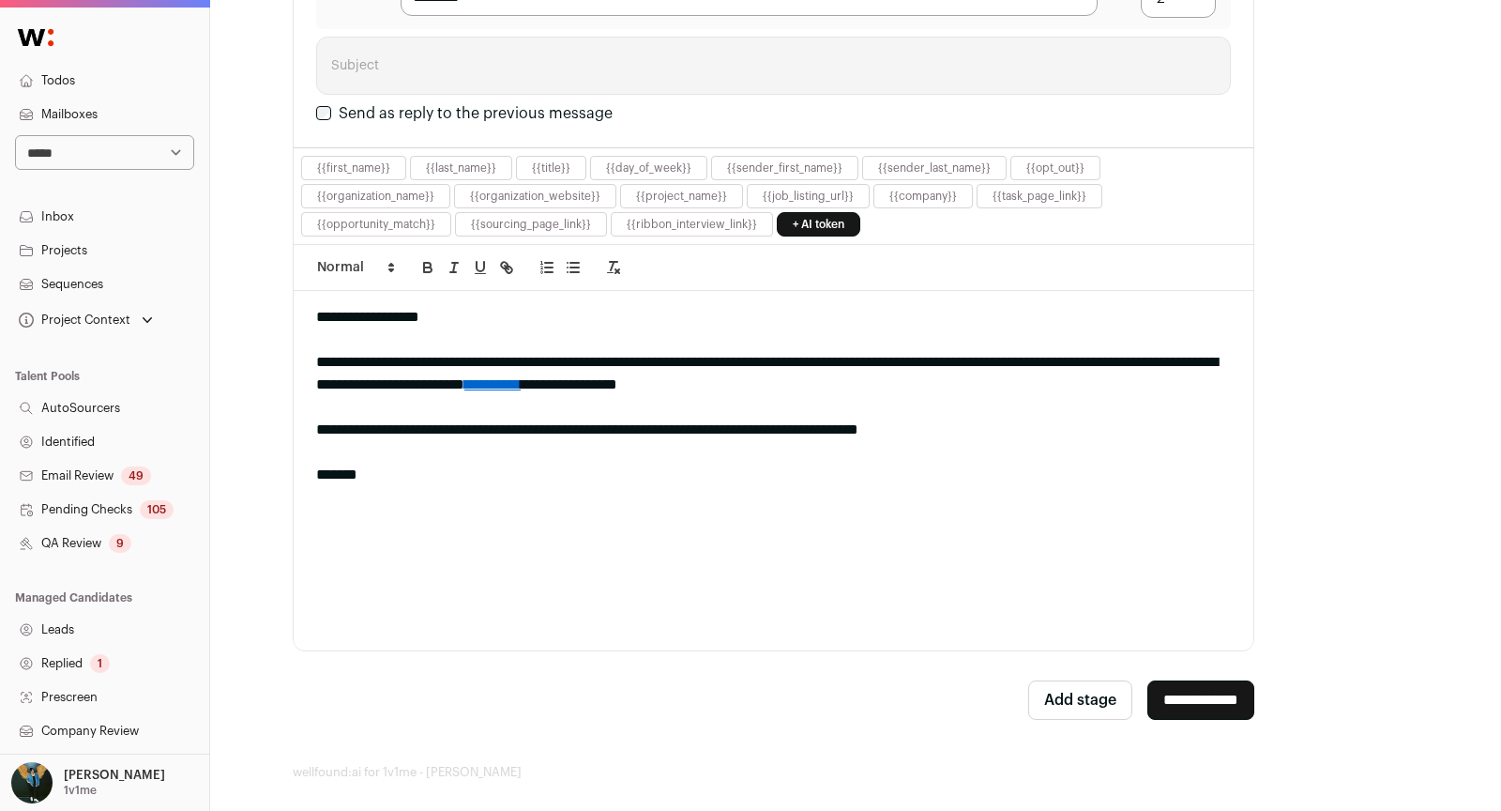
click at [1196, 705] on input "**********" at bounding box center [1200, 699] width 107 height 39
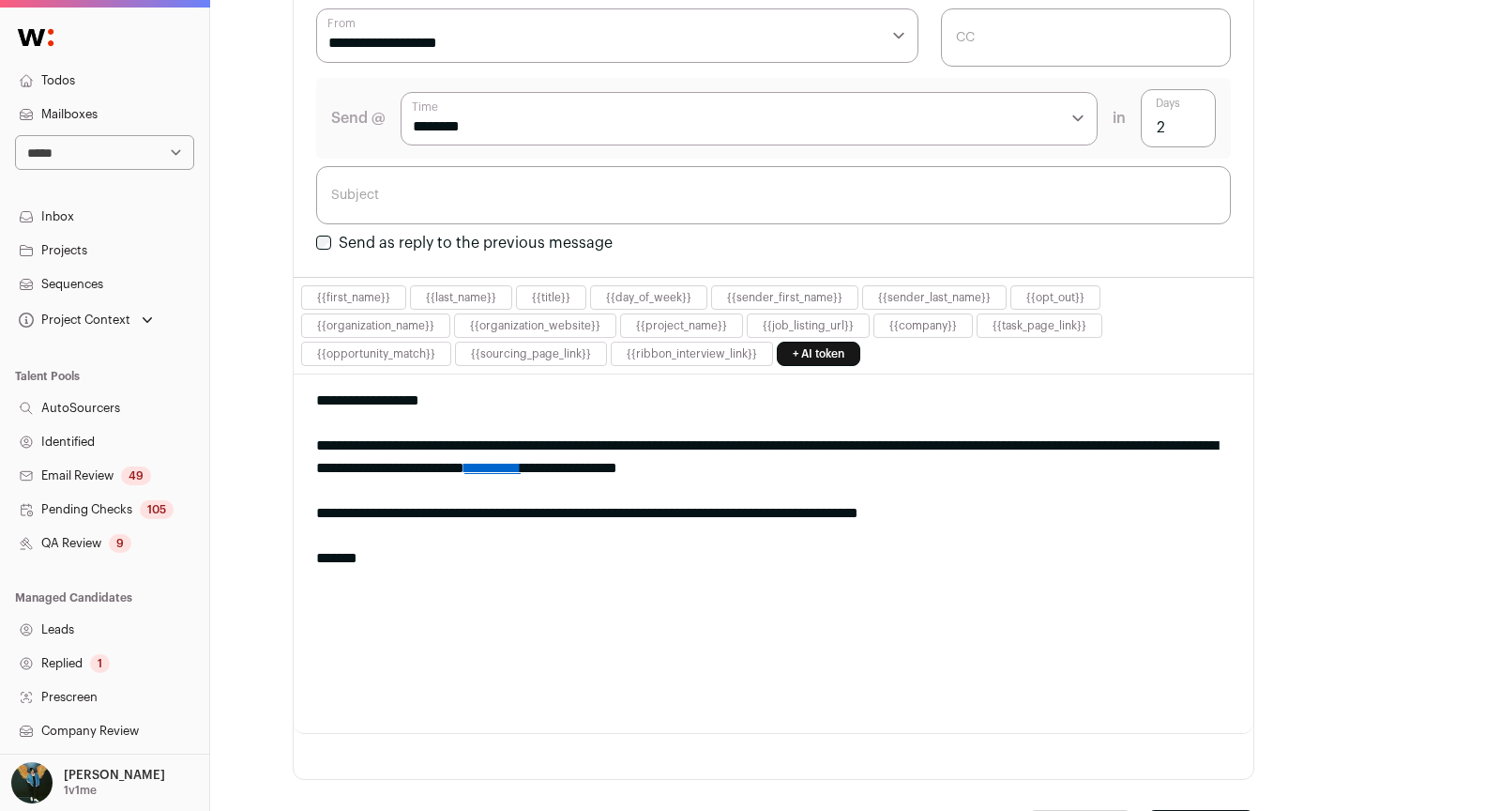
scroll to position [0, 0]
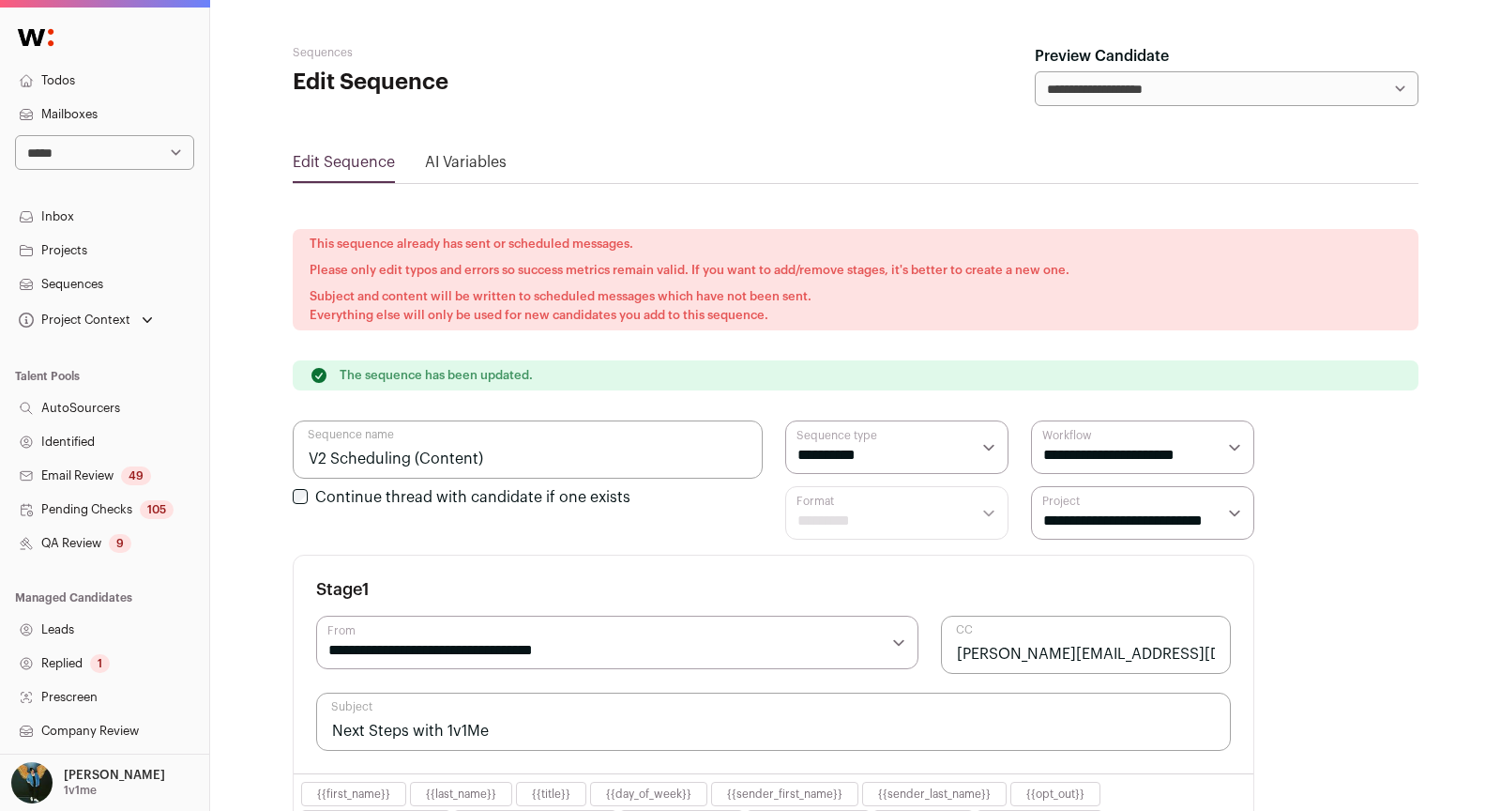
click at [91, 281] on link "Sequences" at bounding box center [104, 284] width 209 height 34
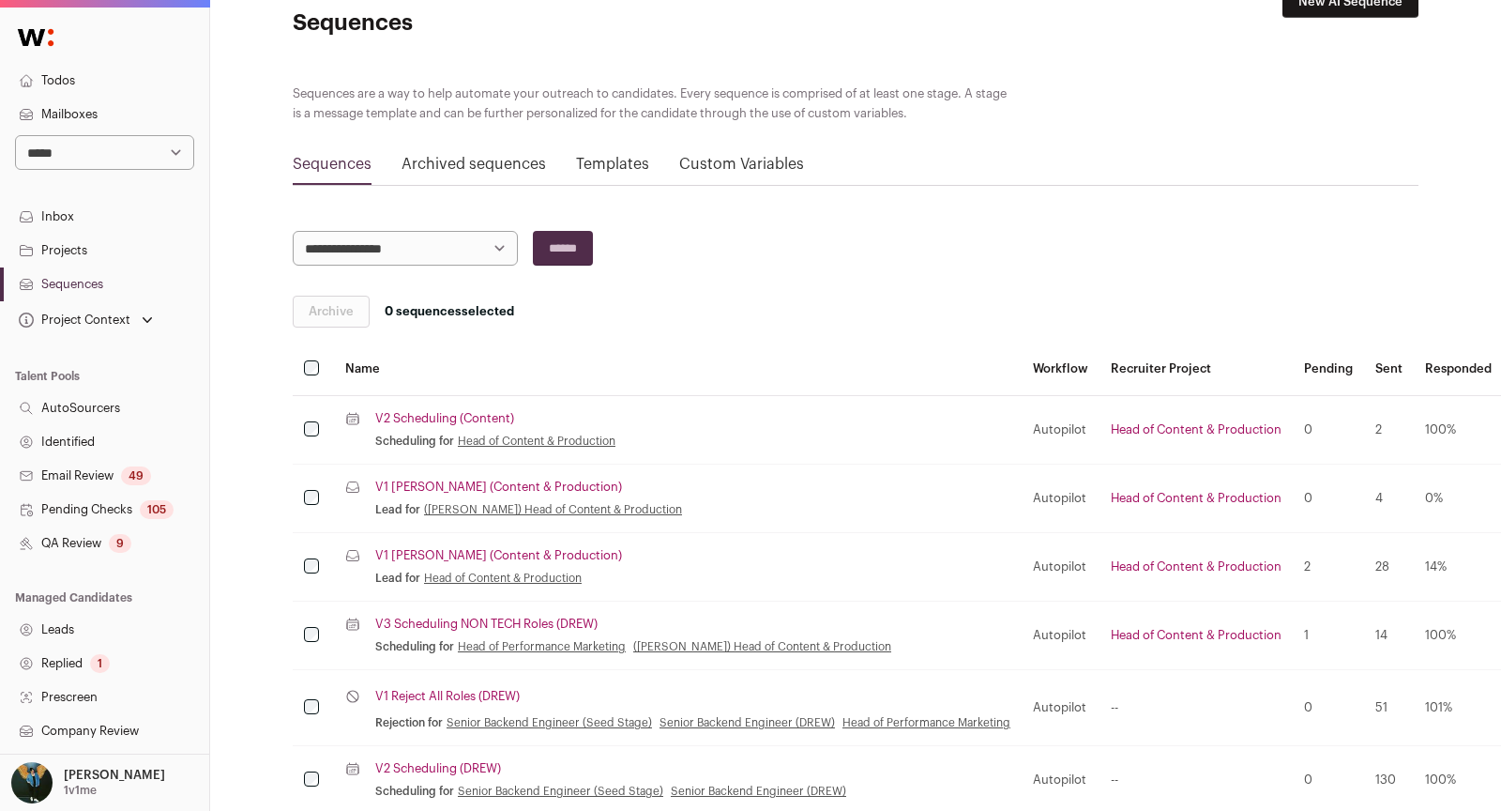
scroll to position [64, 0]
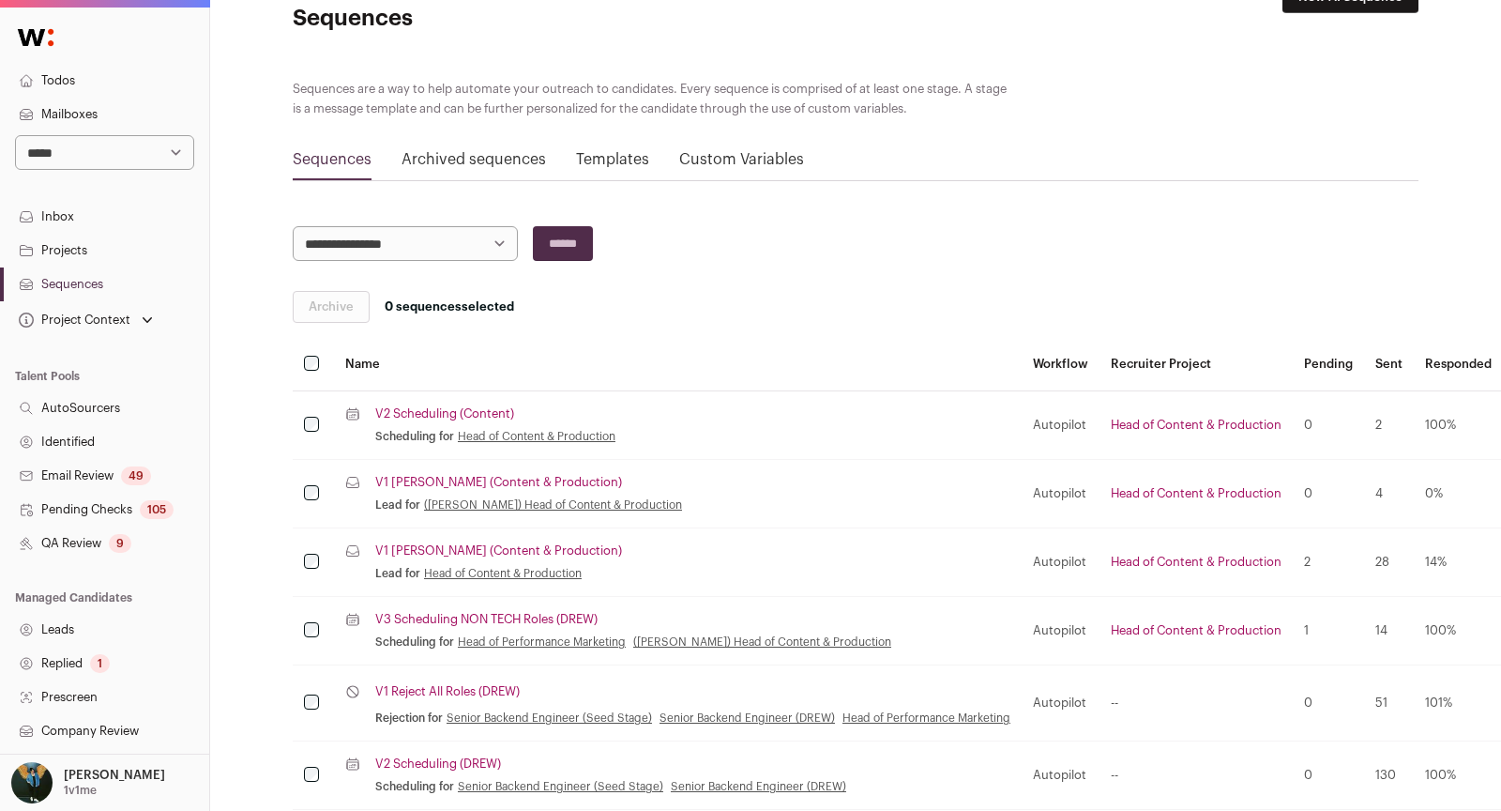
click at [94, 243] on link "Projects" at bounding box center [104, 251] width 209 height 34
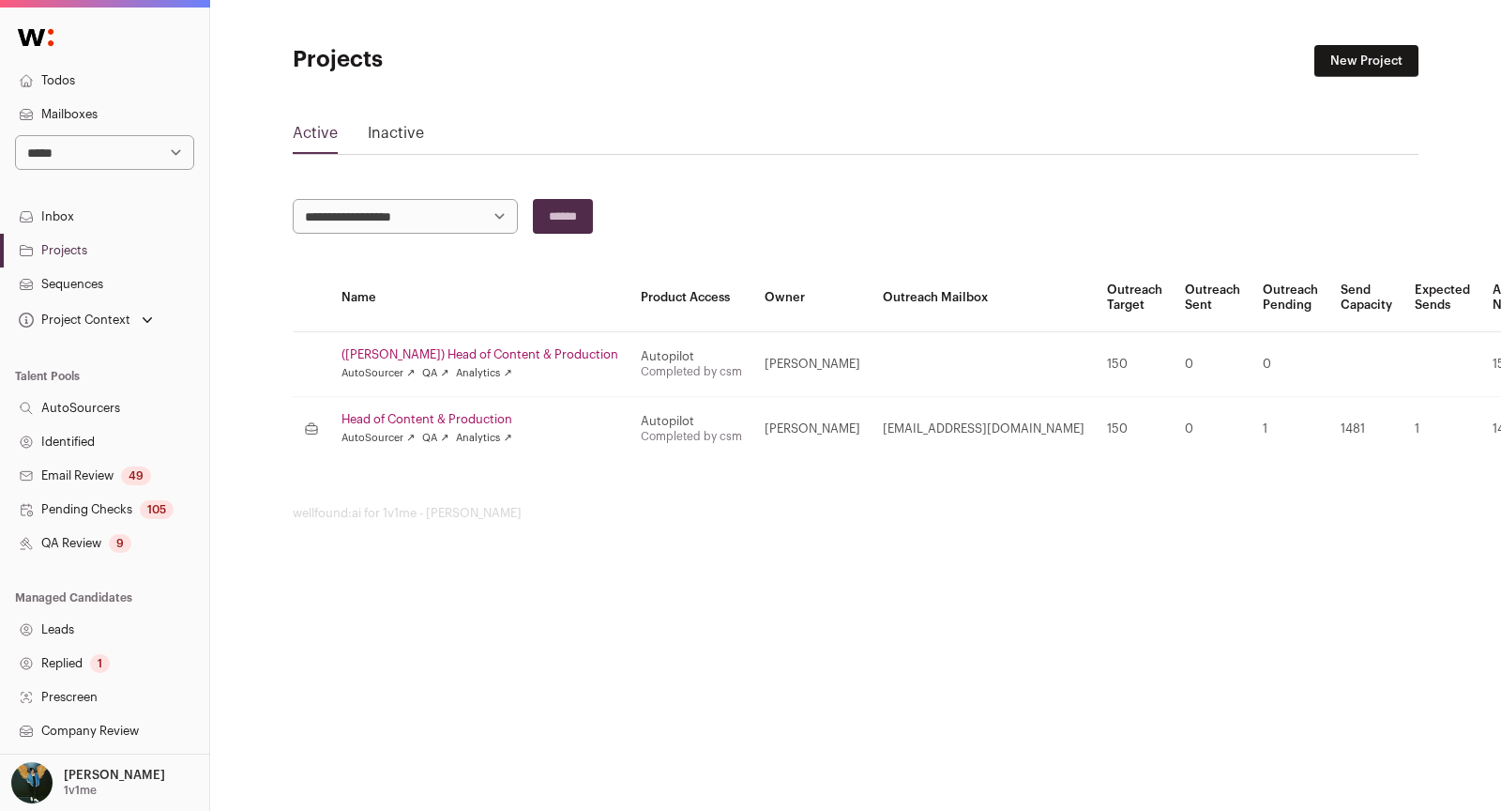
click at [436, 357] on link "(Drew) Head of Content & Production" at bounding box center [480, 354] width 277 height 15
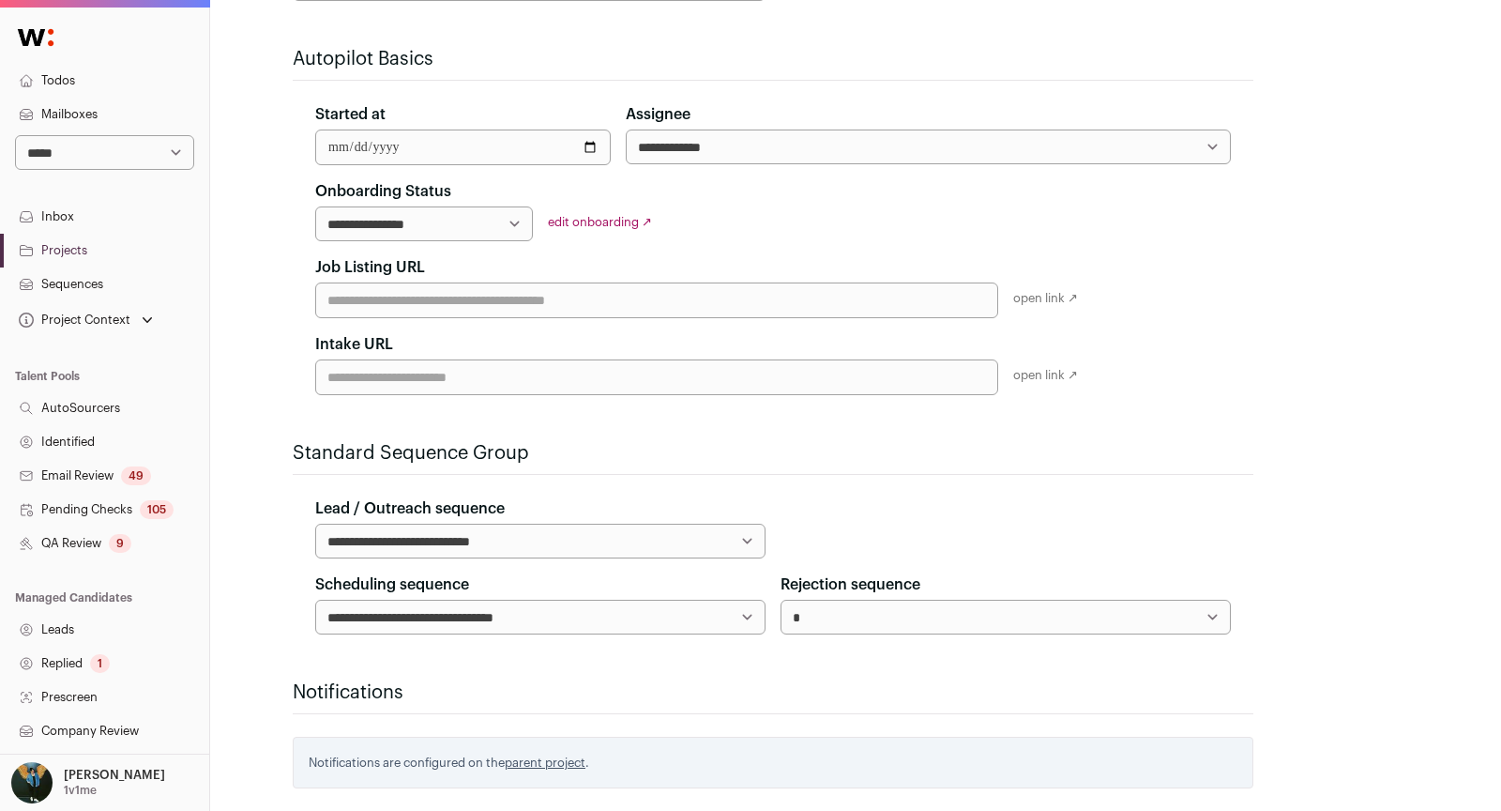
scroll to position [389, 0]
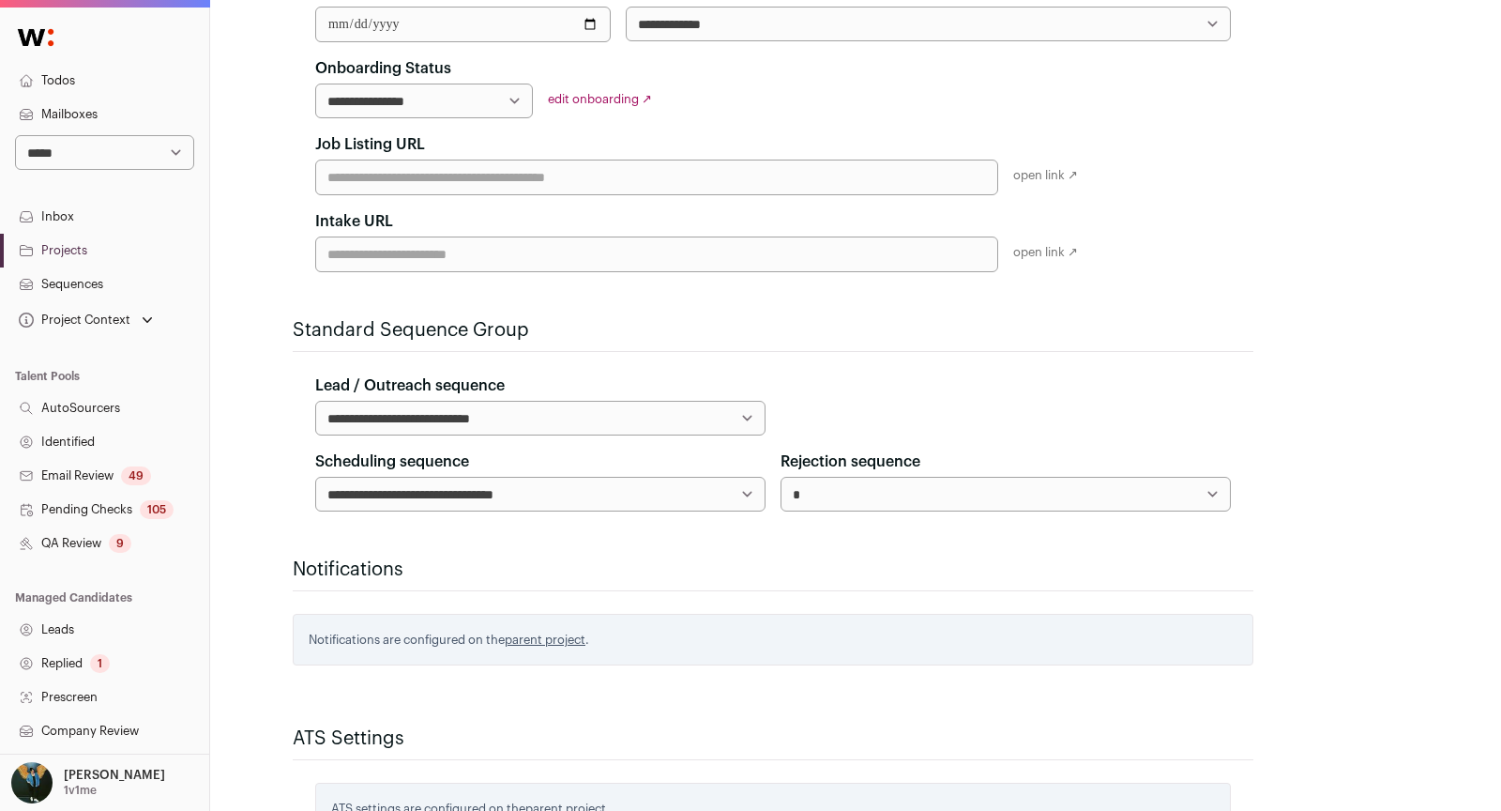
click at [107, 277] on link "Sequences" at bounding box center [104, 284] width 209 height 34
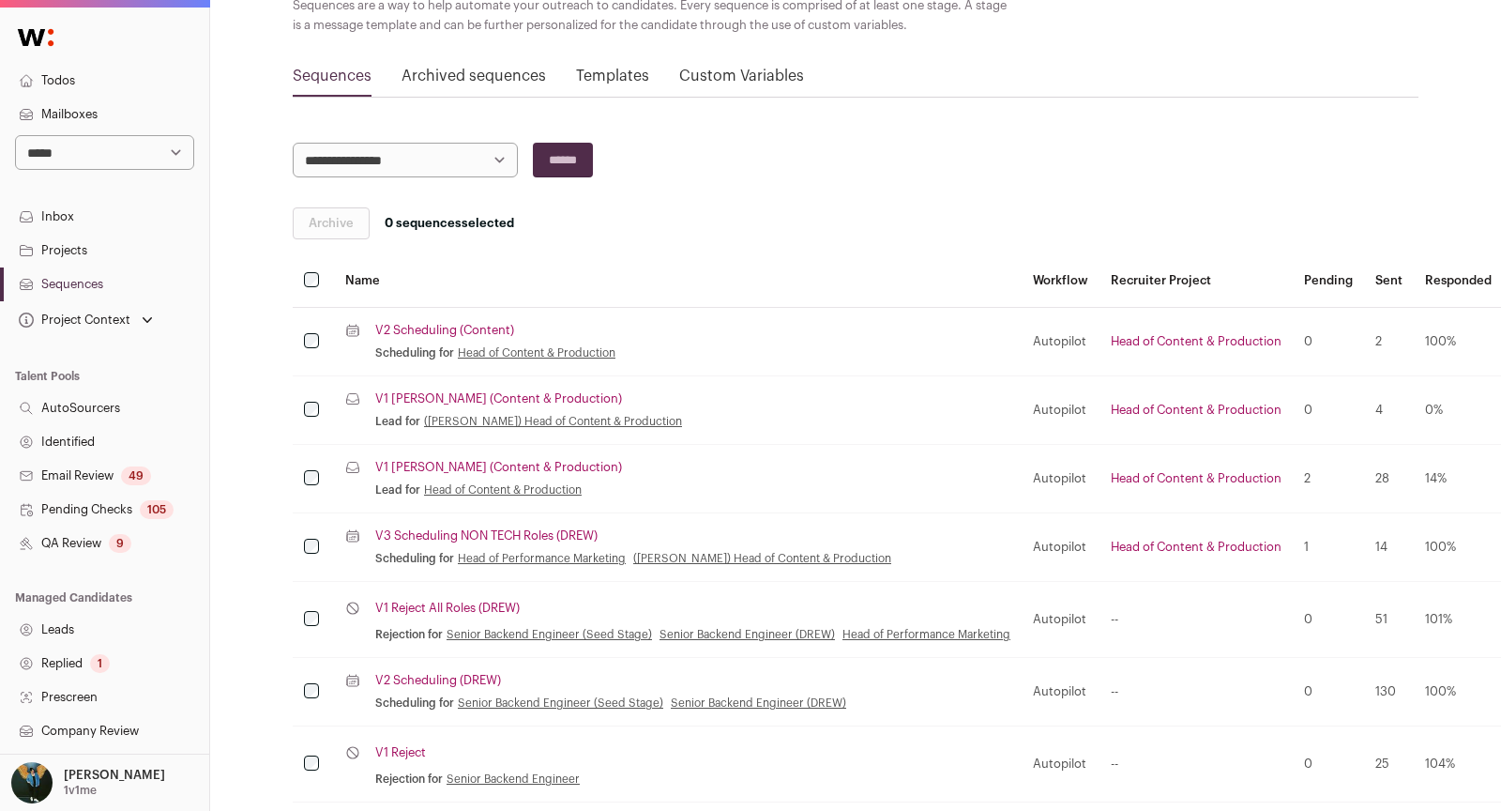
scroll to position [199, 0]
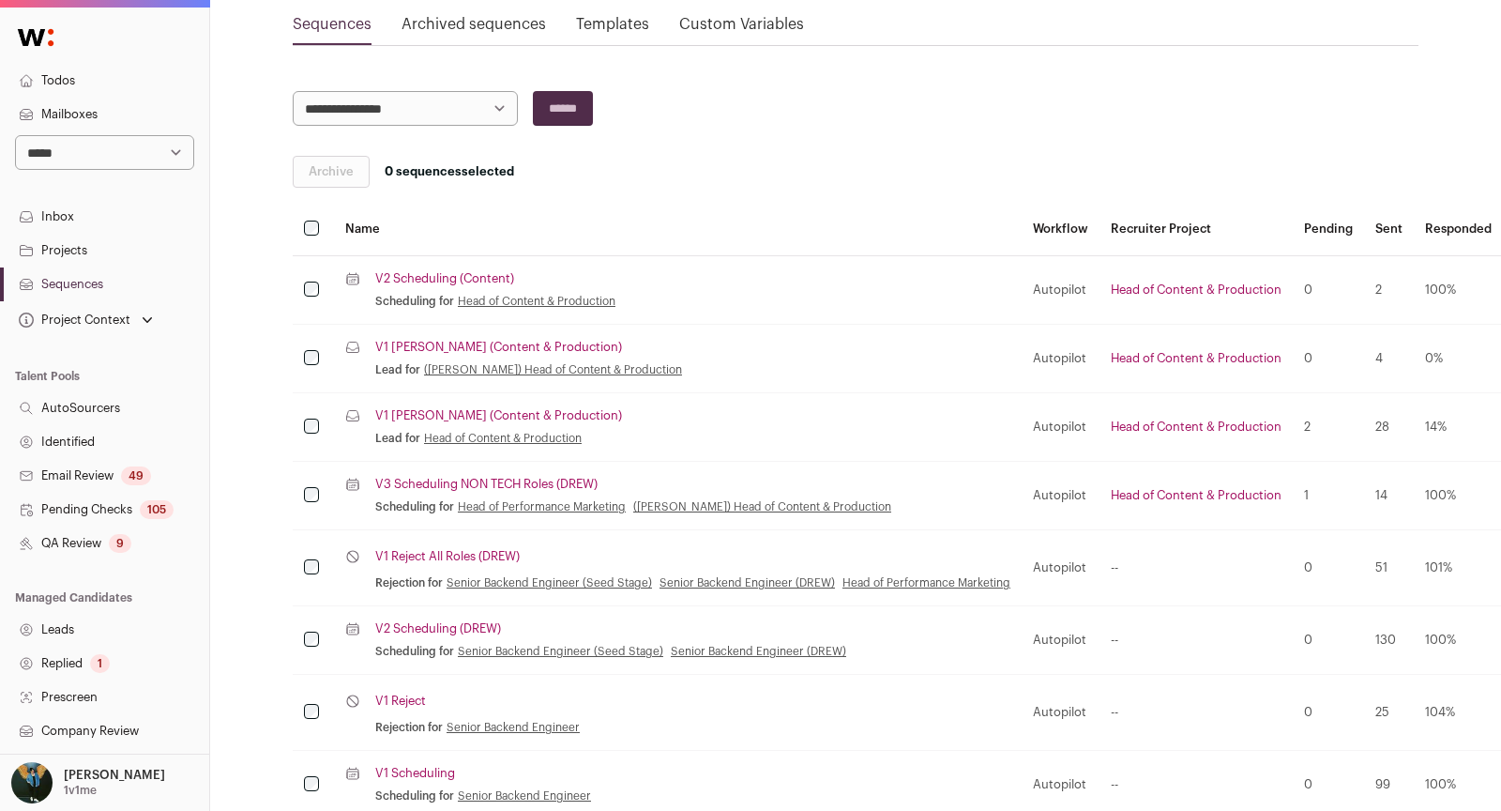
click at [498, 481] on link "V3 Scheduling NON TECH Roles (DREW)" at bounding box center [486, 484] width 222 height 15
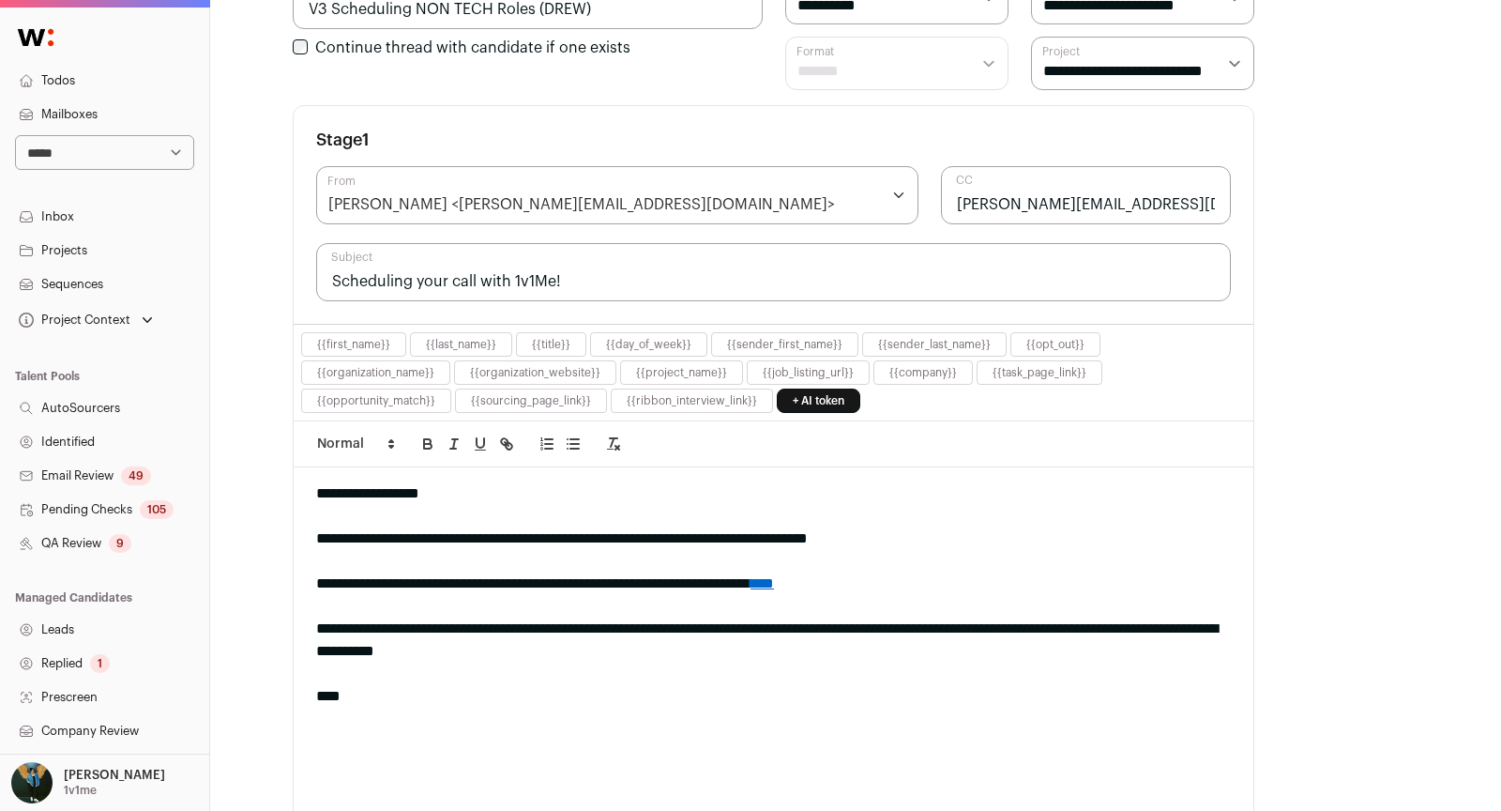
scroll to position [75, 0]
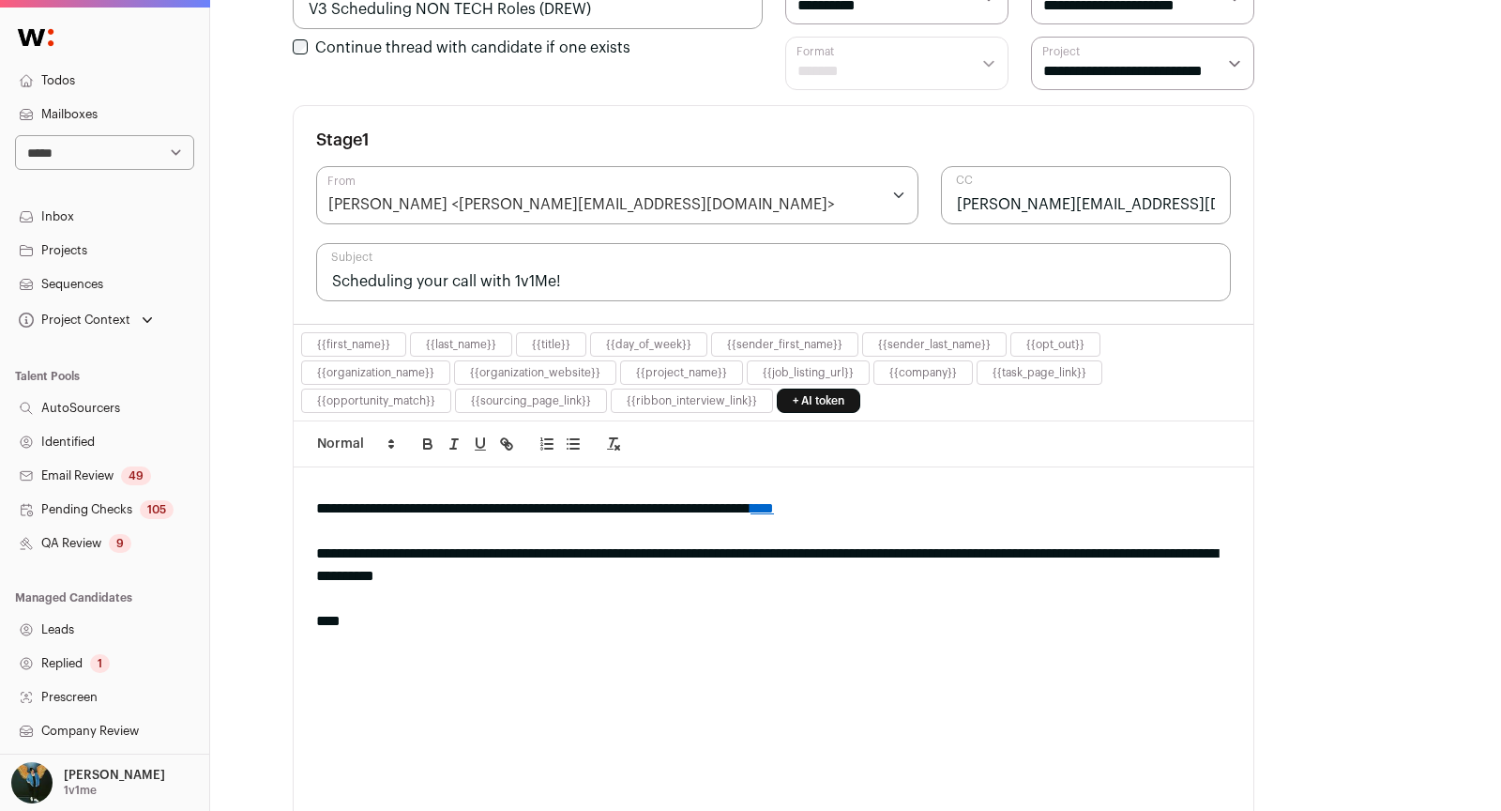
click at [774, 504] on link "****" at bounding box center [762, 508] width 23 height 14
click at [982, 536] on link at bounding box center [975, 543] width 51 height 15
paste input "**********"
type input "**********"
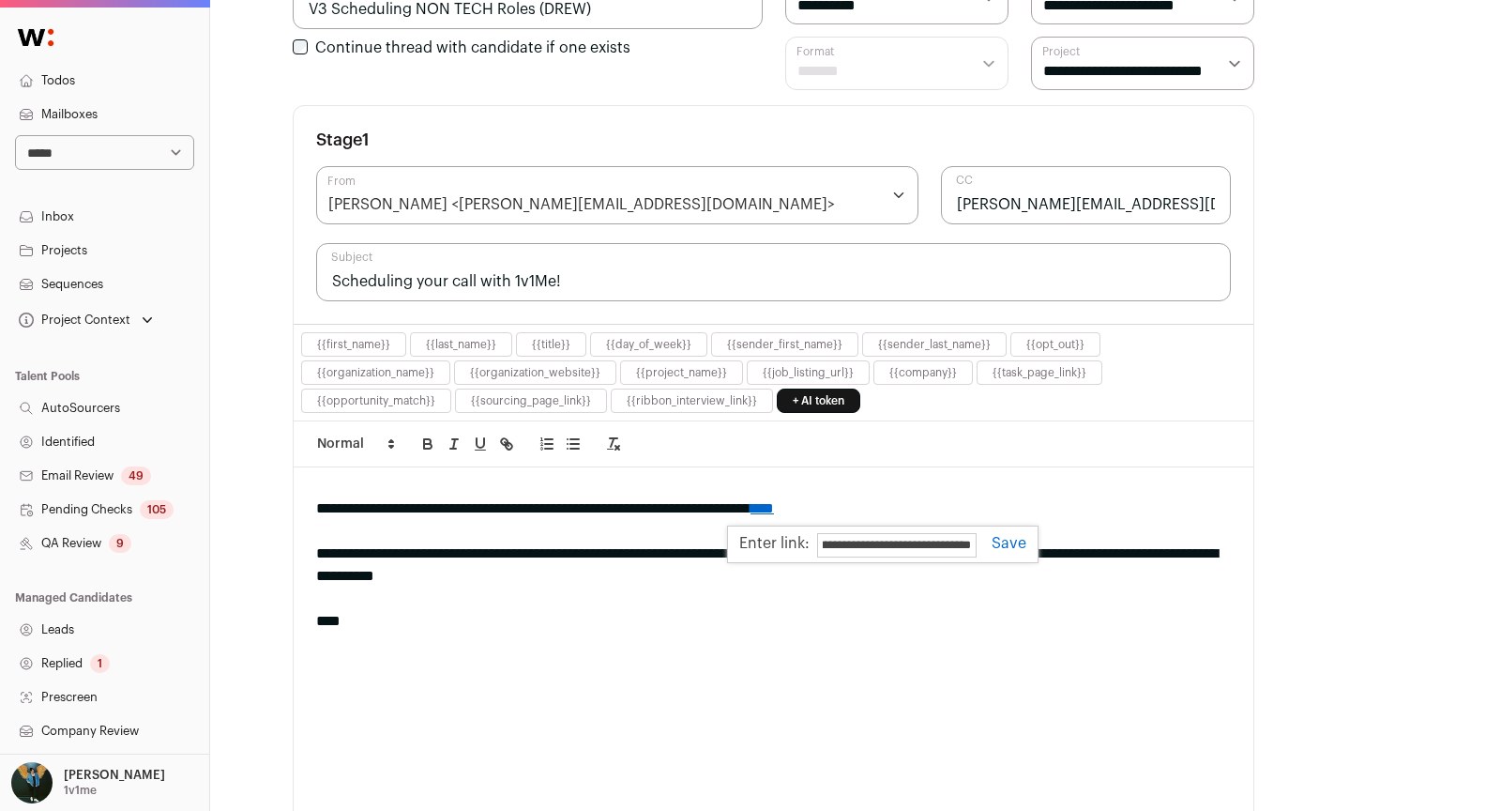
click at [1019, 536] on link at bounding box center [1002, 543] width 50 height 15
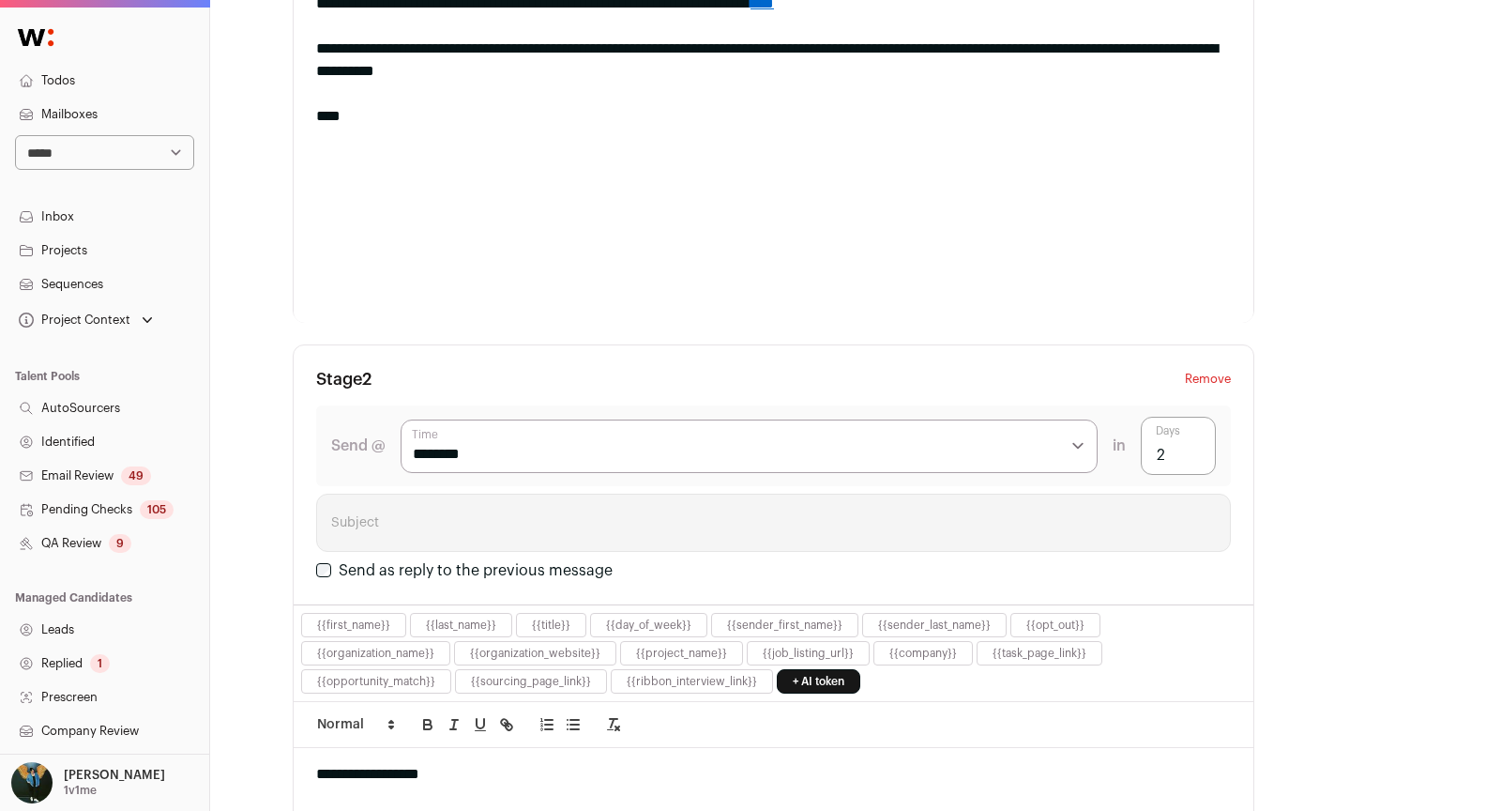
scroll to position [1241, 0]
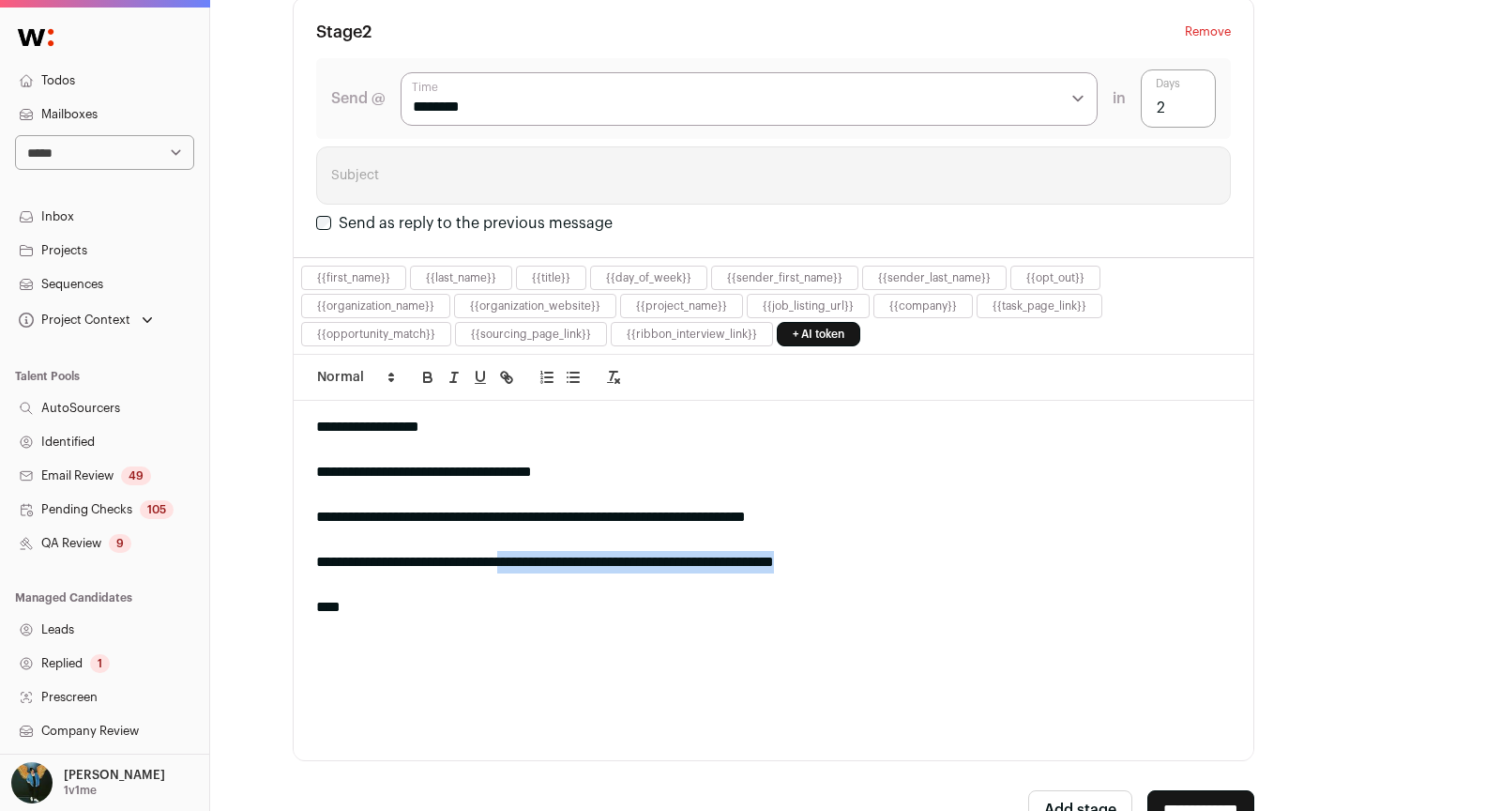
drag, startPoint x: 522, startPoint y: 545, endPoint x: 927, endPoint y: 551, distance: 405.3
click at [927, 551] on div "**********" at bounding box center [773, 562] width 915 height 23
drag, startPoint x: 616, startPoint y: 540, endPoint x: 527, endPoint y: 540, distance: 89.1
click at [527, 551] on div "**********" at bounding box center [773, 562] width 915 height 23
click at [522, 551] on div "**********" at bounding box center [773, 562] width 915 height 23
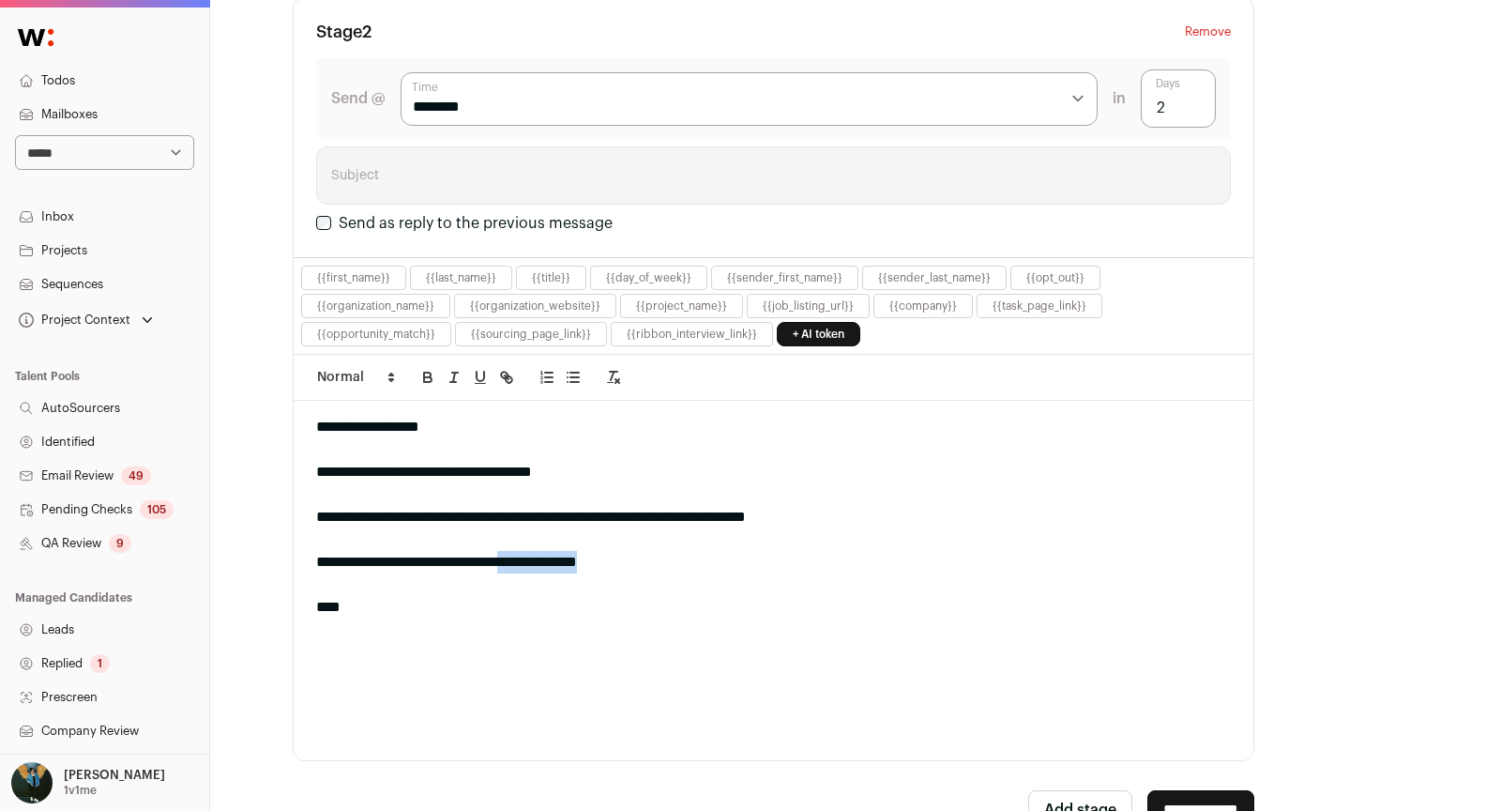
drag, startPoint x: 522, startPoint y: 545, endPoint x: 612, endPoint y: 543, distance: 90.1
click at [613, 551] on div "**********" at bounding box center [773, 562] width 915 height 23
click at [510, 376] on icon "button" at bounding box center [509, 379] width 7 height 7
paste input "**********"
type input "**********"
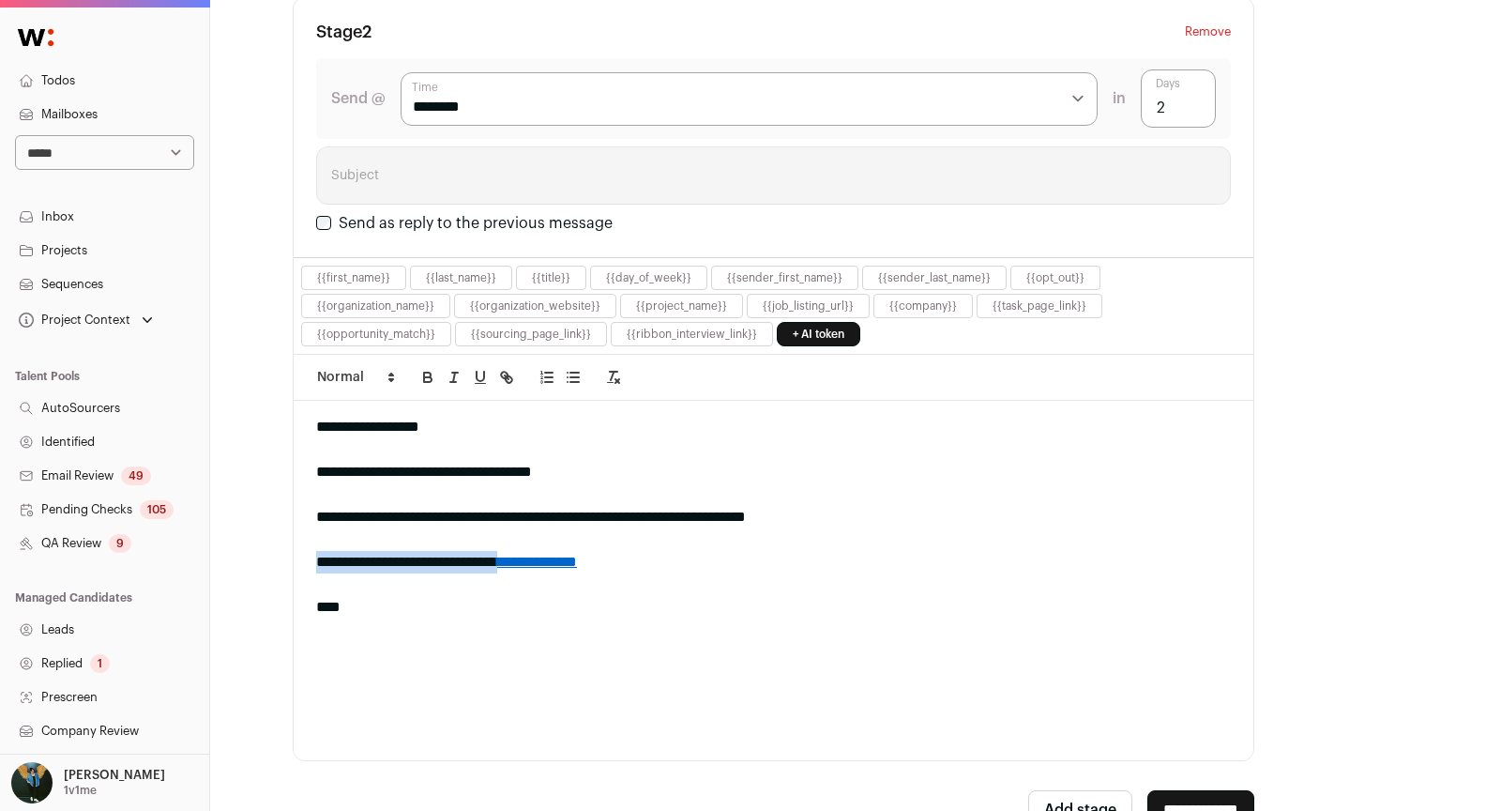
scroll to position [0, 0]
click at [1148, 796] on input "**********" at bounding box center [1200, 809] width 107 height 39
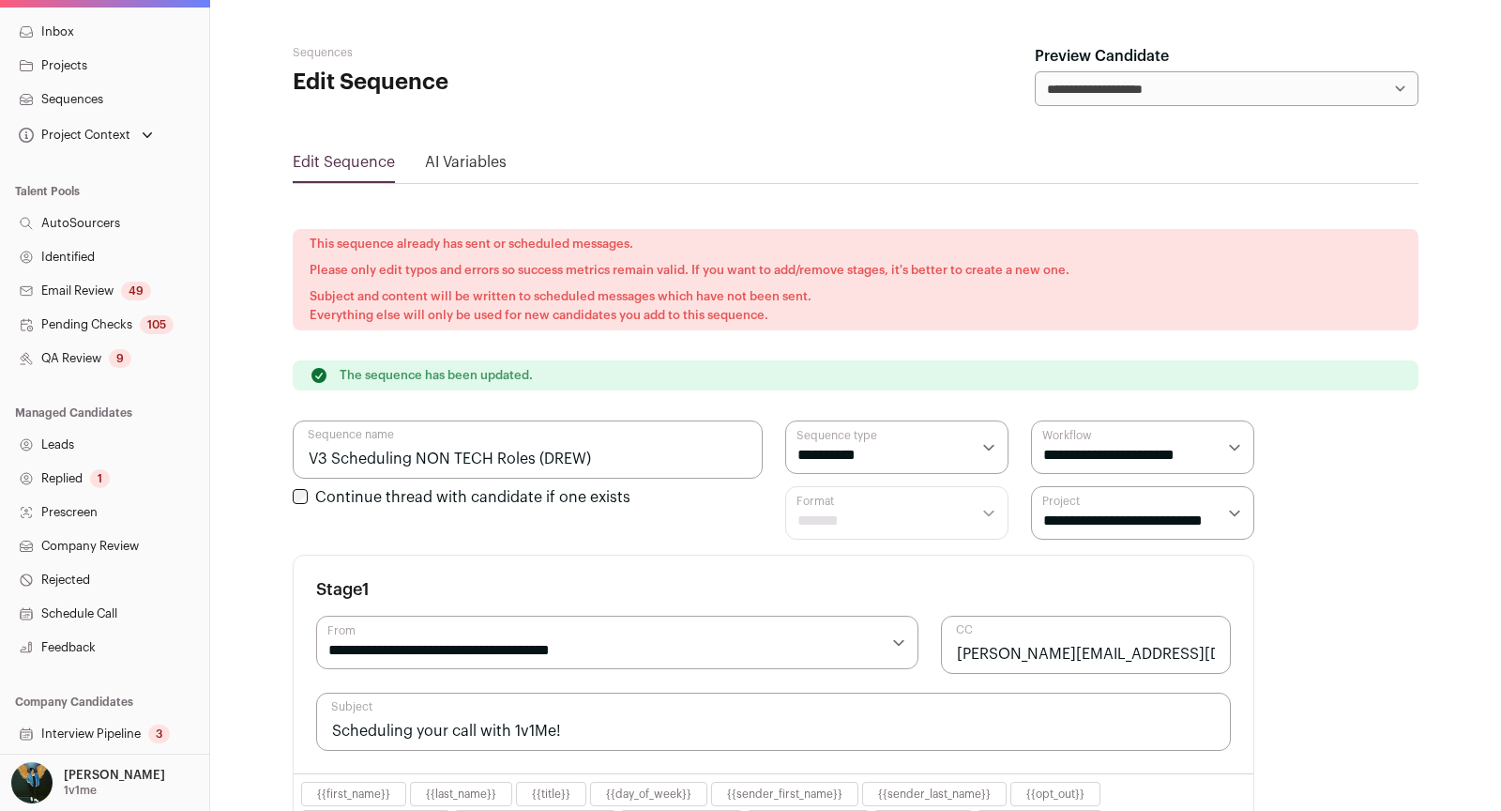
scroll to position [267, 0]
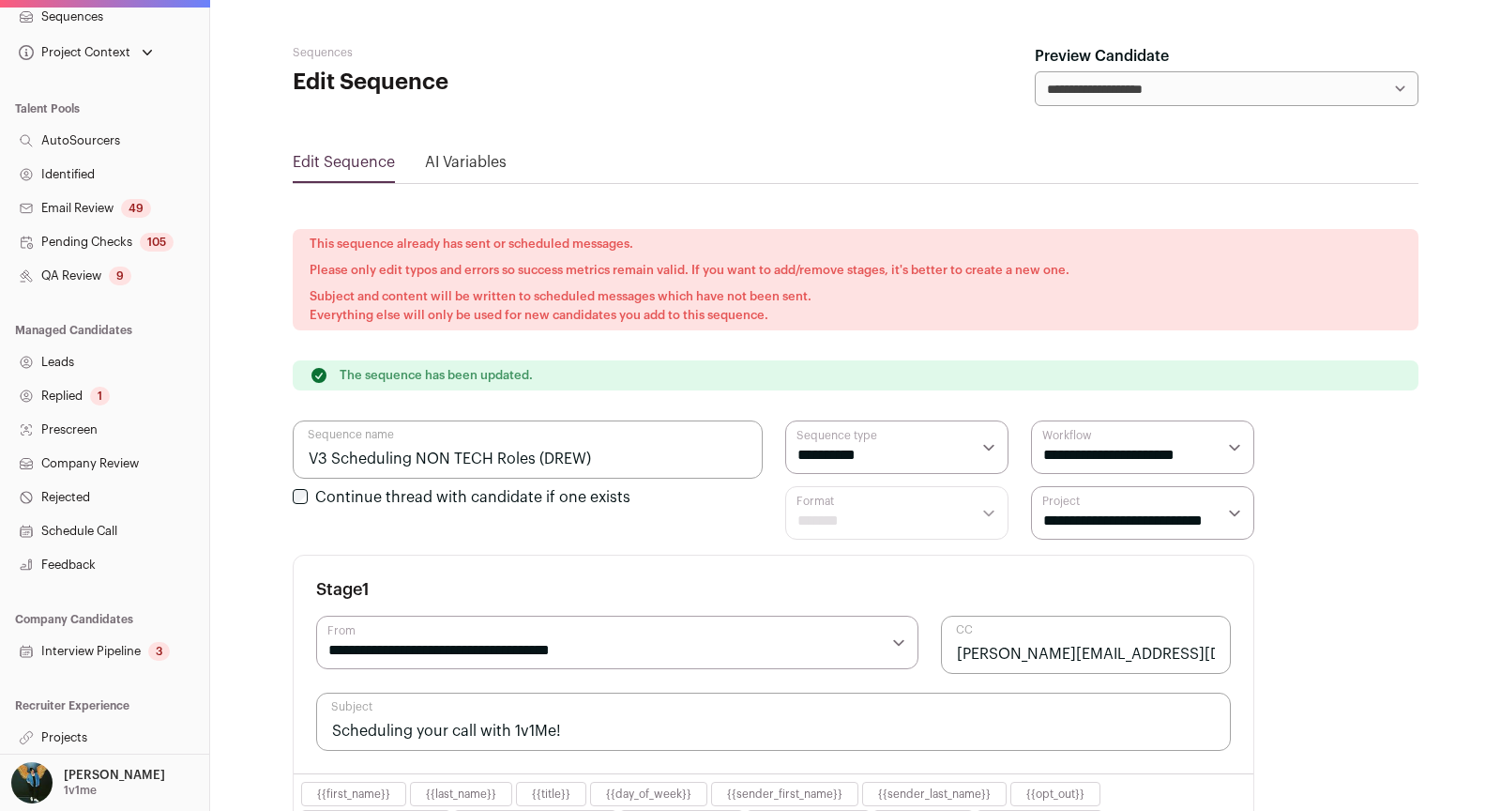
click at [148, 653] on link "Interview Pipeline 3" at bounding box center [104, 651] width 209 height 34
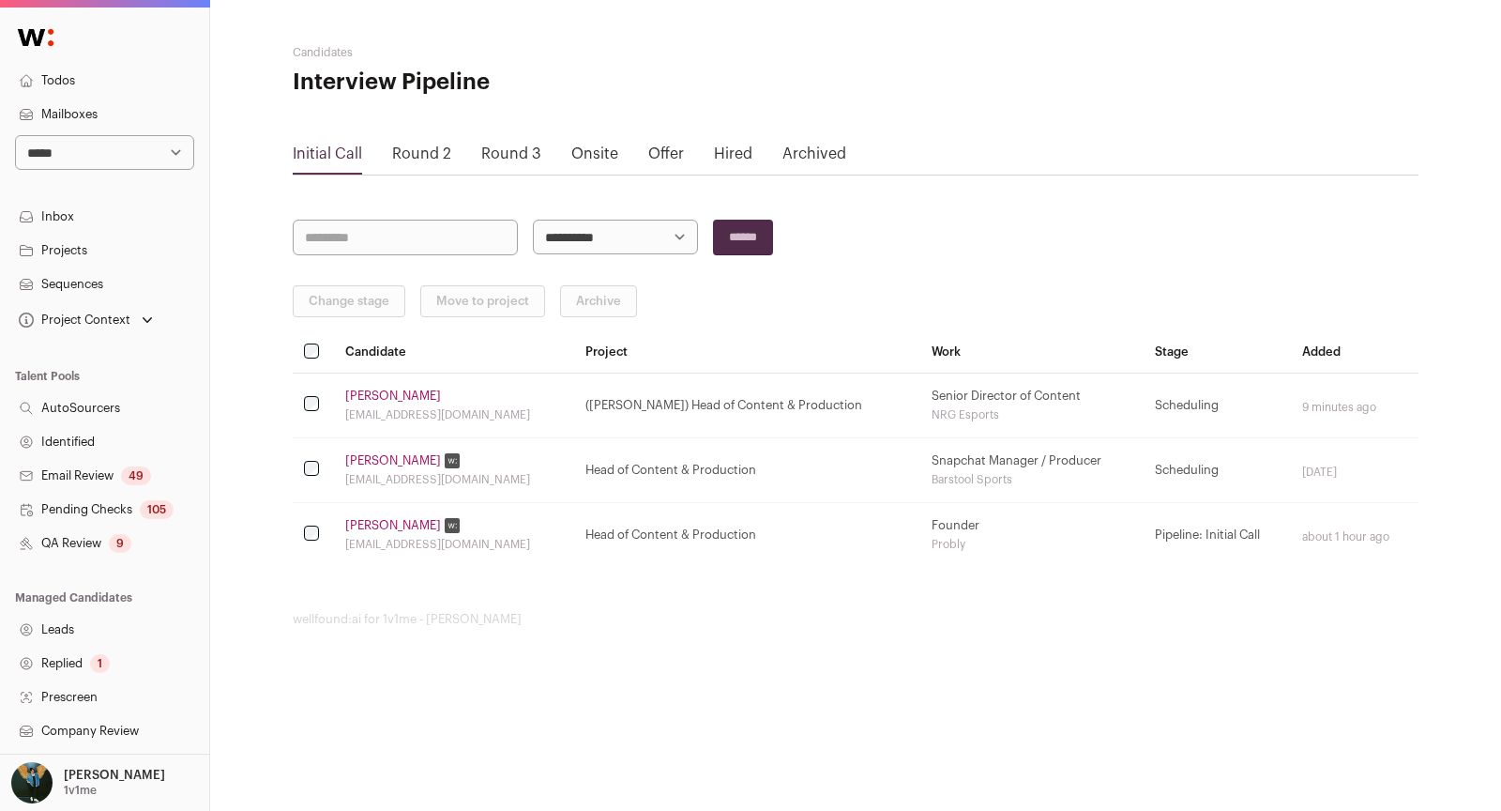
click at [377, 395] on link "David Cho" at bounding box center [393, 395] width 96 height 15
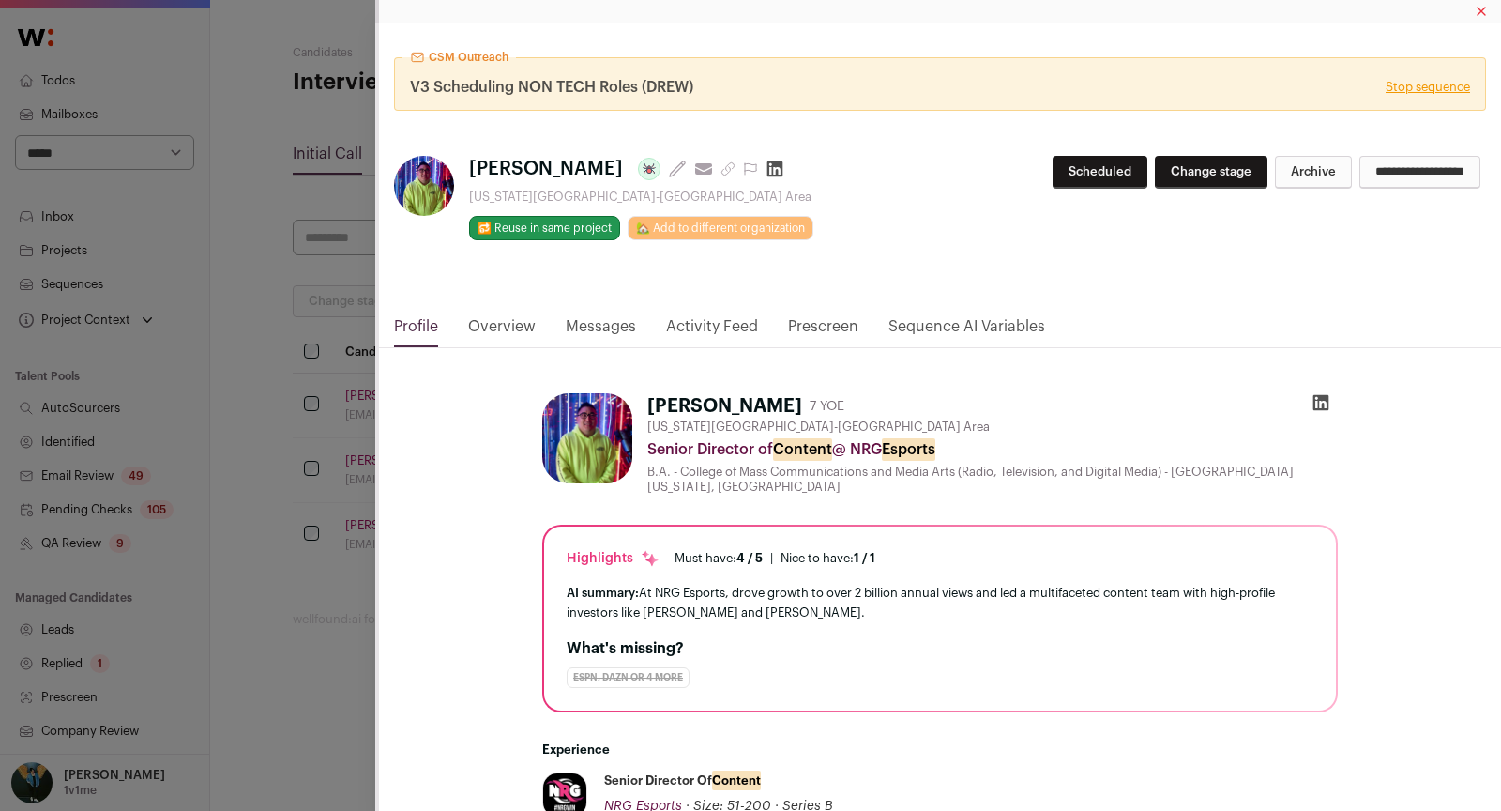
click at [691, 333] on link "Activity Feed" at bounding box center [712, 331] width 92 height 32
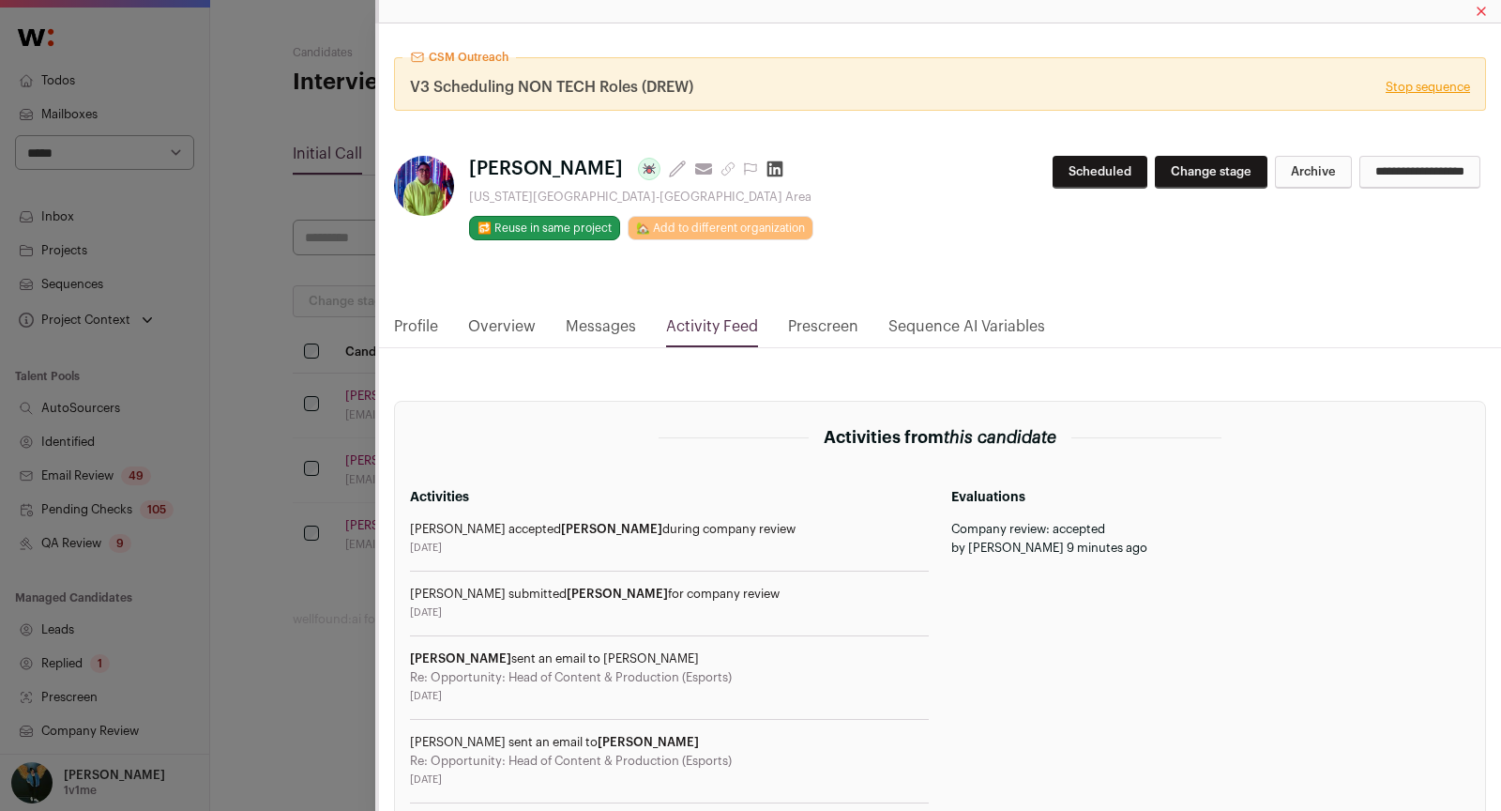
click at [619, 328] on link "Messages" at bounding box center [601, 331] width 70 height 32
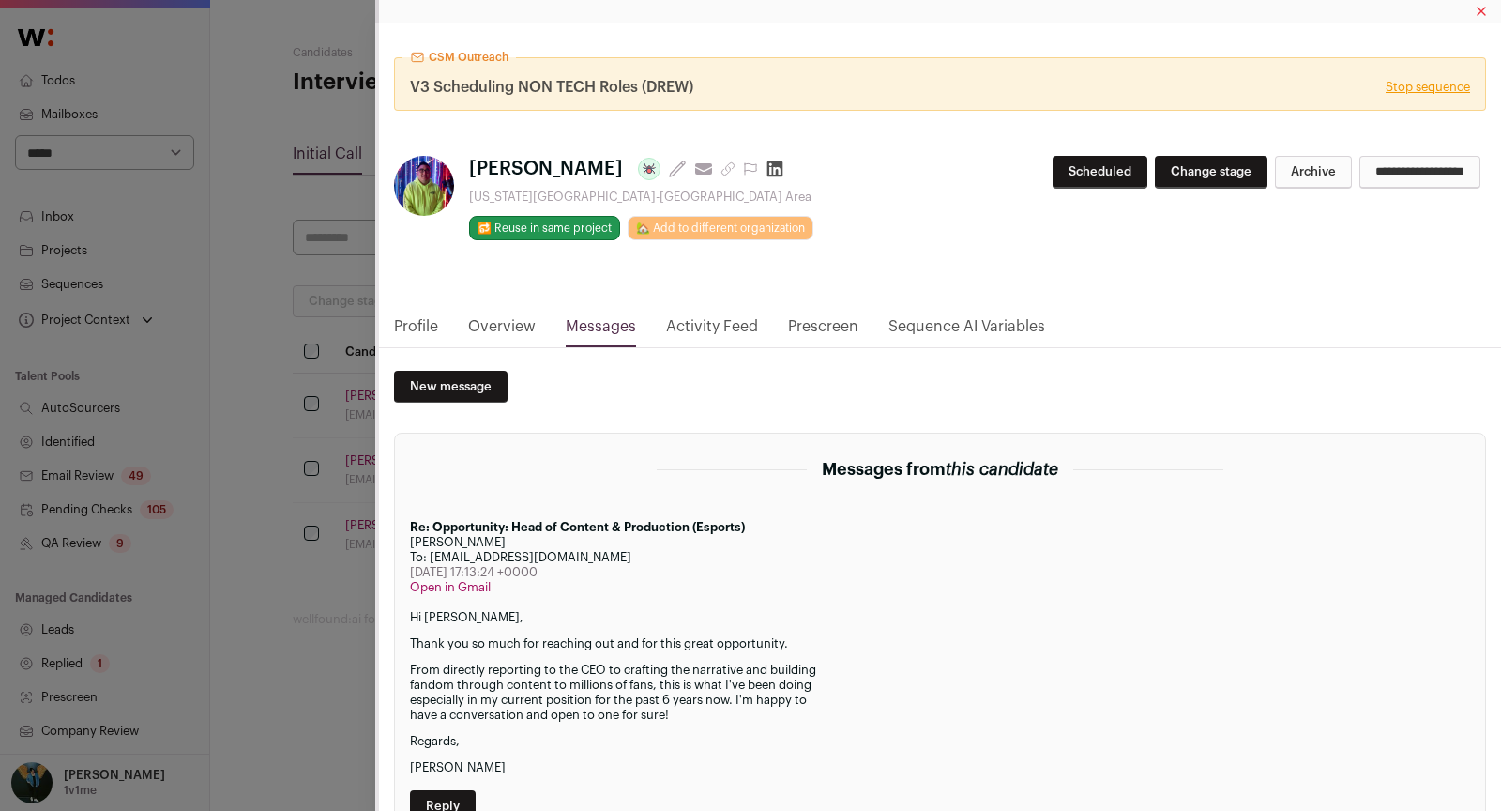
scroll to position [52, 0]
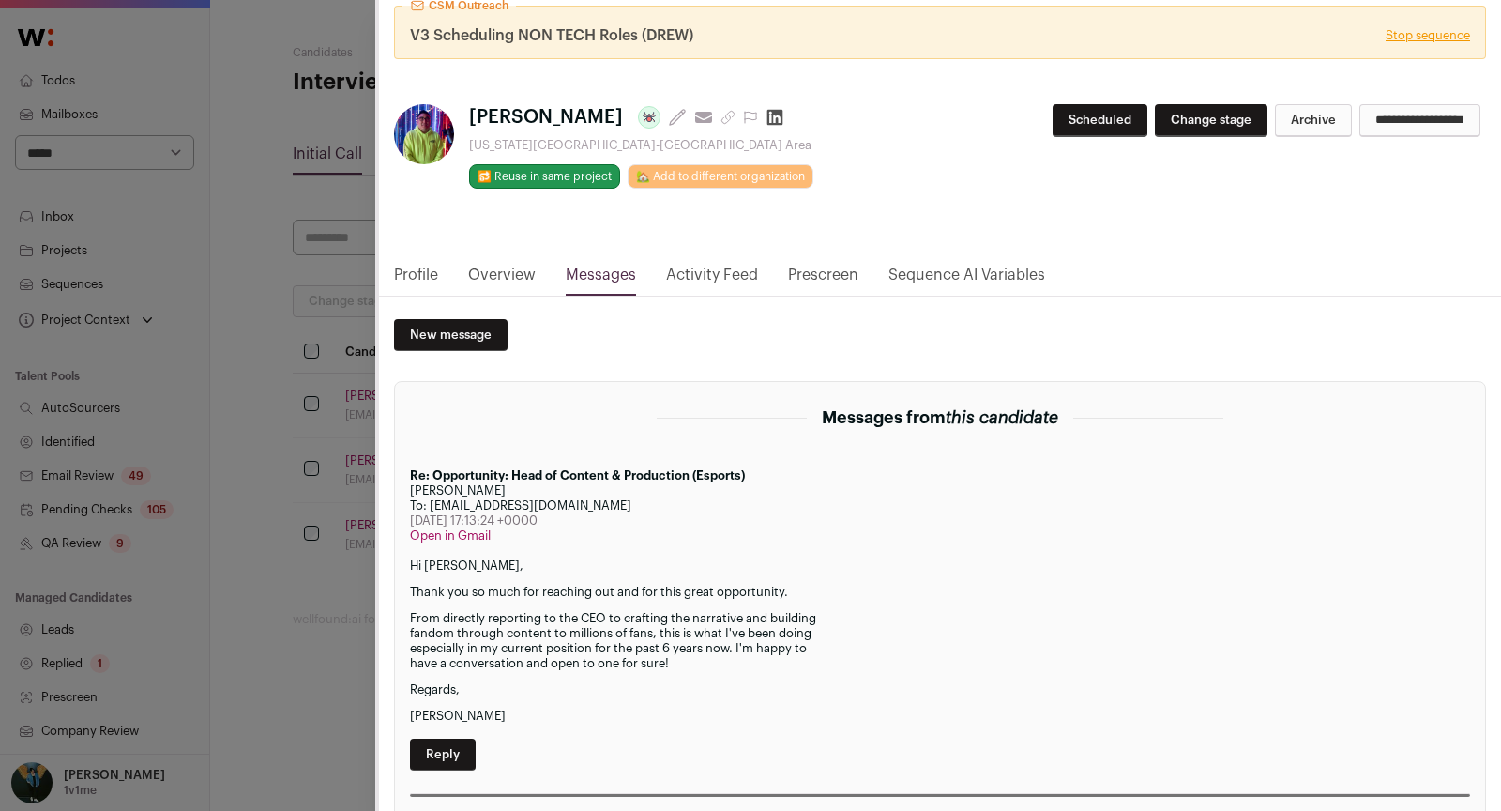
click at [485, 273] on link "Overview" at bounding box center [502, 280] width 68 height 32
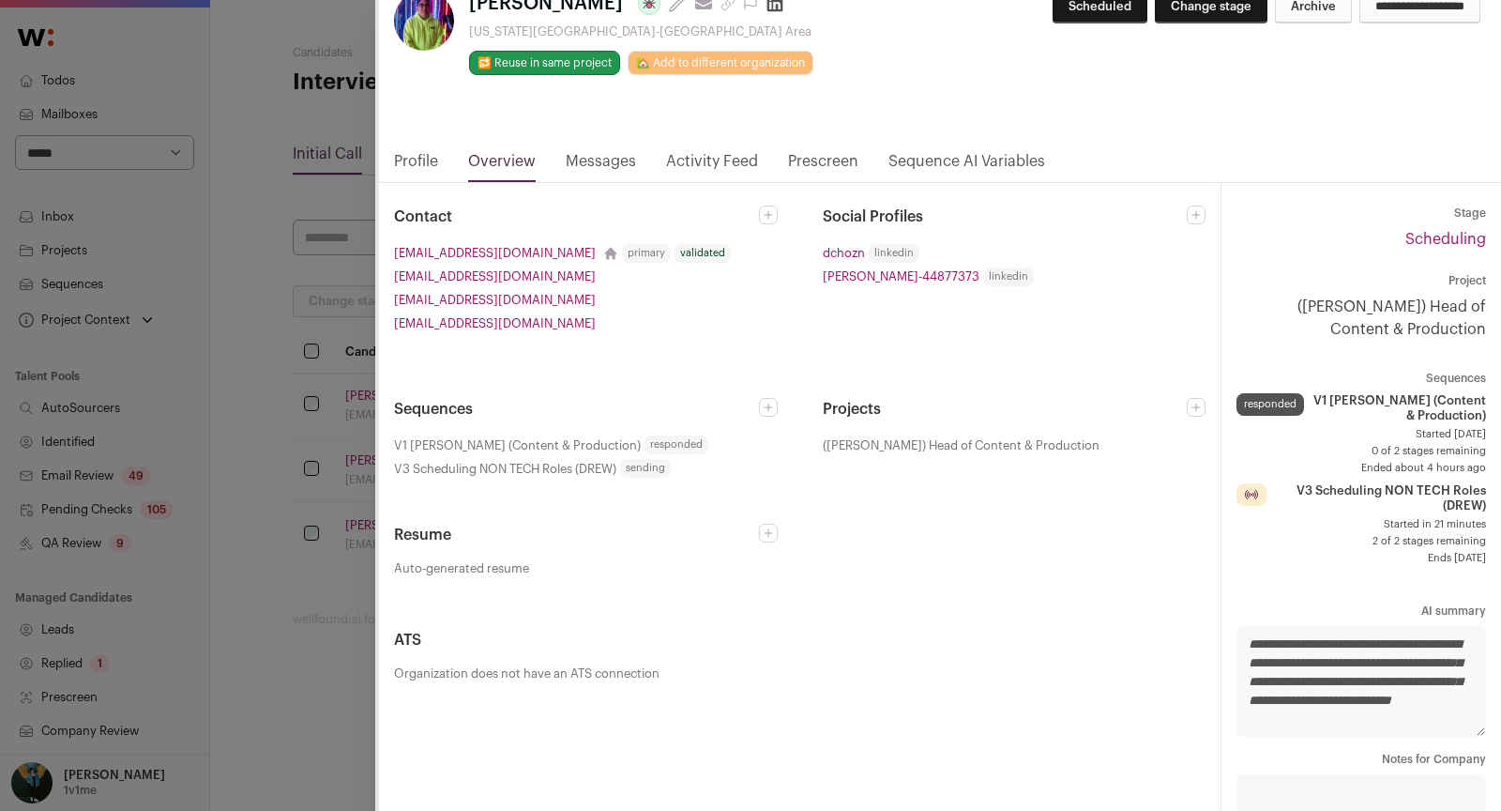
scroll to position [134, 0]
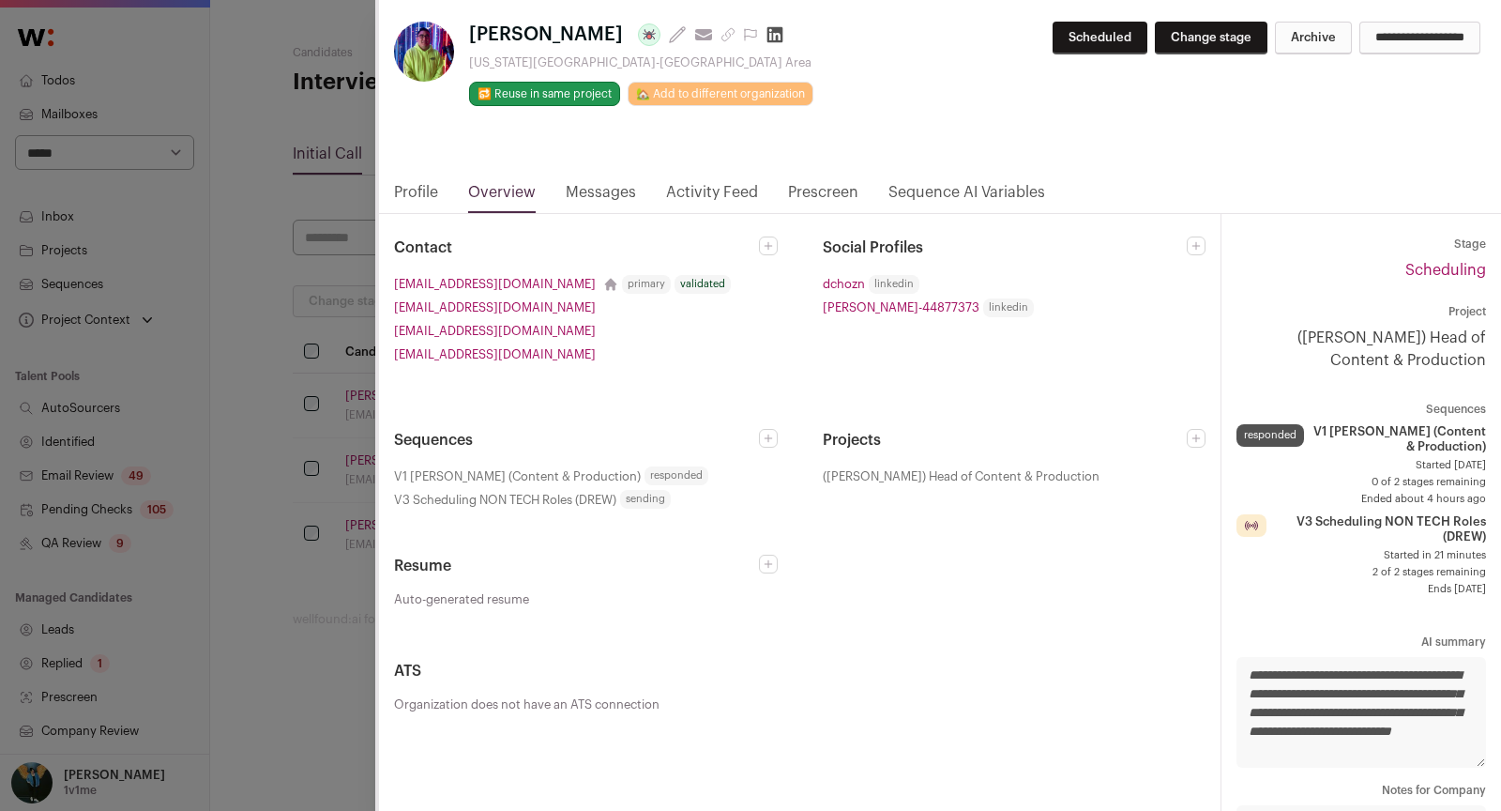
click at [735, 185] on link "Activity Feed" at bounding box center [712, 197] width 92 height 32
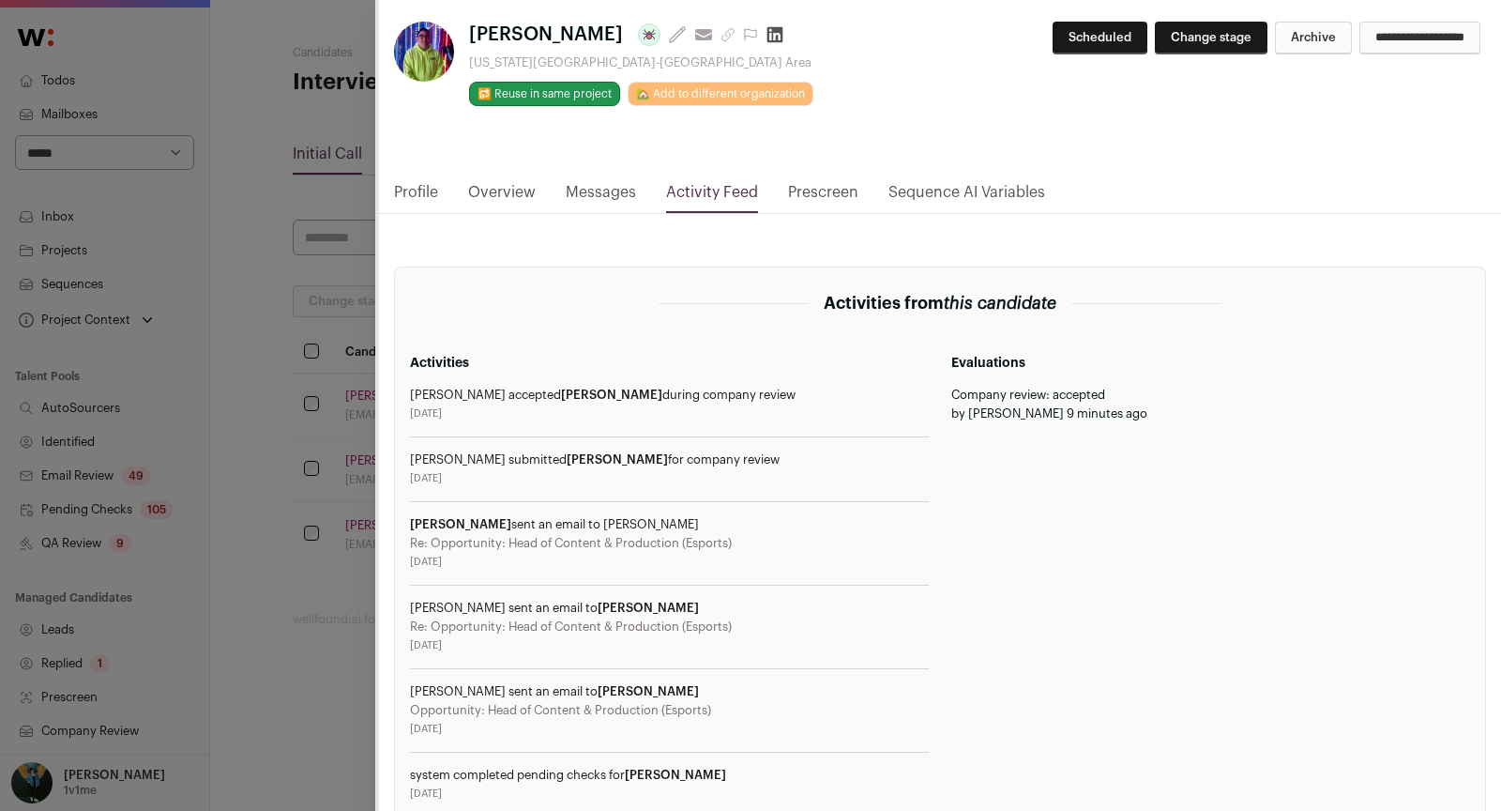
click at [924, 197] on link "Sequence AI Variables" at bounding box center [966, 197] width 157 height 32
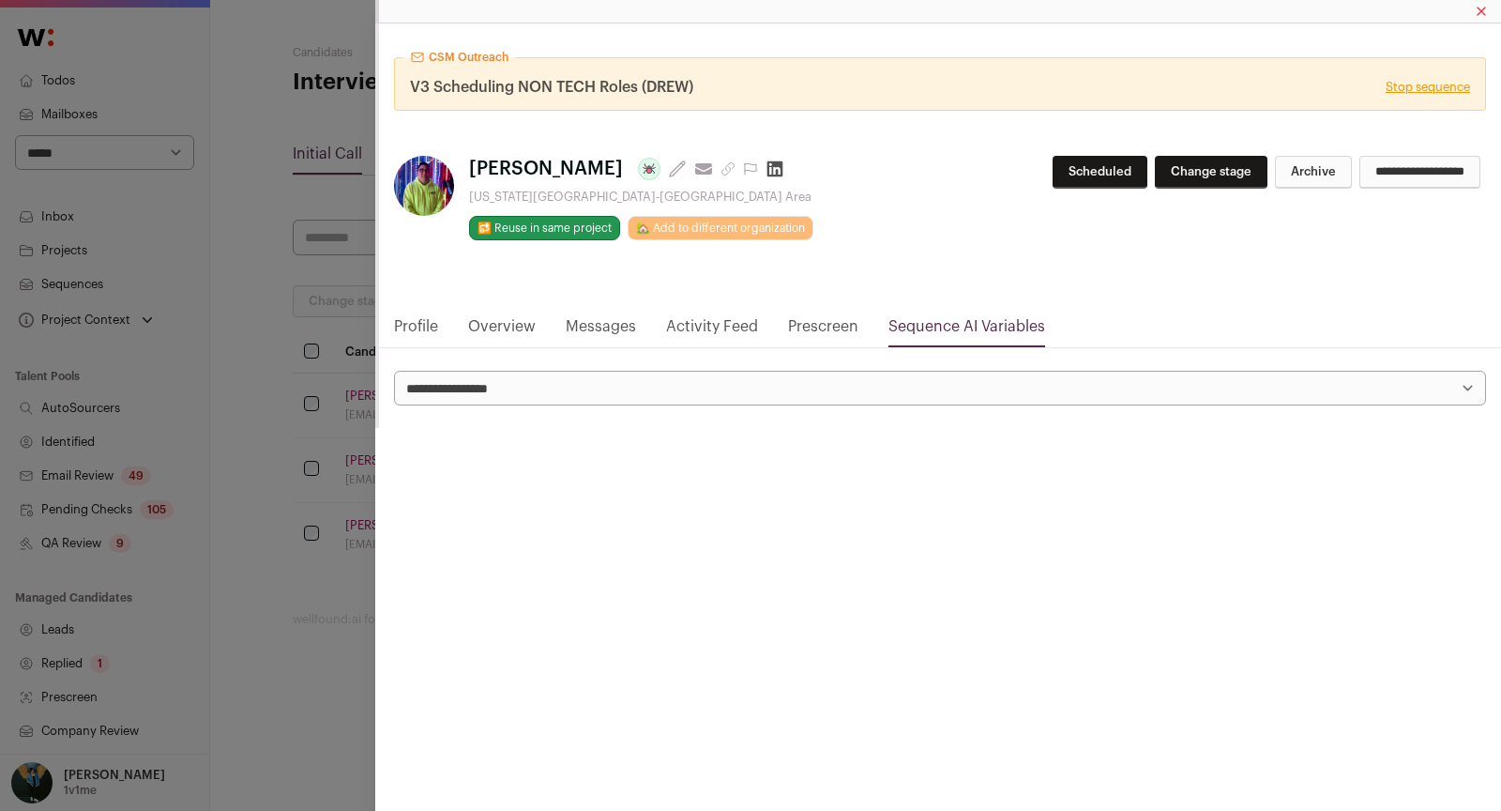
click at [524, 342] on link "Overview" at bounding box center [502, 331] width 68 height 32
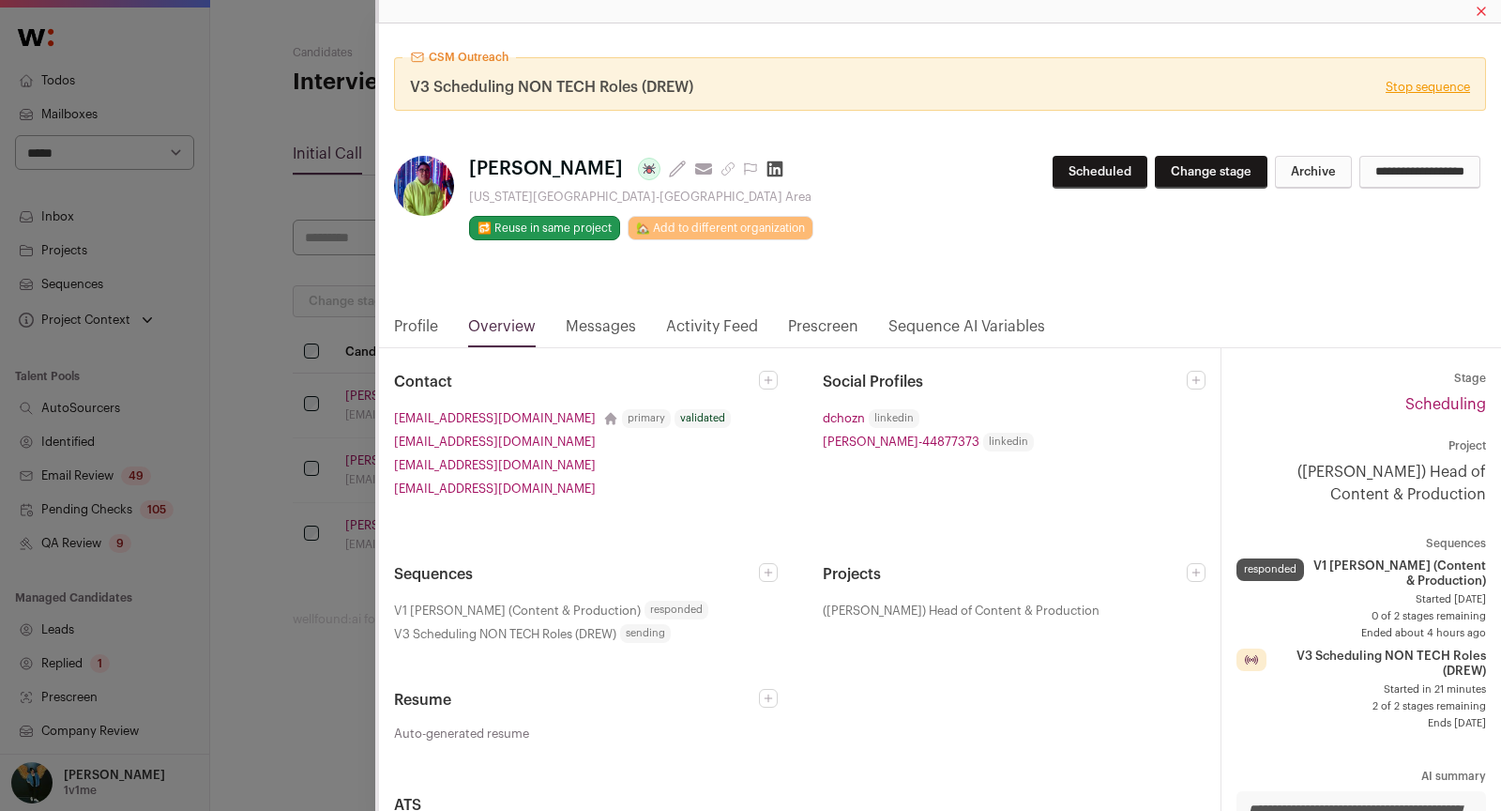
click at [416, 322] on link "Profile" at bounding box center [416, 331] width 44 height 32
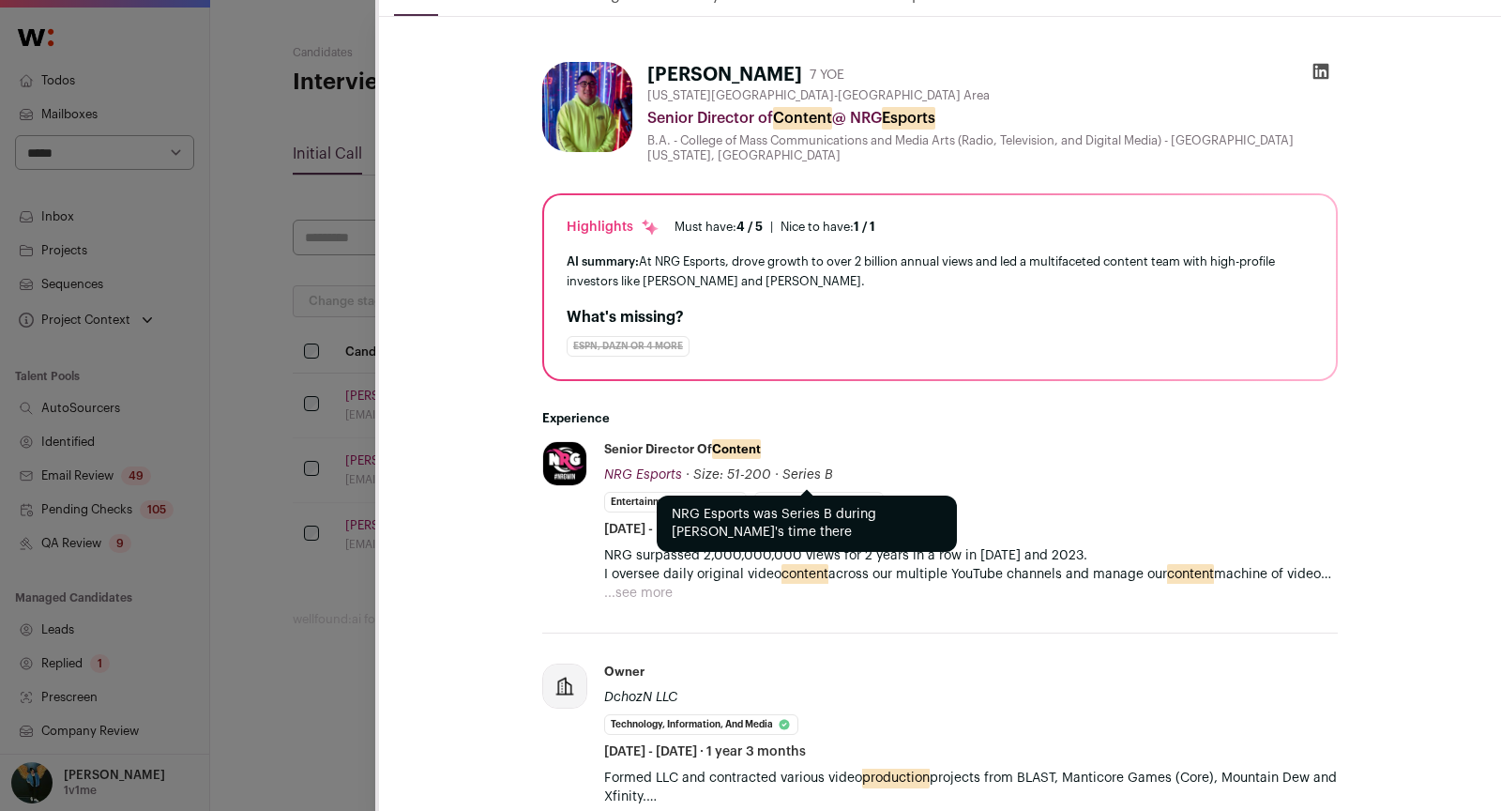
scroll to position [348, 0]
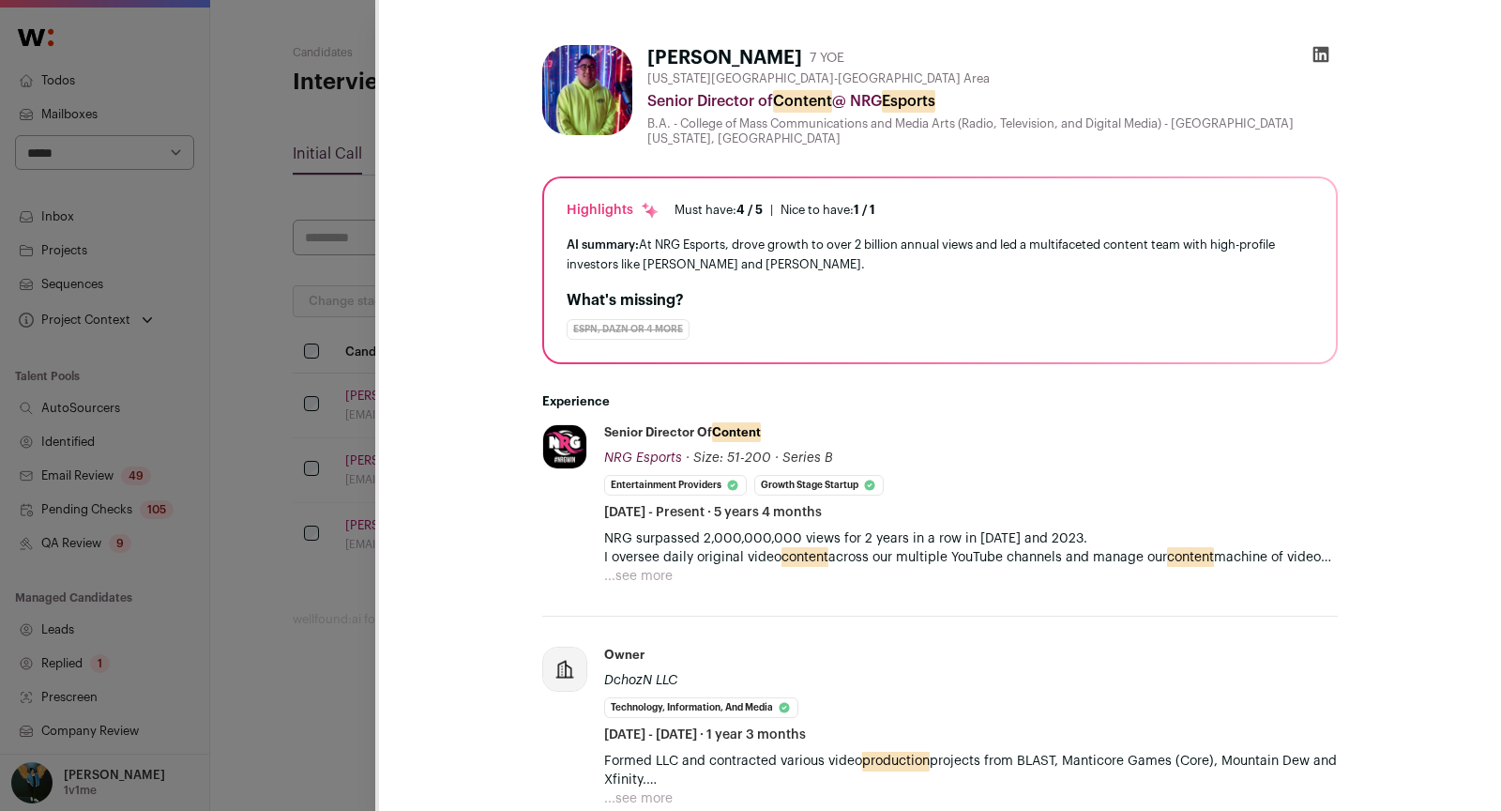
click at [657, 568] on button "...see more" at bounding box center [638, 576] width 68 height 19
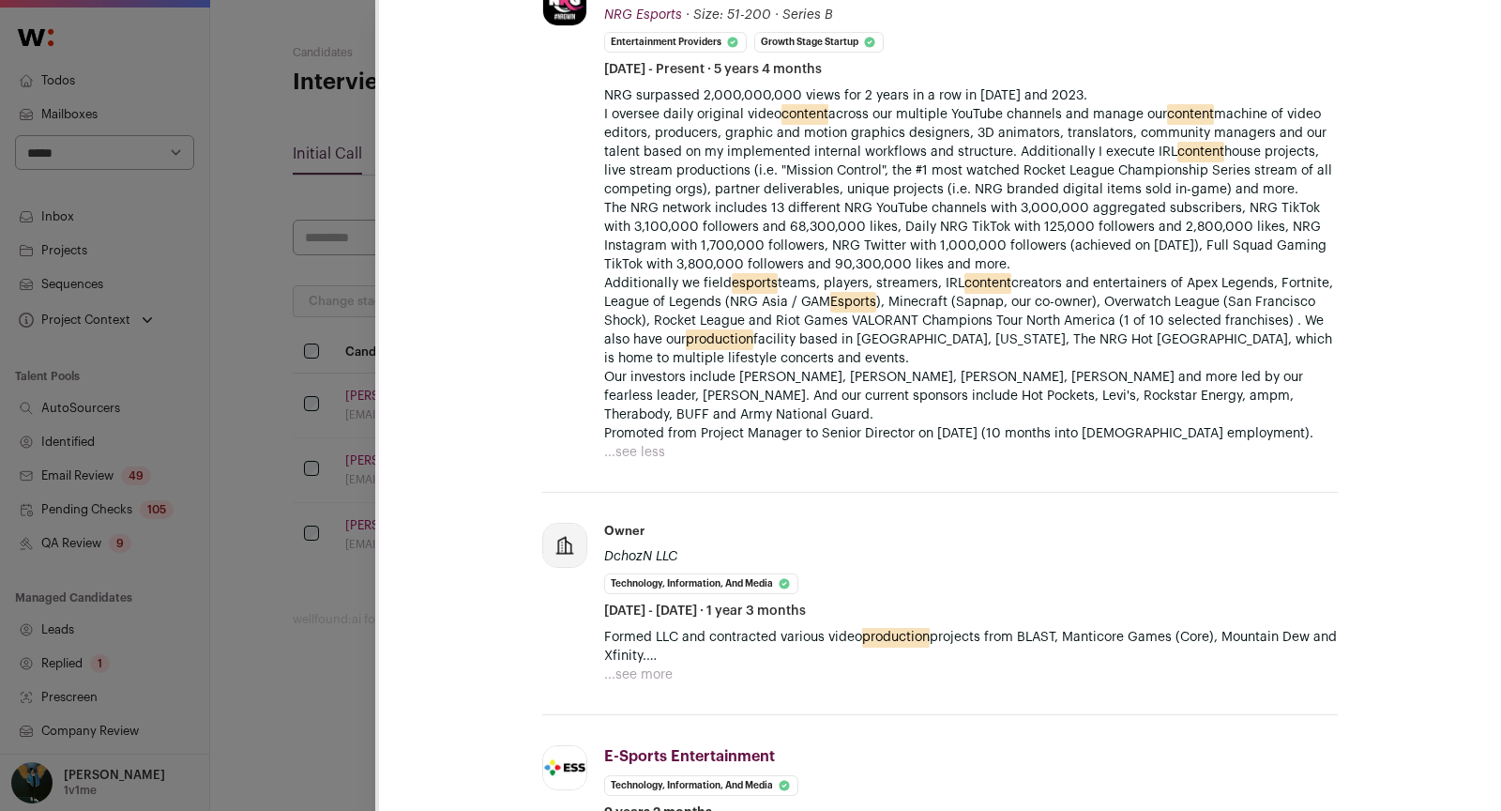
scroll to position [1347, 0]
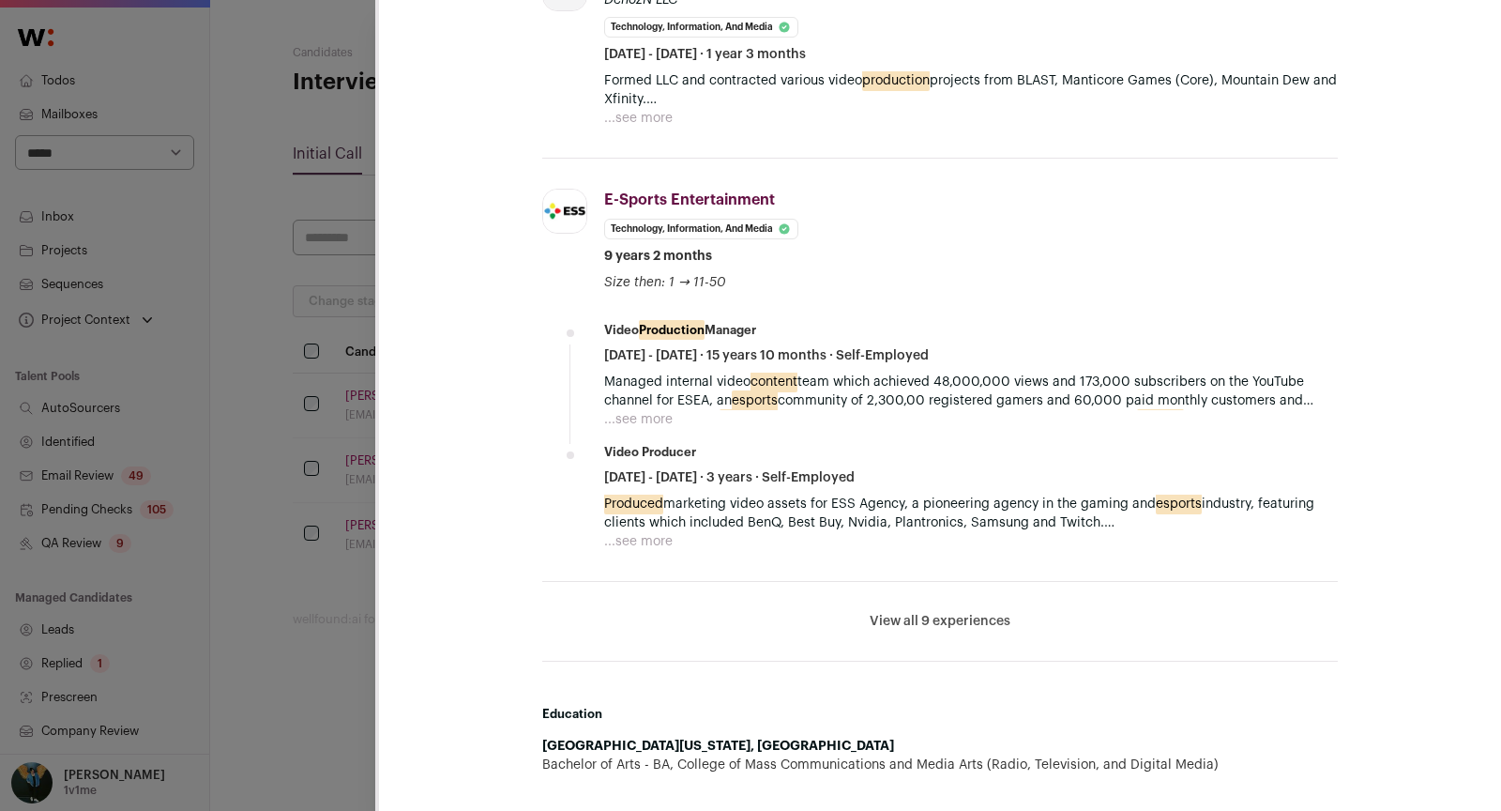
click at [325, 750] on div "CSM Outreach V3 Scheduling NON TECH Roles (DREW) Stop sequence David Cho Last u…" at bounding box center [750, 405] width 1501 height 811
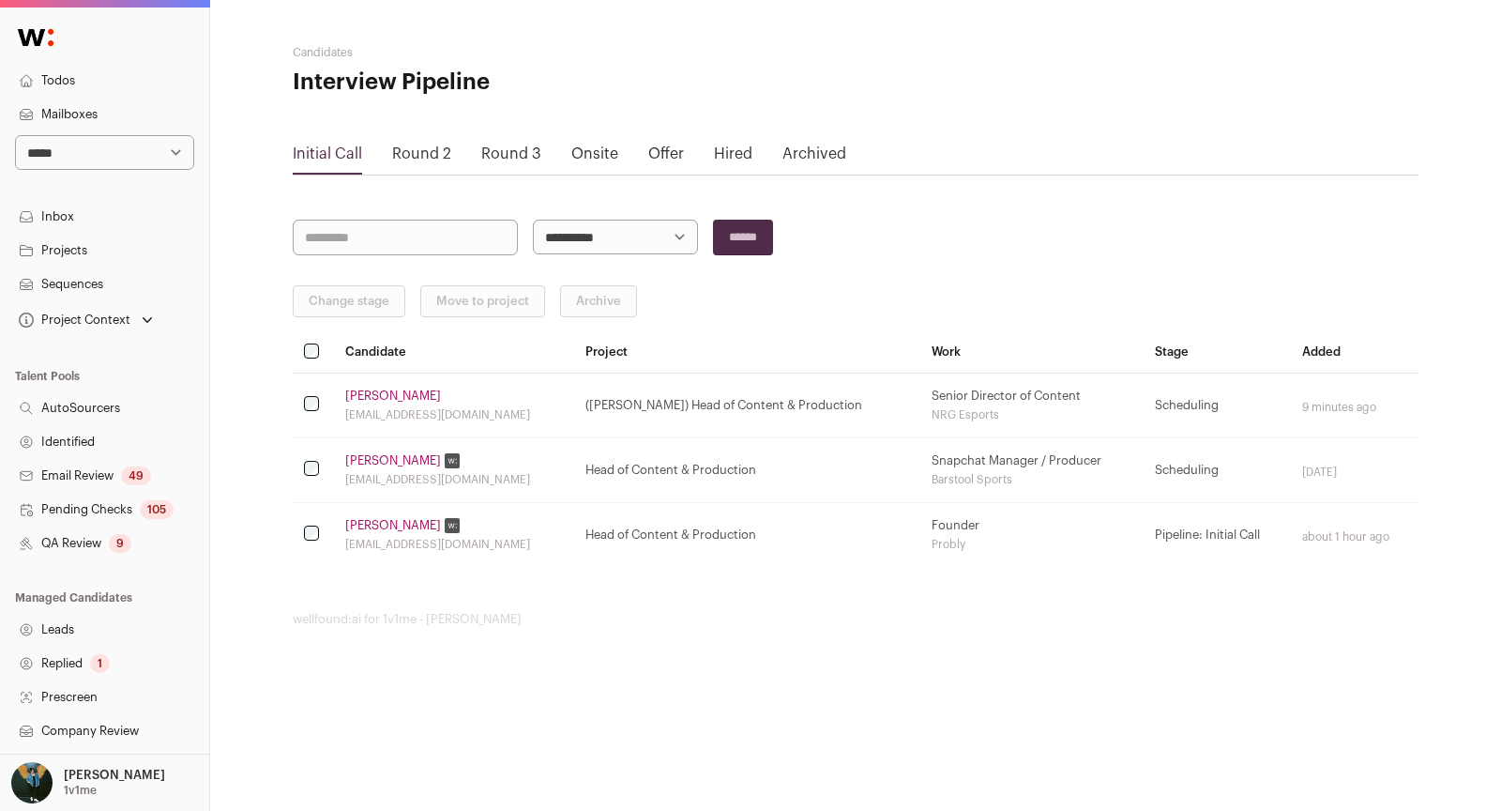
click at [131, 150] on select "**********" at bounding box center [104, 152] width 179 height 35
select select "*****"
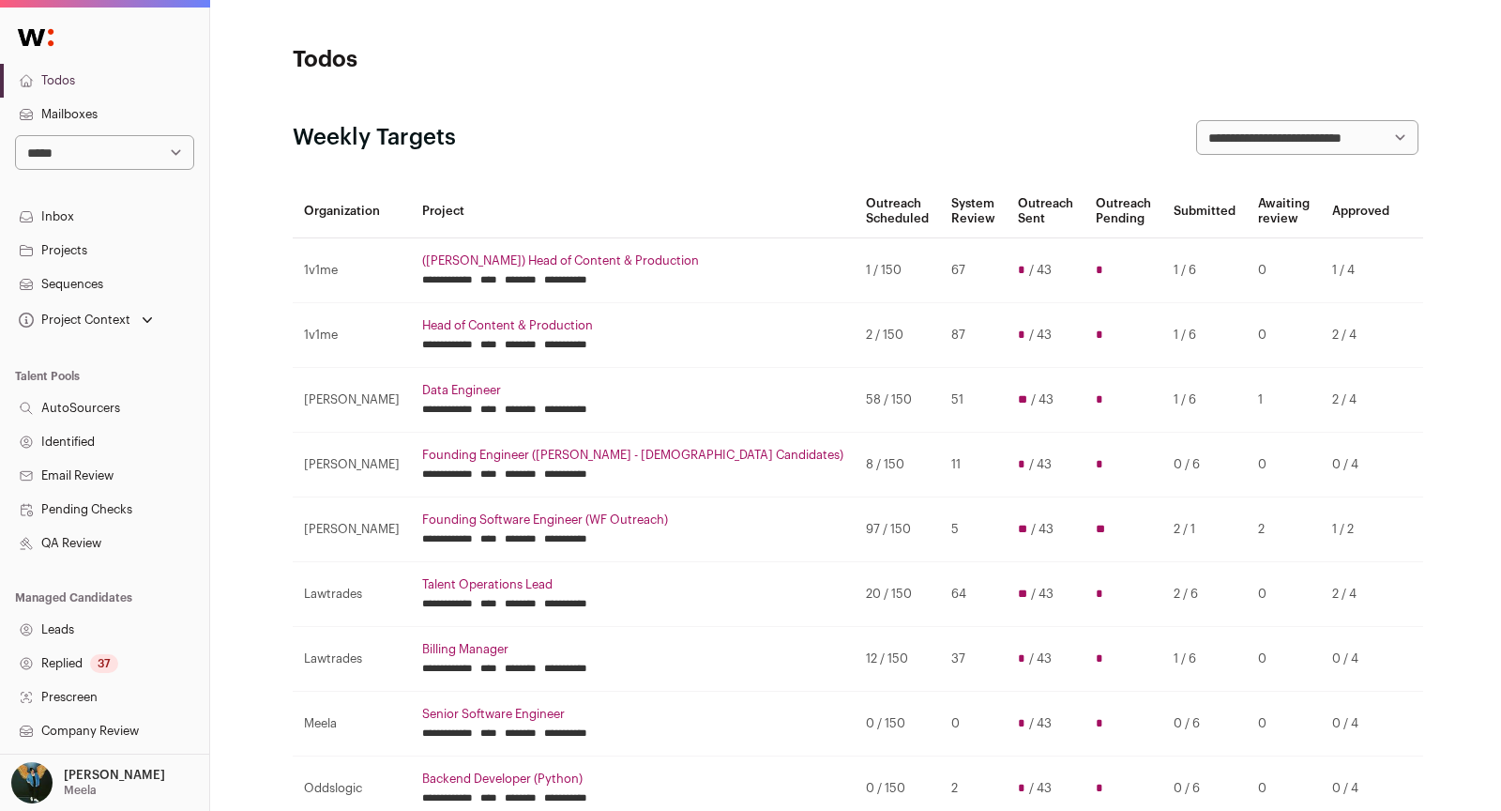
scroll to position [267, 0]
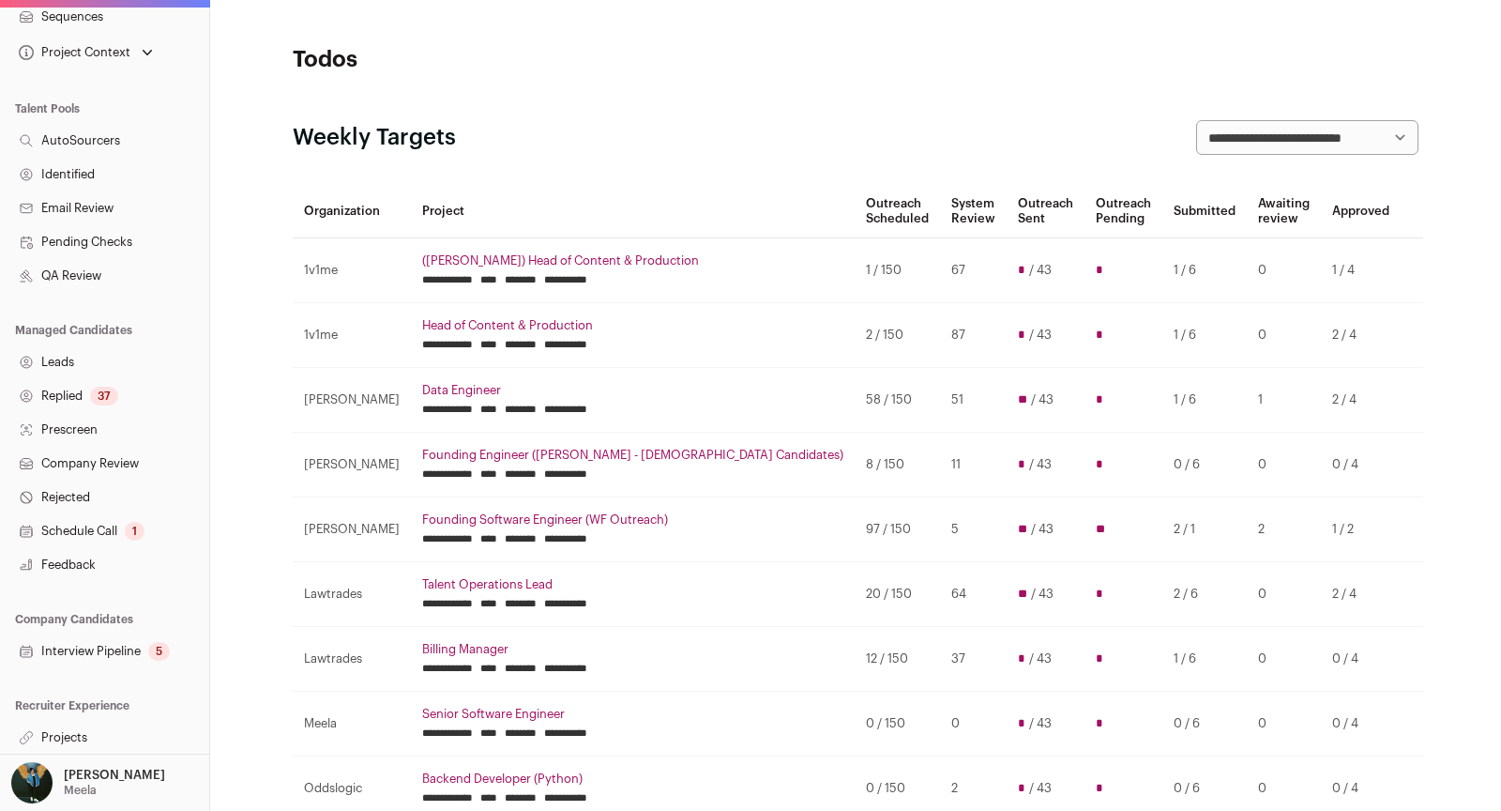
click at [85, 737] on link "Projects" at bounding box center [104, 738] width 209 height 34
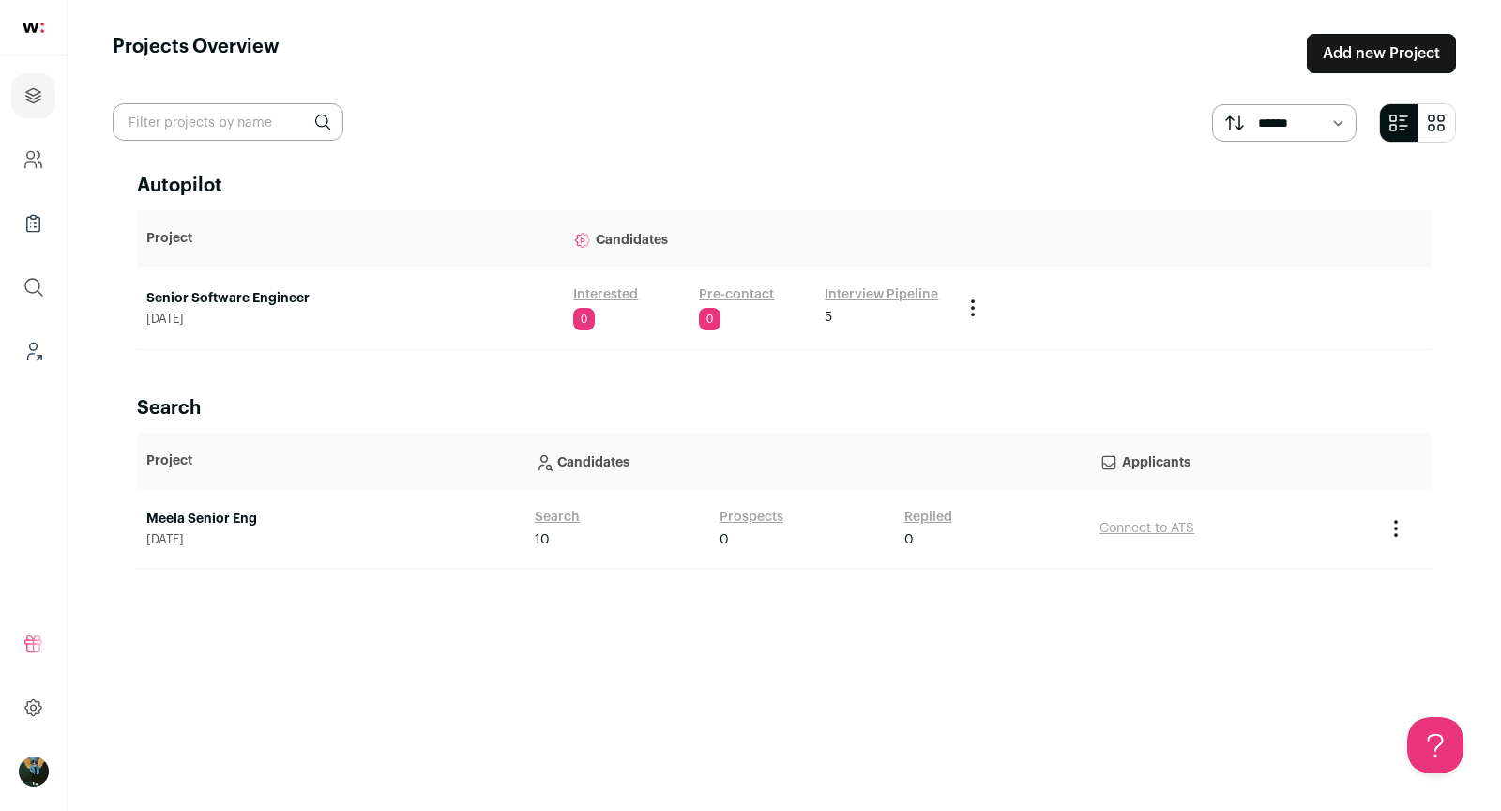
click at [247, 296] on link "Senior Software Engineer" at bounding box center [350, 298] width 408 height 19
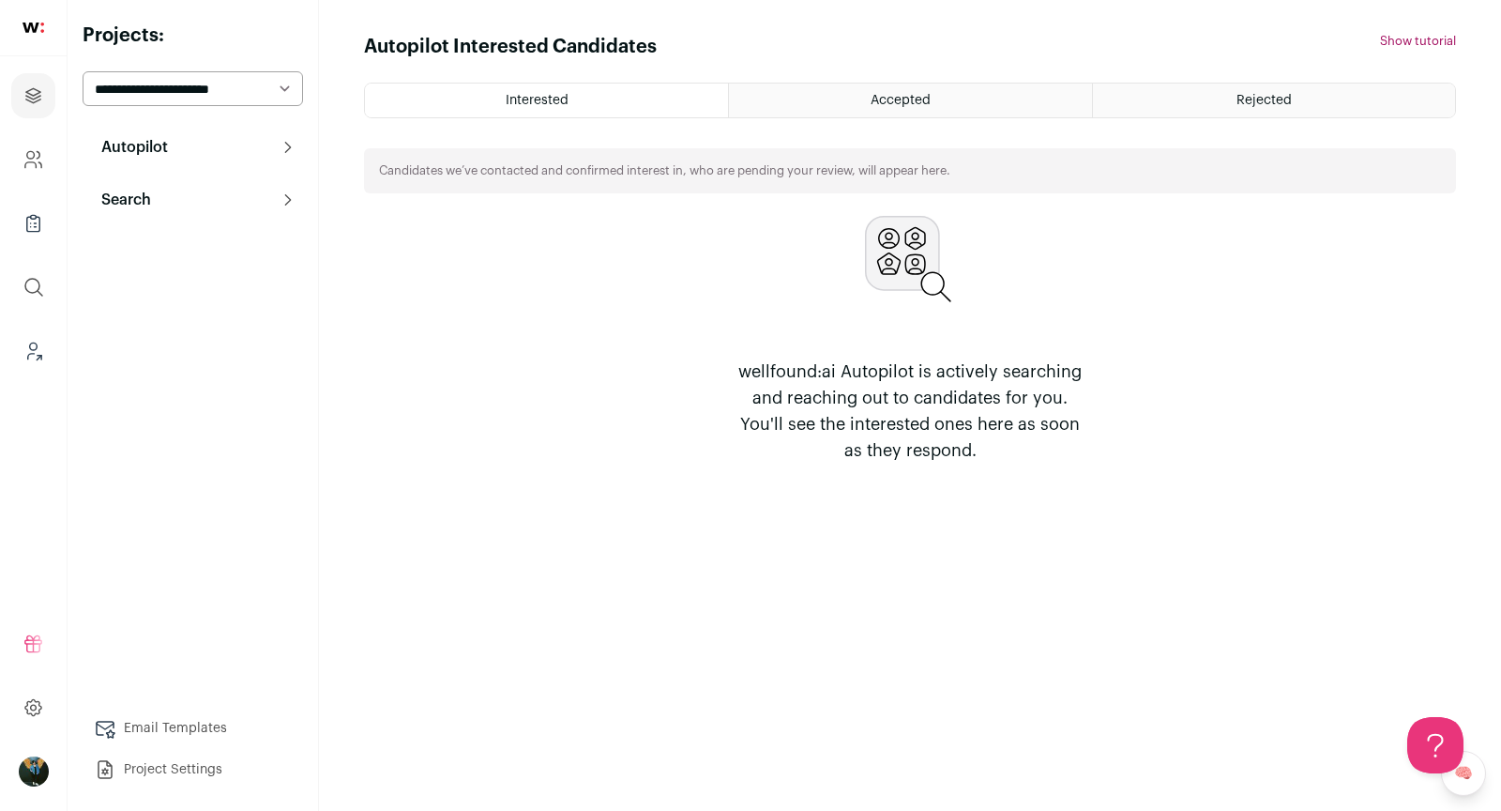
click at [180, 186] on button "Search" at bounding box center [193, 200] width 220 height 38
click at [209, 242] on link "Search" at bounding box center [193, 238] width 220 height 38
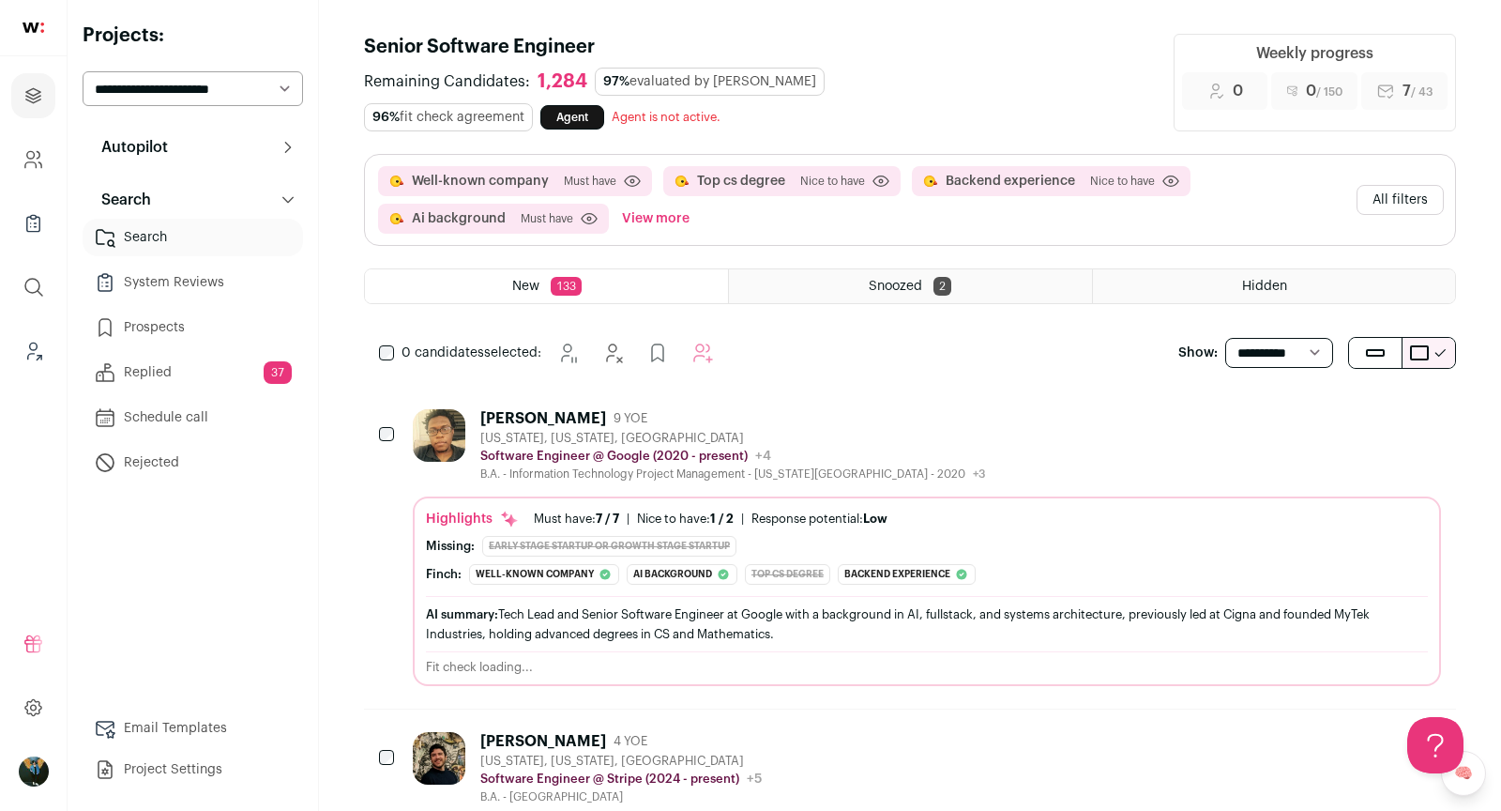
click at [1414, 201] on button "All filters" at bounding box center [1400, 200] width 87 height 30
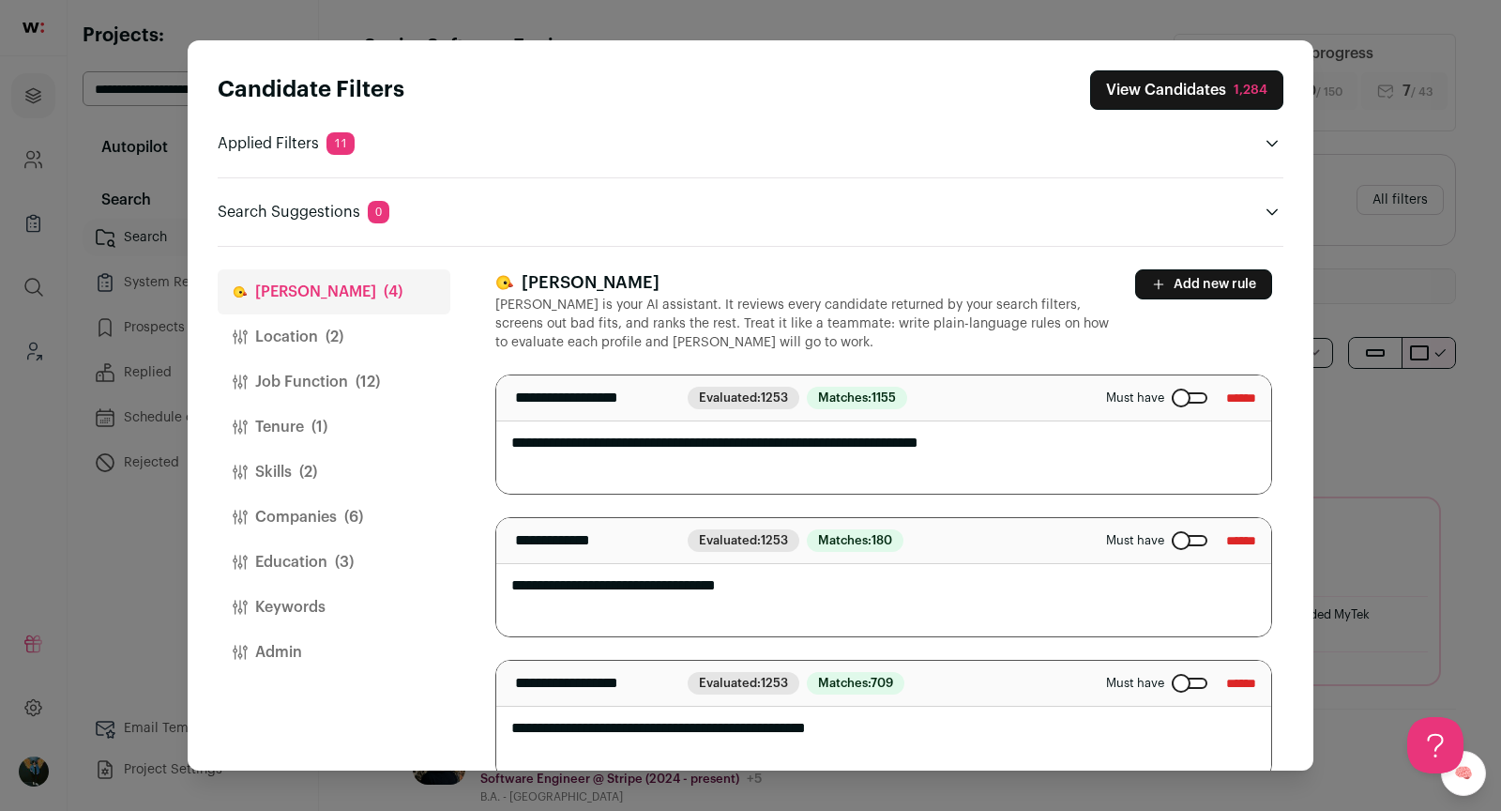
click at [1248, 393] on input "******" at bounding box center [1241, 398] width 30 height 30
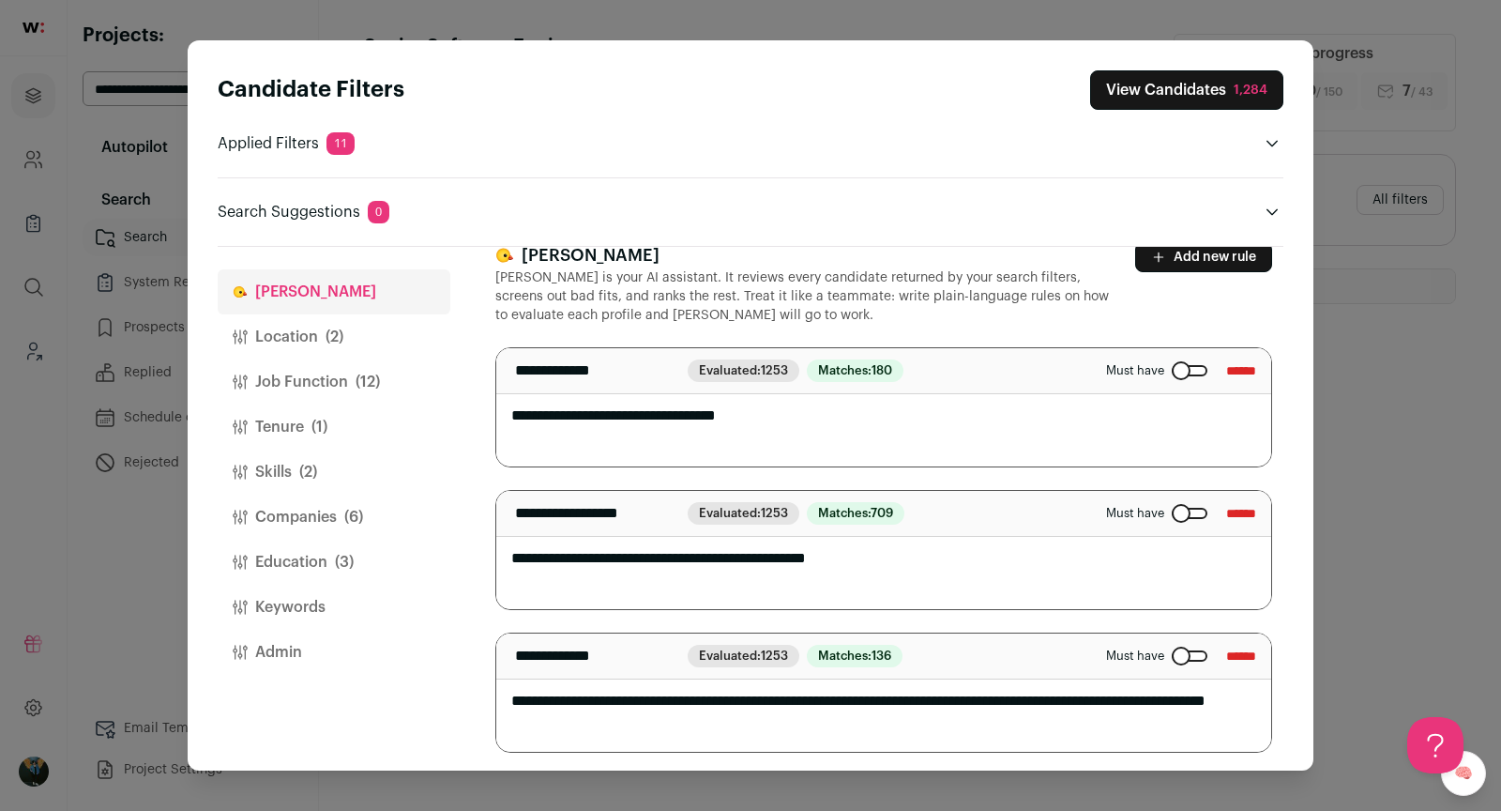
click at [311, 516] on button "Companies (6)" at bounding box center [334, 516] width 233 height 45
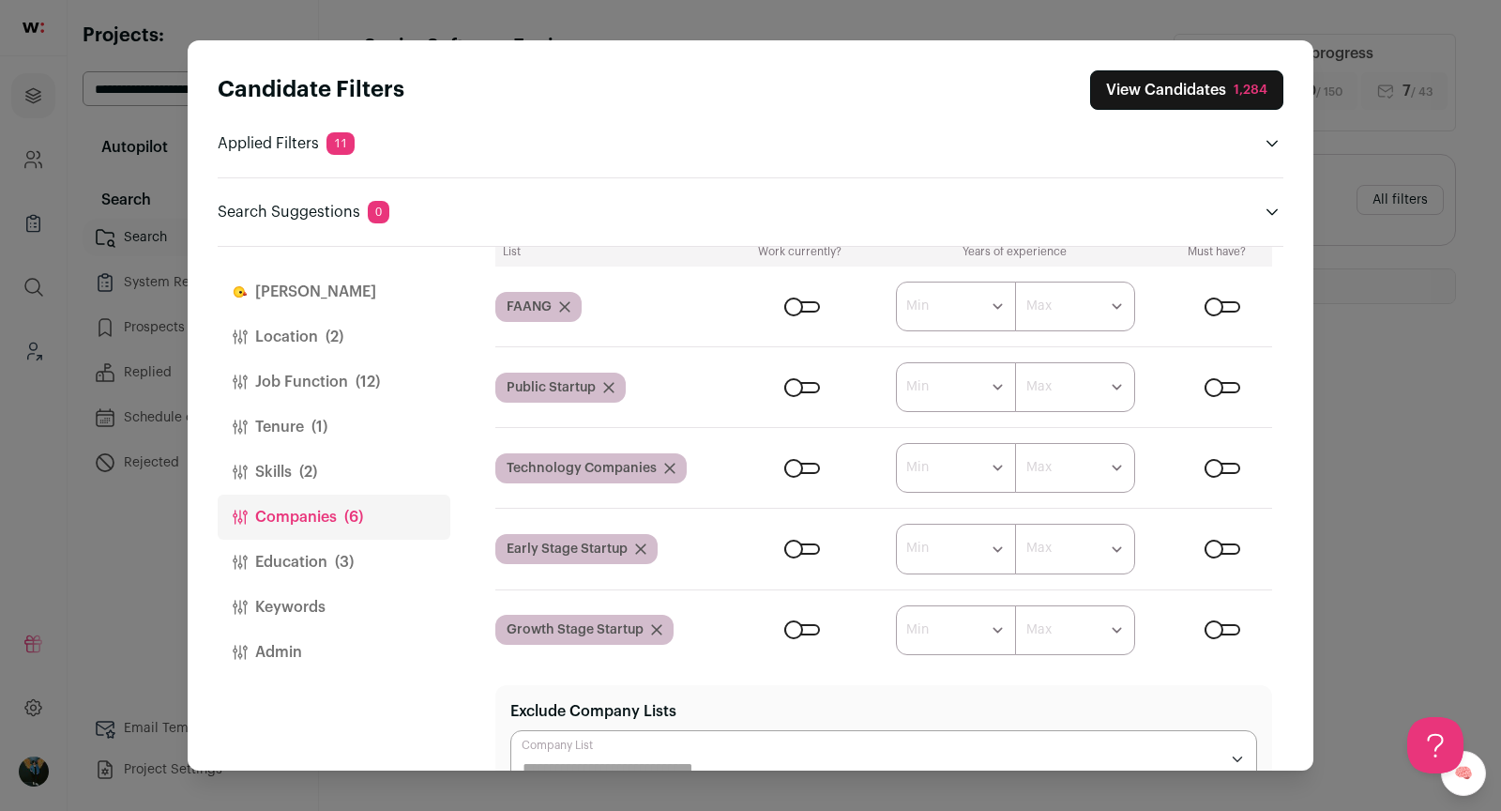
scroll to position [186, 0]
click at [563, 300] on icon "Close modal via background" at bounding box center [564, 305] width 11 height 11
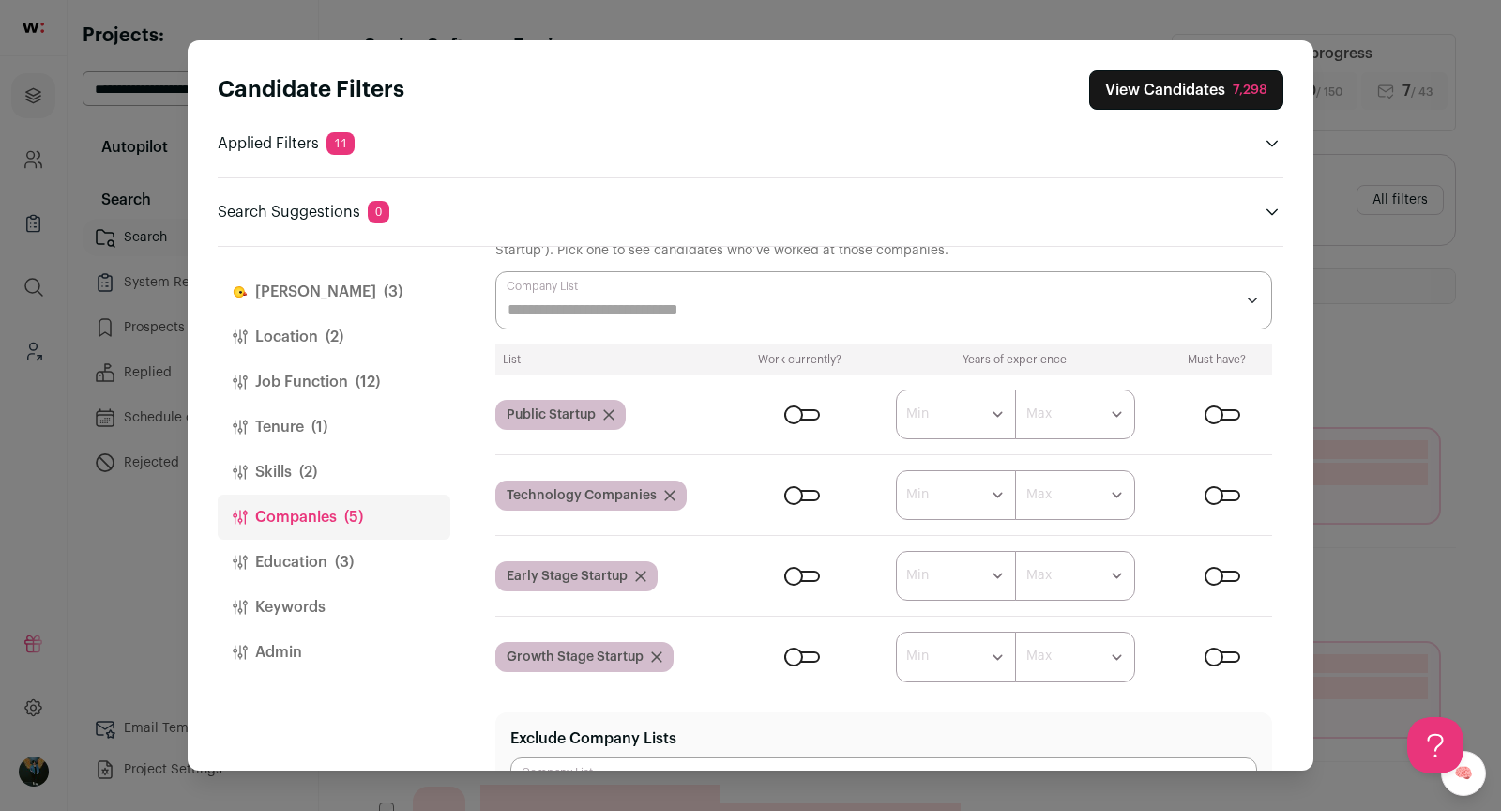
scroll to position [75, 0]
click at [783, 645] on form "****** ******* ******* ******* ******* ******* ******* ******* ******* ********…" at bounding box center [1005, 658] width 533 height 50
click at [802, 658] on div "Close modal via background" at bounding box center [802, 658] width 36 height 11
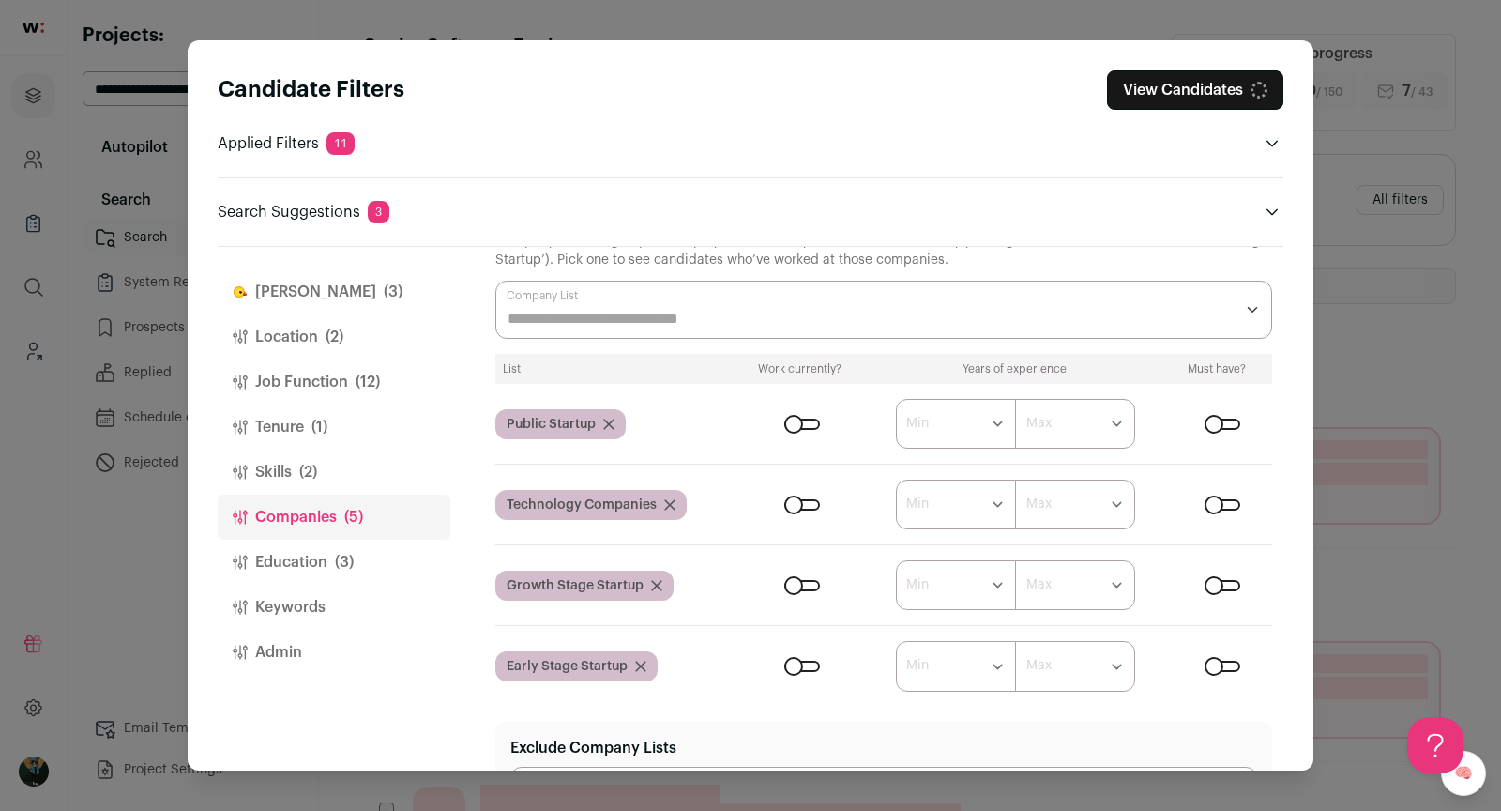
click at [1217, 649] on form "****** ******* ******* ******* ******* ******* ******* ******* ******* ********…" at bounding box center [1005, 666] width 533 height 50
click at [1217, 661] on div "Close modal via background" at bounding box center [1223, 666] width 36 height 11
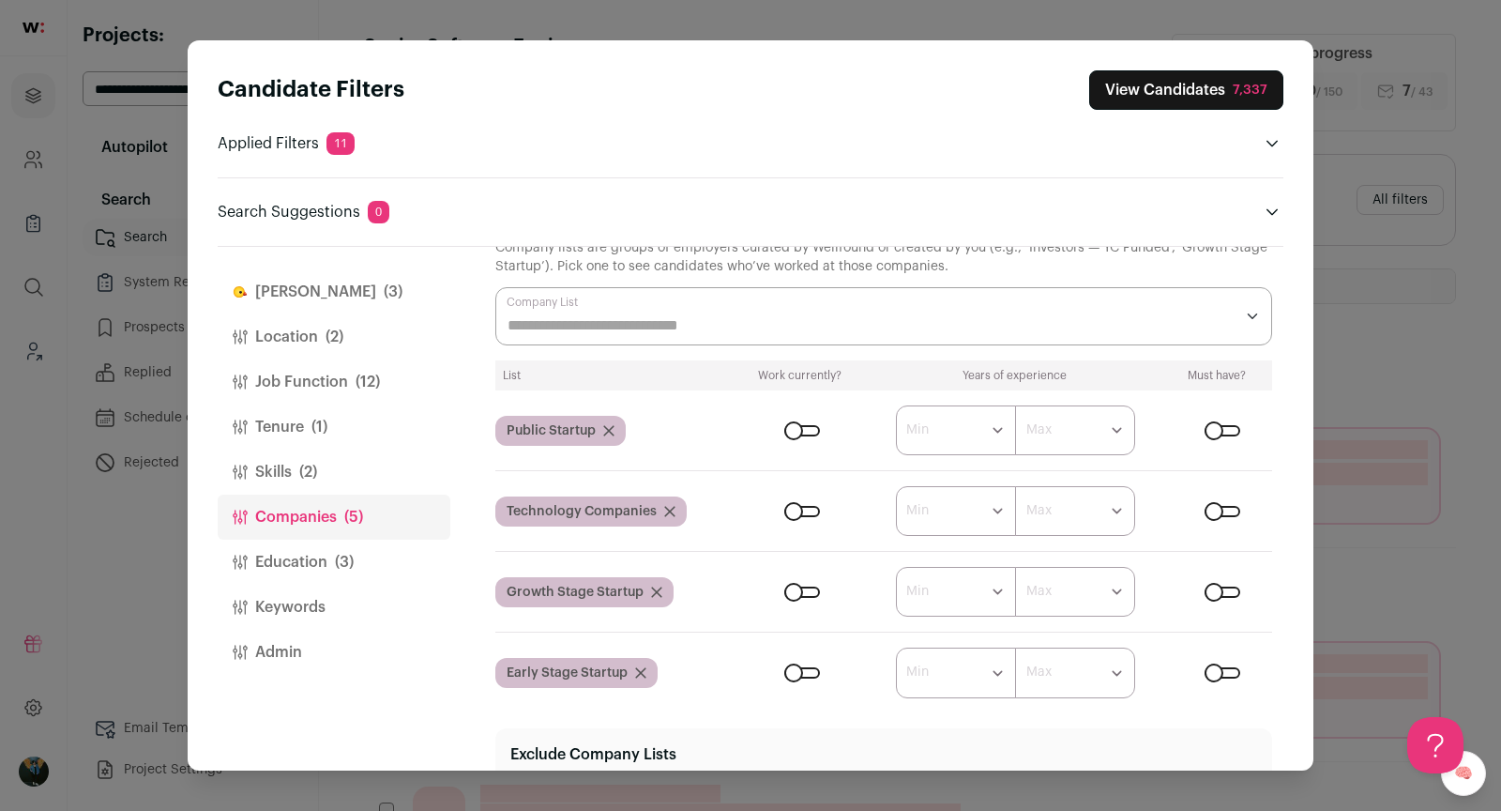
click at [1215, 586] on div "Close modal via background" at bounding box center [1223, 591] width 36 height 11
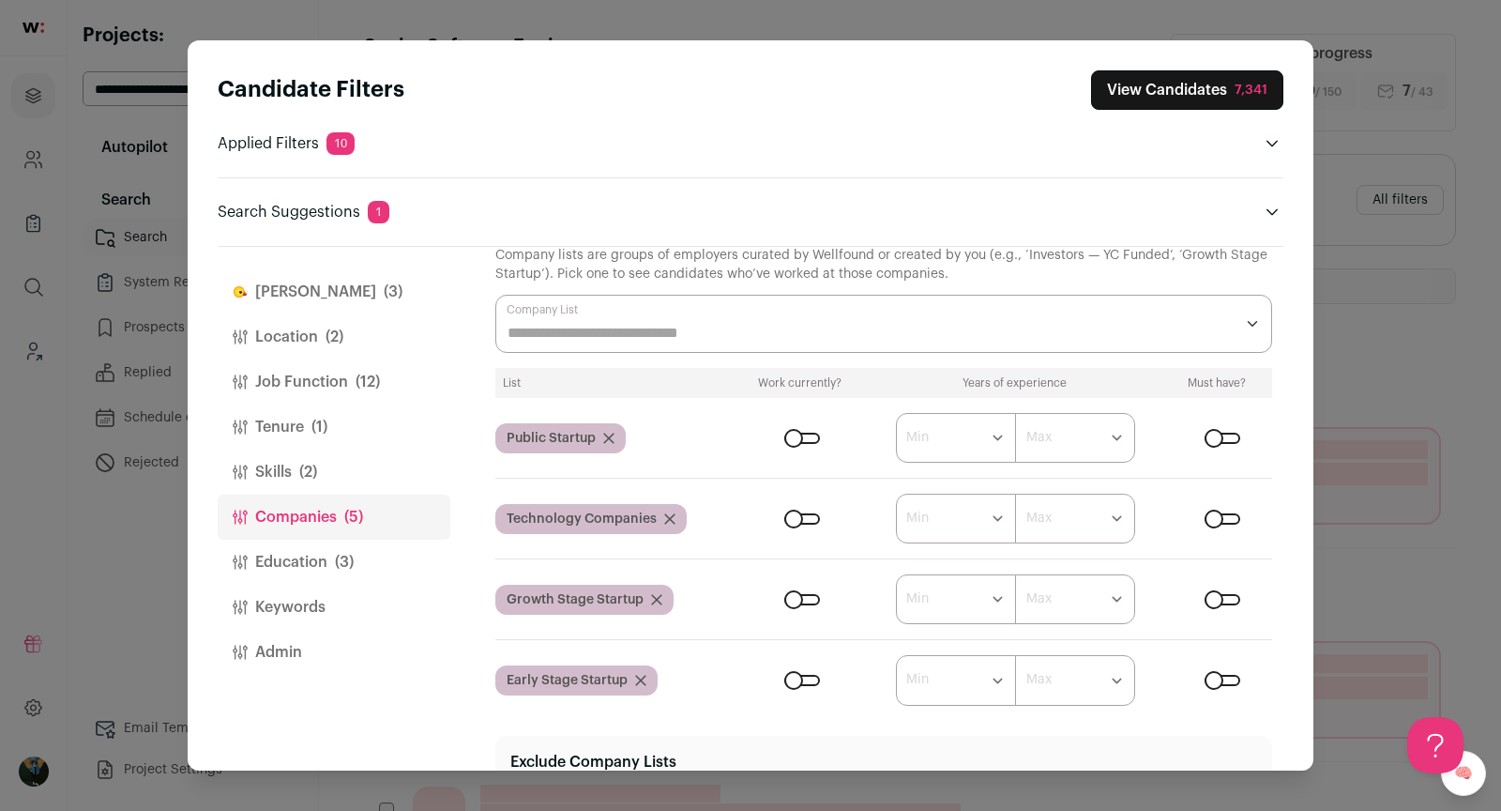
scroll to position [59, 0]
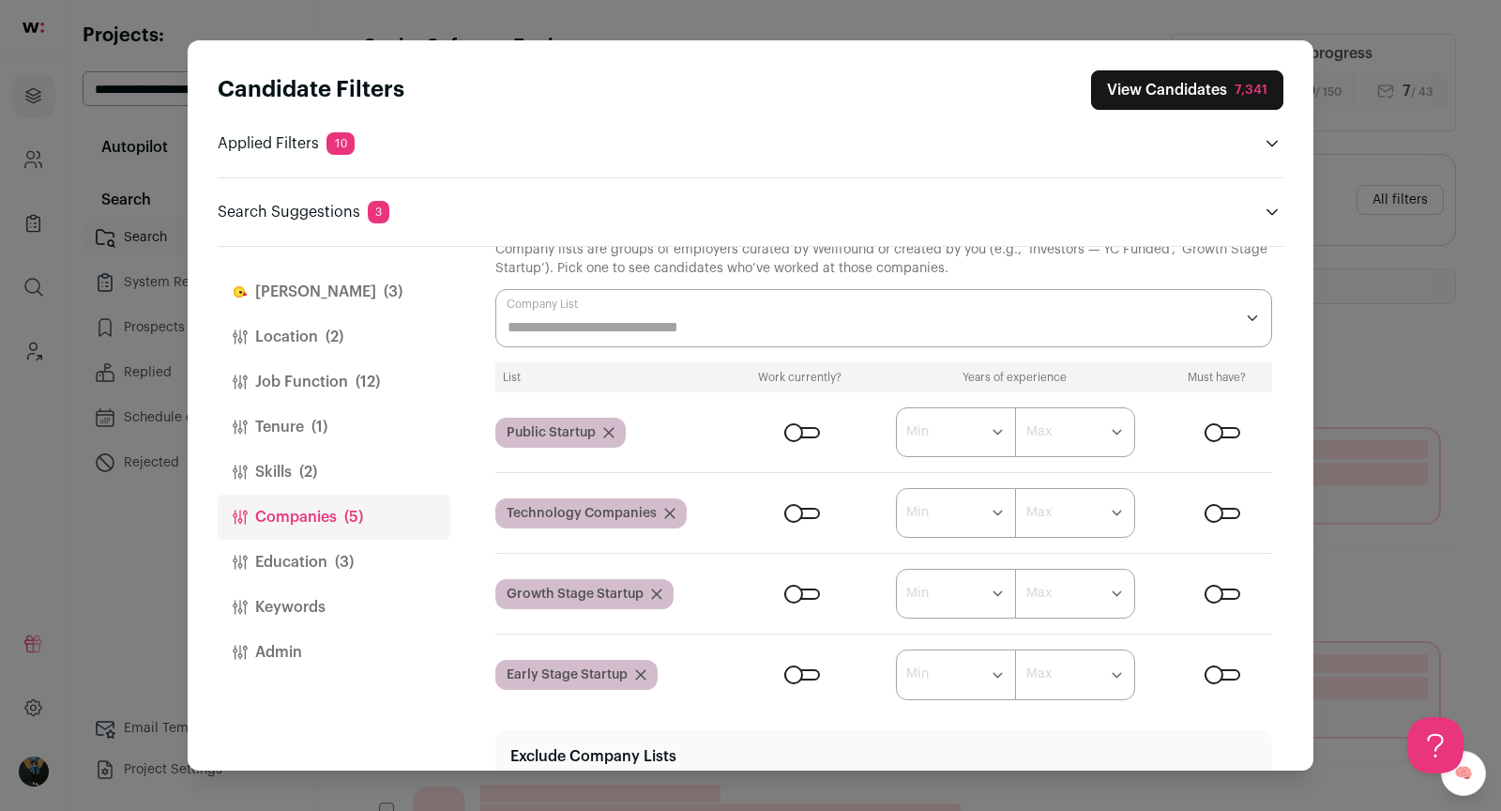
click at [610, 427] on icon "Close modal via background" at bounding box center [608, 432] width 11 height 11
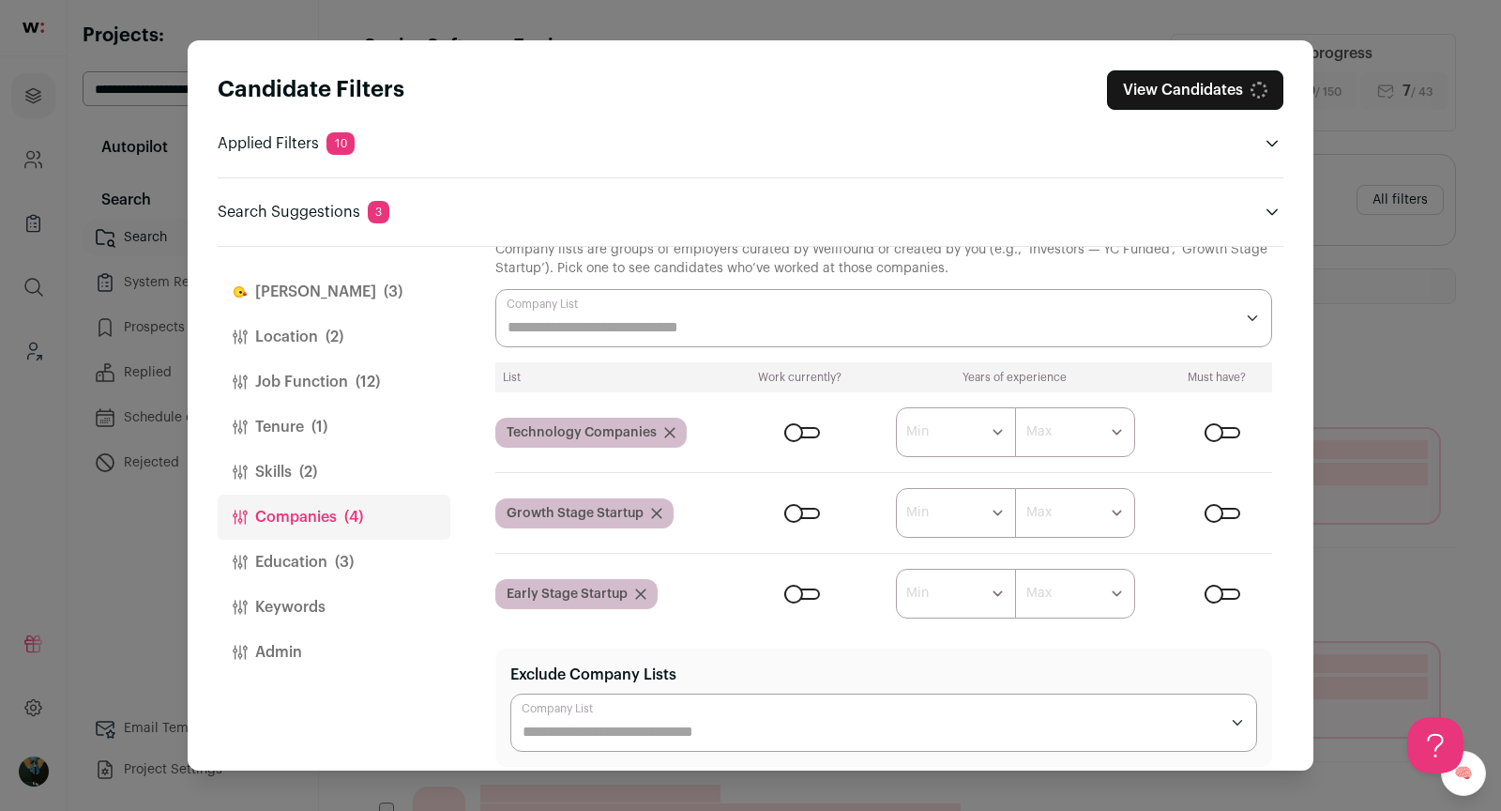
scroll to position [0, 0]
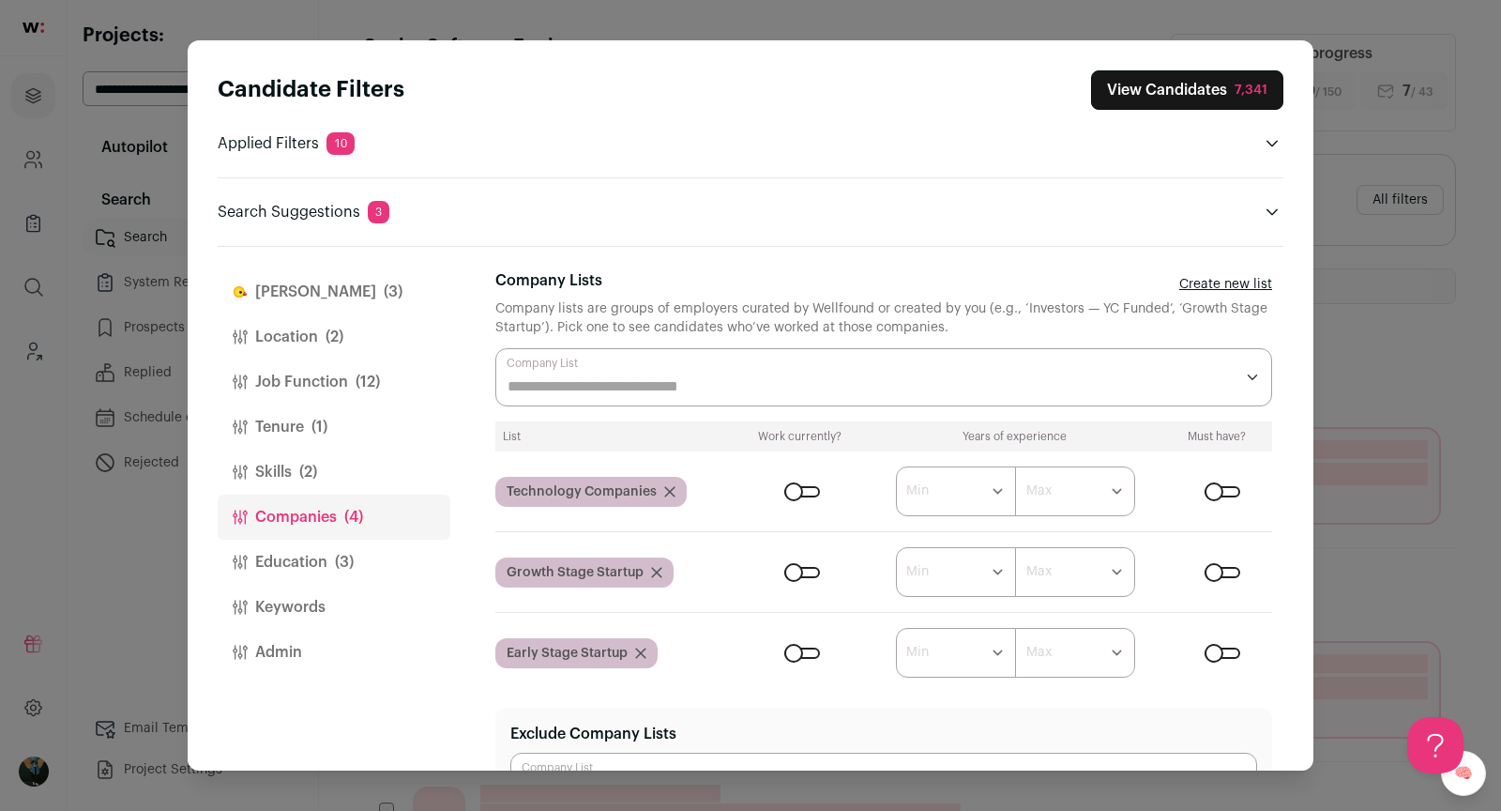
click at [669, 492] on icon "Close modal via background" at bounding box center [669, 491] width 9 height 9
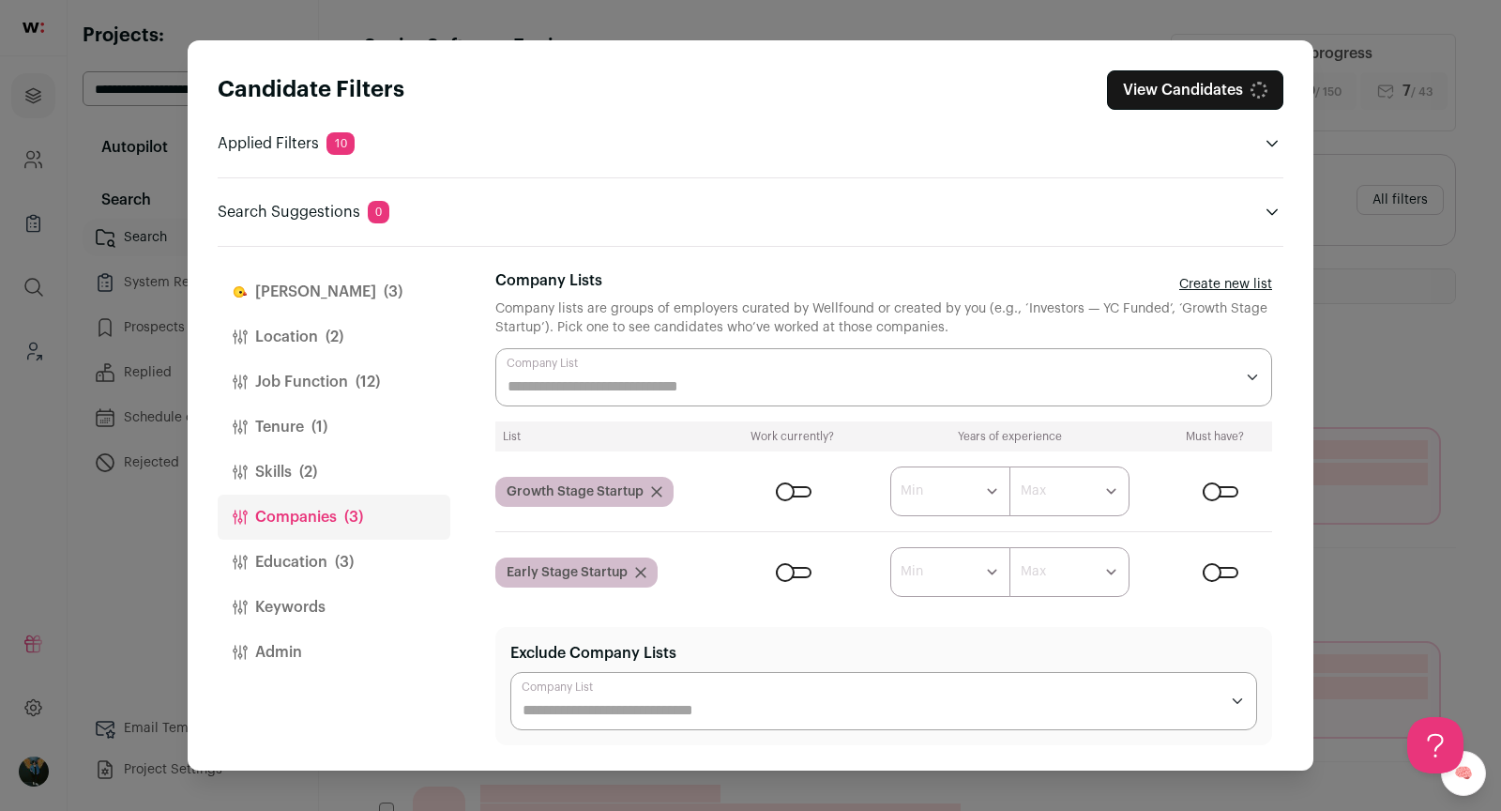
click at [349, 553] on span "(3)" at bounding box center [344, 562] width 19 height 23
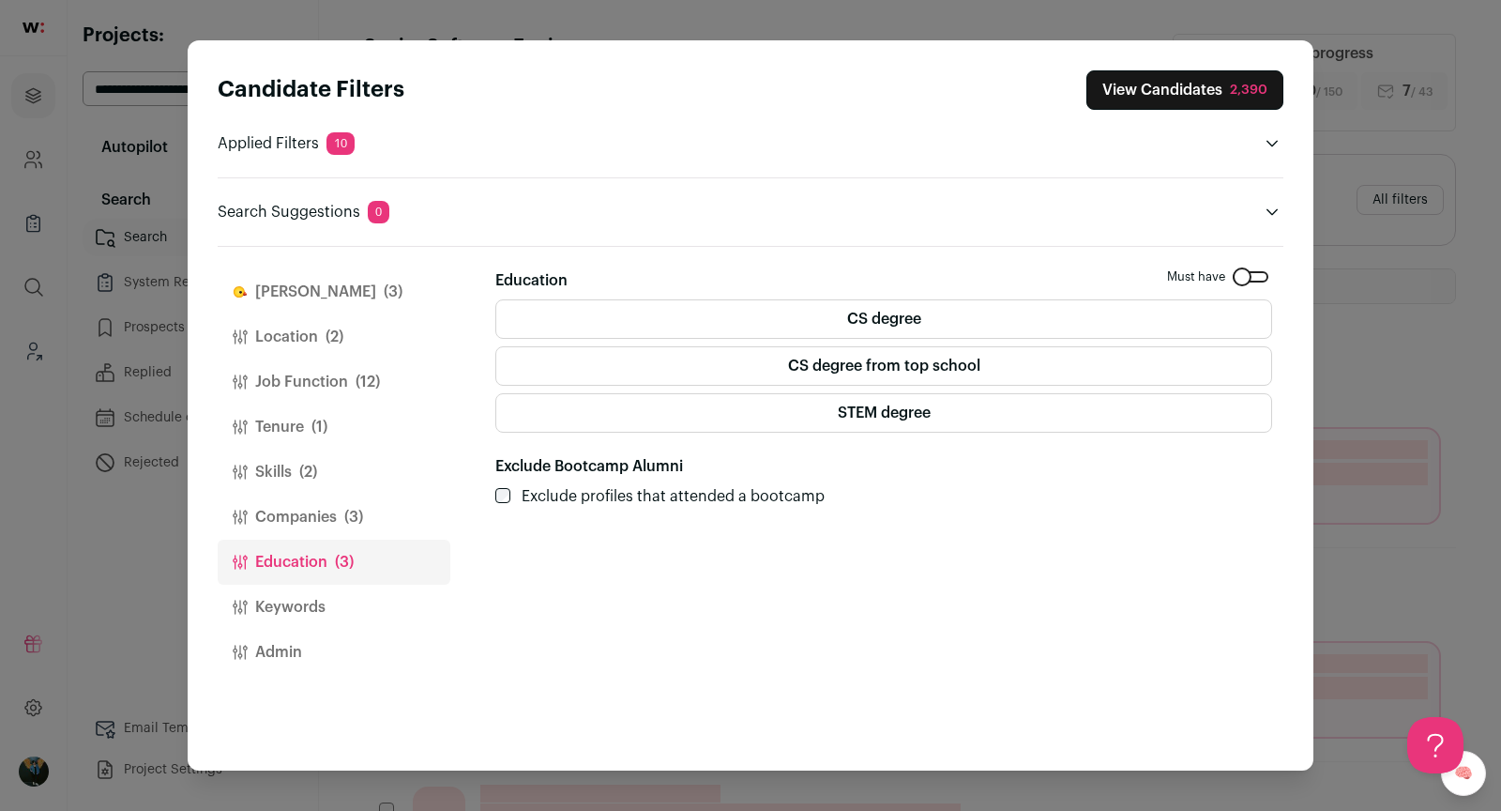
click at [341, 513] on button "Companies (3)" at bounding box center [334, 516] width 233 height 45
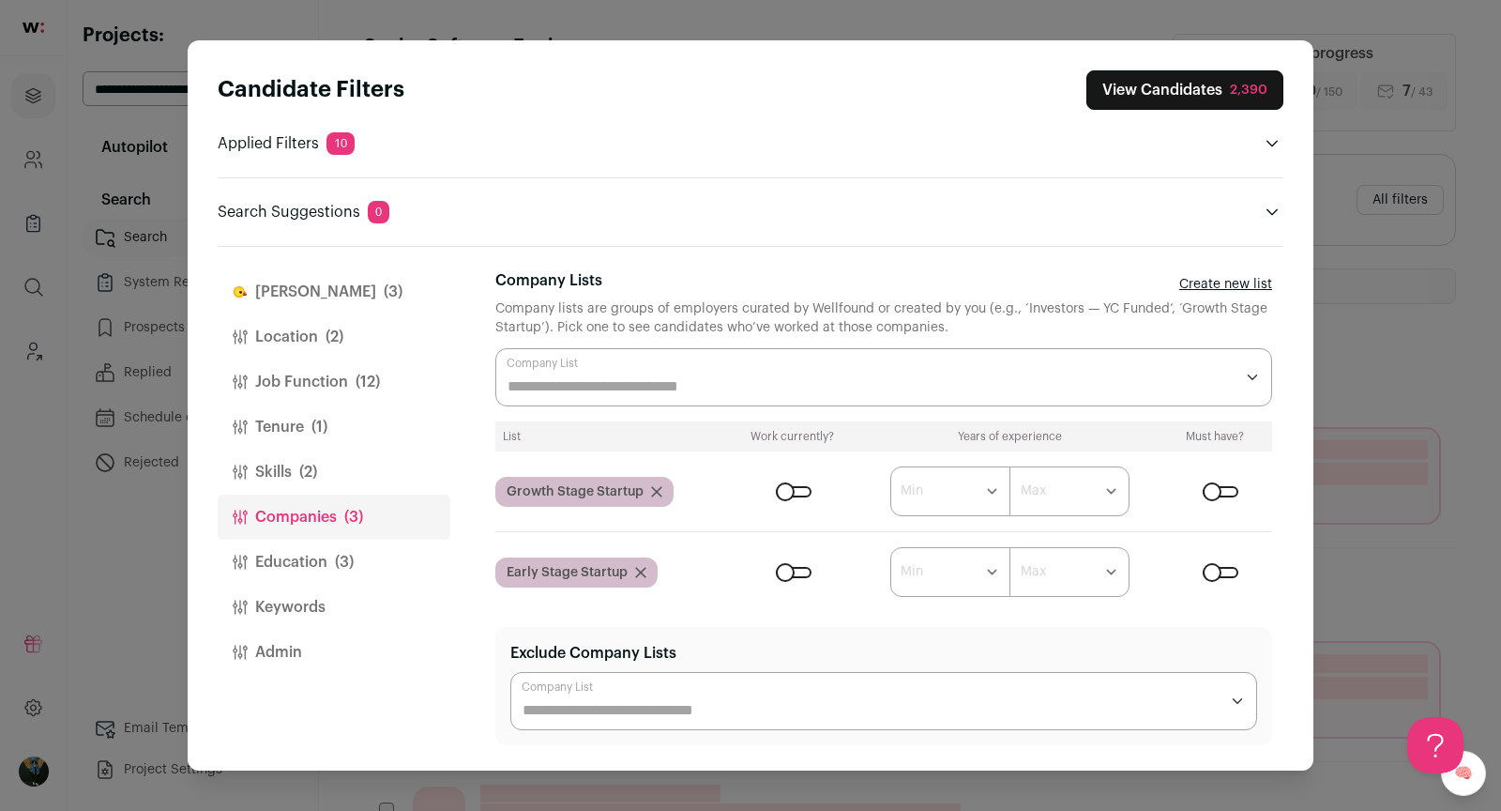
click at [288, 299] on button "Finch (3)" at bounding box center [334, 291] width 233 height 45
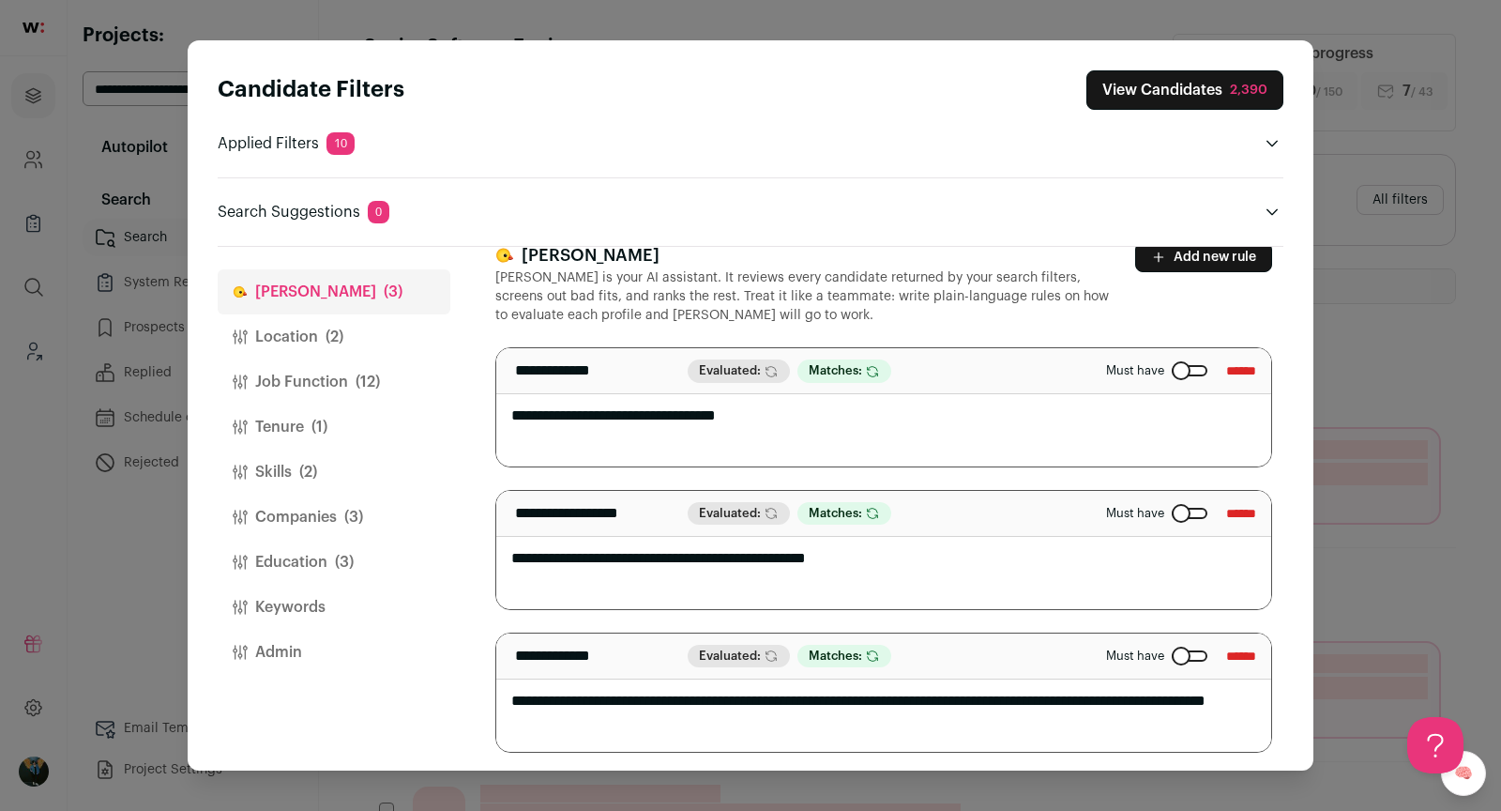
scroll to position [19, 0]
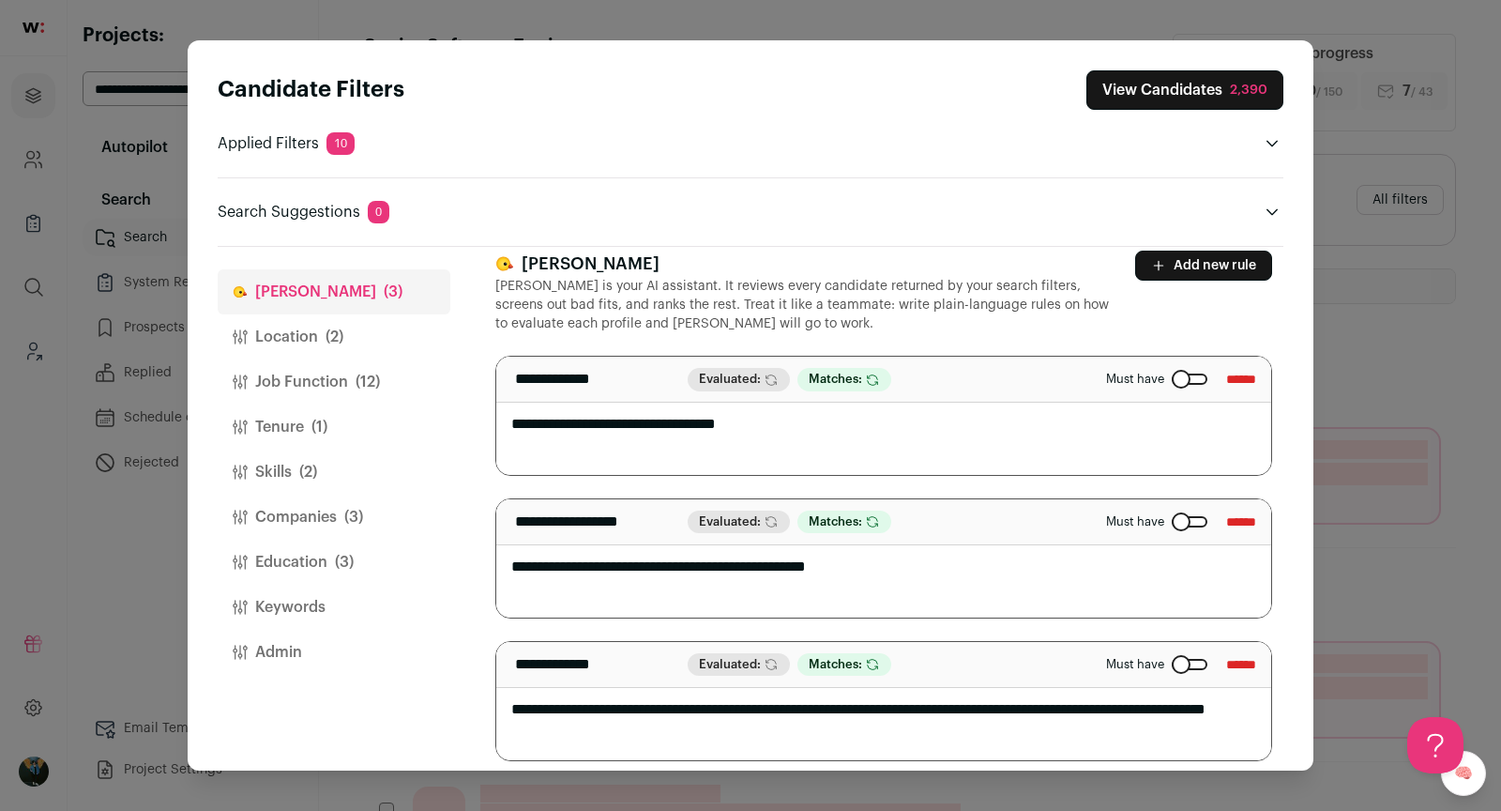
click at [1233, 254] on button "Add new rule" at bounding box center [1203, 266] width 137 height 30
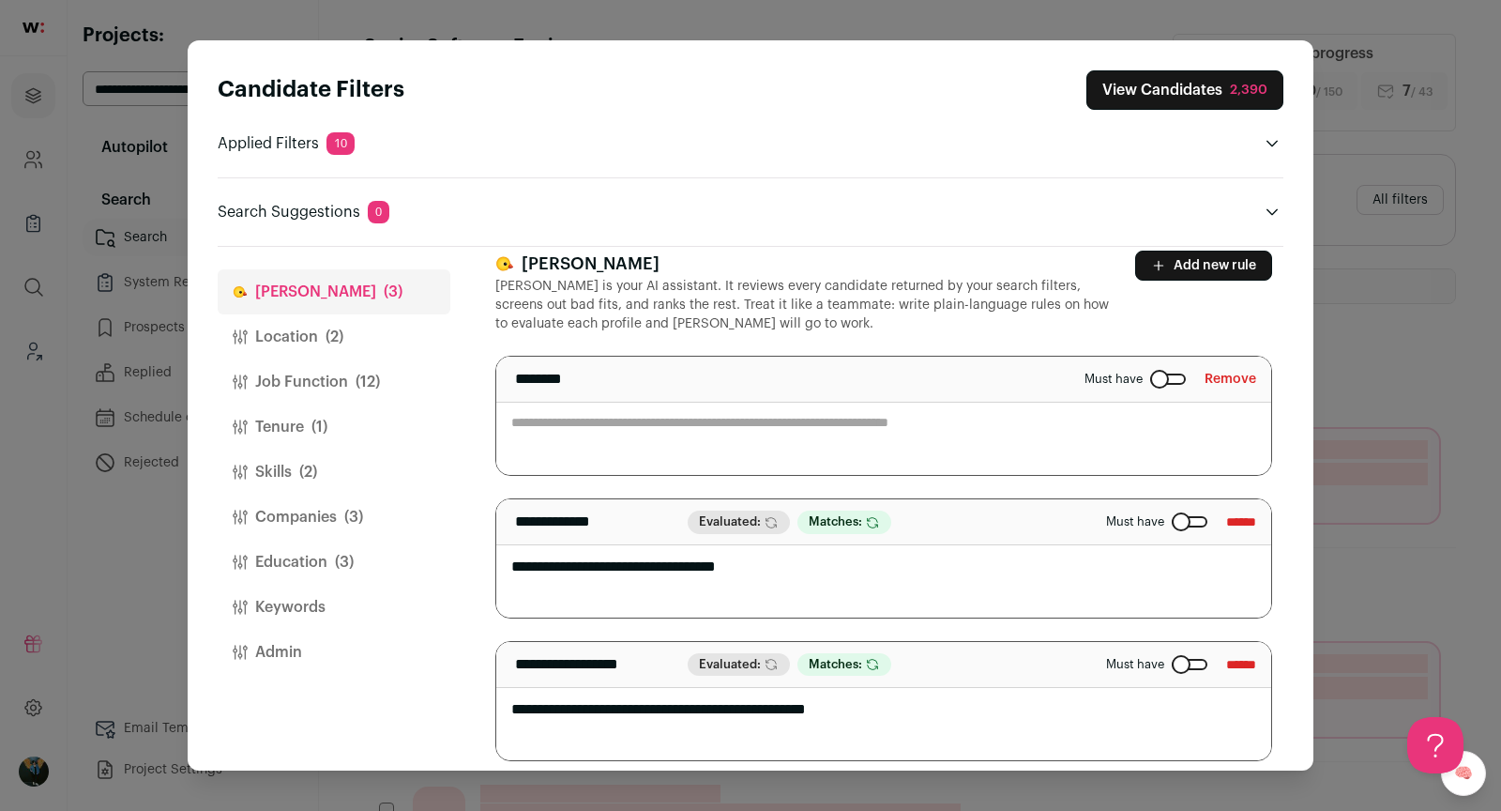
click at [885, 402] on textarea "Close modal via background" at bounding box center [883, 416] width 775 height 118
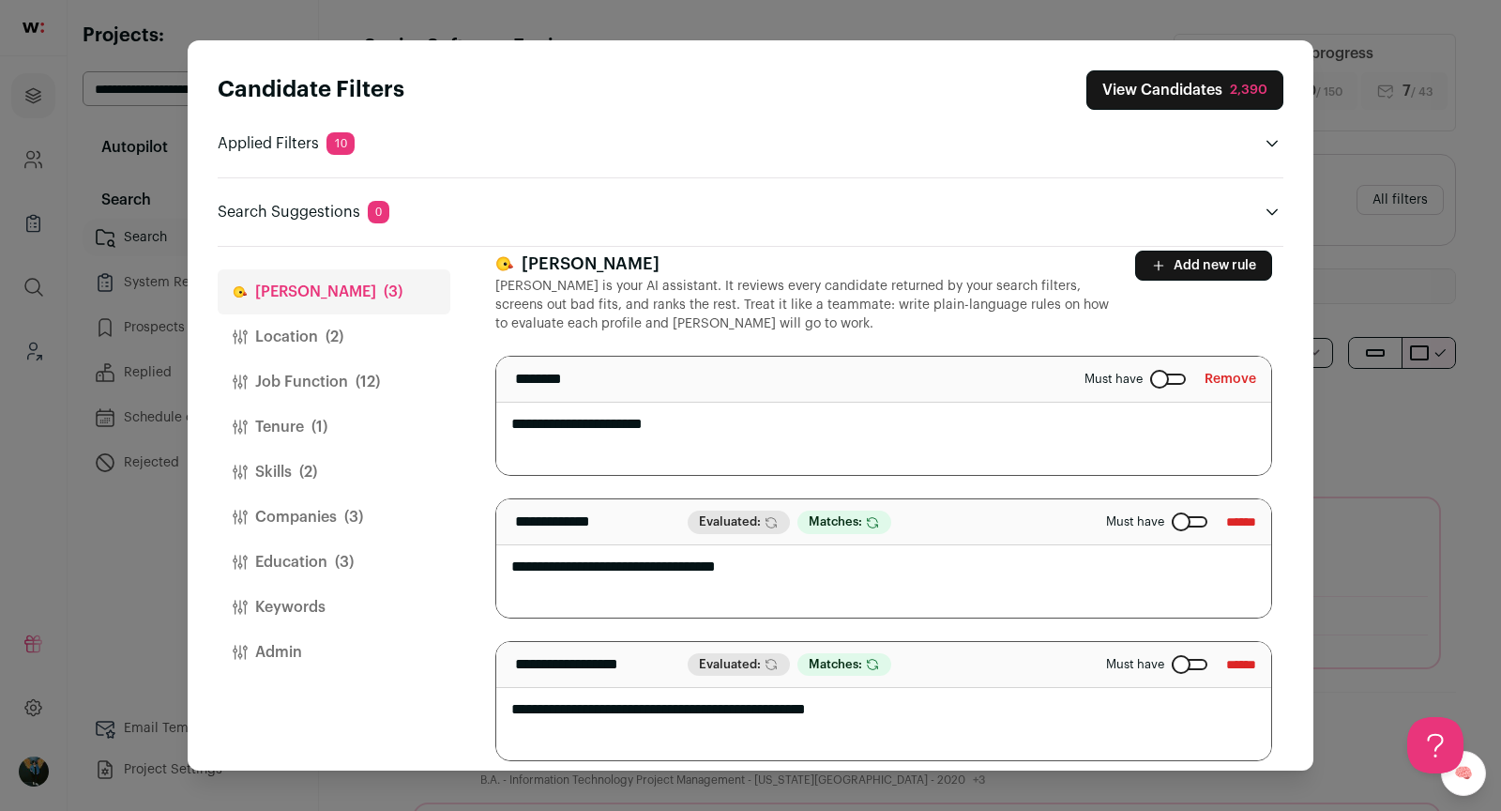
scroll to position [0, 0]
type textarea "**********"
click at [1212, 98] on button "View Candidates 2,390" at bounding box center [1184, 89] width 197 height 39
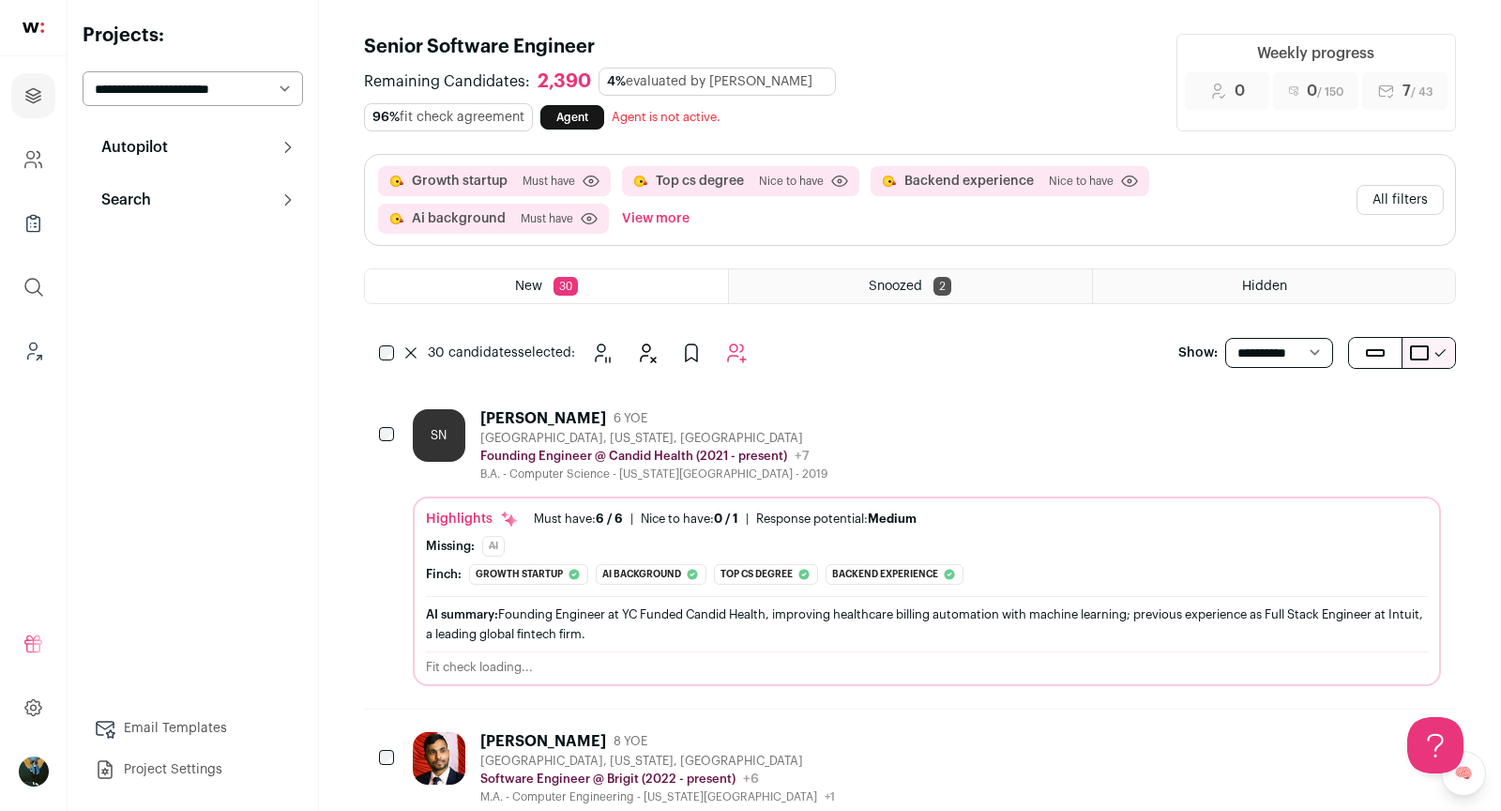
click at [1401, 191] on button "All filters" at bounding box center [1400, 200] width 87 height 30
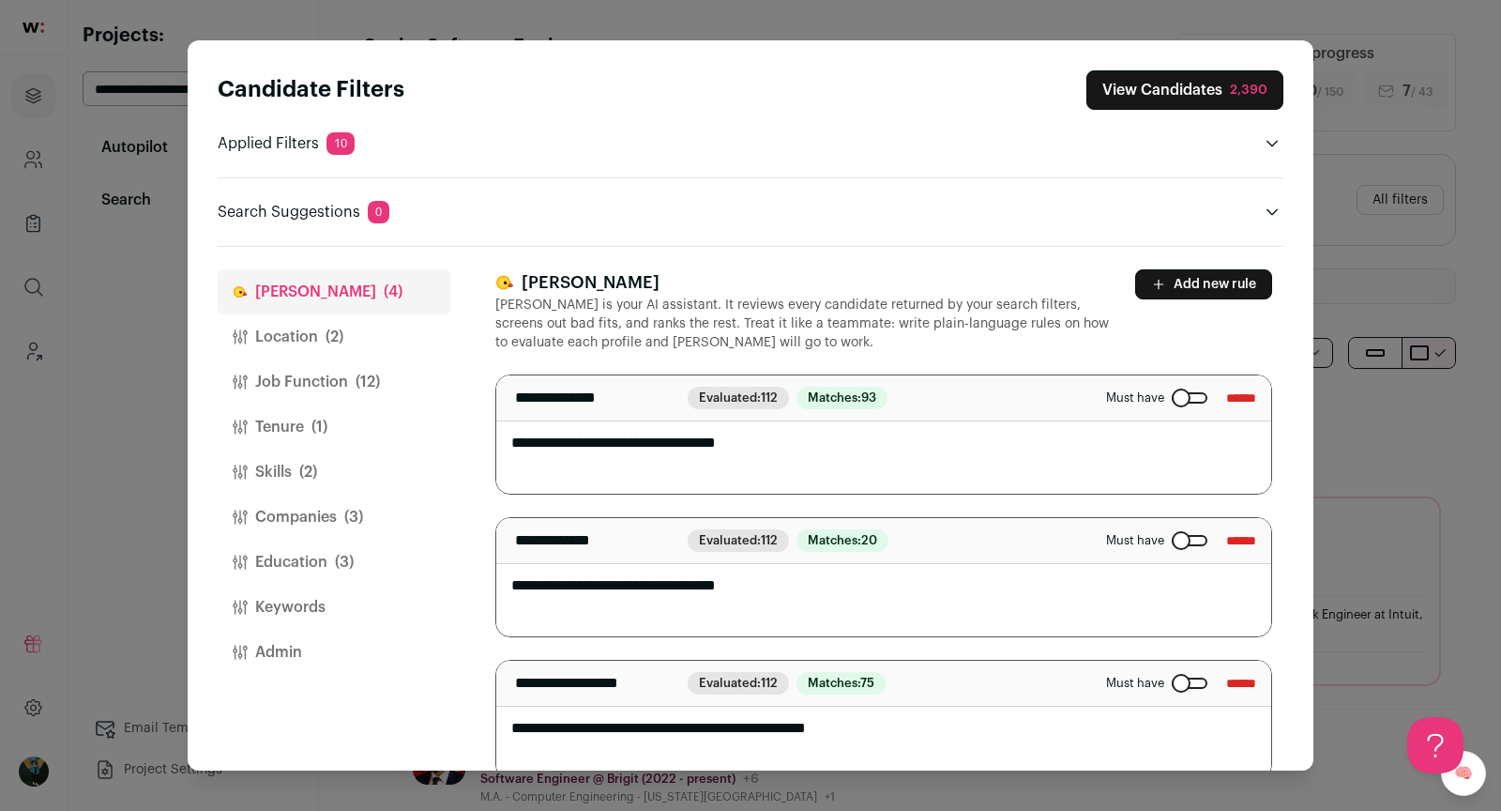
click at [314, 375] on button "Job Function (12)" at bounding box center [334, 381] width 233 height 45
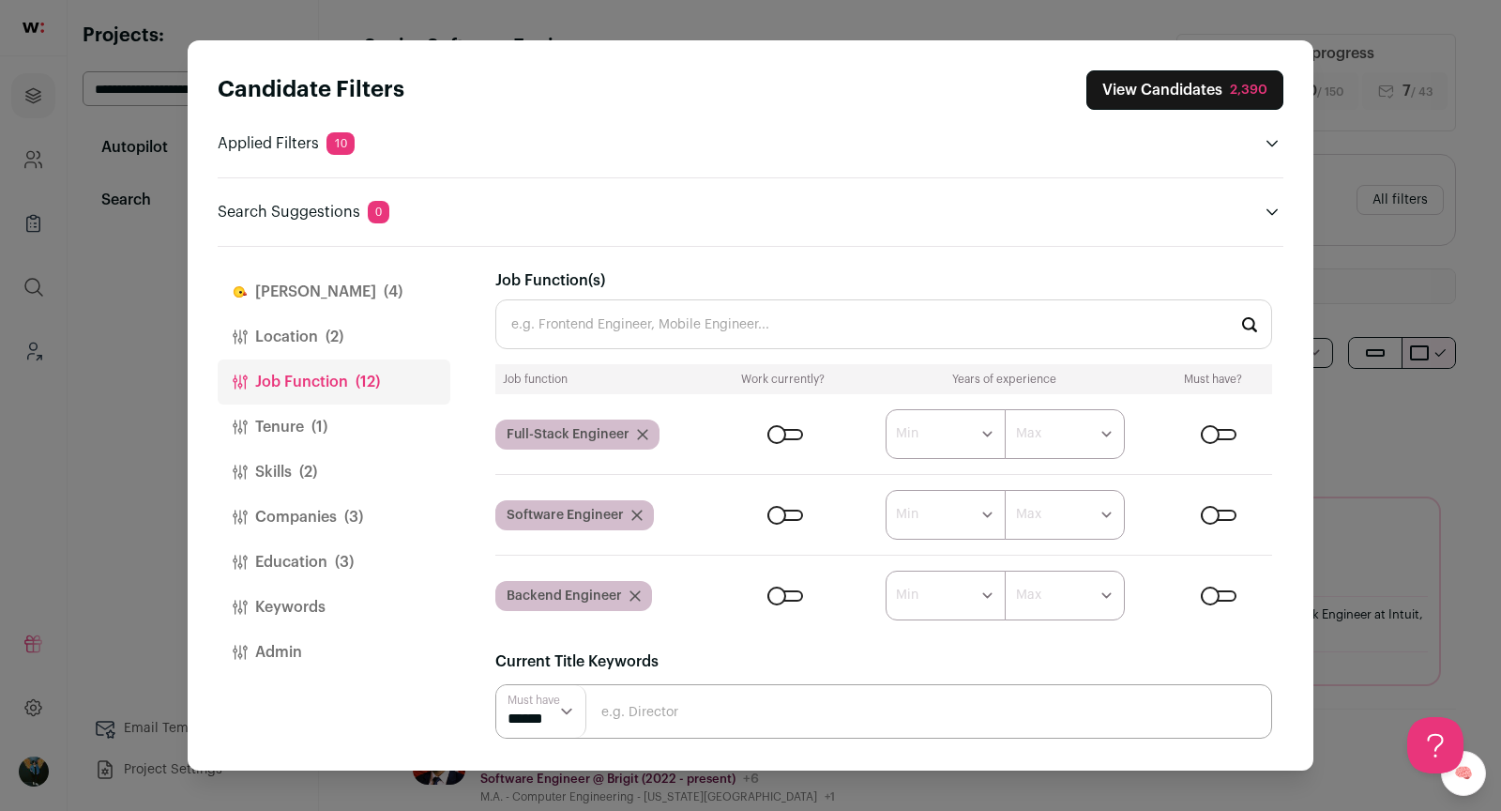
scroll to position [190, 0]
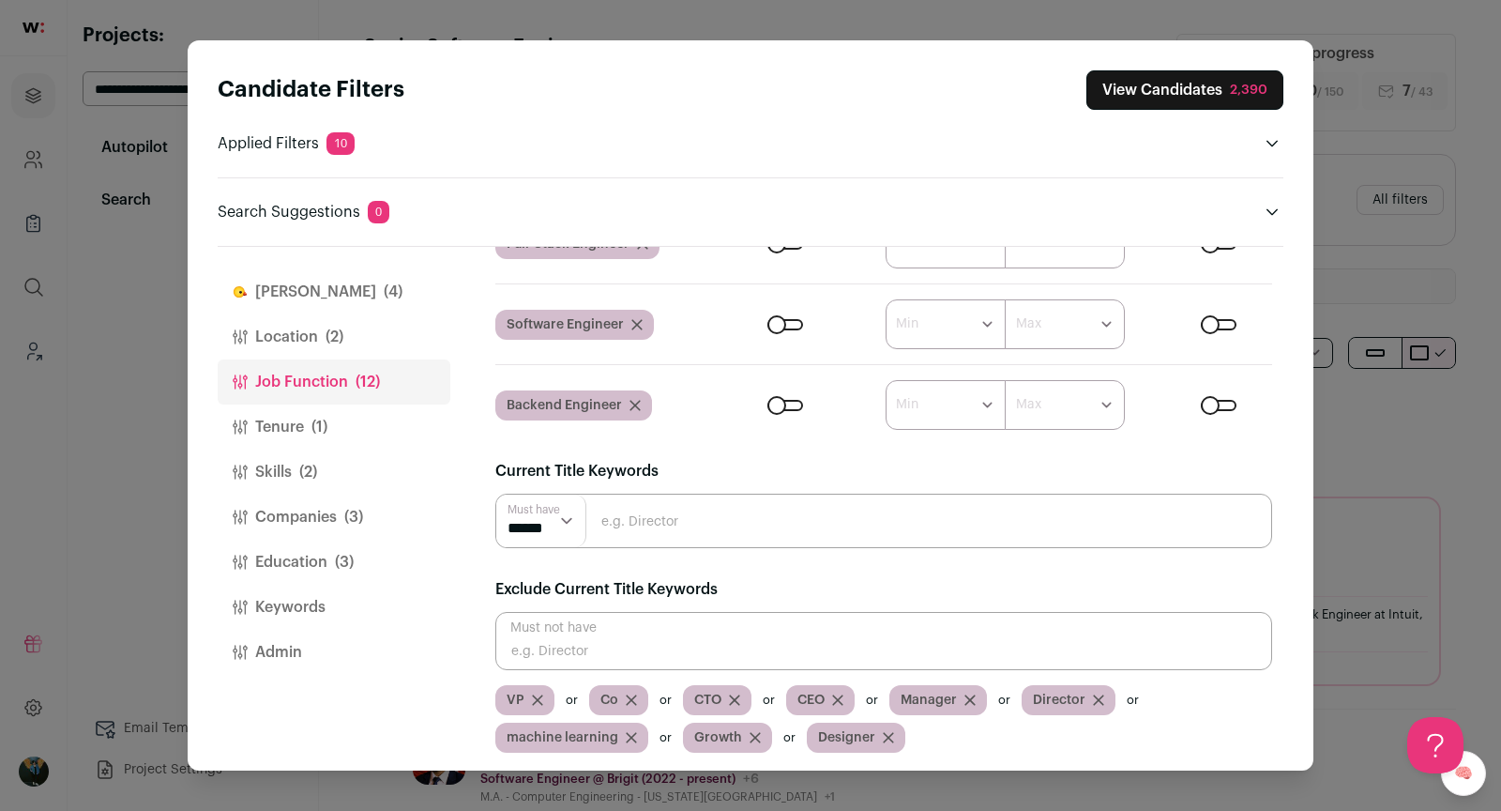
click at [653, 644] on input "Close modal via background" at bounding box center [883, 641] width 777 height 58
type input "Chief"
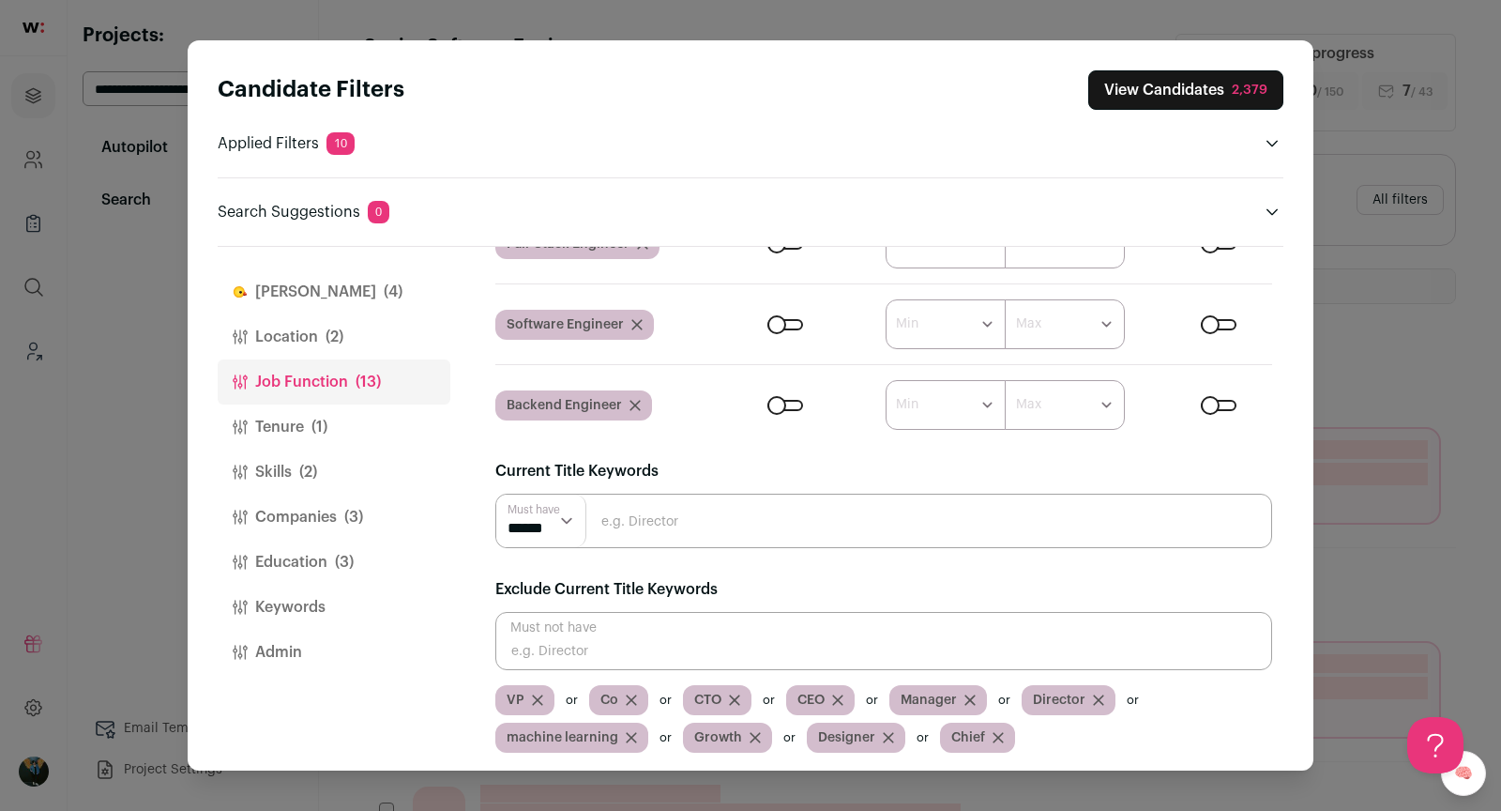
click at [680, 643] on input "Close modal via background" at bounding box center [883, 641] width 777 height 58
type input "Vice"
click at [693, 651] on input "Close modal via background" at bounding box center [883, 641] width 777 height 58
type input "Lead"
click at [1218, 88] on button "View Candidates 2,246" at bounding box center [1185, 89] width 195 height 39
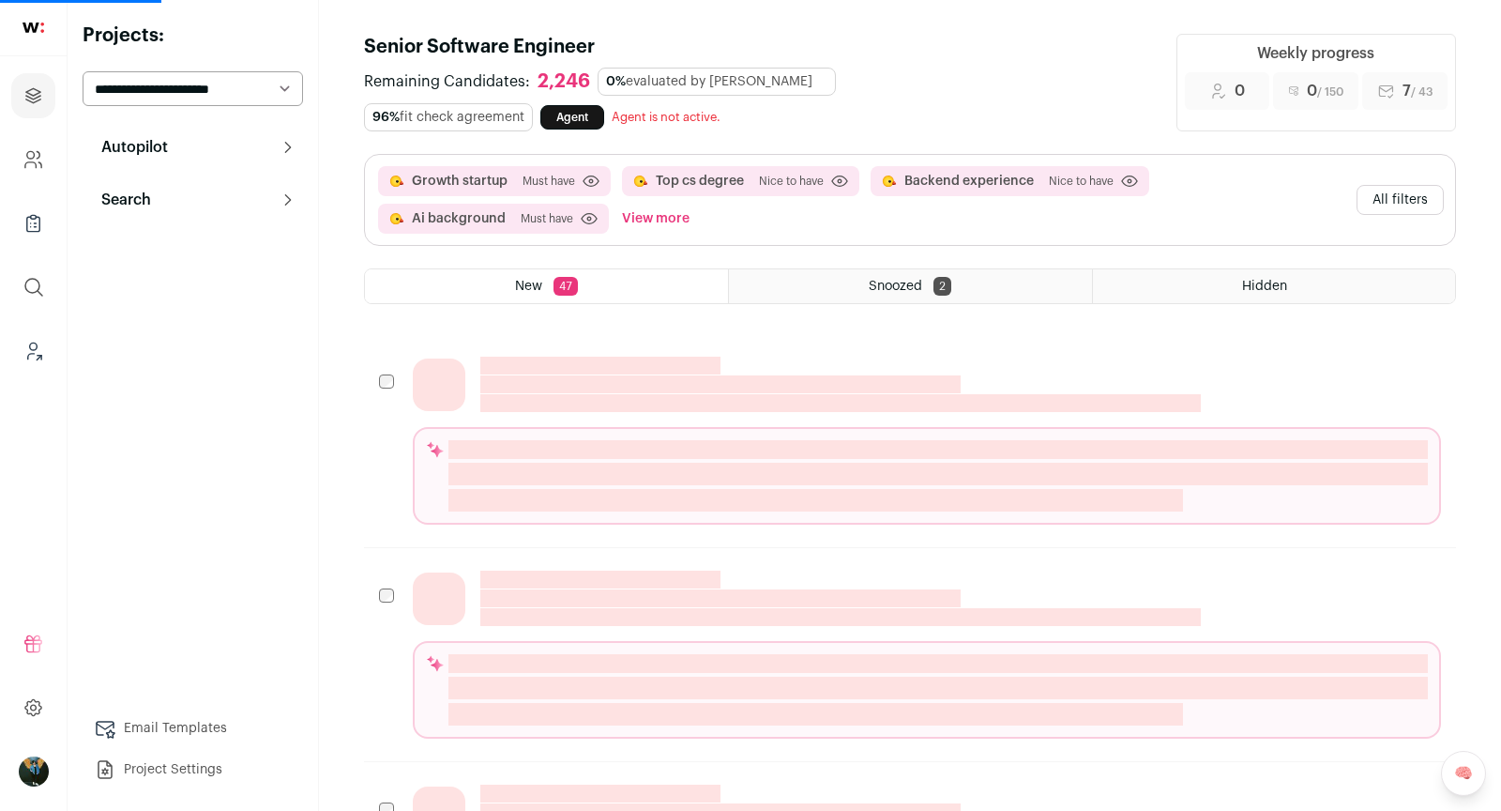
click at [1389, 199] on button "All filters" at bounding box center [1400, 200] width 87 height 30
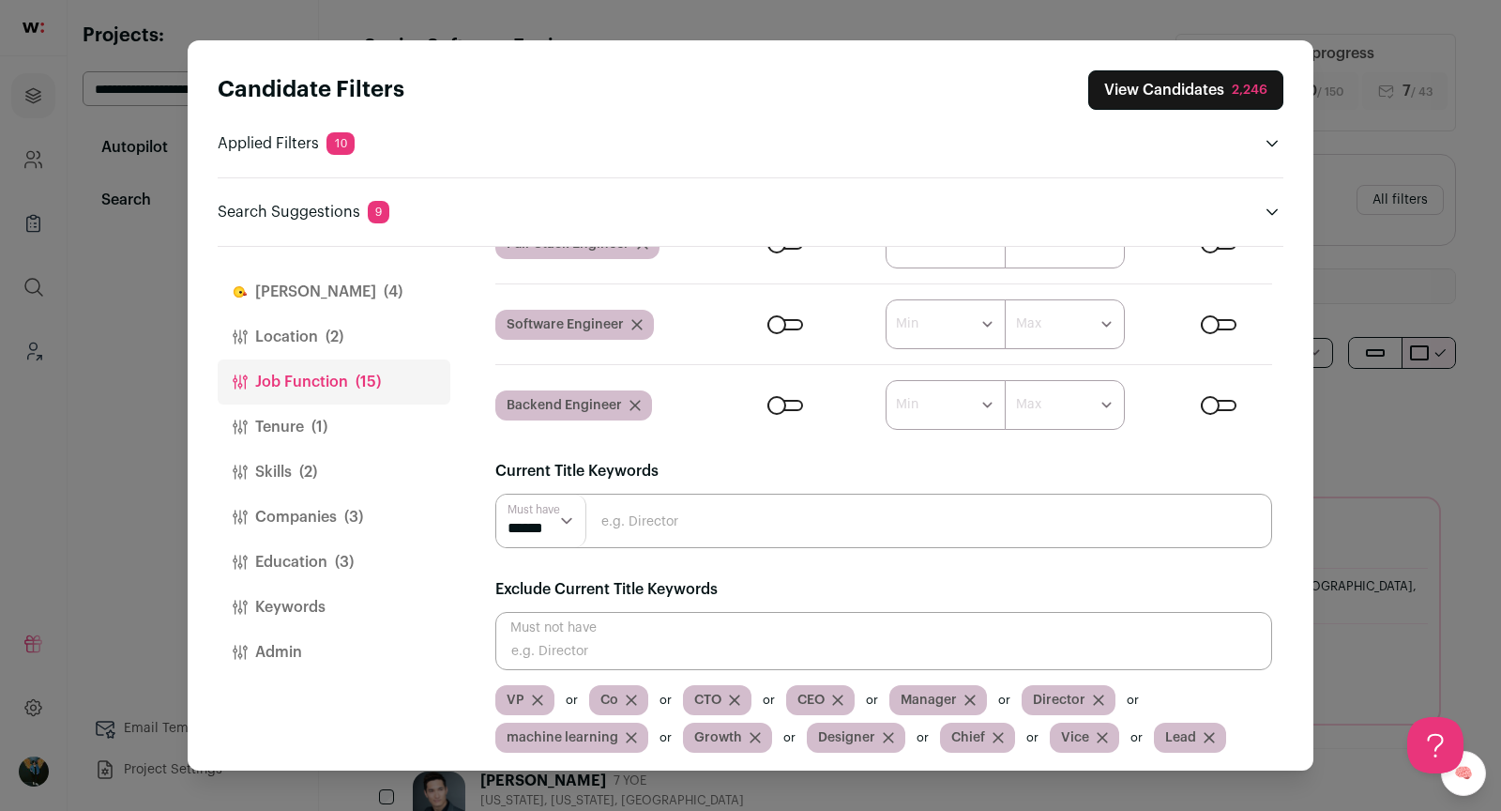
scroll to position [0, 0]
click at [323, 524] on button "Companies (3)" at bounding box center [334, 516] width 233 height 45
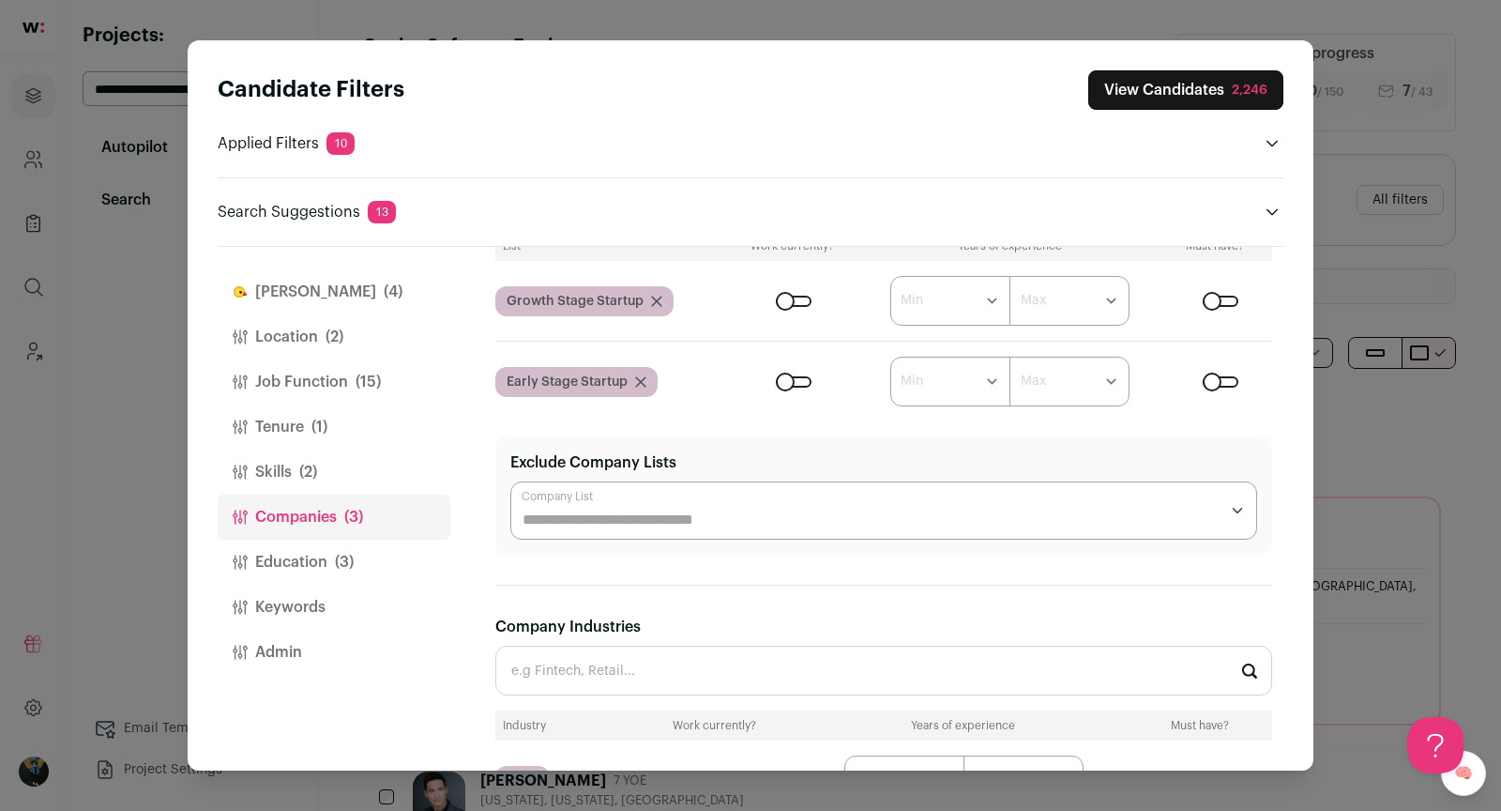
click at [349, 554] on span "(3)" at bounding box center [344, 562] width 19 height 23
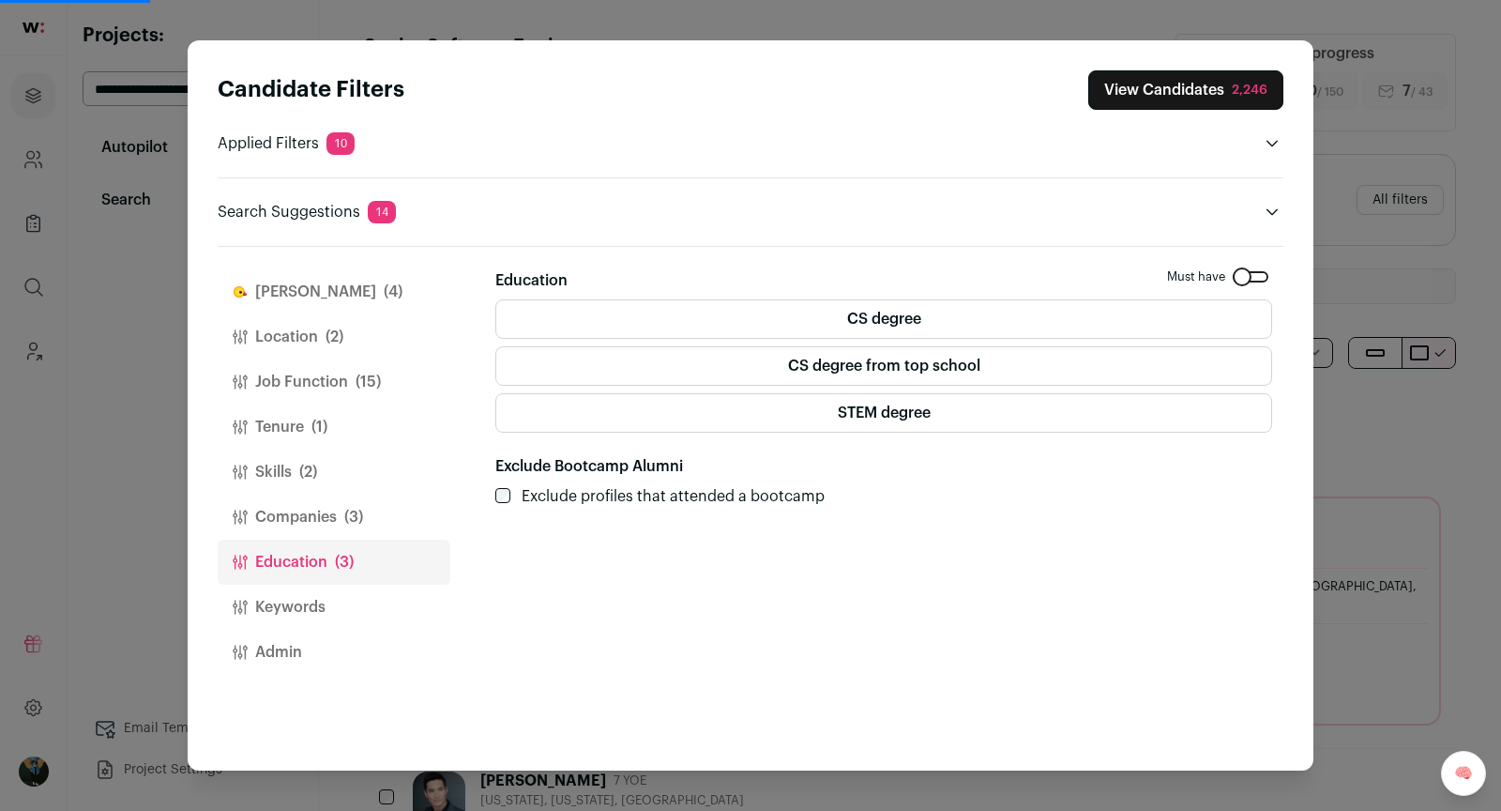
click at [1450, 309] on div "Candidate Filters View Candidates 2,246 Applied Filters 10 Growth startup, Top …" at bounding box center [750, 405] width 1501 height 811
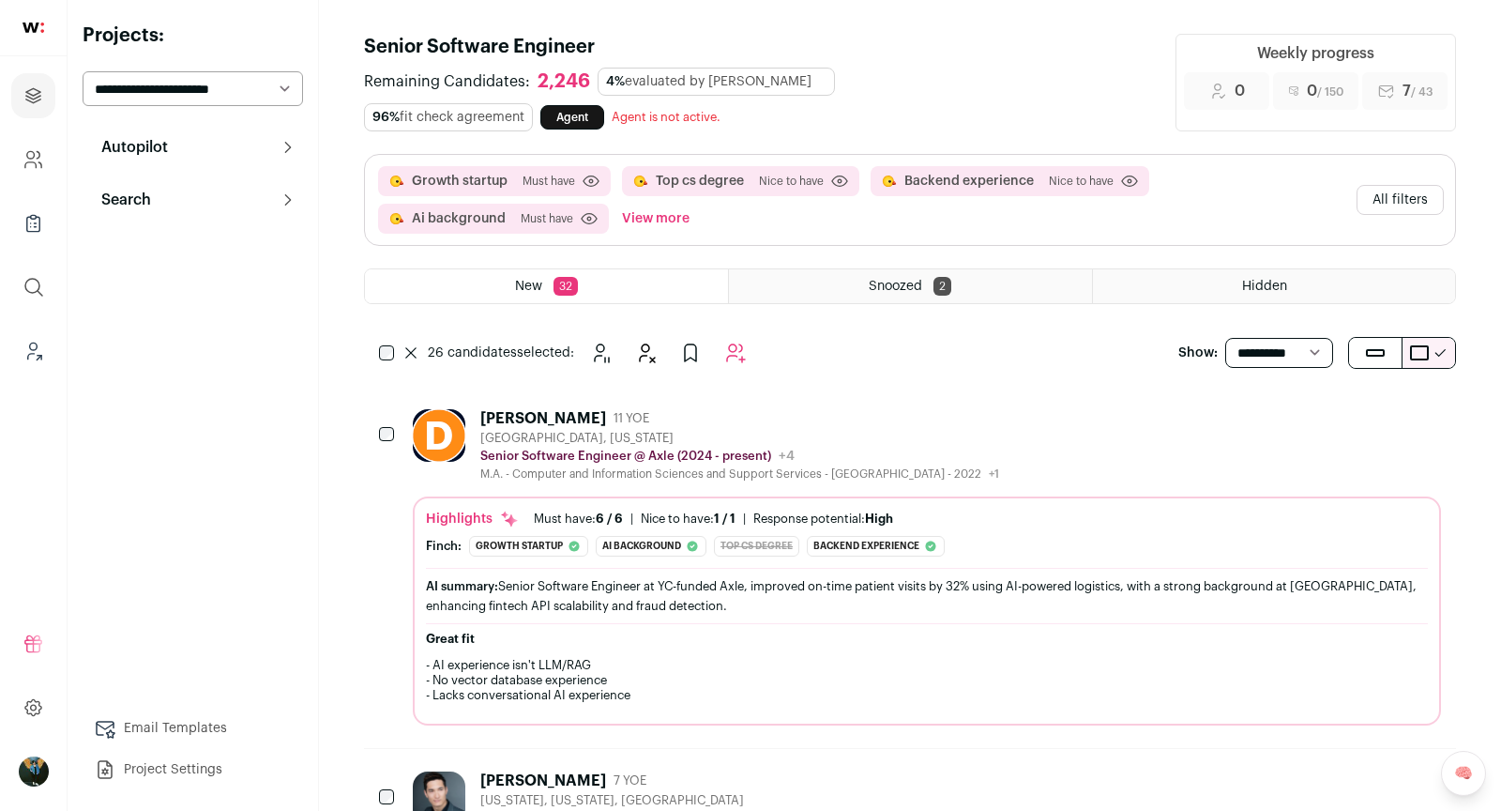
click at [1414, 197] on button "All filters" at bounding box center [1400, 200] width 87 height 30
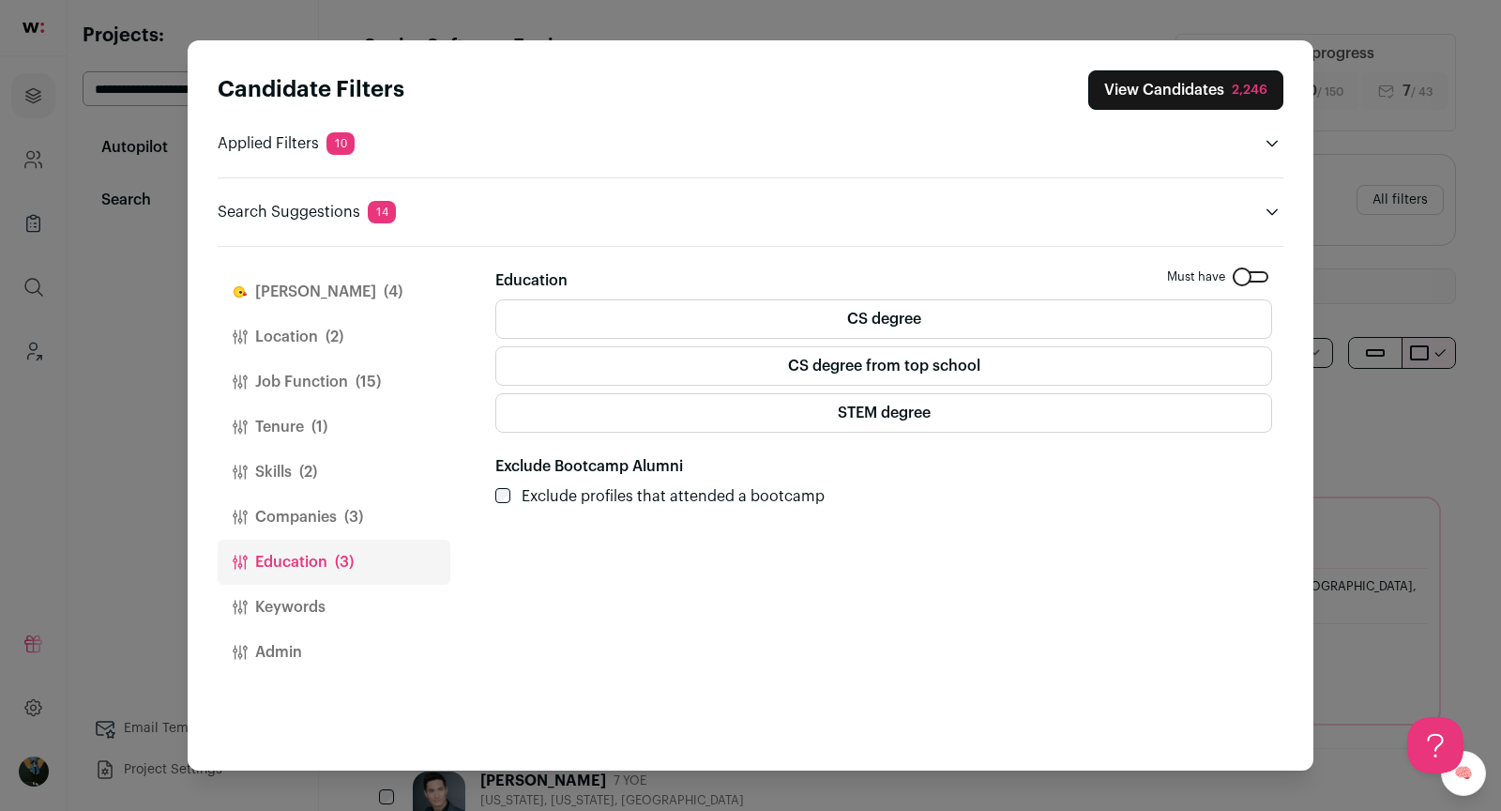
click at [299, 288] on button "Finch (4)" at bounding box center [334, 291] width 233 height 45
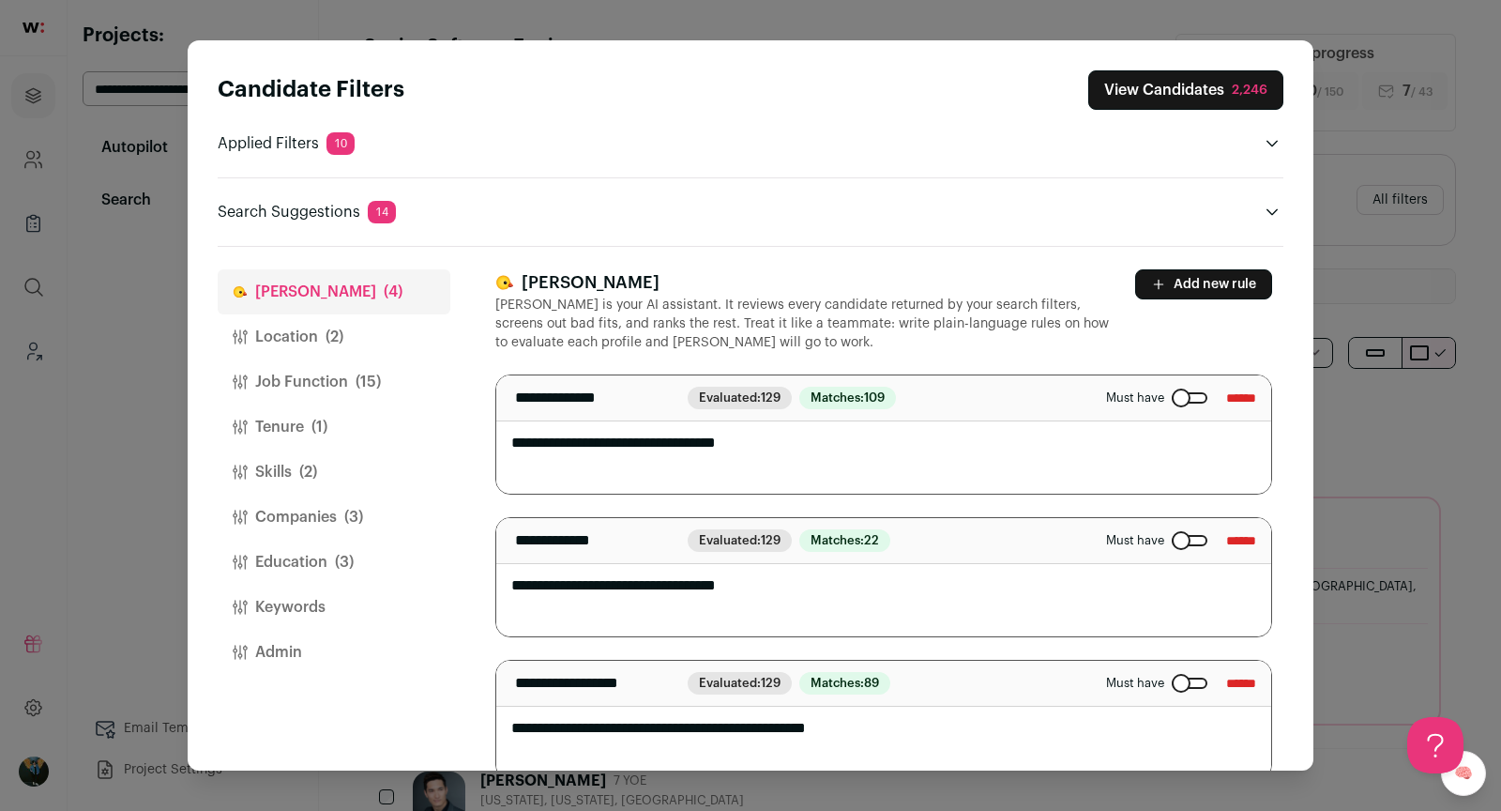
click at [676, 577] on textarea "**********" at bounding box center [884, 577] width 776 height 118
click at [750, 585] on textarea "**********" at bounding box center [884, 577] width 776 height 118
type textarea "**********"
click at [1224, 96] on button "View Candidates 2,246" at bounding box center [1185, 89] width 195 height 39
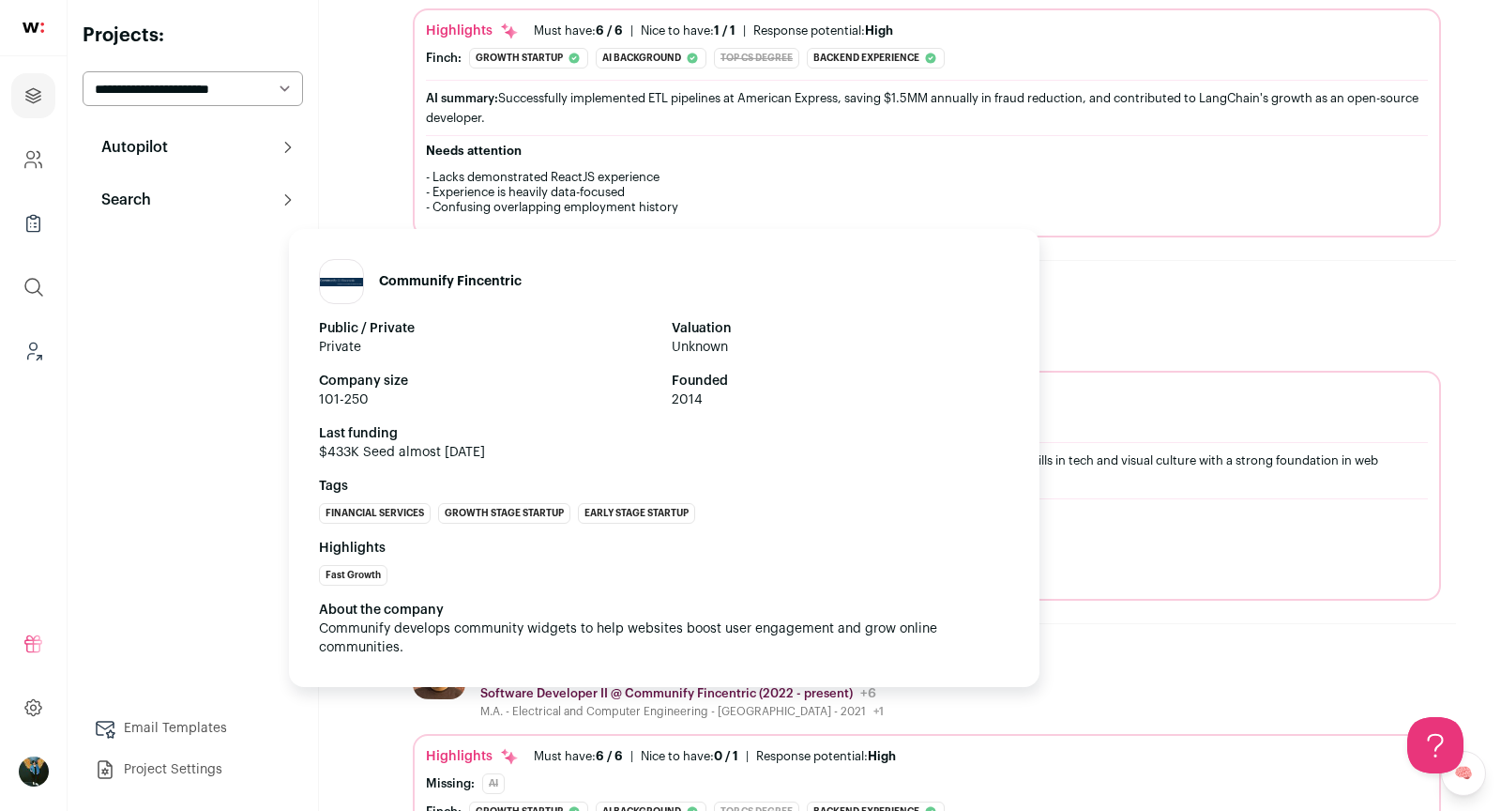
scroll to position [5810, 0]
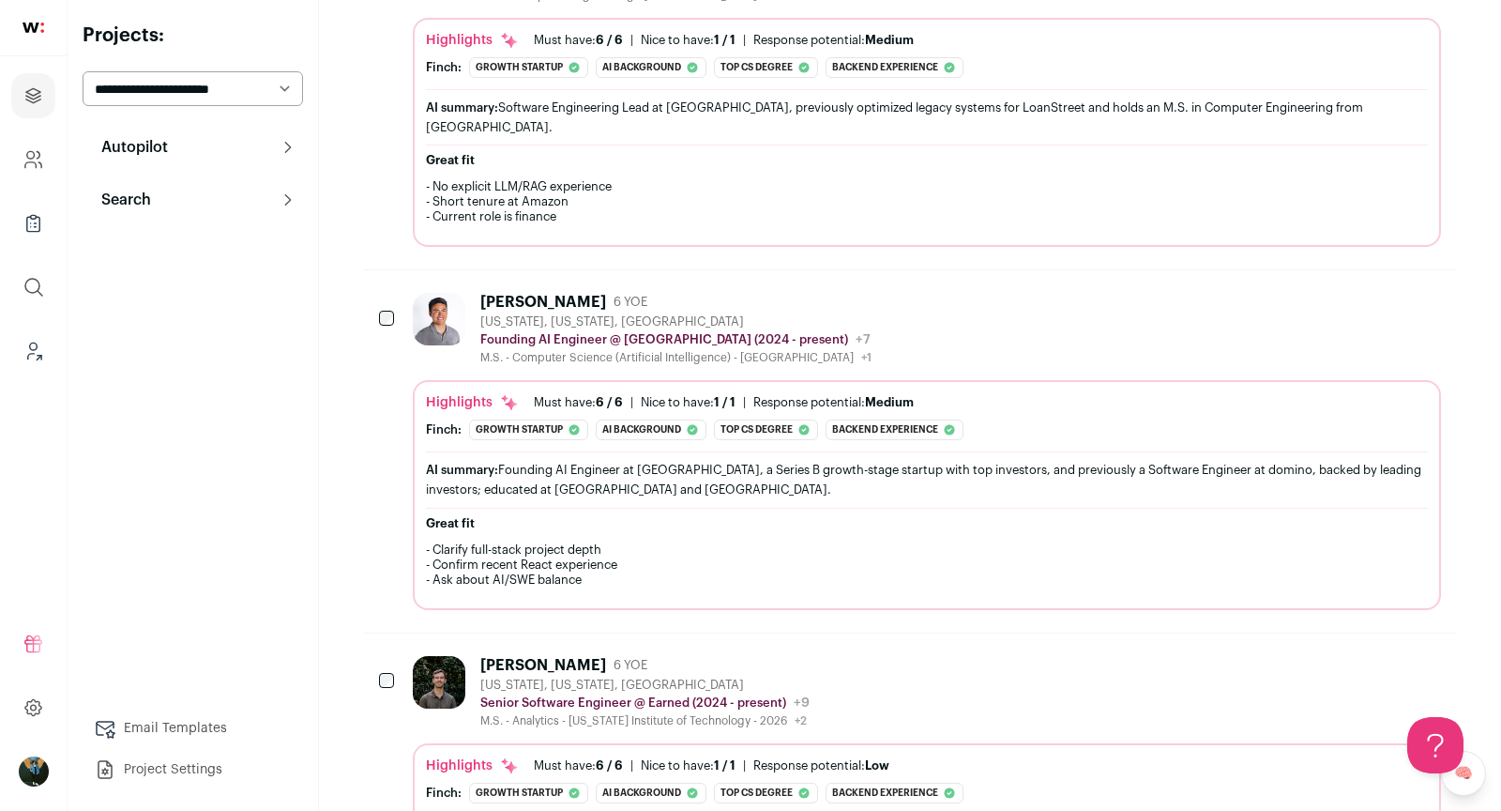
scroll to position [0, 0]
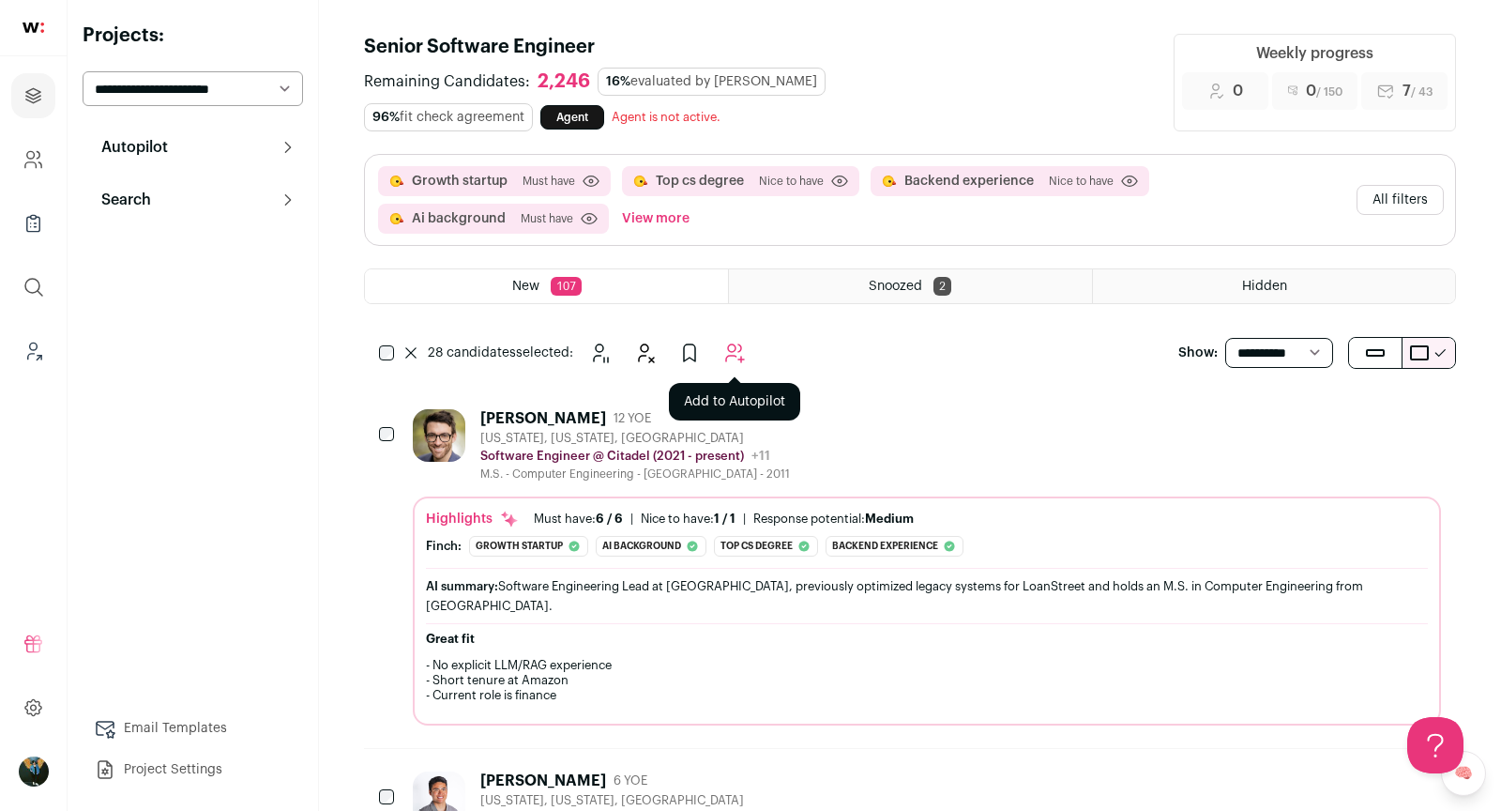
click at [747, 346] on button "Add to Autopilot" at bounding box center [735, 353] width 38 height 38
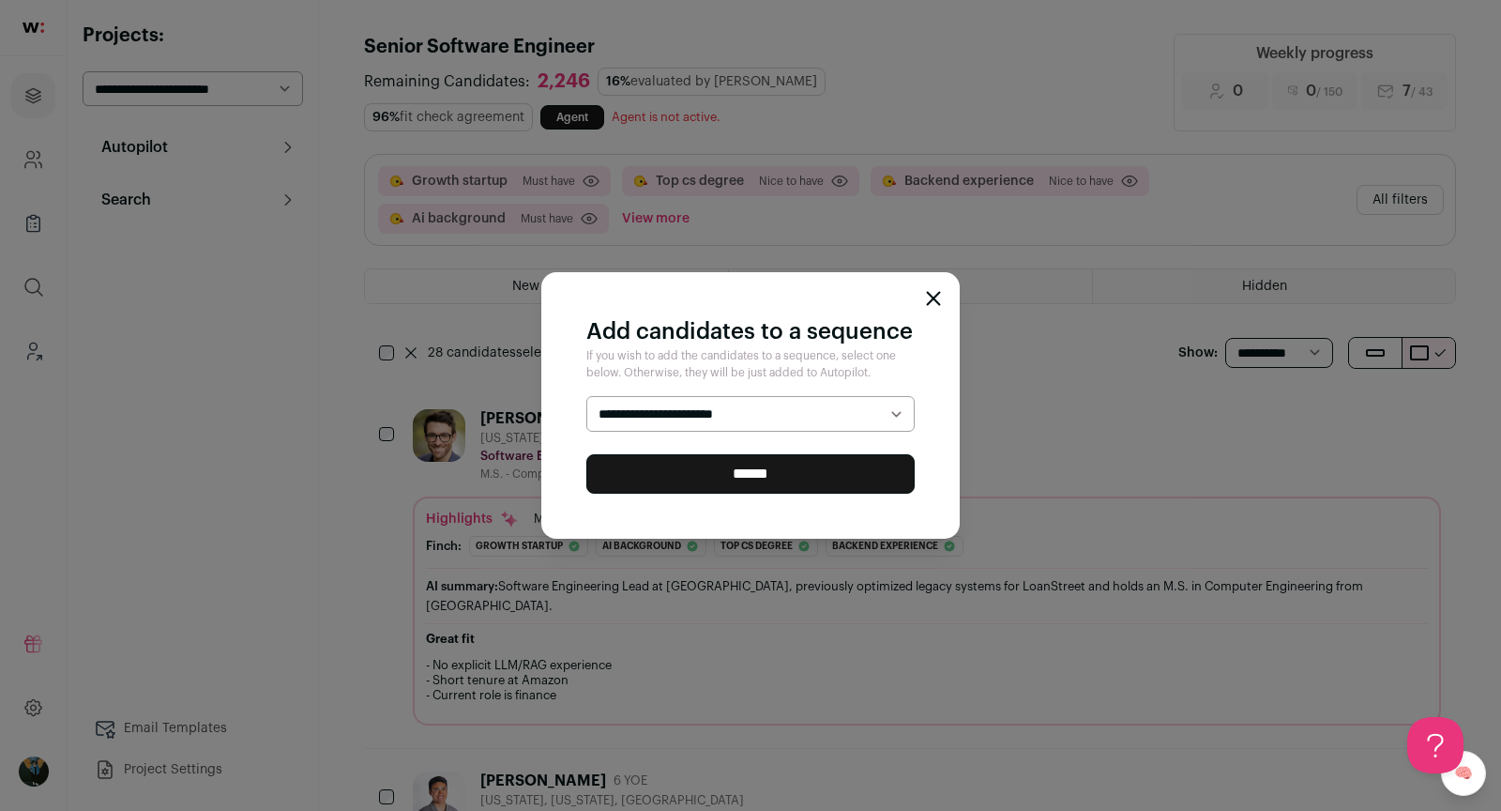
select select "*****"
click at [725, 471] on input "******" at bounding box center [750, 473] width 328 height 39
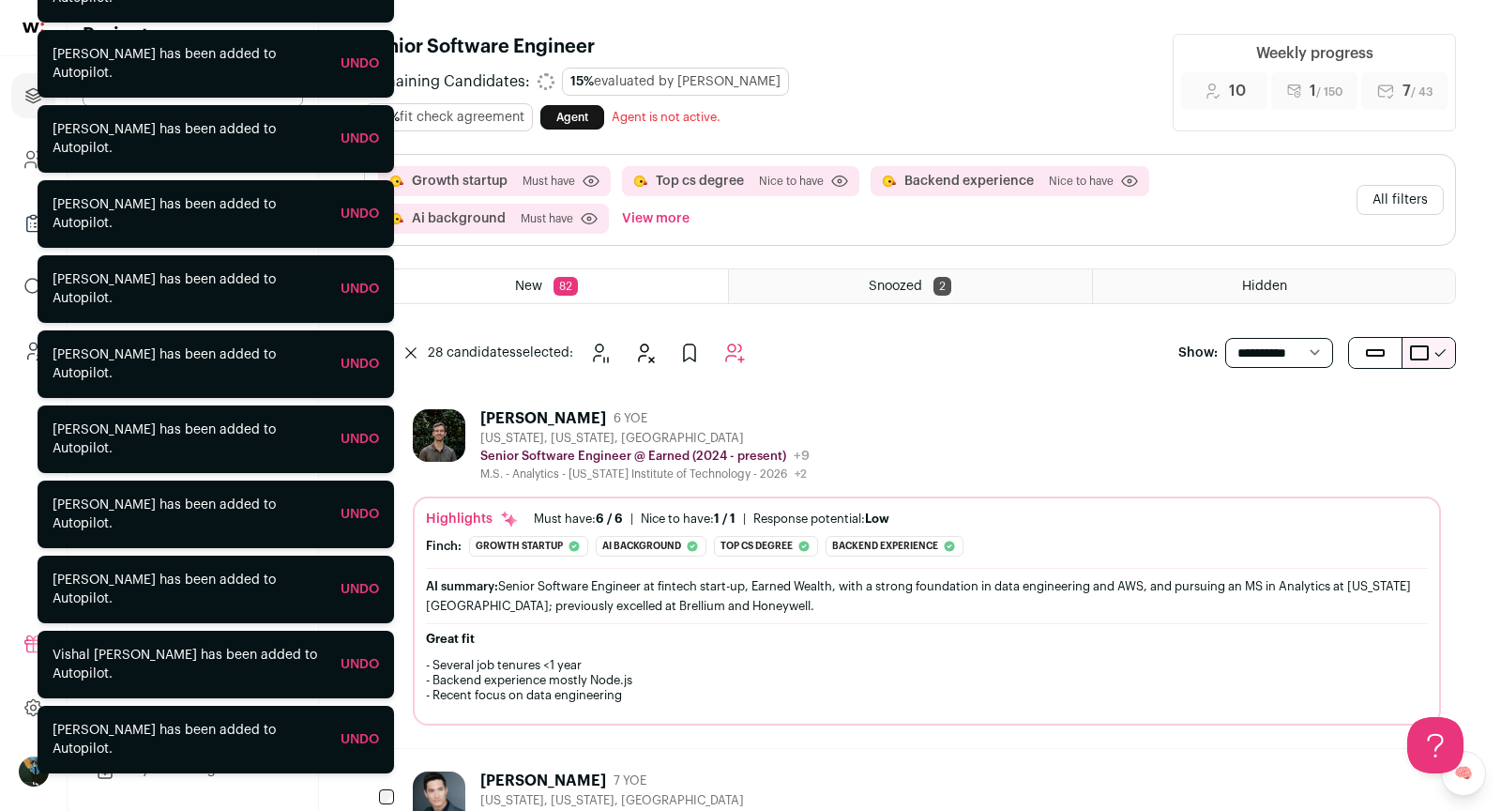
click at [1404, 190] on button "All filters" at bounding box center [1400, 200] width 87 height 30
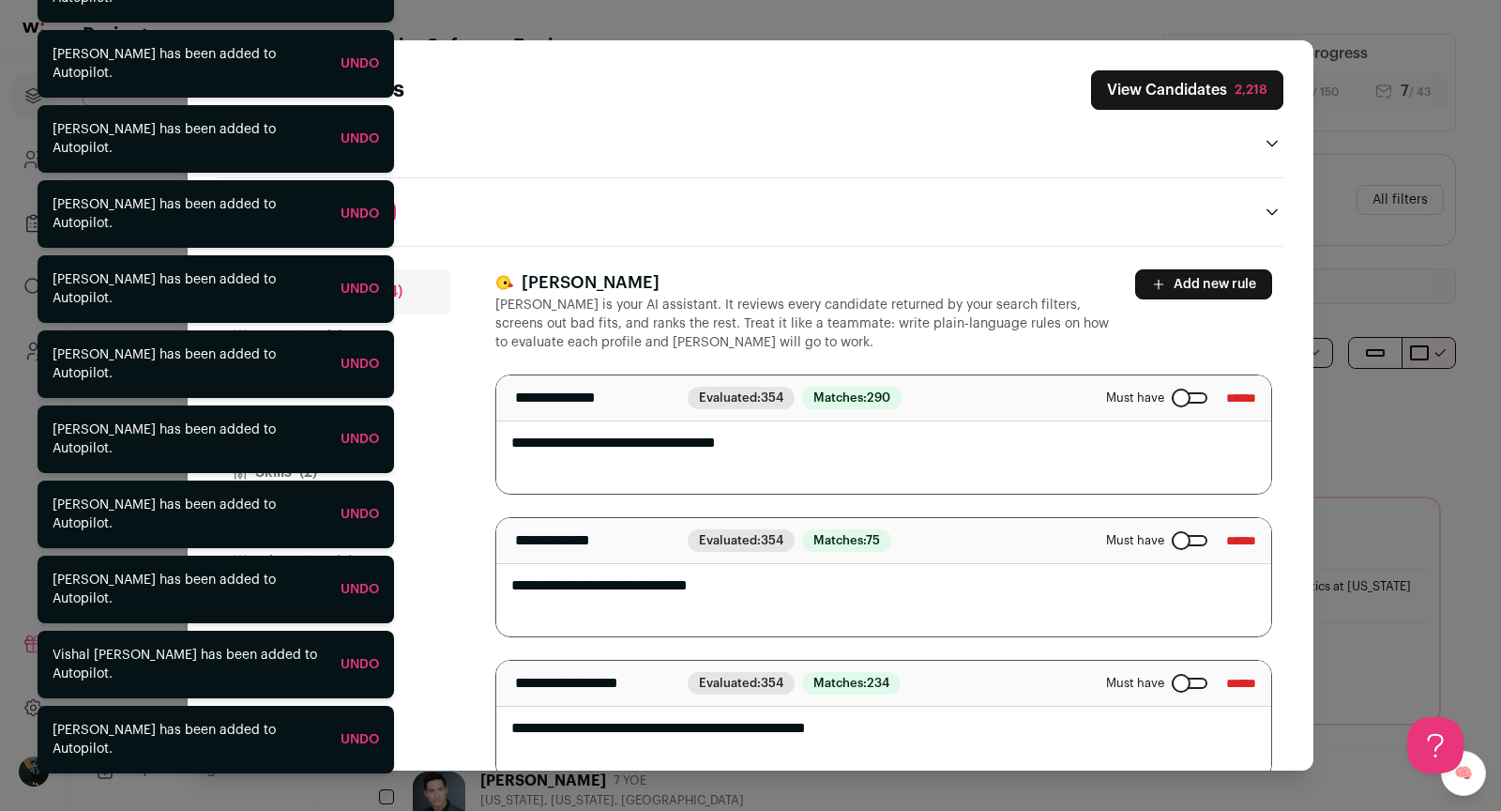
scroll to position [169, 0]
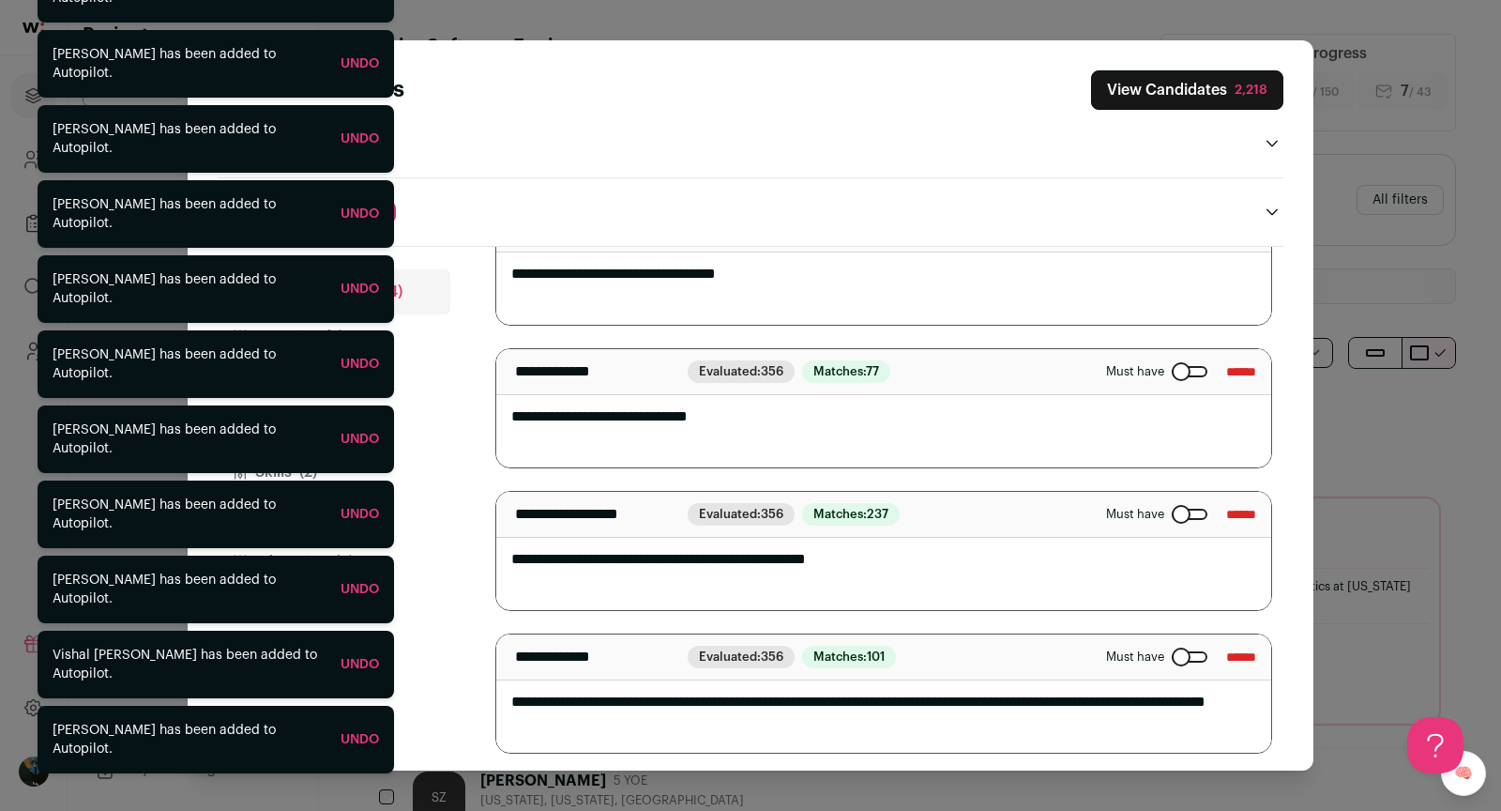
click at [444, 520] on button "Companies (3)" at bounding box center [334, 516] width 233 height 45
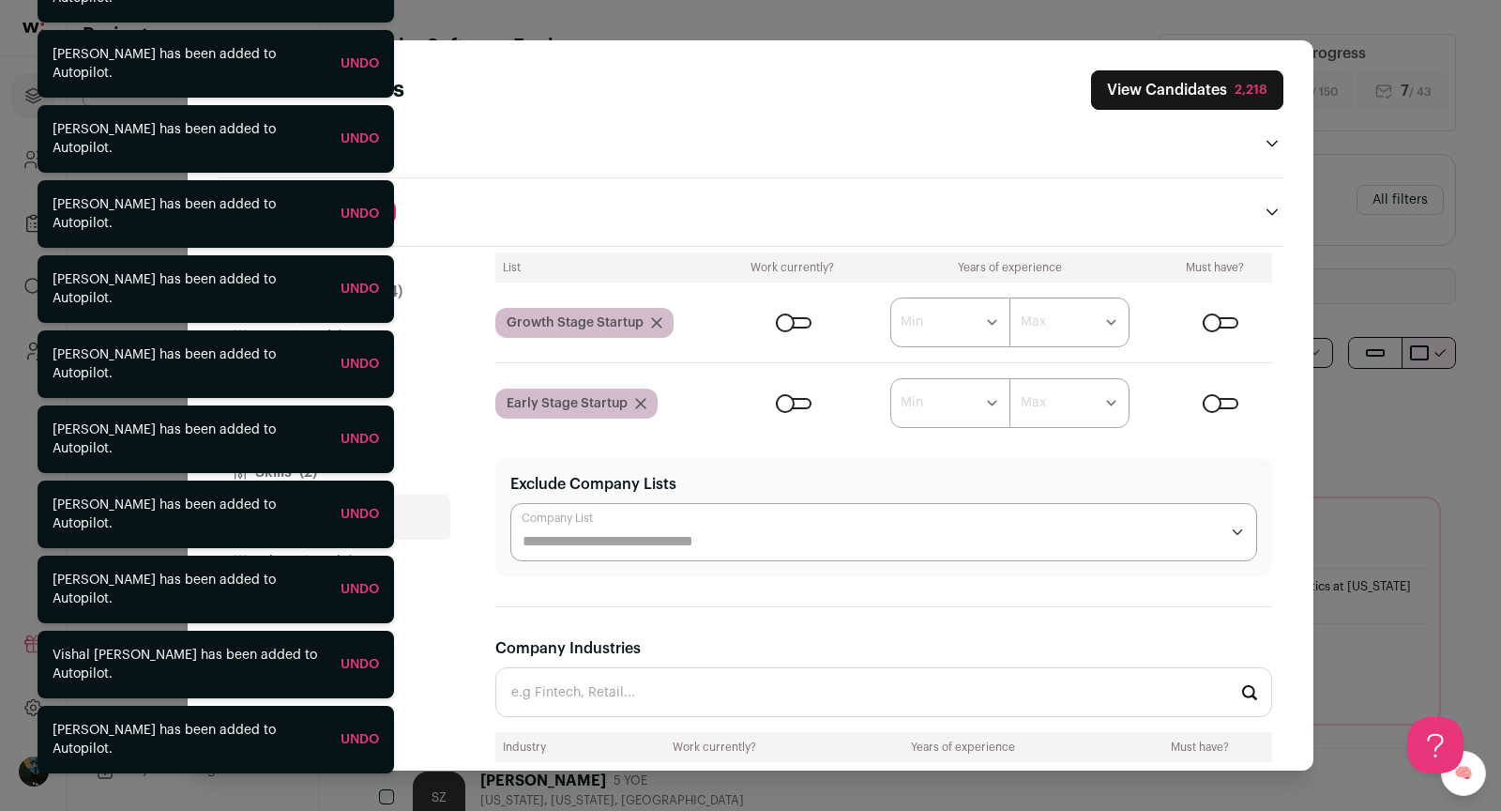
scroll to position [444, 0]
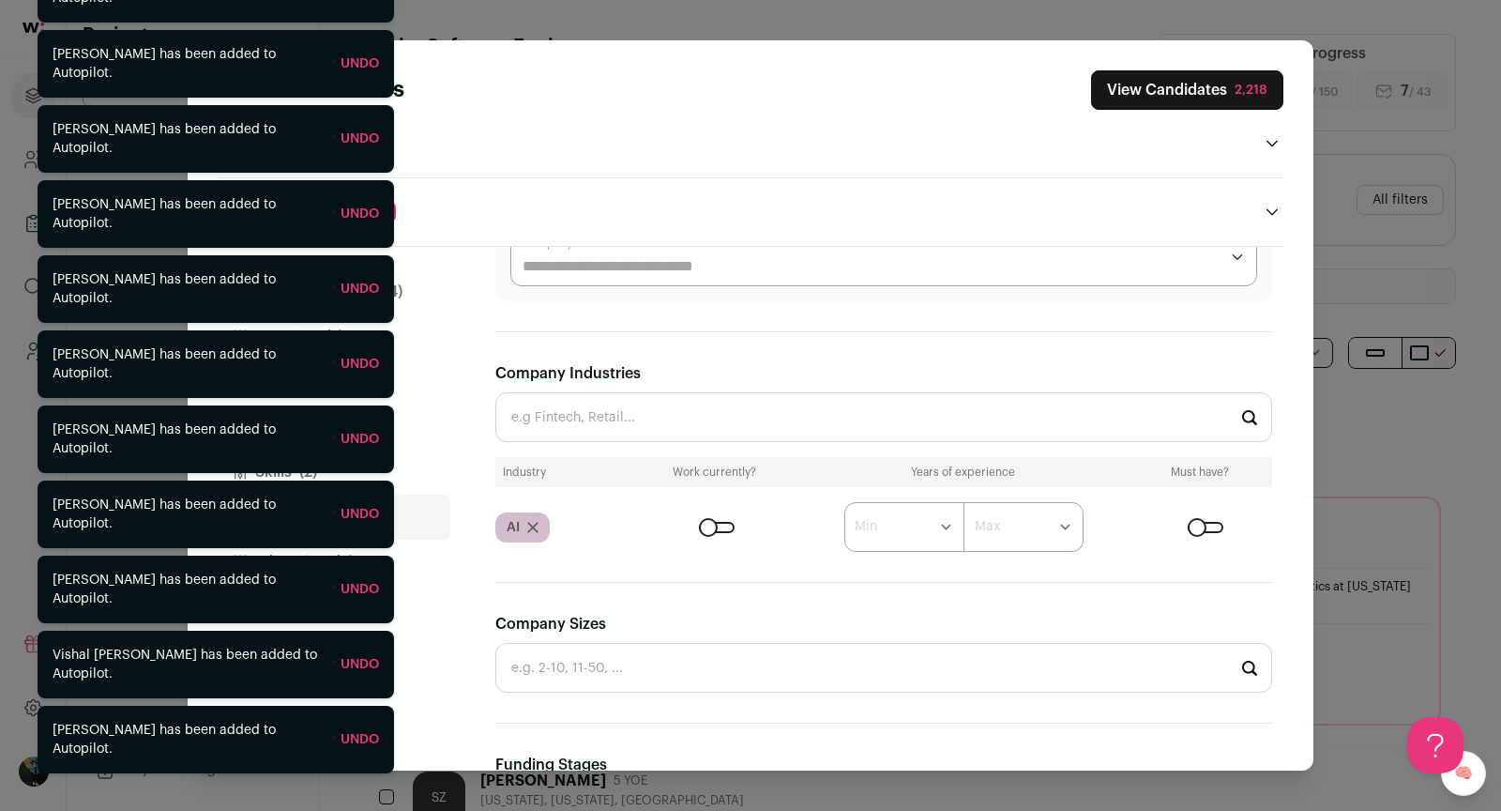
click at [625, 408] on input "Company Industries" at bounding box center [883, 417] width 777 height 50
click at [626, 409] on input "He" at bounding box center [883, 417] width 777 height 50
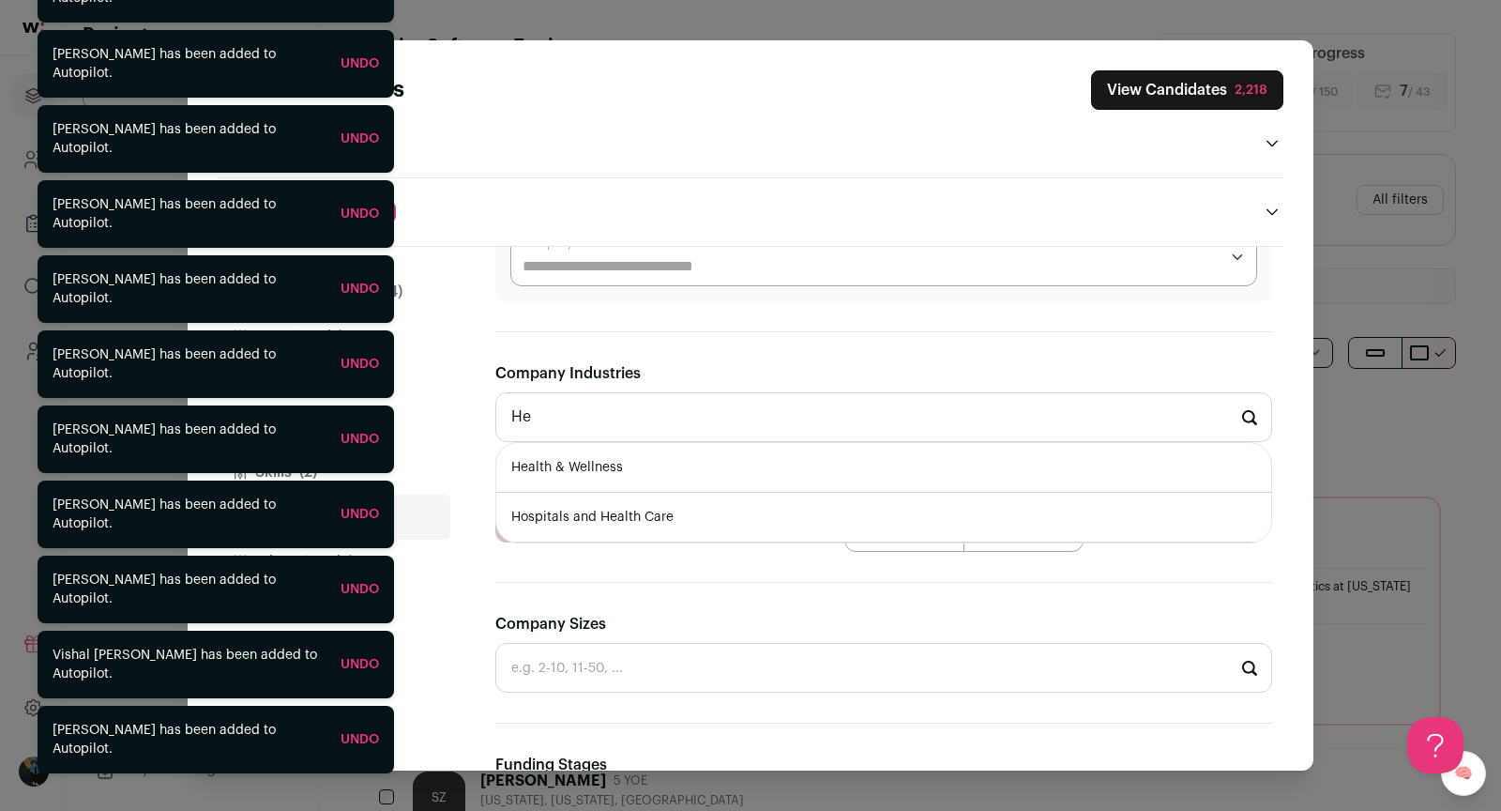
click at [603, 465] on li "Health & Wellness" at bounding box center [883, 468] width 775 height 50
type input "Health & Wellness"
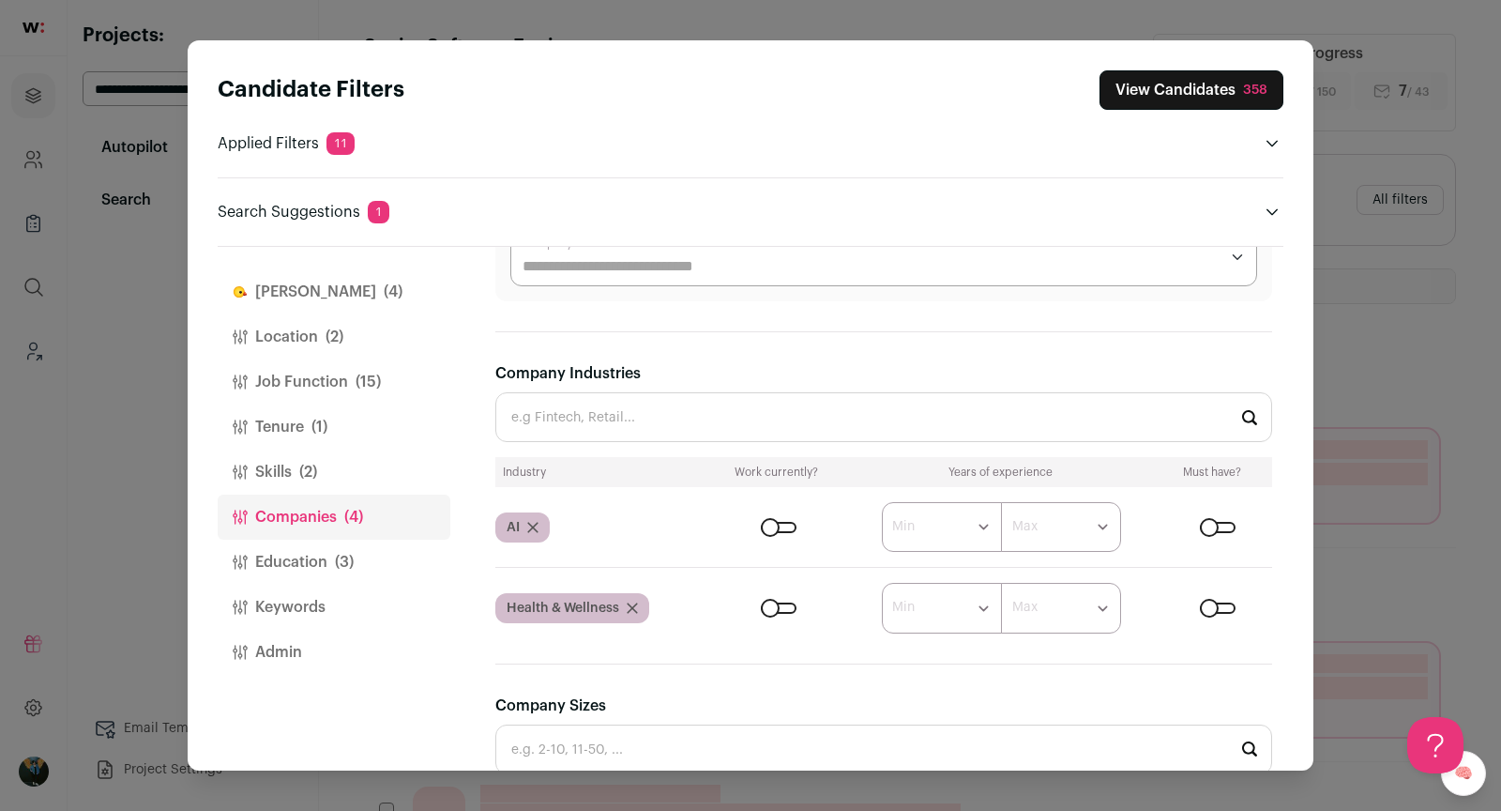
click at [1221, 98] on button "View Candidates 358" at bounding box center [1192, 89] width 184 height 39
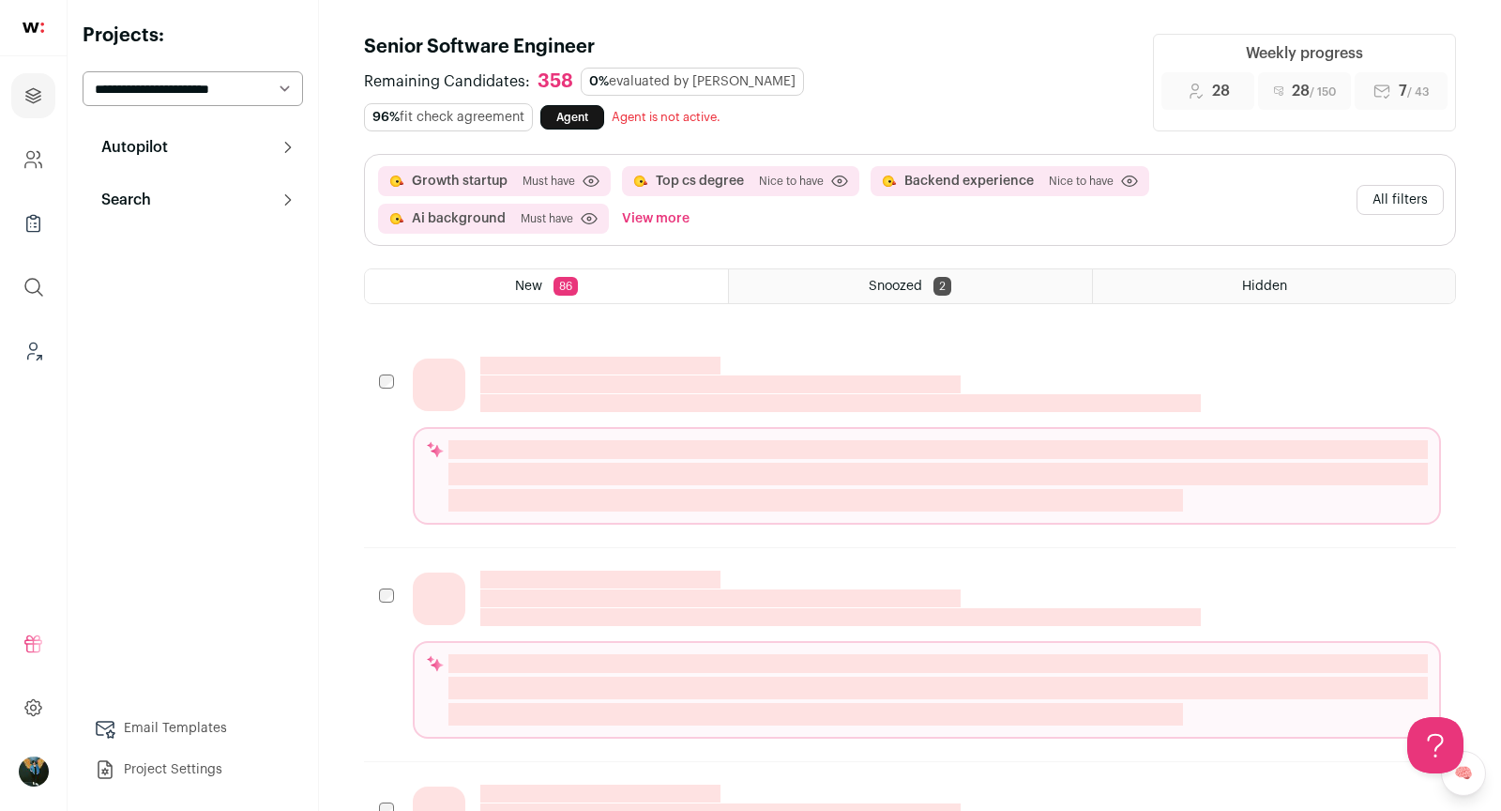
click at [1410, 197] on button "All filters" at bounding box center [1400, 200] width 87 height 30
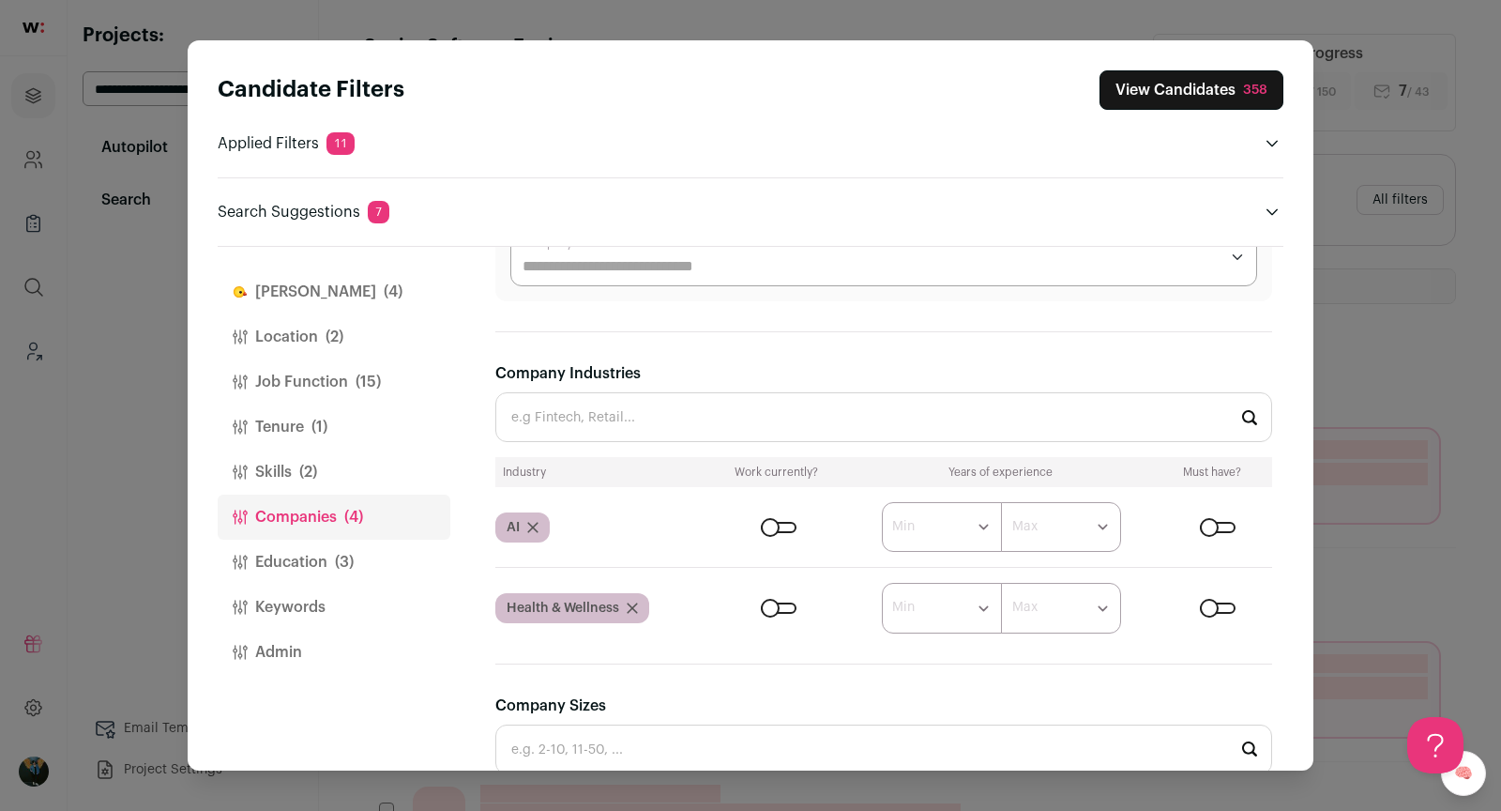
click at [1228, 504] on form "****** ******* ******* ******* ******* ******* ******* ******* ******* ********…" at bounding box center [991, 527] width 561 height 50
click at [1220, 522] on div "Close modal via background" at bounding box center [1218, 527] width 36 height 11
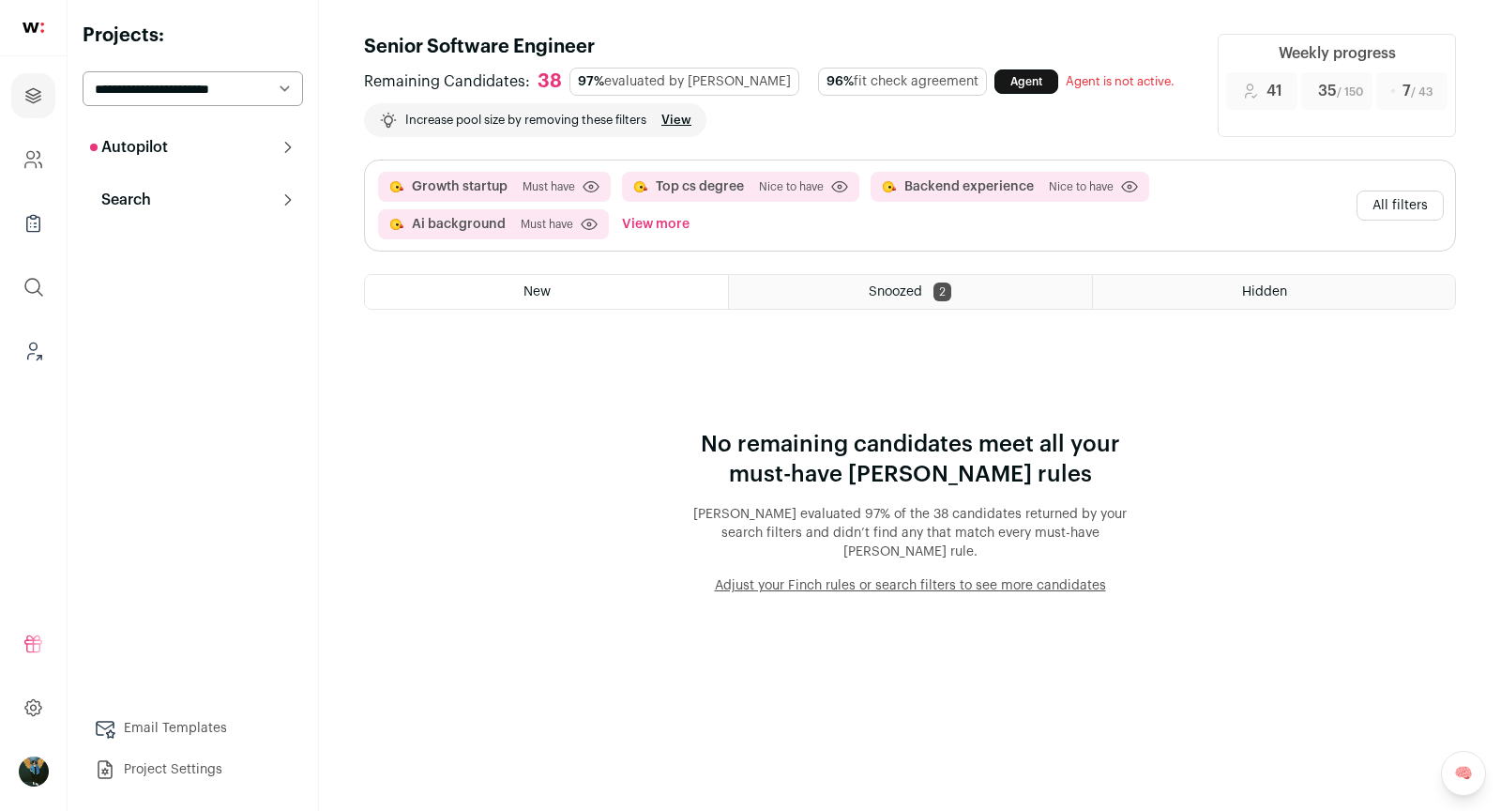
click at [1387, 201] on button "All filters" at bounding box center [1400, 205] width 87 height 30
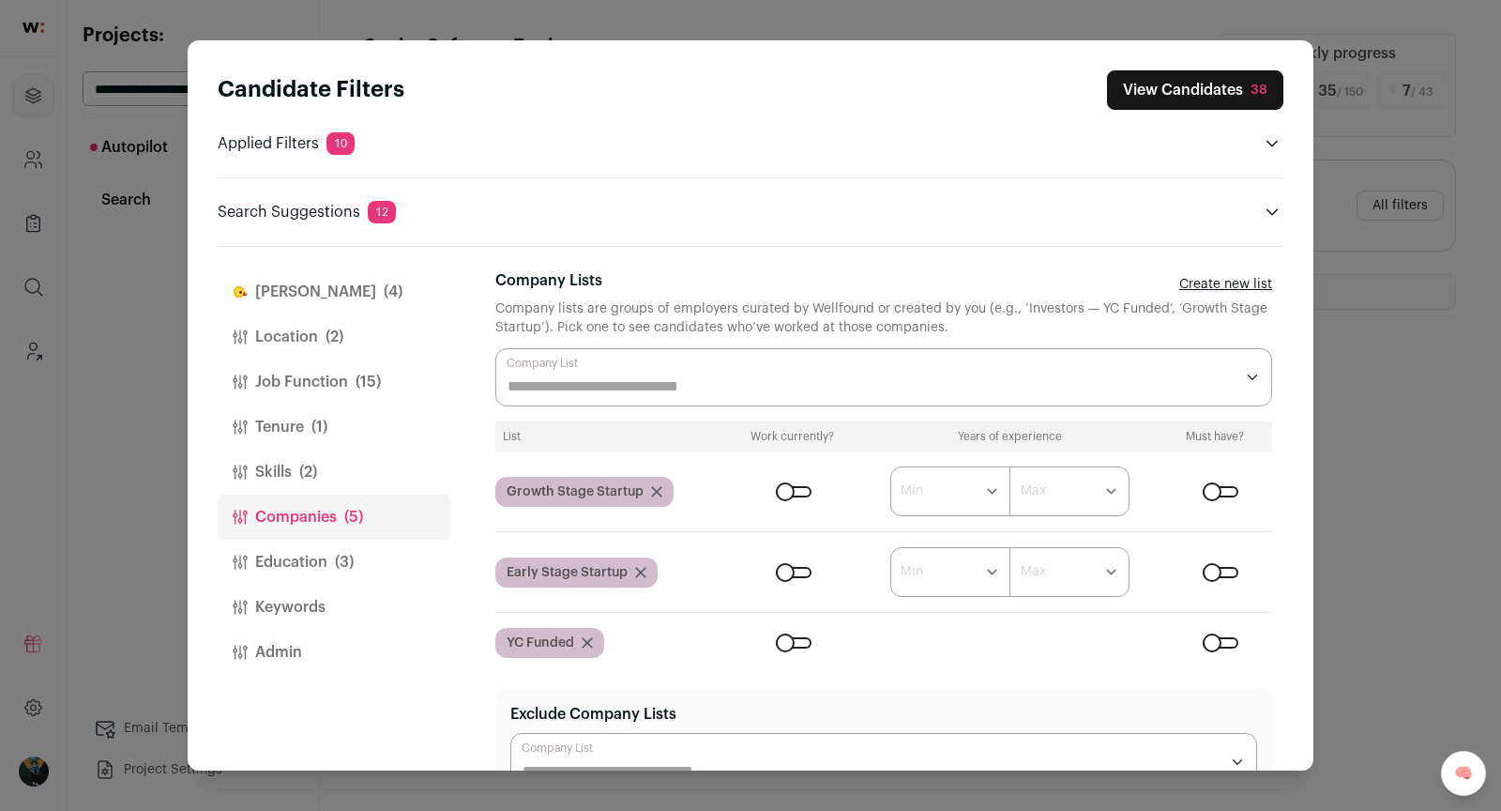
click at [384, 283] on span "(4)" at bounding box center [393, 292] width 19 height 23
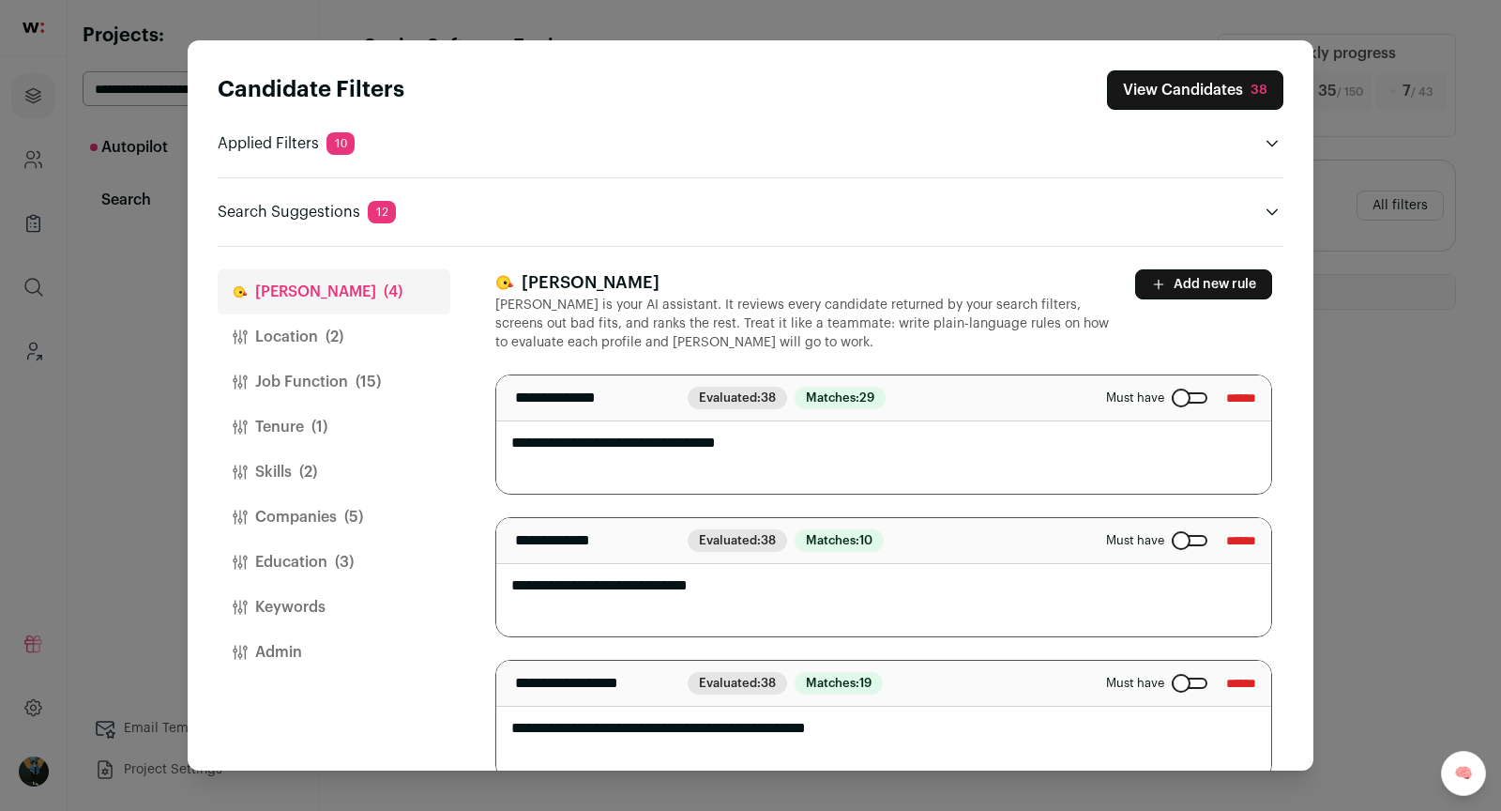
scroll to position [169, 0]
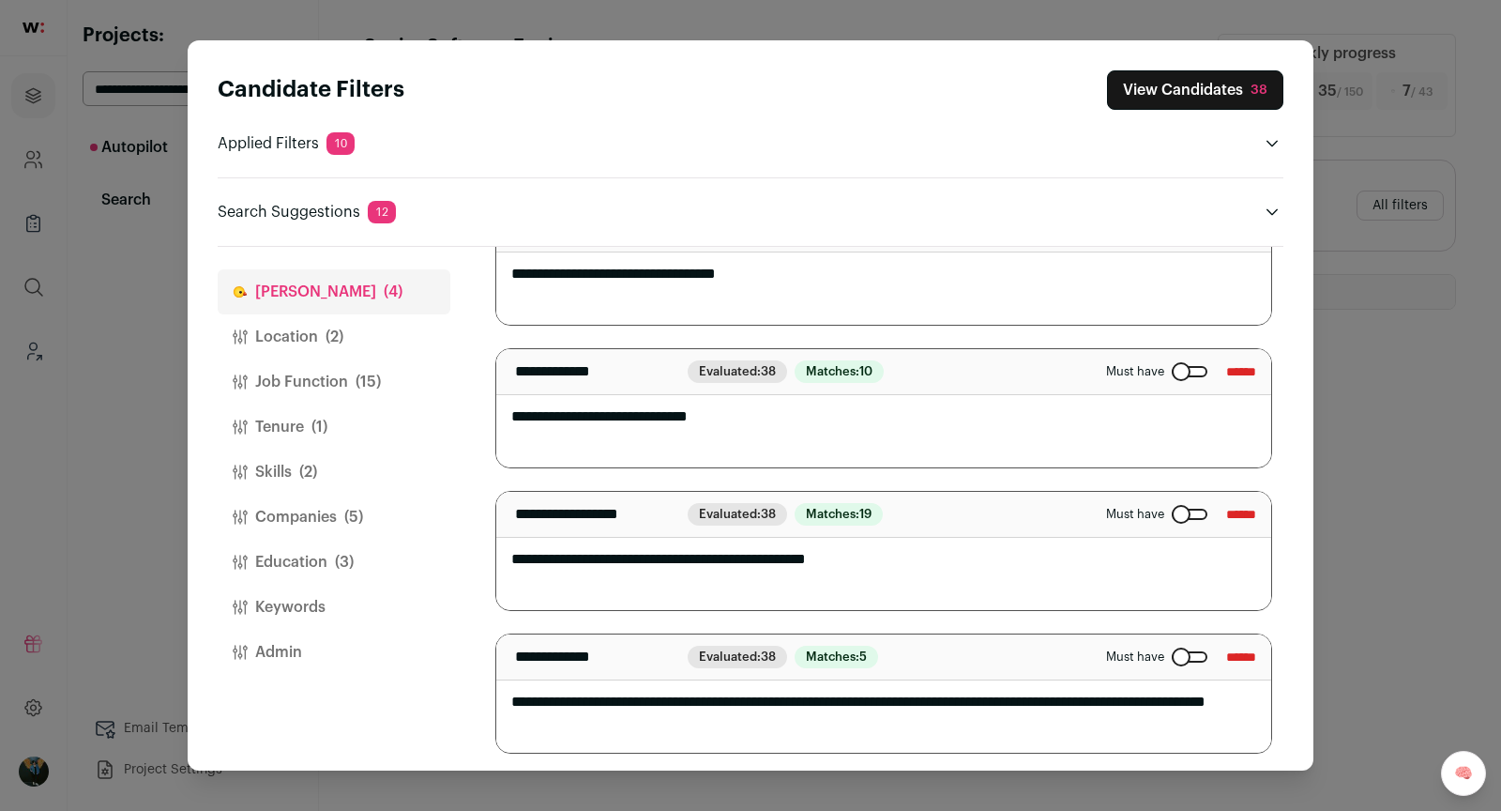
click at [326, 524] on button "Companies (5)" at bounding box center [334, 516] width 233 height 45
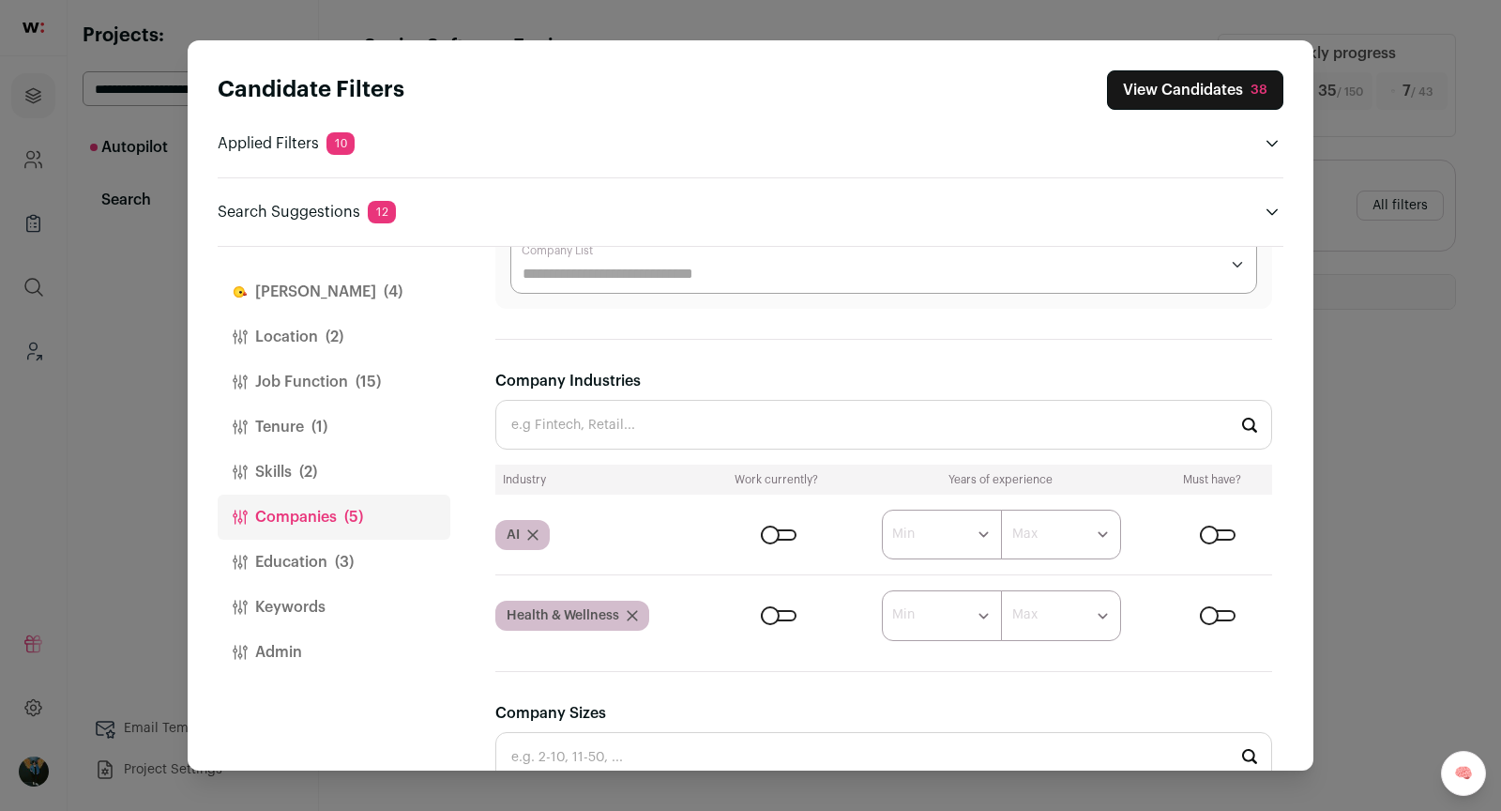
scroll to position [505, 0]
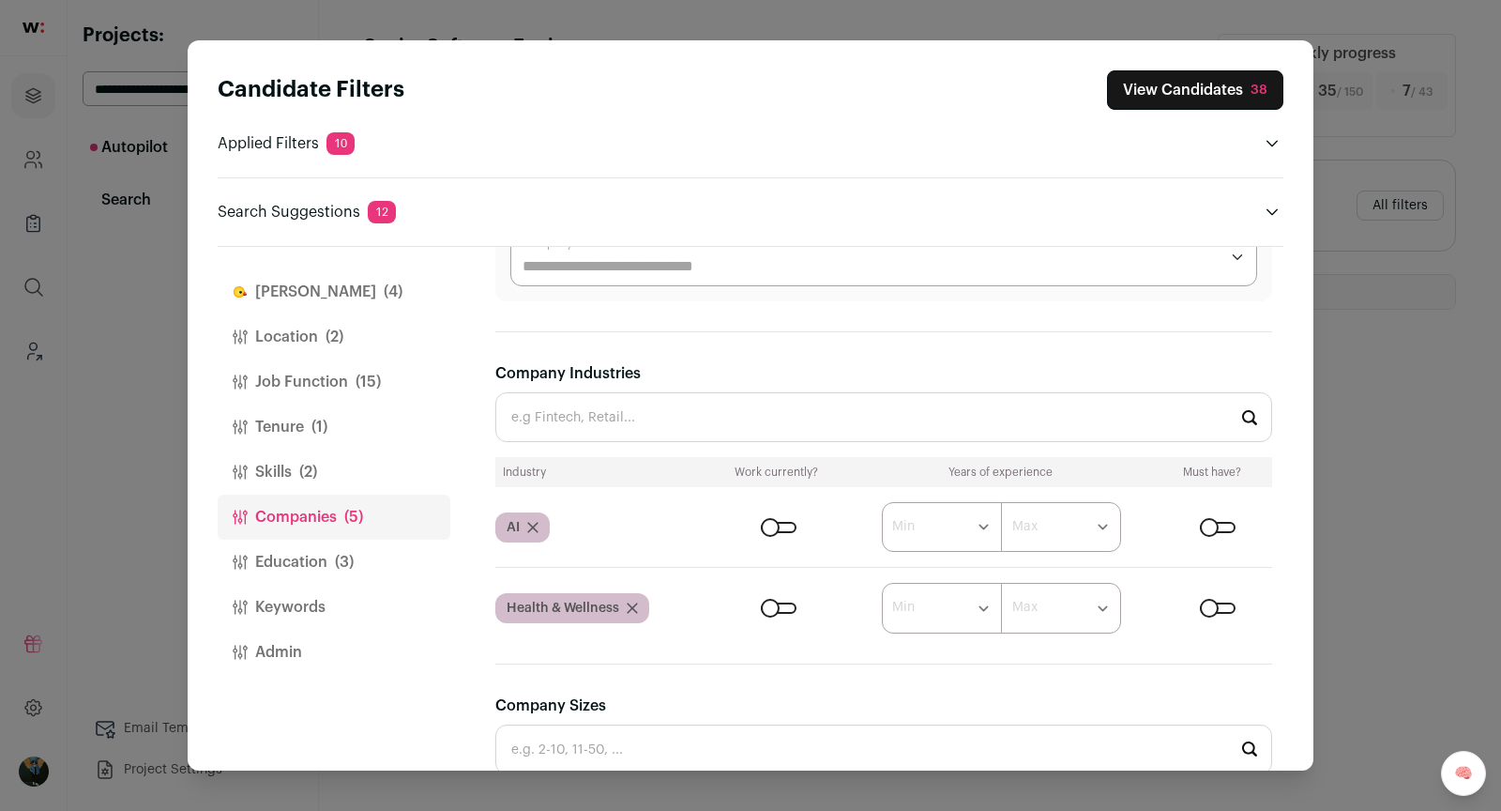
click at [1221, 602] on div "Close modal via background" at bounding box center [1218, 607] width 36 height 11
click at [1157, 98] on button "View Candidates 22" at bounding box center [1196, 89] width 175 height 39
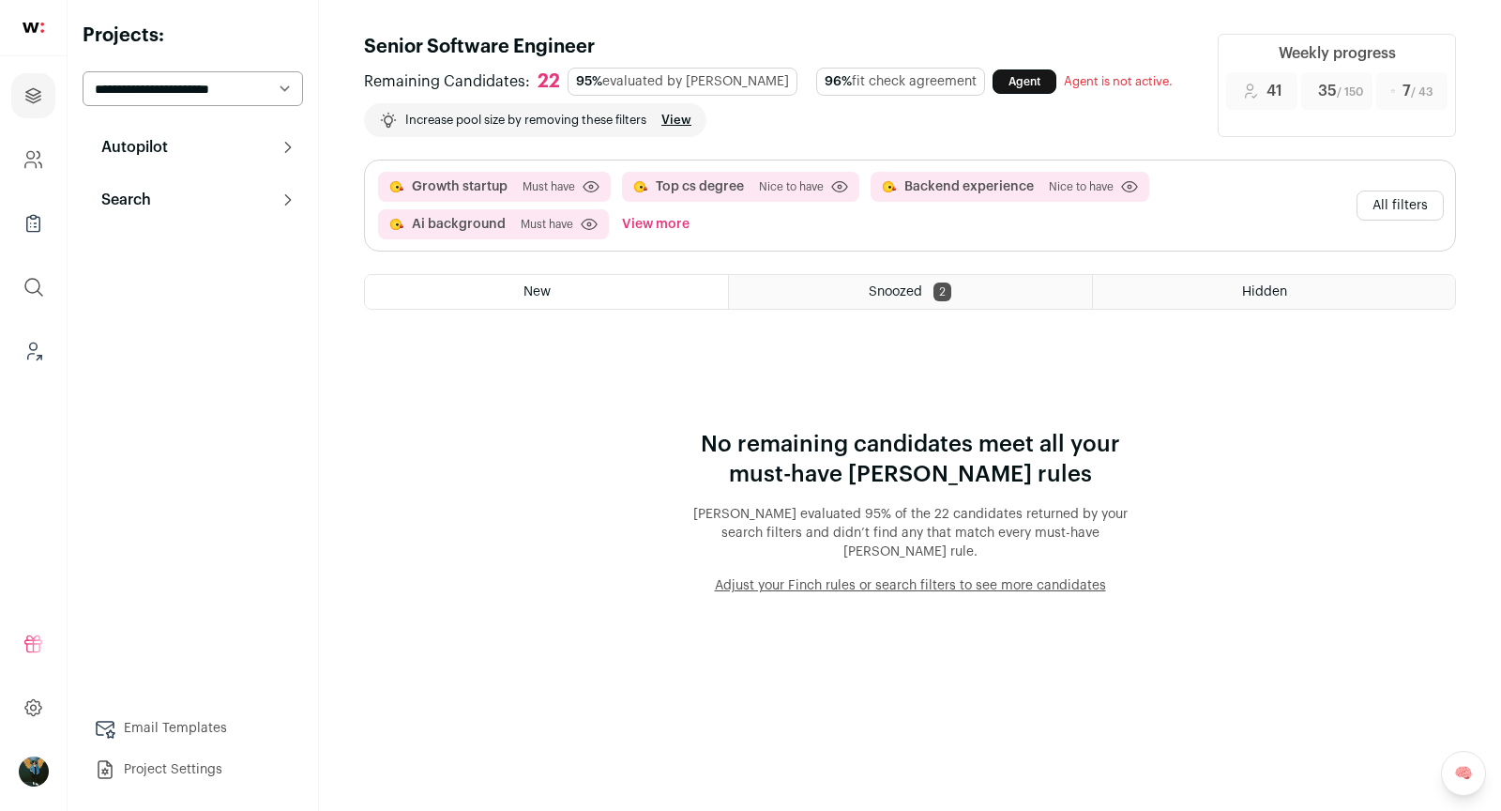
click at [1386, 209] on button "All filters" at bounding box center [1400, 205] width 87 height 30
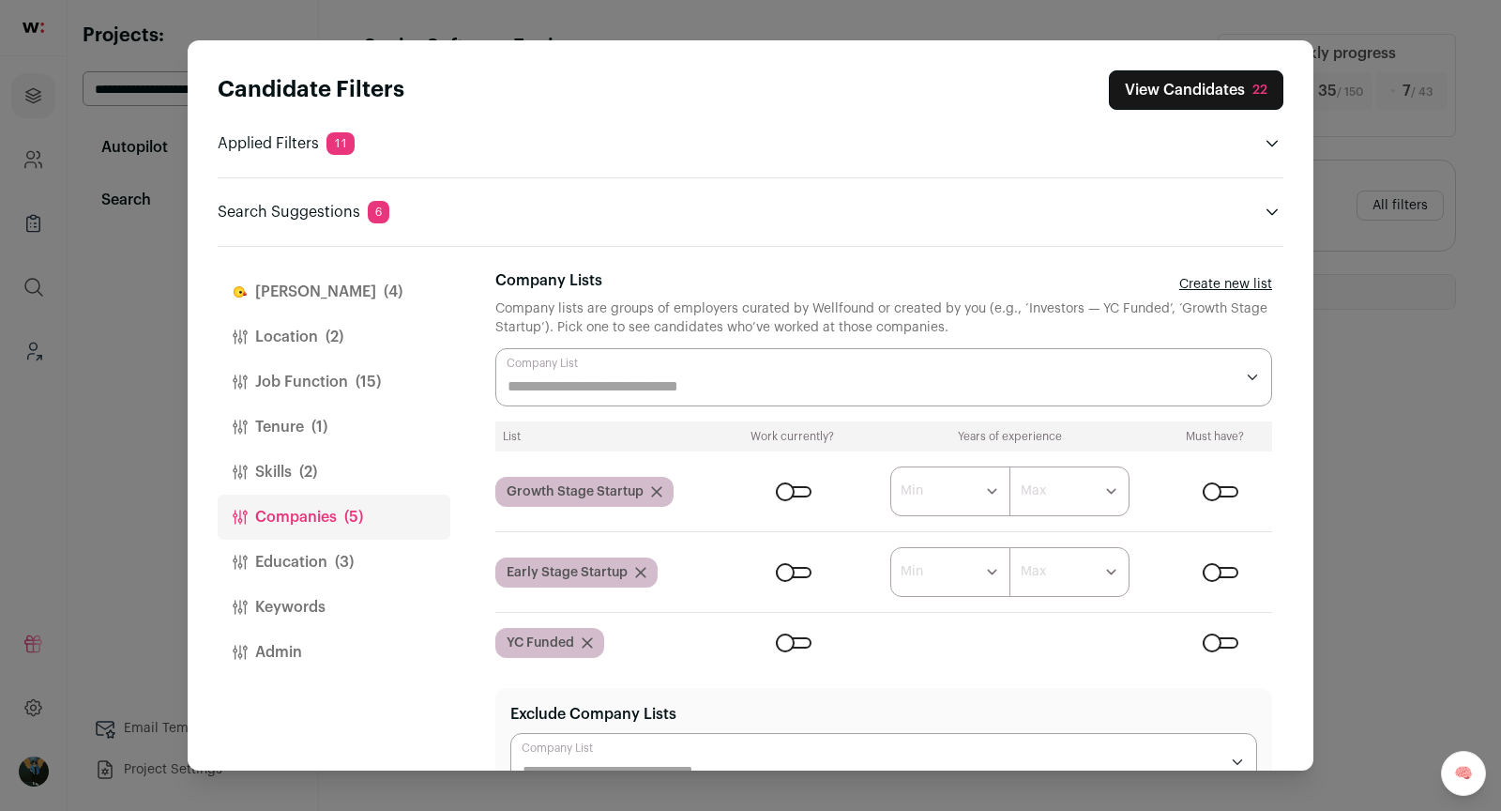
scroll to position [51, 0]
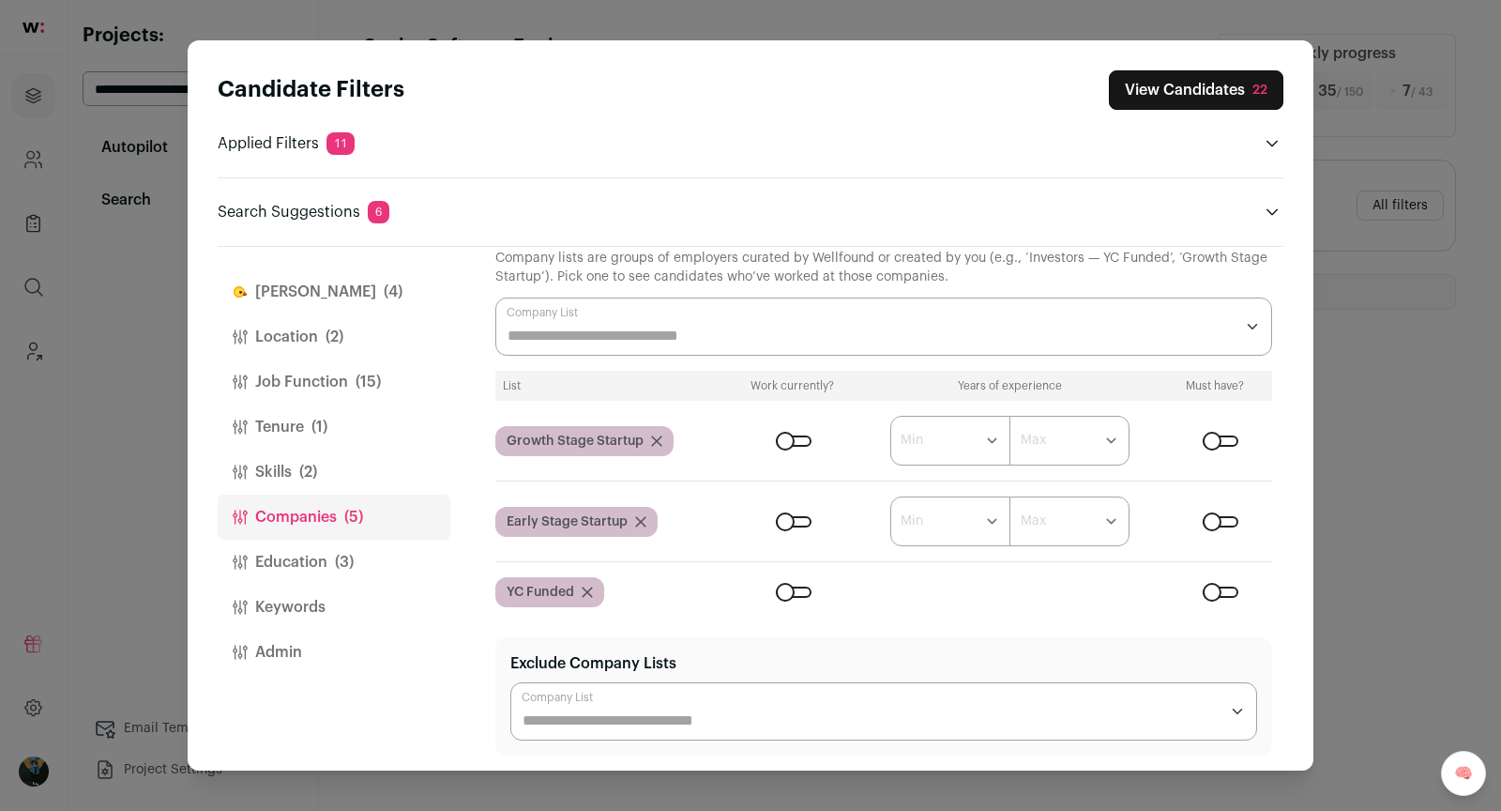
click at [384, 288] on span "(4)" at bounding box center [393, 292] width 19 height 23
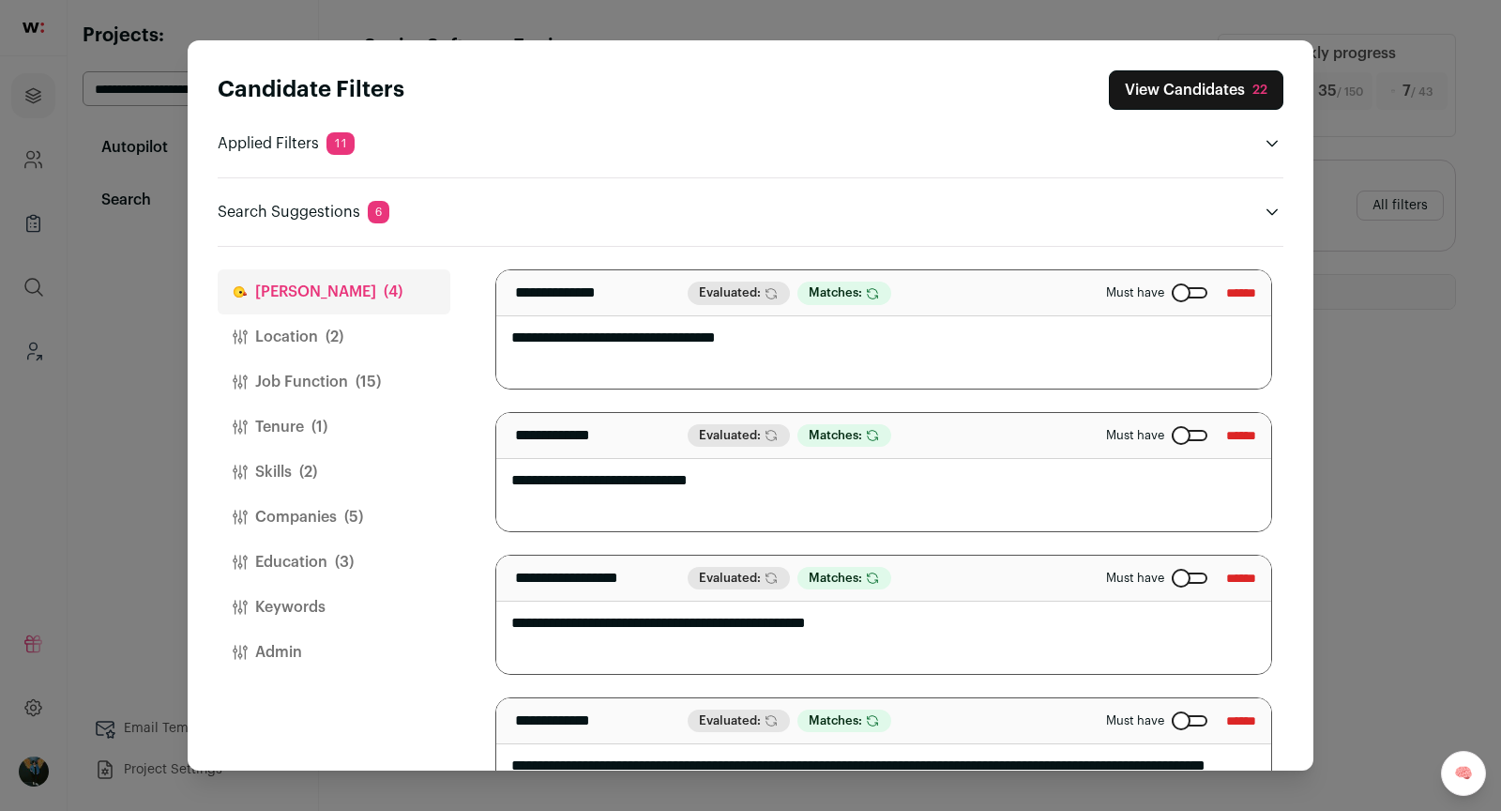
scroll to position [169, 0]
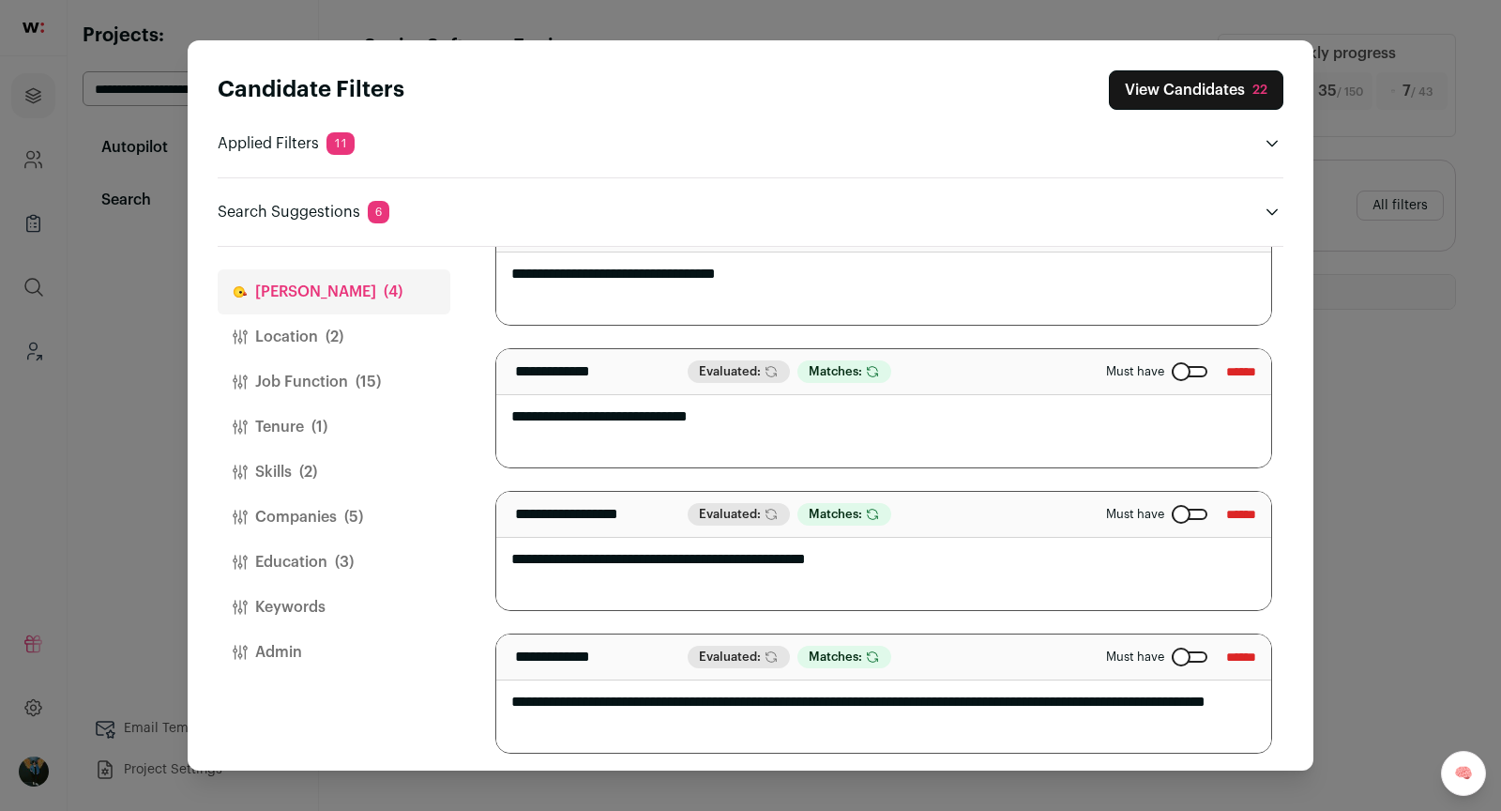
click at [1242, 509] on input "******" at bounding box center [1241, 514] width 30 height 30
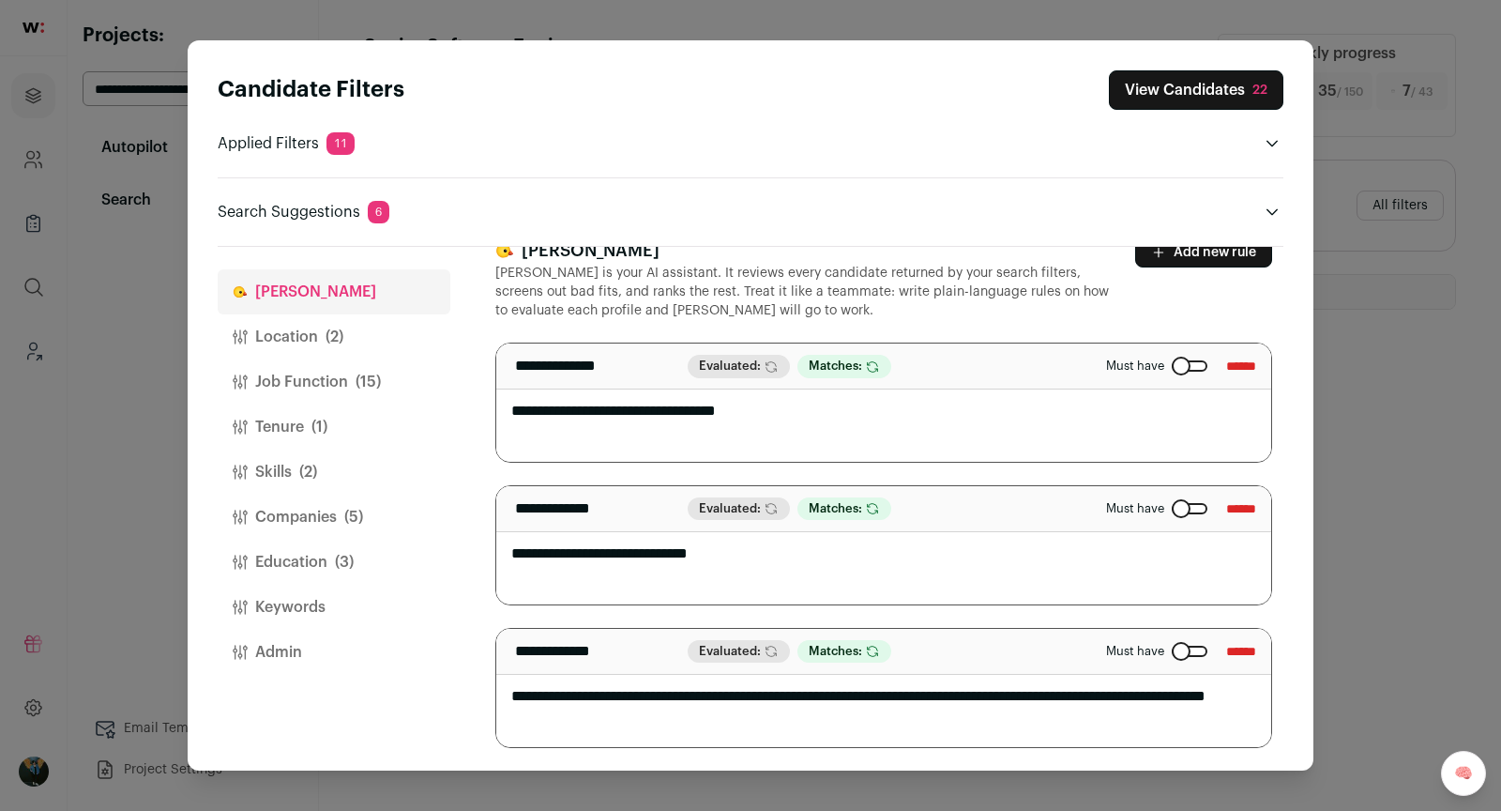
scroll to position [27, 0]
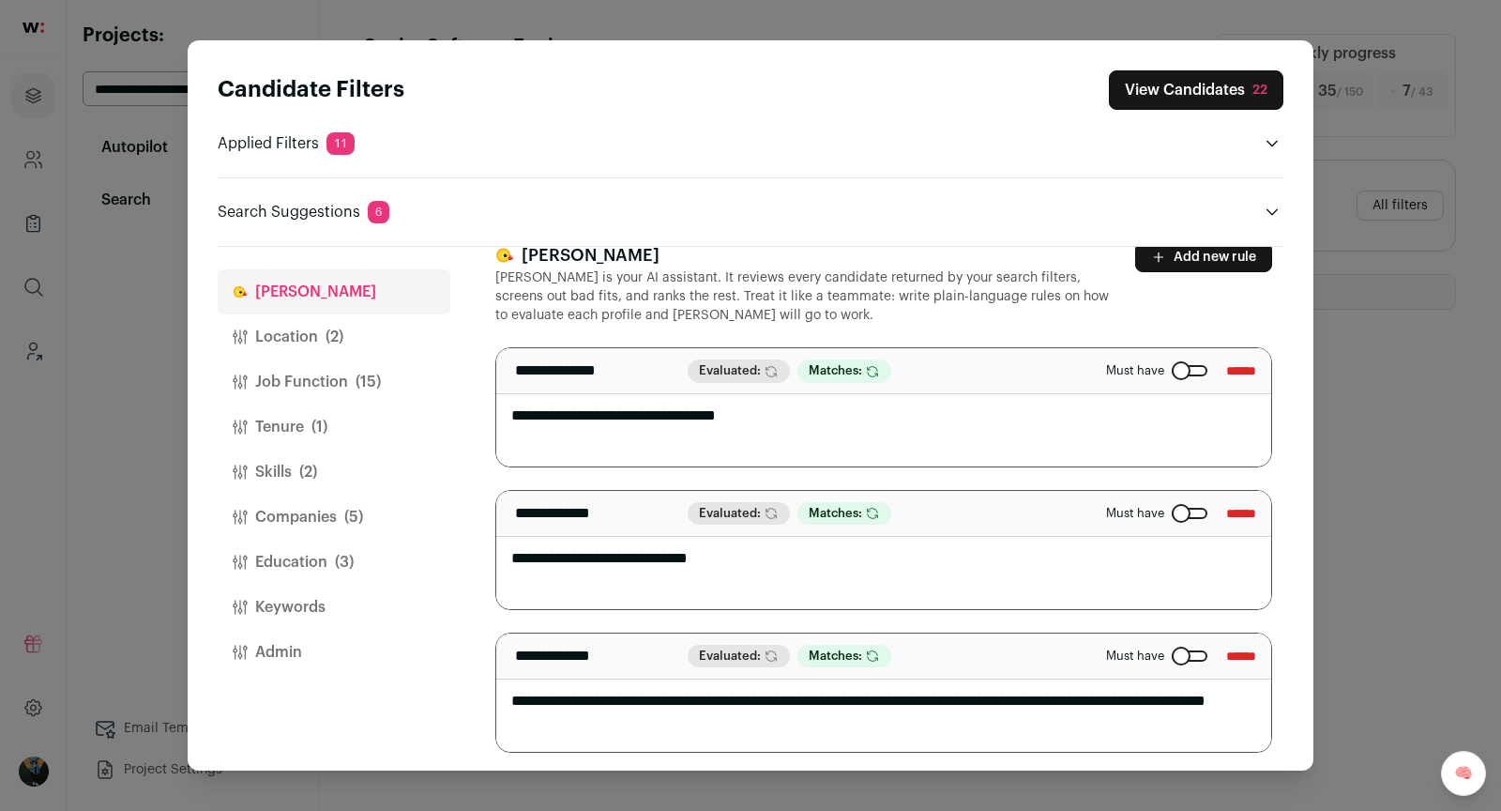
drag, startPoint x: 509, startPoint y: 716, endPoint x: 614, endPoint y: 716, distance: 104.1
click at [616, 716] on textarea "**********" at bounding box center [884, 692] width 776 height 118
click at [269, 601] on button "Keywords" at bounding box center [334, 607] width 233 height 45
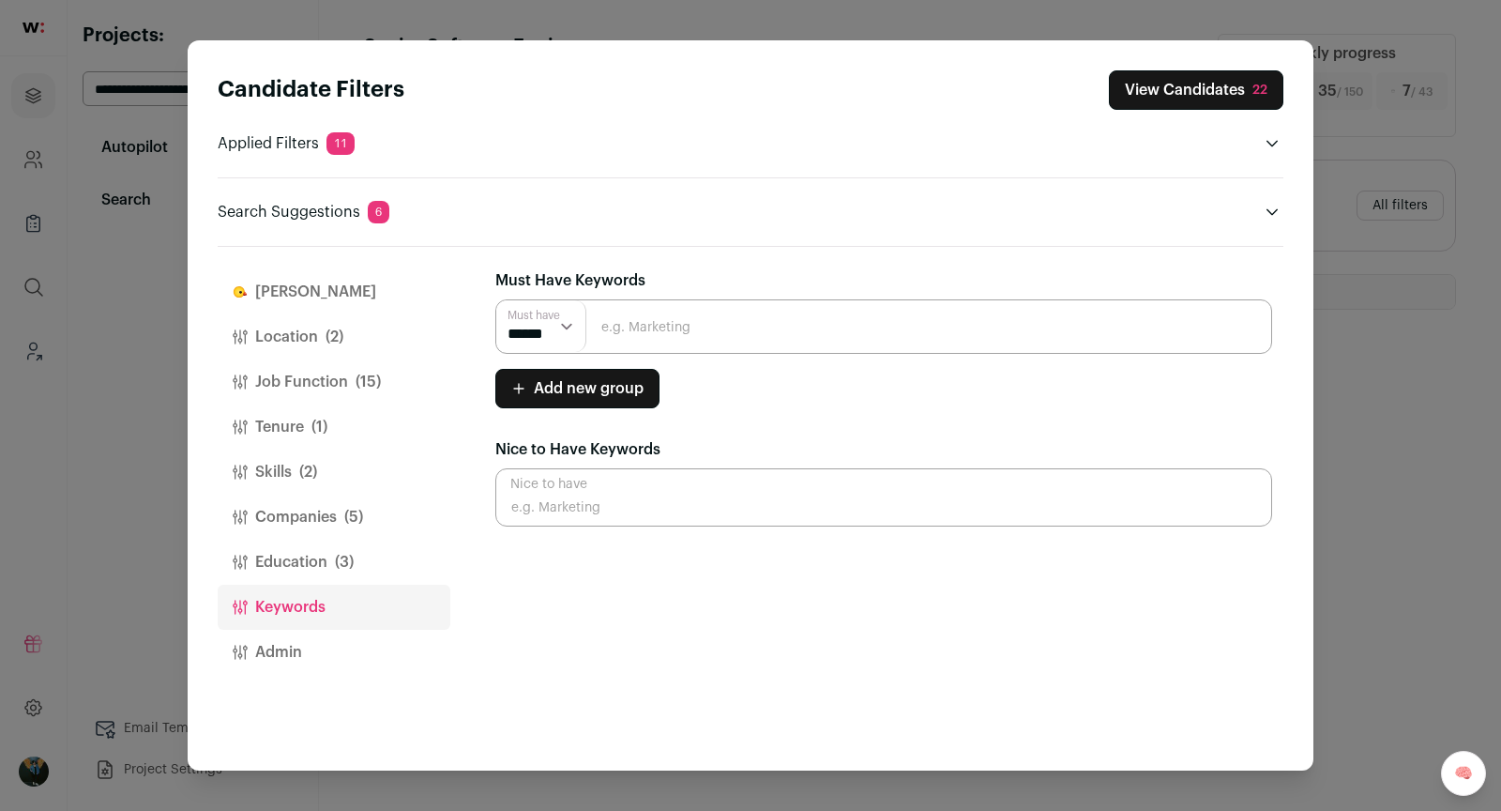
click at [658, 327] on input "Close modal via background" at bounding box center [883, 326] width 777 height 54
paste input "cloud-native AI"
type input "cloud-native AI"
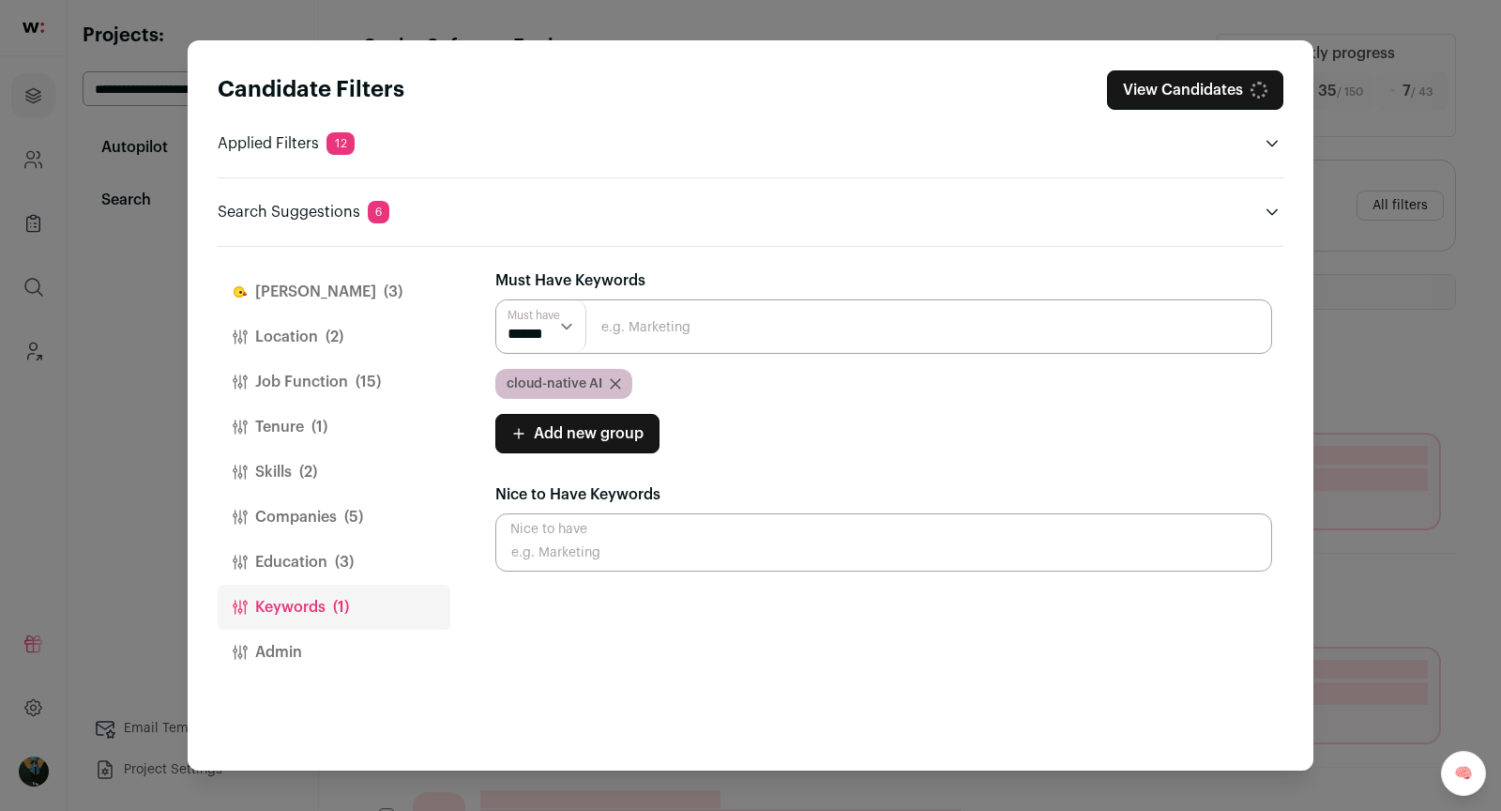
click at [673, 326] on input "Close modal via background" at bounding box center [883, 326] width 777 height 54
type input "AI"
click at [709, 324] on input "Close modal via background" at bounding box center [883, 326] width 777 height 54
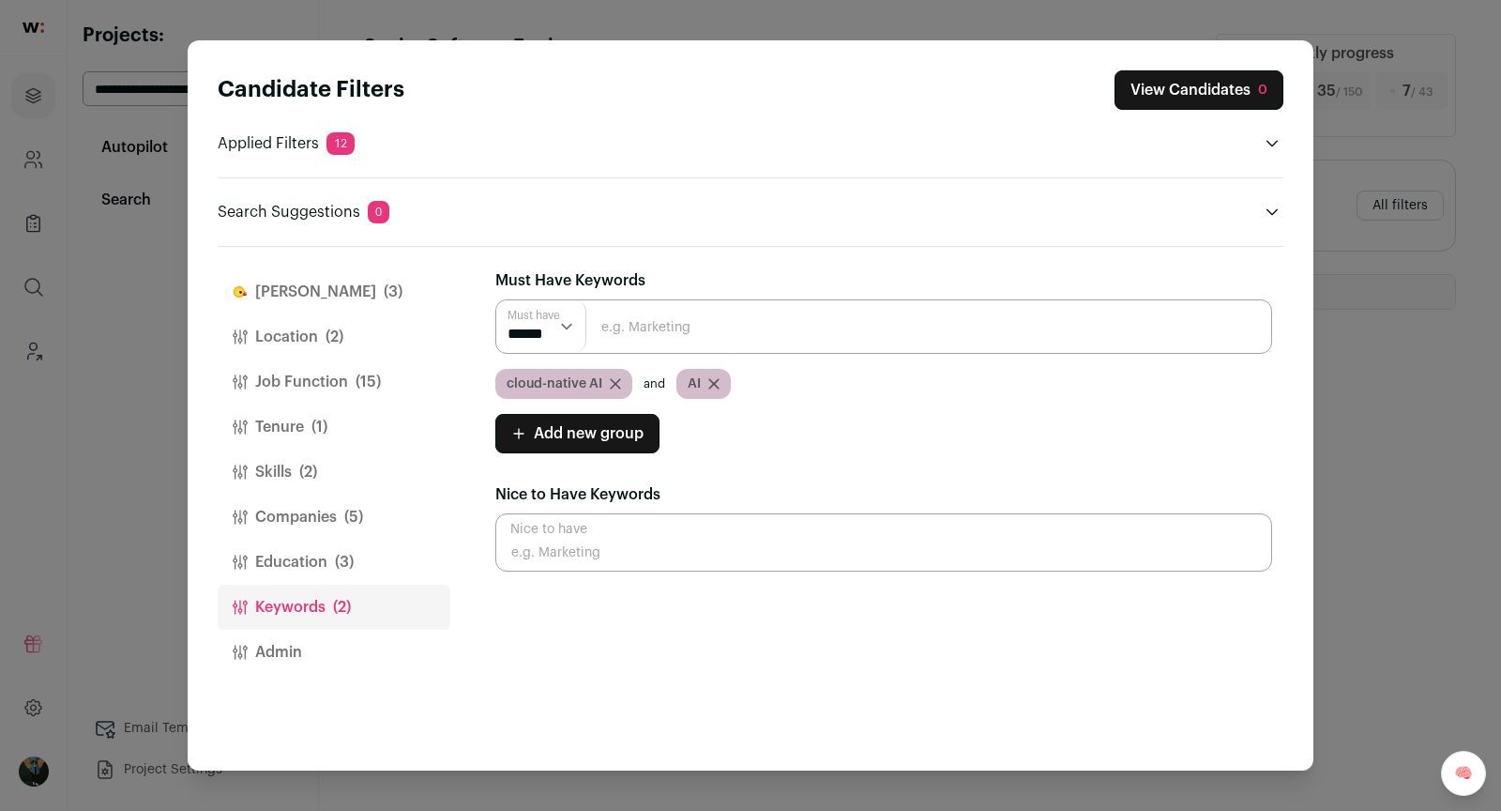
click at [517, 333] on select "****** ******" at bounding box center [541, 326] width 90 height 52
select select "**"
click at [872, 323] on input "Close modal via background" at bounding box center [883, 326] width 777 height 54
type input "cloud native"
click at [1246, 87] on button "View Candidates 2" at bounding box center [1199, 89] width 167 height 39
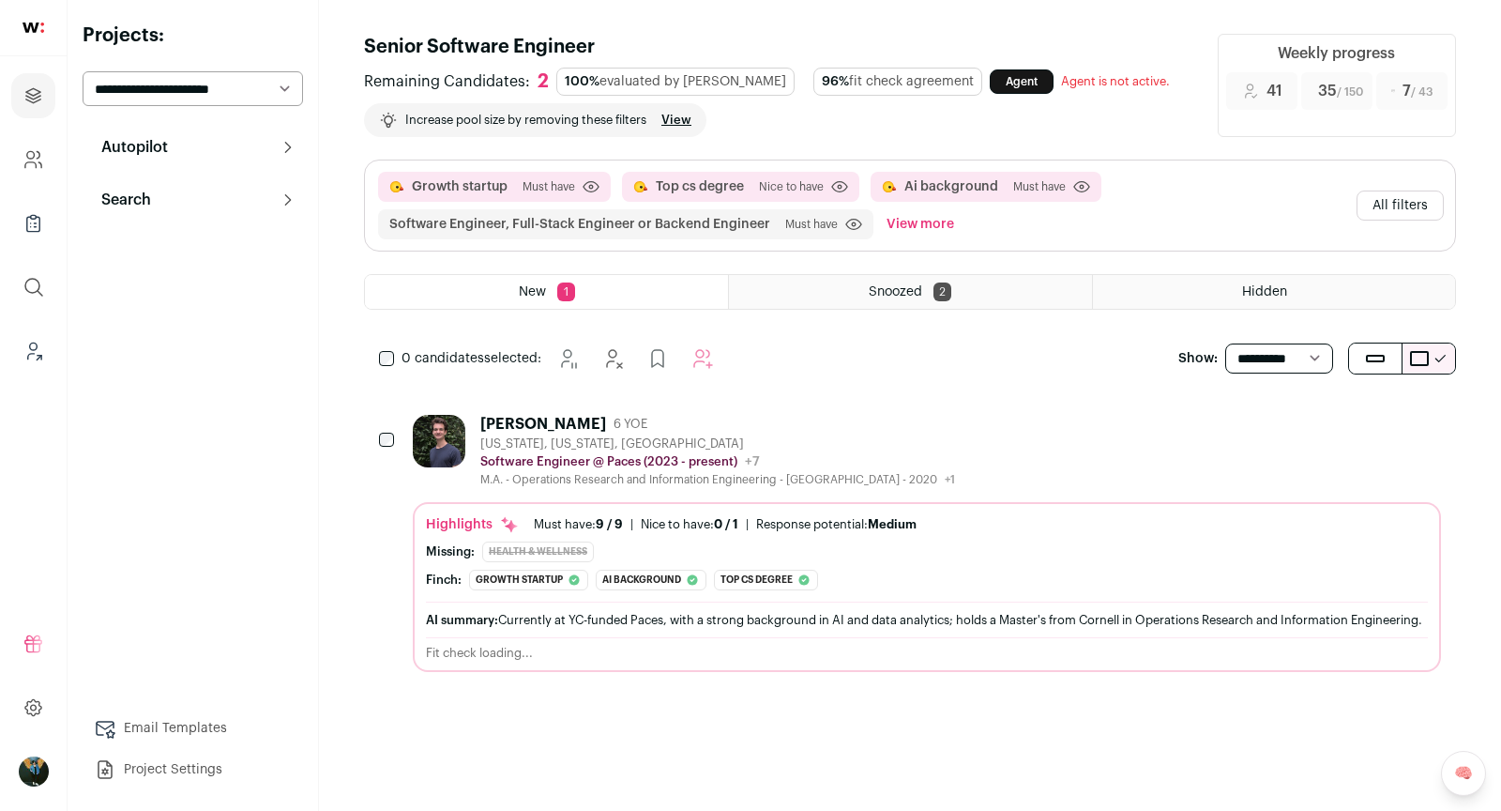
click at [1149, 445] on div "[PERSON_NAME] 6 YOE [US_STATE], [US_STATE], [GEOGRAPHIC_DATA] Software Engineer…" at bounding box center [927, 451] width 1028 height 72
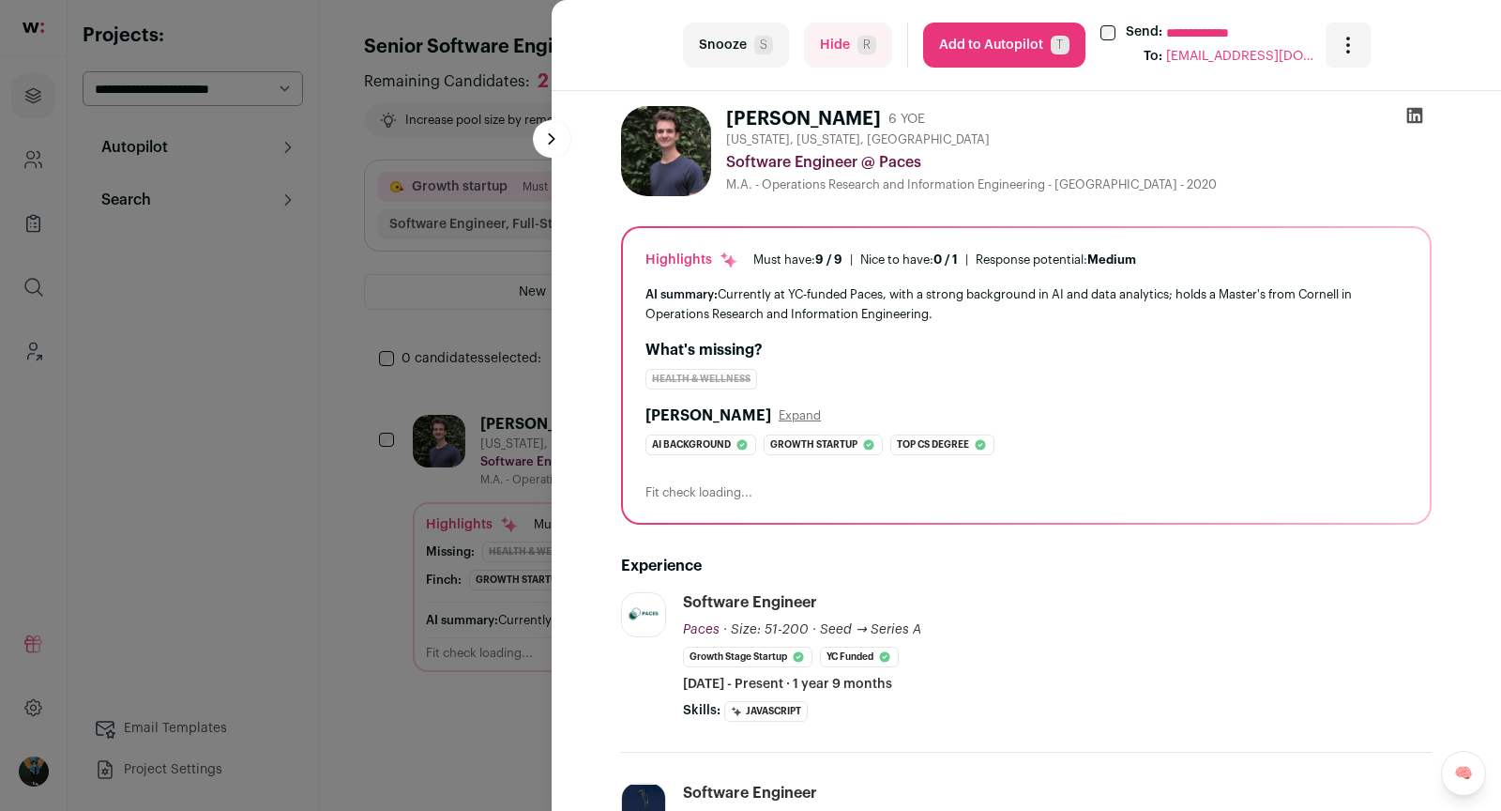
click at [976, 54] on button "Add to Autopilot T" at bounding box center [1004, 45] width 162 height 45
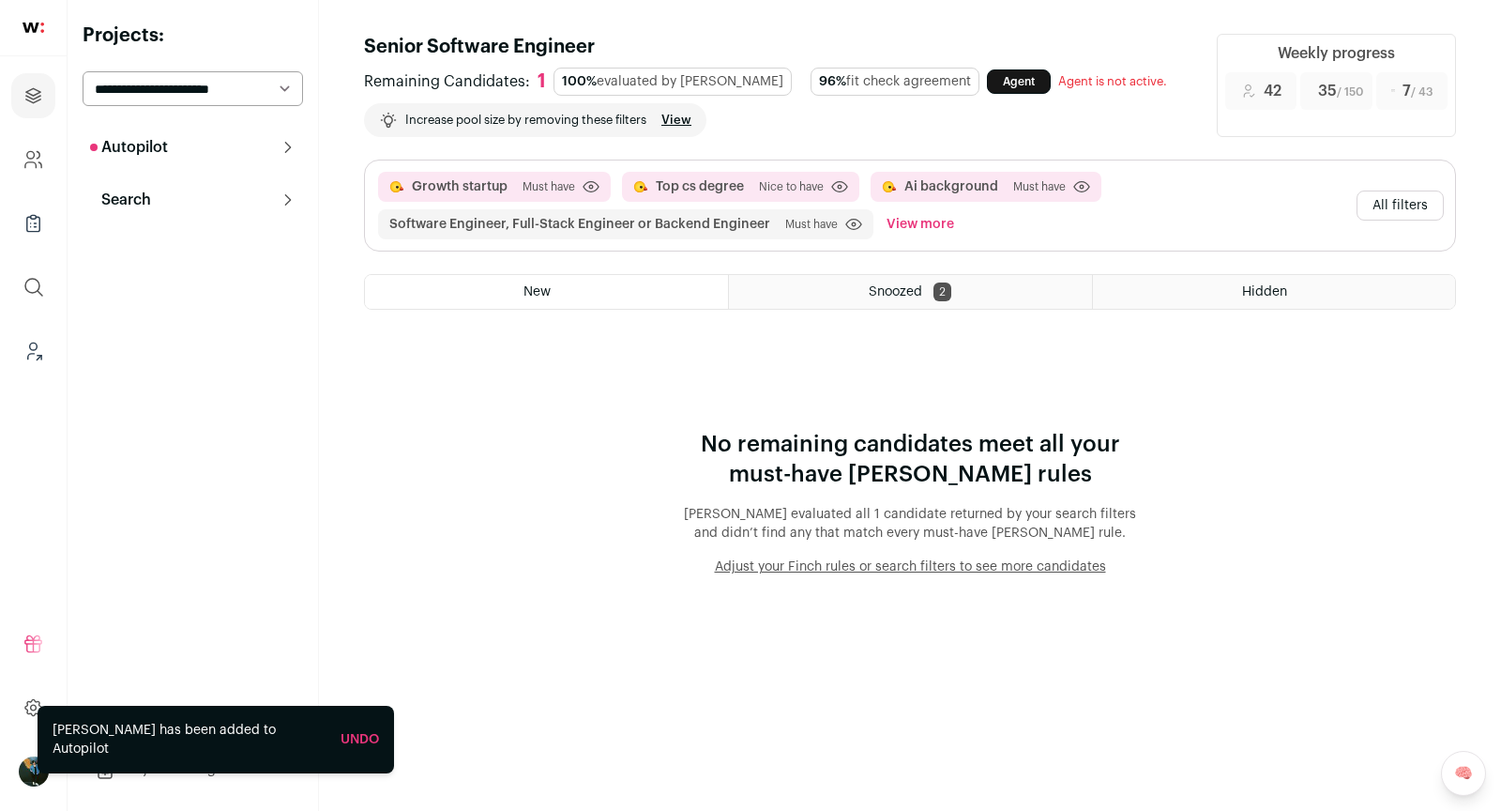
click at [282, 148] on icon at bounding box center [288, 147] width 15 height 15
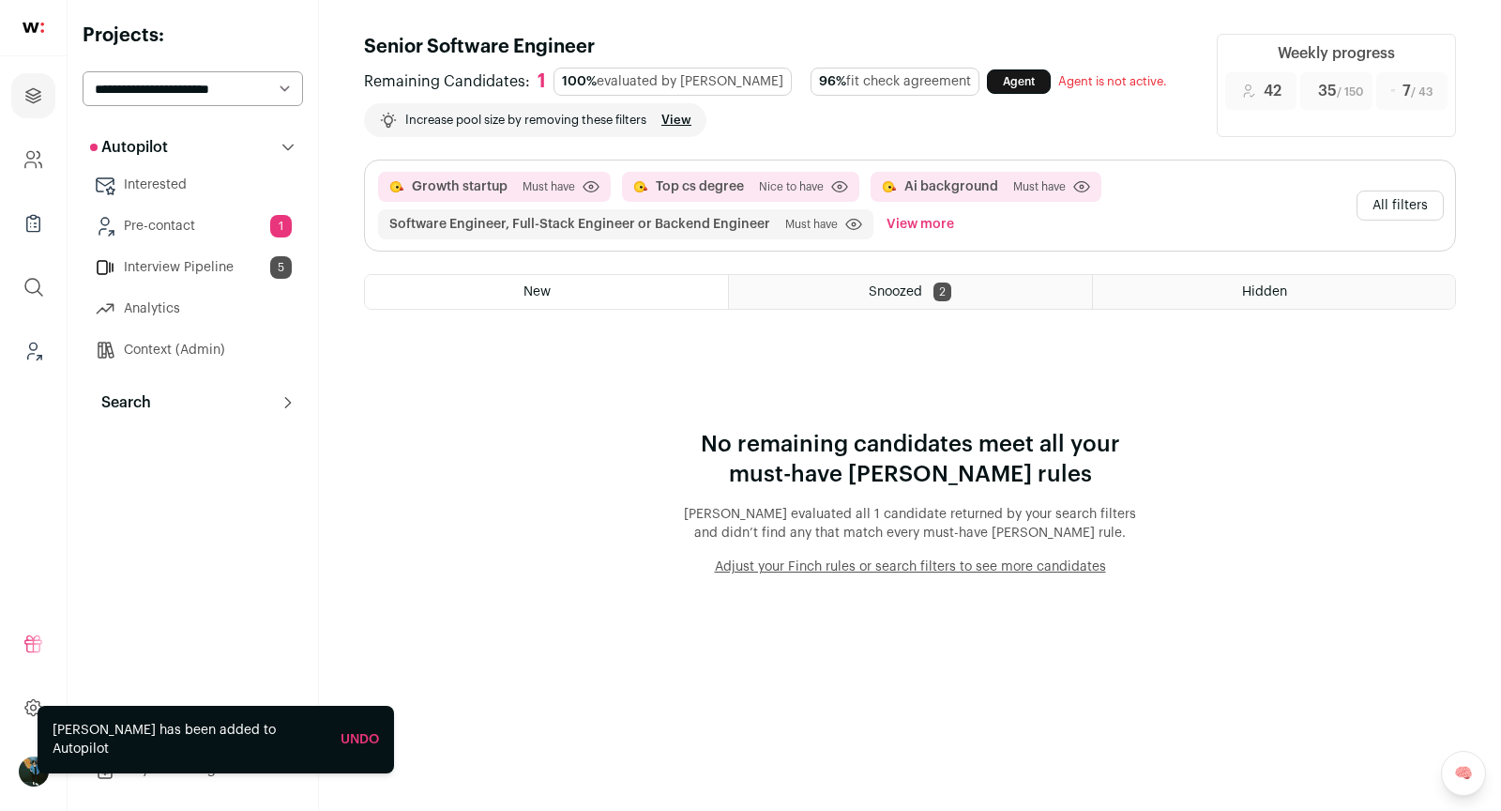
click at [224, 268] on link "Interview Pipeline 5" at bounding box center [193, 268] width 220 height 38
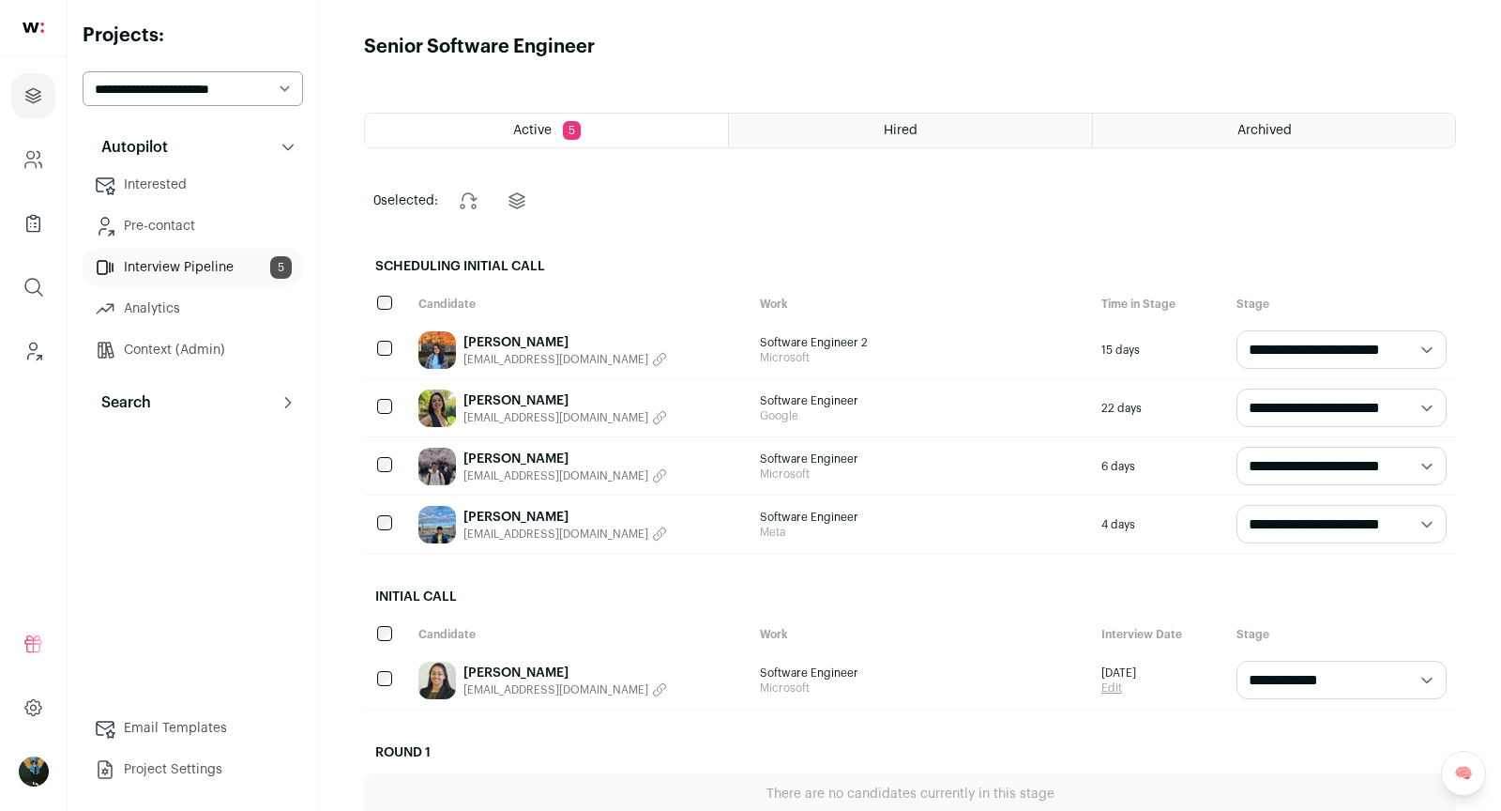
click at [219, 223] on html "Projects Company and ATS Settings Company Lists (Experimental) Global Search Le…" at bounding box center [750, 581] width 1501 height 1163
click at [186, 223] on link "Pre-contact" at bounding box center [193, 226] width 220 height 38
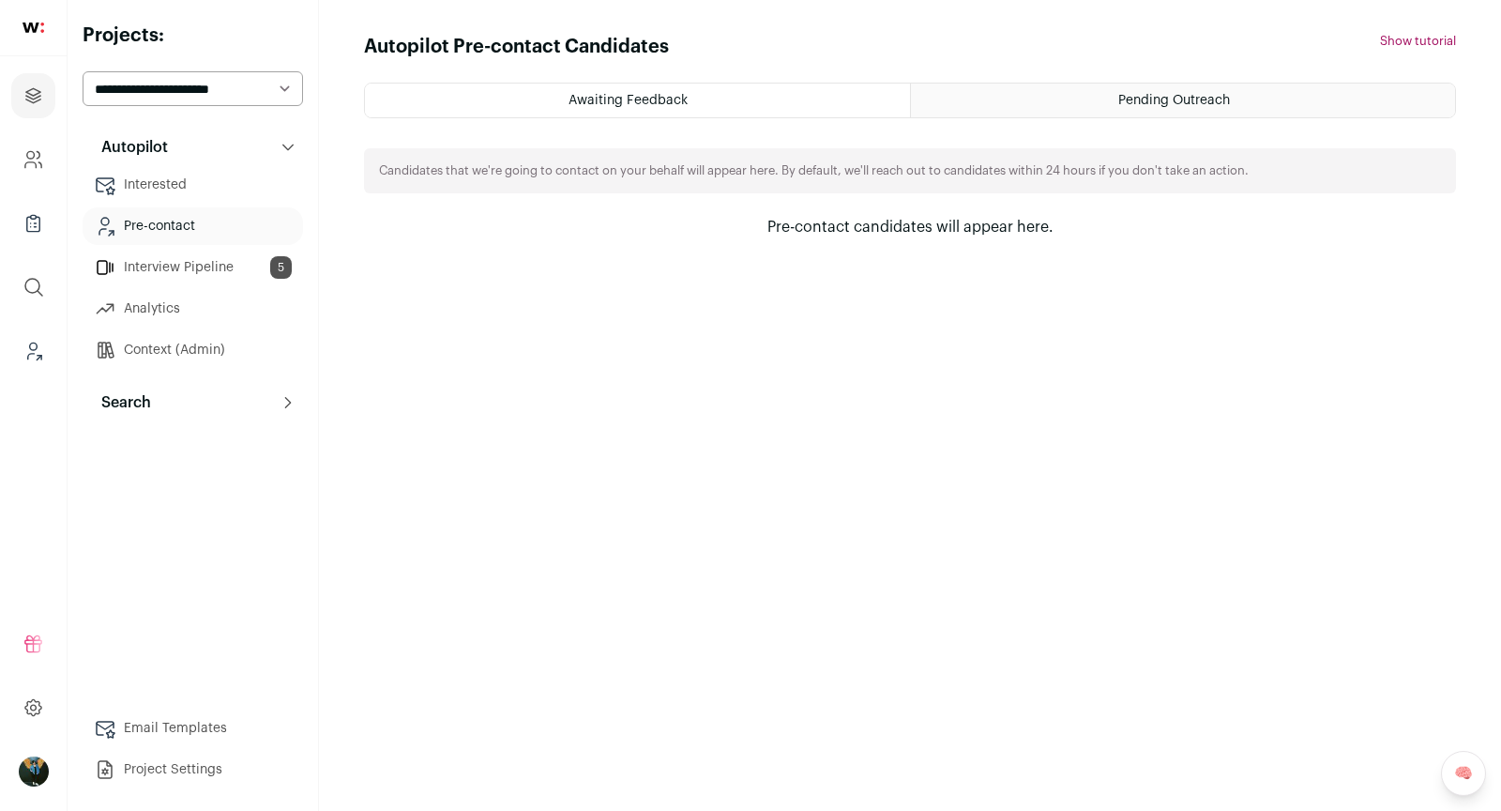
click at [160, 408] on button "Search" at bounding box center [193, 403] width 220 height 38
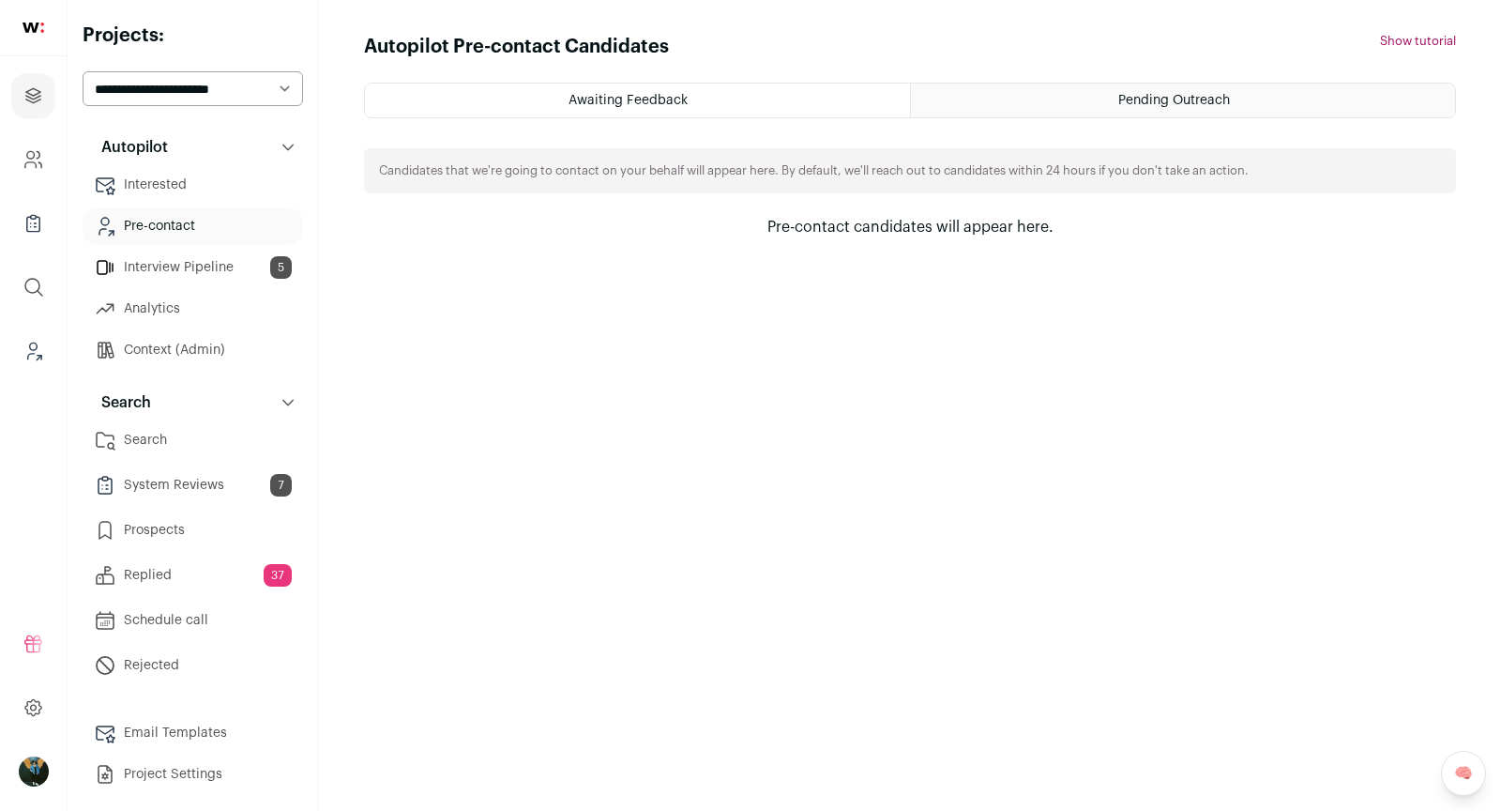
click at [159, 486] on link "System Reviews 7" at bounding box center [193, 485] width 220 height 38
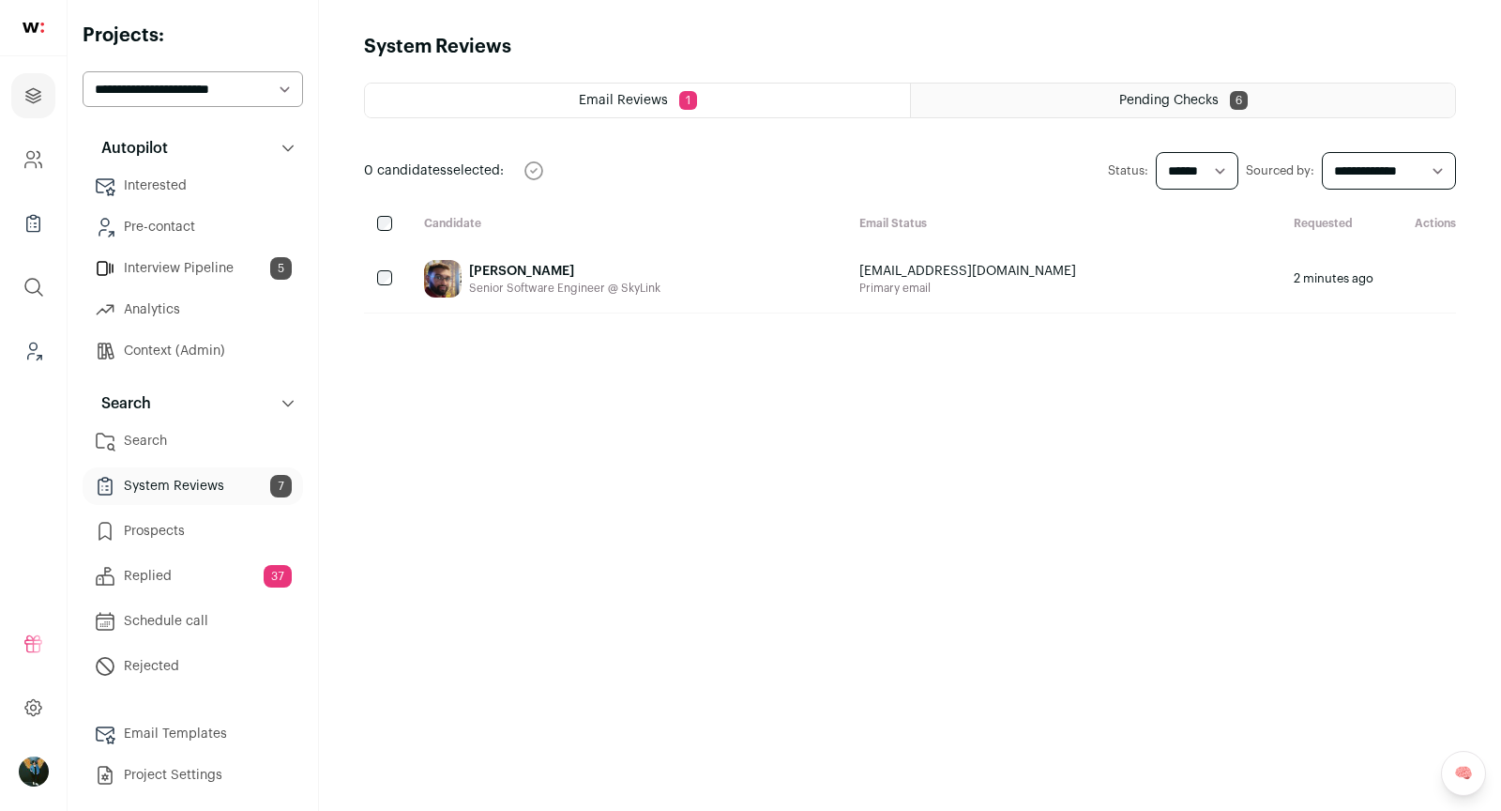
click at [163, 532] on link "Prospects" at bounding box center [193, 531] width 220 height 38
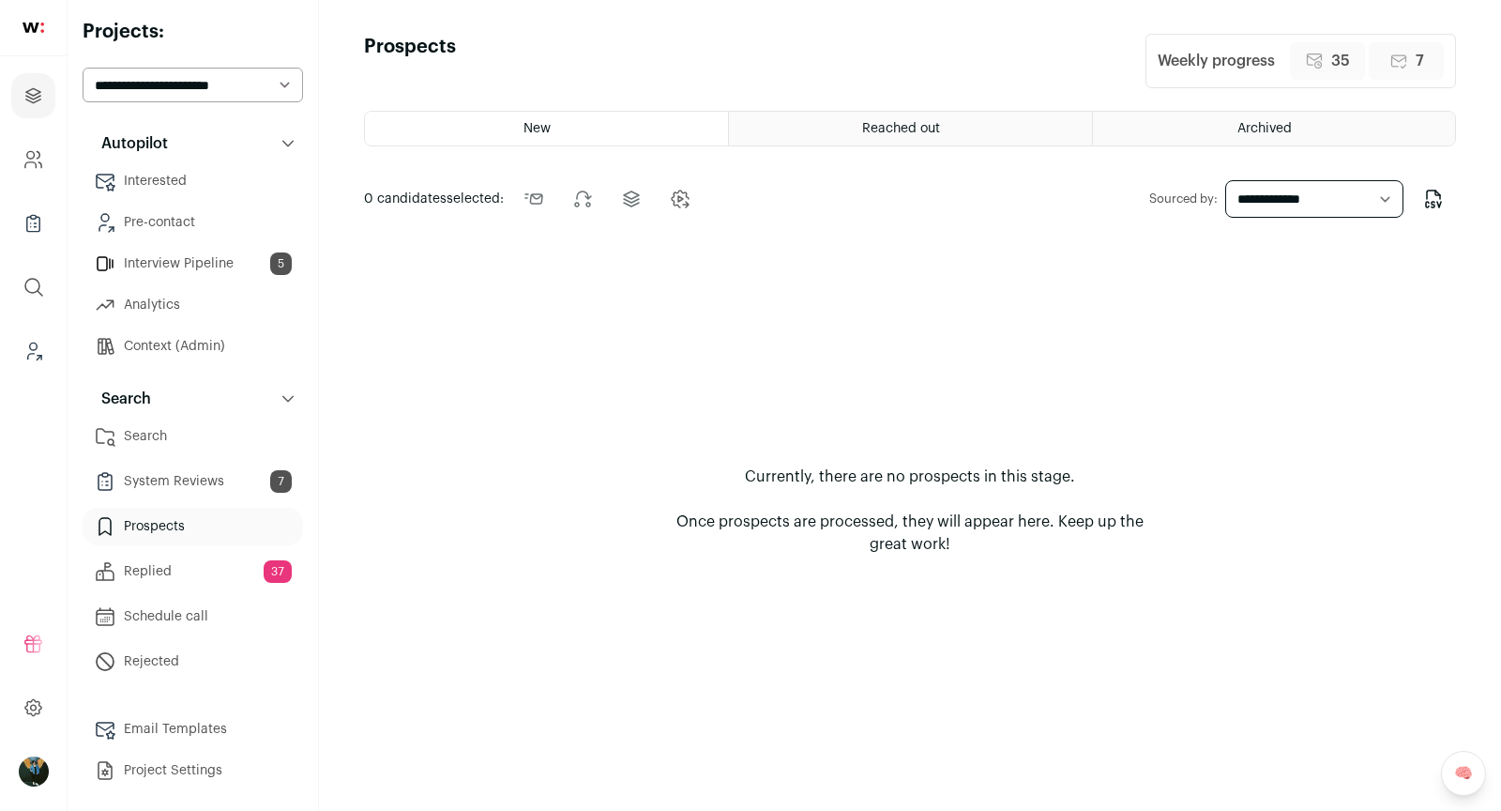
scroll to position [3, 0]
click at [179, 432] on link "Search" at bounding box center [193, 437] width 220 height 38
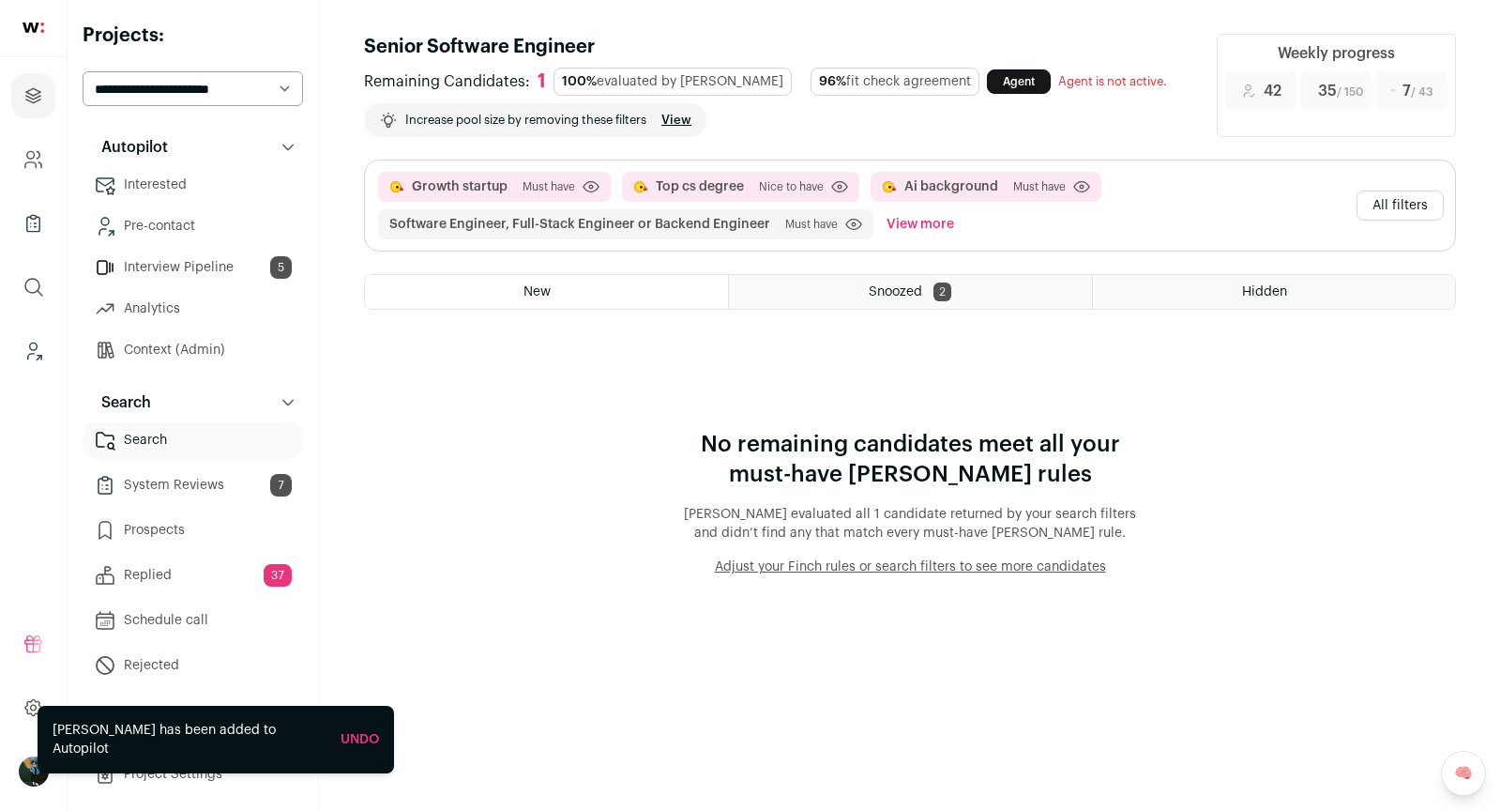
click at [1383, 215] on button "All filters" at bounding box center [1400, 205] width 87 height 30
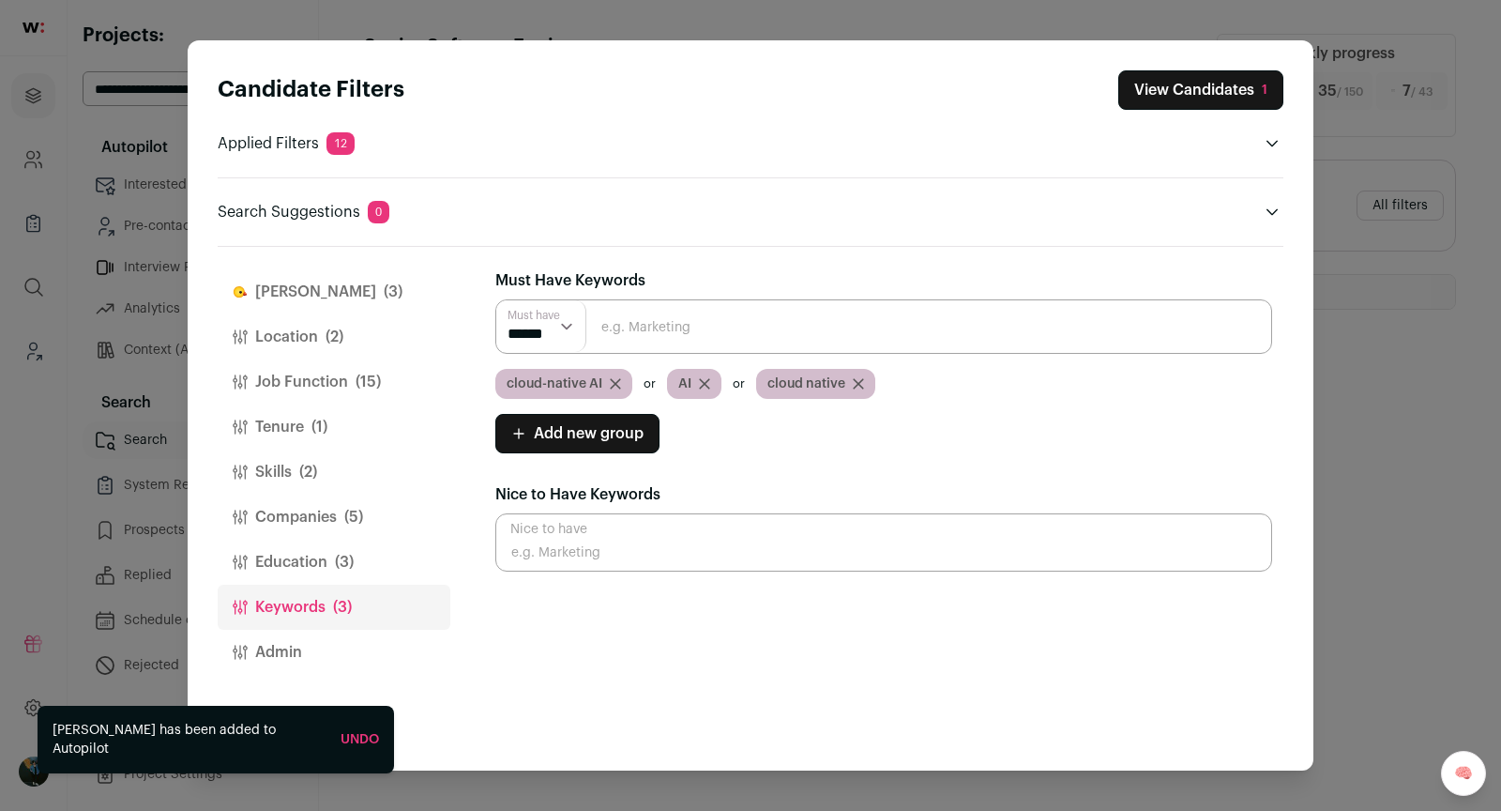
click at [326, 364] on button "Job Function (15)" at bounding box center [334, 381] width 233 height 45
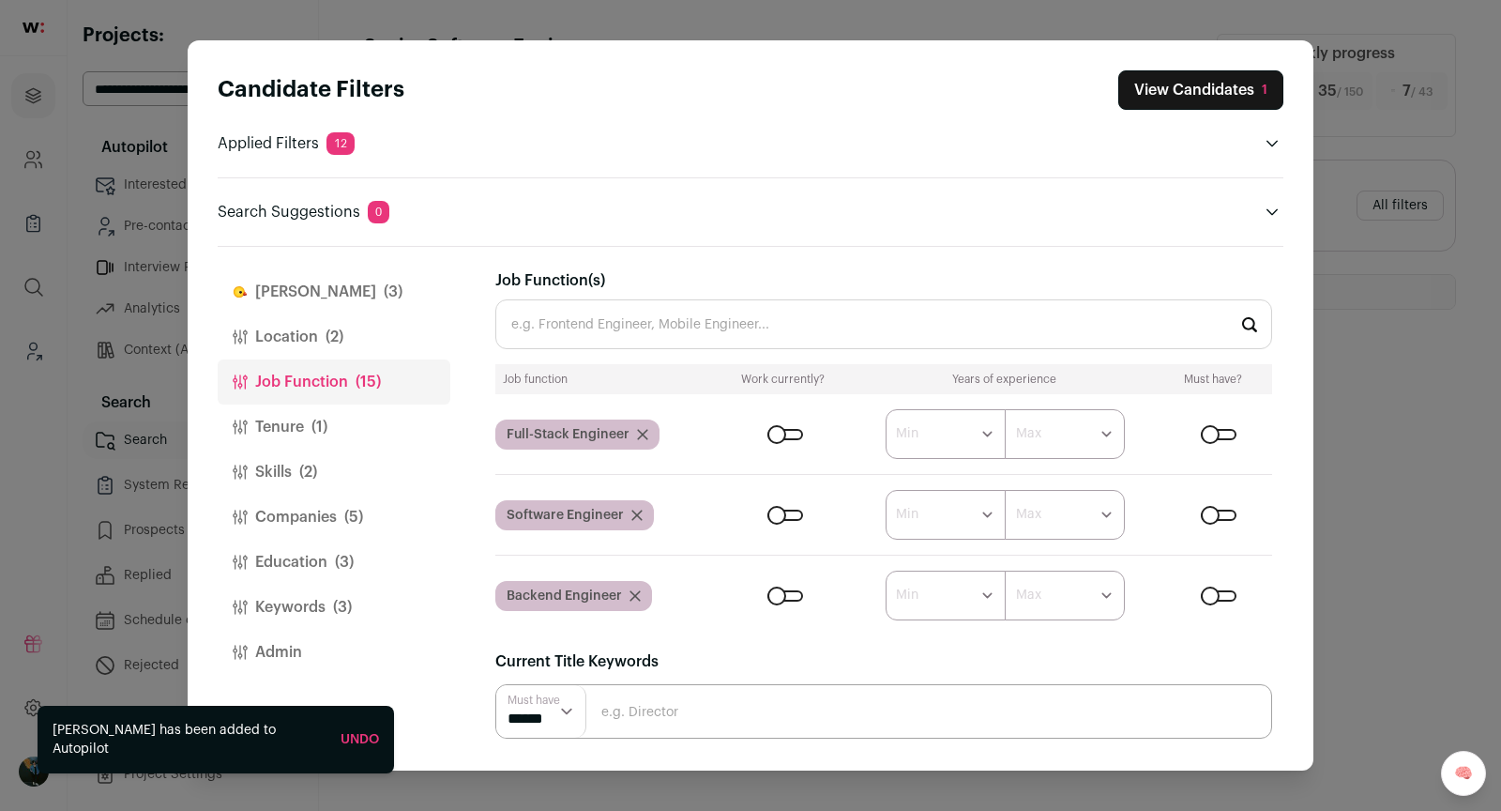
click at [384, 293] on span "(3)" at bounding box center [393, 292] width 19 height 23
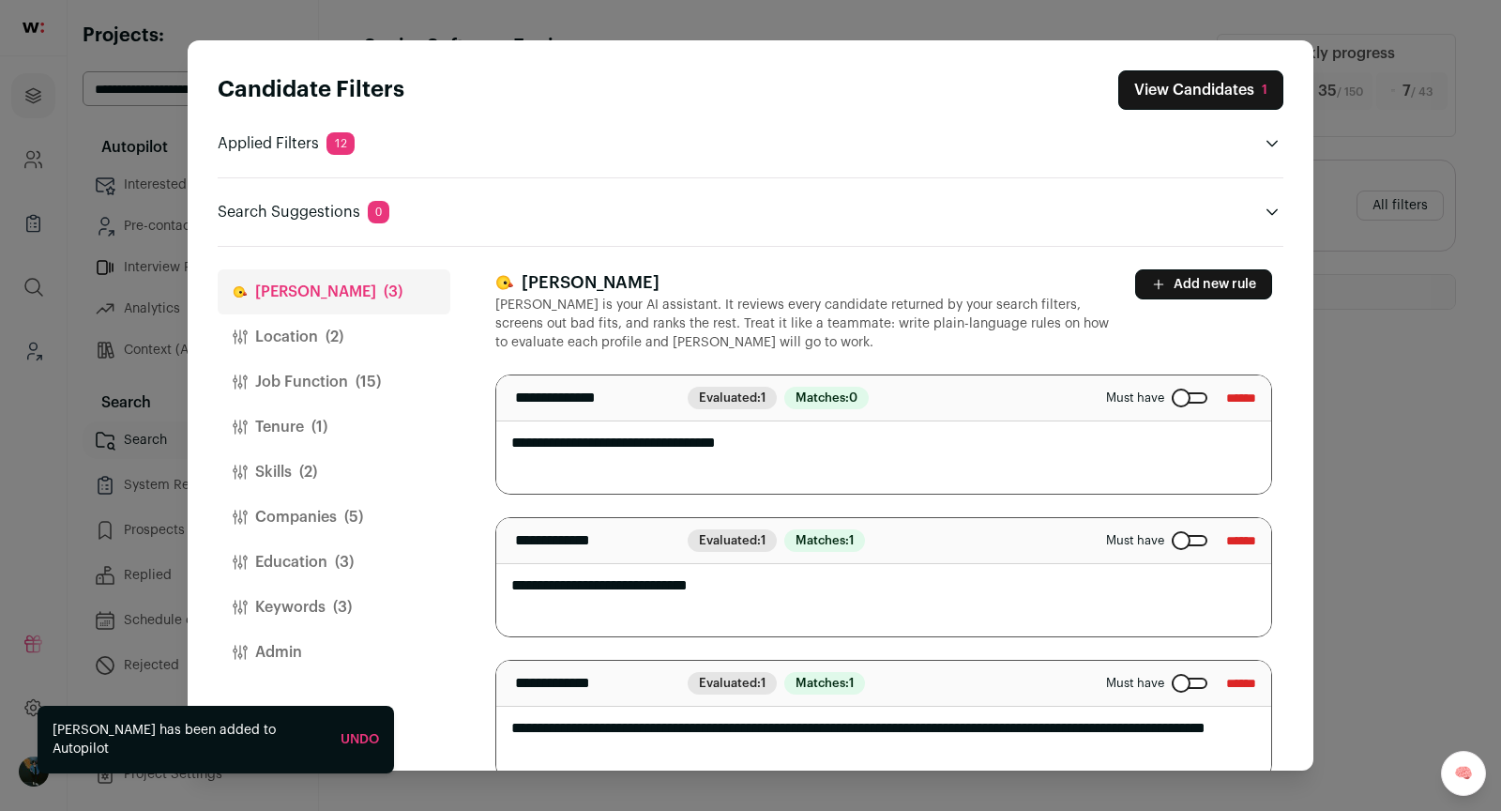
click at [593, 440] on textarea "**********" at bounding box center [884, 434] width 776 height 118
click at [595, 440] on textarea "**********" at bounding box center [884, 434] width 776 height 118
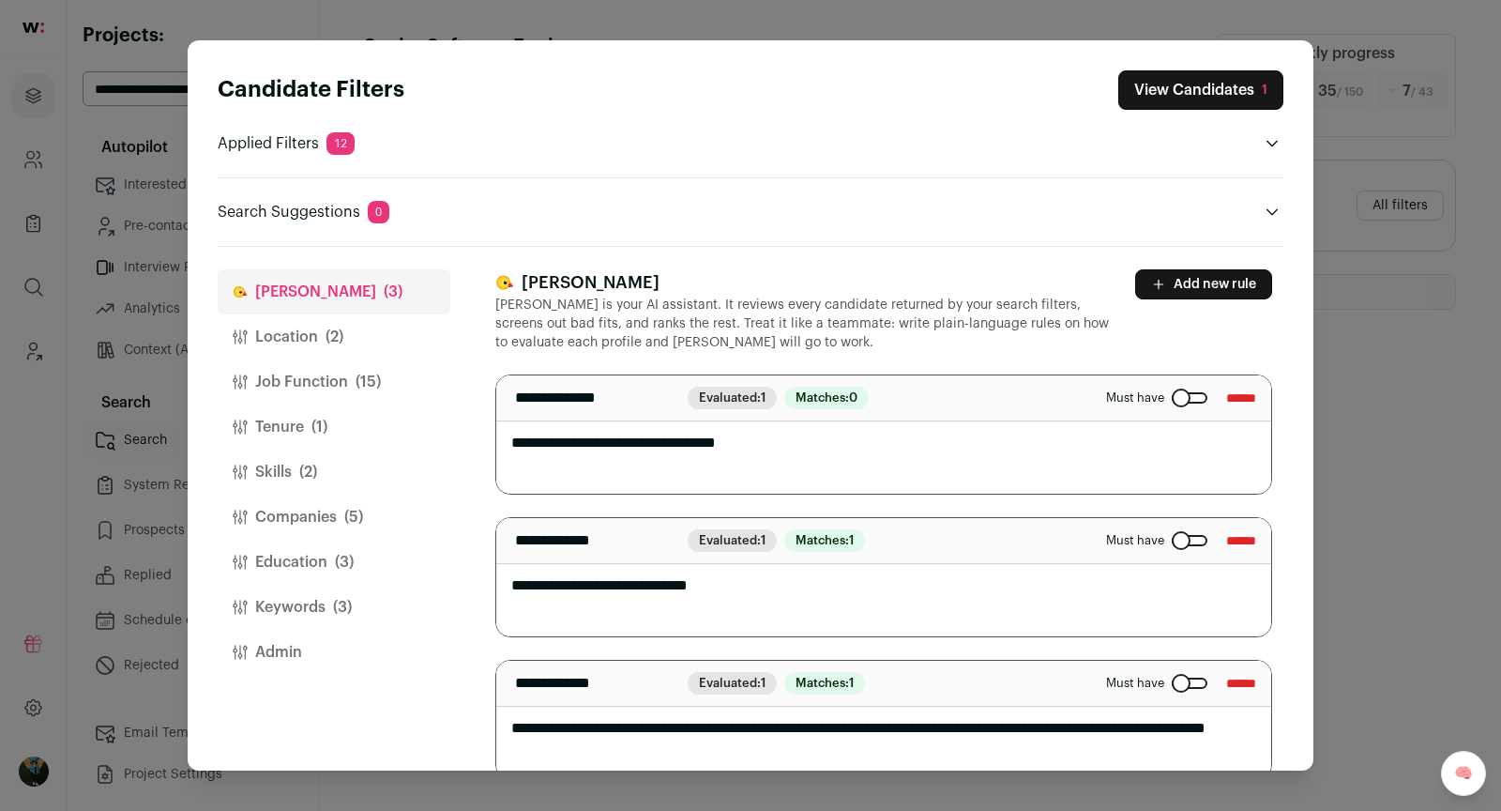
scroll to position [27, 0]
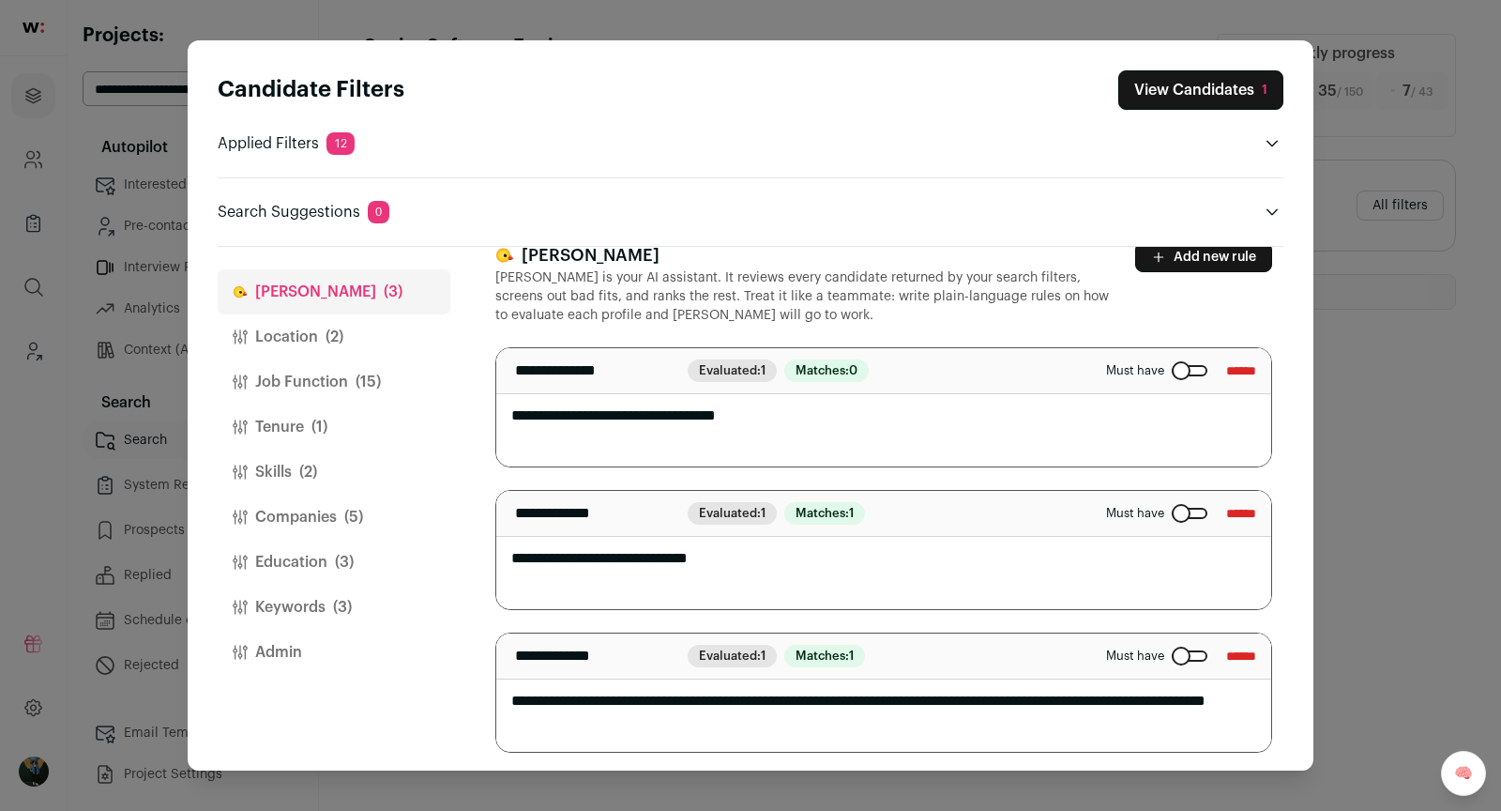
type textarea "**********"
click at [1190, 91] on button "View Candidates 1" at bounding box center [1200, 89] width 165 height 39
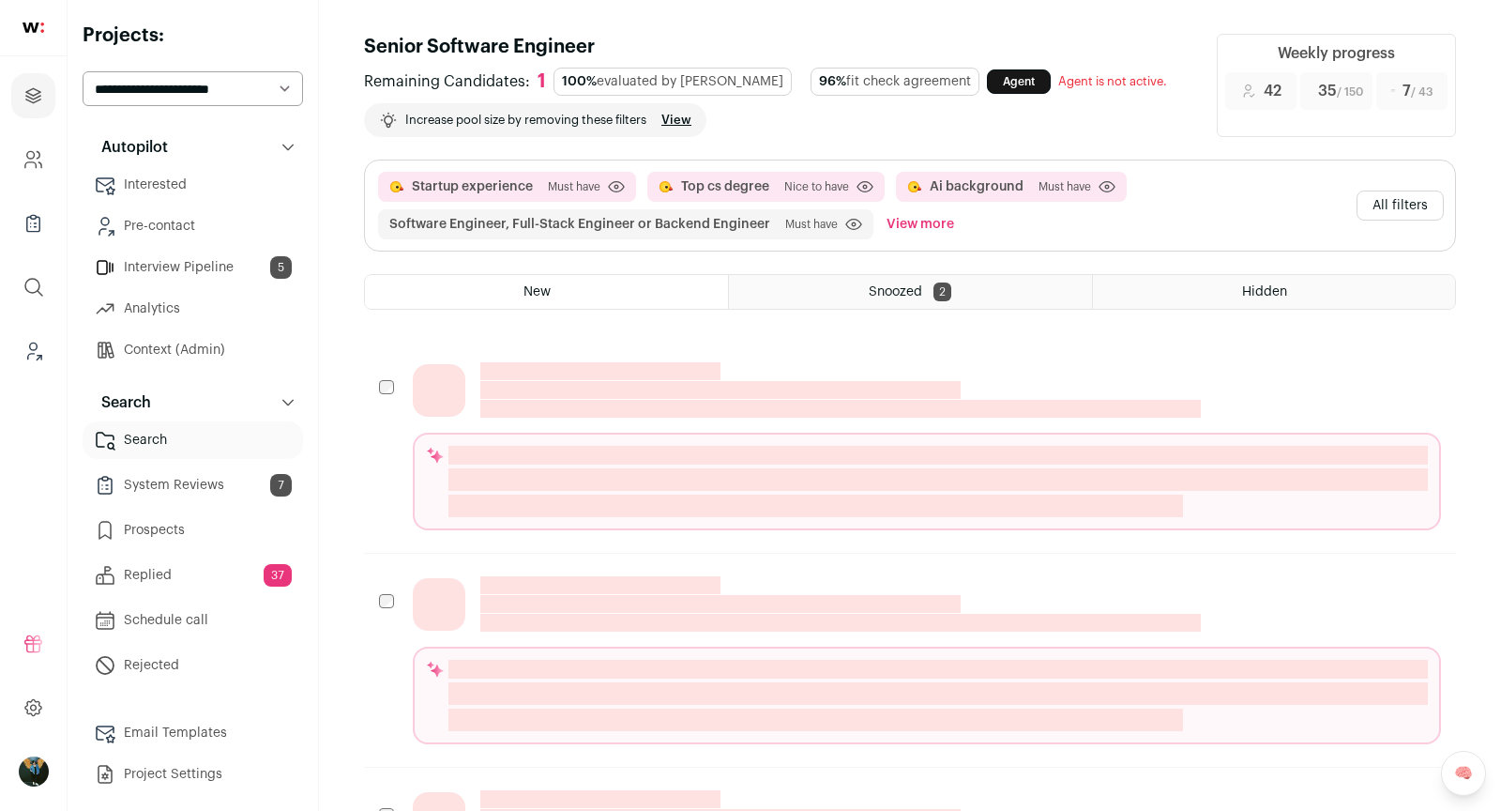
click at [1409, 205] on button "All filters" at bounding box center [1400, 205] width 87 height 30
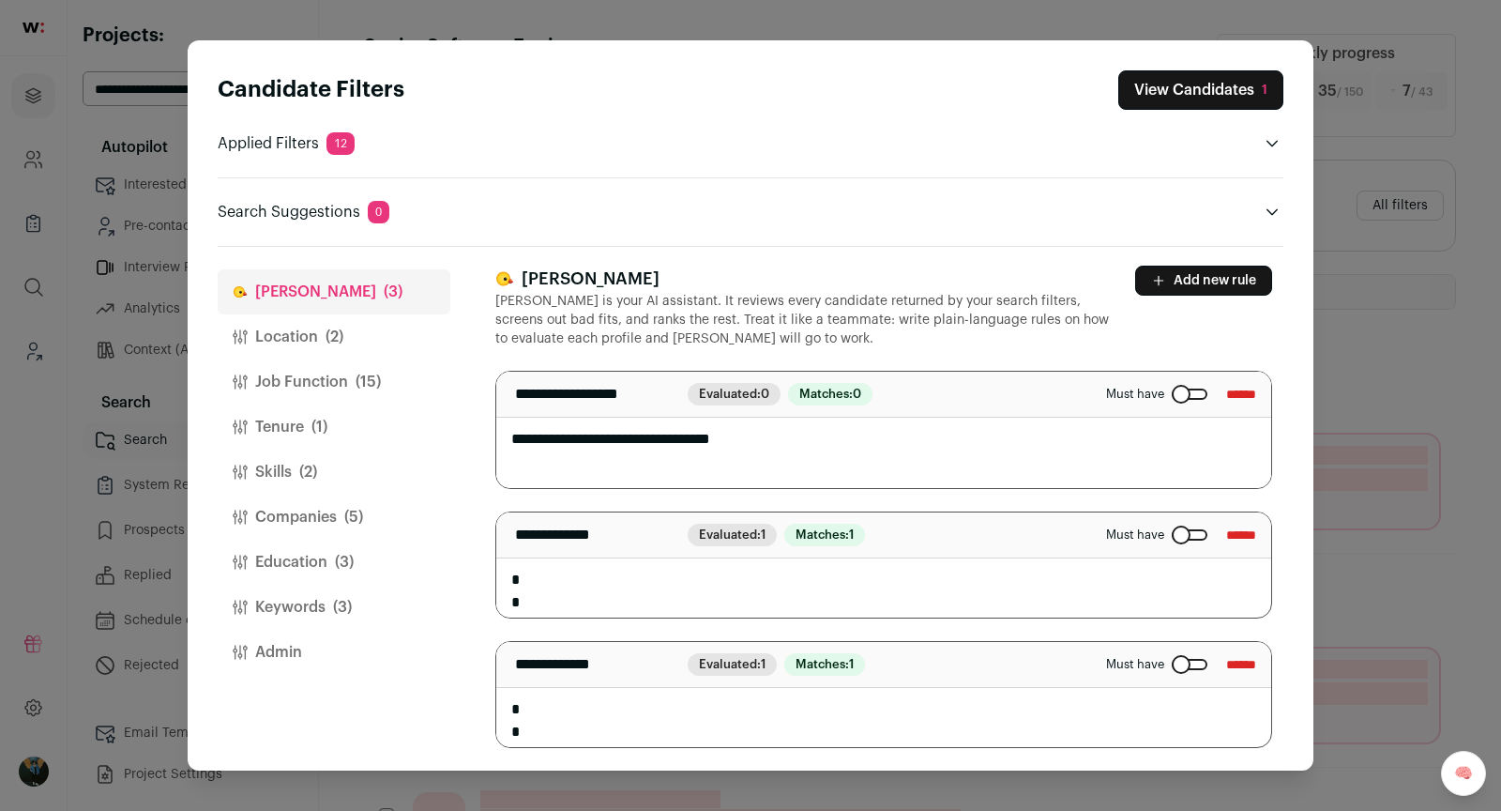
click at [1407, 207] on div "Candidate Filters View Candidates 1 Applied Filters 12 Growth startup, Top cs d…" at bounding box center [750, 405] width 1501 height 811
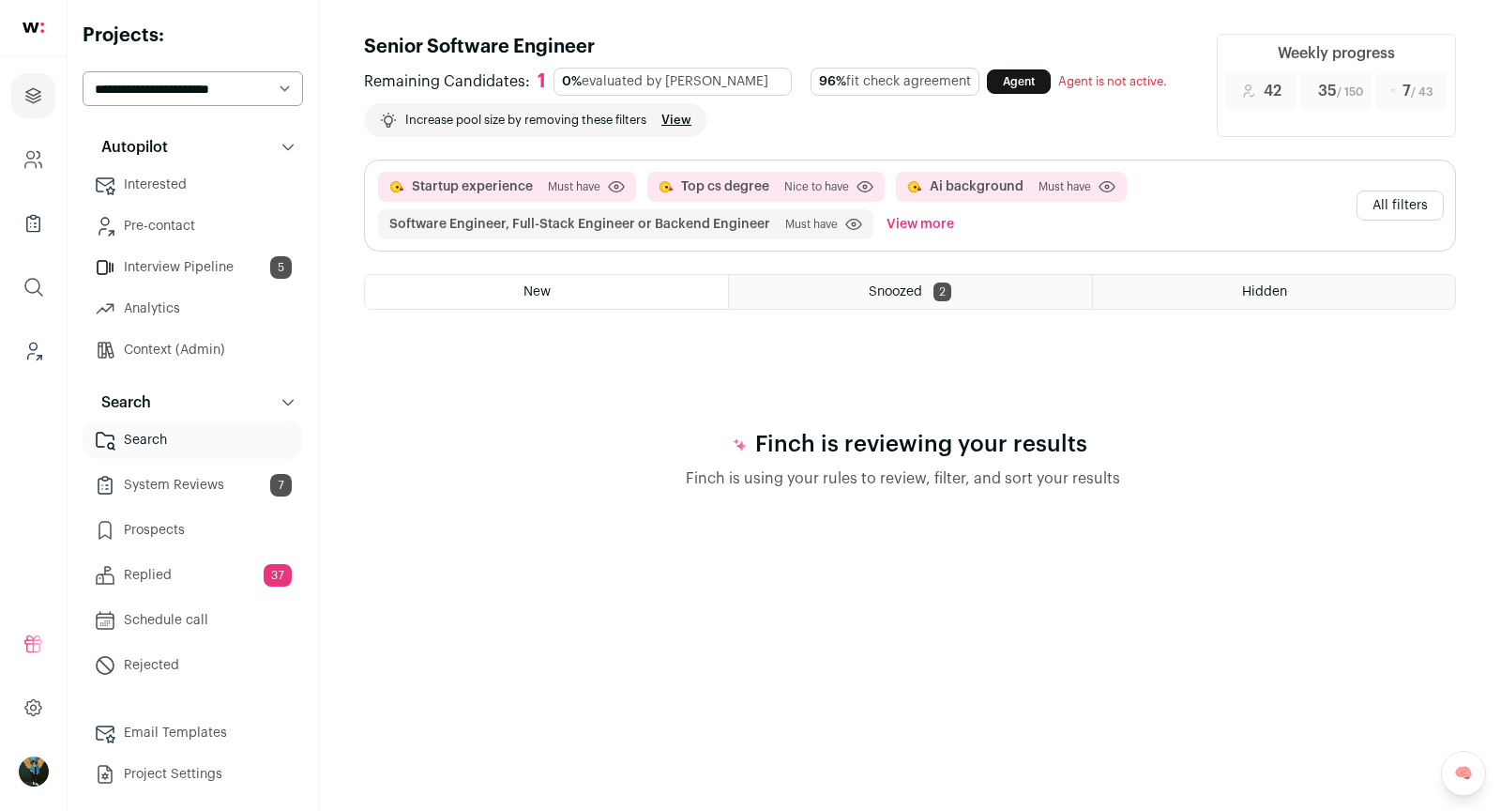
scroll to position [0, 0]
click at [1382, 210] on button "All filters" at bounding box center [1400, 205] width 87 height 30
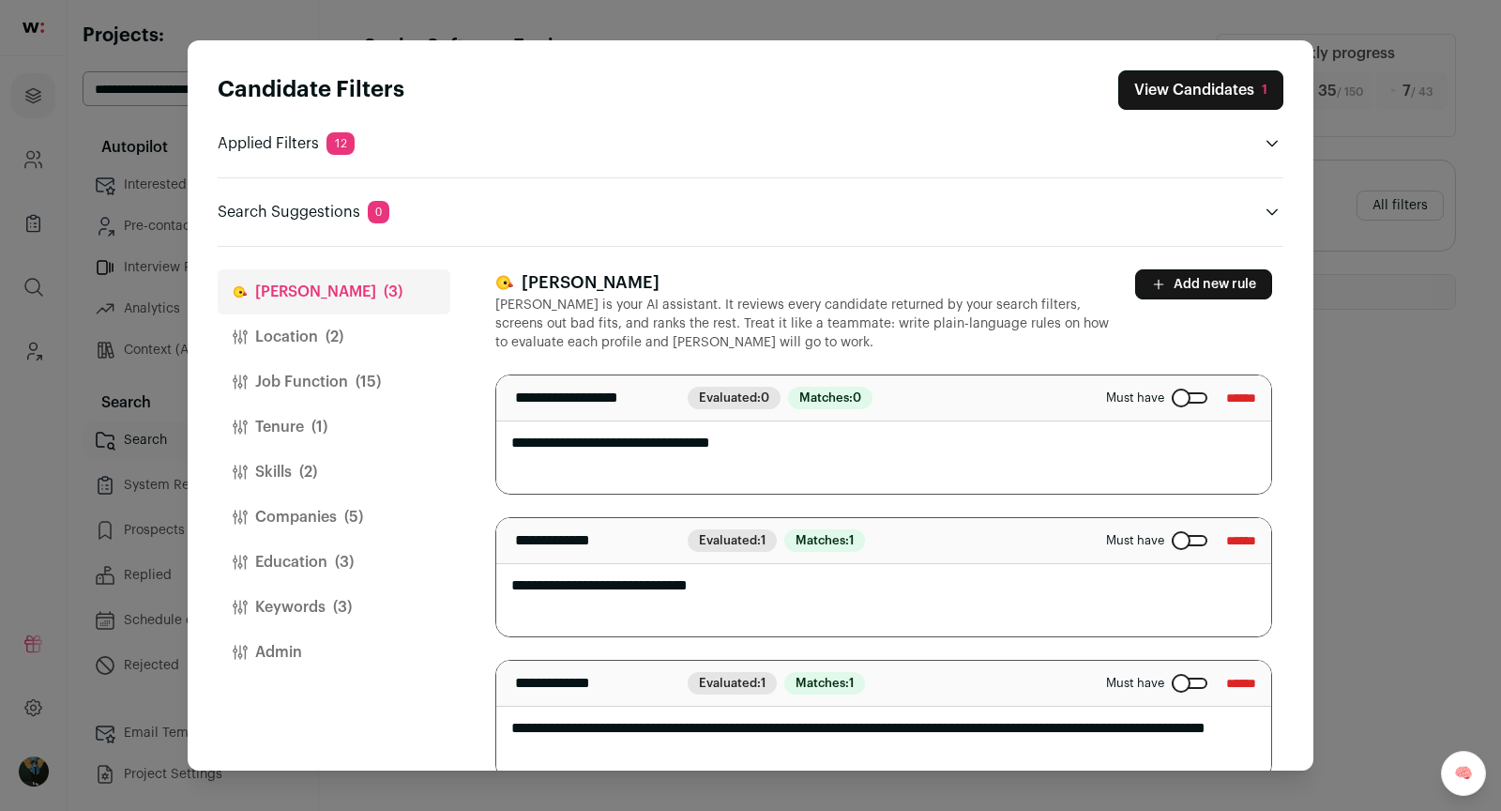
click at [292, 409] on button "Tenure (1)" at bounding box center [334, 426] width 233 height 45
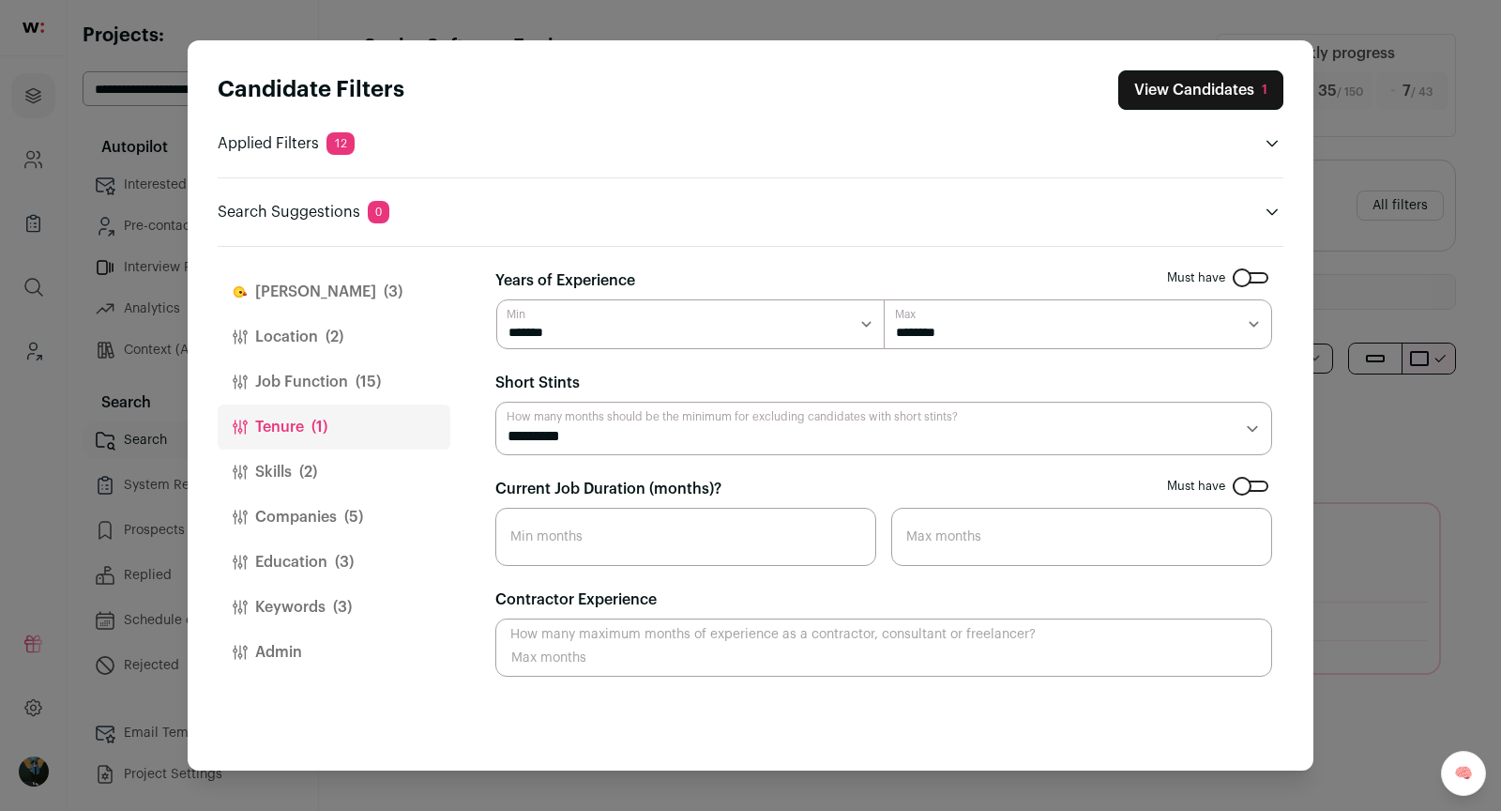
click at [1265, 209] on icon "Close modal via background" at bounding box center [1272, 212] width 15 height 15
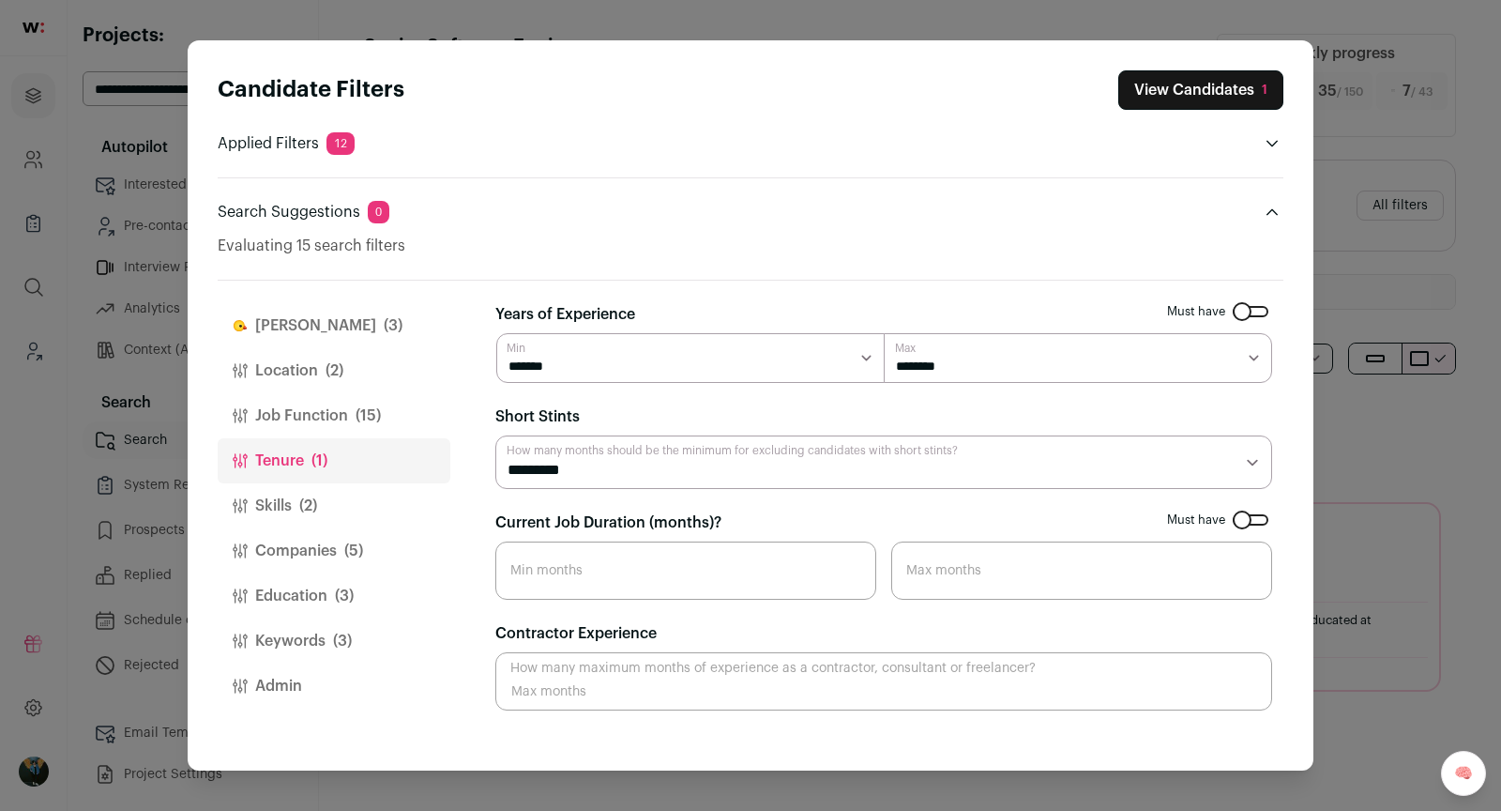
click at [325, 415] on button "Job Function (15)" at bounding box center [334, 415] width 233 height 45
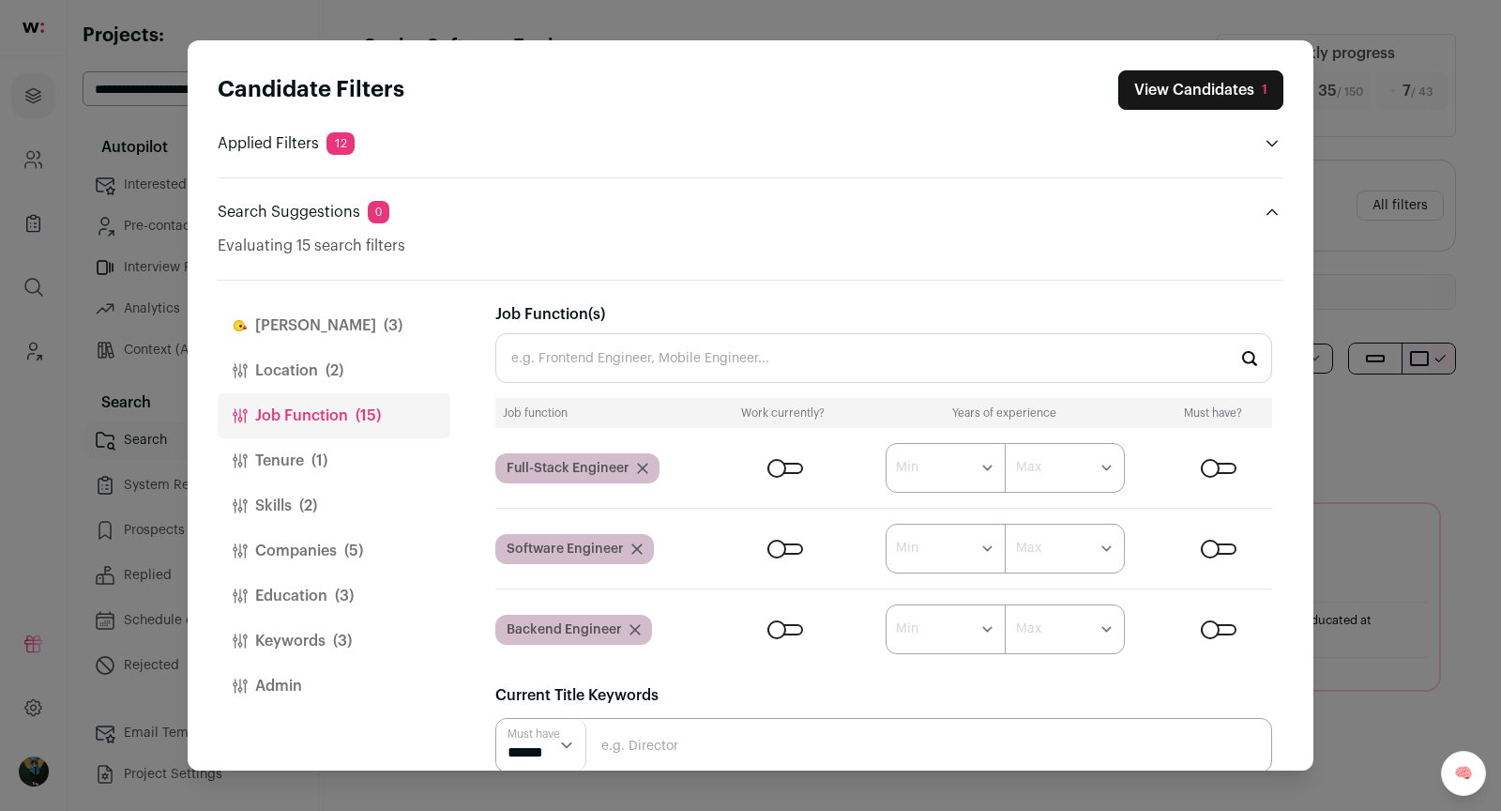
click at [314, 372] on button "Location (2)" at bounding box center [334, 370] width 233 height 45
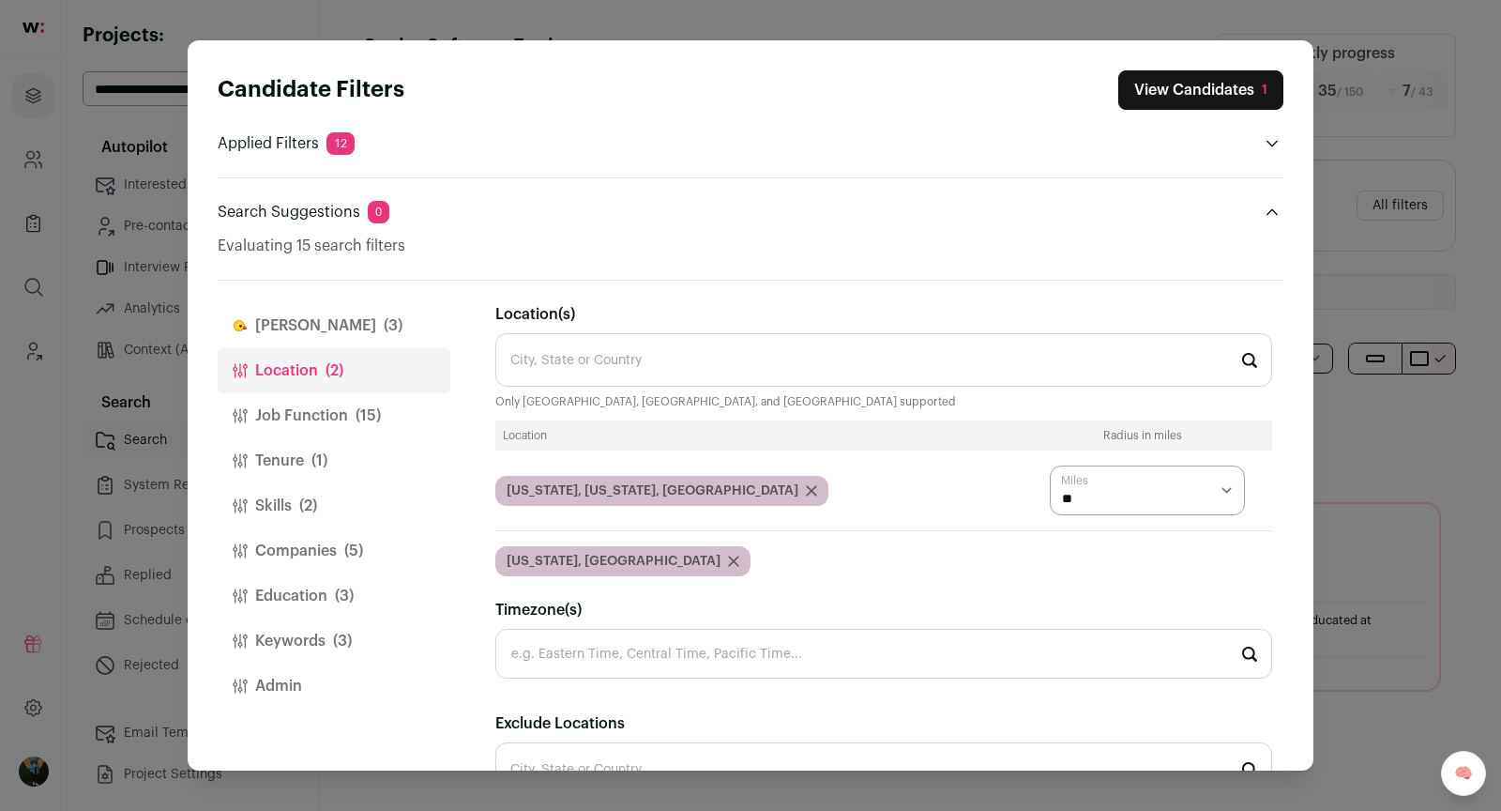
click at [1155, 551] on div "Location Radius in miles [US_STATE], [US_STATE], [GEOGRAPHIC_DATA] * ** ** ** M…" at bounding box center [883, 498] width 777 height 156
click at [728, 555] on icon "Close modal via background" at bounding box center [733, 560] width 11 height 11
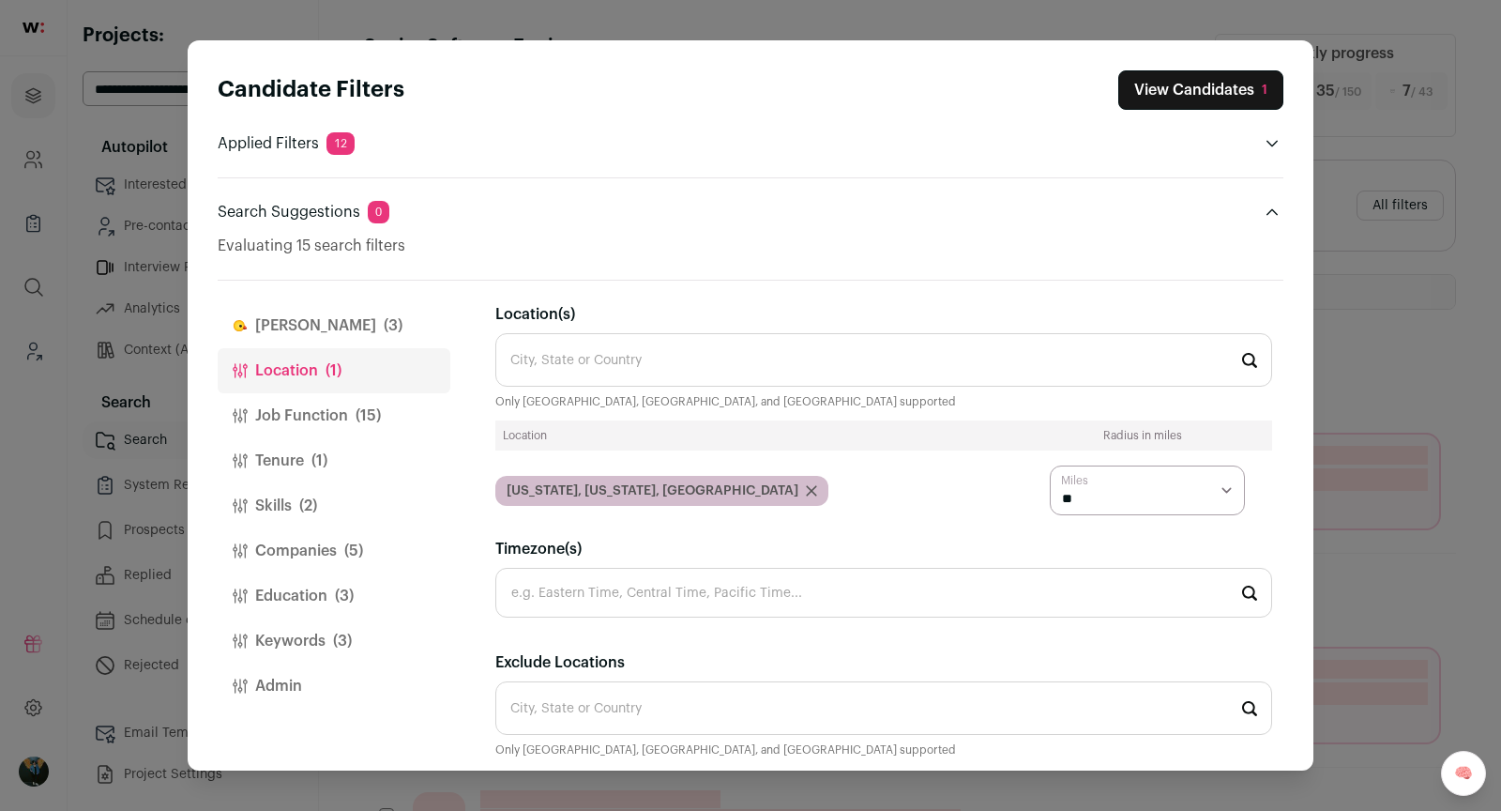
click at [1146, 485] on select "* ** ** **" at bounding box center [1147, 490] width 195 height 50
click at [795, 356] on input "Location(s)" at bounding box center [883, 359] width 777 height 53
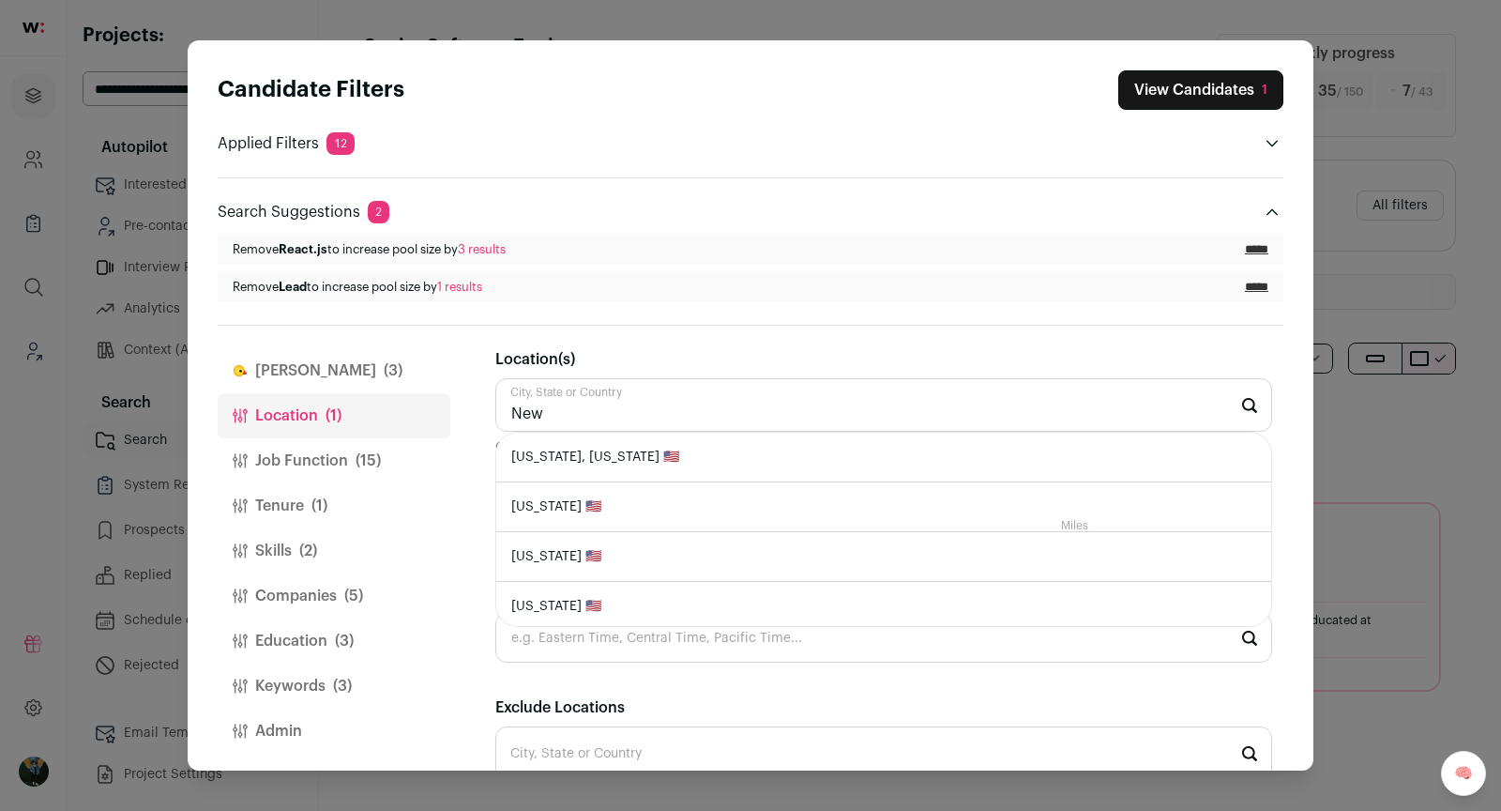
click at [858, 456] on li "[US_STATE], [US_STATE] 🇺🇸" at bounding box center [883, 458] width 775 height 50
type input "[US_STATE], [US_STATE] 🇺🇸"
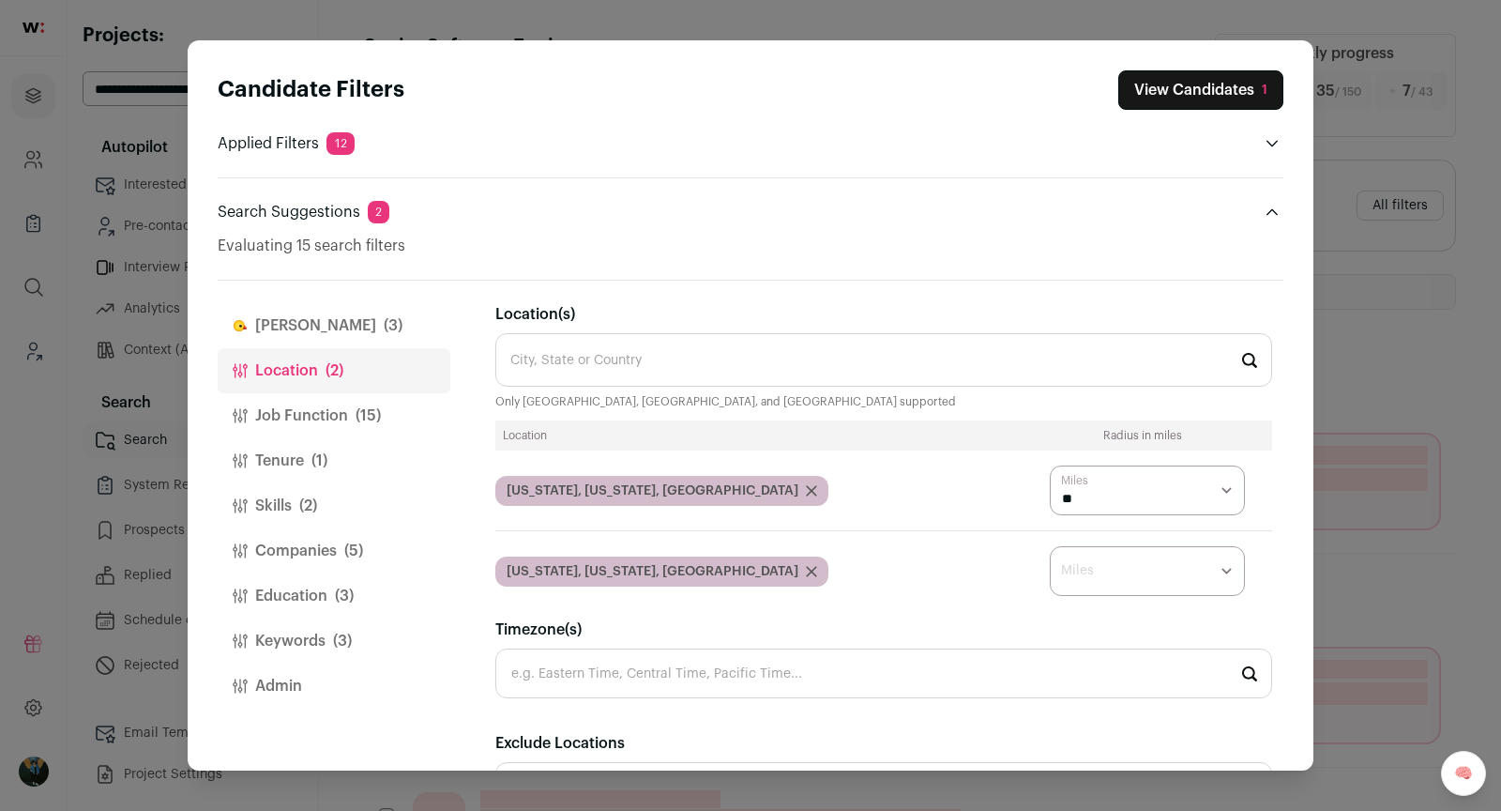
click at [1196, 611] on div "Location(s) City, State or Country Only [GEOGRAPHIC_DATA], [GEOGRAPHIC_DATA], a…" at bounding box center [883, 506] width 777 height 406
click at [1175, 515] on select "* ** ** **" at bounding box center [1147, 490] width 195 height 50
click at [1137, 515] on select "* ** ** **" at bounding box center [1147, 490] width 195 height 50
click at [1218, 515] on select "* ** ** **" at bounding box center [1147, 490] width 195 height 50
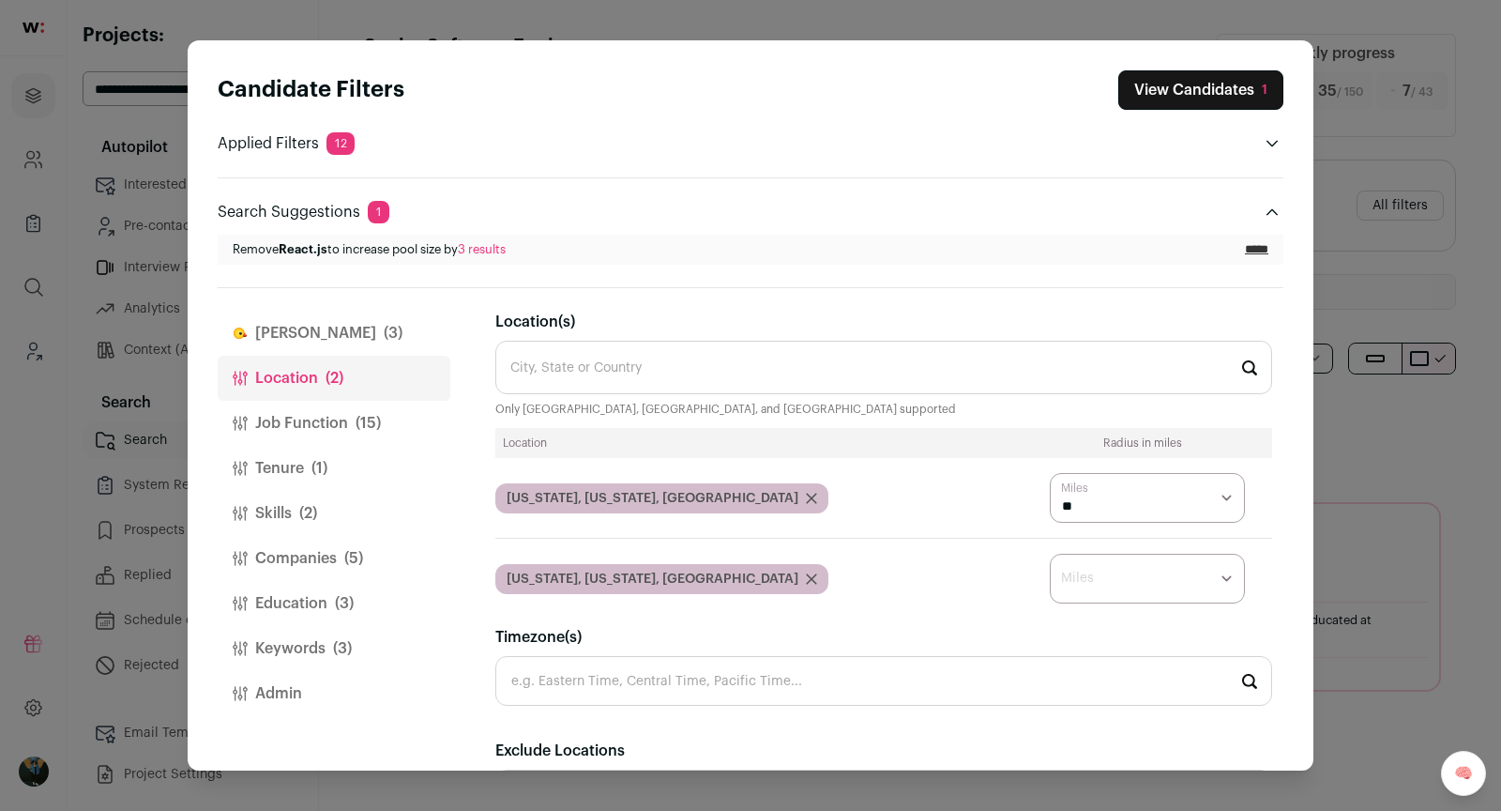
click at [1229, 523] on select "* ** ** **" at bounding box center [1147, 498] width 195 height 50
click at [806, 576] on icon "Close modal via background" at bounding box center [811, 578] width 11 height 11
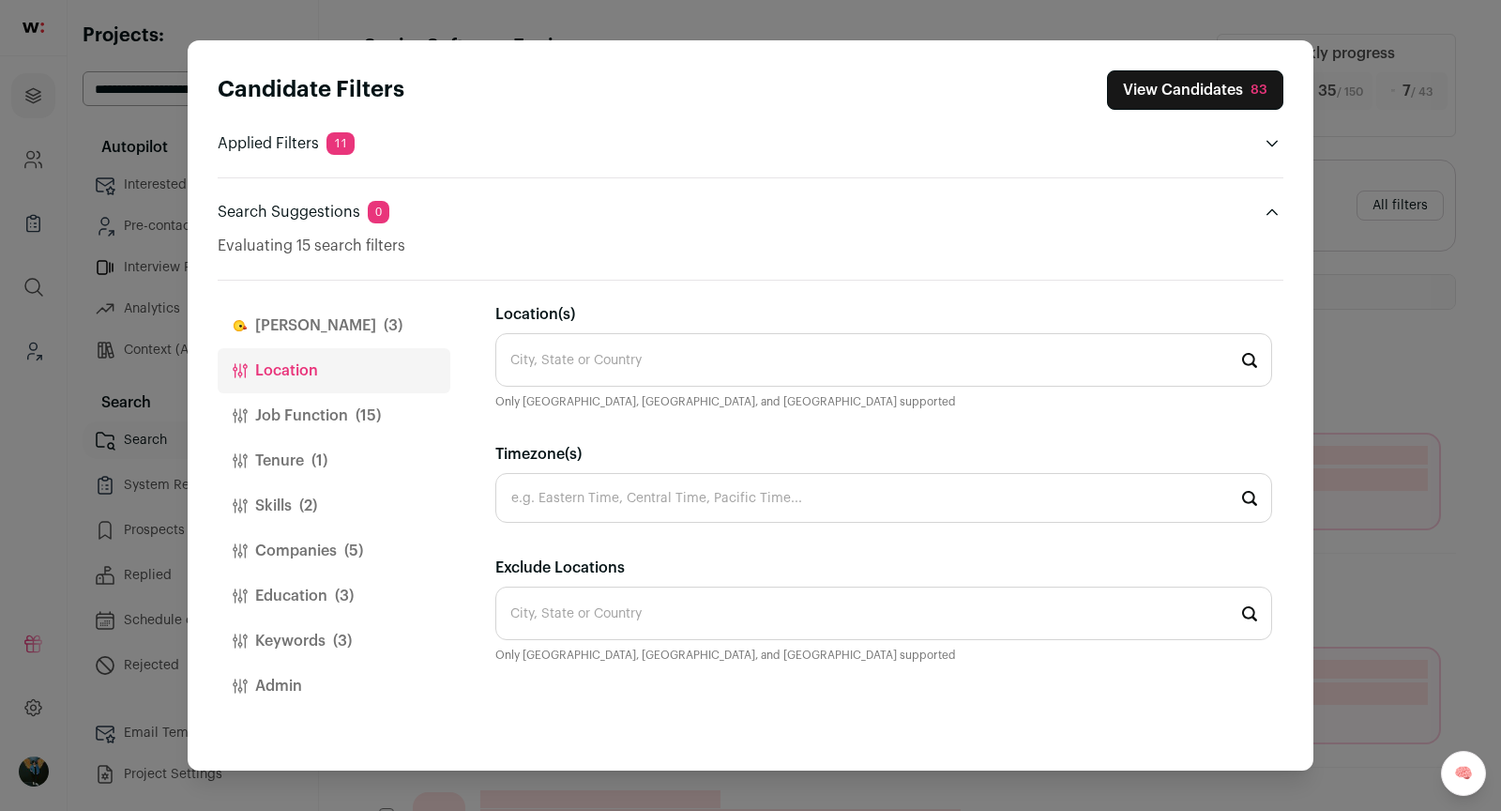
click at [725, 387] on div "City, State or Country Only [GEOGRAPHIC_DATA], [GEOGRAPHIC_DATA], and [GEOGRAPH…" at bounding box center [883, 371] width 777 height 76
click at [607, 353] on input "Location(s)" at bounding box center [883, 359] width 777 height 53
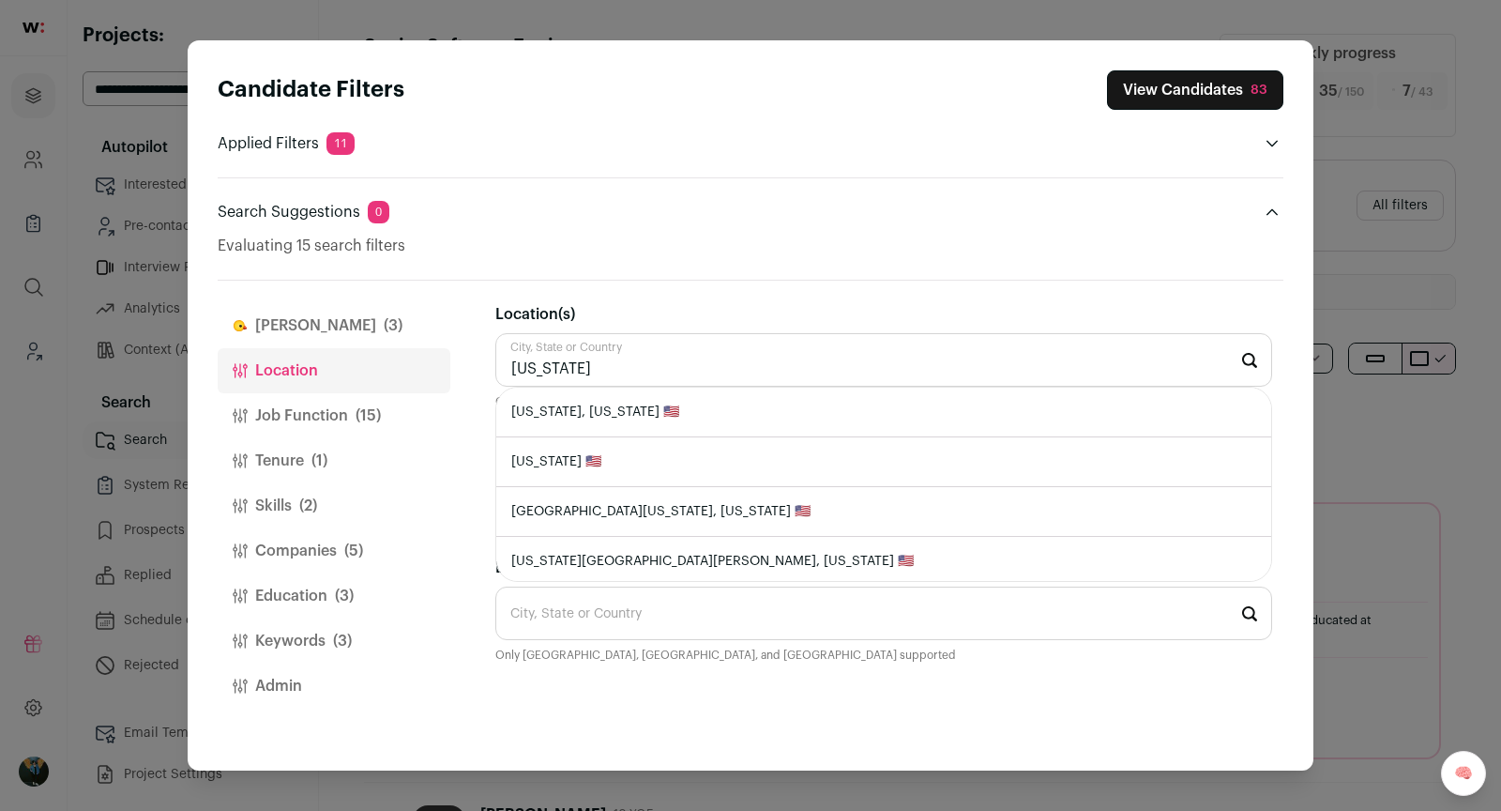
click at [615, 450] on li "[US_STATE] 🇺🇸" at bounding box center [883, 462] width 775 height 50
type input "[US_STATE] 🇺🇸"
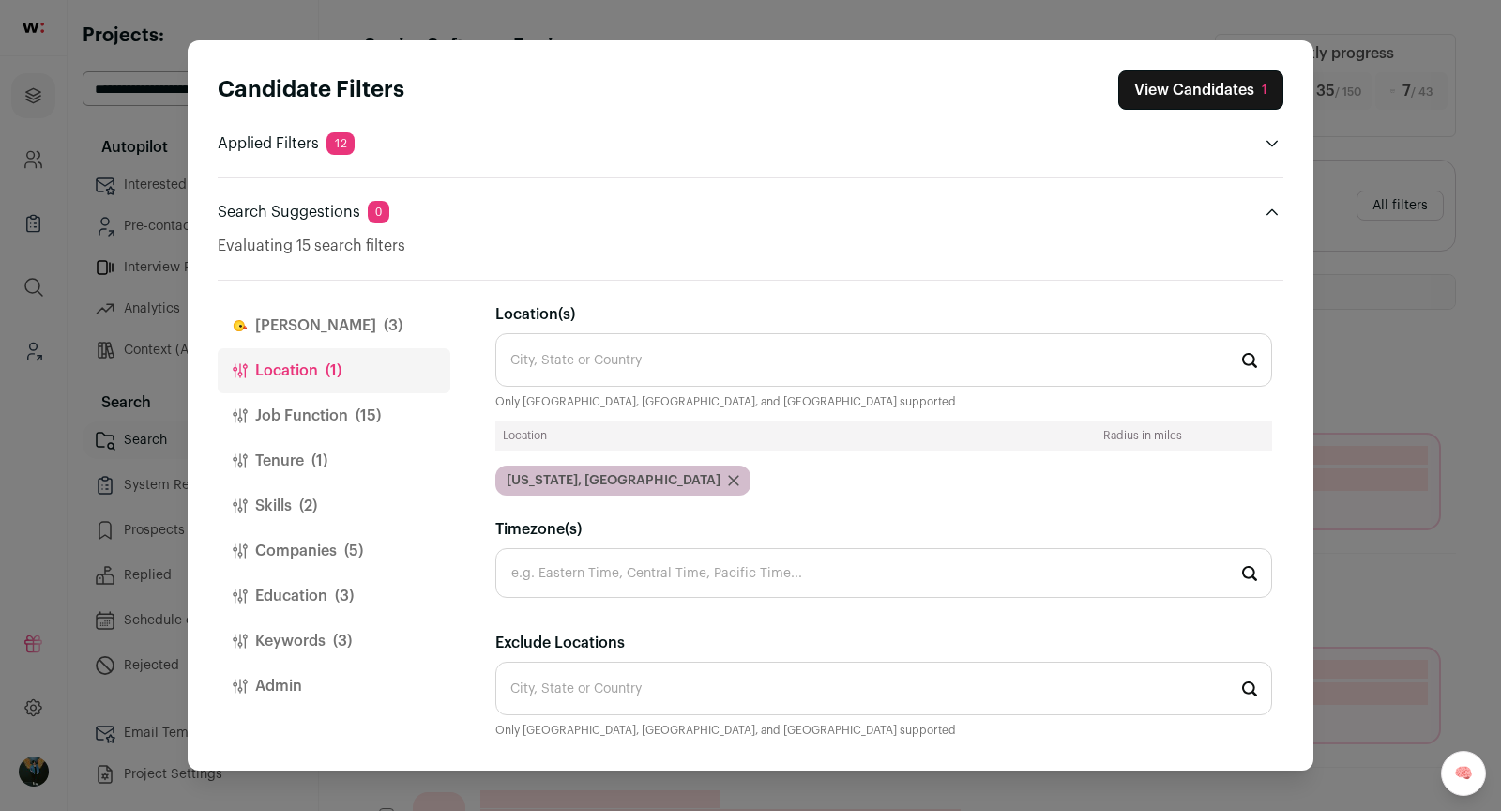
click at [1199, 85] on button "View Candidates 1" at bounding box center [1200, 89] width 165 height 39
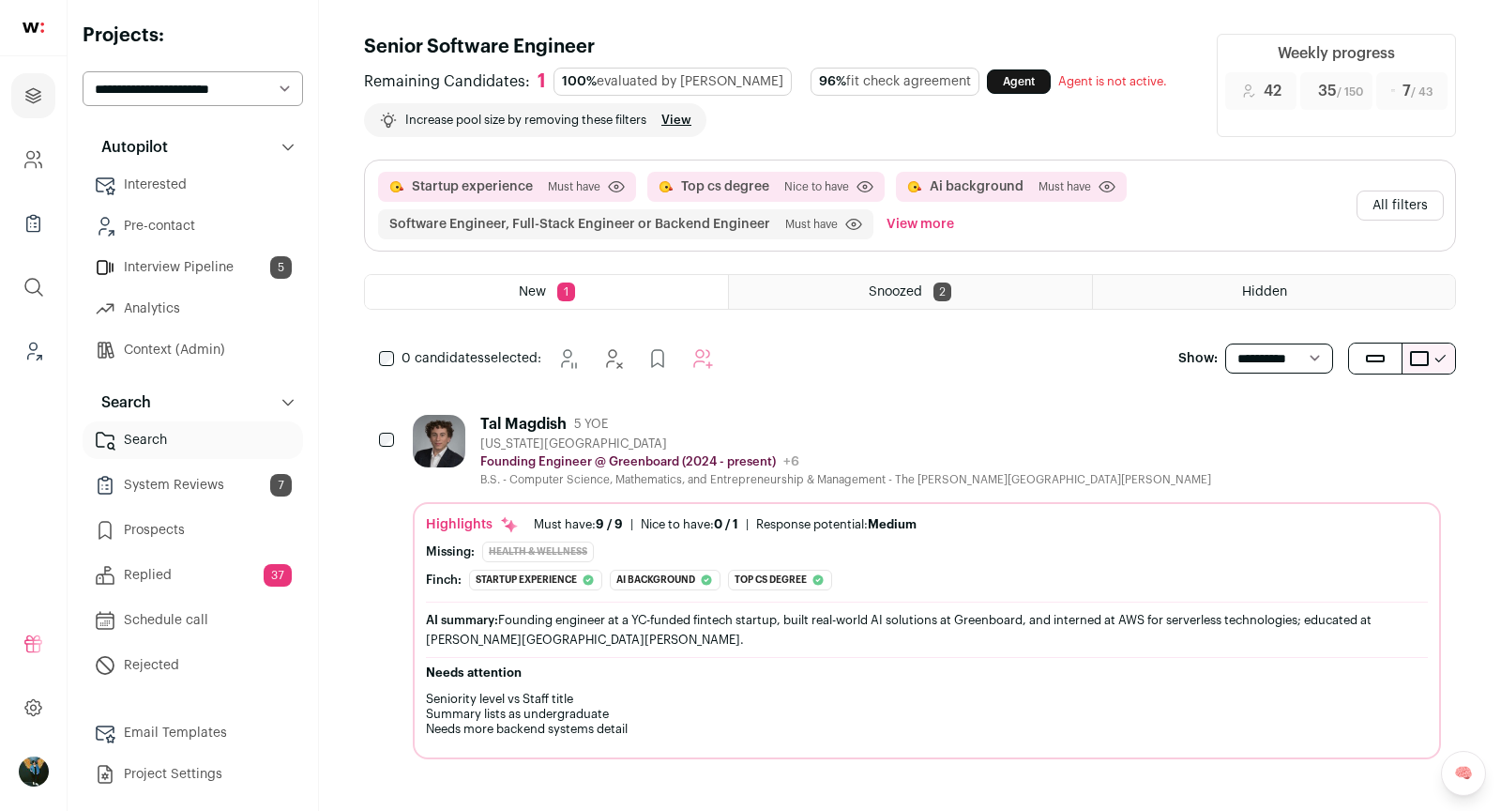
click at [1435, 412] on icon "Add to Prospects" at bounding box center [1425, 423] width 23 height 23
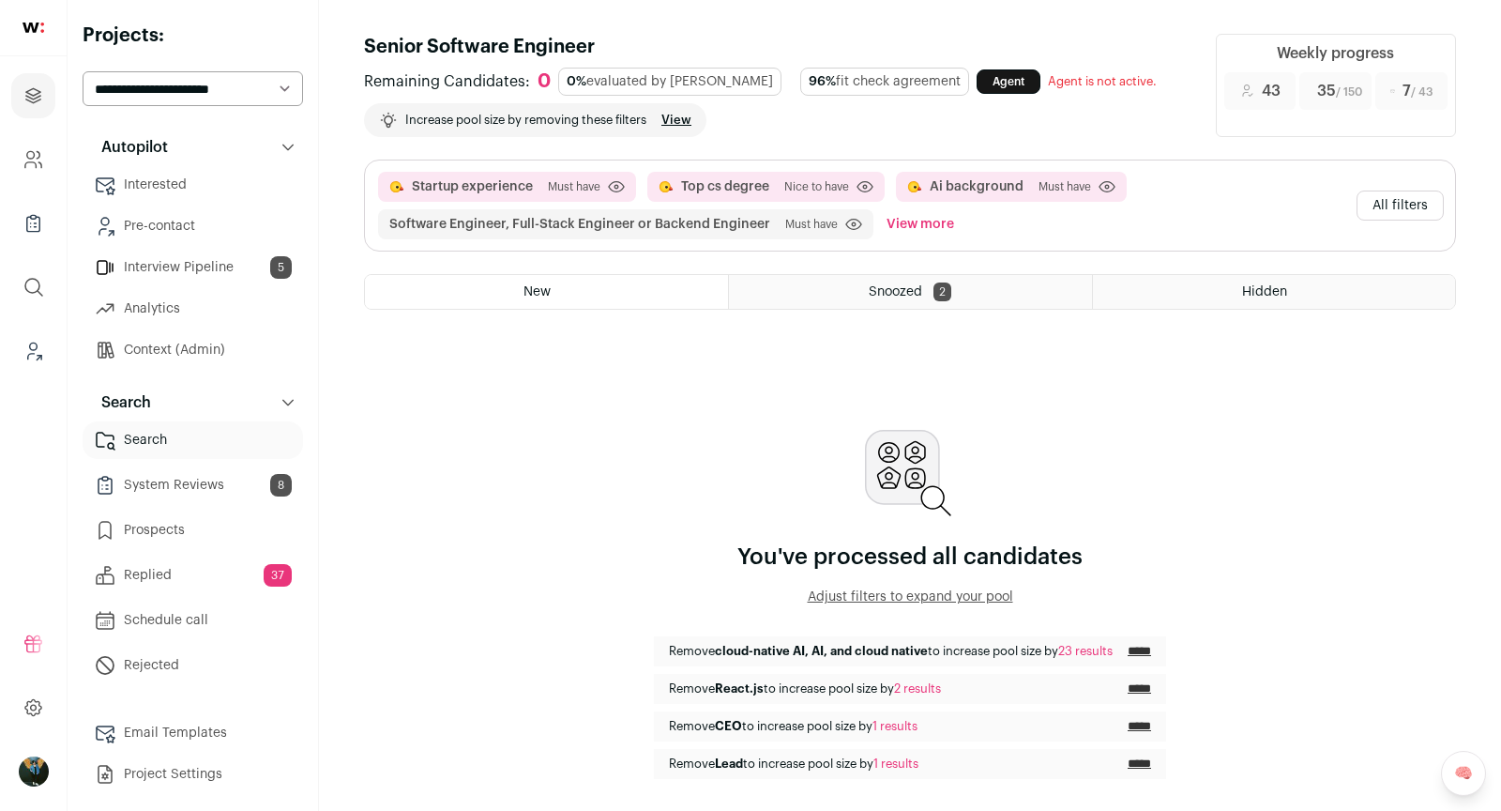
click at [1151, 647] on input "*****" at bounding box center [1139, 651] width 23 height 15
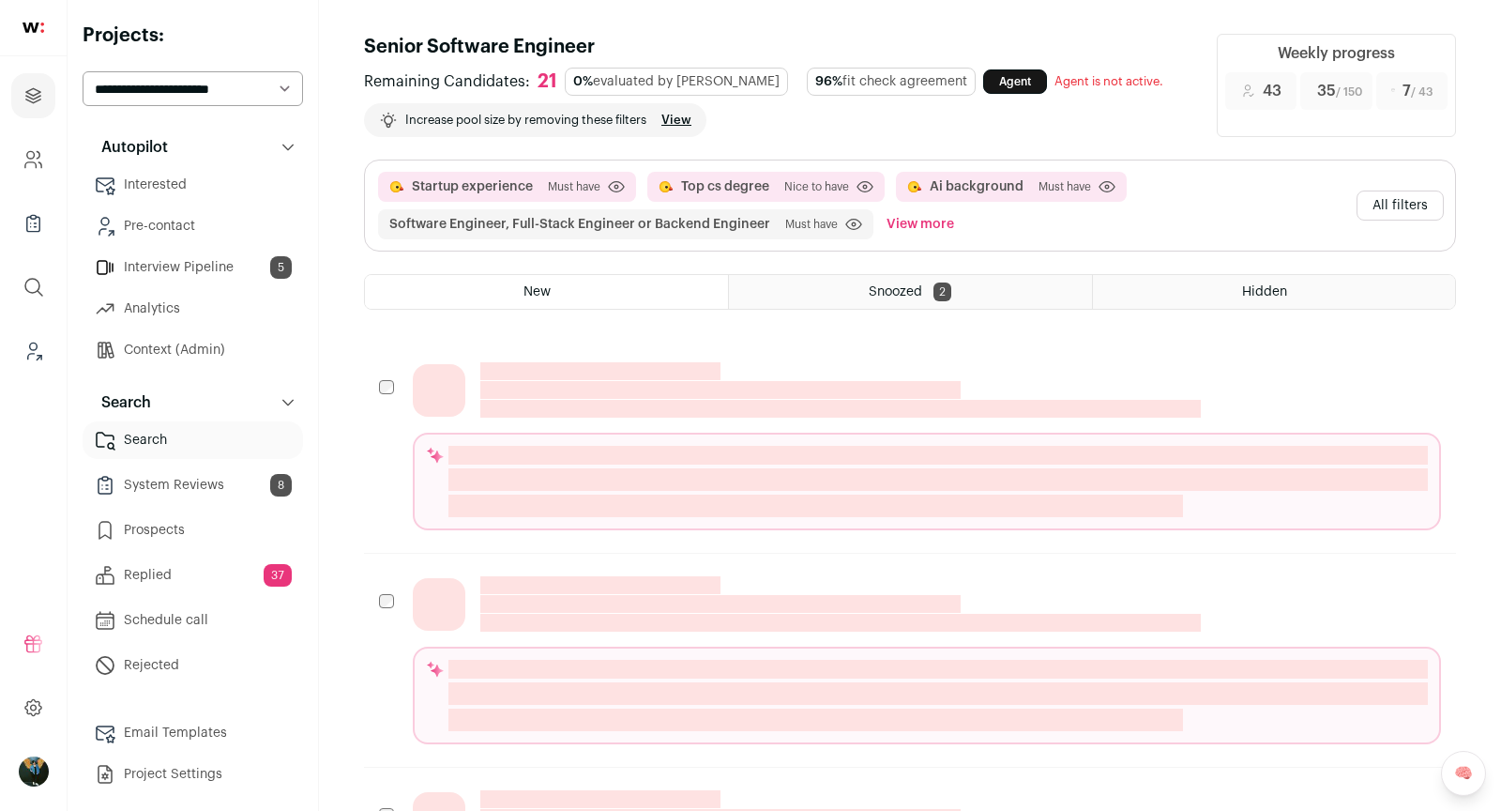
click at [1420, 208] on button "All filters" at bounding box center [1400, 205] width 87 height 30
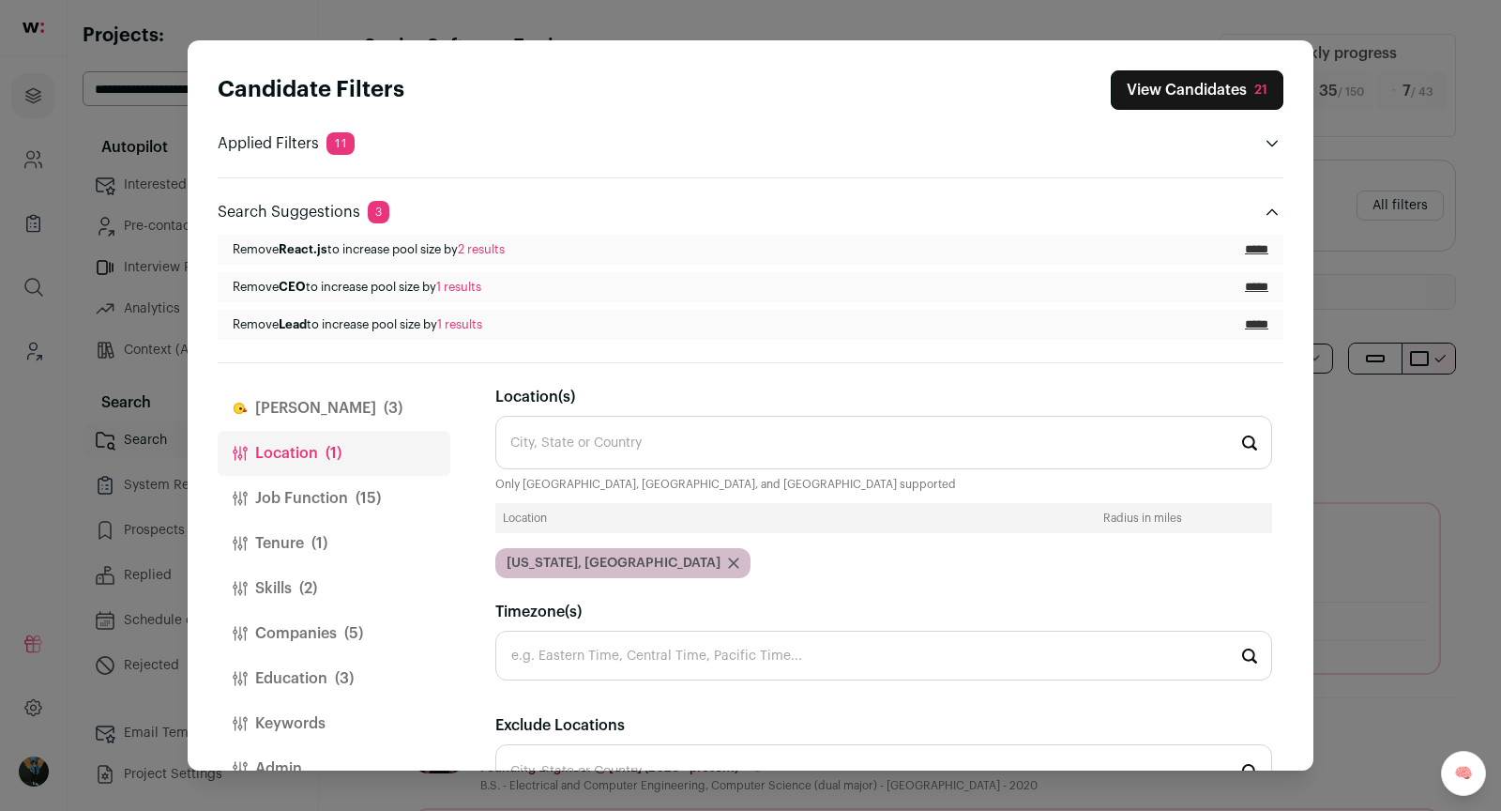
scroll to position [40, 0]
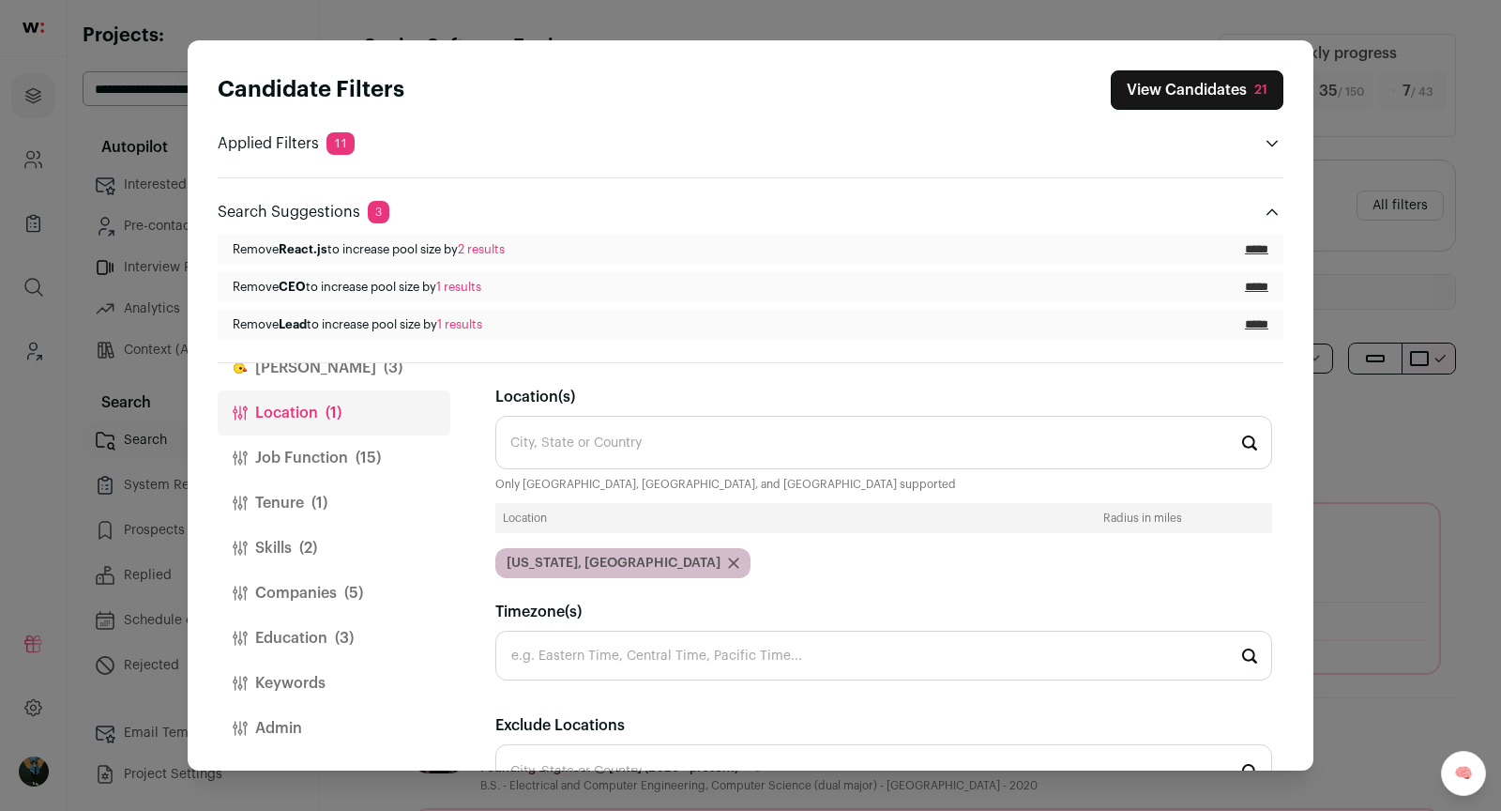
click at [349, 584] on span "(5)" at bounding box center [353, 593] width 19 height 23
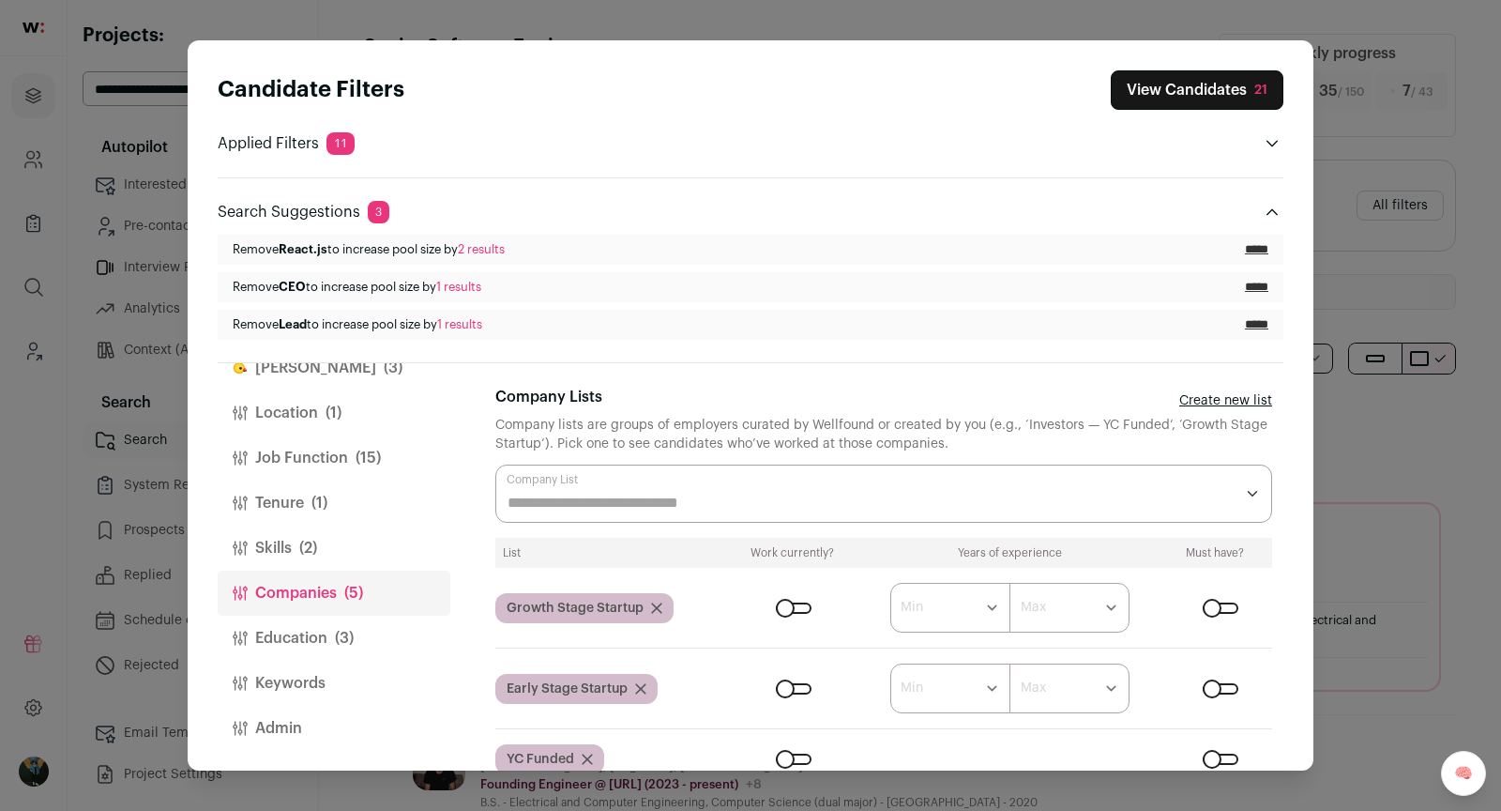
click at [340, 629] on span "(3)" at bounding box center [344, 638] width 19 height 23
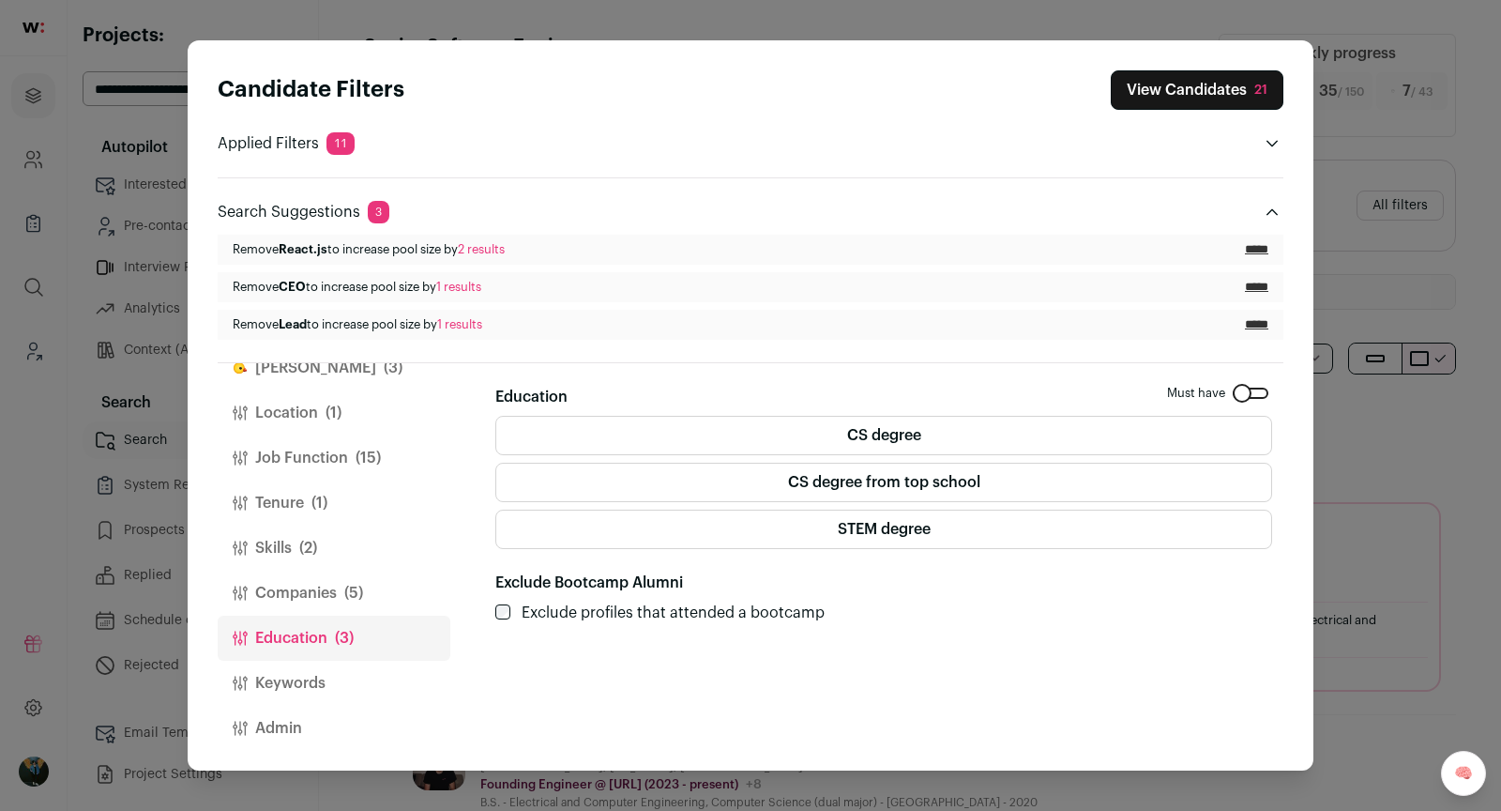
click at [335, 601] on button "Companies (5)" at bounding box center [334, 592] width 233 height 45
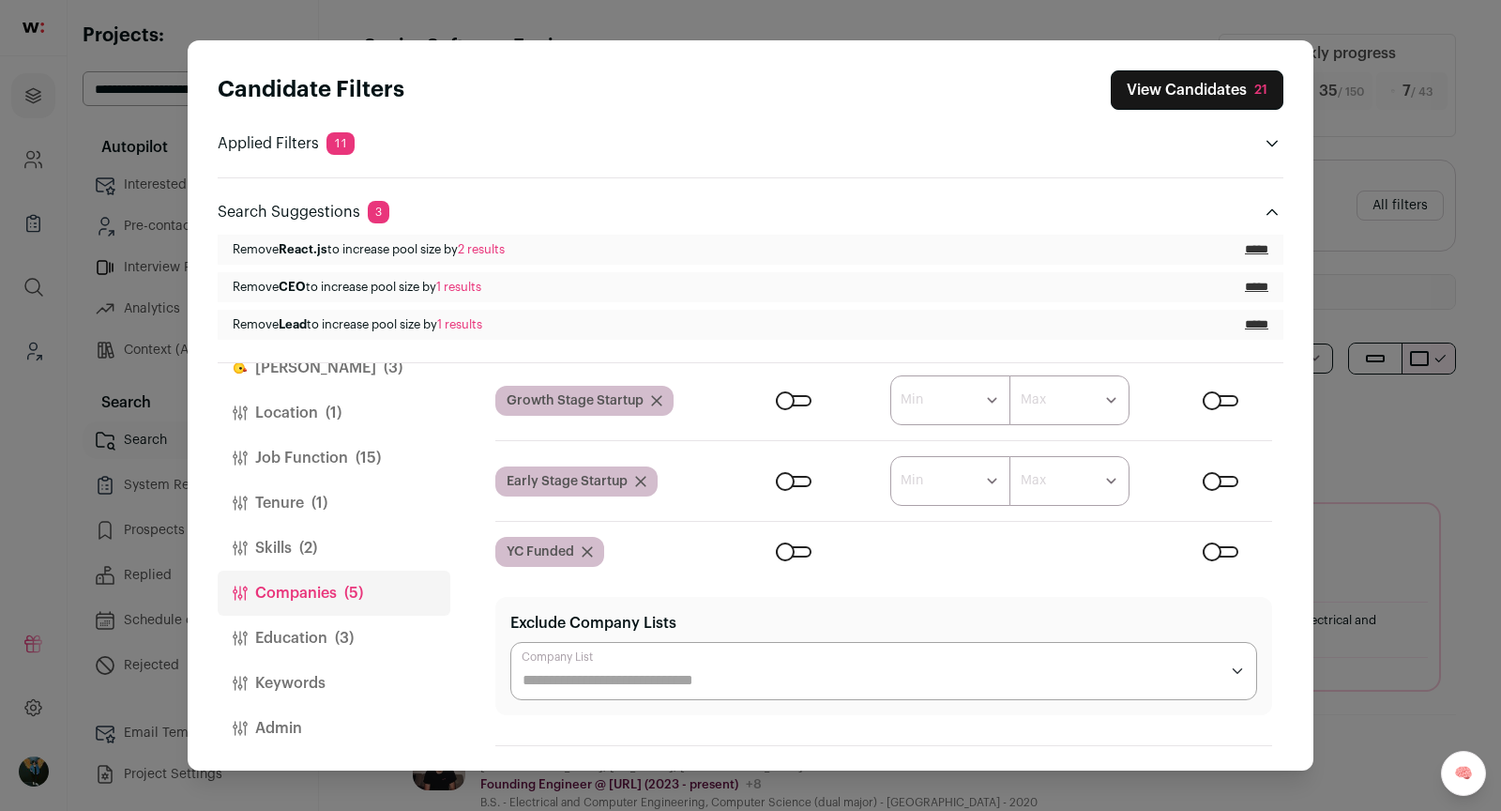
scroll to position [719, 0]
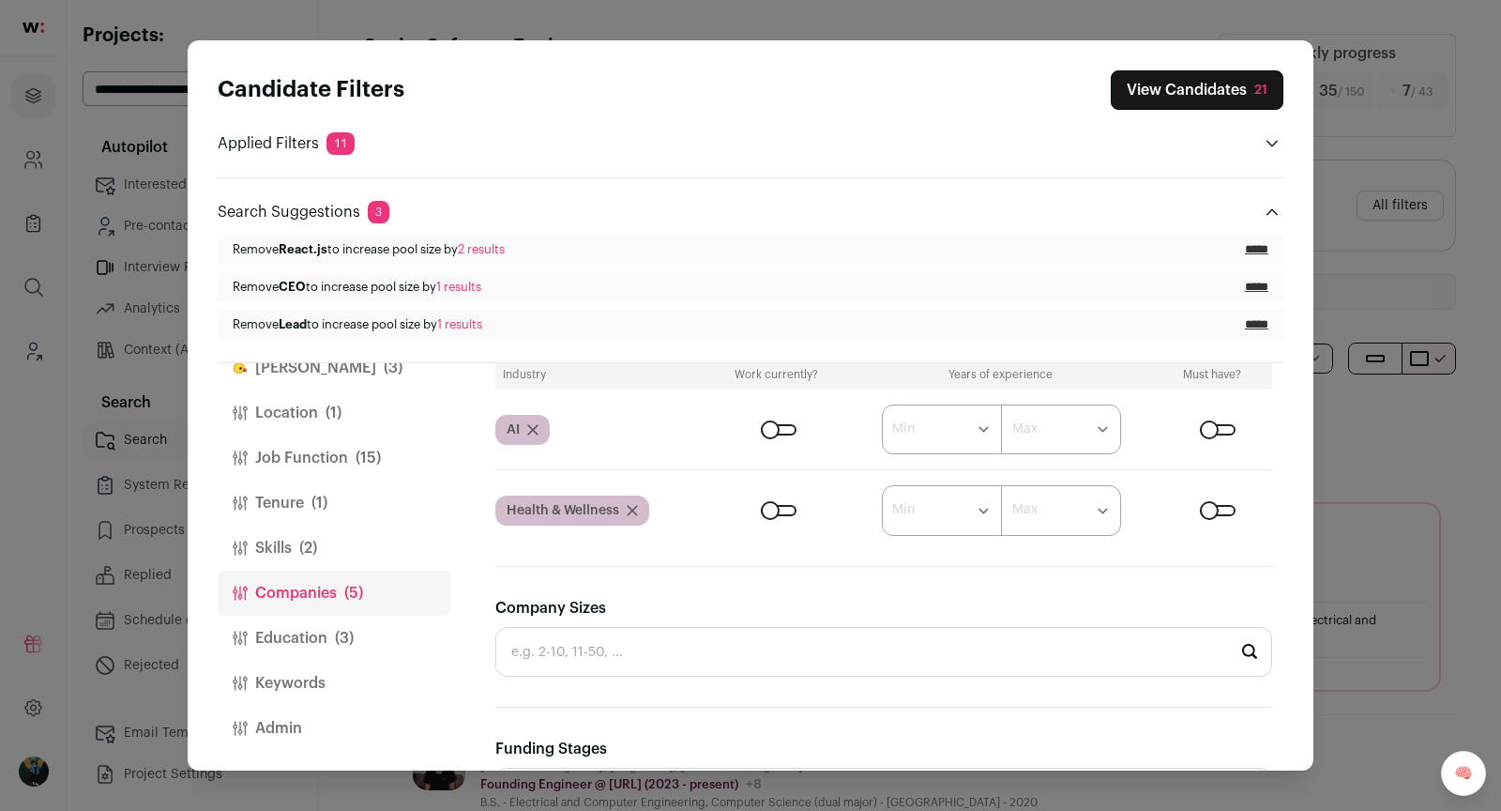
click at [788, 424] on div "Close modal via background" at bounding box center [779, 429] width 36 height 11
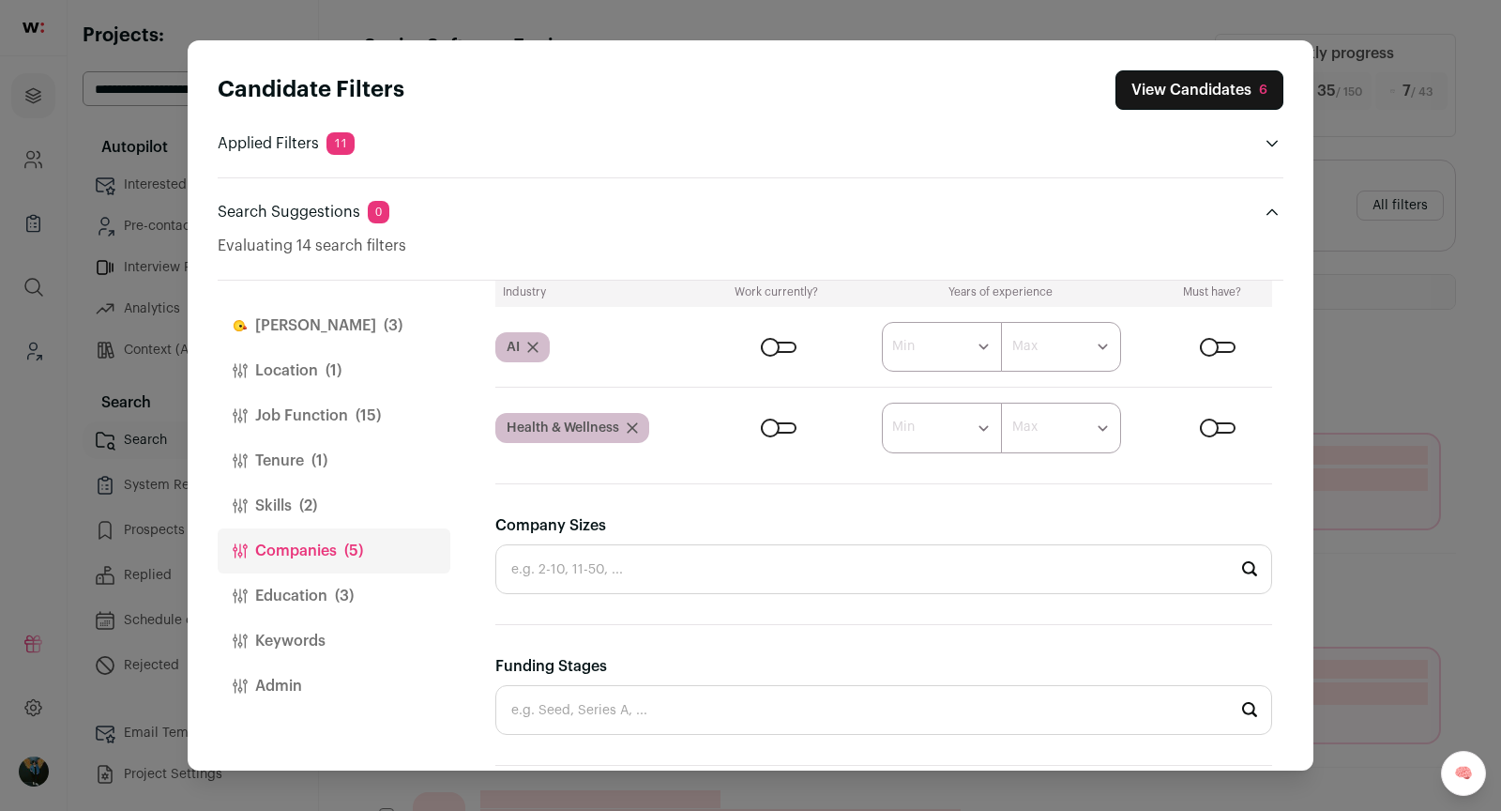
click at [768, 342] on div "Close modal via background" at bounding box center [779, 347] width 36 height 11
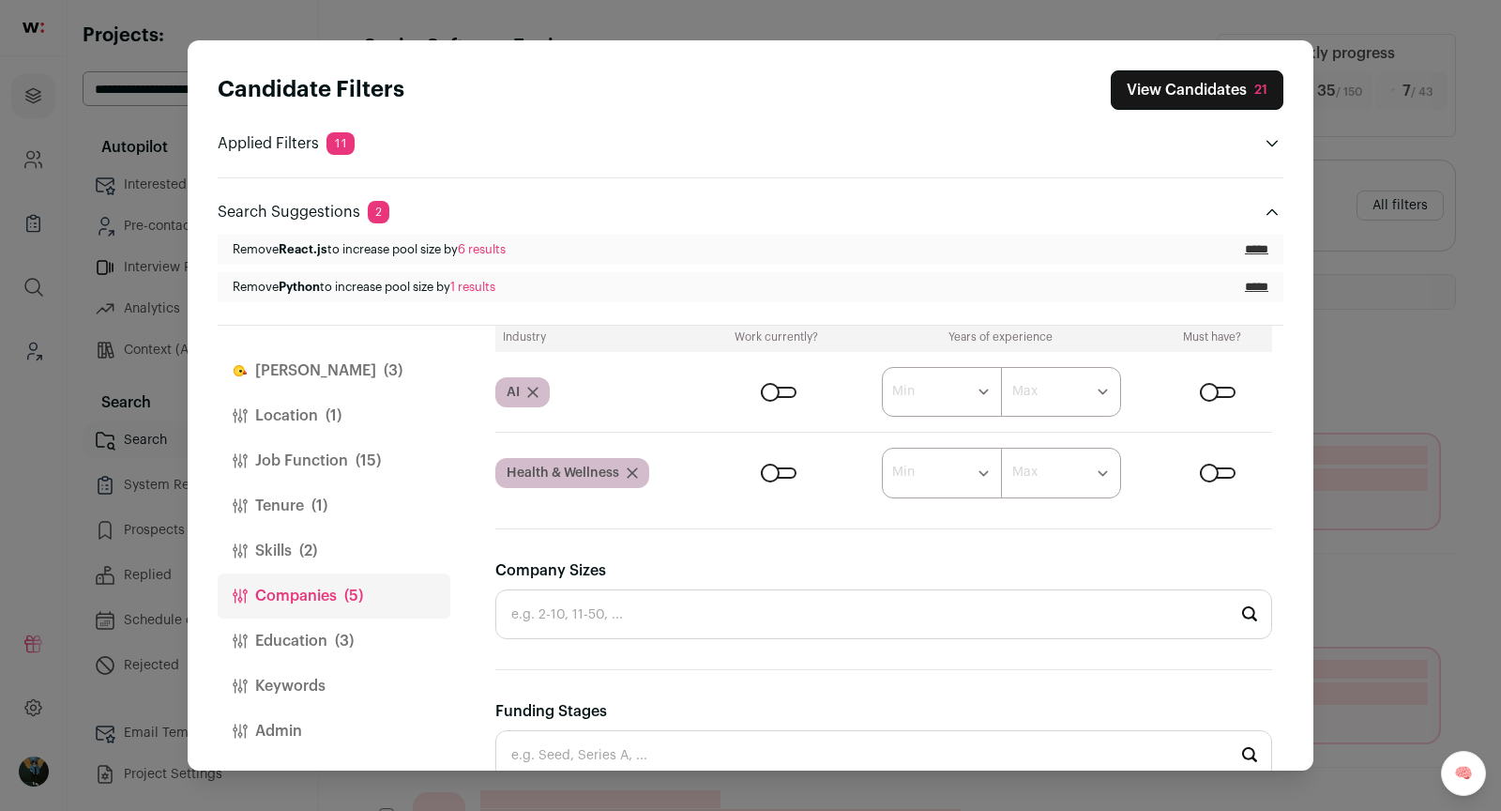
click at [1206, 94] on button "View Candidates 21" at bounding box center [1197, 89] width 173 height 39
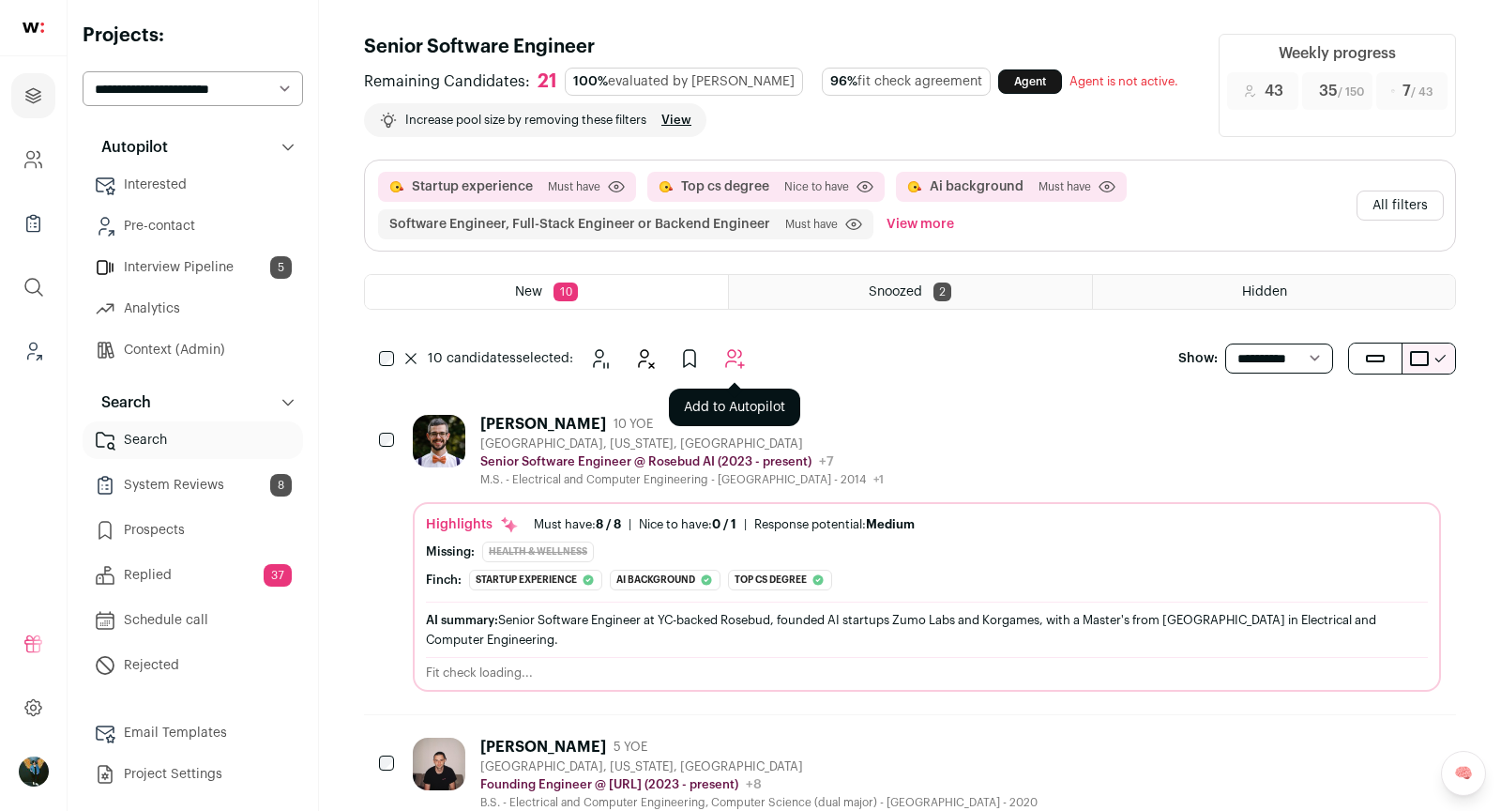
click at [731, 350] on icon "Add to Autopilot" at bounding box center [734, 358] width 23 height 23
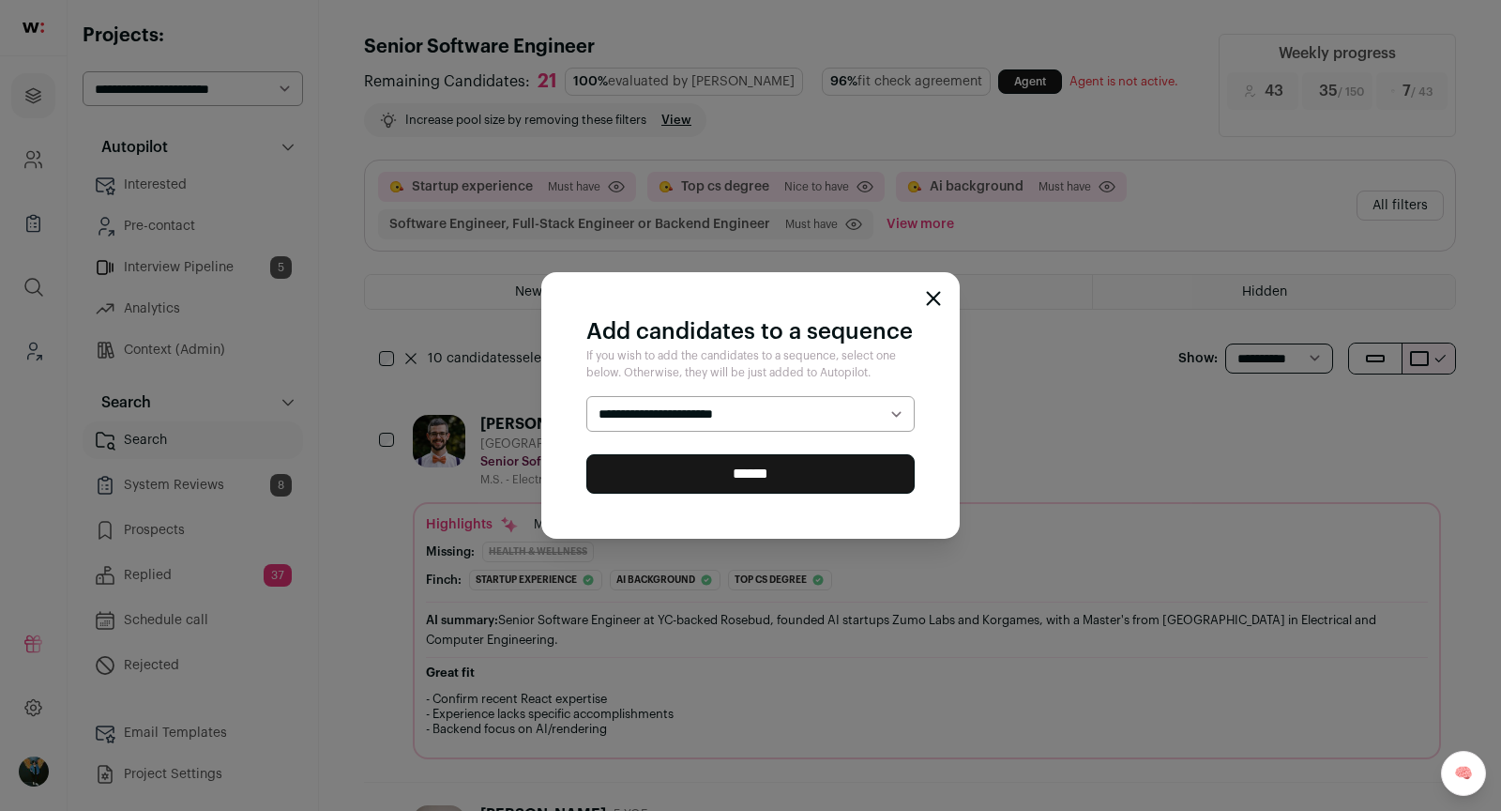
select select "*****"
click at [744, 475] on input "******" at bounding box center [750, 473] width 328 height 39
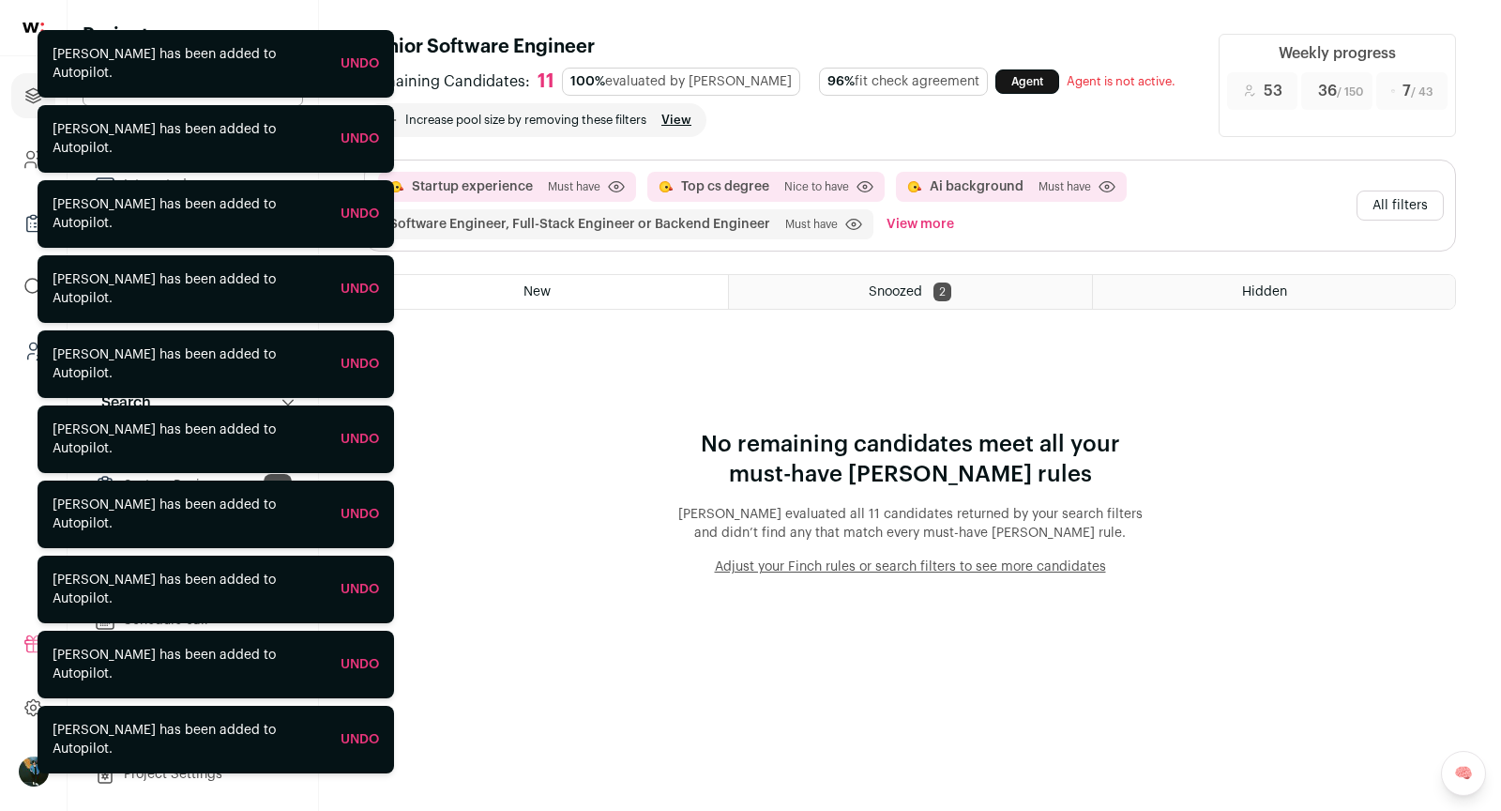
click at [1408, 209] on button "All filters" at bounding box center [1400, 205] width 87 height 30
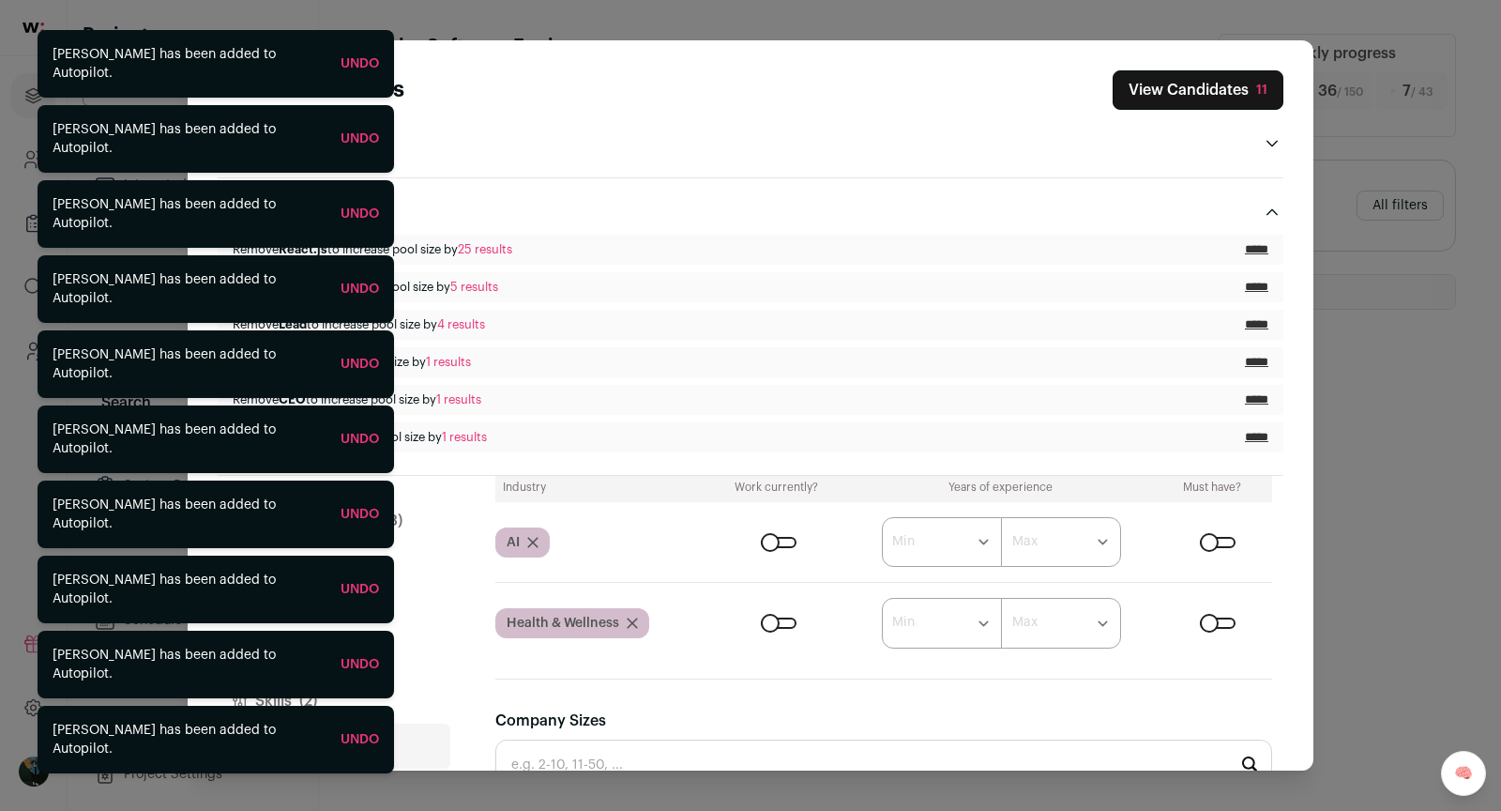
click at [1268, 201] on button "Close modal via background" at bounding box center [1272, 212] width 23 height 23
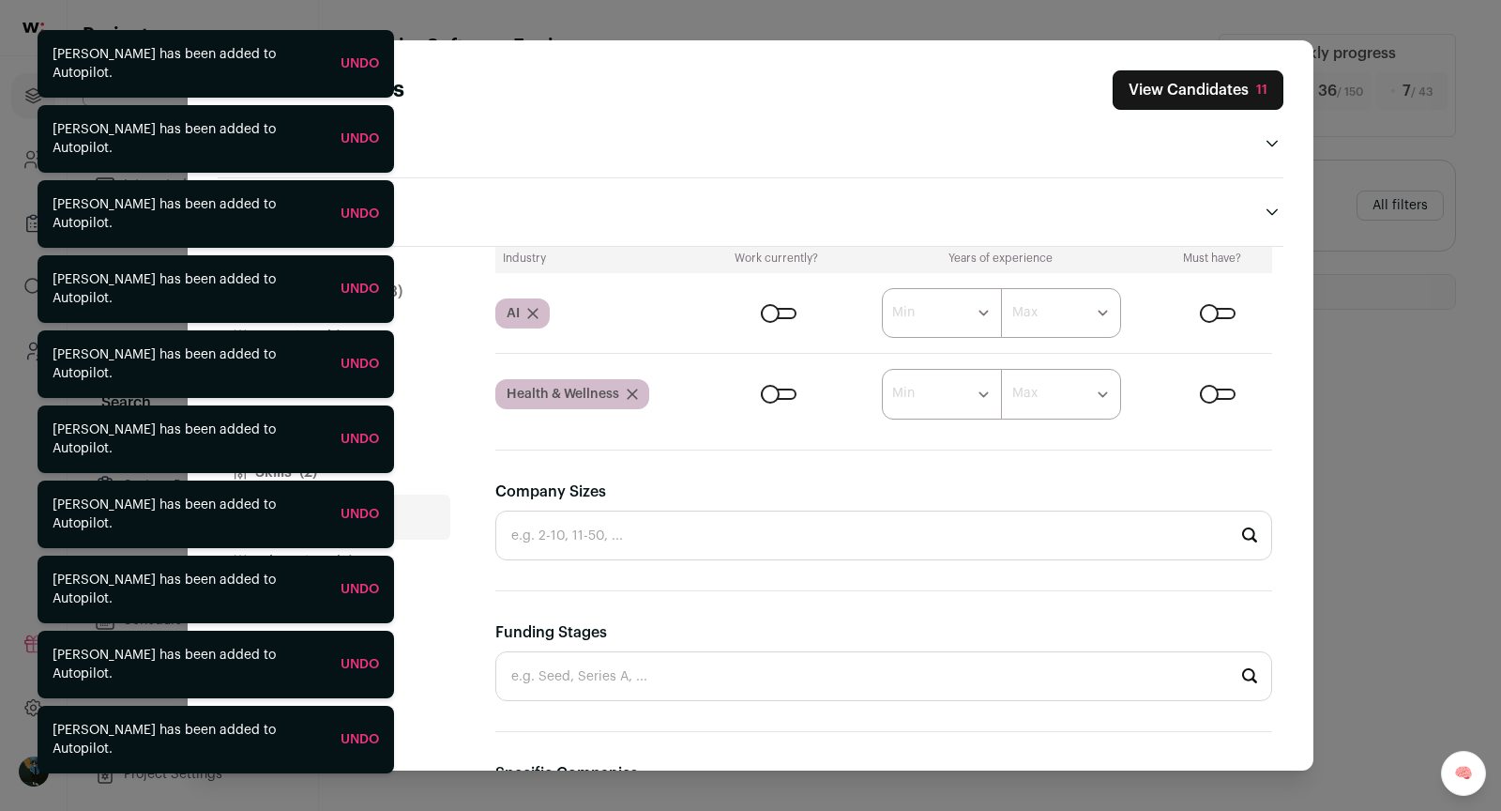
click at [426, 334] on button "Location (1)" at bounding box center [334, 336] width 233 height 45
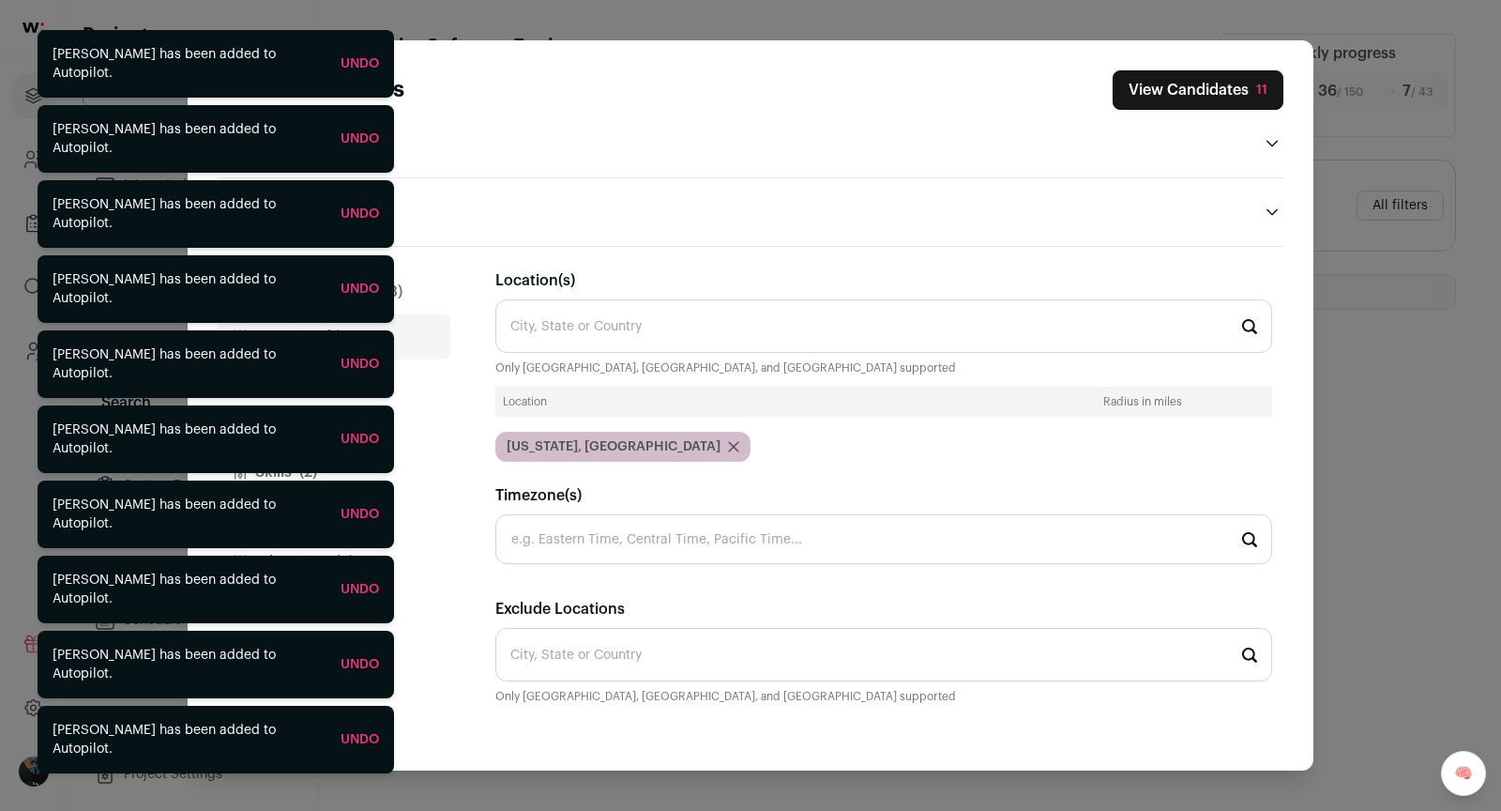
click at [425, 398] on button "Job Function (15)" at bounding box center [334, 381] width 233 height 45
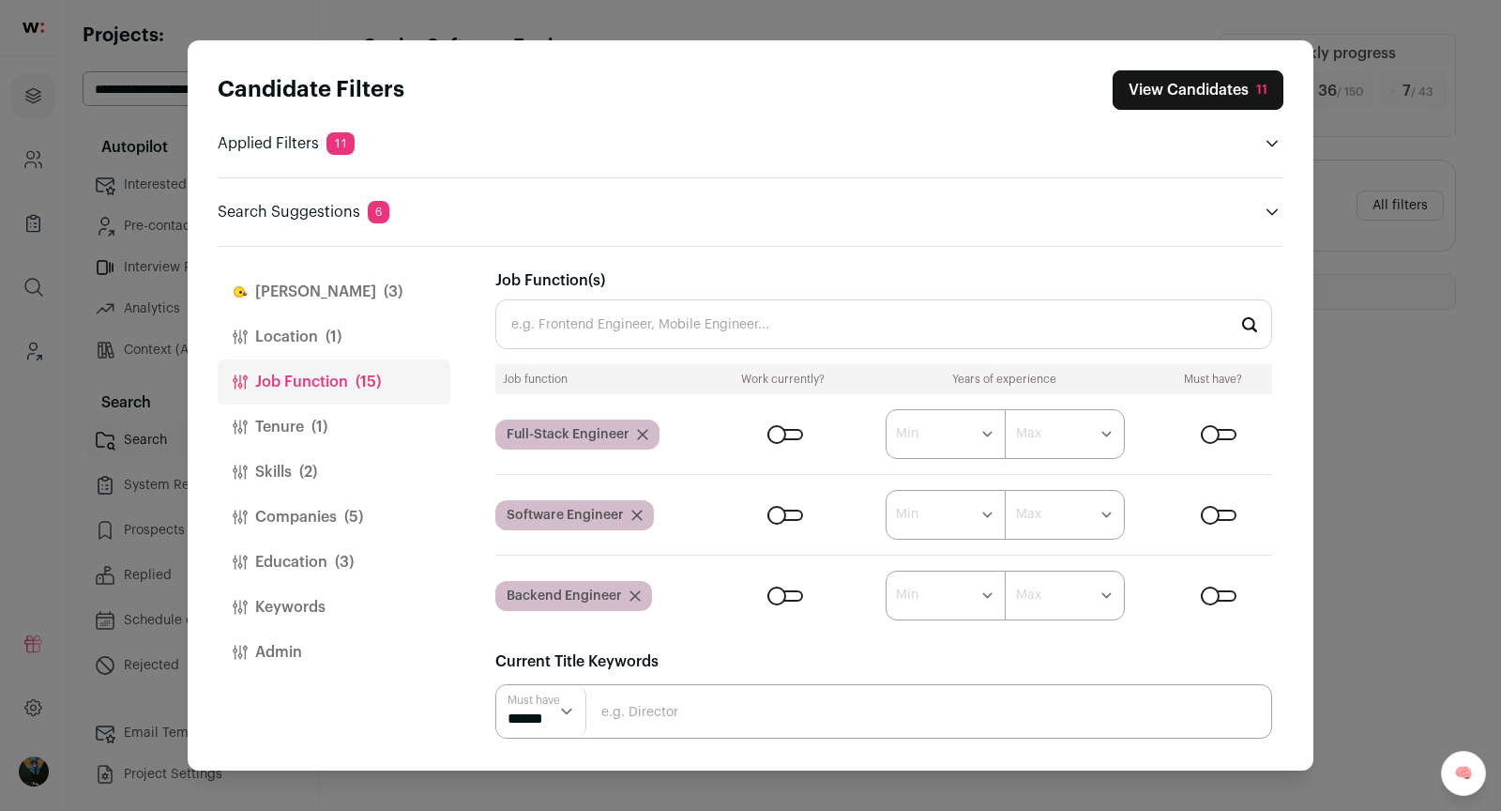
click at [423, 472] on button "Skills (2)" at bounding box center [334, 471] width 233 height 45
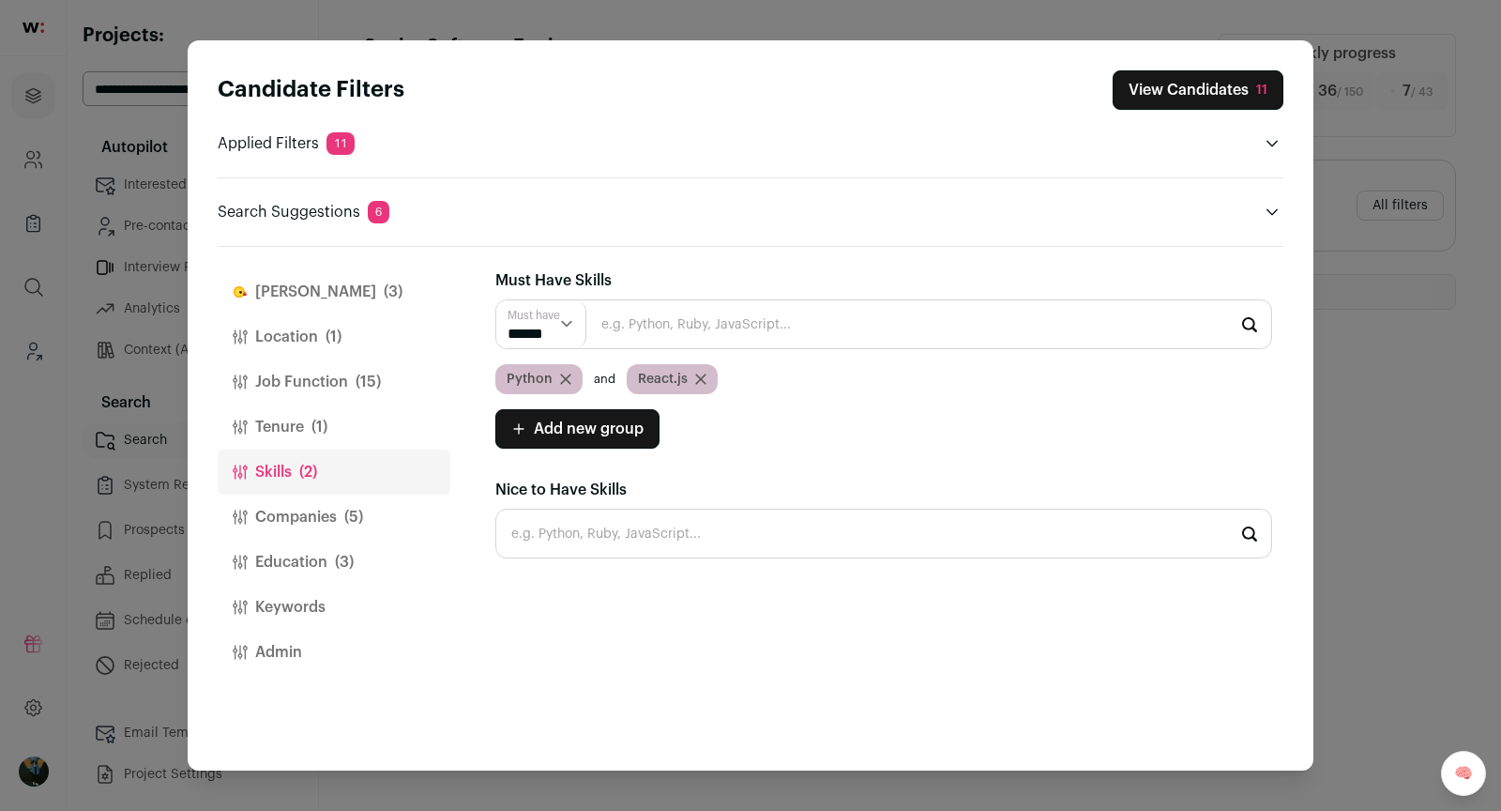
click at [406, 513] on button "Companies (5)" at bounding box center [334, 516] width 233 height 45
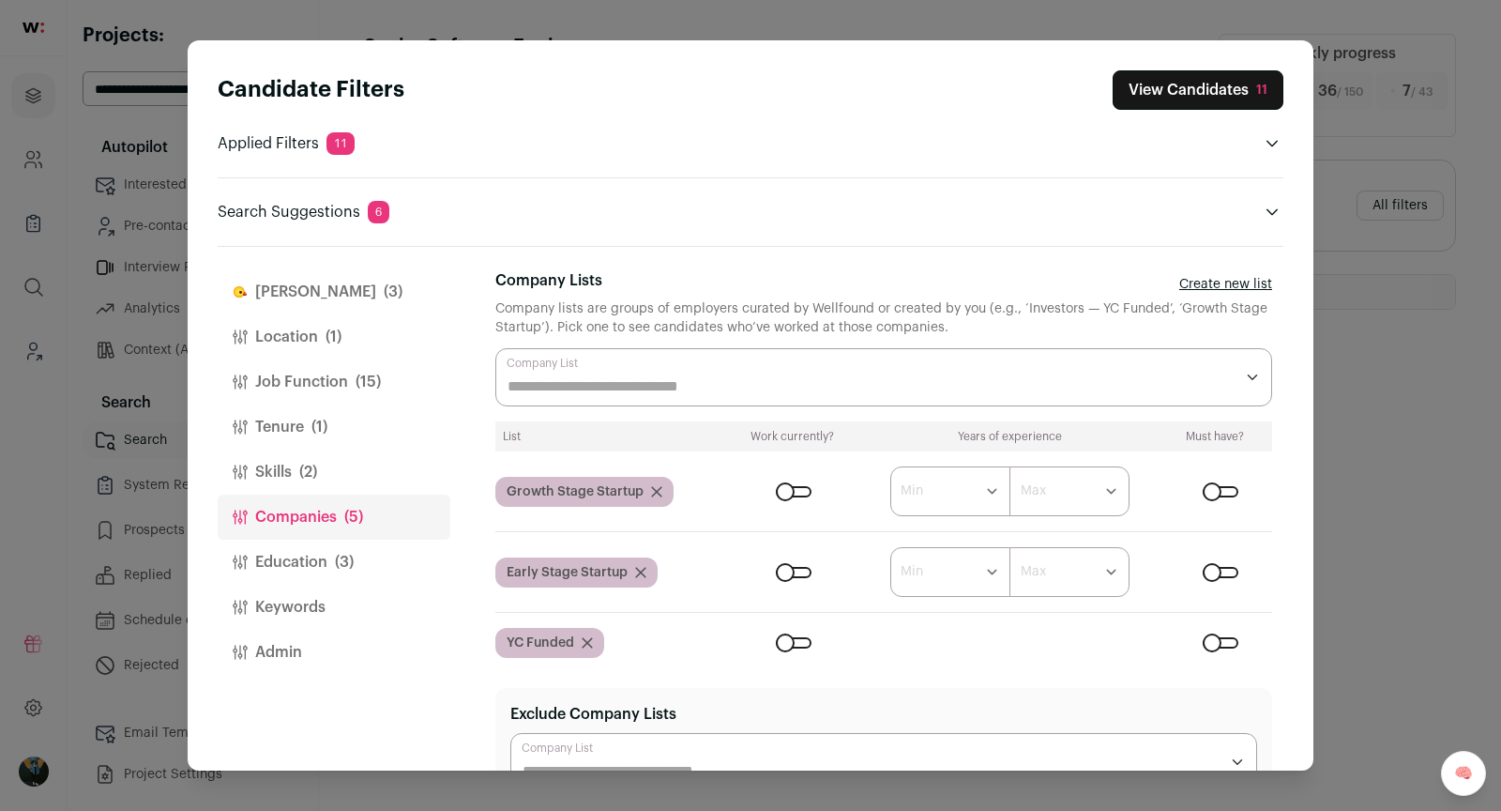
click at [392, 561] on button "Education (3)" at bounding box center [334, 561] width 233 height 45
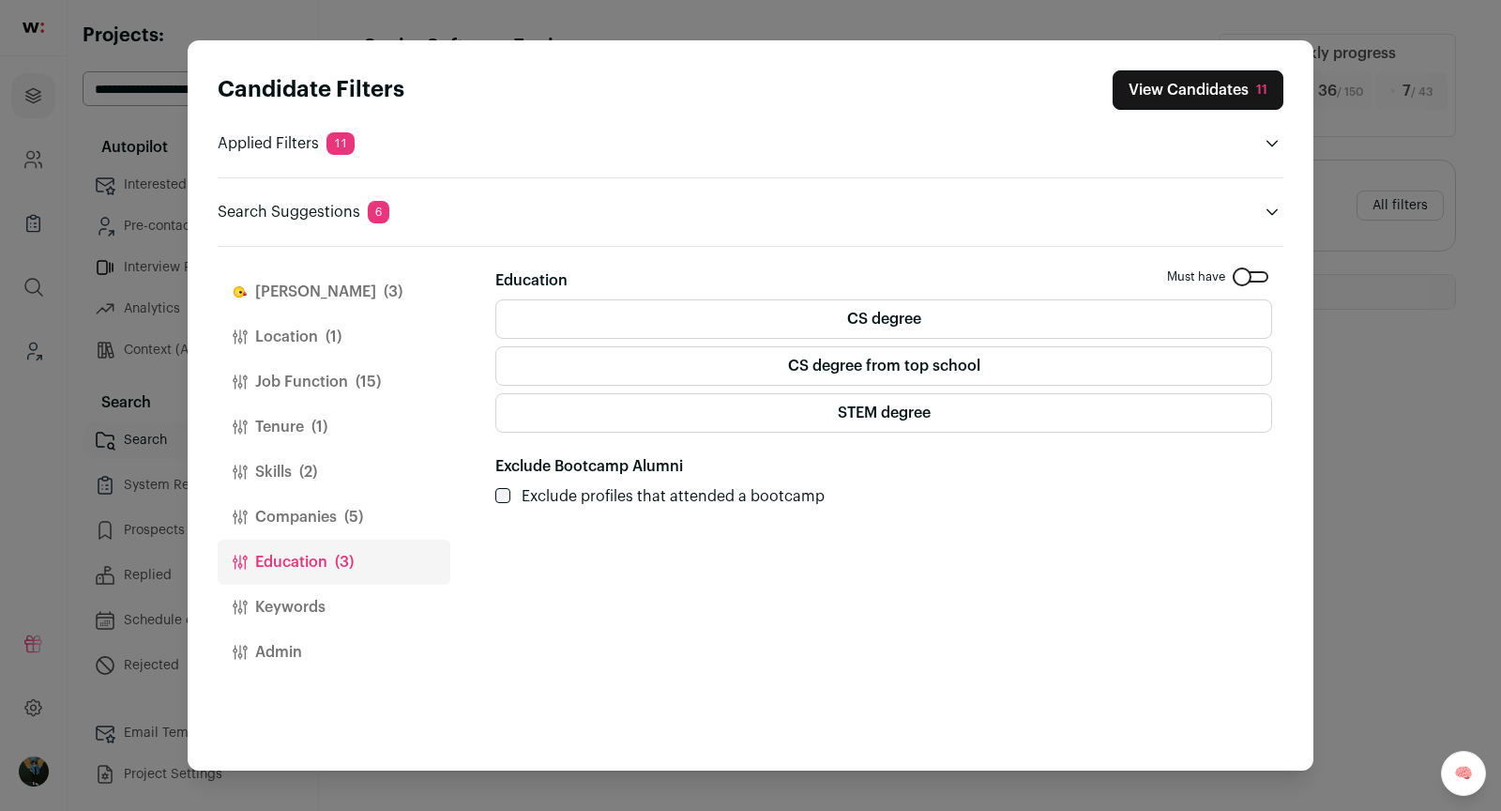
click at [1260, 262] on div "**********" at bounding box center [889, 509] width 788 height 524
click at [1259, 271] on div "Close modal via background" at bounding box center [1251, 276] width 36 height 11
click at [1242, 97] on button "View Candidates 44" at bounding box center [1195, 89] width 176 height 39
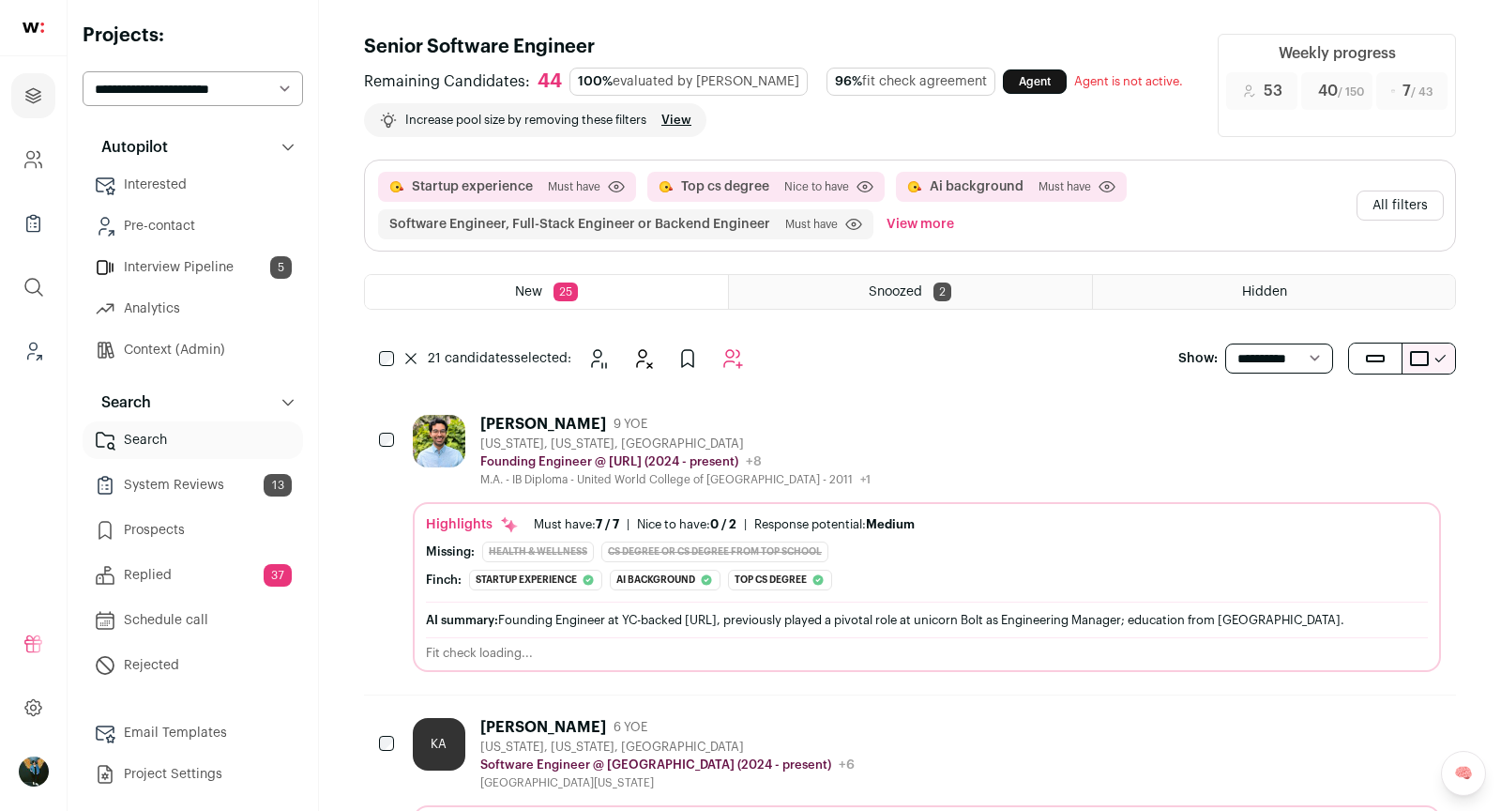
click at [411, 353] on icon at bounding box center [410, 358] width 11 height 11
click at [378, 356] on div "0 candidates selected: Snooze Hide Add to Prospects Add to Autopilot" at bounding box center [550, 359] width 372 height 38
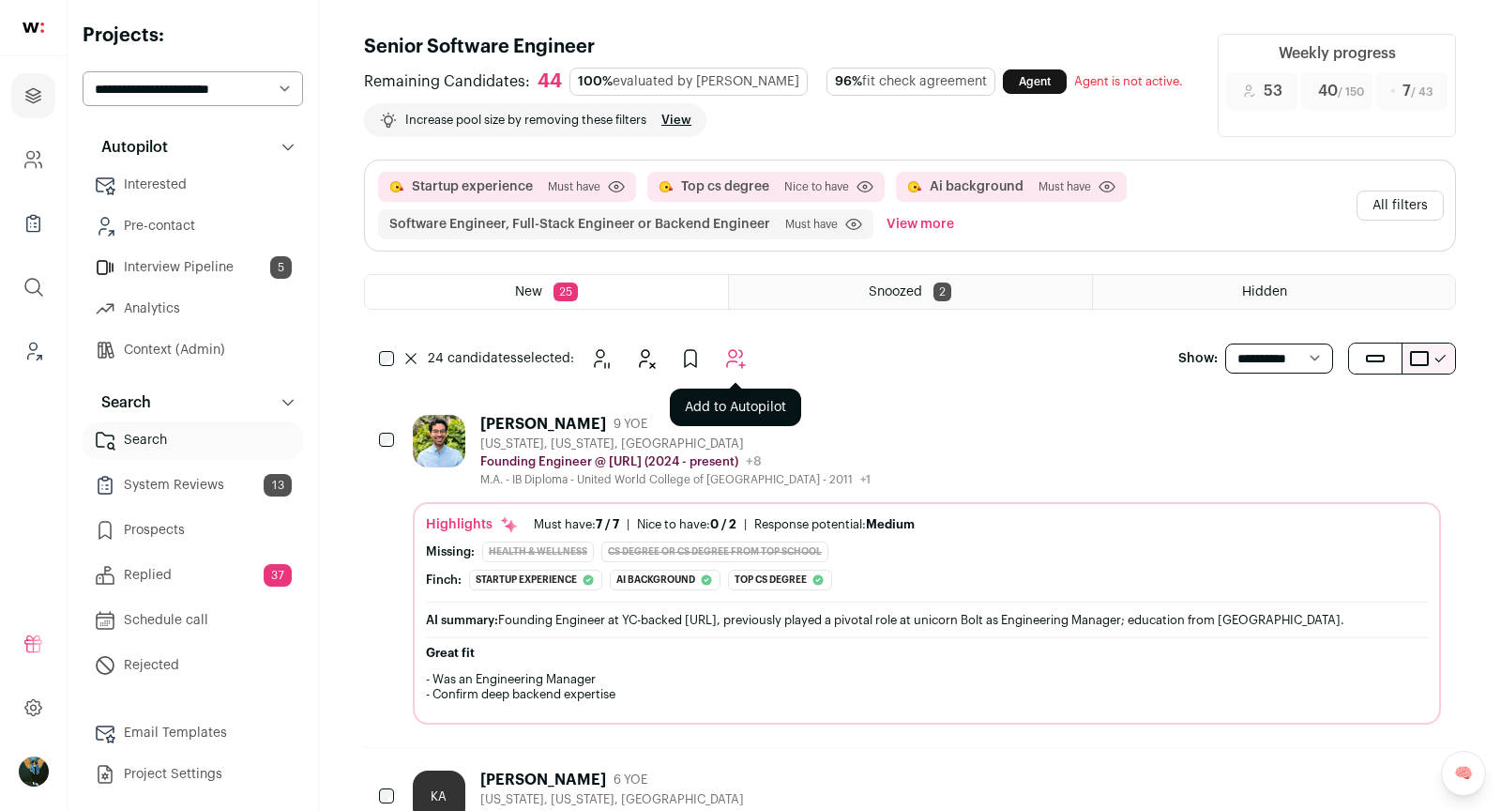
click at [731, 365] on icon "Add to Autopilot" at bounding box center [735, 358] width 23 height 23
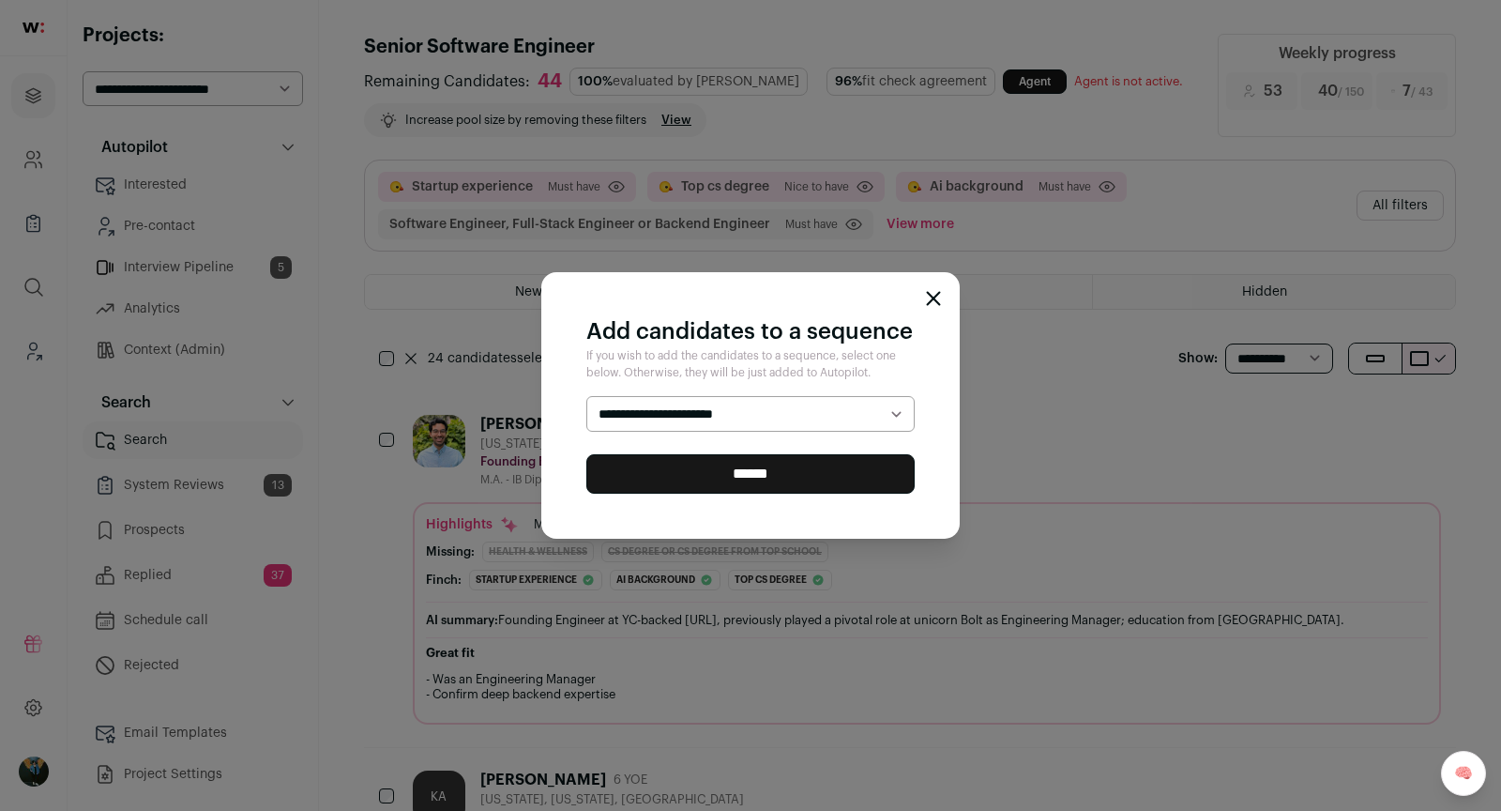
select select "*****"
click at [741, 464] on input "******" at bounding box center [750, 473] width 328 height 39
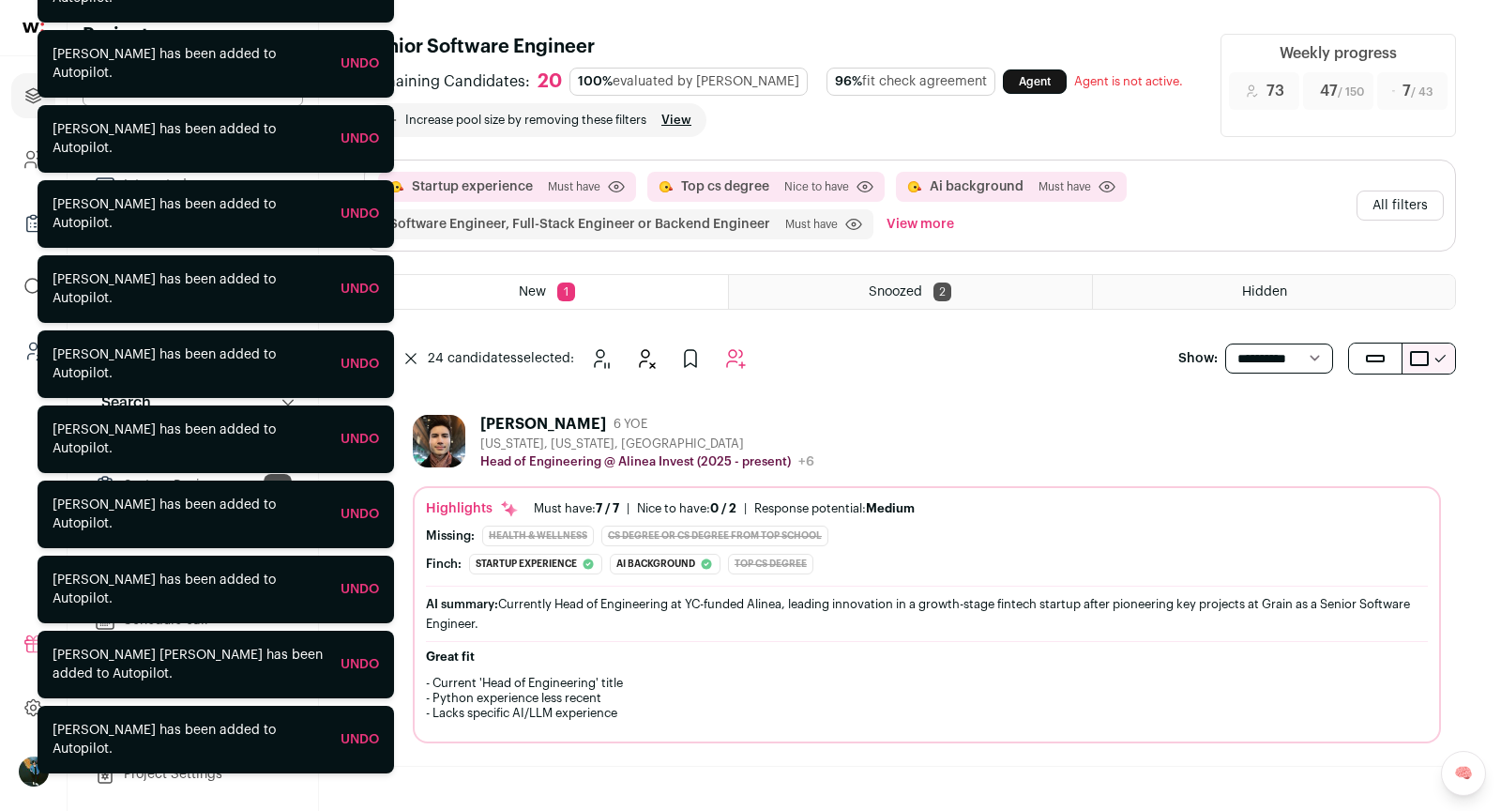
click at [415, 354] on icon at bounding box center [410, 358] width 11 height 11
click at [1322, 418] on icon "Hide" at bounding box center [1324, 423] width 23 height 23
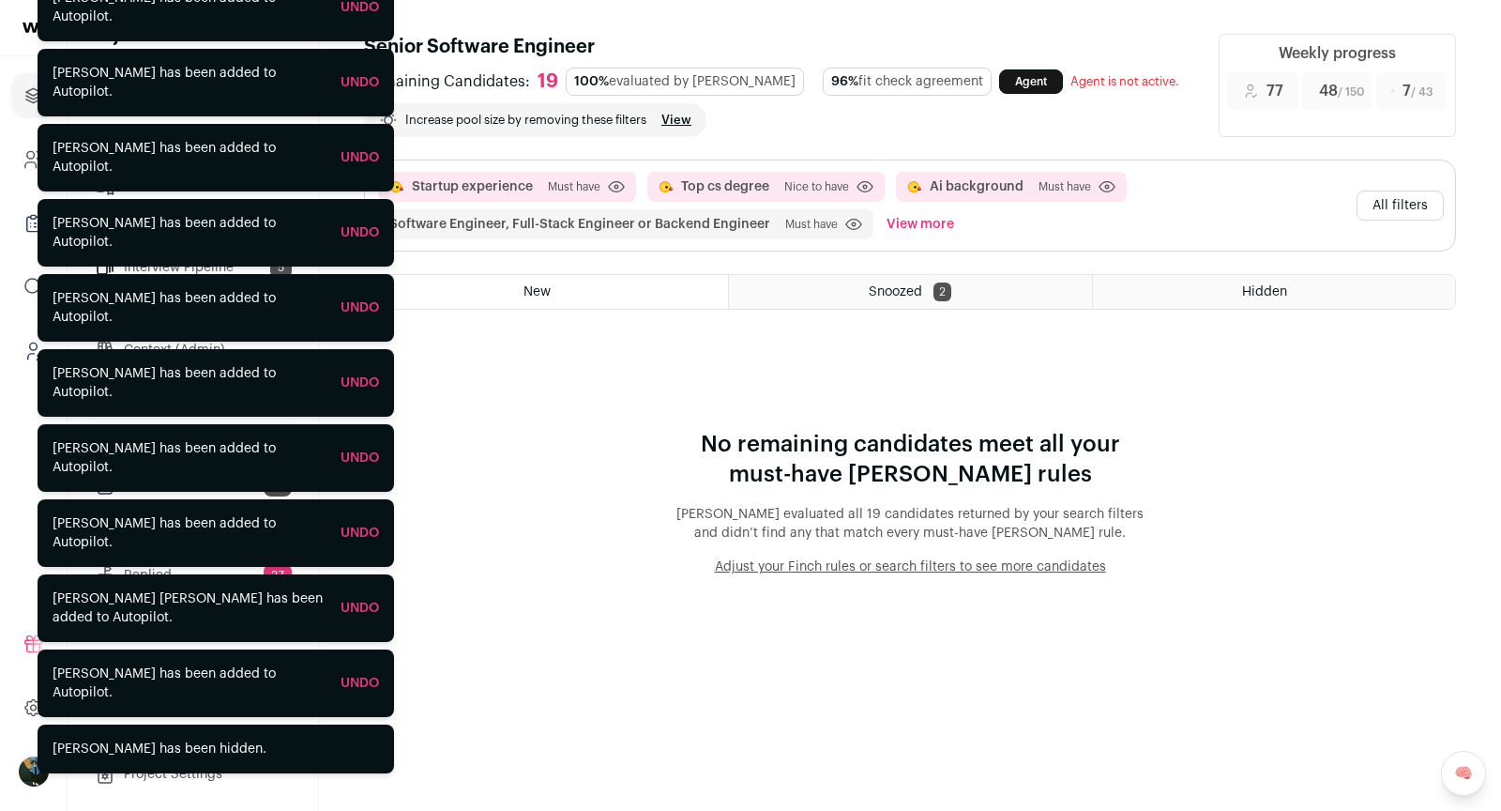
click at [1419, 197] on button "All filters" at bounding box center [1400, 205] width 87 height 30
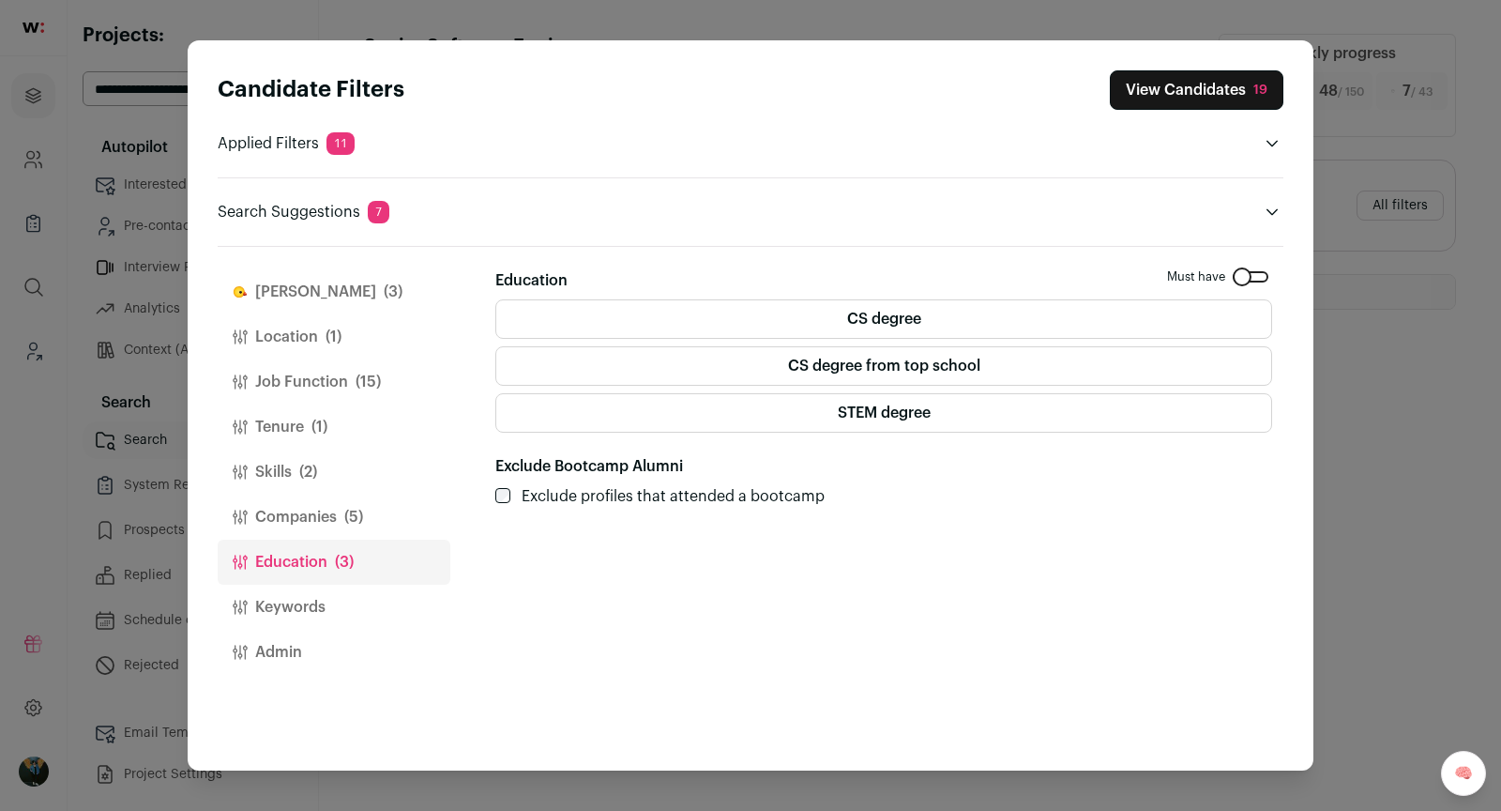
click at [379, 224] on header "Candidate Filters View Candidates 19 Applied Filters 11 Startup experience, Top…" at bounding box center [751, 143] width 1066 height 206
click at [565, 206] on header "Search Suggestions 7" at bounding box center [751, 212] width 1066 height 23
click at [1267, 209] on icon "Close modal via background" at bounding box center [1272, 212] width 11 height 7
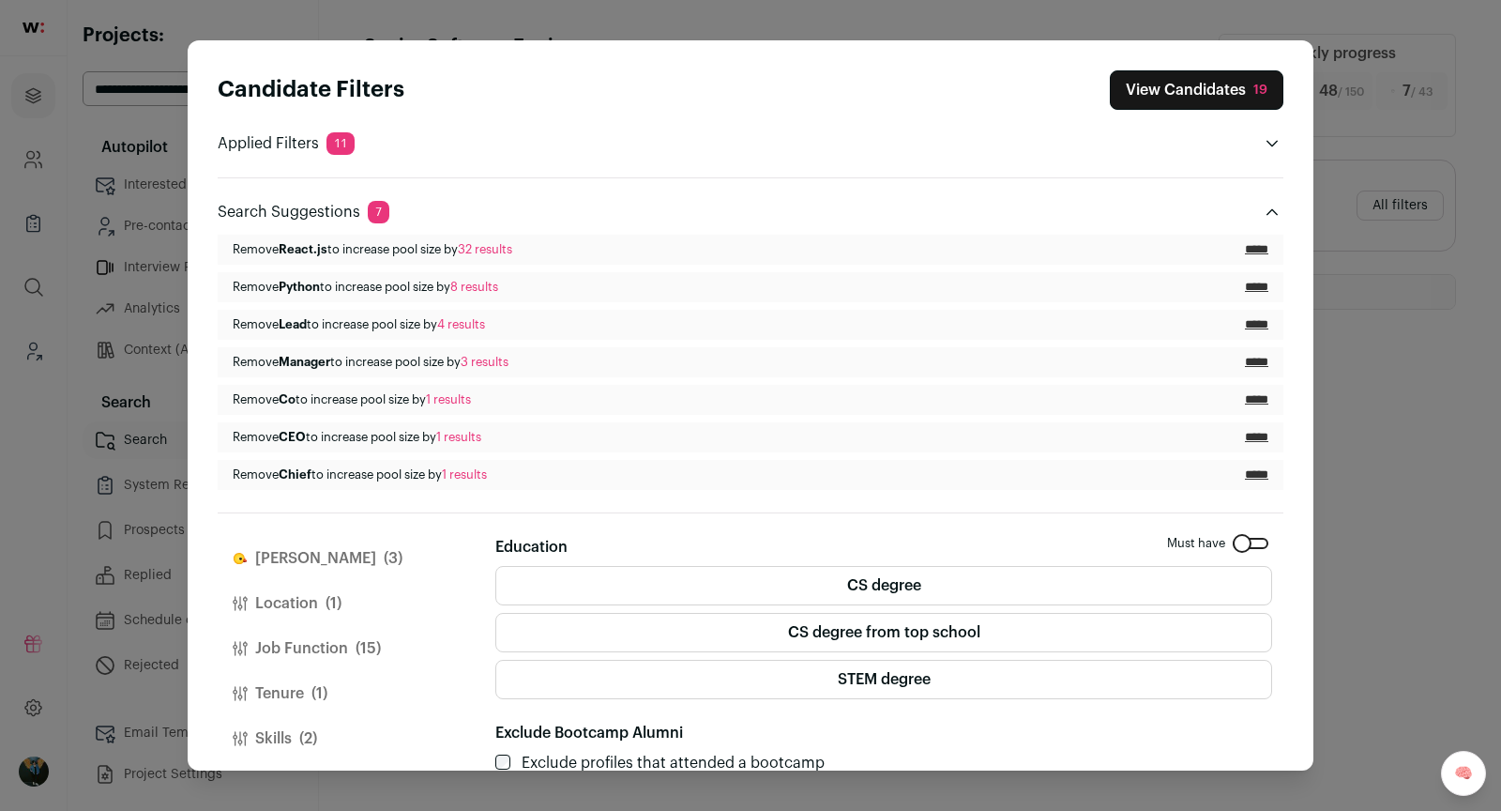
click at [1269, 205] on icon "Close modal via background" at bounding box center [1272, 212] width 15 height 15
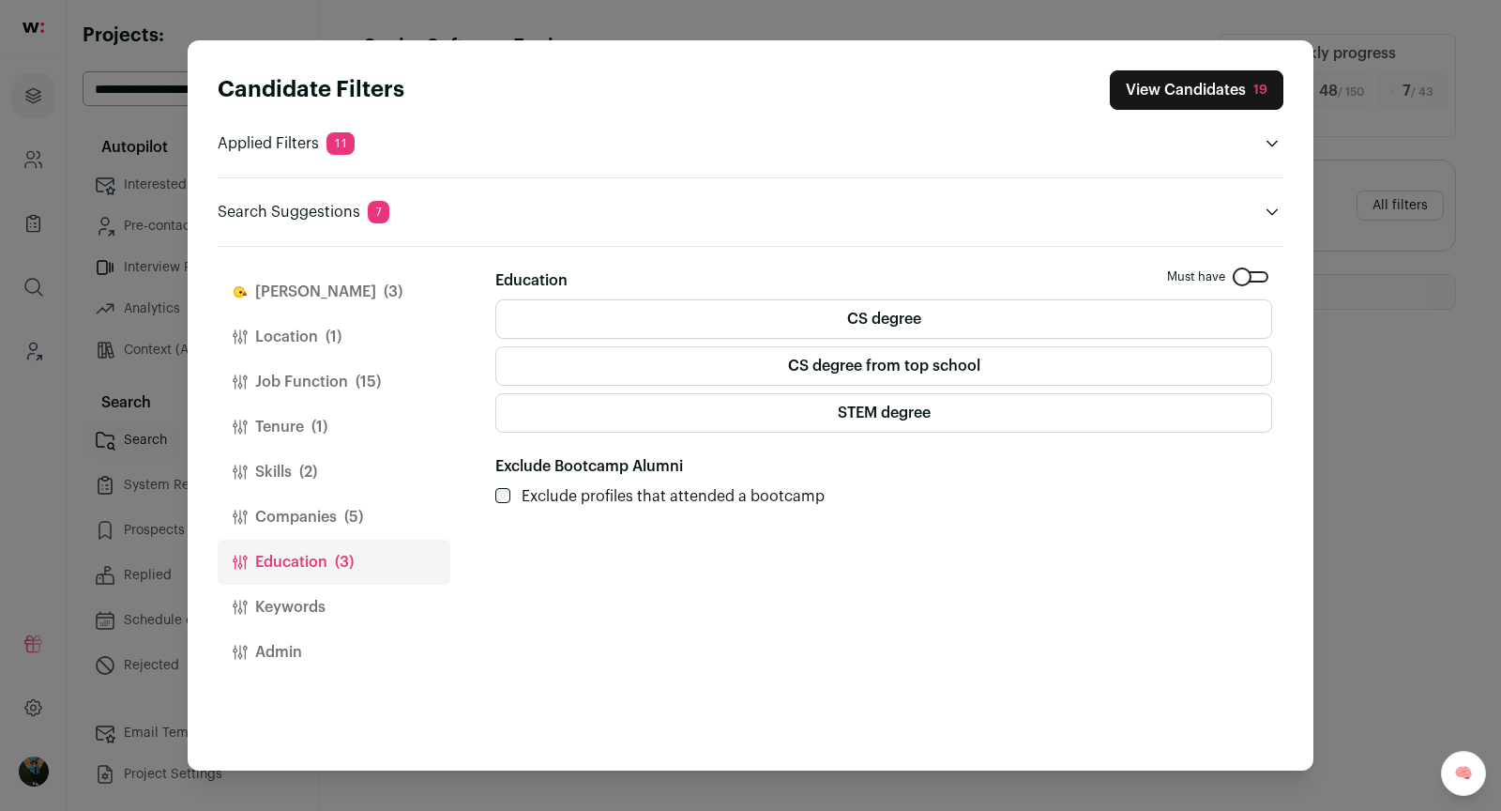
click at [1208, 97] on button "View Candidates 19" at bounding box center [1197, 89] width 174 height 39
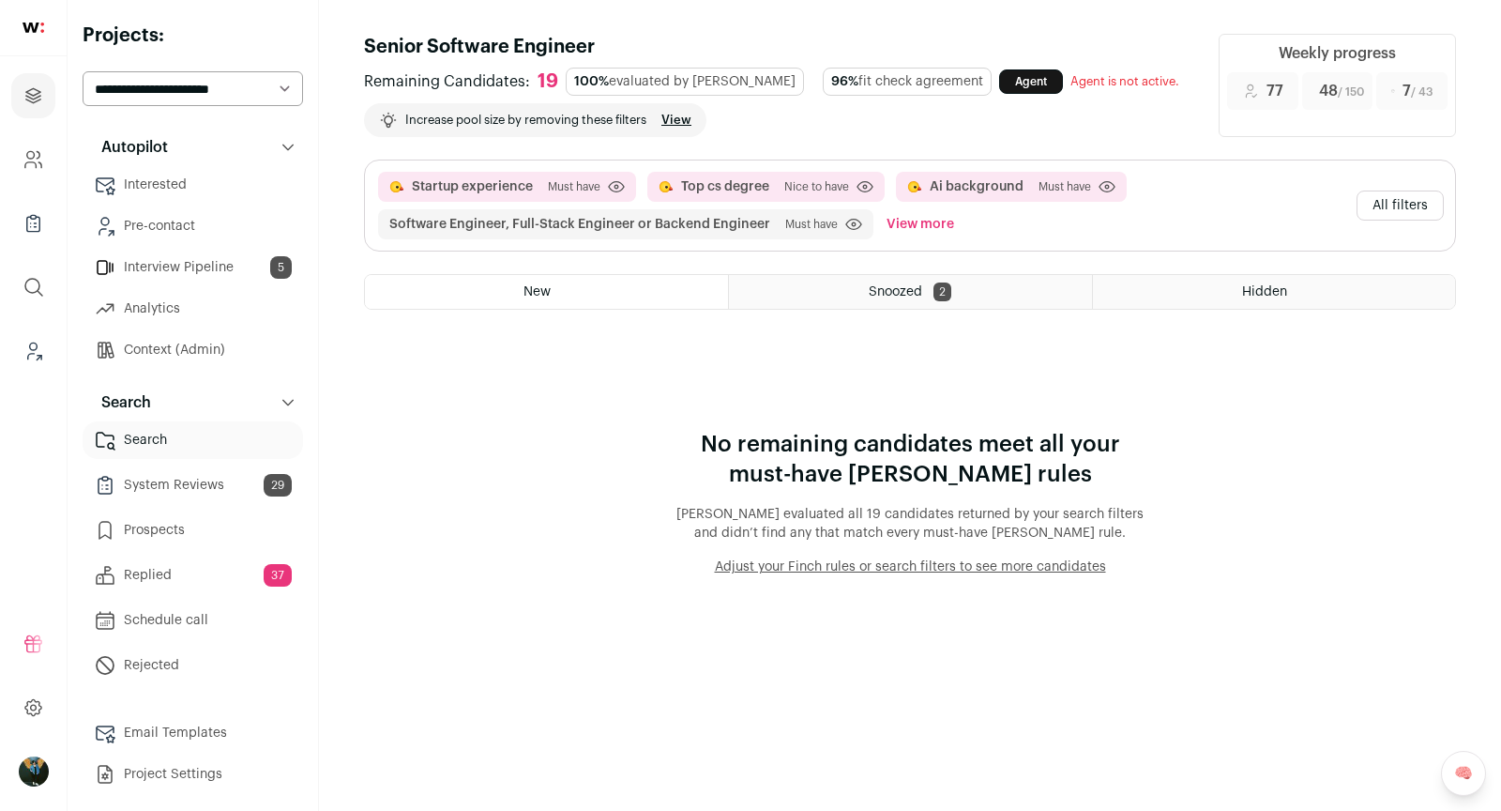
click at [1391, 209] on button "All filters" at bounding box center [1400, 205] width 87 height 30
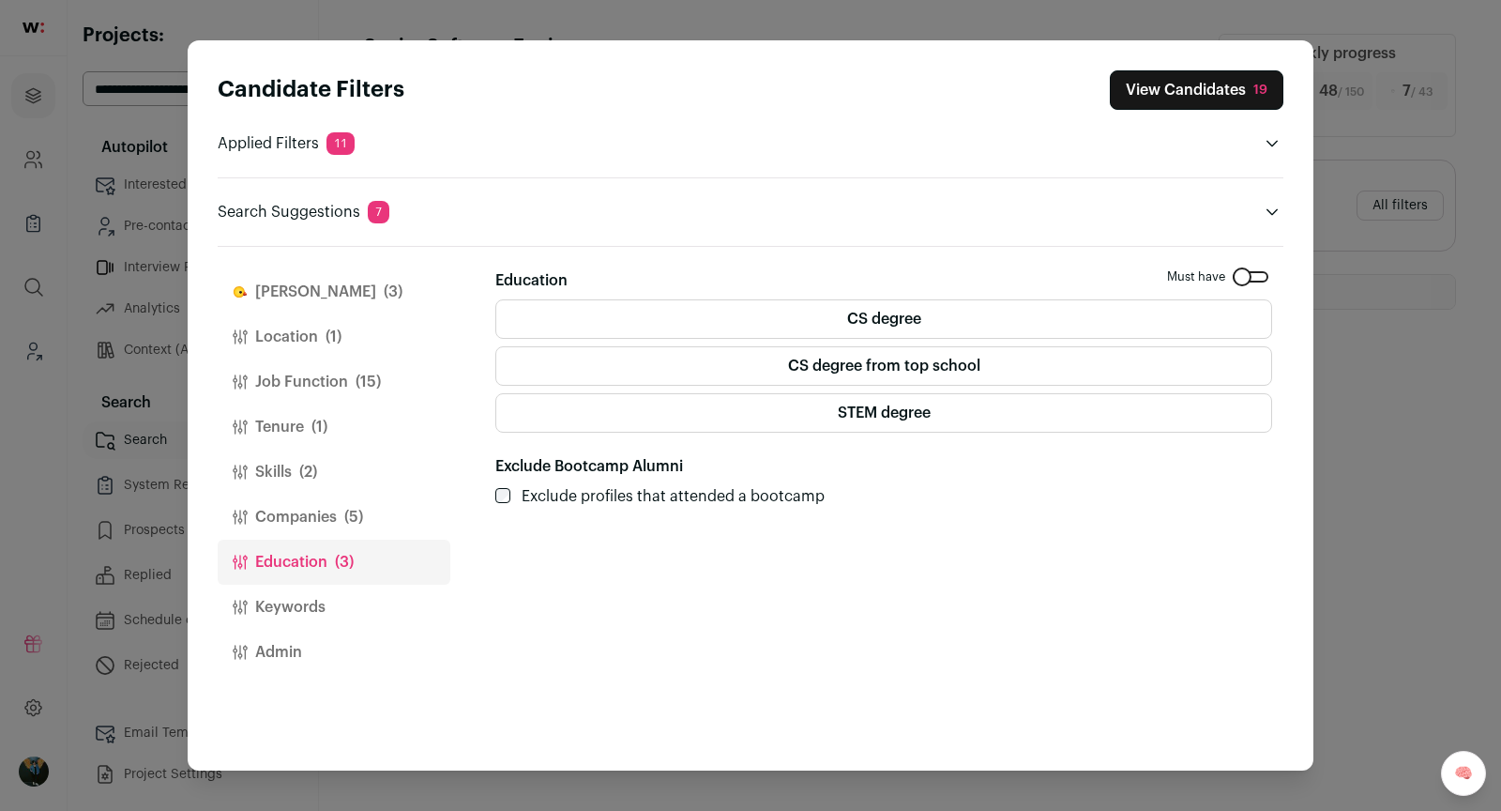
click at [351, 514] on span "(5)" at bounding box center [353, 517] width 19 height 23
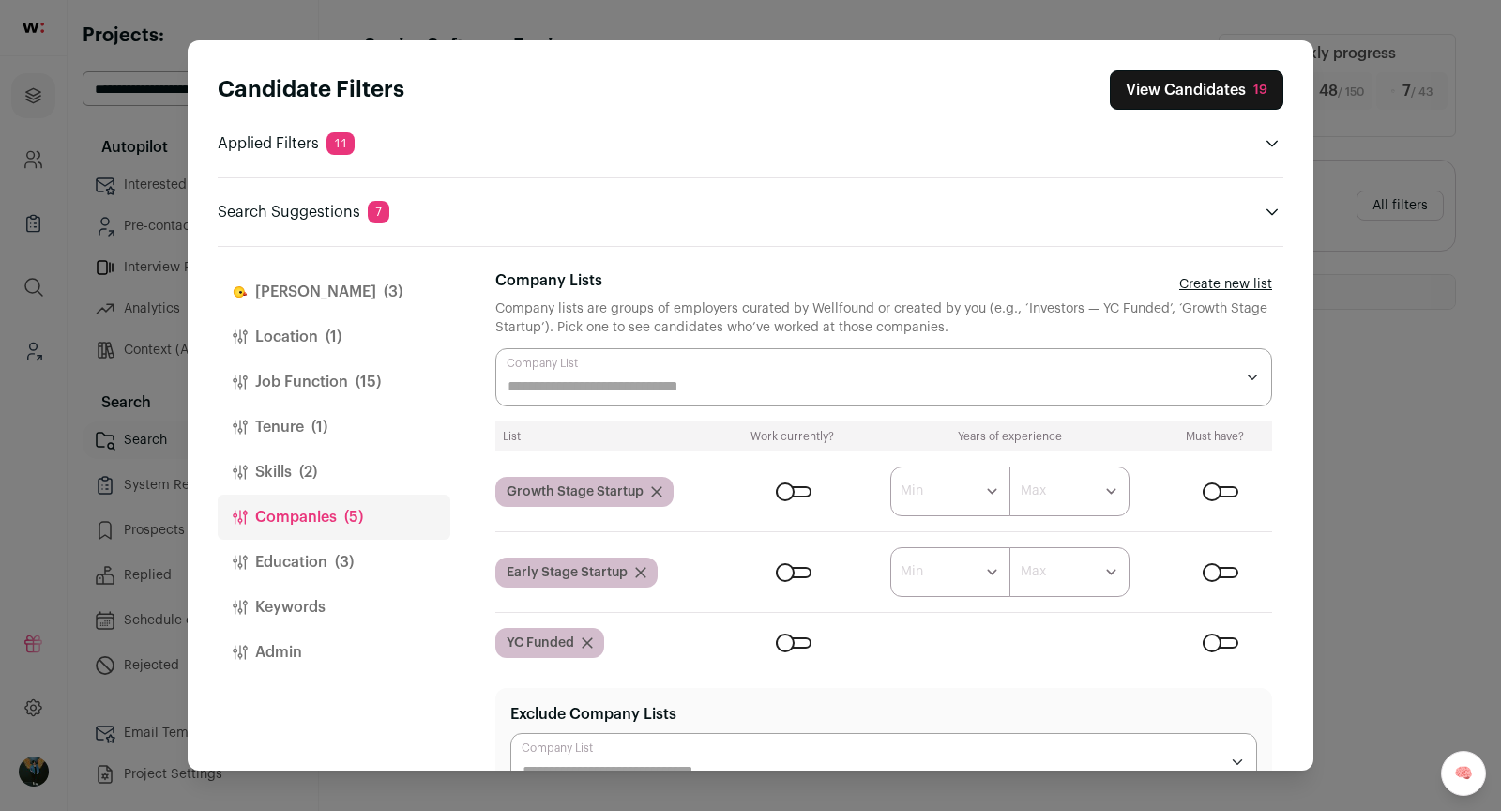
click at [802, 639] on div "Close modal via background" at bounding box center [794, 642] width 36 height 11
click at [798, 567] on div "Close modal via background" at bounding box center [794, 572] width 36 height 11
click at [802, 494] on div "Close modal via background" at bounding box center [794, 491] width 36 height 11
click at [1189, 103] on button "View Candidates 213" at bounding box center [1192, 89] width 181 height 39
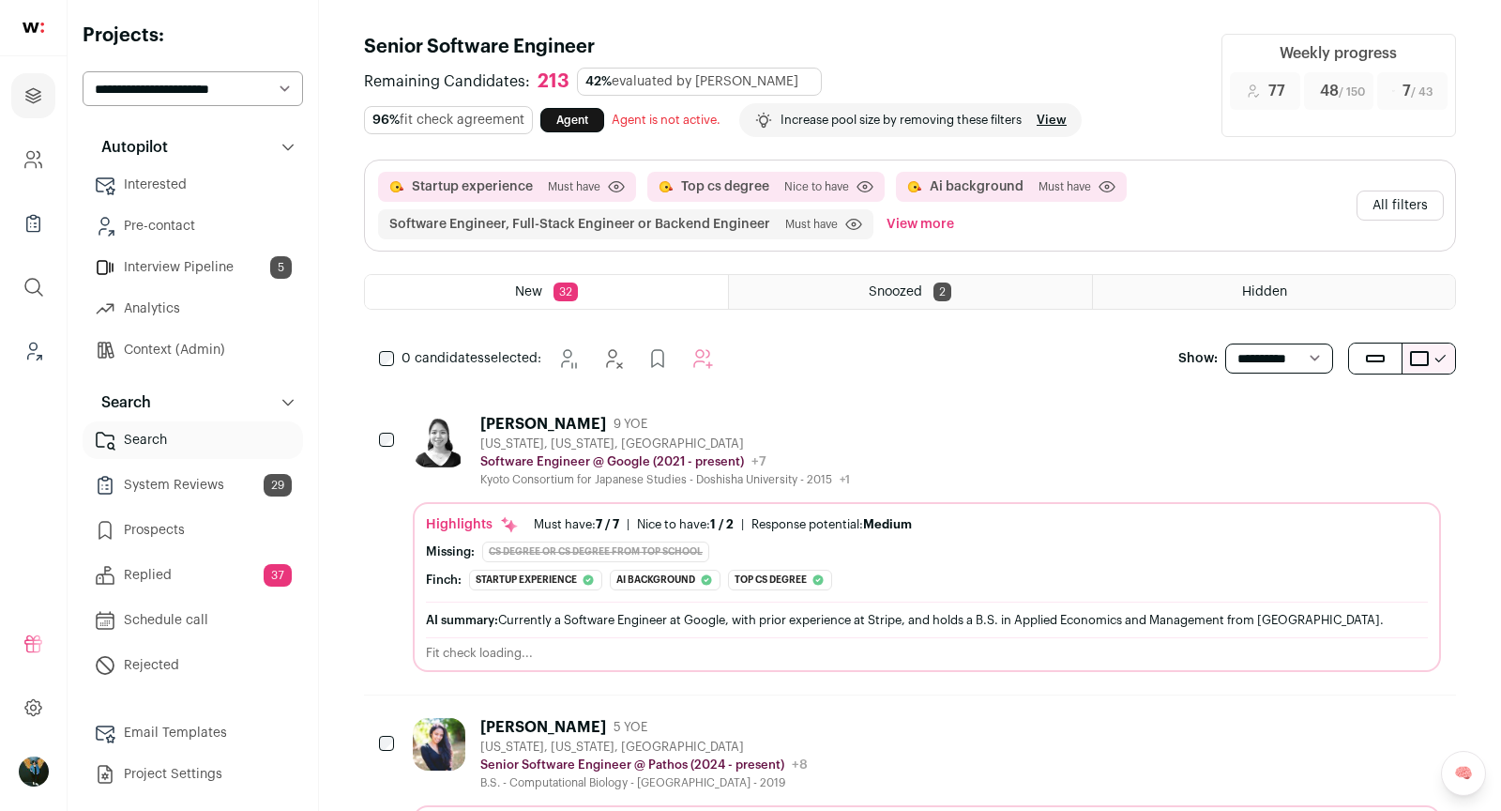
click at [1332, 428] on icon "Hide" at bounding box center [1324, 423] width 23 height 23
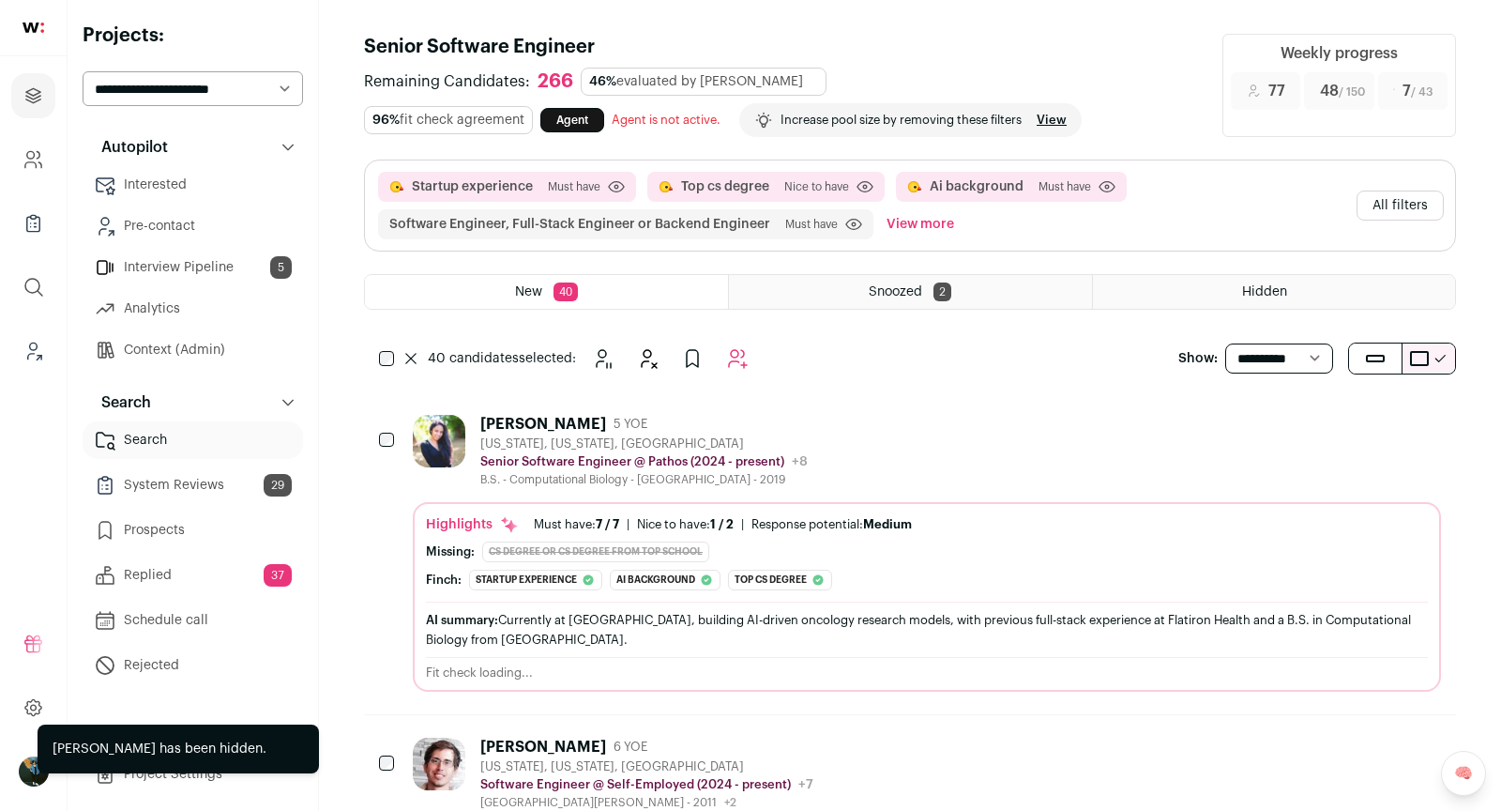
scroll to position [91, 0]
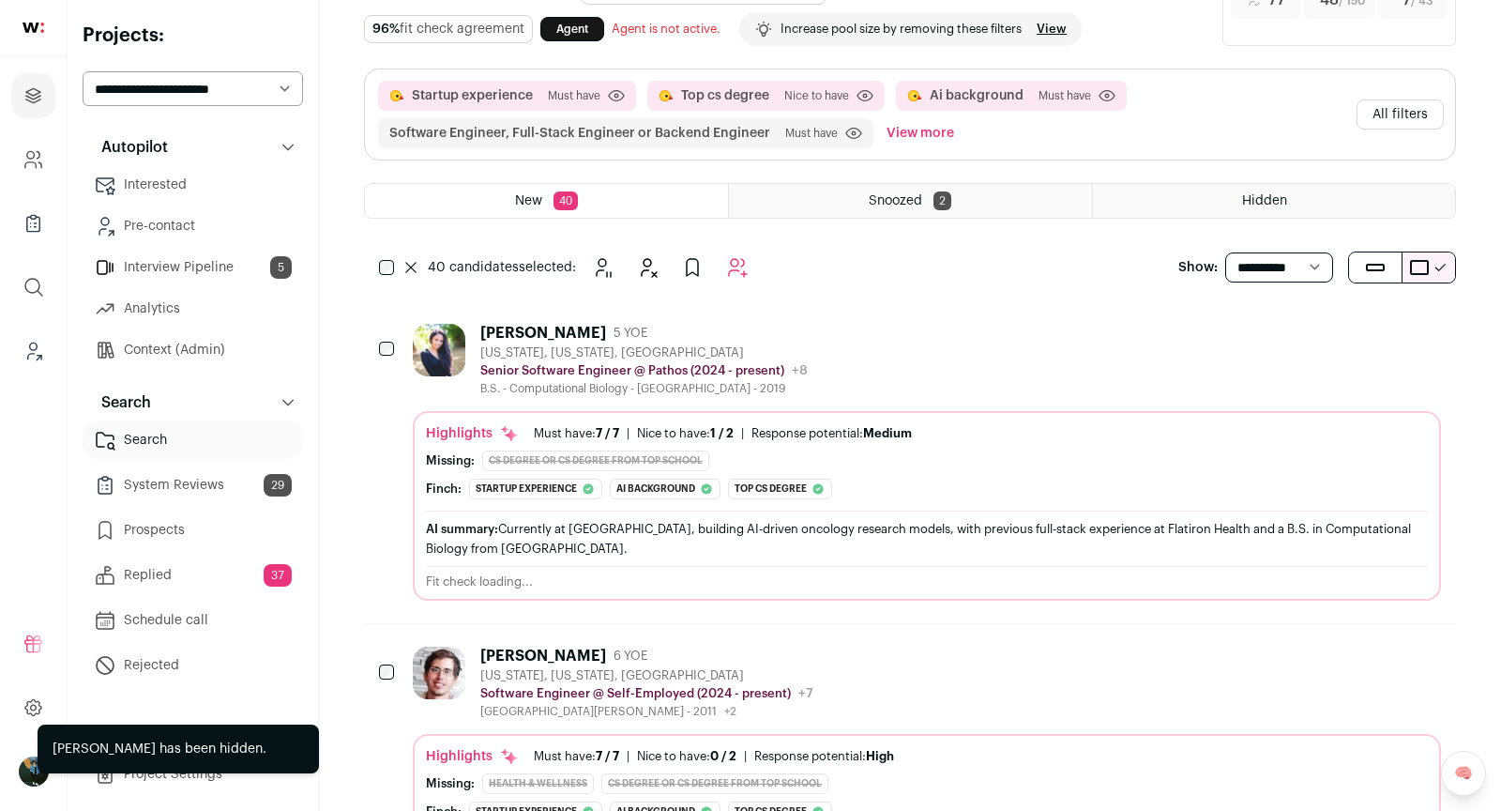
click at [393, 324] on div at bounding box center [388, 350] width 19 height 53
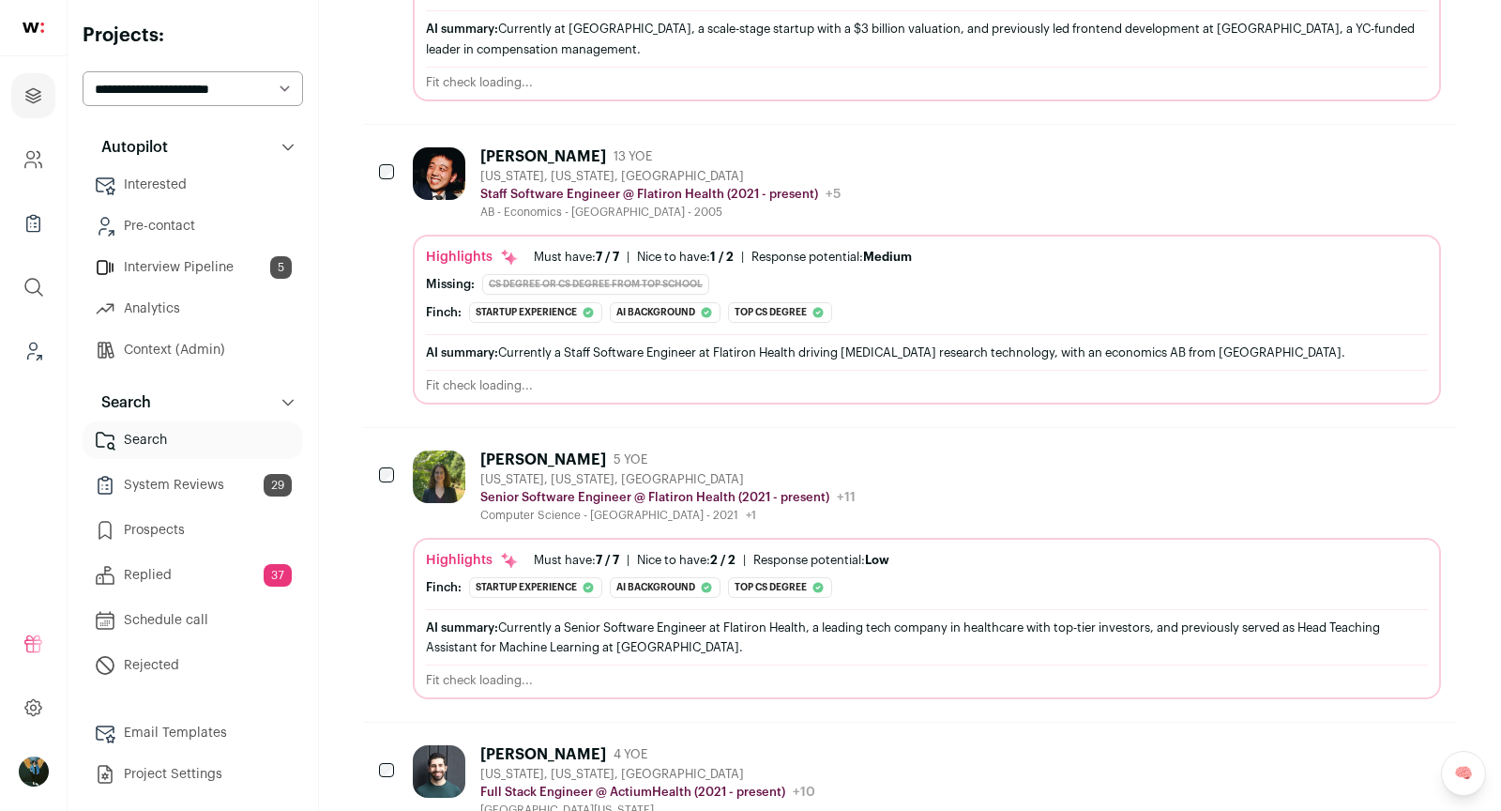
scroll to position [4695, 0]
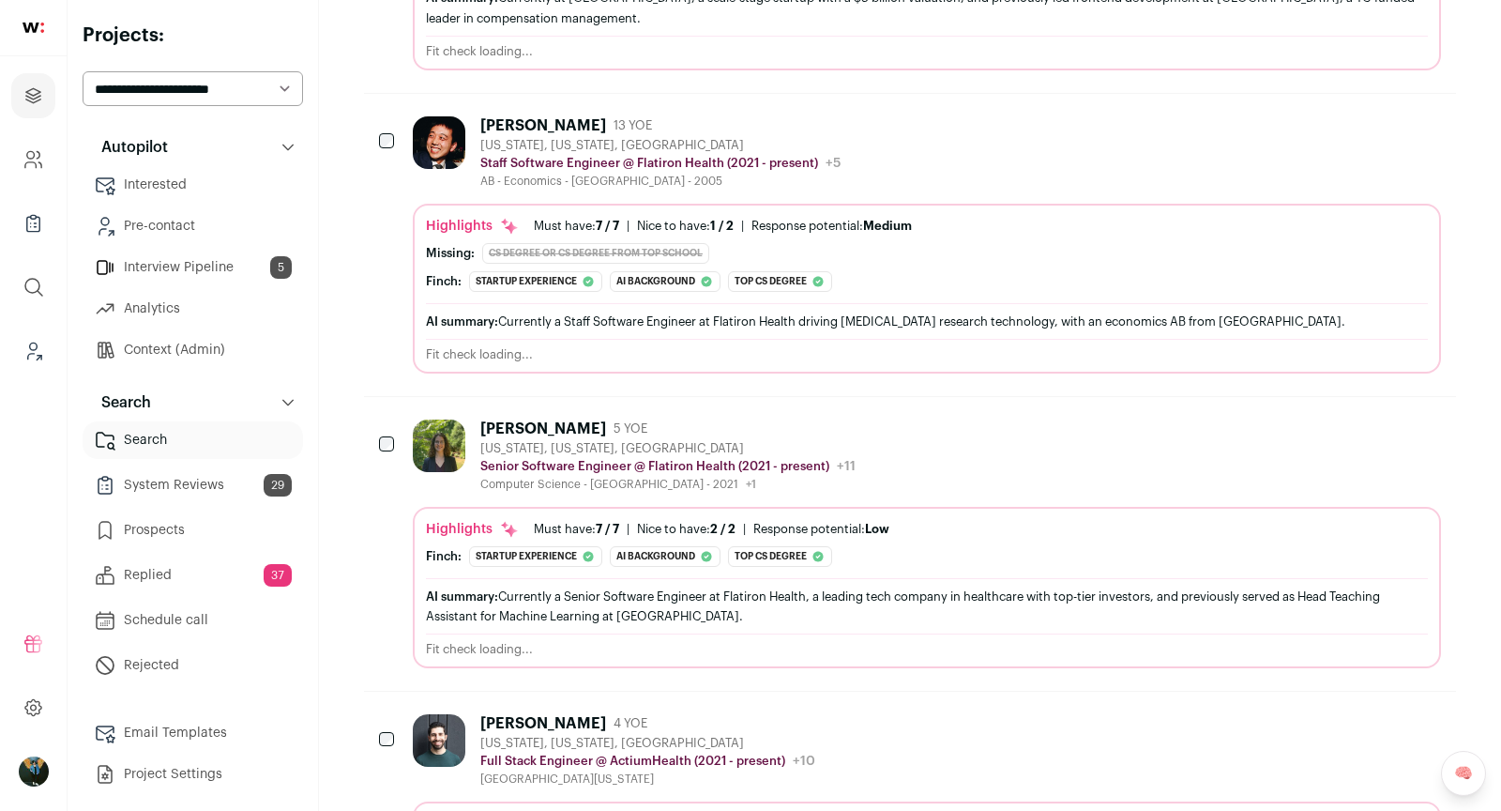
click at [388, 419] on div at bounding box center [388, 445] width 19 height 53
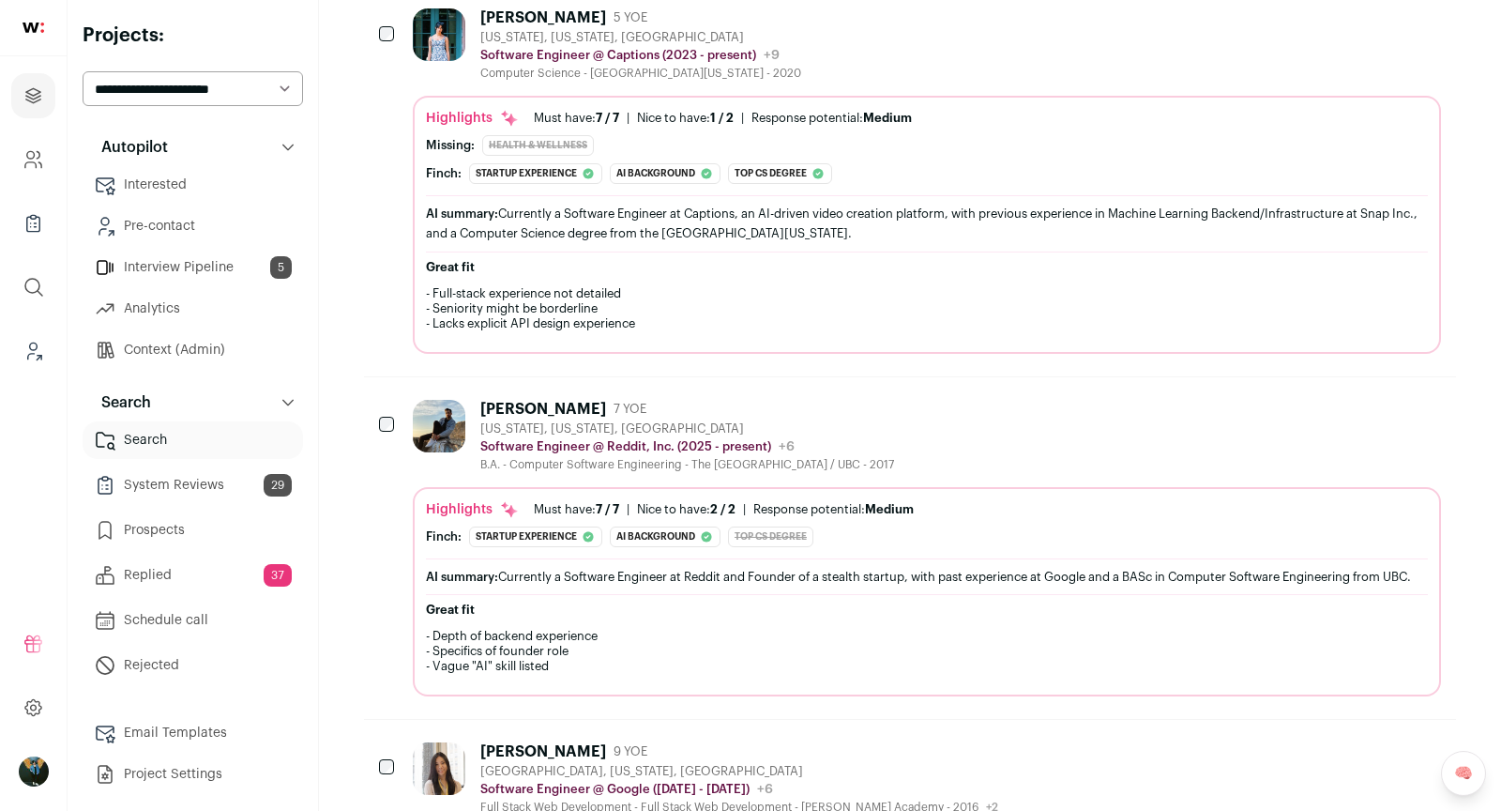
scroll to position [6537, 0]
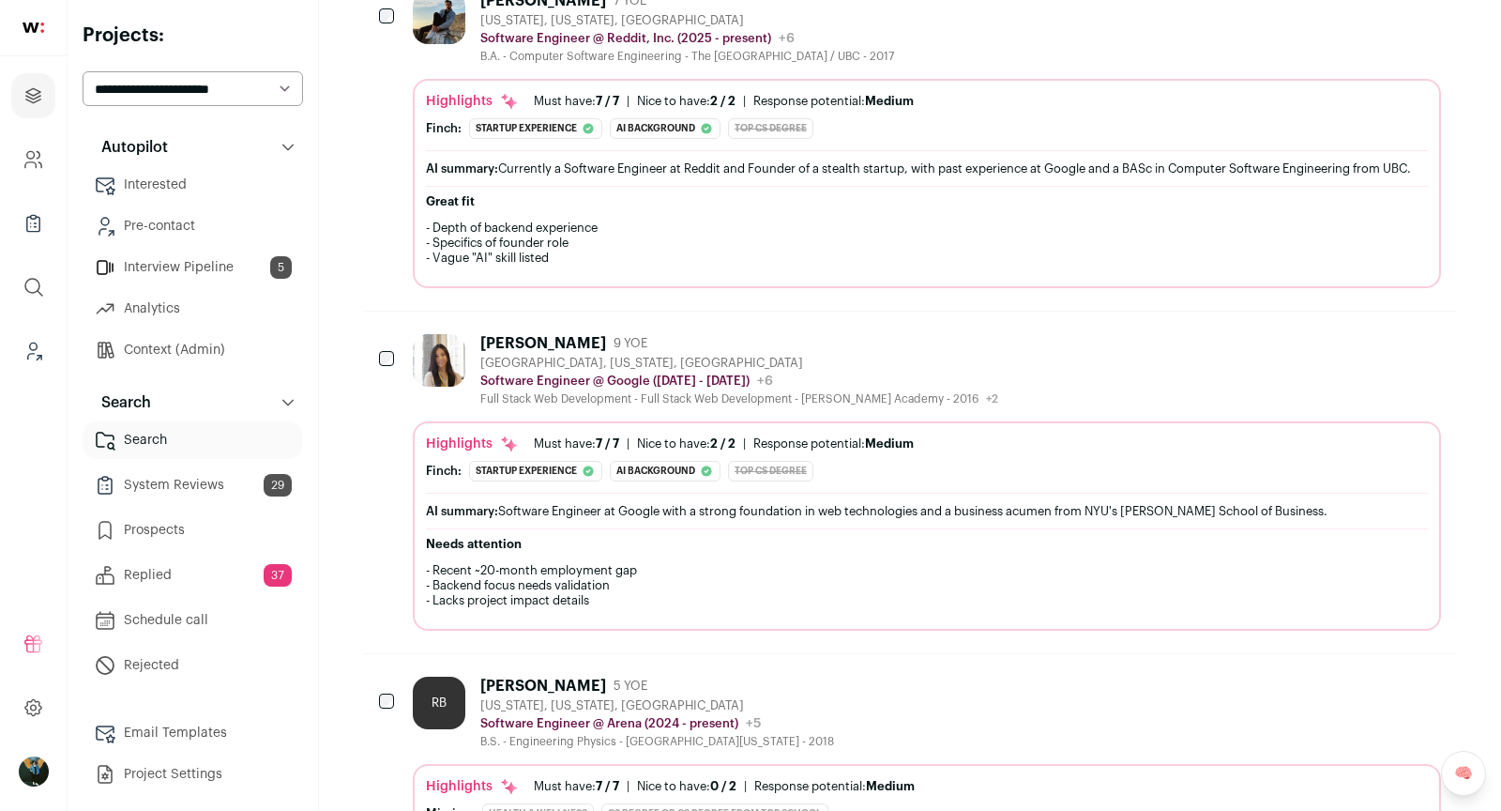
click at [544, 334] on div "Winnie Chen" at bounding box center [543, 343] width 126 height 19
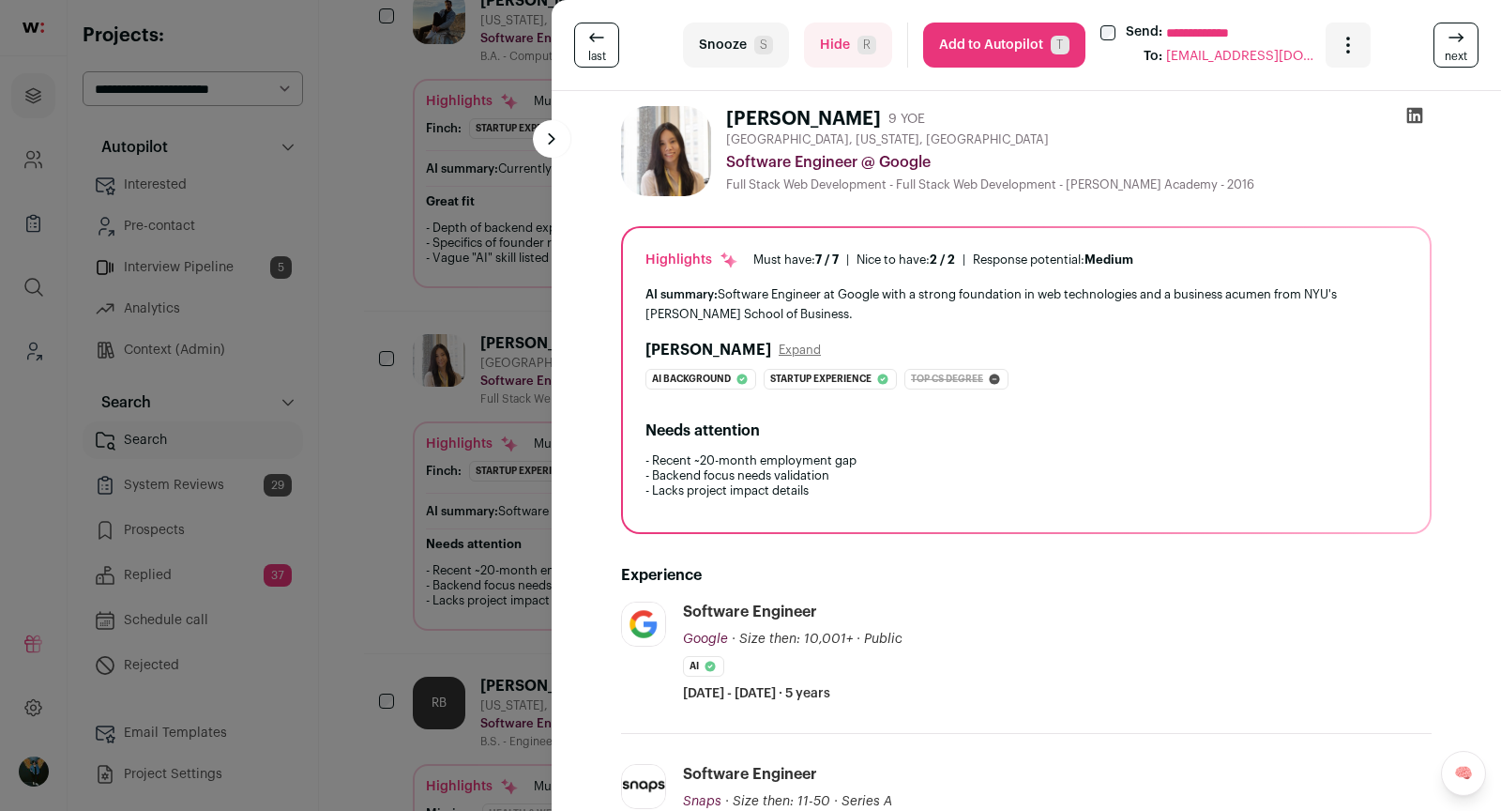
scroll to position [367, 0]
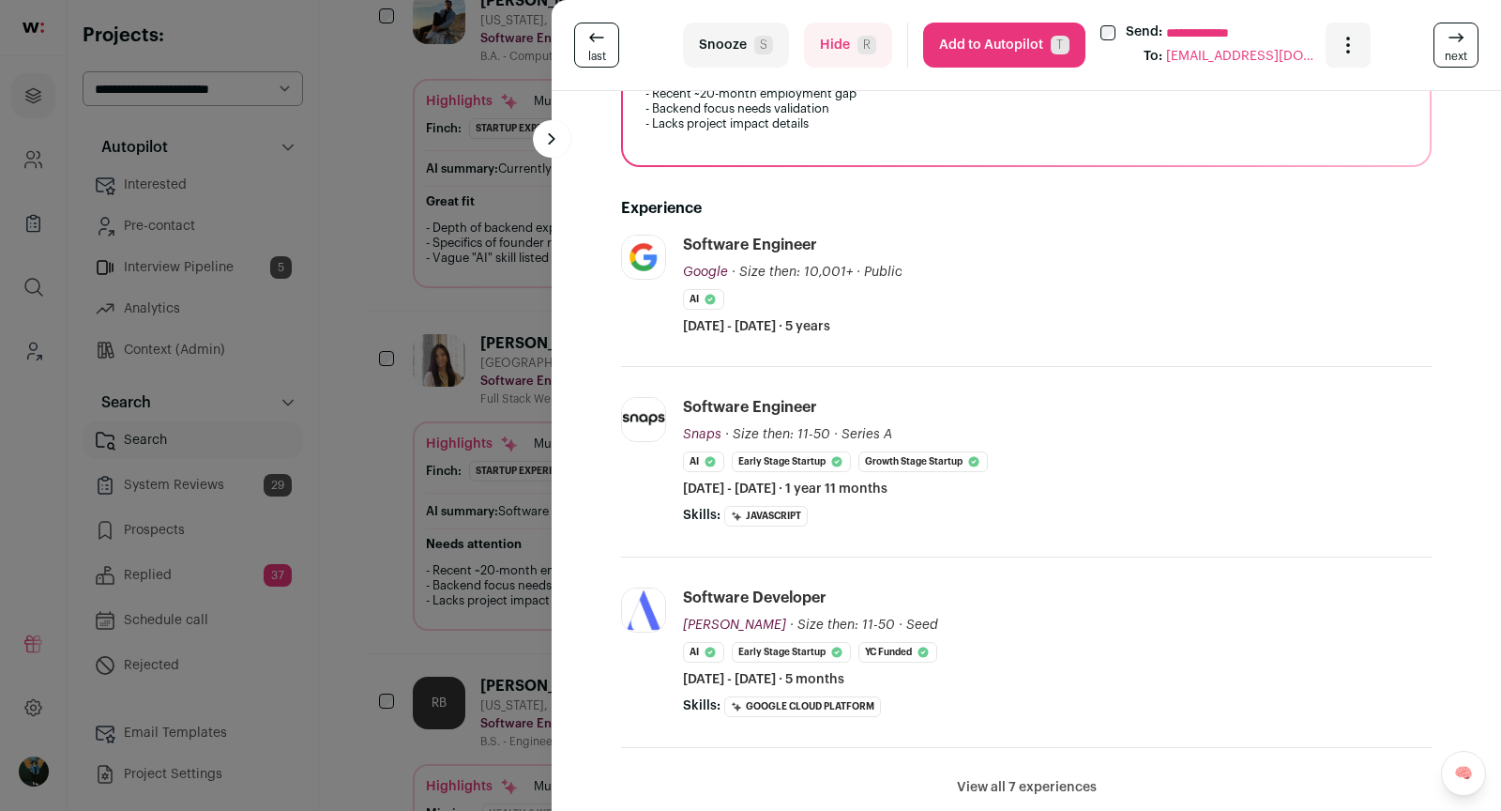
click at [375, 517] on div "**********" at bounding box center [750, 405] width 1501 height 811
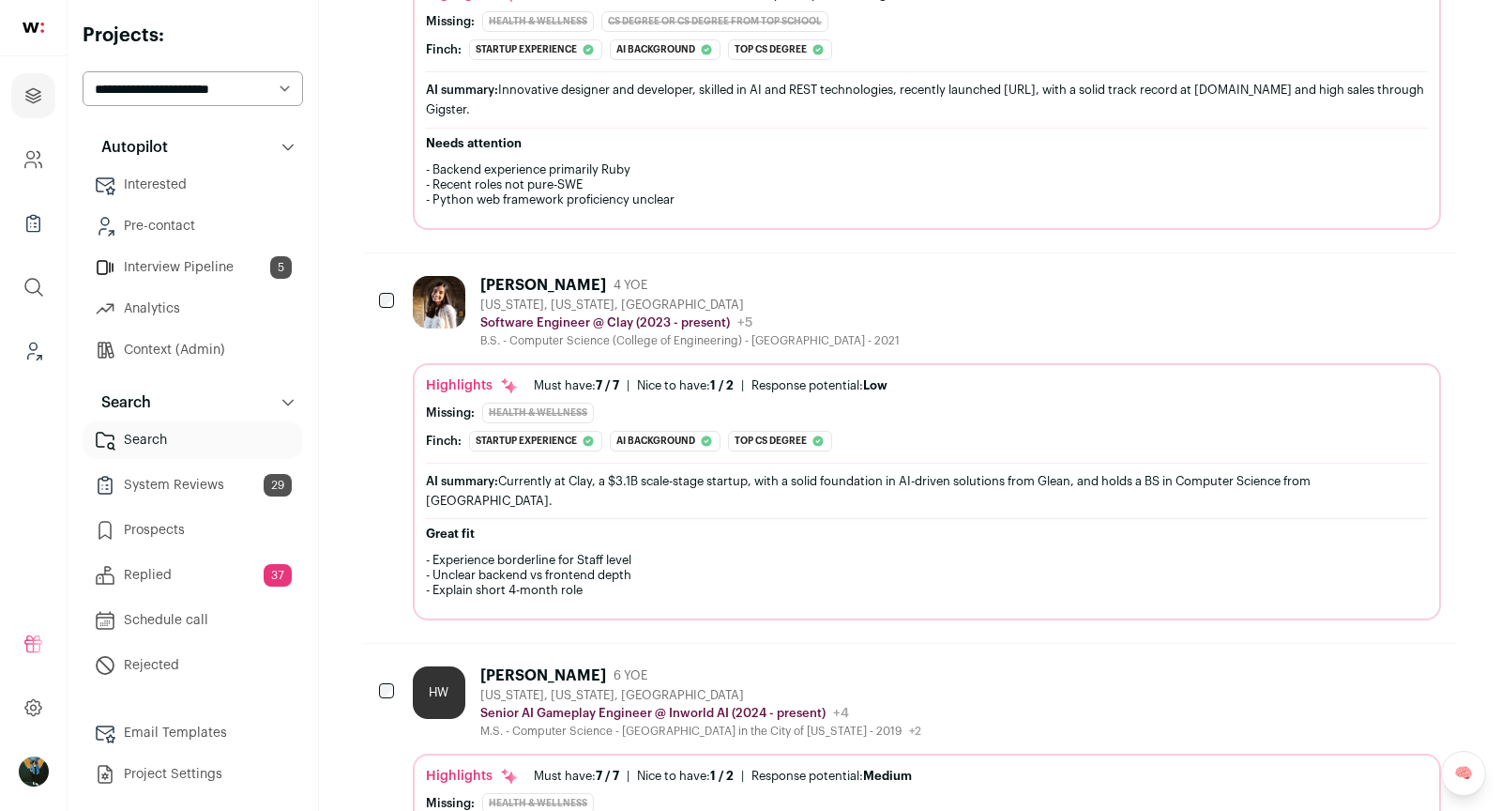
scroll to position [0, 0]
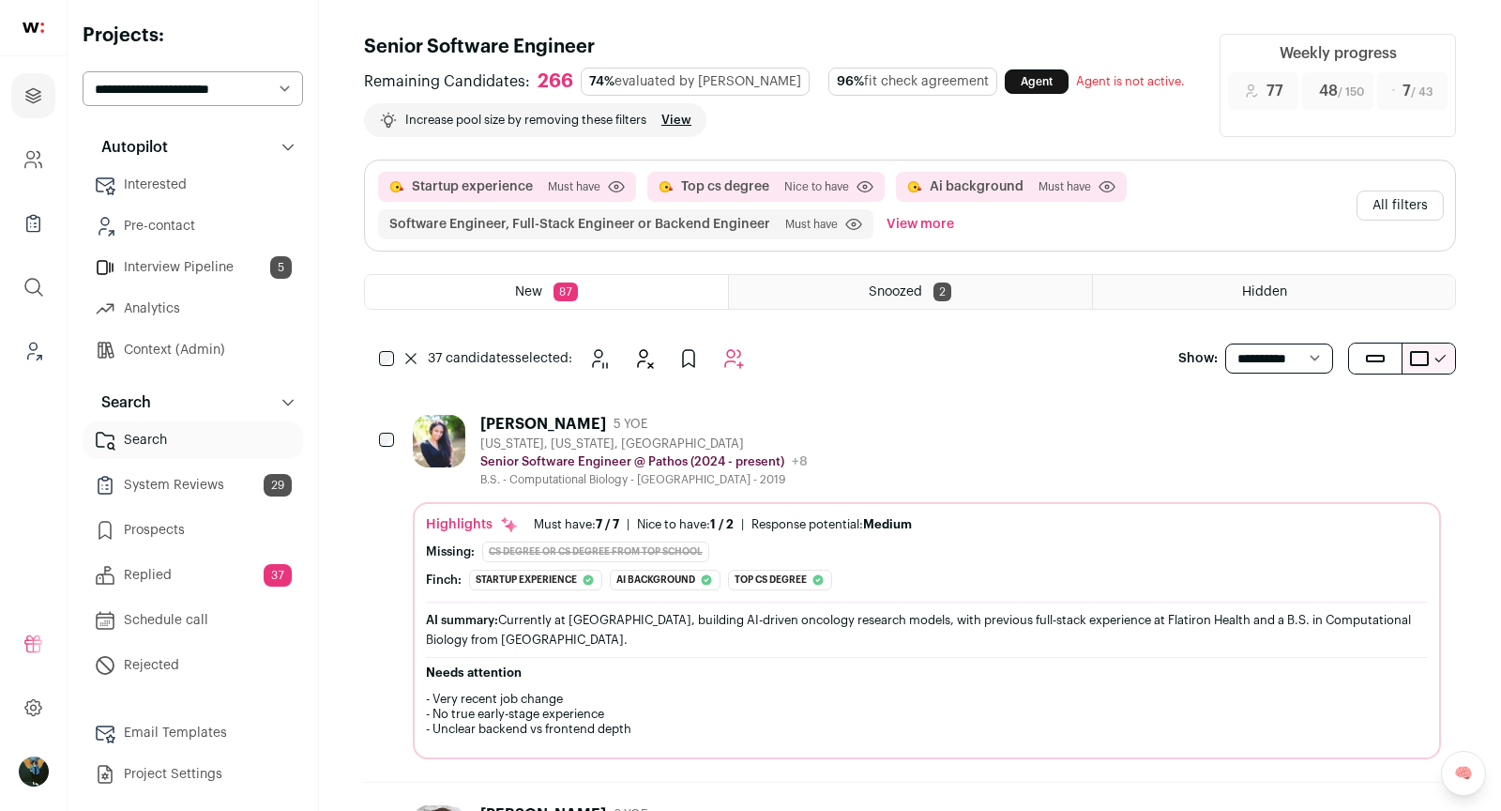
click at [752, 355] on button "Add to Autopilot" at bounding box center [734, 359] width 38 height 38
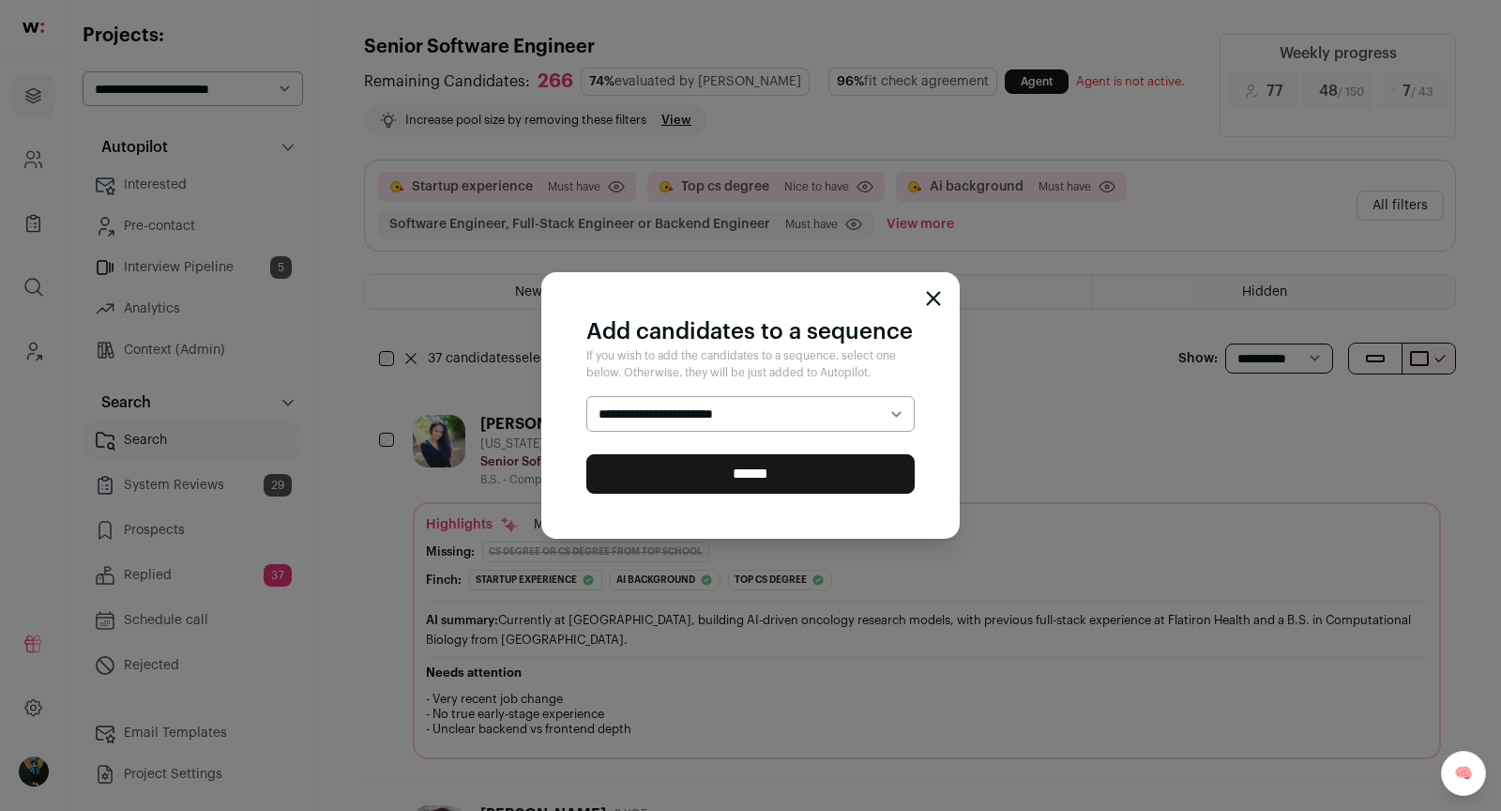
select select "*****"
click at [761, 468] on input "******" at bounding box center [750, 473] width 328 height 39
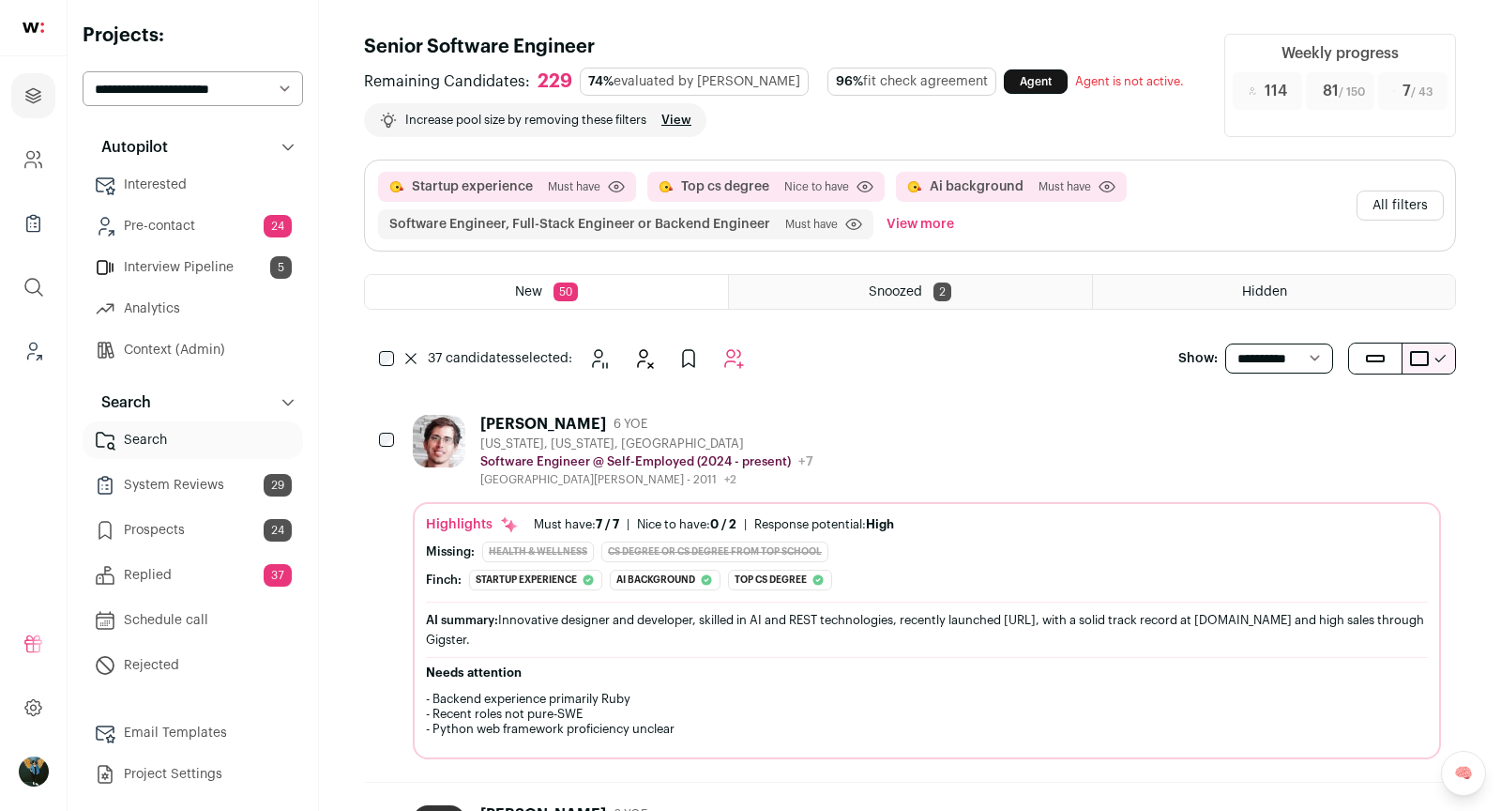
click at [413, 359] on icon at bounding box center [410, 358] width 11 height 11
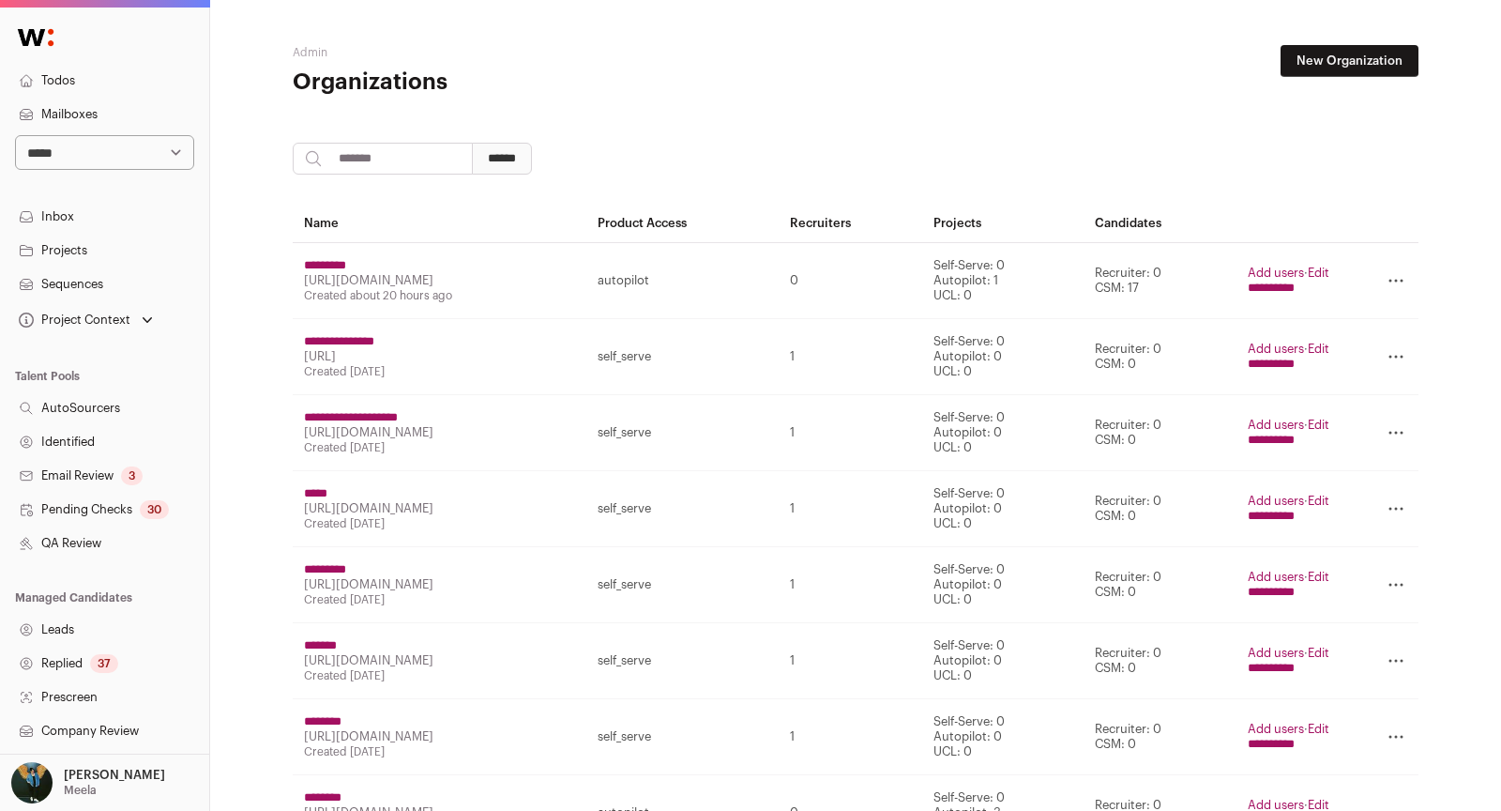
click at [45, 76] on link "Todos" at bounding box center [104, 81] width 209 height 34
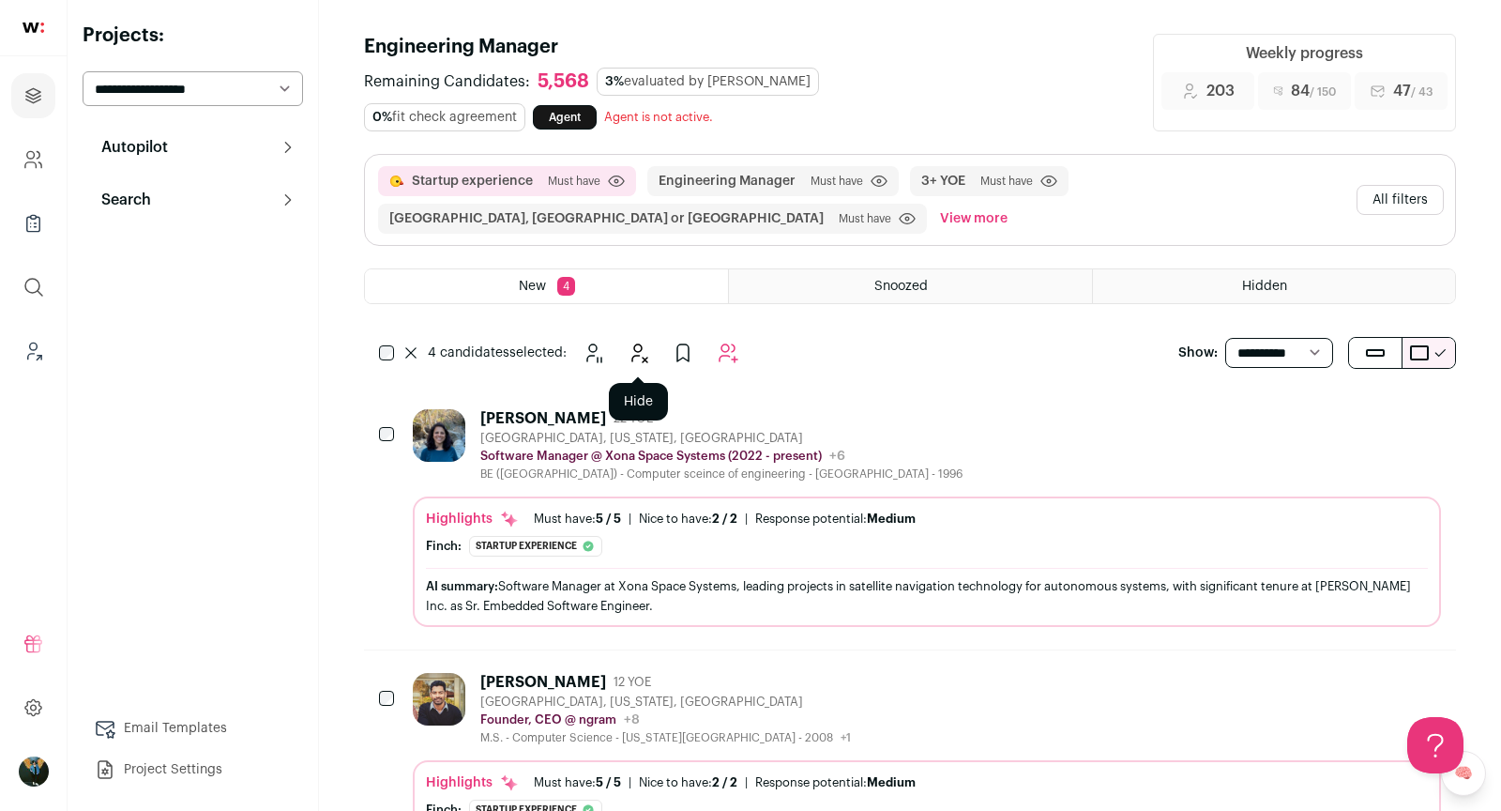
click at [639, 349] on icon "Hide" at bounding box center [638, 353] width 23 height 23
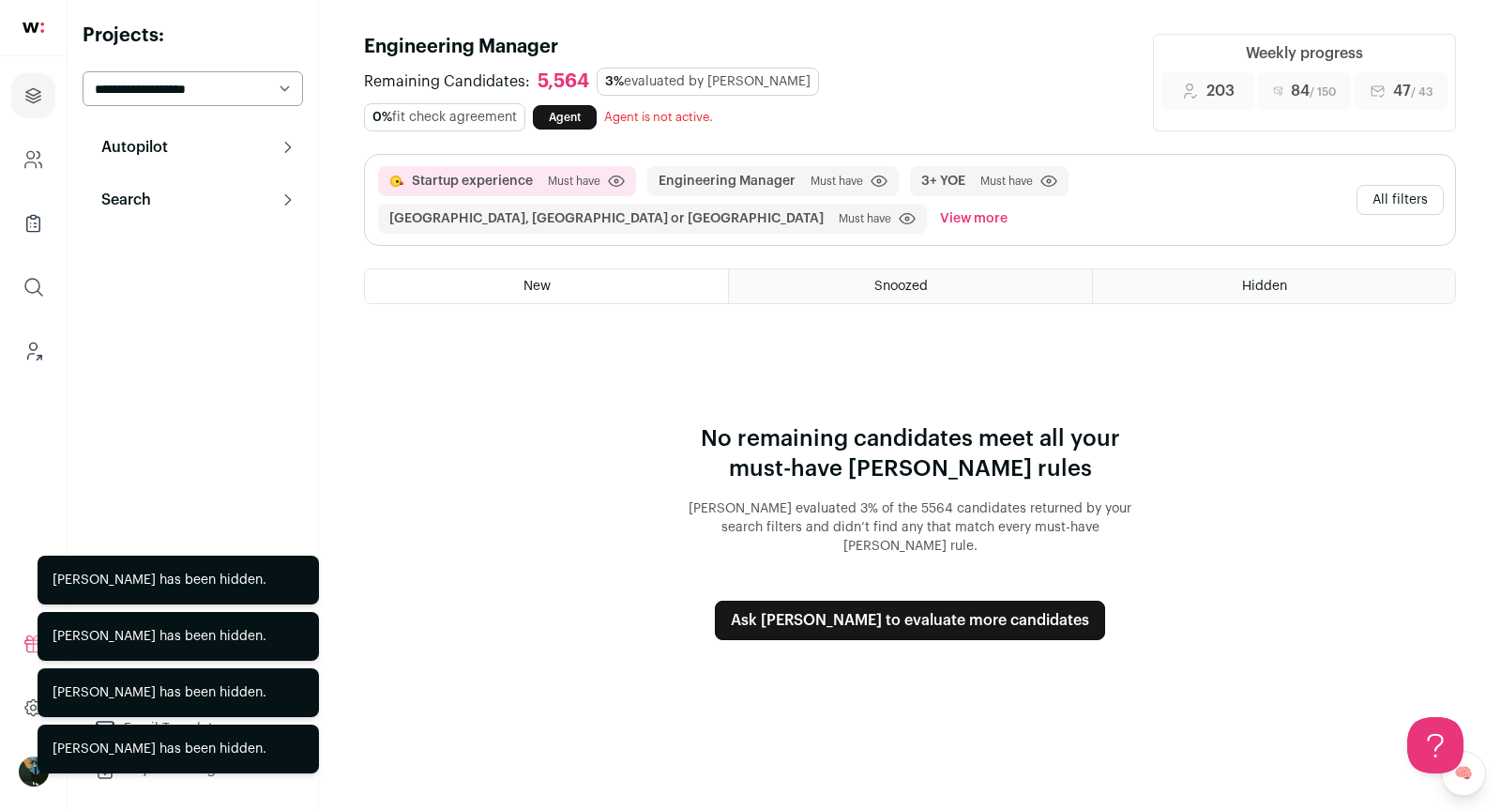
click at [1414, 210] on button "All filters" at bounding box center [1400, 200] width 87 height 30
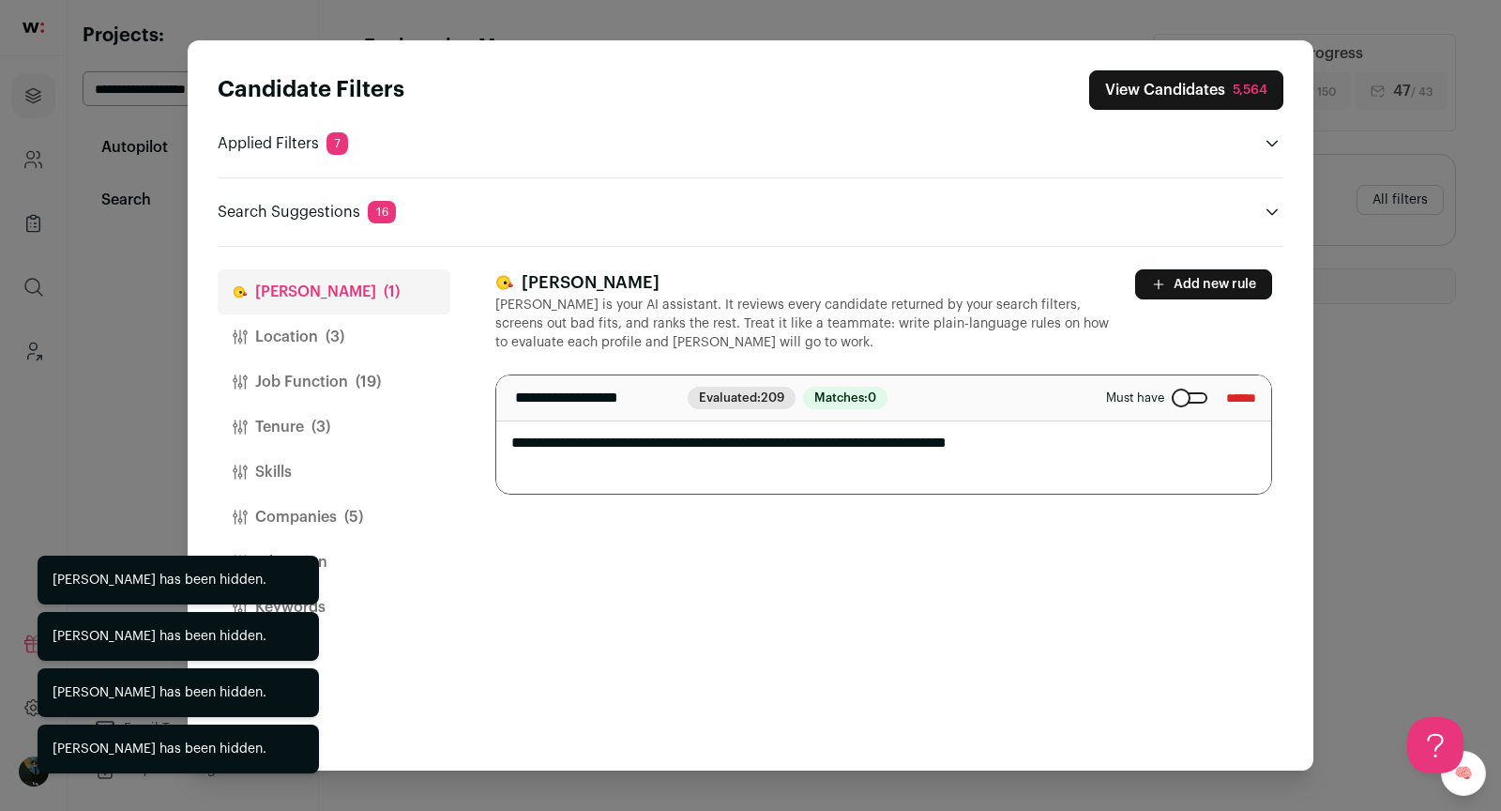
click at [310, 517] on button "Companies (5)" at bounding box center [334, 516] width 233 height 45
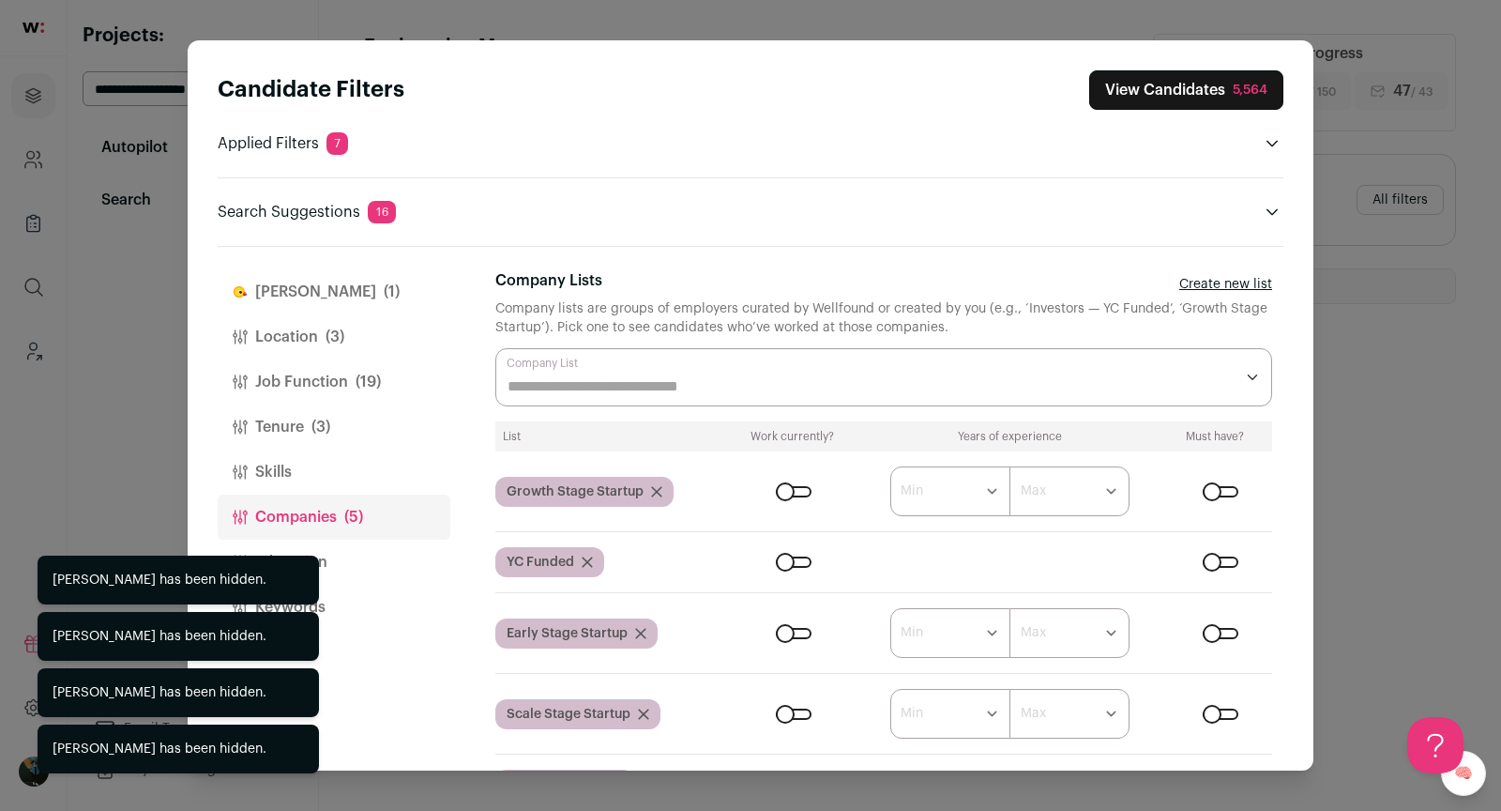
click at [319, 425] on span "(3)" at bounding box center [320, 427] width 19 height 23
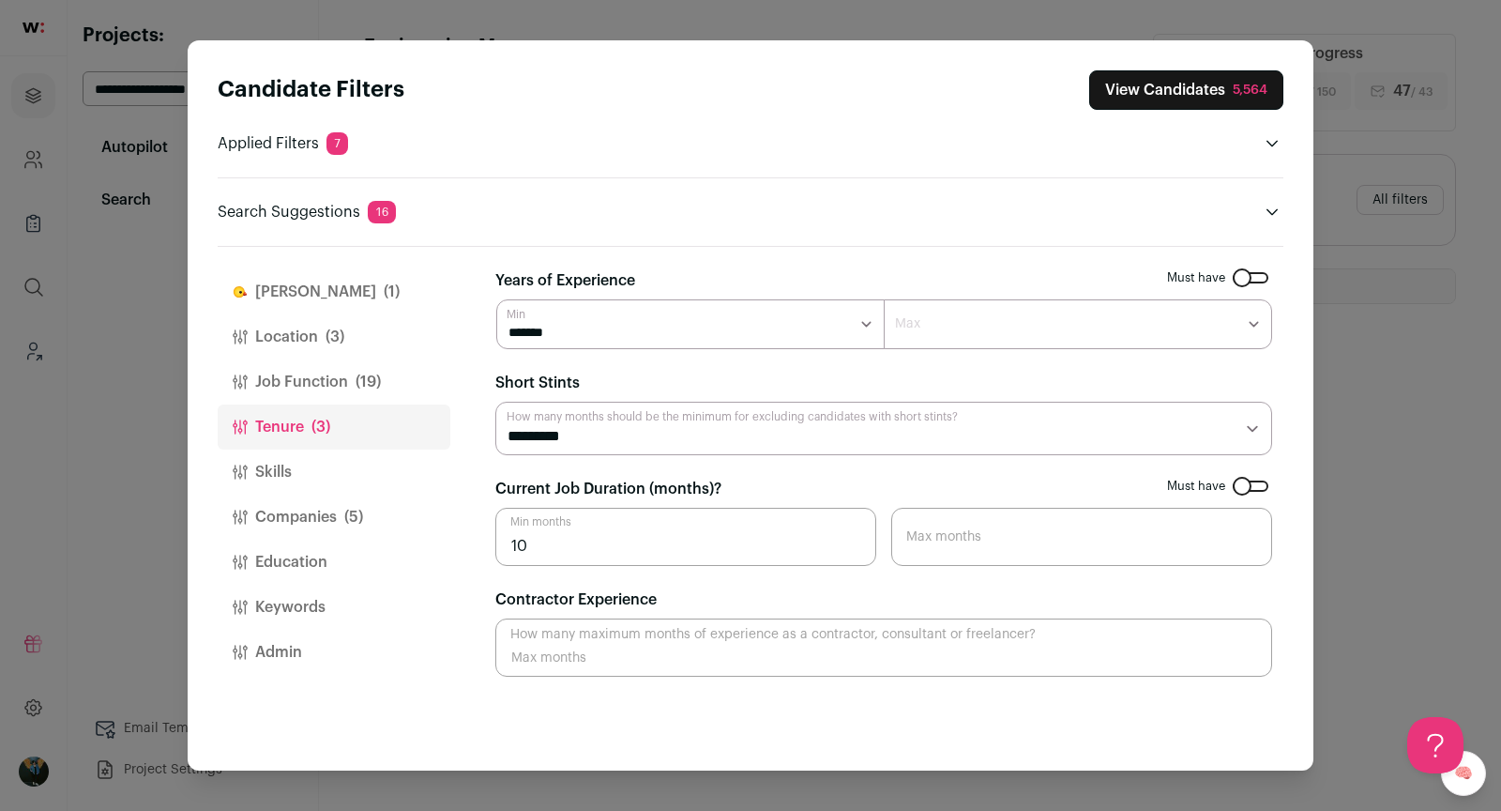
click at [315, 342] on button "Location (3)" at bounding box center [334, 336] width 233 height 45
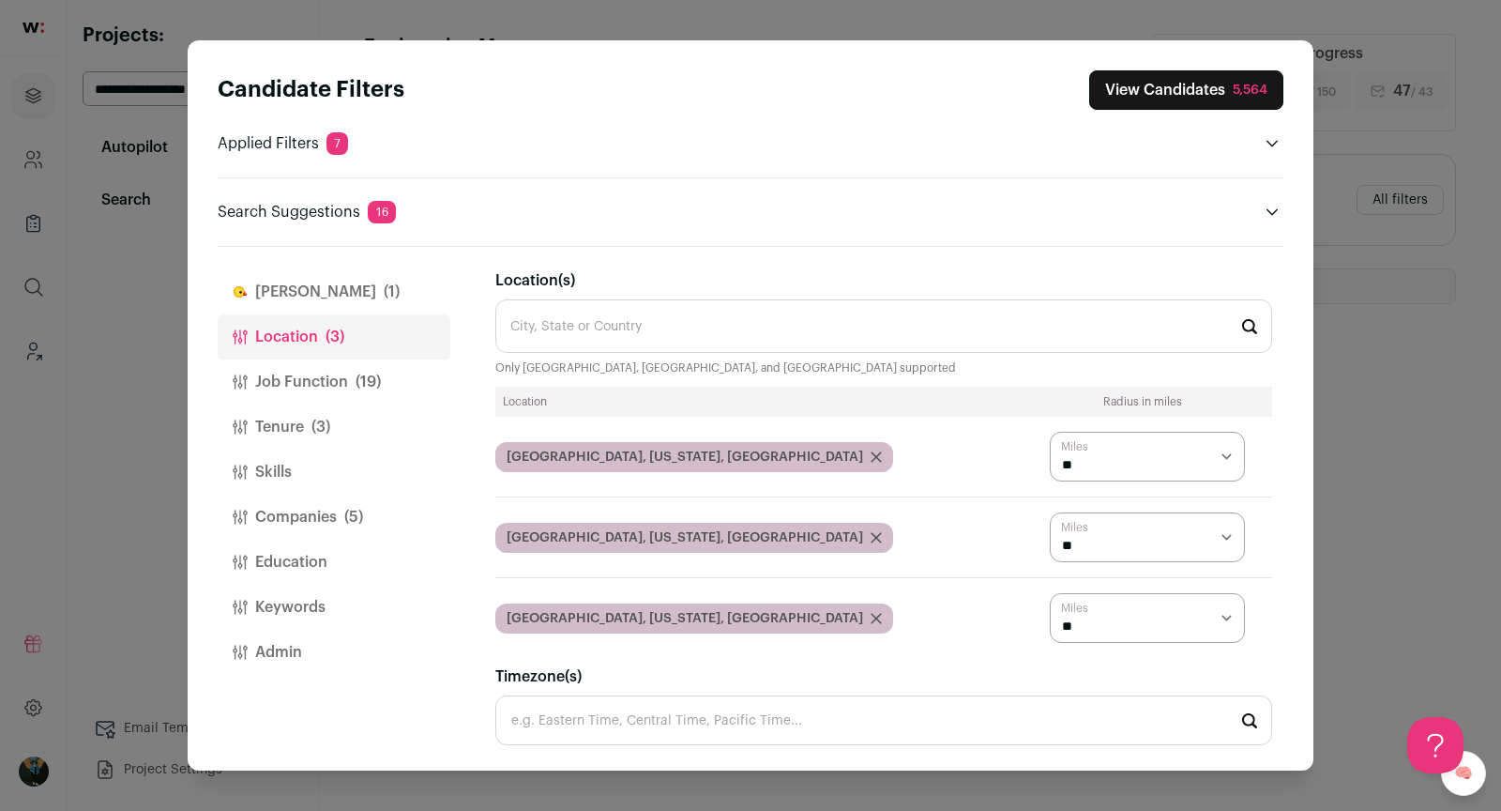
click at [332, 368] on button "Job Function (19)" at bounding box center [334, 381] width 233 height 45
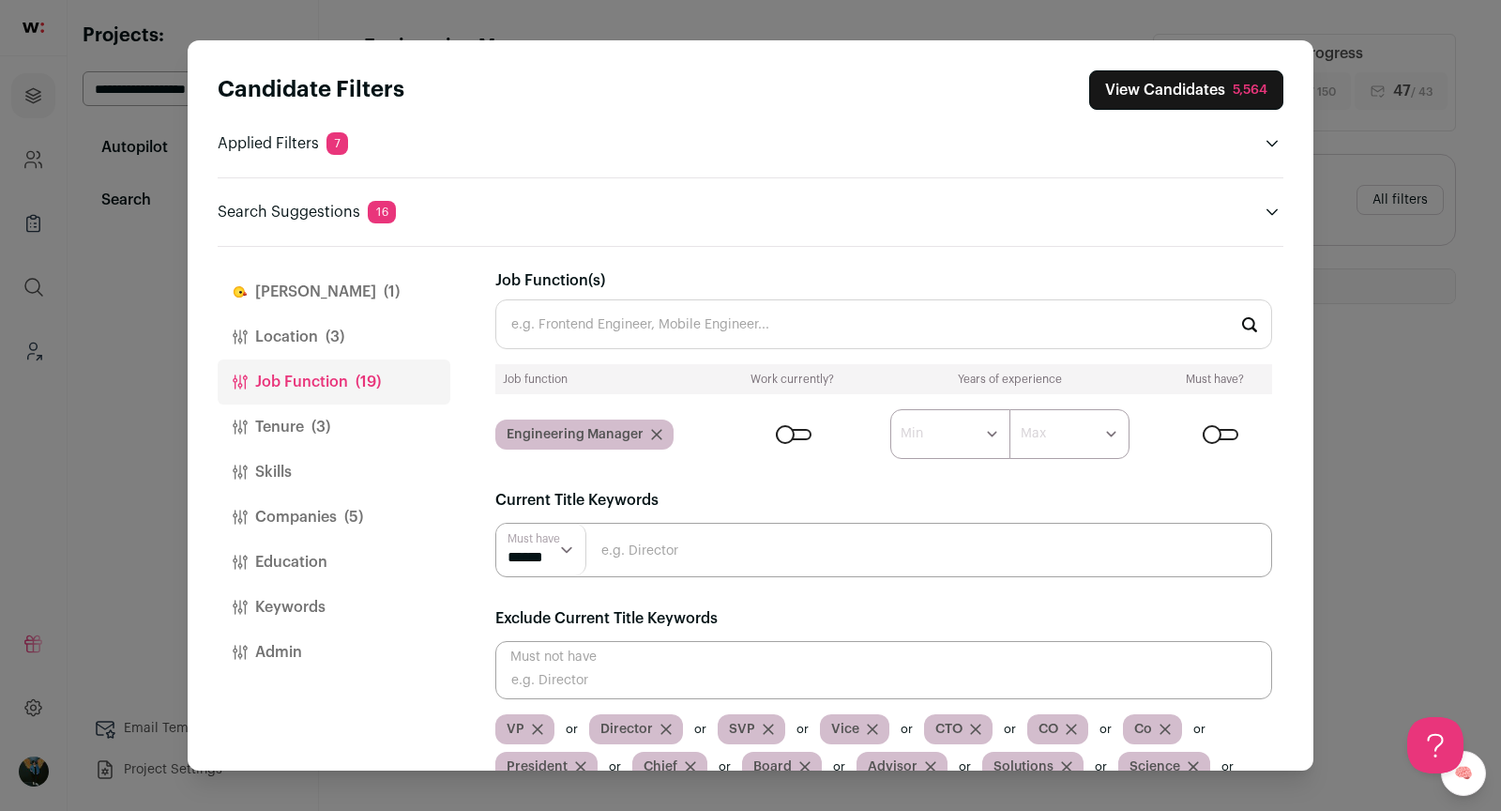
click at [797, 305] on input "Job Function(s)" at bounding box center [883, 324] width 777 height 50
type input "s"
click at [1253, 208] on header "Search Suggestions 16" at bounding box center [751, 212] width 1066 height 23
click at [1265, 217] on icon "Close modal via background" at bounding box center [1272, 212] width 15 height 15
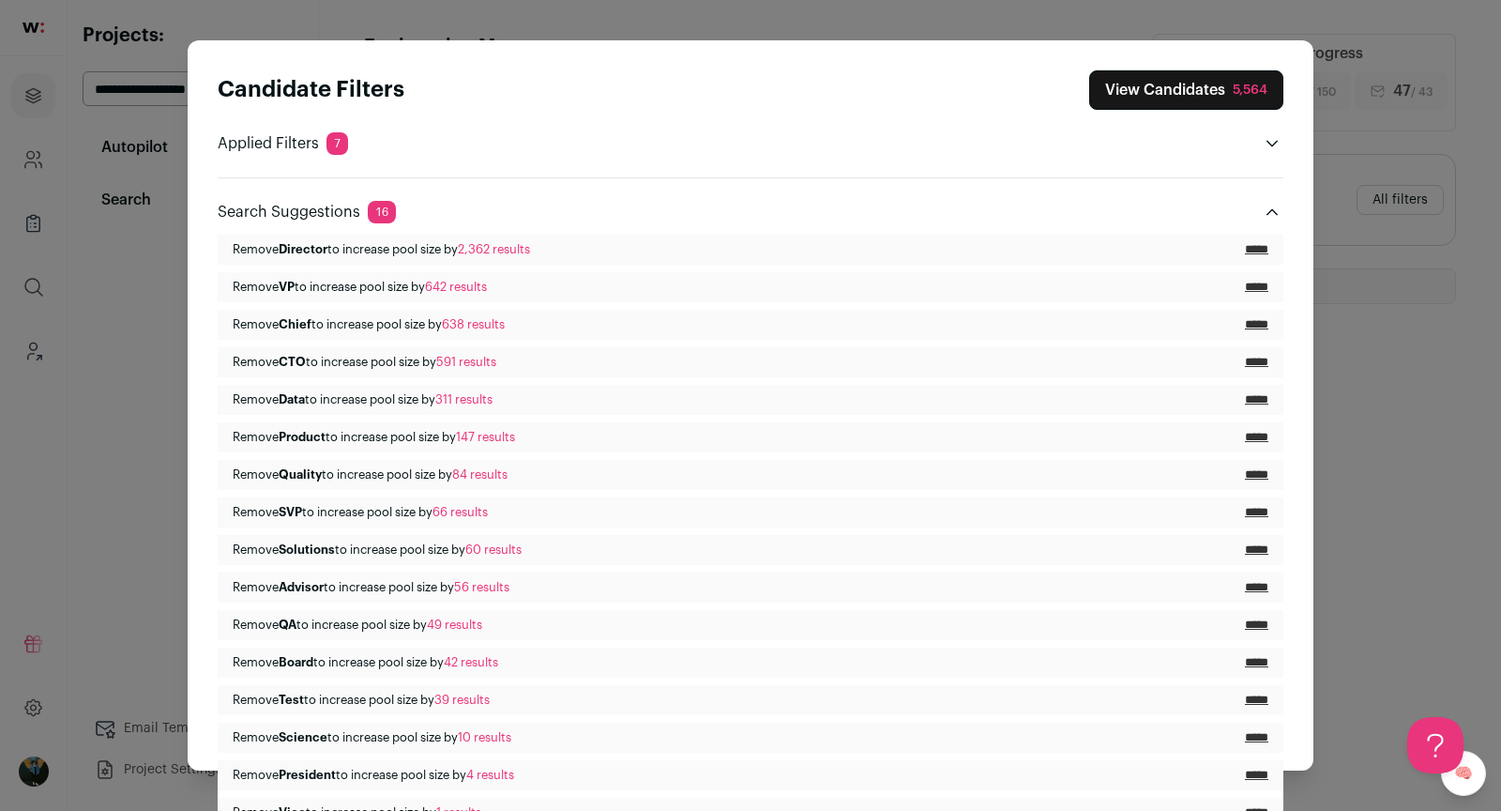
click at [1276, 203] on button "Close modal via background" at bounding box center [1272, 212] width 23 height 23
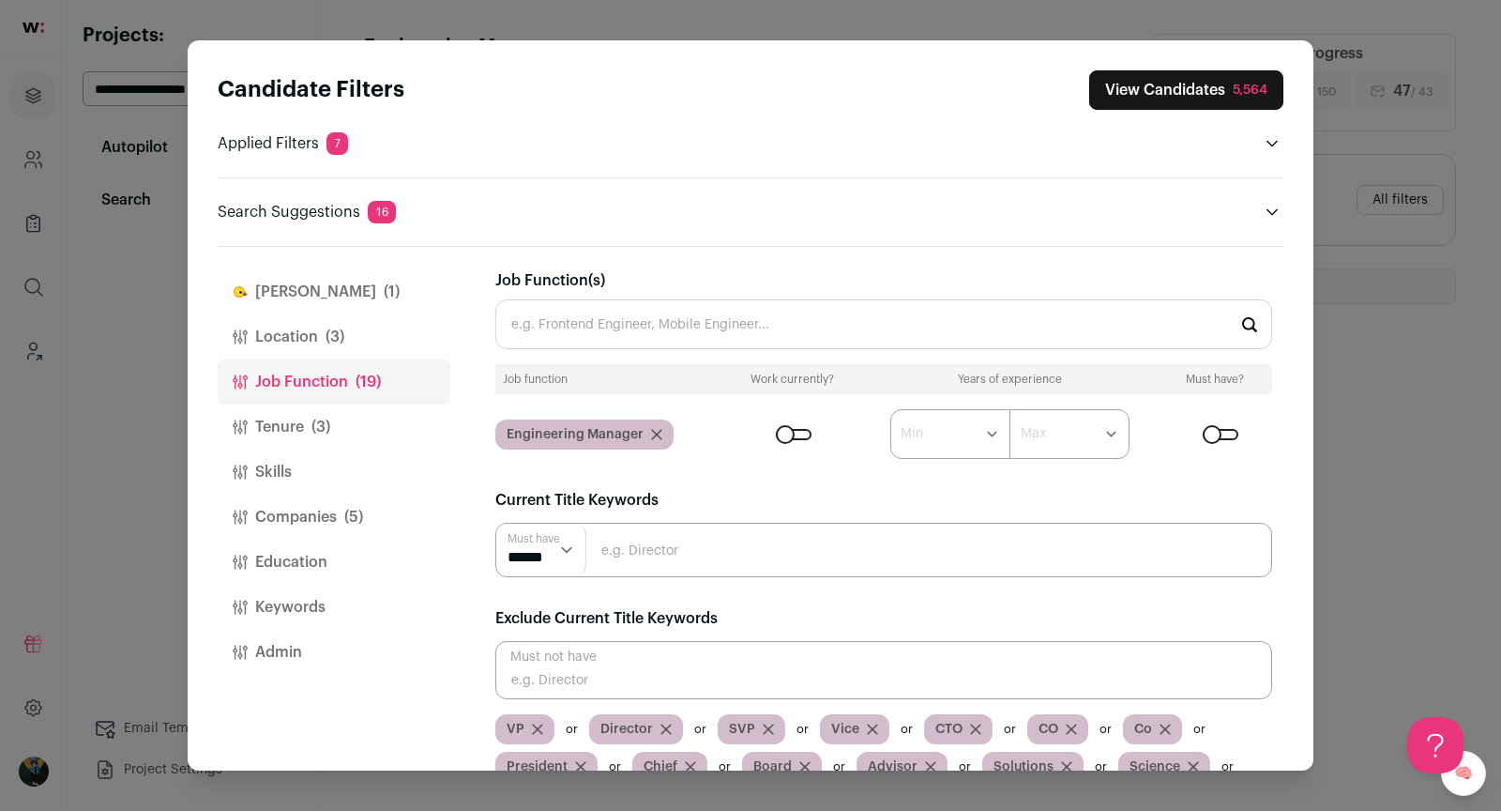
click at [1223, 163] on div "Candidate Filters View Candidates 5,564 Applied Filters 7 Startup experience Mu…" at bounding box center [751, 146] width 1066 height 153
click at [343, 288] on button "[PERSON_NAME] (1)" at bounding box center [334, 291] width 233 height 45
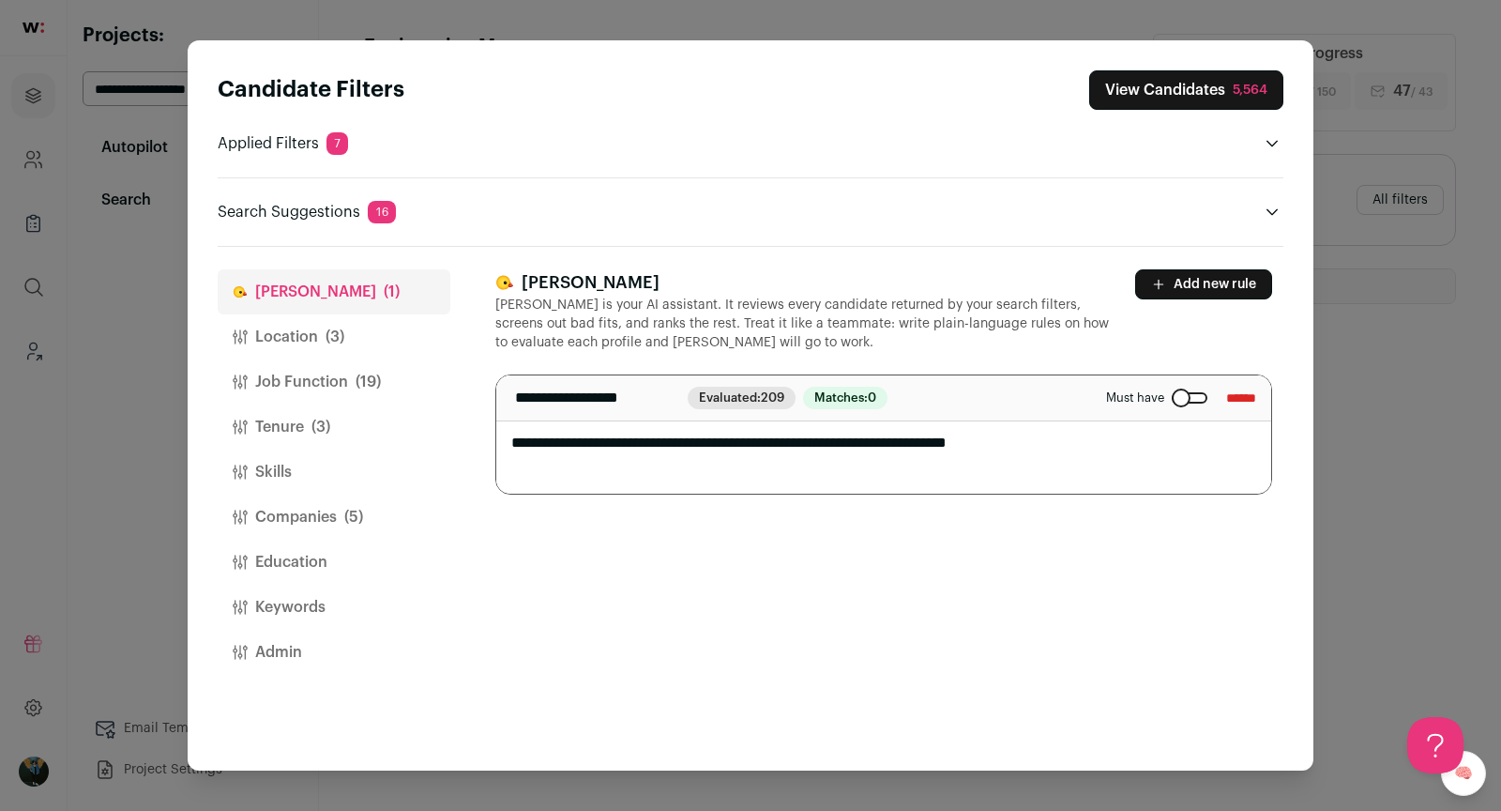
click at [304, 522] on button "Companies (5)" at bounding box center [334, 516] width 233 height 45
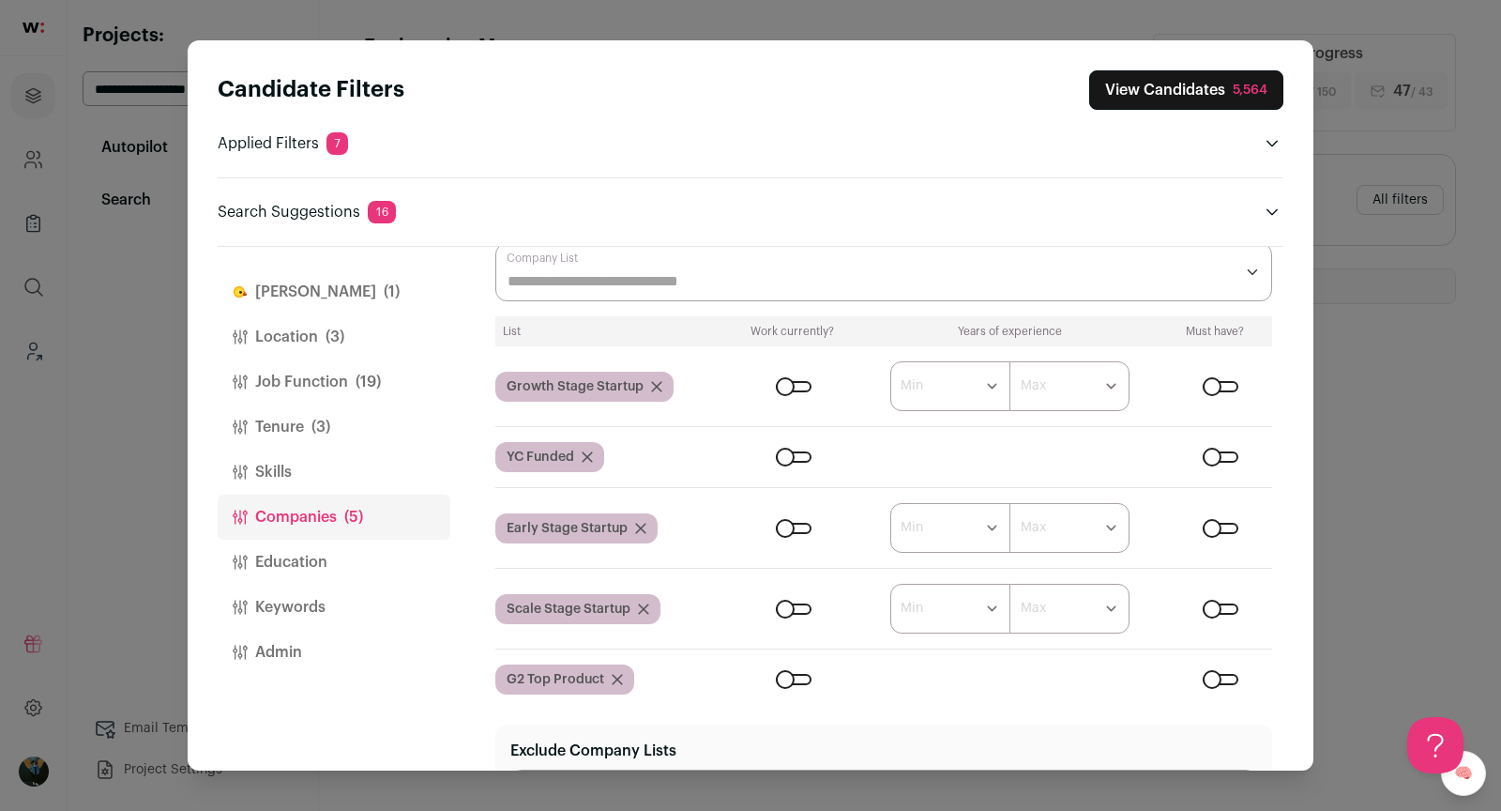
scroll to position [137, 0]
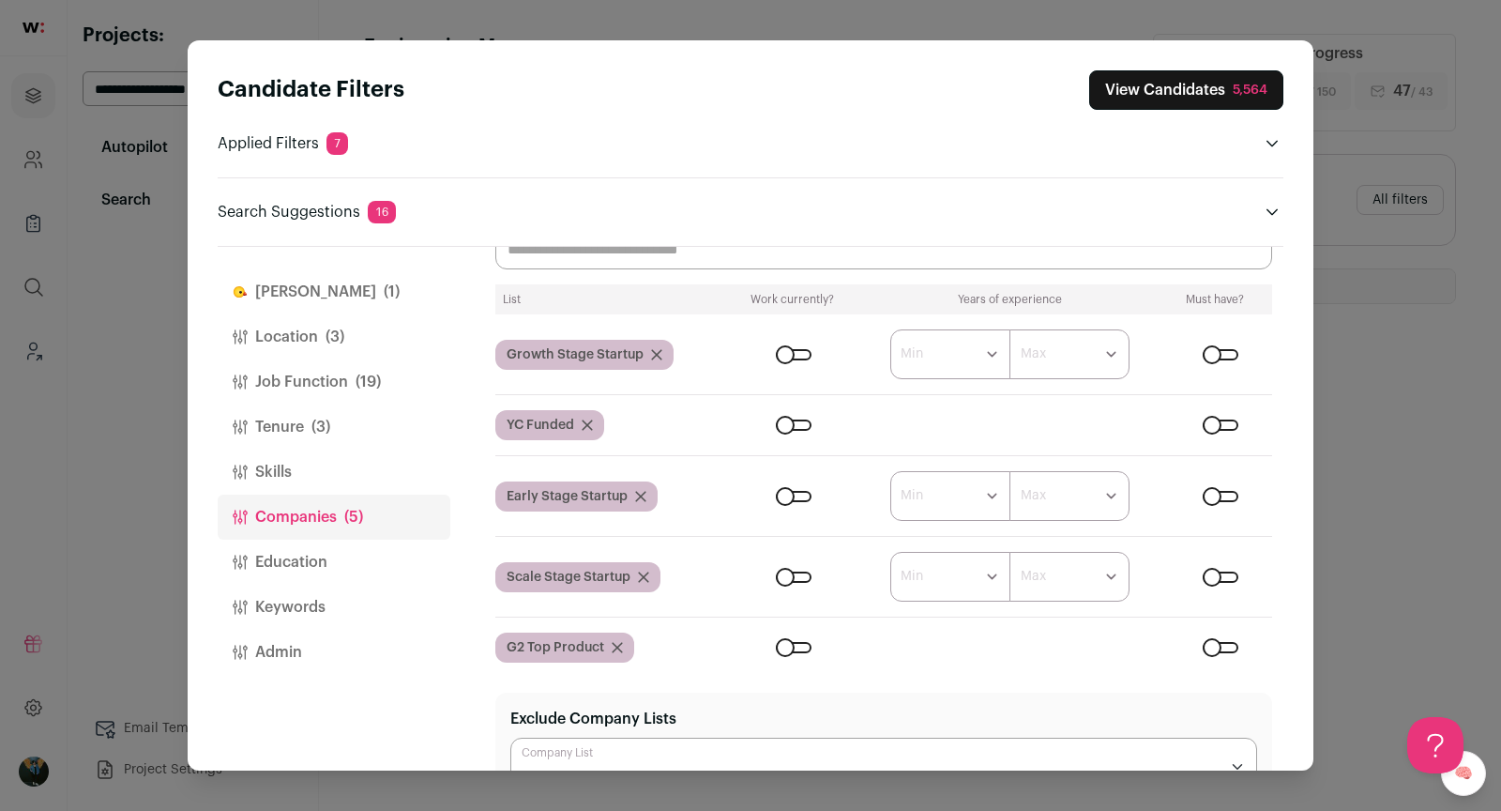
click at [790, 642] on div "Close modal via background" at bounding box center [794, 647] width 36 height 11
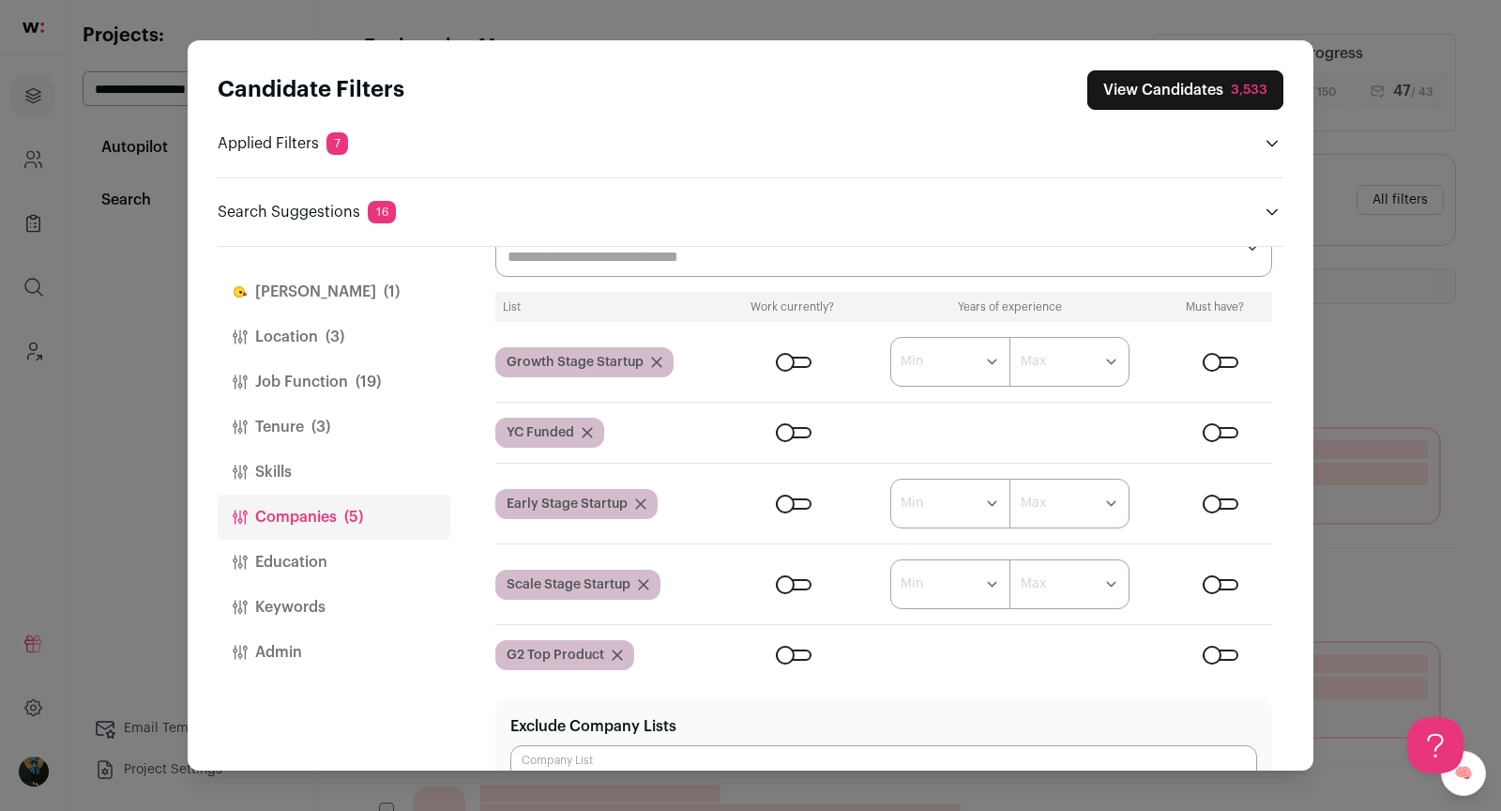
click at [702, 251] on input "Company Lists" at bounding box center [871, 257] width 726 height 23
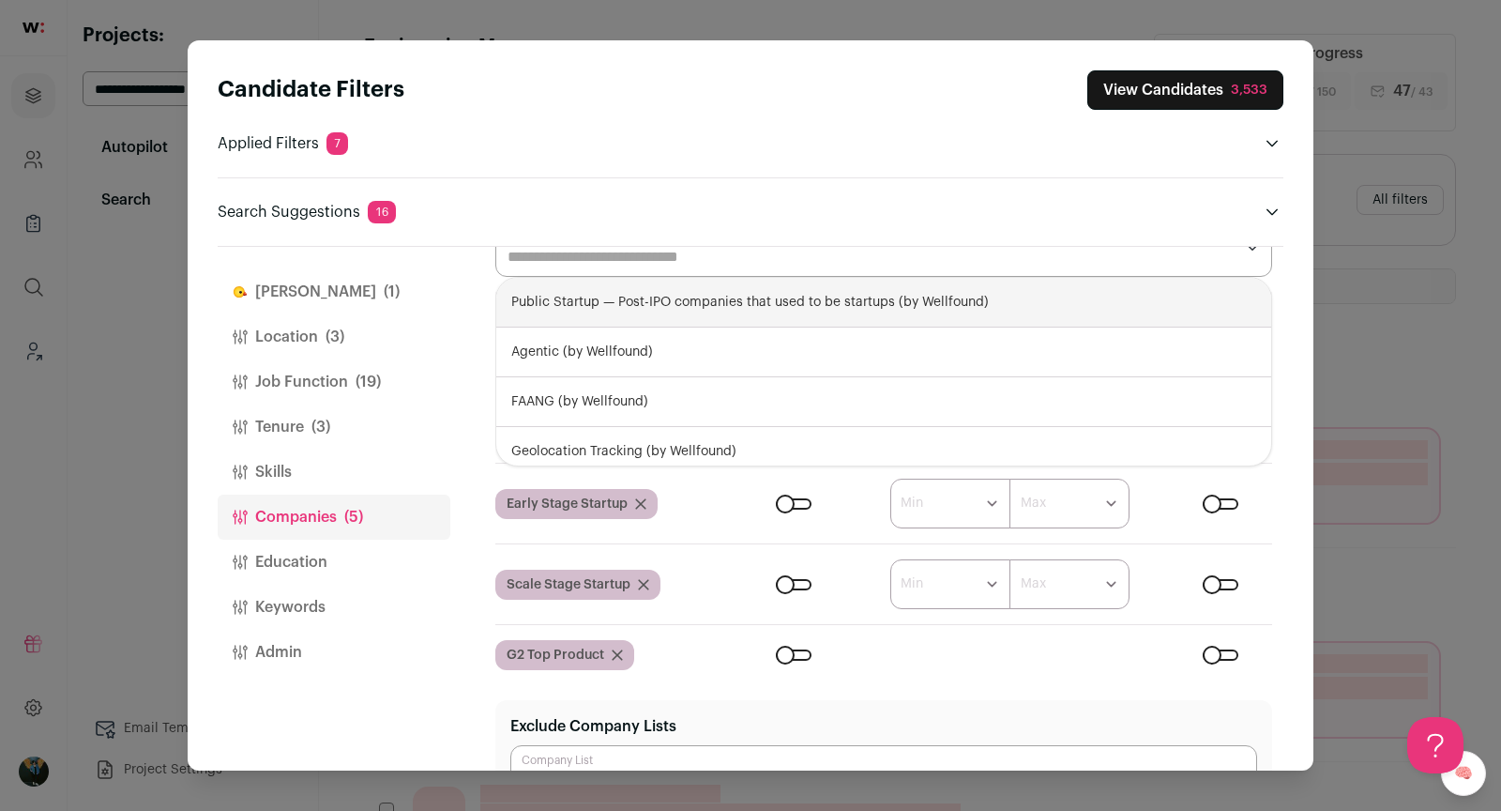
scroll to position [128, 0]
type input "***"
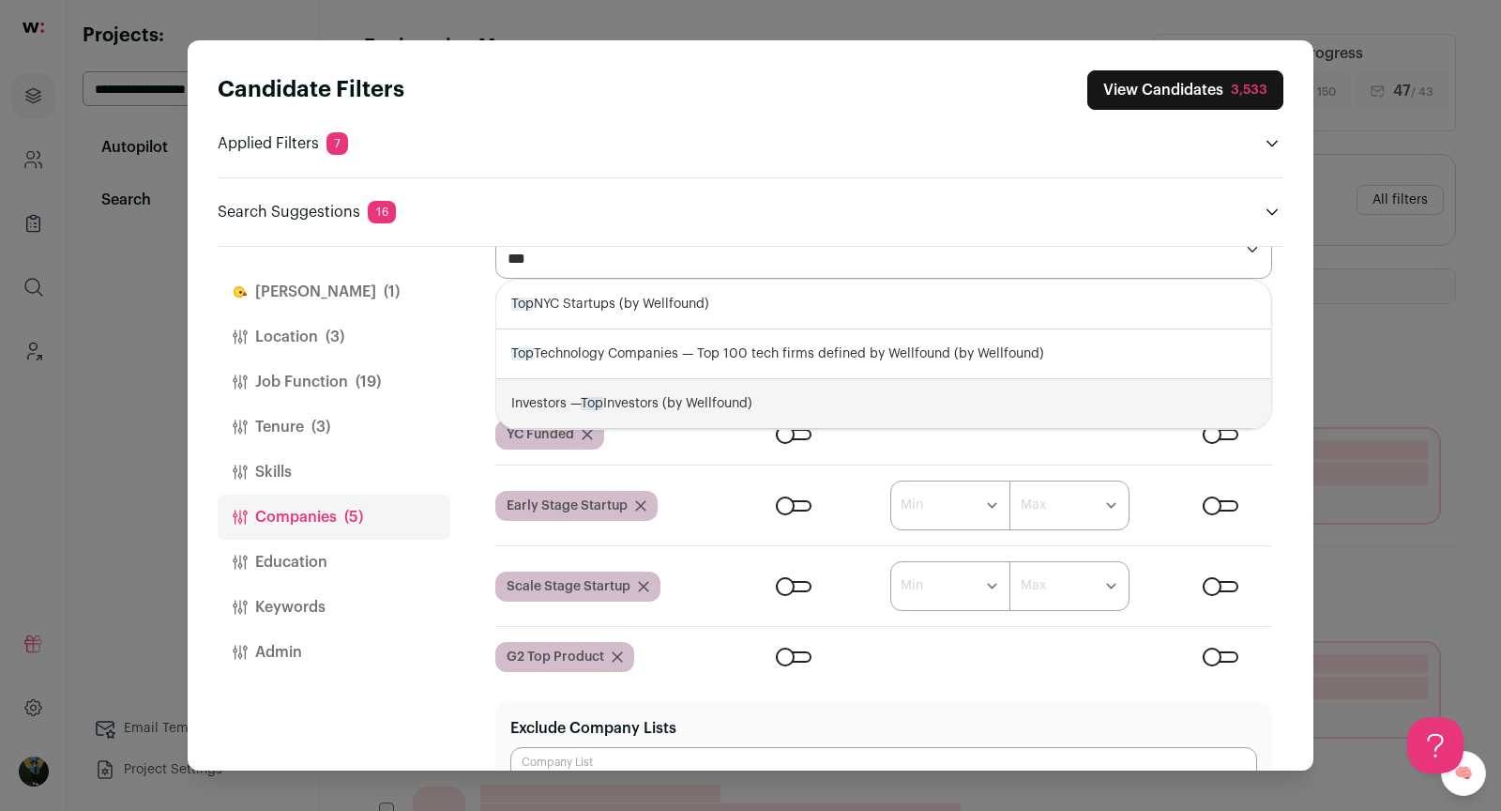
click at [661, 410] on div "Investors — Top Investors (by Wellfound)" at bounding box center [883, 404] width 775 height 50
select select "**********"
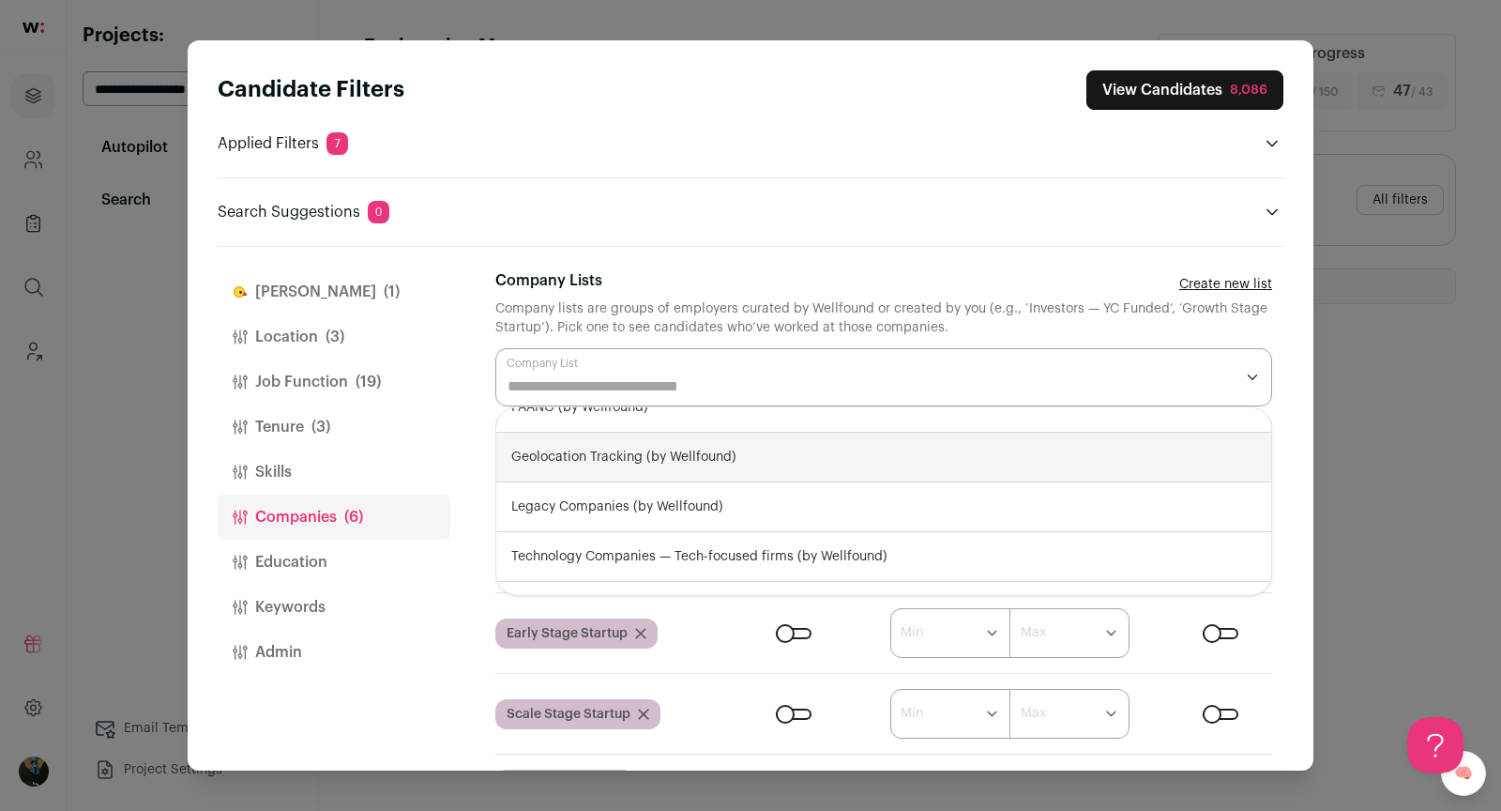
scroll to position [0, 0]
click at [830, 190] on div "Search Suggestions 5 Remove Chief to increase pool size by 947 results ***** Re…" at bounding box center [751, 200] width 1066 height 46
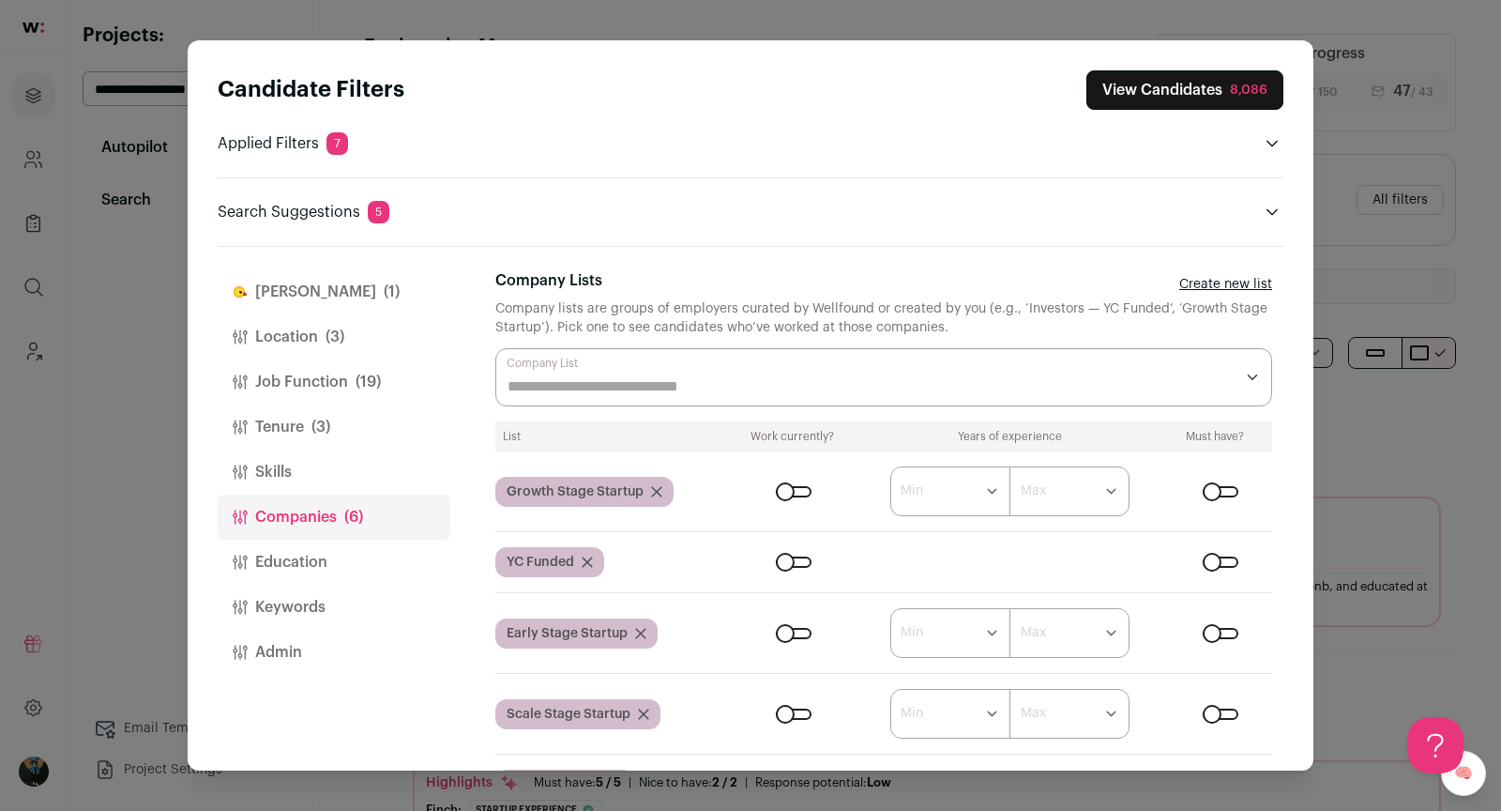
click at [1223, 85] on button "View Candidates 8,086" at bounding box center [1184, 89] width 197 height 39
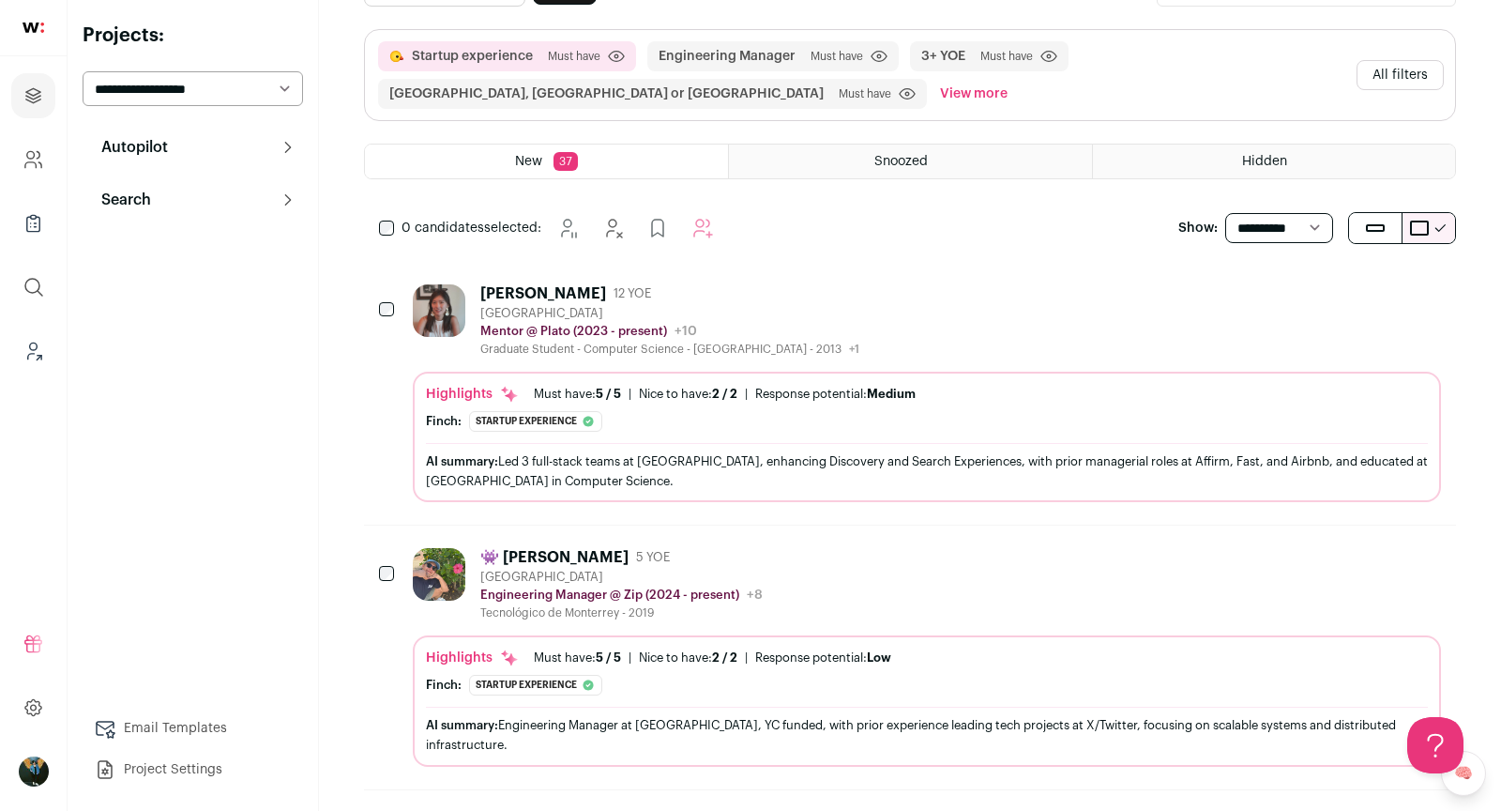
scroll to position [99, 0]
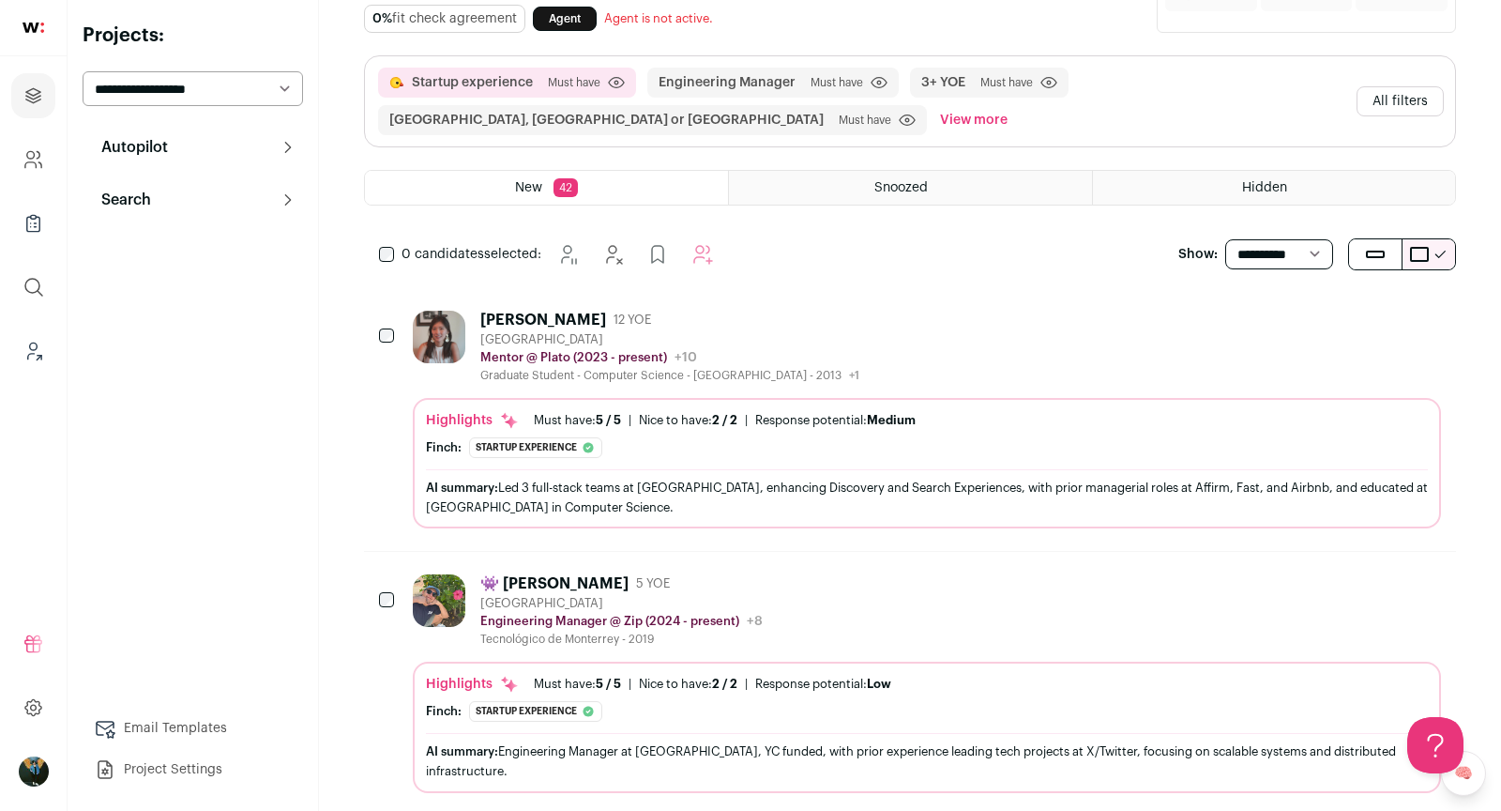
click at [1338, 317] on button "Hide" at bounding box center [1323, 318] width 39 height 39
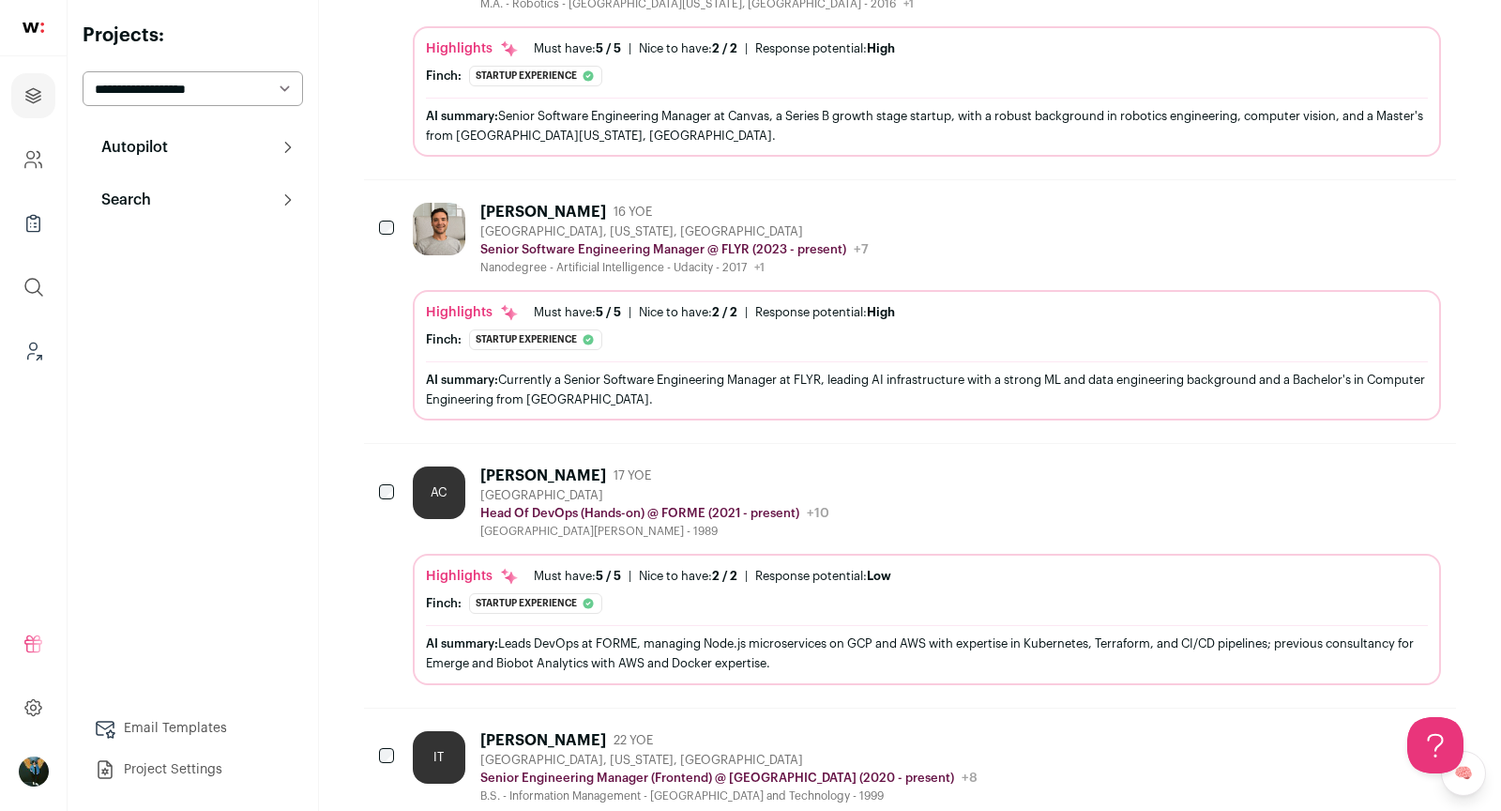
scroll to position [2261, 0]
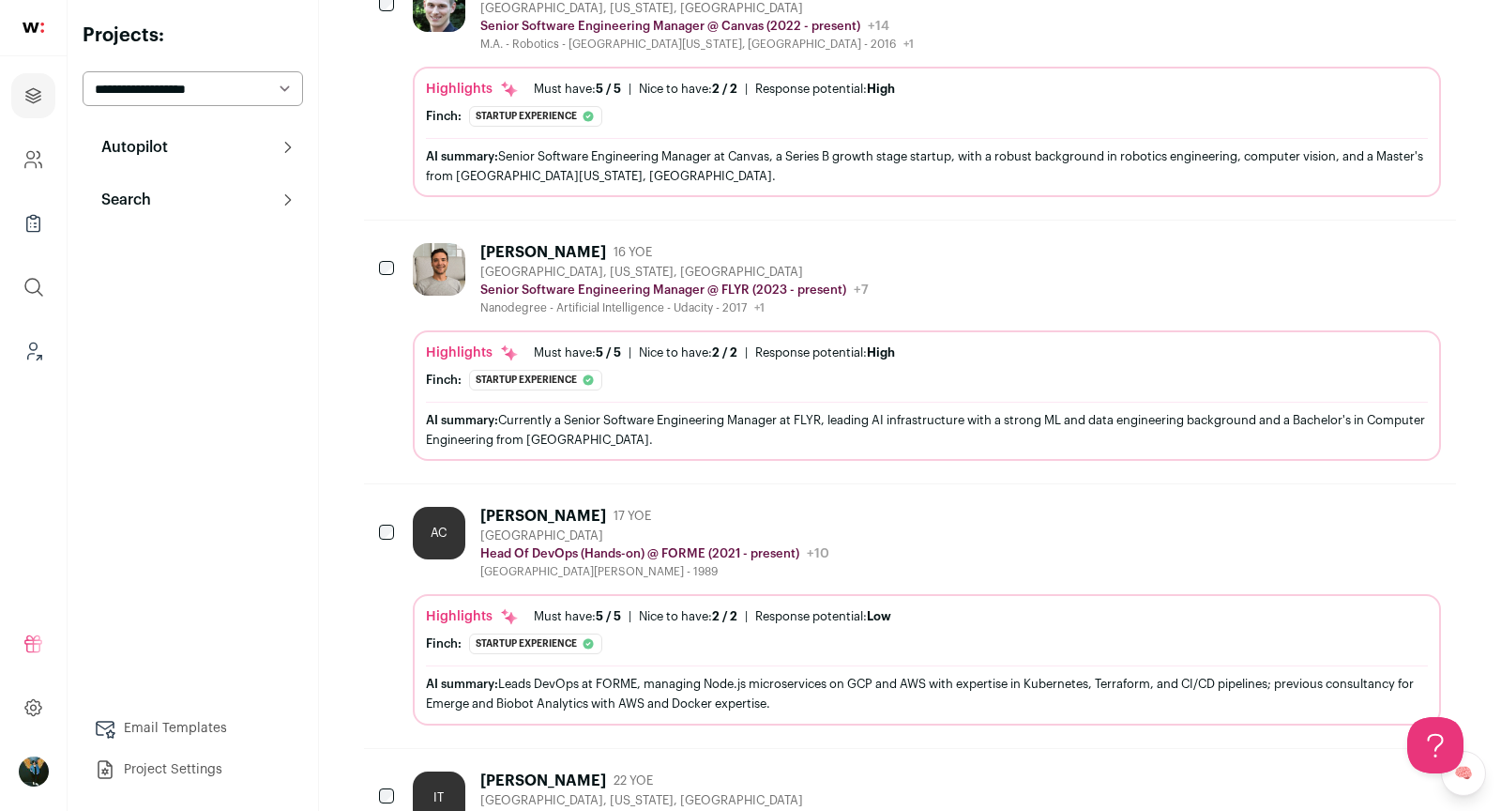
click at [384, 507] on div at bounding box center [388, 533] width 19 height 53
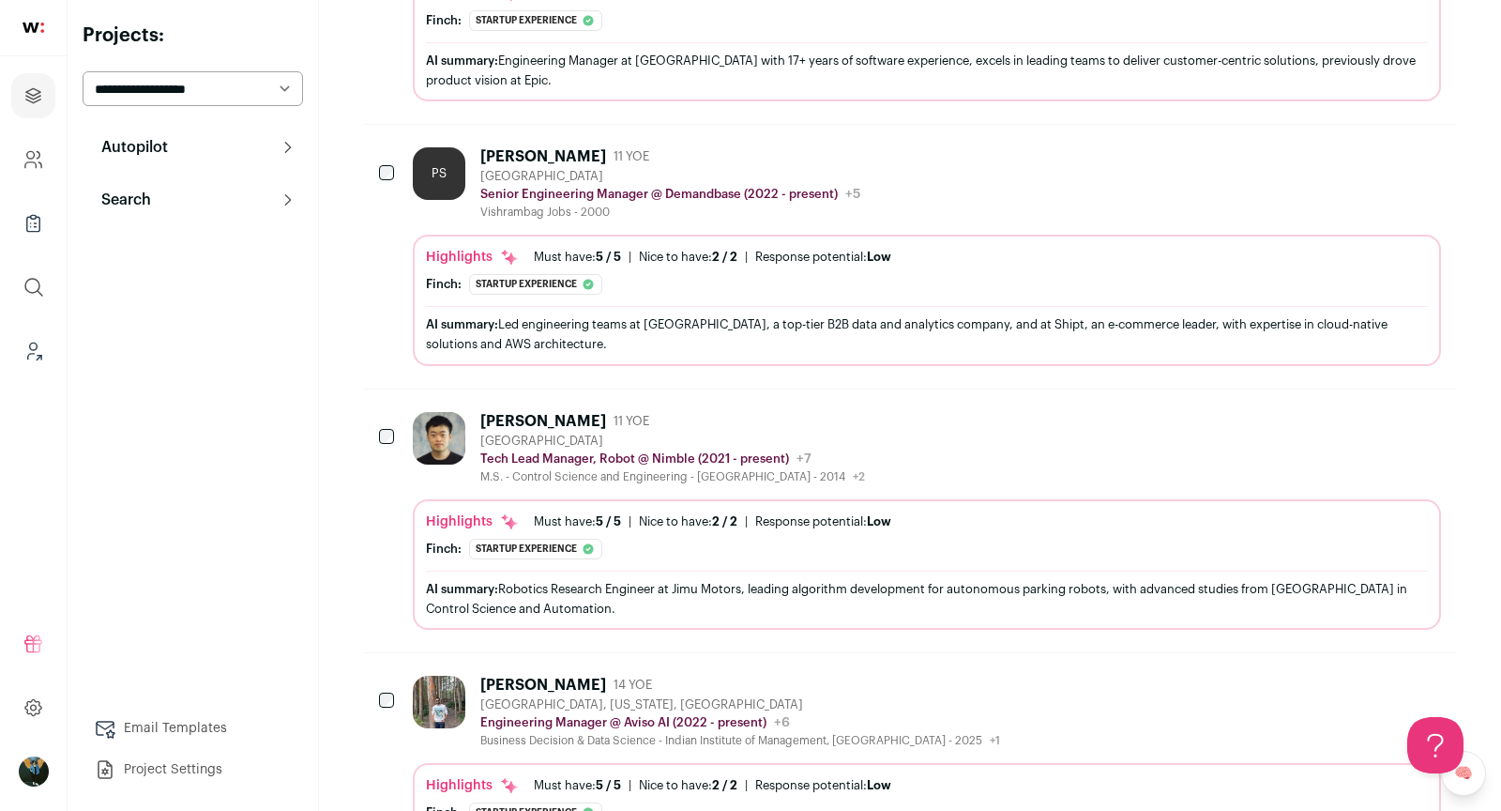
scroll to position [7274, 0]
click at [379, 413] on div at bounding box center [388, 439] width 19 height 53
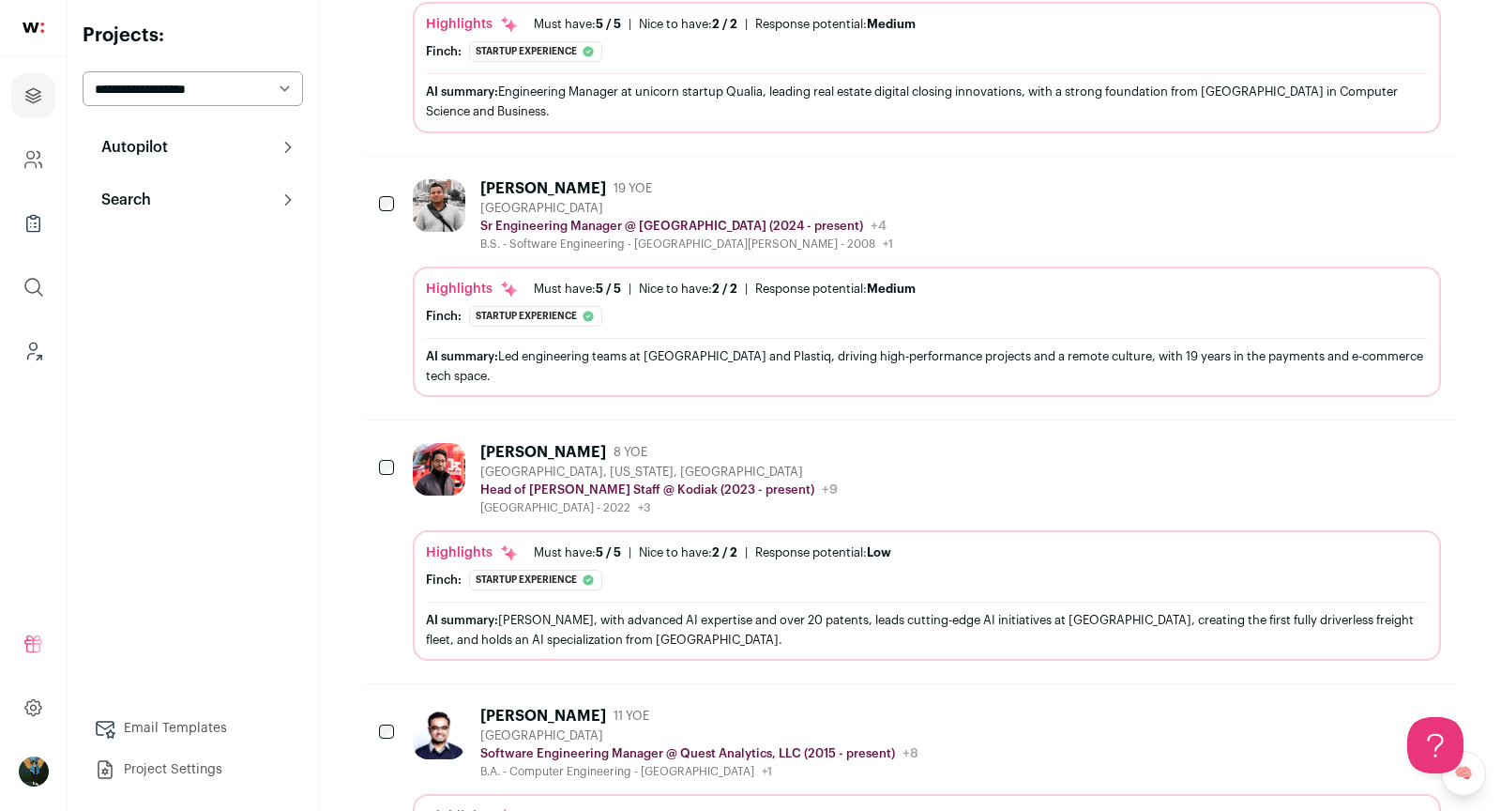
scroll to position [9620, 0]
click at [396, 442] on div at bounding box center [388, 468] width 19 height 53
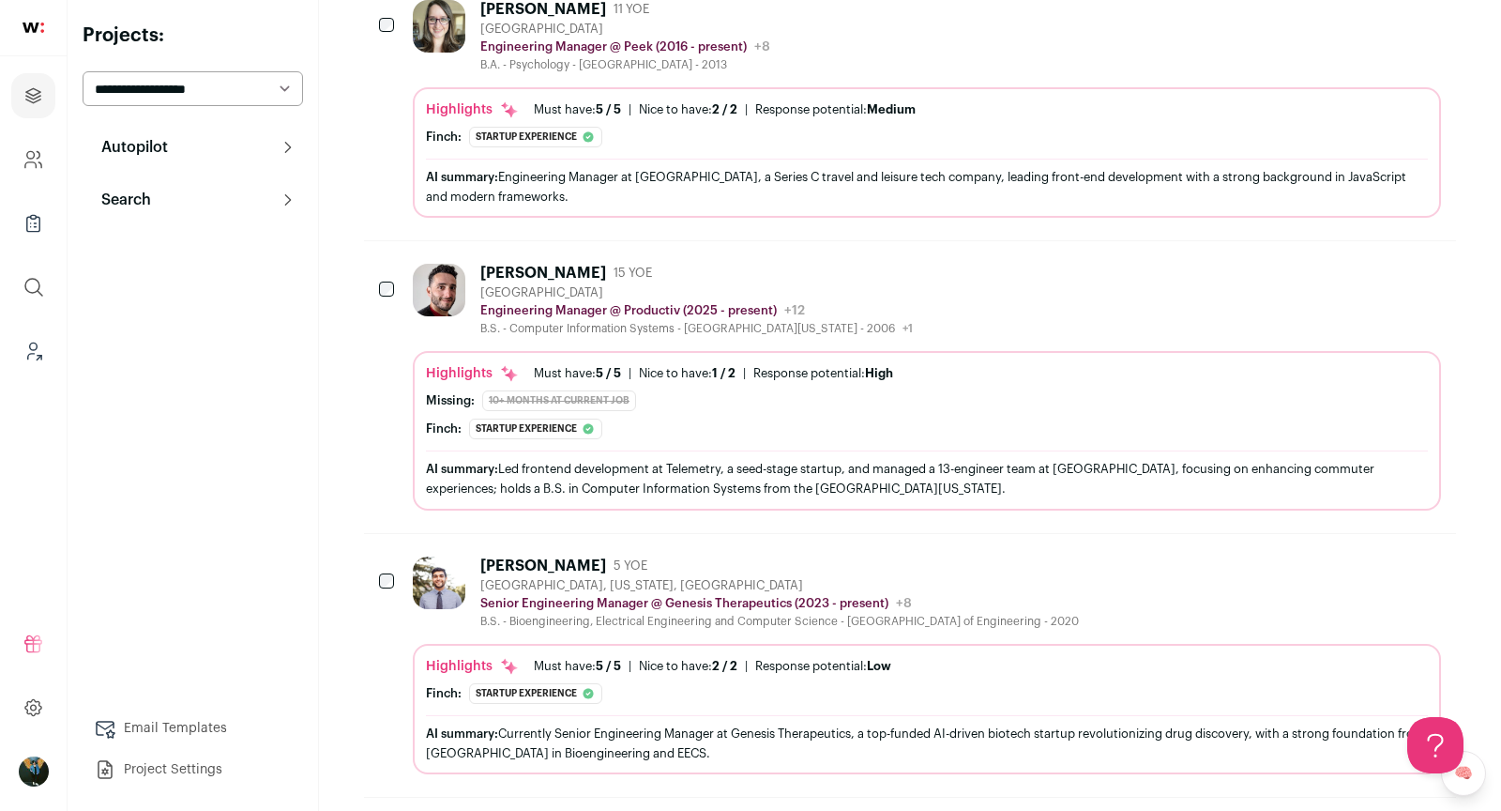
scroll to position [11383, 0]
drag, startPoint x: 376, startPoint y: 325, endPoint x: 367, endPoint y: 299, distance: 27.0
click at [367, 531] on div "Vyom Thakkar 5 YOE San Francisco, California, United States Senior Engineering …" at bounding box center [910, 662] width 1092 height 263
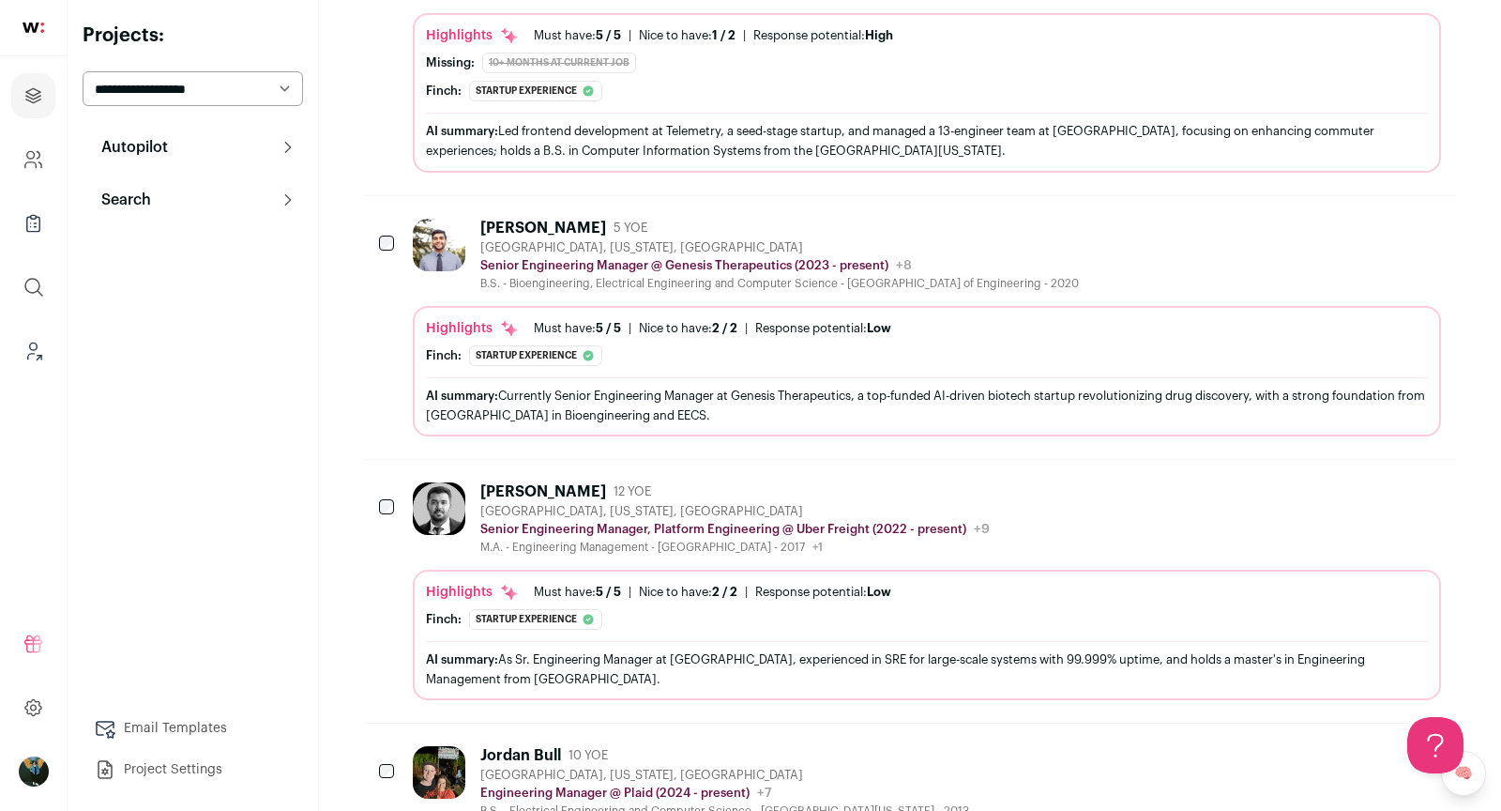
scroll to position [11753, 0]
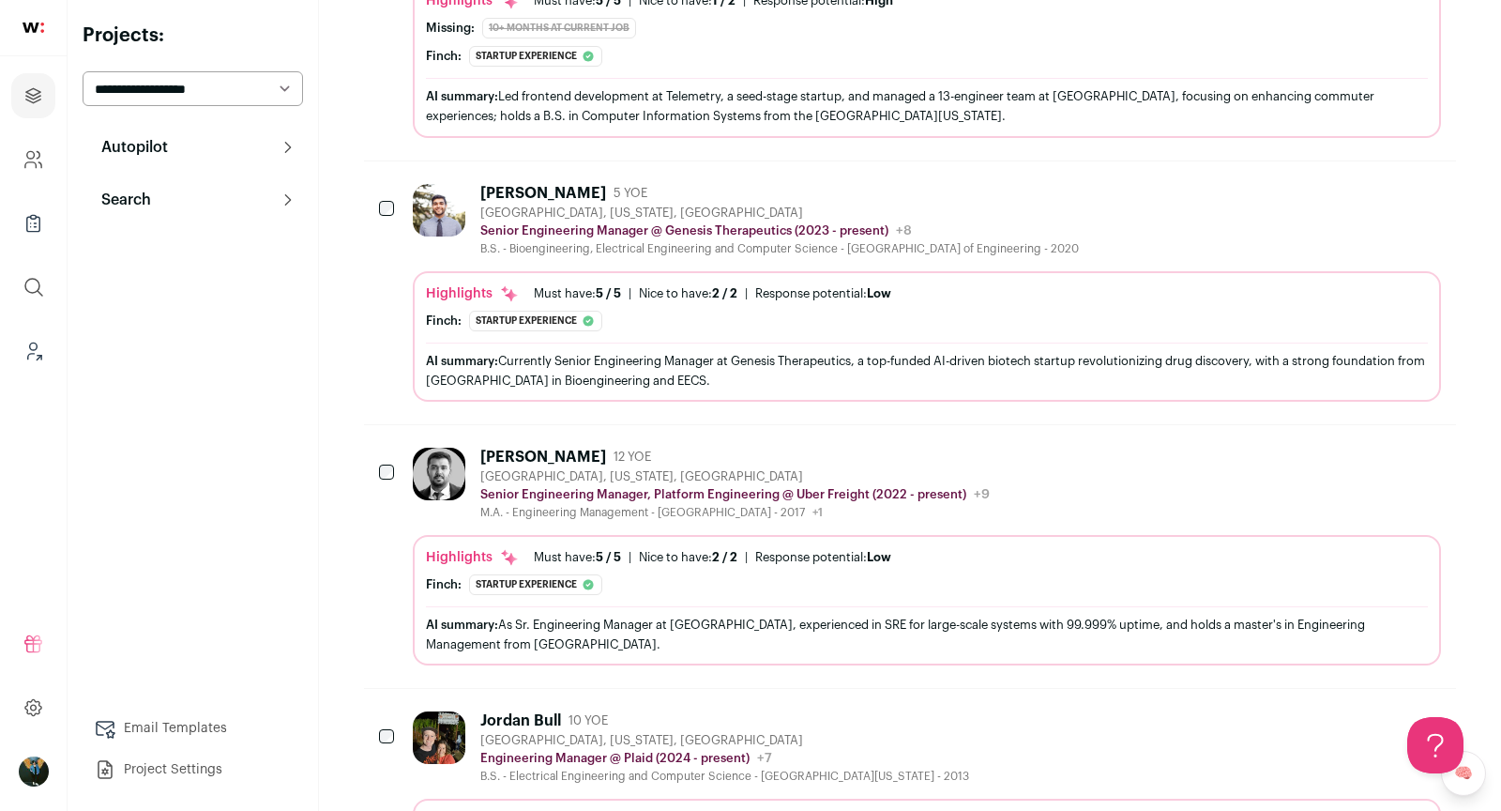
click at [394, 448] on div at bounding box center [388, 474] width 19 height 53
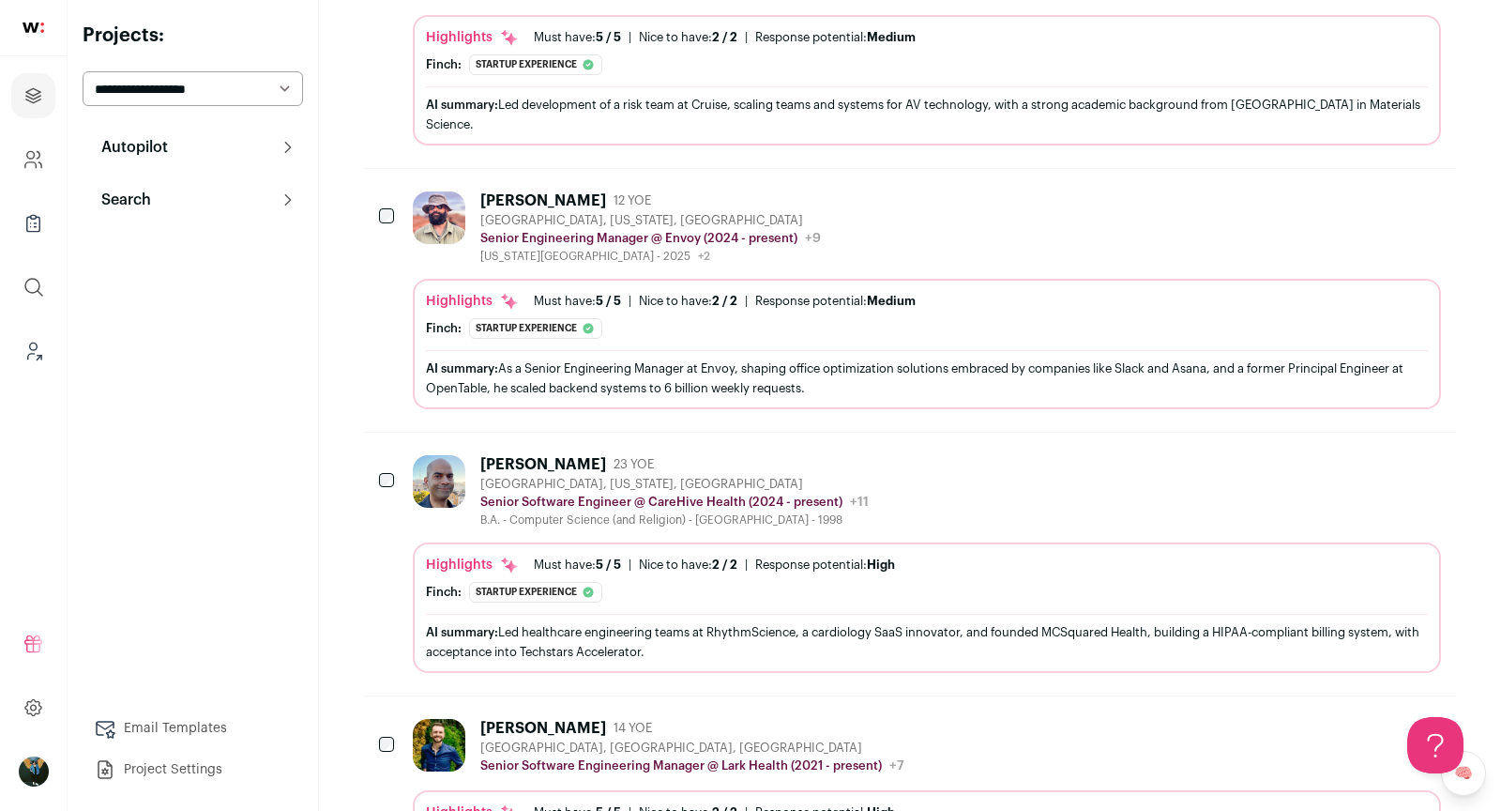
scroll to position [0, 0]
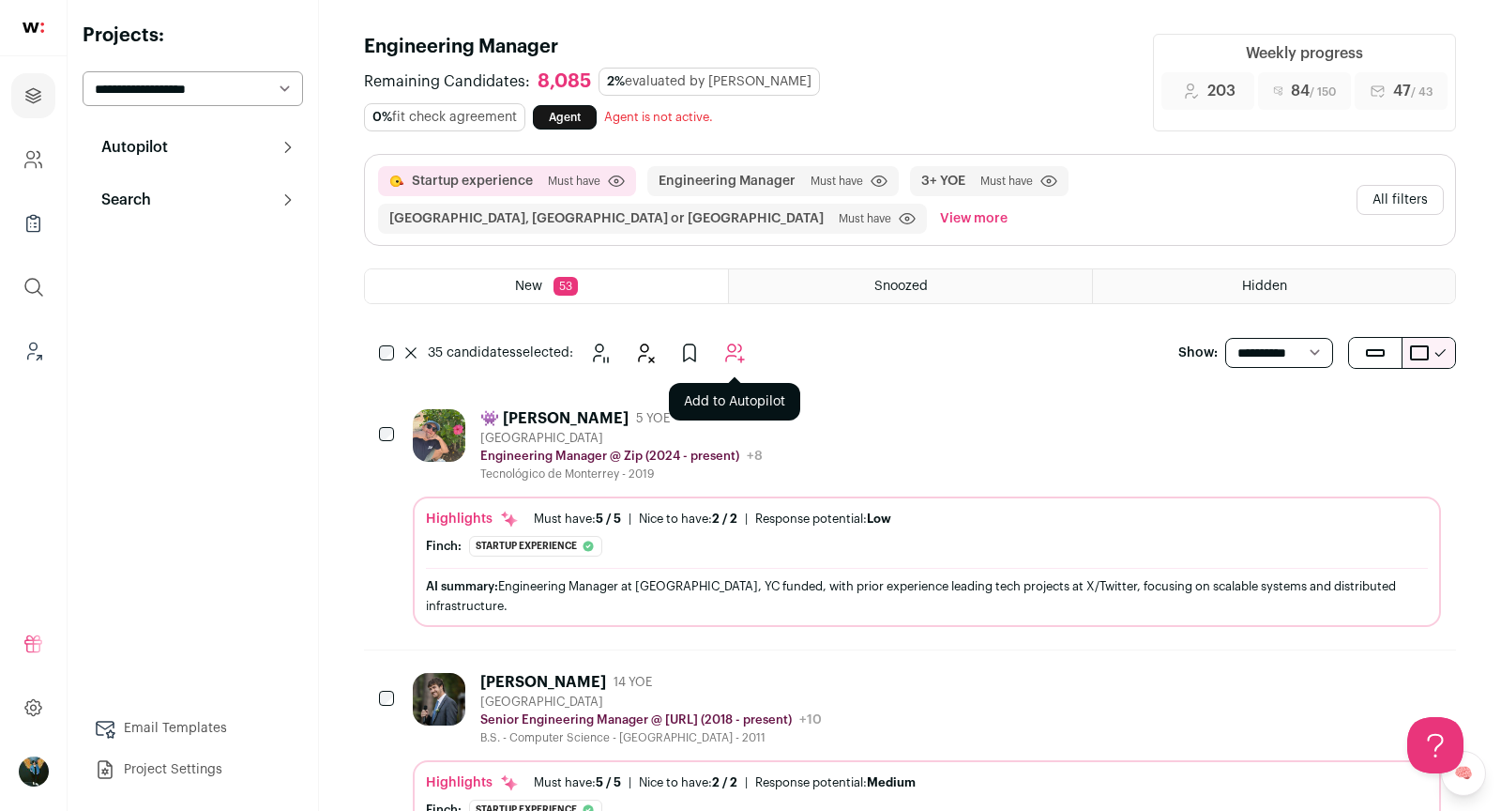
click at [740, 349] on icon "Add to Autopilot" at bounding box center [734, 353] width 23 height 23
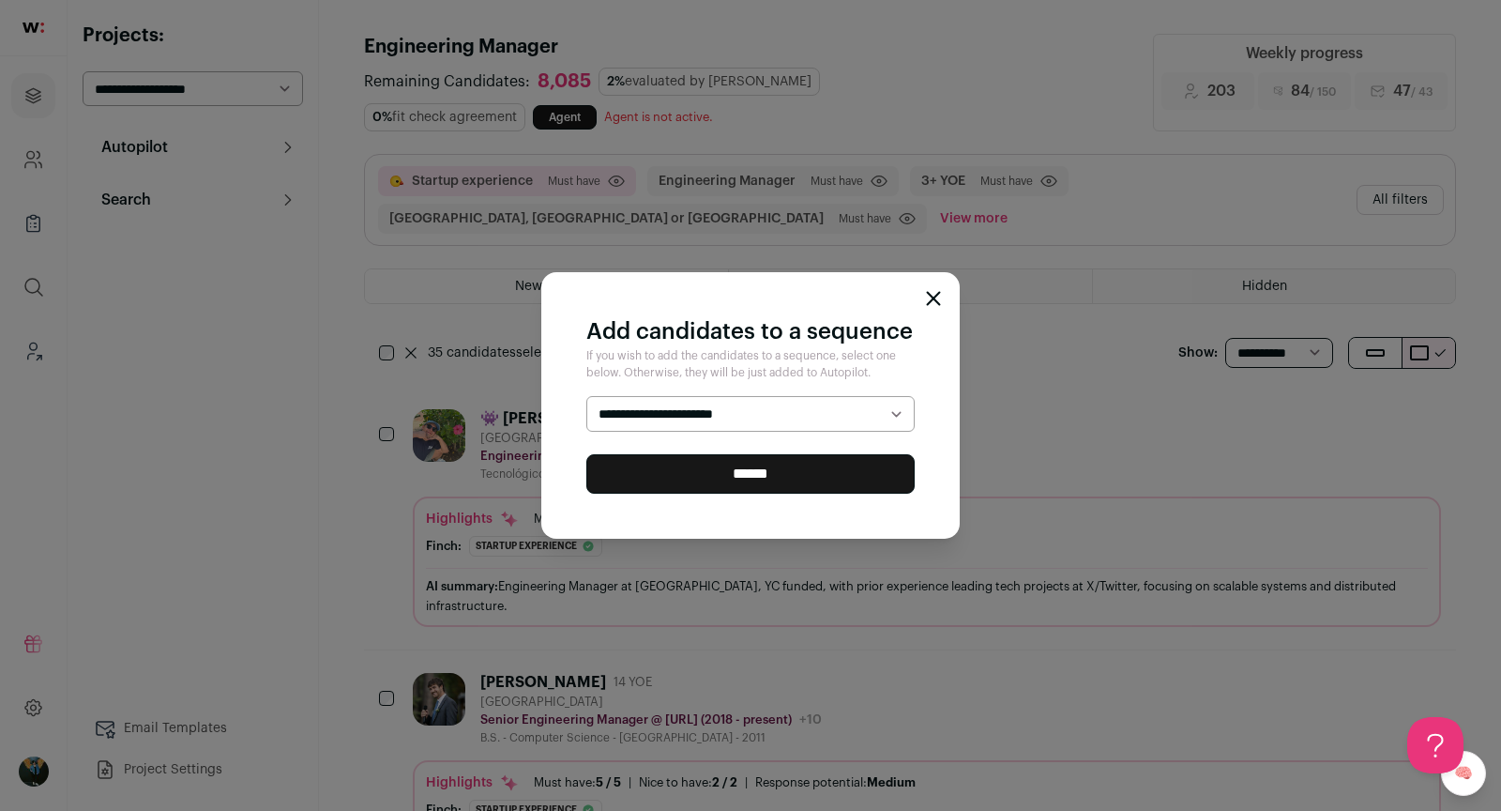
select select "*****"
click at [738, 474] on input "******" at bounding box center [750, 473] width 328 height 39
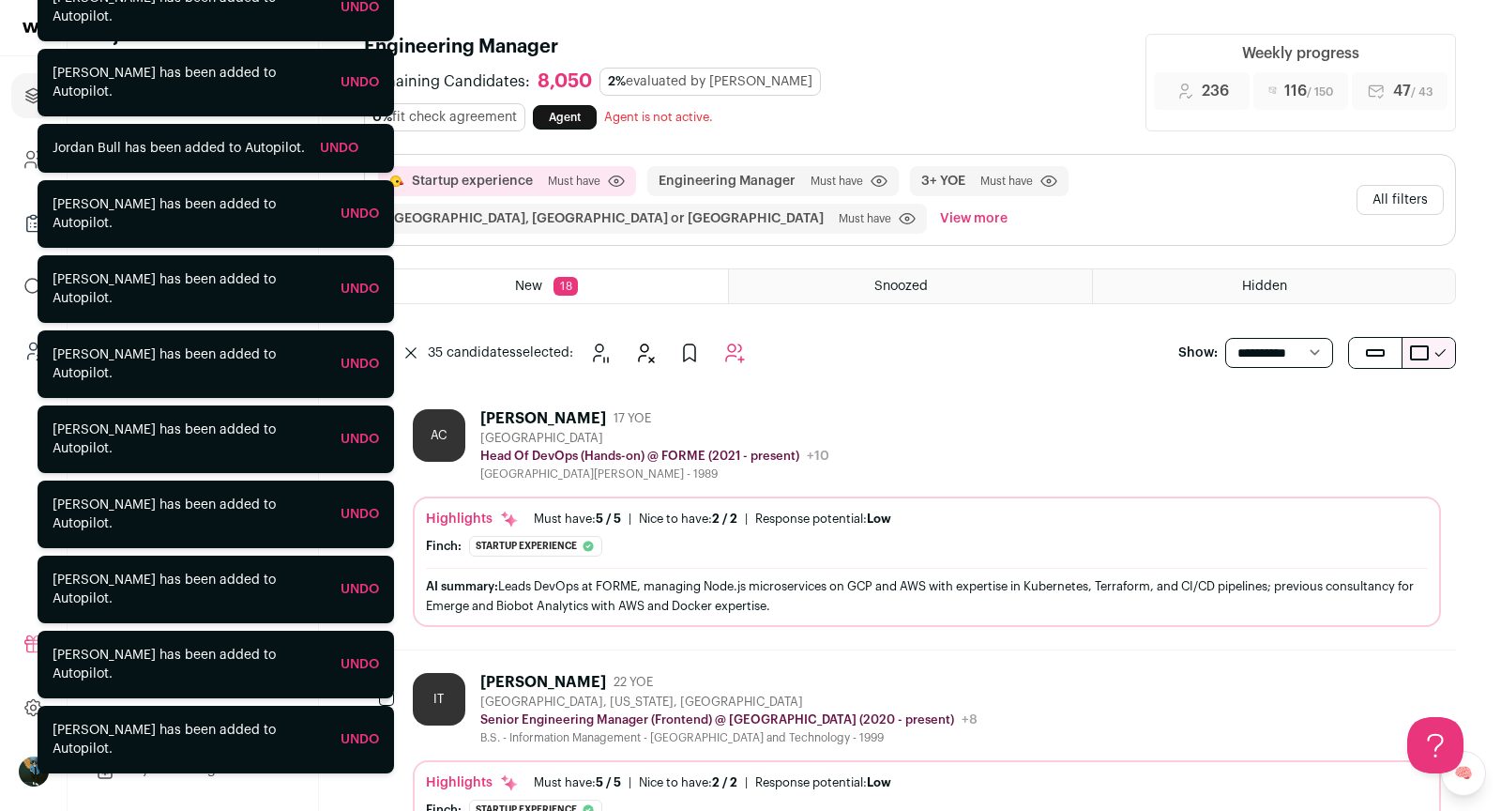
click at [14, 345] on link "Leads (Backoffice)" at bounding box center [33, 350] width 44 height 45
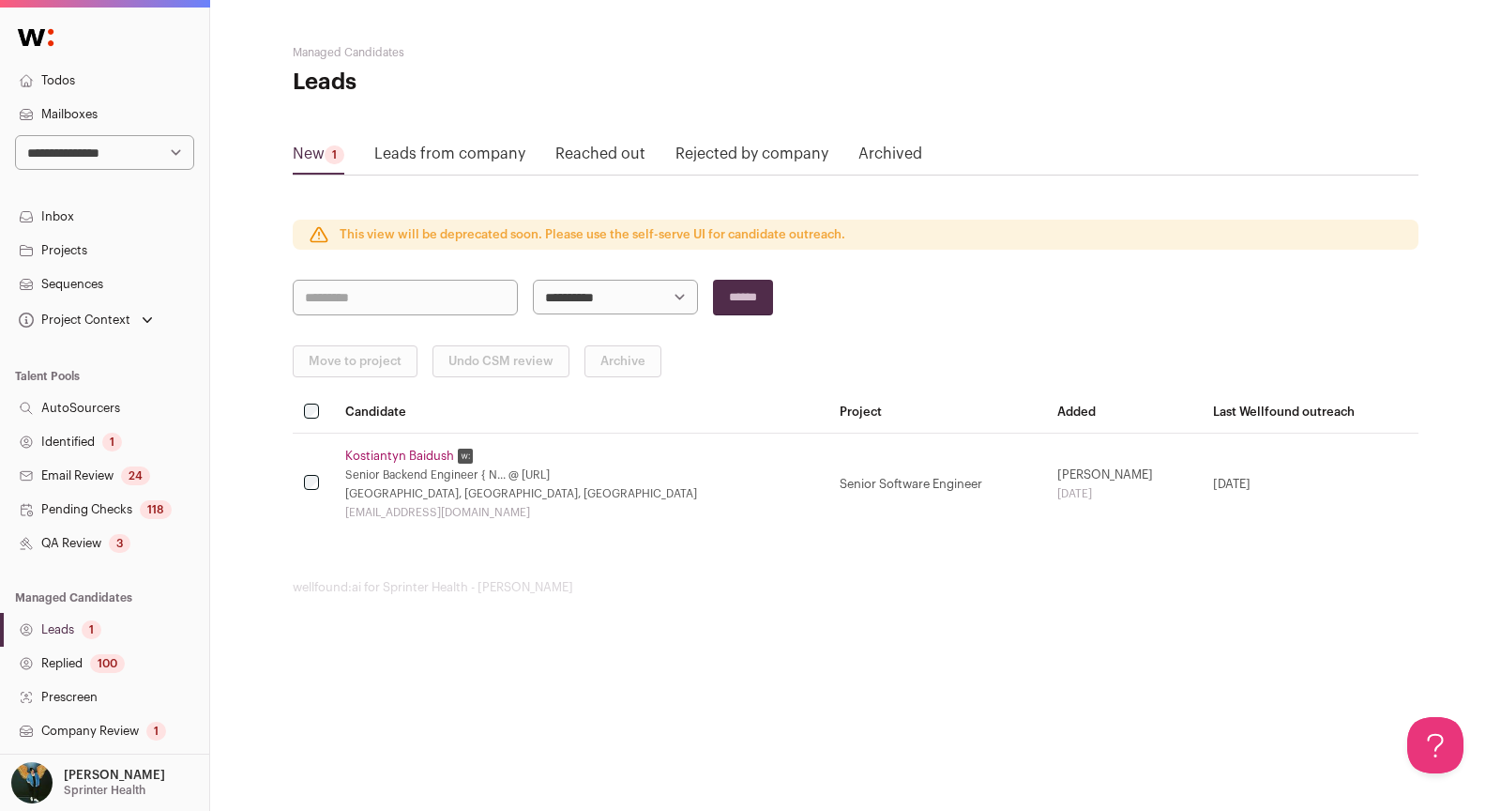
click at [122, 551] on div "3" at bounding box center [120, 543] width 22 height 19
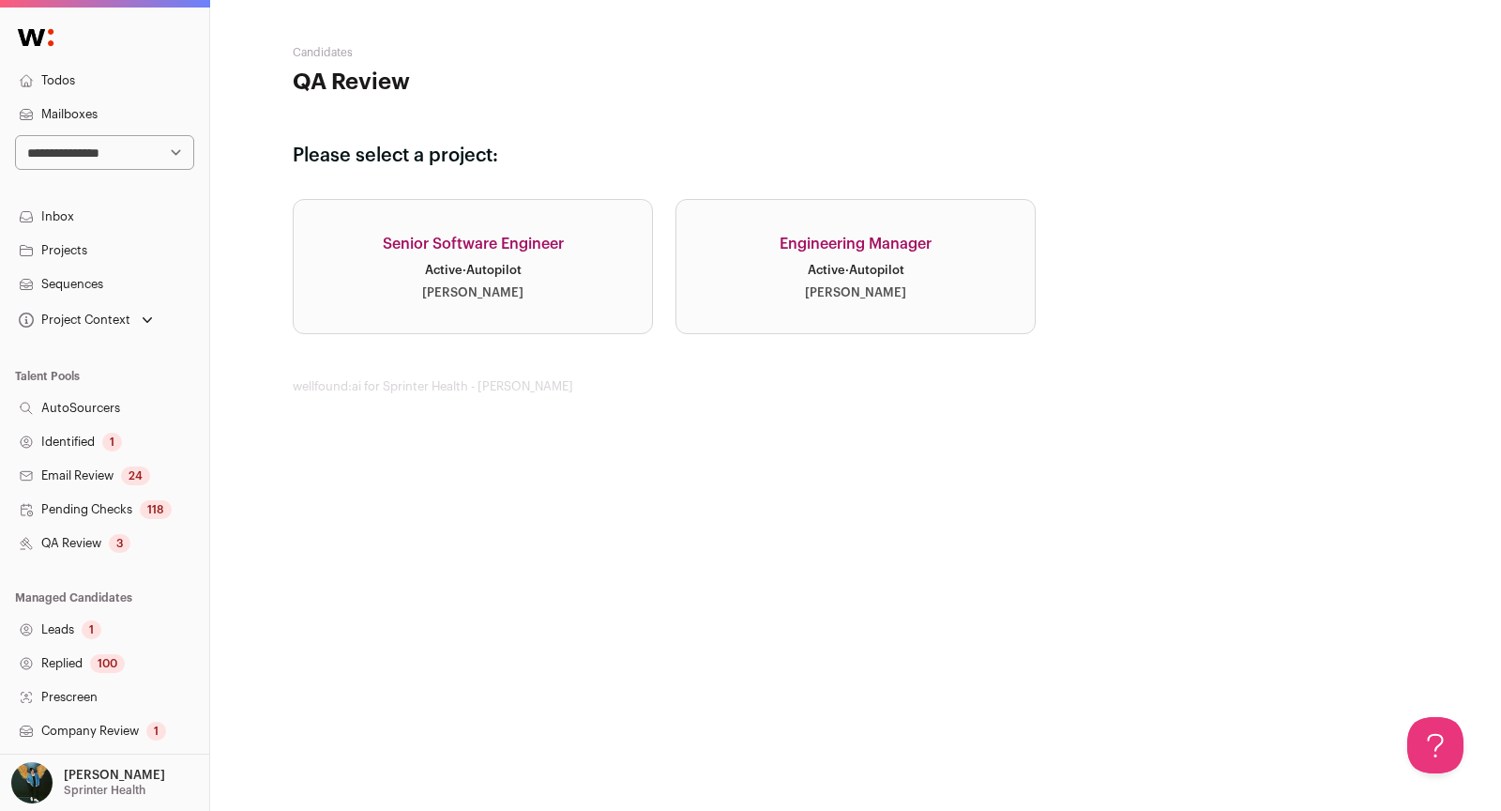
click at [130, 164] on select "**********" at bounding box center [104, 152] width 179 height 35
click at [92, 82] on link "Todos" at bounding box center [104, 81] width 209 height 34
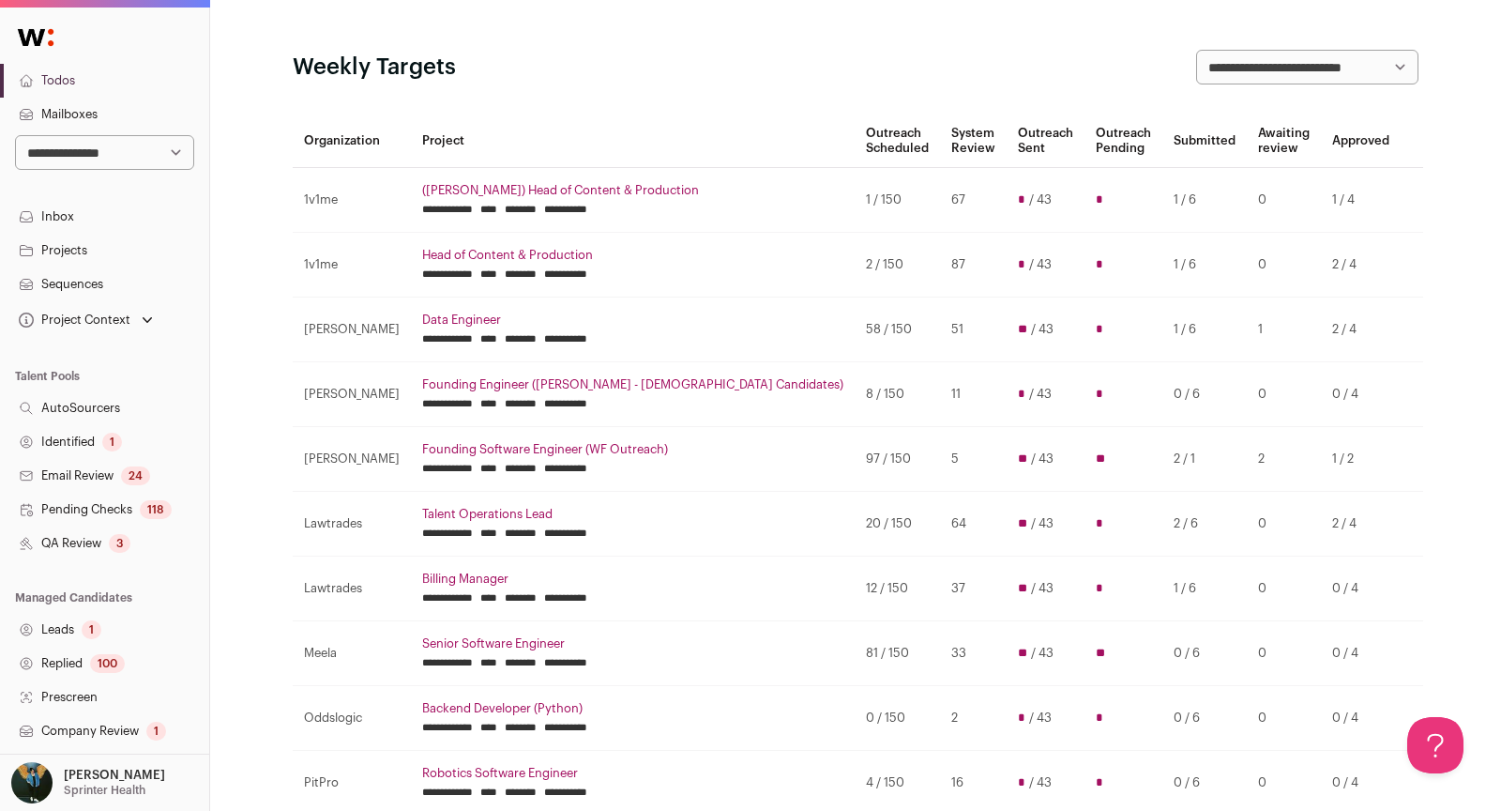
scroll to position [129, 0]
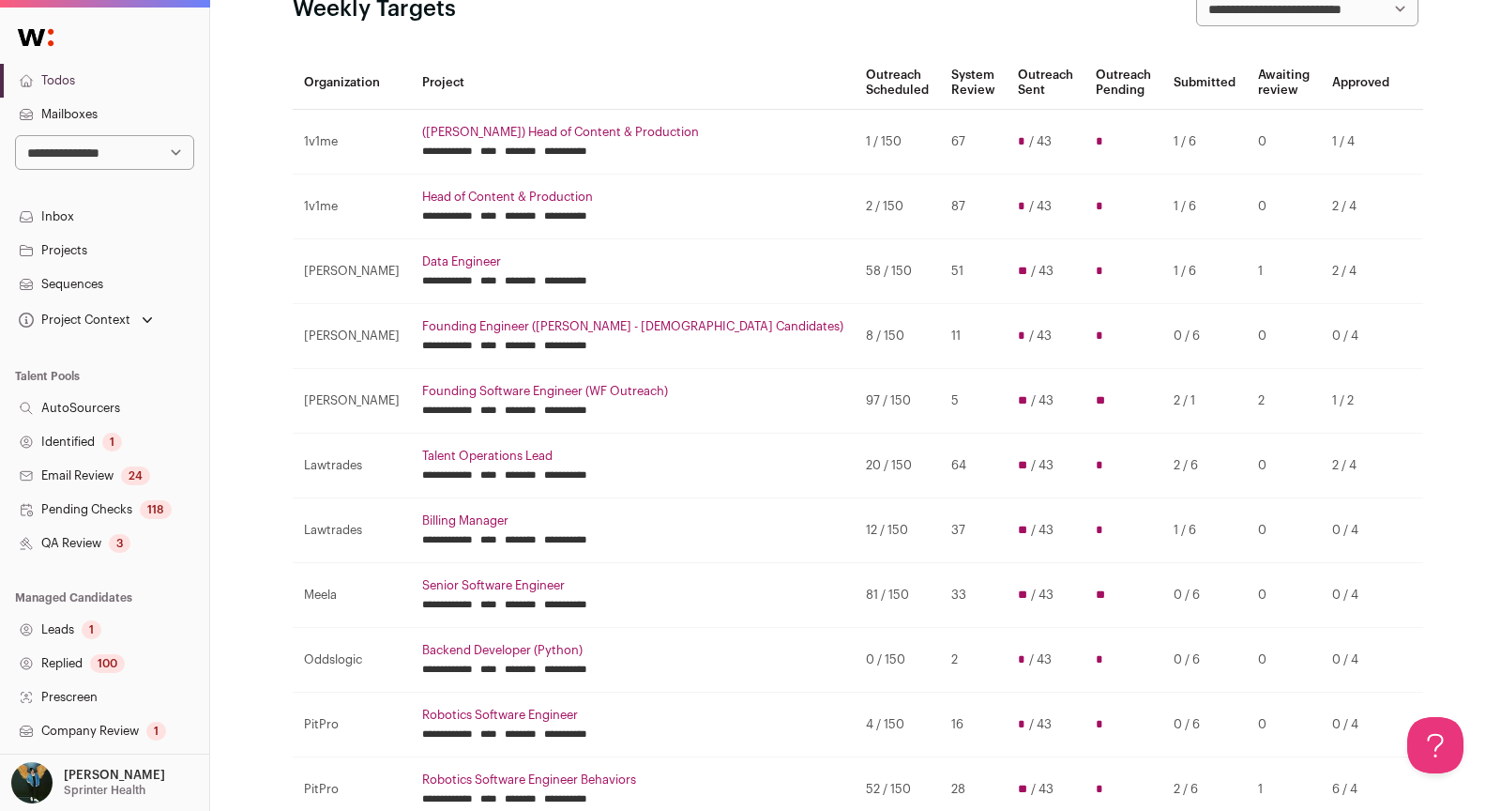
click at [537, 539] on input "********" at bounding box center [521, 539] width 32 height 15
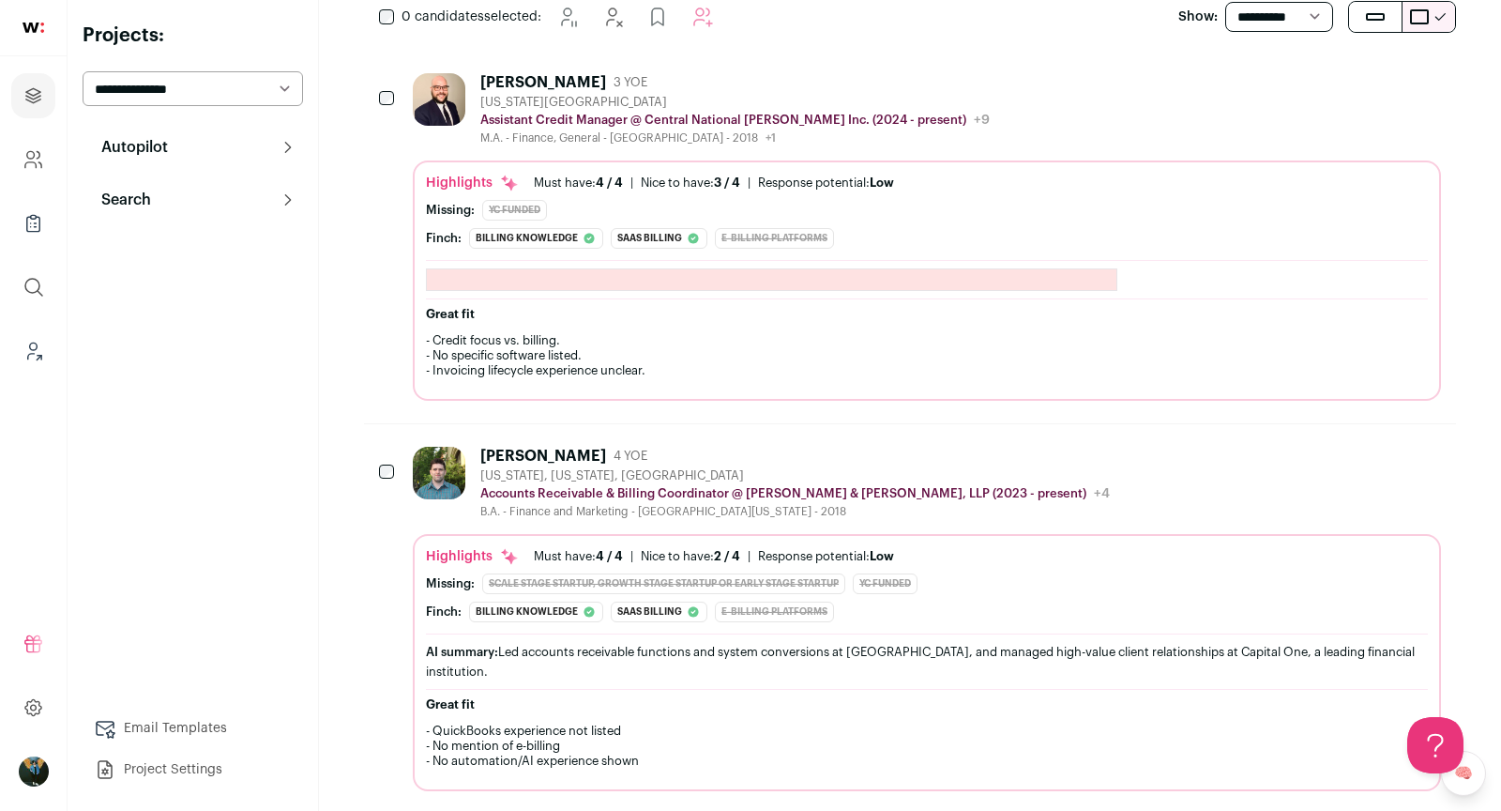
scroll to position [397, 0]
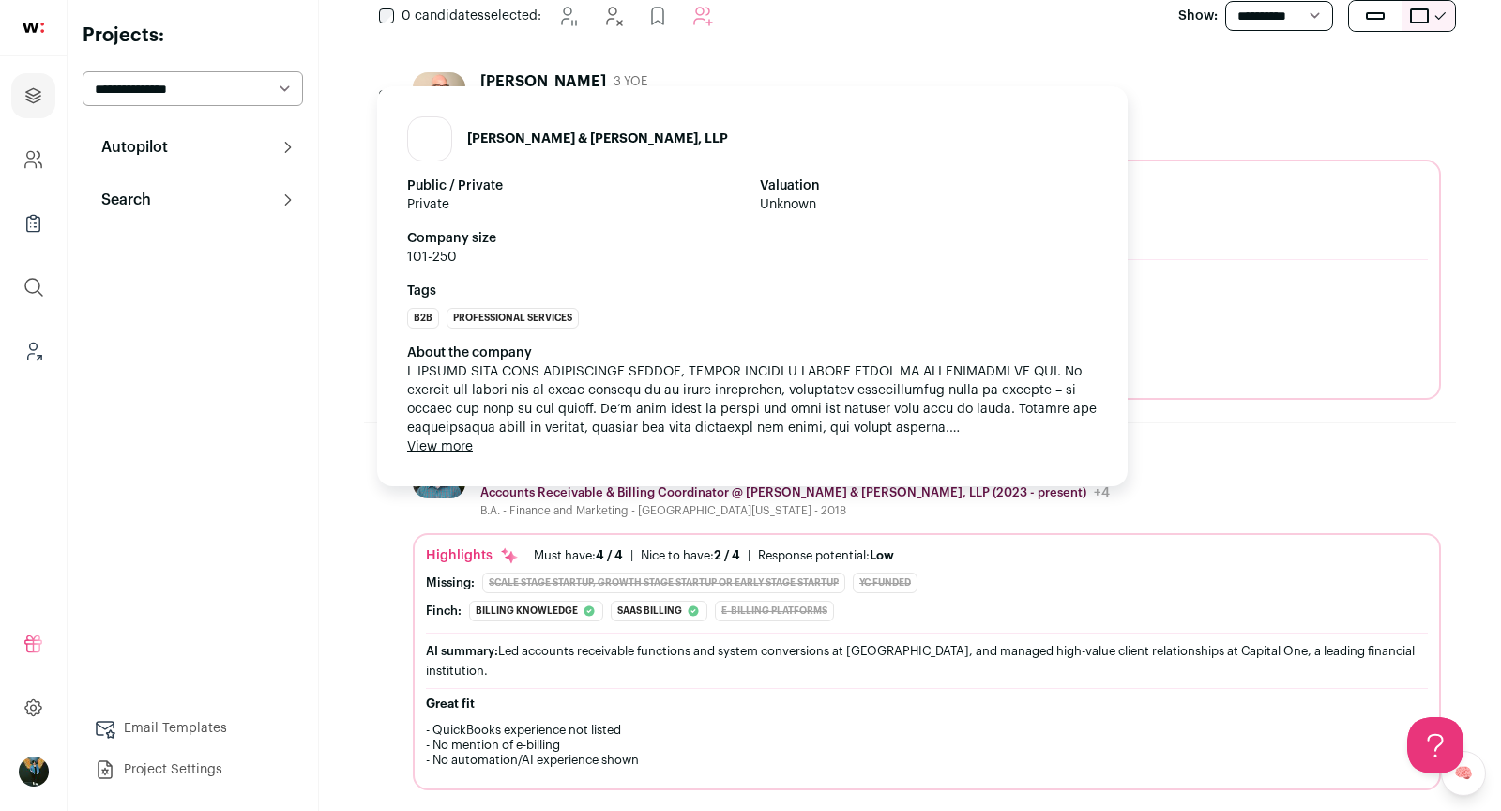
click at [915, 487] on p "Accounts Receivable & Billing Coordinator @ Gibney, Anthony & Flaherty, LLP (20…" at bounding box center [783, 492] width 606 height 15
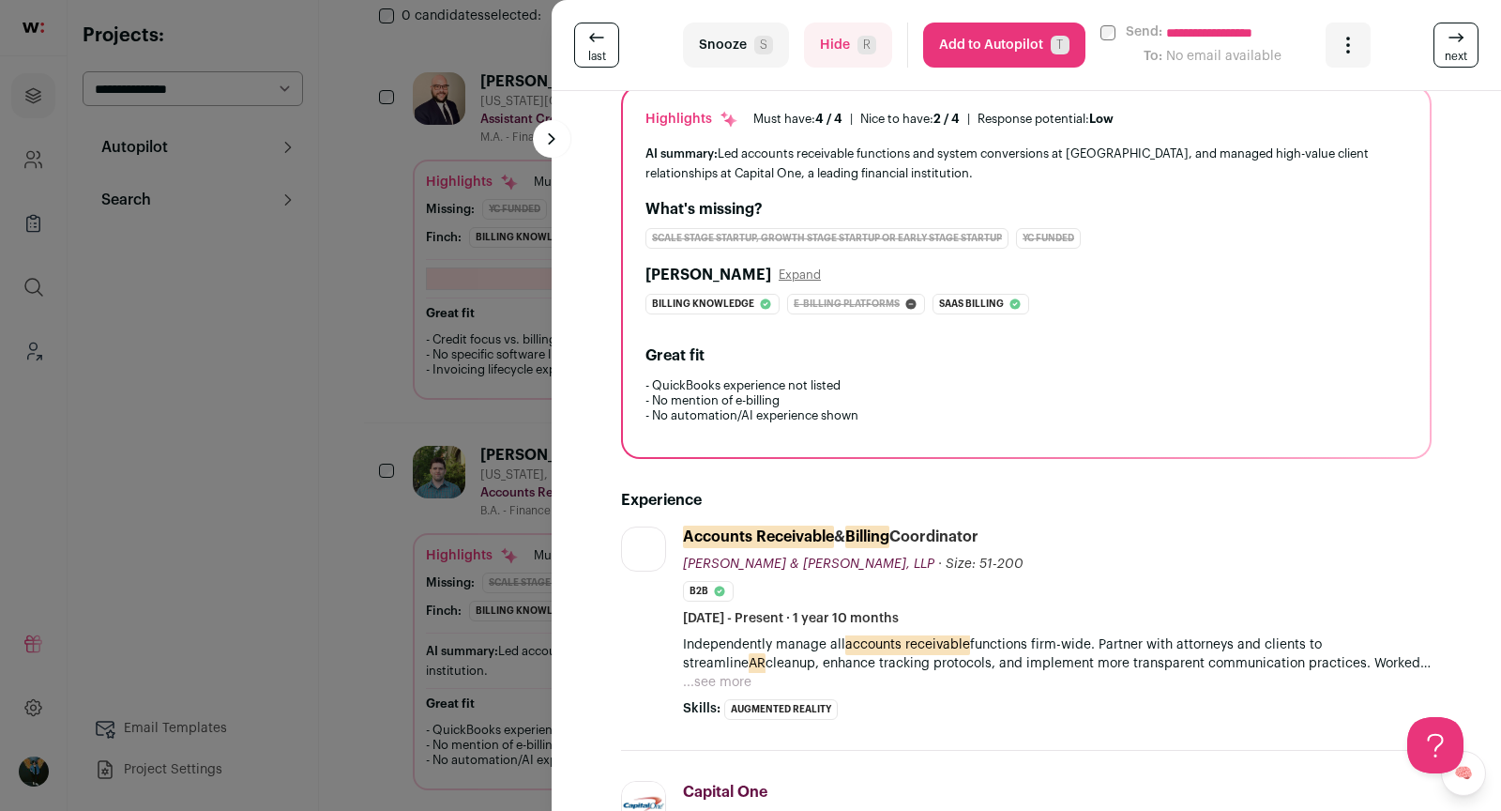
scroll to position [0, 0]
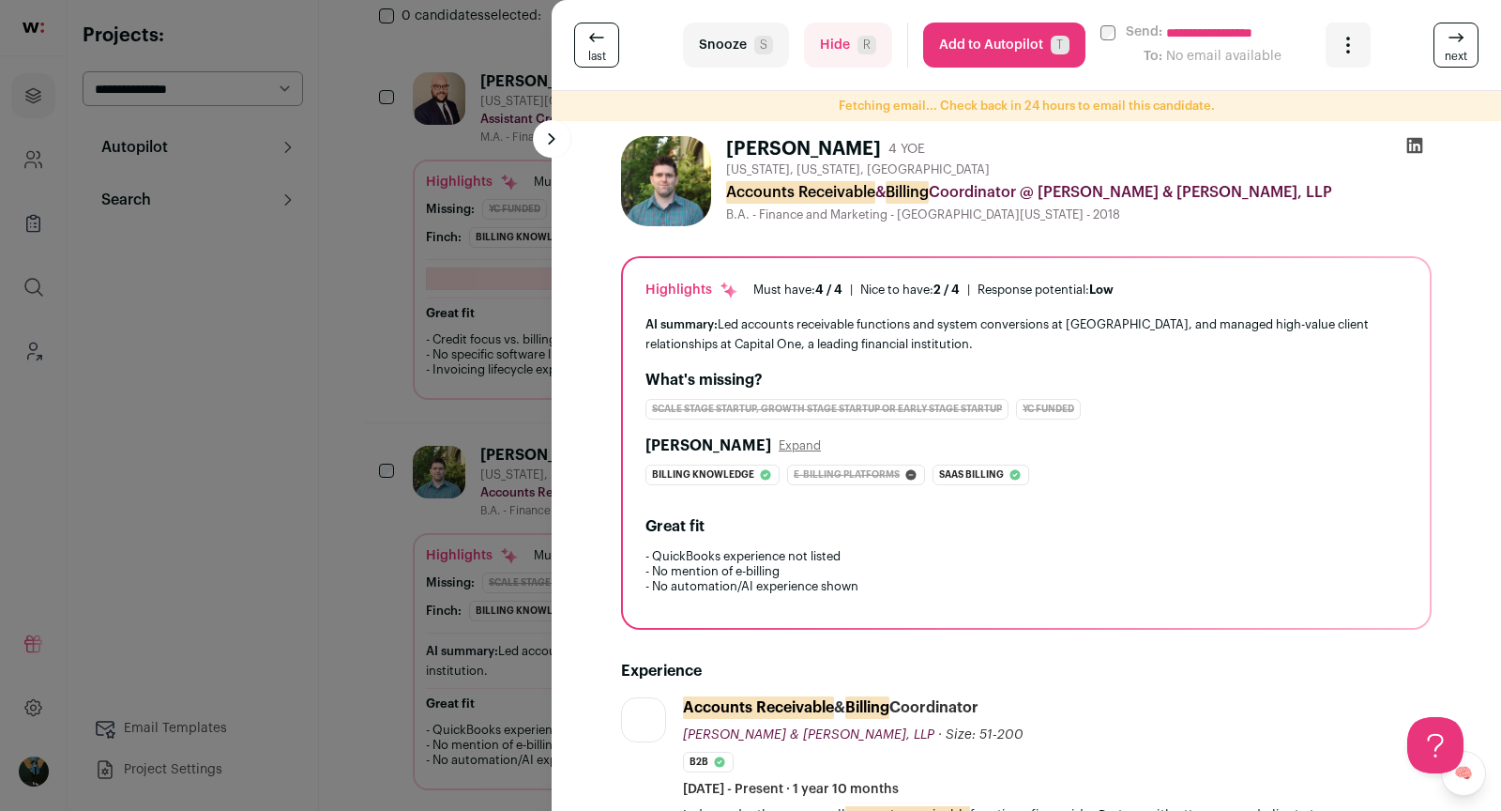
click at [328, 379] on div "**********" at bounding box center [750, 405] width 1501 height 811
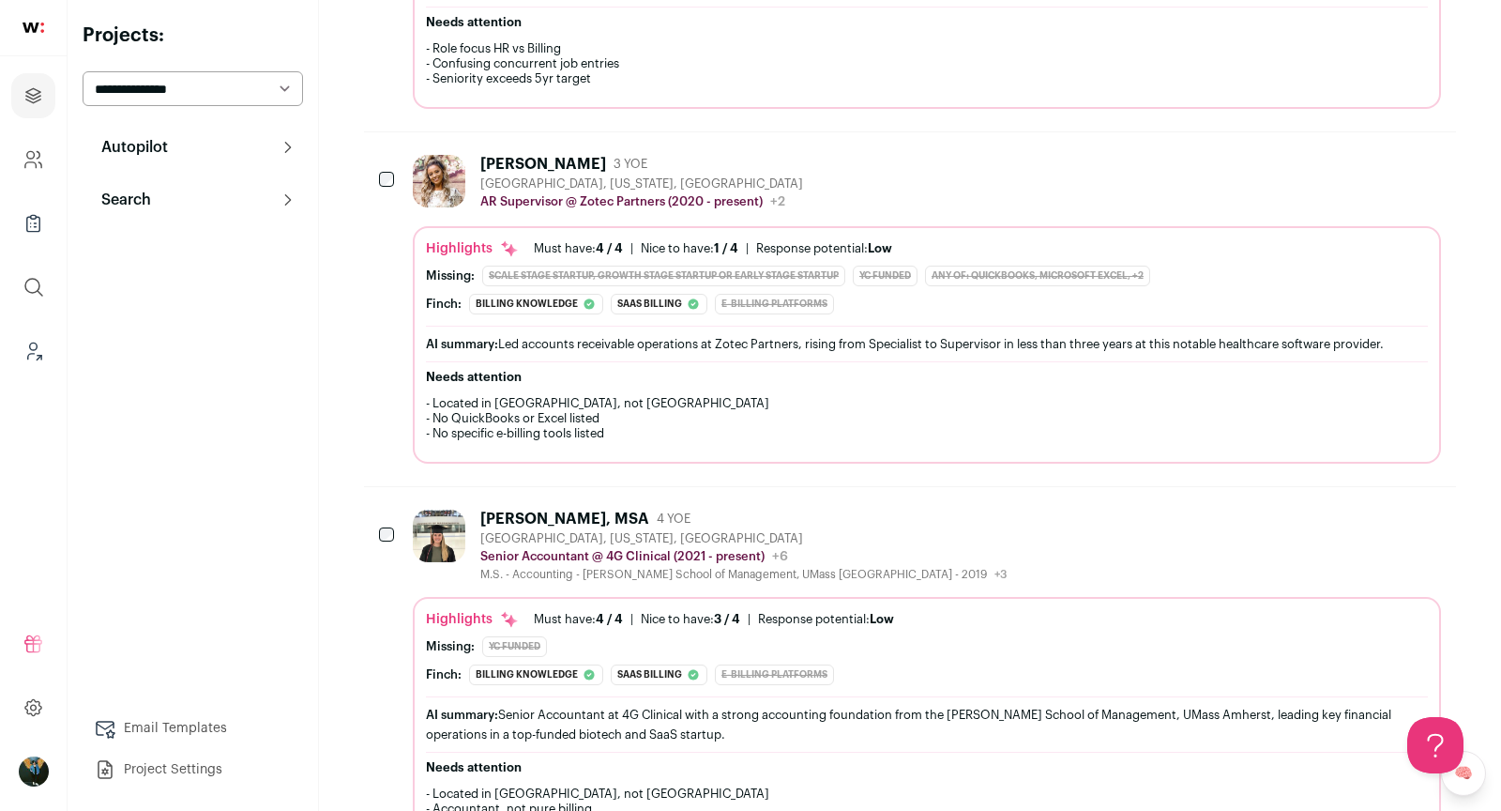
scroll to position [2580, 0]
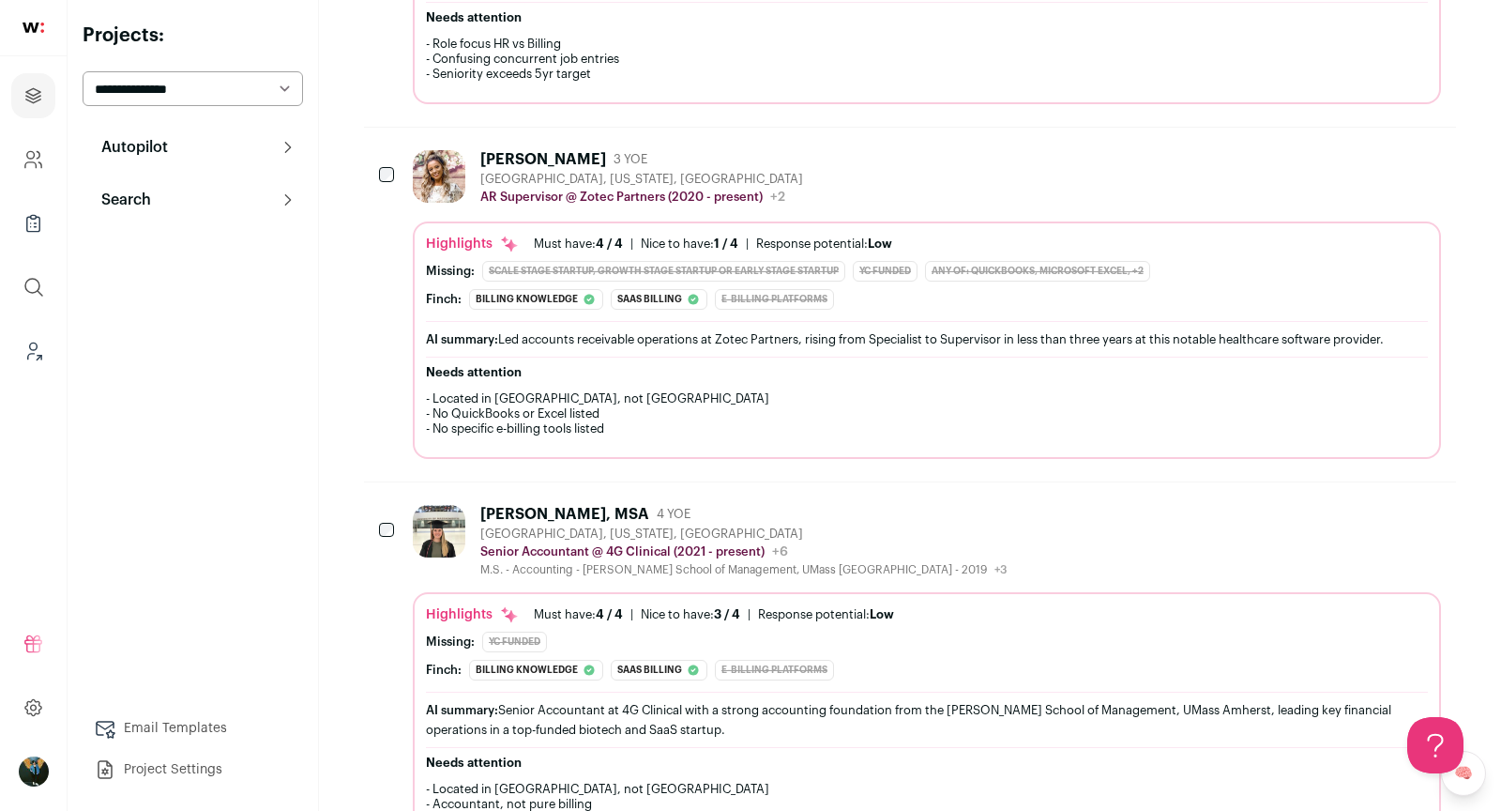
click at [395, 150] on div at bounding box center [388, 176] width 19 height 53
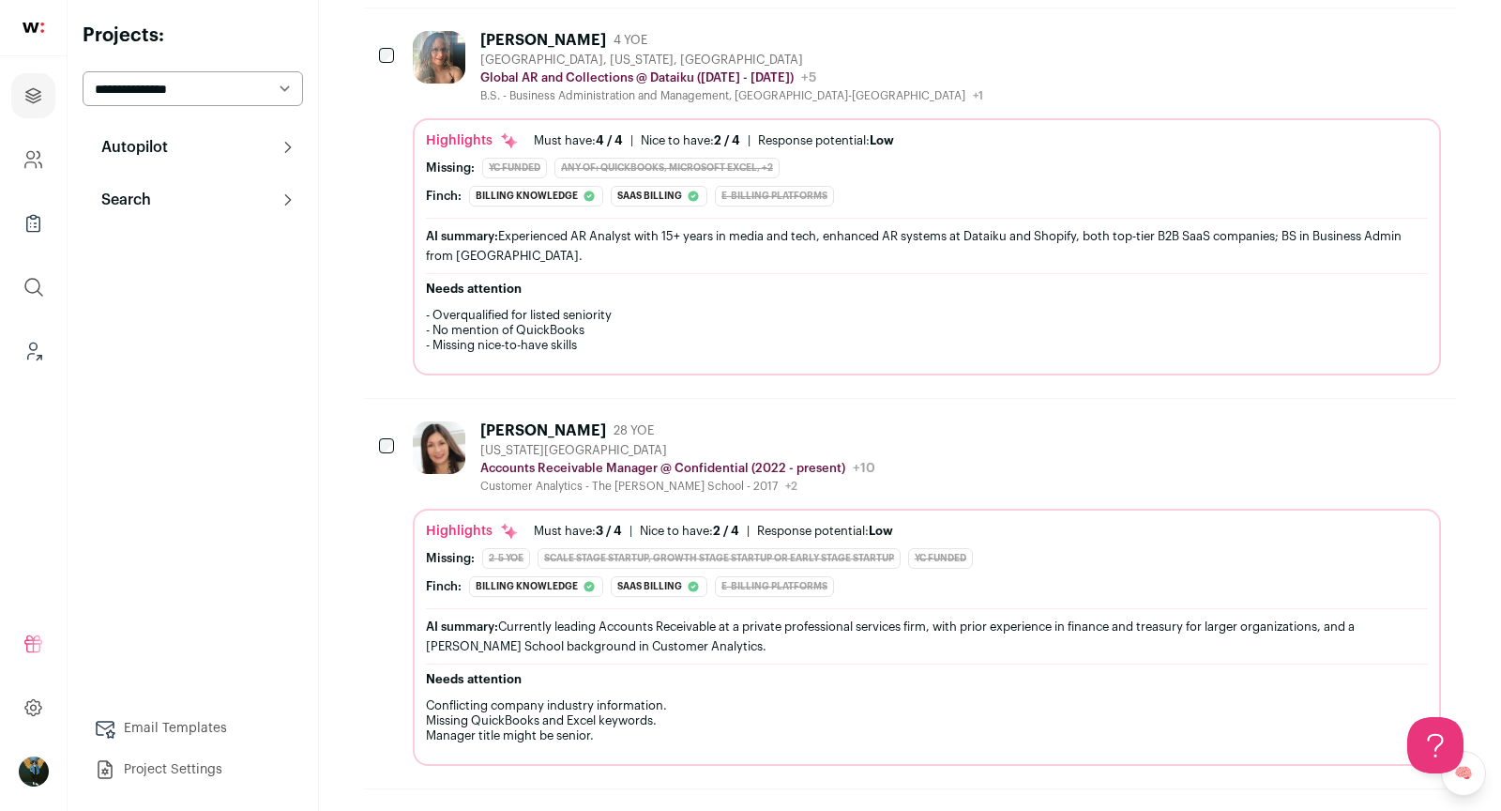
scroll to position [4231, 0]
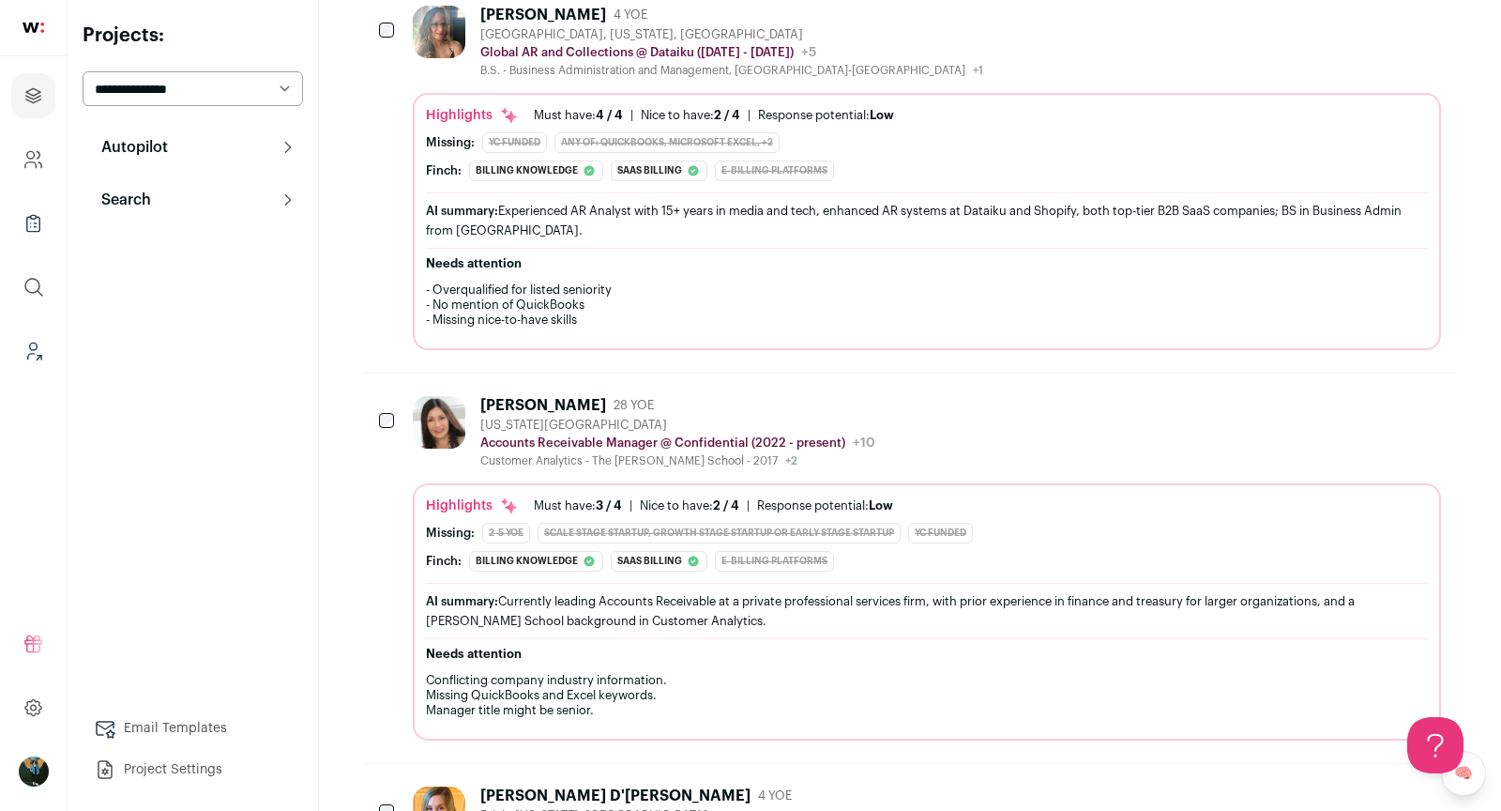
click at [399, 373] on div "Maritza A. 28 YOE New York City Metropolitan Area Accounts Receivable Manager @…" at bounding box center [910, 567] width 1092 height 389
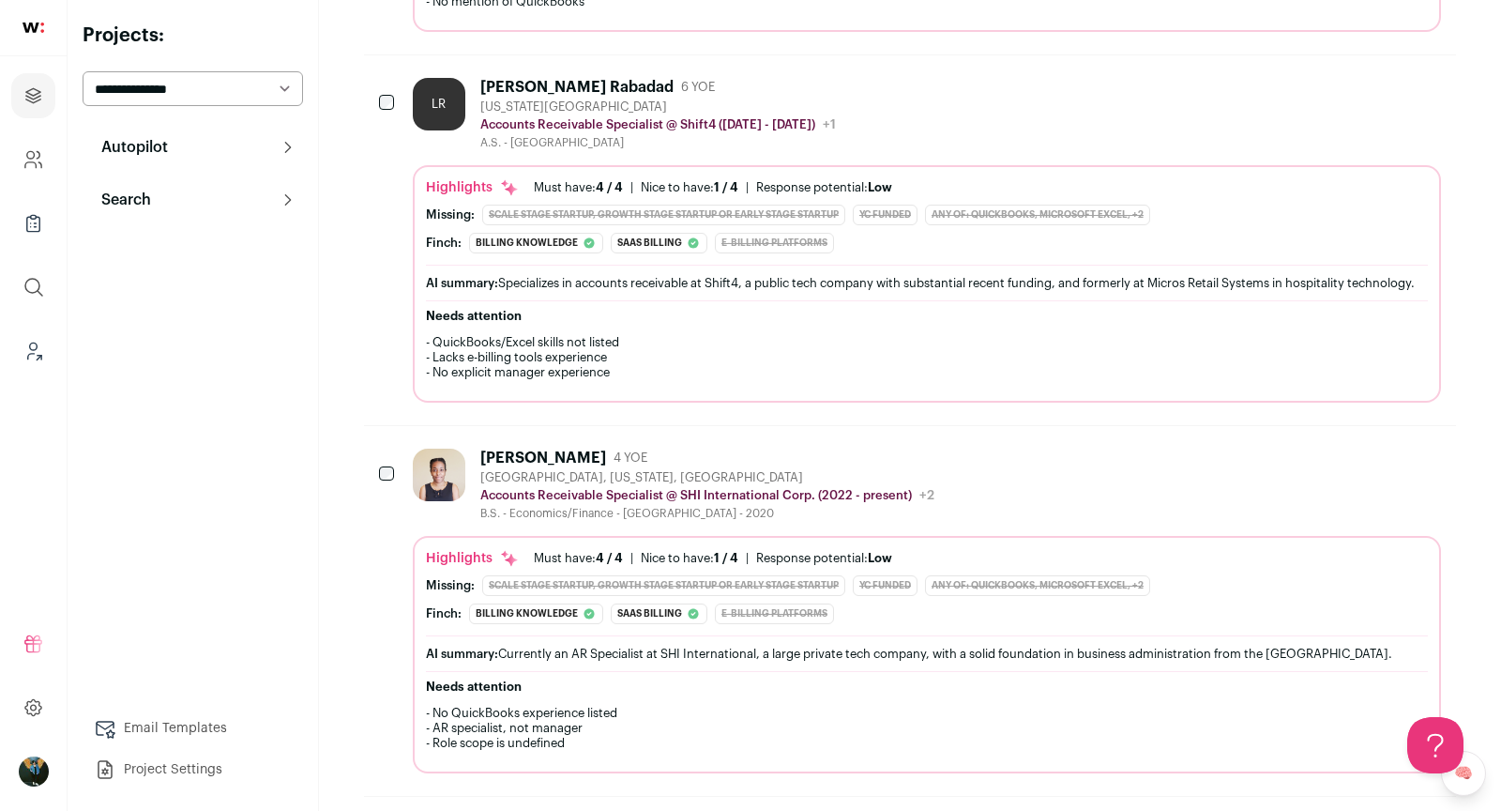
scroll to position [8026, 0]
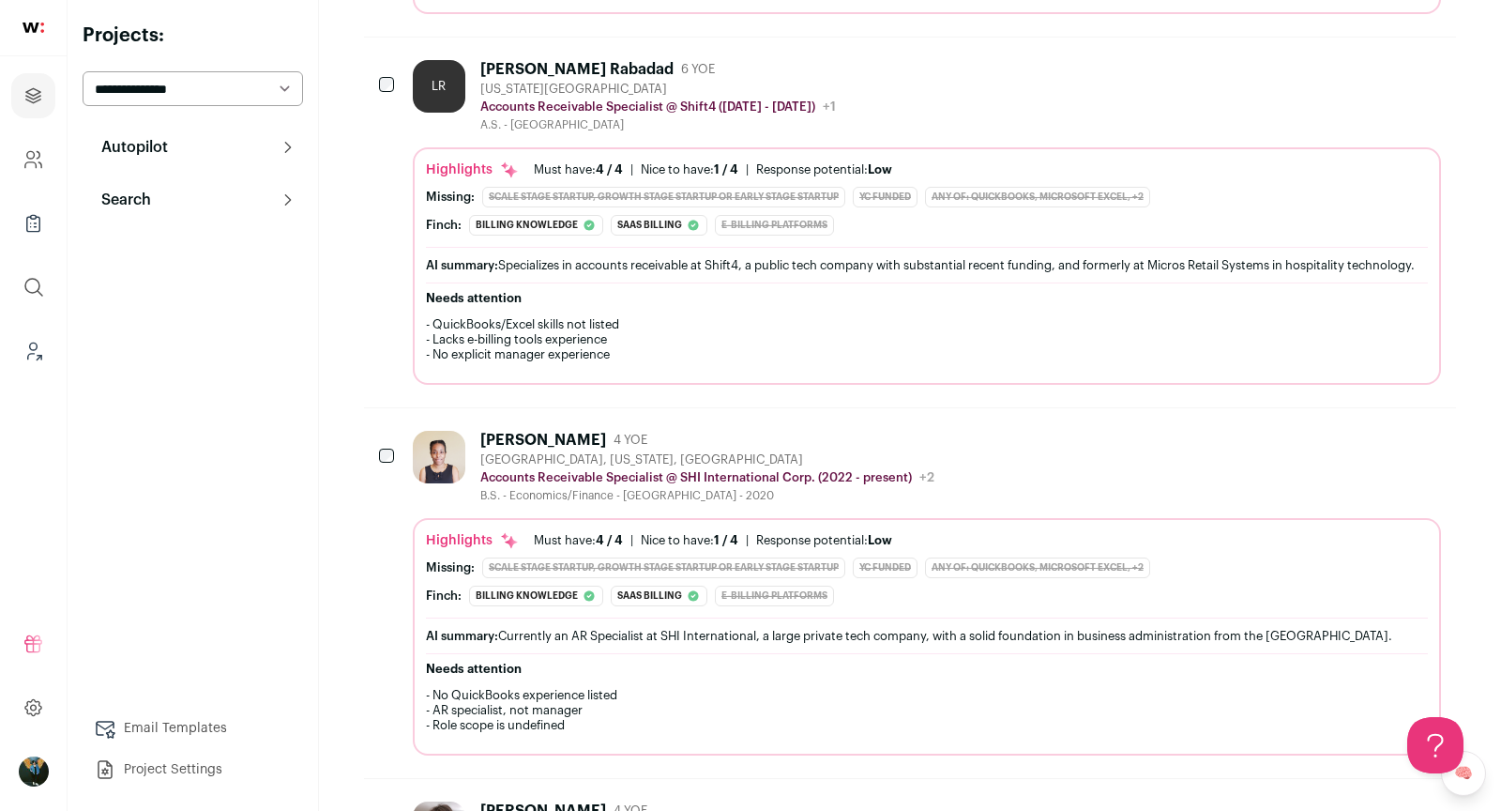
click at [380, 431] on div at bounding box center [388, 457] width 19 height 53
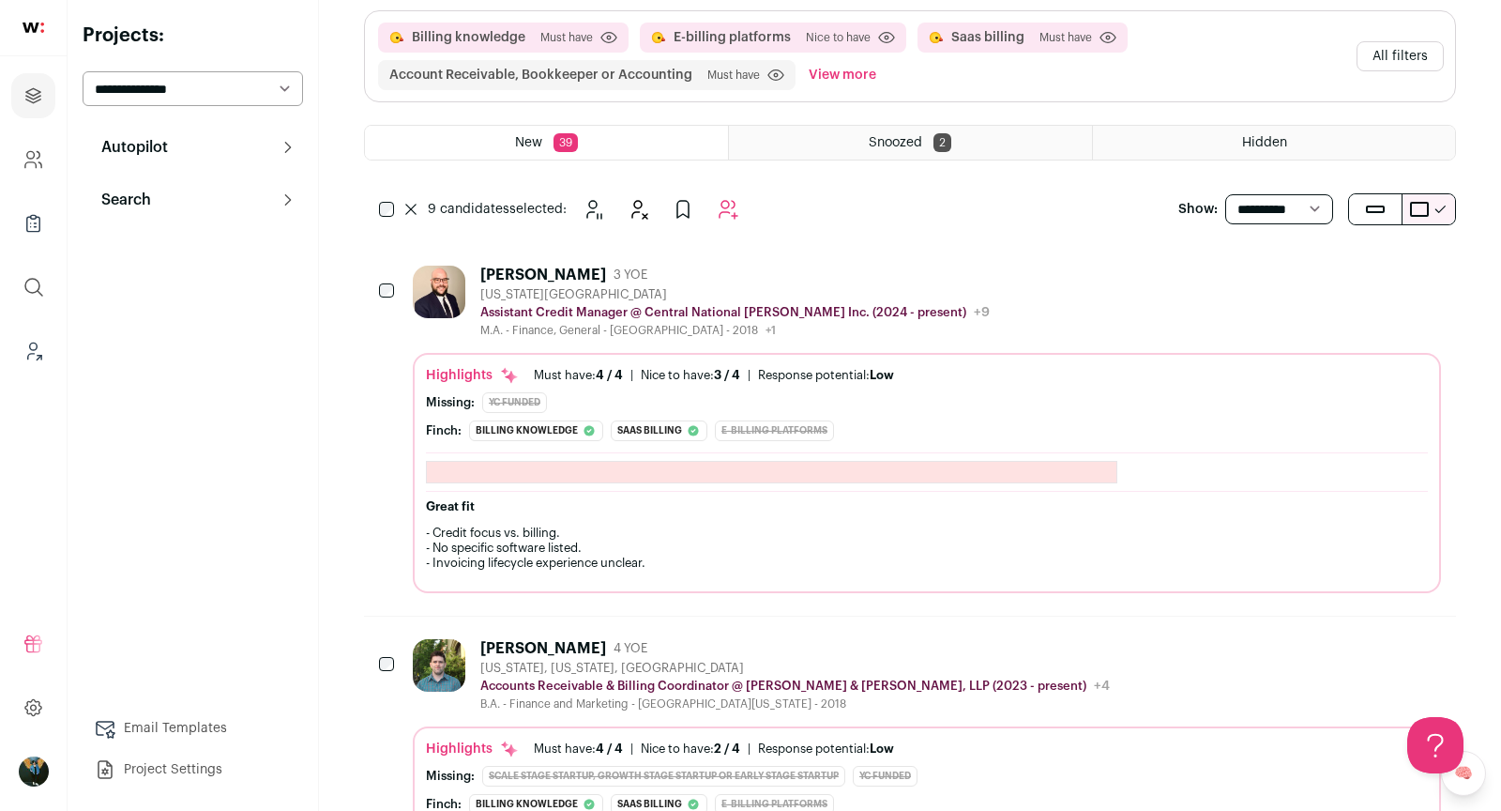
scroll to position [0, 0]
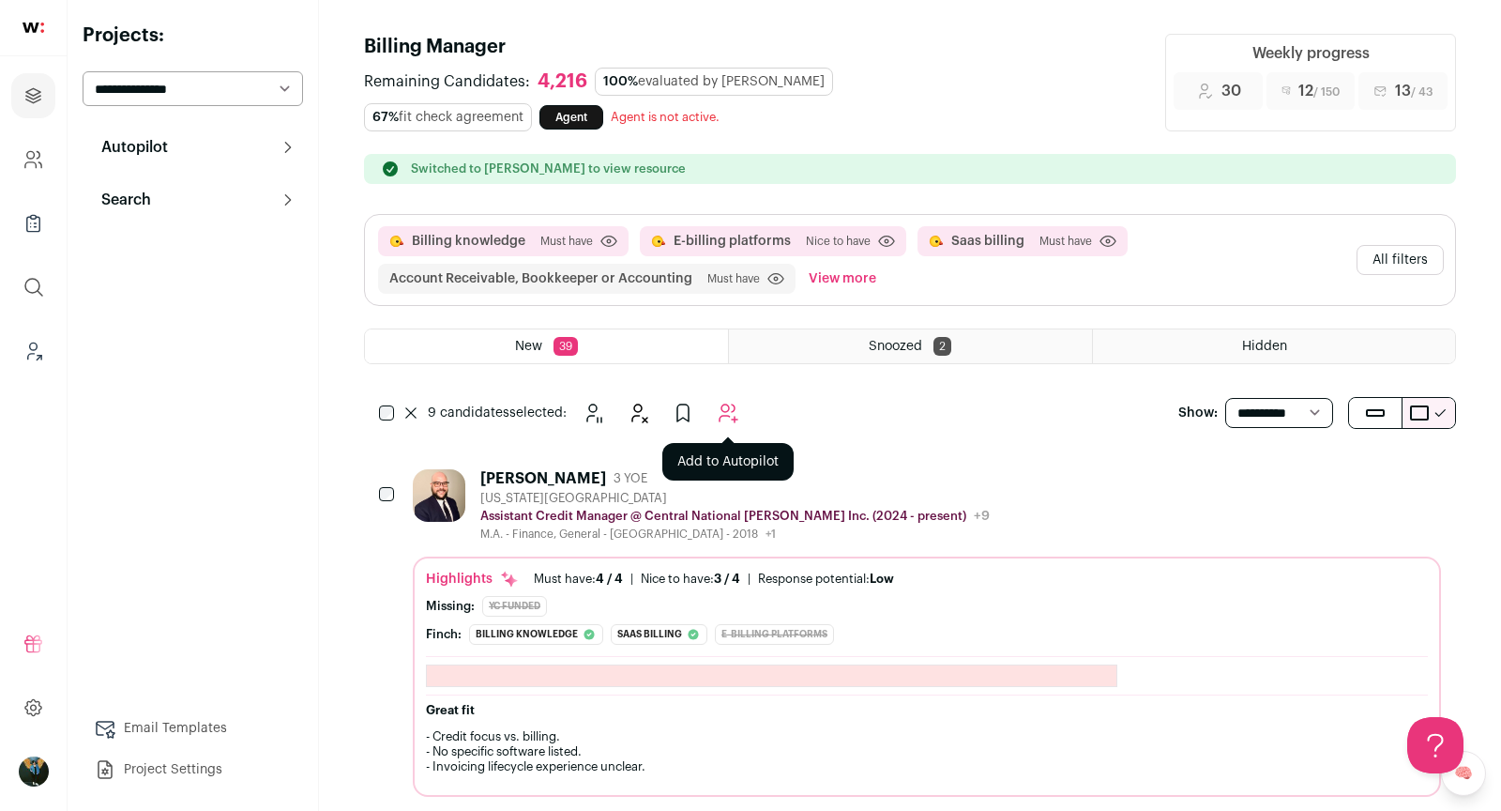
click at [727, 419] on icon "Add to Autopilot" at bounding box center [728, 413] width 23 height 23
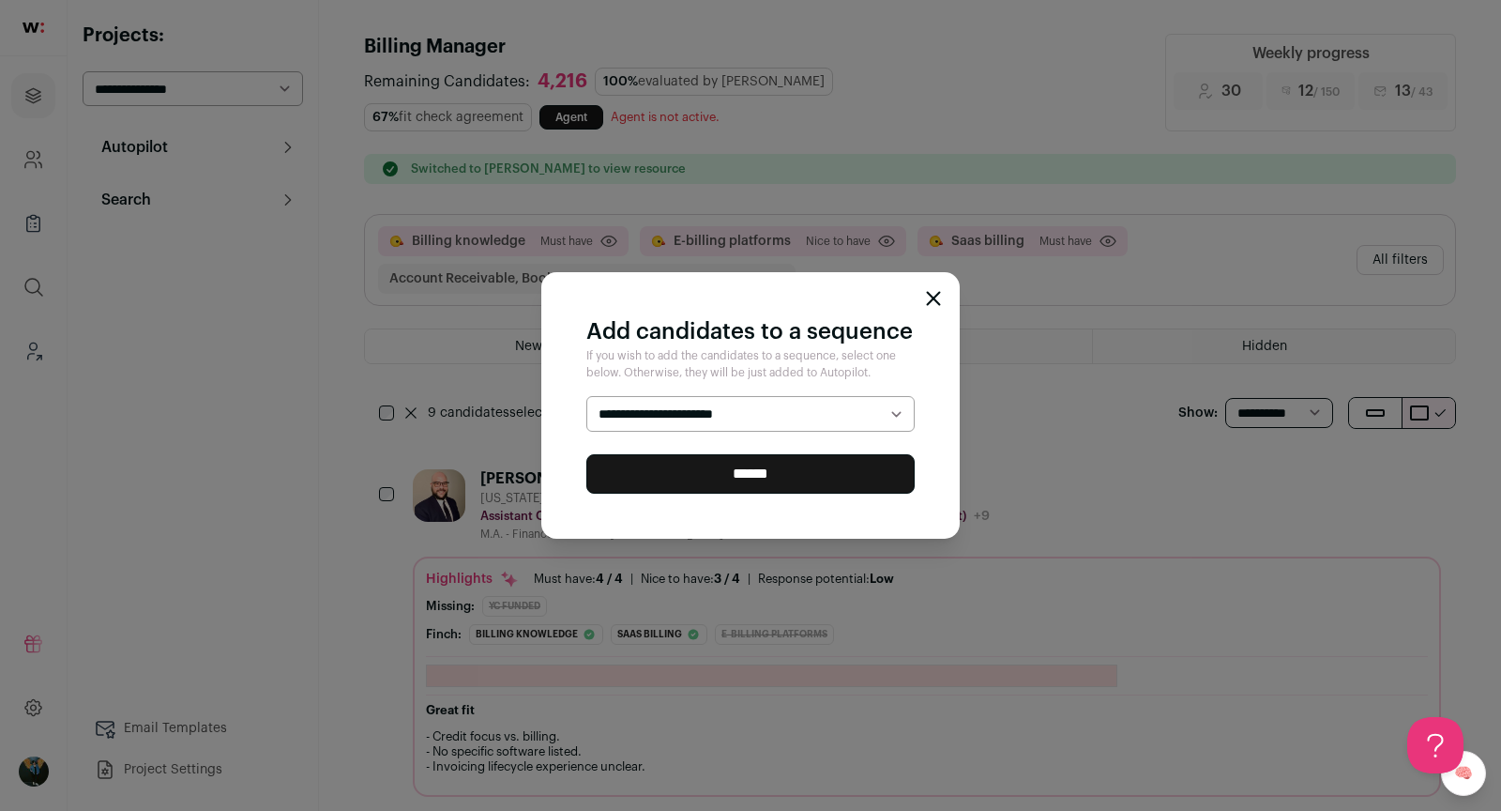
select select "*****"
click at [721, 473] on input "******" at bounding box center [750, 473] width 328 height 39
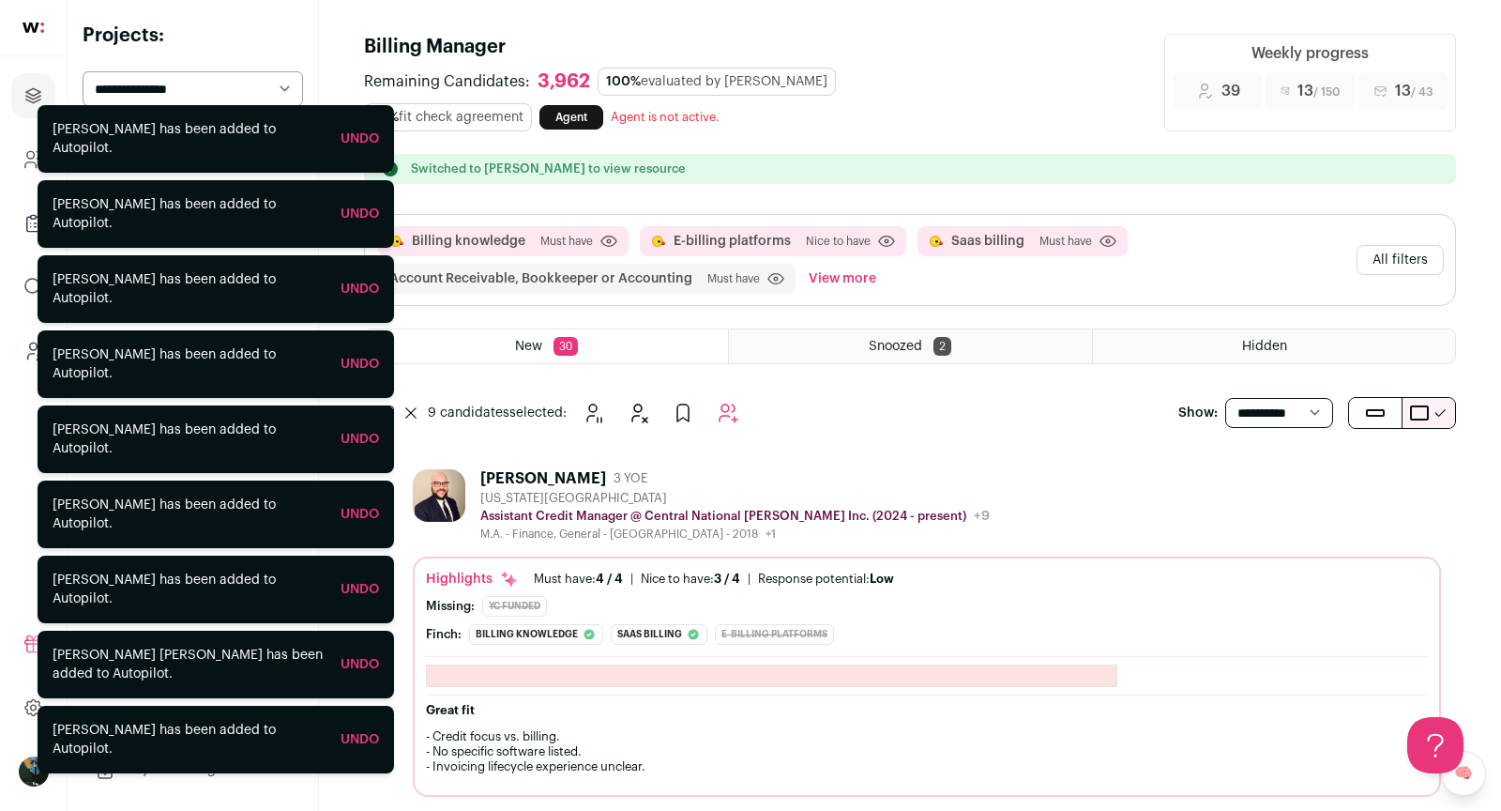
click at [26, 349] on icon "Leads (Backoffice)" at bounding box center [34, 351] width 22 height 23
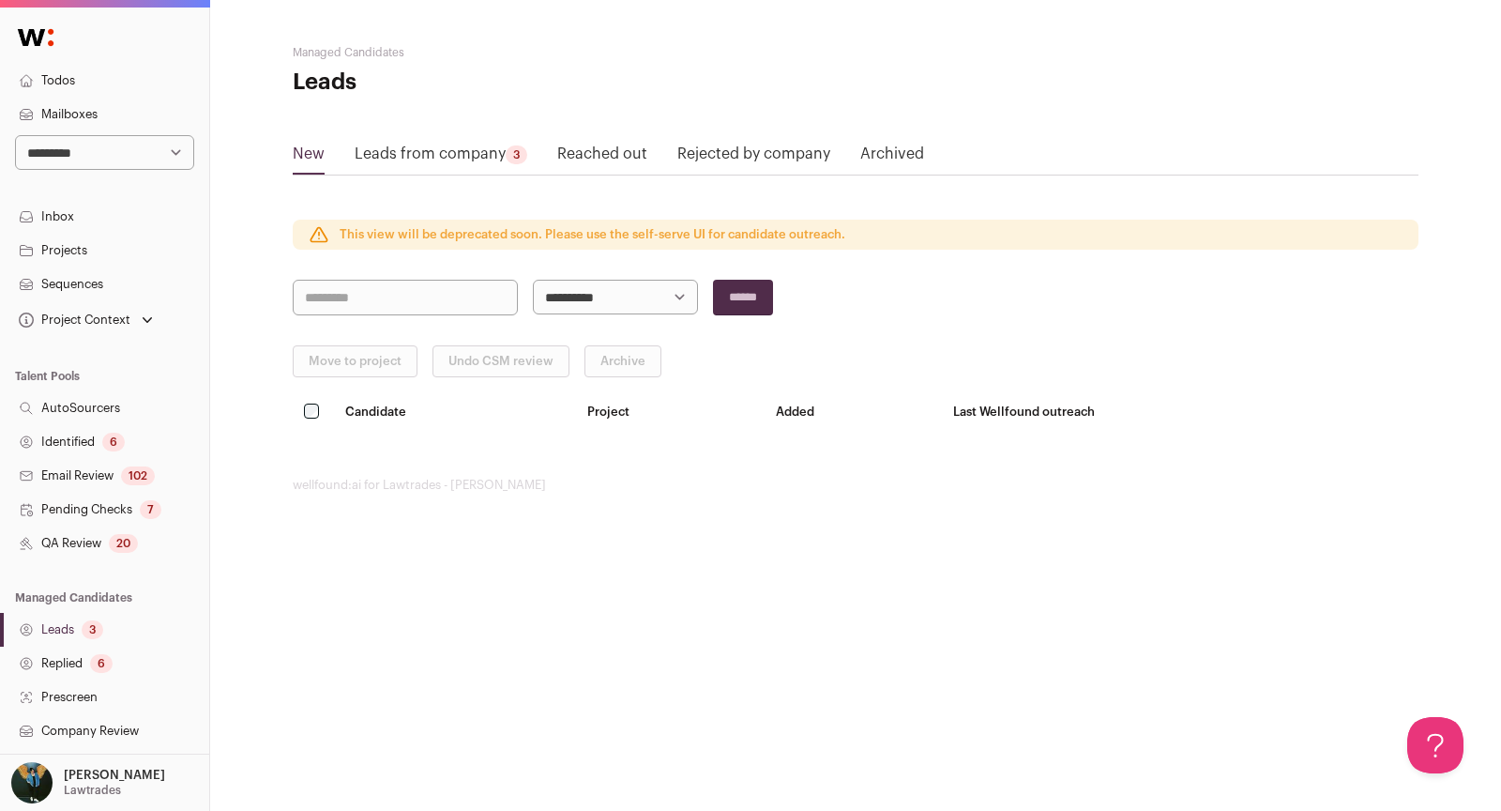
click at [135, 545] on div "20" at bounding box center [123, 543] width 29 height 19
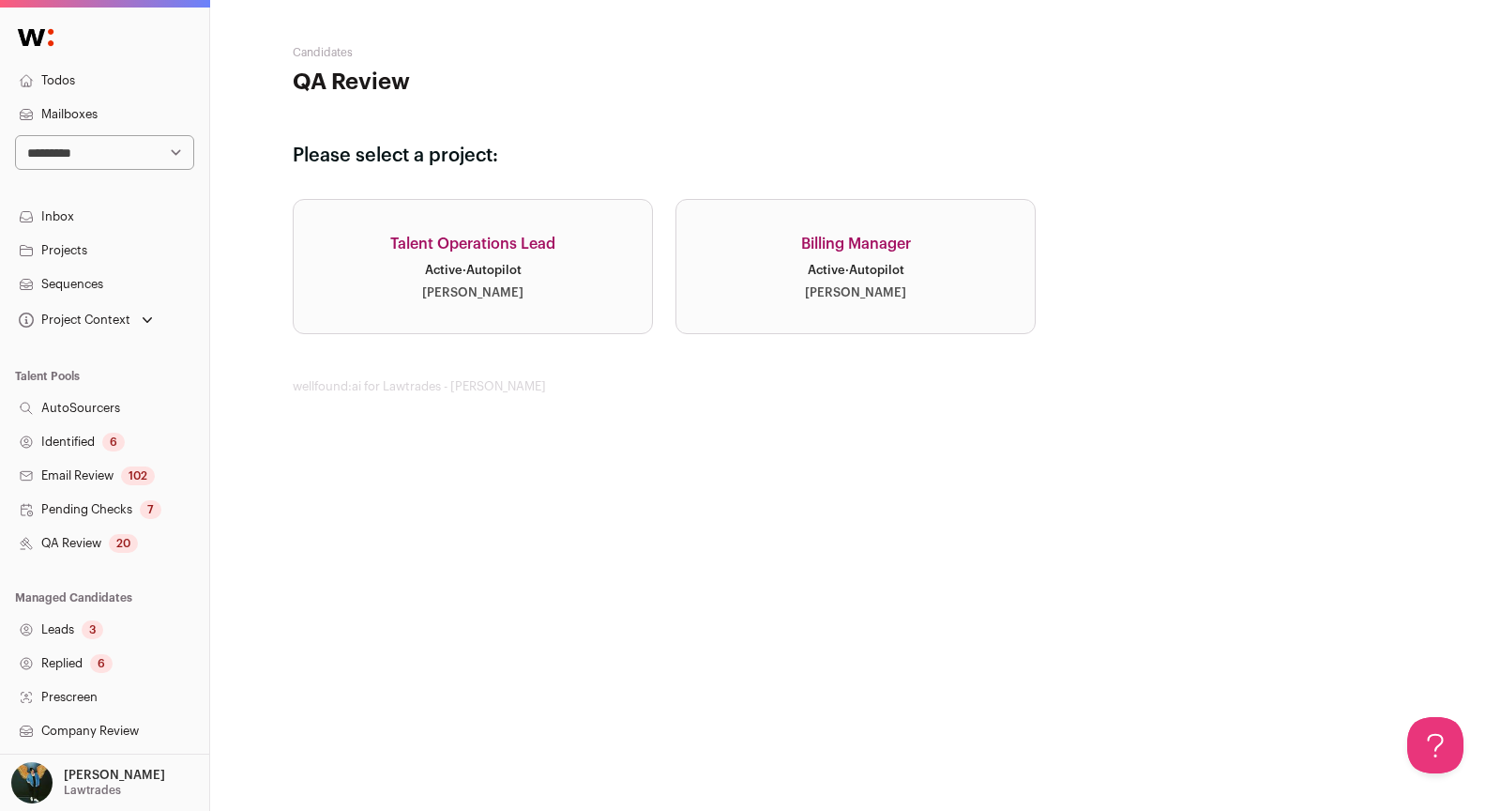
click at [733, 284] on link "Billing Manager Active · Autopilot Drew Thompson" at bounding box center [856, 266] width 360 height 135
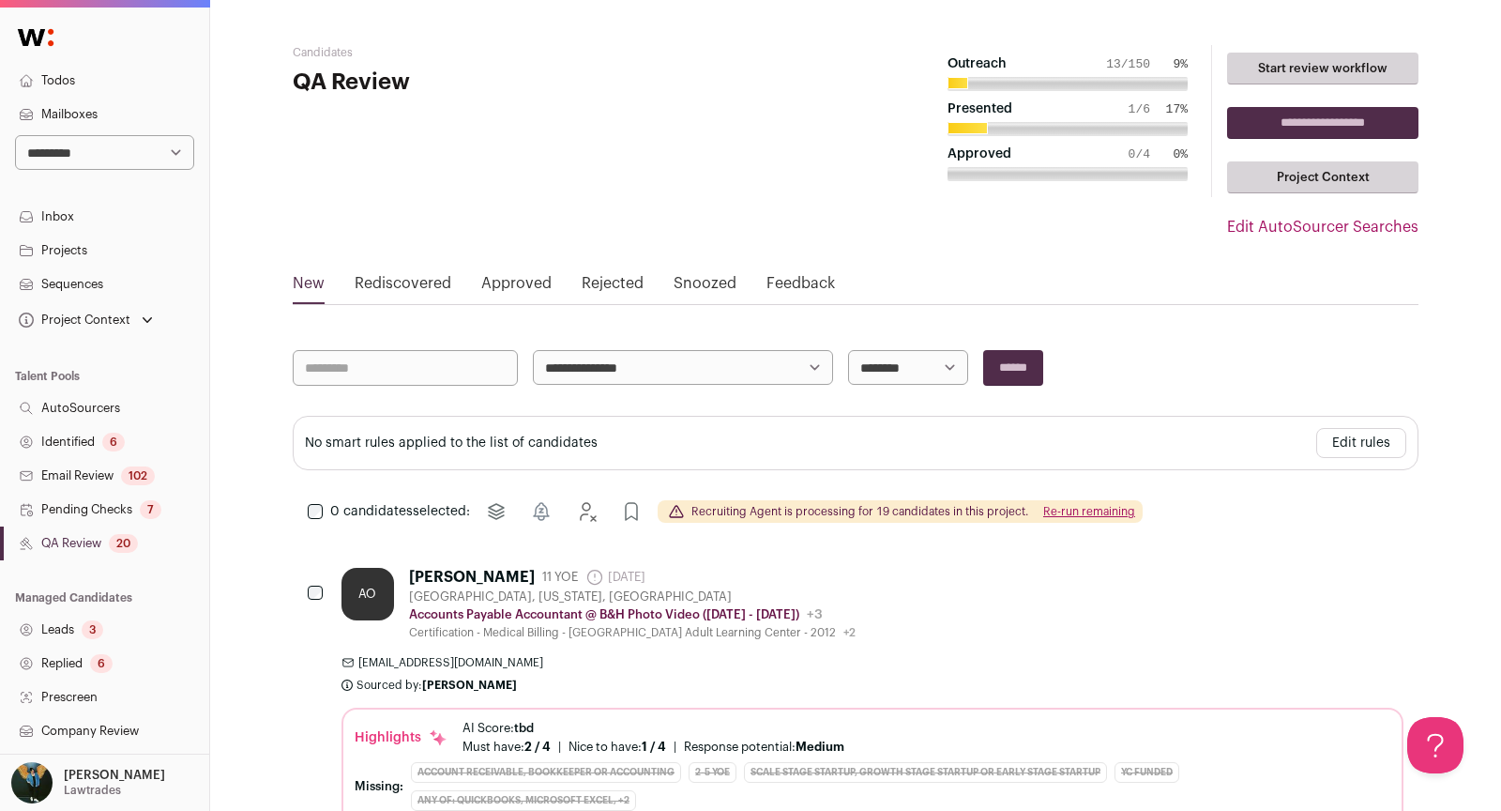
click at [58, 468] on link "Email Review 102" at bounding box center [104, 476] width 209 height 34
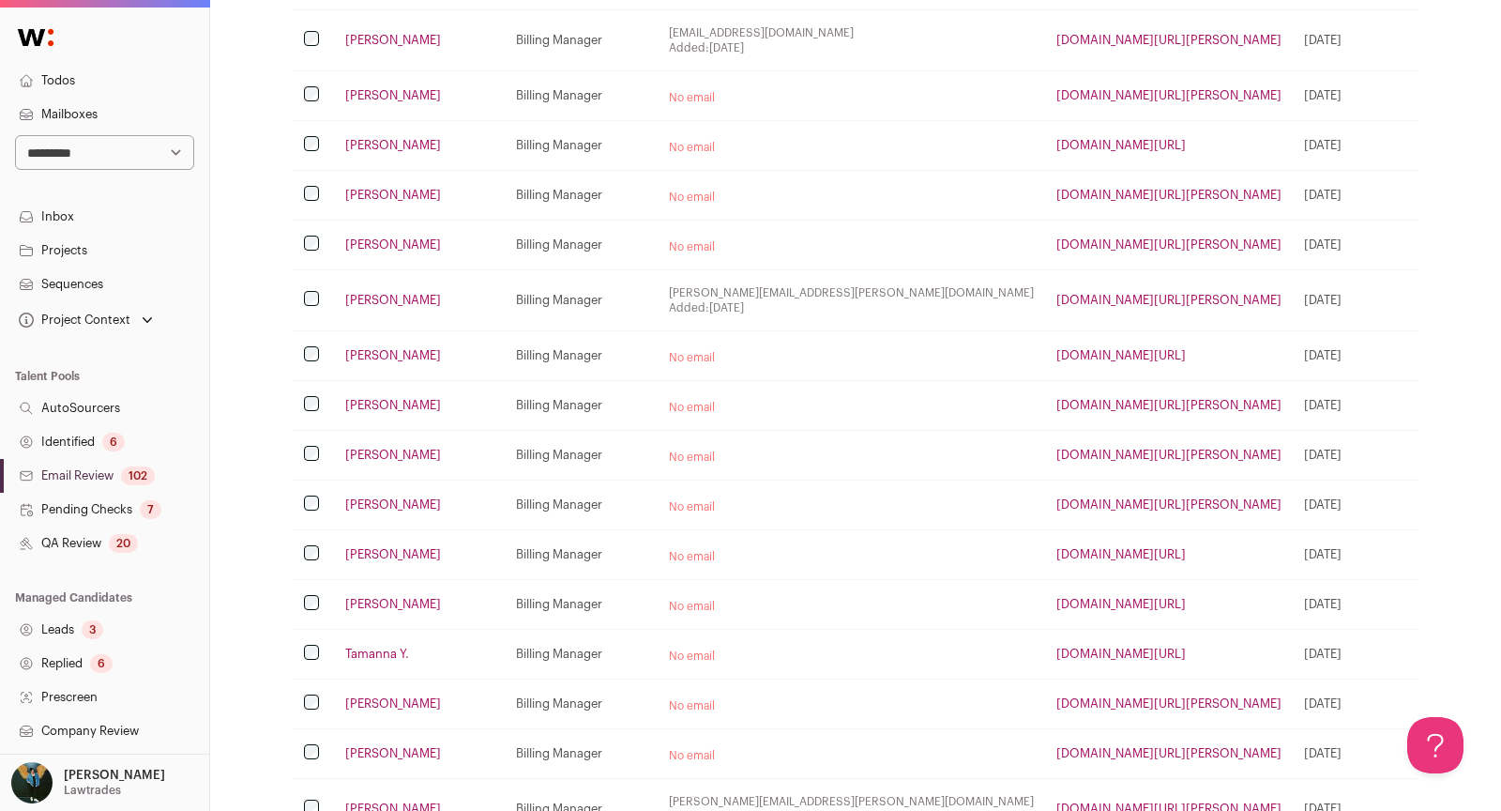
scroll to position [888, 0]
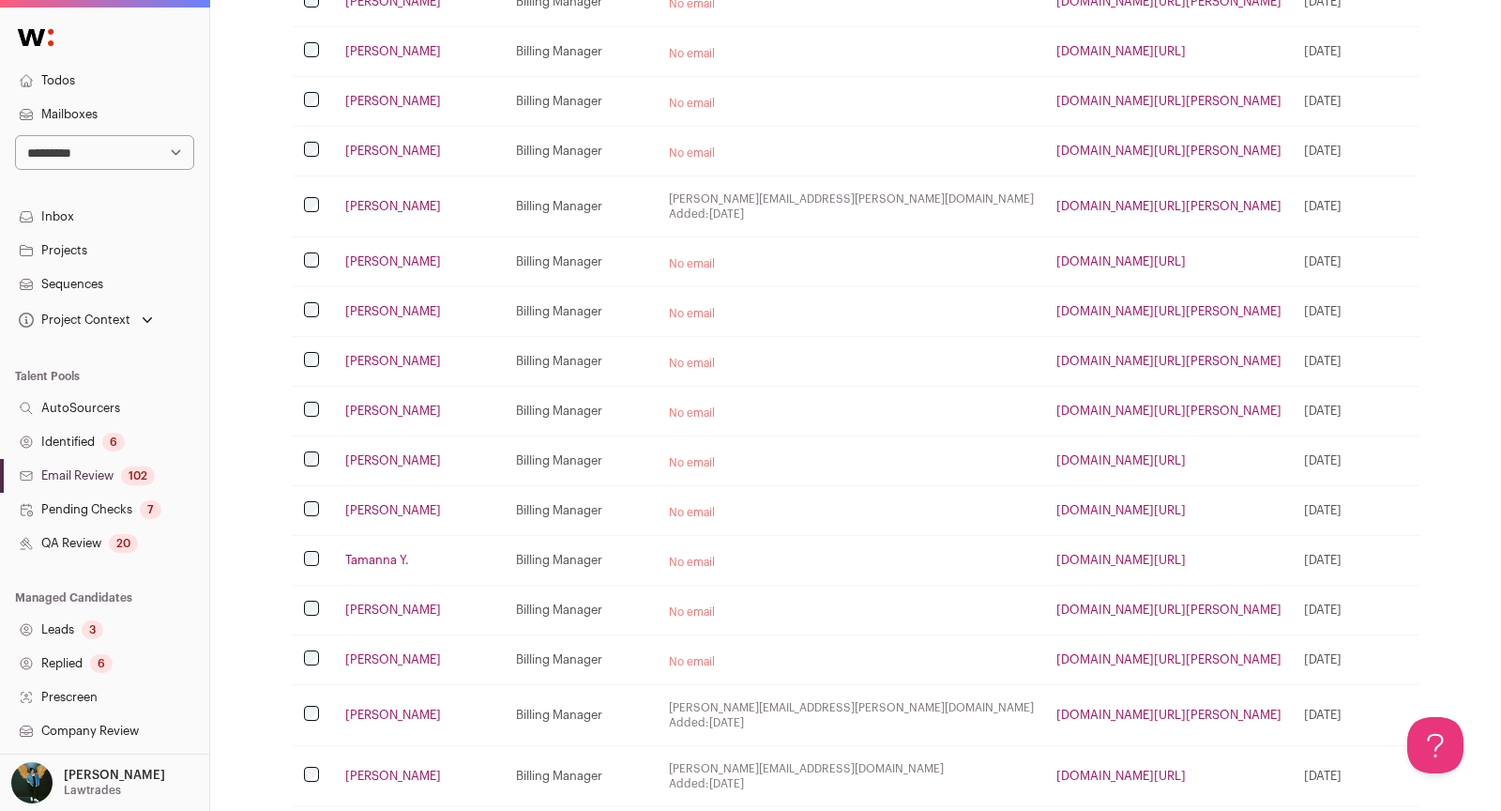
click at [1056, 504] on link "linkedin.com/in/ashleylee54" at bounding box center [1120, 510] width 129 height 12
click at [1056, 255] on link "linkedin.com/in/konstantin-iznyuk" at bounding box center [1120, 261] width 129 height 12
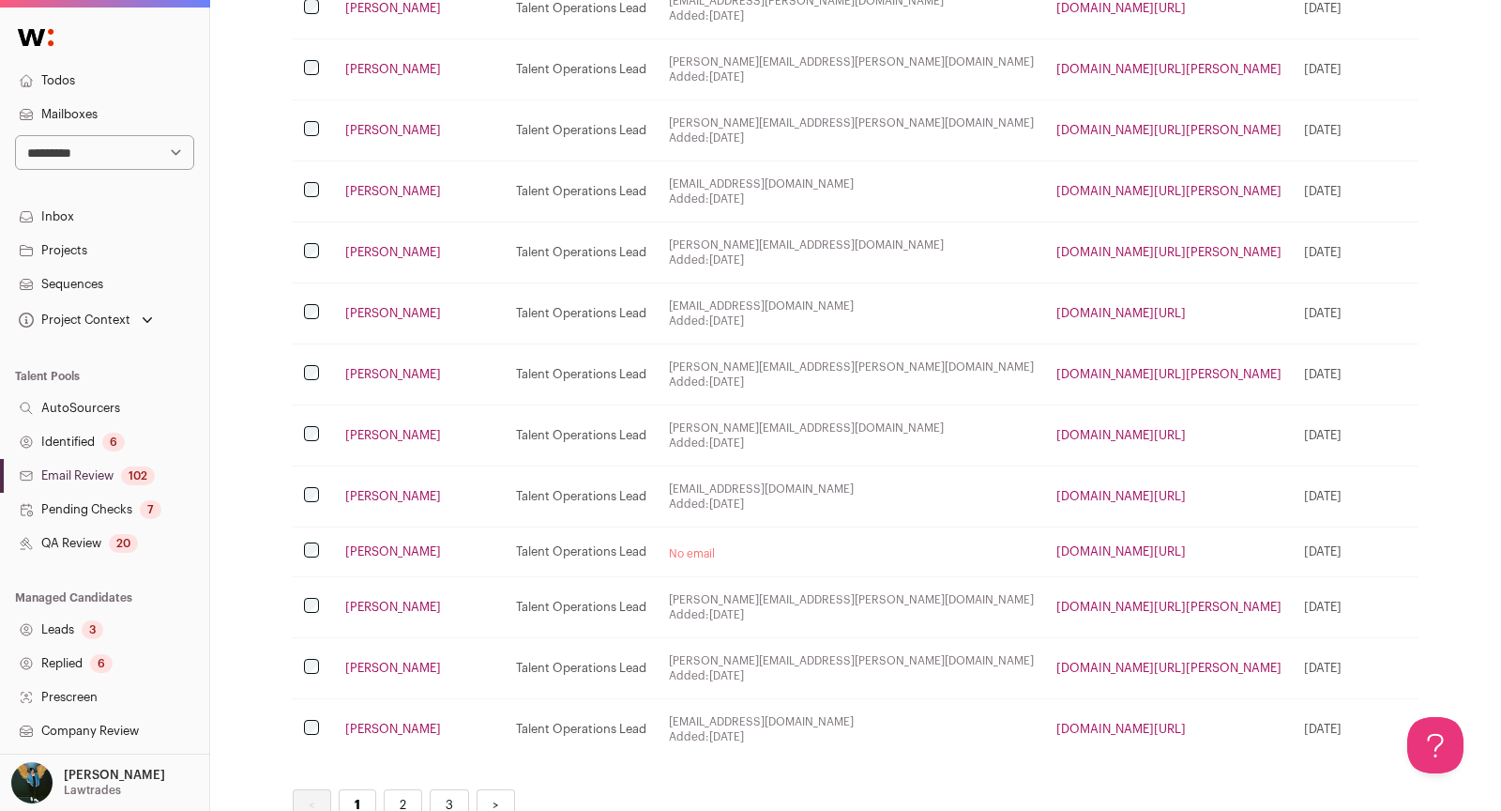
scroll to position [2419, 0]
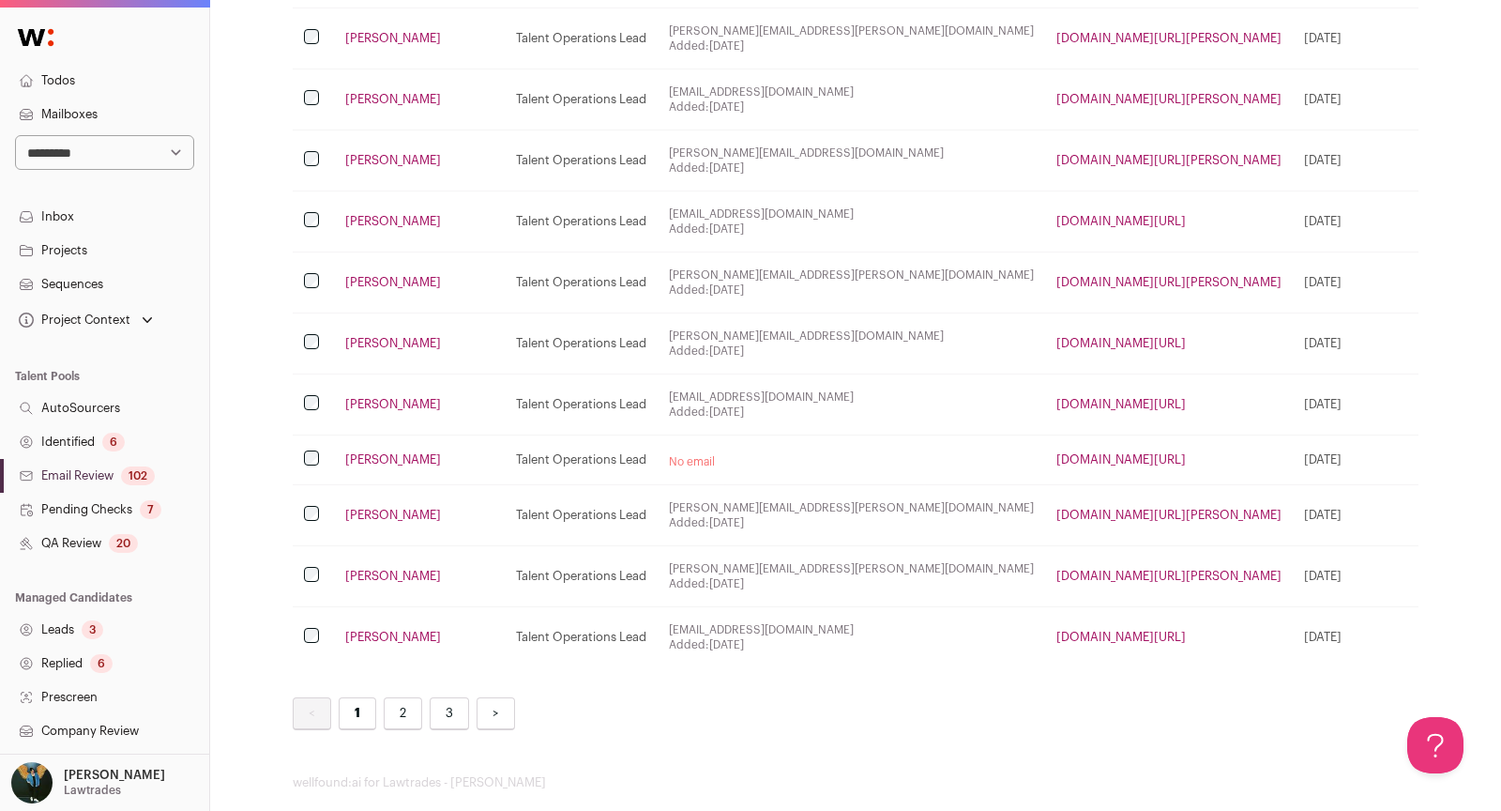
click at [90, 632] on div "3" at bounding box center [93, 629] width 22 height 19
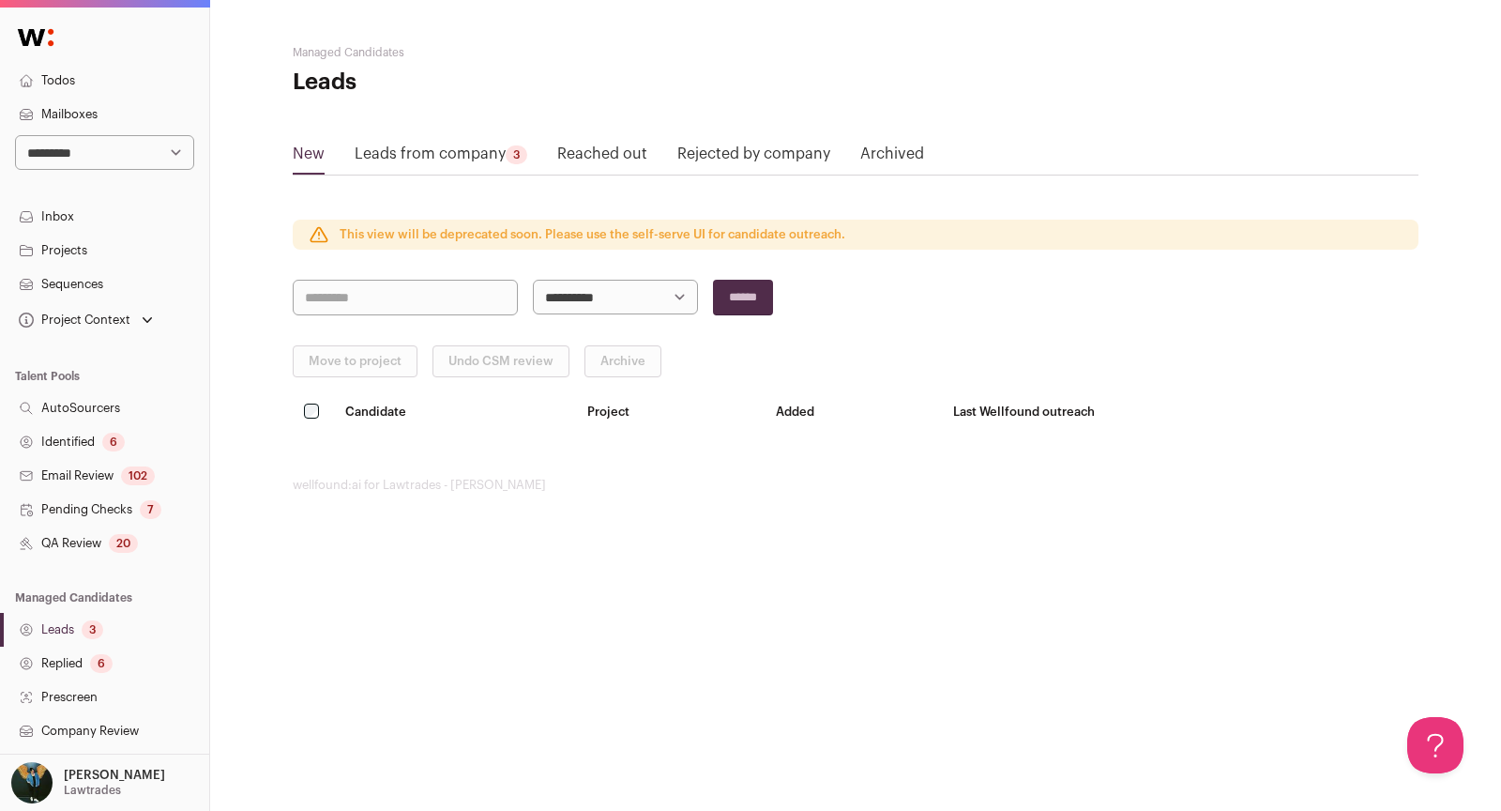
click at [93, 664] on div "6" at bounding box center [101, 663] width 23 height 19
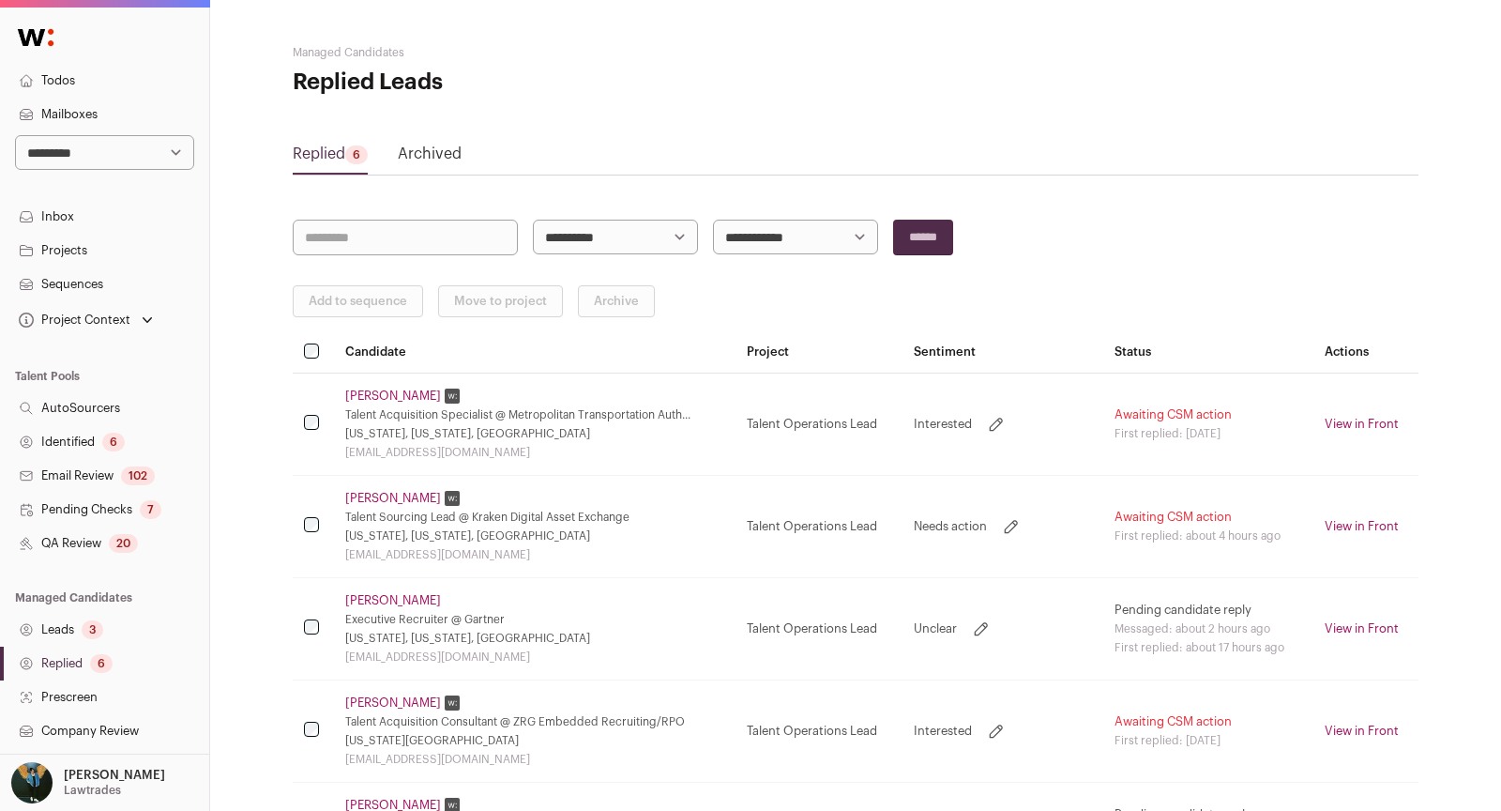
click at [115, 542] on div "20" at bounding box center [123, 543] width 29 height 19
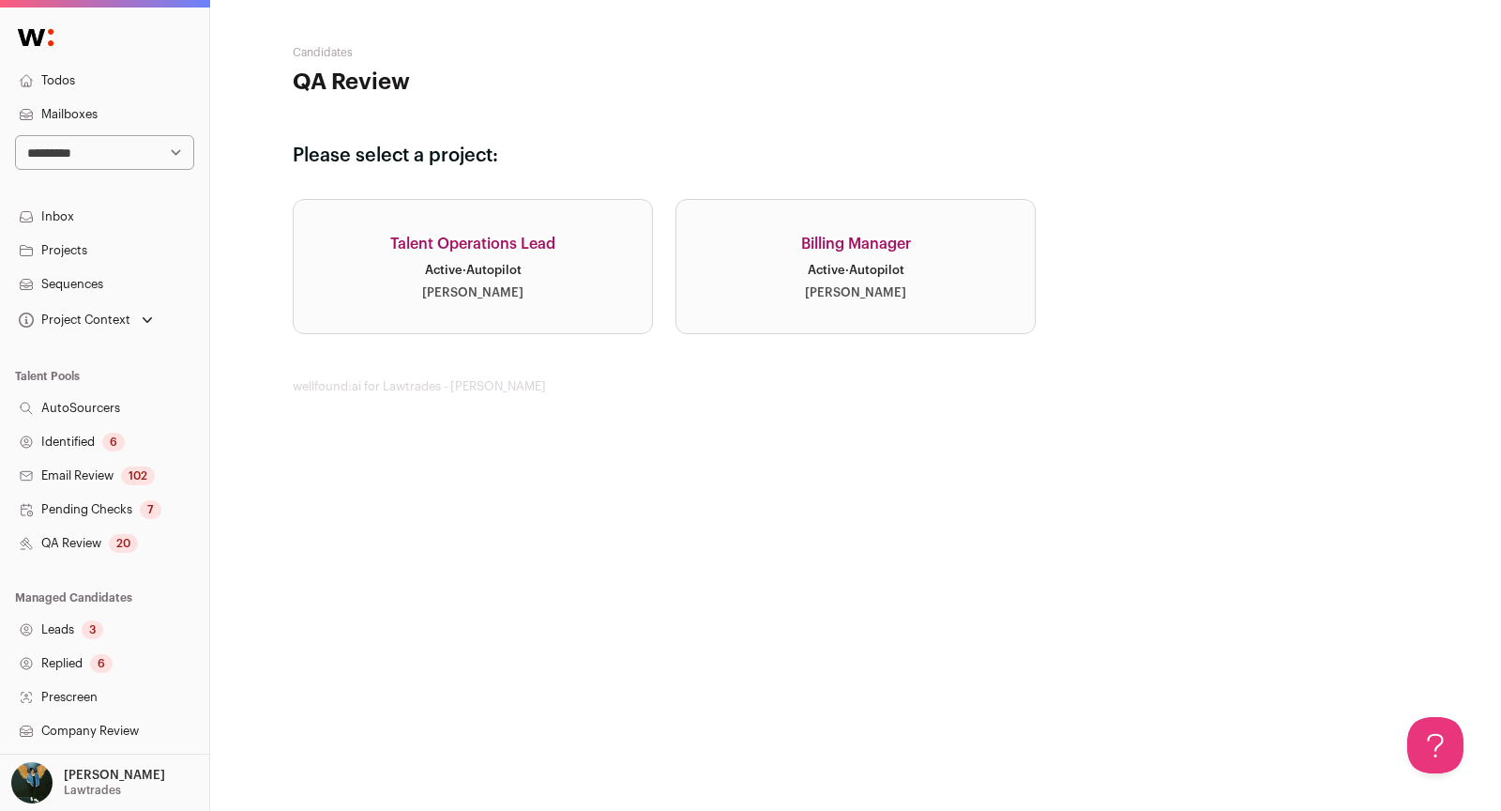
click at [593, 266] on link "Talent Operations Lead Active · Autopilot Drew Thompson" at bounding box center [473, 266] width 360 height 135
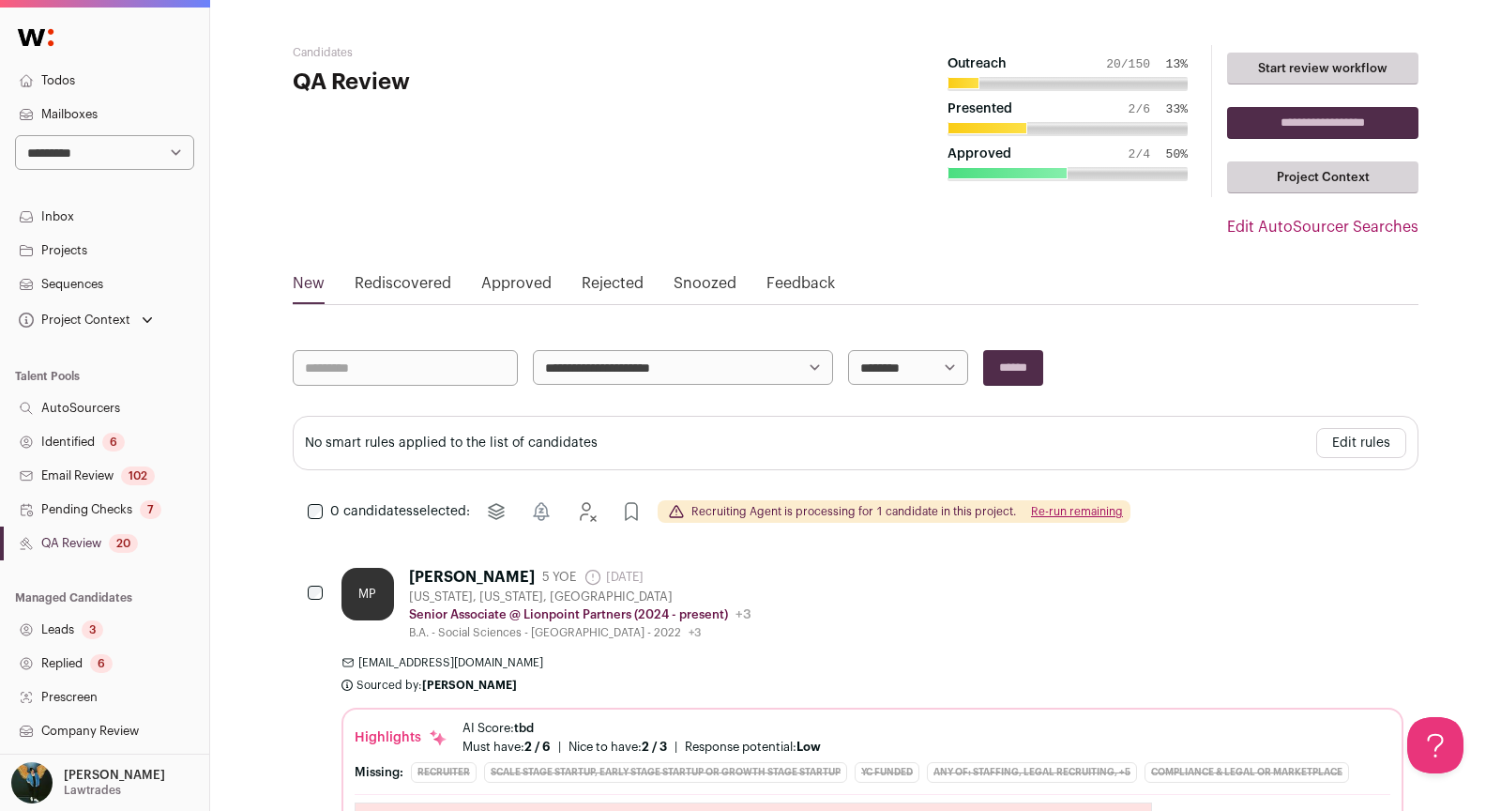
scroll to position [146, 0]
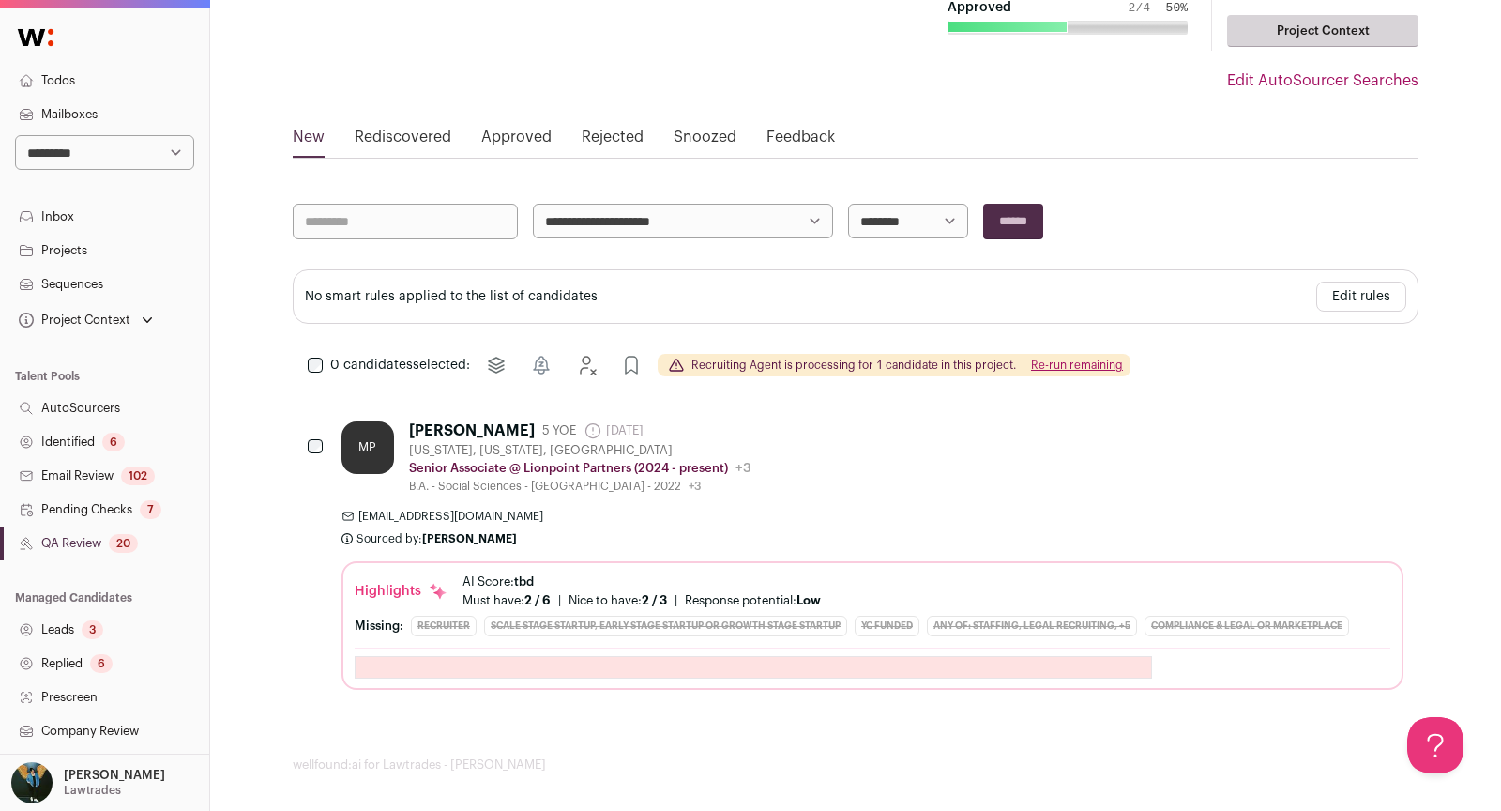
click at [1334, 430] on icon "Reject" at bounding box center [1341, 429] width 15 height 18
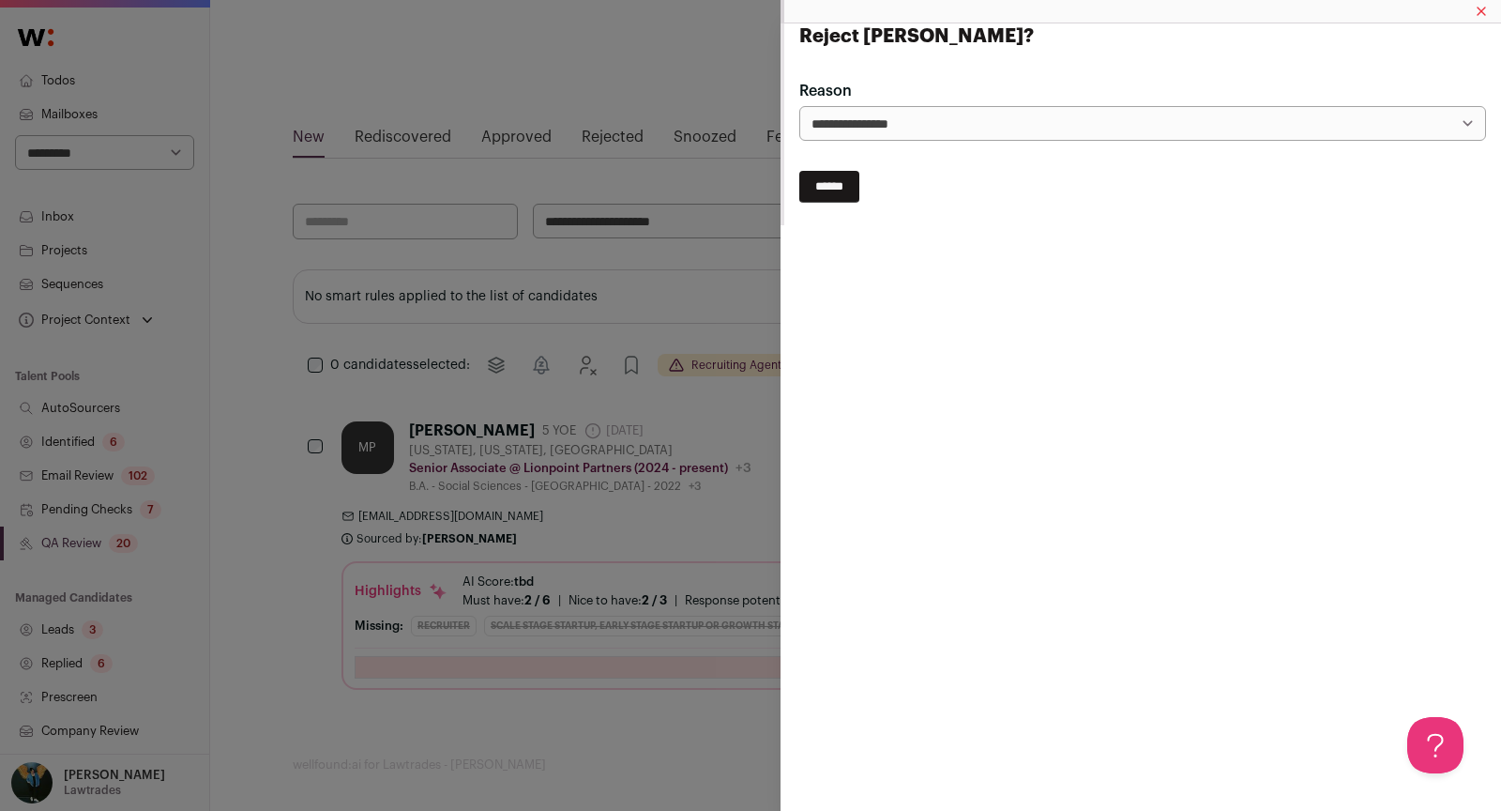
click at [843, 194] on input "******" at bounding box center [829, 187] width 60 height 32
select select
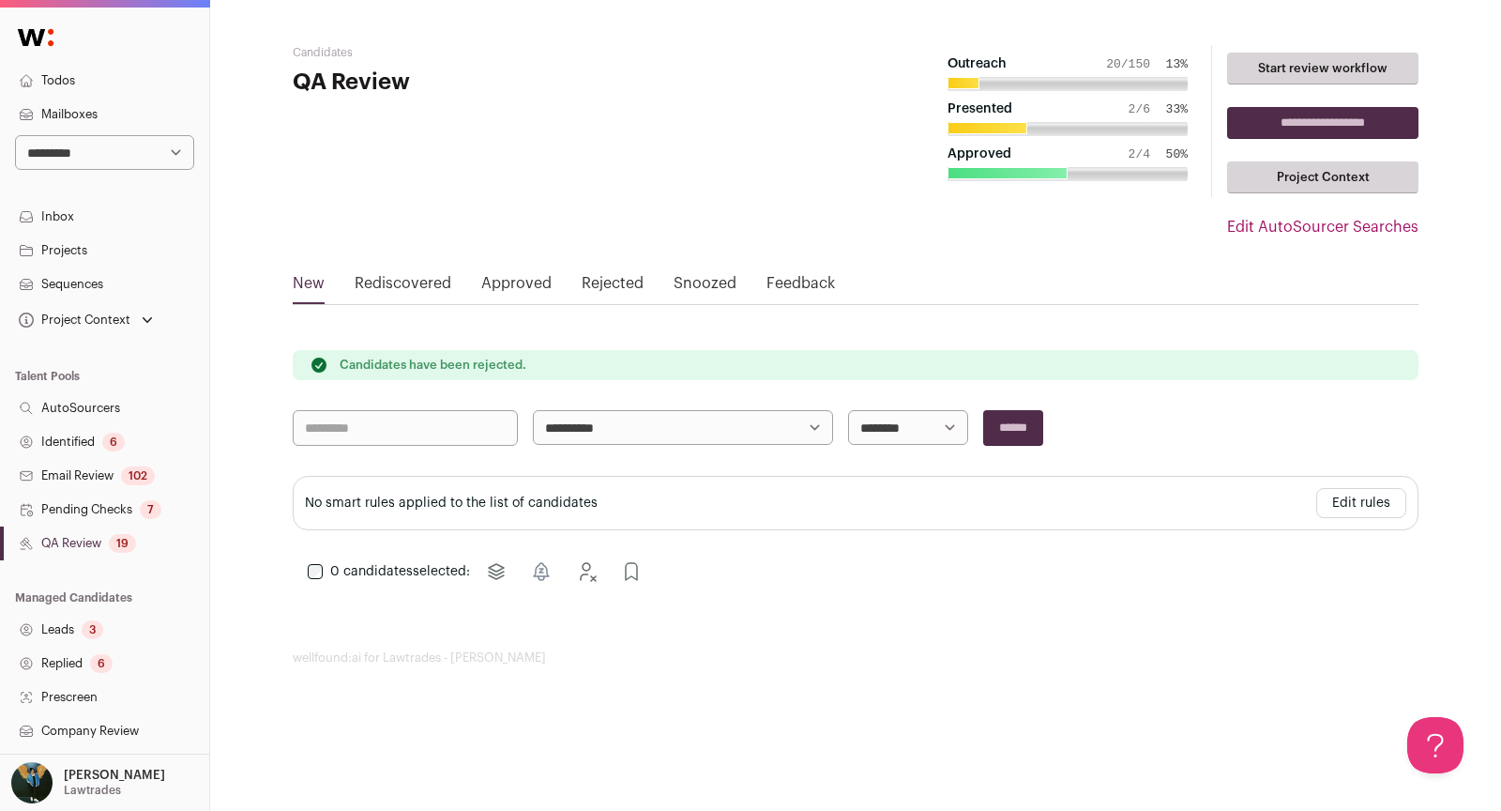
scroll to position [267, 0]
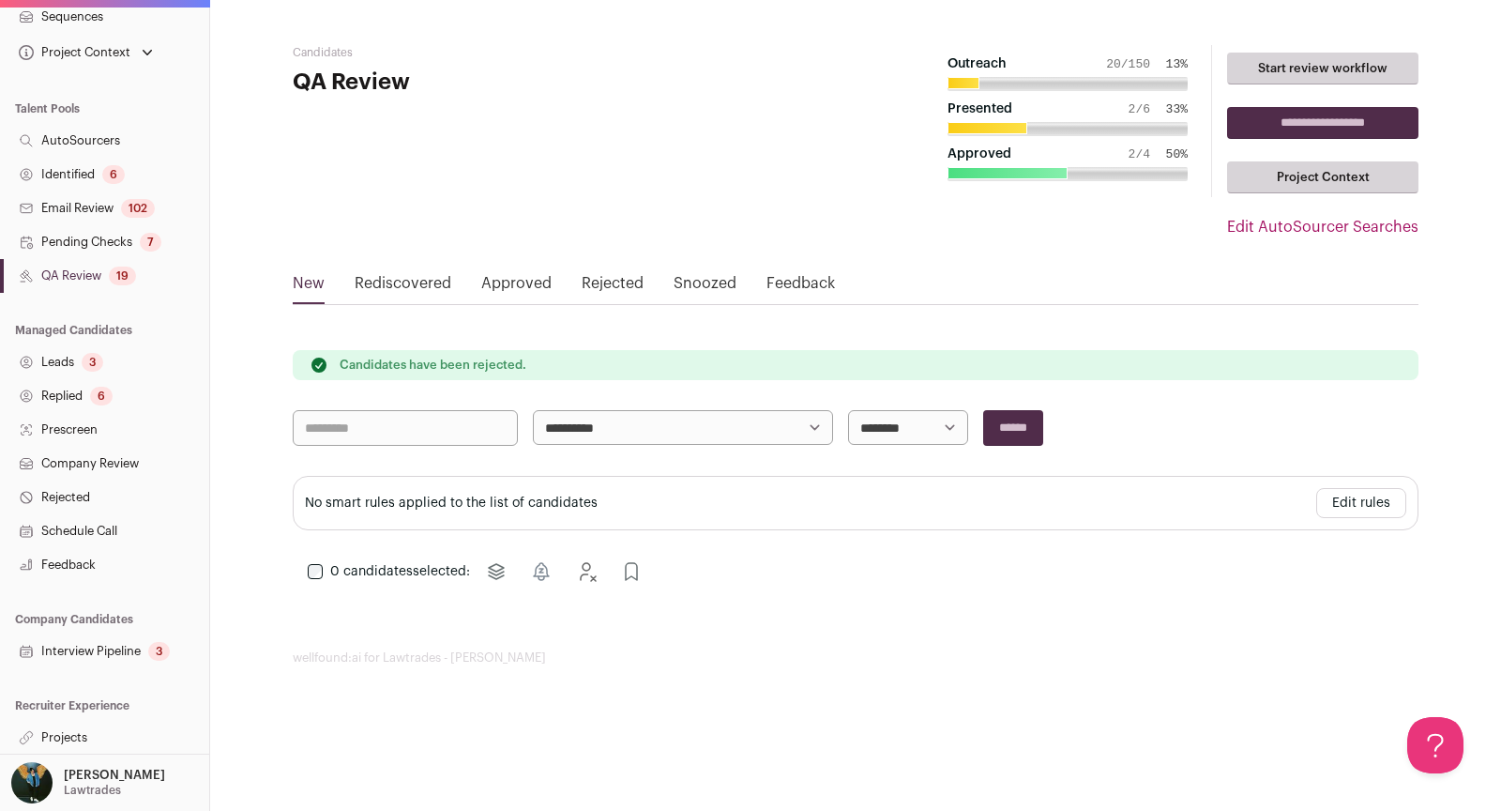
click at [111, 735] on link "Projects" at bounding box center [104, 738] width 209 height 34
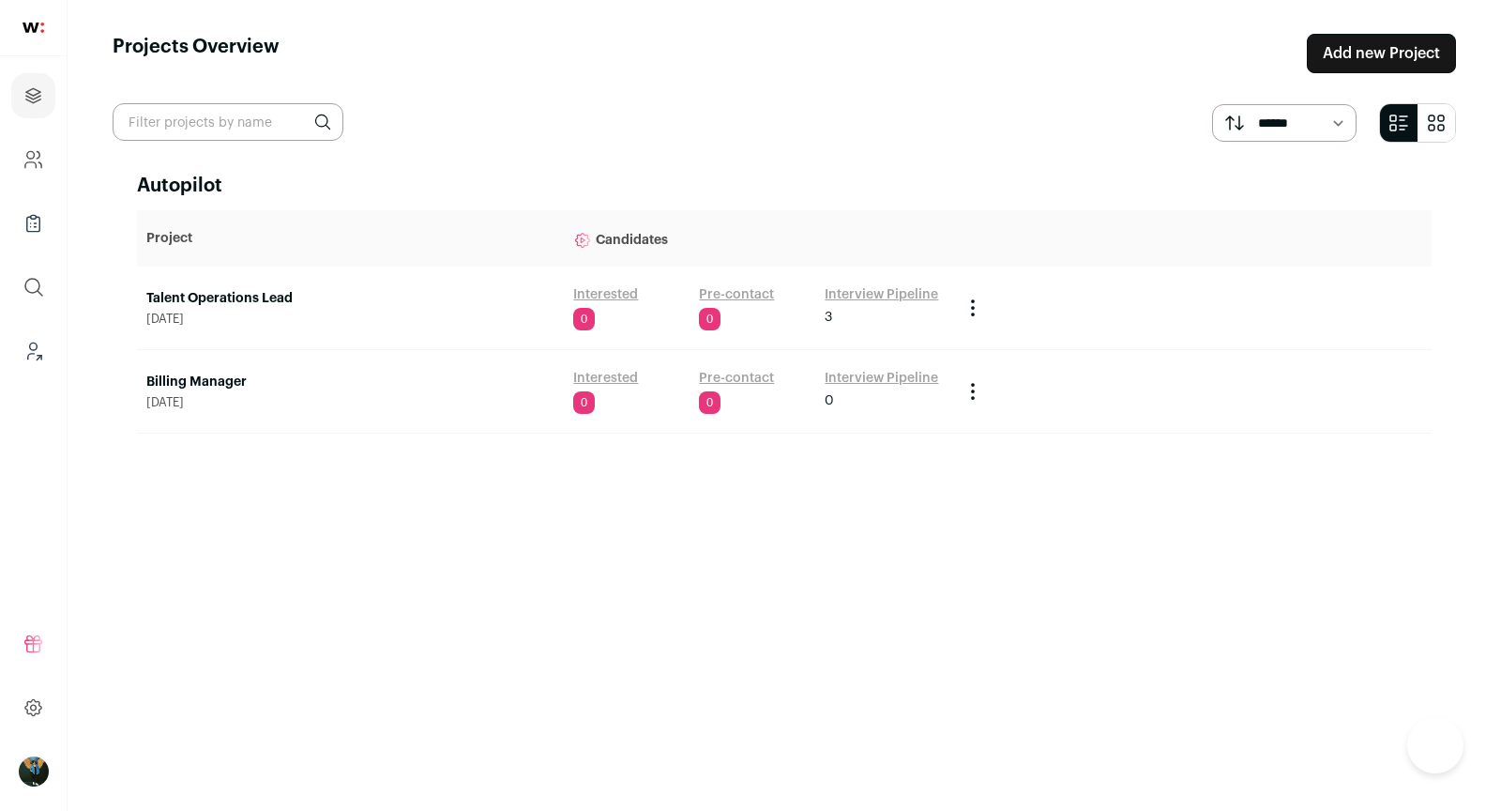
click at [78, 737] on main "Projects Overview Add new Project ****** ******* Autopilot Project Candidates T…" at bounding box center [785, 405] width 1434 height 811
click at [261, 304] on link "Talent Operations Lead" at bounding box center [350, 298] width 408 height 19
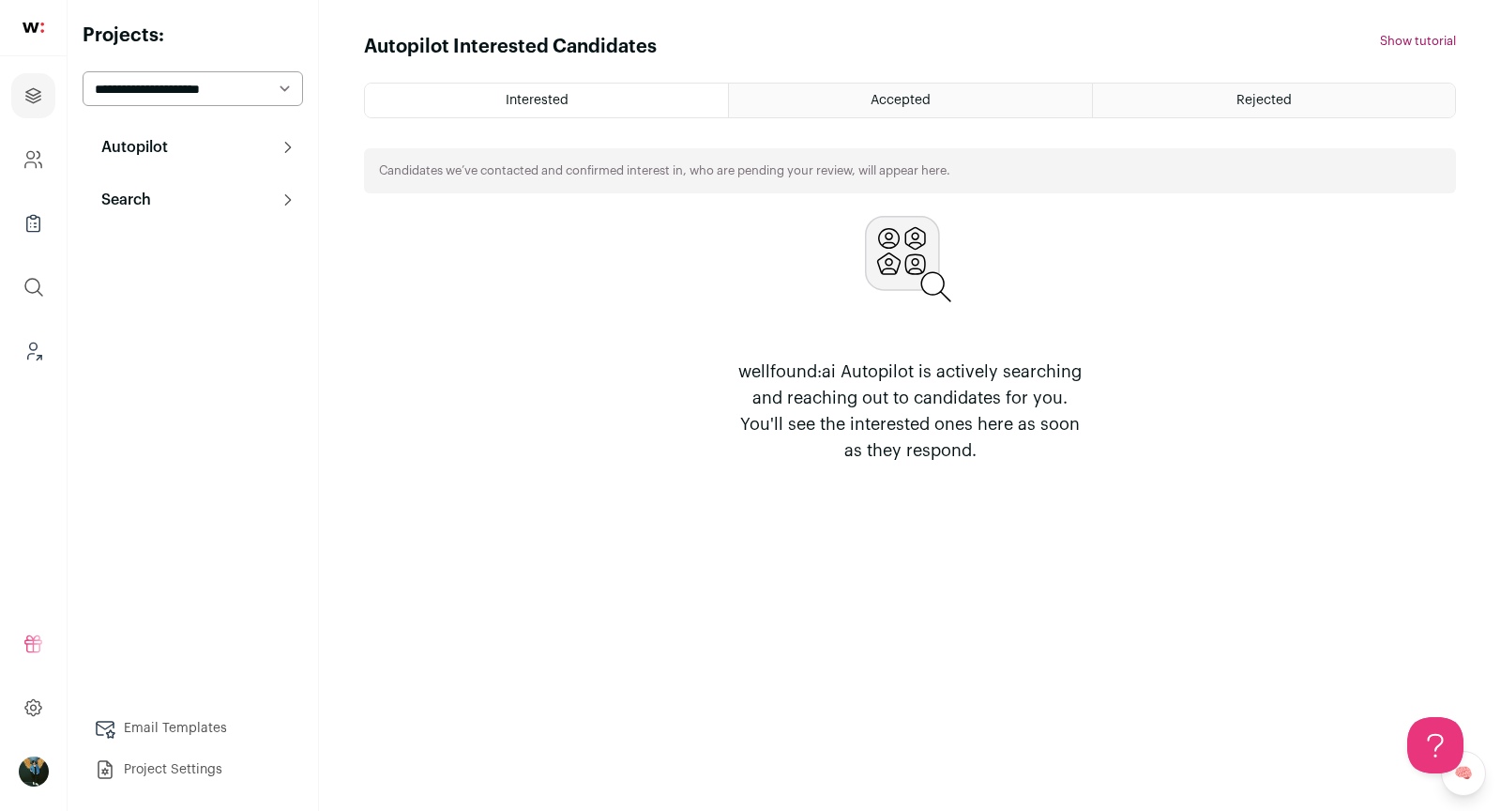
click at [84, 183] on div "Search Search Search System Reviews 64 Prospects Replied 6 Schedule call" at bounding box center [193, 200] width 220 height 38
click at [129, 202] on p "Search" at bounding box center [120, 200] width 61 height 23
click at [153, 229] on link "Search" at bounding box center [193, 238] width 220 height 38
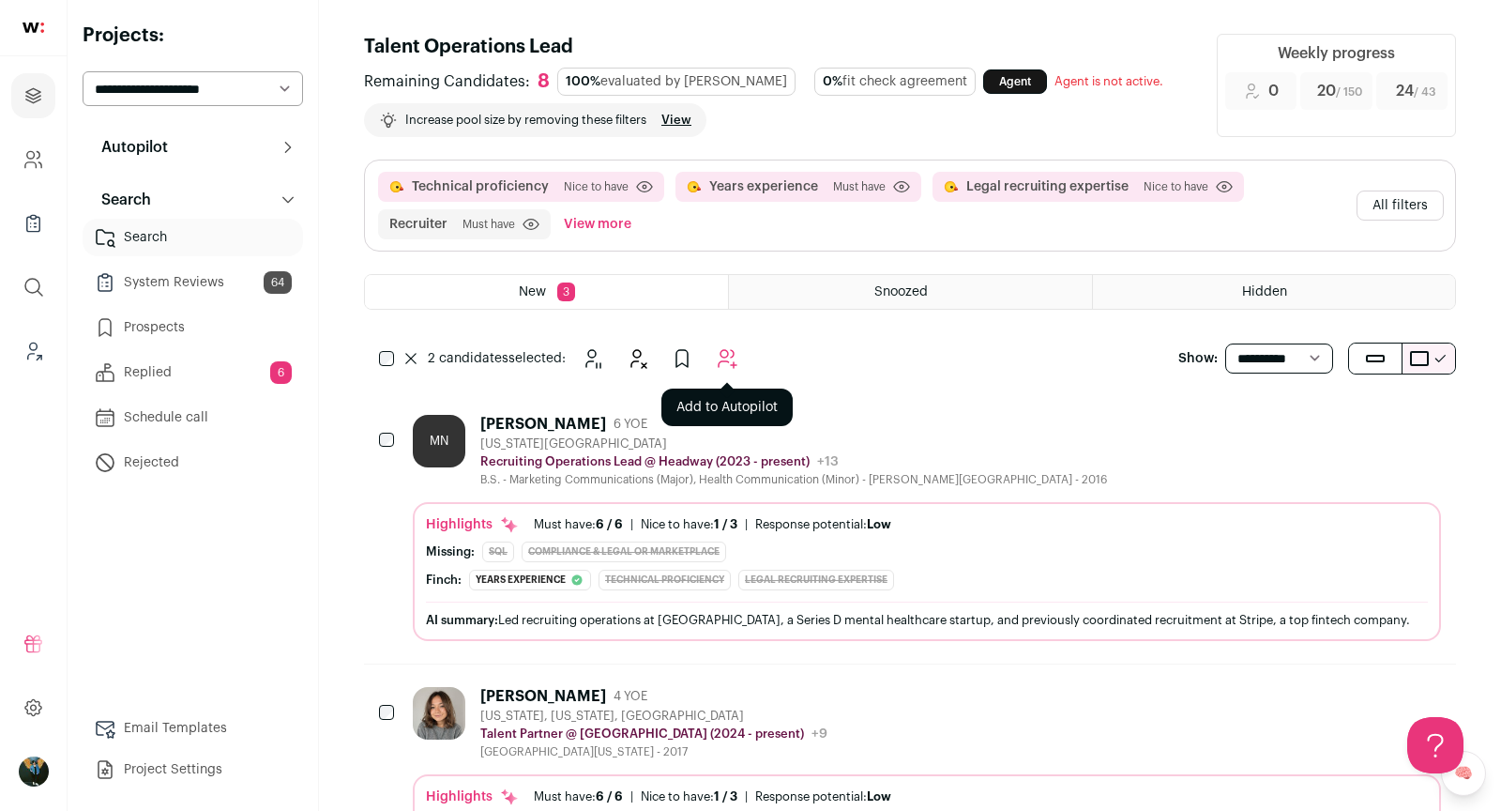
click at [741, 358] on button "Add to Autopilot" at bounding box center [727, 359] width 38 height 38
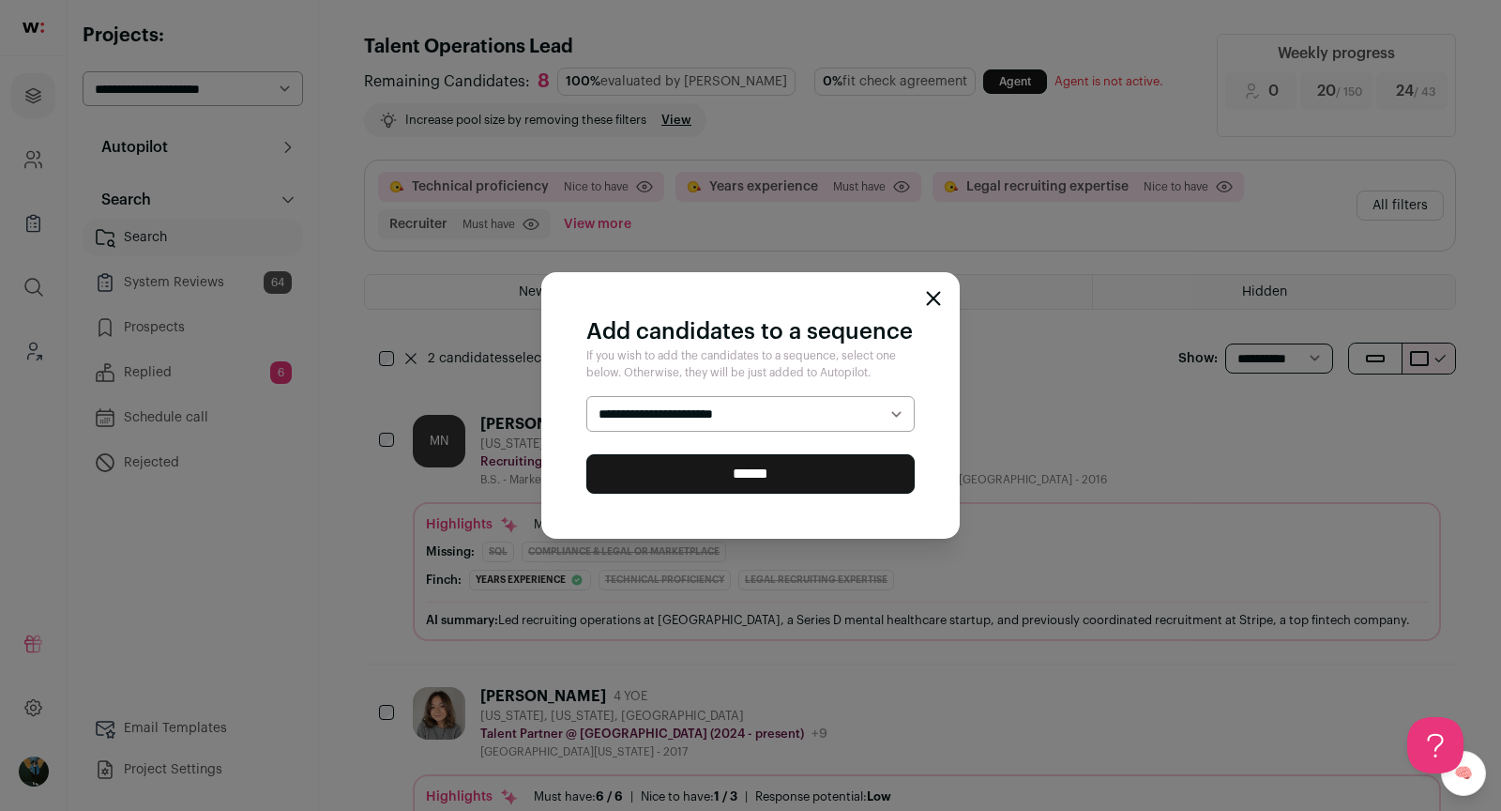
select select "*****"
click at [717, 472] on input "******" at bounding box center [750, 473] width 328 height 39
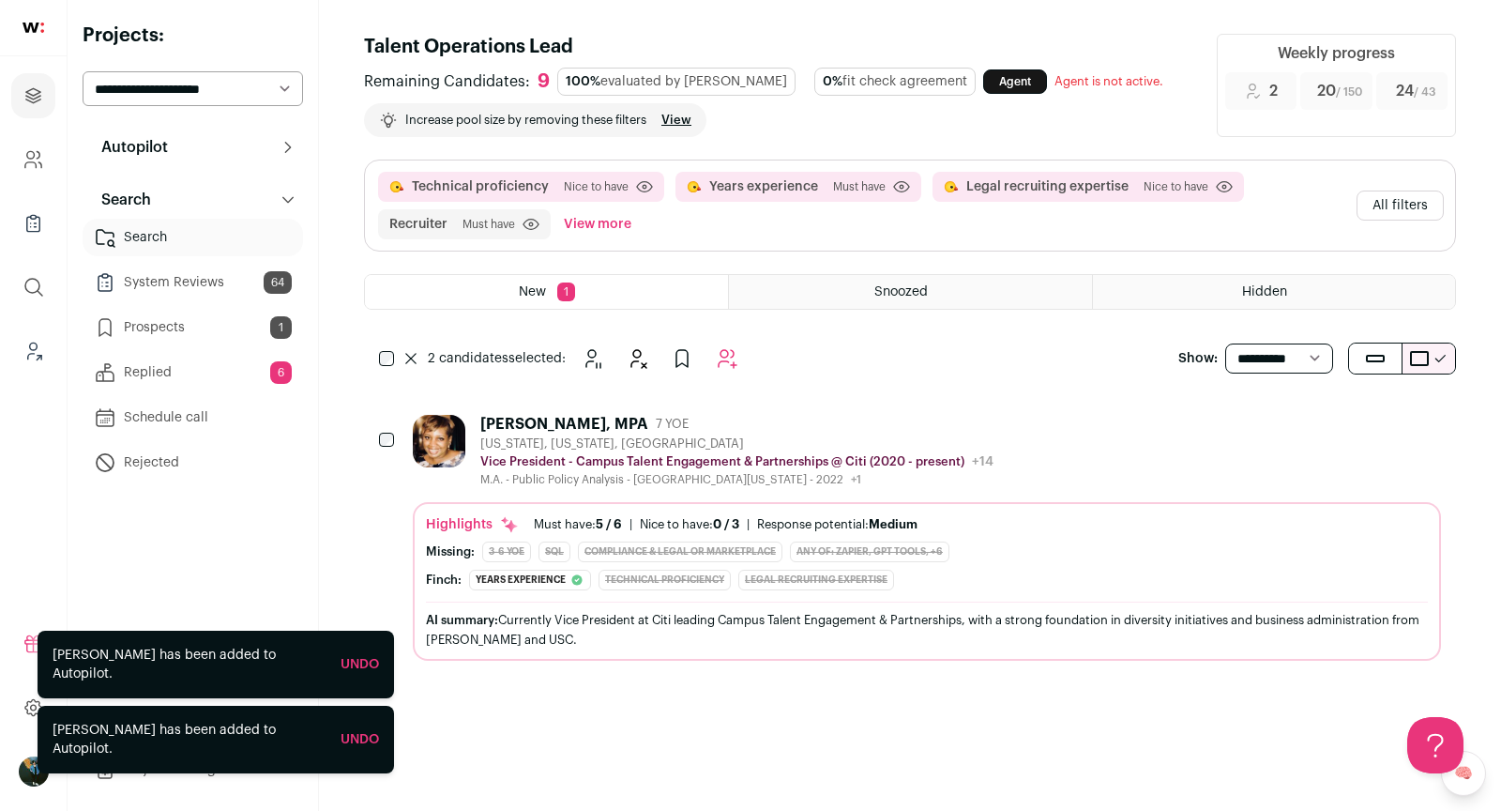
click at [408, 348] on div "2 candidates selected: Snooze Hide Add to Prospects Add to Autopilot" at bounding box center [574, 359] width 344 height 38
click at [646, 365] on icon "Hide" at bounding box center [638, 359] width 15 height 18
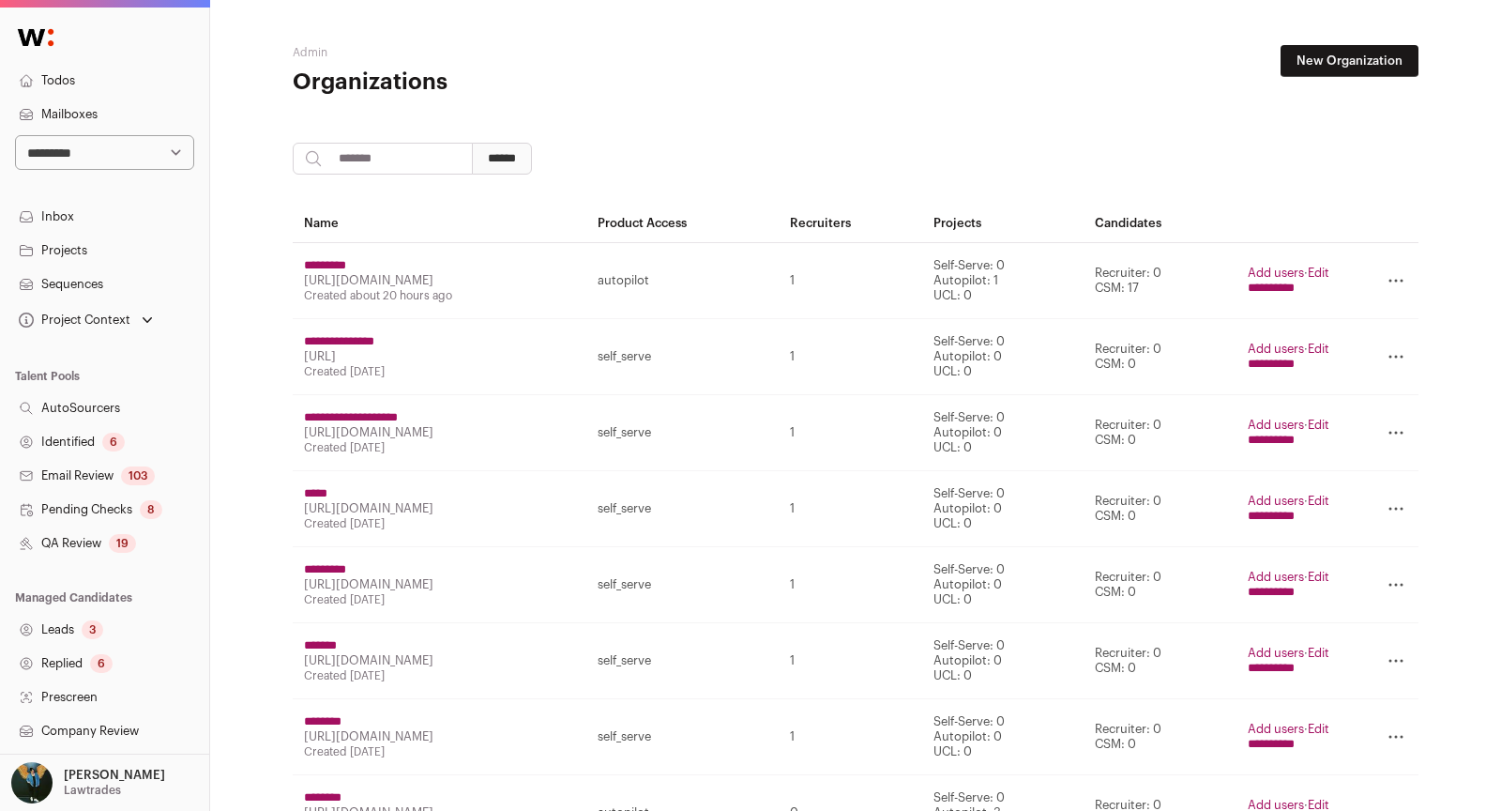
scroll to position [267, 0]
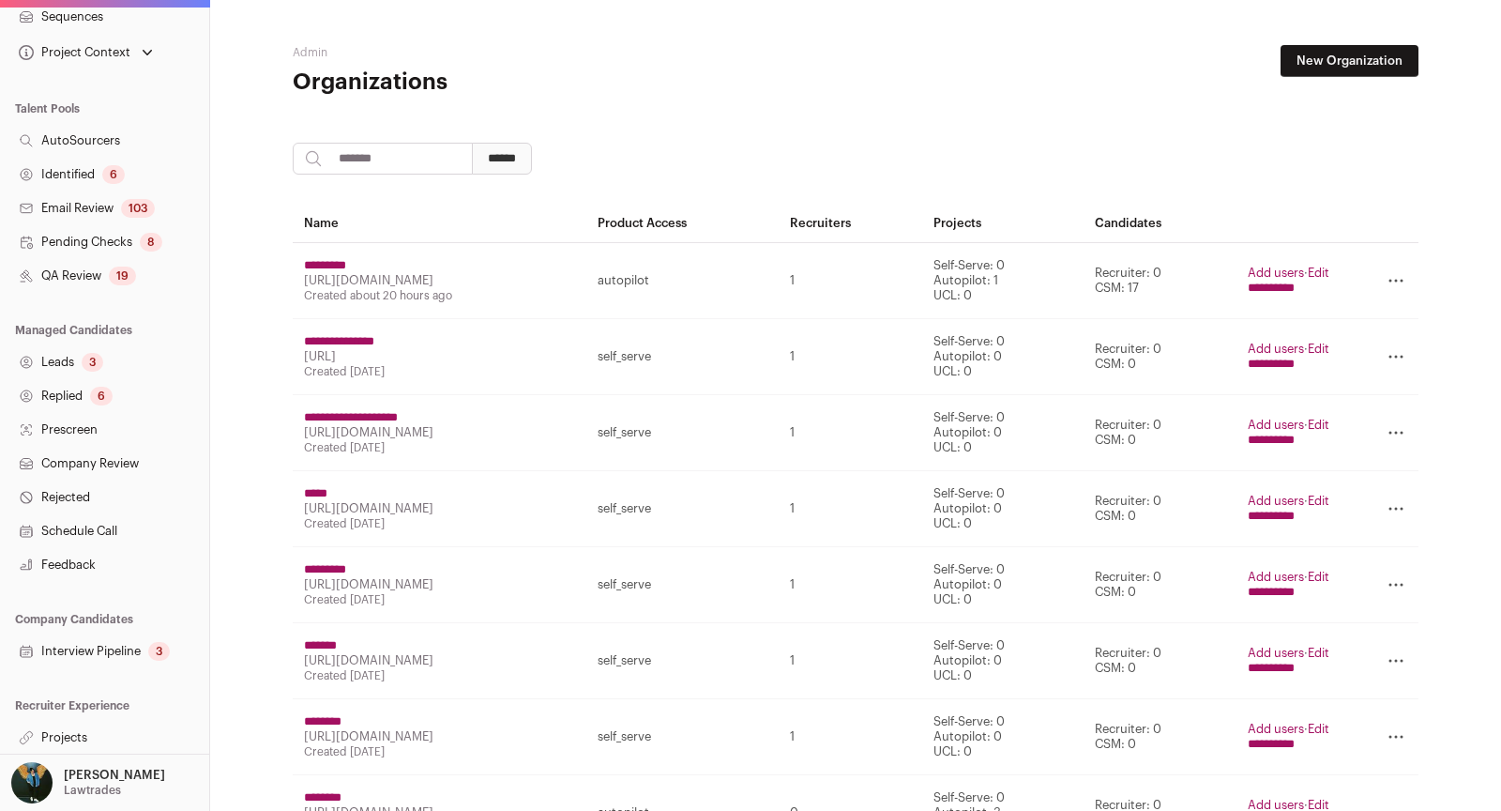
click at [76, 731] on link "Projects" at bounding box center [104, 738] width 209 height 34
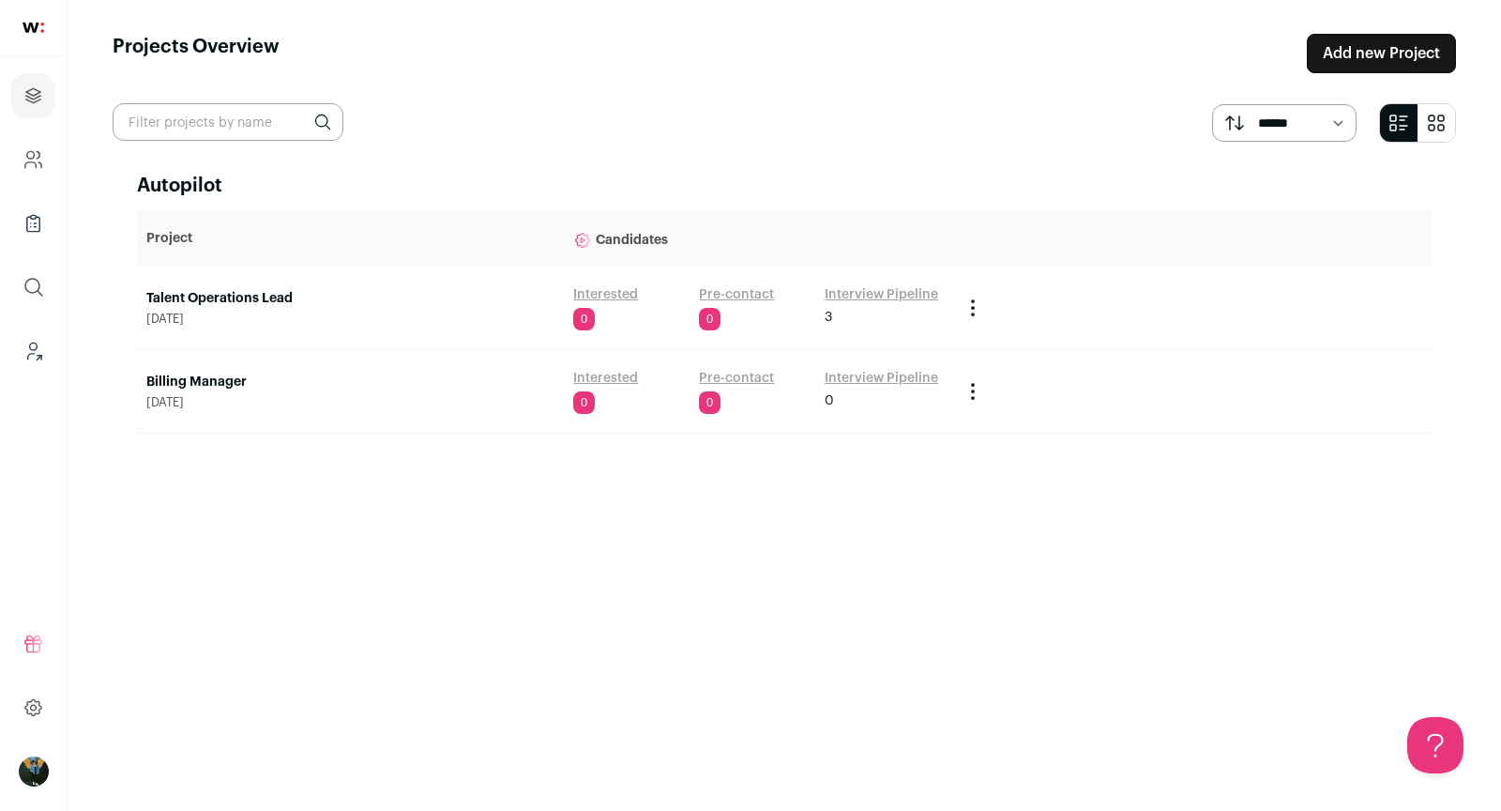
click at [251, 292] on link "Talent Operations Lead" at bounding box center [350, 298] width 408 height 19
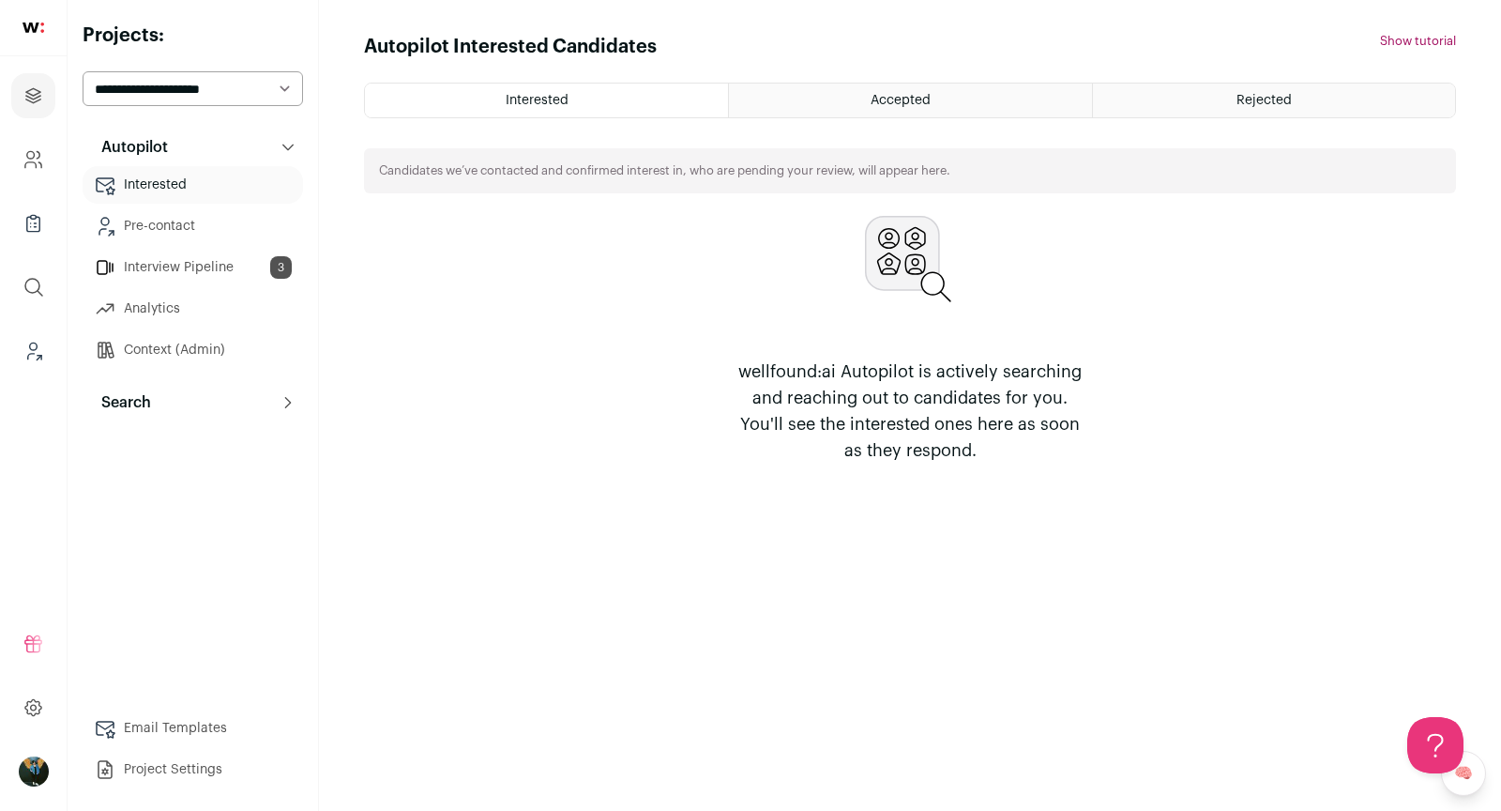
click at [143, 398] on p "Search" at bounding box center [120, 402] width 61 height 23
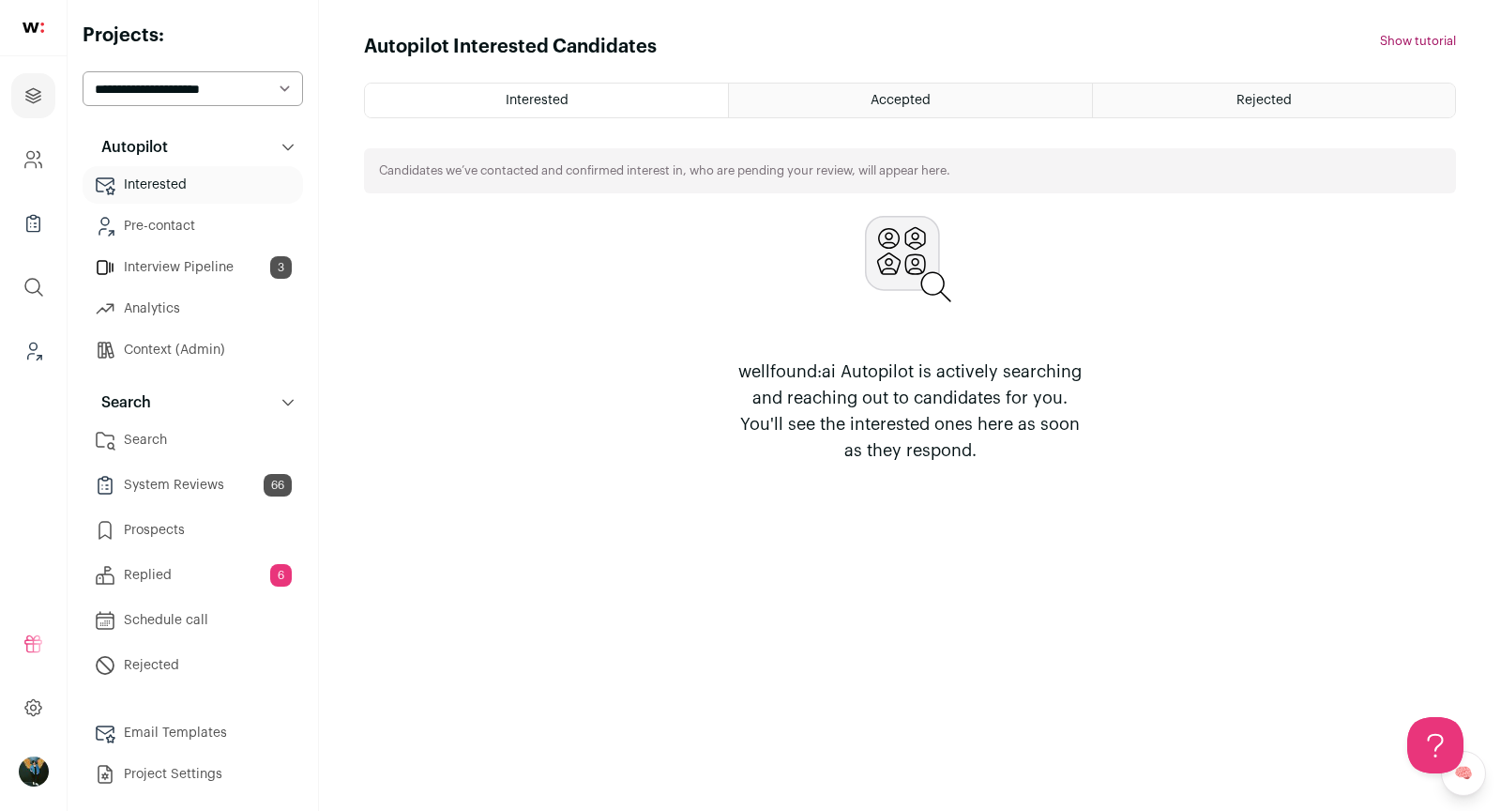
click at [143, 440] on link "Search" at bounding box center [193, 440] width 220 height 38
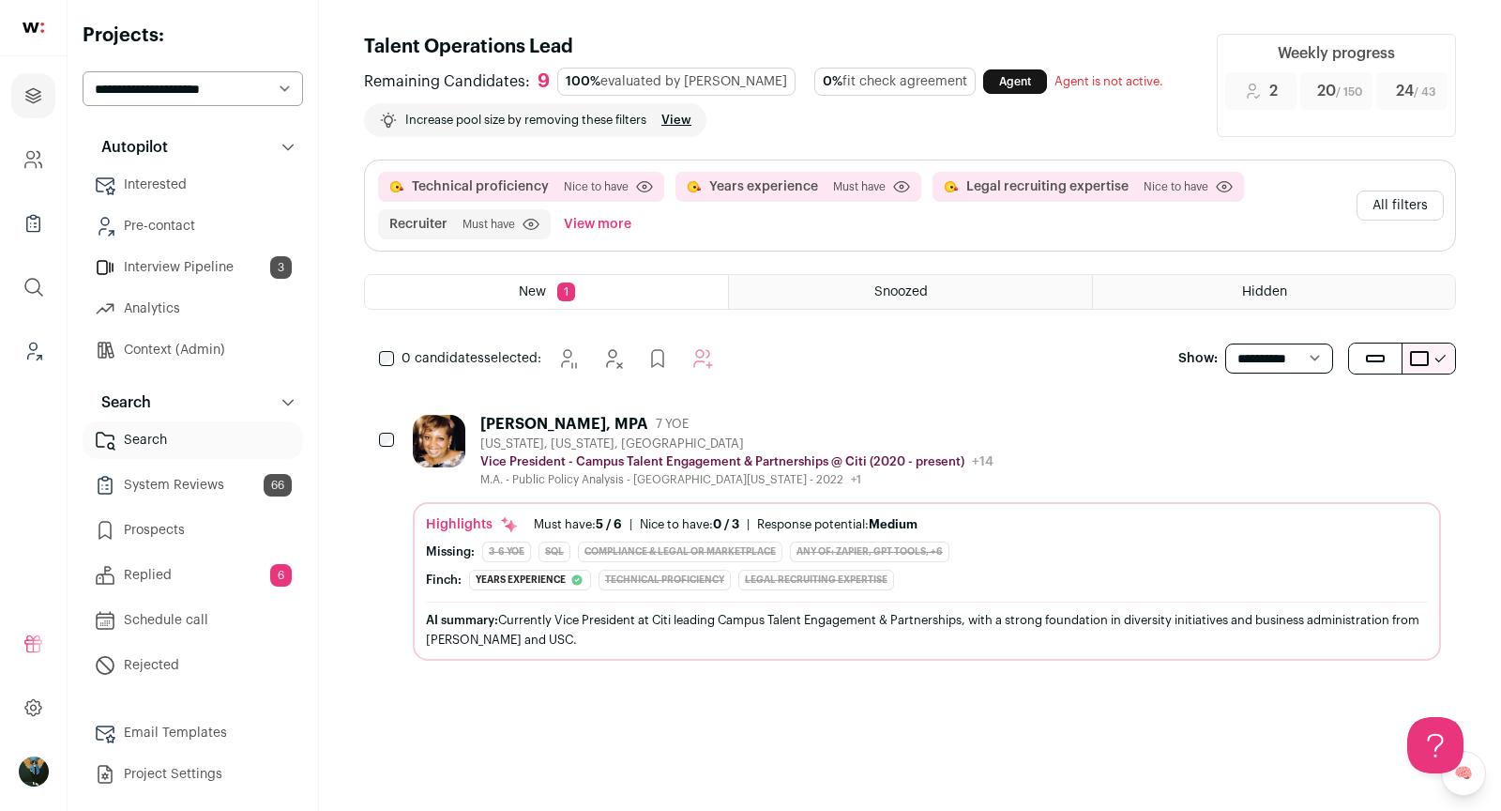
click at [1328, 403] on button "Hide" at bounding box center [1323, 422] width 39 height 39
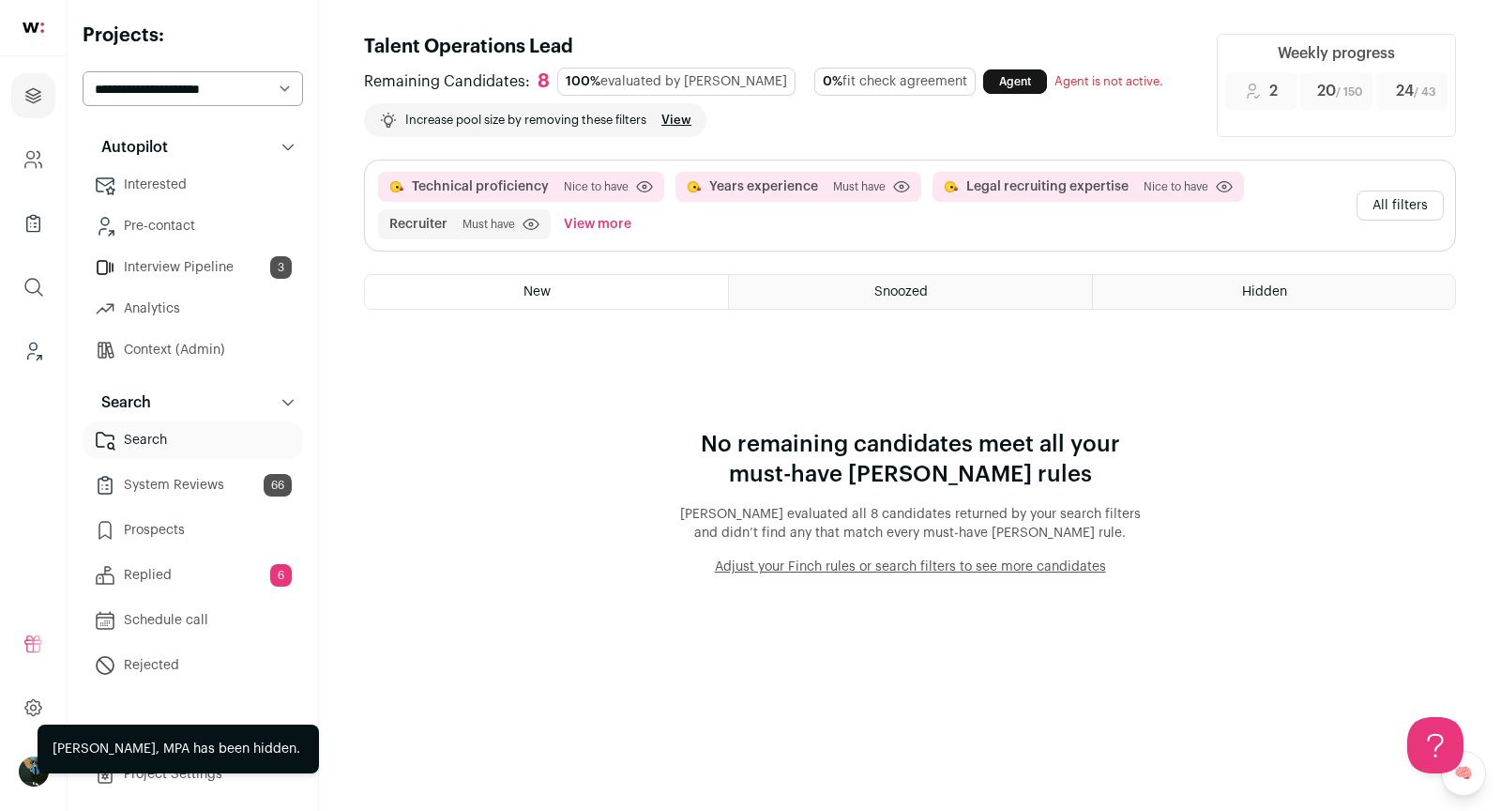
click at [1395, 209] on button "All filters" at bounding box center [1400, 205] width 87 height 30
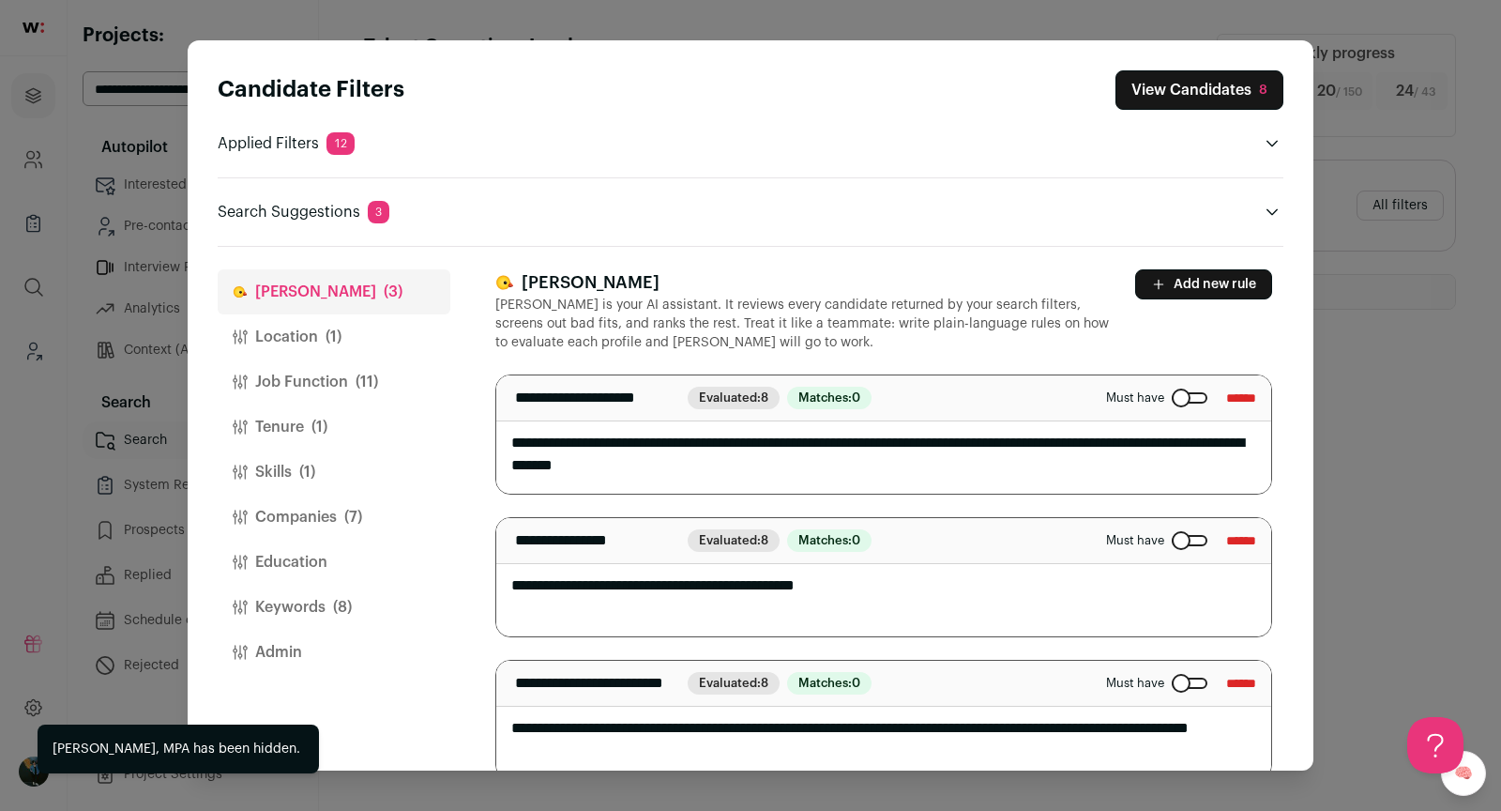
scroll to position [27, 0]
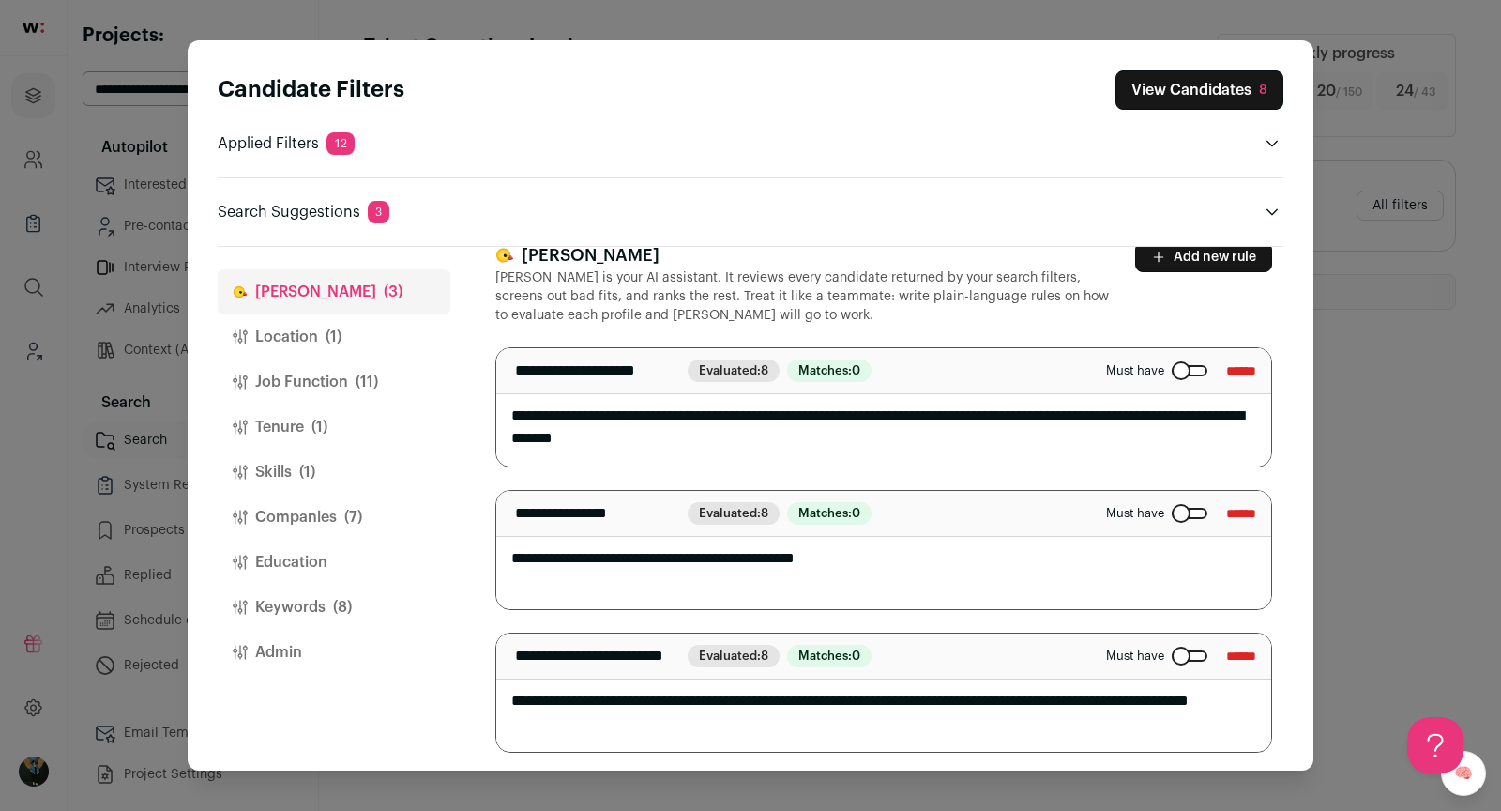
click at [384, 383] on button "Job Function (11)" at bounding box center [334, 381] width 233 height 45
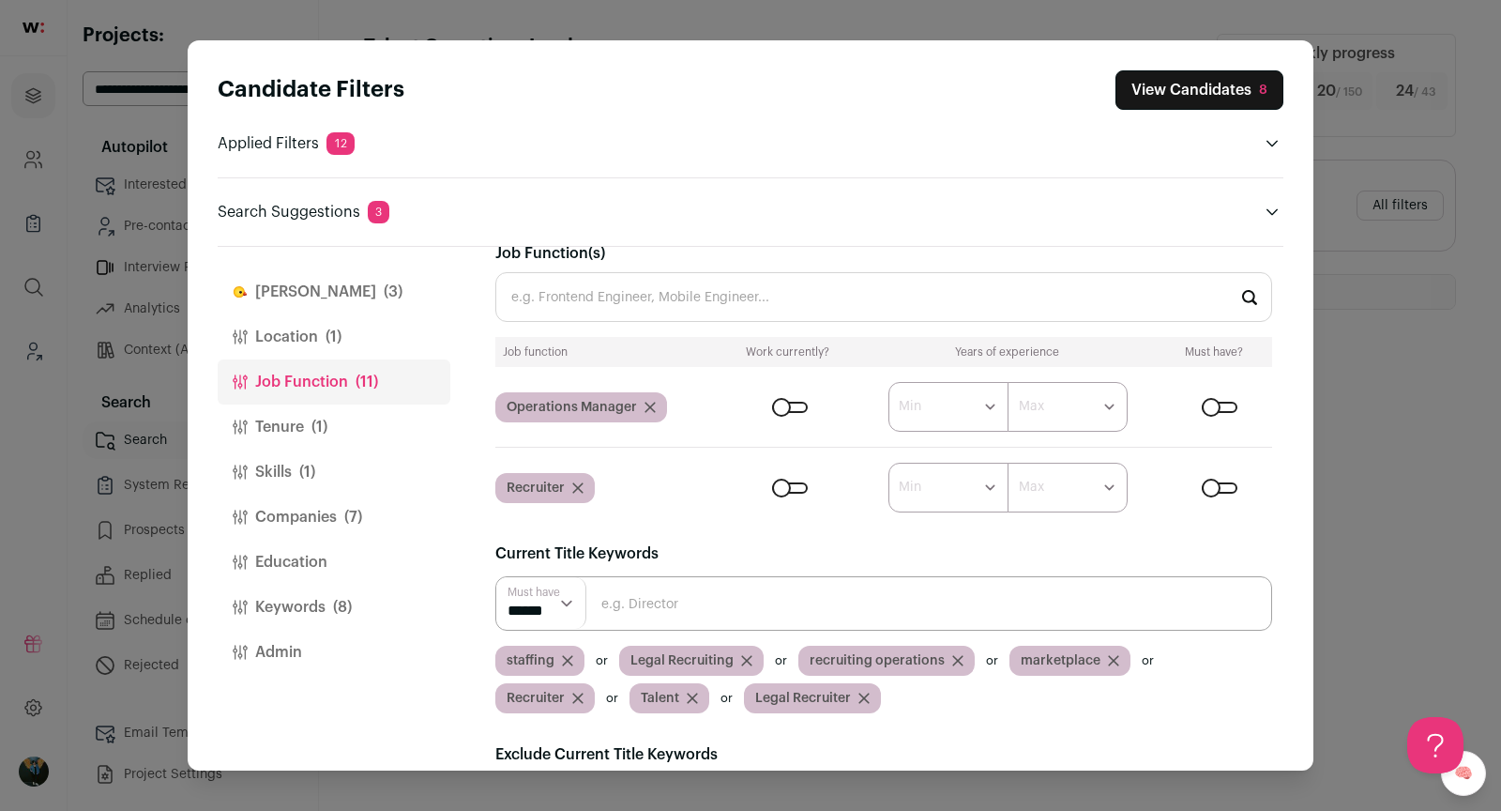
click at [791, 486] on div "Close modal via background" at bounding box center [790, 487] width 36 height 11
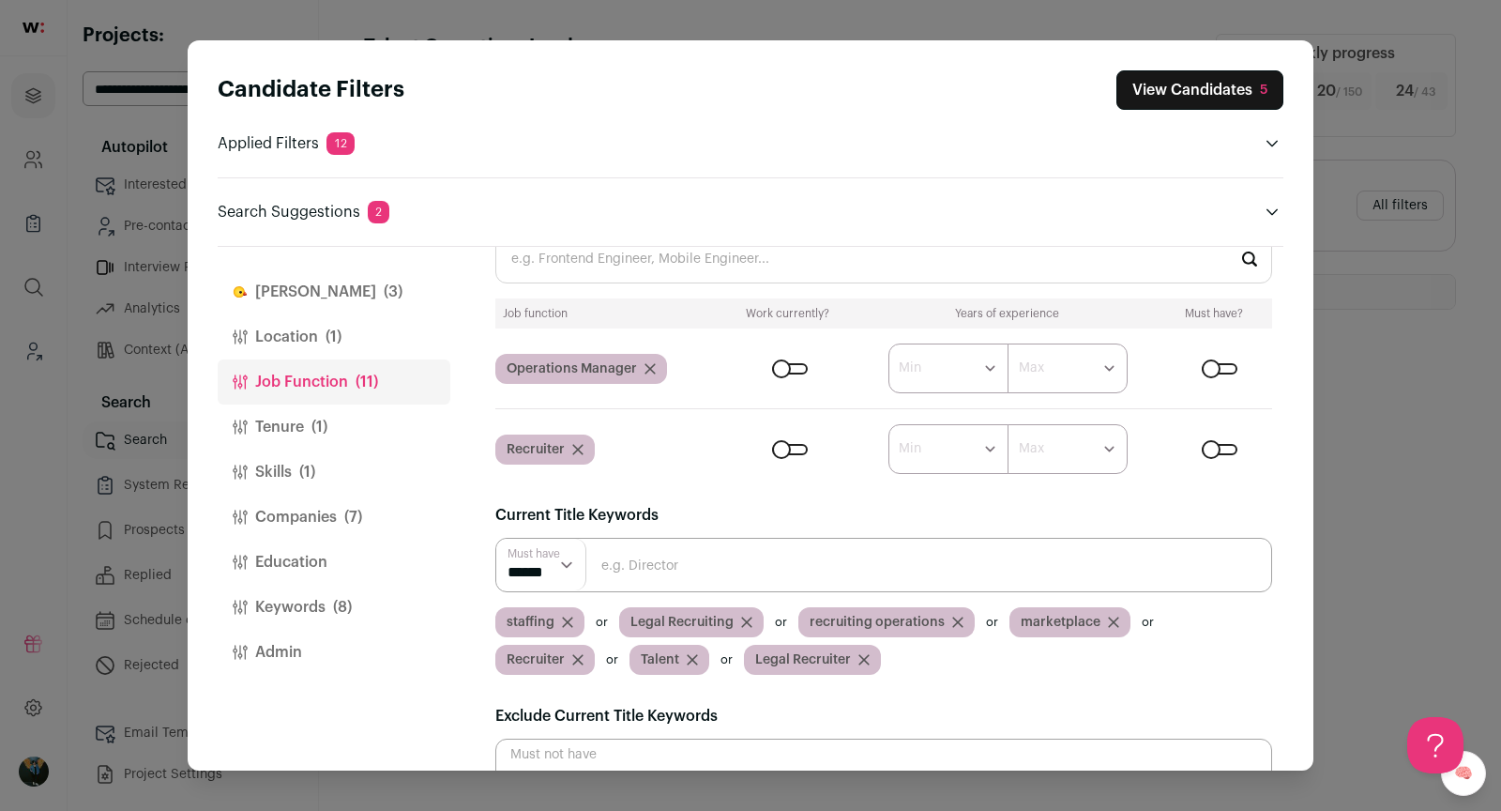
scroll to position [0, 0]
click at [304, 517] on button "Companies (7)" at bounding box center [334, 516] width 233 height 45
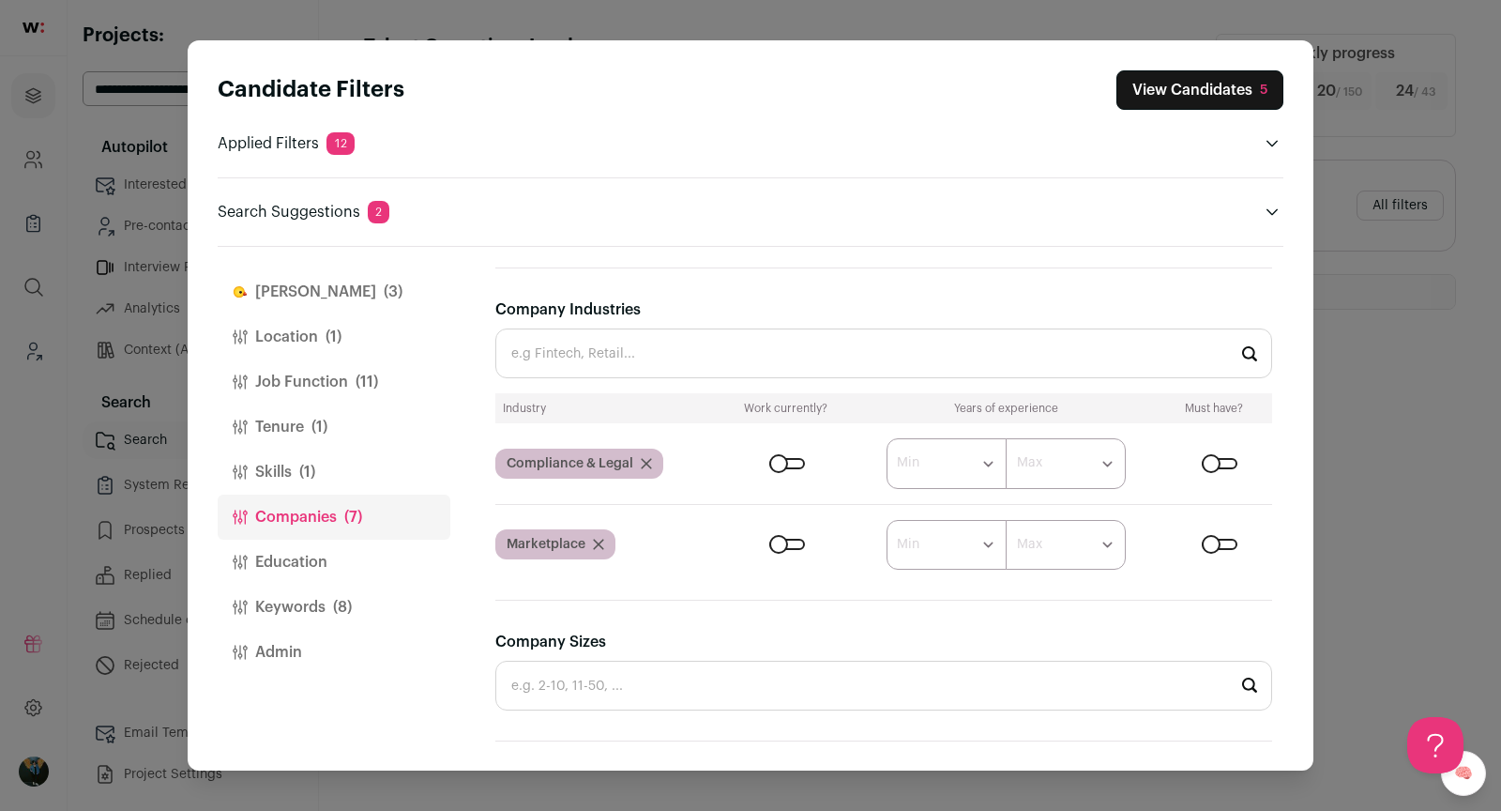
scroll to position [637, 0]
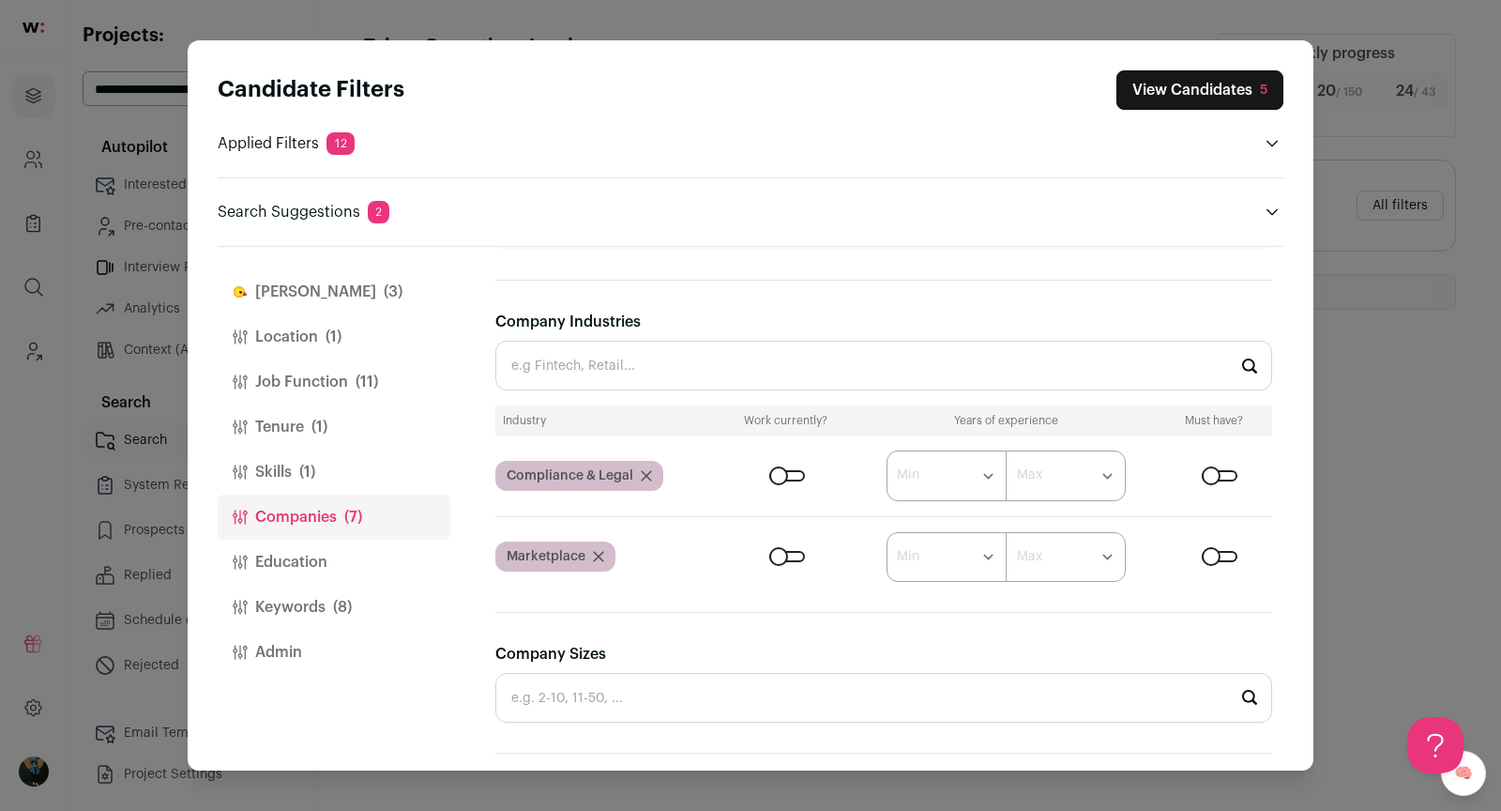
click at [804, 354] on input "Company Industries" at bounding box center [883, 366] width 777 height 50
click at [803, 357] on input "Company Industries" at bounding box center [883, 366] width 777 height 50
click at [317, 620] on button "Keywords (8)" at bounding box center [334, 607] width 233 height 45
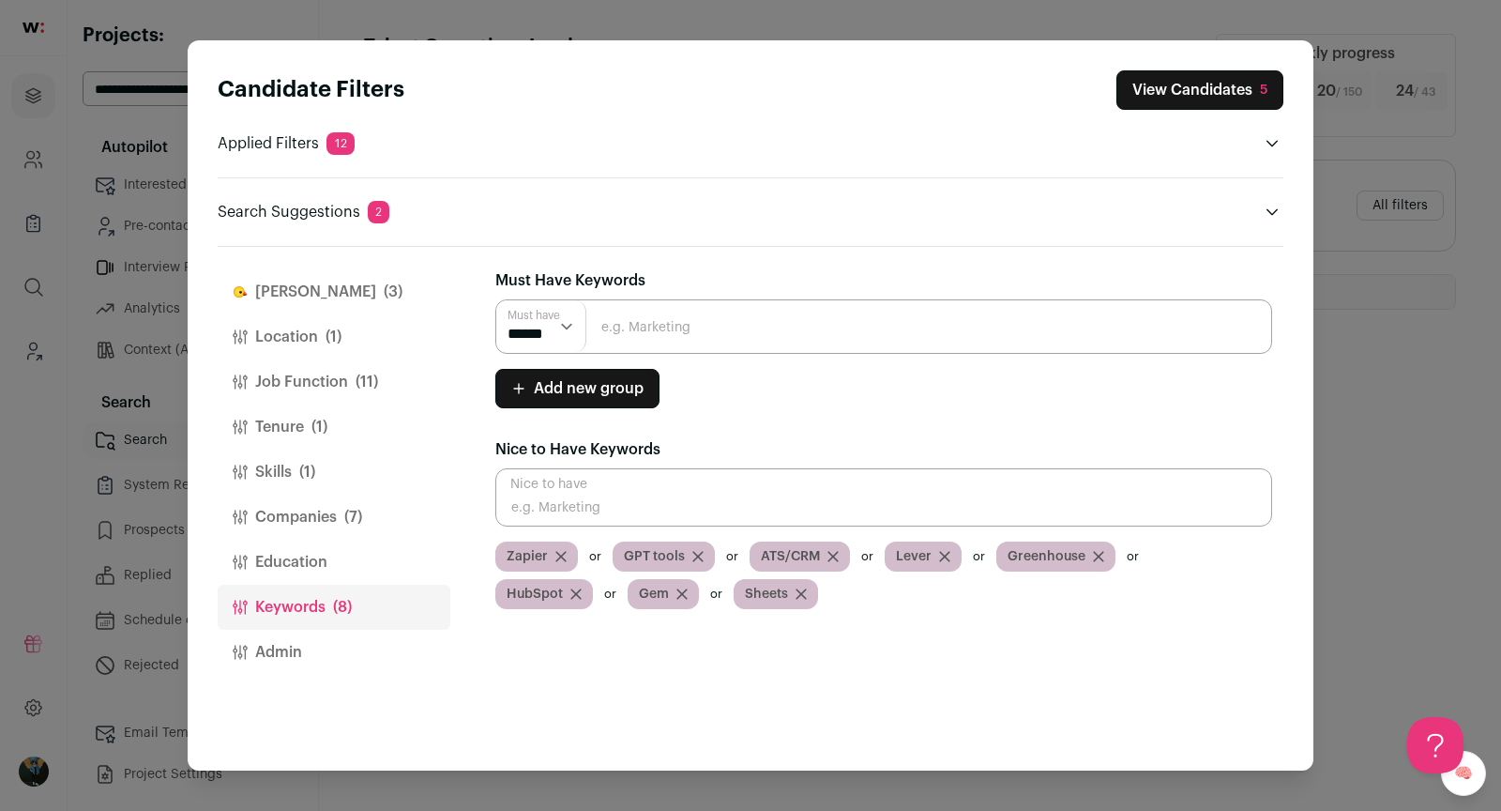
click at [335, 547] on button "Education" at bounding box center [334, 561] width 233 height 45
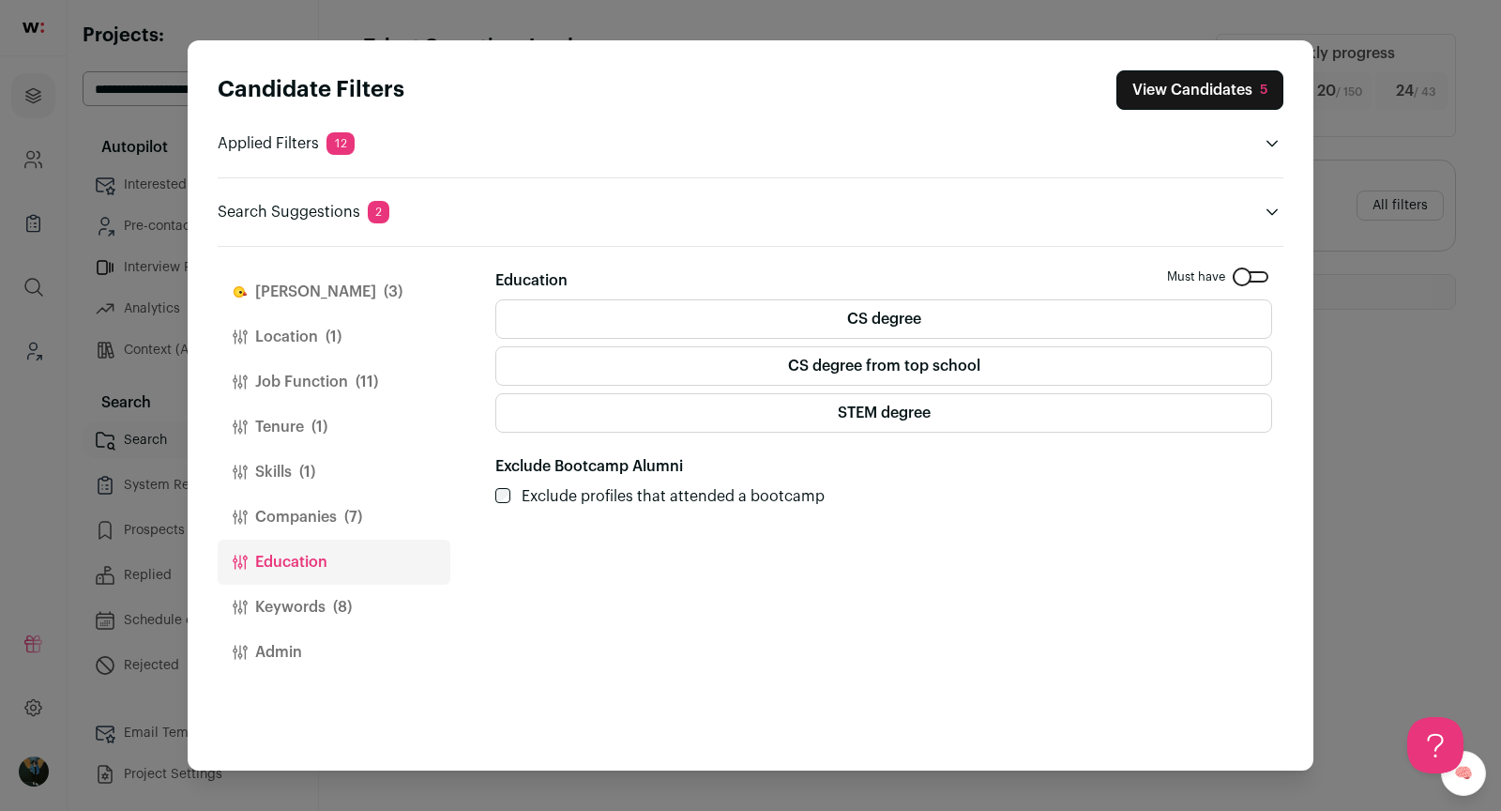
click at [1276, 202] on button "Close modal via background" at bounding box center [1272, 212] width 23 height 23
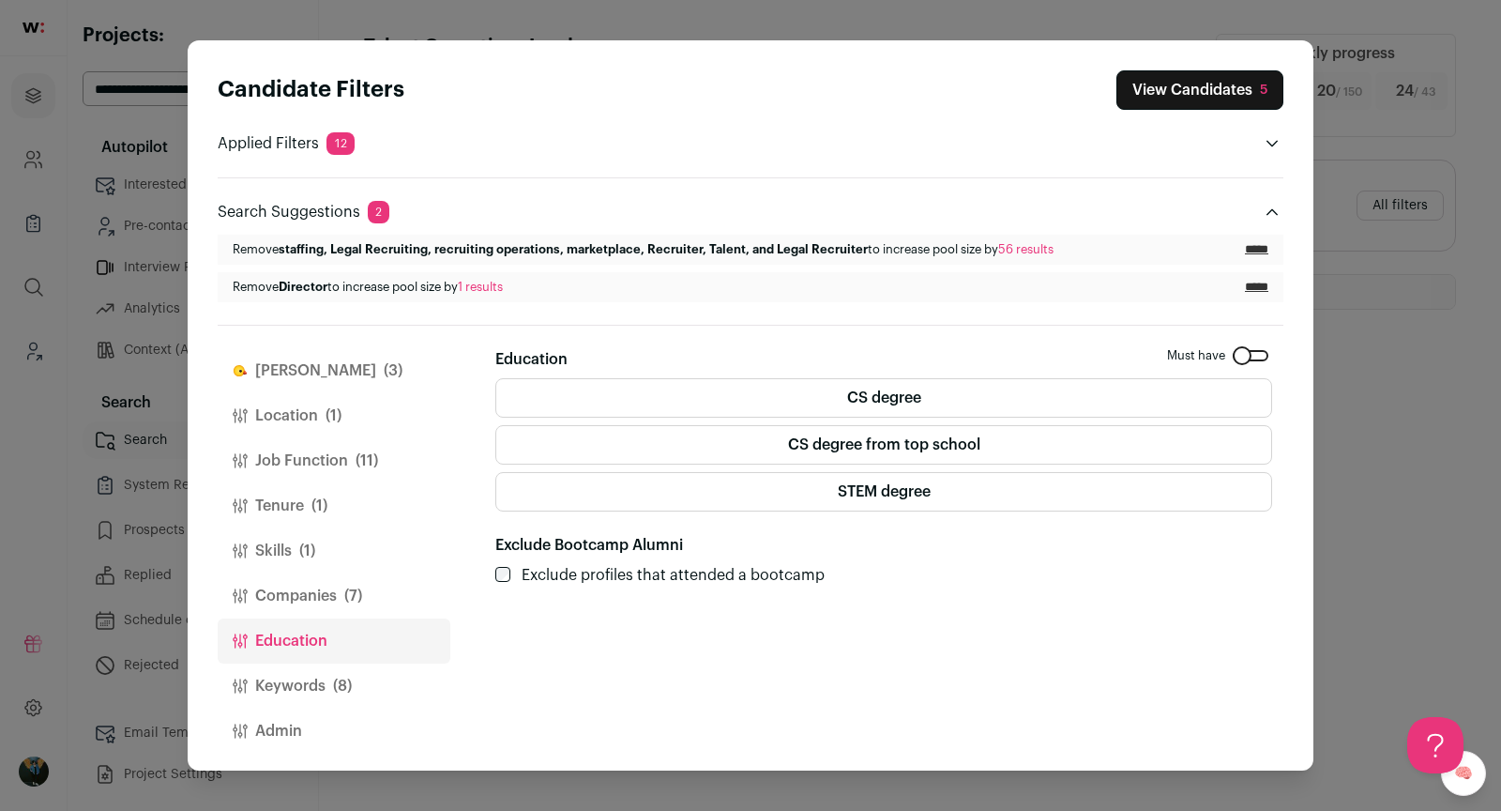
click at [1252, 251] on input "*****" at bounding box center [1256, 249] width 23 height 15
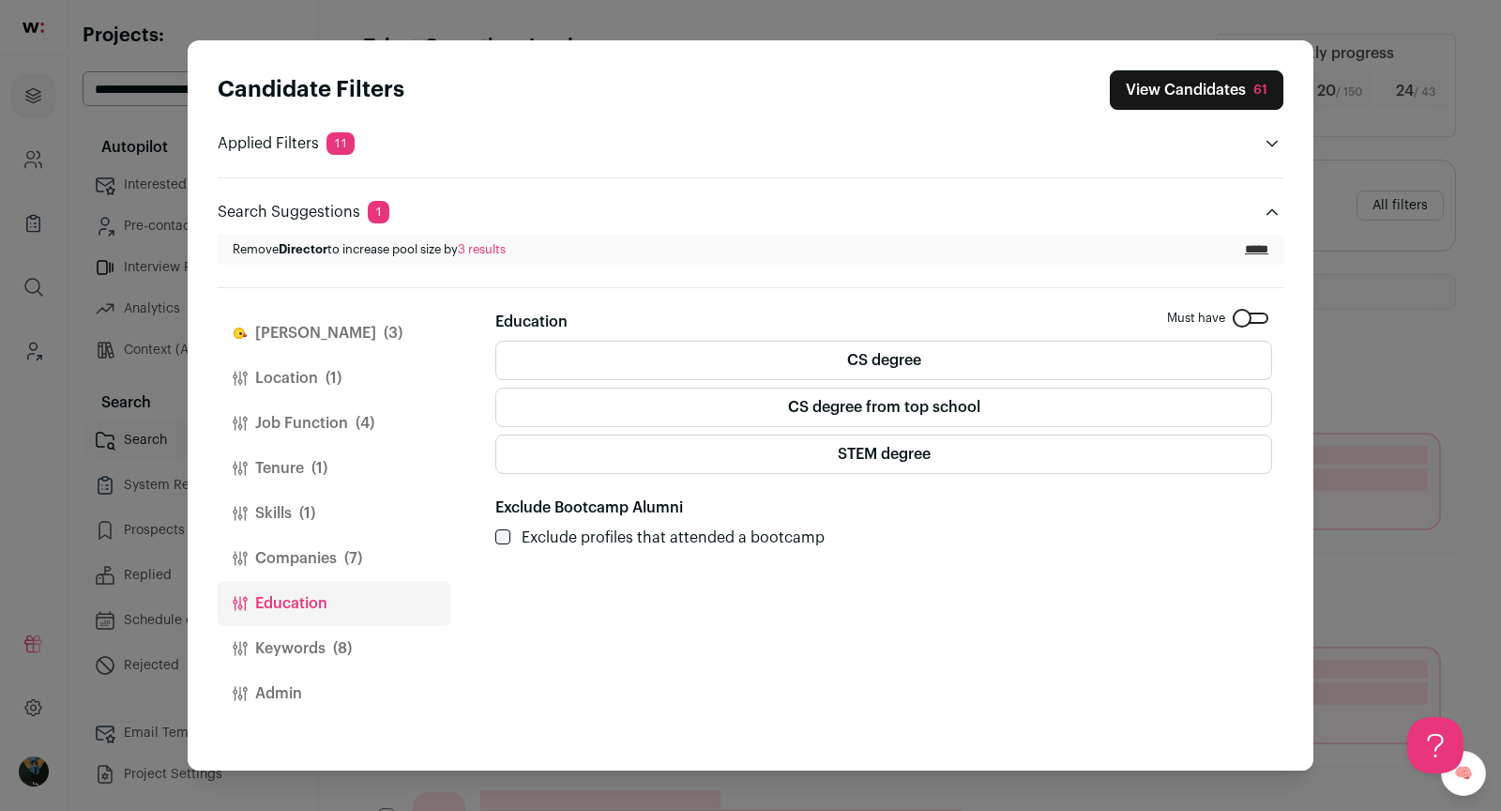
click at [1200, 97] on button "View Candidates 61" at bounding box center [1197, 89] width 174 height 39
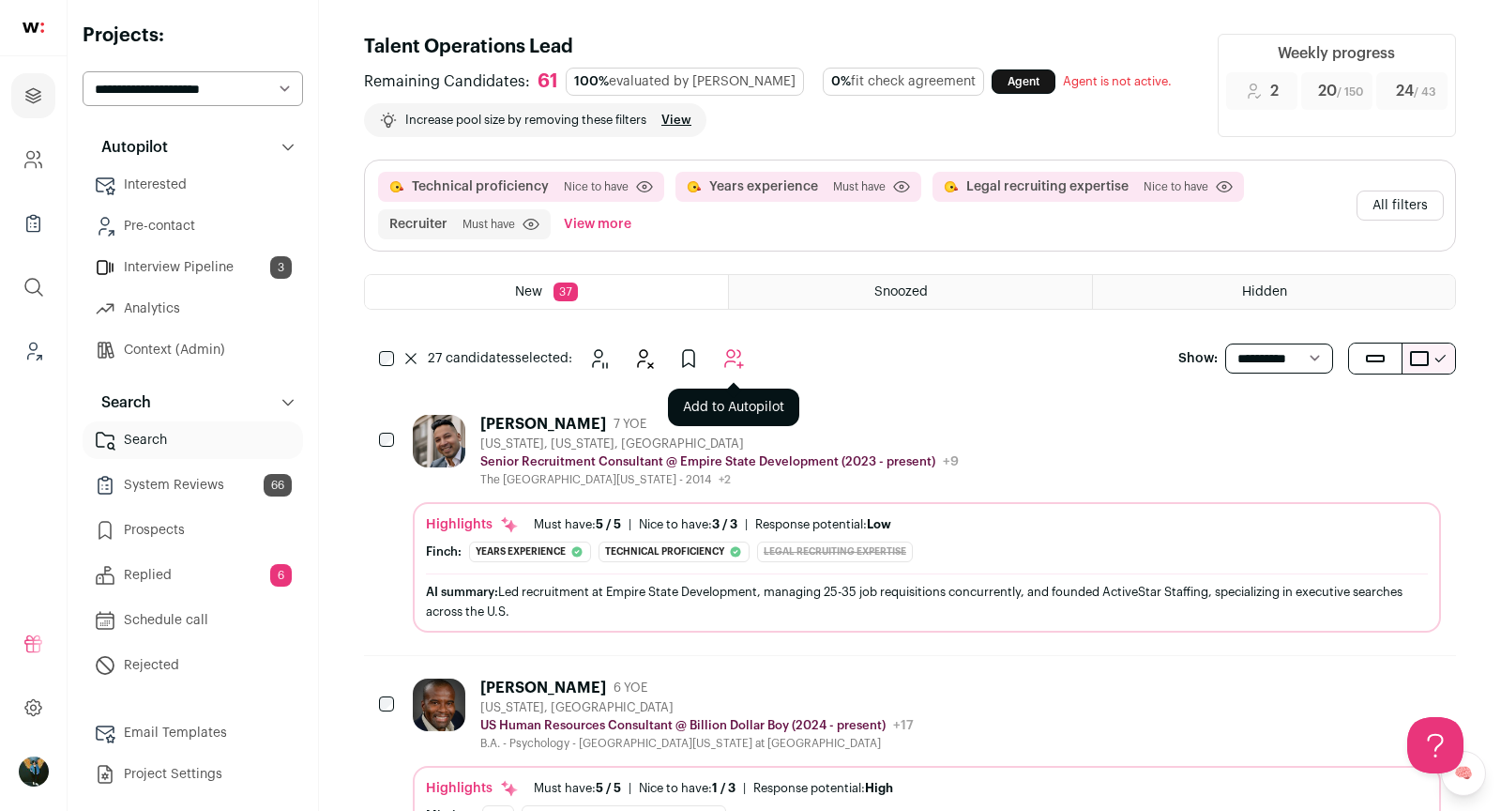
click at [731, 363] on icon "Add to Autopilot" at bounding box center [733, 358] width 23 height 23
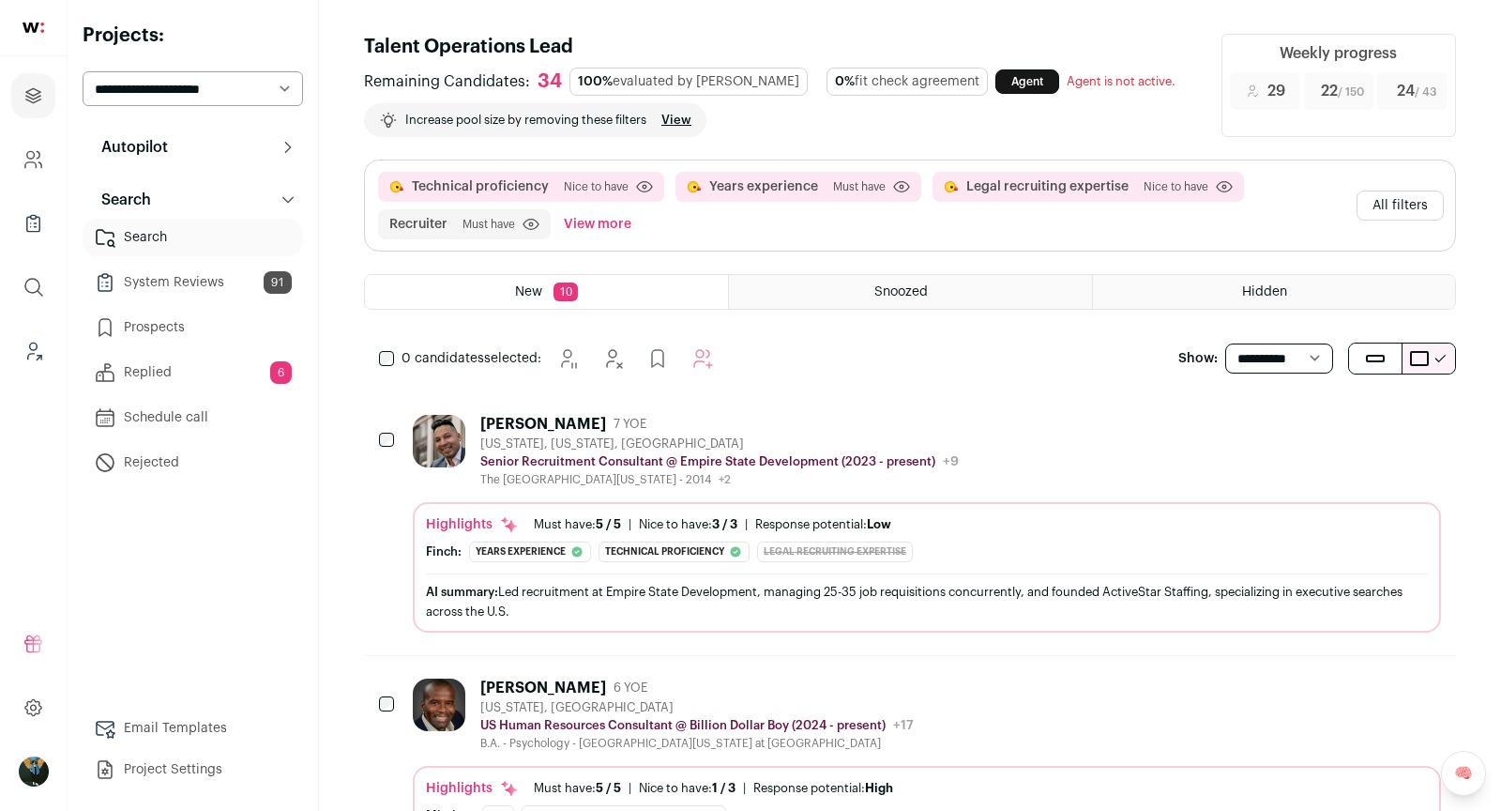
click at [387, 367] on div "0 candidates selected: [GEOGRAPHIC_DATA] Hide" at bounding box center [550, 359] width 372 height 38
click at [649, 352] on icon "Hide" at bounding box center [644, 358] width 23 height 23
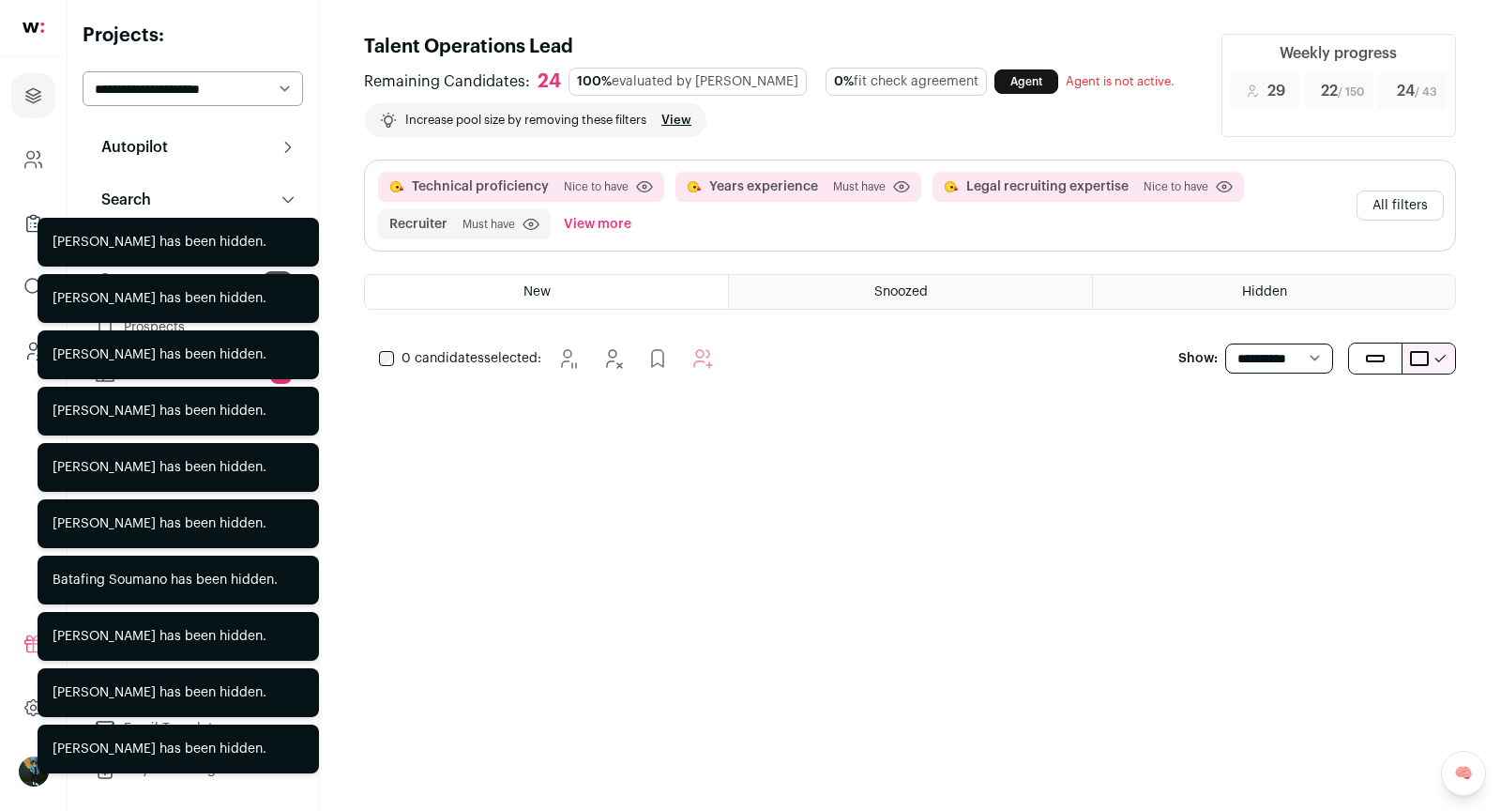
click at [1375, 202] on button "All filters" at bounding box center [1400, 205] width 87 height 30
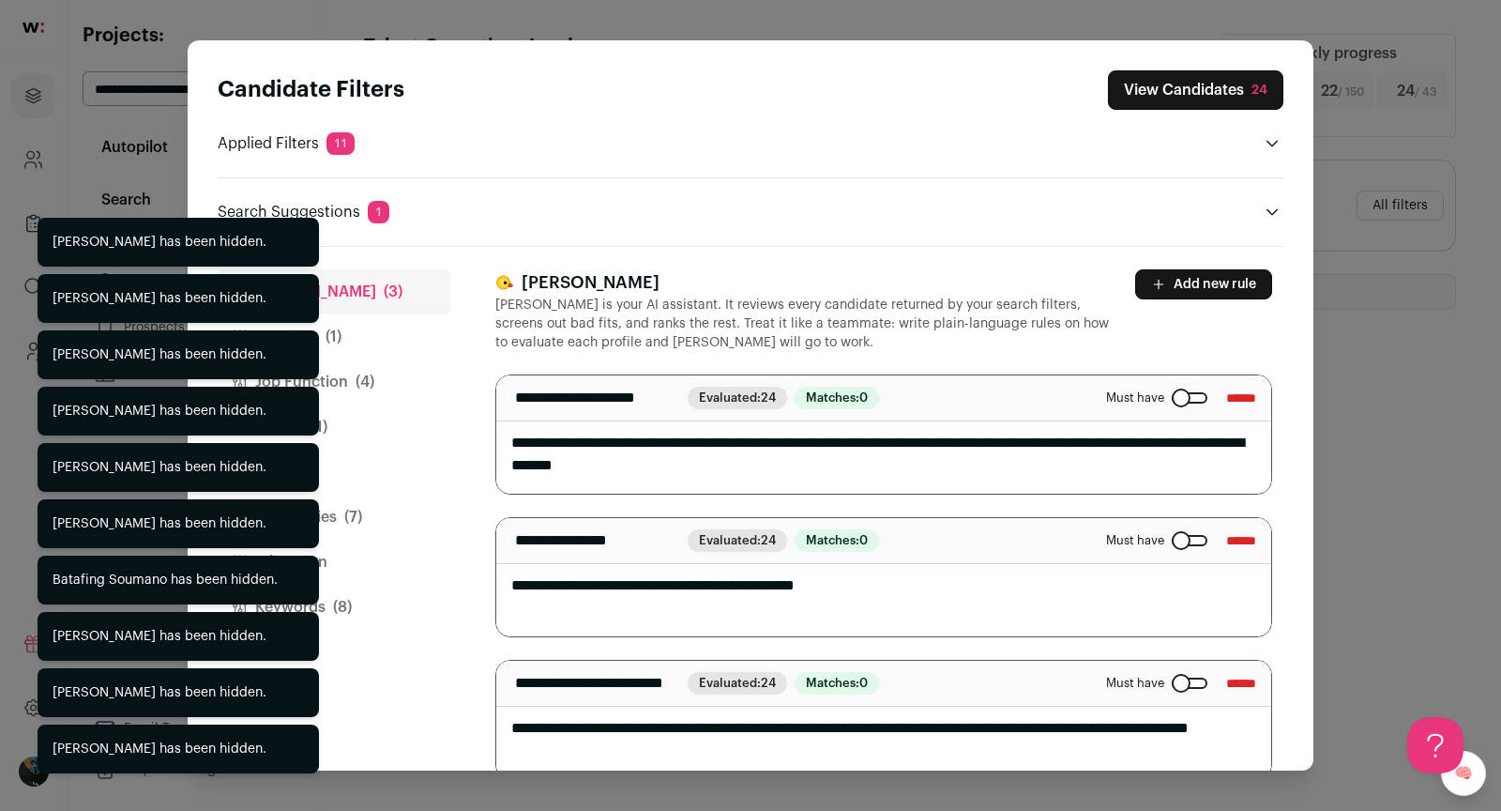
click at [398, 374] on button "Job Function (4)" at bounding box center [334, 381] width 233 height 45
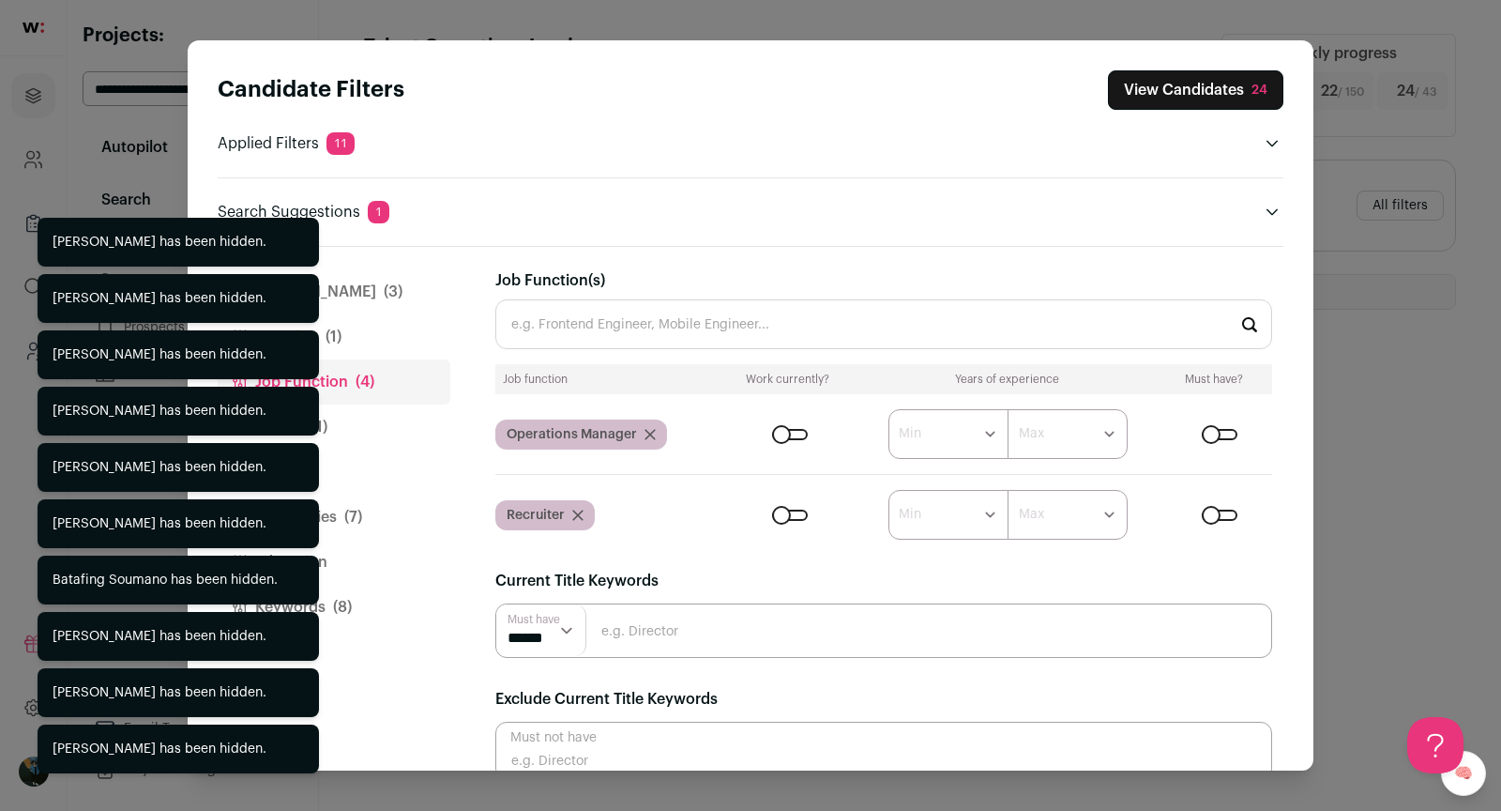
click at [769, 332] on input "Job Function(s)" at bounding box center [883, 324] width 777 height 50
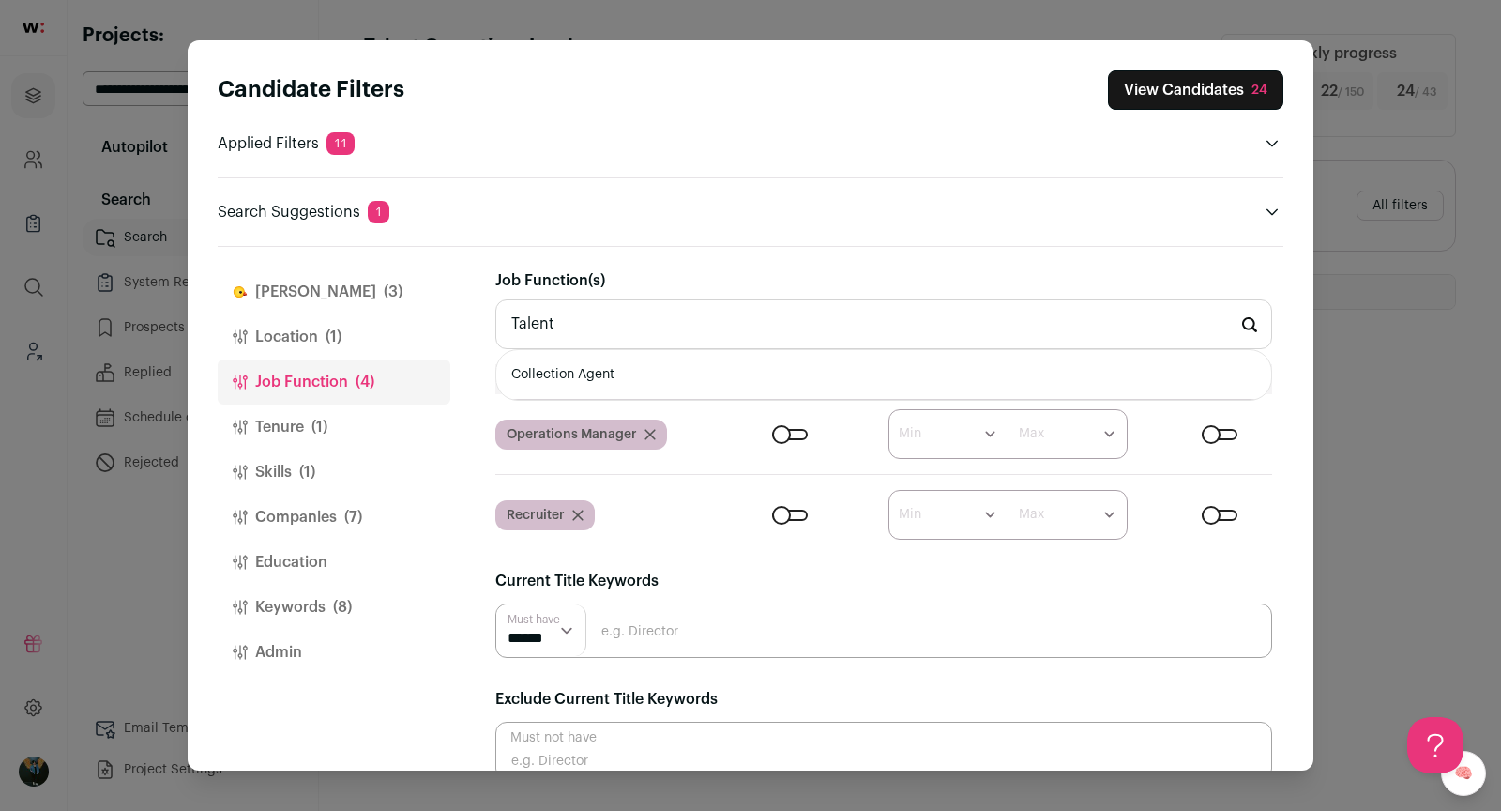
type input "Talent"
click at [727, 629] on input "Close modal via background" at bounding box center [883, 630] width 777 height 54
type input "Talent"
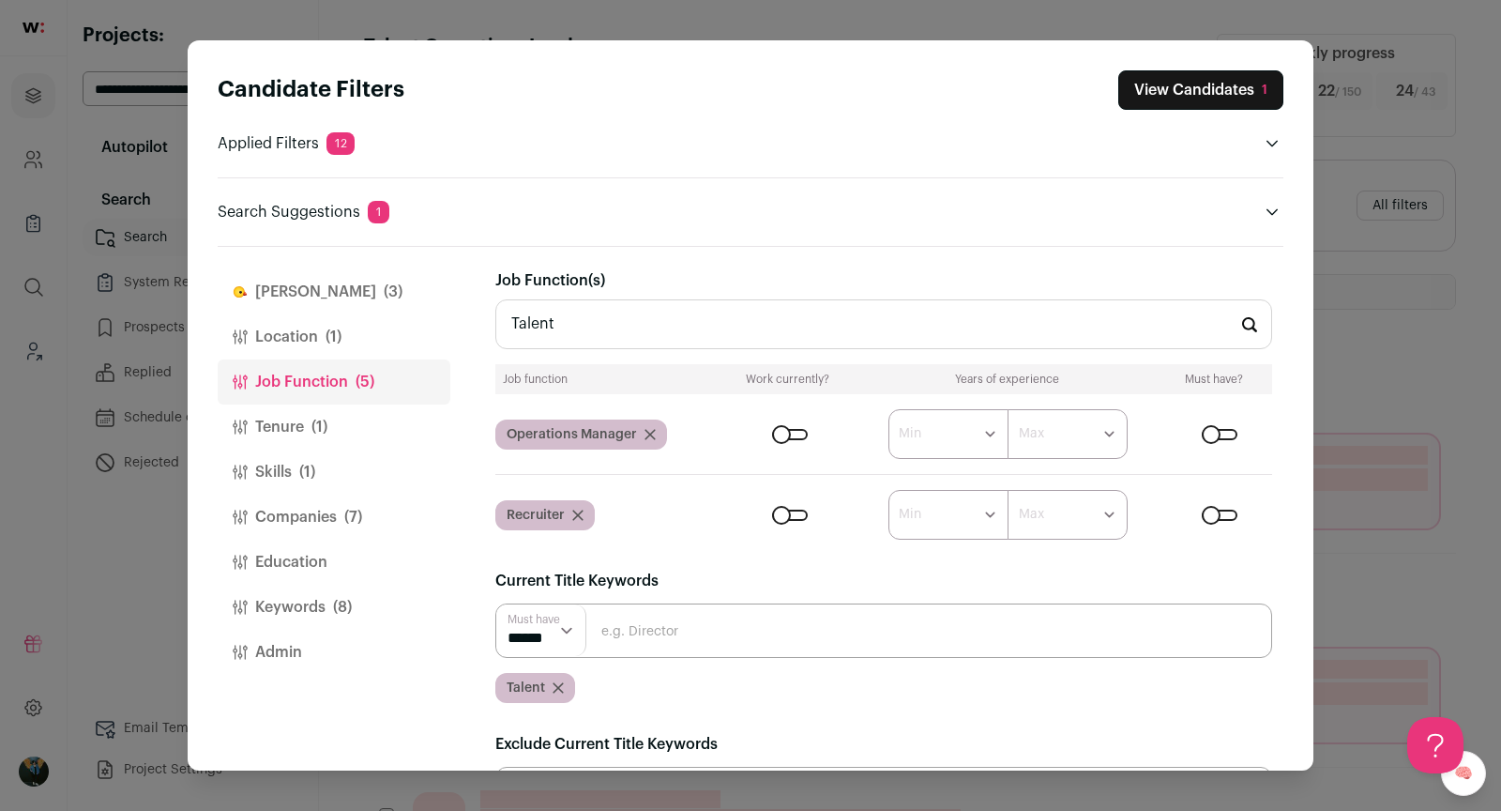
click at [595, 316] on input "Talent" at bounding box center [883, 324] width 777 height 50
click at [794, 516] on div "Close modal via background" at bounding box center [790, 514] width 36 height 11
click at [351, 512] on span "(7)" at bounding box center [353, 517] width 18 height 23
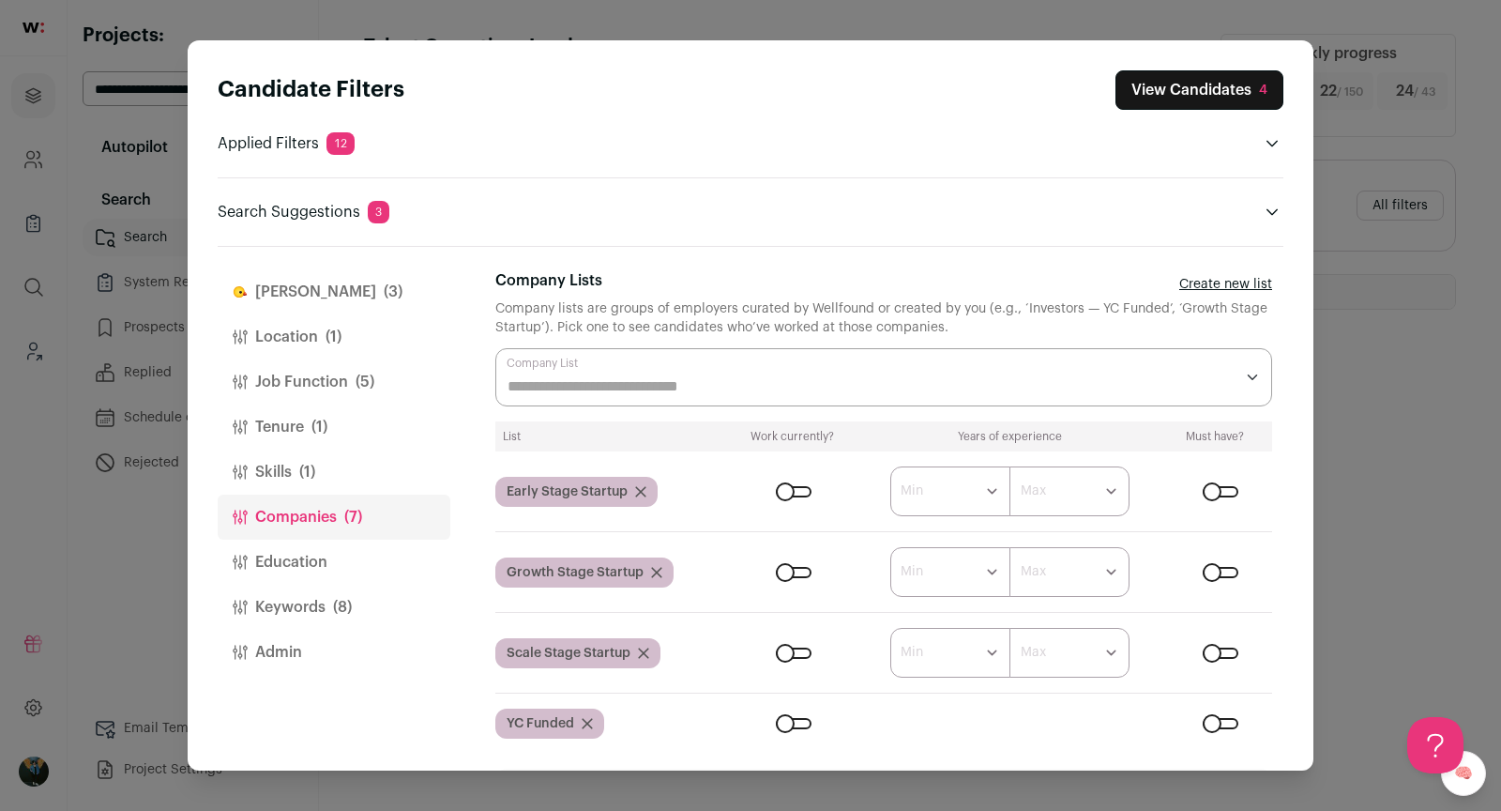
click at [325, 468] on button "Skills (1)" at bounding box center [334, 471] width 233 height 45
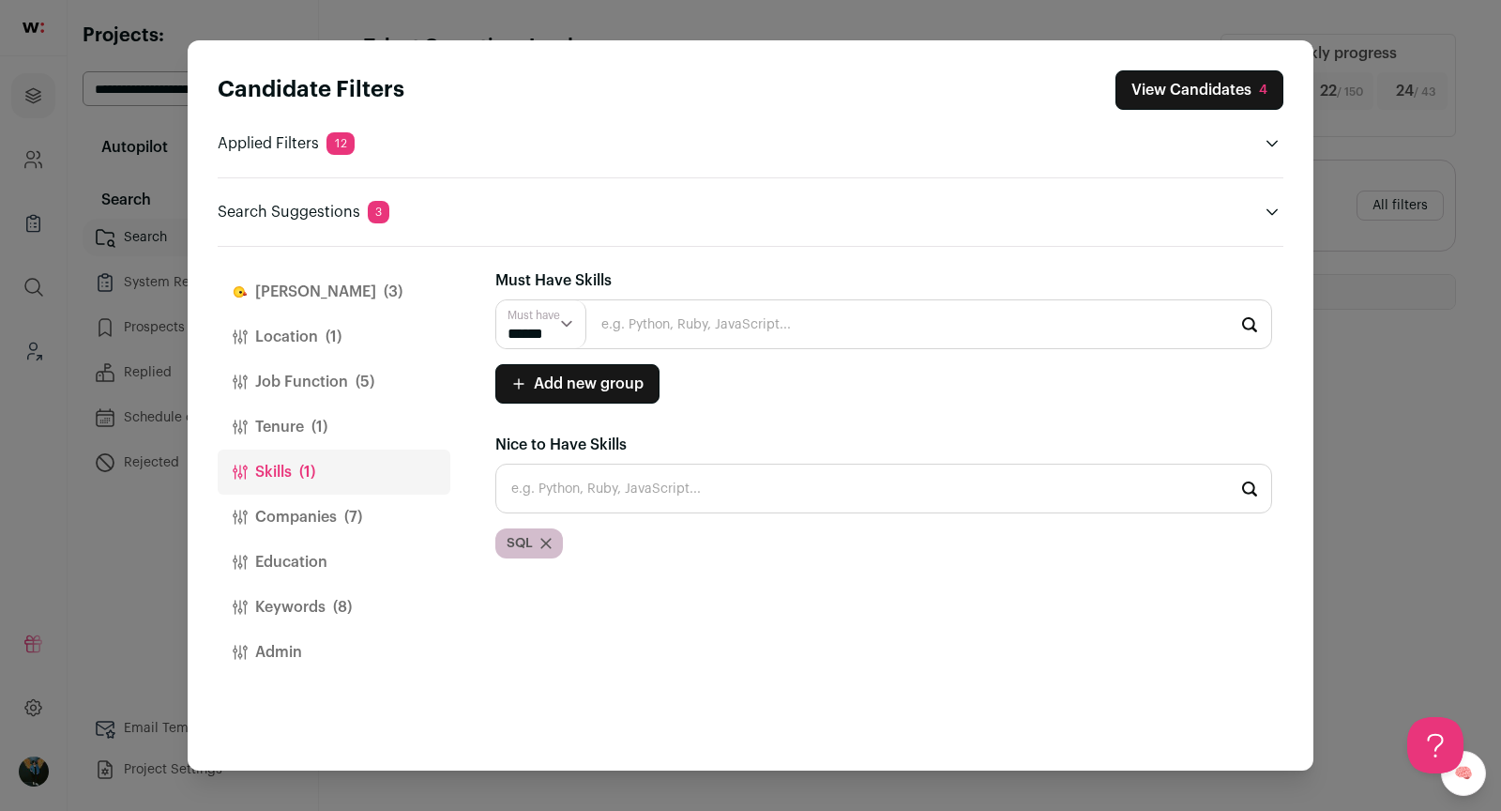
click at [326, 514] on button "Companies (7)" at bounding box center [334, 516] width 233 height 45
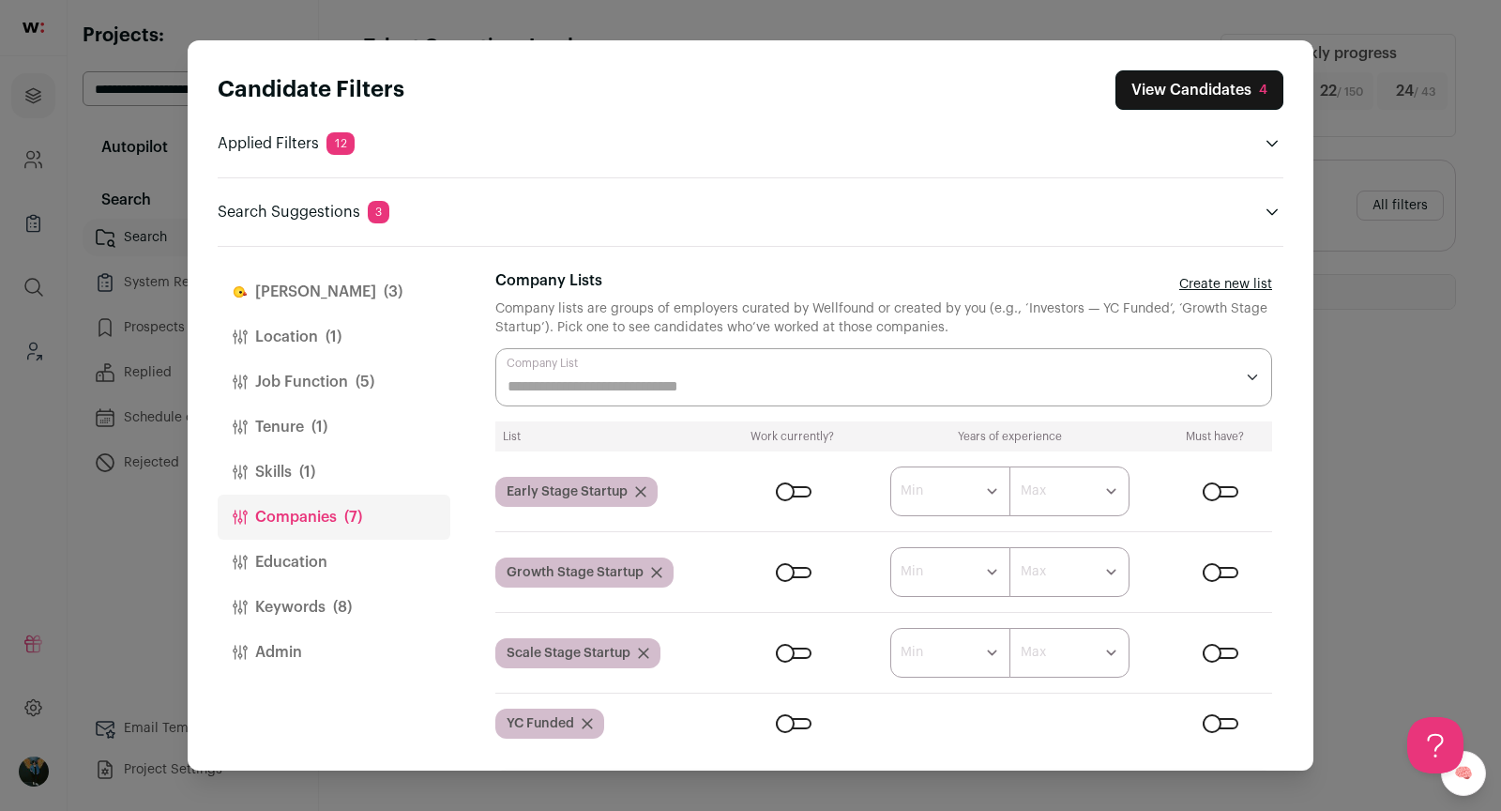
click at [317, 384] on button "Job Function (5)" at bounding box center [334, 381] width 233 height 45
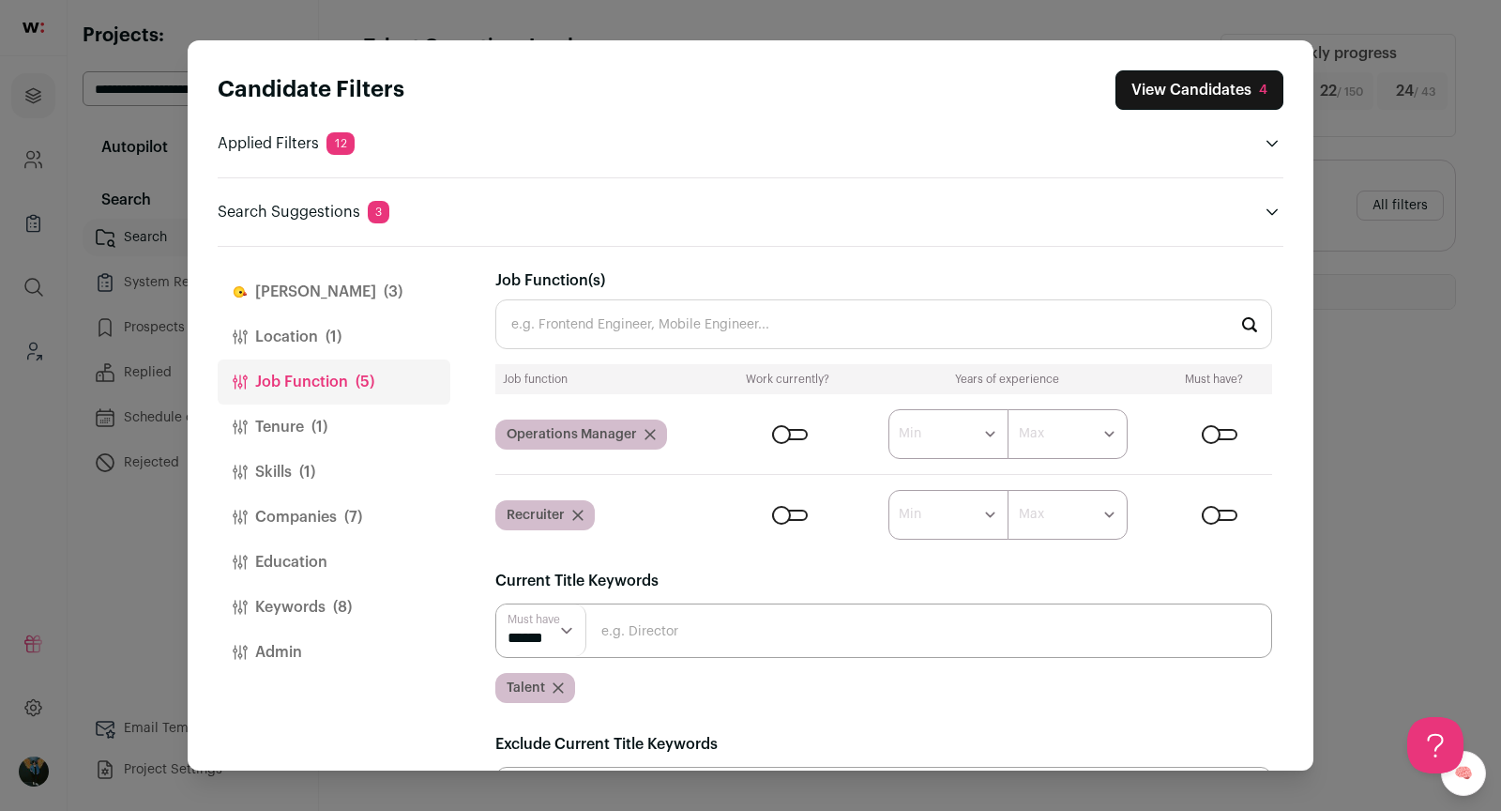
scroll to position [117, 0]
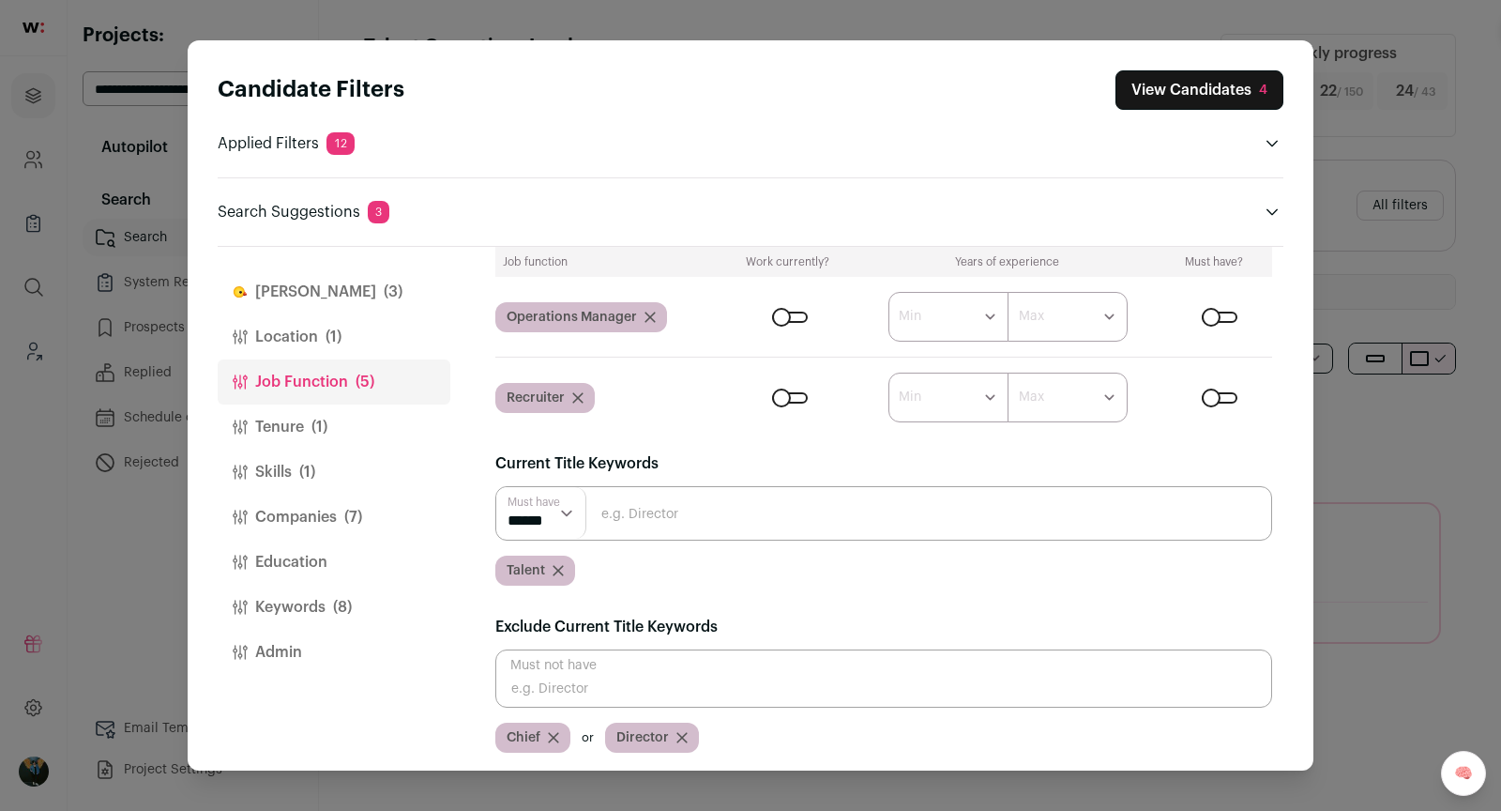
click at [650, 314] on icon "Close modal via background" at bounding box center [650, 316] width 11 height 11
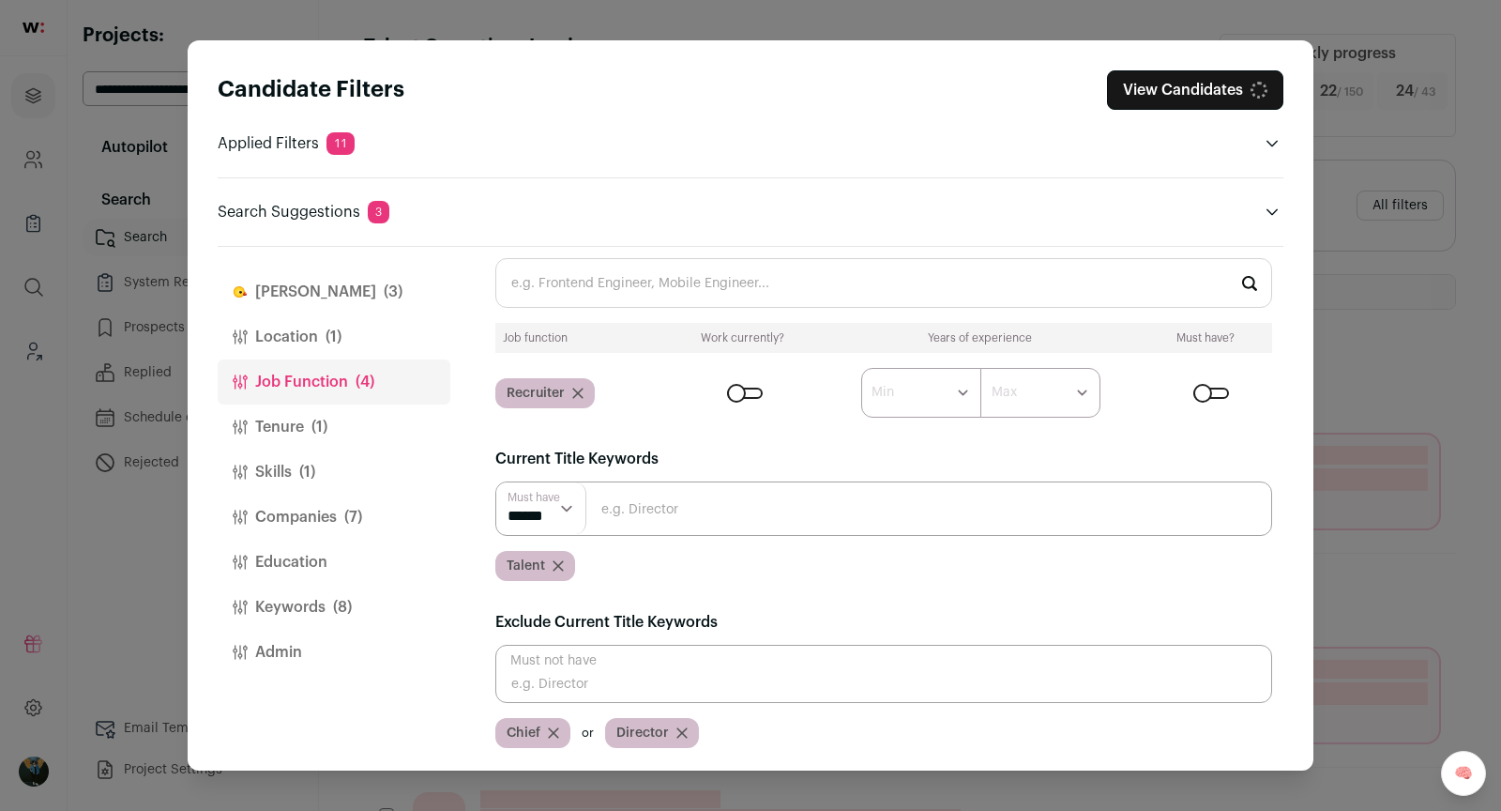
scroll to position [38, 0]
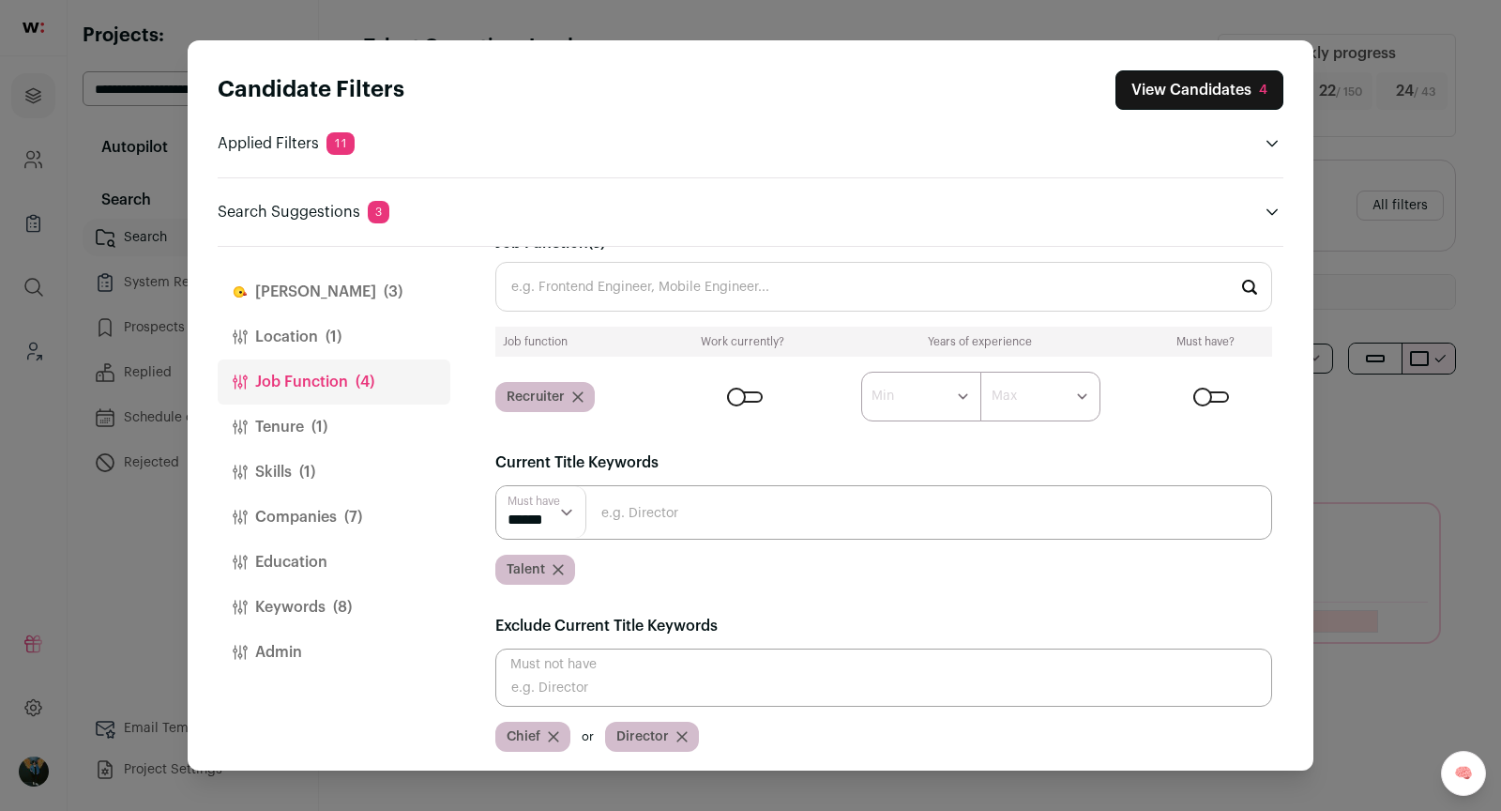
click at [578, 399] on icon "Close modal via background" at bounding box center [577, 396] width 11 height 11
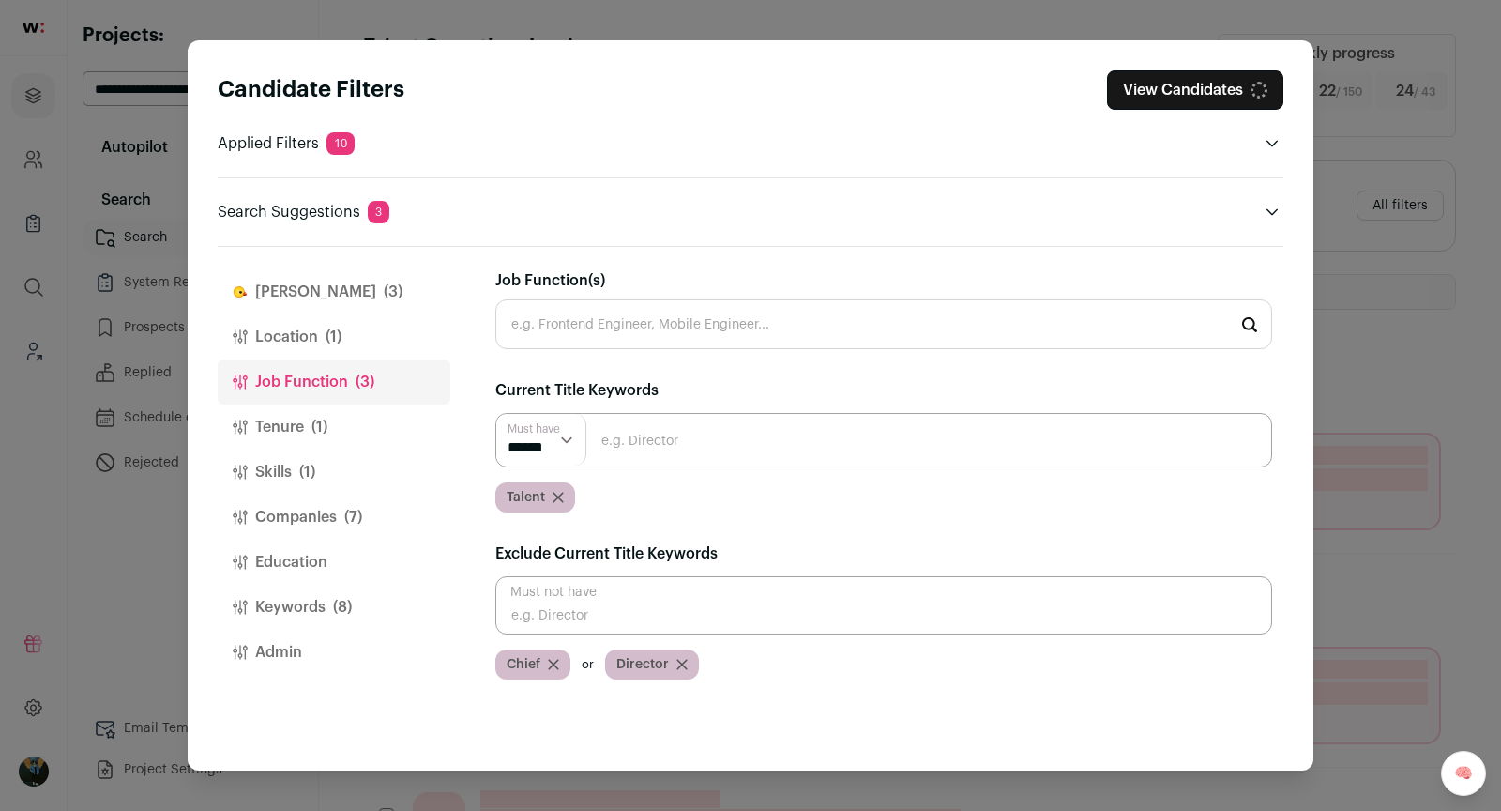
scroll to position [0, 0]
click at [635, 430] on input "Close modal via background" at bounding box center [883, 440] width 777 height 54
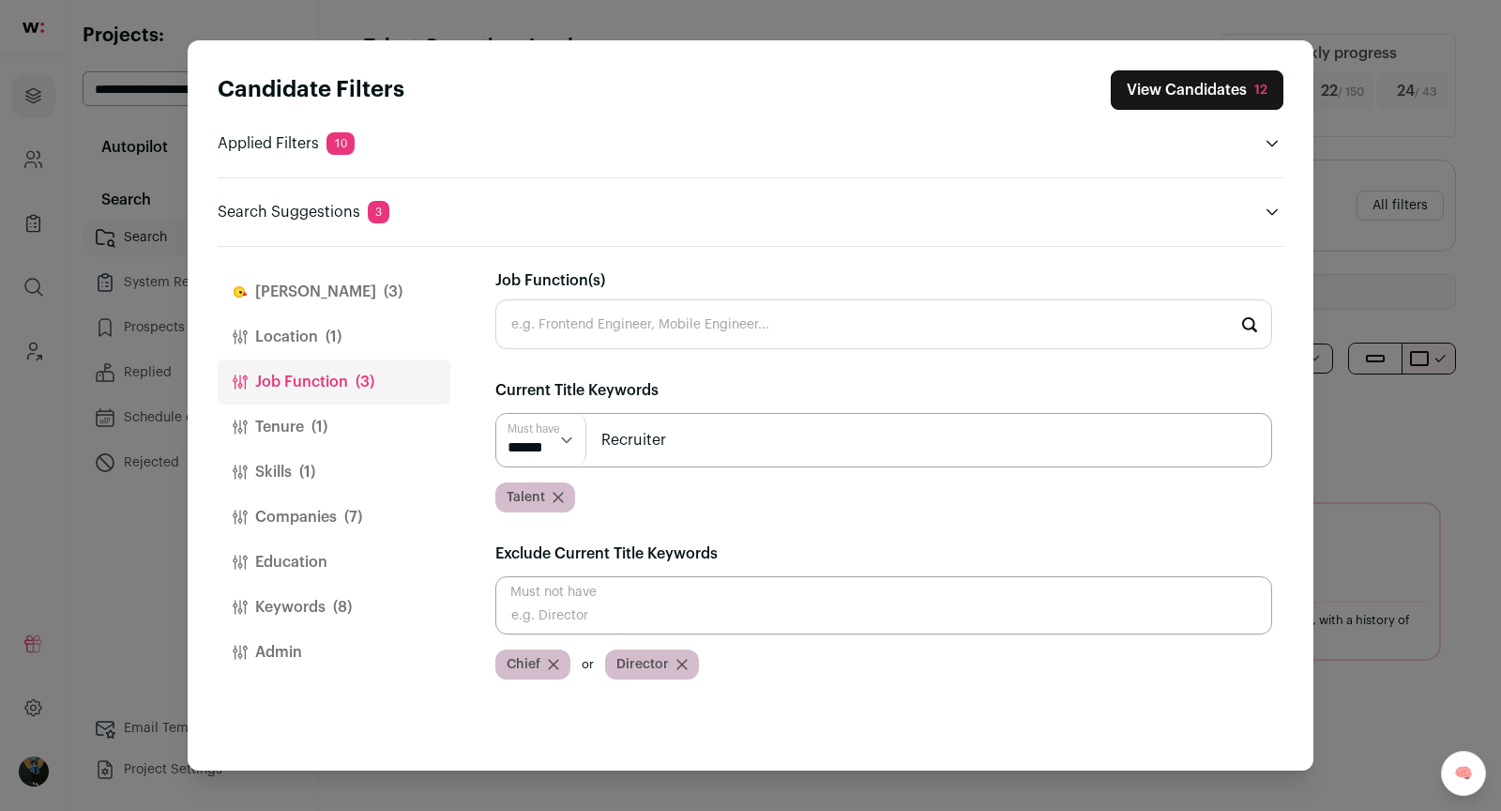
type input "Recruiter"
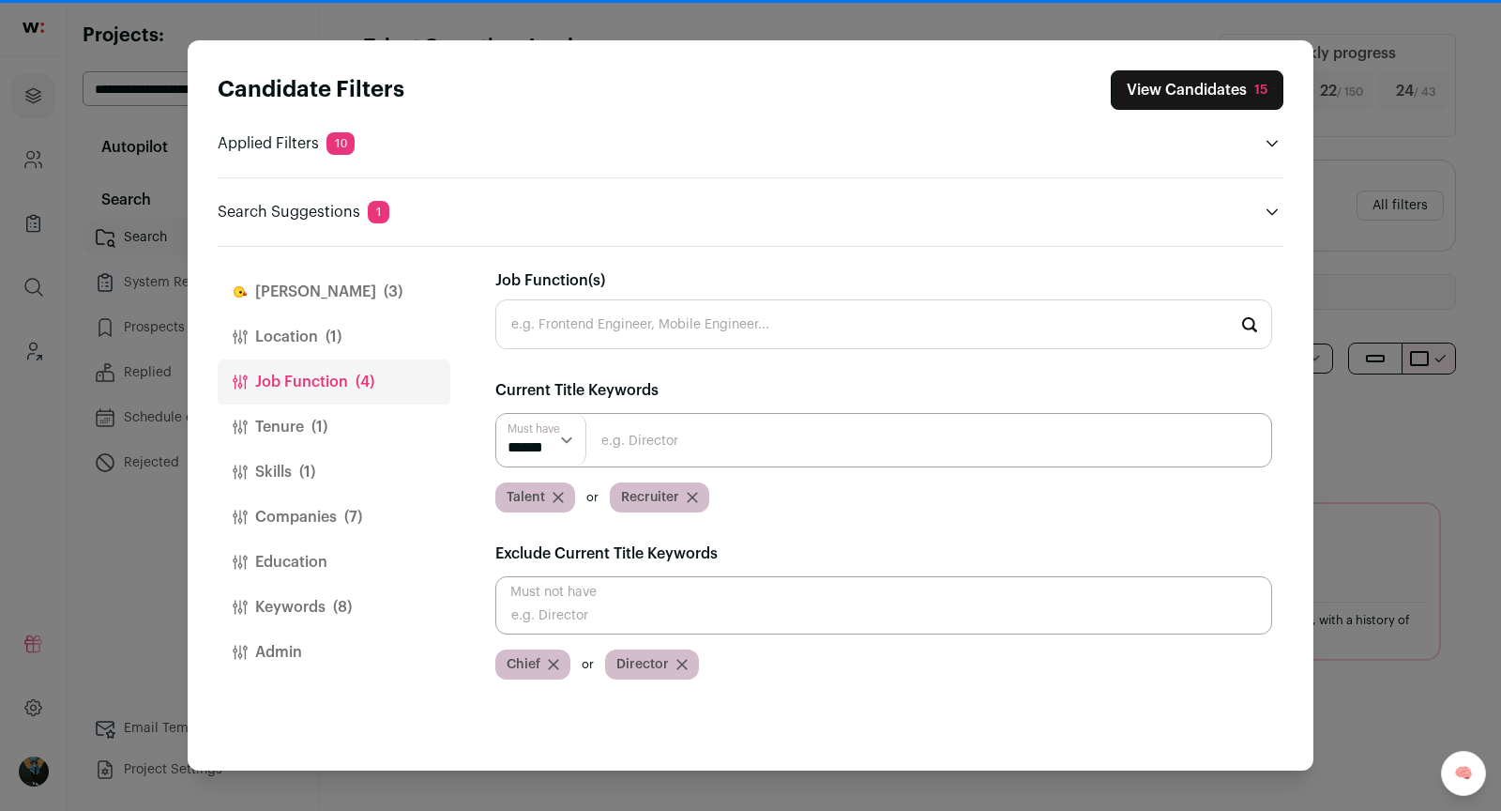
click at [1270, 212] on icon "Close modal via background" at bounding box center [1272, 212] width 11 height 7
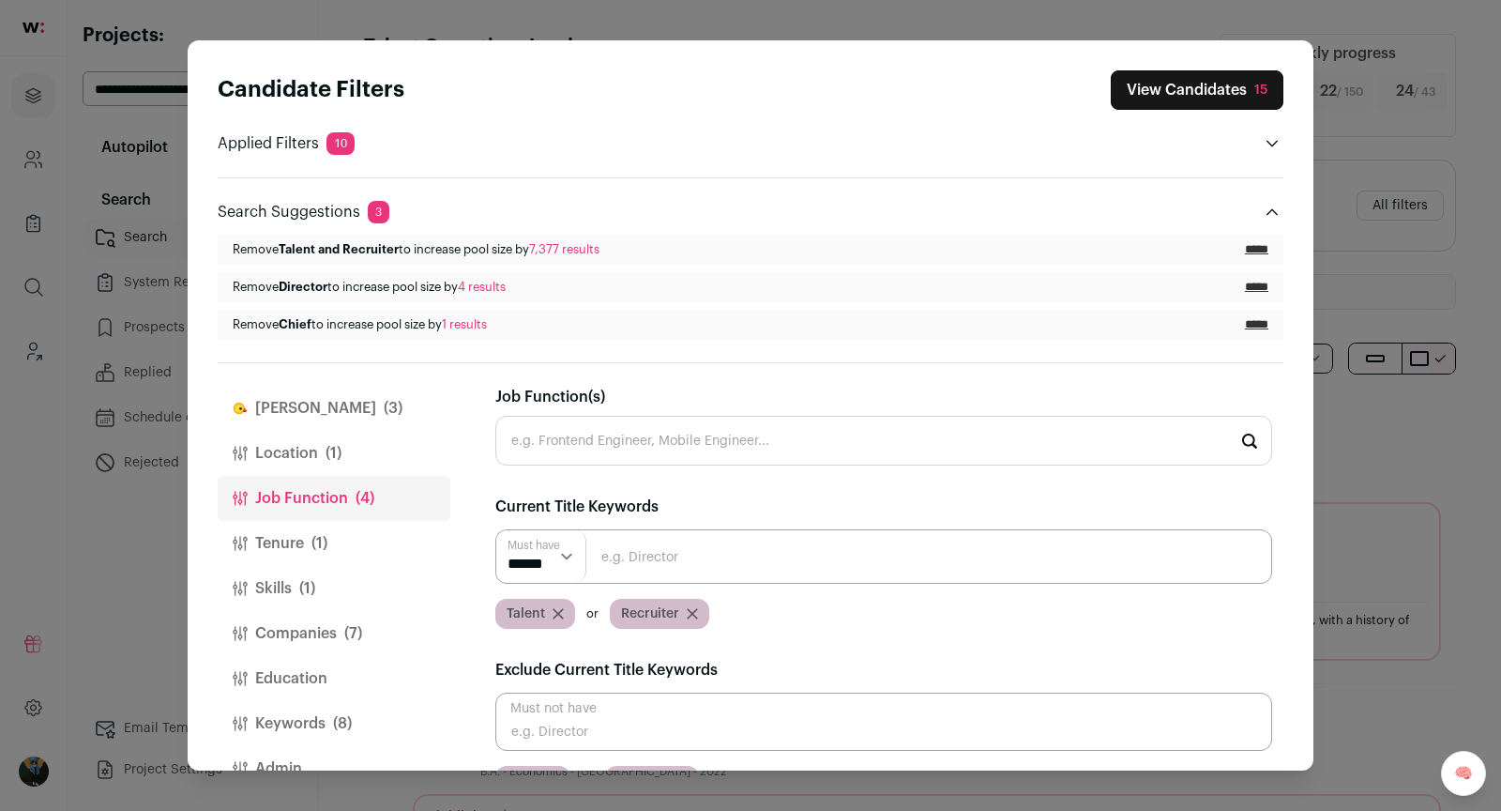
click at [1259, 250] on input "*****" at bounding box center [1256, 249] width 23 height 15
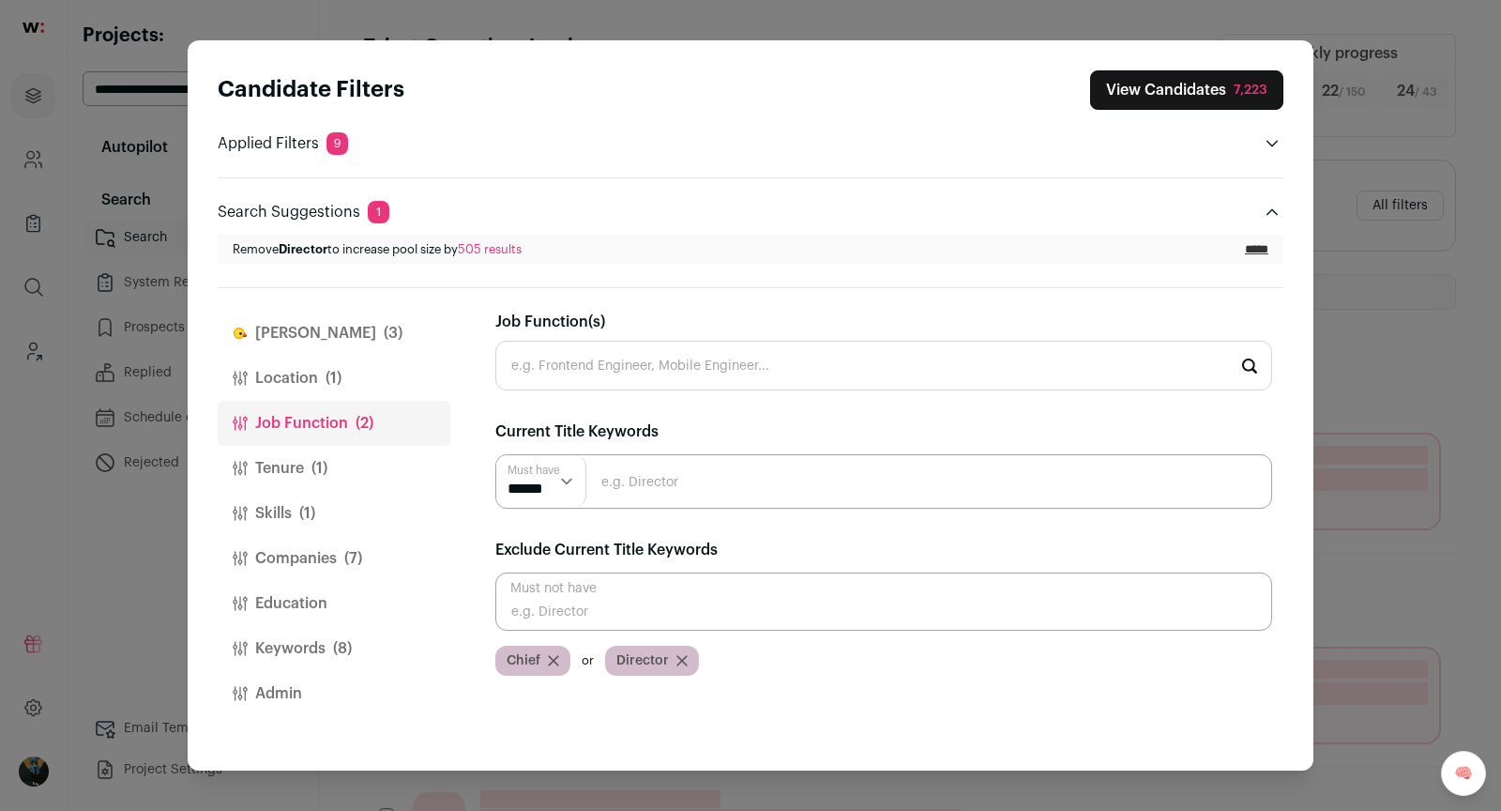
click at [1234, 82] on button "View Candidates 7,223" at bounding box center [1186, 89] width 193 height 39
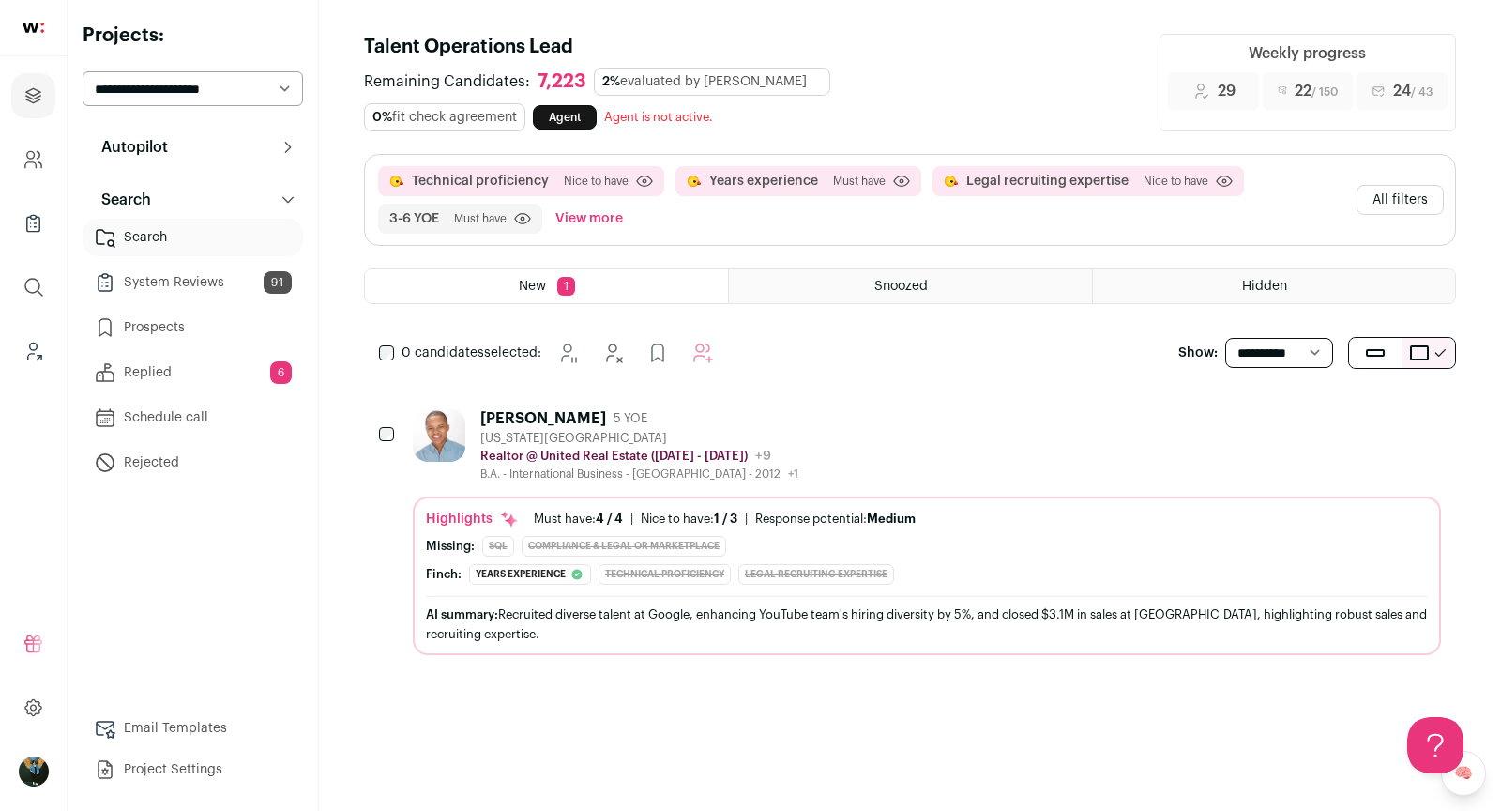
click at [1312, 421] on button "Hide" at bounding box center [1323, 417] width 39 height 39
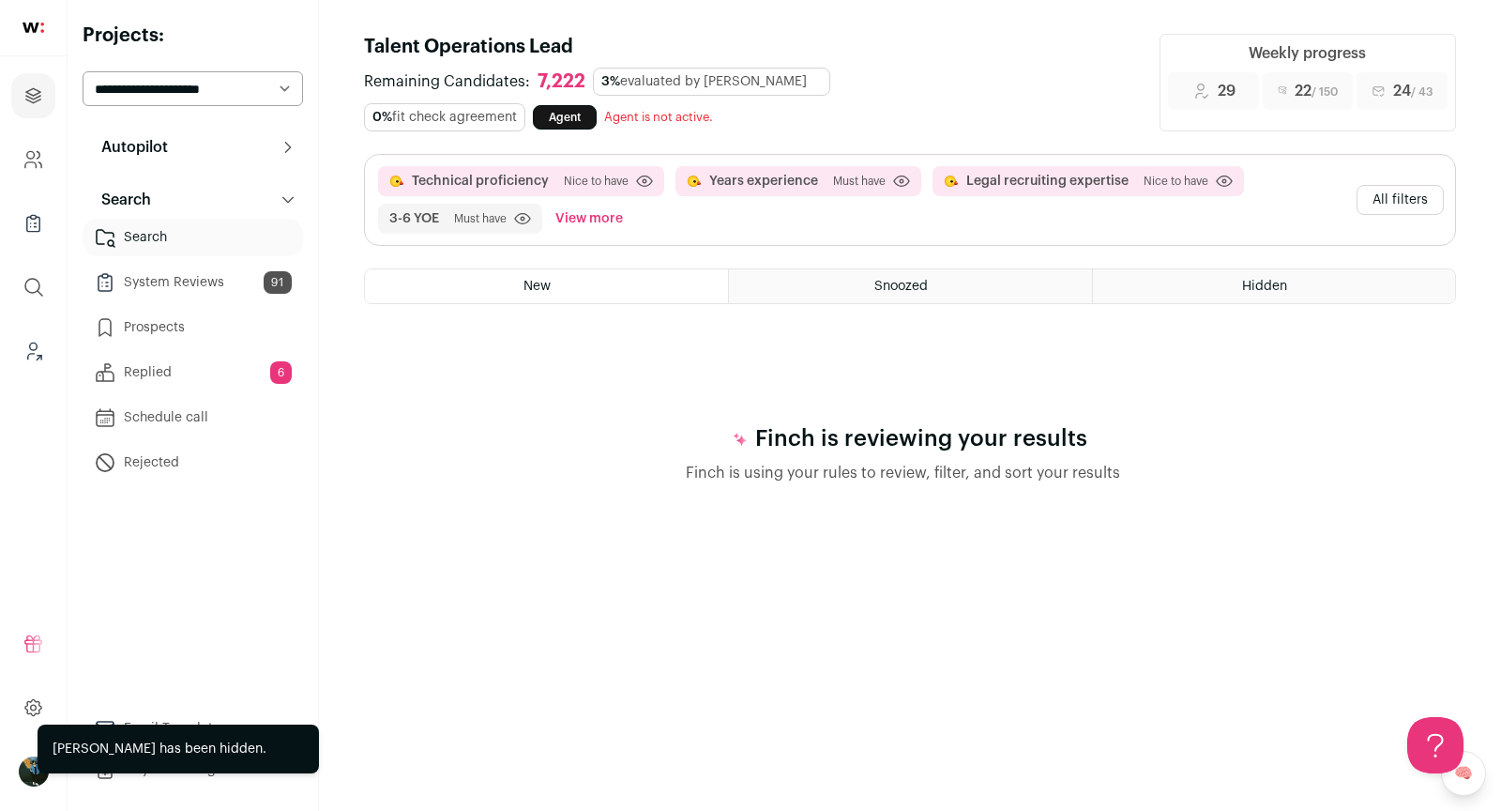
click at [1420, 201] on button "All filters" at bounding box center [1400, 200] width 87 height 30
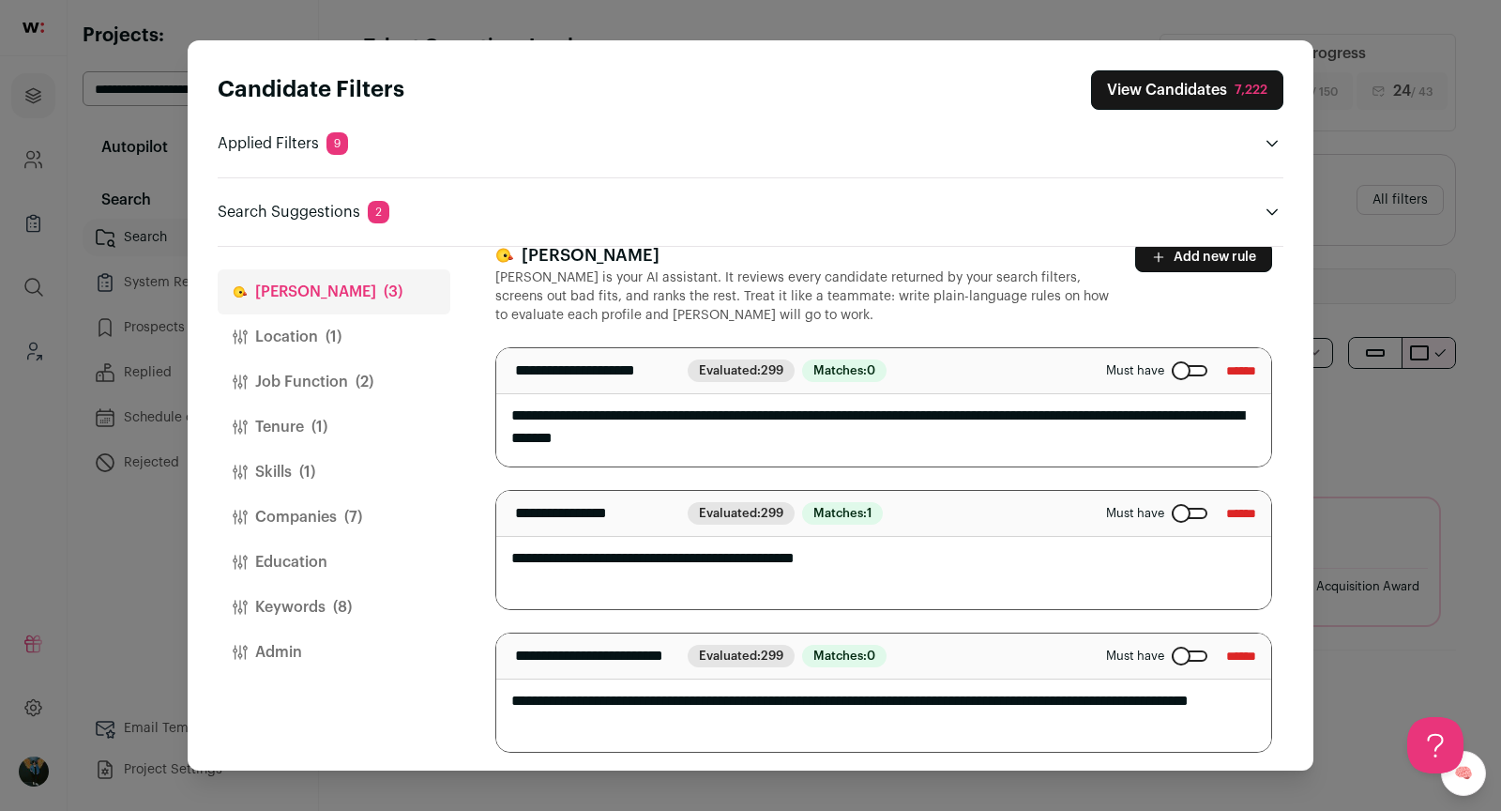
scroll to position [25, 0]
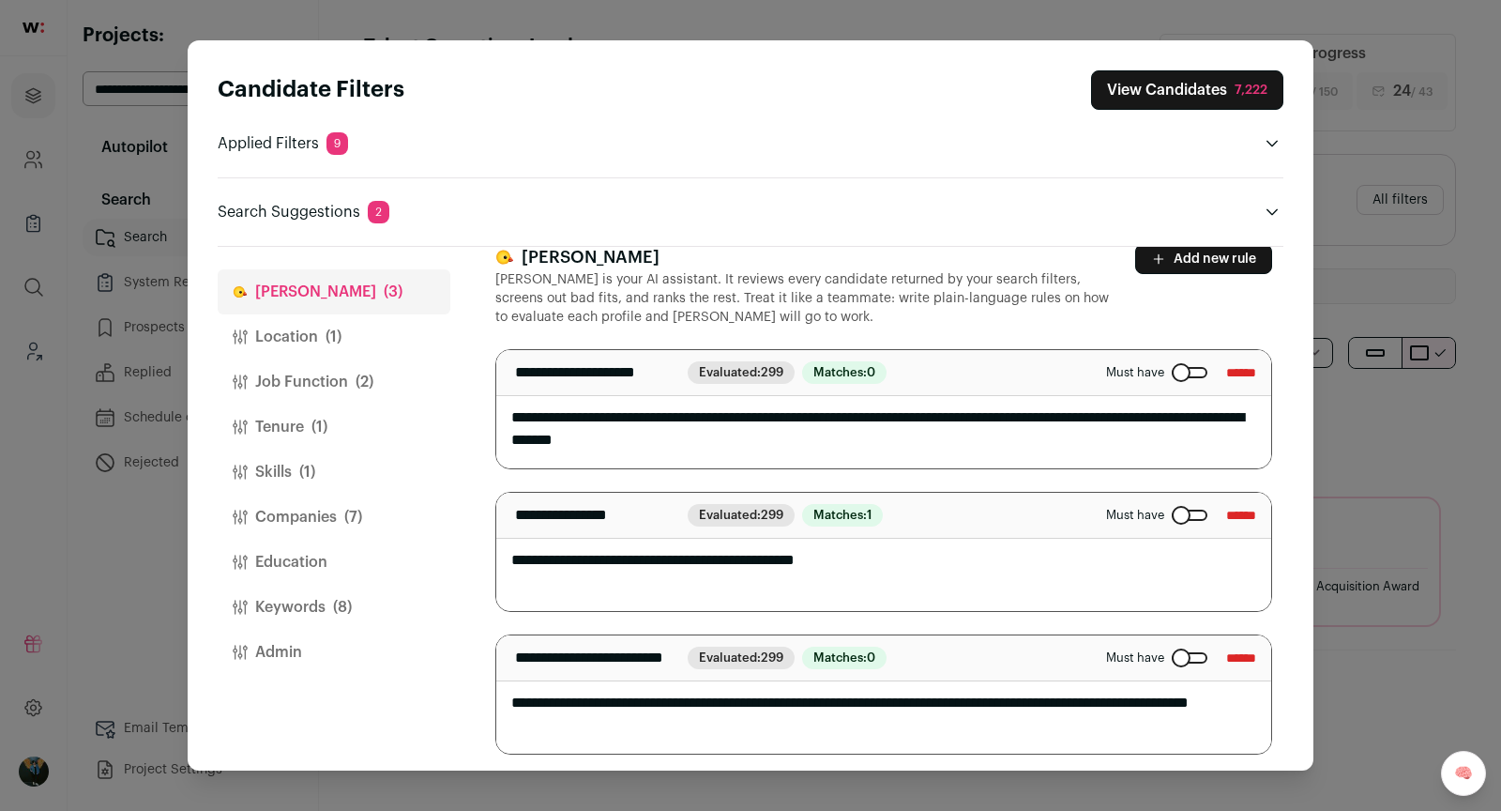
click at [691, 553] on textarea "**********" at bounding box center [884, 552] width 776 height 118
click at [690, 553] on textarea "**********" at bounding box center [884, 552] width 776 height 118
type textarea "**********"
click at [886, 205] on header "Search Suggestions 2" at bounding box center [751, 212] width 1066 height 23
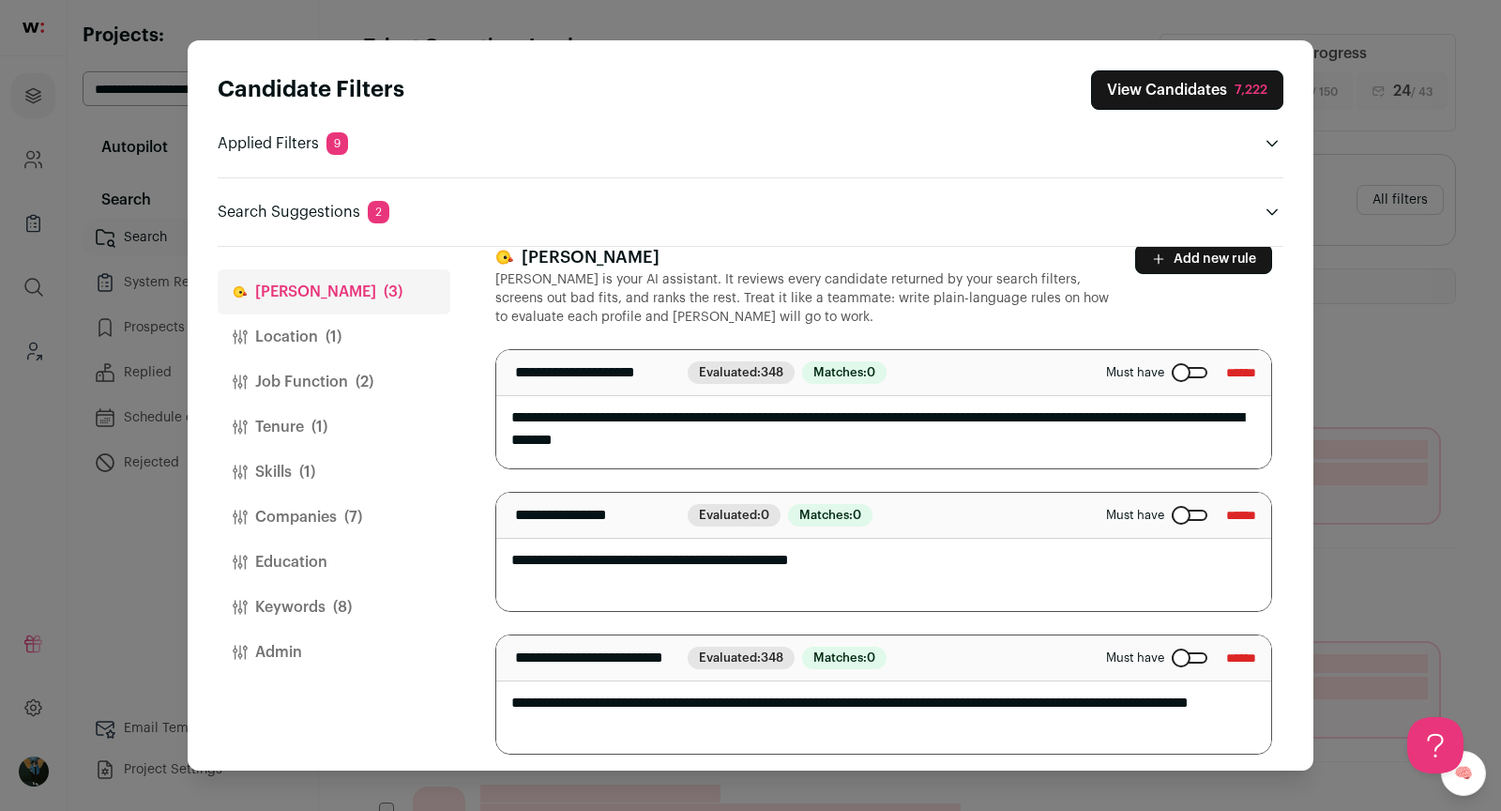
click at [1229, 76] on button "View Candidates 7,222" at bounding box center [1187, 89] width 192 height 39
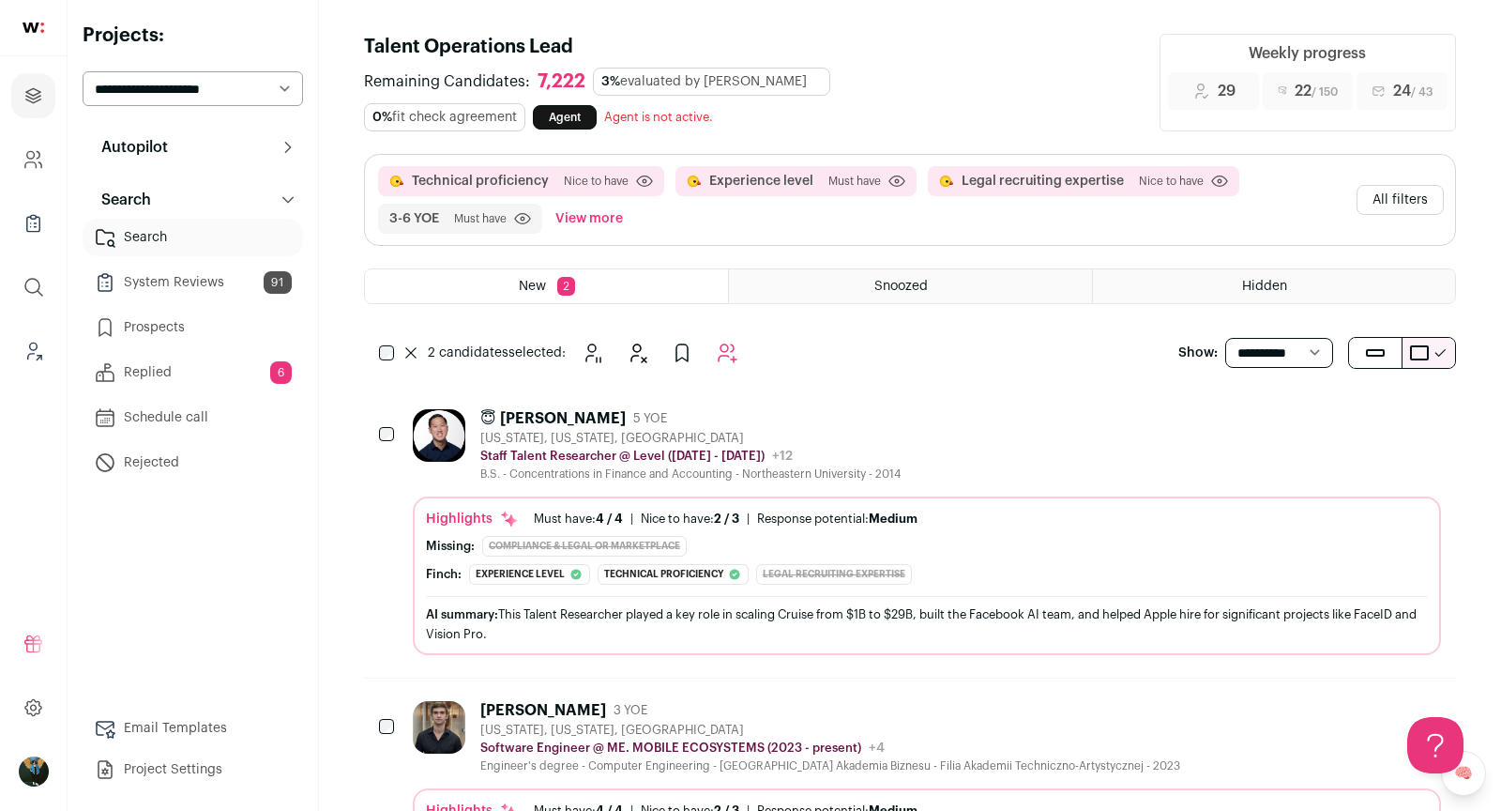
scroll to position [183, 0]
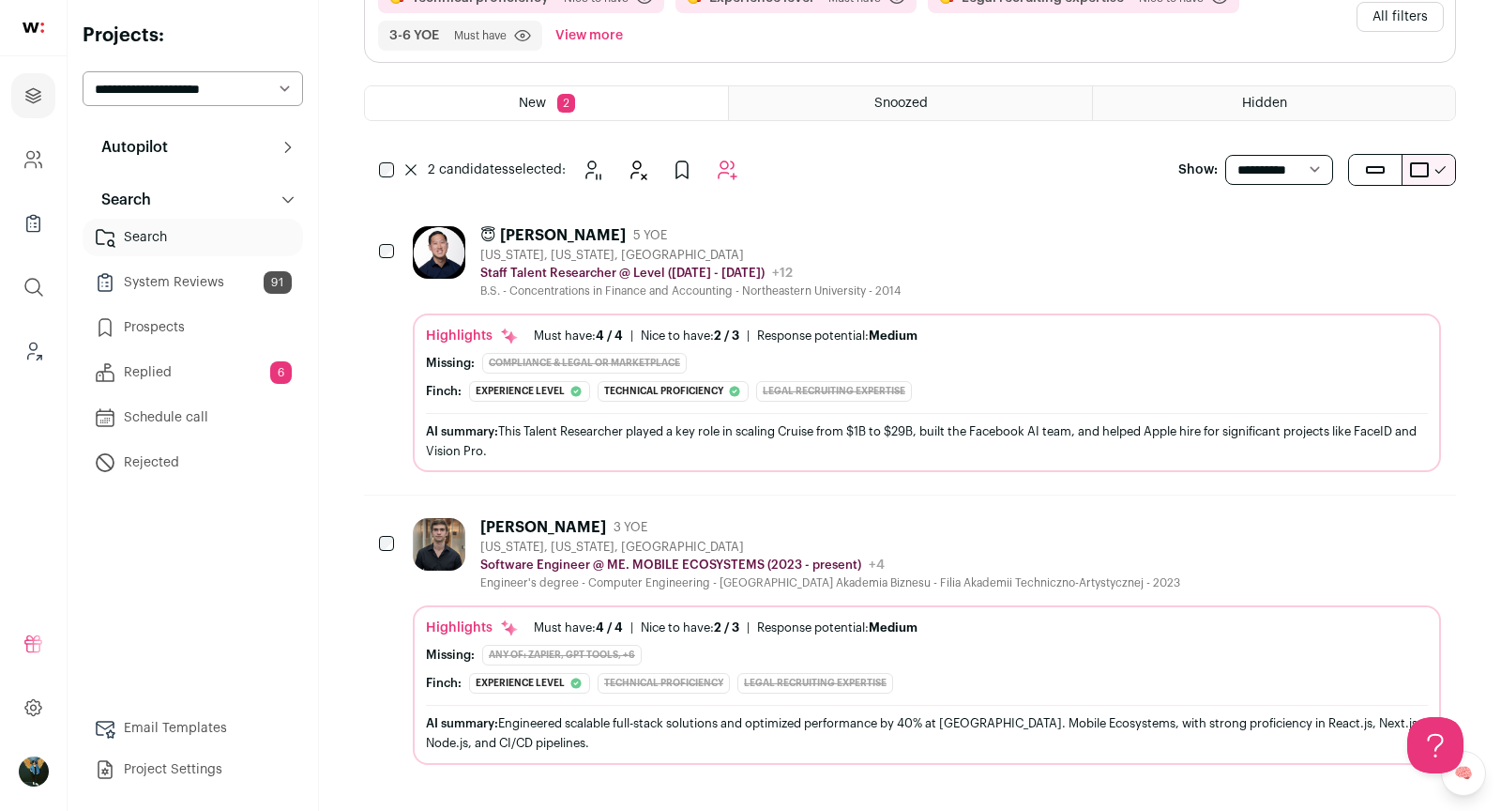
click at [385, 544] on div at bounding box center [388, 544] width 19 height 53
click at [906, 270] on div "😇 [PERSON_NAME] 5 YOE [US_STATE], [US_STATE], [GEOGRAPHIC_DATA] Staff Talent Re…" at bounding box center [927, 262] width 1028 height 72
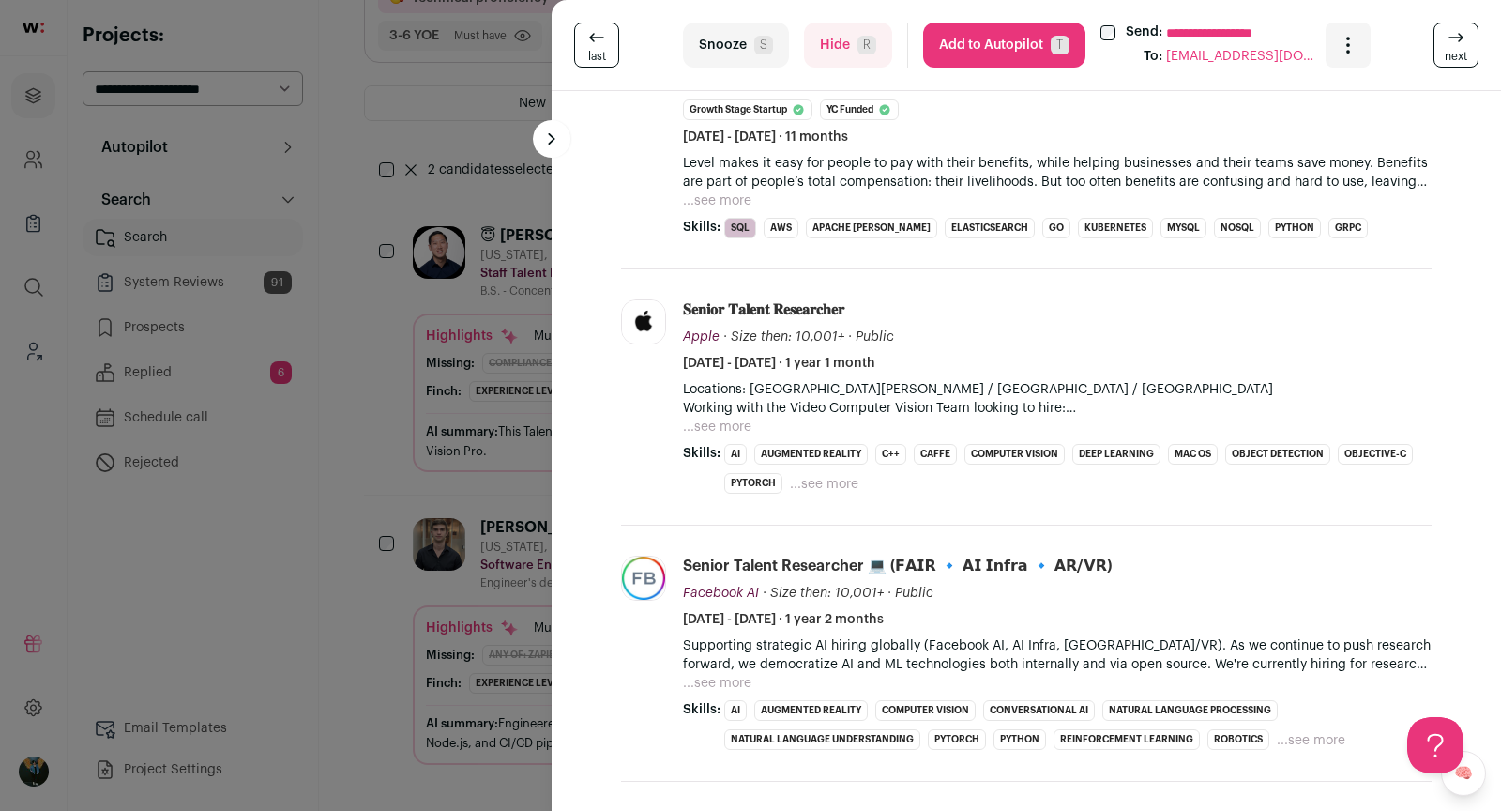
scroll to position [520, 0]
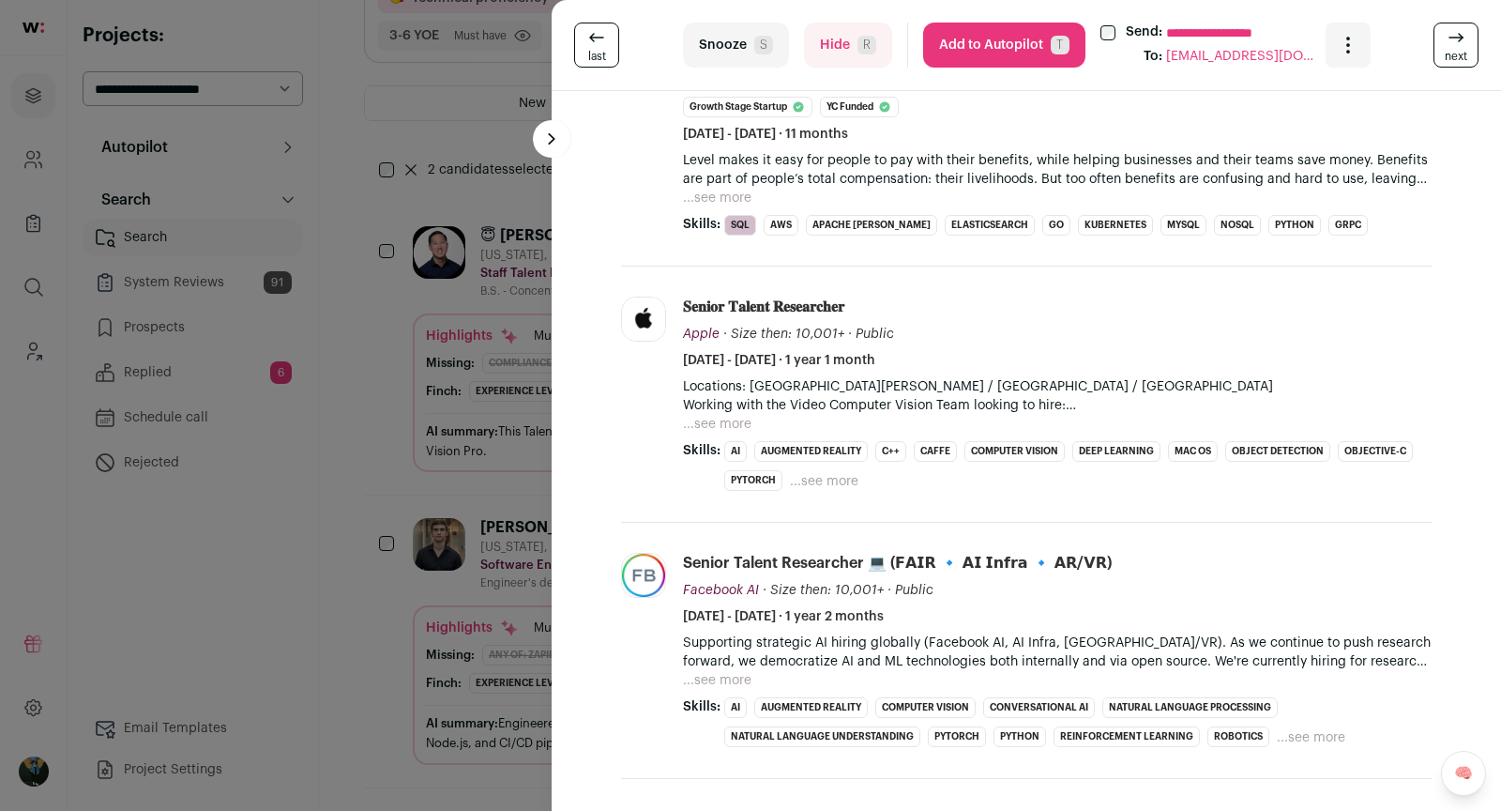
click at [731, 415] on button "...see more" at bounding box center [717, 424] width 68 height 19
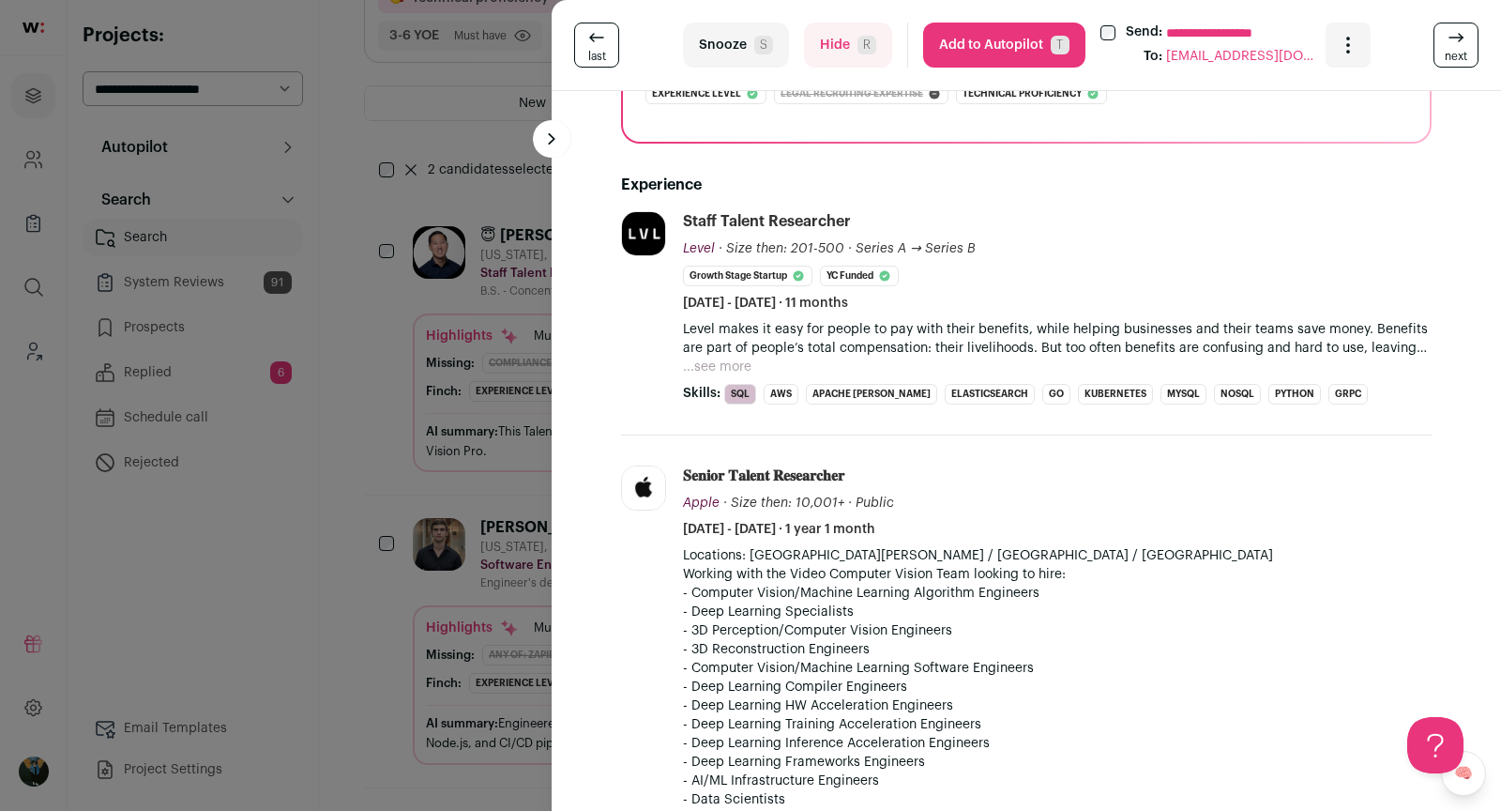
scroll to position [354, 0]
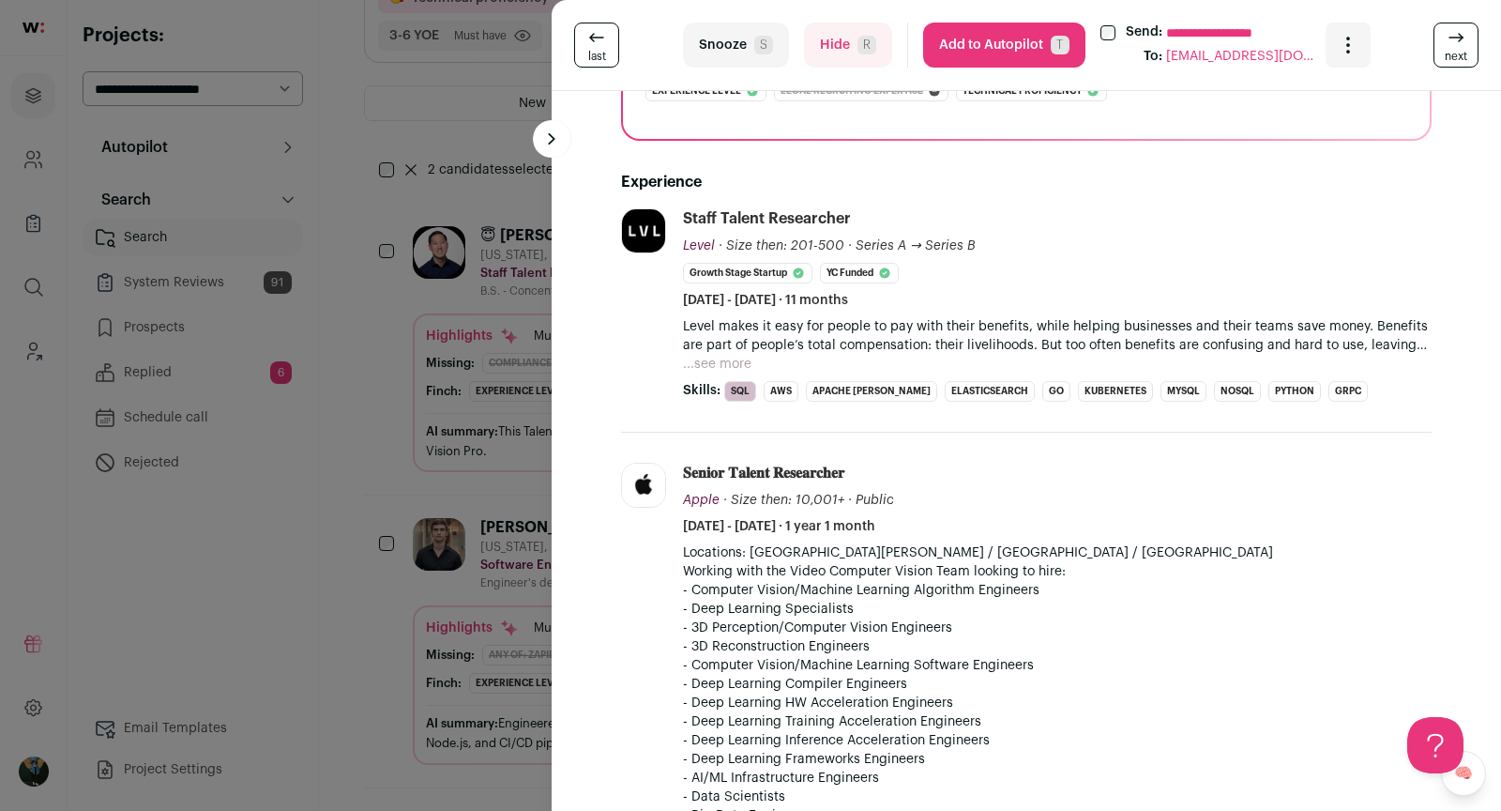
click at [743, 362] on button "...see more" at bounding box center [717, 364] width 68 height 19
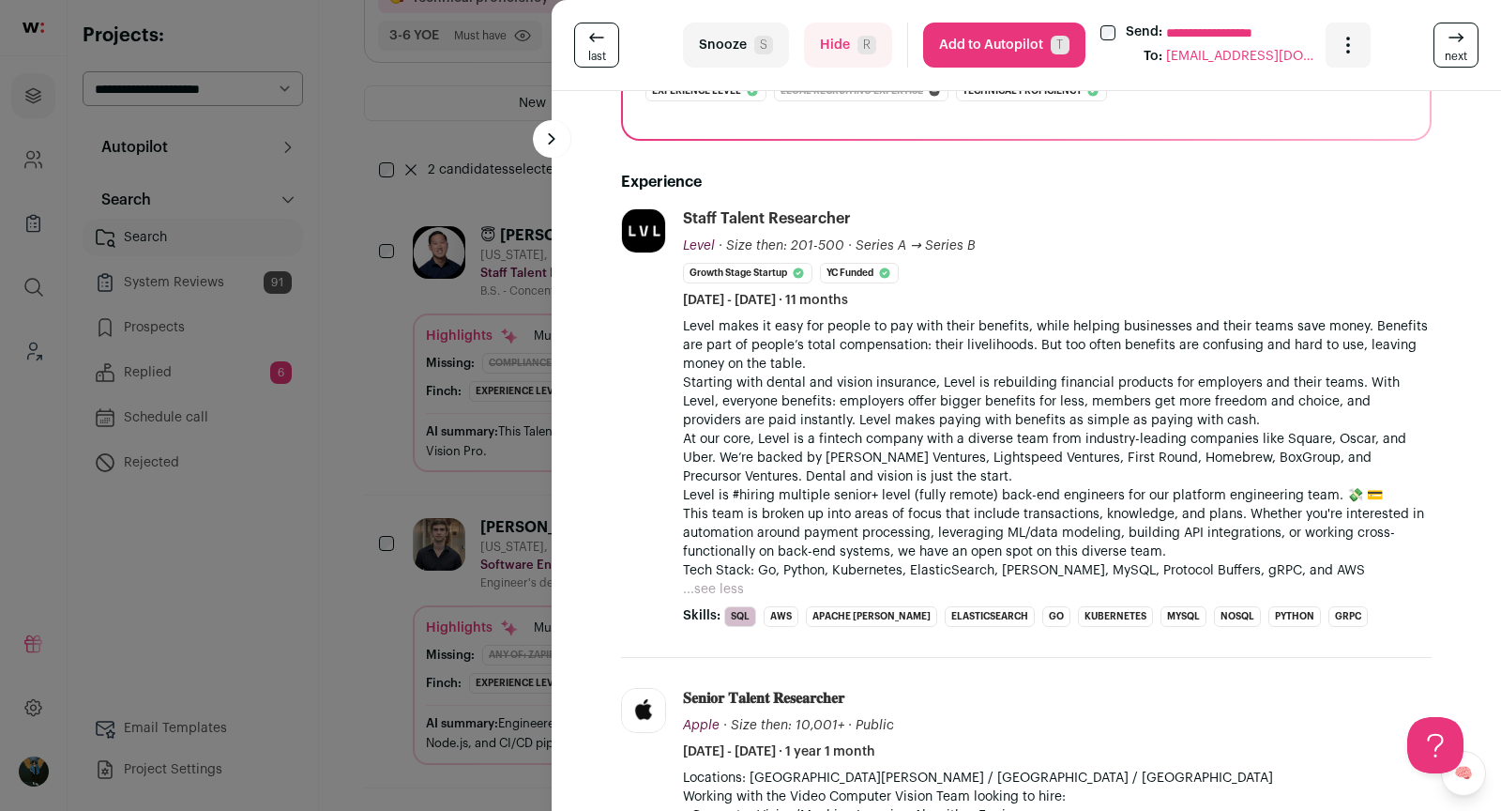
scroll to position [0, 0]
click at [1025, 48] on button "Add to Autopilot T" at bounding box center [1004, 45] width 162 height 45
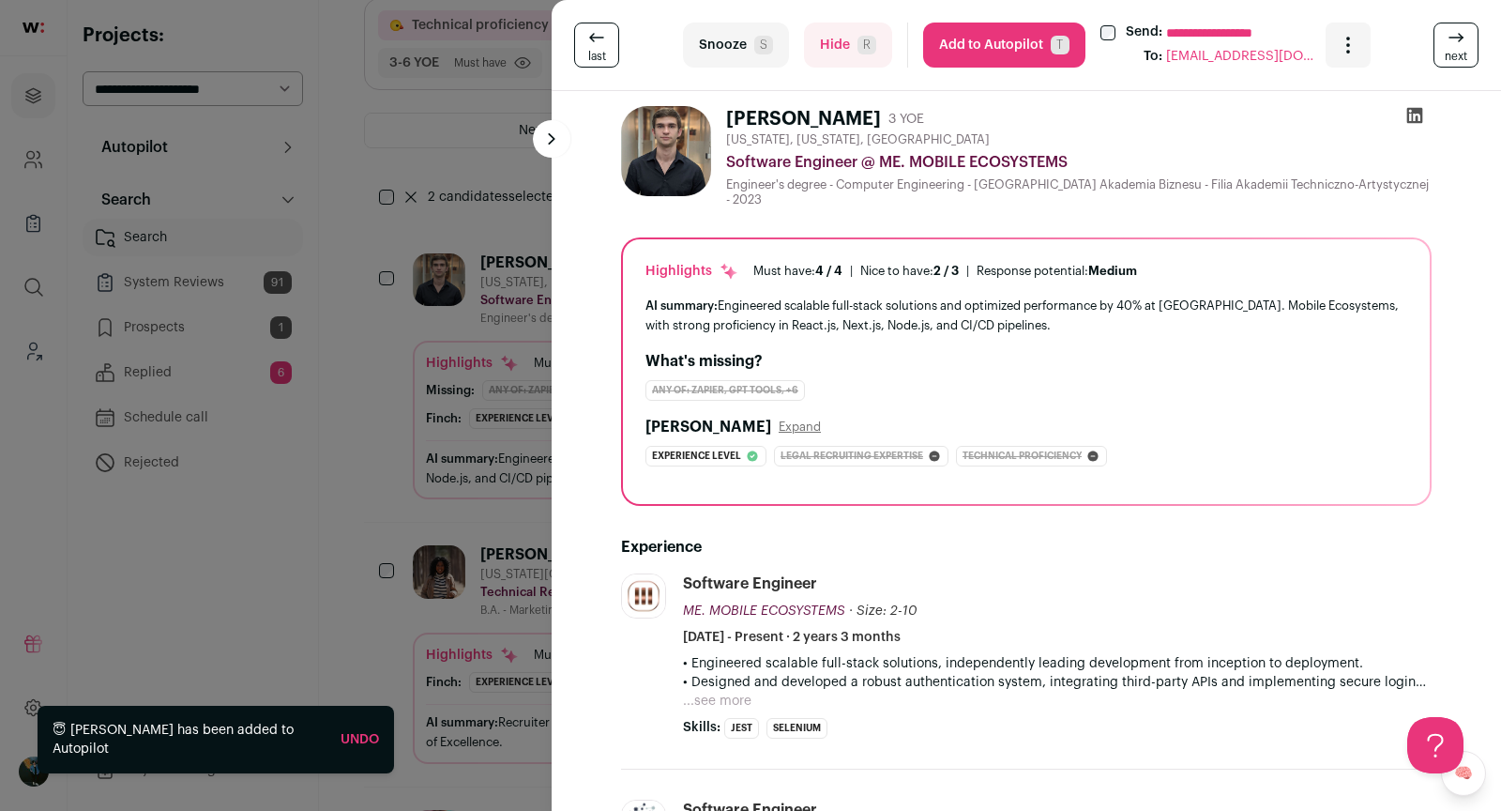
click at [753, 47] on button "Snooze S" at bounding box center [736, 45] width 106 height 45
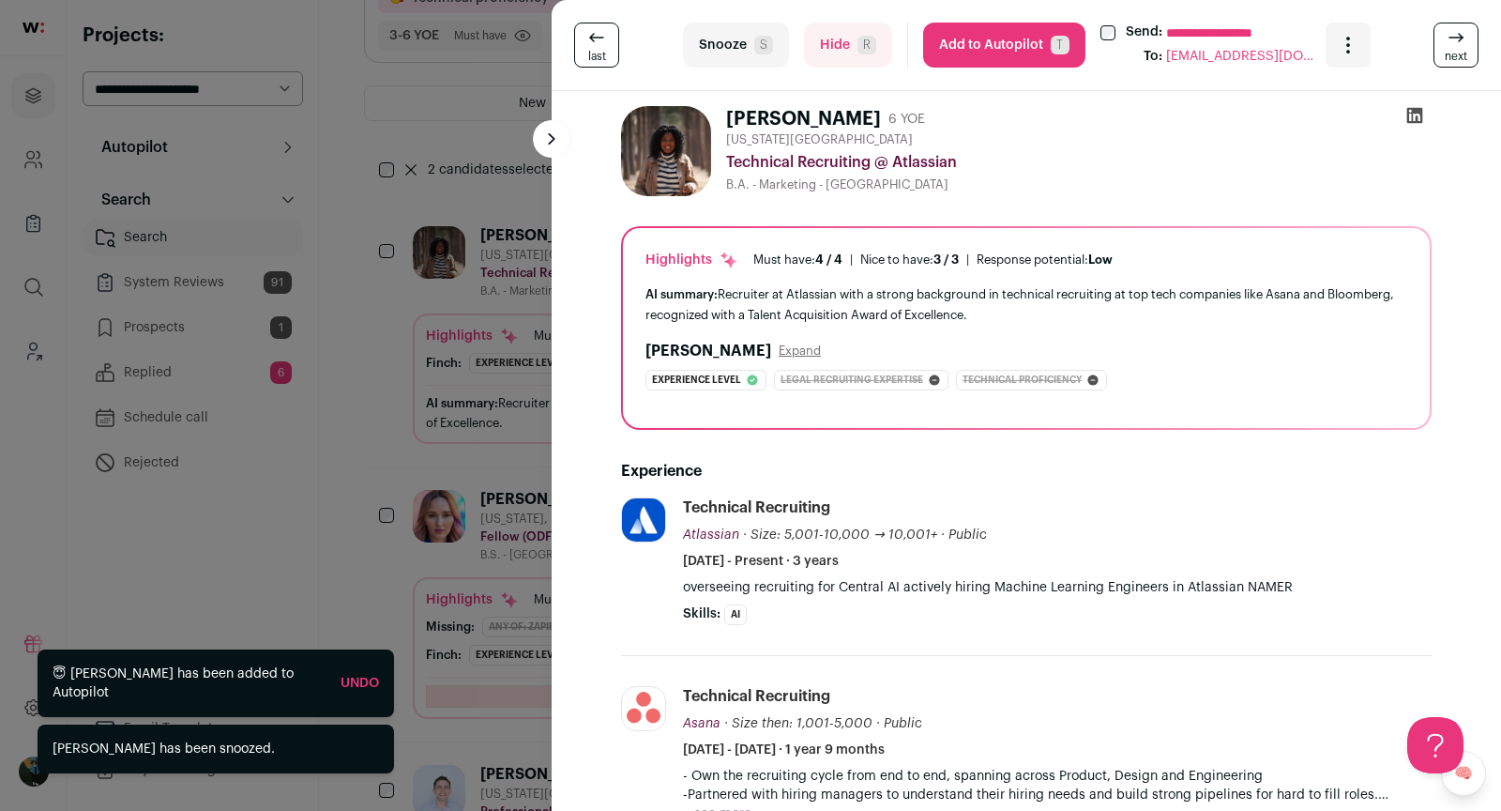
click at [397, 433] on div "**********" at bounding box center [750, 405] width 1501 height 811
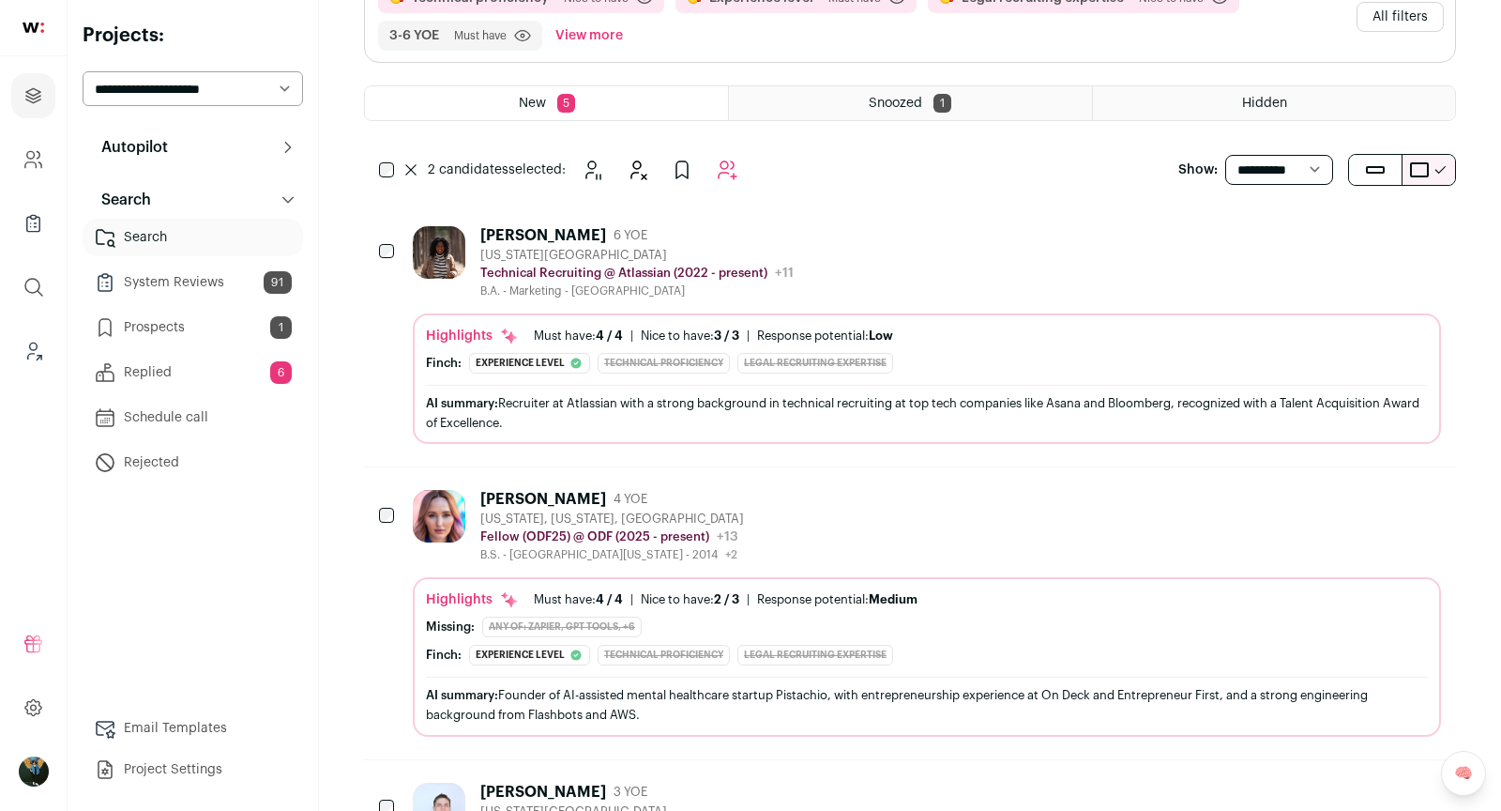
click at [1331, 499] on icon "Hide" at bounding box center [1324, 498] width 23 height 23
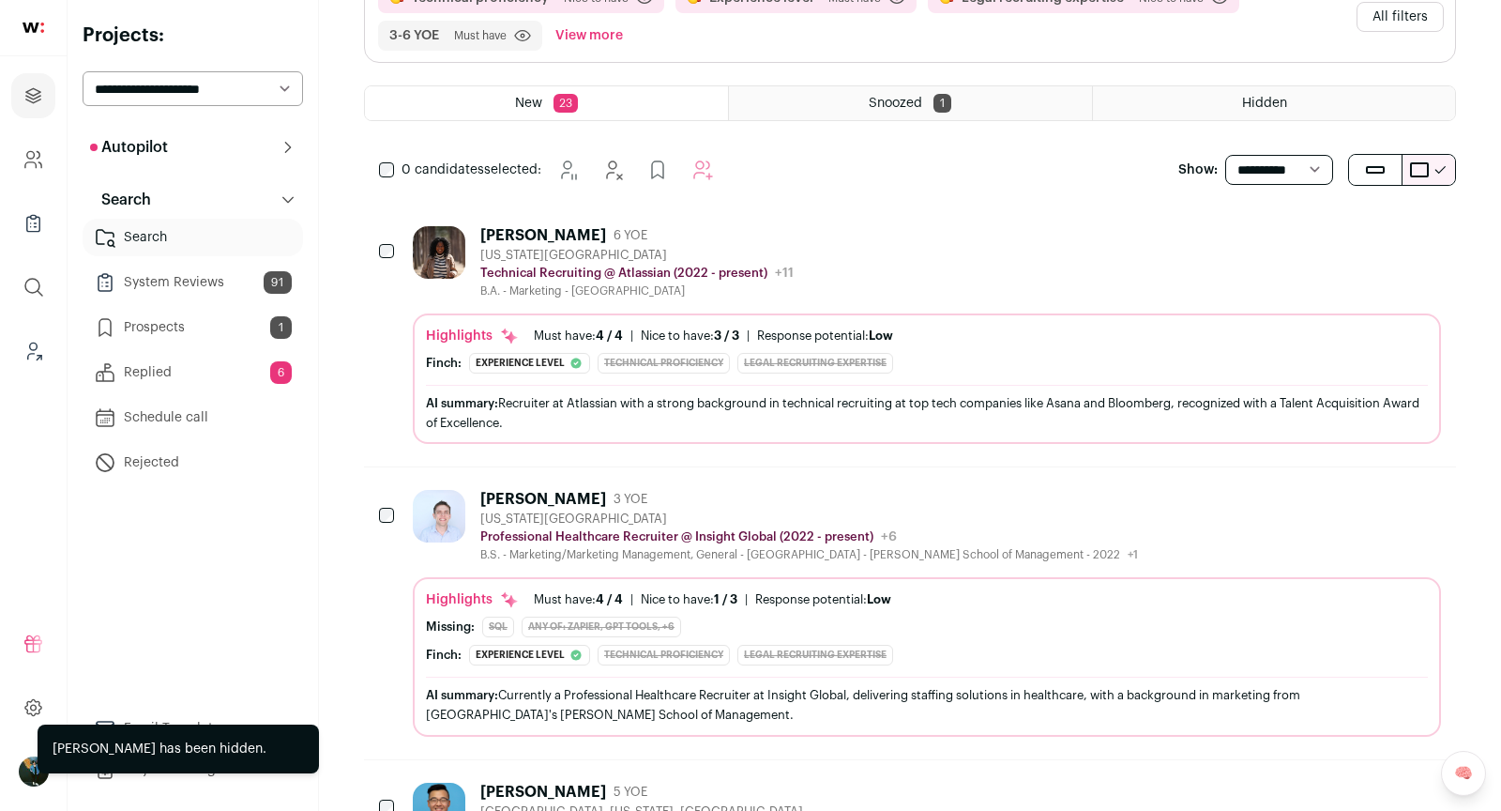
click at [1328, 492] on icon "Hide" at bounding box center [1324, 498] width 23 height 23
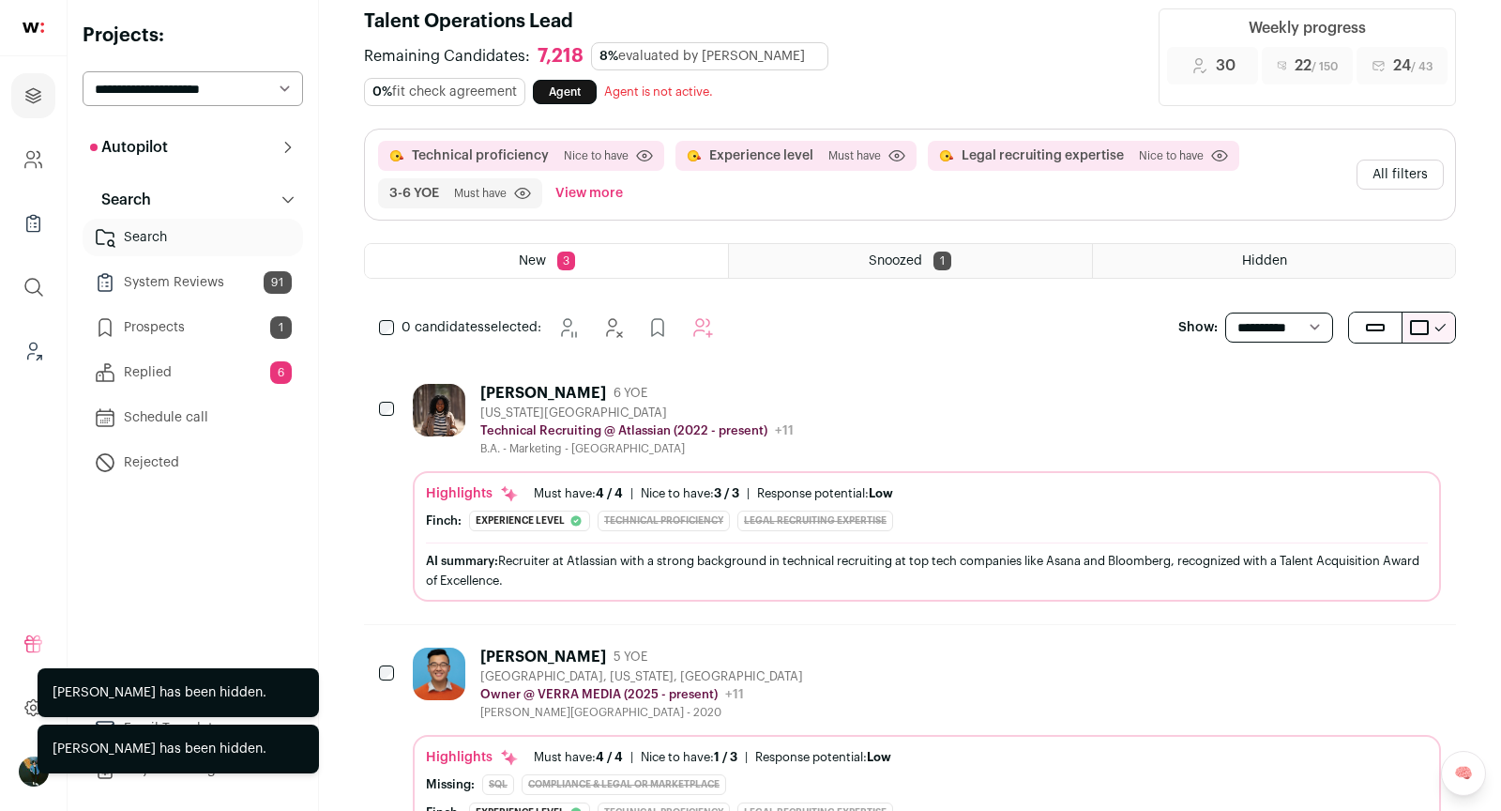
scroll to position [0, 0]
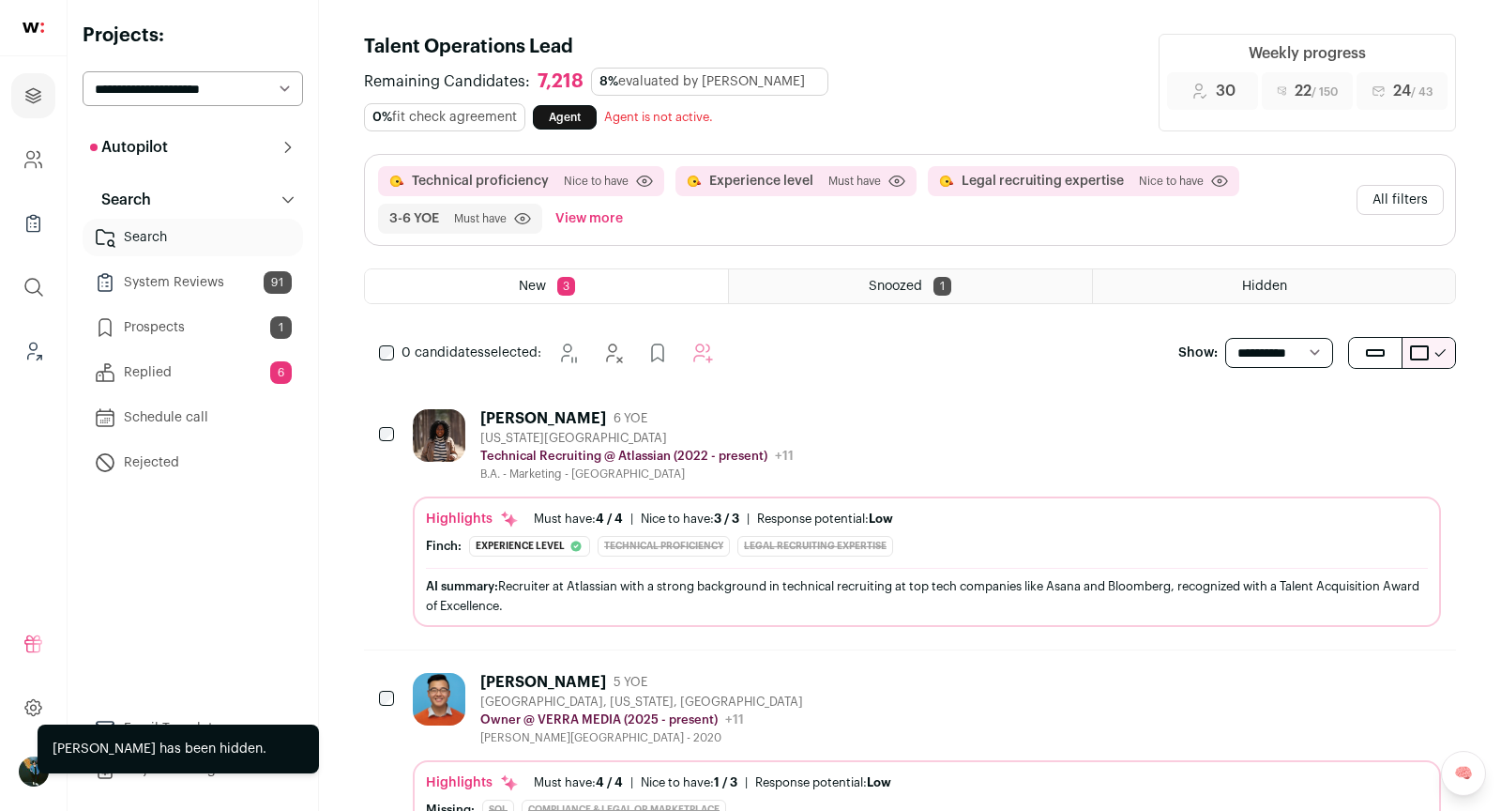
click at [1395, 190] on button "All filters" at bounding box center [1400, 200] width 87 height 30
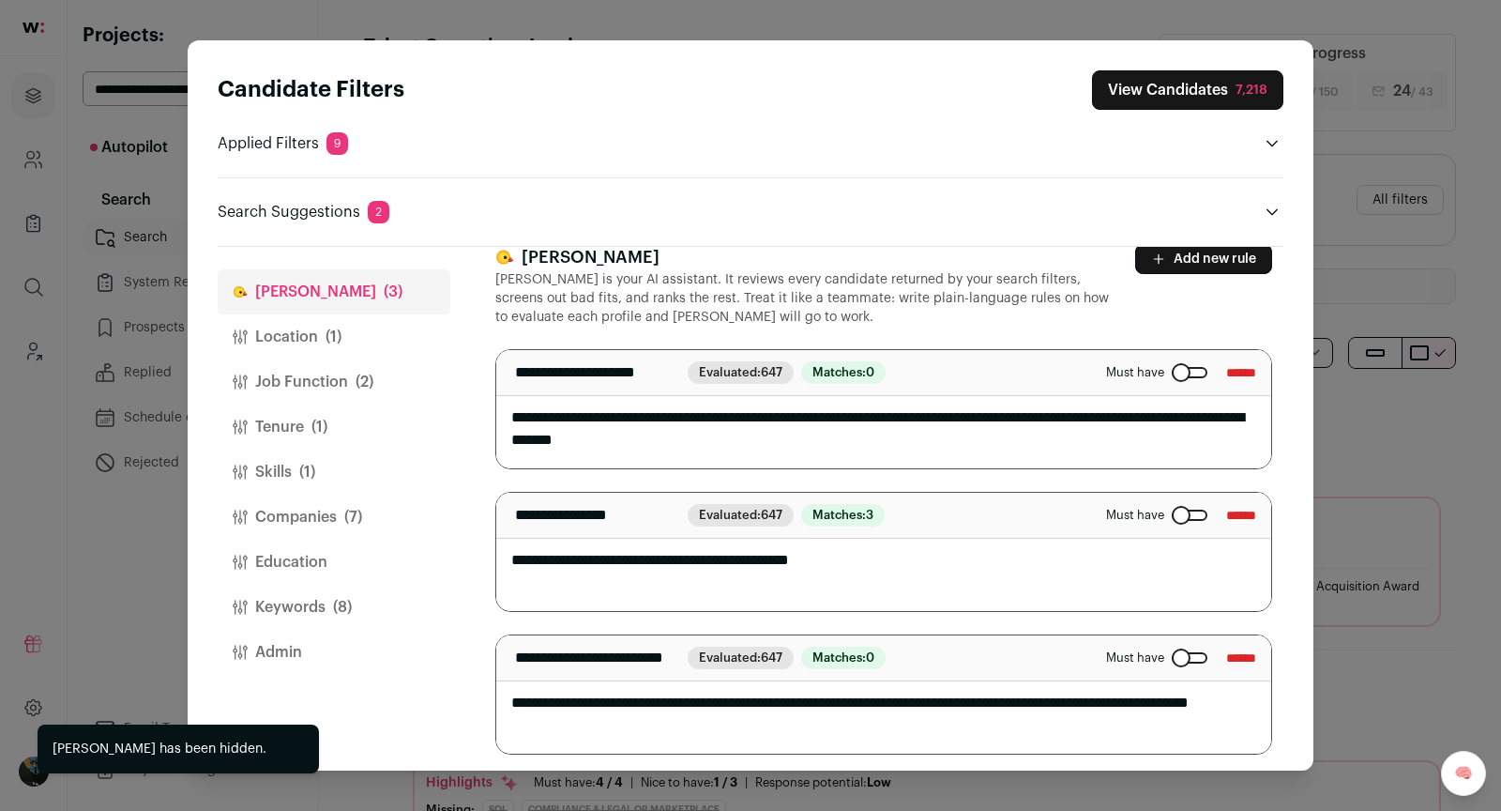
click at [334, 345] on span "(1)" at bounding box center [334, 337] width 16 height 23
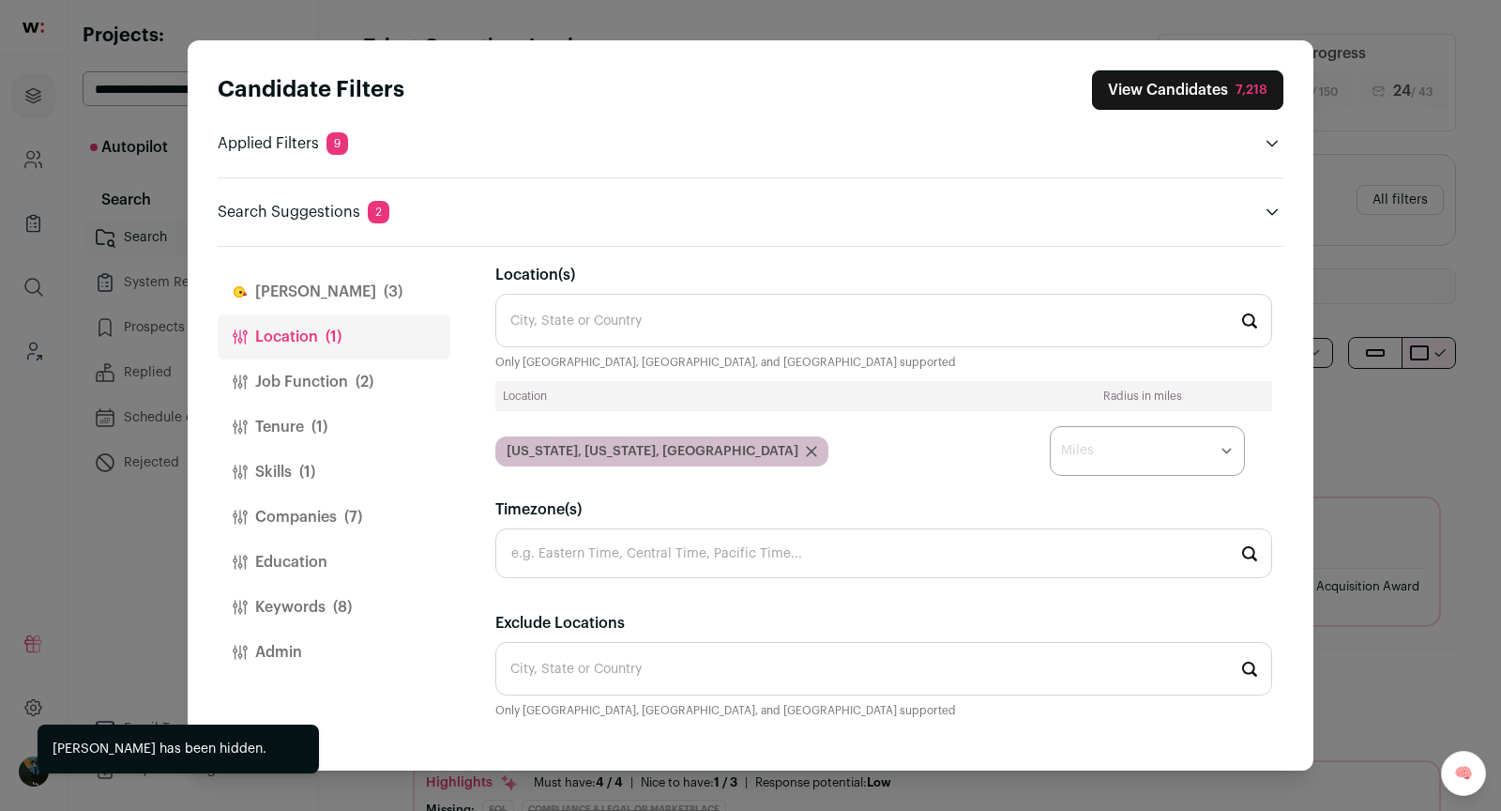
click at [334, 364] on button "Job Function (2)" at bounding box center [334, 381] width 233 height 45
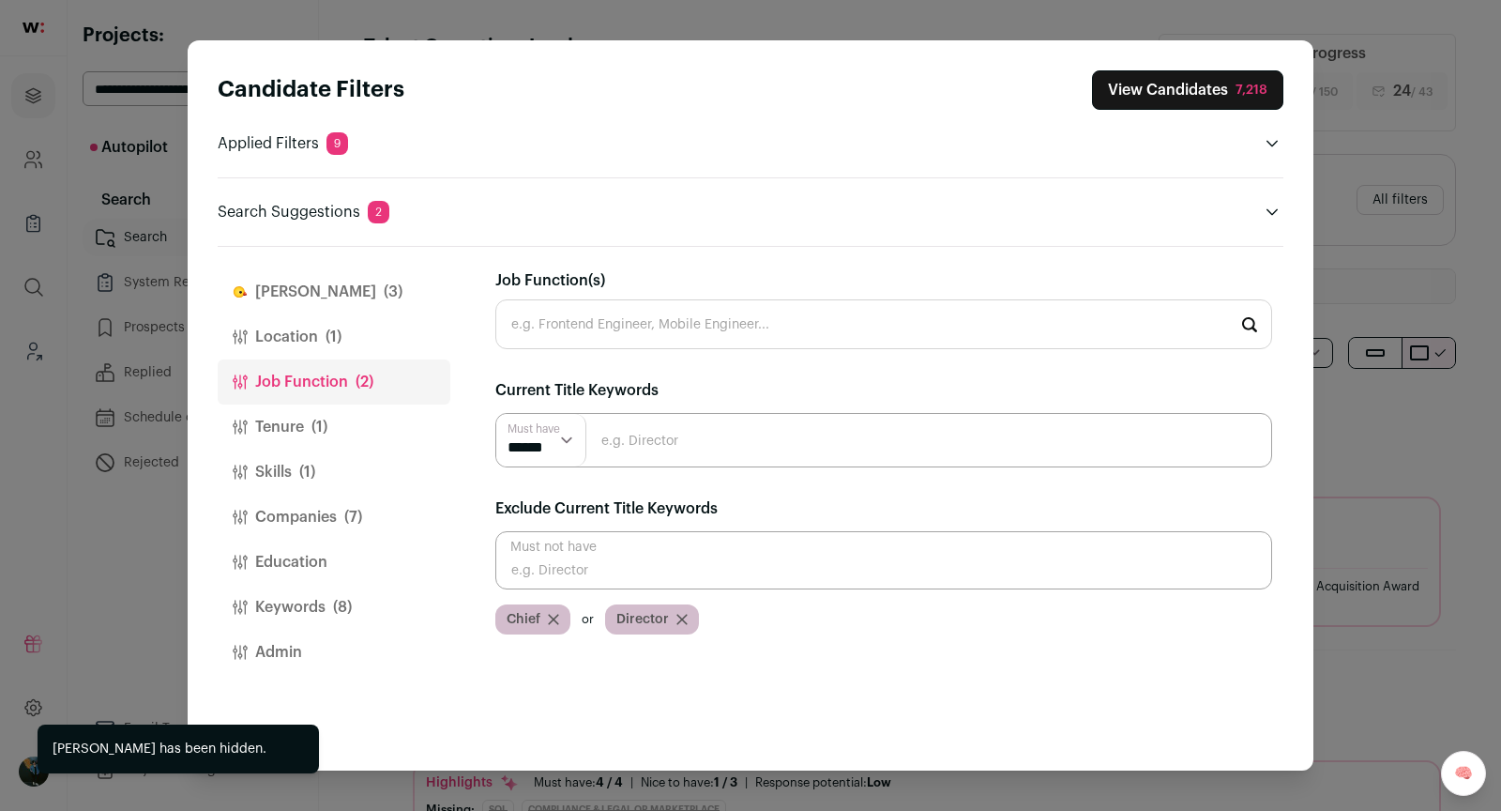
scroll to position [0, 0]
click at [352, 369] on button "Job Function (2)" at bounding box center [334, 381] width 233 height 45
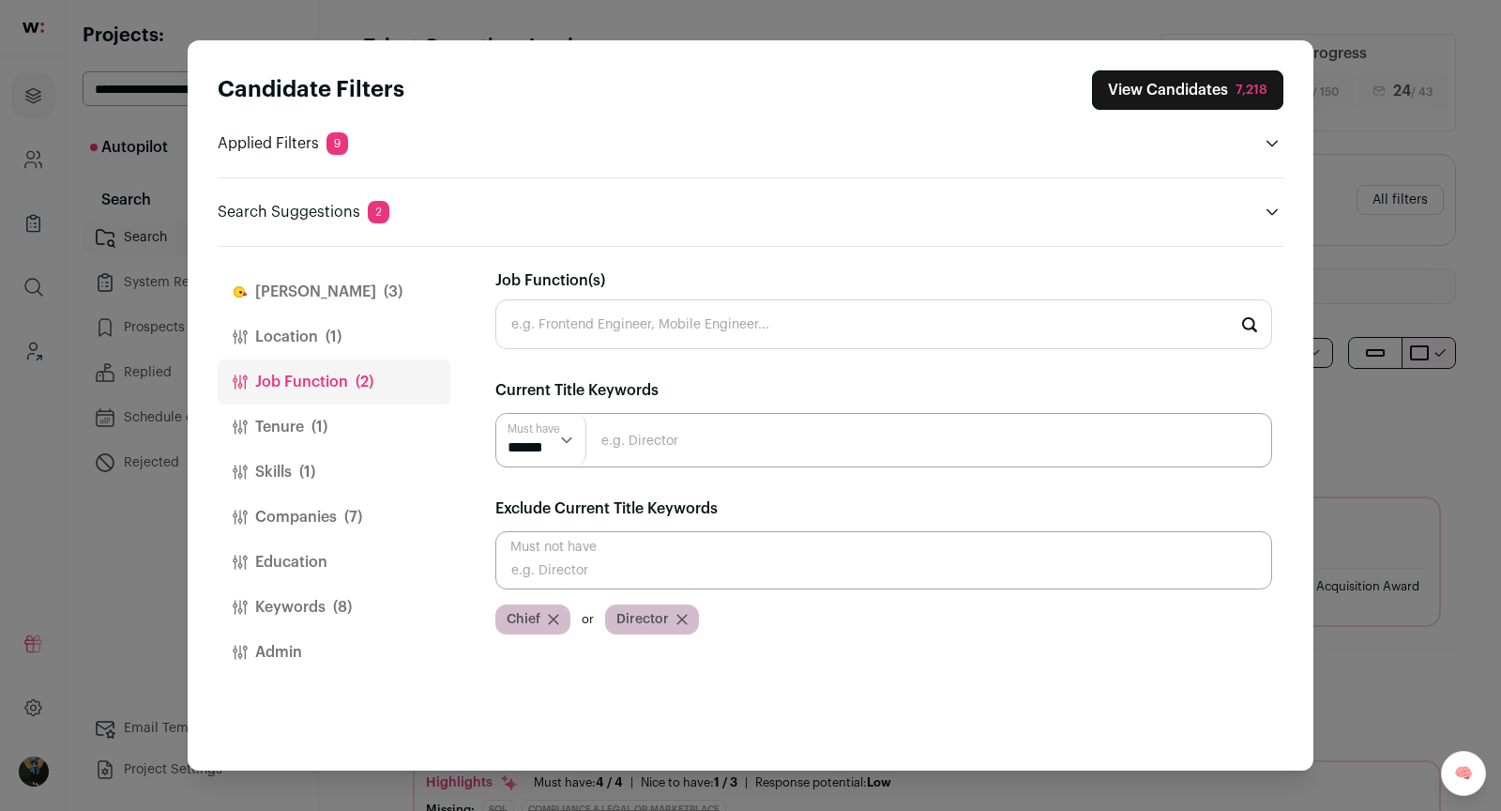
click at [1382, 149] on div "Candidate Filters View Candidates 7,218 Applied Filters 9 Technical proficiency…" at bounding box center [750, 405] width 1501 height 811
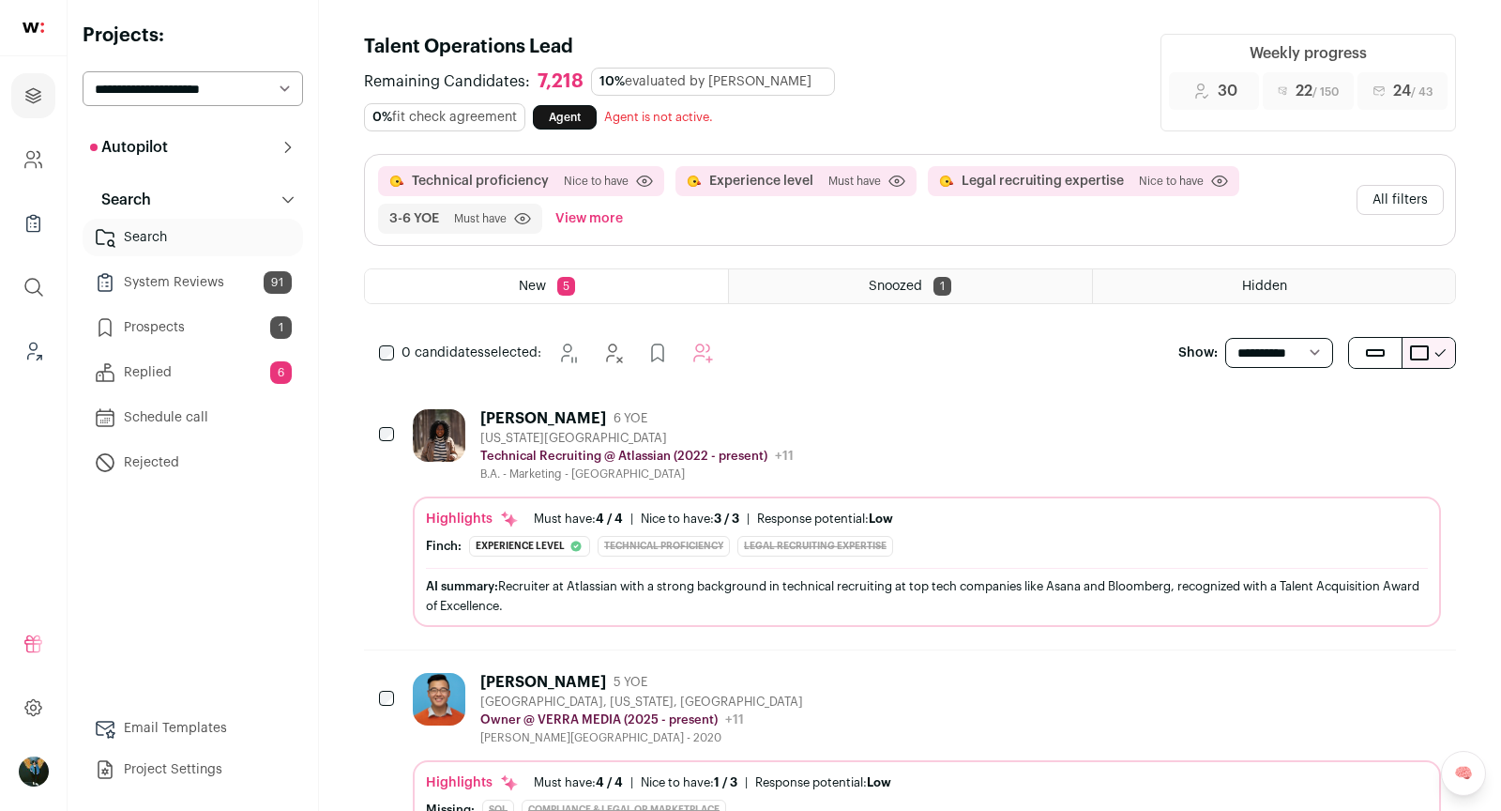
click at [1415, 202] on button "All filters" at bounding box center [1400, 200] width 87 height 30
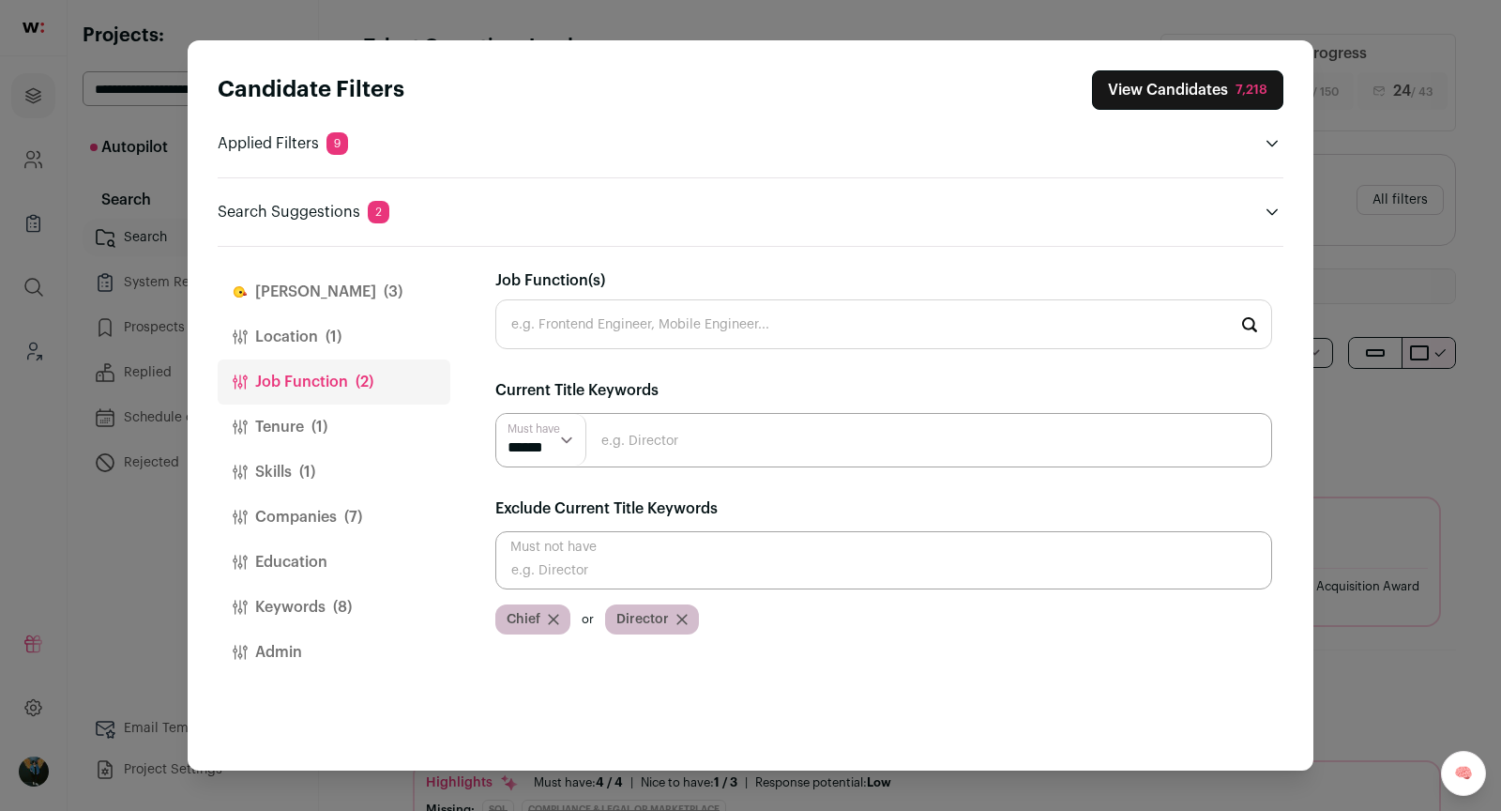
click at [311, 336] on button "Location (1)" at bounding box center [334, 336] width 233 height 45
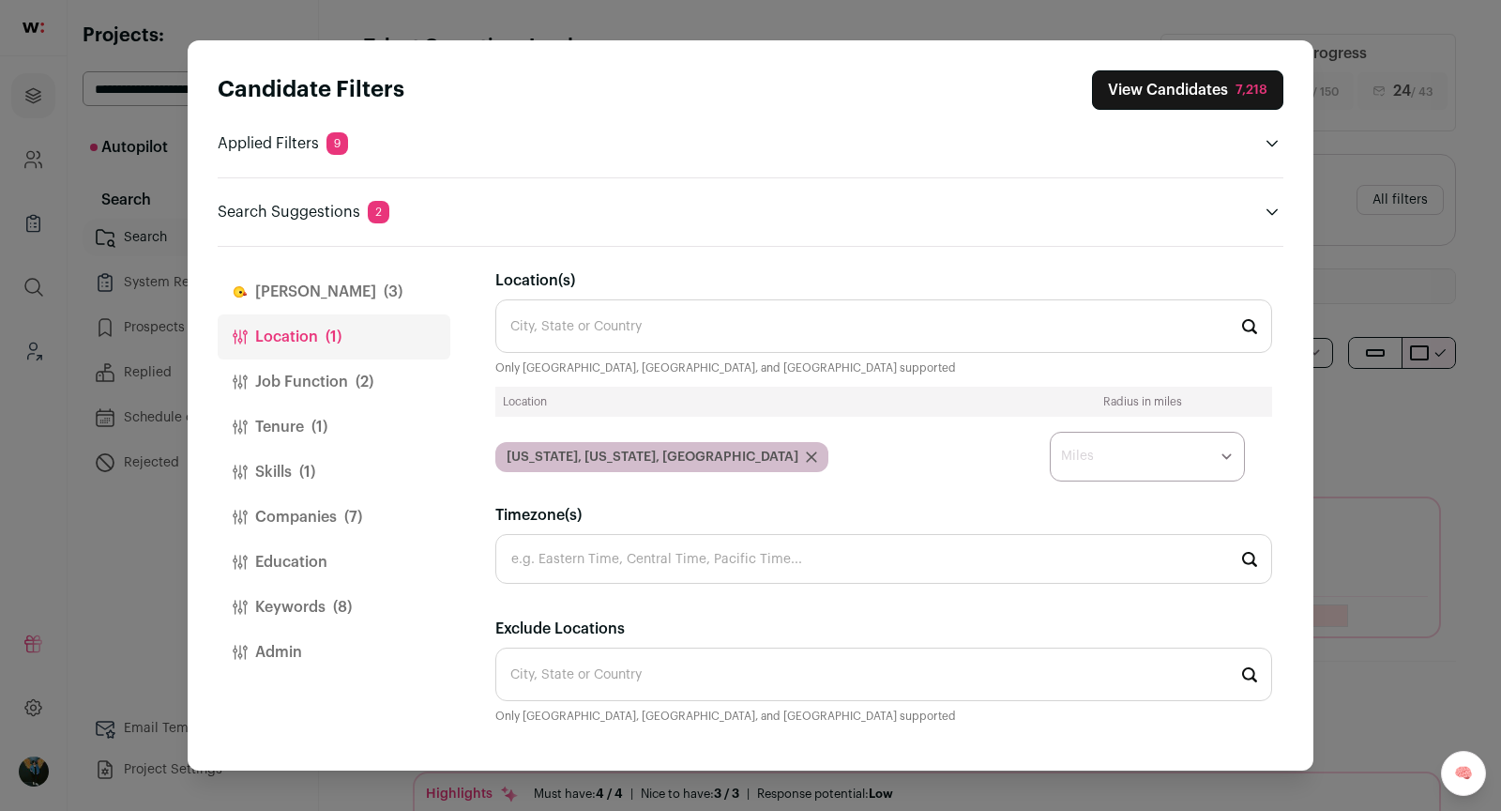
click at [384, 296] on span "(3)" at bounding box center [393, 292] width 19 height 23
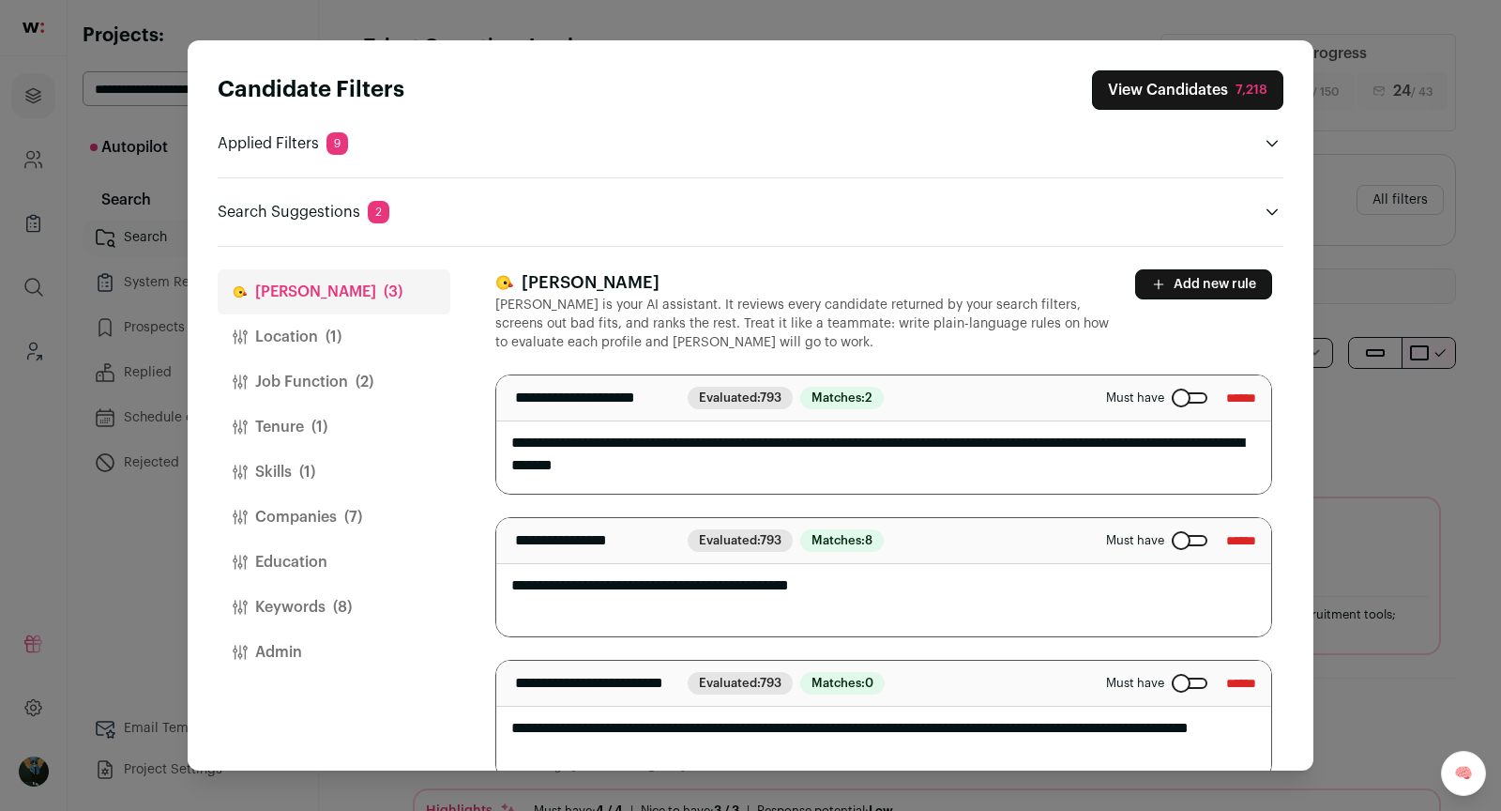
drag, startPoint x: 858, startPoint y: 571, endPoint x: 676, endPoint y: 577, distance: 183.0
click at [678, 579] on textarea "**********" at bounding box center [884, 577] width 776 height 118
type textarea "**********"
click at [1228, 88] on button "View Candidates 7,218" at bounding box center [1187, 89] width 191 height 39
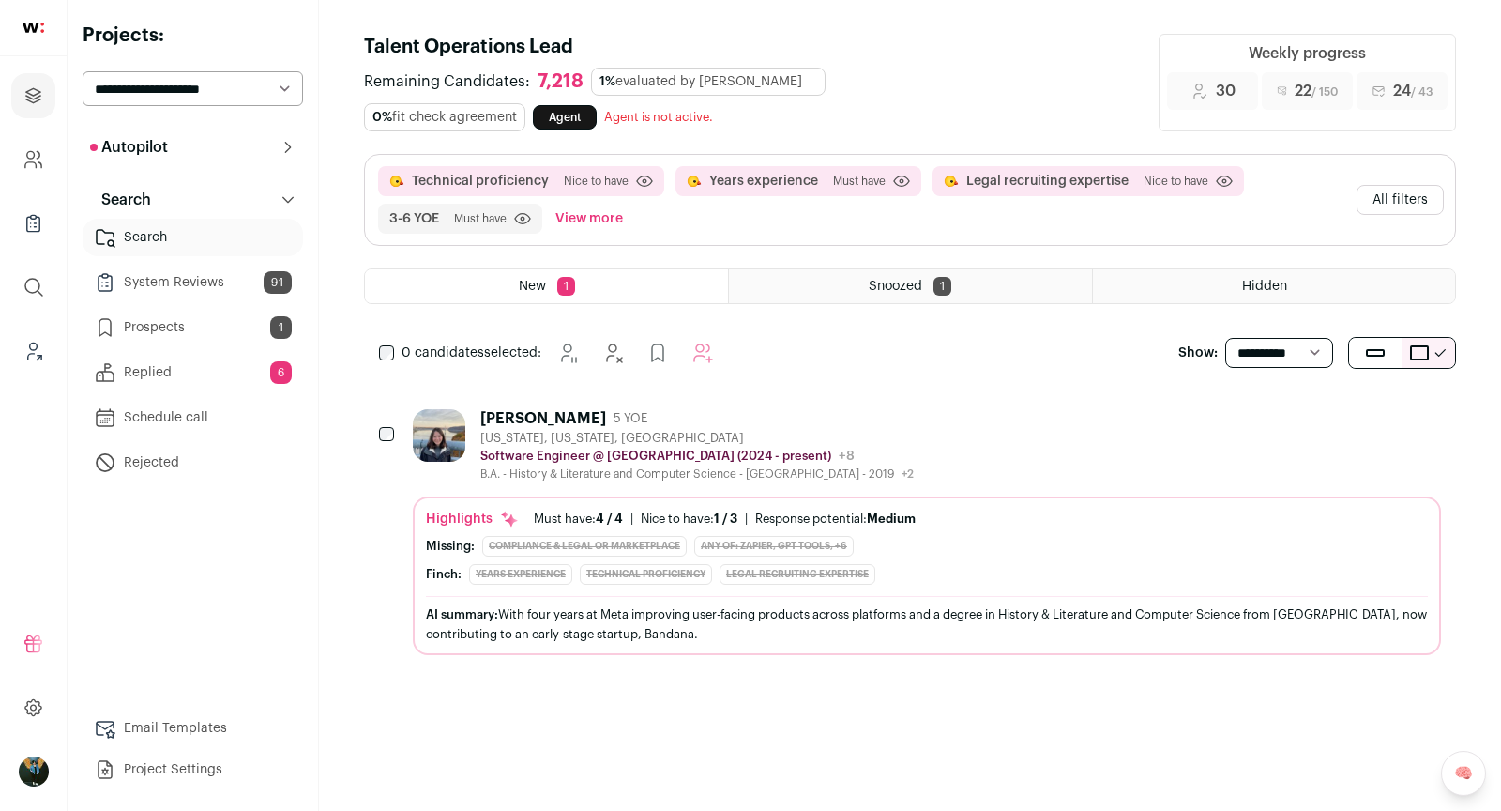
click at [1316, 417] on icon "Hide" at bounding box center [1324, 417] width 23 height 23
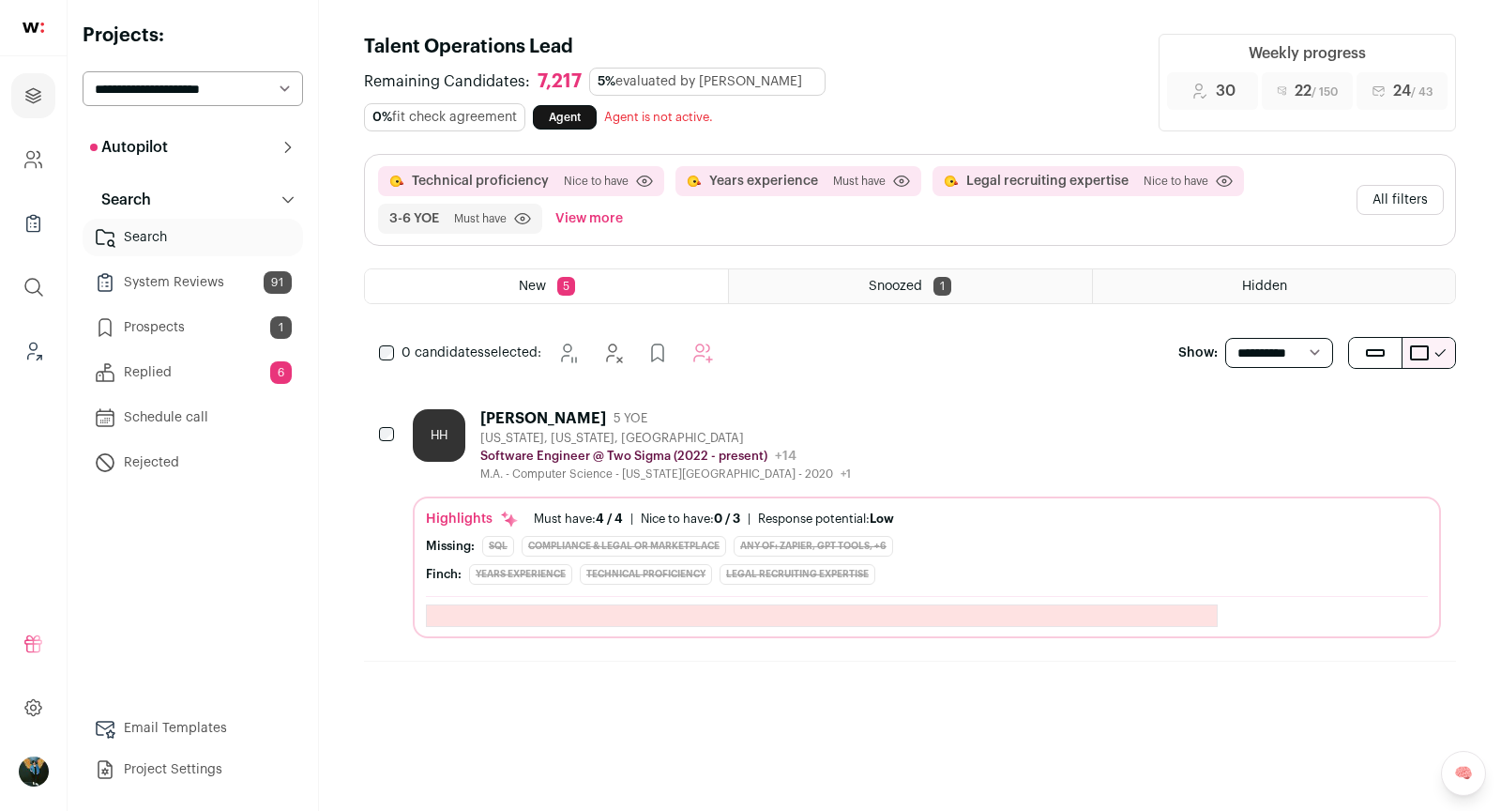
click at [1407, 188] on button "All filters" at bounding box center [1400, 200] width 87 height 30
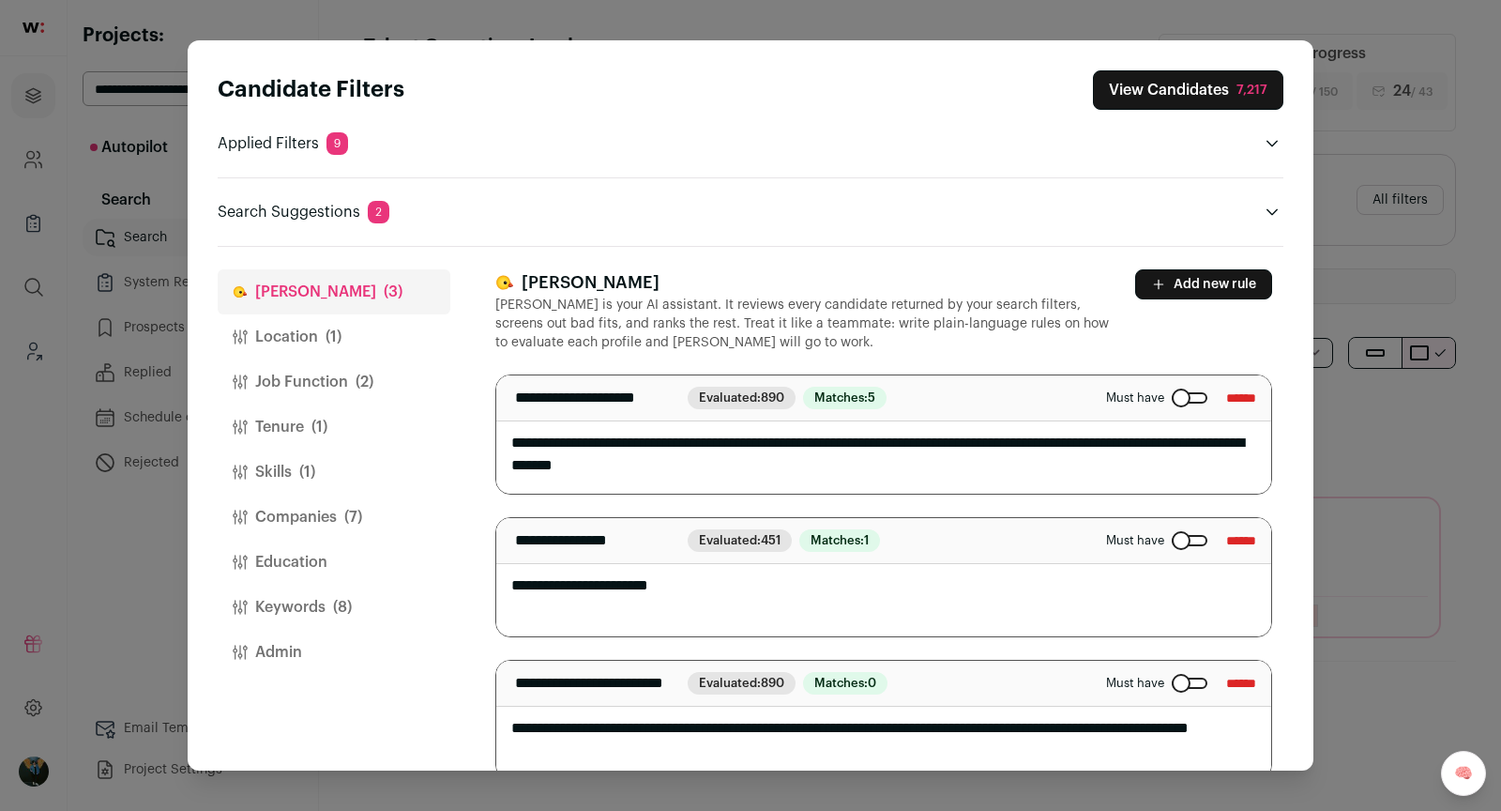
click at [1407, 188] on div "Candidate Filters View Candidates 7,217 Applied Filters 9 Technical proficiency…" at bounding box center [750, 405] width 1501 height 811
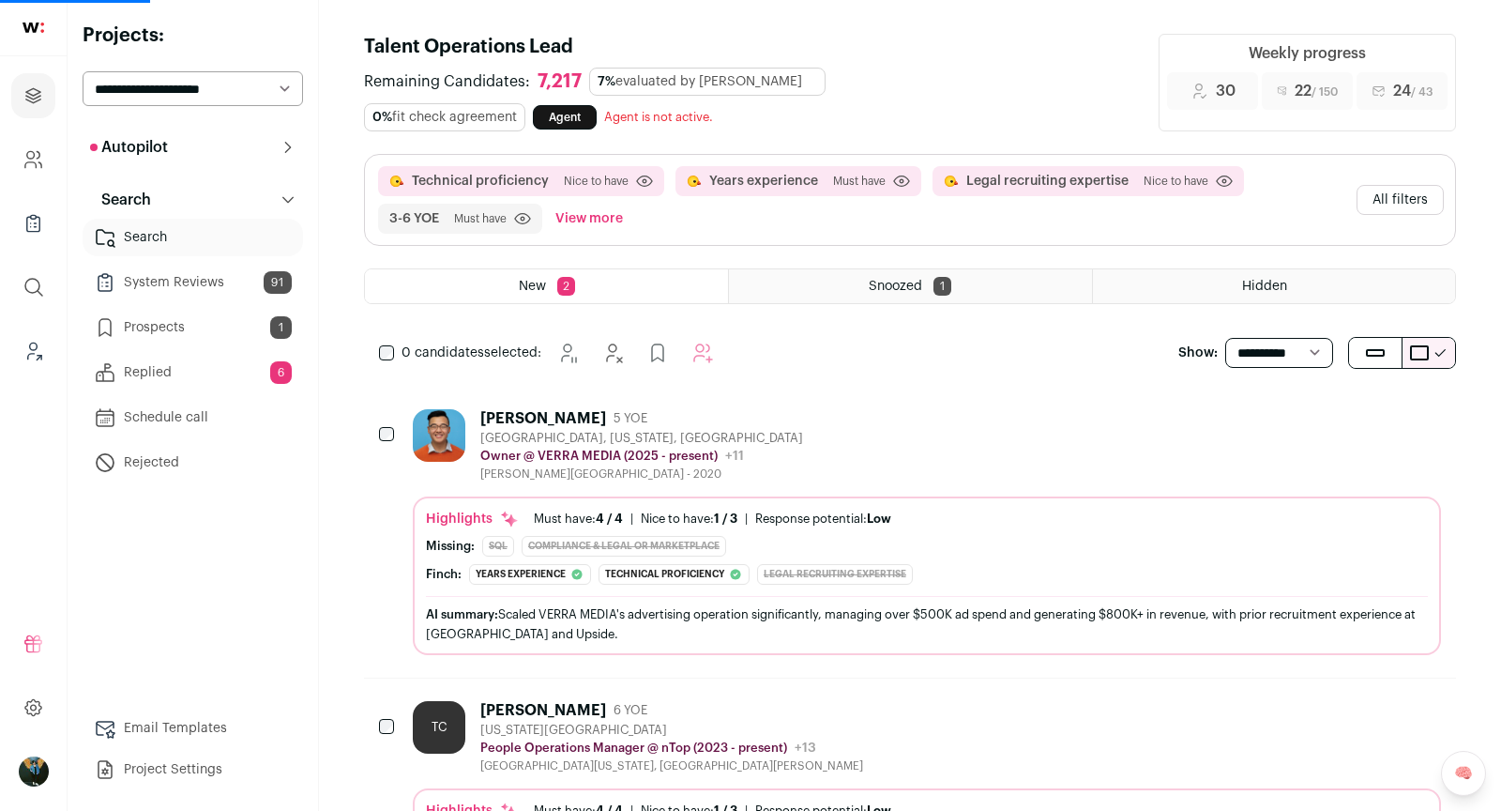
select select "**"
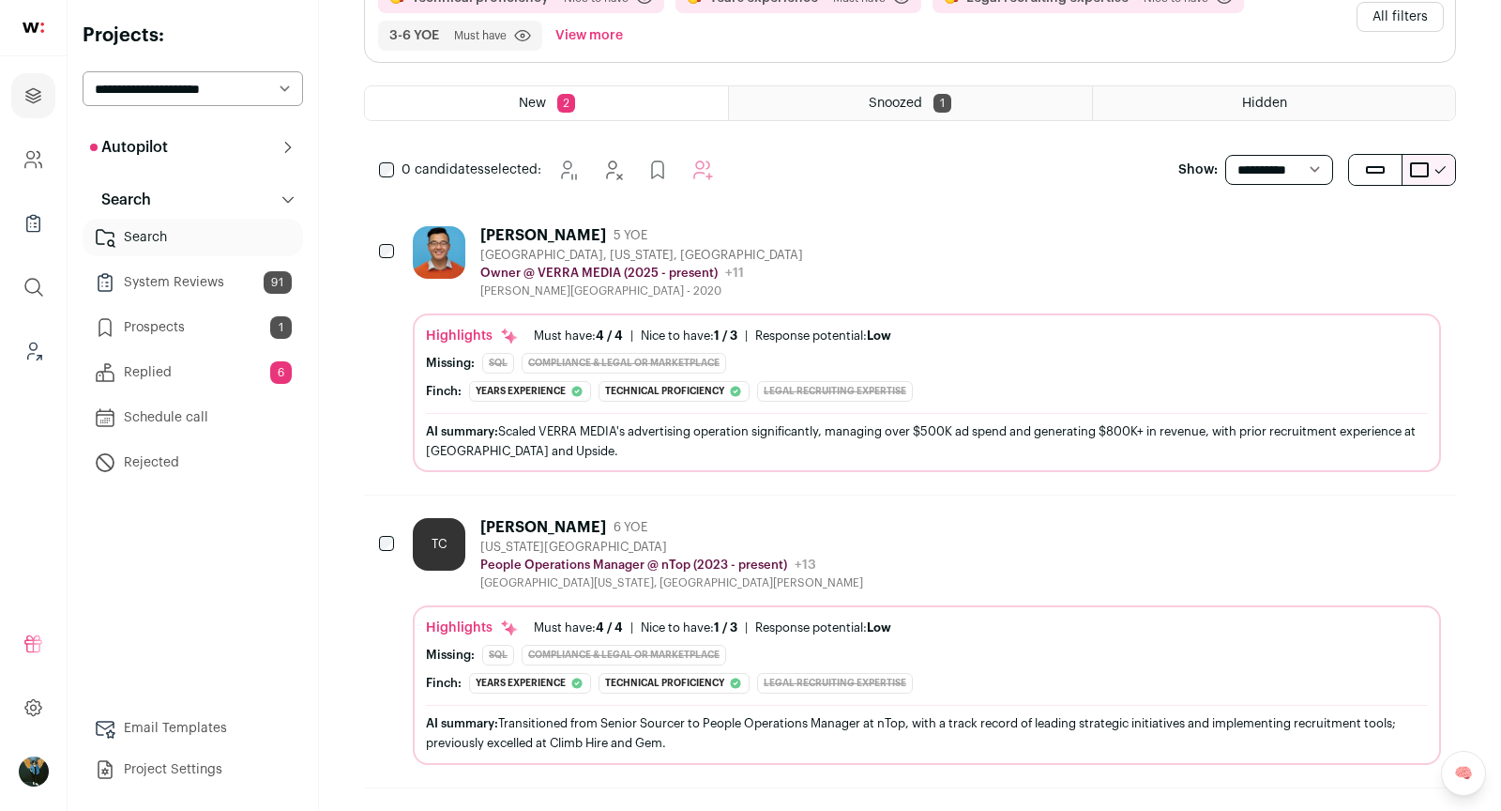
click at [1321, 242] on button "Hide" at bounding box center [1323, 234] width 39 height 39
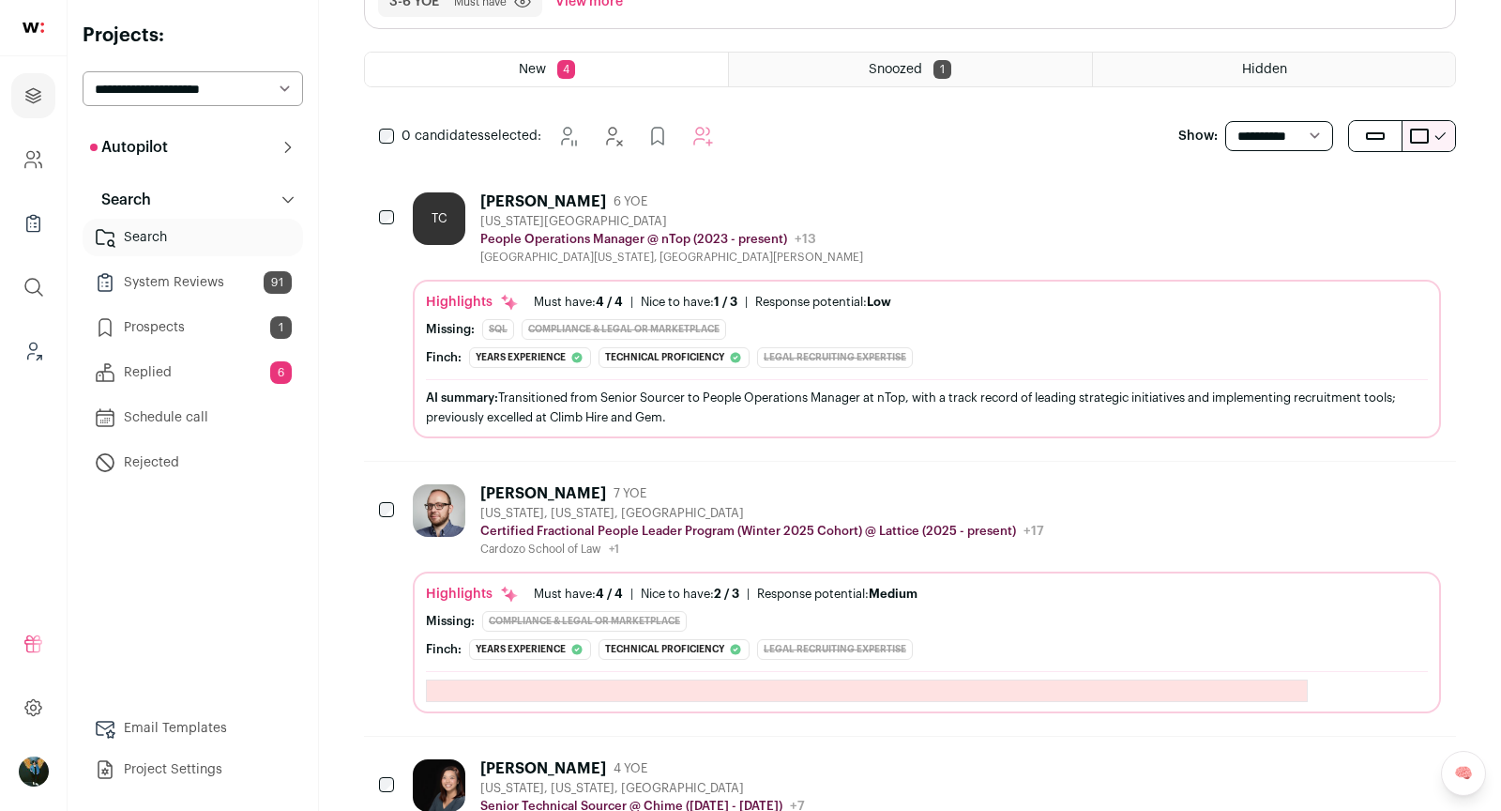
scroll to position [0, 0]
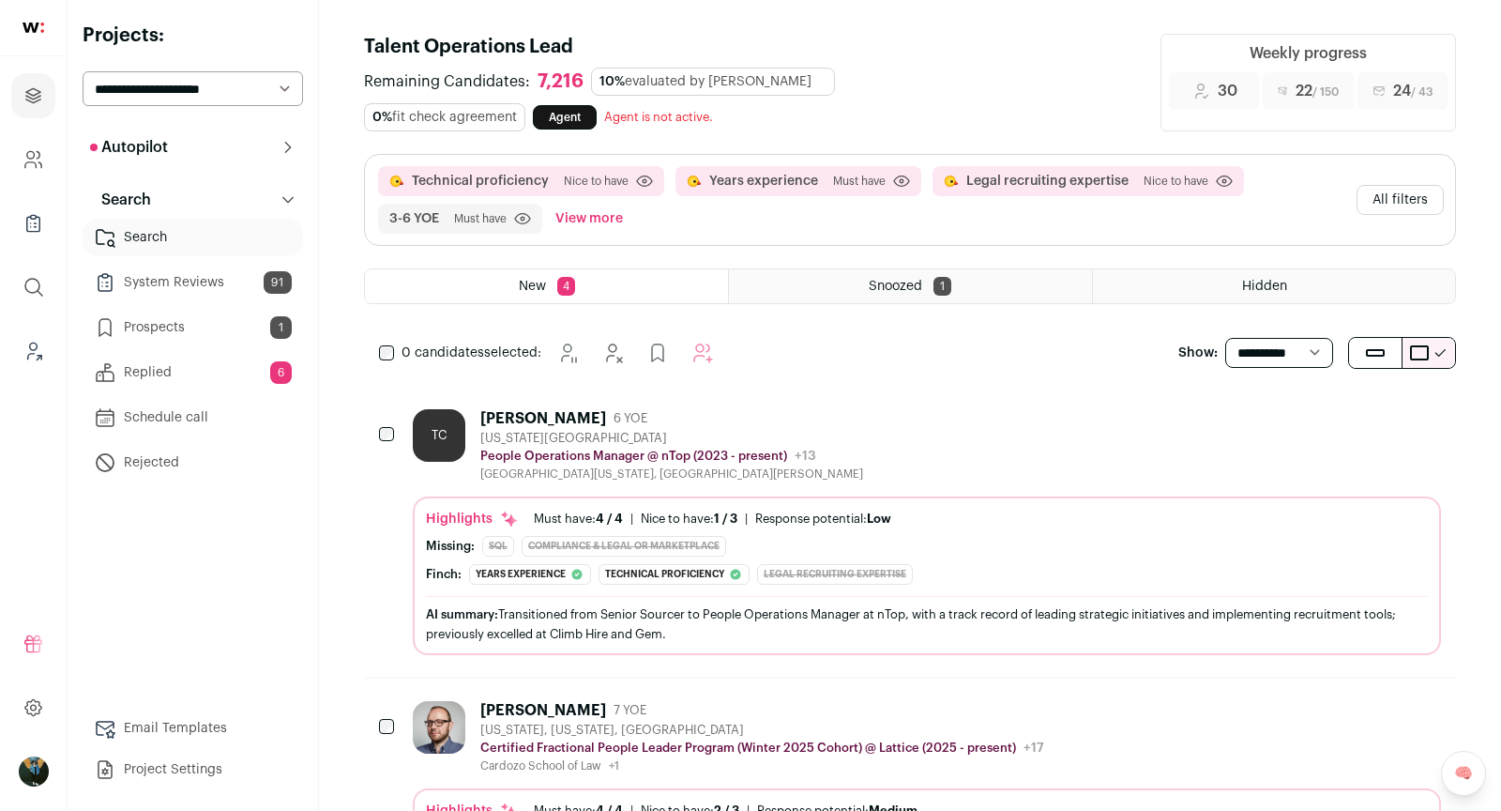
click at [382, 360] on div "0 candidates selected: Snooze Hide Add to Prospects Add to Autopilot" at bounding box center [550, 353] width 372 height 38
click at [726, 344] on icon "Add to Autopilot" at bounding box center [728, 353] width 23 height 23
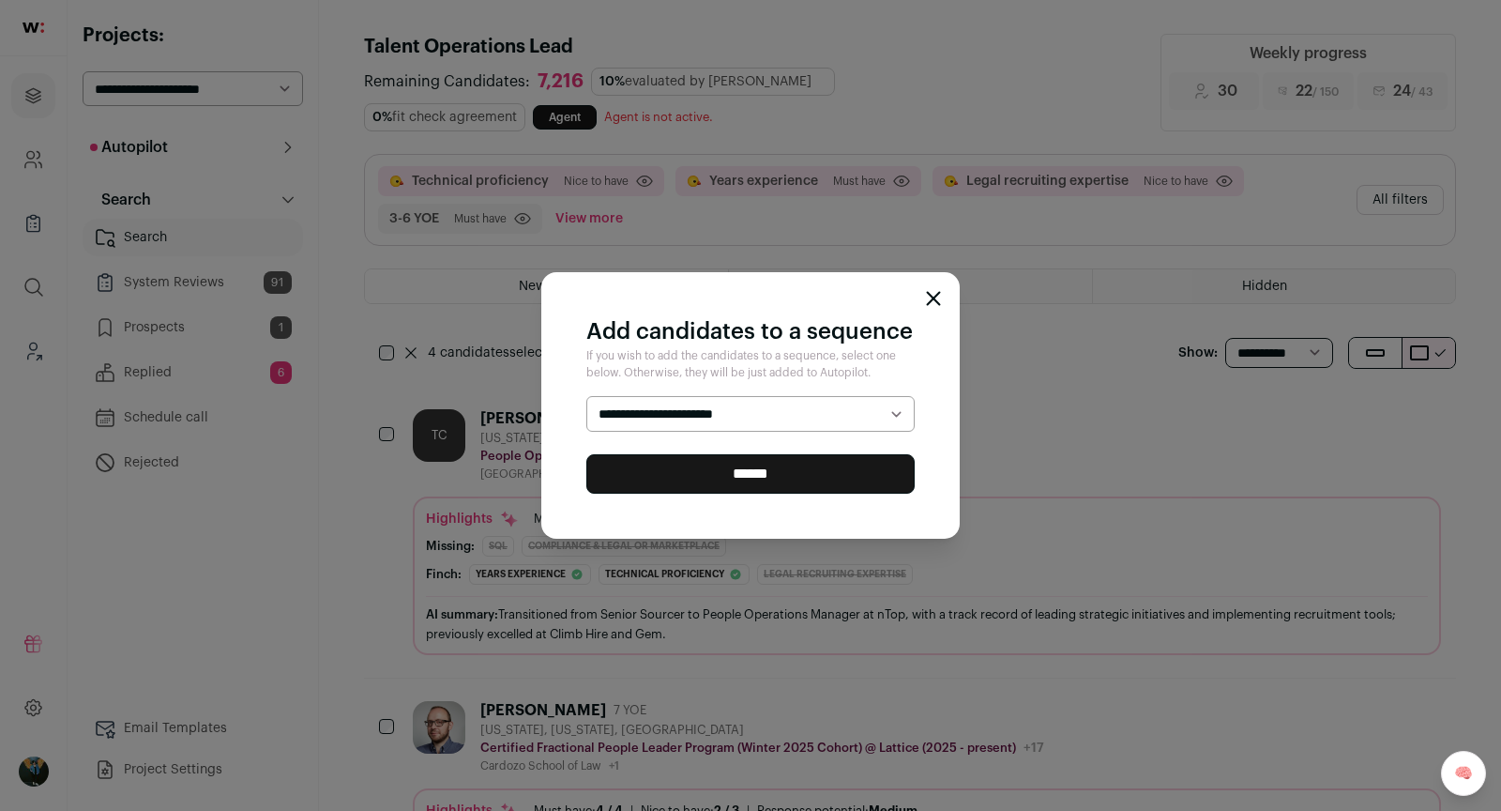
select select "*****"
click at [690, 469] on input "******" at bounding box center [750, 473] width 328 height 39
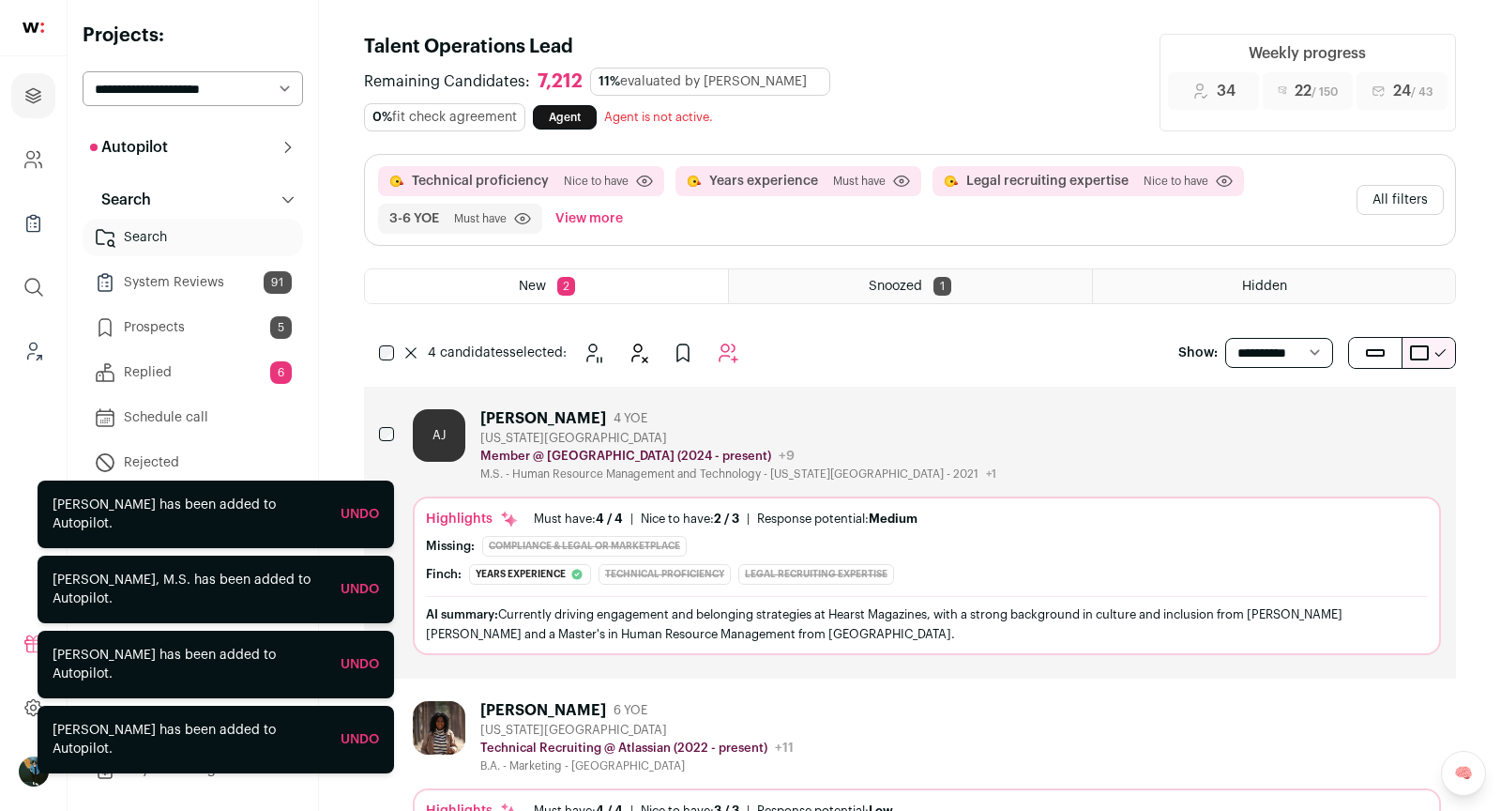
click at [410, 351] on icon at bounding box center [410, 352] width 11 height 11
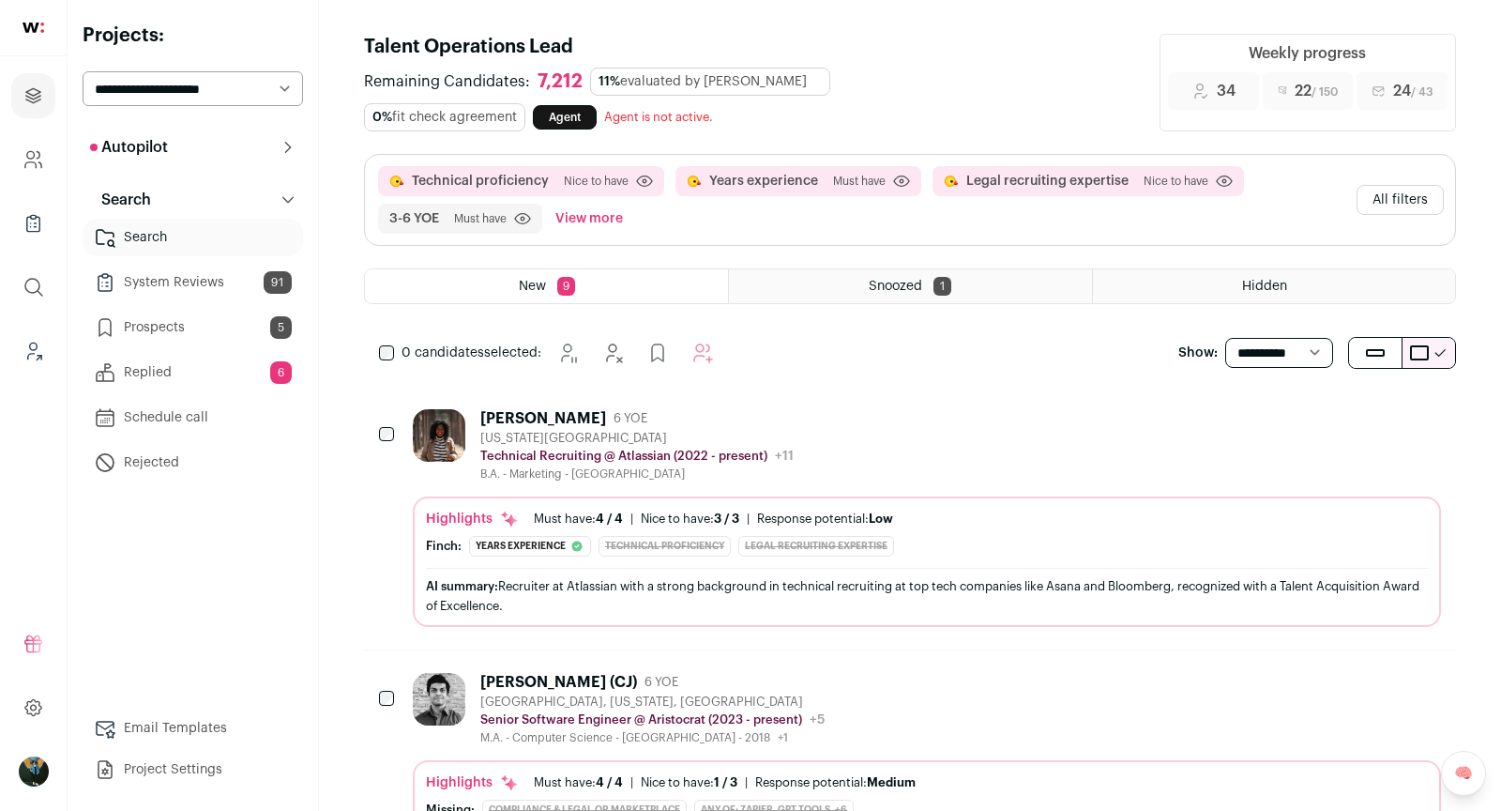
click at [1432, 413] on icon "Add to Prospects" at bounding box center [1425, 417] width 23 height 23
